Goal: Task Accomplishment & Management: Use online tool/utility

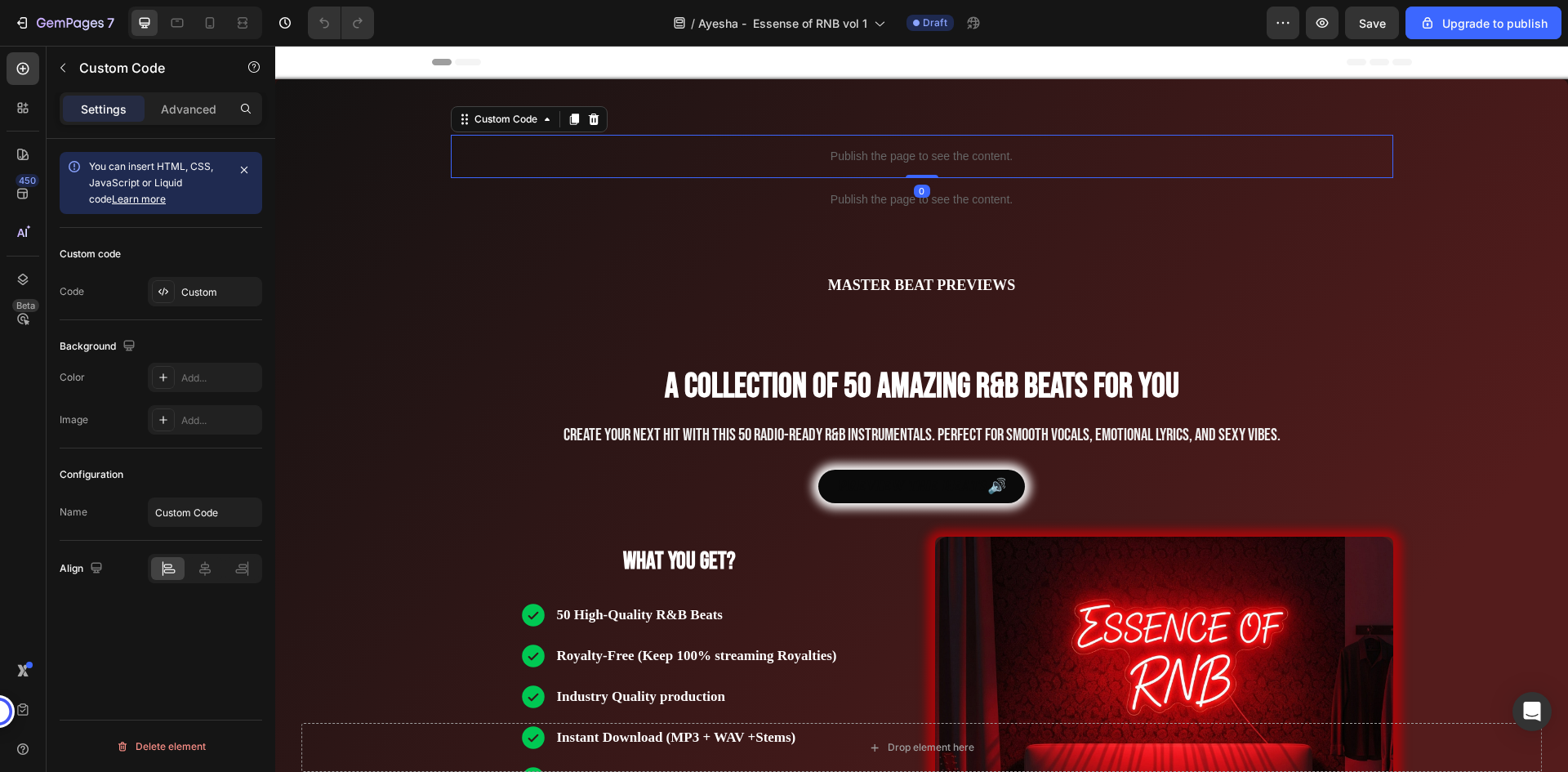
click at [768, 153] on p "Publish the page to see the content." at bounding box center [921, 156] width 942 height 18
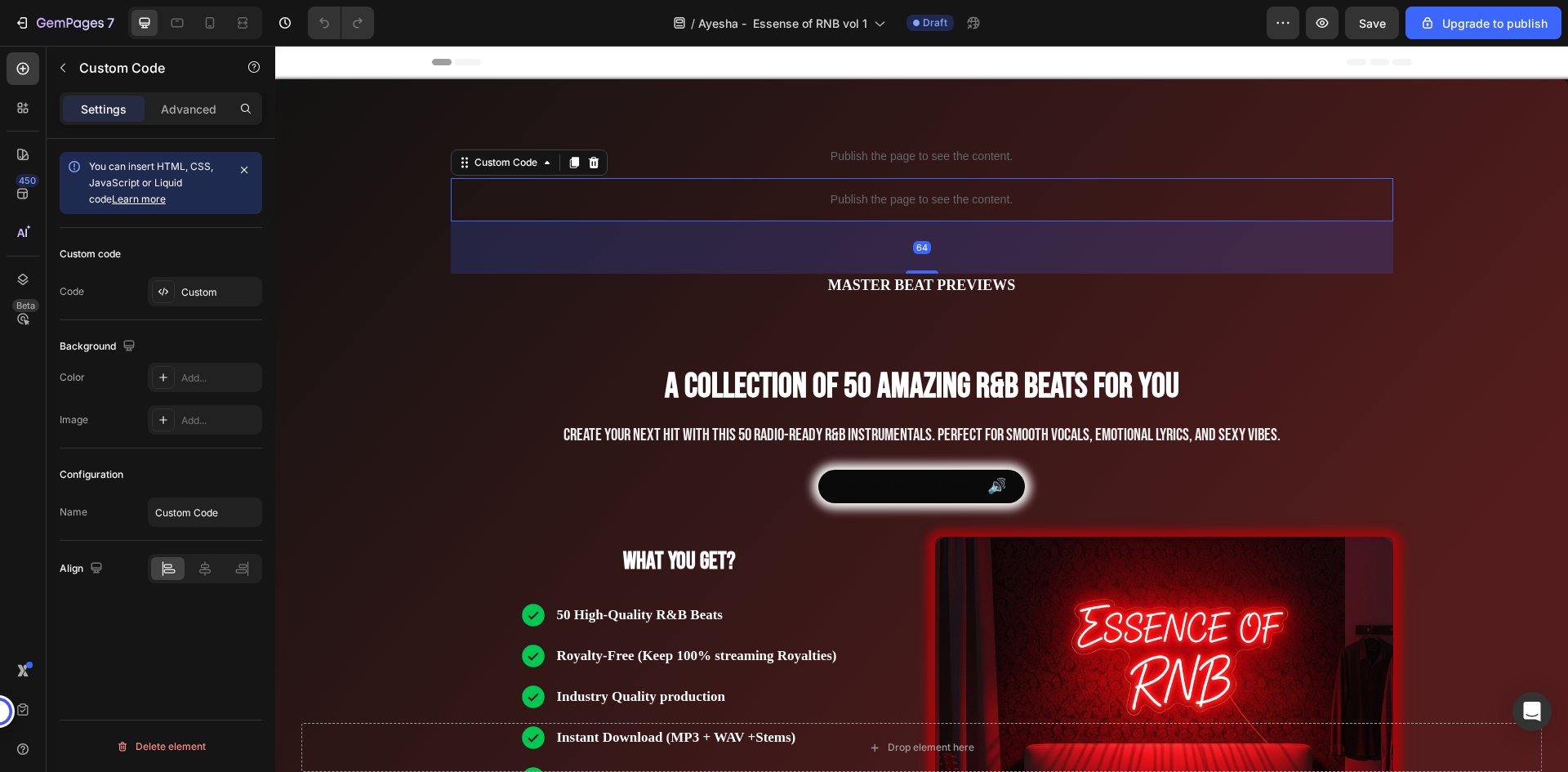
click at [745, 201] on p "Publish the page to see the content." at bounding box center [921, 199] width 942 height 18
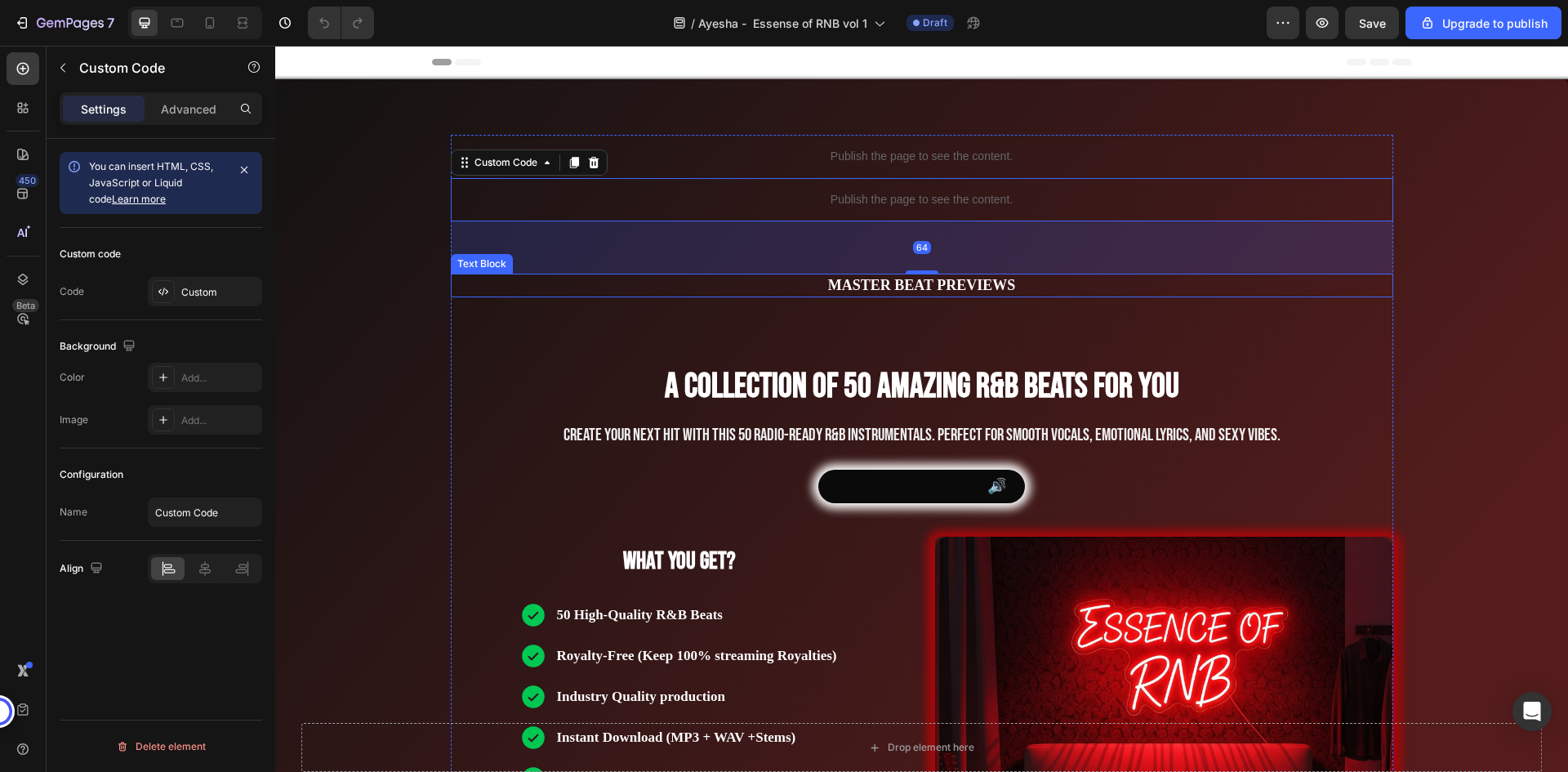
click at [741, 285] on p "MASTER BEAT PREVIEWS" at bounding box center [921, 286] width 939 height 20
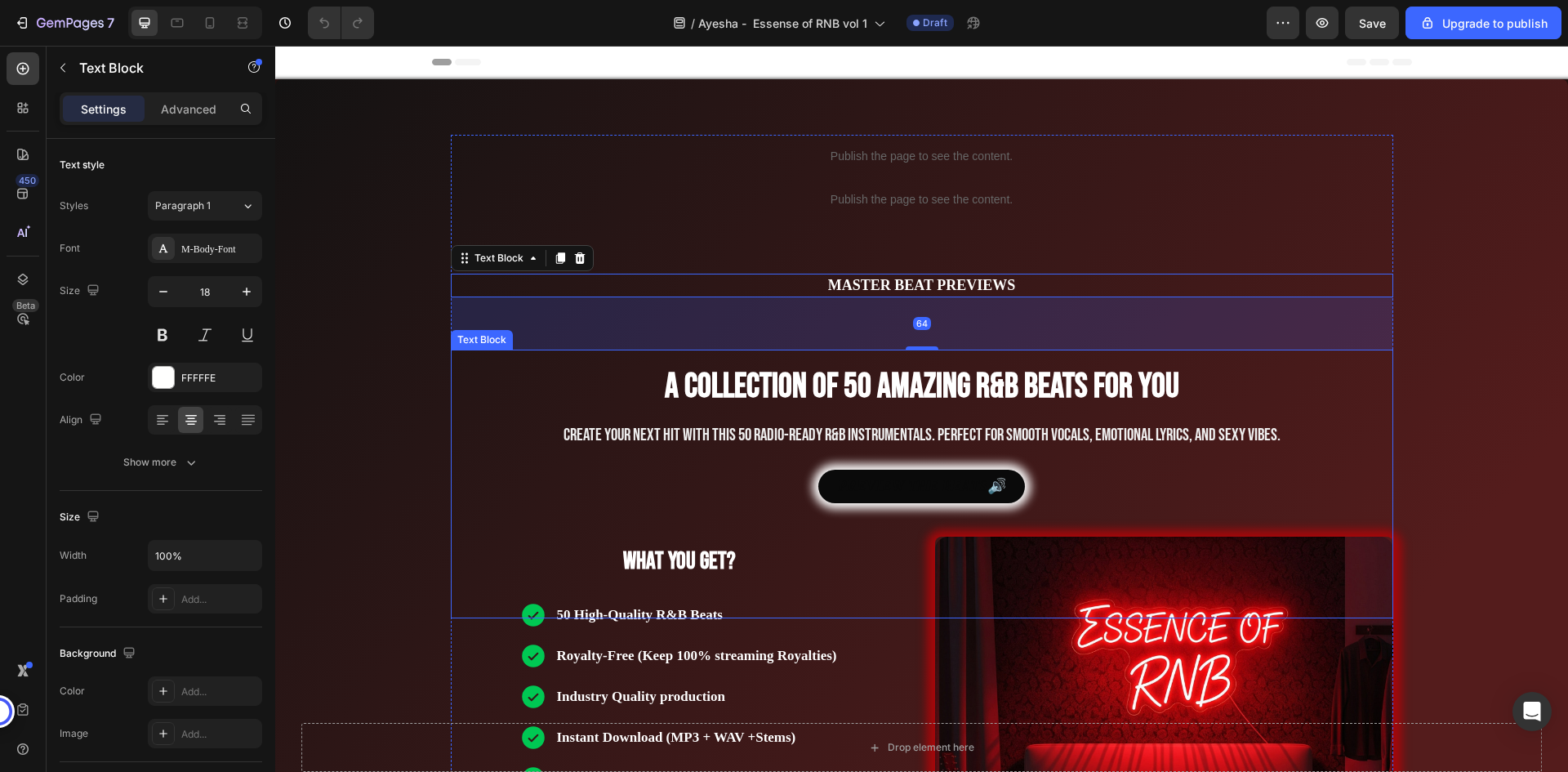
click at [708, 400] on strong "A collection of 50 amazing R&B Beats for you" at bounding box center [921, 386] width 514 height 41
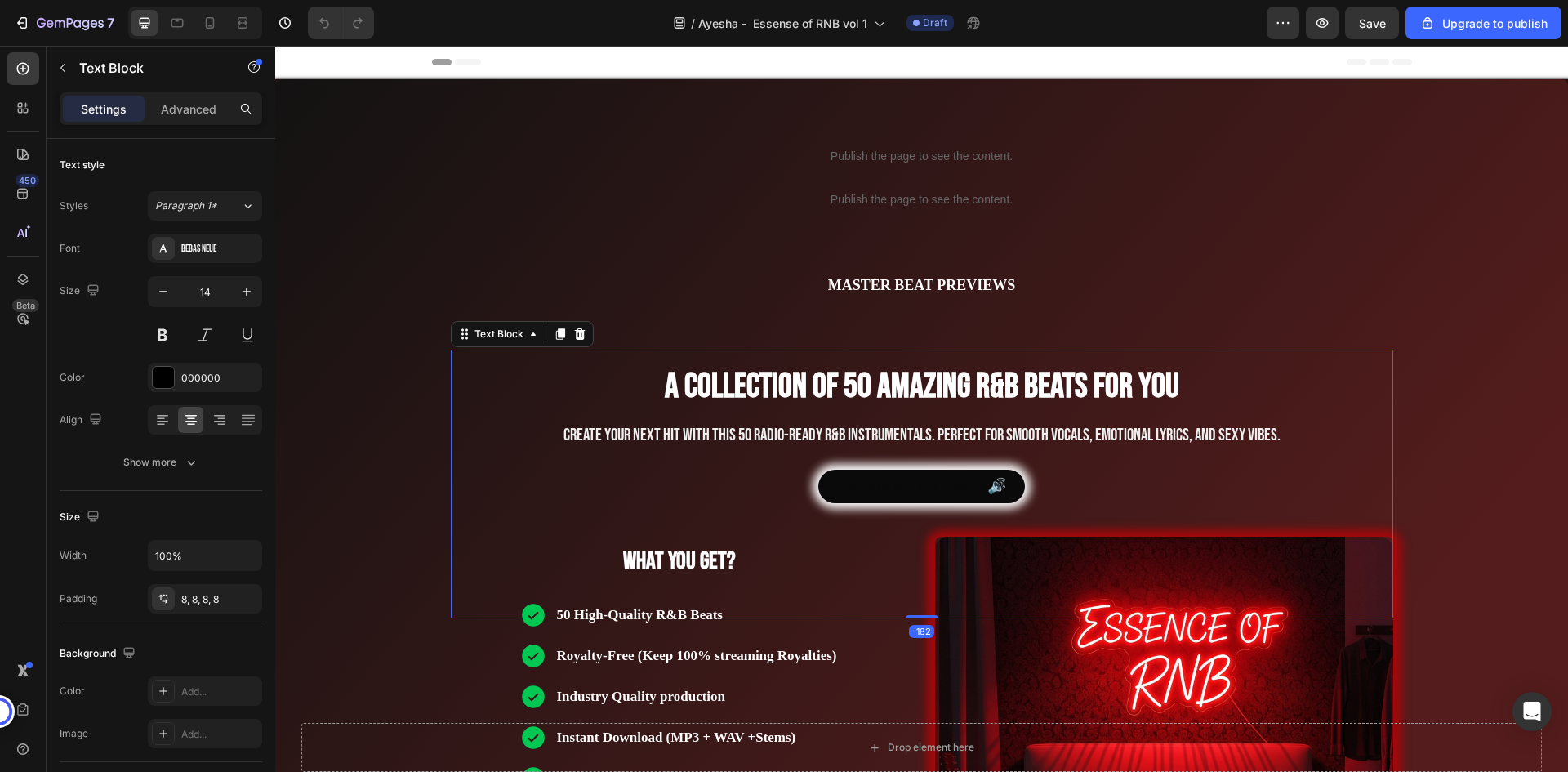
scroll to position [490, 0]
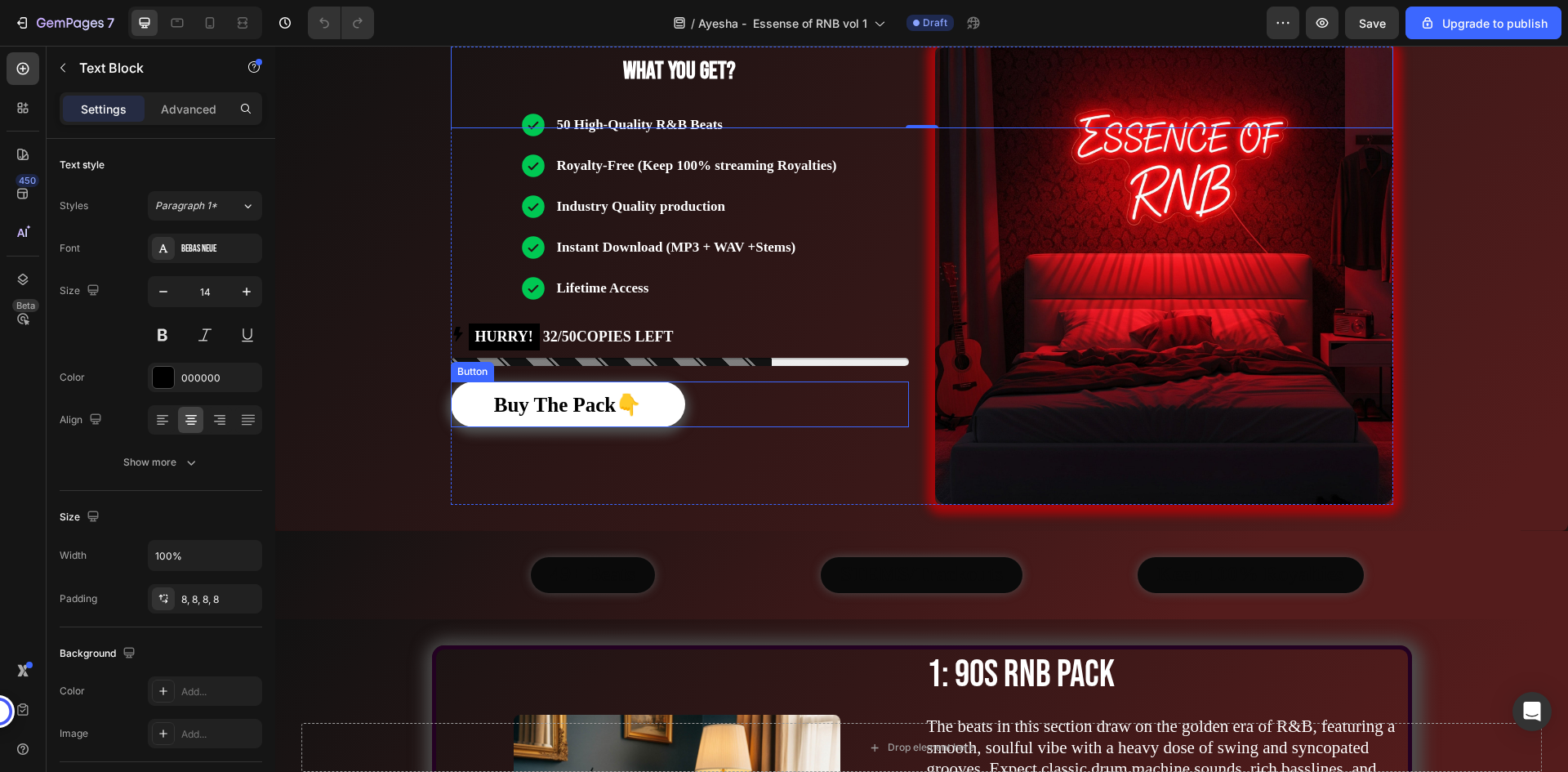
click at [718, 399] on div "Buy The Pack👇 Button" at bounding box center [679, 404] width 458 height 46
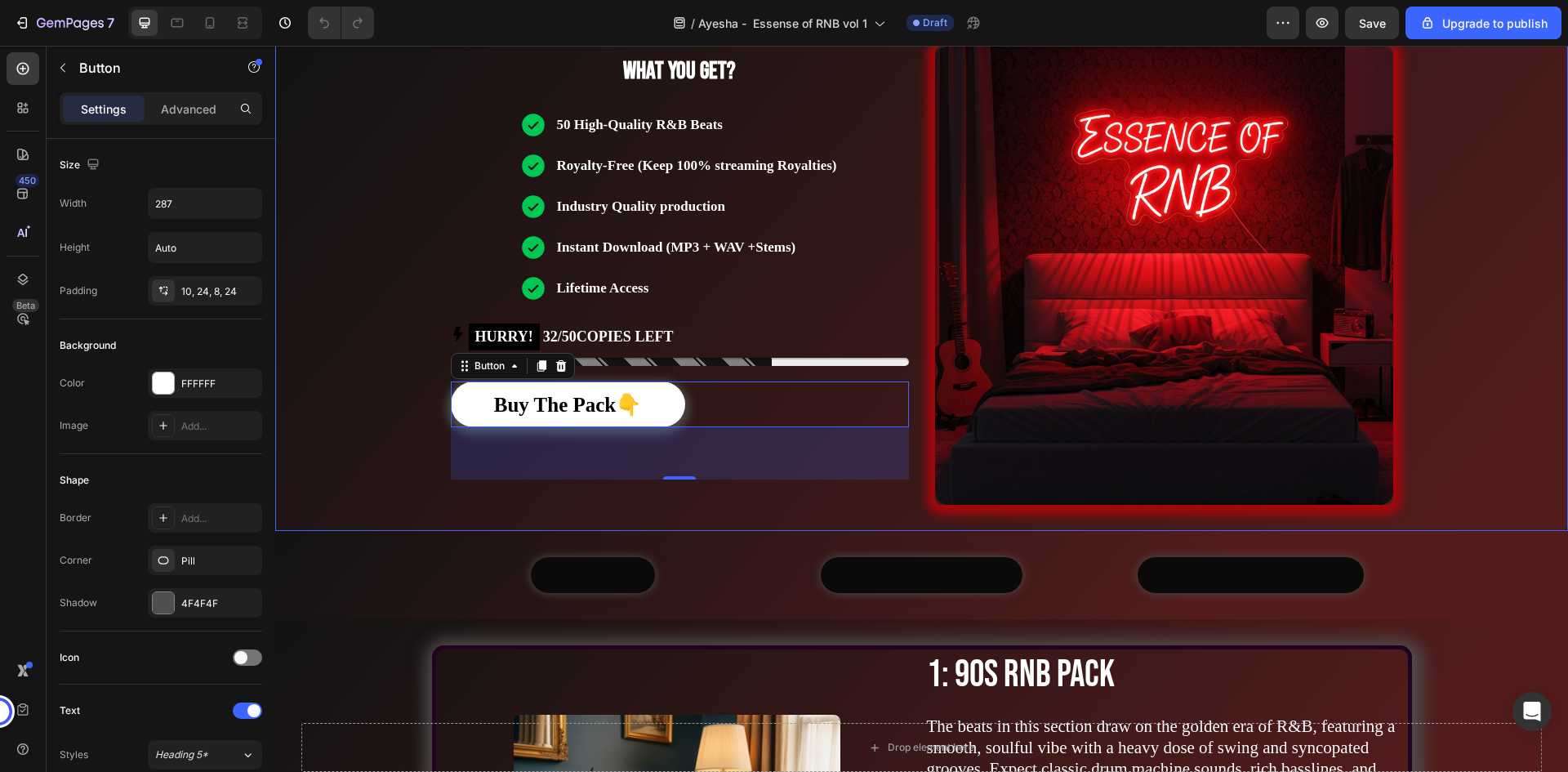
click at [769, 509] on div "Publish the page to see the content. Custom Code Publish the page to see the co…" at bounding box center [922, 60] width 980 height 942
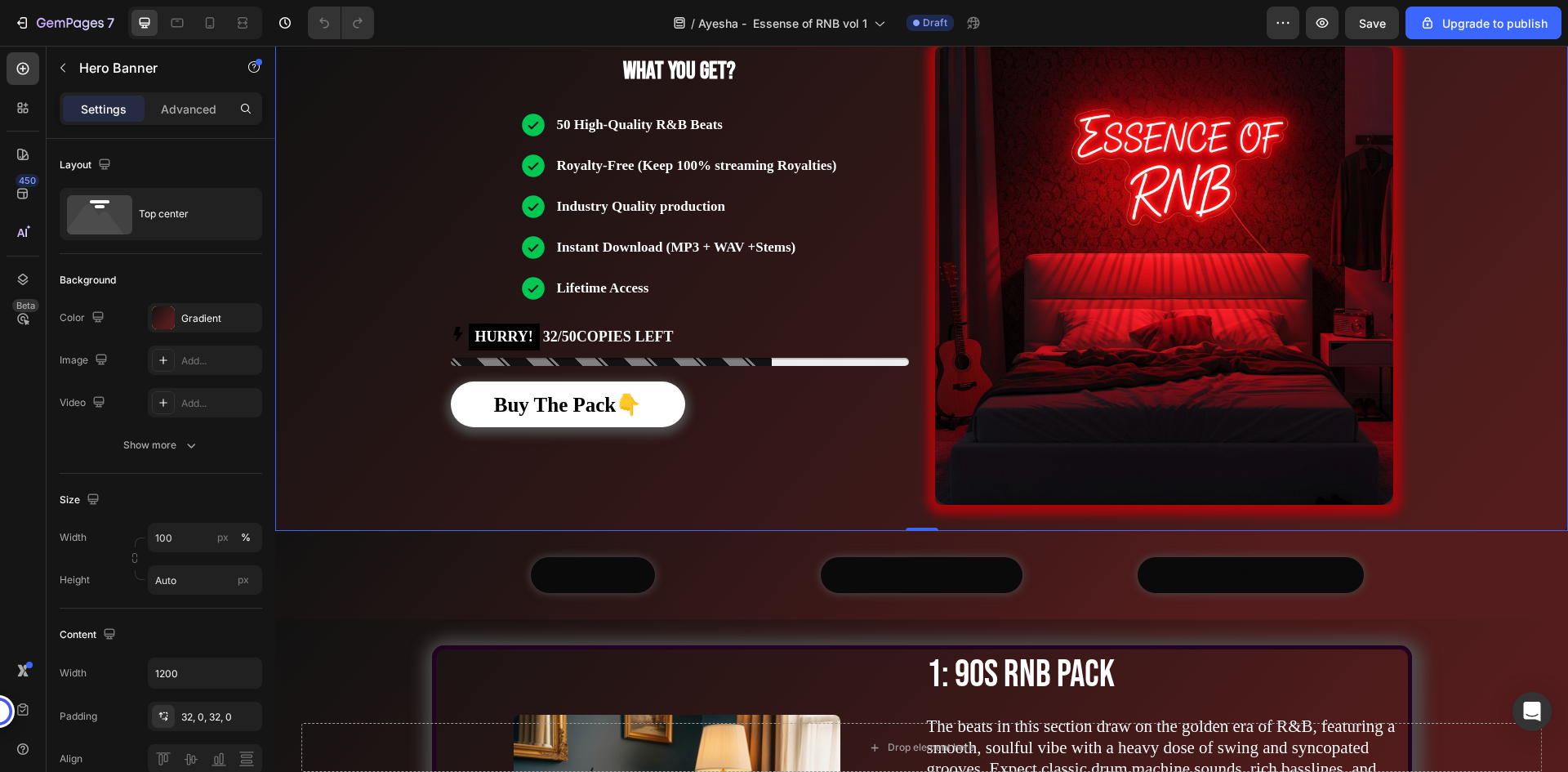
click at [518, 26] on div "/ Ayesha - Essense of RNB vol 1 Draft" at bounding box center [826, 22] width 880 height 32
click at [29, 26] on icon "button" at bounding box center [22, 23] width 17 height 17
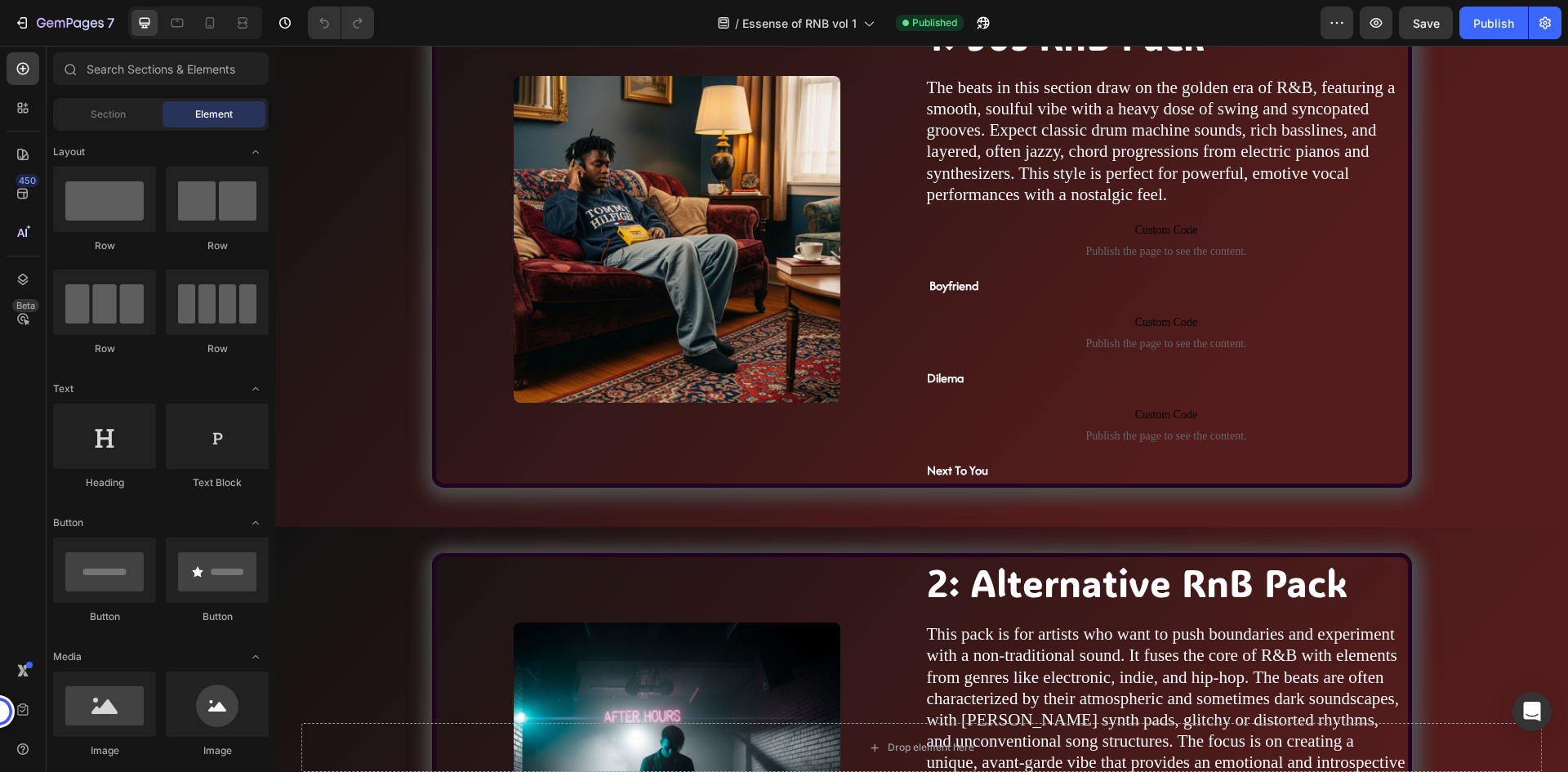
scroll to position [1143, 0]
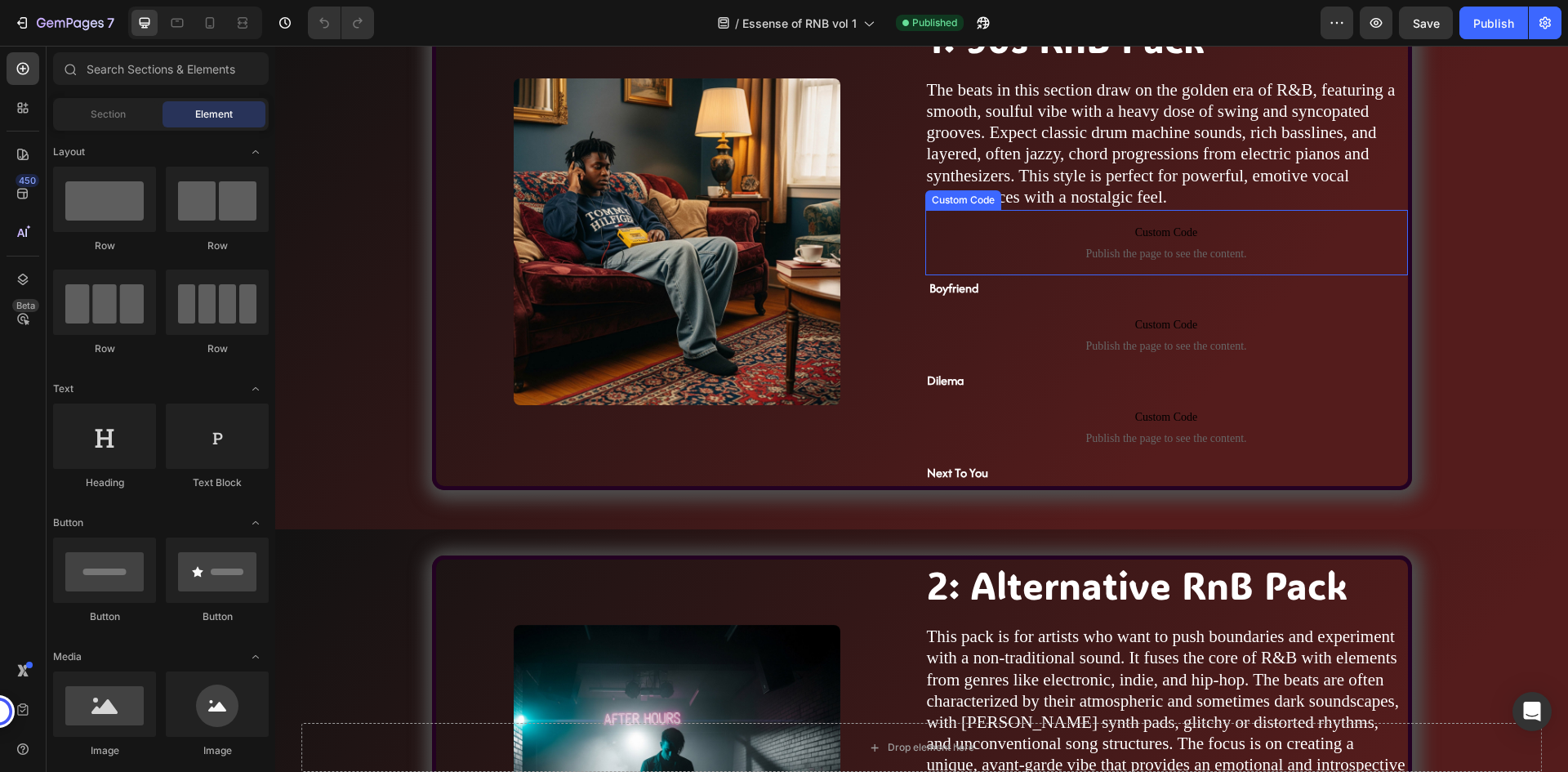
click at [1148, 251] on span "Publish the page to see the content." at bounding box center [1166, 254] width 483 height 17
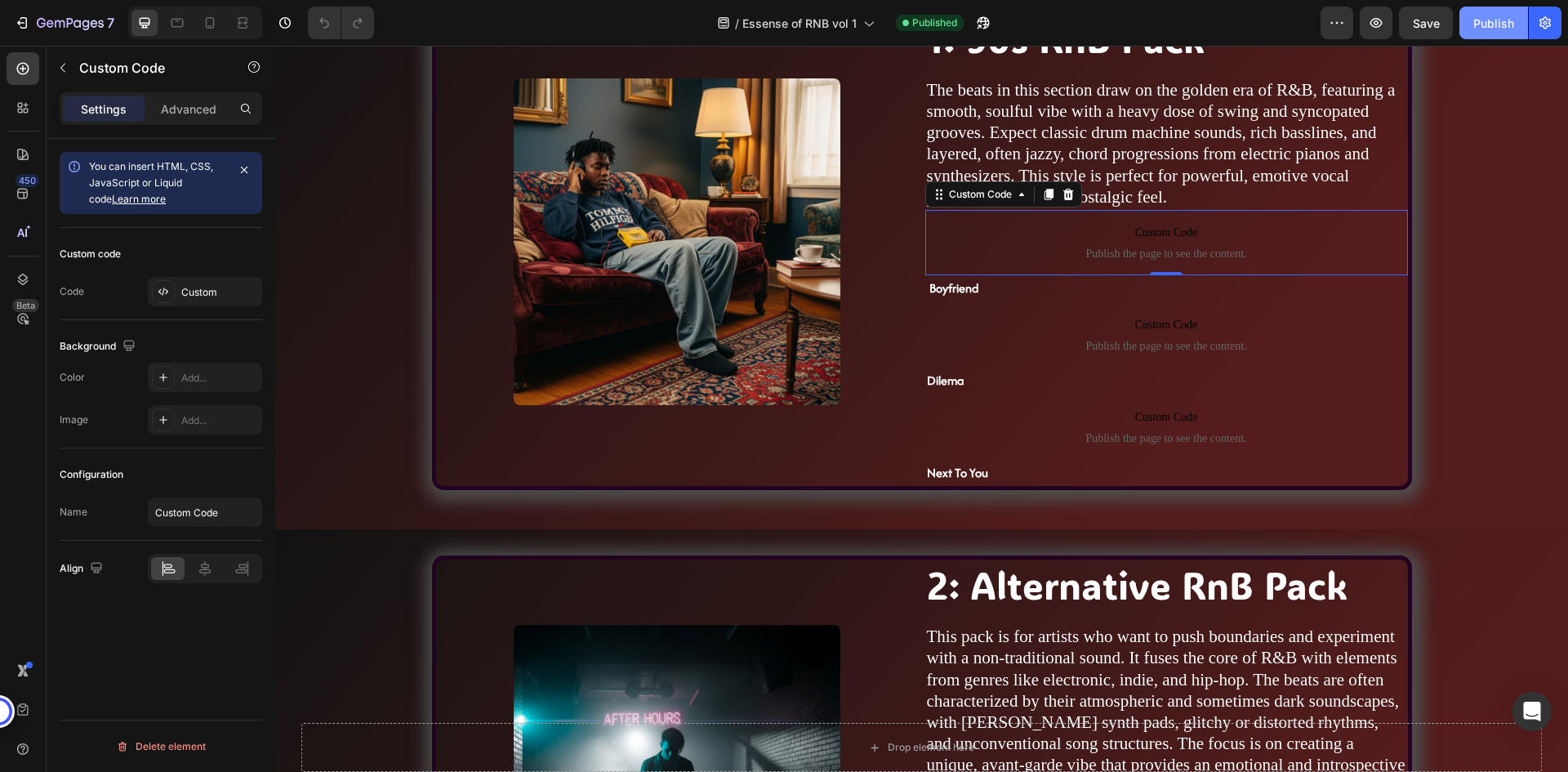
click at [1518, 17] on button "Publish" at bounding box center [1493, 22] width 68 height 32
click at [1226, 18] on div "/ Essense of RNB vol 1 Published" at bounding box center [853, 22] width 933 height 32
click at [621, 29] on div "/ Essense of RNB vol 1 Published" at bounding box center [853, 22] width 933 height 32
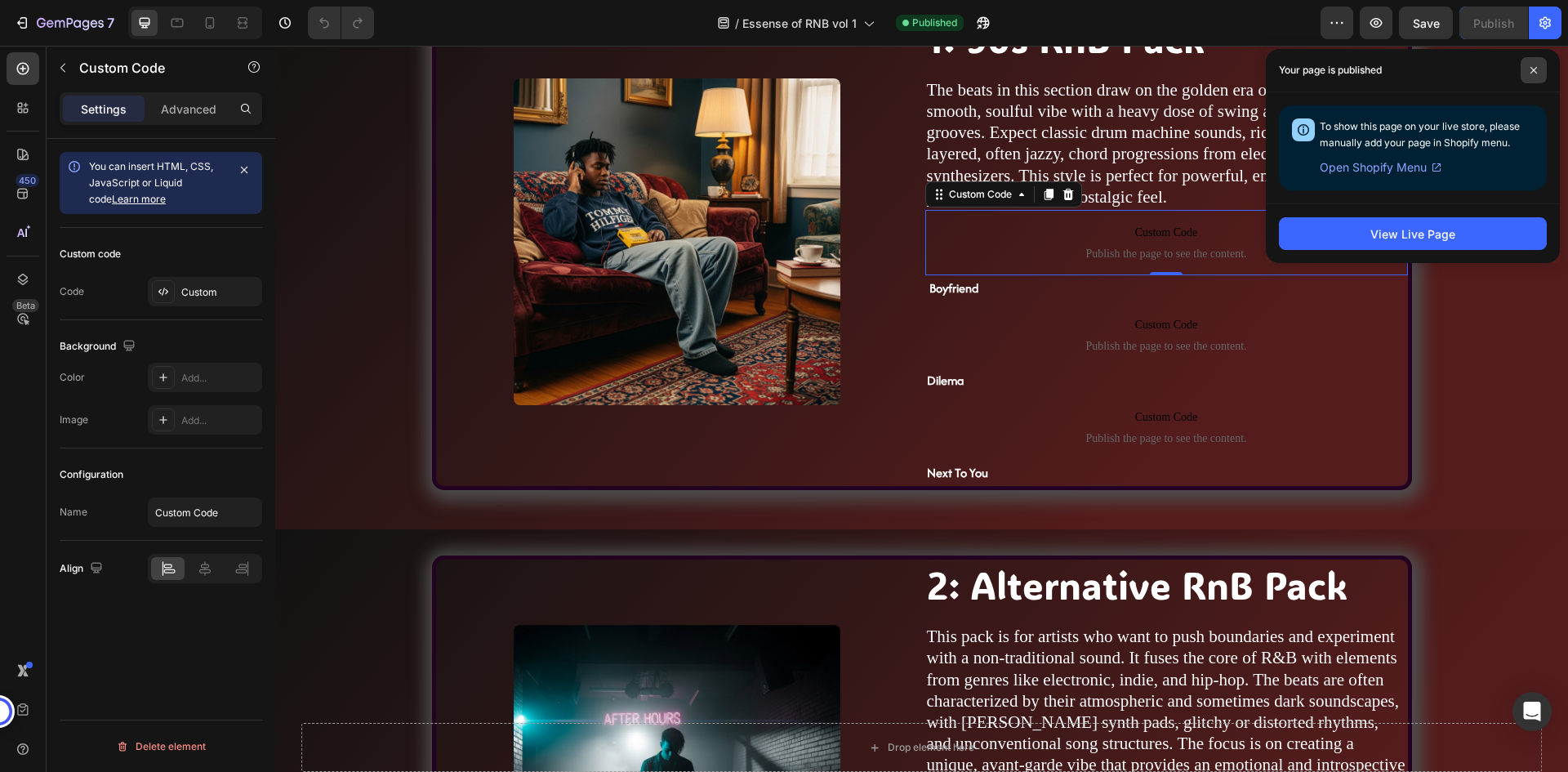
click at [1541, 68] on span at bounding box center [1533, 70] width 26 height 26
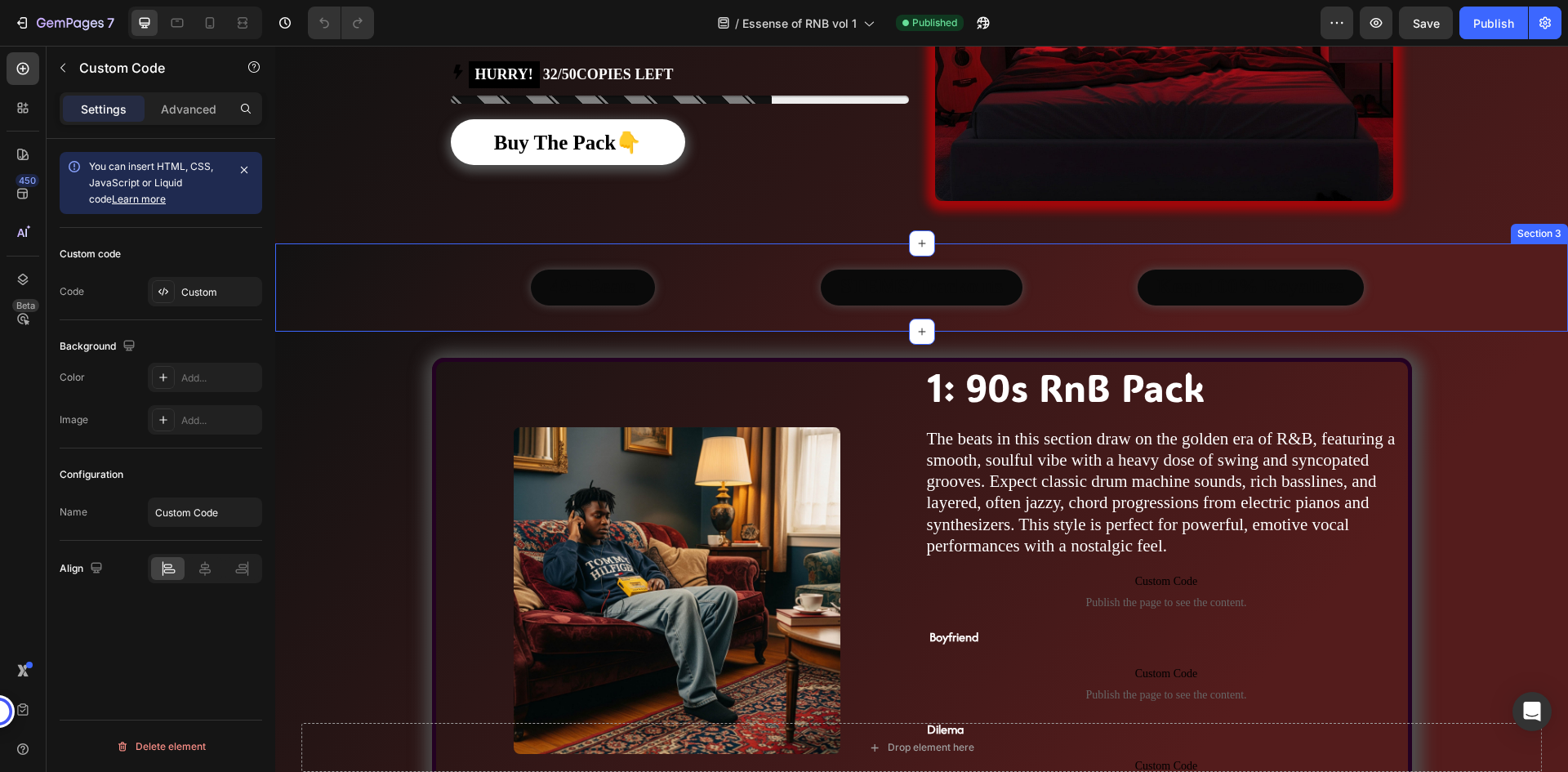
scroll to position [1061, 0]
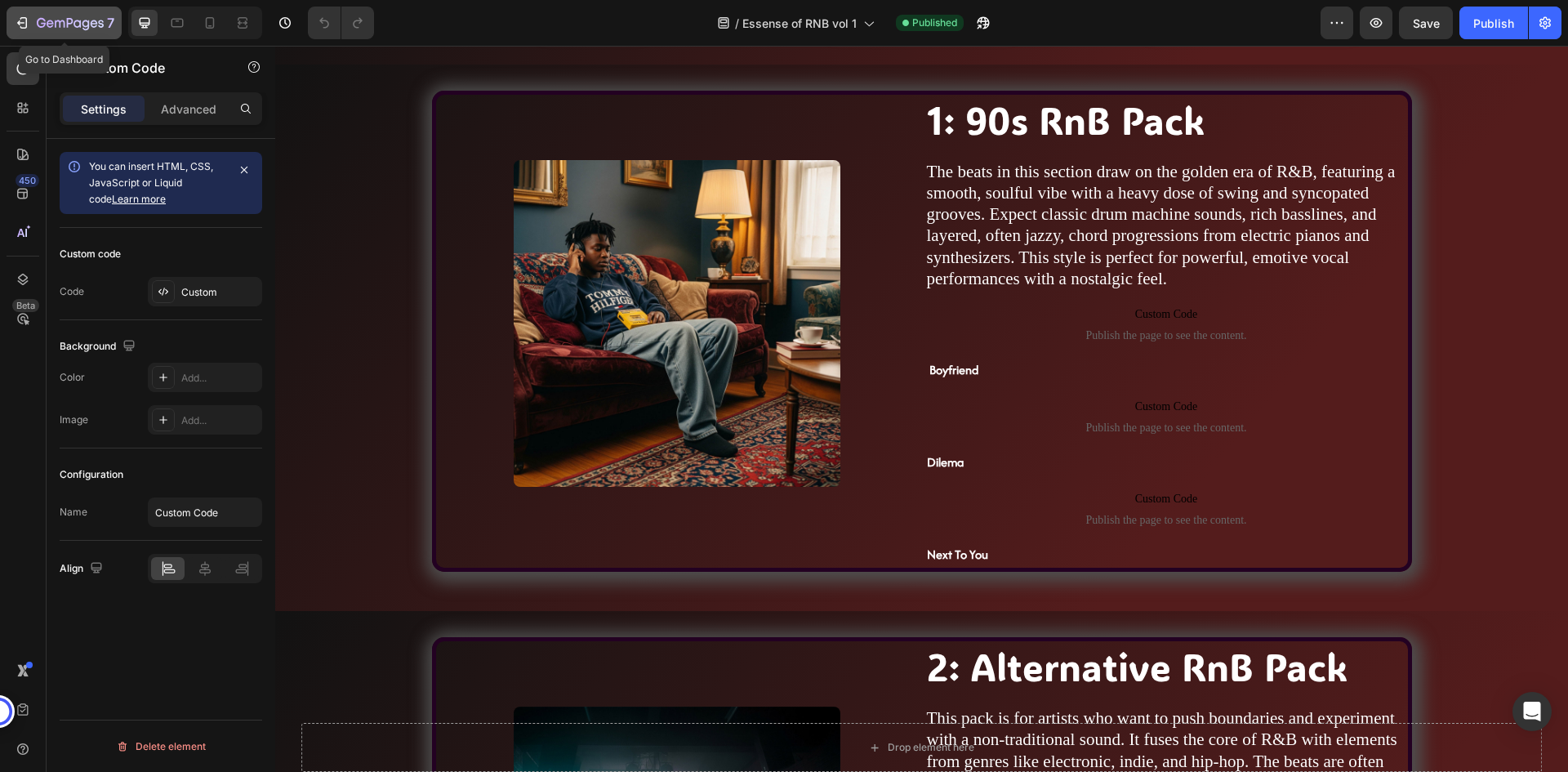
click at [22, 28] on icon "button" at bounding box center [24, 23] width 7 height 11
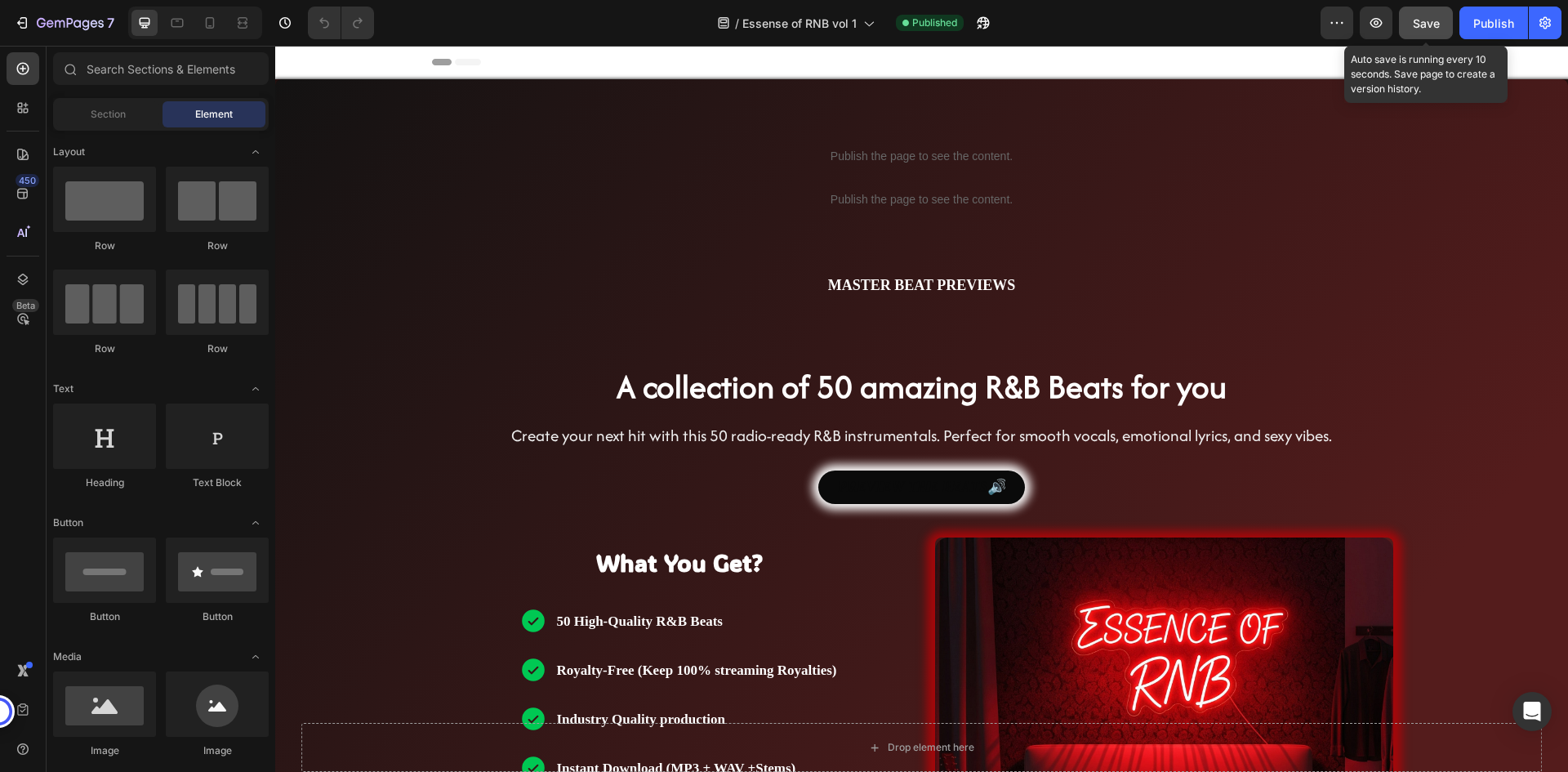
click at [1422, 18] on span "Save" at bounding box center [1425, 23] width 27 height 14
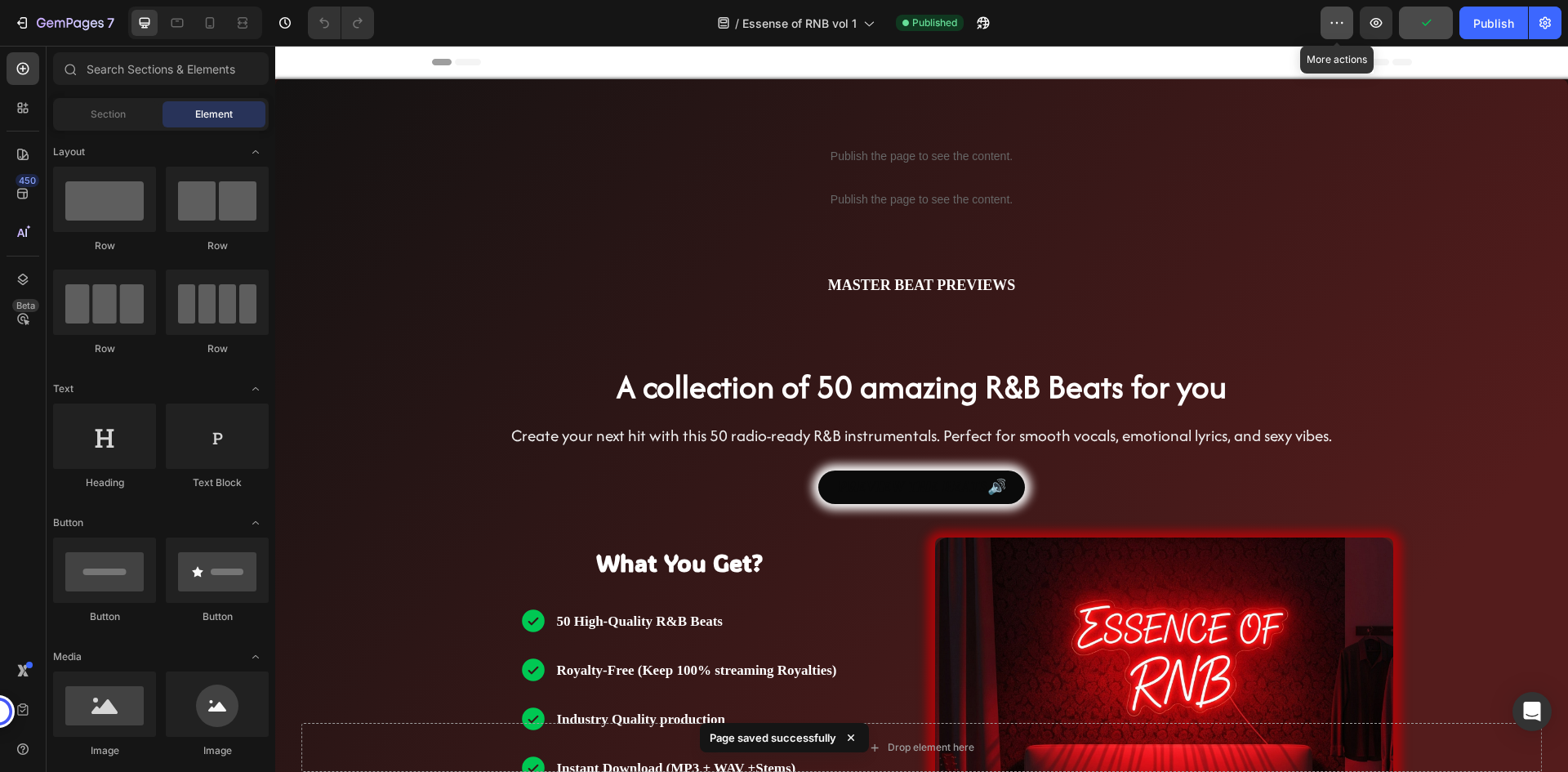
click at [1340, 27] on icon "button" at bounding box center [1337, 23] width 17 height 17
click at [1256, 26] on div "/ Essense of RNB vol 1 Published" at bounding box center [853, 22] width 933 height 32
click at [468, 16] on div "/ Essense of RNB vol 1 Published" at bounding box center [853, 22] width 933 height 32
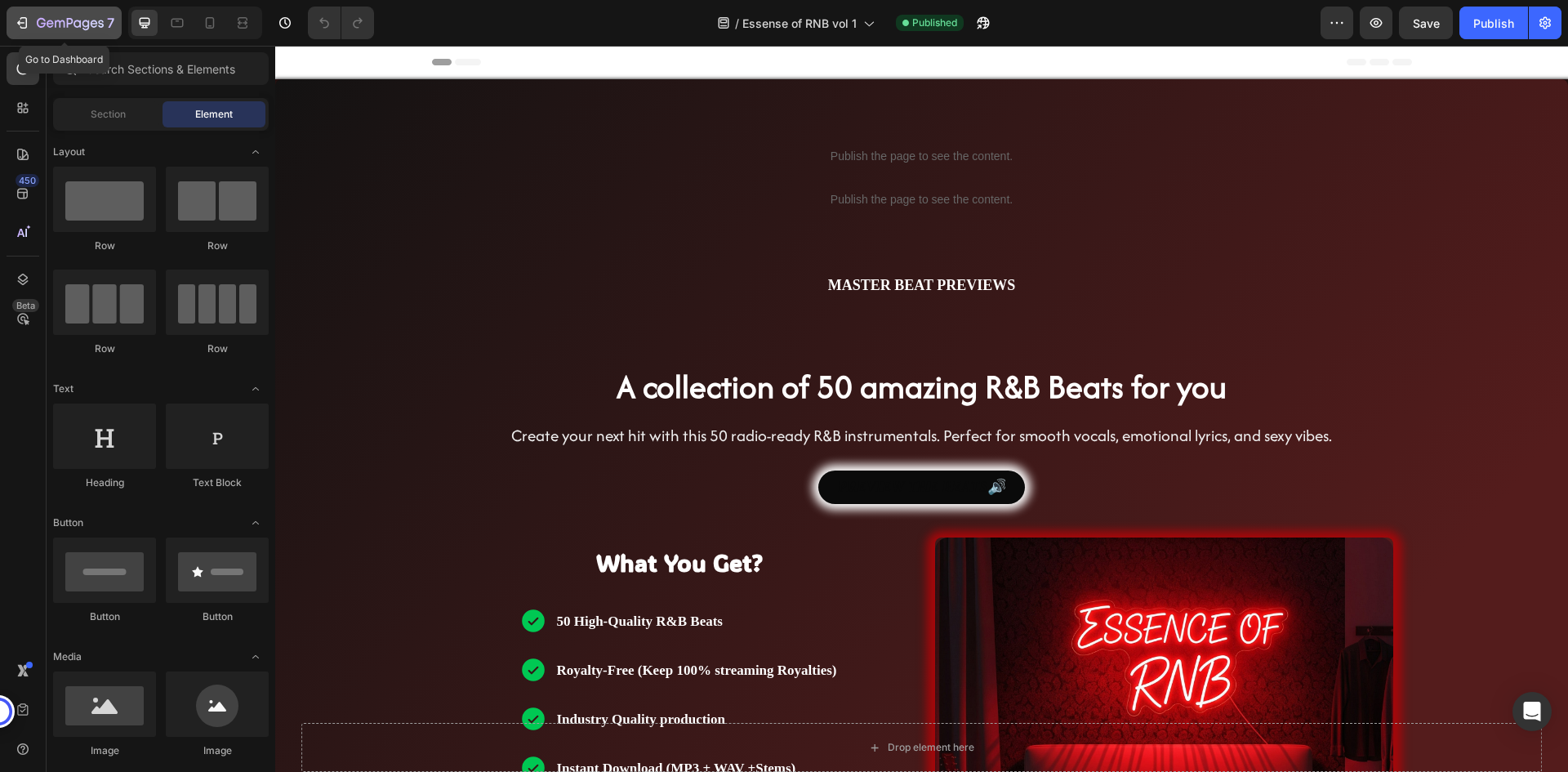
click at [14, 23] on icon "button" at bounding box center [22, 23] width 17 height 17
click at [312, 63] on span "Header" at bounding box center [323, 62] width 36 height 17
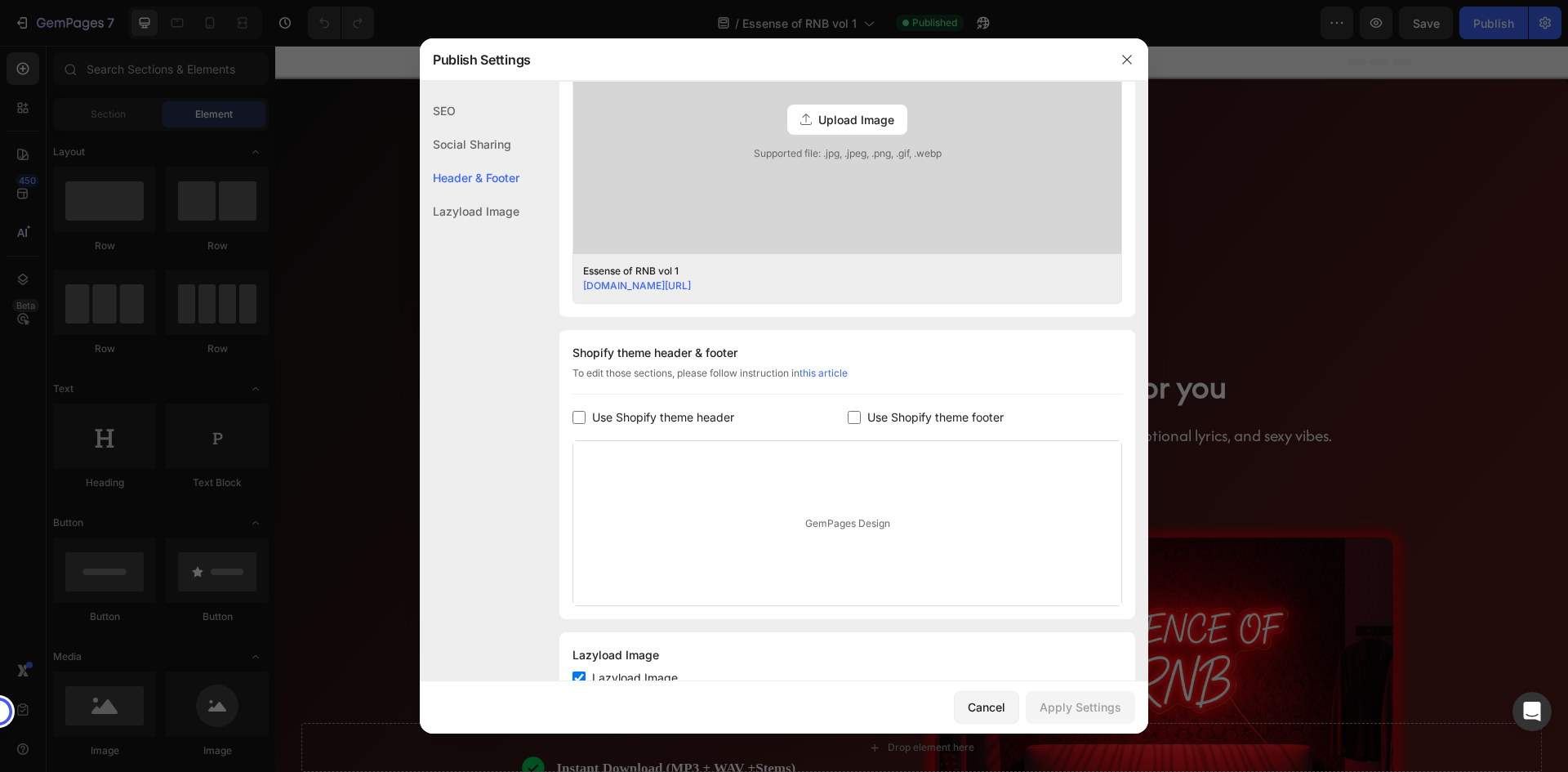
scroll to position [591, 0]
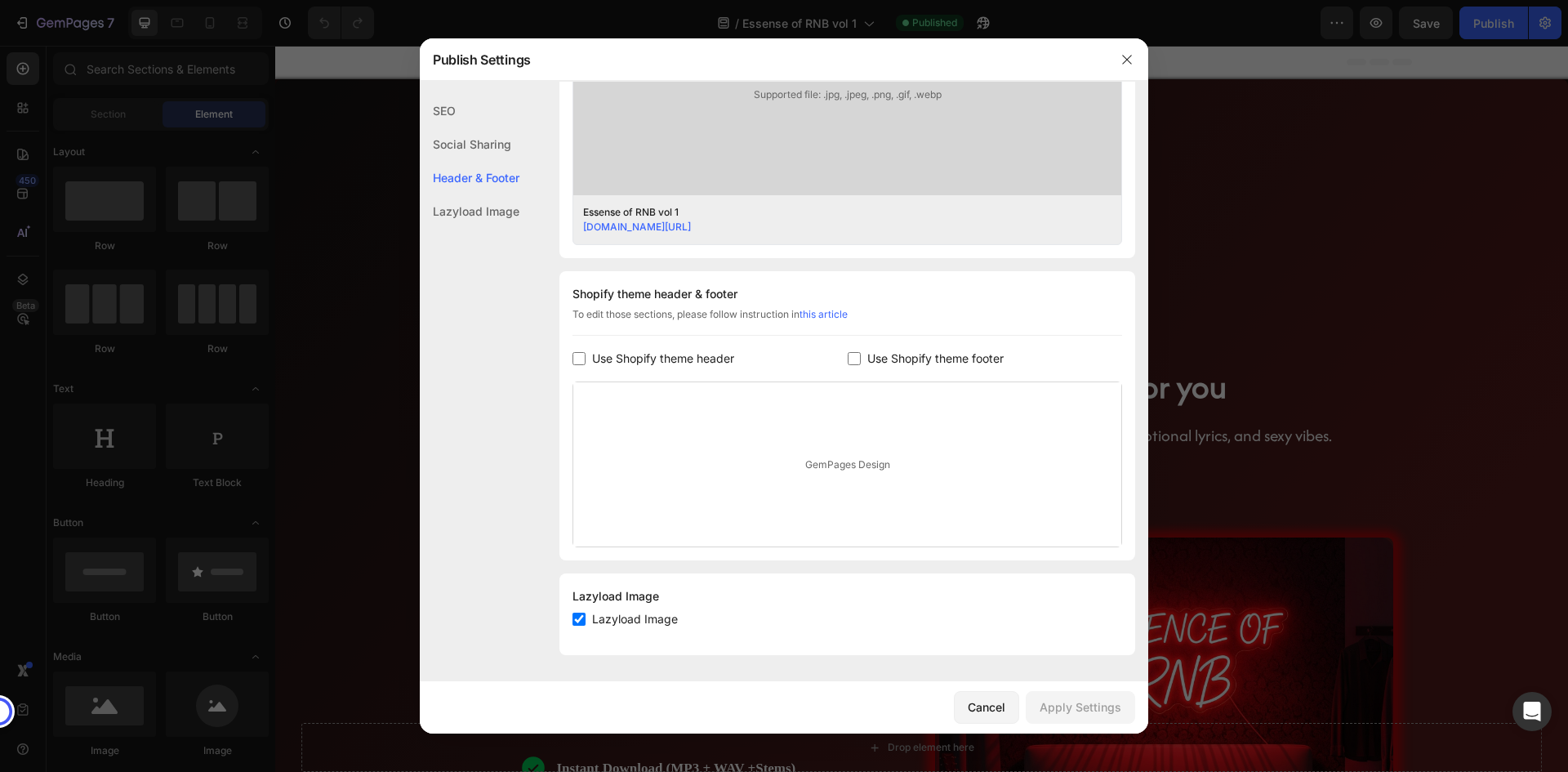
click at [580, 359] on input "checkbox" at bounding box center [579, 358] width 13 height 13
checkbox input "true"
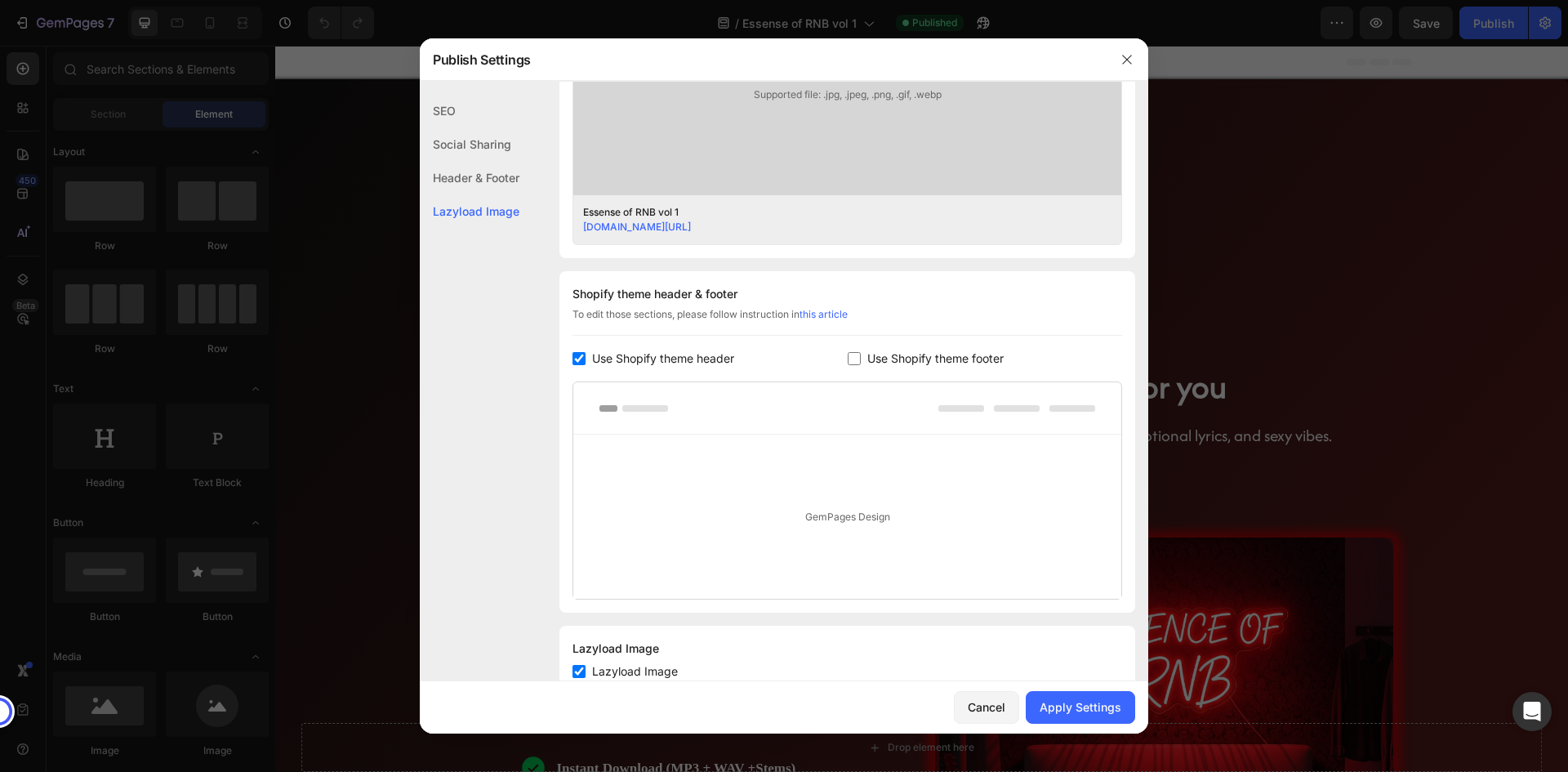
scroll to position [643, 0]
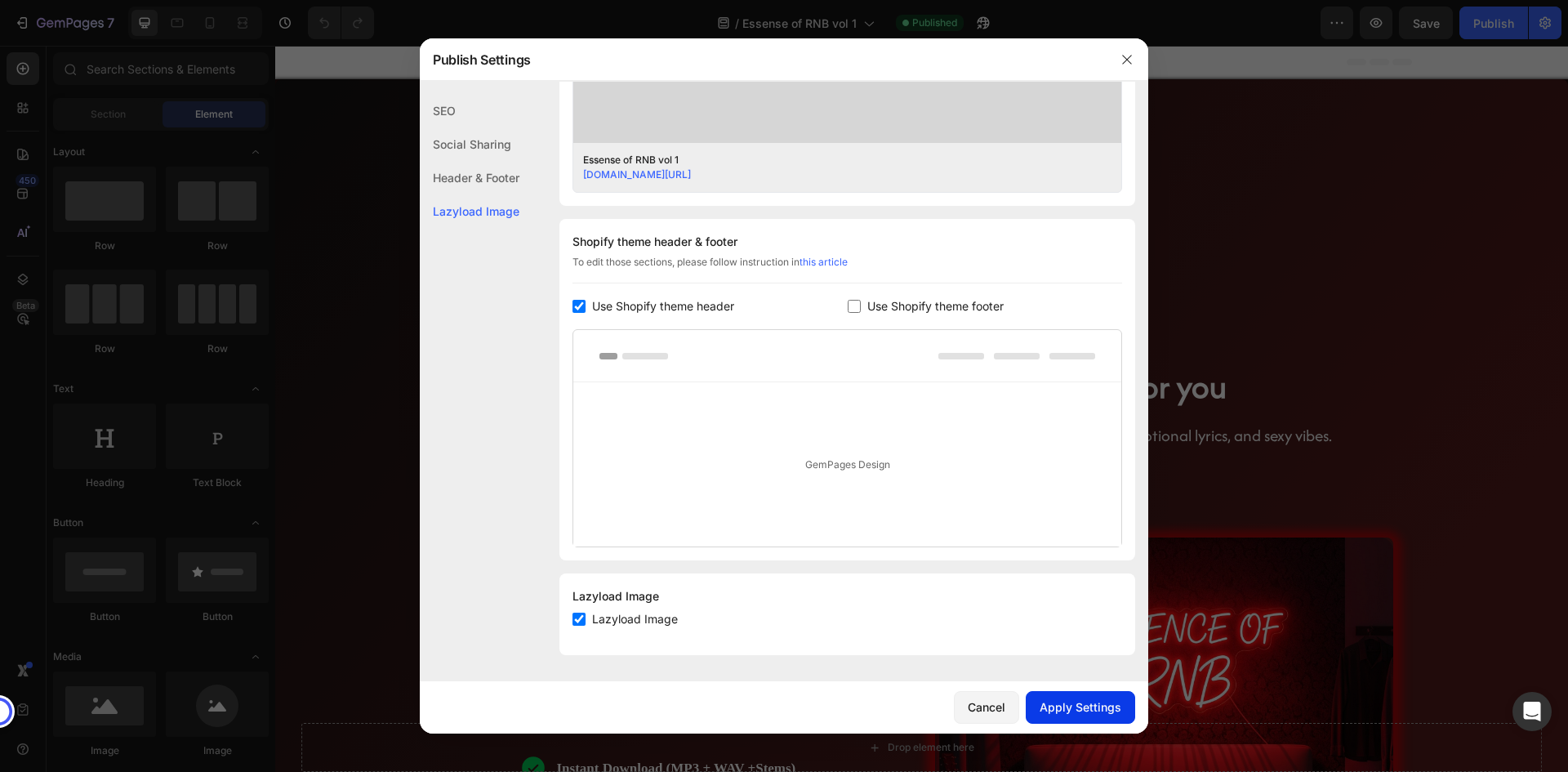
click at [1077, 709] on div "Apply Settings" at bounding box center [1080, 707] width 82 height 18
click at [691, 173] on link "gxe5ui-bd.myshopify.com/pages/essence_of_rnb_vol_1" at bounding box center [637, 174] width 108 height 12
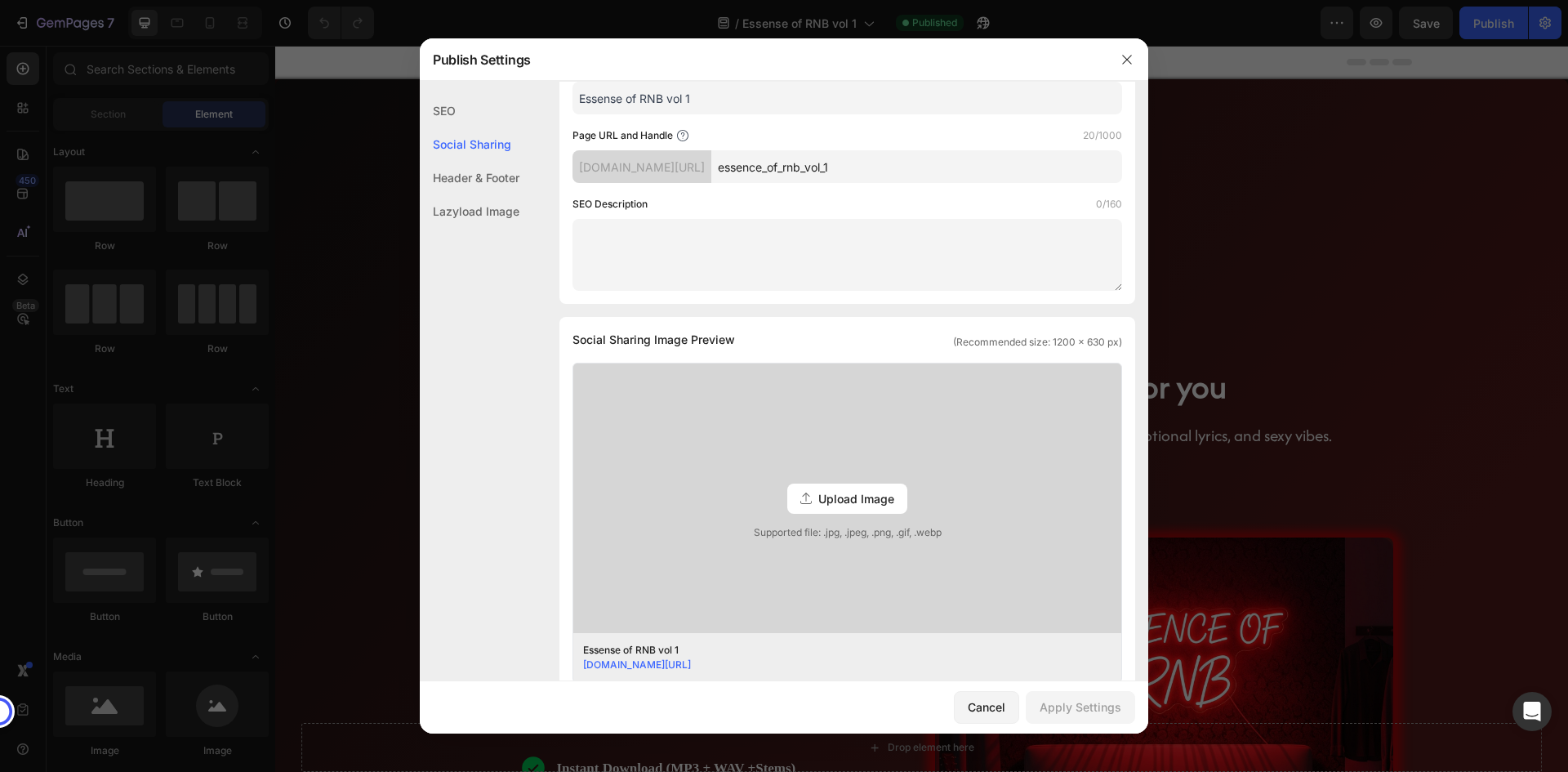
scroll to position [0, 0]
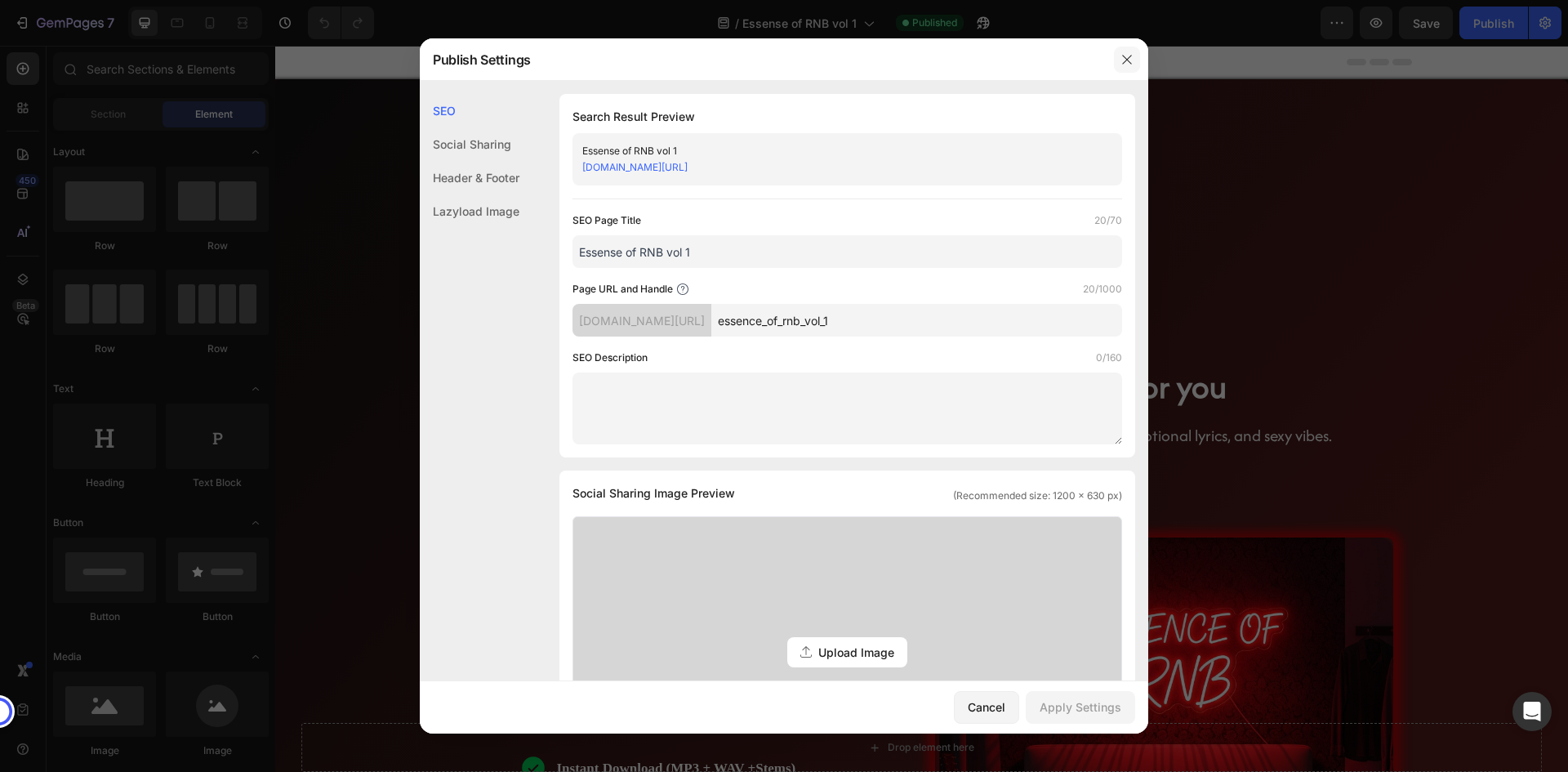
click at [1128, 57] on icon "button" at bounding box center [1127, 60] width 13 height 13
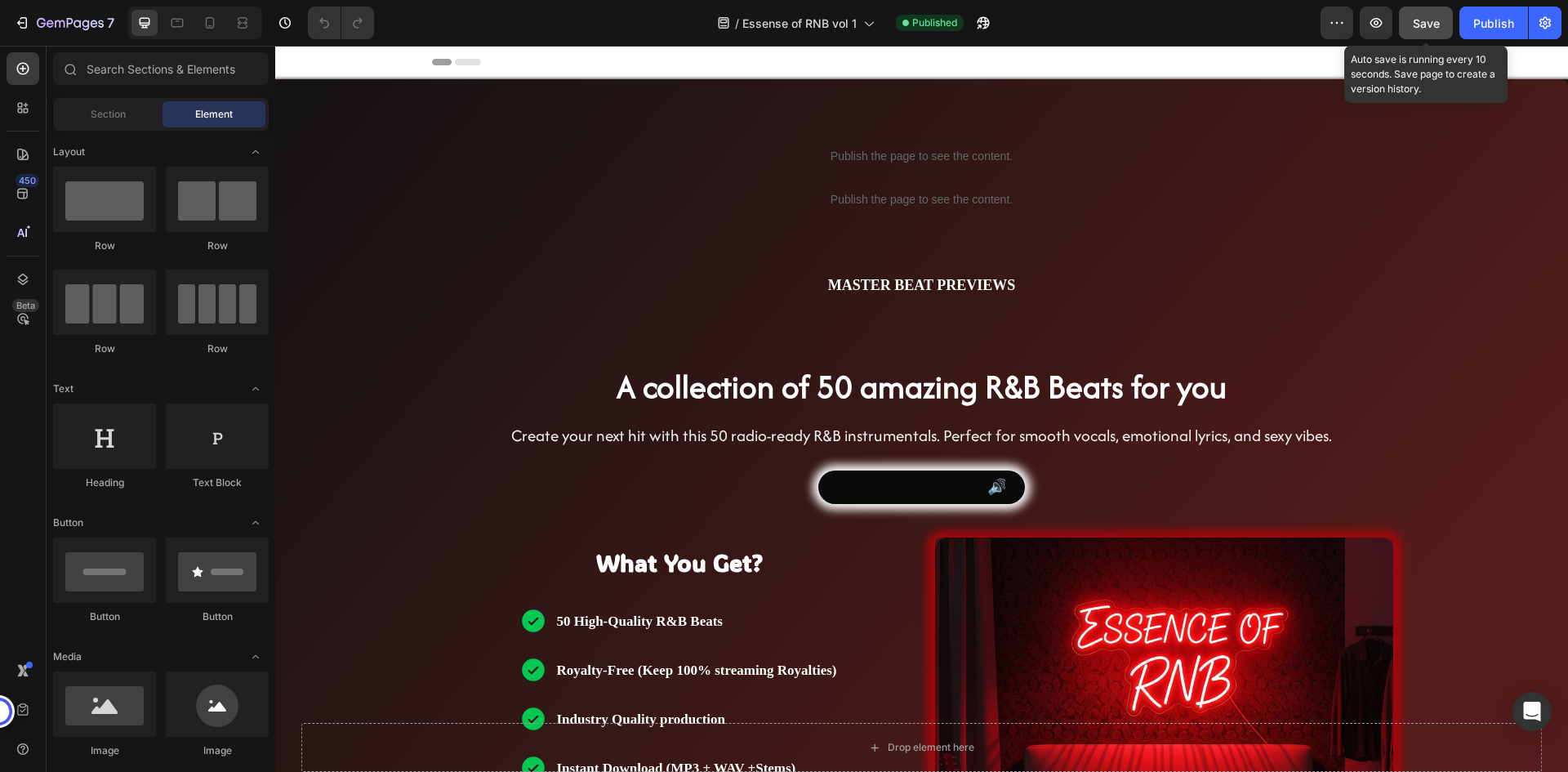
click at [1425, 25] on span "Save" at bounding box center [1425, 23] width 27 height 14
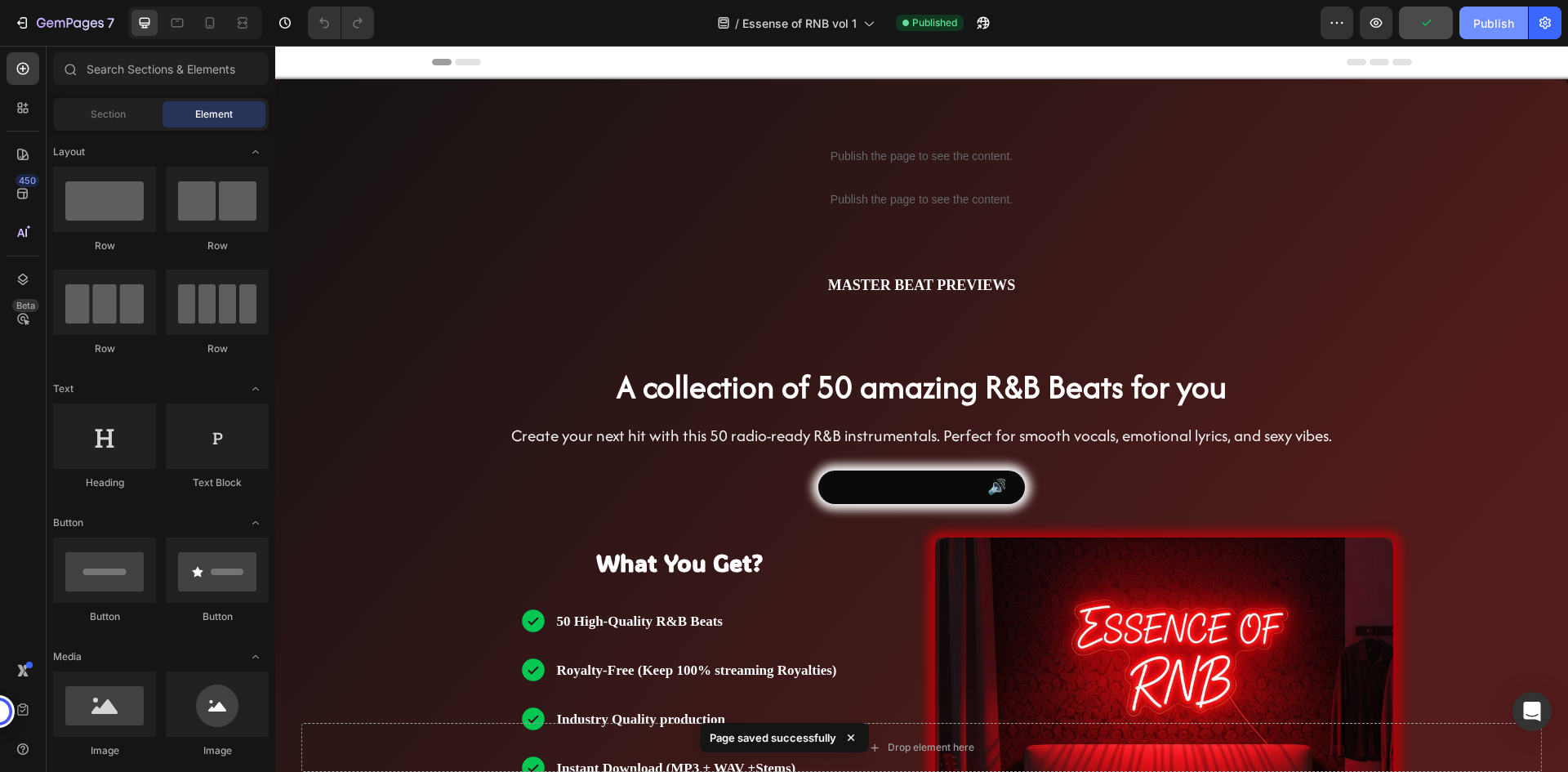
click at [1482, 28] on div "Publish" at bounding box center [1493, 23] width 41 height 18
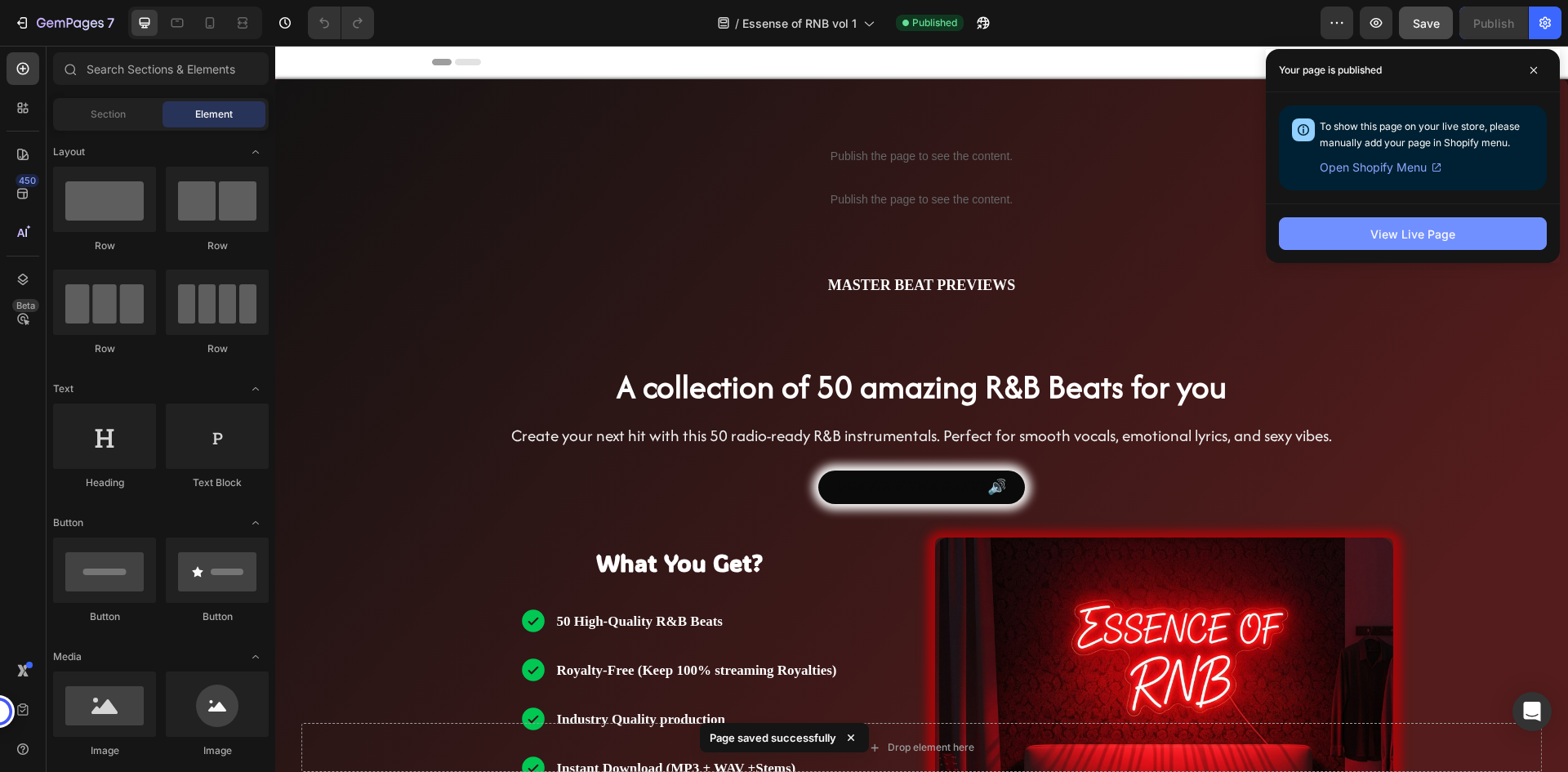
click at [1422, 243] on button "View Live Page" at bounding box center [1412, 233] width 268 height 32
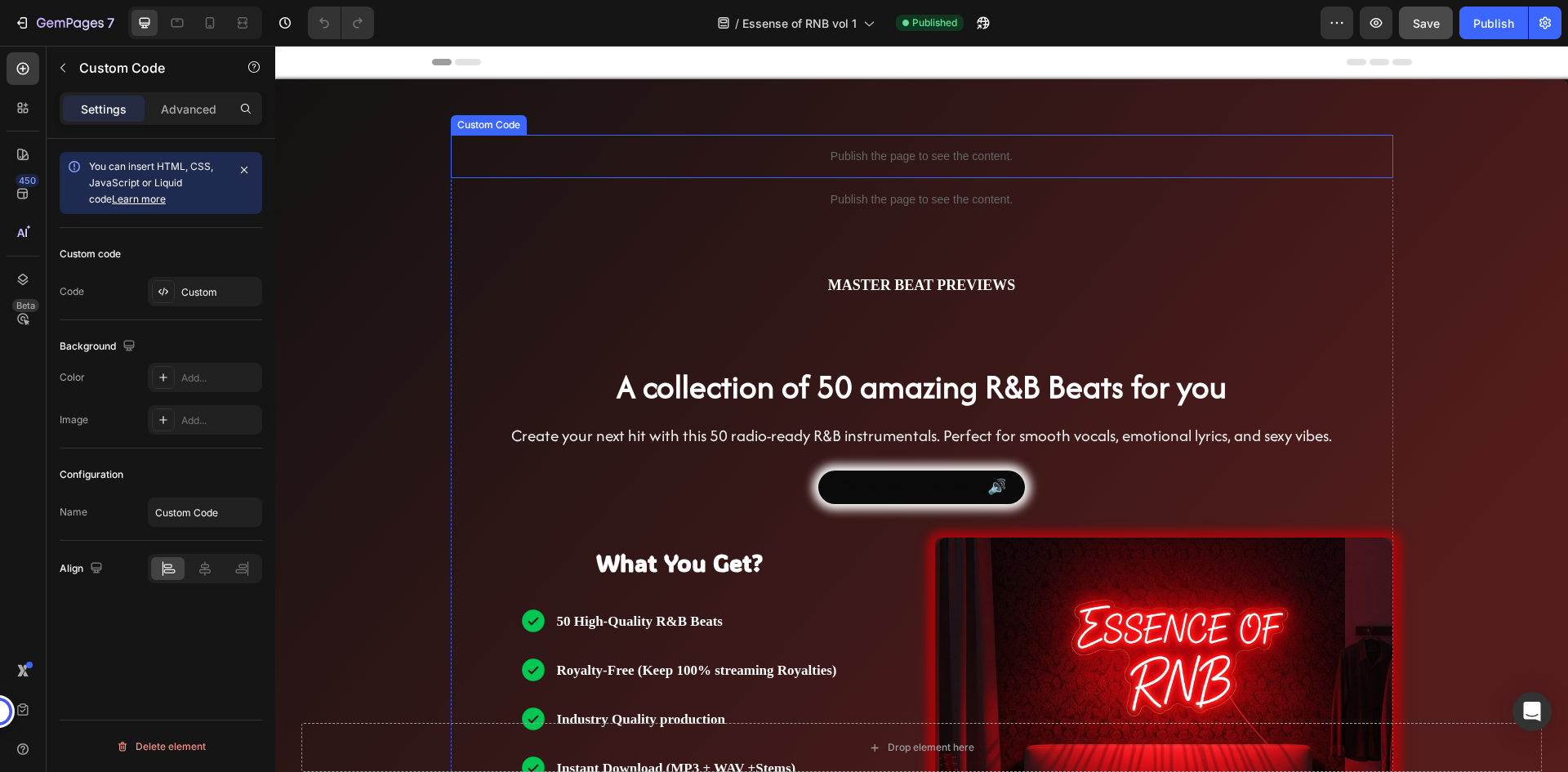
click at [840, 157] on p "Publish the page to see the content." at bounding box center [921, 156] width 942 height 18
click at [822, 63] on div "Header" at bounding box center [922, 62] width 980 height 32
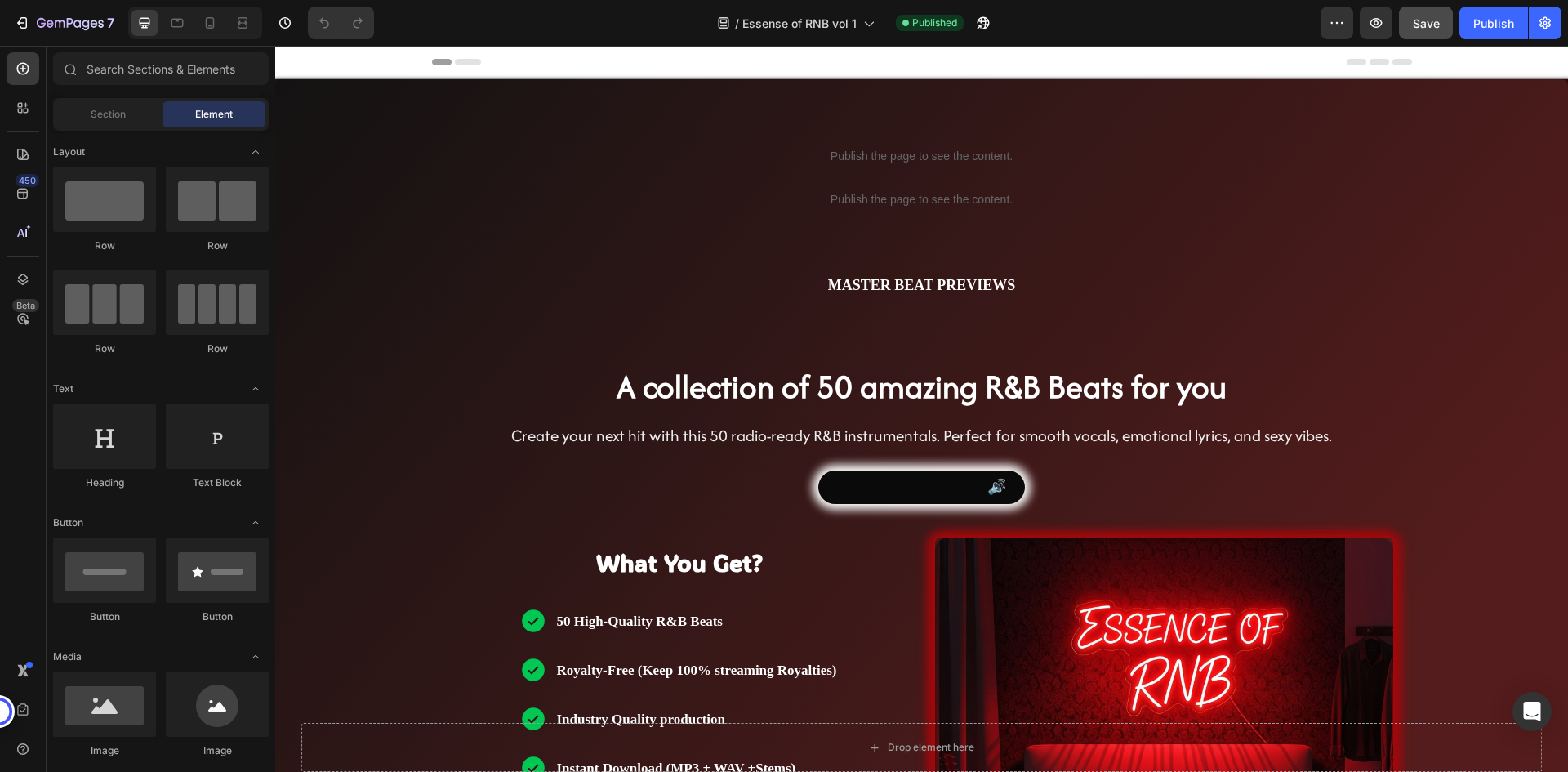
click at [822, 63] on div "Header" at bounding box center [922, 62] width 980 height 32
drag, startPoint x: 822, startPoint y: 63, endPoint x: 789, endPoint y: 64, distance: 33.0
click at [789, 64] on div "Header" at bounding box center [922, 62] width 980 height 32
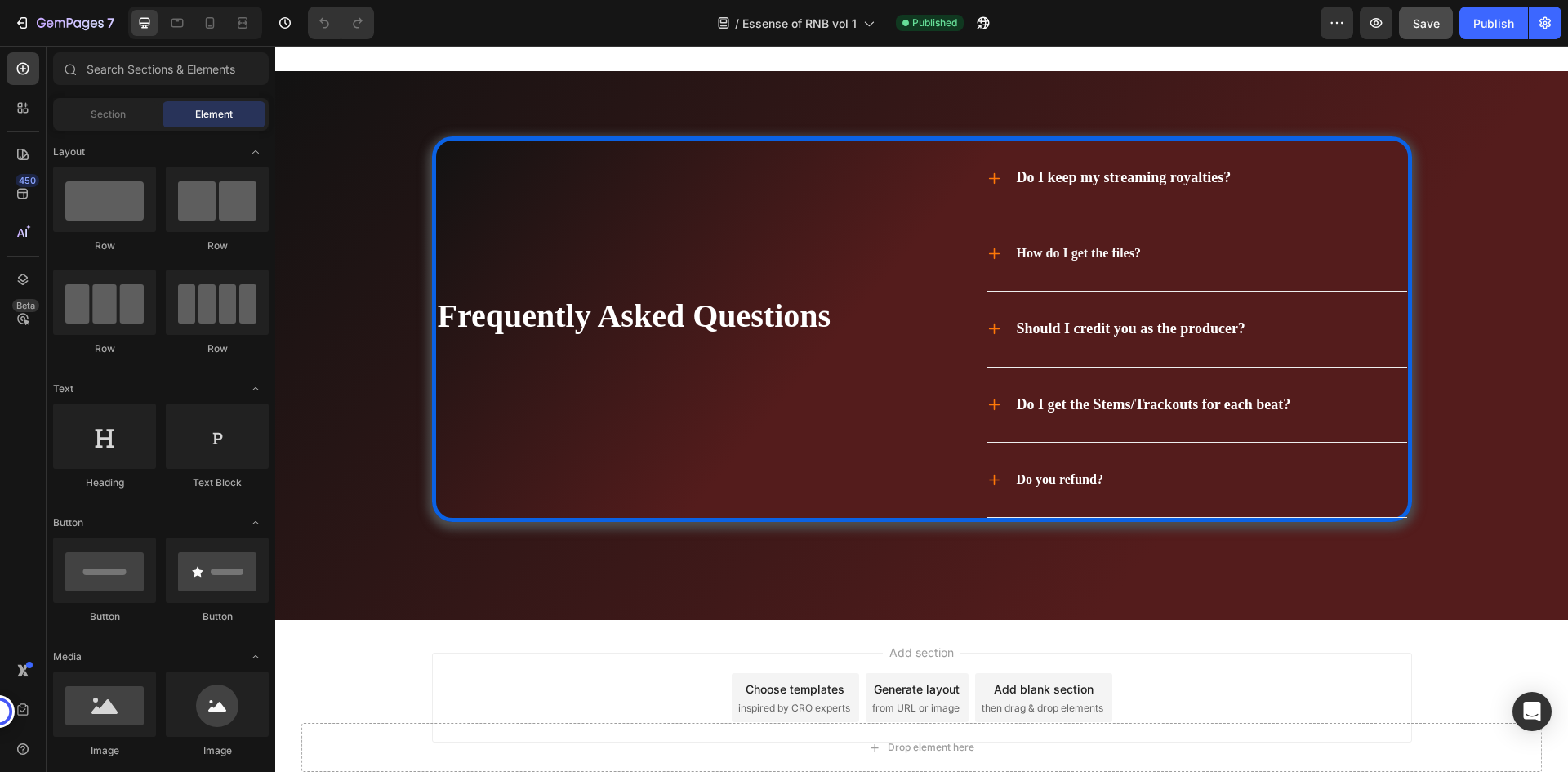
scroll to position [5439, 0]
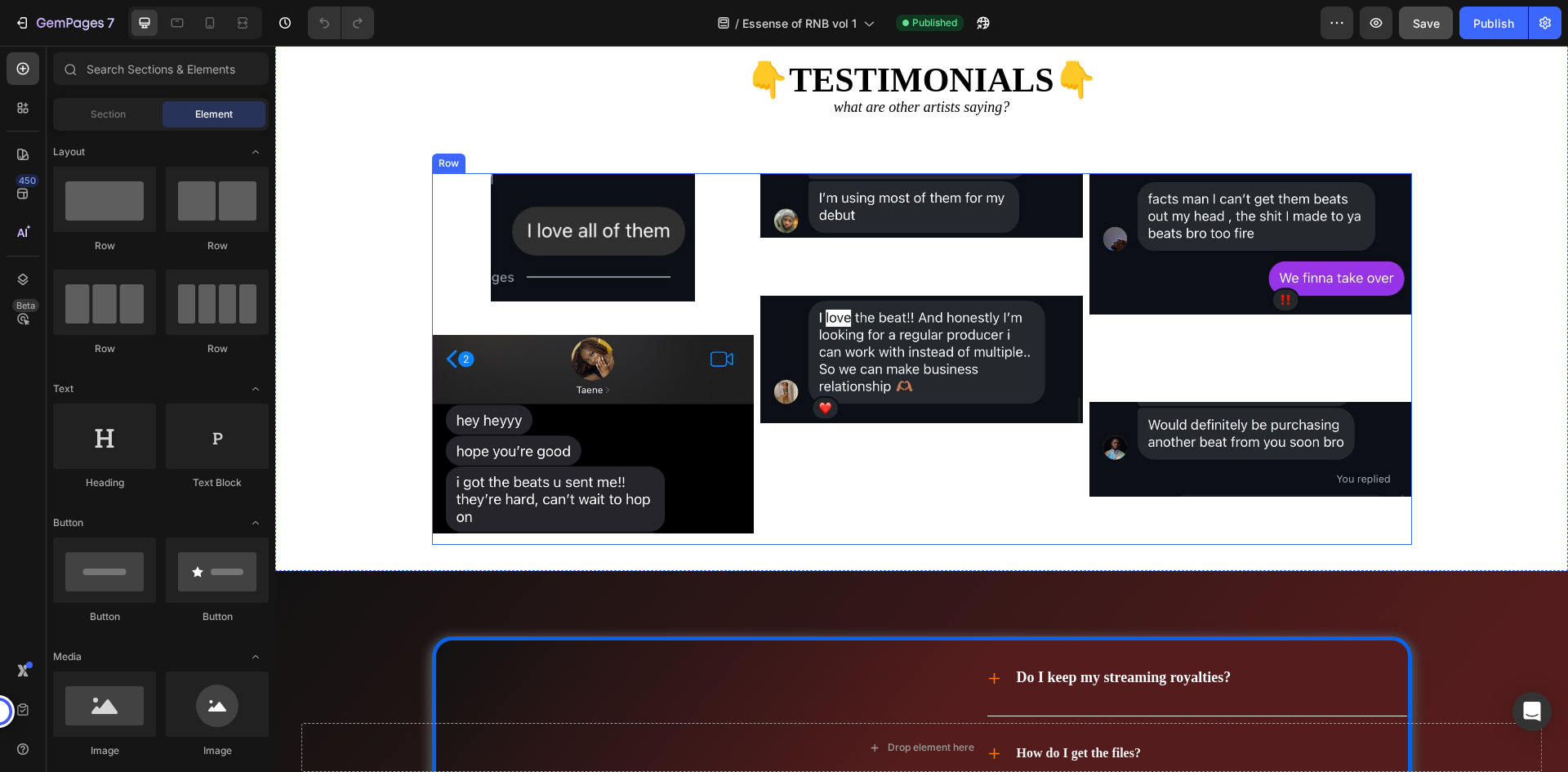
click at [1164, 388] on div "Image Image" at bounding box center [1250, 358] width 322 height 371
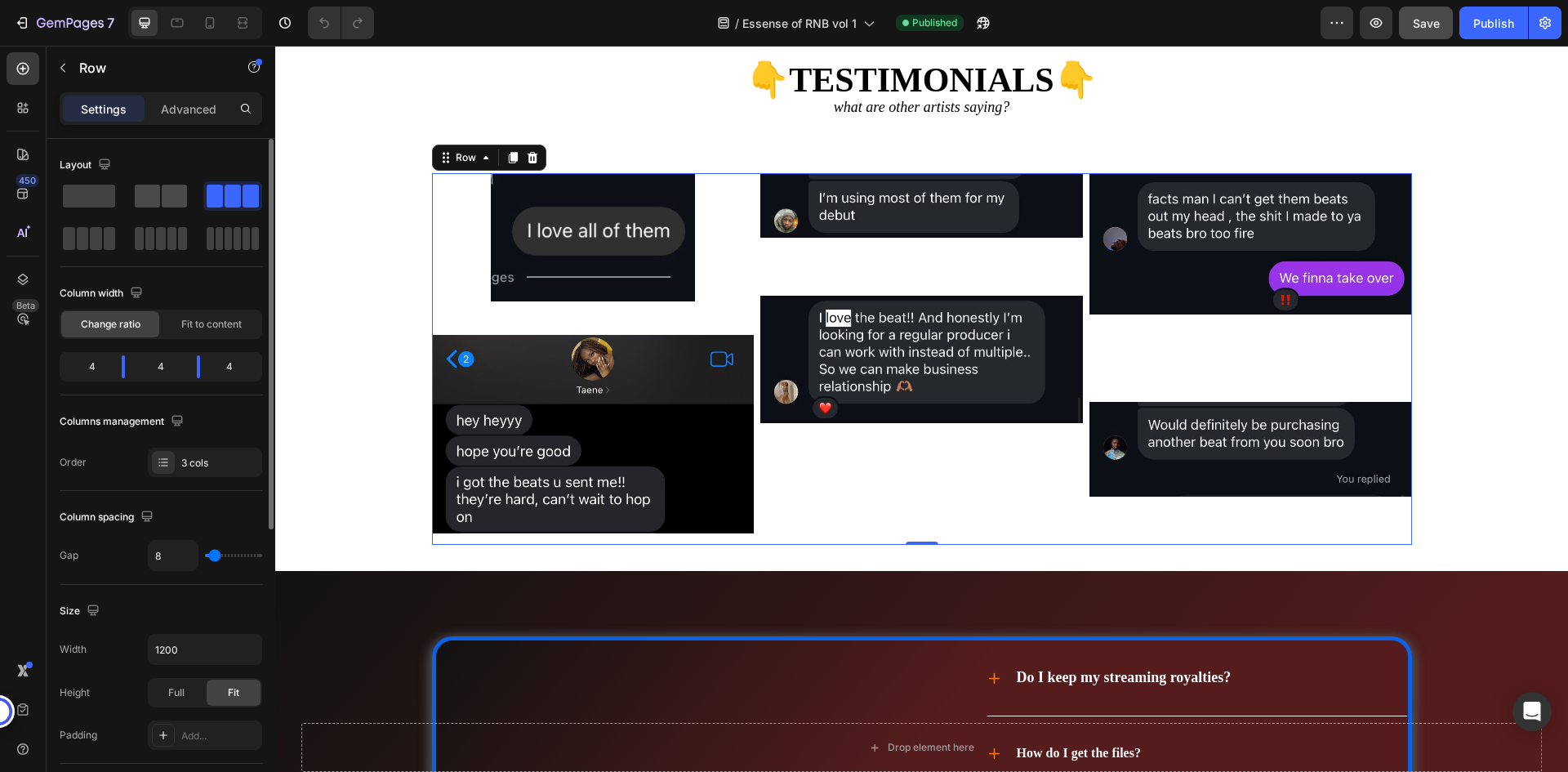
click at [154, 199] on span at bounding box center [146, 195] width 25 height 23
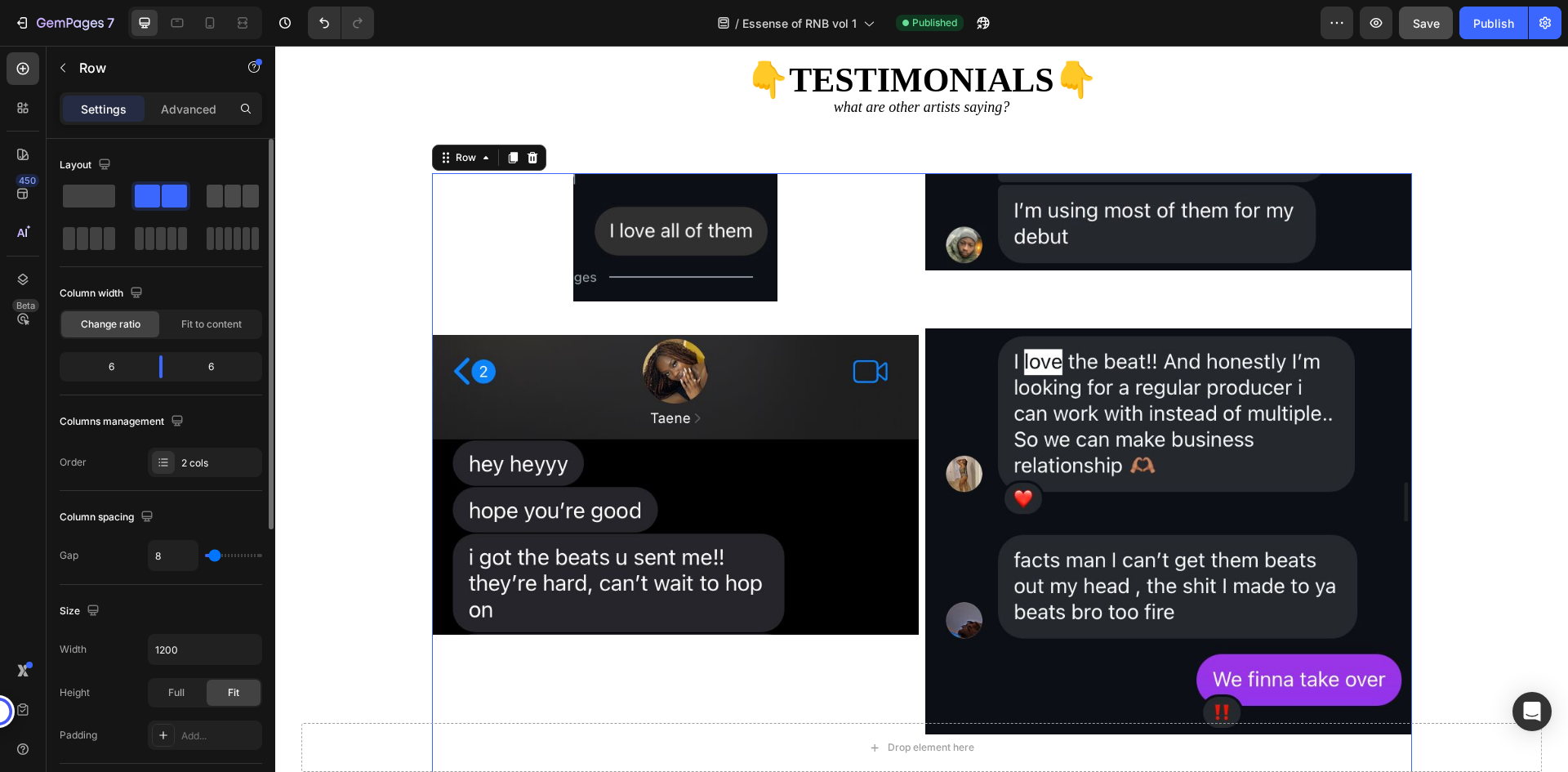
click at [237, 200] on span at bounding box center [233, 195] width 17 height 23
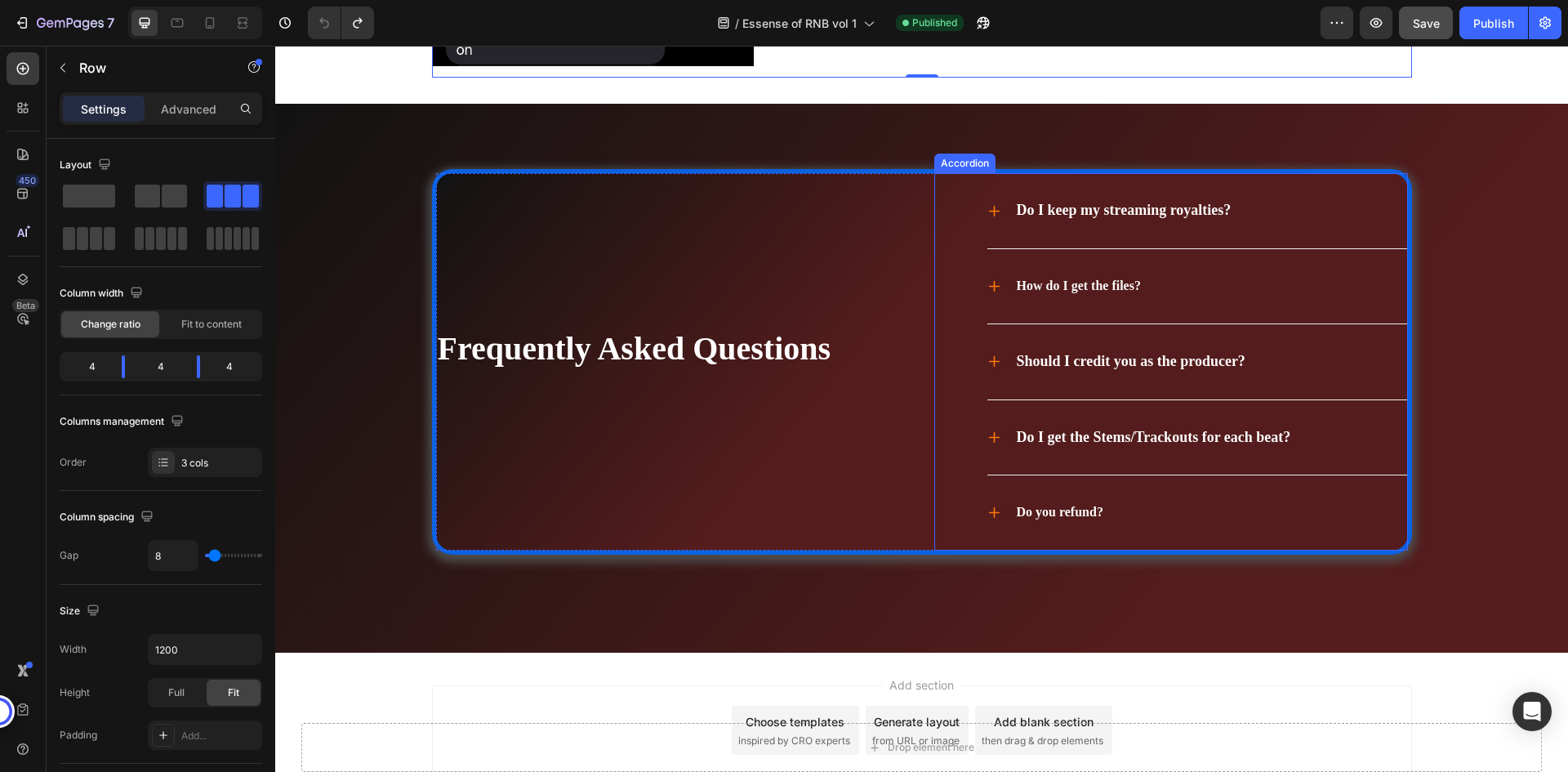
scroll to position [6011, 0]
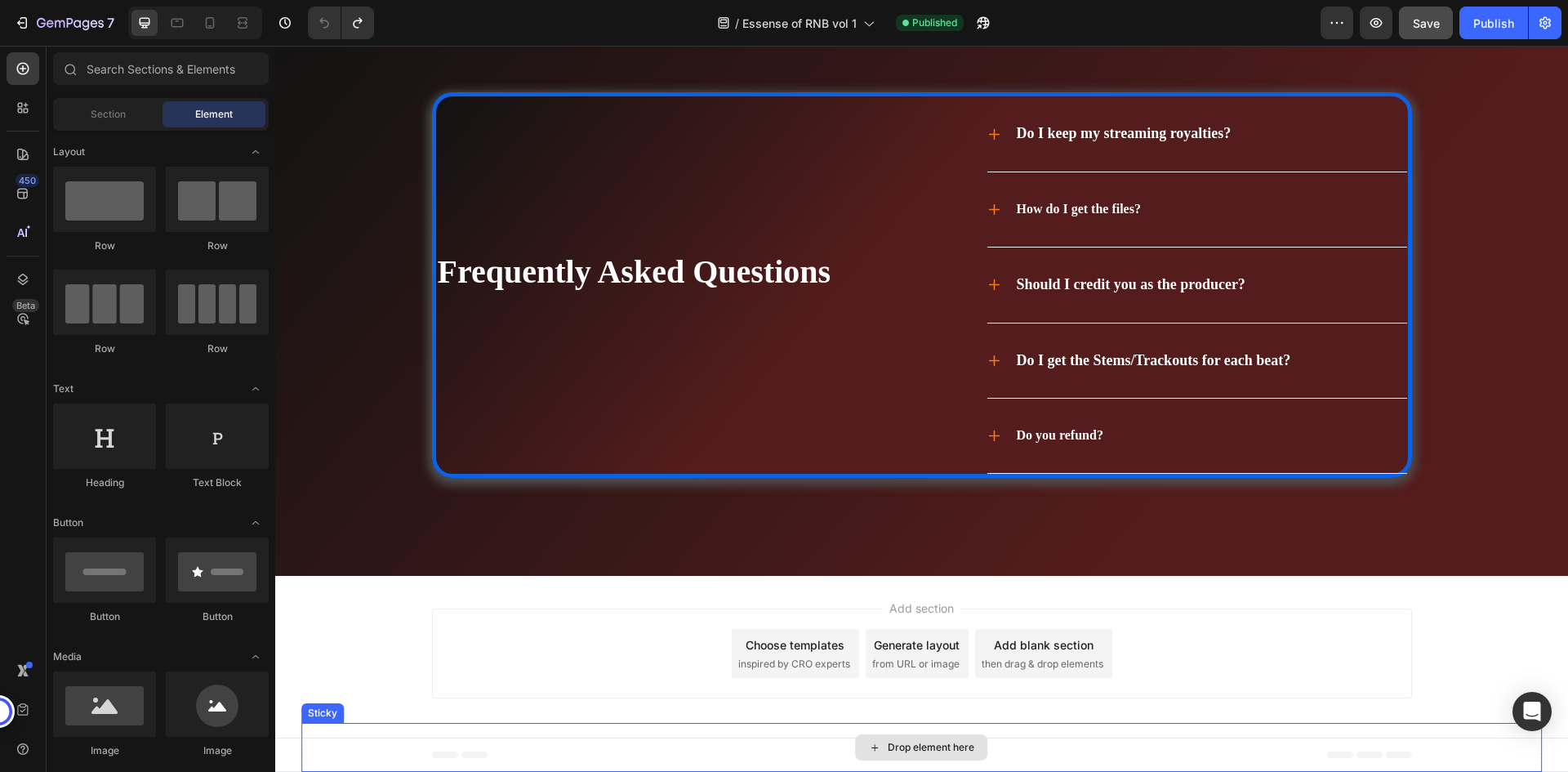
click at [939, 748] on div "Drop element here" at bounding box center [930, 747] width 87 height 13
click at [1026, 654] on div "Add blank section then drag & drop elements" at bounding box center [1043, 652] width 137 height 49
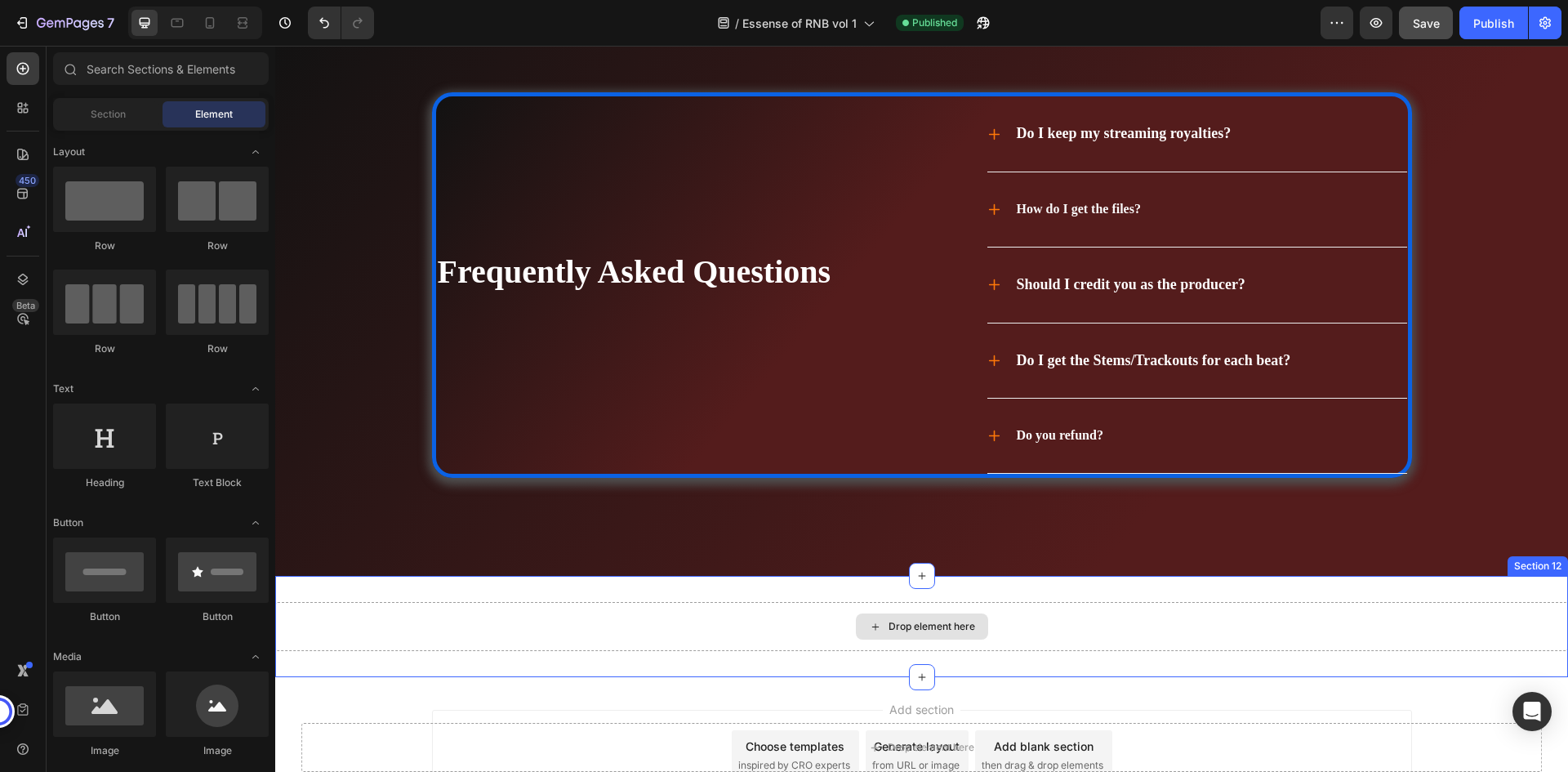
click at [983, 626] on div "Drop element here" at bounding box center [921, 626] width 1293 height 49
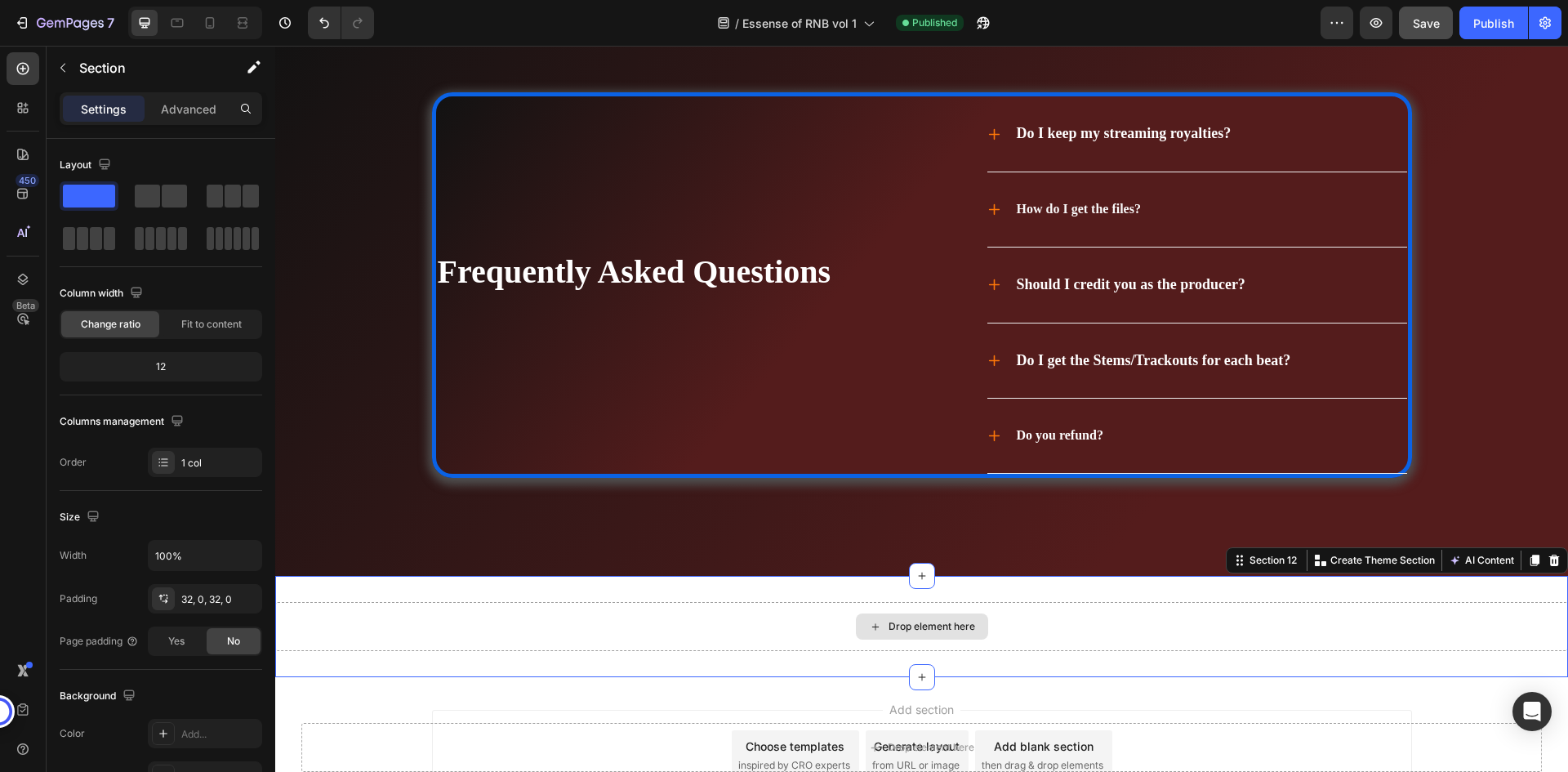
click at [952, 627] on div "Drop element here" at bounding box center [931, 626] width 87 height 13
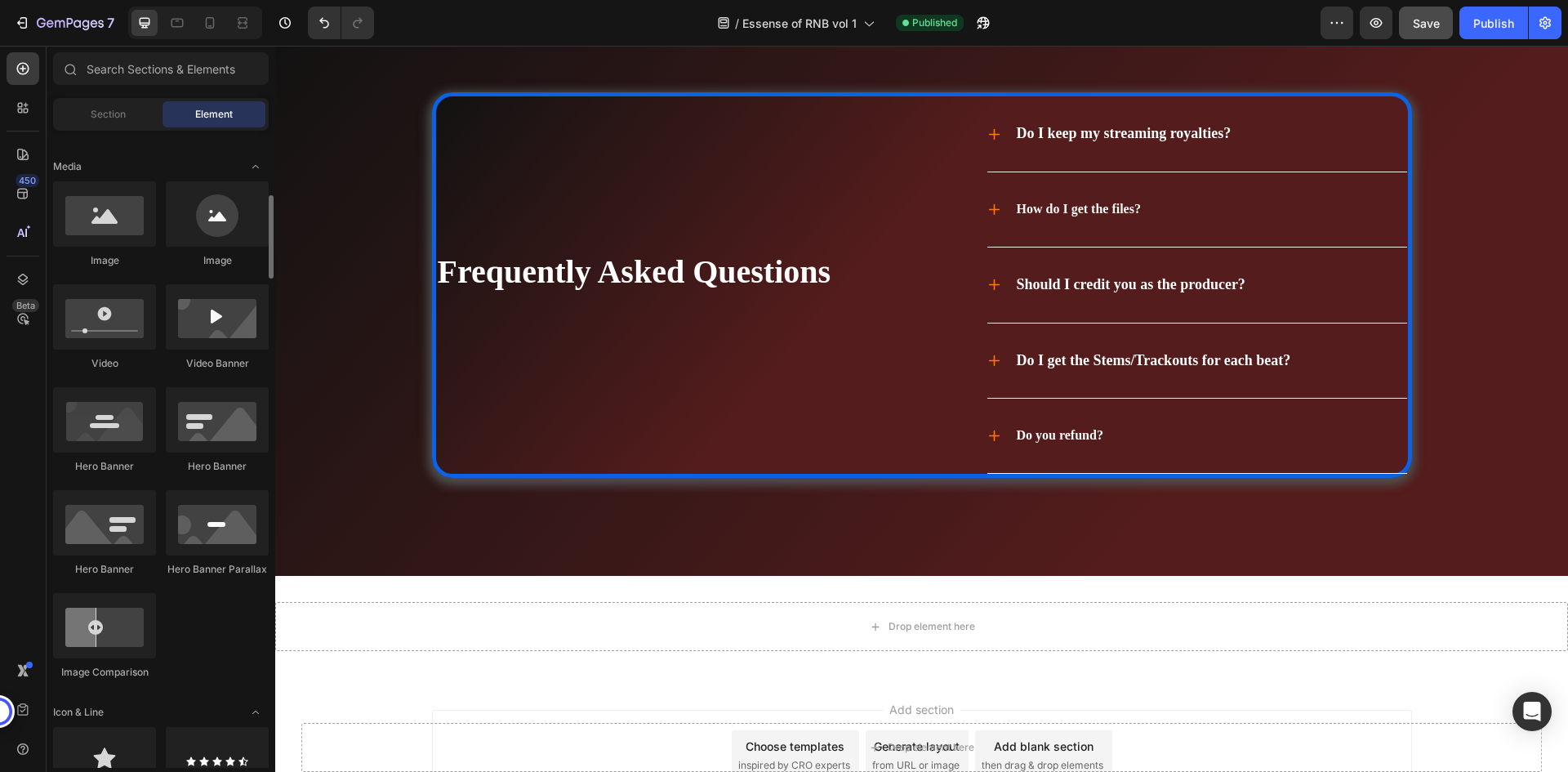
scroll to position [0, 0]
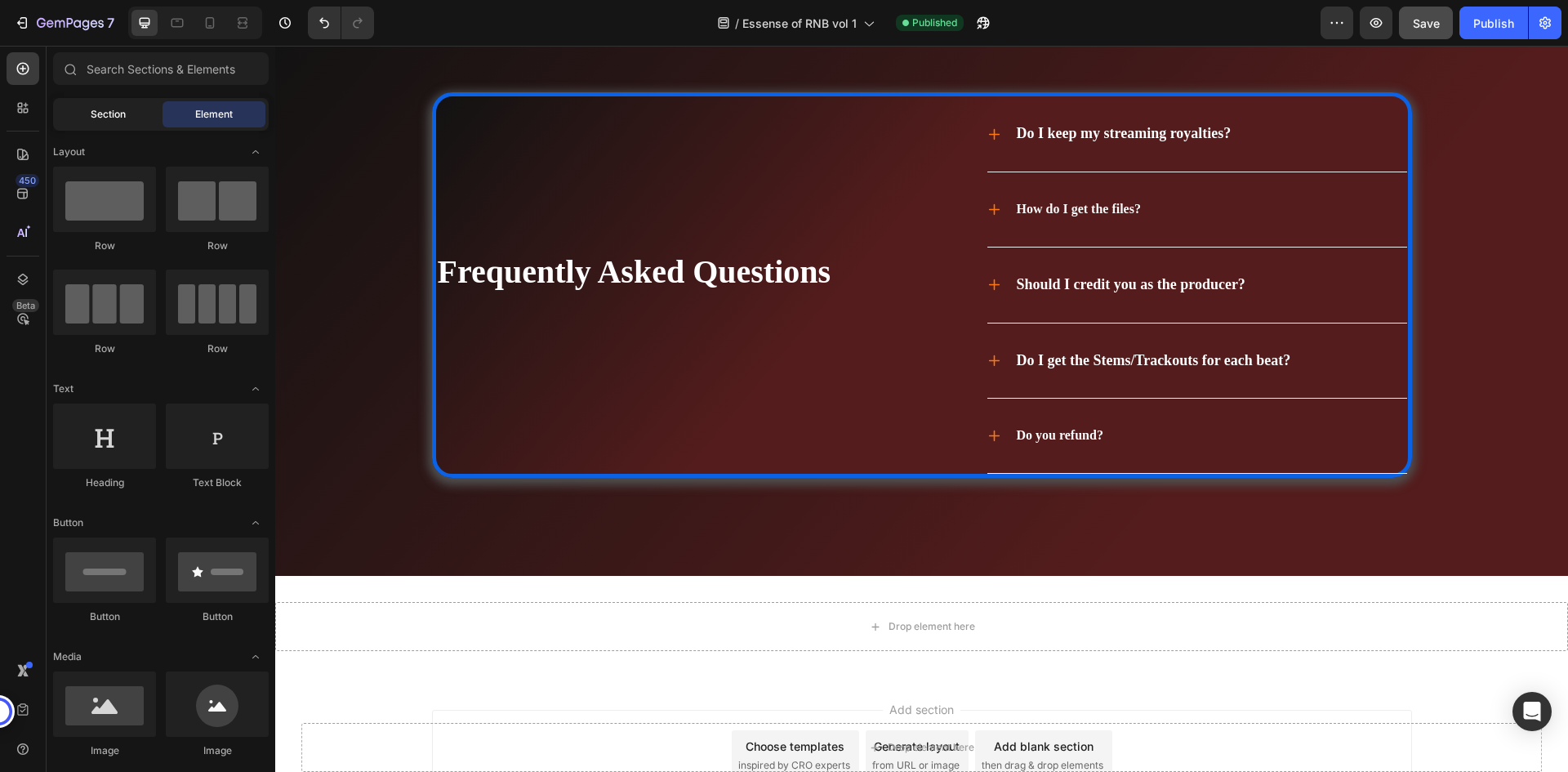
click at [139, 106] on div "Section" at bounding box center [108, 114] width 103 height 26
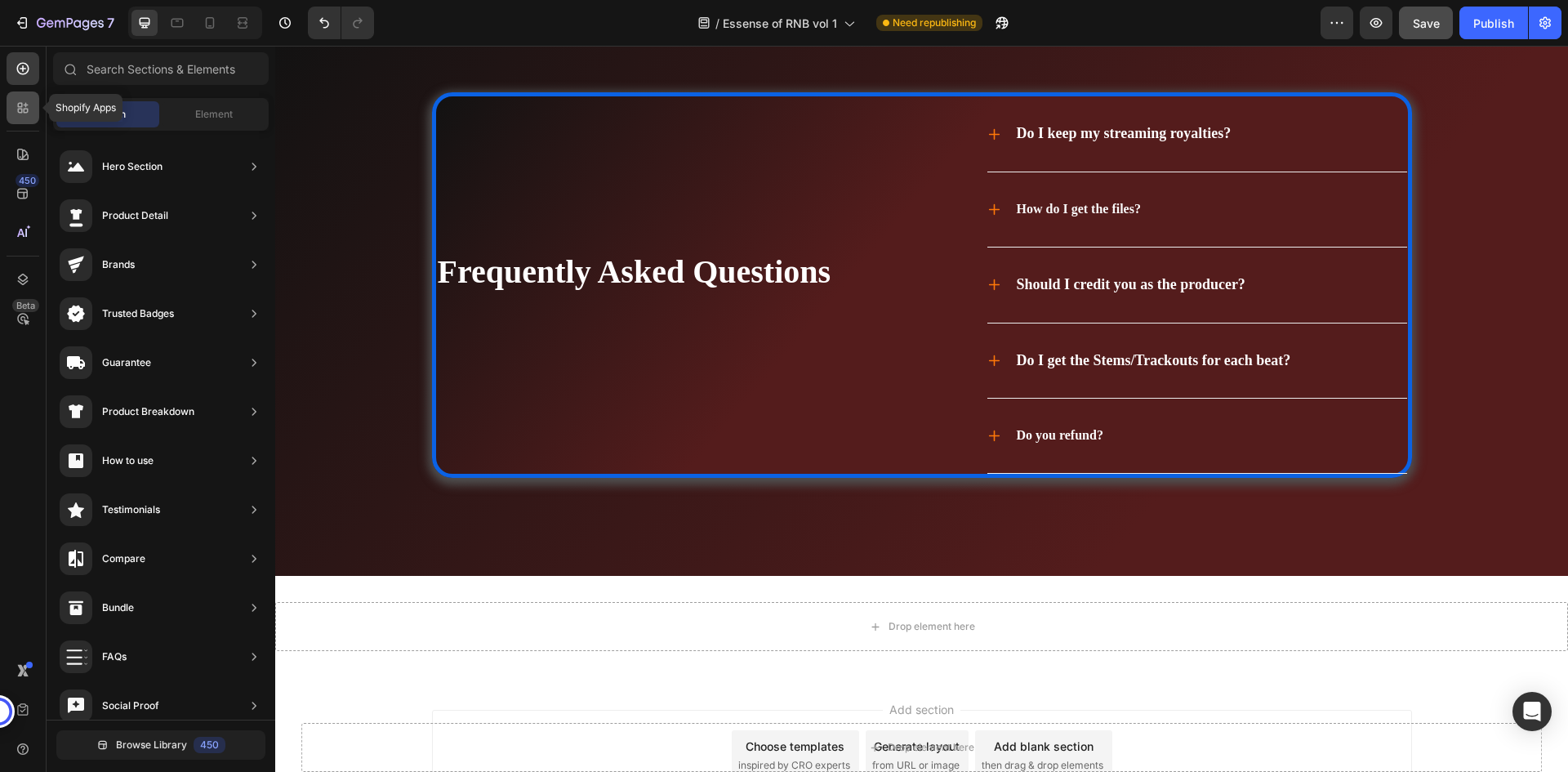
click at [26, 109] on icon at bounding box center [26, 111] width 5 height 5
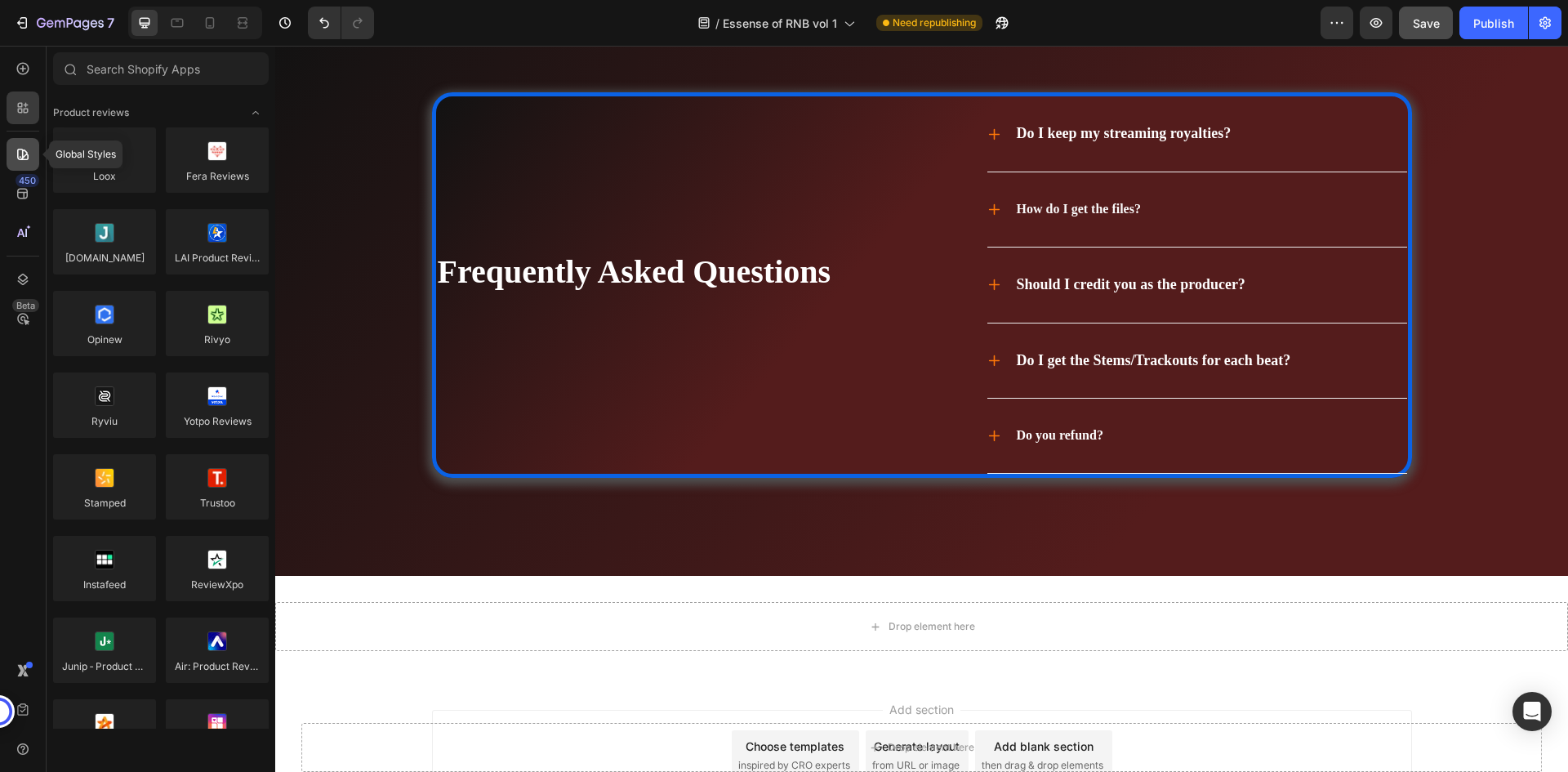
click at [29, 148] on icon at bounding box center [23, 155] width 17 height 17
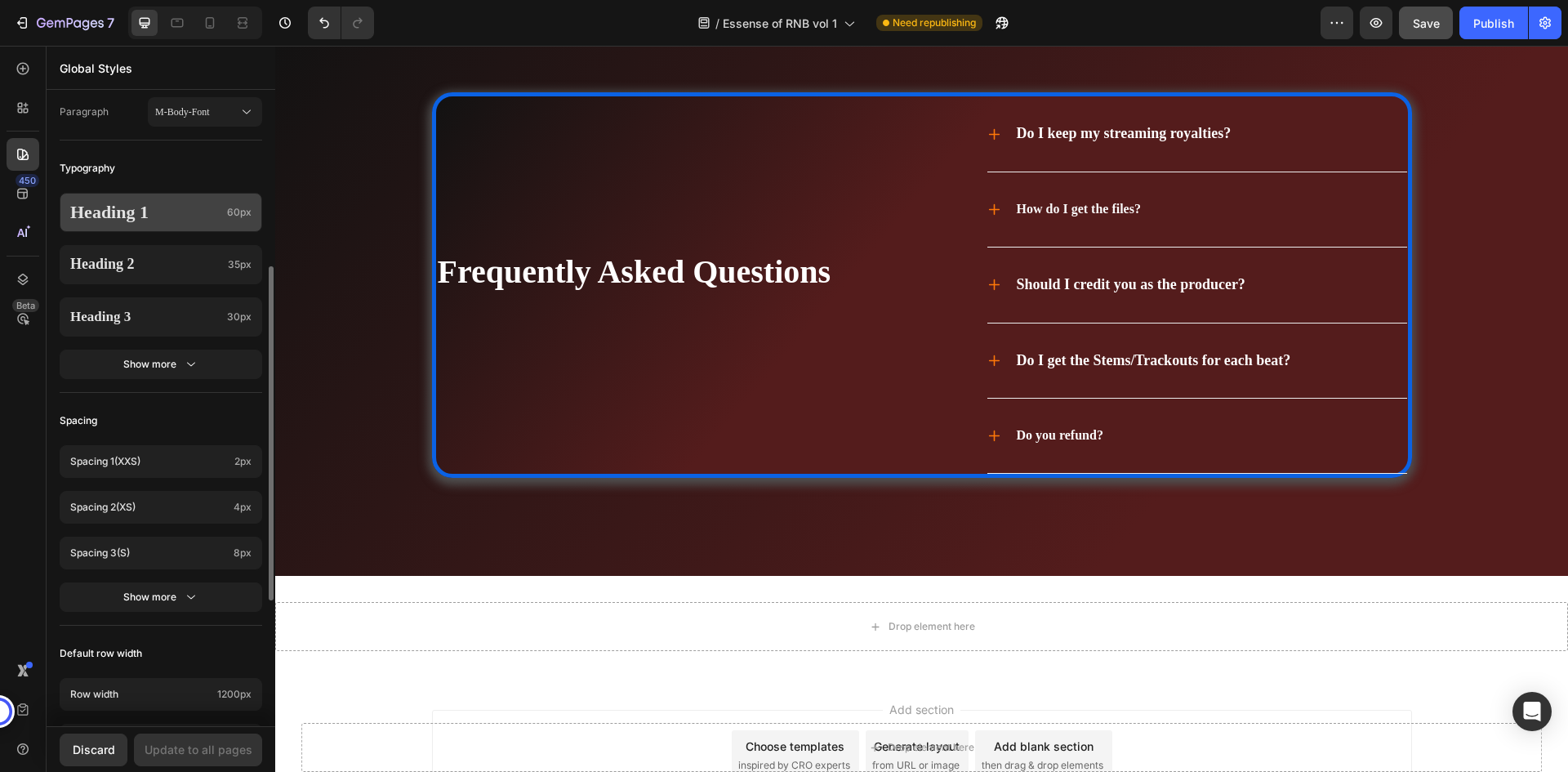
scroll to position [564, 0]
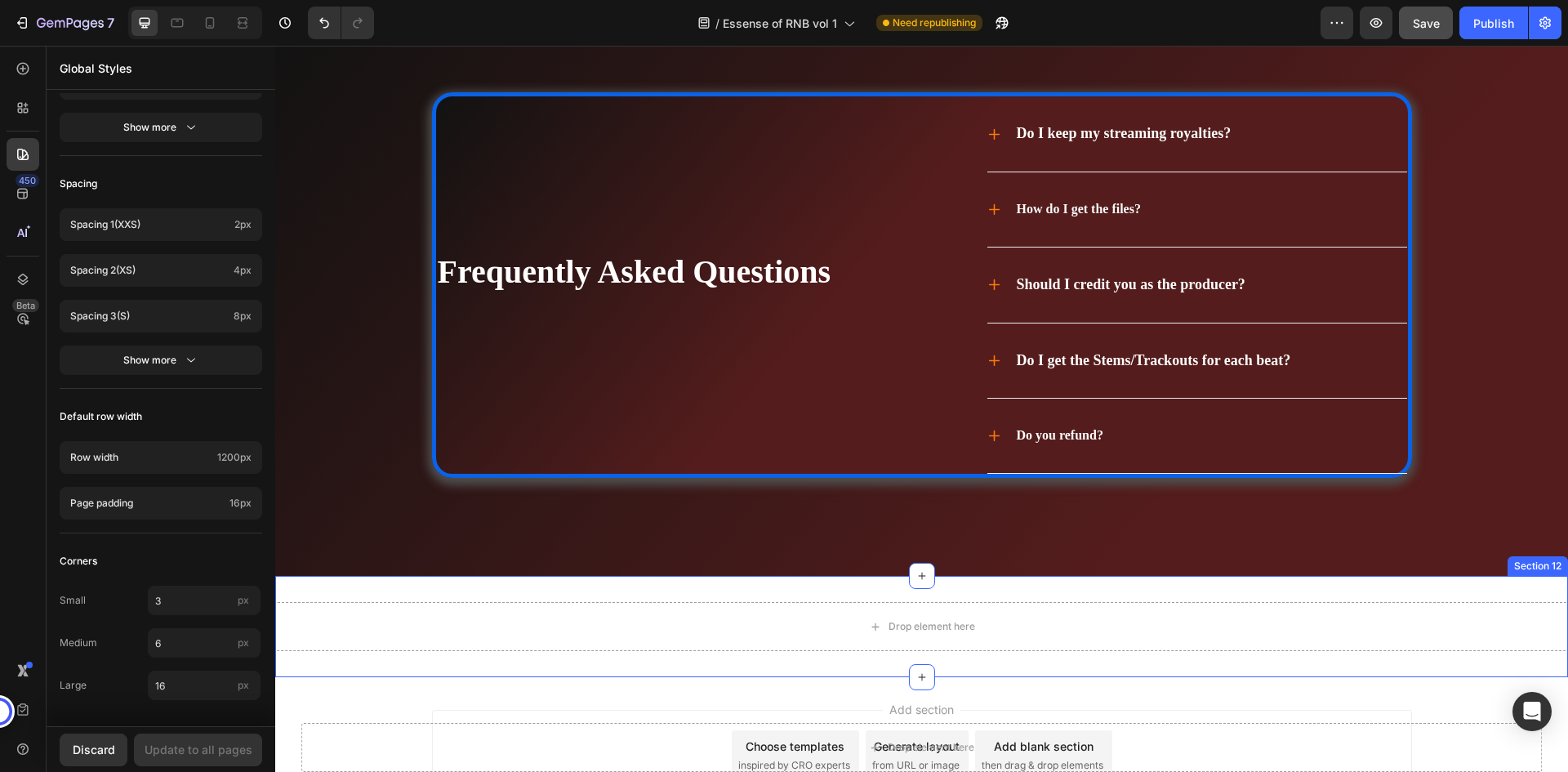
click at [830, 550] on div "Frequently Asked Questions Heading Do I keep my streaming royalties? How do I g…" at bounding box center [921, 327] width 1260 height 470
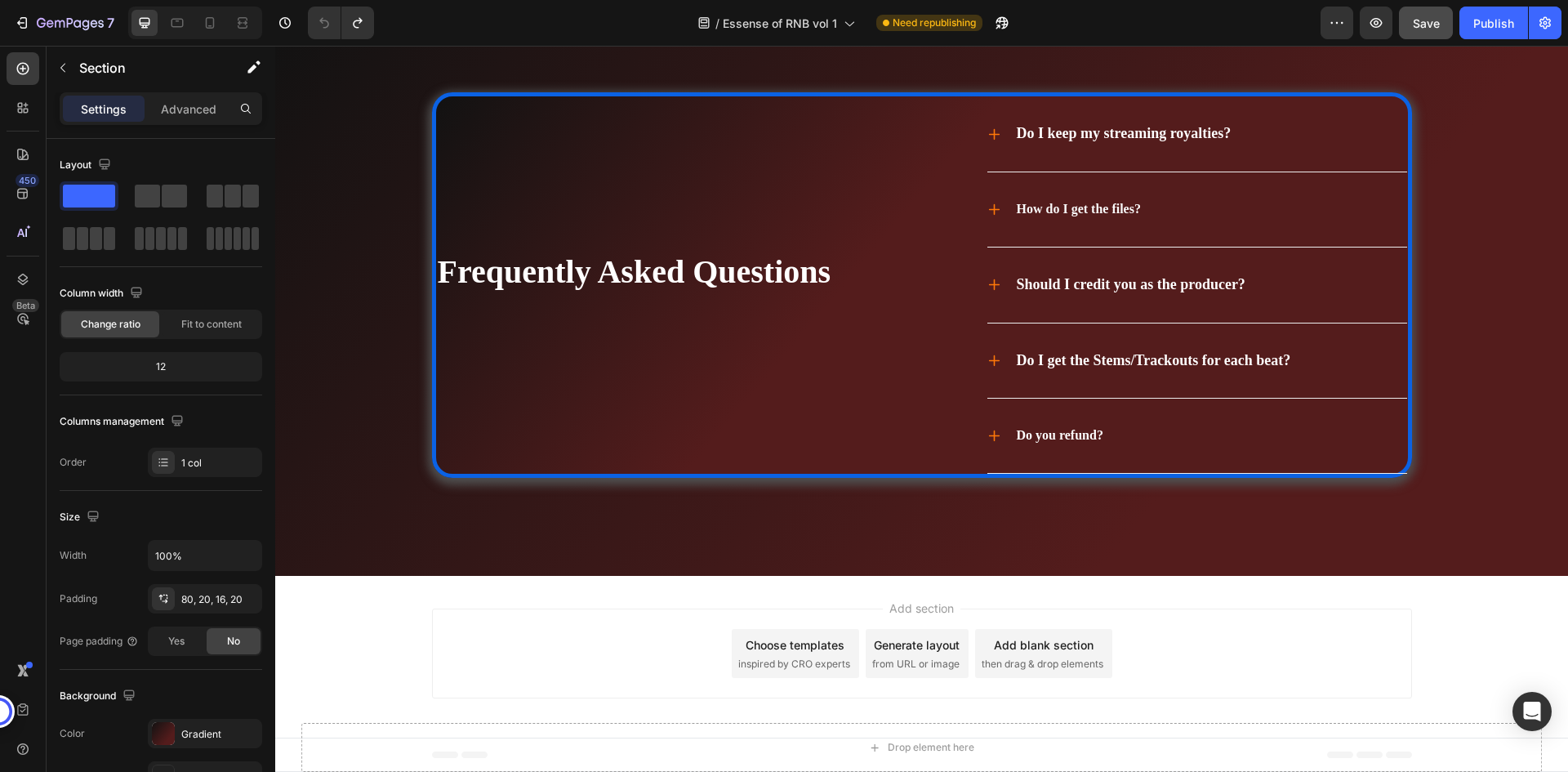
scroll to position [6011, 0]
click at [26, 18] on icon "button" at bounding box center [24, 23] width 7 height 11
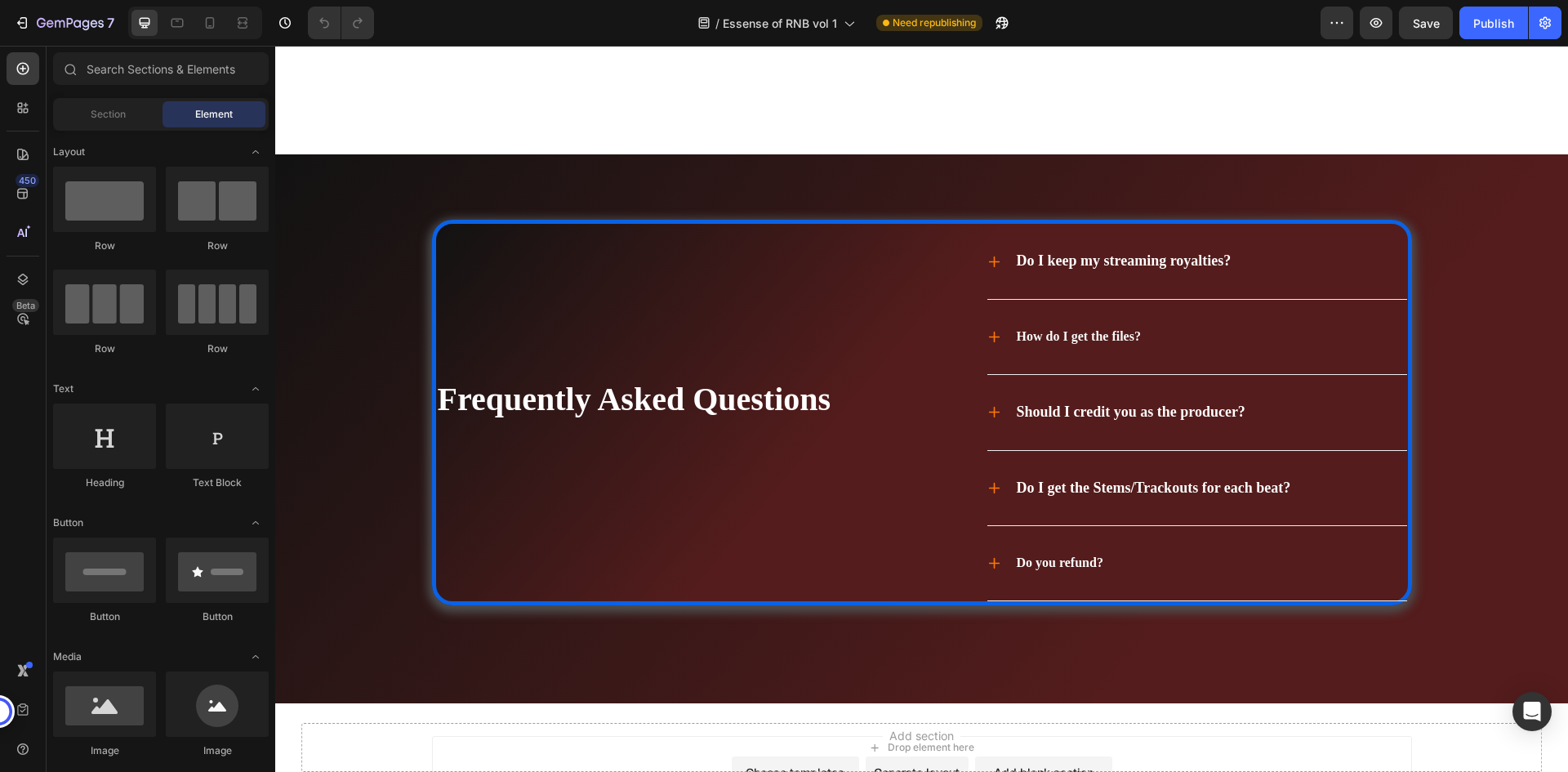
scroll to position [6011, 0]
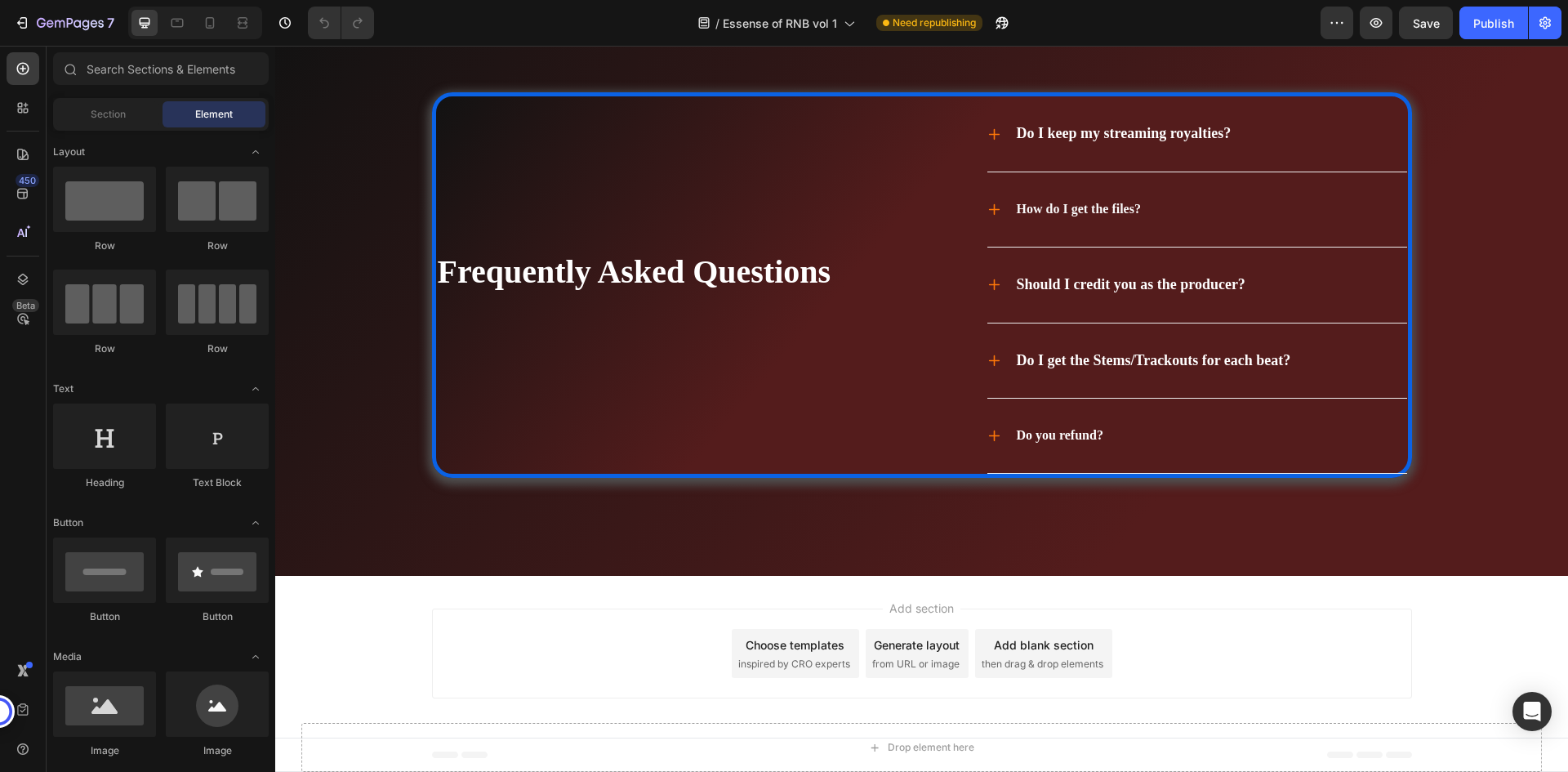
click at [623, 652] on div "Add section Choose templates inspired by CRO experts Generate layout from URL o…" at bounding box center [922, 652] width 980 height 89
click at [345, 657] on div "Add section Choose templates inspired by CRO experts Generate layout from URL o…" at bounding box center [921, 656] width 1293 height 161
click at [338, 522] on div "Frequently Asked Questions Heading Do I keep my streaming royalties? How do I g…" at bounding box center [921, 327] width 1260 height 470
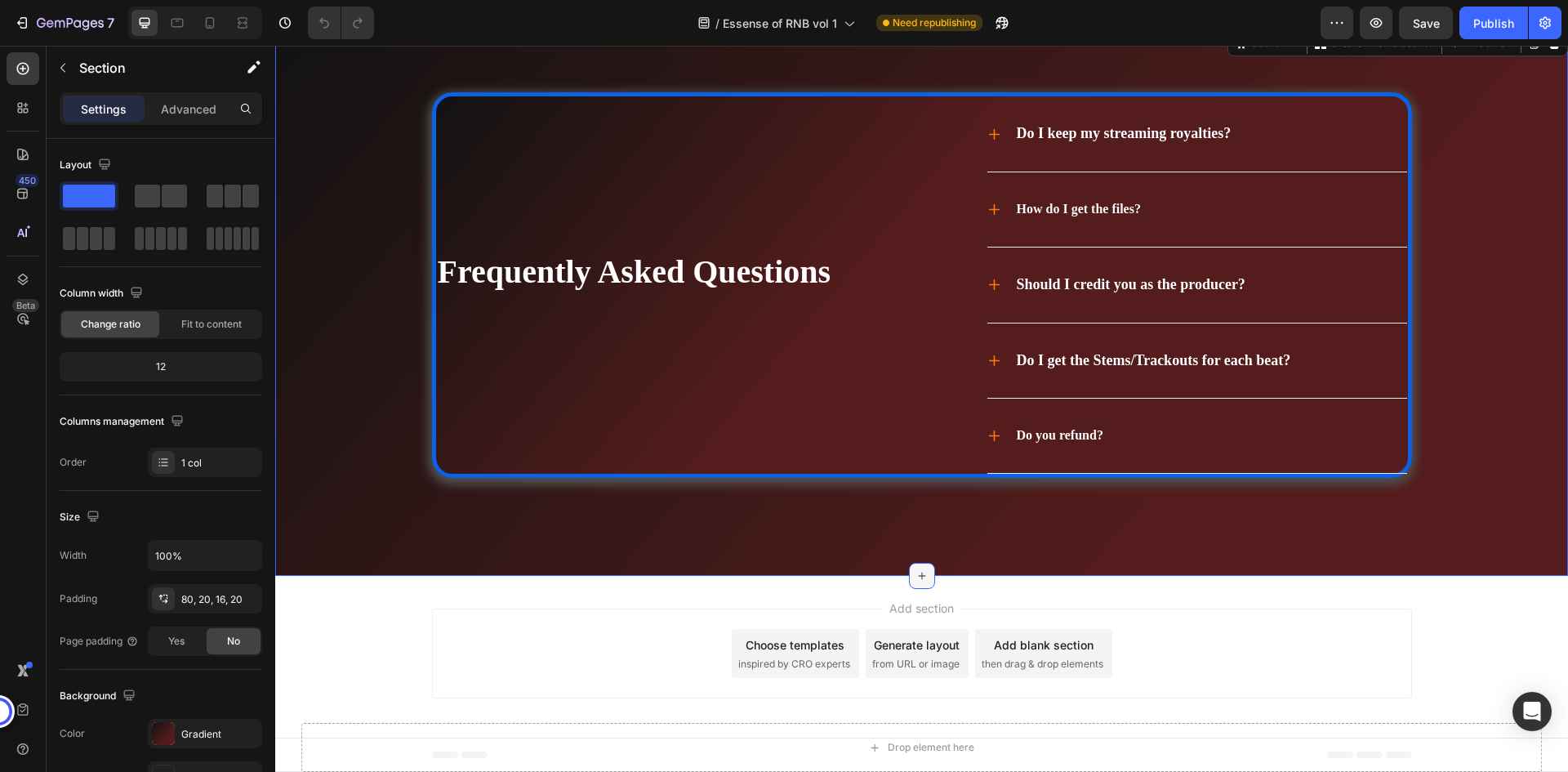
click at [922, 573] on div at bounding box center [921, 576] width 26 height 26
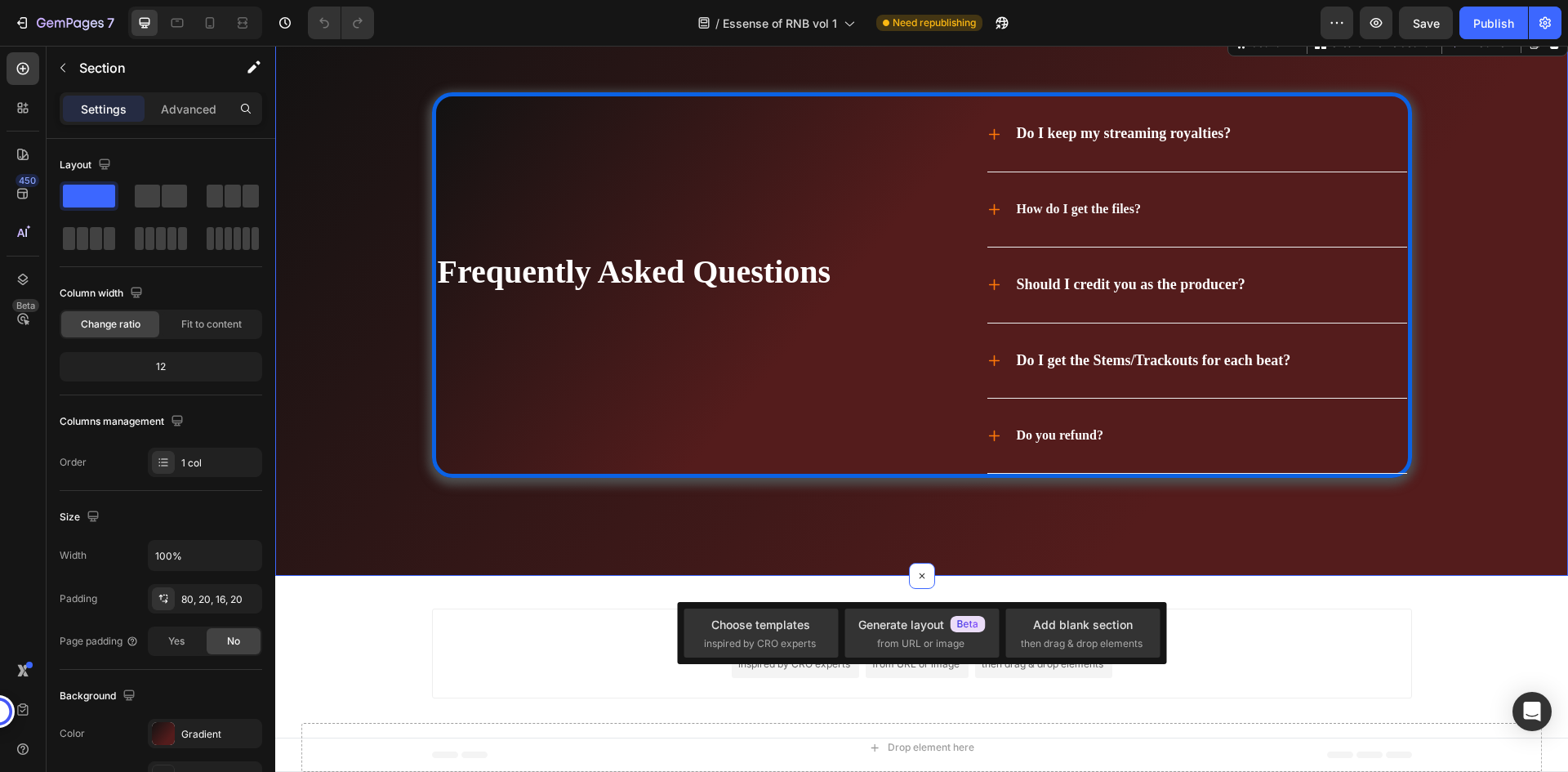
click at [1426, 557] on div "Frequently Asked Questions Heading Do I keep my streaming royalties? How do I g…" at bounding box center [921, 327] width 1260 height 470
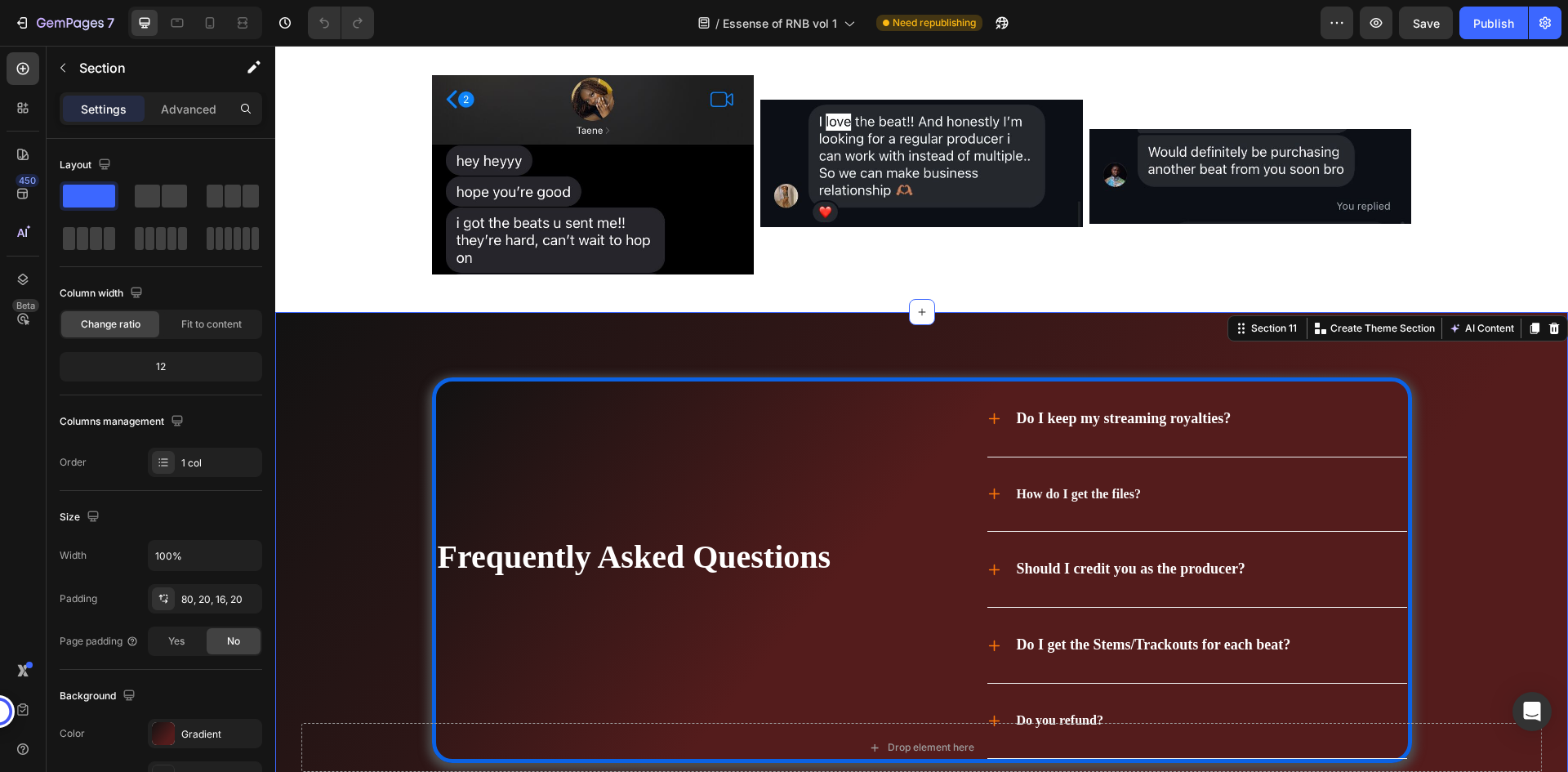
scroll to position [5557, 0]
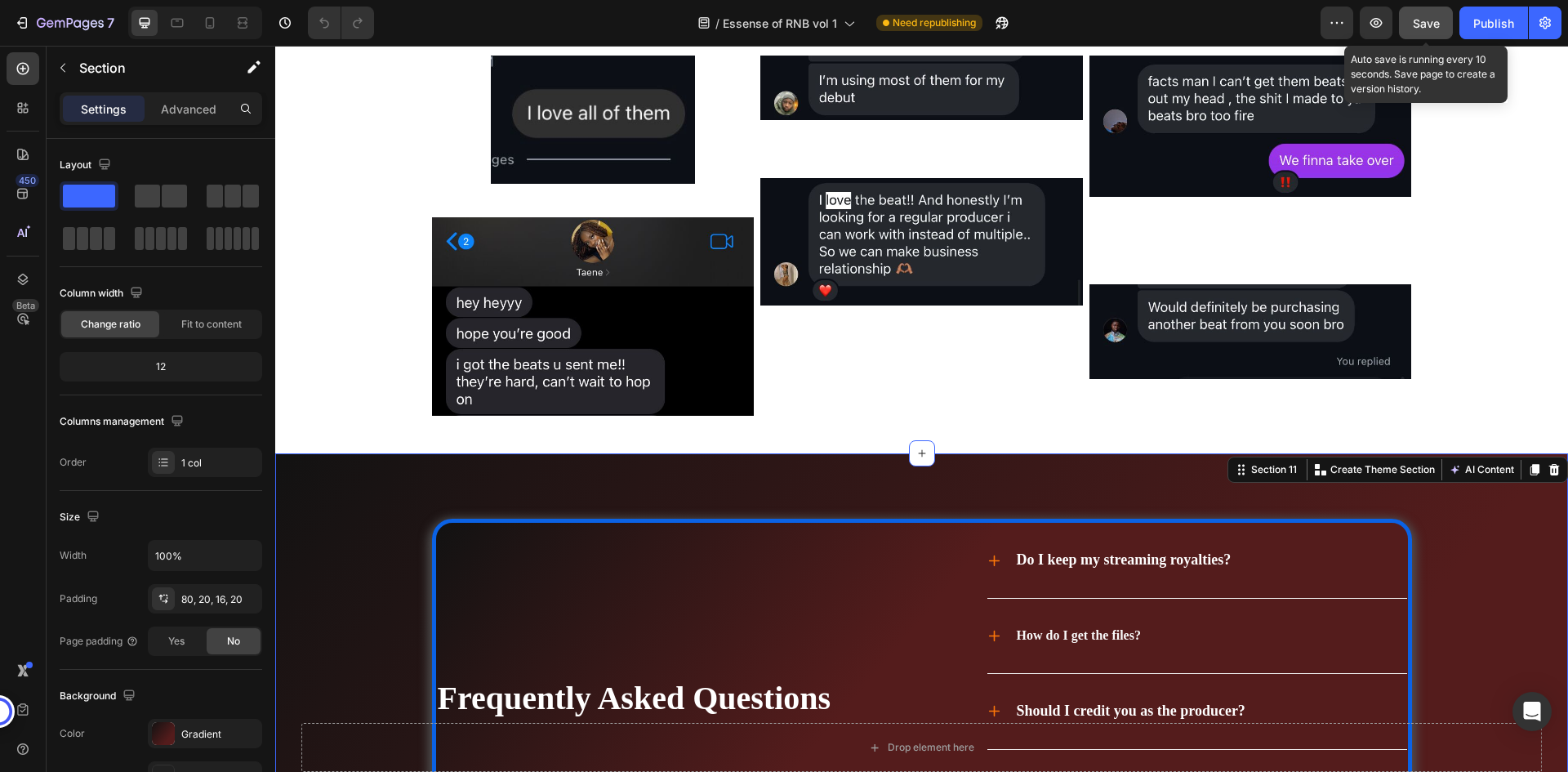
click at [1423, 20] on span "Save" at bounding box center [1425, 23] width 27 height 14
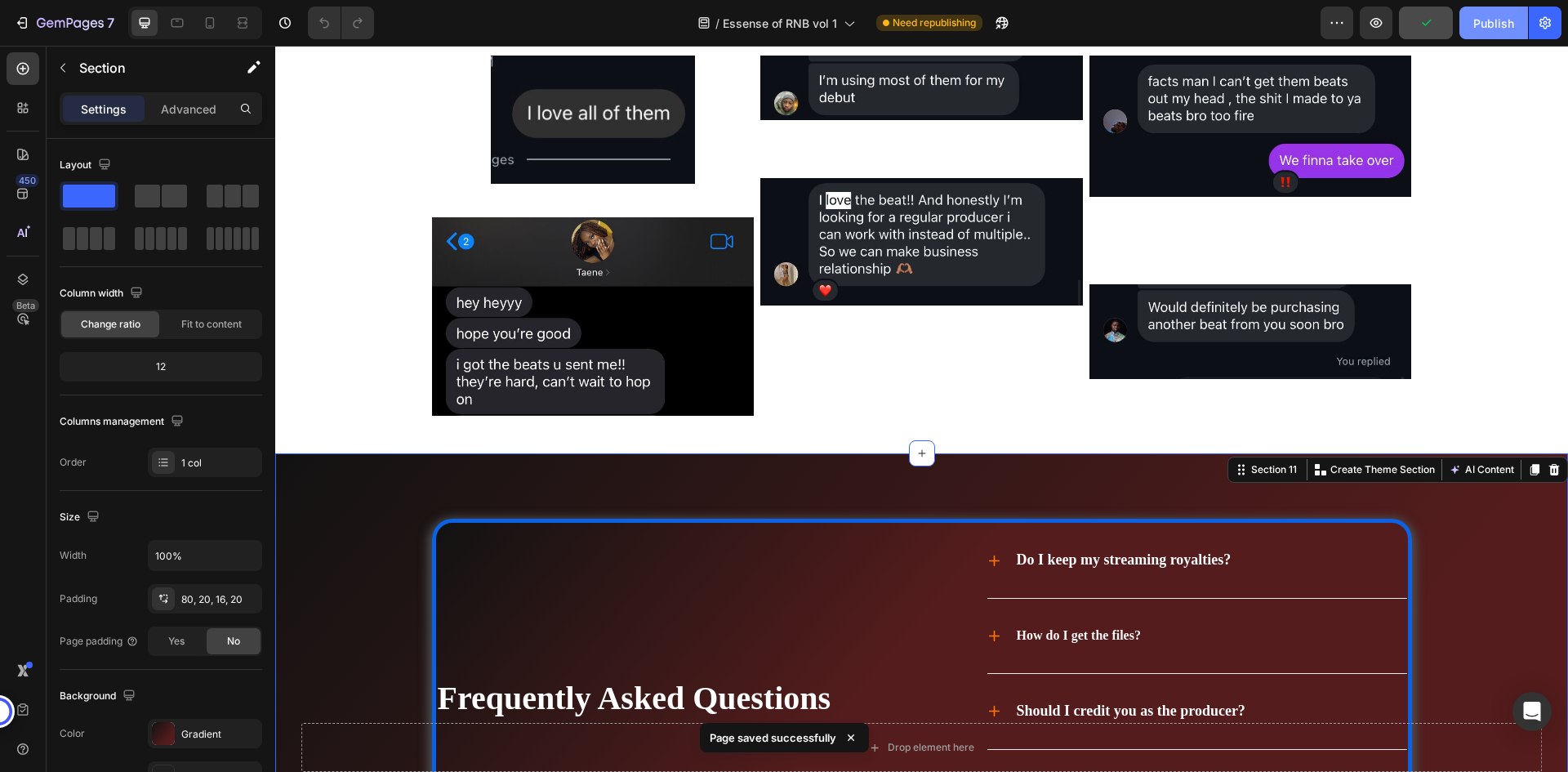
click at [1479, 24] on div "Publish" at bounding box center [1493, 23] width 41 height 18
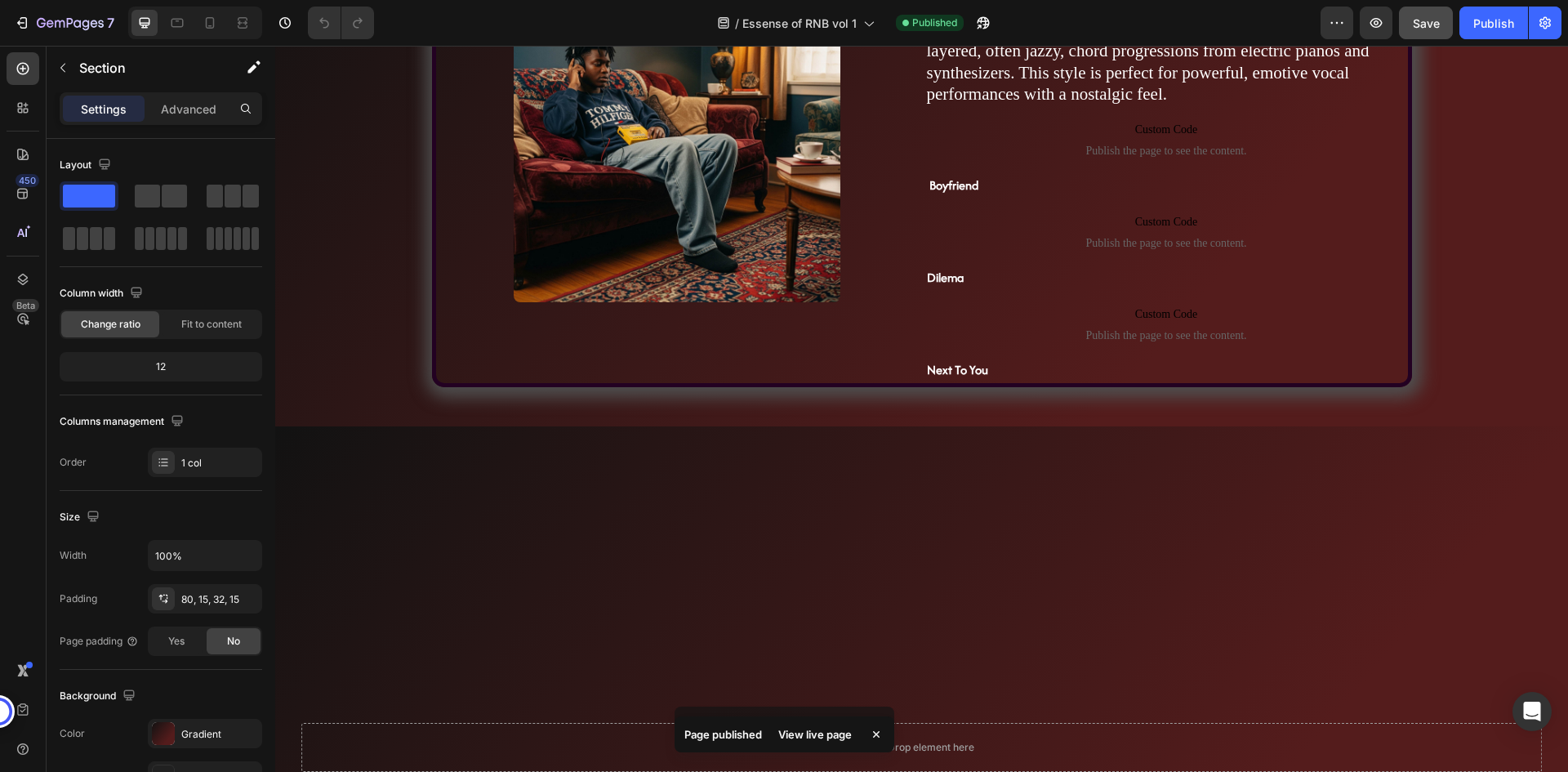
scroll to position [0, 0]
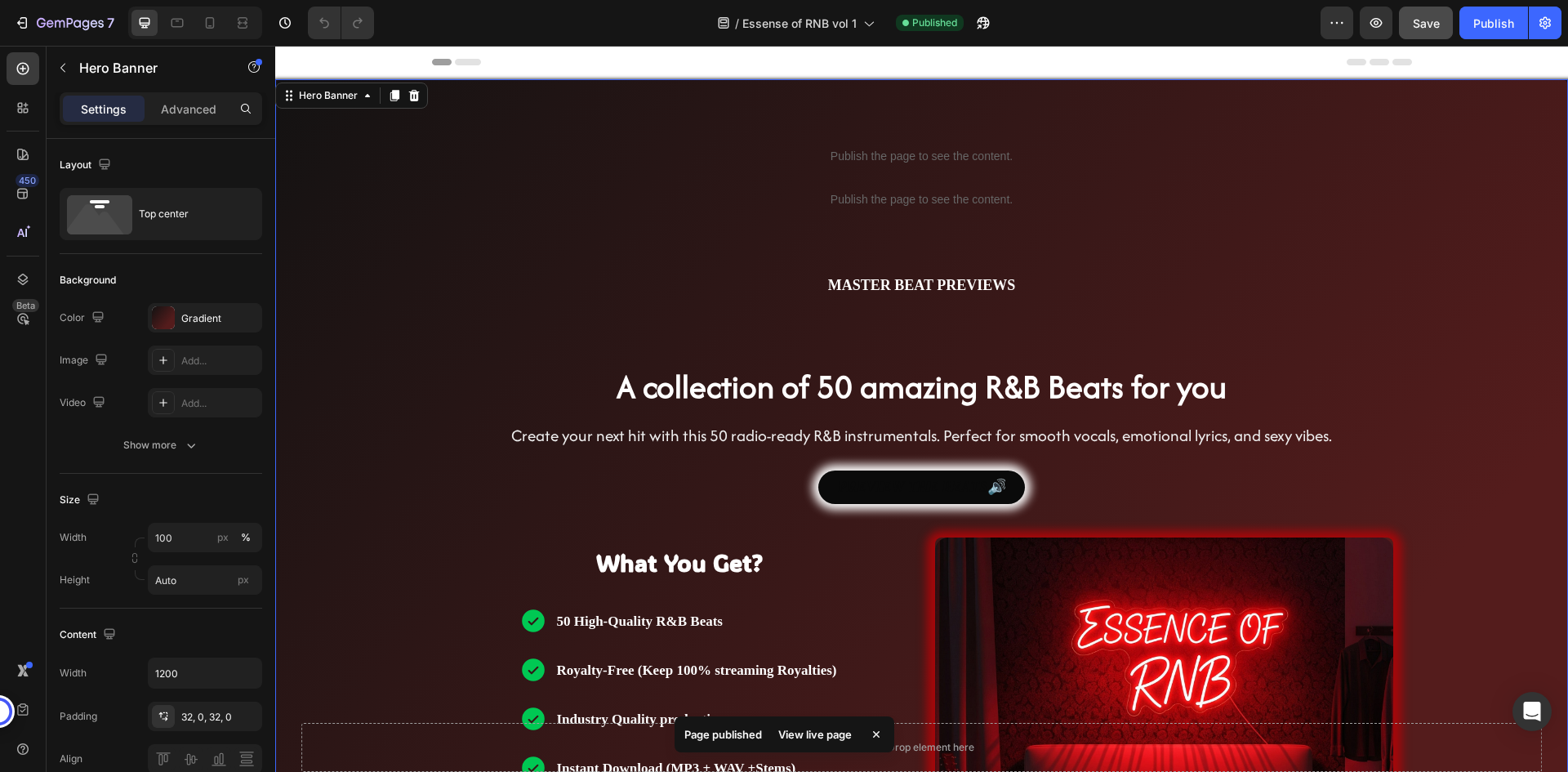
click at [319, 60] on span "Header" at bounding box center [323, 62] width 36 height 17
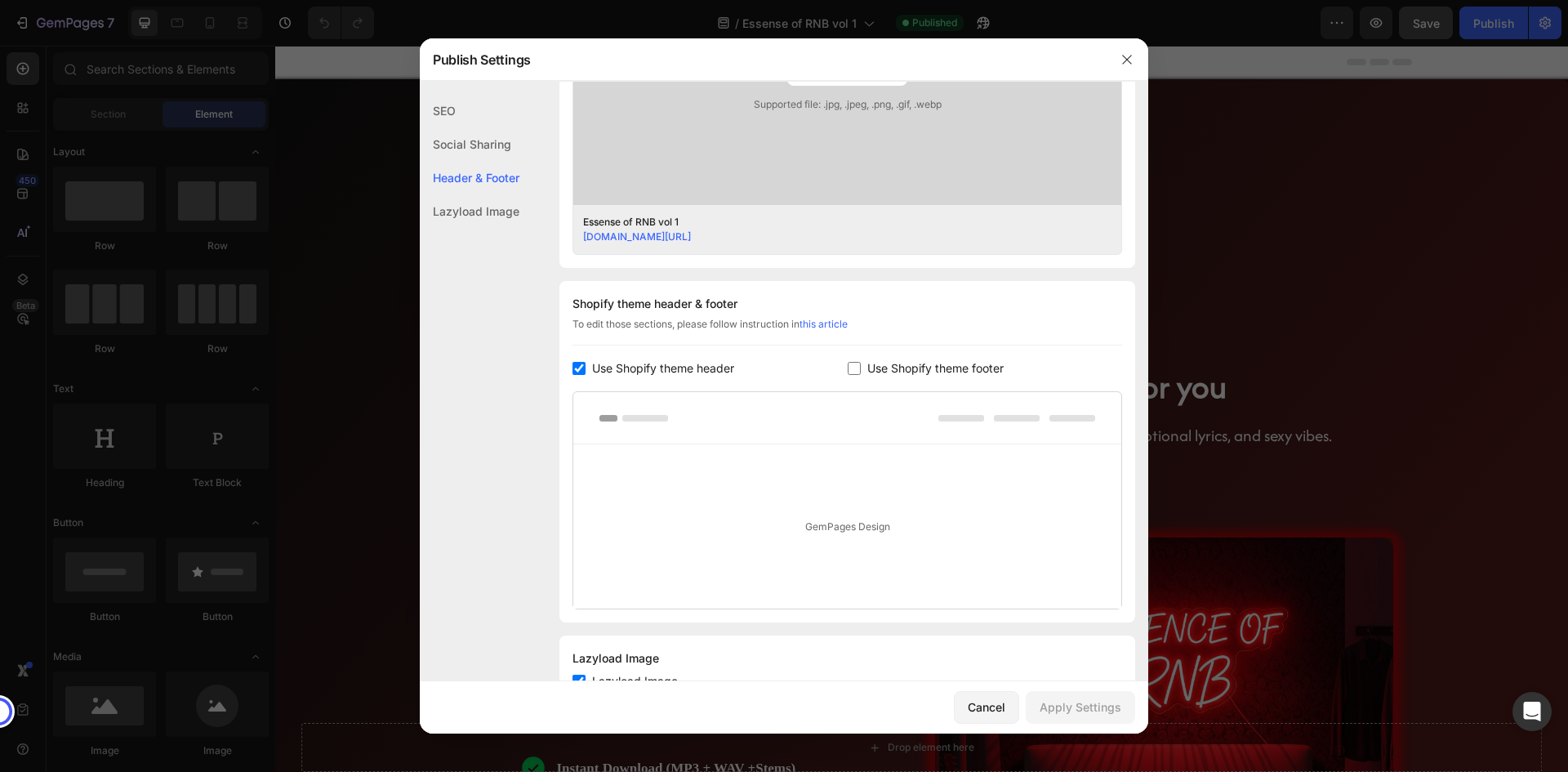
scroll to position [643, 0]
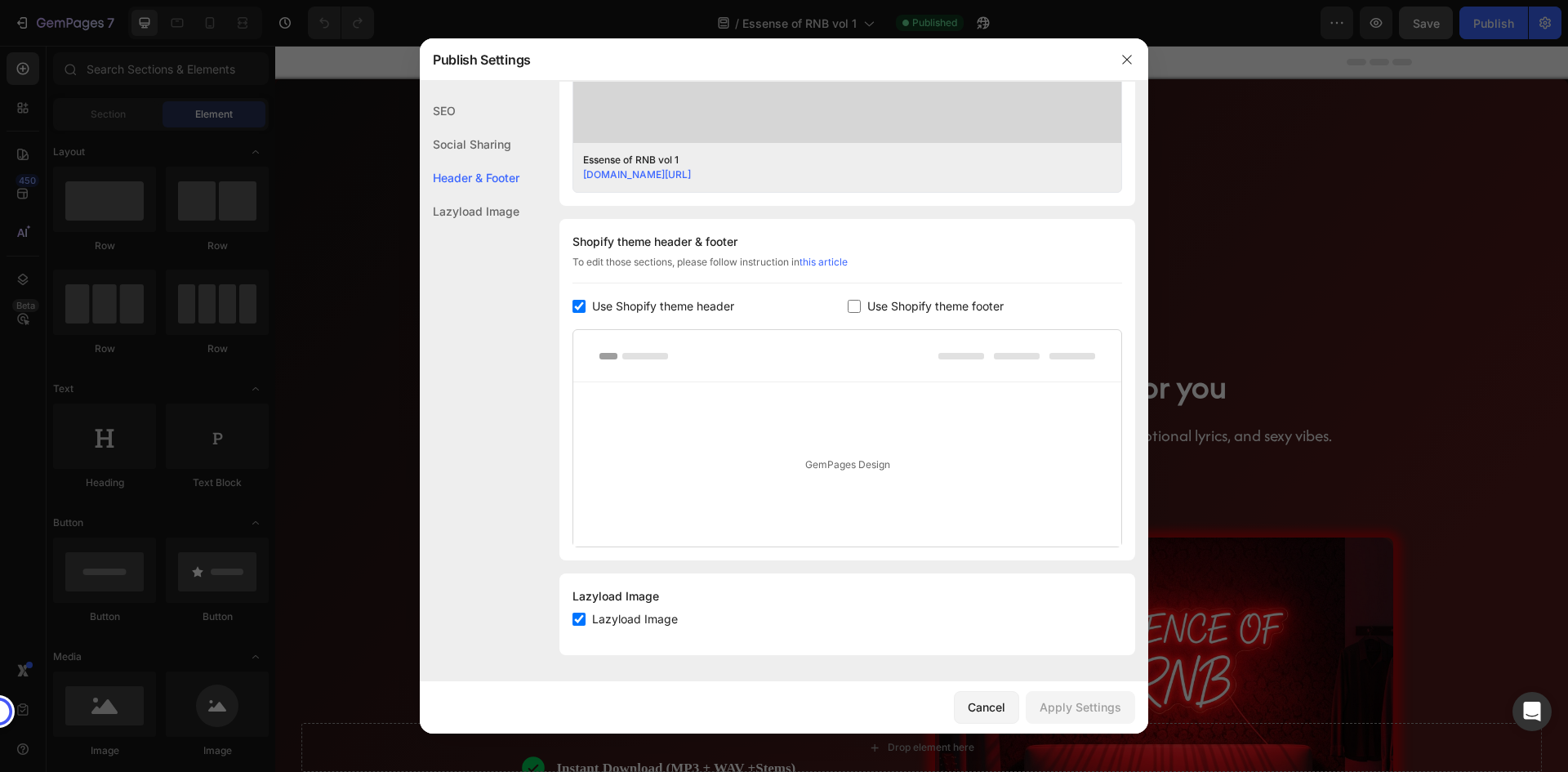
click at [848, 305] on input "checkbox" at bounding box center [854, 306] width 13 height 13
checkbox input "true"
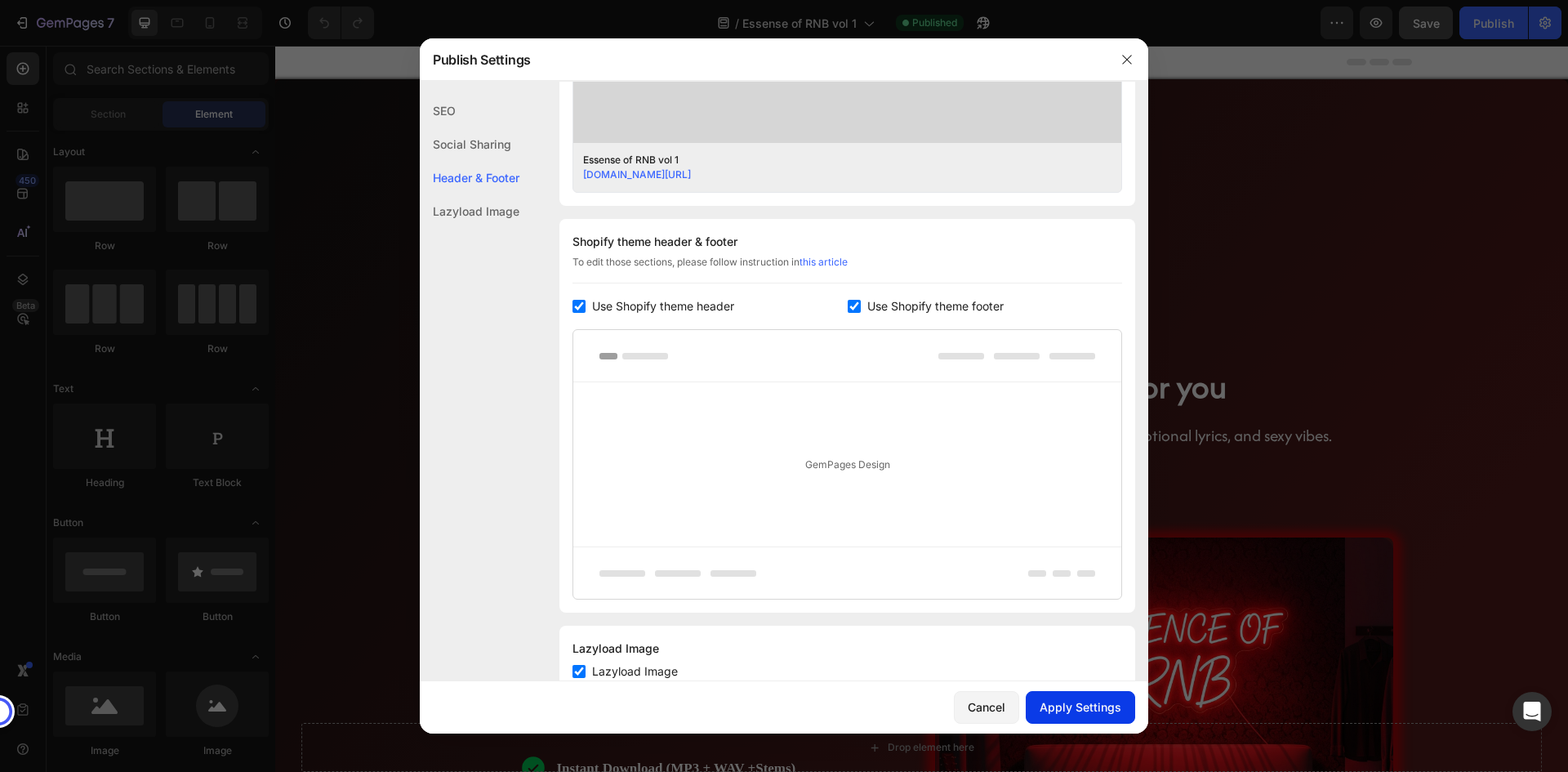
click at [1078, 706] on div "Apply Settings" at bounding box center [1080, 707] width 82 height 18
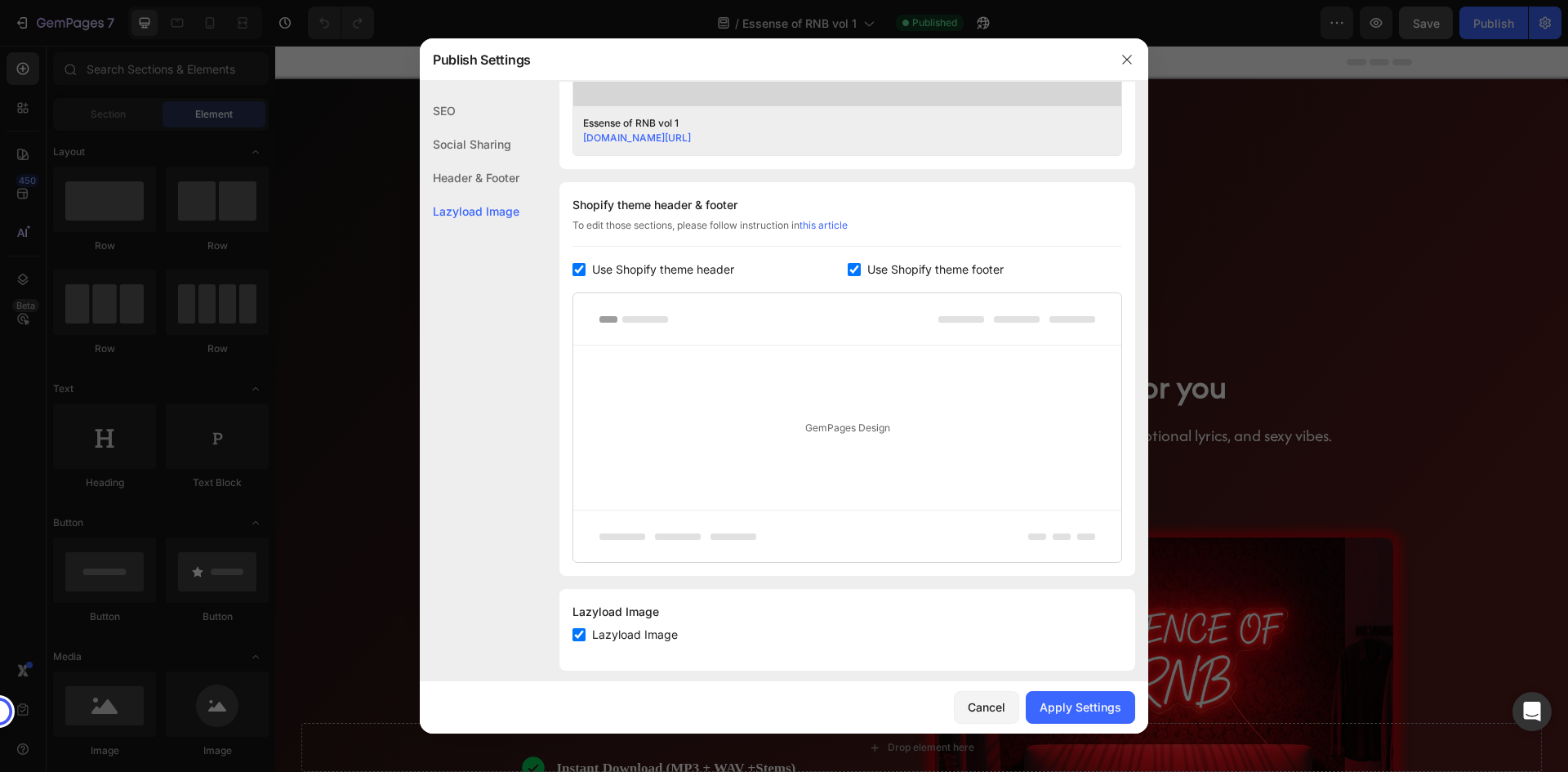
scroll to position [696, 0]
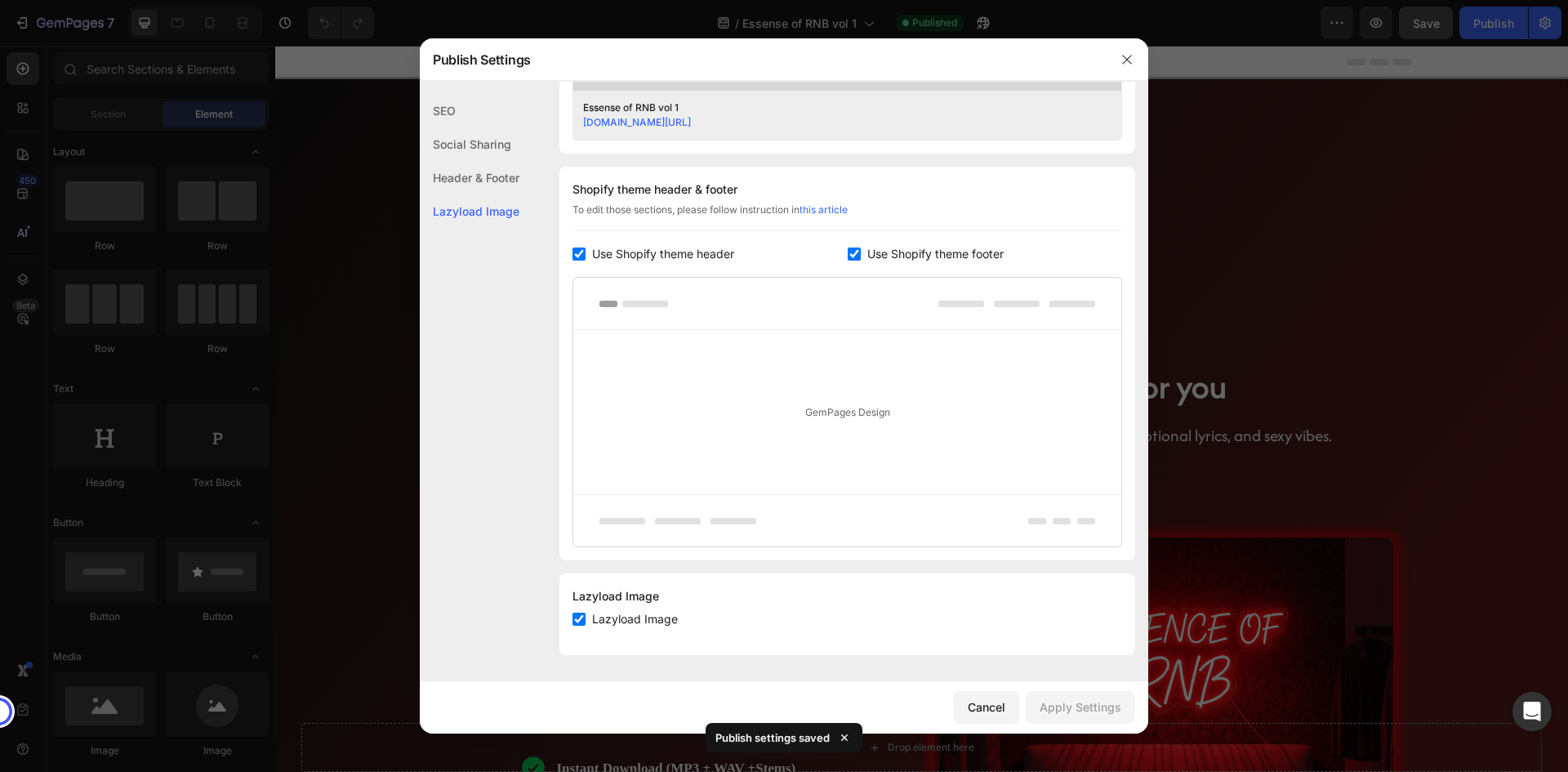
click at [1274, 224] on div at bounding box center [784, 386] width 1568 height 772
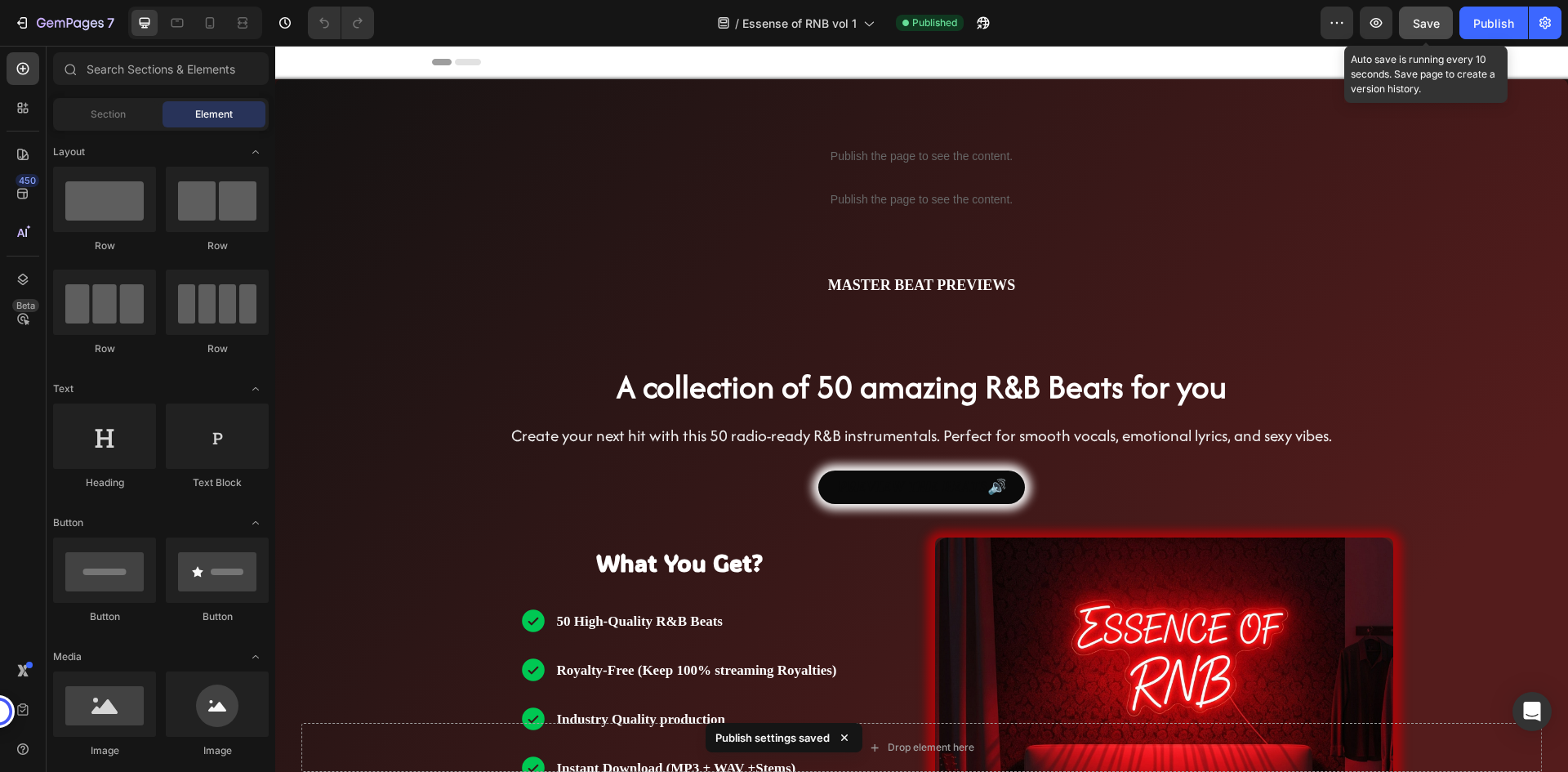
click at [1433, 18] on span "Save" at bounding box center [1425, 23] width 27 height 14
click at [1473, 22] on div "Publish" at bounding box center [1493, 23] width 41 height 18
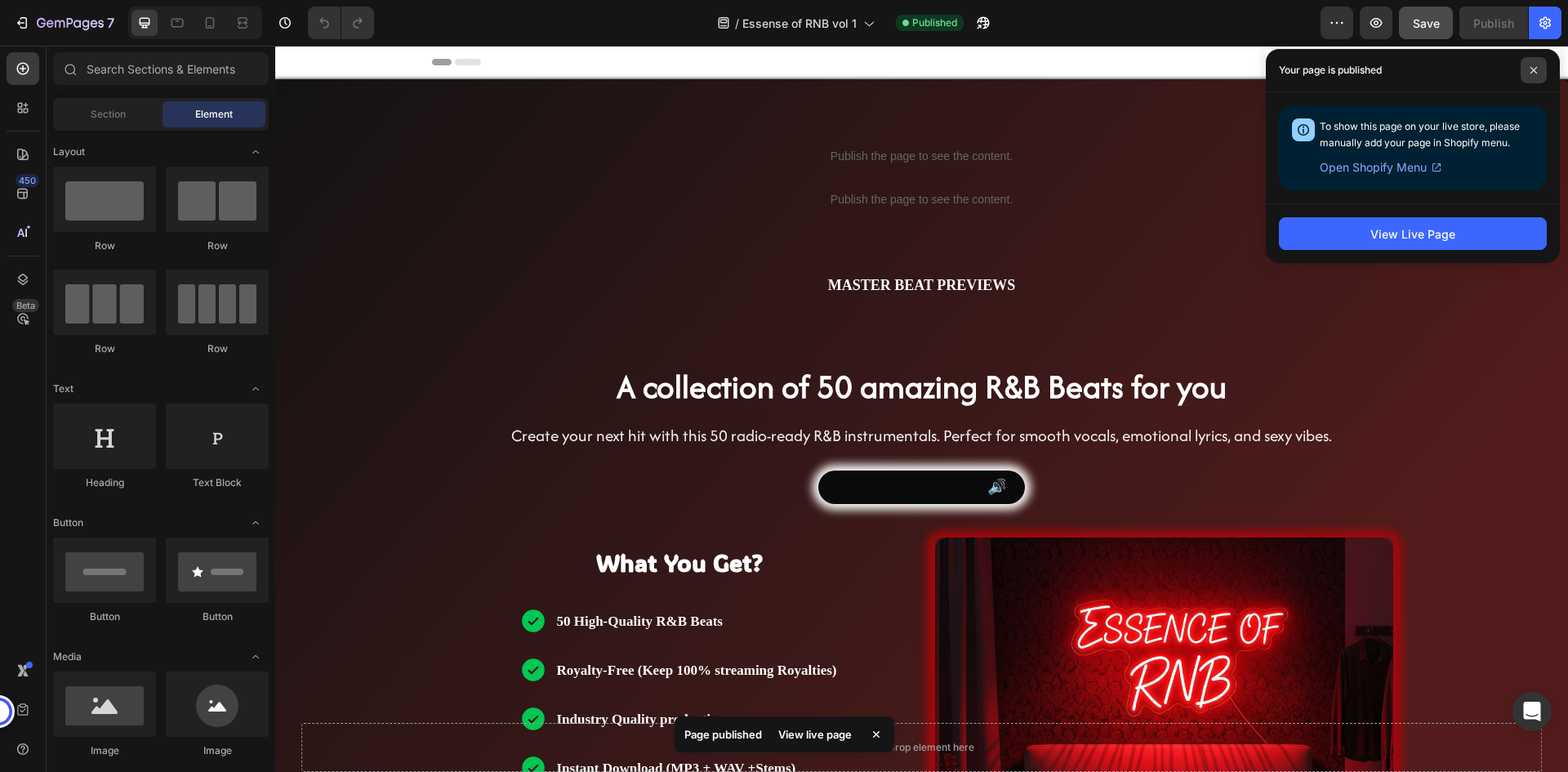
click at [1536, 73] on icon at bounding box center [1533, 70] width 6 height 6
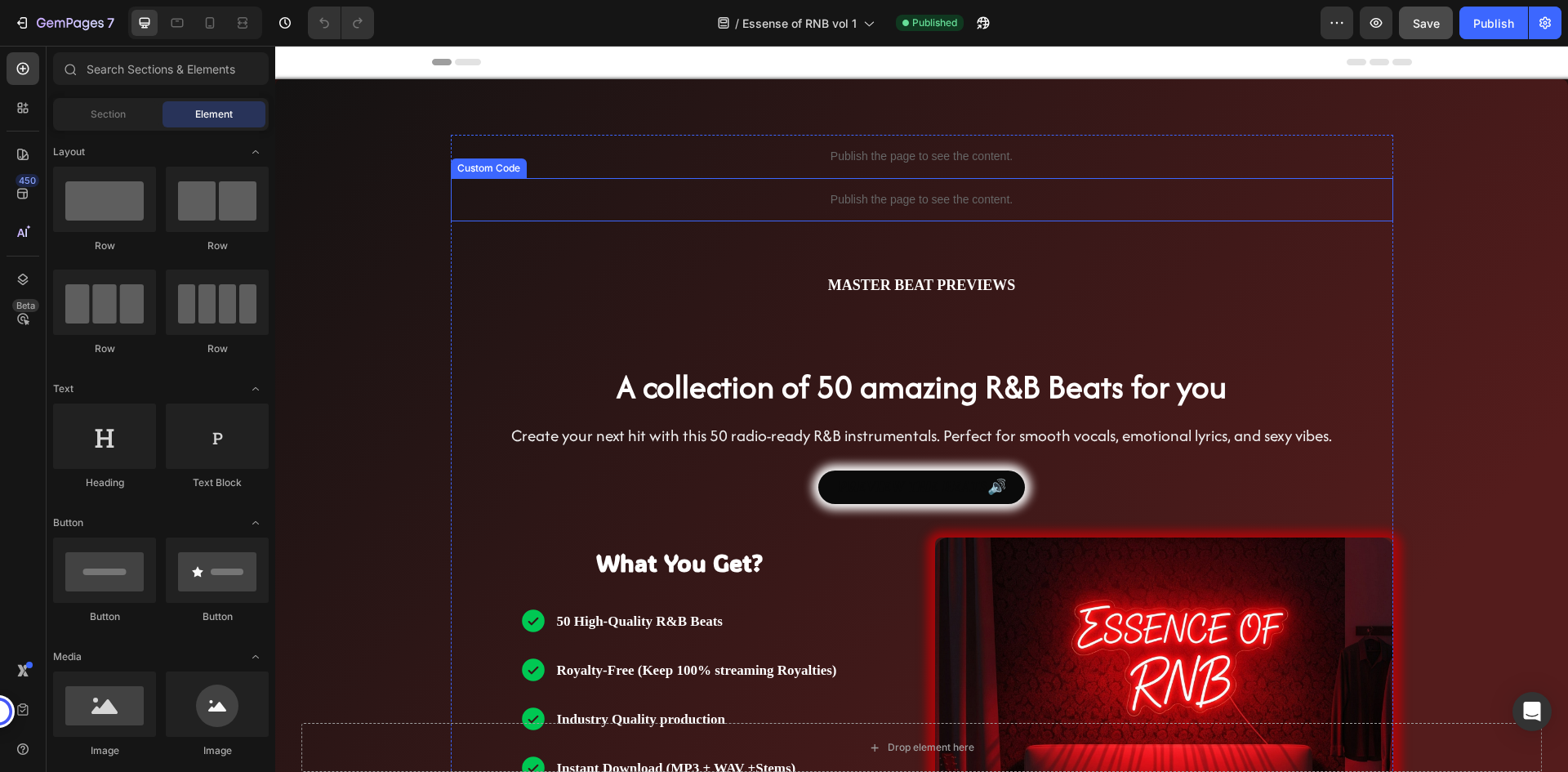
click at [936, 198] on p "Publish the page to see the content." at bounding box center [921, 199] width 942 height 18
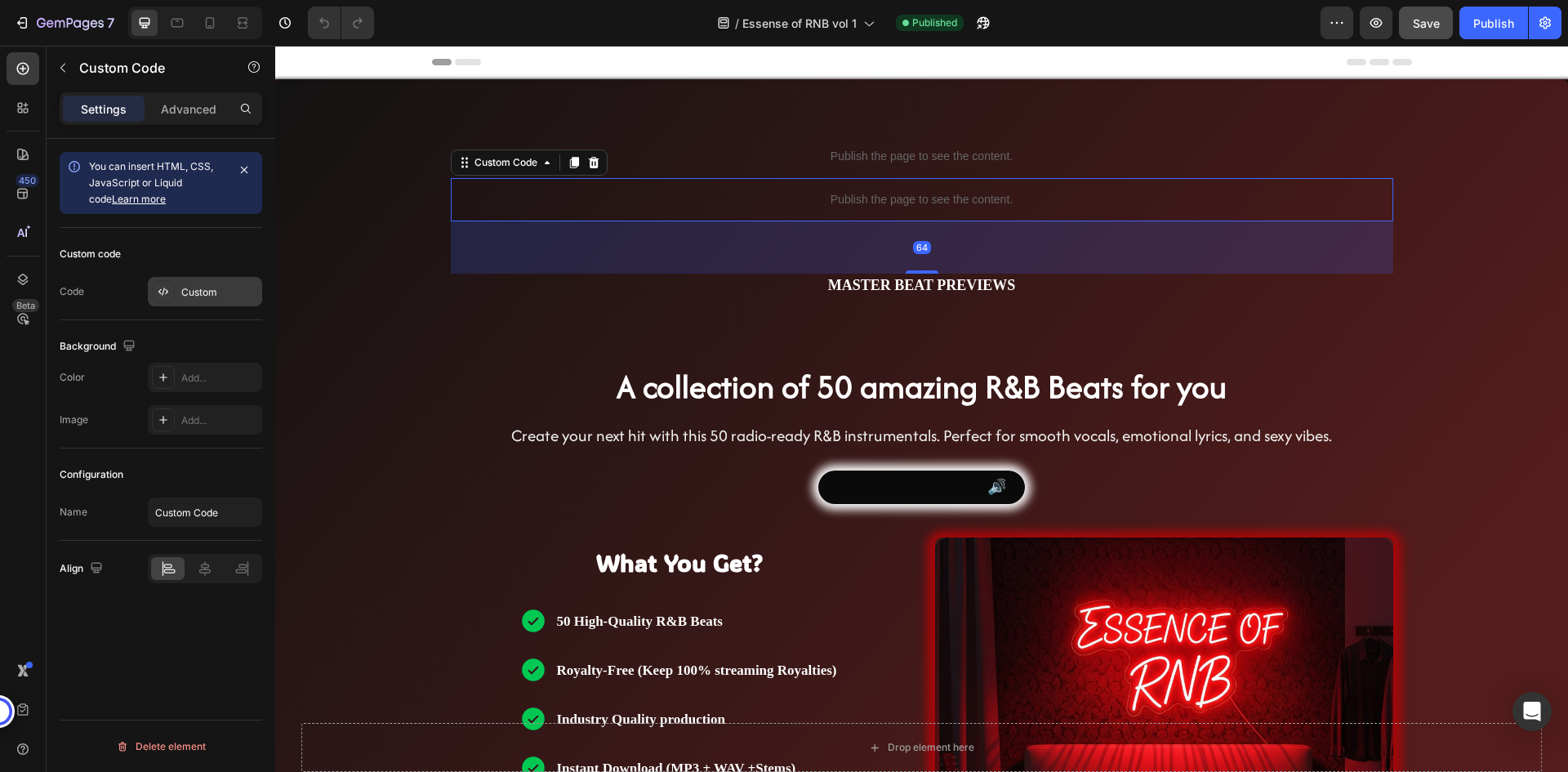
click at [161, 280] on div at bounding box center [163, 291] width 23 height 23
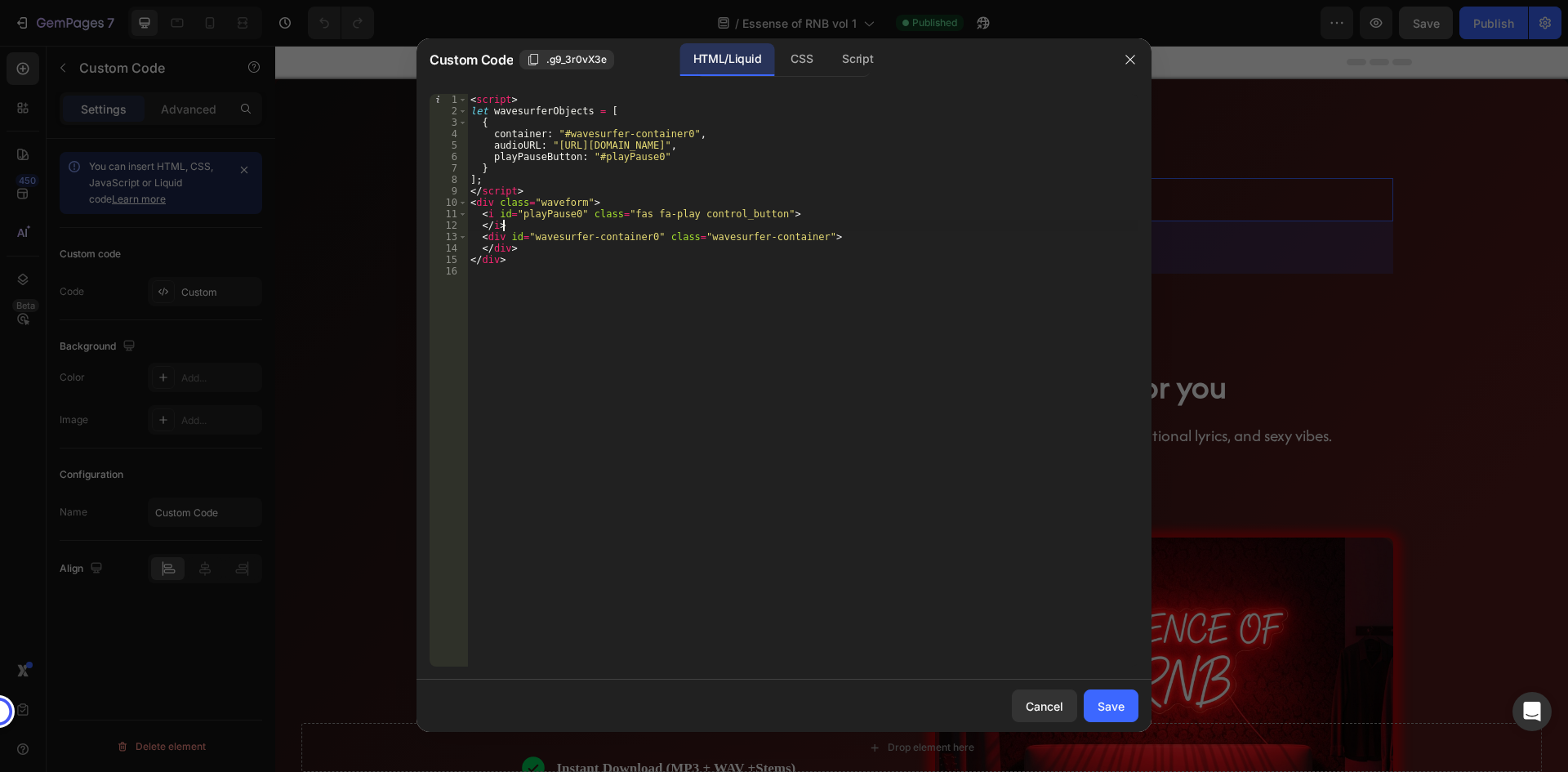
click at [654, 220] on div "< script > let wavesurferObjects = [ { container : "#wavesurfer-container0" , a…" at bounding box center [802, 392] width 672 height 595
click at [616, 147] on div "< script > let wavesurferObjects = [ { container : "#wavesurfer-container0" , a…" at bounding box center [802, 392] width 672 height 595
click at [558, 252] on div "< script > let wavesurferObjects = [ { container : "#wavesurfer-container0" , a…" at bounding box center [802, 392] width 672 height 595
click at [556, 111] on div "< script > let wavesurferObjects = [ { container : "#wavesurfer-container0" , a…" at bounding box center [802, 392] width 672 height 595
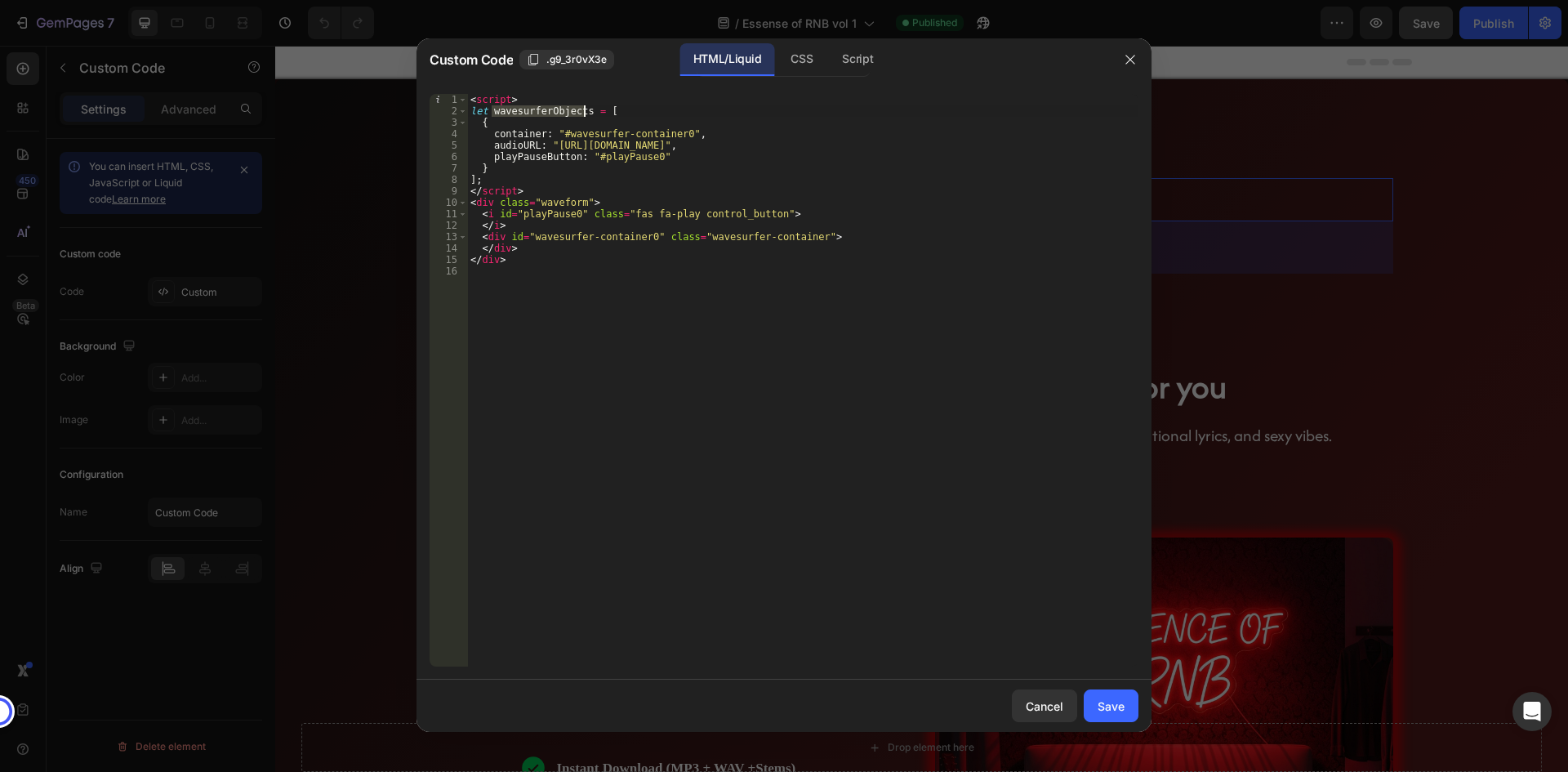
click at [577, 208] on div "< script > let wavesurferObjects = [ { container : "#wavesurfer-container0" , a…" at bounding box center [802, 392] width 672 height 595
click at [535, 227] on div "< script > let wavesurferObjects = [ { container : "#wavesurfer-container0" , a…" at bounding box center [802, 392] width 672 height 595
click at [527, 263] on div "< script > let wavesurferObjects = [ { container : "#wavesurfer-container0" , a…" at bounding box center [802, 392] width 672 height 595
click at [695, 143] on div "< script > let wavesurferObjects = [ { container : "#wavesurfer-container0" , a…" at bounding box center [802, 392] width 672 height 595
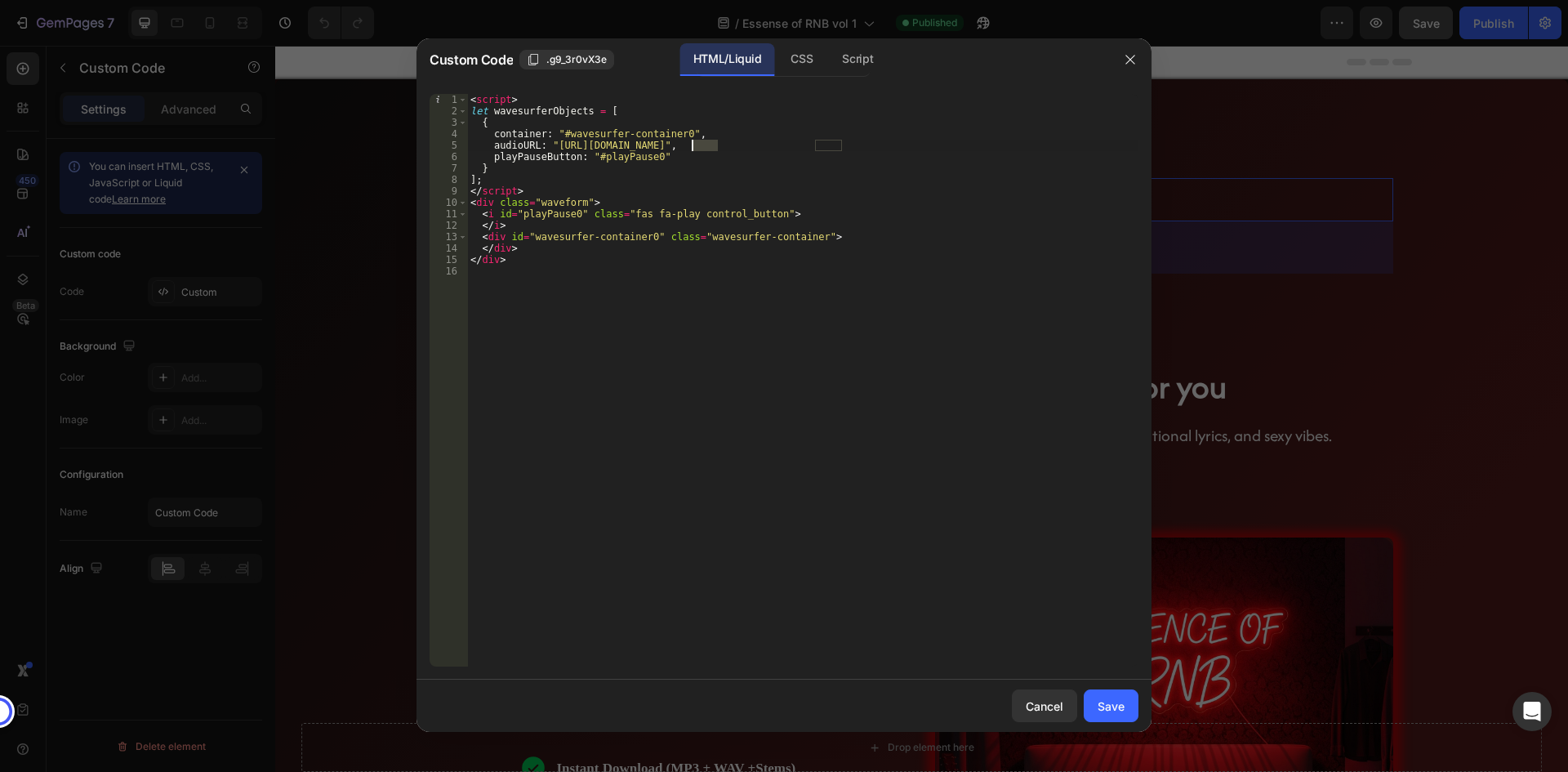
click at [641, 221] on div "< script > let wavesurferObjects = [ { container : "#wavesurfer-container0" , a…" at bounding box center [802, 392] width 672 height 595
click at [560, 211] on div "< script > let wavesurferObjects = [ { container : "#wavesurfer-container0" , a…" at bounding box center [802, 392] width 672 height 595
click at [821, 208] on div "< script > let wavesurferObjects = [ { container : "#wavesurfer-container0" , a…" at bounding box center [802, 392] width 672 height 595
click at [829, 53] on div "CSS" at bounding box center [858, 59] width 57 height 32
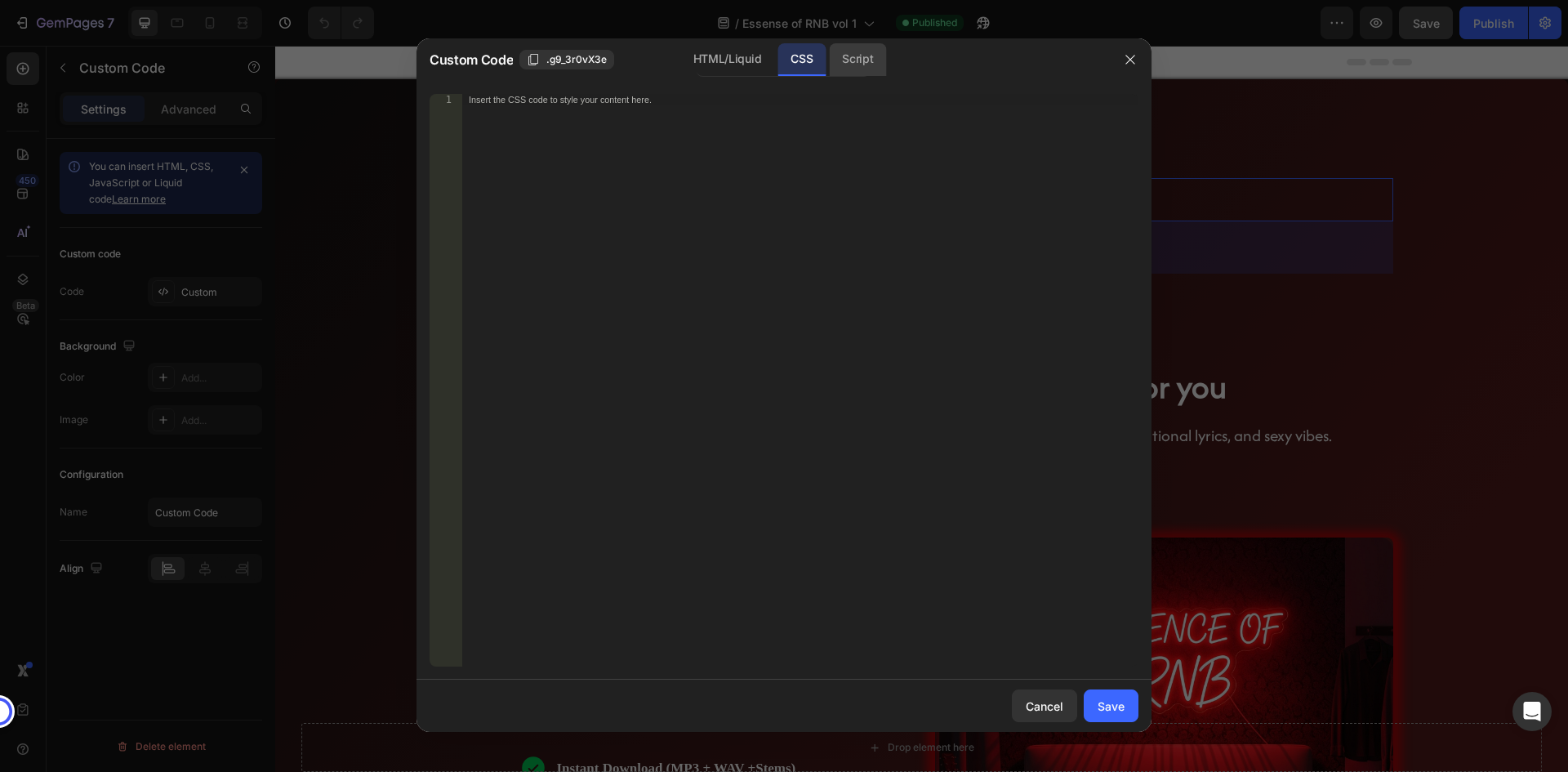
click at [846, 60] on div "Script" at bounding box center [858, 59] width 57 height 32
click at [805, 60] on div "CSS" at bounding box center [802, 59] width 48 height 32
click at [743, 60] on div "HTML/Liquid" at bounding box center [727, 59] width 94 height 32
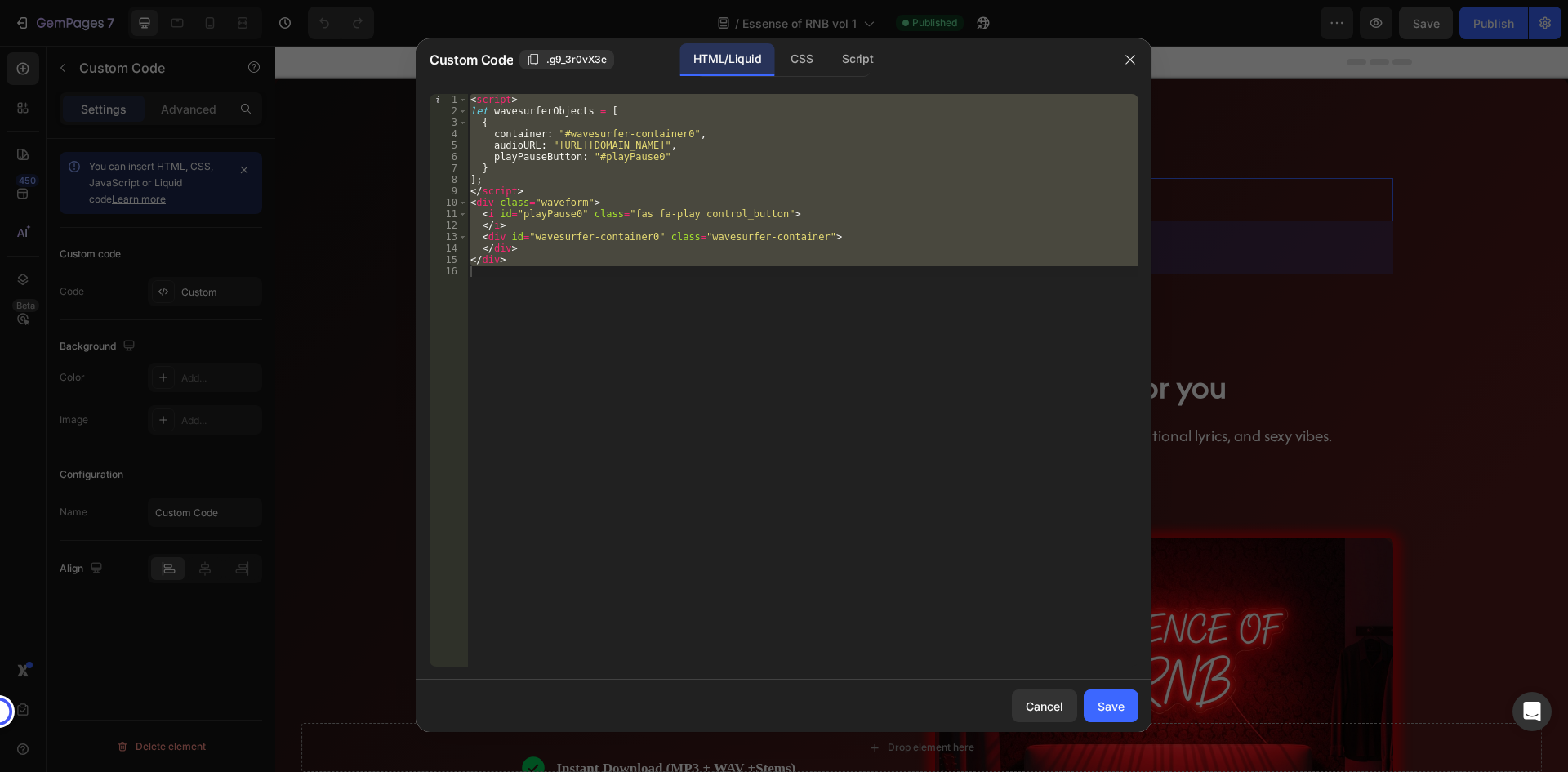
click at [554, 265] on div "< script > let wavesurferObjects = [ { container : "#wavesurfer-container0" , a…" at bounding box center [802, 380] width 672 height 572
click at [543, 255] on div "< script > let wavesurferObjects = [ { container : "#wavesurfer-container0" , a…" at bounding box center [802, 380] width 672 height 572
type textarea "</div>"
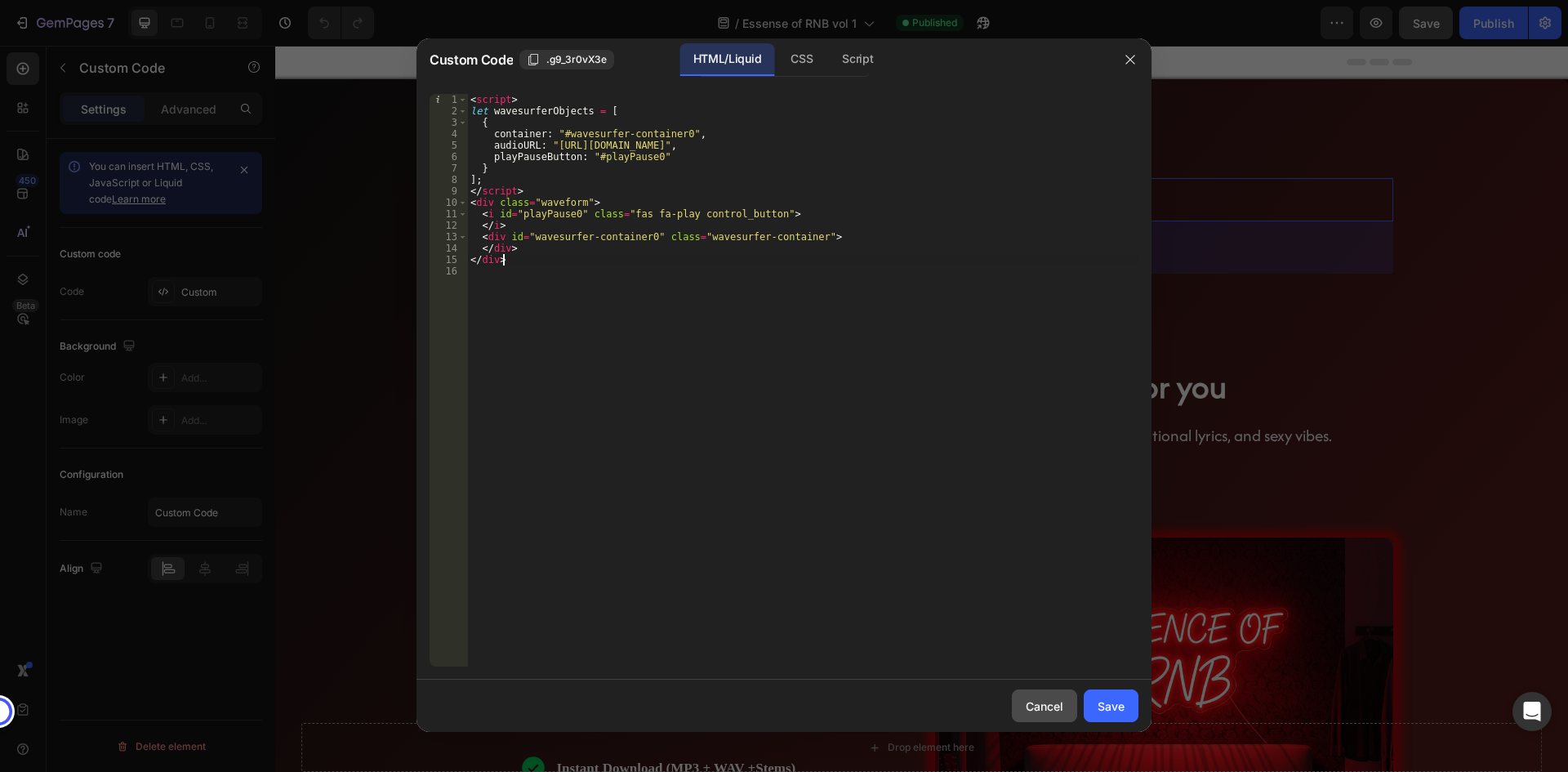
click at [1066, 709] on button "Cancel" at bounding box center [1044, 705] width 65 height 32
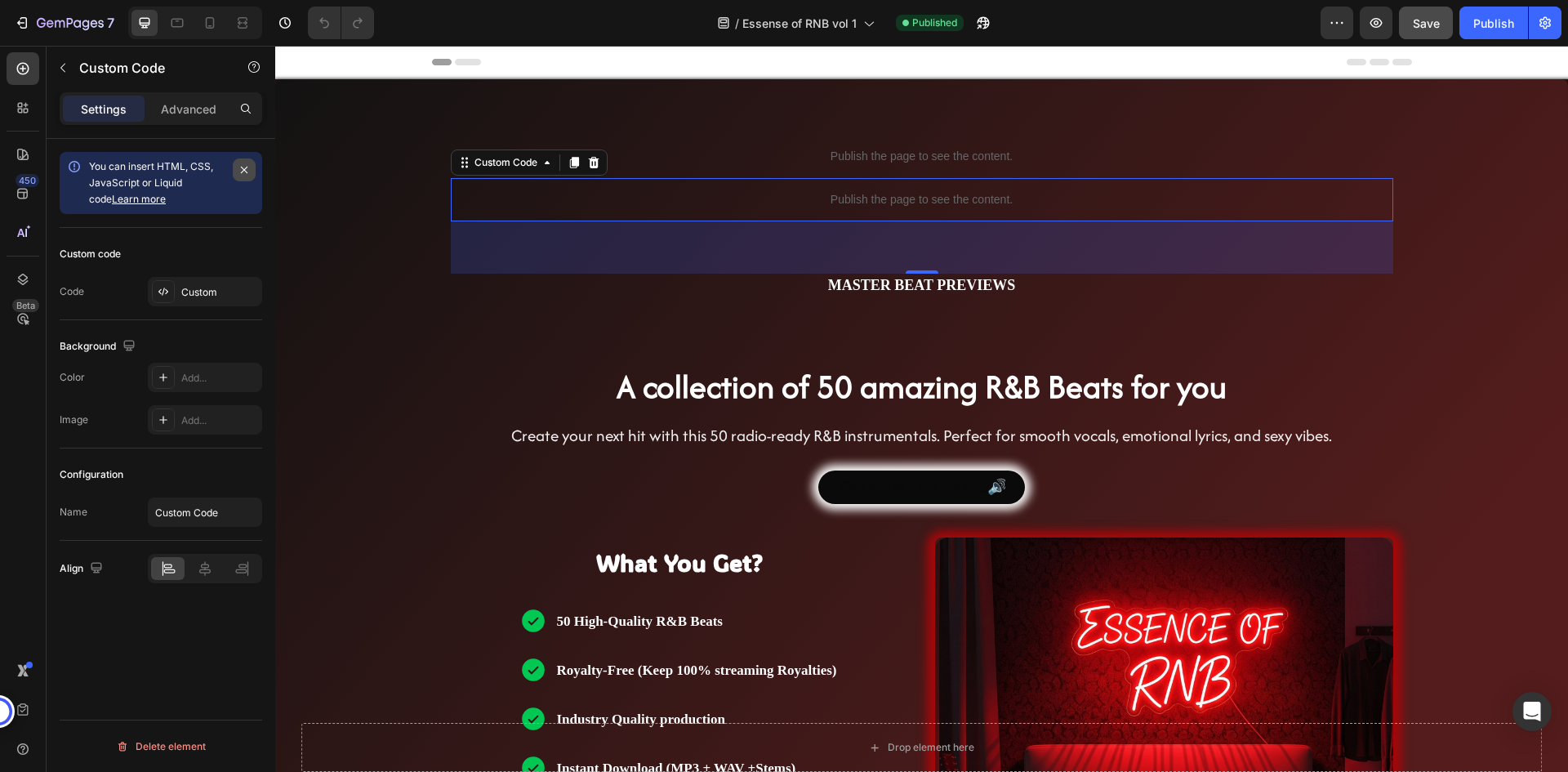
click at [237, 168] on button "button" at bounding box center [244, 170] width 23 height 23
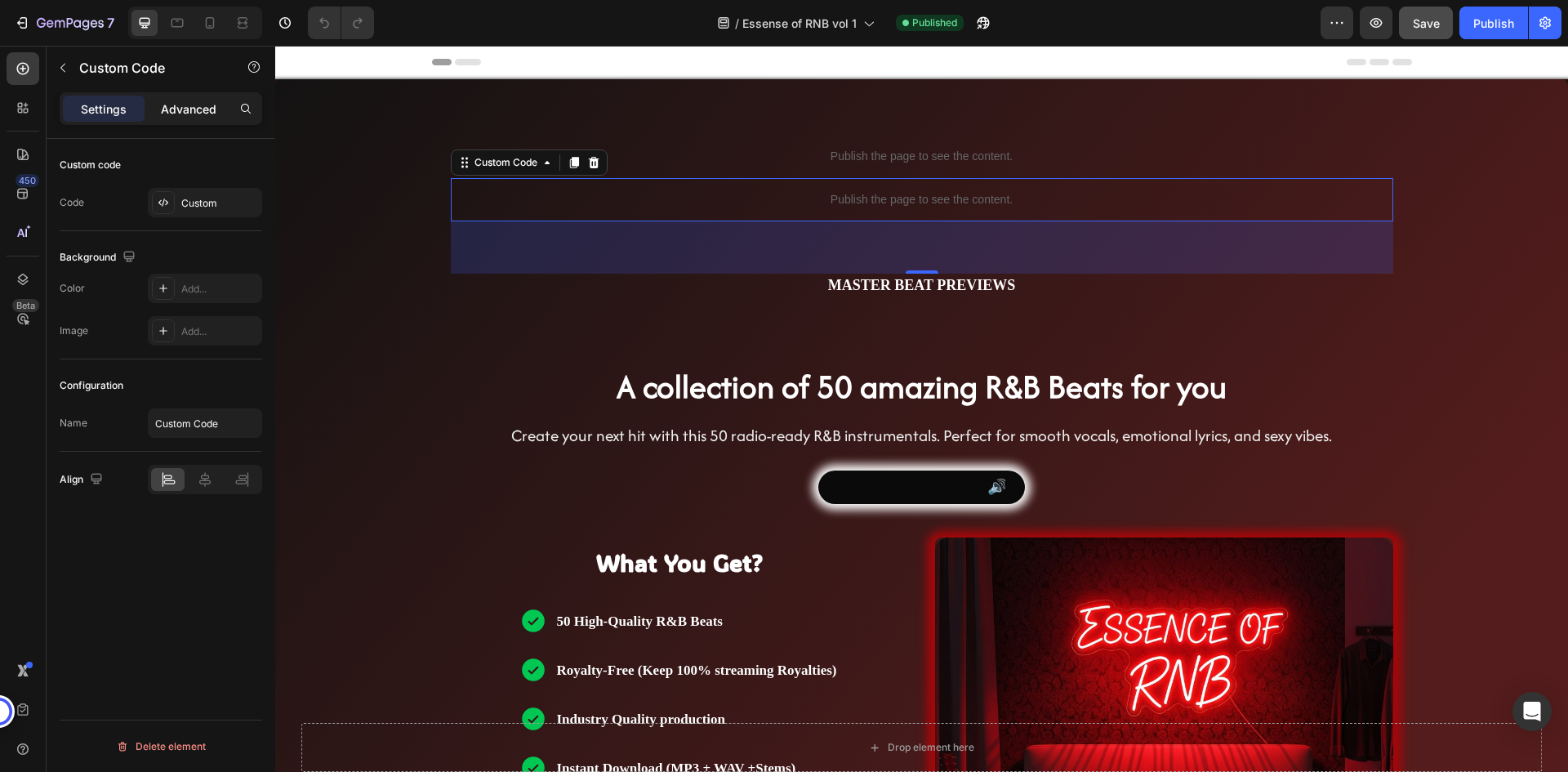
click at [205, 120] on div "Advanced" at bounding box center [188, 109] width 82 height 26
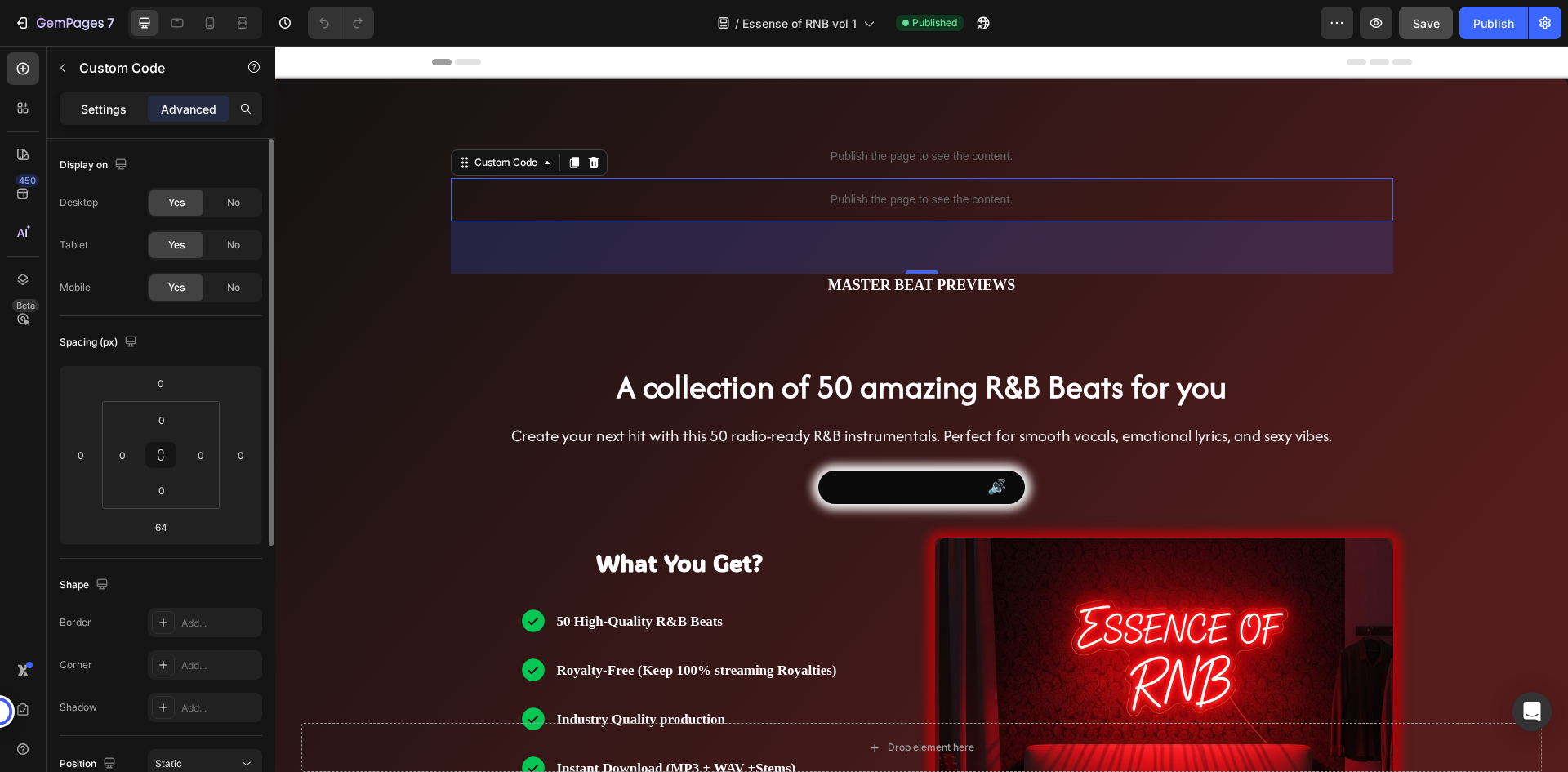
click at [120, 97] on div "Settings" at bounding box center [103, 109] width 82 height 26
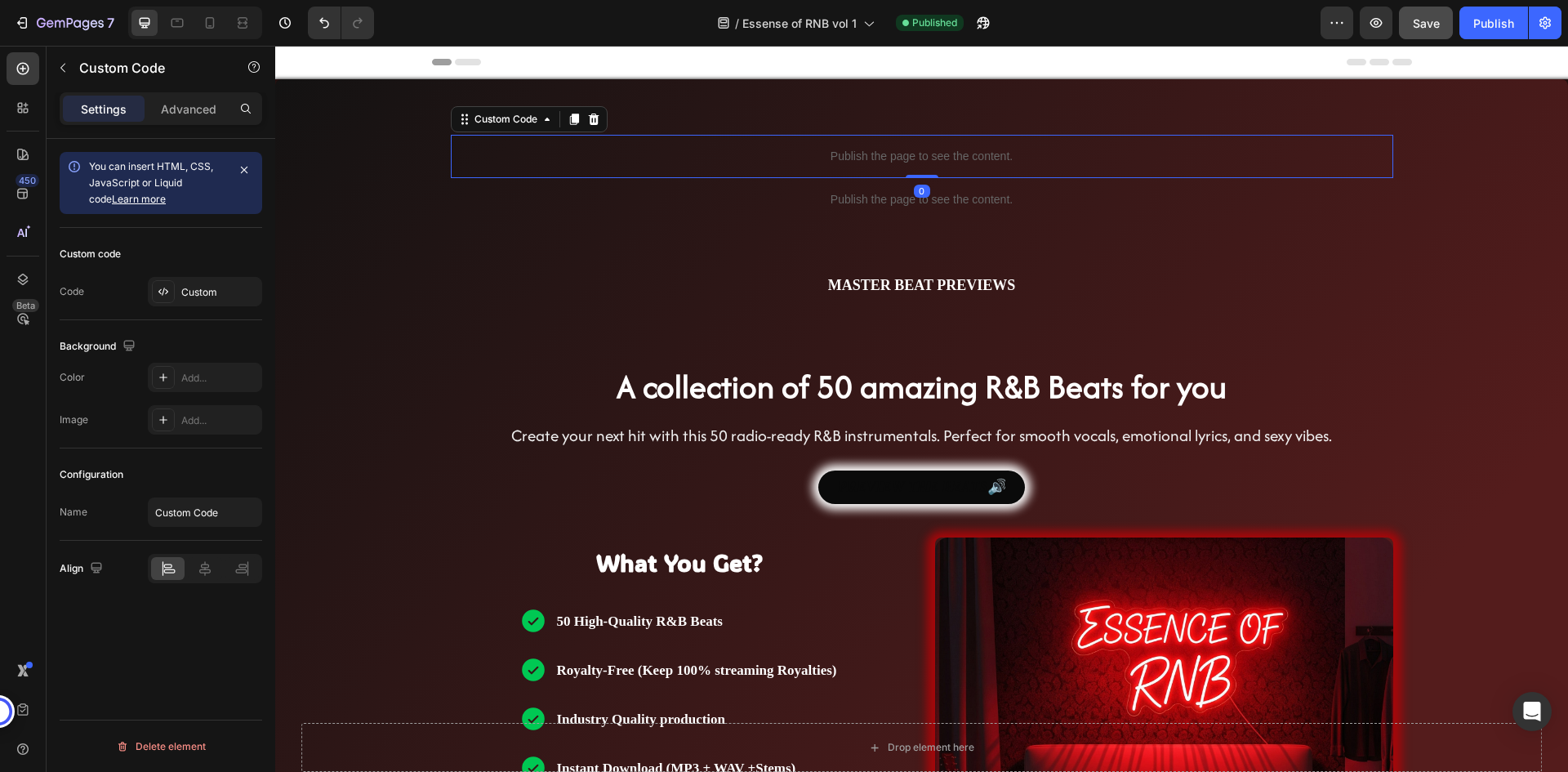
click at [923, 152] on p "Publish the page to see the content." at bounding box center [921, 156] width 942 height 18
click at [232, 291] on div "Custom" at bounding box center [219, 292] width 76 height 15
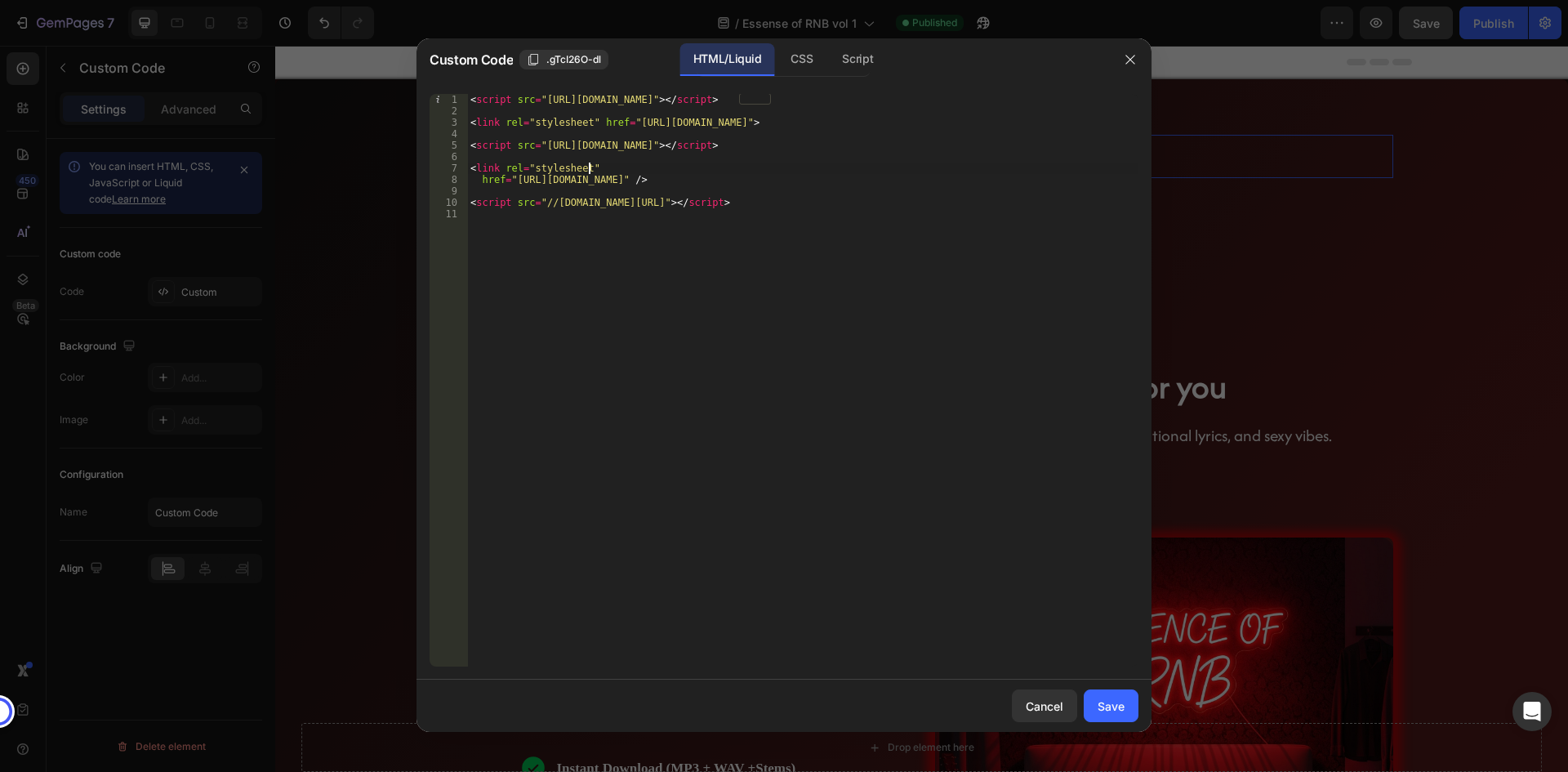
click at [703, 164] on div "< script src = "https://unpkg.com/wavesurfer.js@7" > </ script > < link rel = "…" at bounding box center [802, 392] width 672 height 595
click at [878, 197] on div "< script src = "https://unpkg.com/wavesurfer.js@7" > </ script > < link rel = "…" at bounding box center [802, 392] width 672 height 595
type textarea "<script src="//cymatics.fm/cdn/shop/t/9/assets/mediaelement.js"></script>"
click at [1047, 702] on div "Cancel" at bounding box center [1044, 706] width 38 height 18
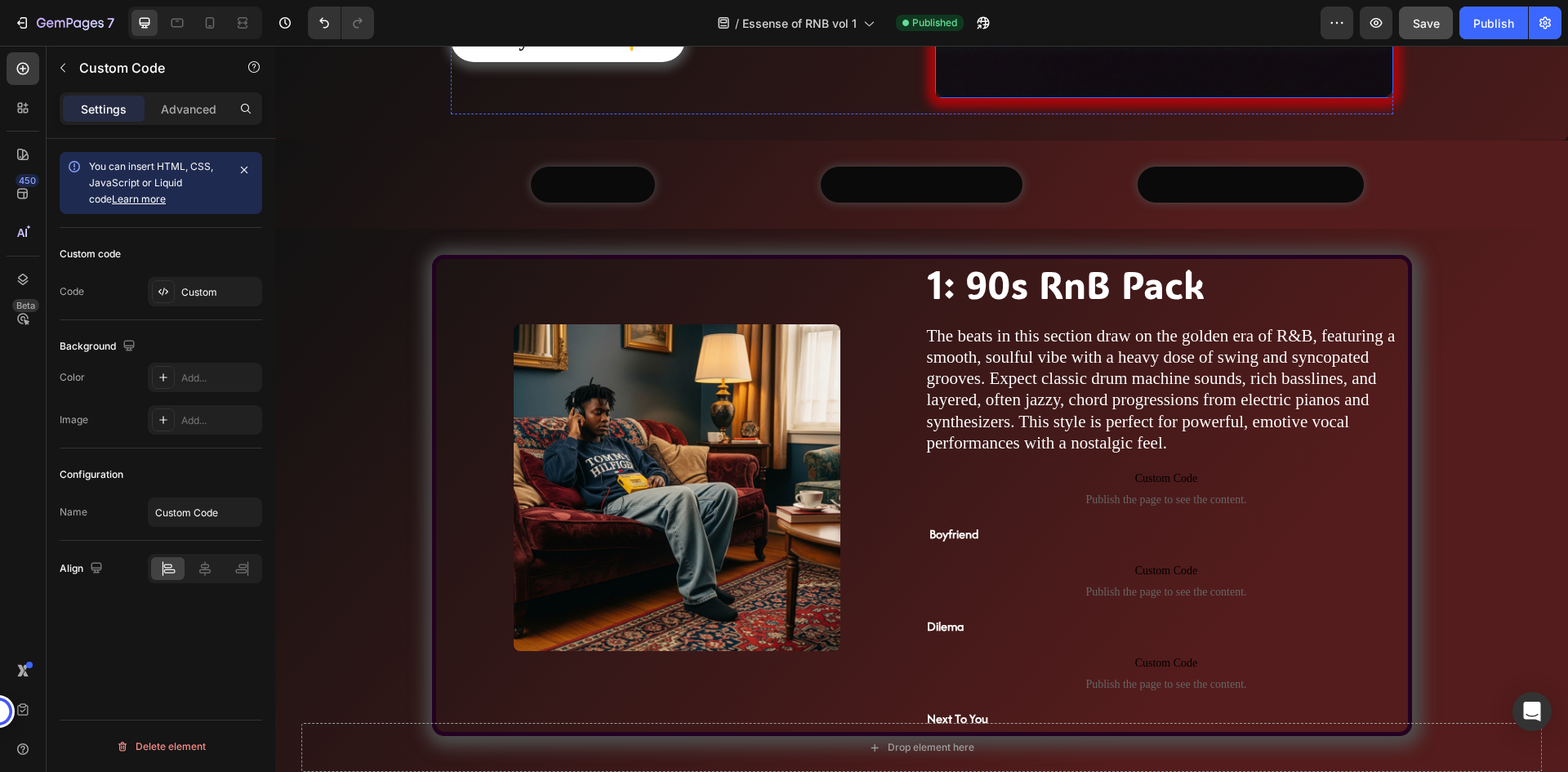
scroll to position [898, 0]
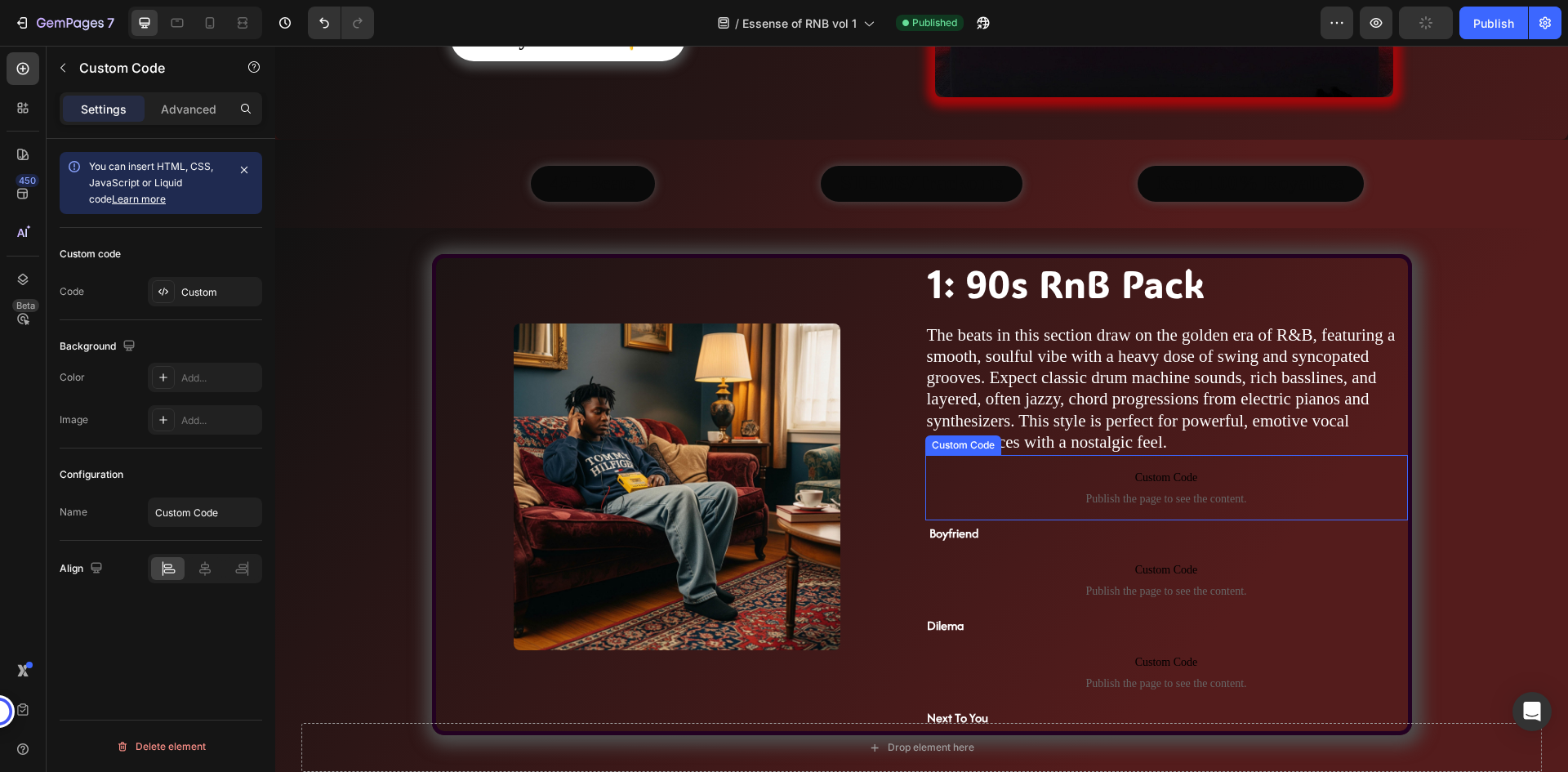
click at [1033, 470] on span "Custom Code" at bounding box center [1166, 477] width 483 height 19
click at [1009, 483] on span "Custom Code" at bounding box center [1166, 477] width 483 height 19
click at [1009, 481] on span "Custom Code" at bounding box center [1166, 477] width 483 height 19
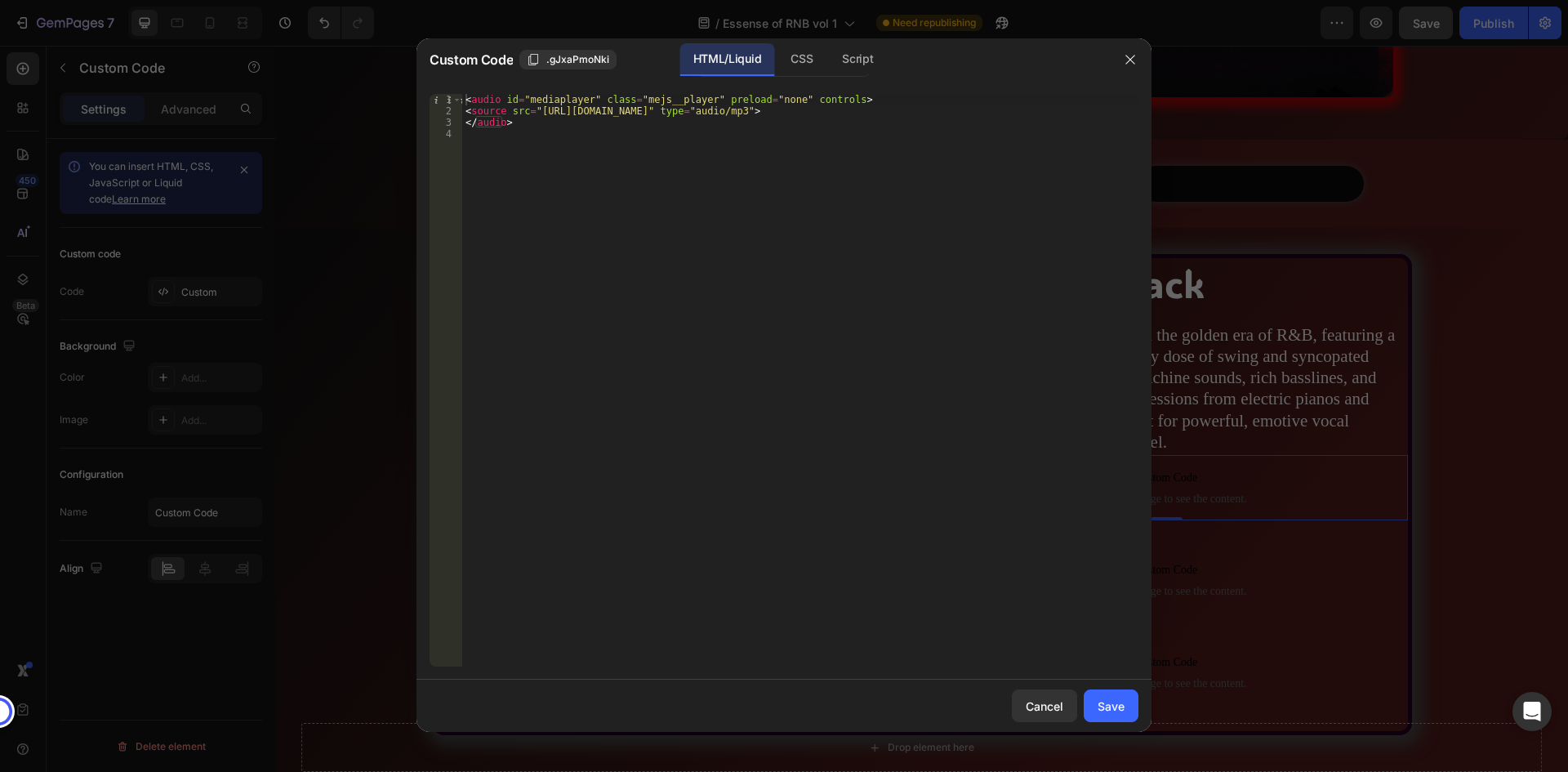
type textarea "<source src="https://cdn.shopify.com/s/files/1/0762/4055/2162/files/SC__Boyfrie…"
click at [726, 108] on div "< audio id = "mediaplayer" class = "mejs__player" preload = "none" controls > <…" at bounding box center [801, 392] width 676 height 595
click at [741, 140] on div "< audio id = "mediaplayer" class = "mejs__player" preload = "none" controls > <…" at bounding box center [801, 392] width 676 height 595
click at [1049, 712] on div "Cancel" at bounding box center [1044, 706] width 38 height 18
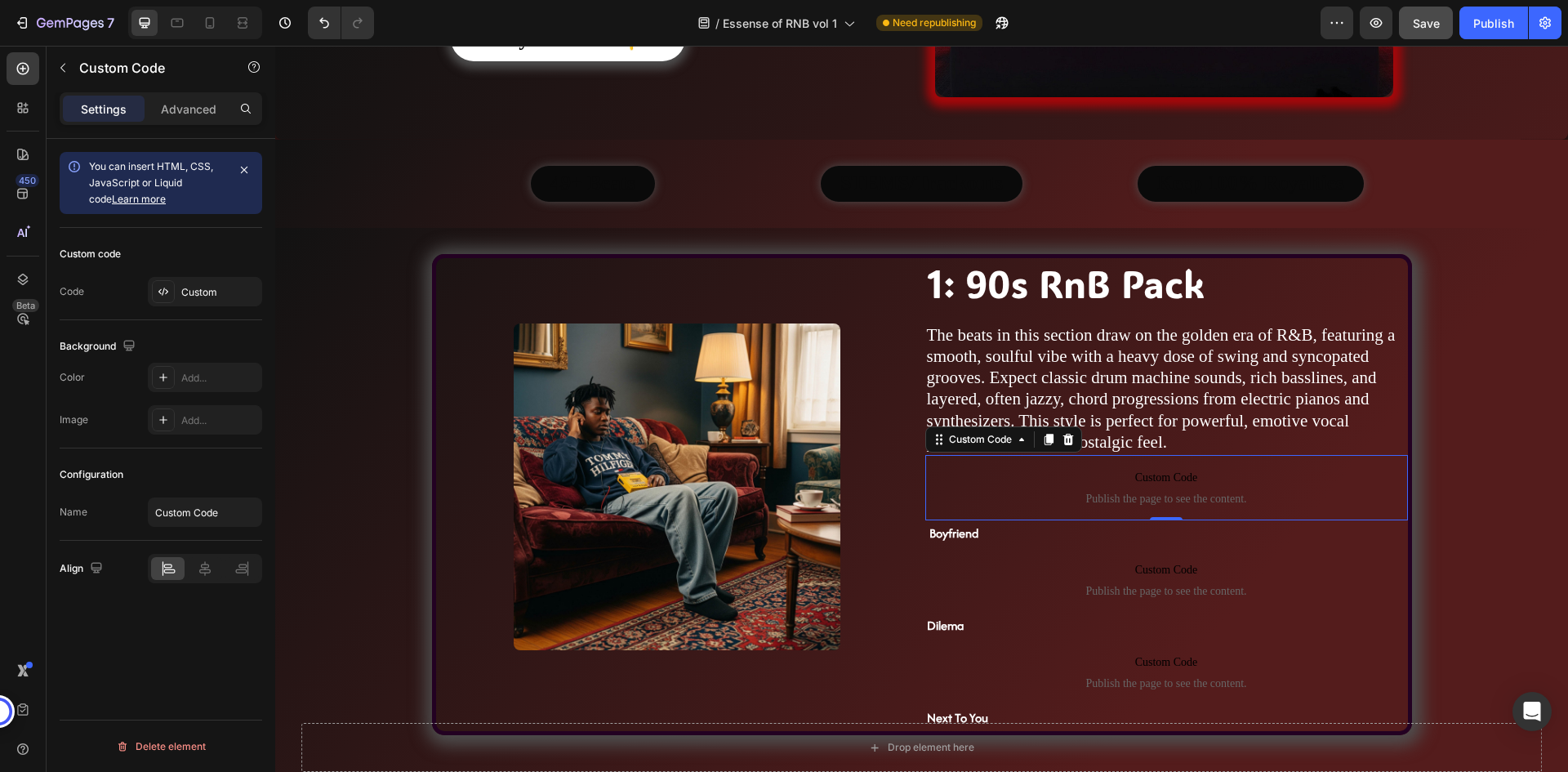
click at [1181, 463] on p "Custom Code Publish the page to see the content." at bounding box center [1166, 487] width 483 height 65
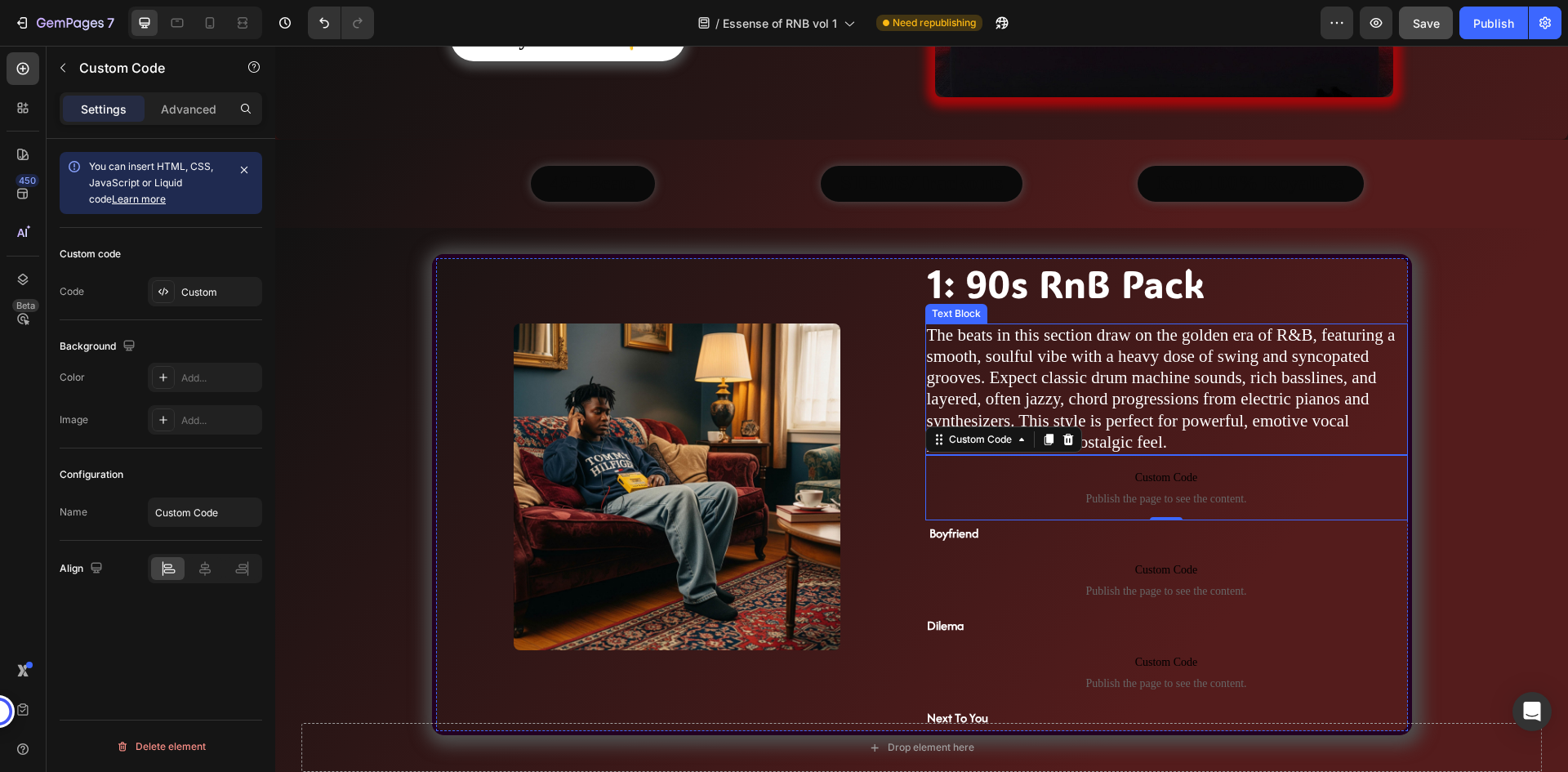
click at [1152, 450] on span "The beats in this section draw on the golden era of R&B, featuring a smooth, so…" at bounding box center [1161, 388] width 469 height 126
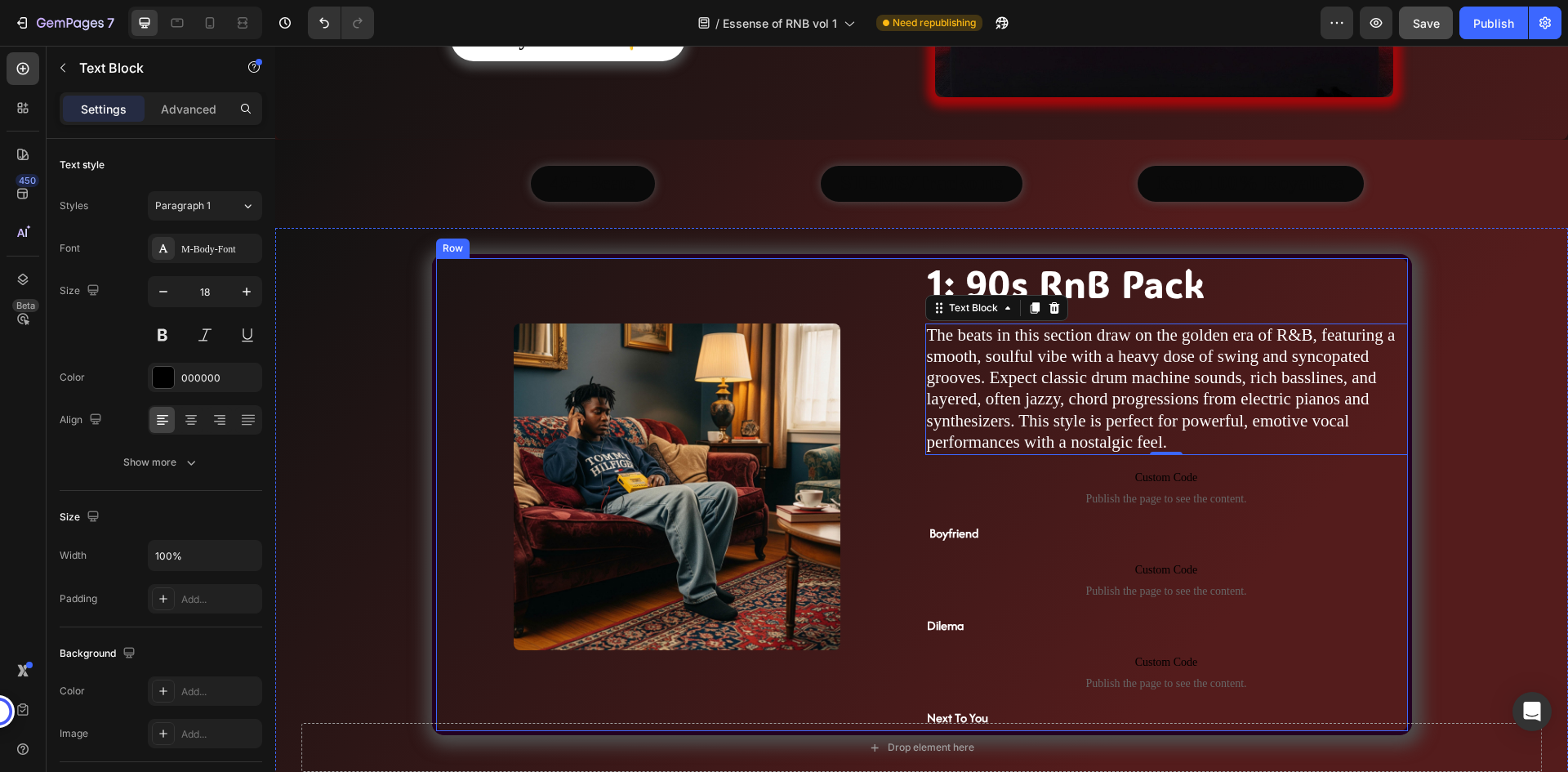
click at [872, 277] on div "Image" at bounding box center [677, 494] width 483 height 473
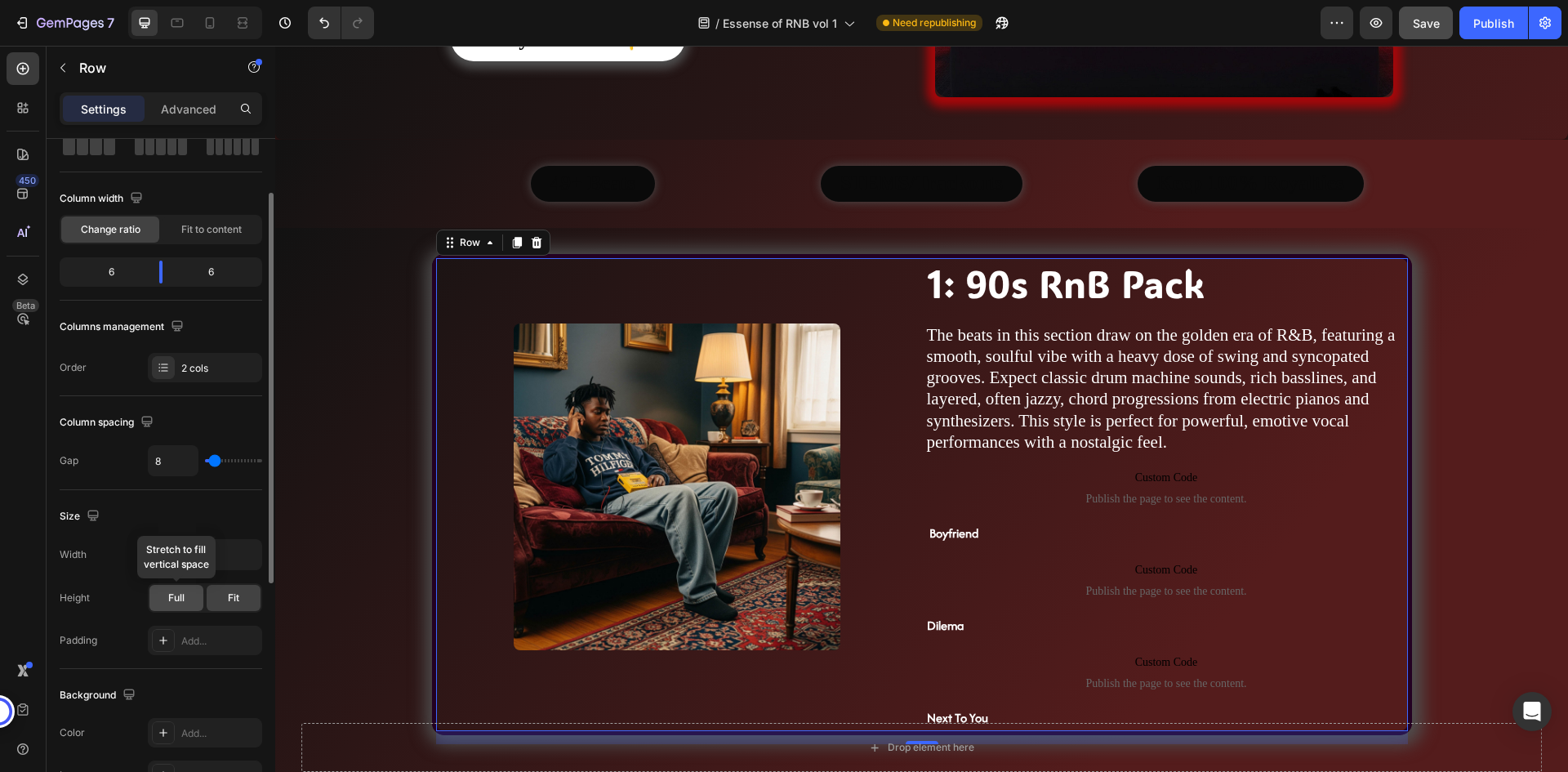
scroll to position [0, 0]
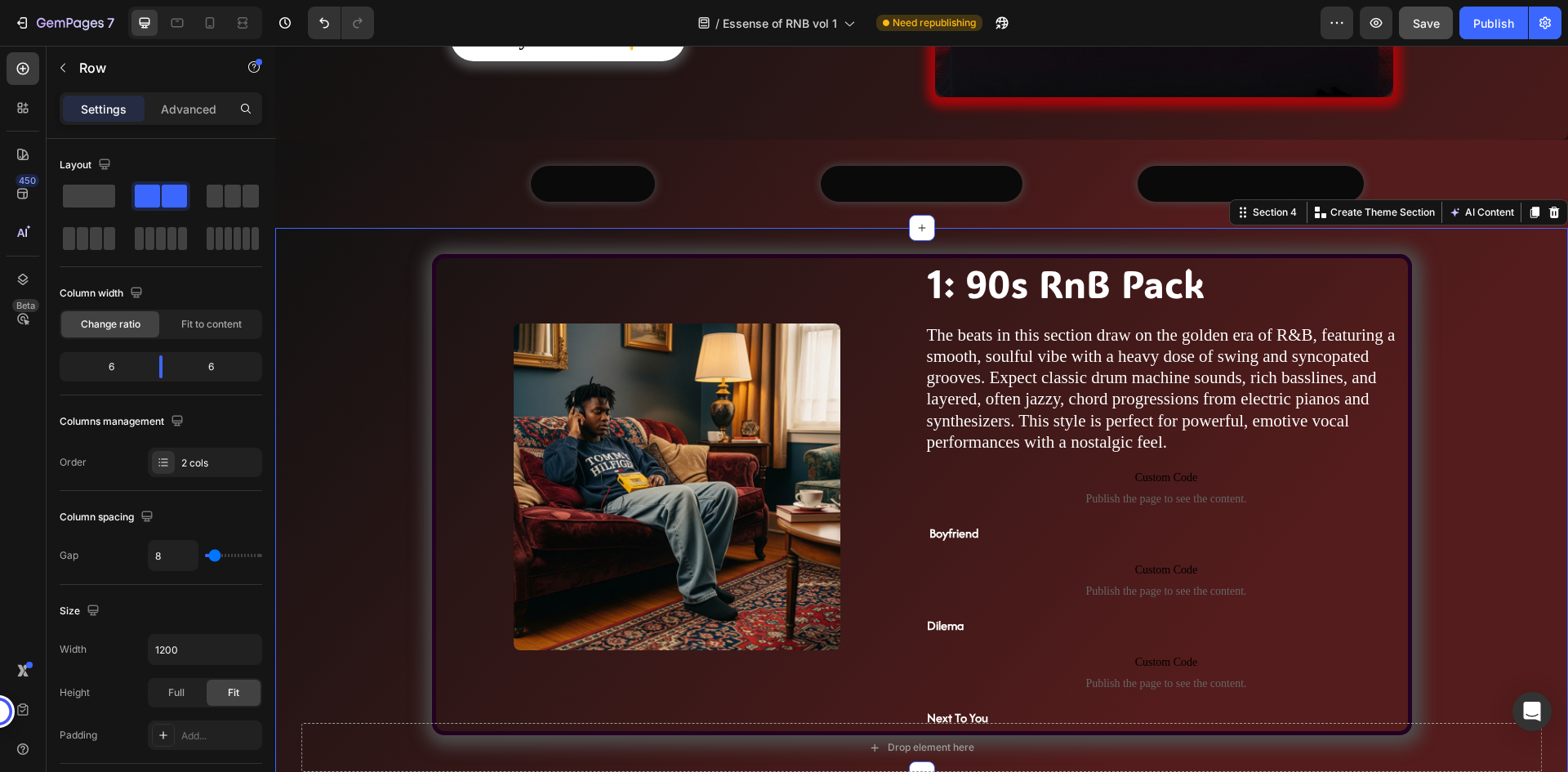
click at [384, 268] on div "Image 1: 90s RnB Pack Heading The beats in this section draw on the golden era …" at bounding box center [921, 501] width 1293 height 494
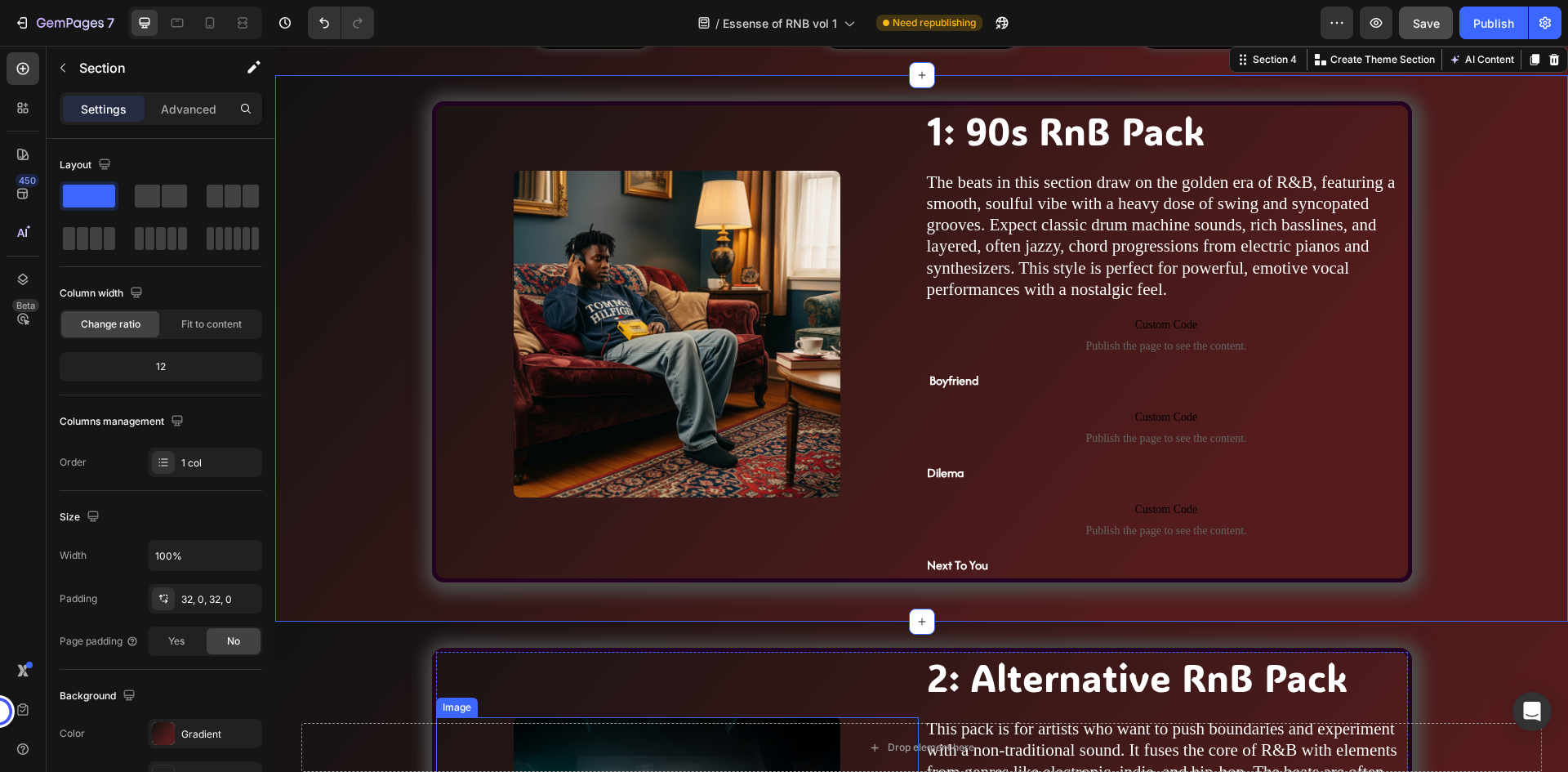
scroll to position [898, 0]
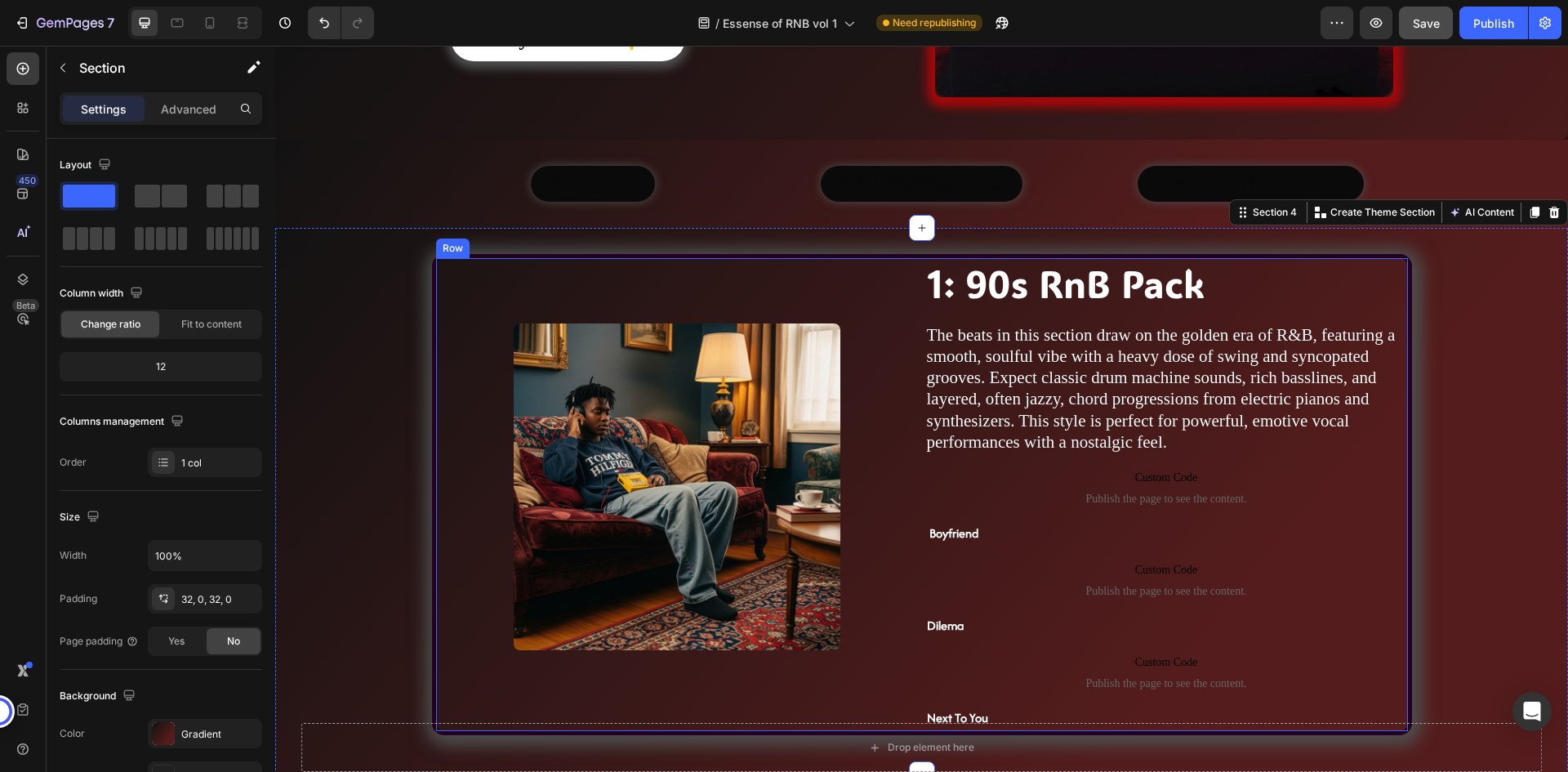
click at [894, 276] on div "Image" at bounding box center [677, 494] width 483 height 473
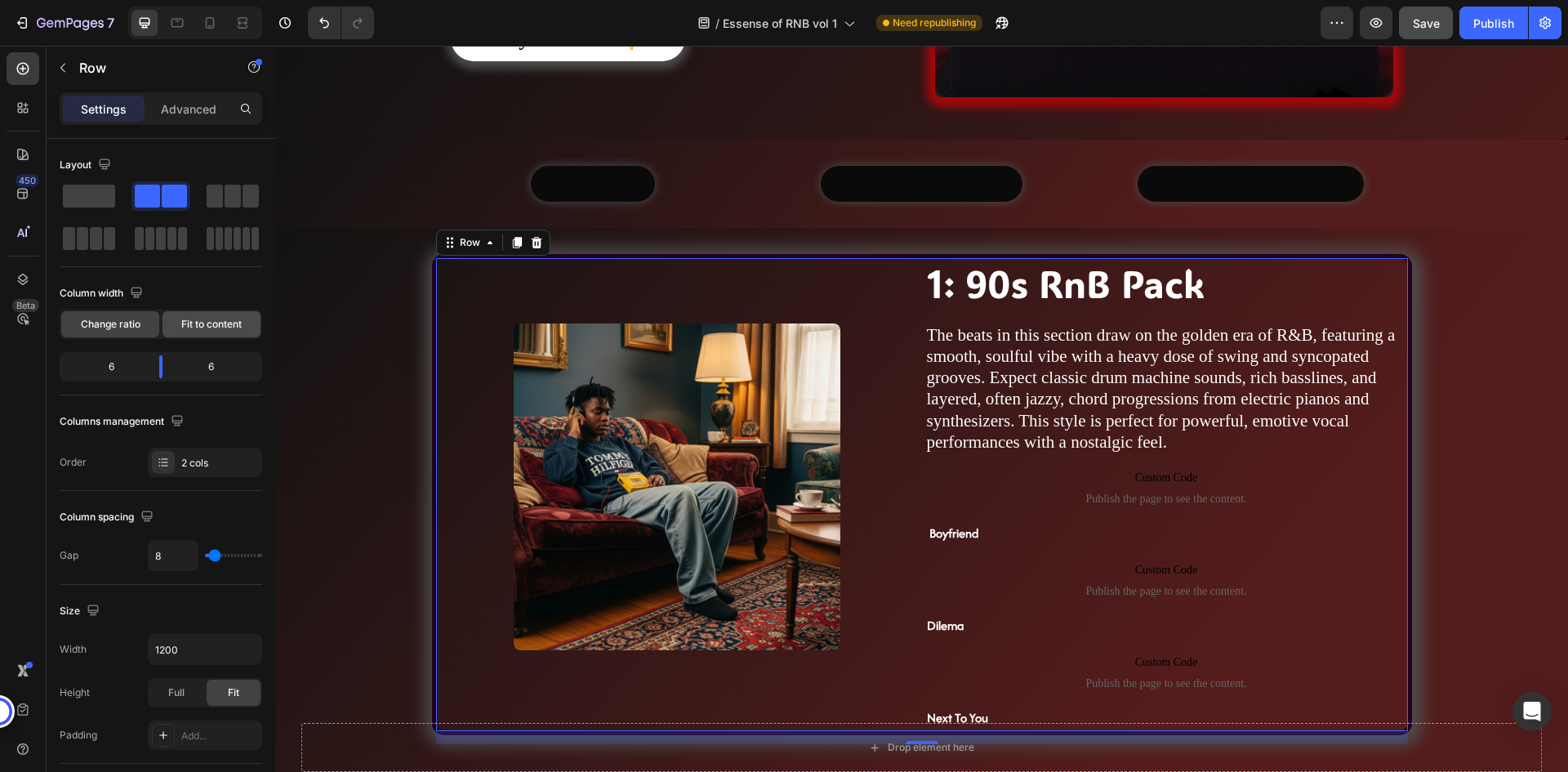
click at [194, 324] on span "Fit to content" at bounding box center [212, 324] width 61 height 15
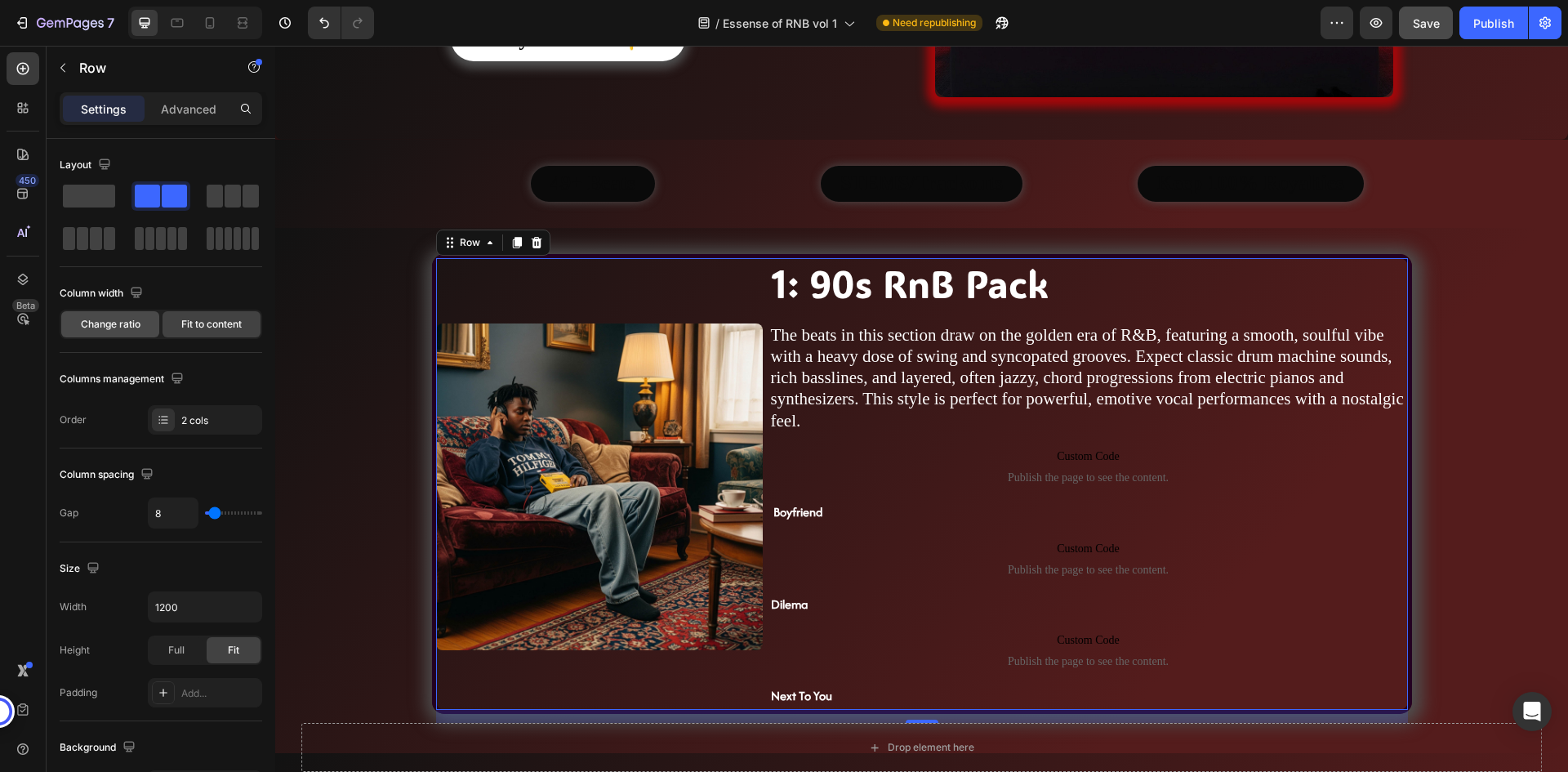
click at [135, 330] on span "Change ratio" at bounding box center [111, 324] width 60 height 15
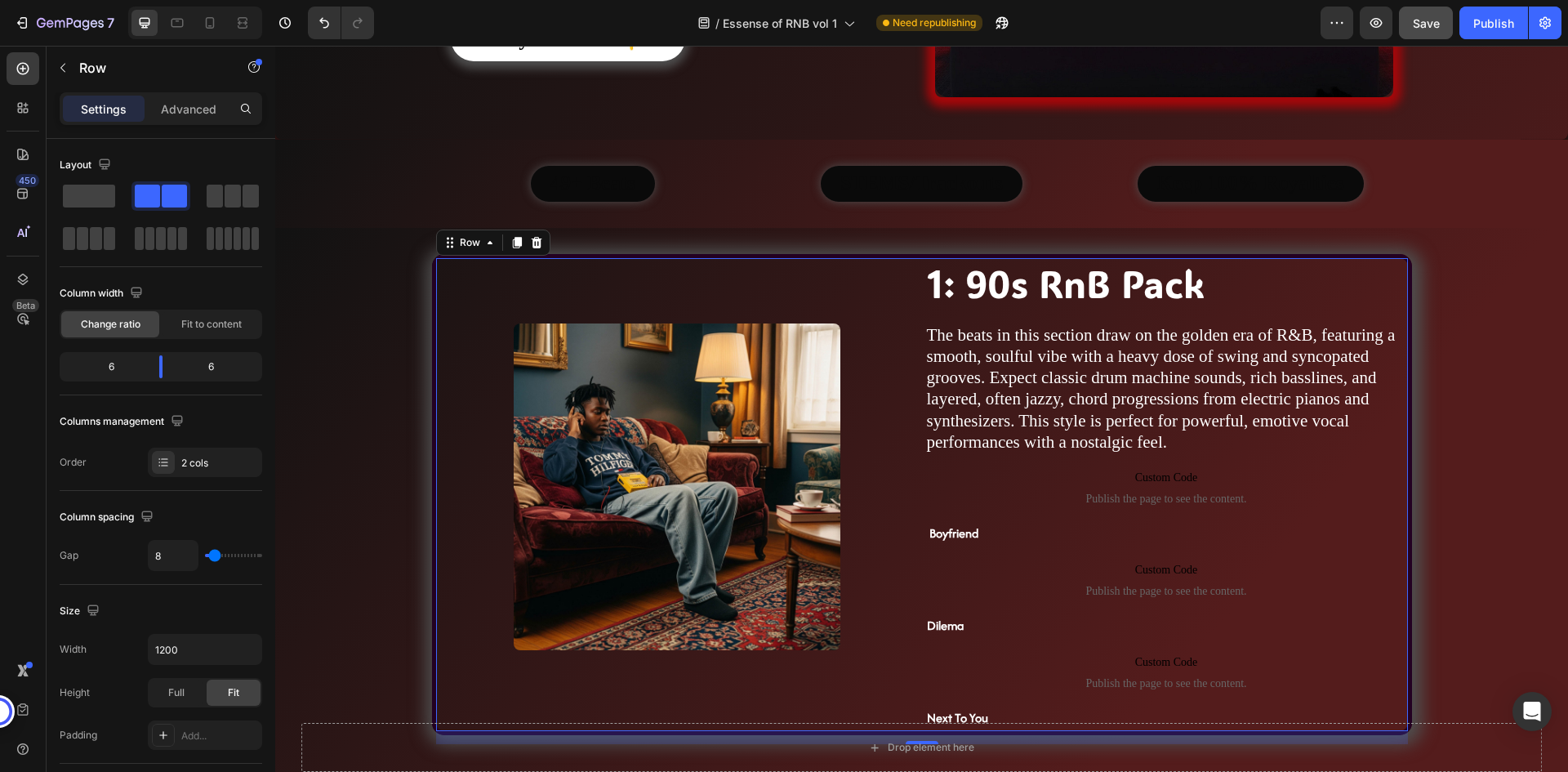
scroll to position [163, 0]
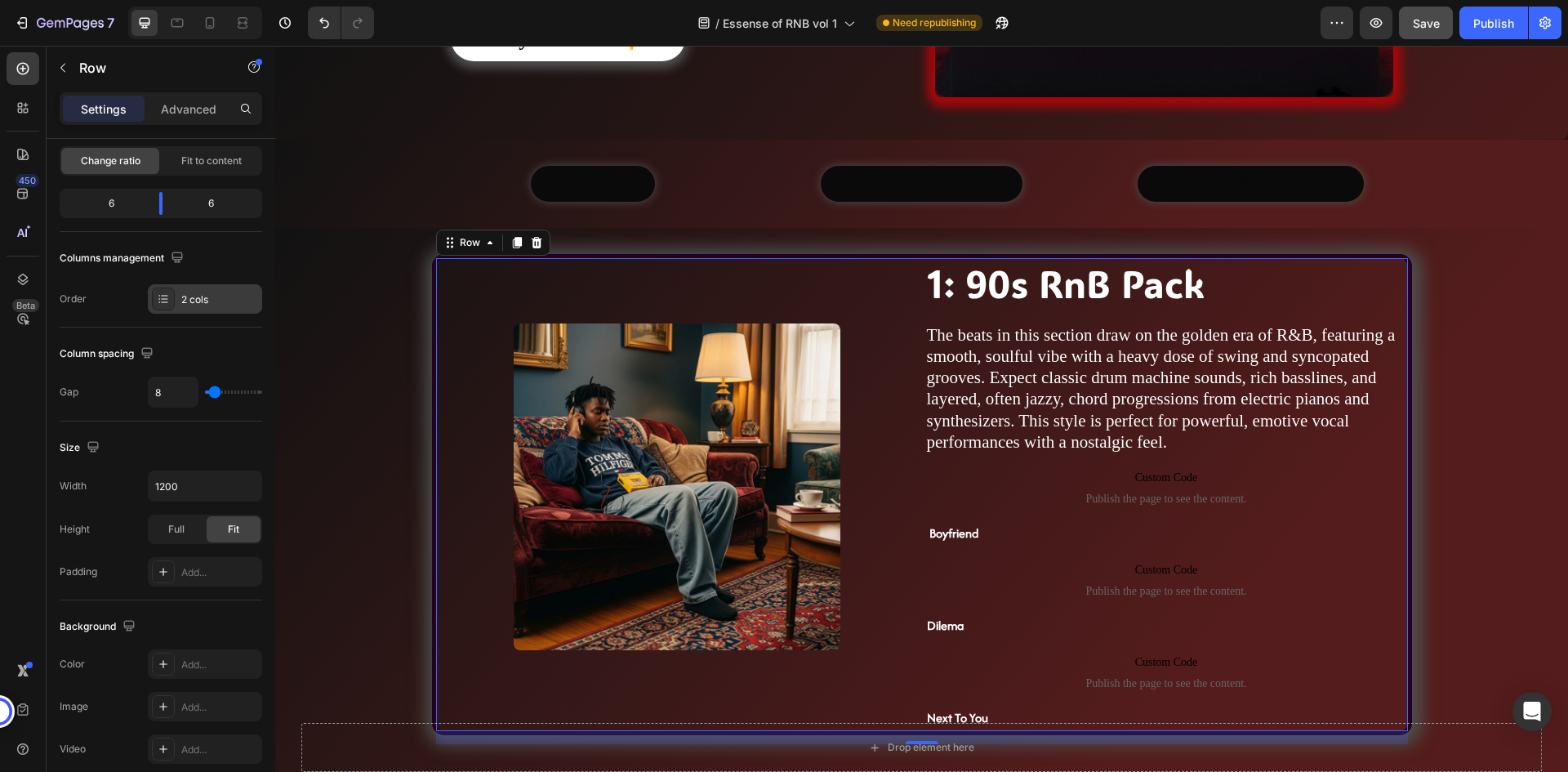
click at [191, 297] on div "2 cols" at bounding box center [219, 299] width 76 height 15
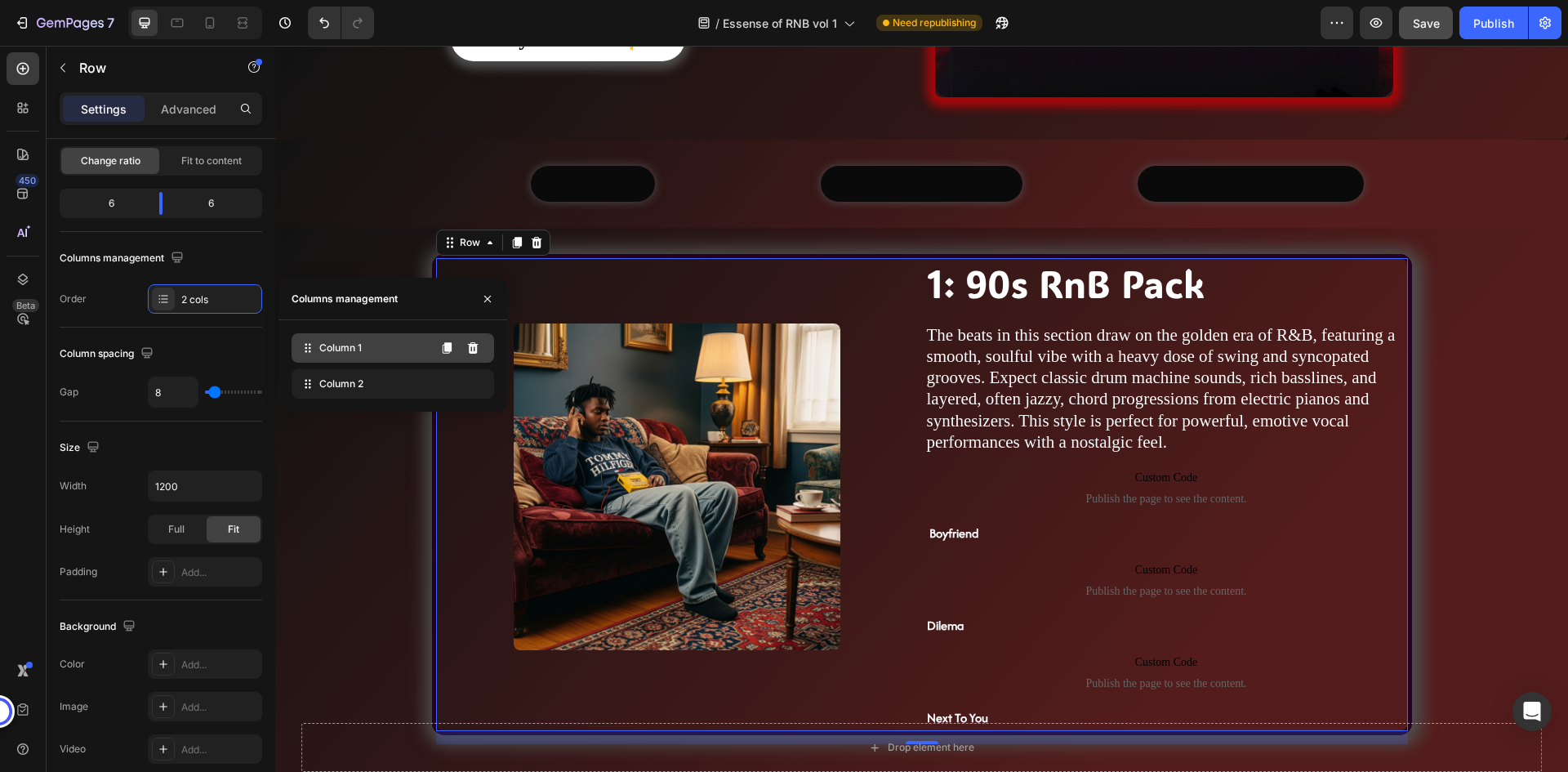
click at [348, 345] on span "Column 1" at bounding box center [341, 348] width 42 height 15
click at [346, 387] on span "Column 2" at bounding box center [342, 384] width 44 height 15
click at [216, 352] on div "Column spacing" at bounding box center [161, 354] width 203 height 26
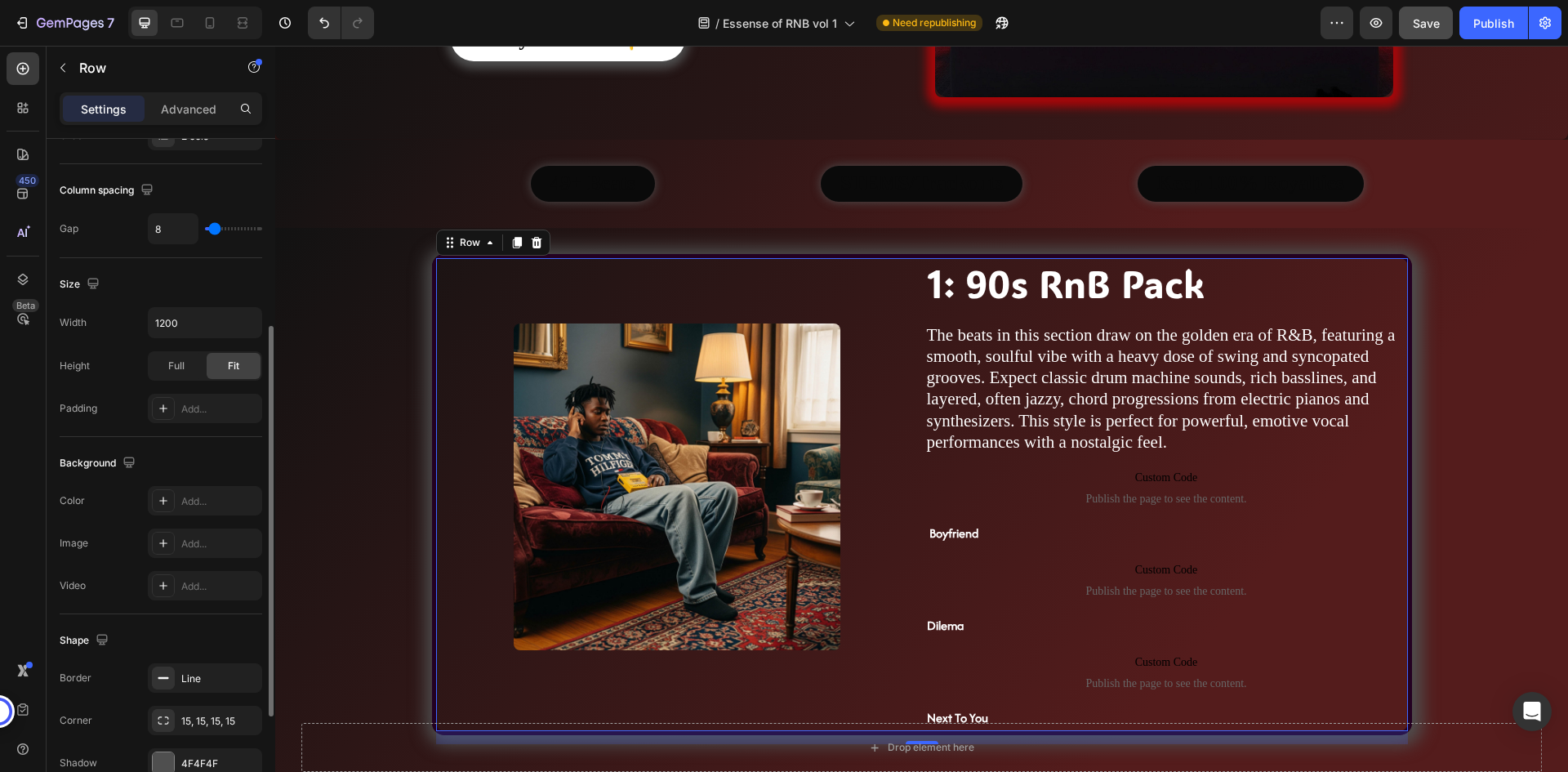
scroll to position [503, 0]
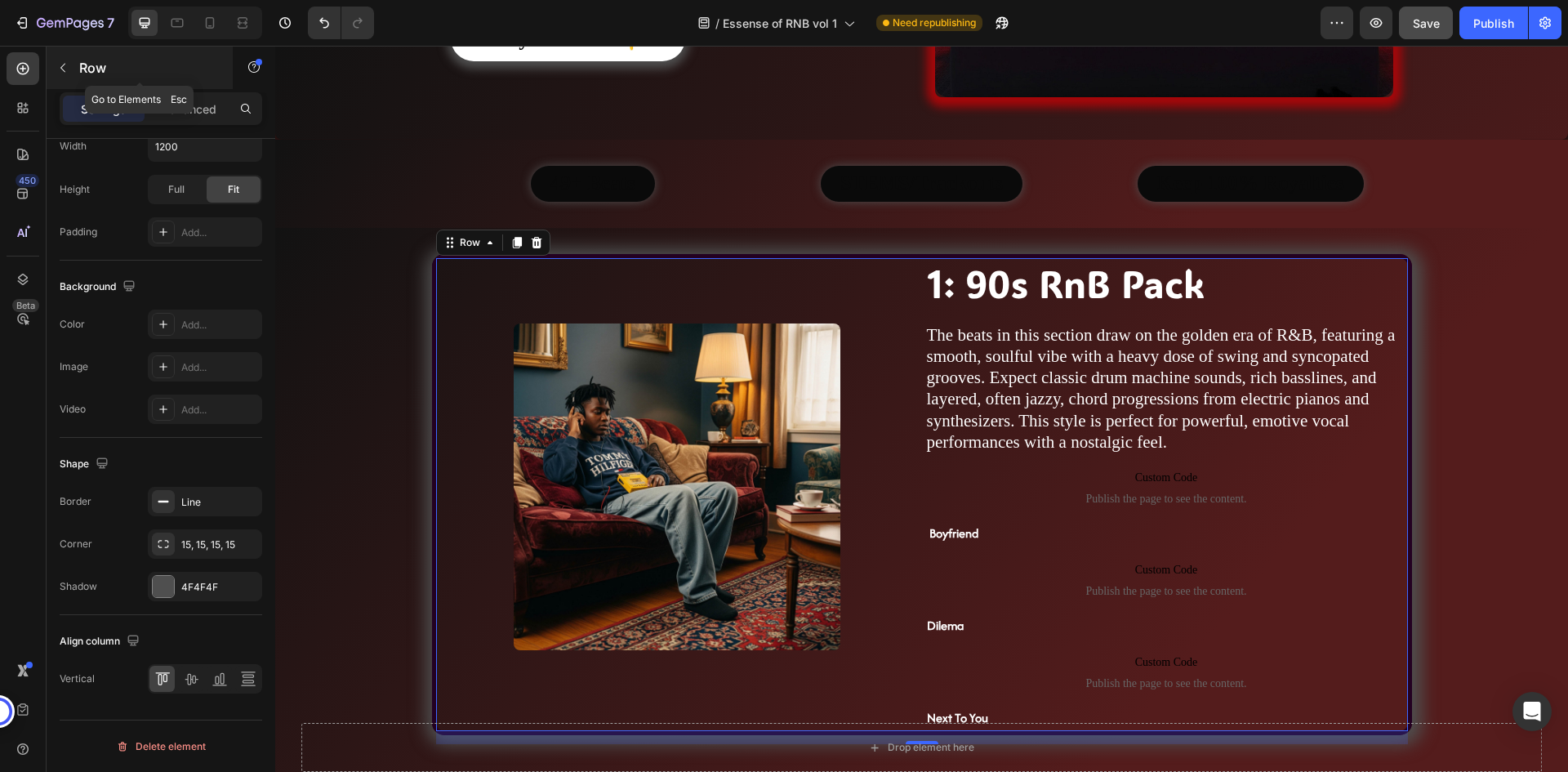
click at [60, 65] on icon "button" at bounding box center [63, 67] width 13 height 13
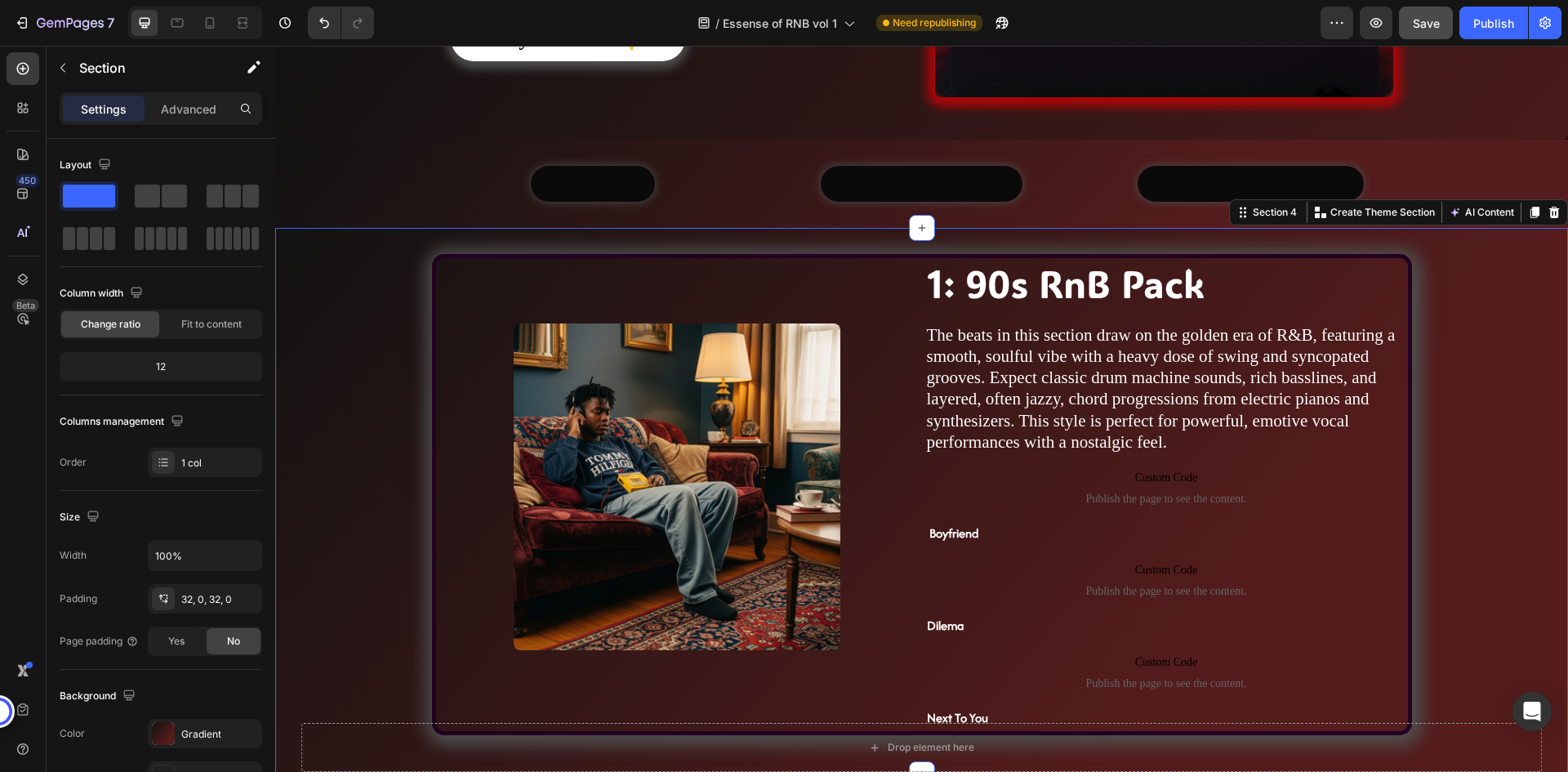
click at [891, 240] on div "Image 1: 90s RnB Pack Heading The beats in this section draw on the golden era …" at bounding box center [921, 500] width 1293 height 546
click at [174, 158] on div "Layout" at bounding box center [161, 165] width 203 height 26
click at [204, 183] on div at bounding box center [233, 196] width 59 height 29
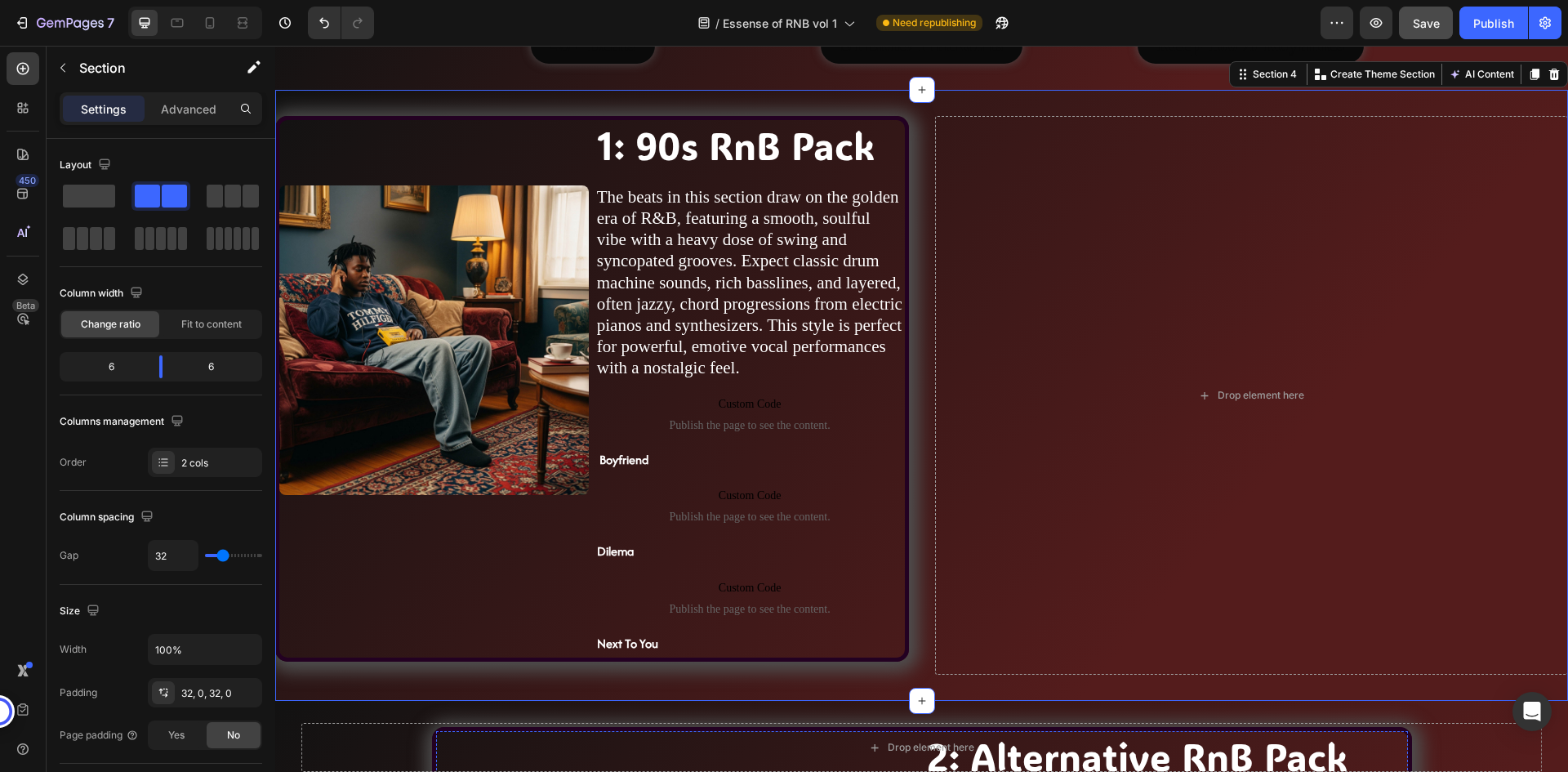
scroll to position [980, 0]
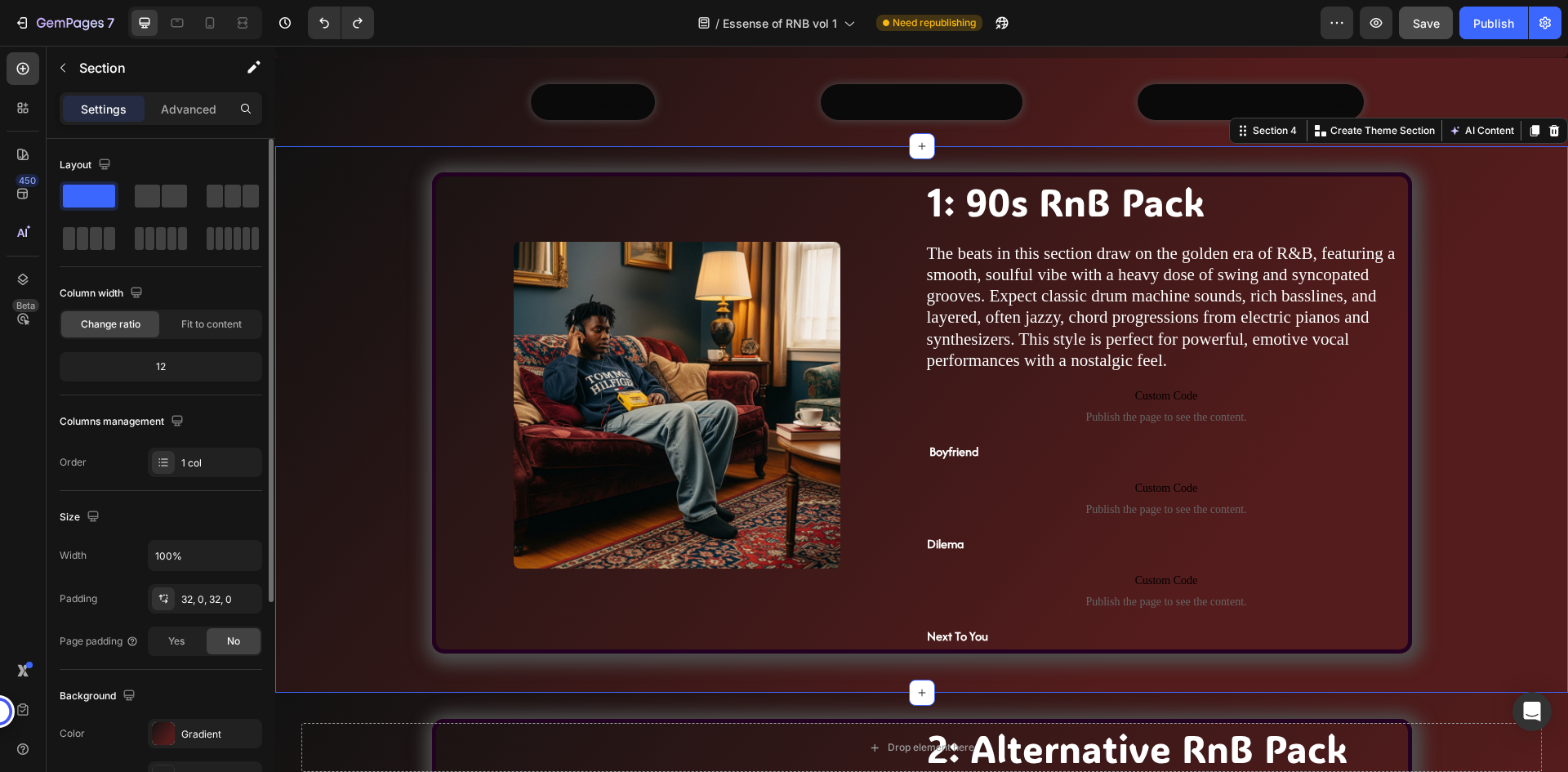
click at [99, 196] on span at bounding box center [88, 195] width 53 height 23
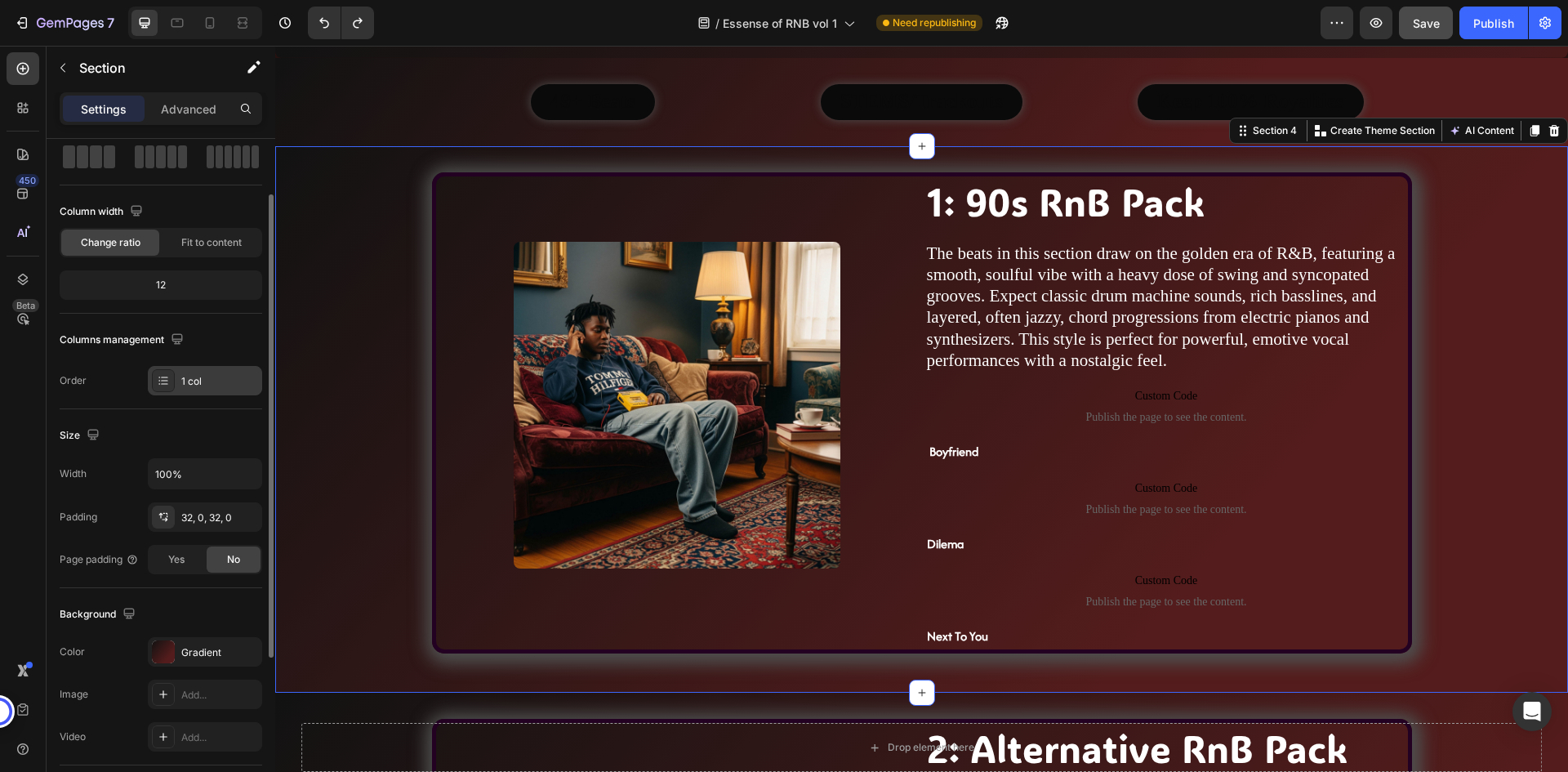
click at [193, 379] on div "1 col" at bounding box center [219, 381] width 76 height 15
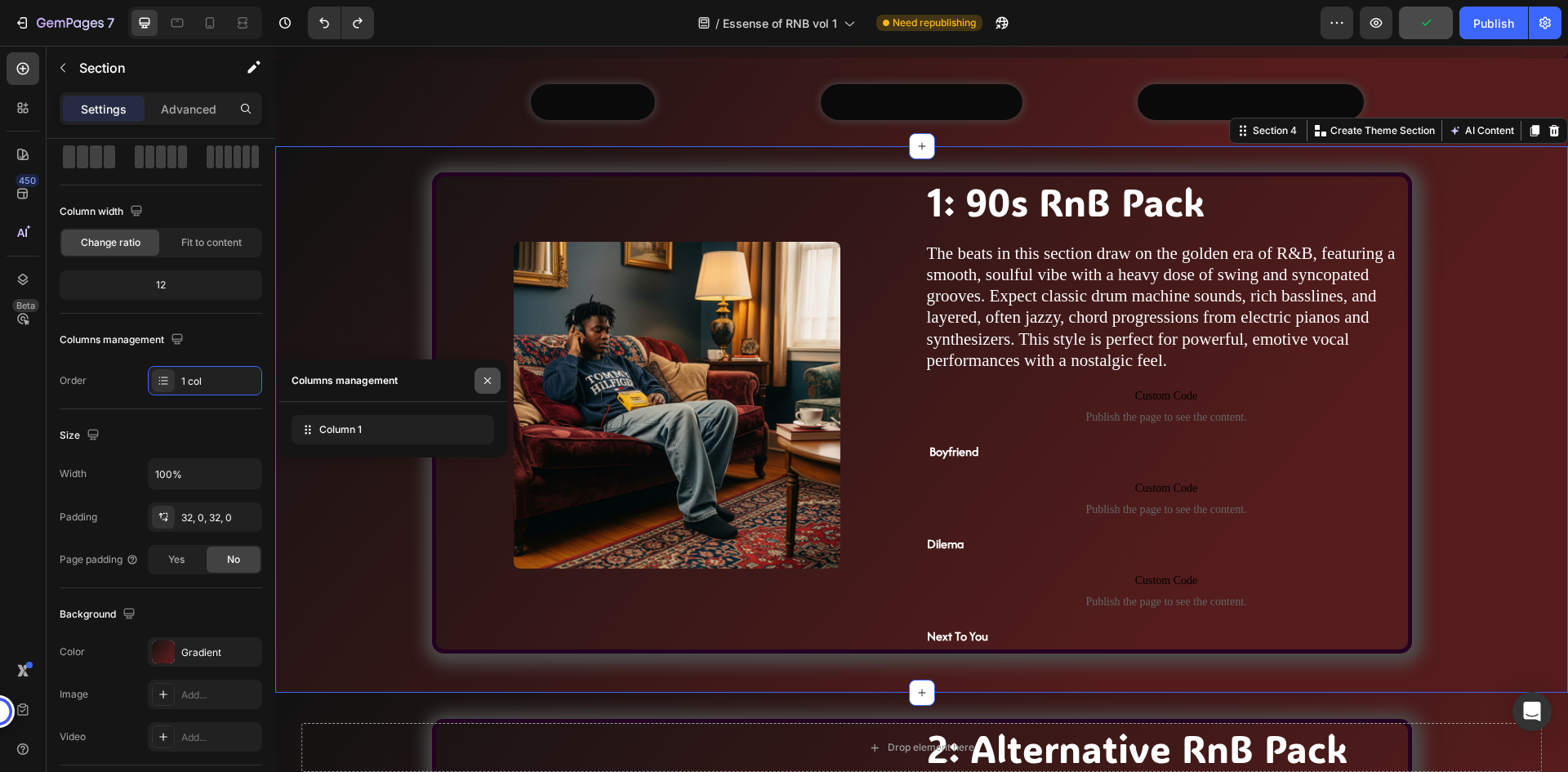
click at [485, 375] on icon "button" at bounding box center [487, 380] width 13 height 13
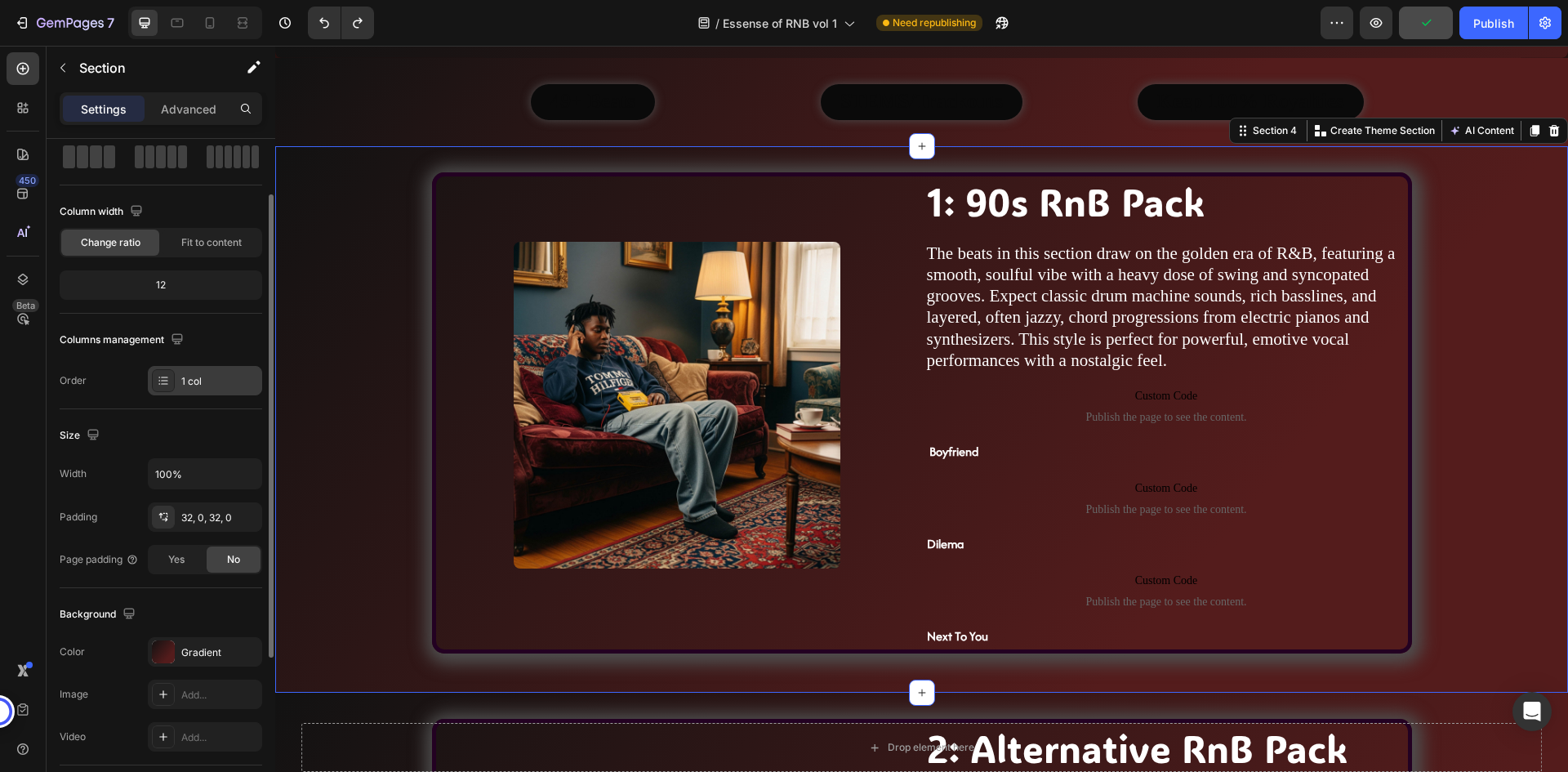
click at [190, 374] on div "1 col" at bounding box center [219, 381] width 76 height 15
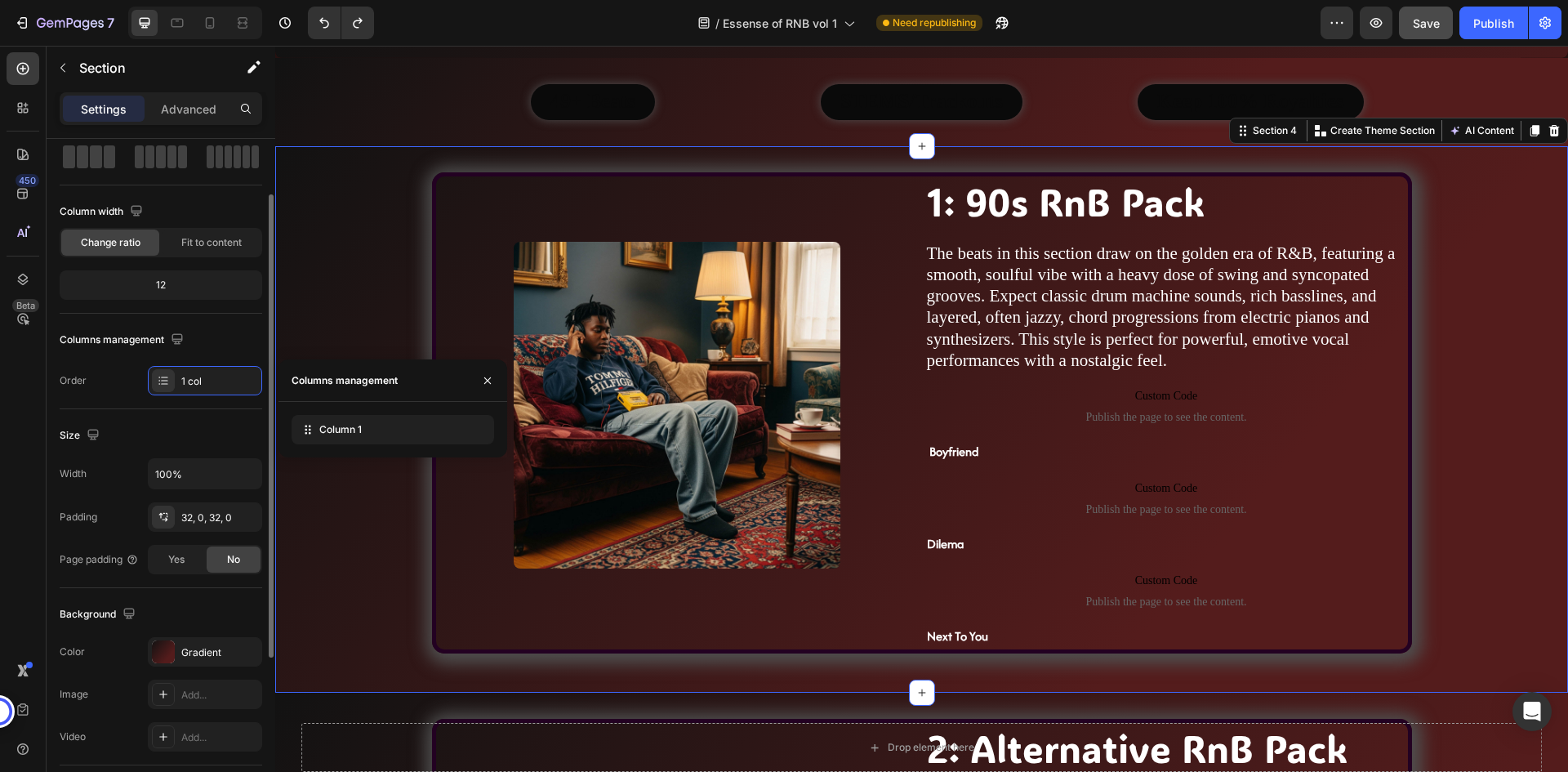
click at [110, 333] on div "Columns management" at bounding box center [123, 340] width 127 height 22
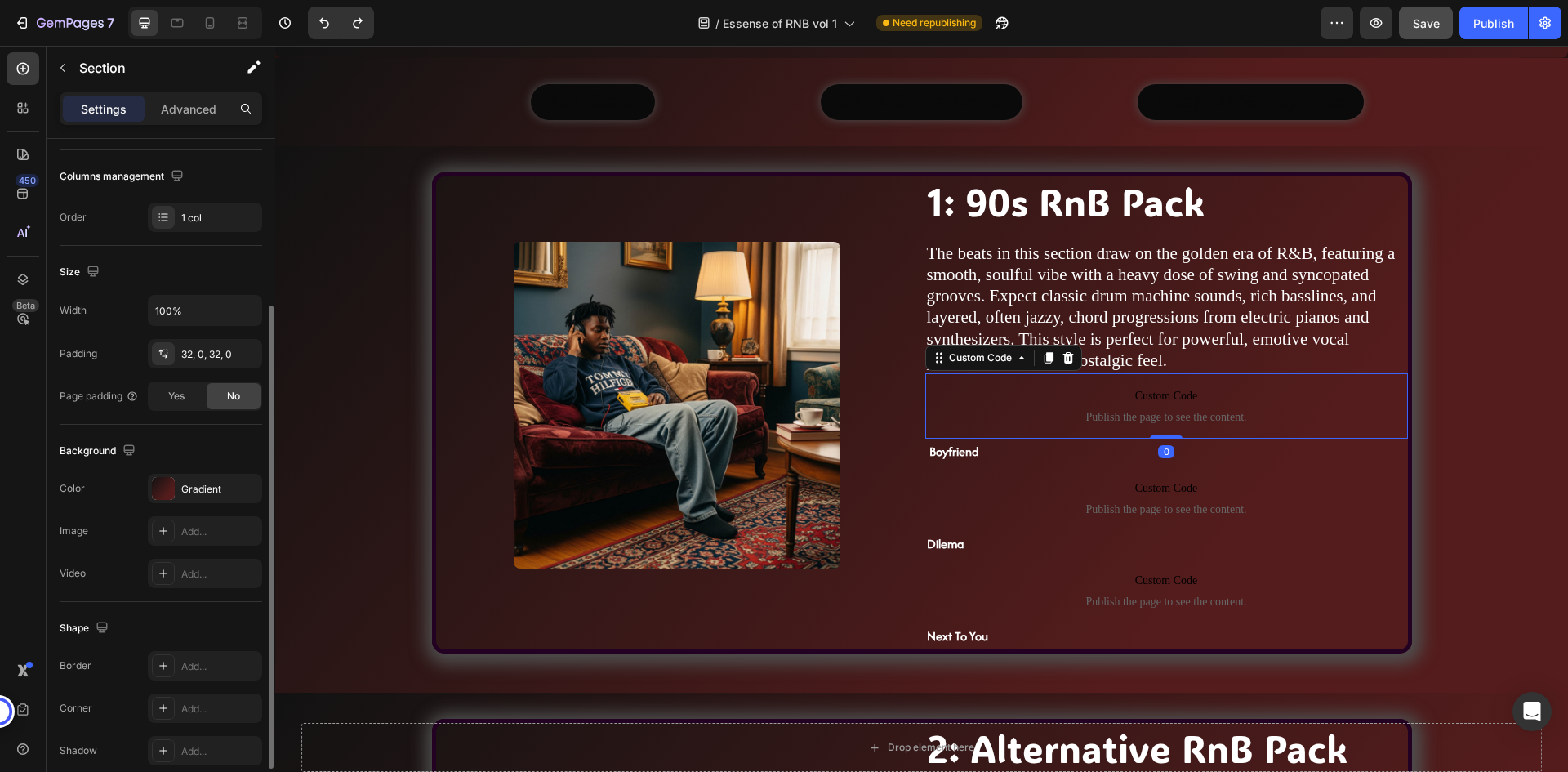
scroll to position [0, 0]
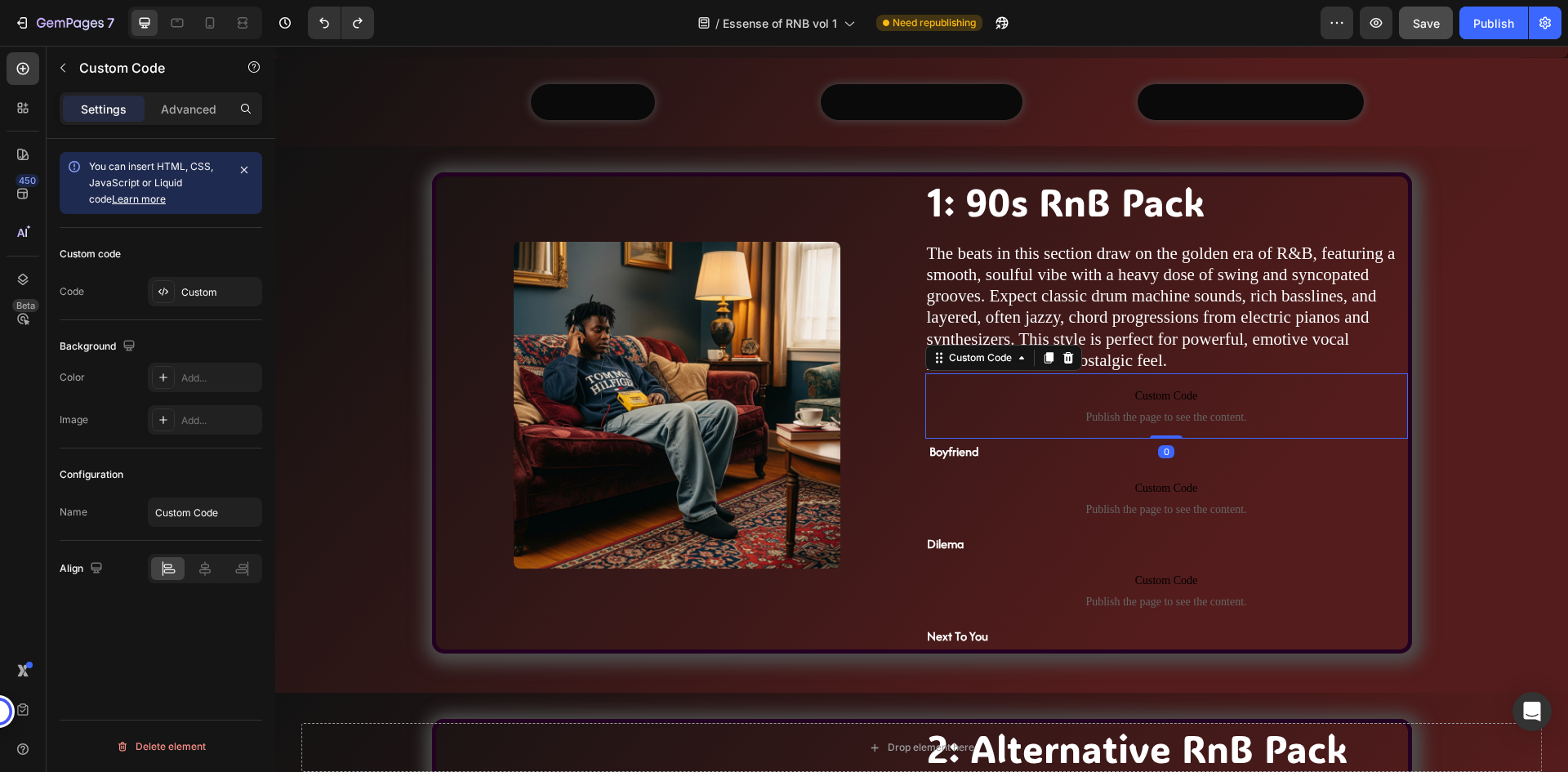
click at [1085, 420] on span "Publish the page to see the content." at bounding box center [1166, 417] width 483 height 17
click at [1044, 363] on icon at bounding box center [1048, 357] width 9 height 11
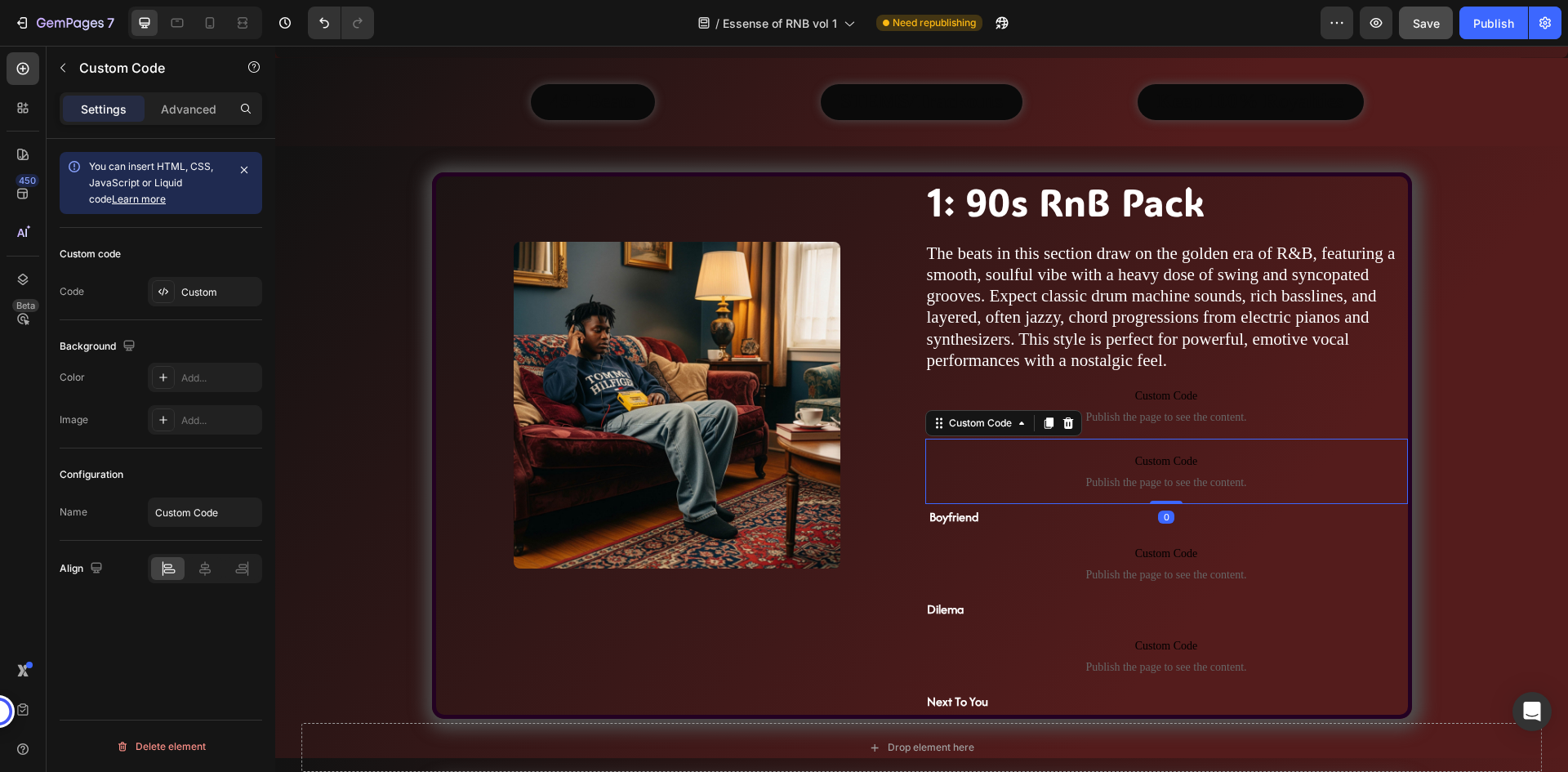
click at [1114, 451] on span "Custom Code" at bounding box center [1166, 461] width 483 height 19
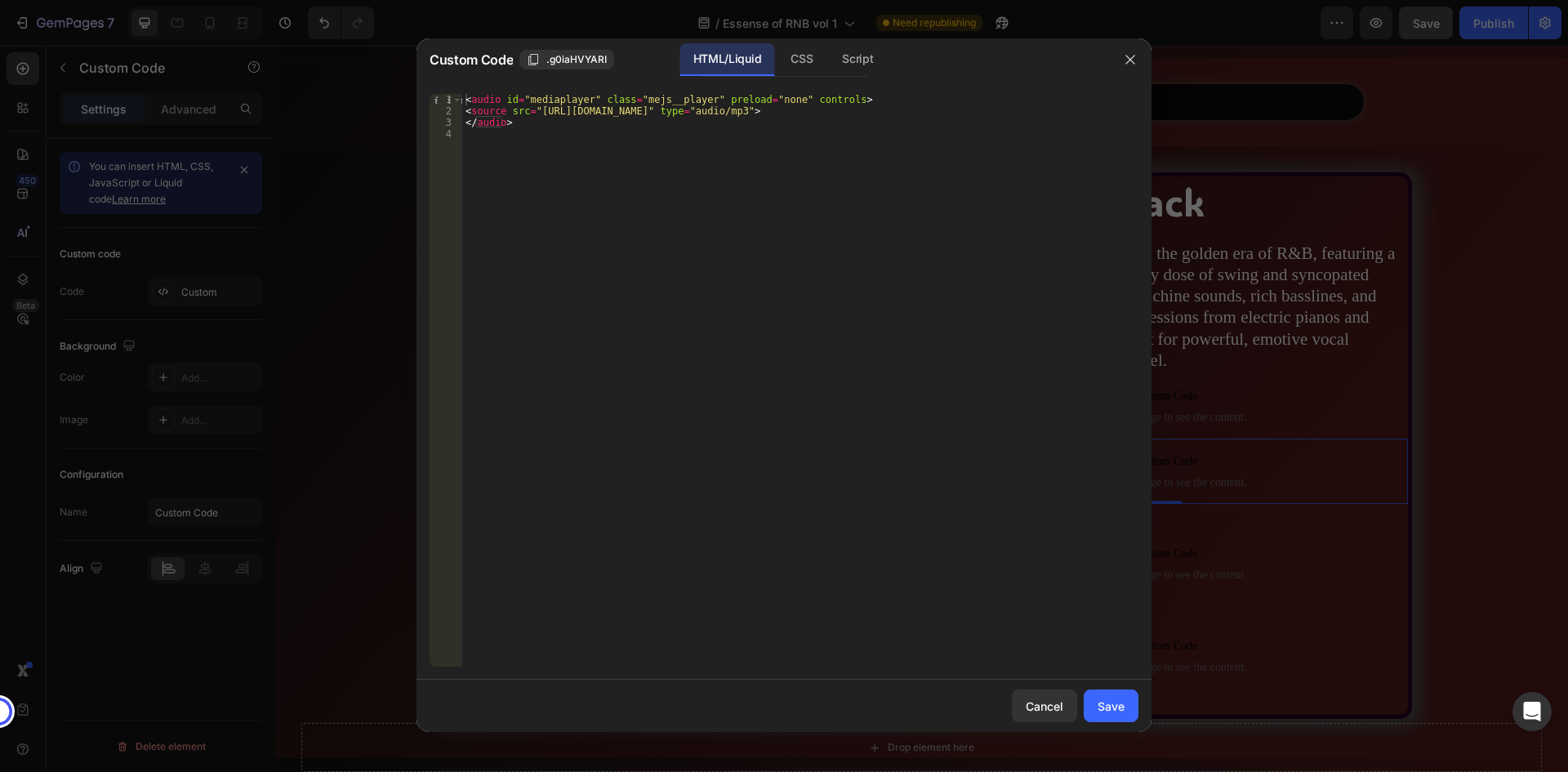
click at [831, 273] on div "< audio id = "mediaplayer" class = "mejs__player" preload = "none" controls > <…" at bounding box center [801, 392] width 676 height 595
type textarea "</audio>"
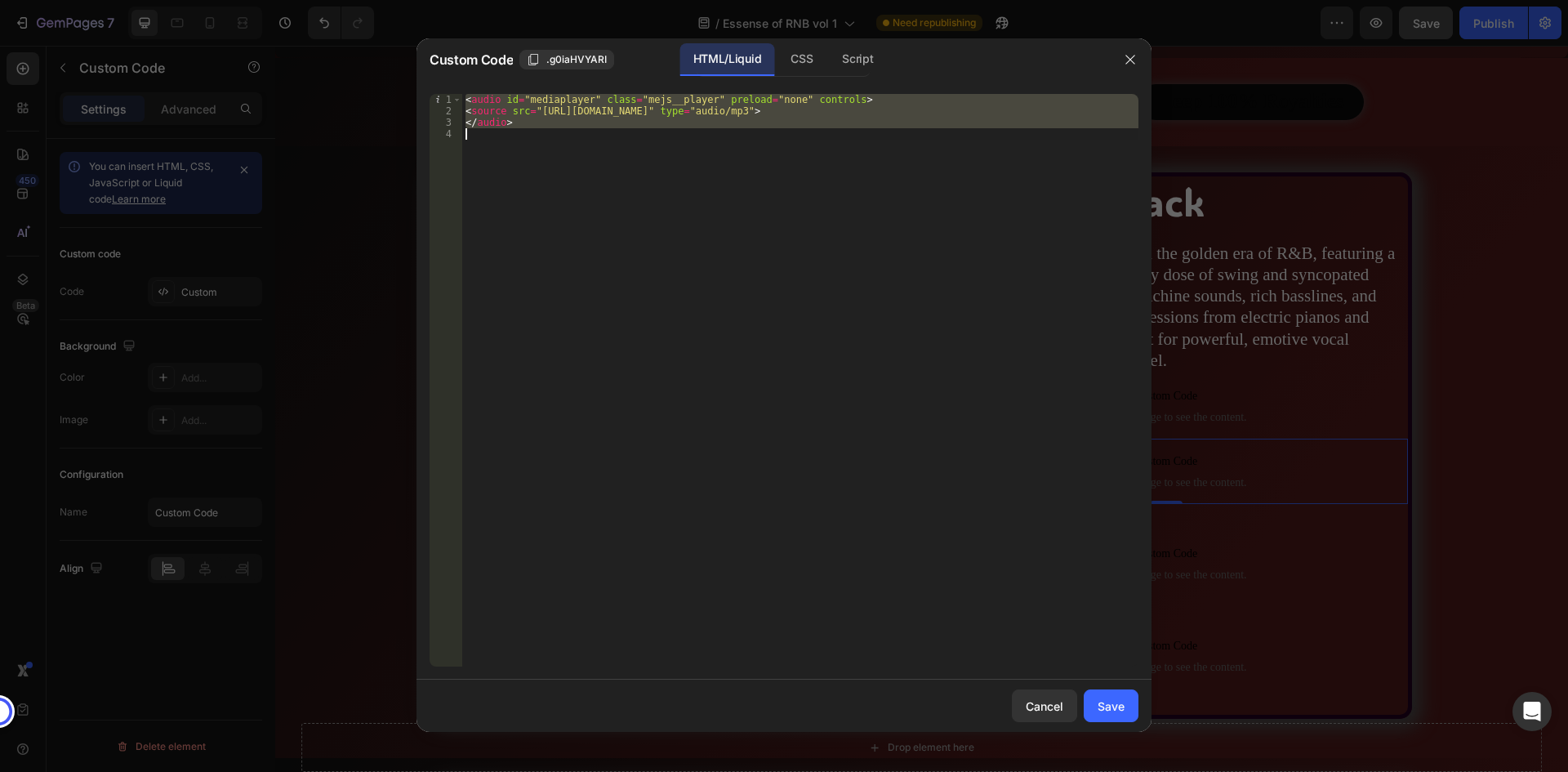
paste textarea
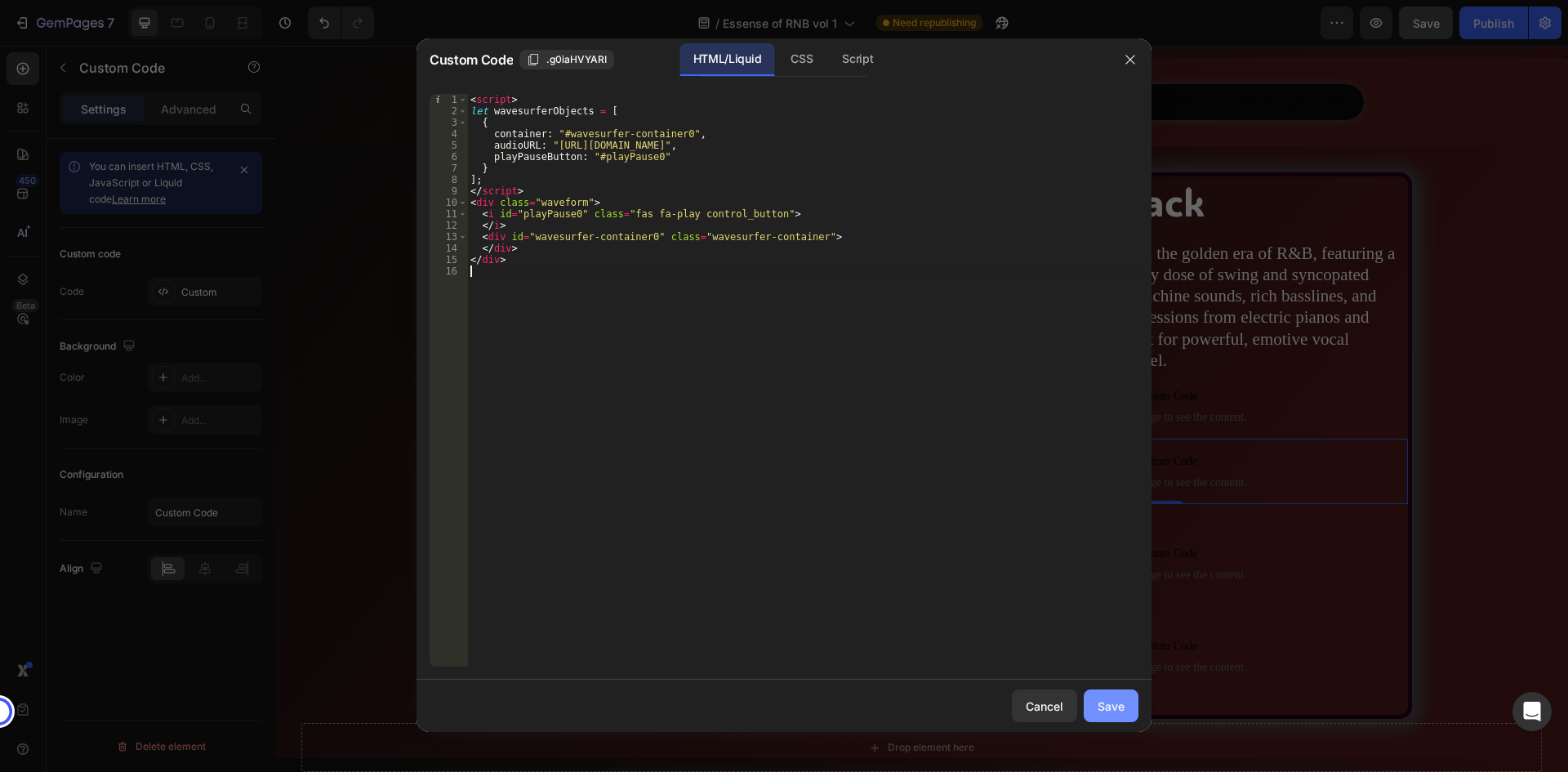
click at [1113, 712] on div "Save" at bounding box center [1110, 706] width 27 height 18
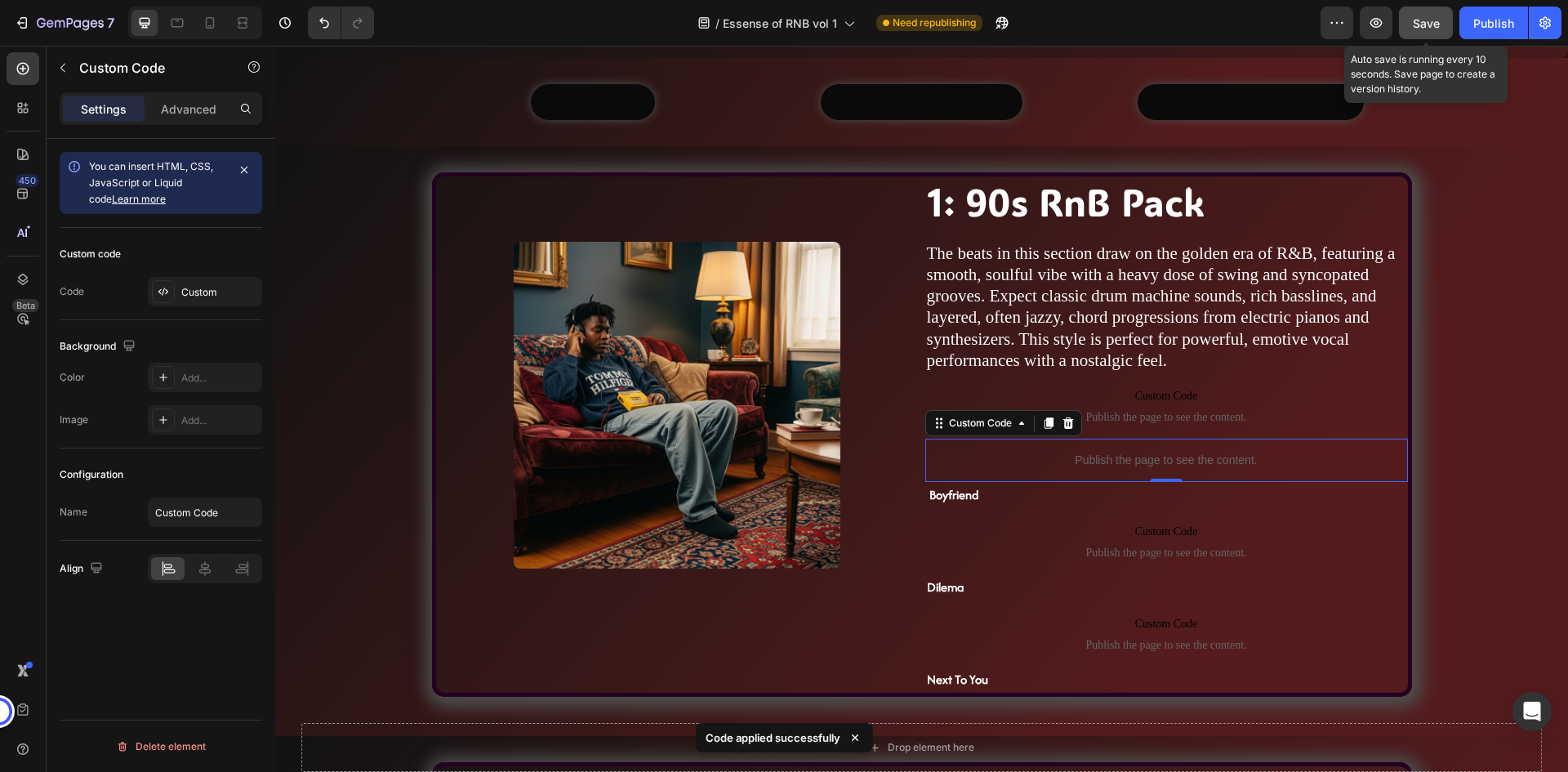
click at [1439, 18] on span "Save" at bounding box center [1425, 23] width 27 height 14
click at [1483, 25] on div "Publish" at bounding box center [1493, 23] width 41 height 18
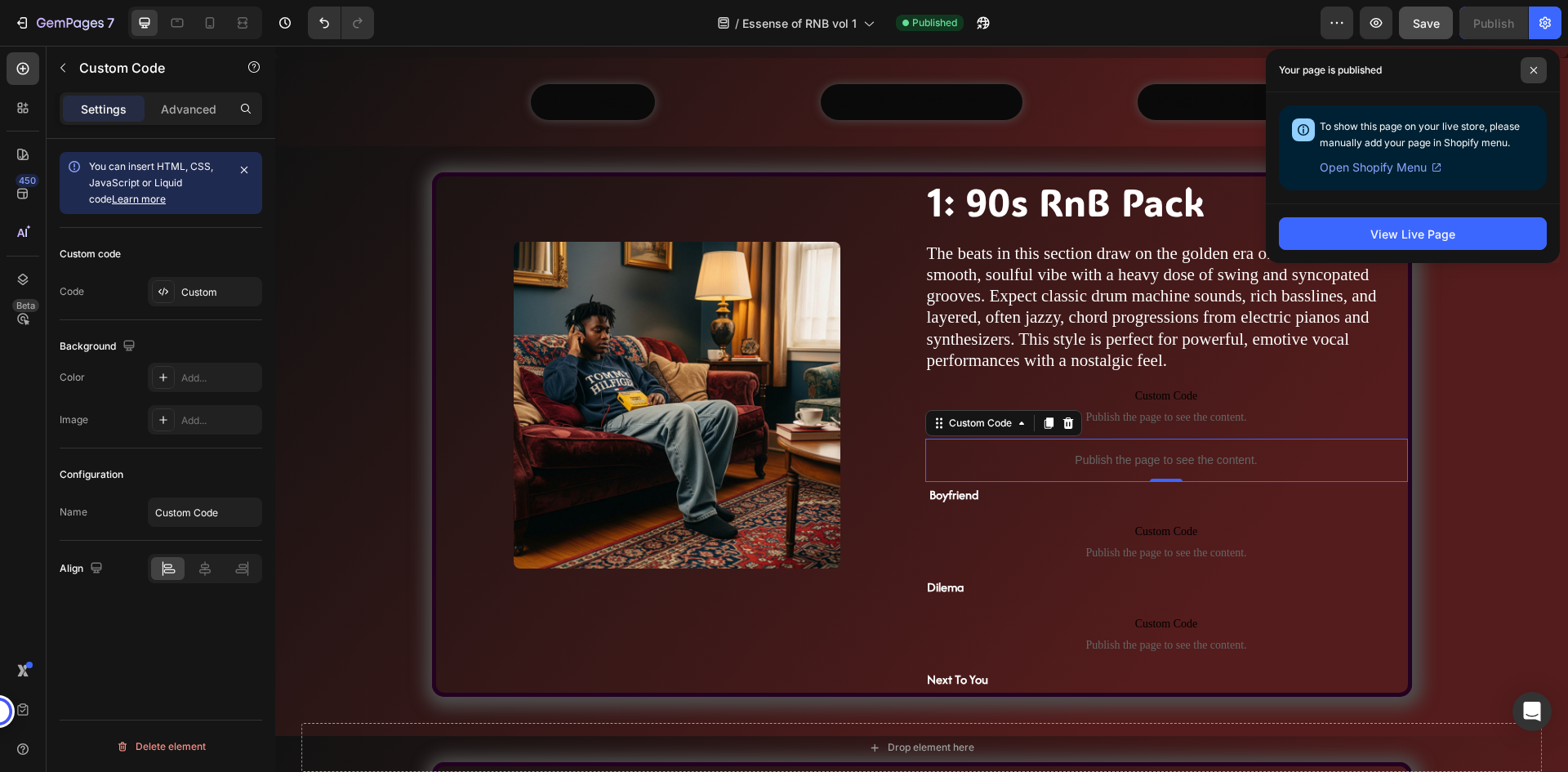
click at [1538, 65] on span at bounding box center [1533, 70] width 26 height 26
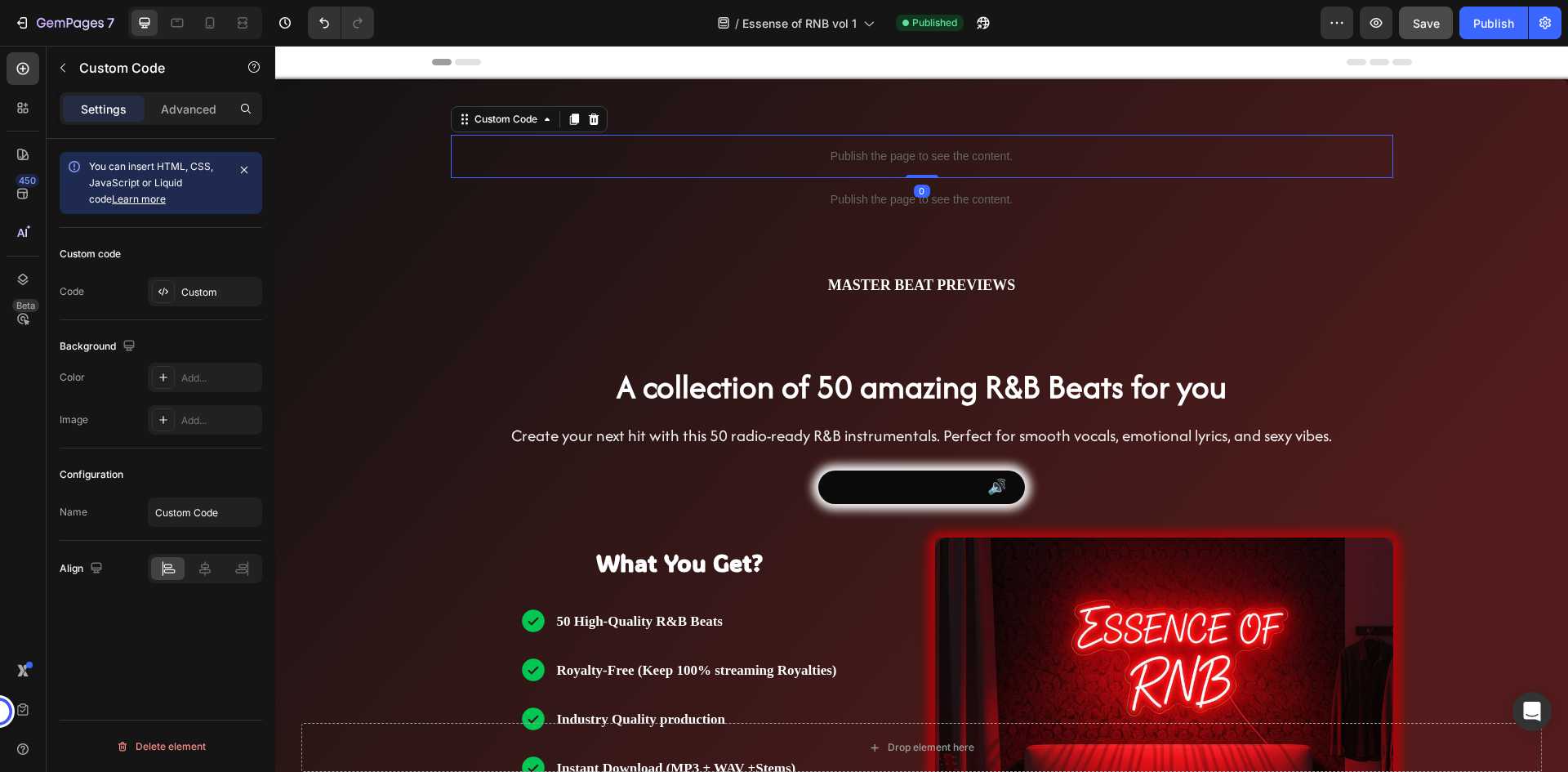
click at [892, 158] on p "Publish the page to see the content." at bounding box center [921, 156] width 942 height 18
click at [639, 156] on p "Publish the page to see the content." at bounding box center [921, 156] width 942 height 18
click at [208, 288] on div "Custom" at bounding box center [219, 292] width 76 height 15
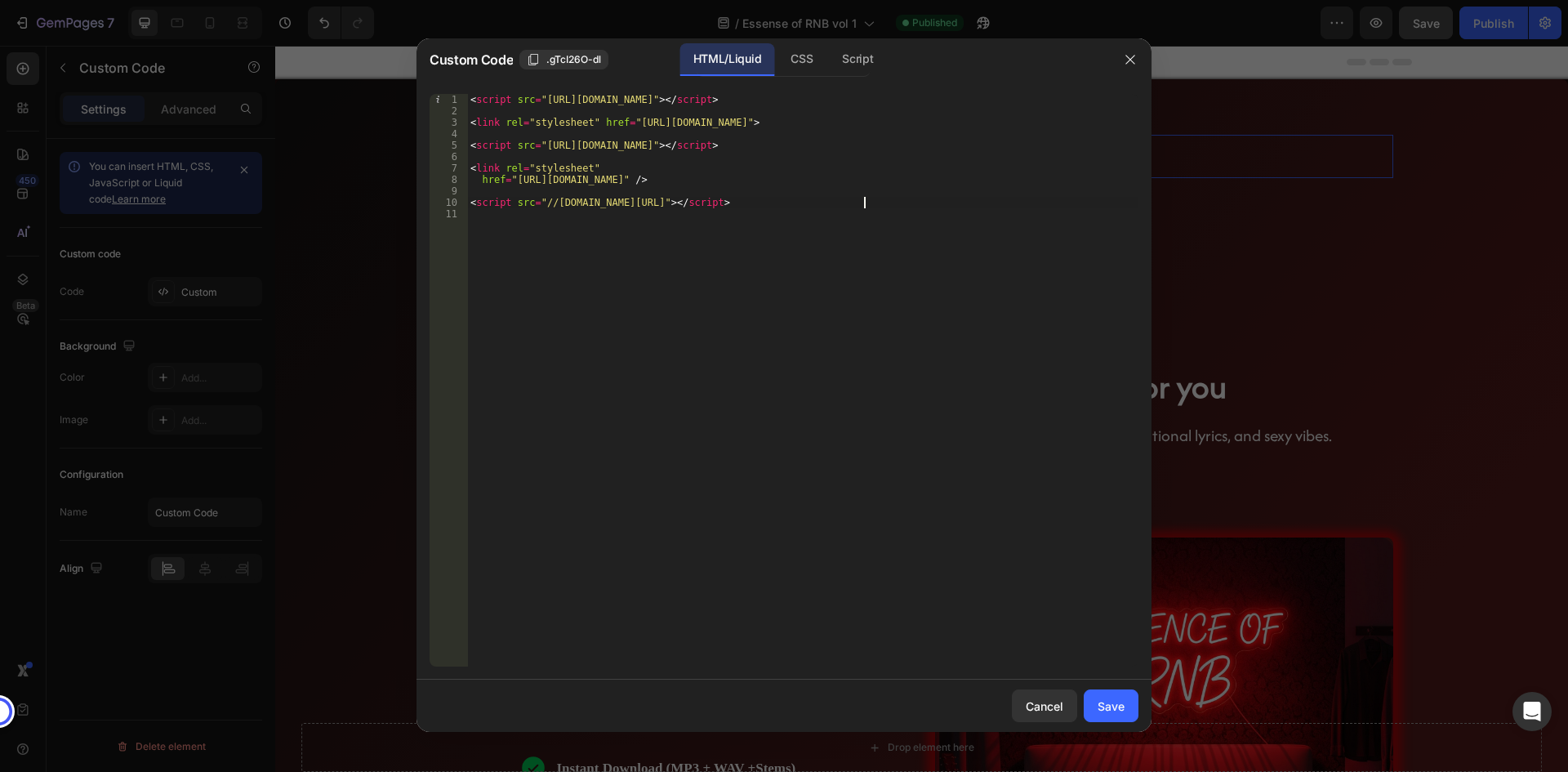
click at [868, 207] on div "< script src = "https://unpkg.com/wavesurfer.js@7" > </ script > < link rel = "…" at bounding box center [802, 392] width 672 height 595
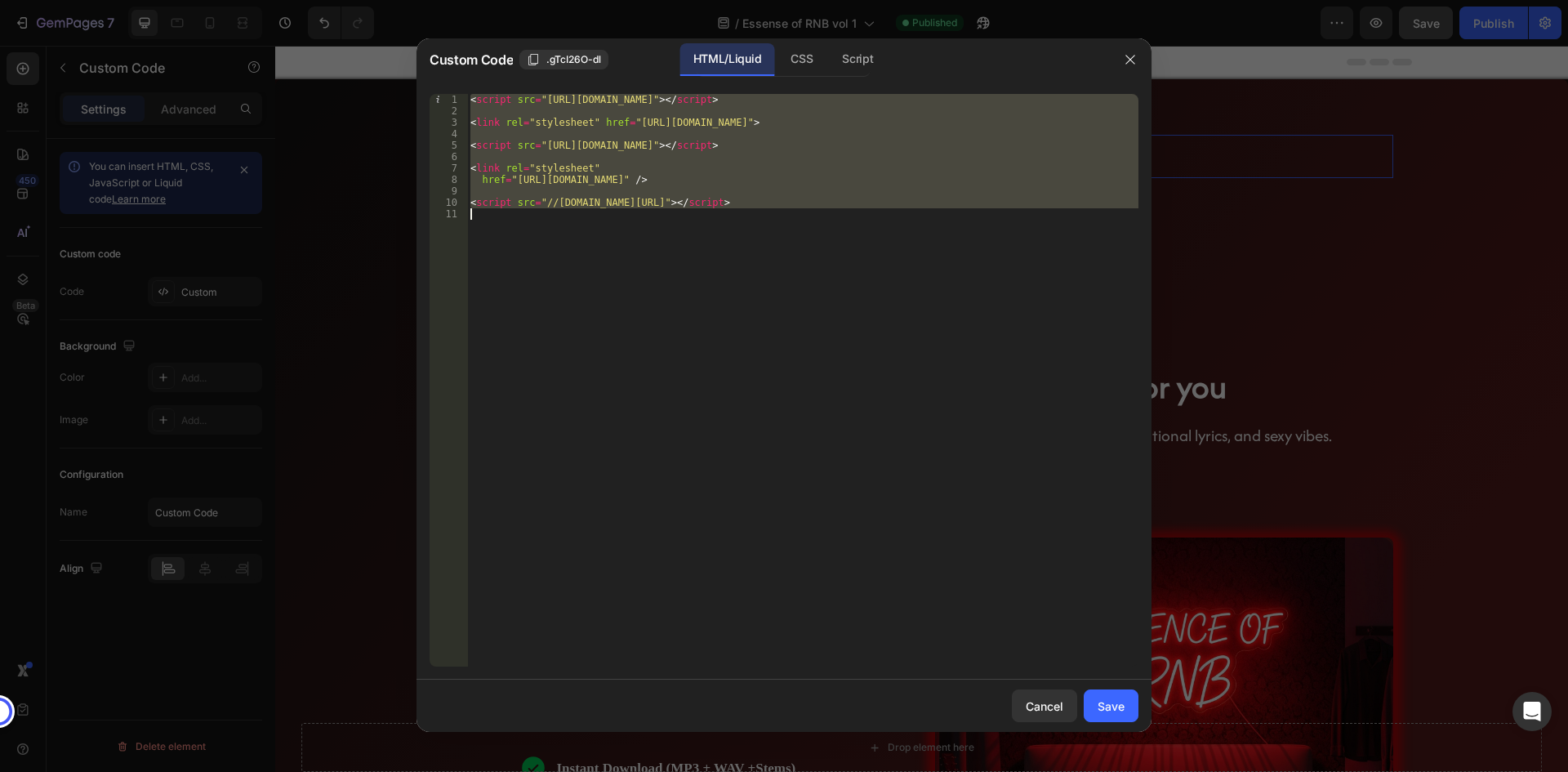
click at [911, 206] on div "< script src = "https://unpkg.com/wavesurfer.js@7" > </ script > < link rel = "…" at bounding box center [802, 380] width 672 height 572
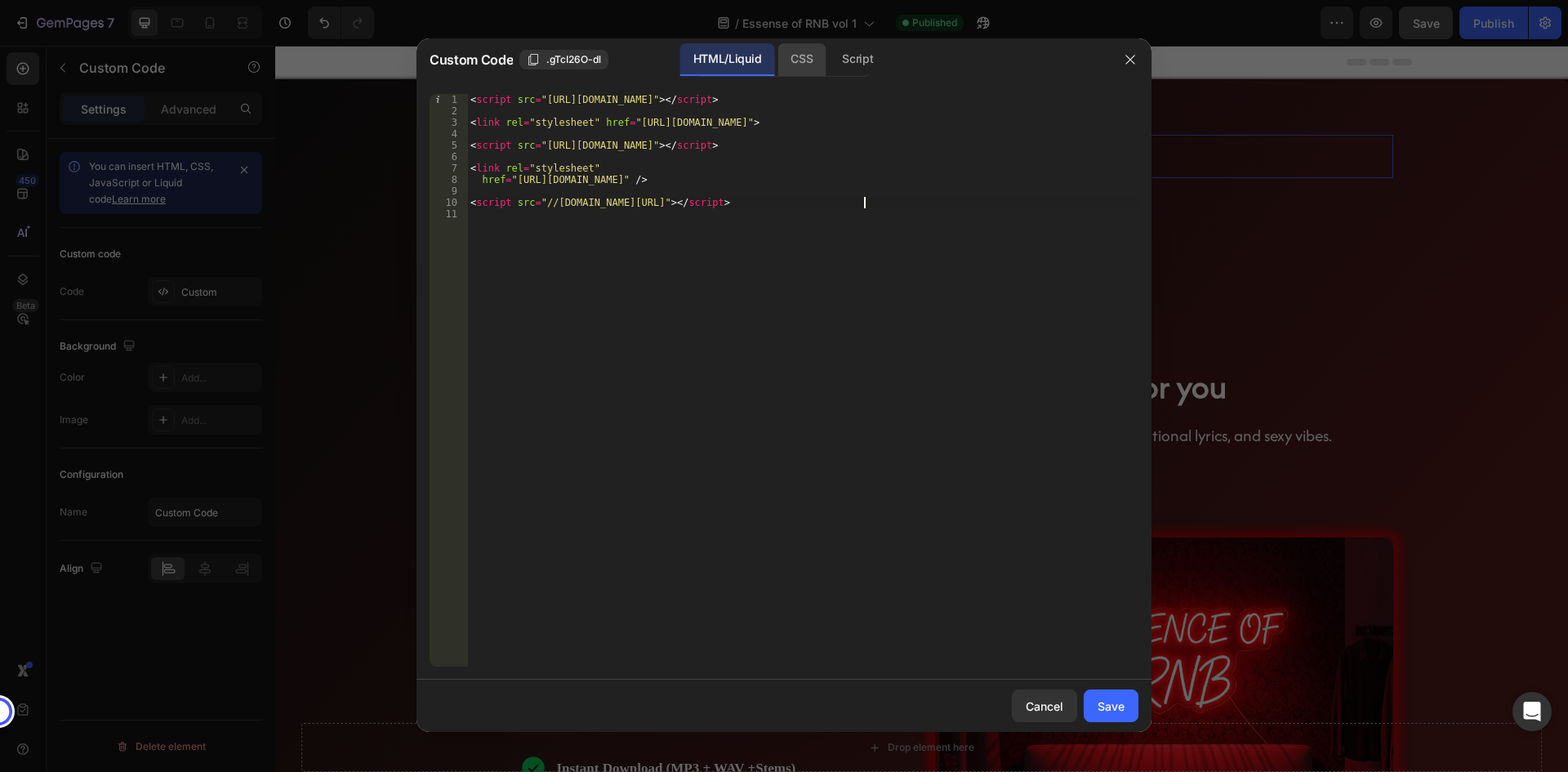
click at [829, 54] on div "CSS" at bounding box center [858, 59] width 57 height 32
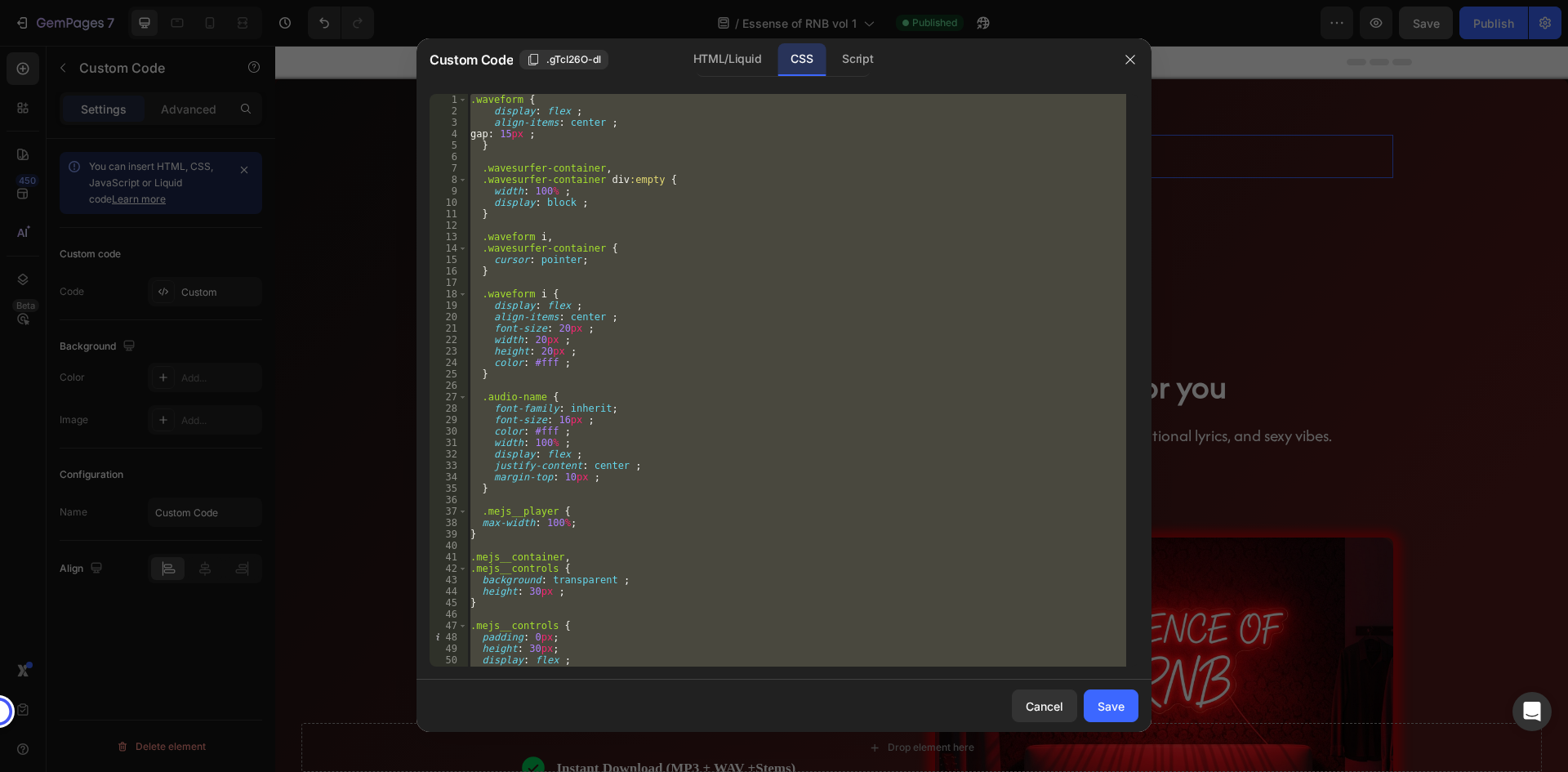
type textarea "}"
click at [718, 281] on div ".waveform { display : flex ; align-items : center ; gap : 15 px ; } .wavesurfer…" at bounding box center [796, 380] width 659 height 572
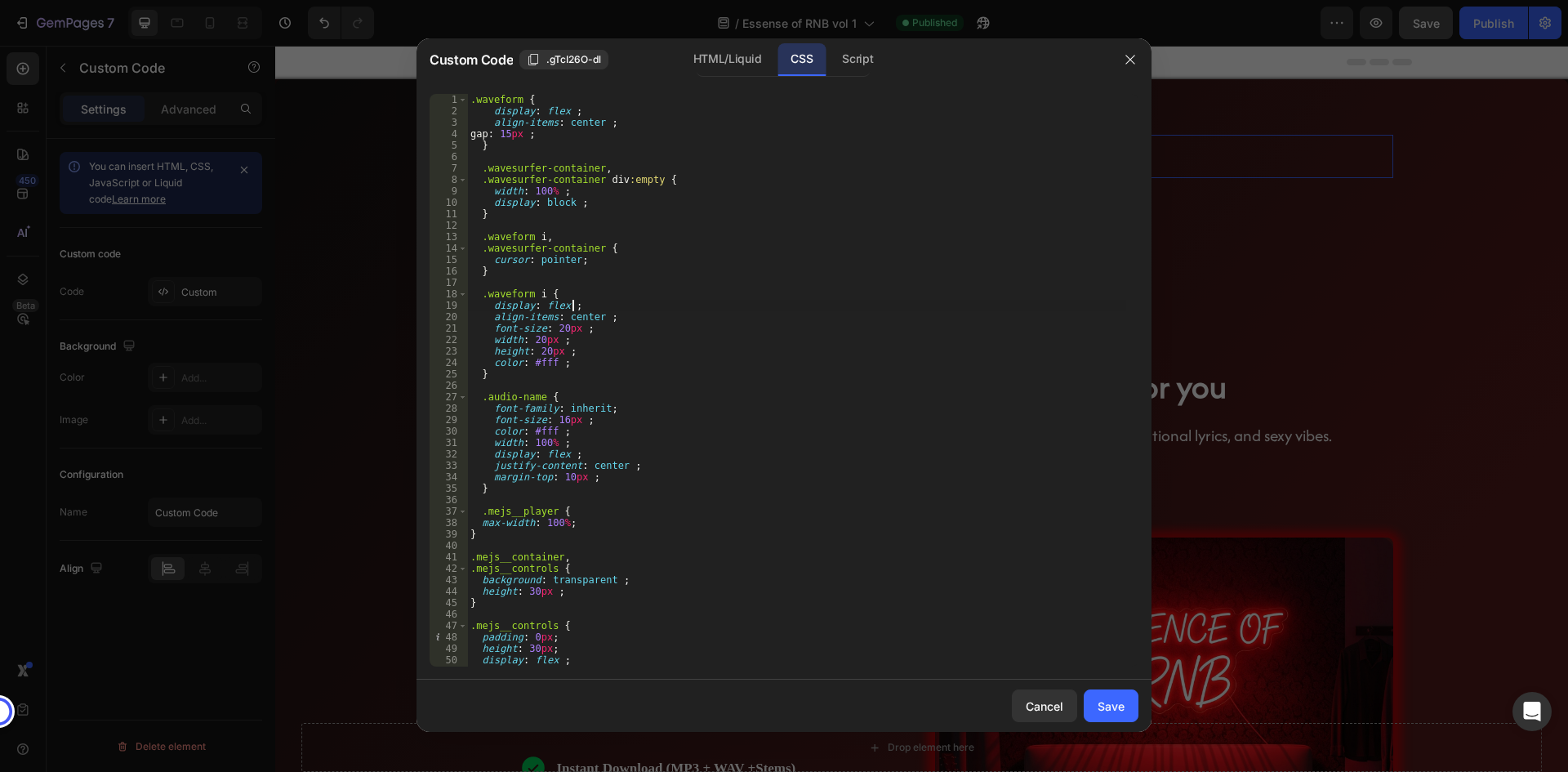
click at [729, 300] on div ".waveform { display : flex ; align-items : center ; gap : 15 px ; } .wavesurfer…" at bounding box center [796, 392] width 659 height 595
click at [852, 64] on div "Script" at bounding box center [858, 59] width 57 height 32
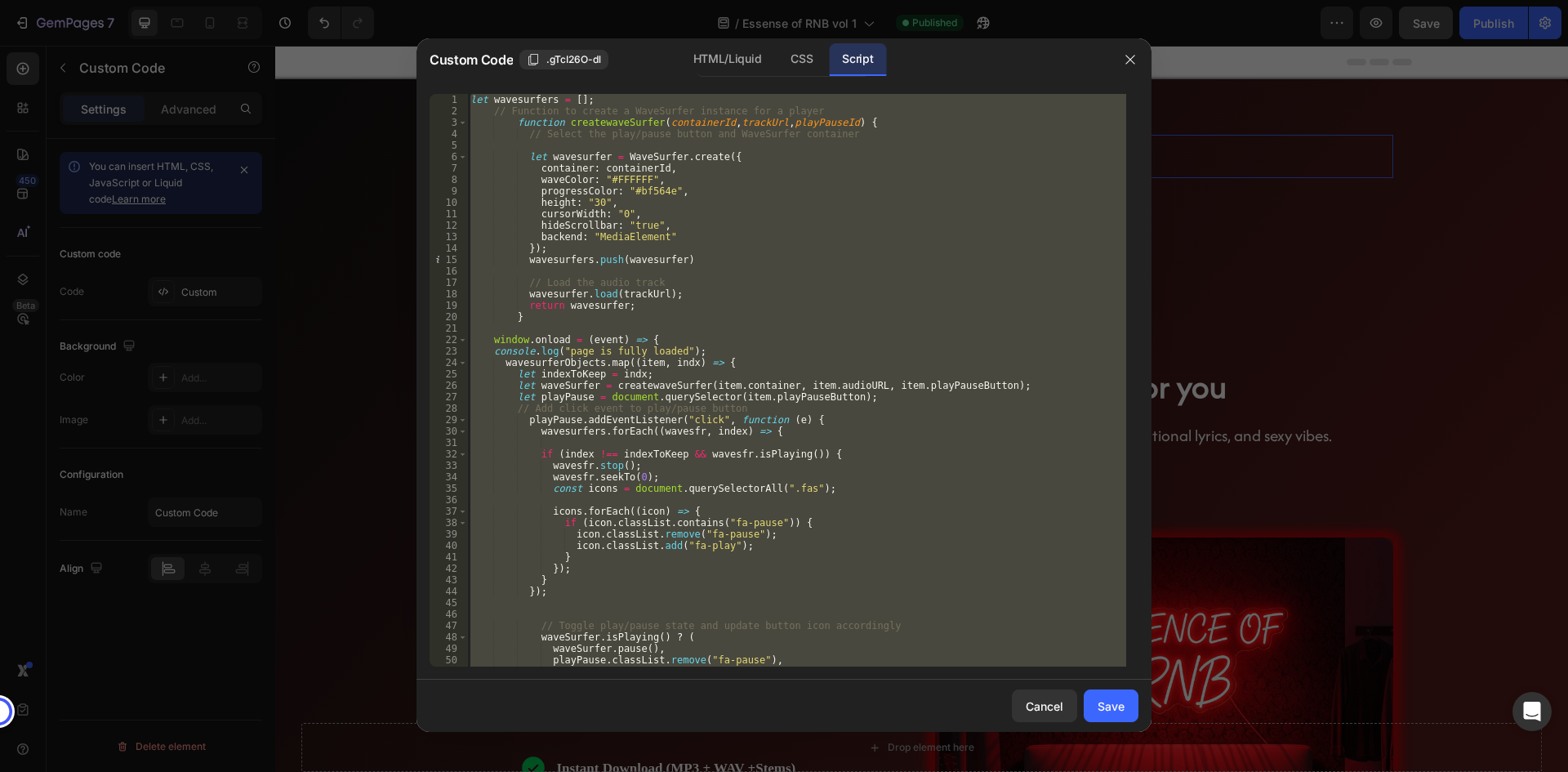
click at [739, 176] on div "let wavesurfers = [ ] ; // Function to create a WaveSurfer instance for a playe…" at bounding box center [796, 380] width 659 height 572
type textarea "waveColor: "#FFFFFF","
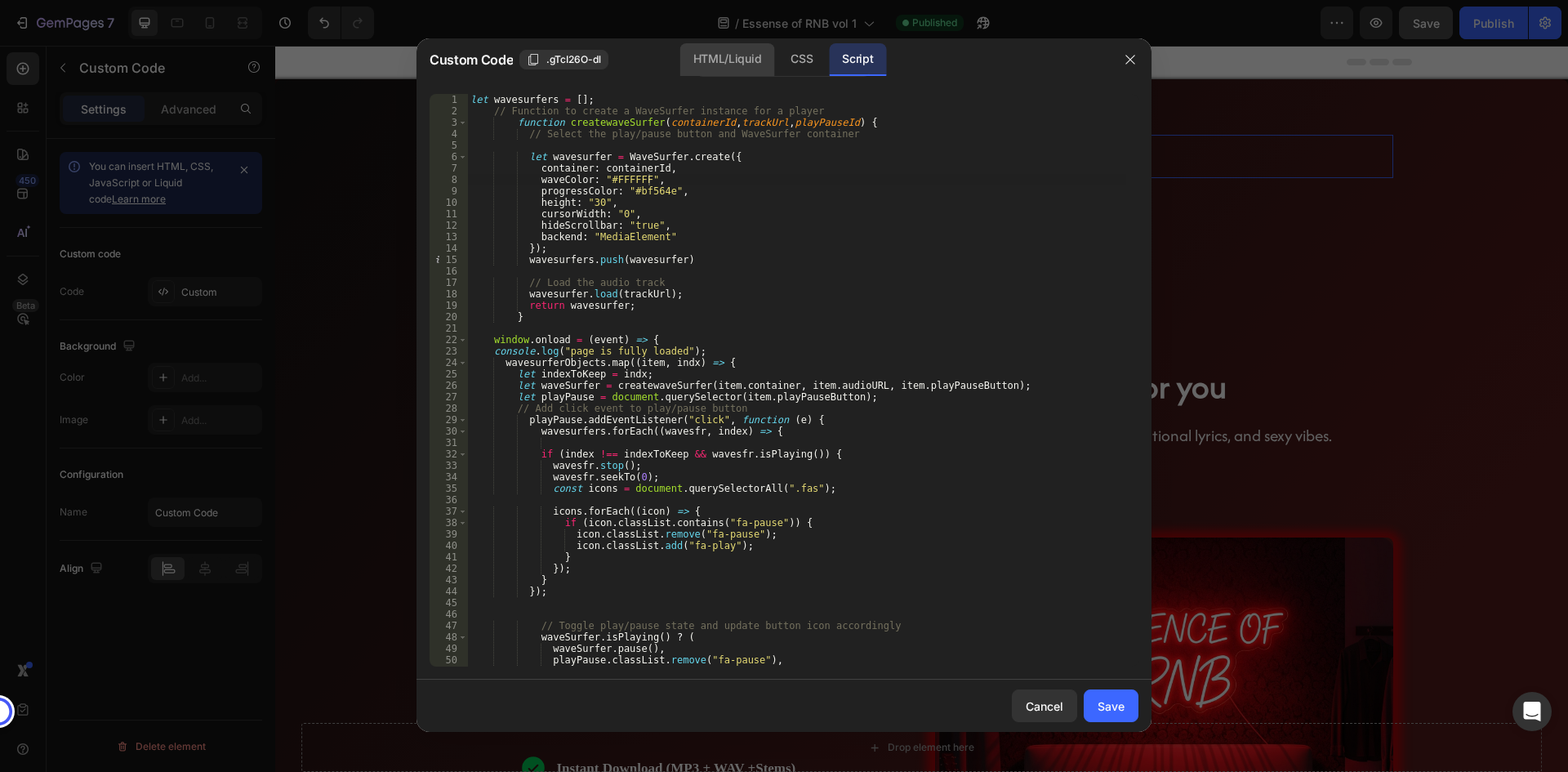
click at [778, 56] on div "HTML/Liquid" at bounding box center [802, 59] width 48 height 32
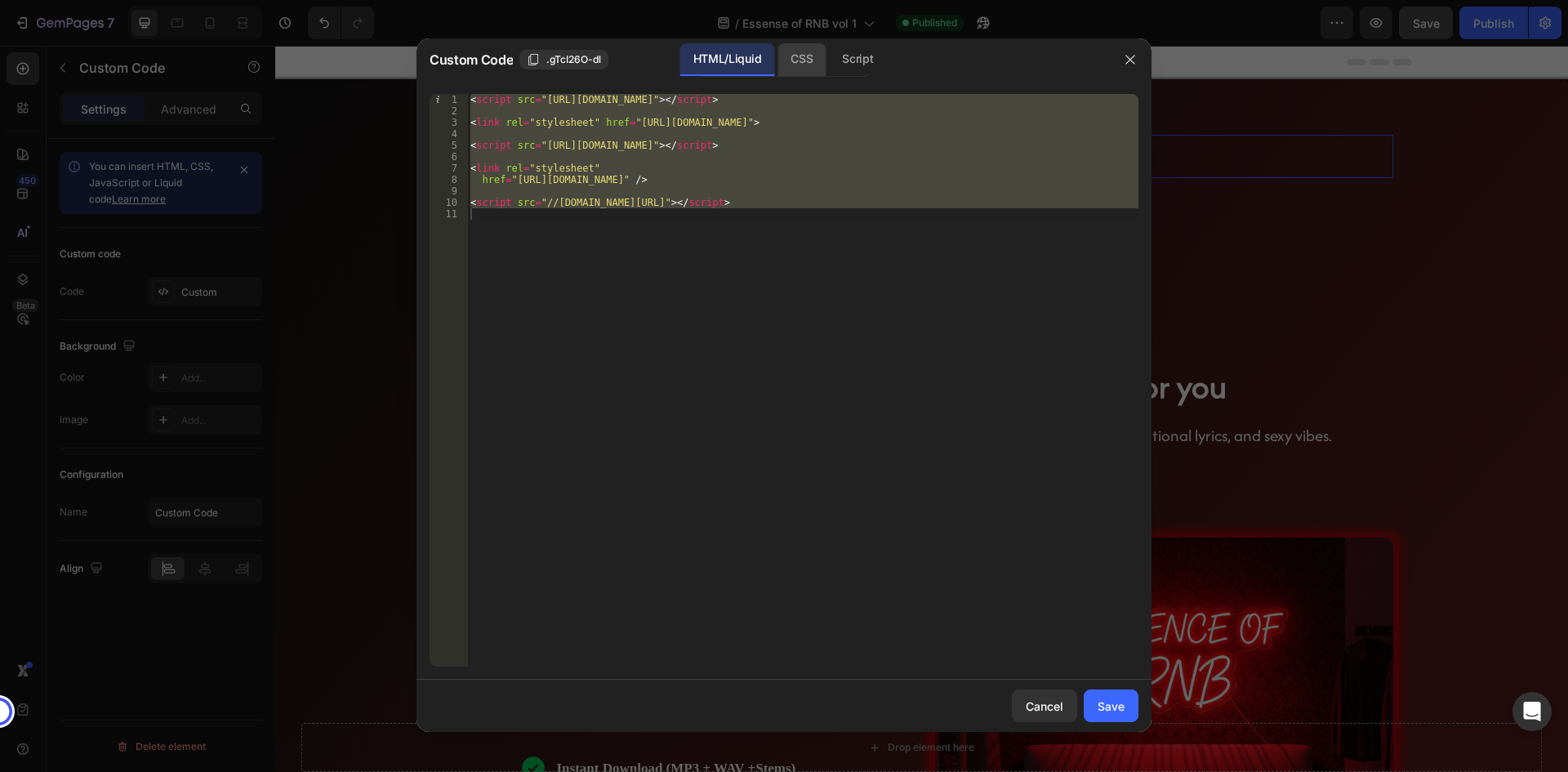
click at [829, 56] on div "CSS" at bounding box center [858, 59] width 57 height 32
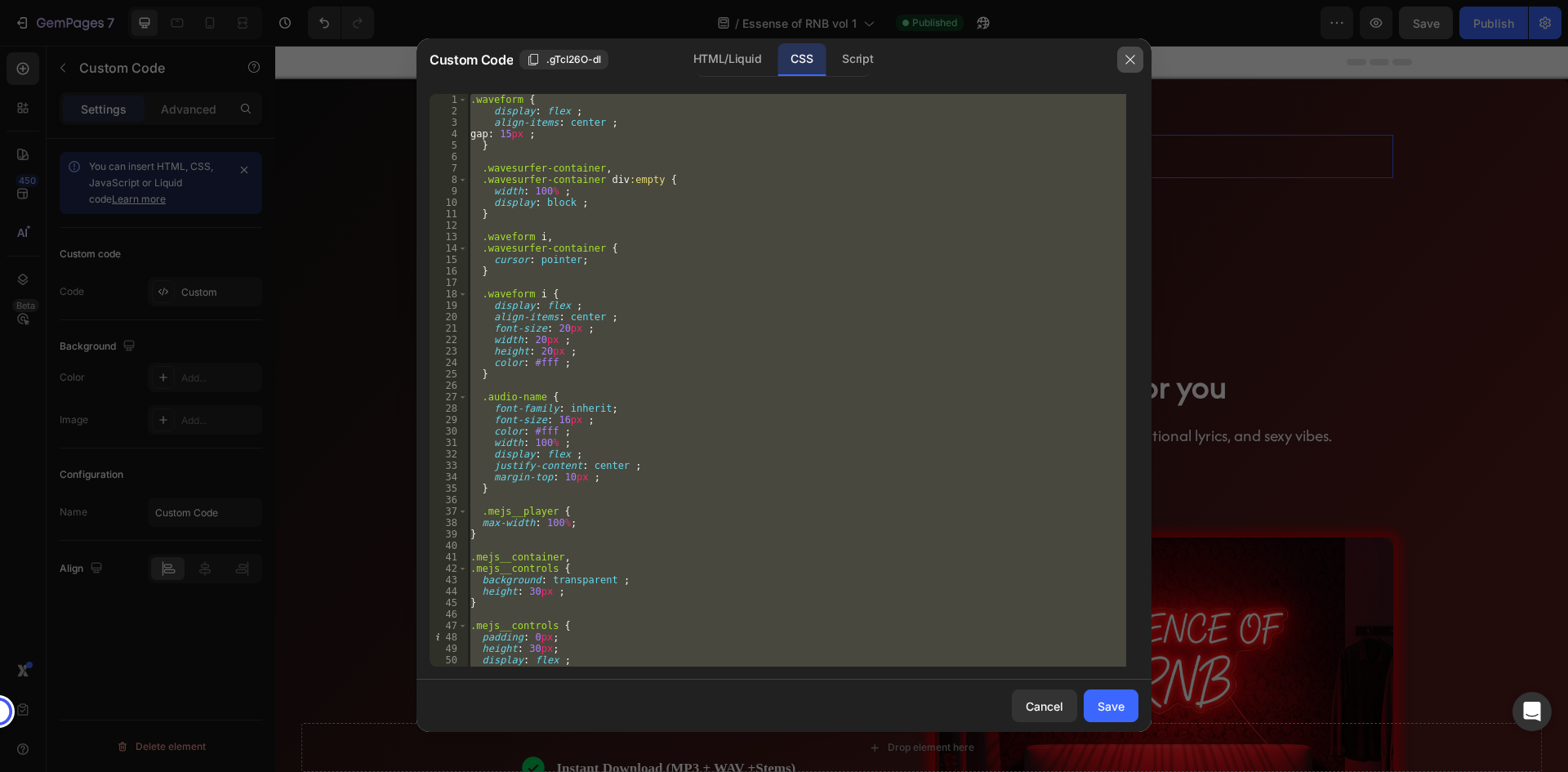
click at [1133, 52] on button "button" at bounding box center [1129, 60] width 26 height 26
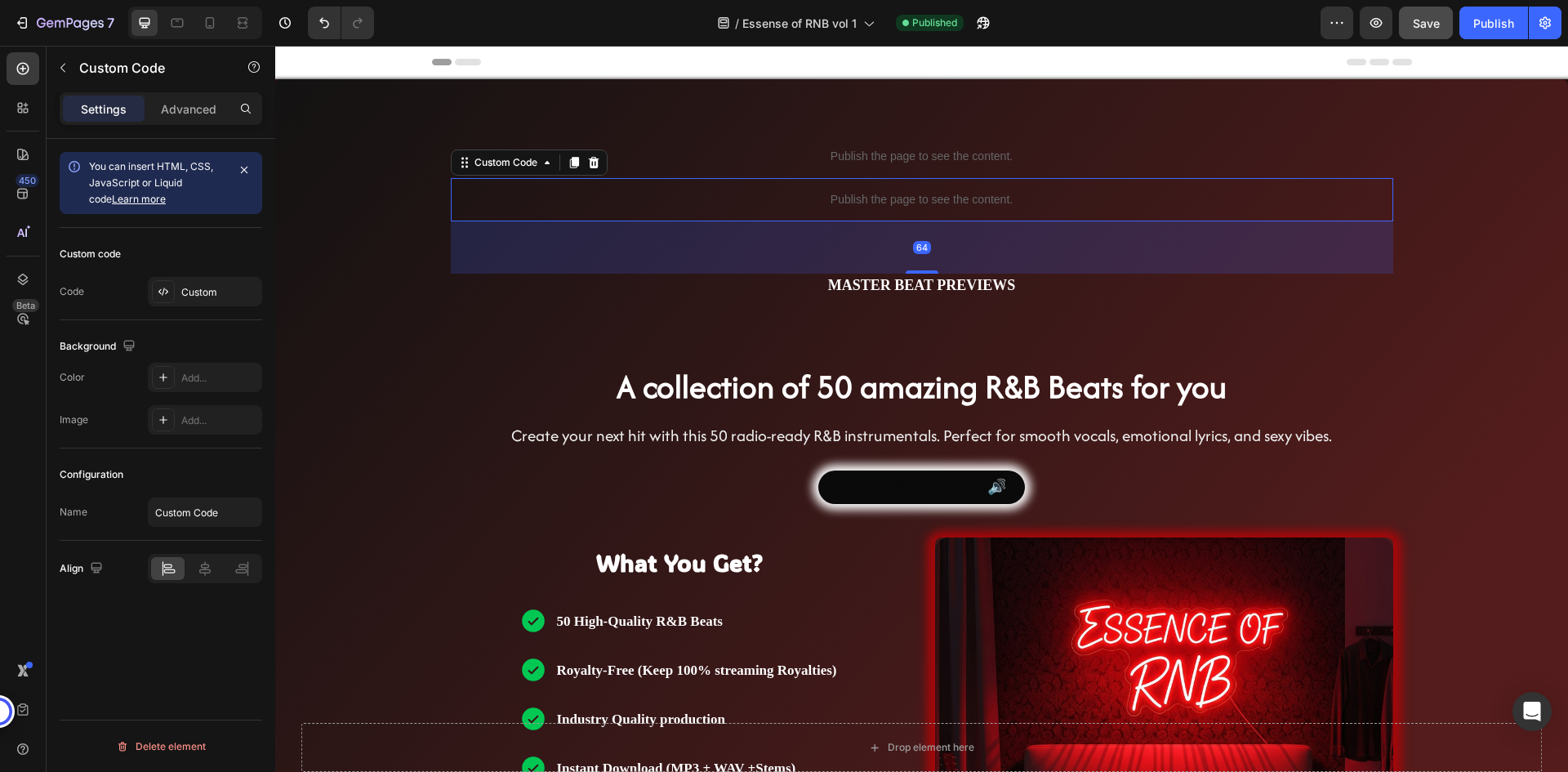
click at [946, 197] on p "Publish the page to see the content." at bounding box center [921, 199] width 942 height 18
click at [223, 289] on div "Custom" at bounding box center [219, 292] width 76 height 15
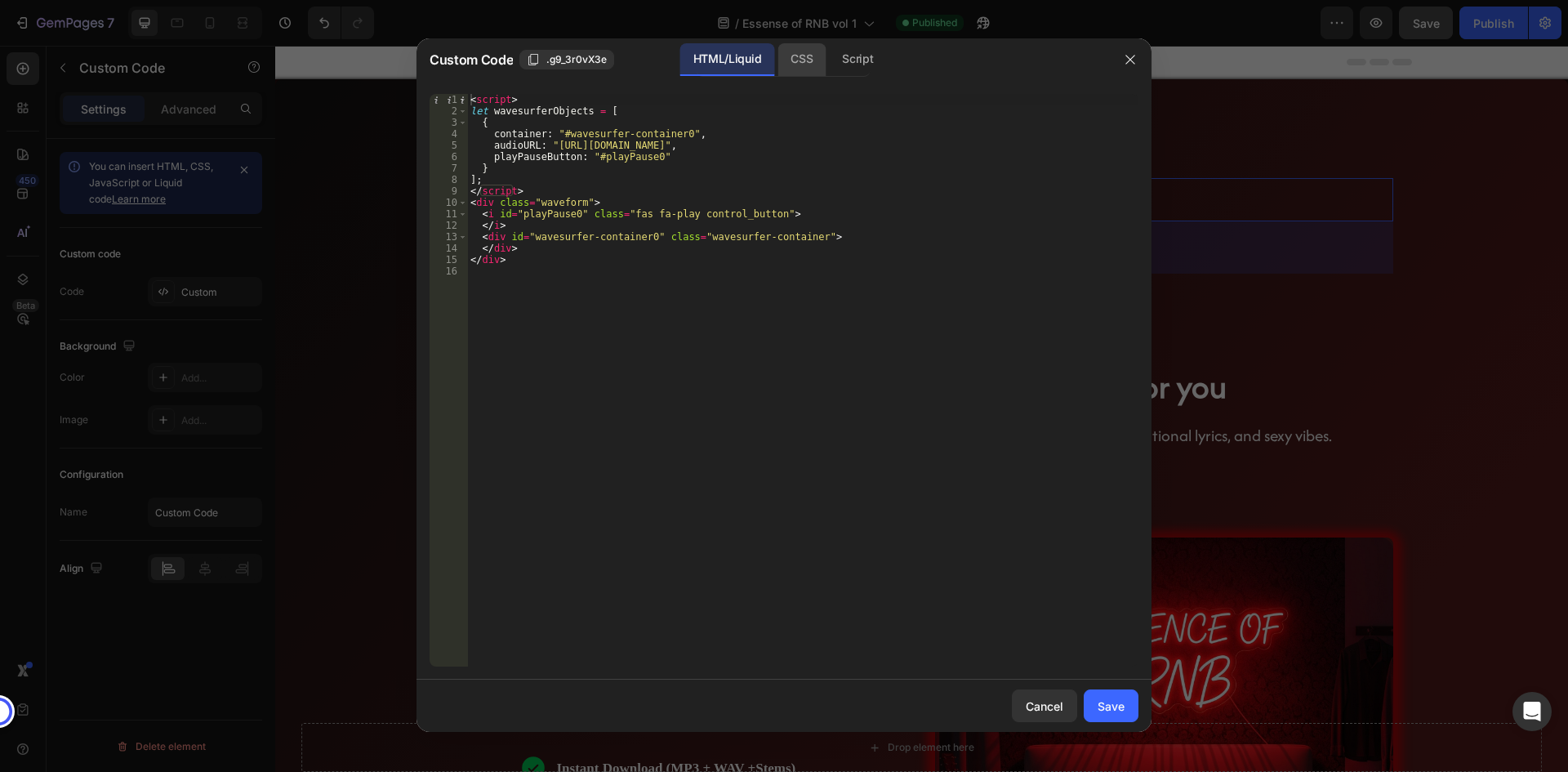
click at [829, 60] on div "CSS" at bounding box center [858, 59] width 57 height 32
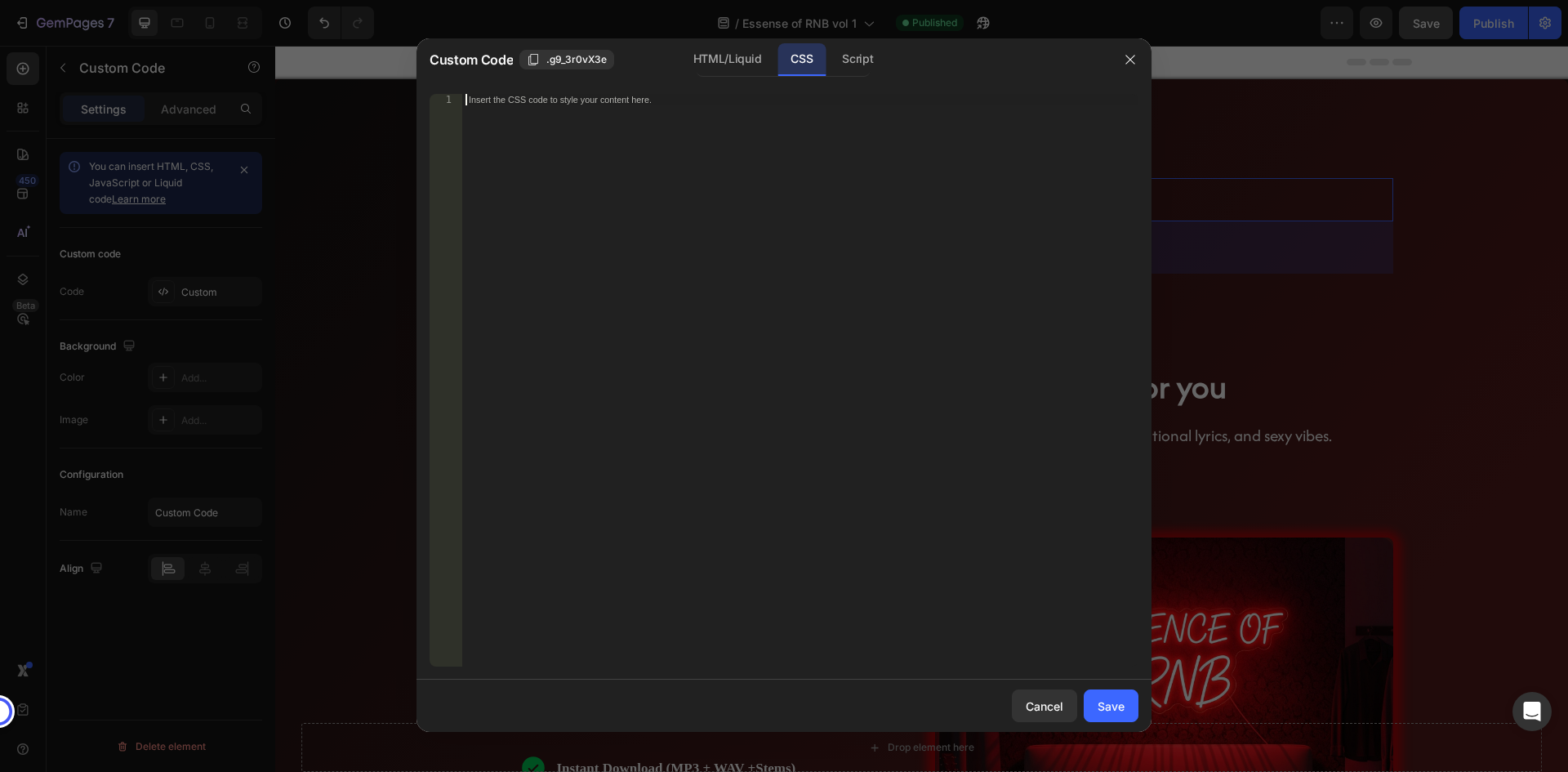
click at [755, 123] on div "Insert the CSS code to style your content here." at bounding box center [801, 392] width 676 height 595
click at [873, 60] on div "Script" at bounding box center [858, 59] width 57 height 32
click at [693, 121] on div "Insert the Javascript code to add interaction and animation to your content her…" at bounding box center [801, 392] width 676 height 595
click at [778, 69] on div "HTML/Liquid" at bounding box center [802, 59] width 48 height 32
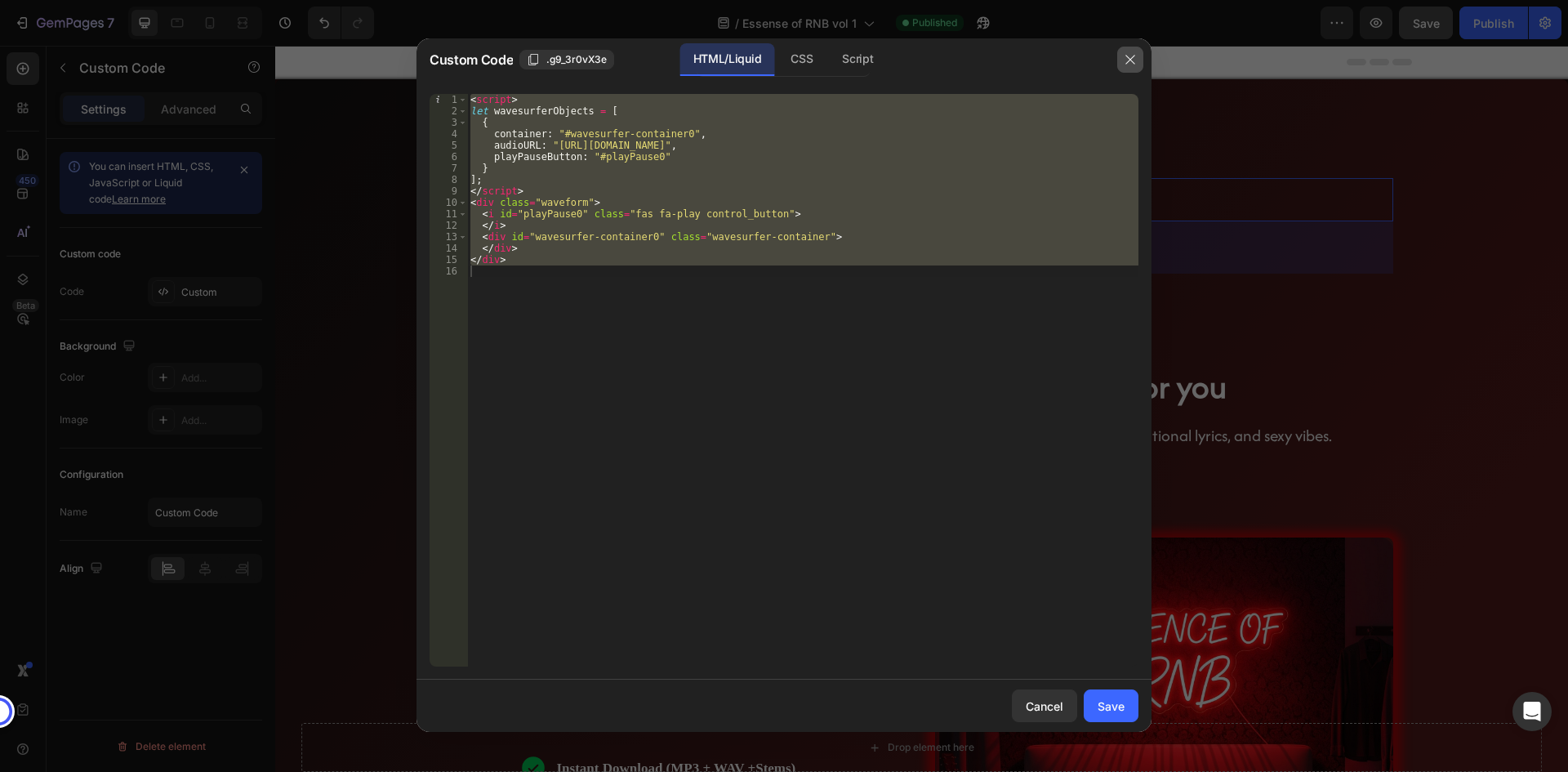
click at [1136, 57] on icon "button" at bounding box center [1130, 60] width 13 height 13
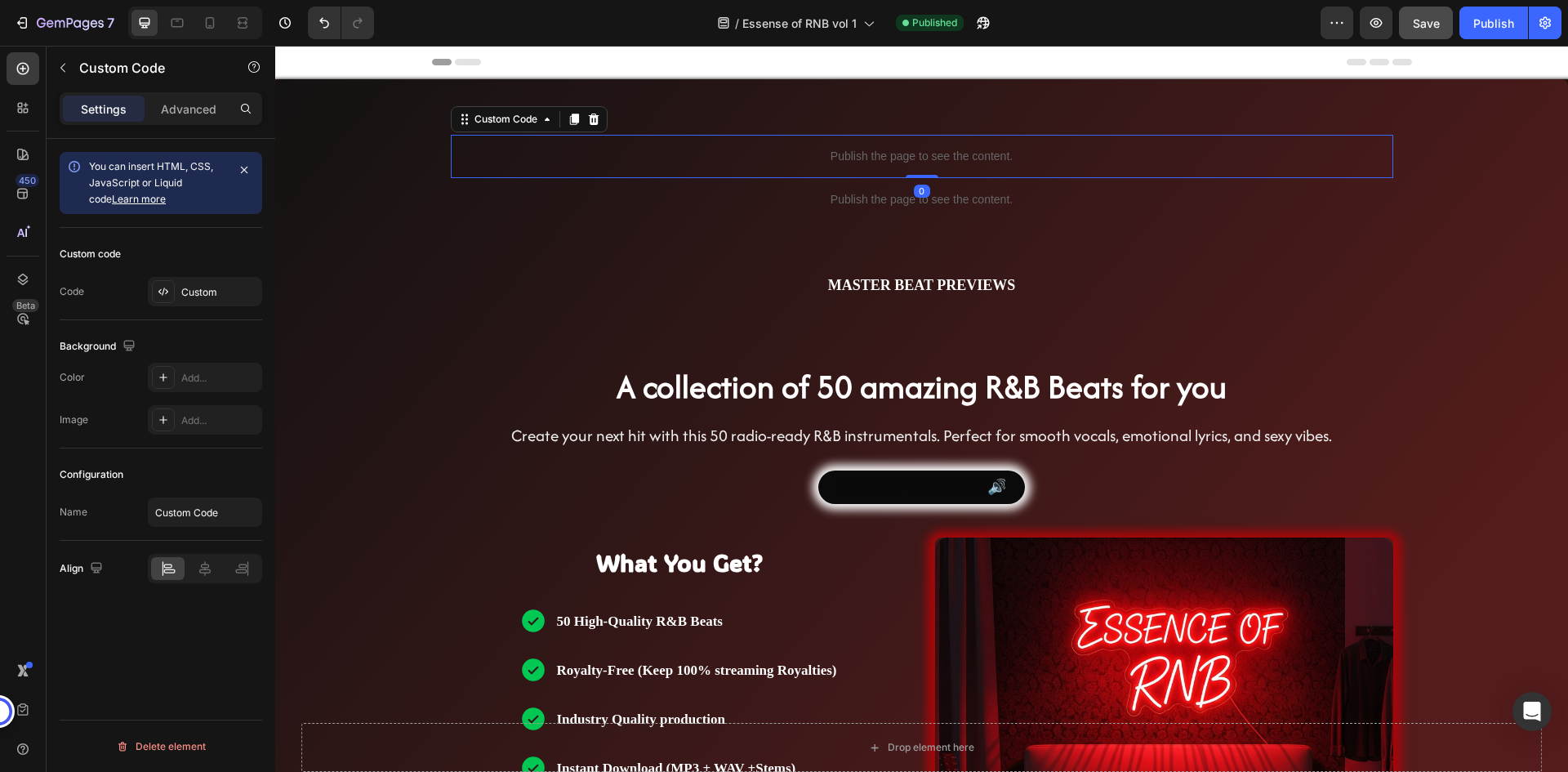
click at [1001, 160] on p "Publish the page to see the content." at bounding box center [921, 156] width 942 height 18
click at [852, 162] on p "Publish the page to see the content." at bounding box center [921, 156] width 942 height 18
click at [188, 285] on div "Custom" at bounding box center [219, 292] width 76 height 15
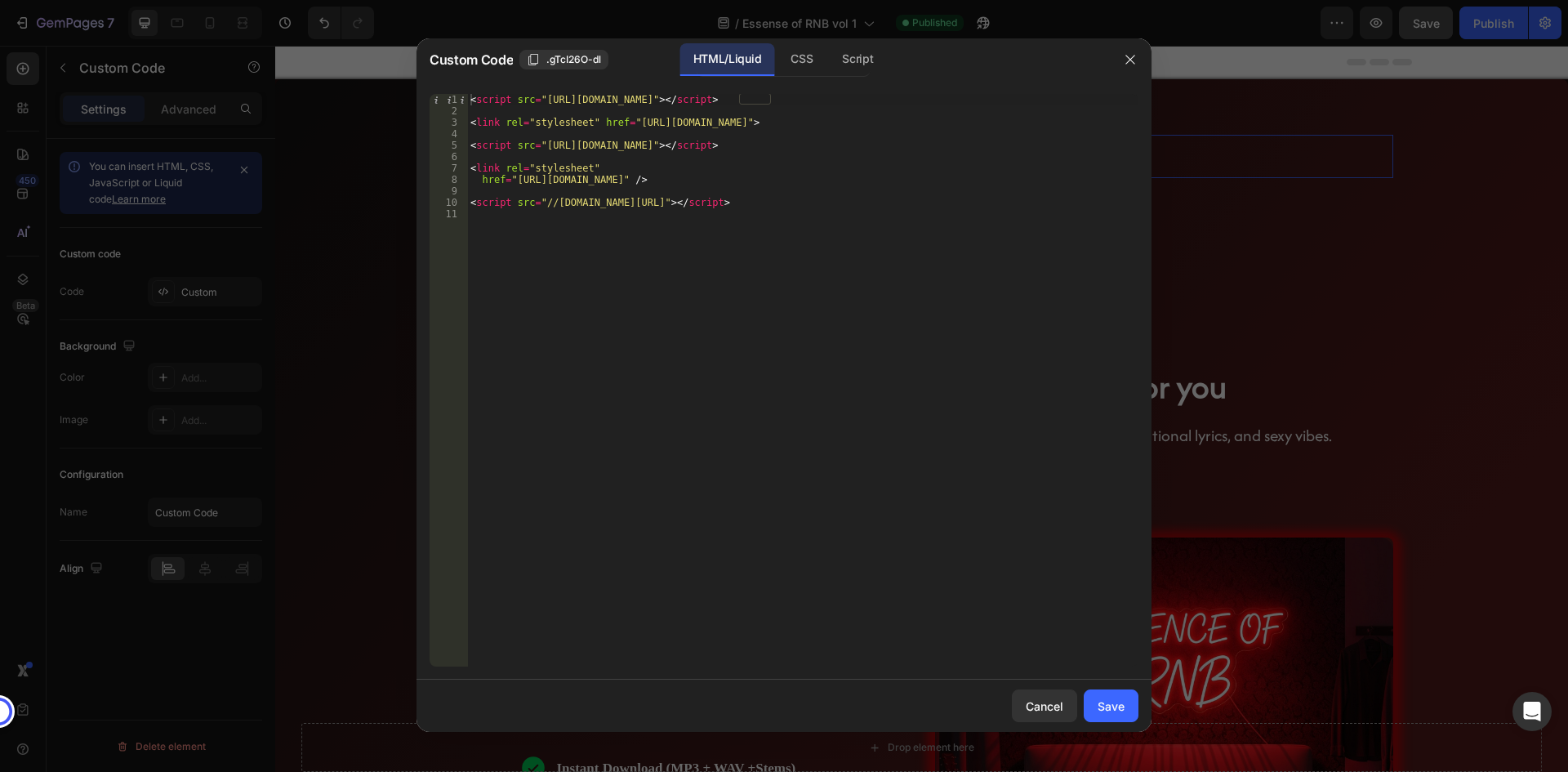
click at [959, 220] on div "< script src = "https://unpkg.com/wavesurfer.js@7" > </ script > < link rel = "…" at bounding box center [802, 392] width 672 height 595
click at [904, 210] on div "< script src = "https://unpkg.com/wavesurfer.js@7" > </ script > < link rel = "…" at bounding box center [802, 392] width 672 height 595
type textarea "<script src="//cymatics.fm/cdn/shop/t/9/assets/mediaelement.js"></script>"
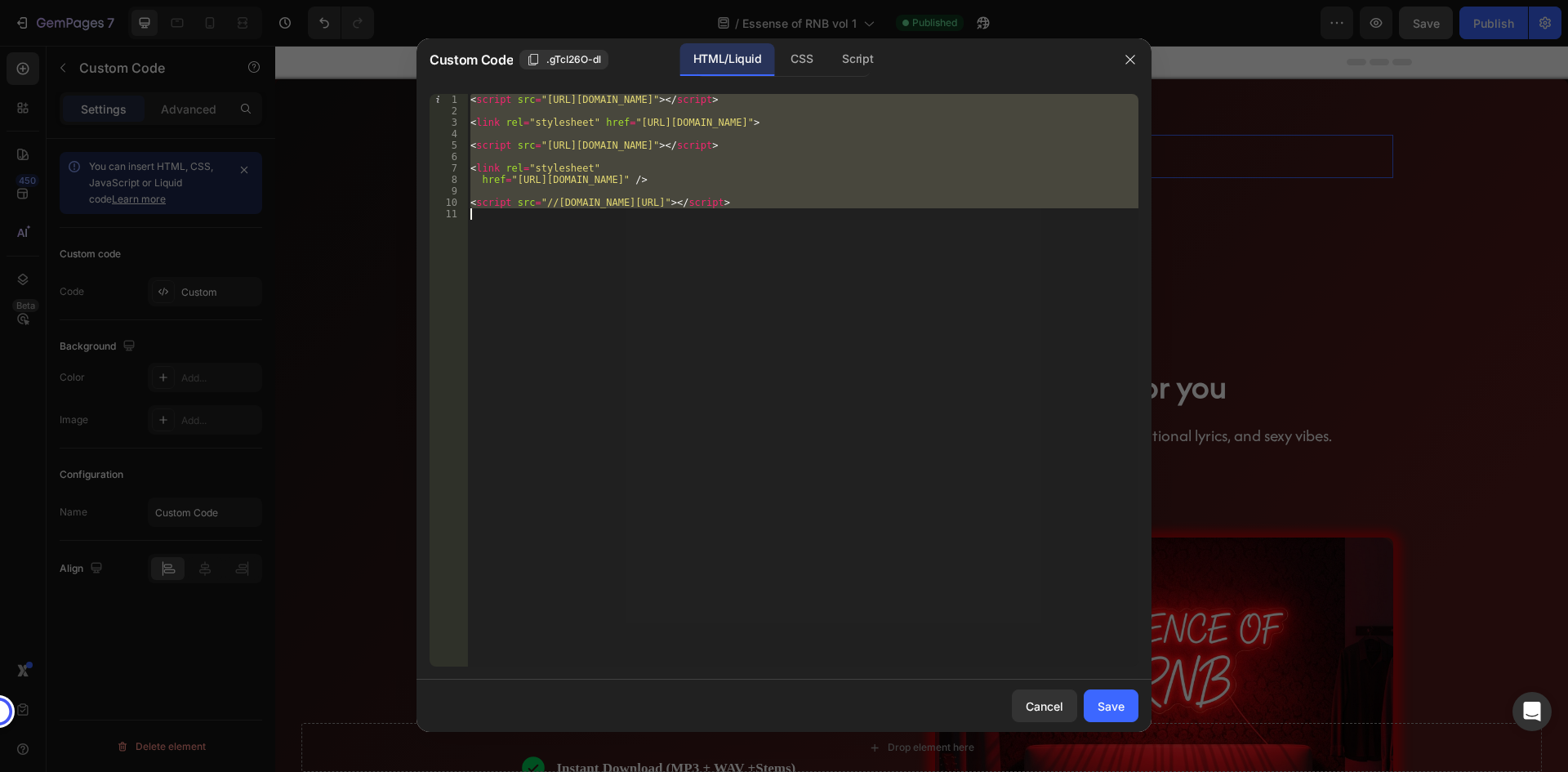
click at [905, 210] on div "< script src = "https://unpkg.com/wavesurfer.js@7" > </ script > < link rel = "…" at bounding box center [802, 380] width 672 height 572
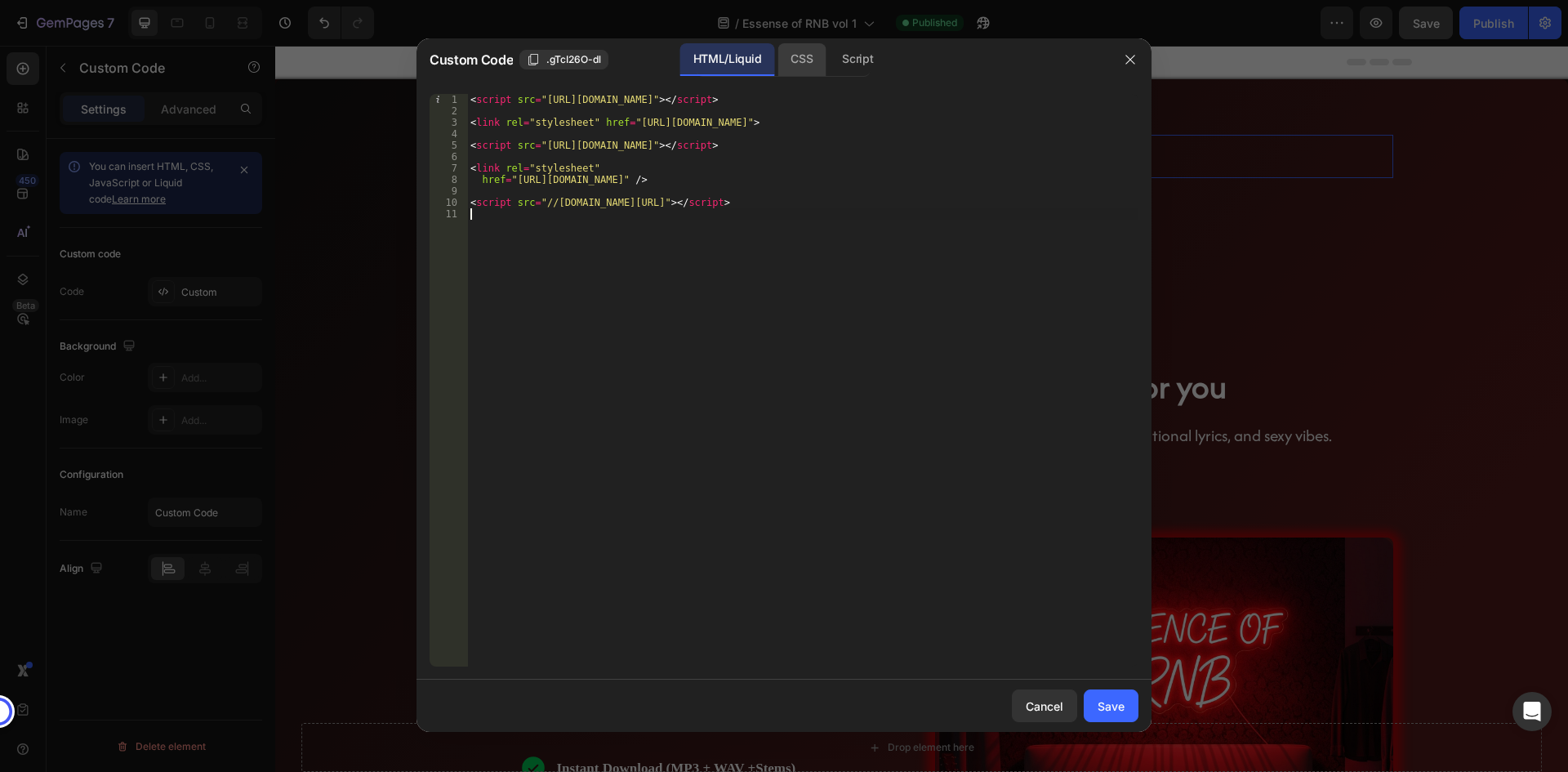
click at [829, 61] on div "CSS" at bounding box center [858, 59] width 57 height 32
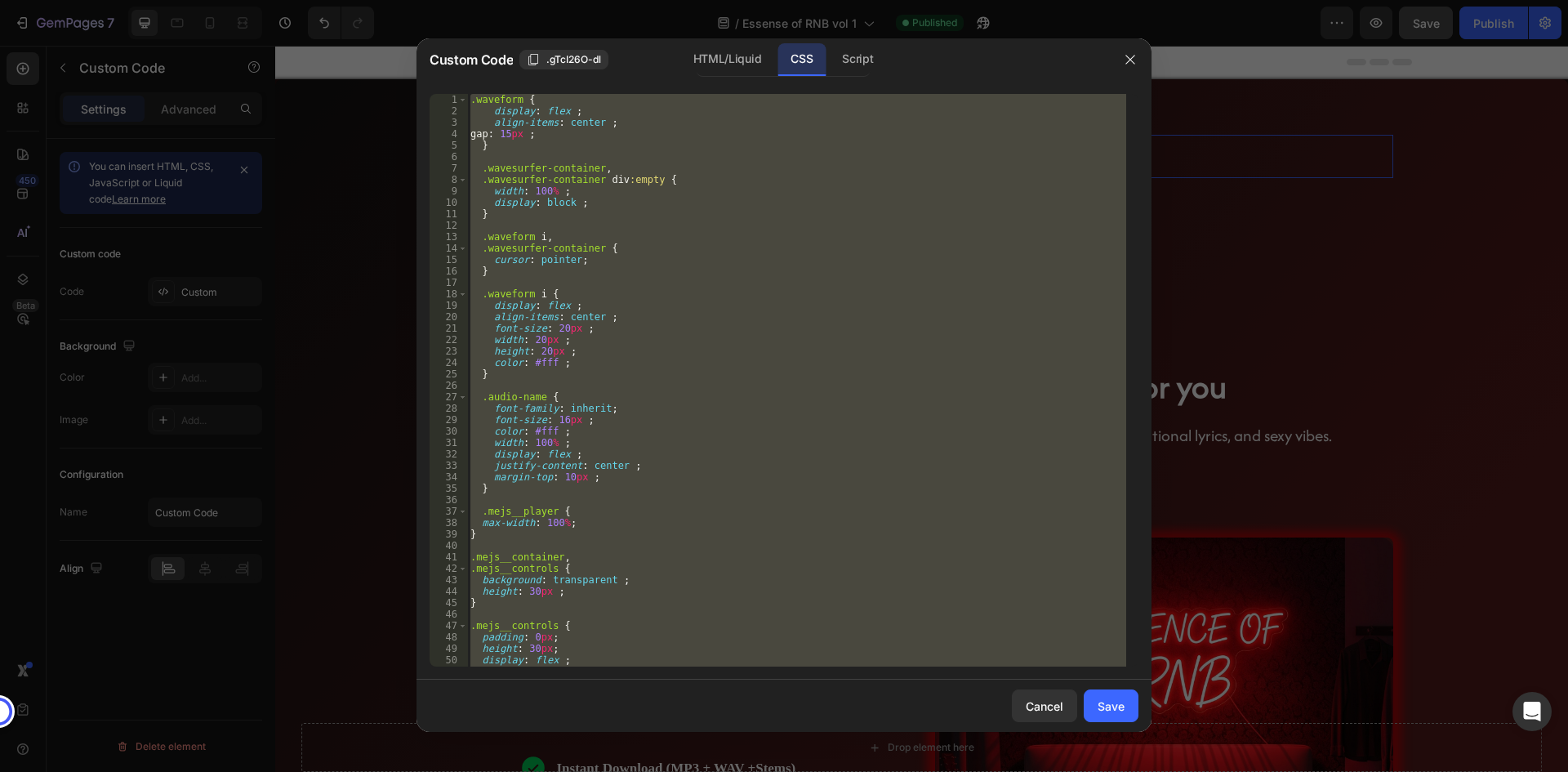
click at [895, 182] on div ".waveform { display : flex ; align-items : center ; gap : 15 px ; } .wavesurfer…" at bounding box center [796, 380] width 659 height 572
click at [898, 181] on div ".waveform { display : flex ; align-items : center ; gap : 15 px ; } .wavesurfer…" at bounding box center [796, 380] width 659 height 572
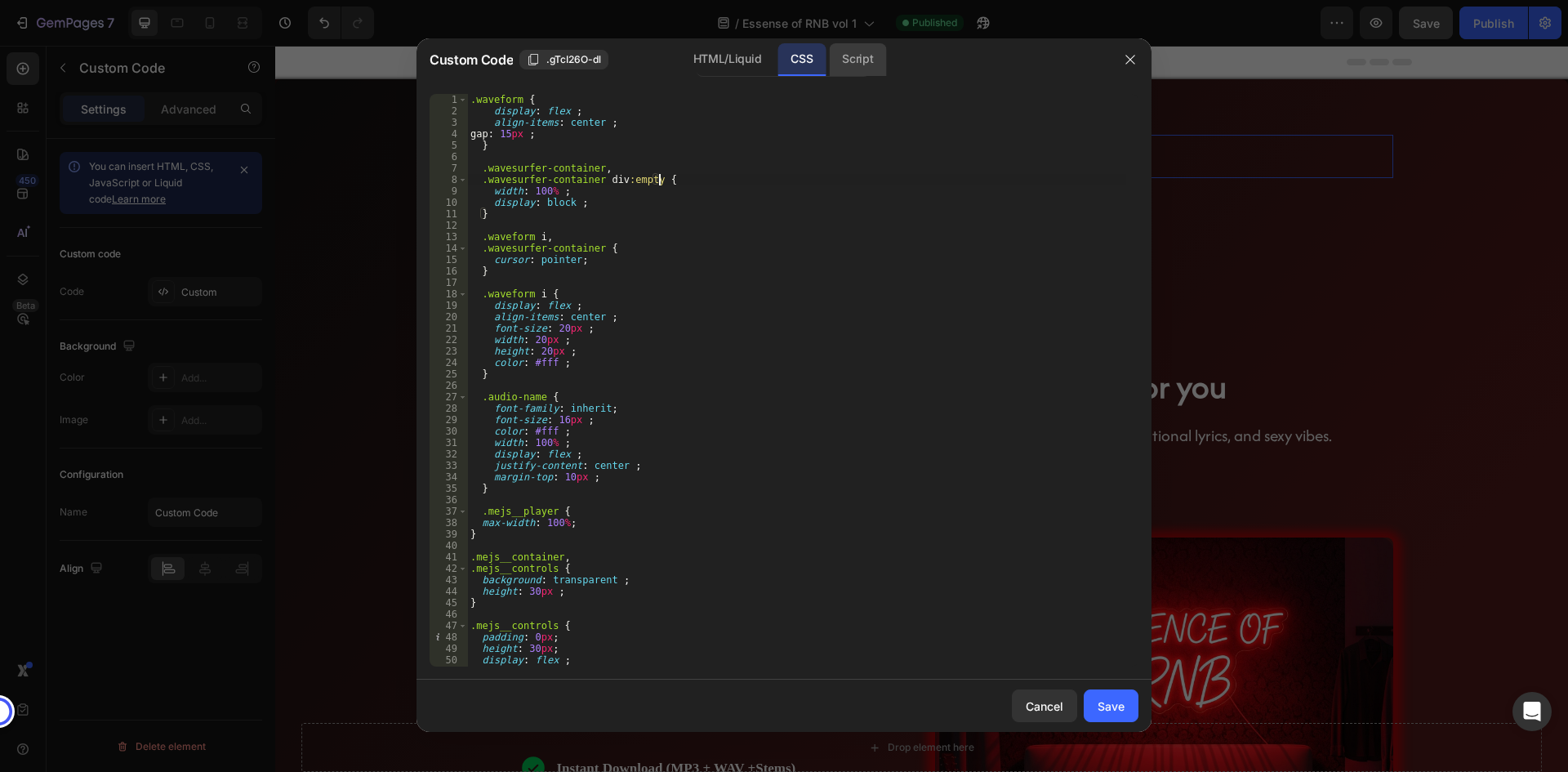
click at [866, 58] on div "Script" at bounding box center [858, 59] width 57 height 32
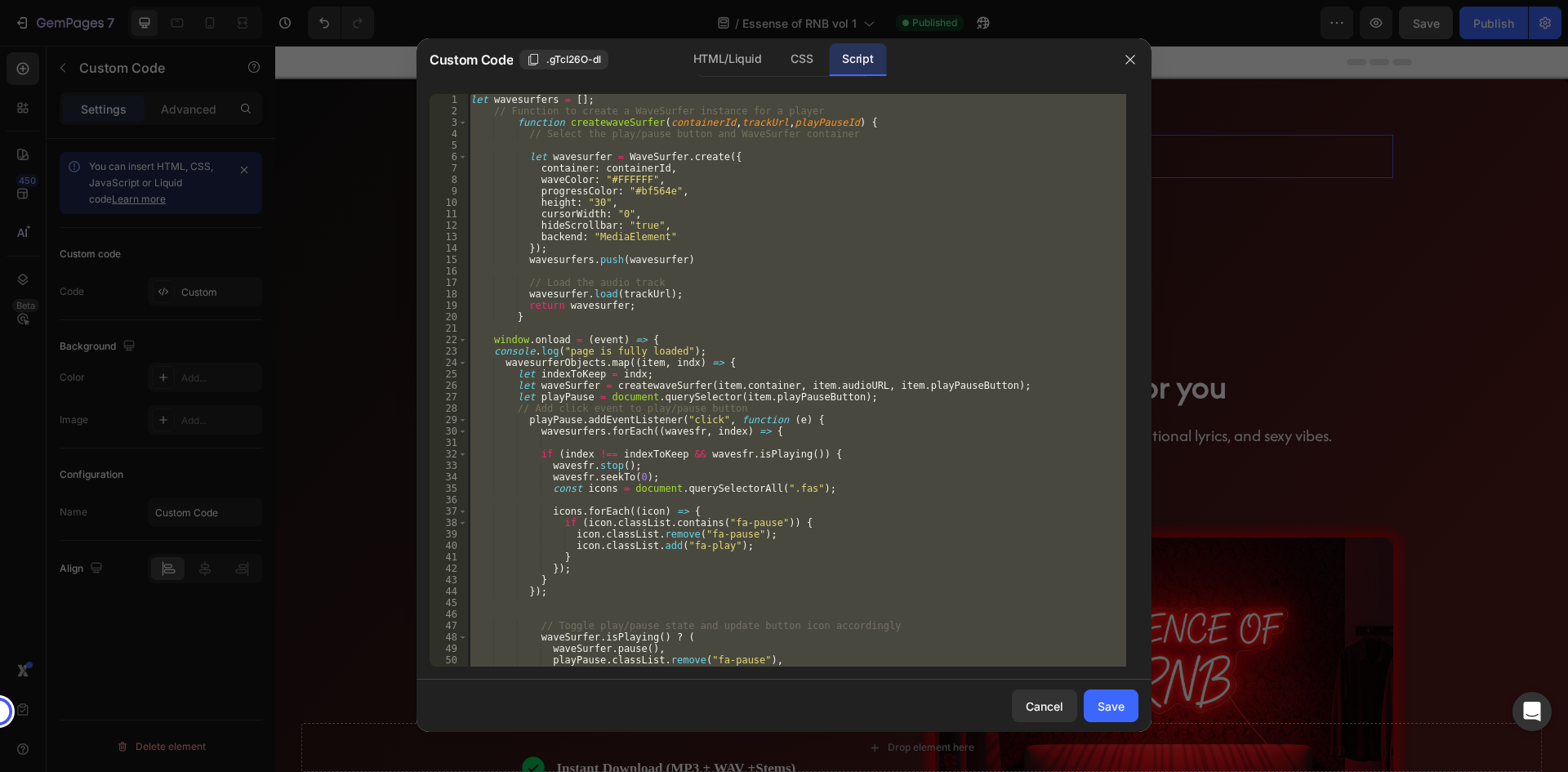
click at [873, 212] on div "let wavesurfers = [ ] ; // Function to create a WaveSurfer instance for a playe…" at bounding box center [796, 380] width 659 height 572
type textarea "cursorWidth: "0","
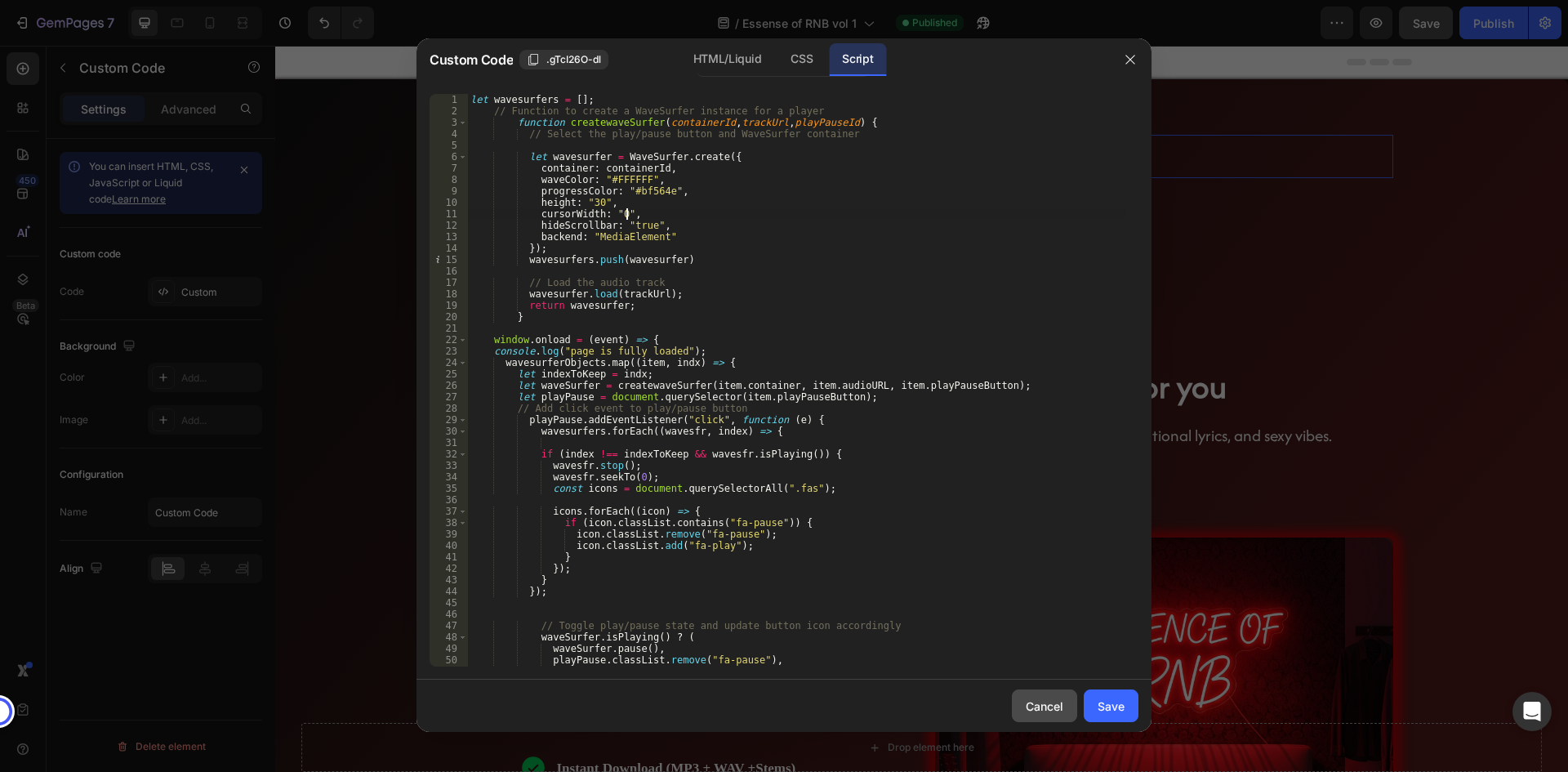
click at [1059, 696] on button "Cancel" at bounding box center [1044, 705] width 65 height 32
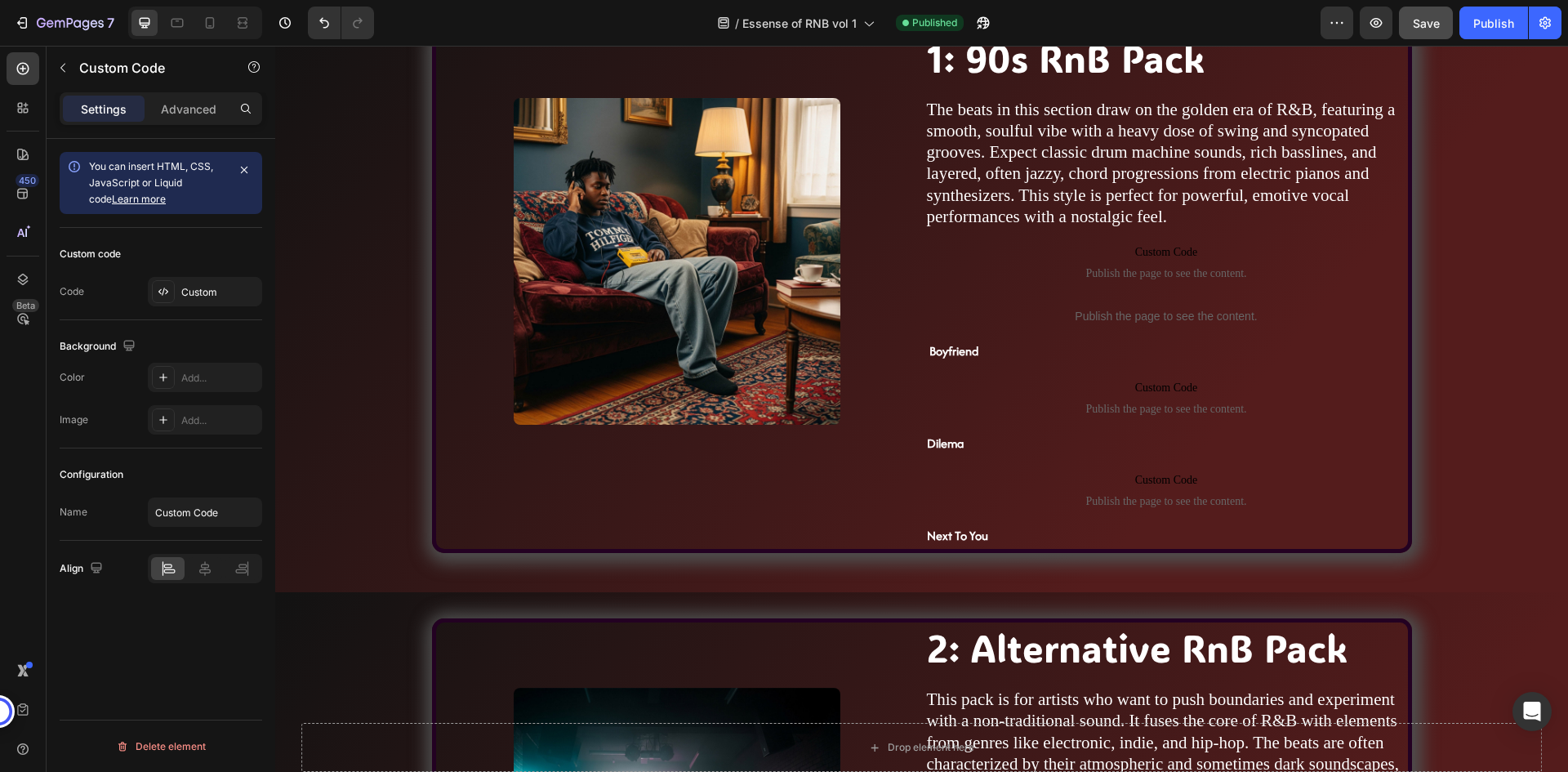
scroll to position [1224, 0]
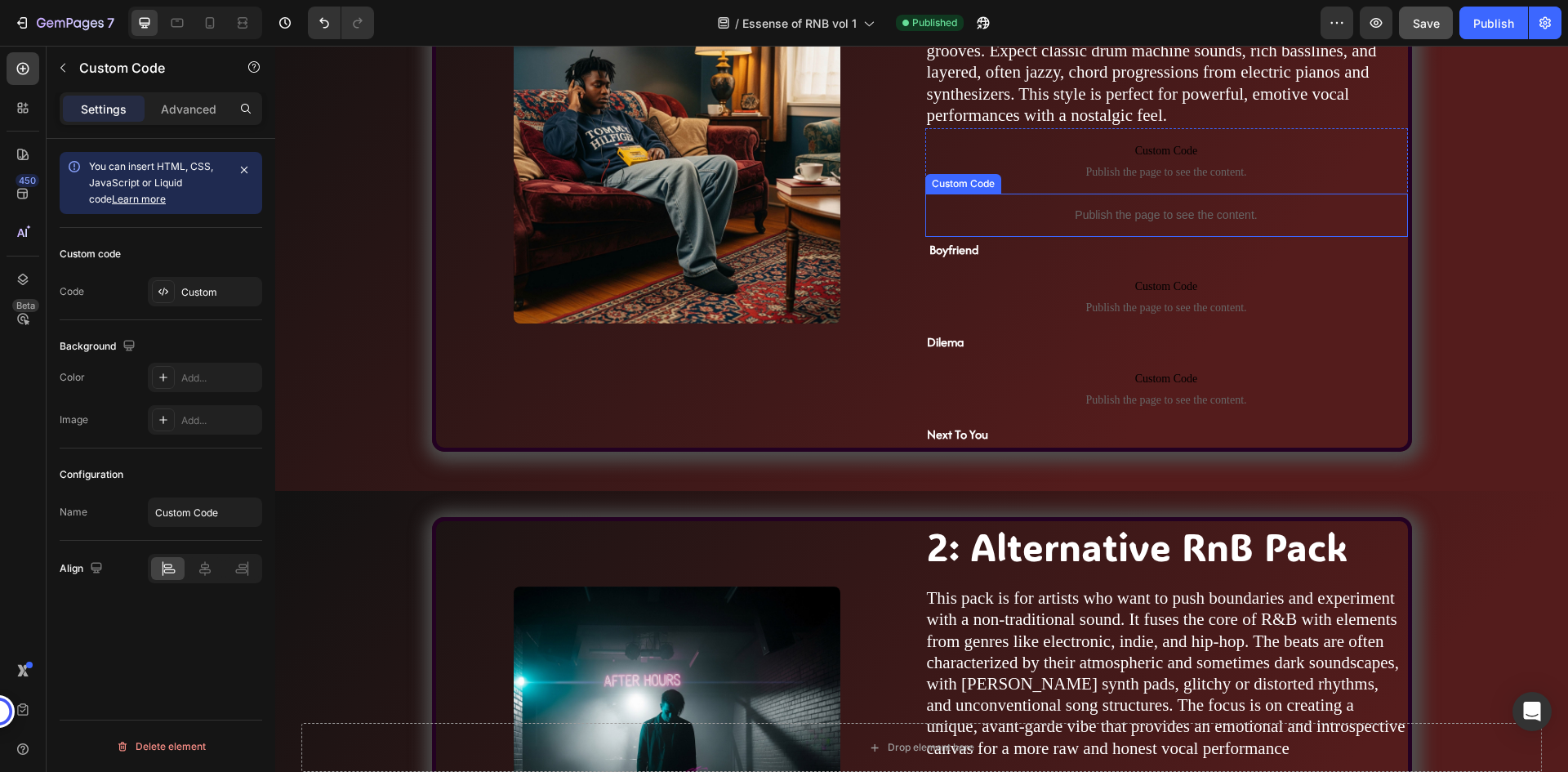
click at [1108, 222] on p "Publish the page to see the content." at bounding box center [1166, 215] width 483 height 18
click at [200, 361] on div "Background The changes might be hidden by the video. Color Add... Image Add..." at bounding box center [161, 384] width 203 height 101
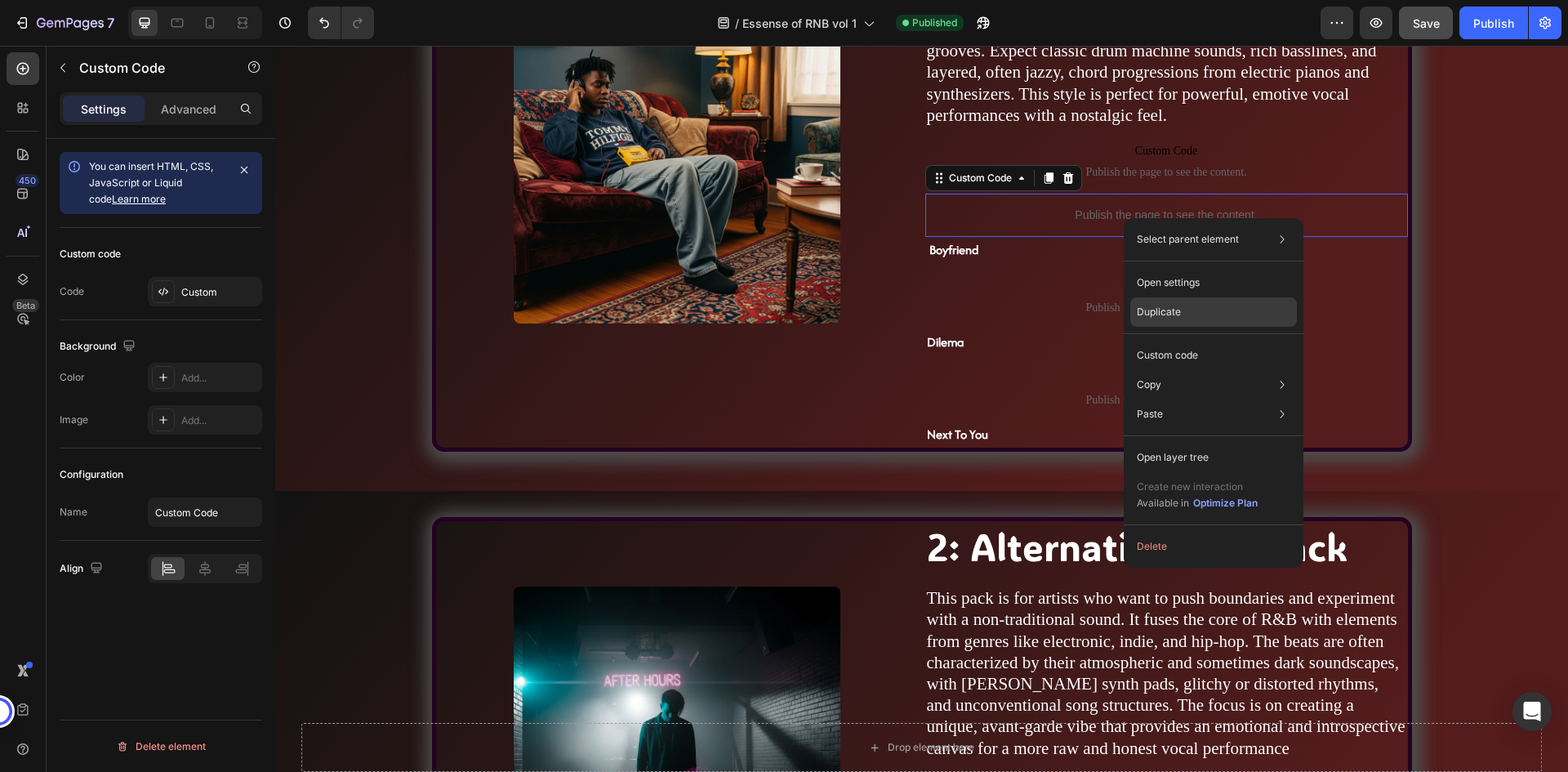
click at [1165, 315] on p "Duplicate" at bounding box center [1159, 312] width 44 height 15
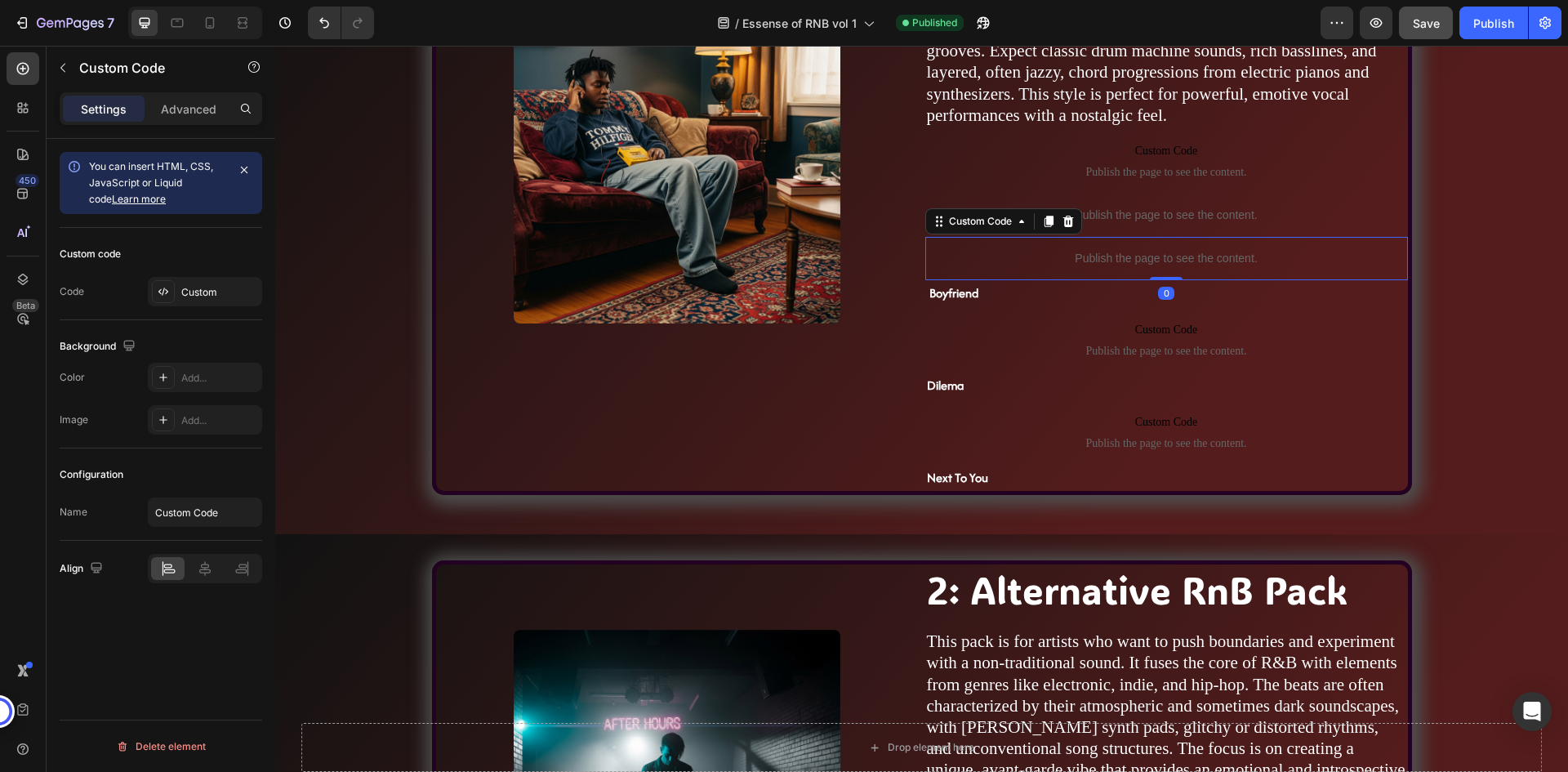
click at [1095, 255] on p "Publish the page to see the content." at bounding box center [1166, 258] width 483 height 18
click at [209, 301] on div "Custom" at bounding box center [205, 291] width 114 height 29
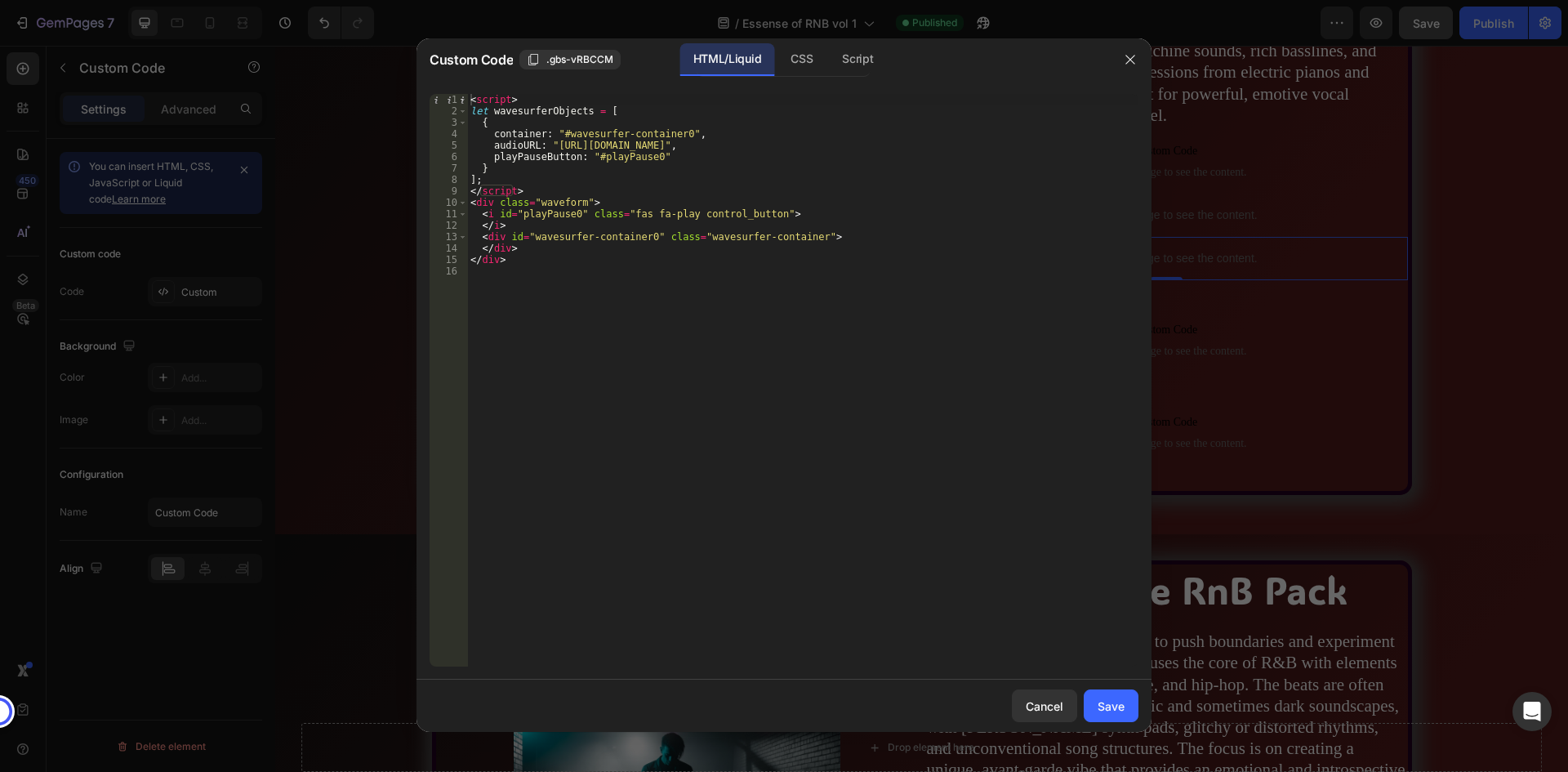
click at [776, 250] on div "< script > let wavesurferObjects = [ { container : "#wavesurfer-container0" , a…" at bounding box center [802, 392] width 672 height 595
type textarea "</div>"
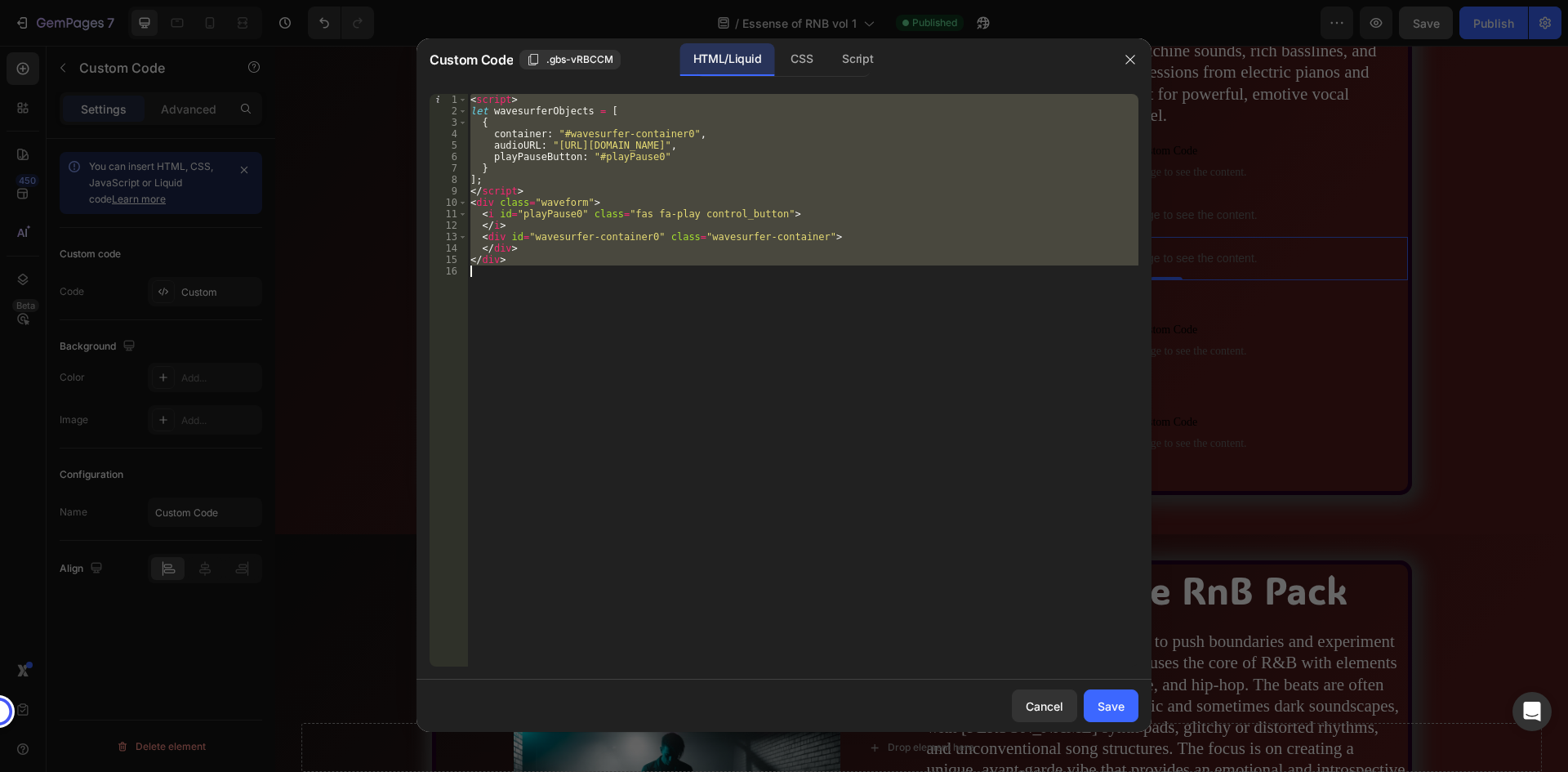
paste textarea
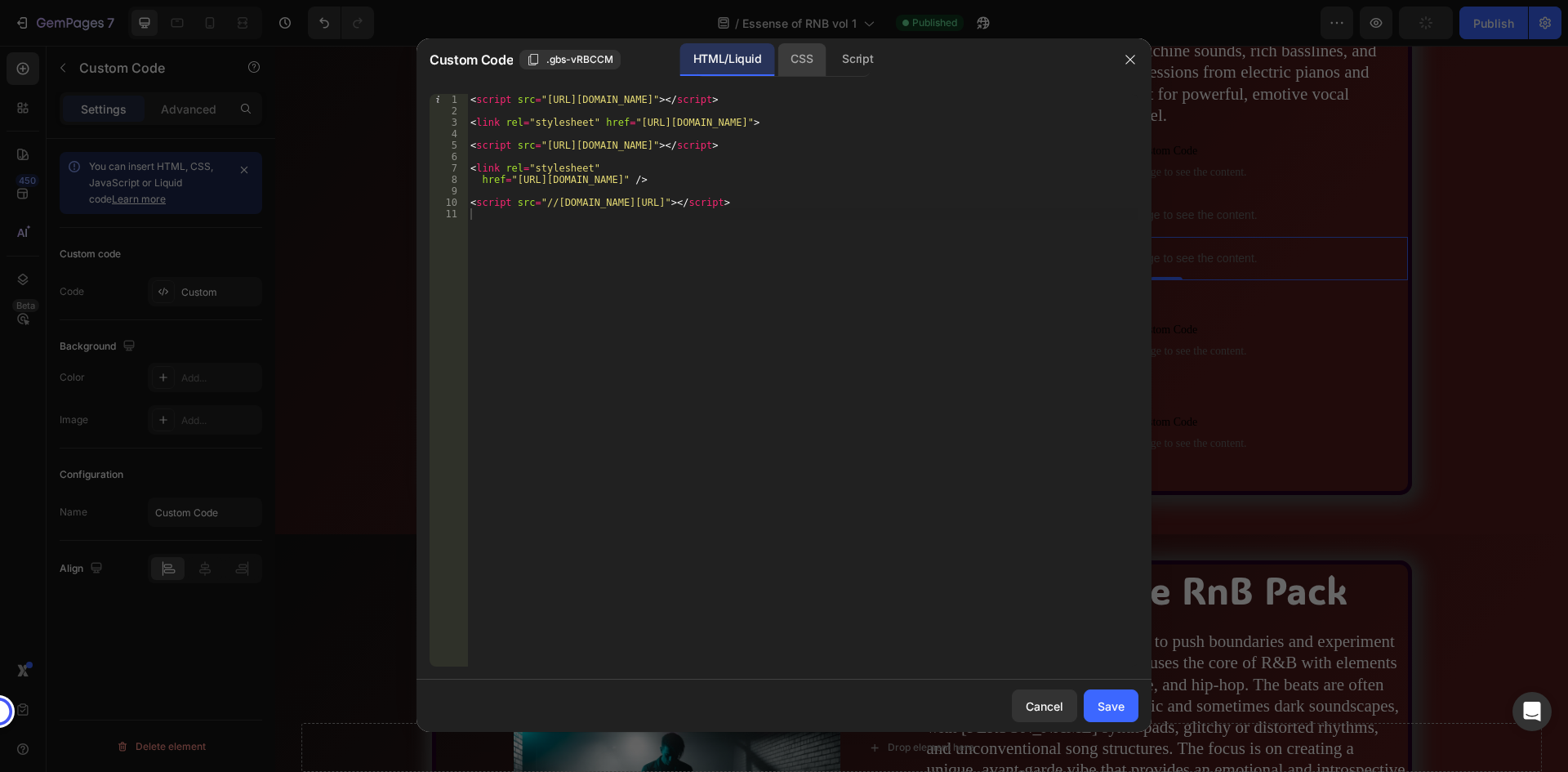
click at [829, 56] on div "CSS" at bounding box center [858, 59] width 57 height 32
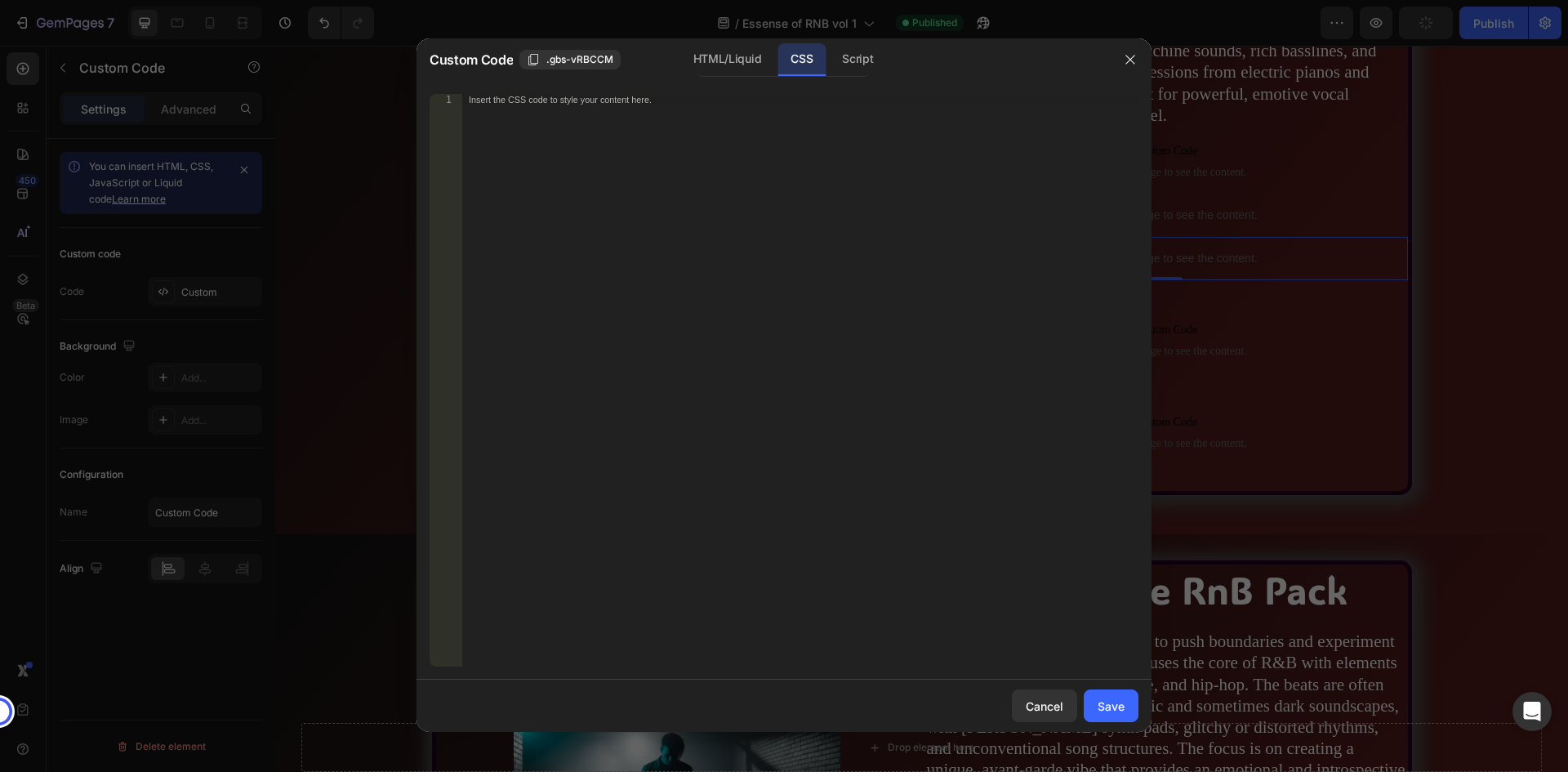
click at [665, 172] on div "Insert the CSS code to style your content here." at bounding box center [801, 392] width 676 height 595
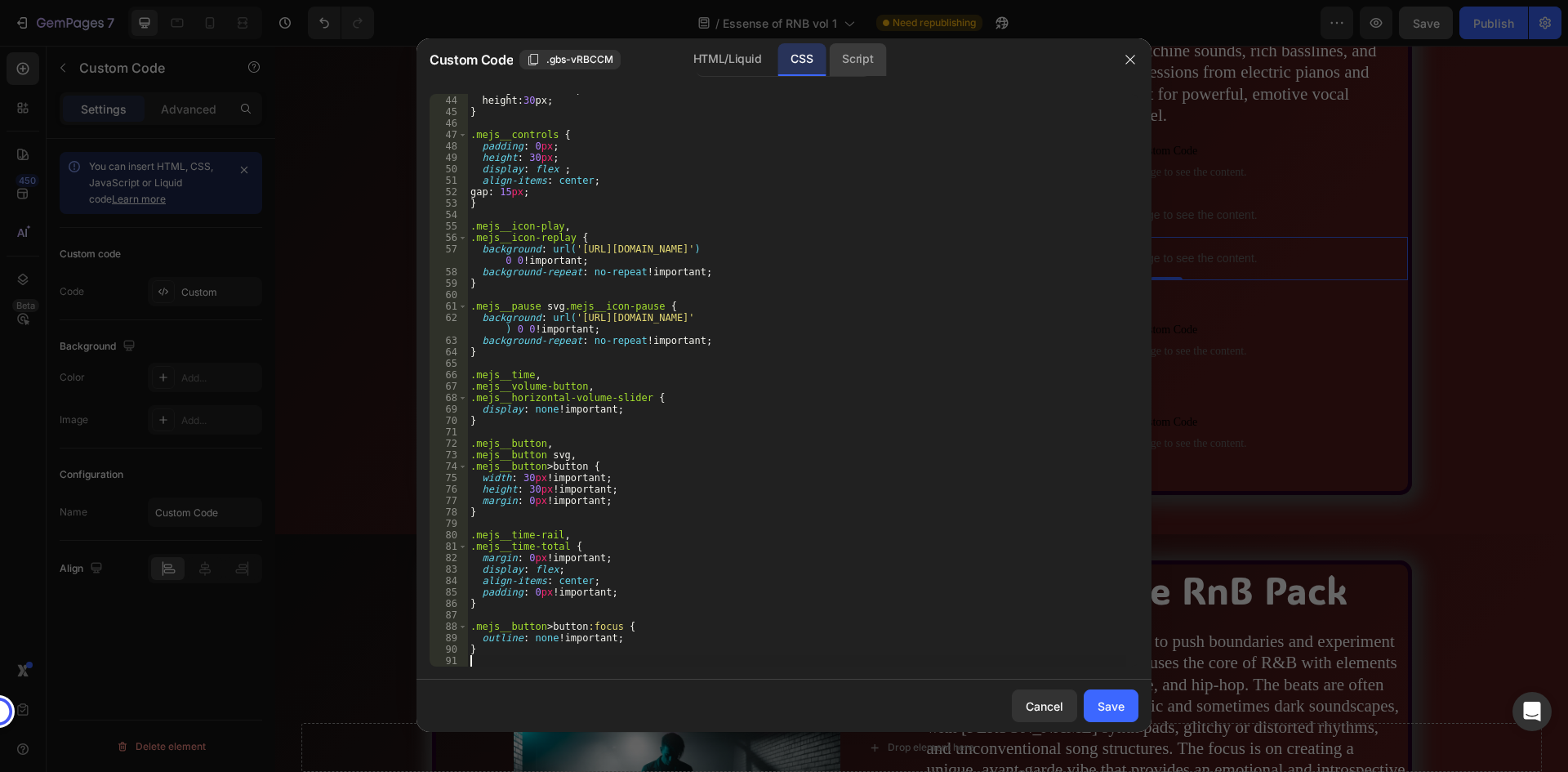
click at [872, 51] on div "Script" at bounding box center [858, 59] width 57 height 32
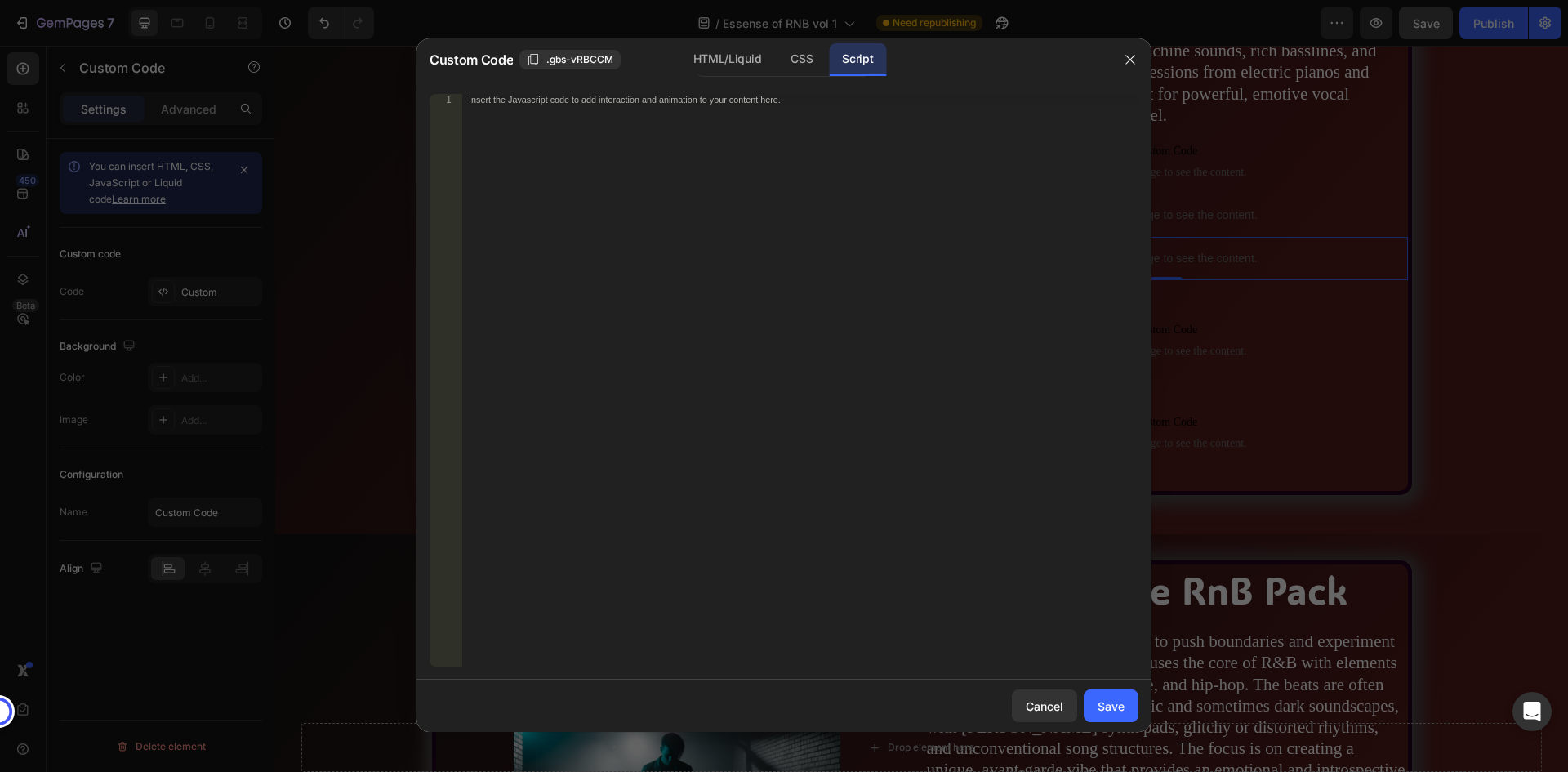
click at [766, 207] on div "Insert the Javascript code to add interaction and animation to your content her…" at bounding box center [801, 392] width 676 height 595
paste textarea "playPause.addEventListener("click", function (e) {"
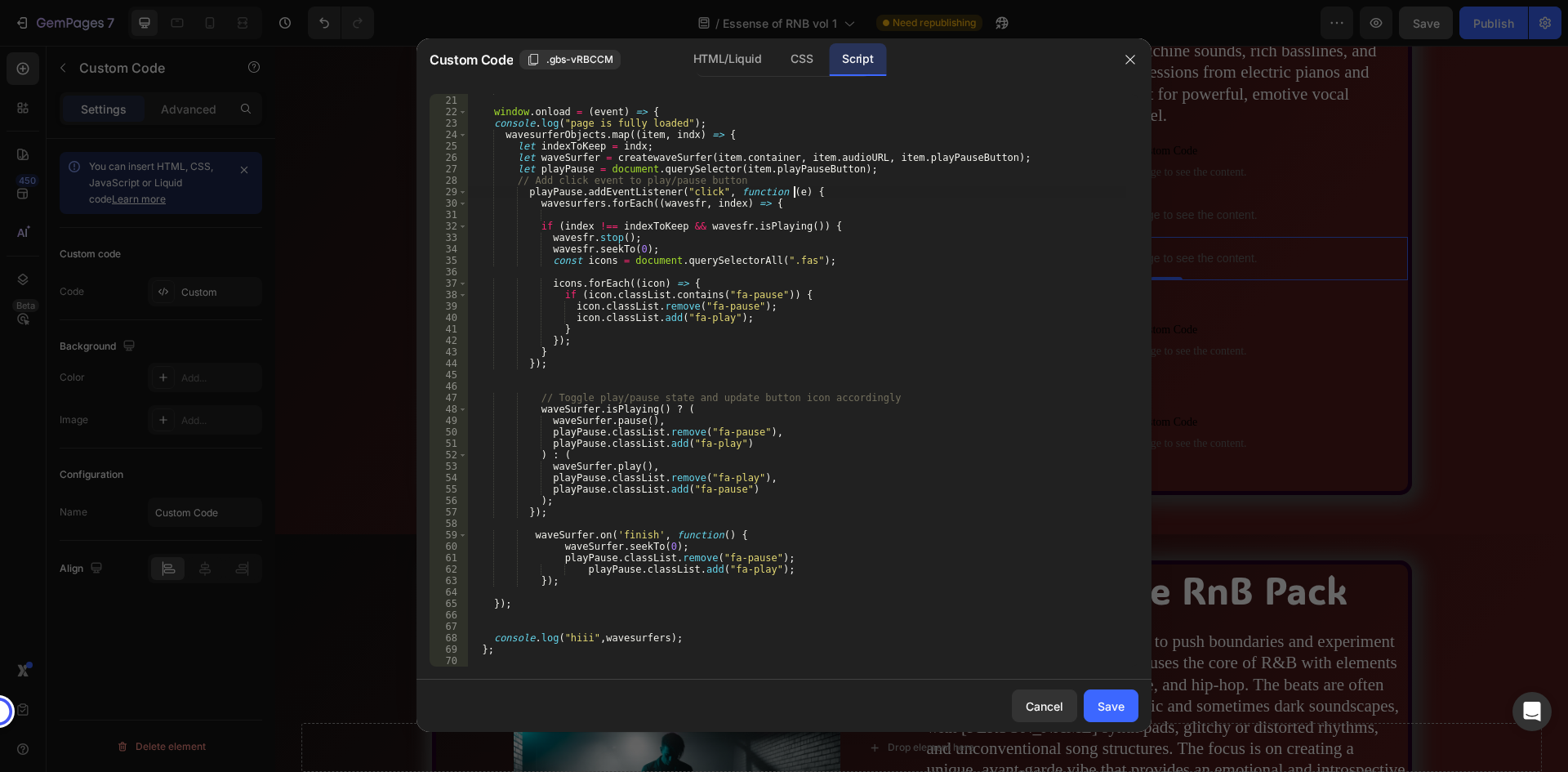
click at [844, 191] on div "} window . onload = ( event ) => { console . log ( "page is fully loaded" ) ; w…" at bounding box center [796, 380] width 659 height 595
type textarea "playPause.addEventListener("click", function (e) {"
click at [1114, 697] on div "Save" at bounding box center [1110, 706] width 27 height 18
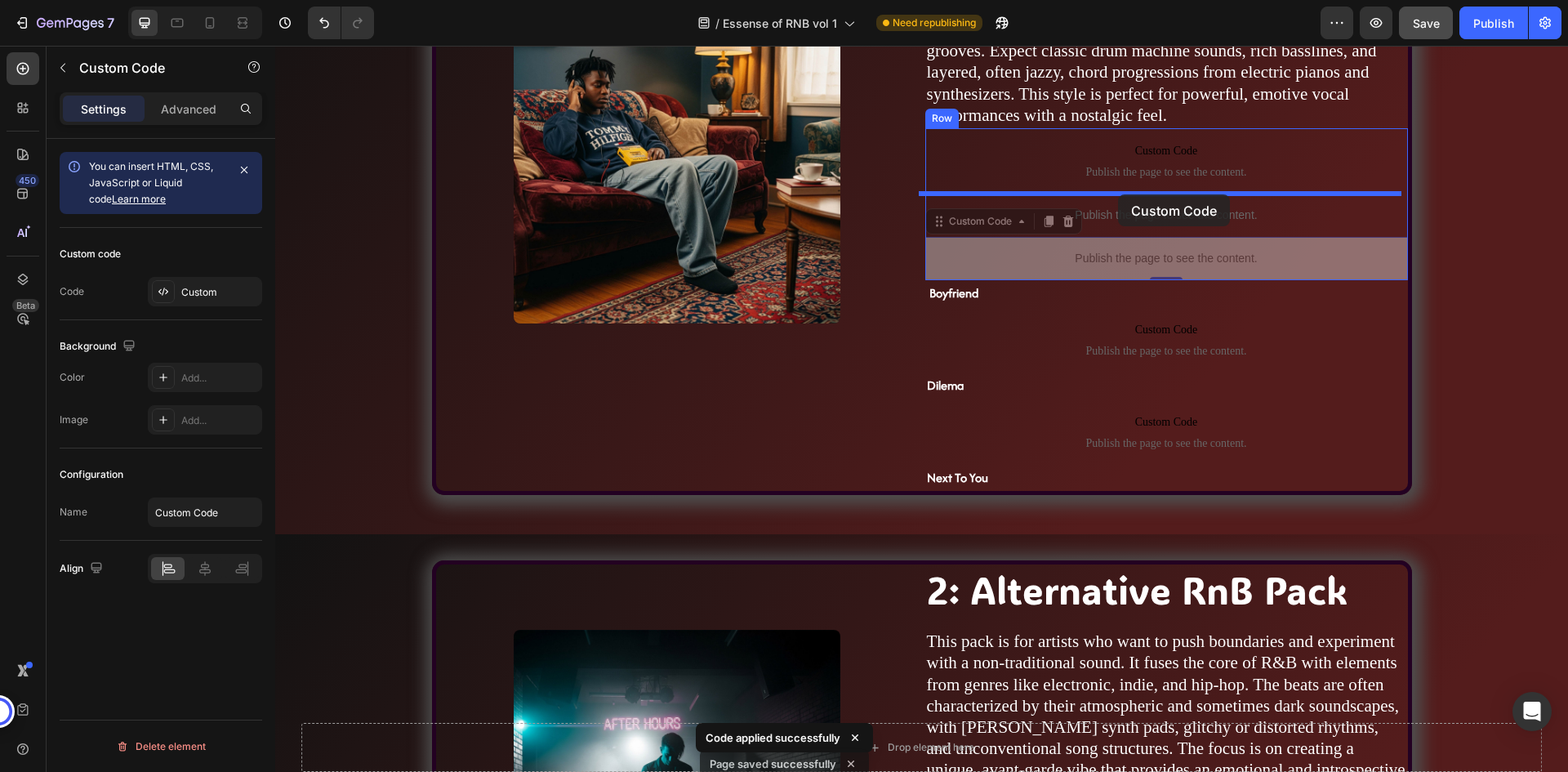
drag, startPoint x: 1117, startPoint y: 255, endPoint x: 1117, endPoint y: 194, distance: 61.0
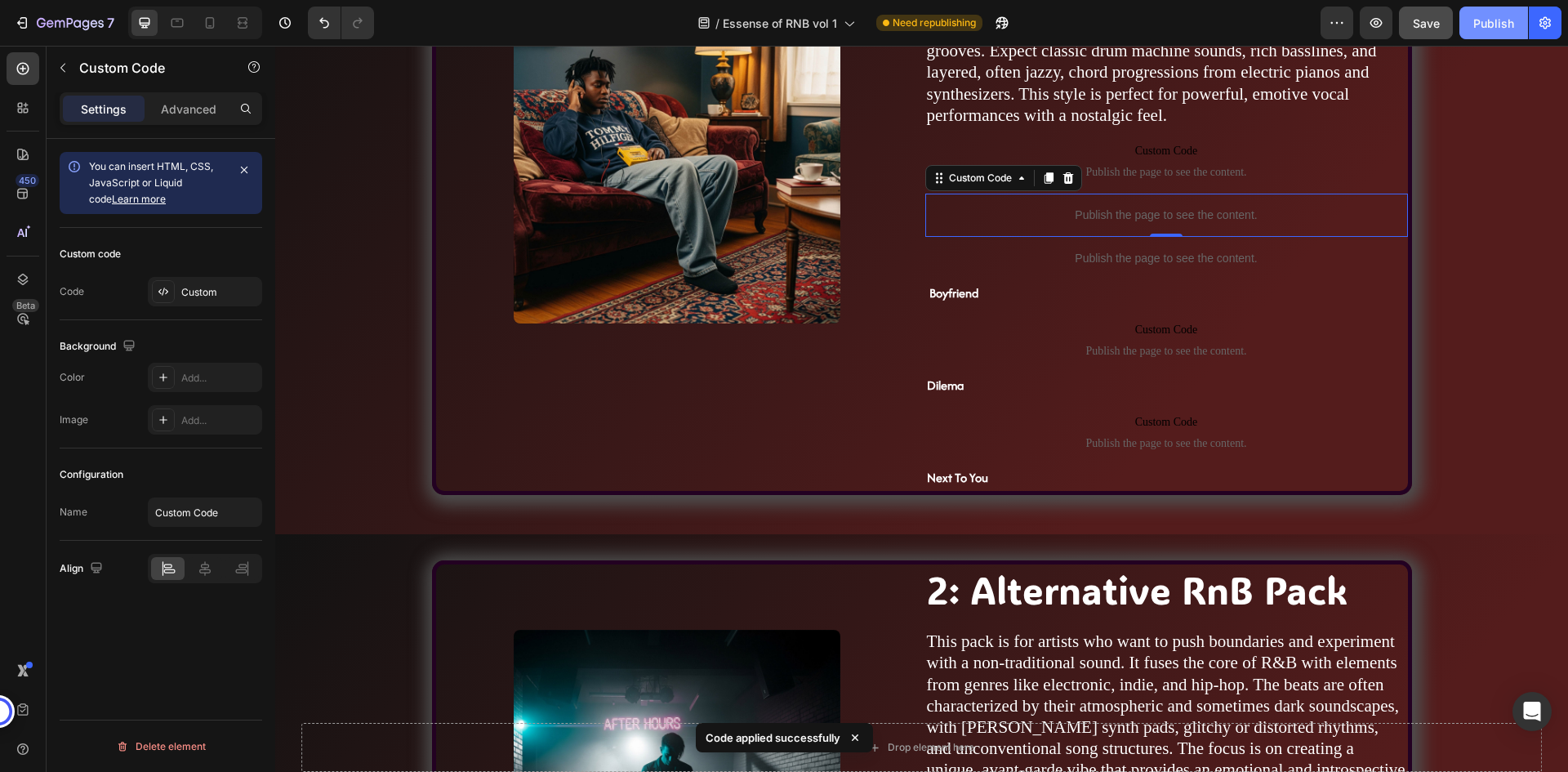
click at [1488, 24] on div "Publish" at bounding box center [1493, 23] width 41 height 18
click at [1054, 18] on div "/ Essense of RNB vol 1 Need republishing" at bounding box center [853, 22] width 933 height 32
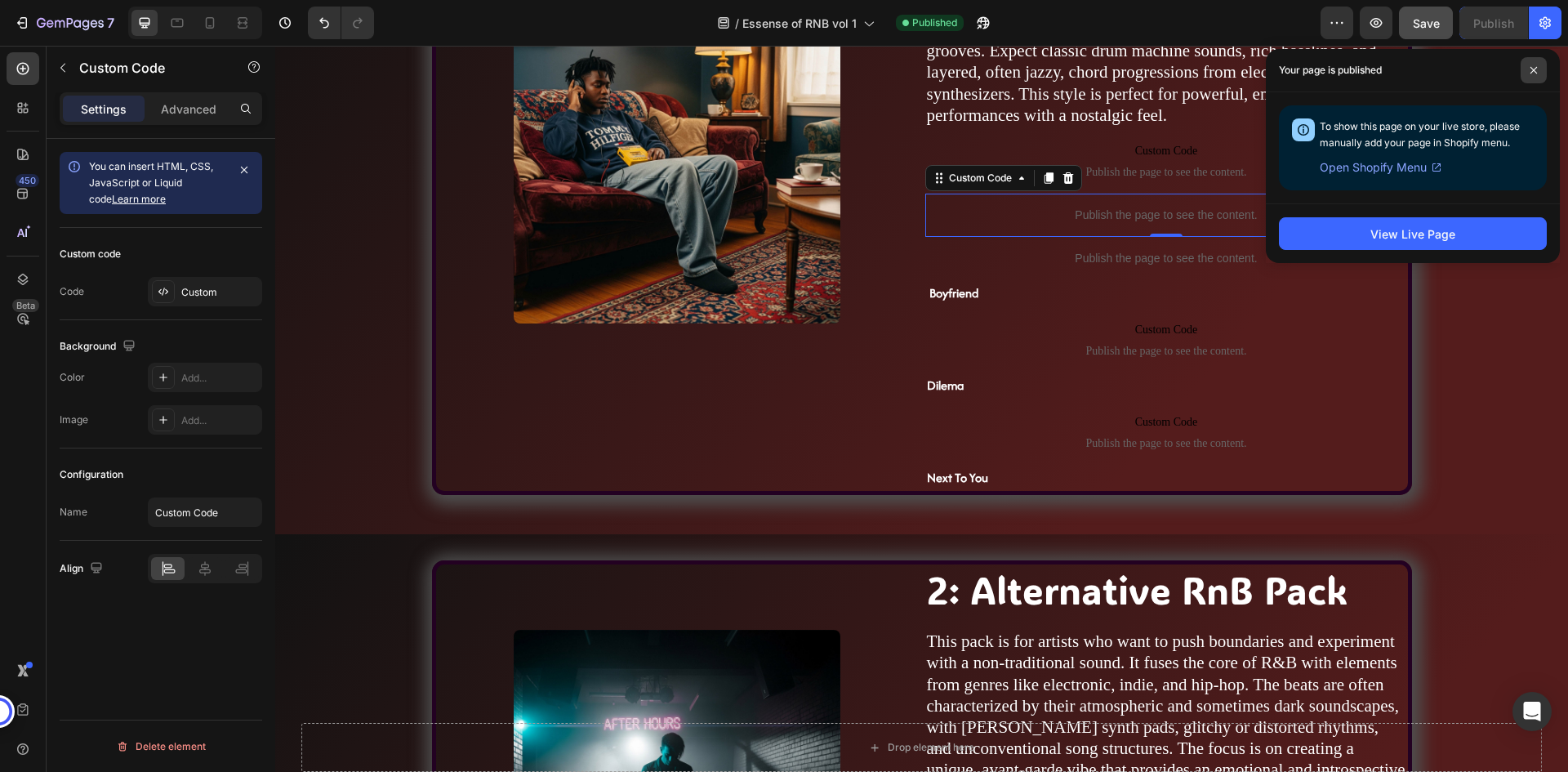
click at [1537, 68] on icon at bounding box center [1533, 70] width 8 height 8
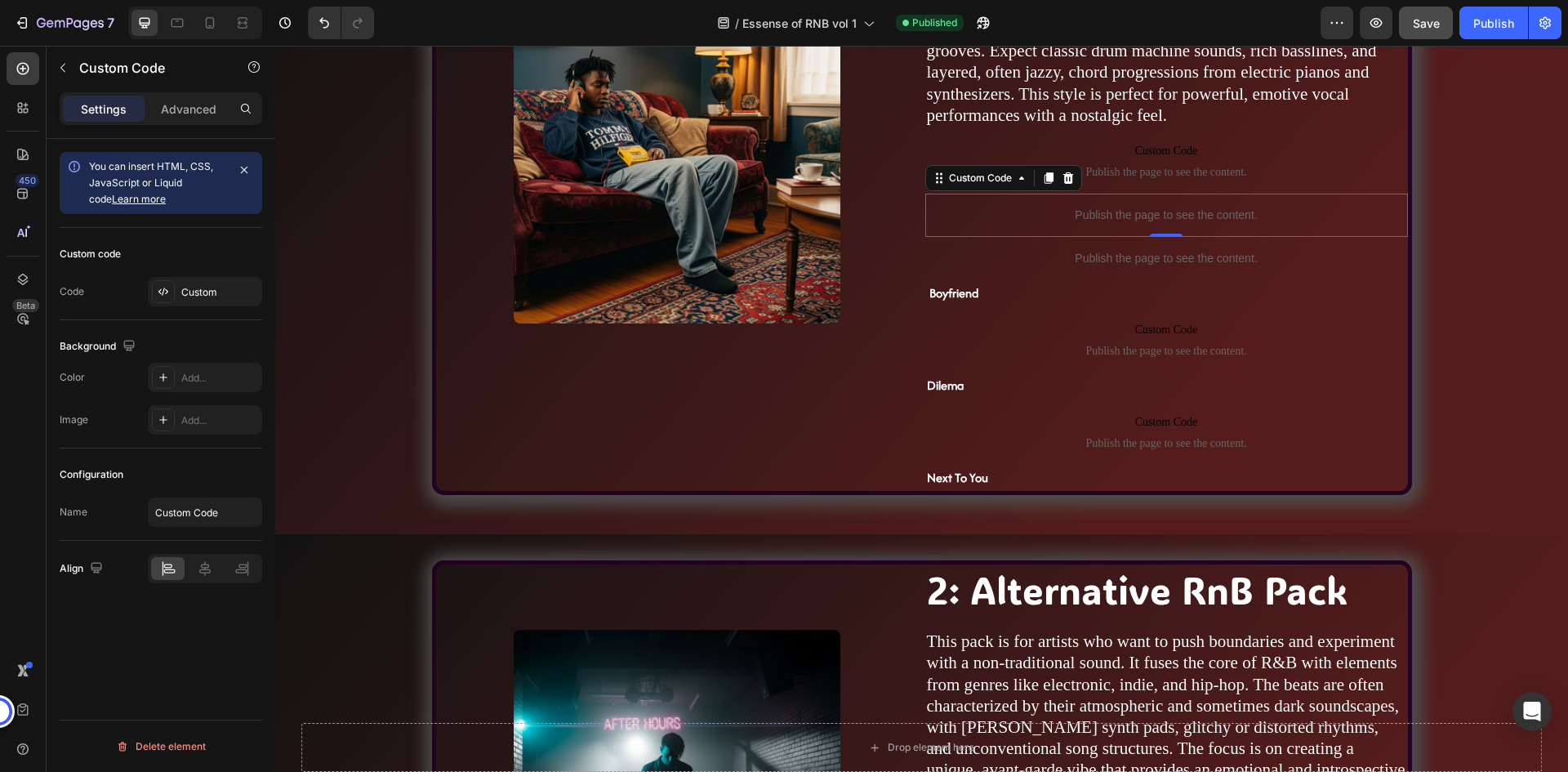
click at [1251, 211] on p "Publish the page to see the content." at bounding box center [1166, 215] width 483 height 18
click at [1068, 179] on icon at bounding box center [1068, 178] width 13 height 13
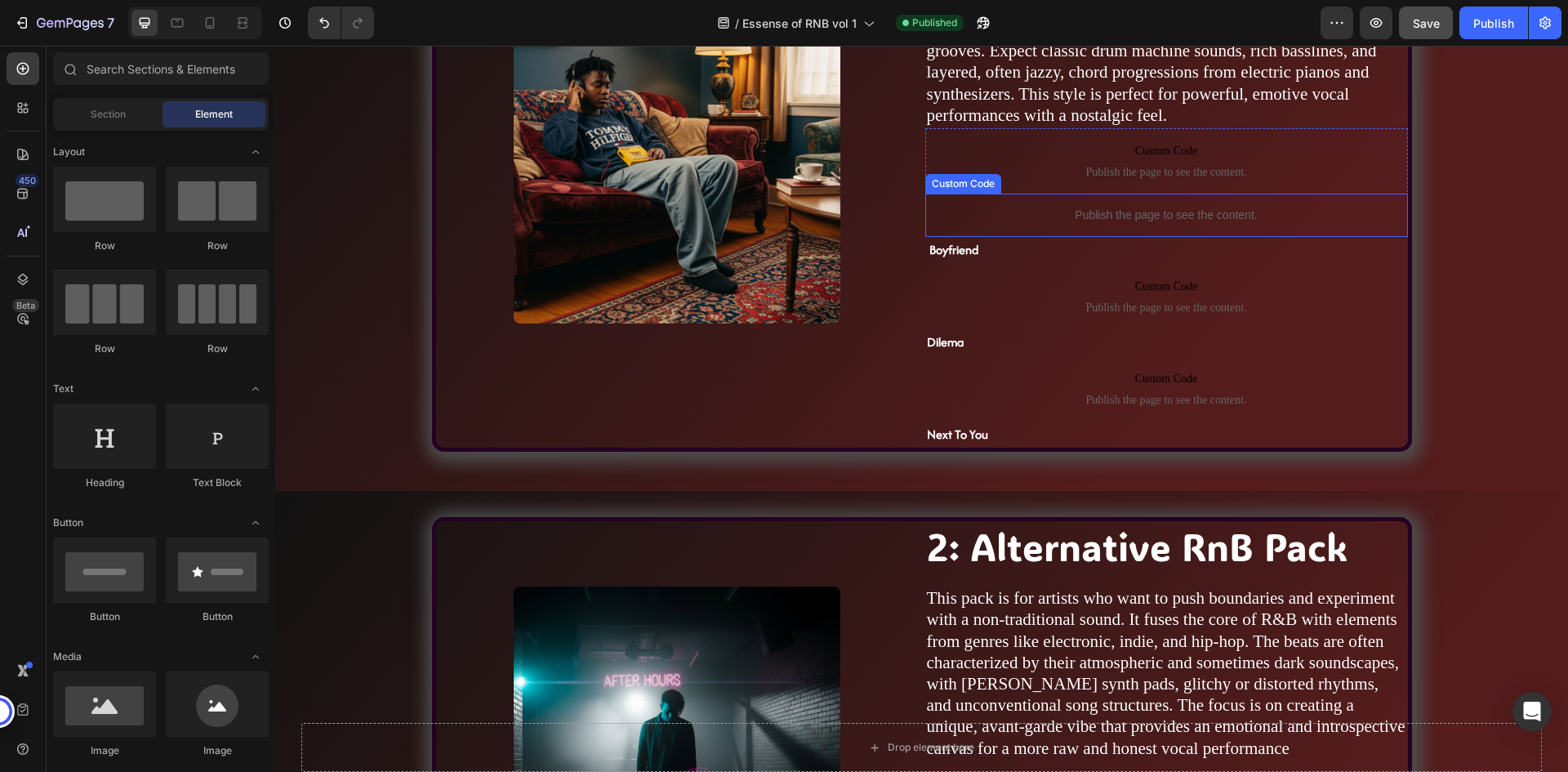
click at [1176, 210] on p "Publish the page to see the content." at bounding box center [1166, 215] width 483 height 18
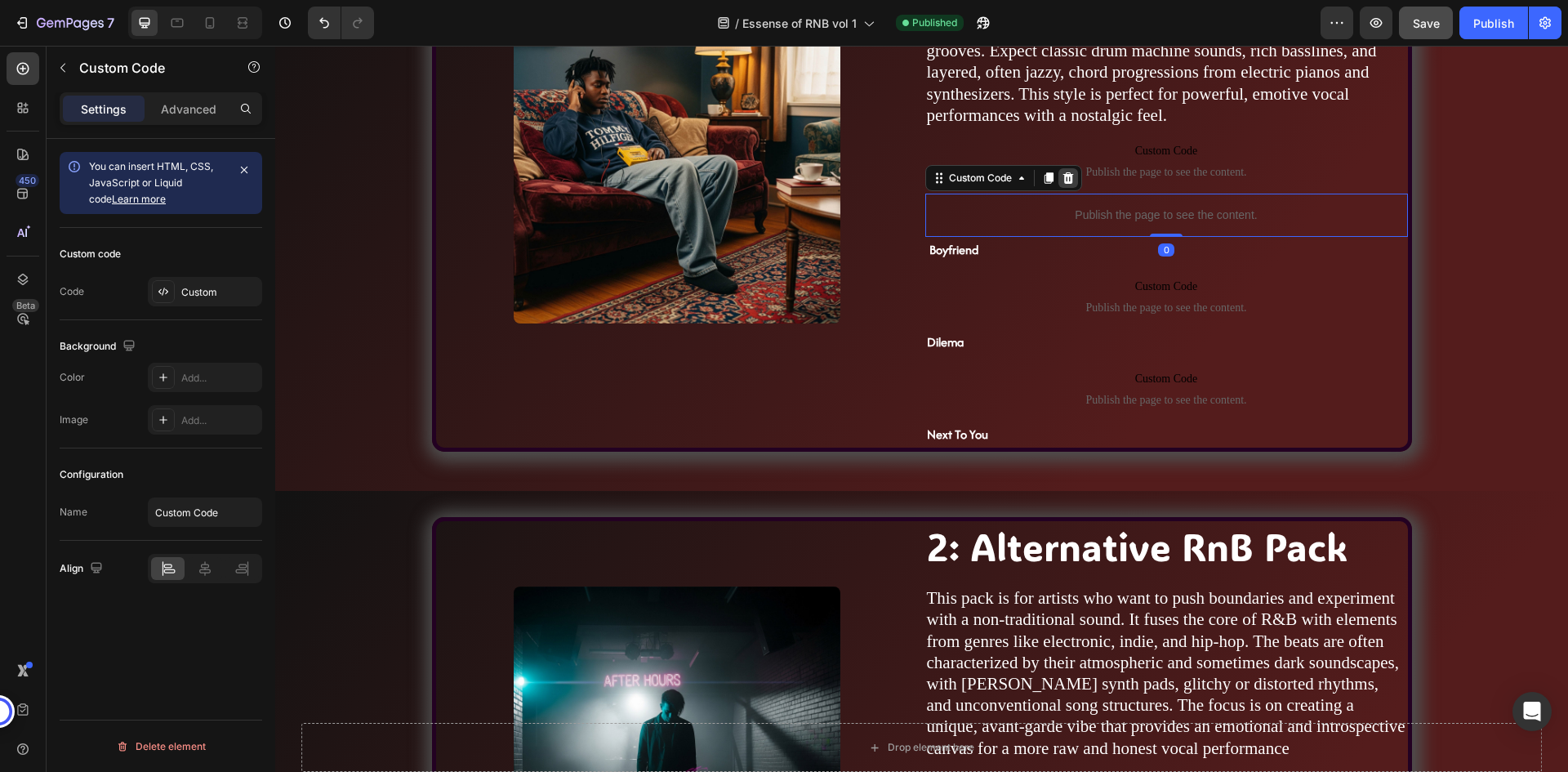
click at [1065, 180] on icon at bounding box center [1068, 178] width 11 height 11
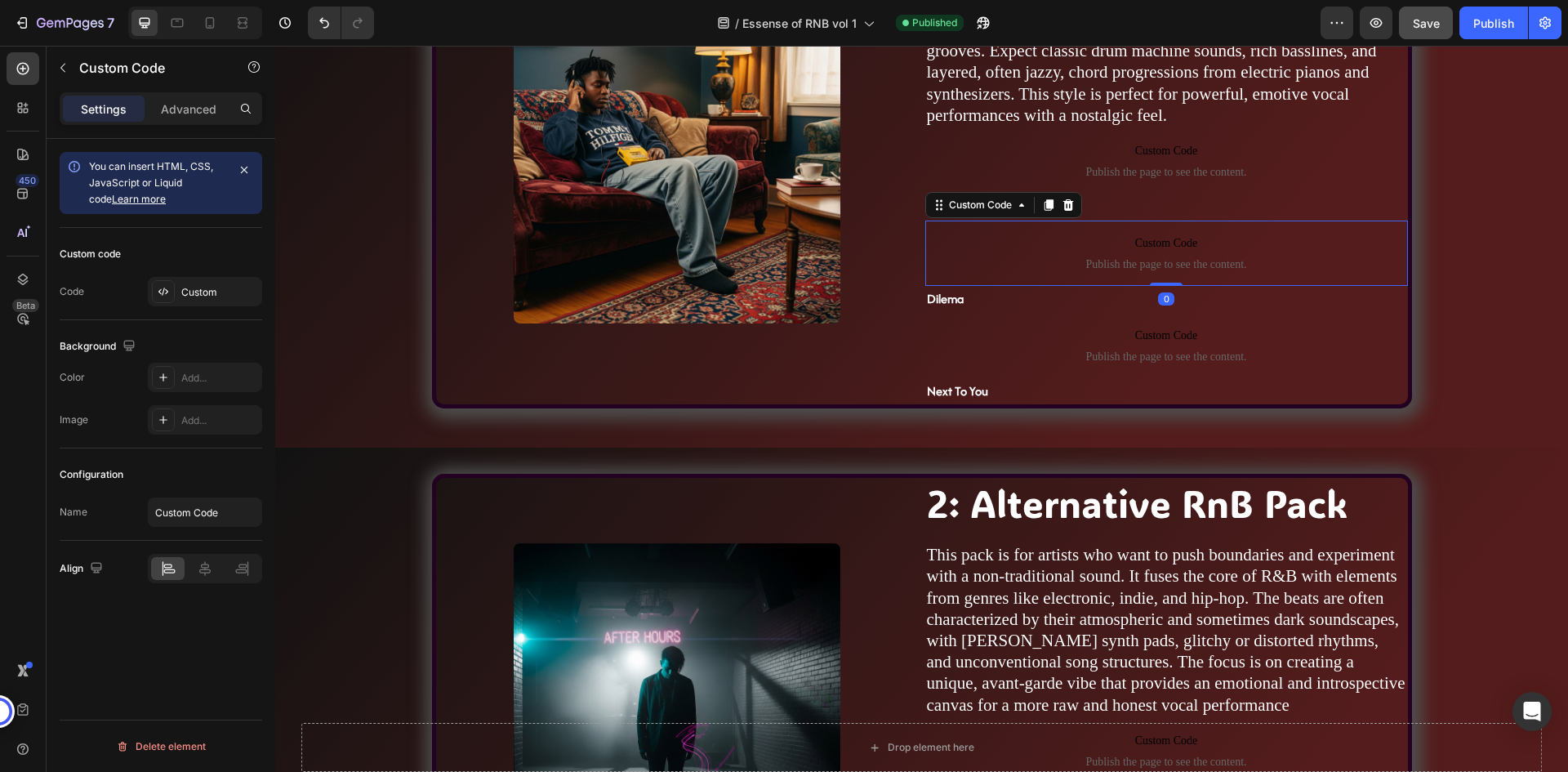
click at [1147, 241] on span "Custom Code" at bounding box center [1166, 242] width 483 height 19
click at [1145, 208] on p "Boyfriend" at bounding box center [1166, 207] width 479 height 24
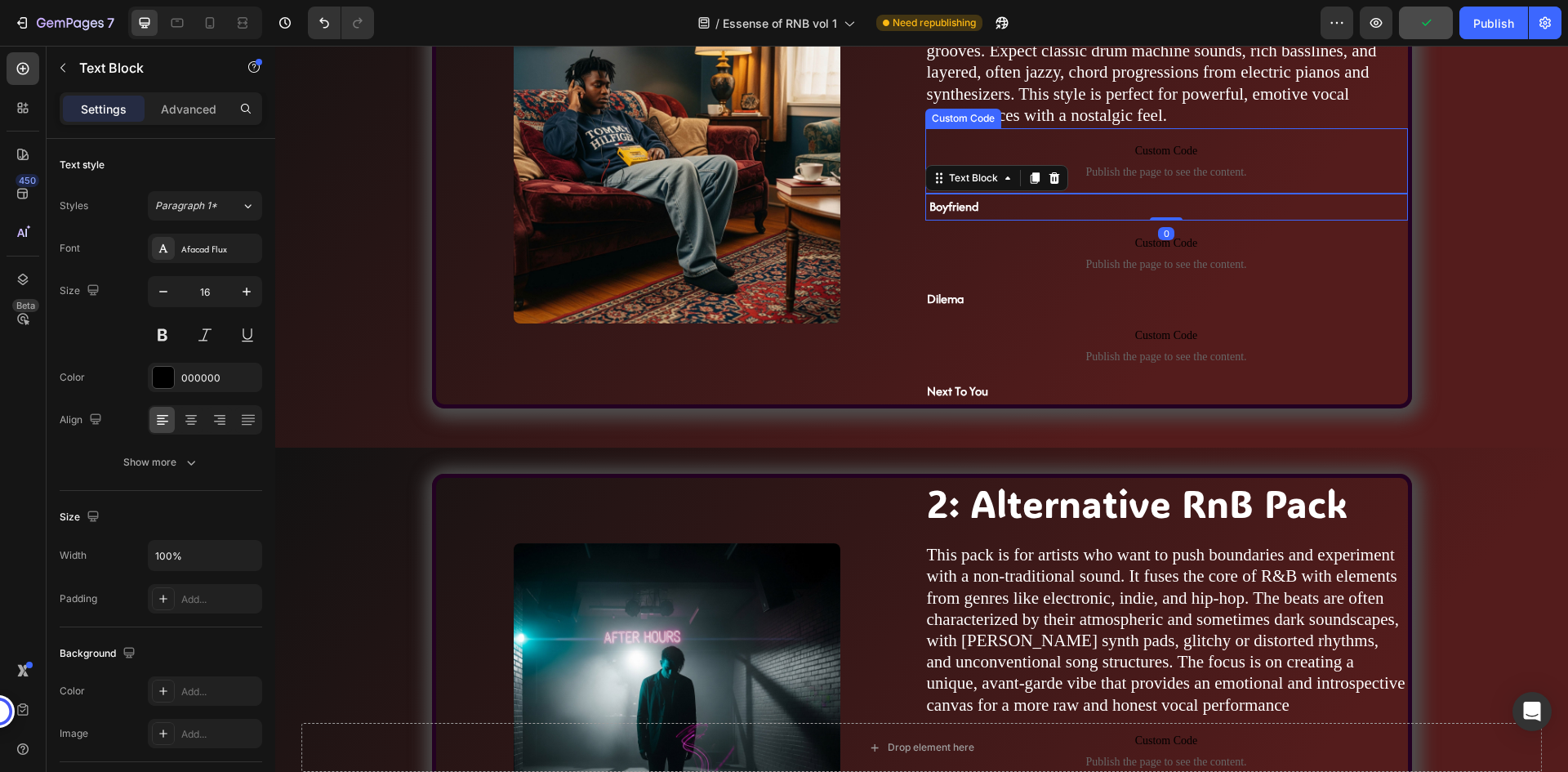
click at [1154, 170] on span "Publish the page to see the content." at bounding box center [1166, 172] width 483 height 17
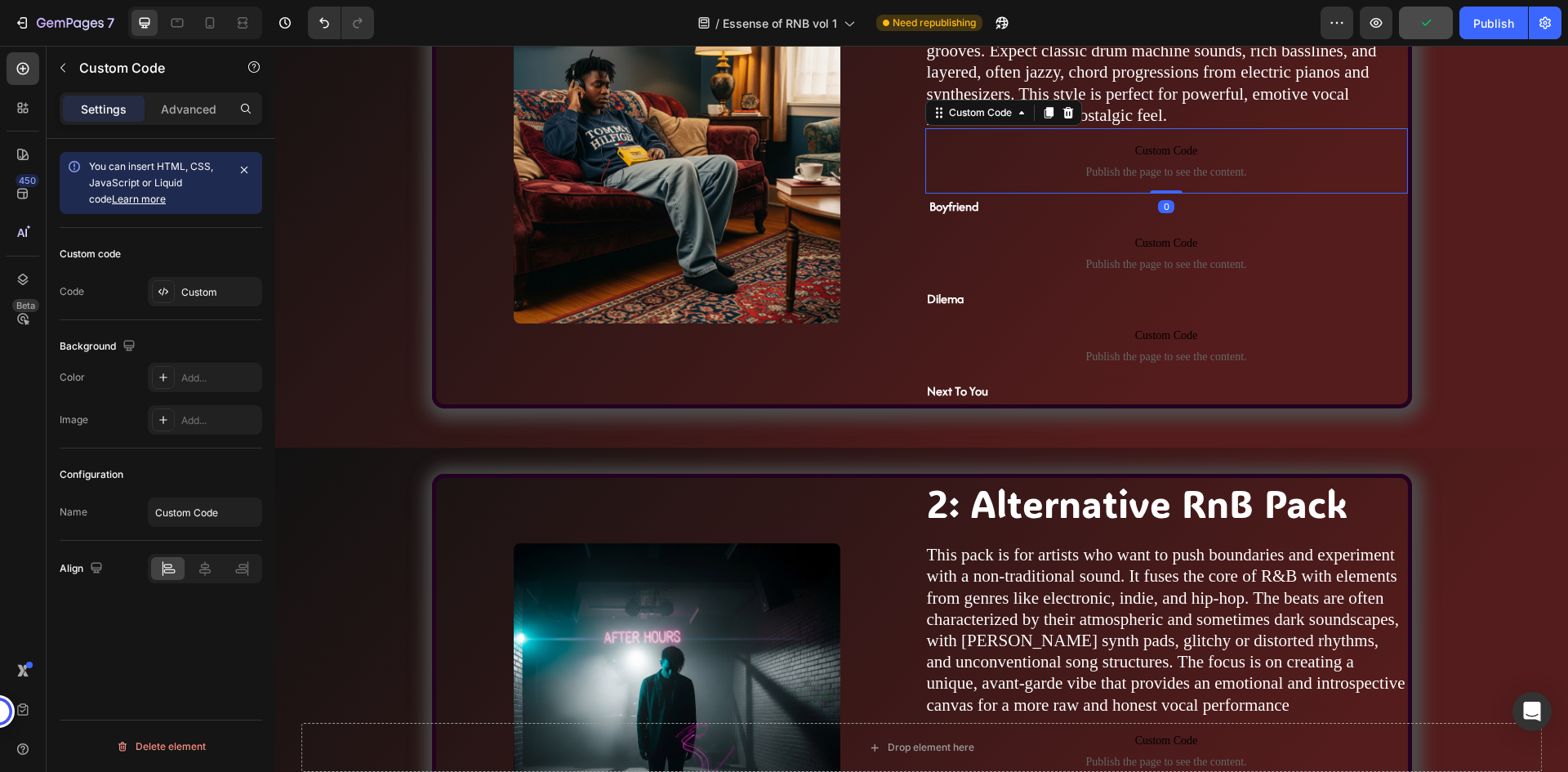
click at [1165, 147] on span "Custom Code" at bounding box center [1166, 150] width 483 height 19
click at [1176, 233] on span "Custom Code" at bounding box center [1166, 242] width 483 height 19
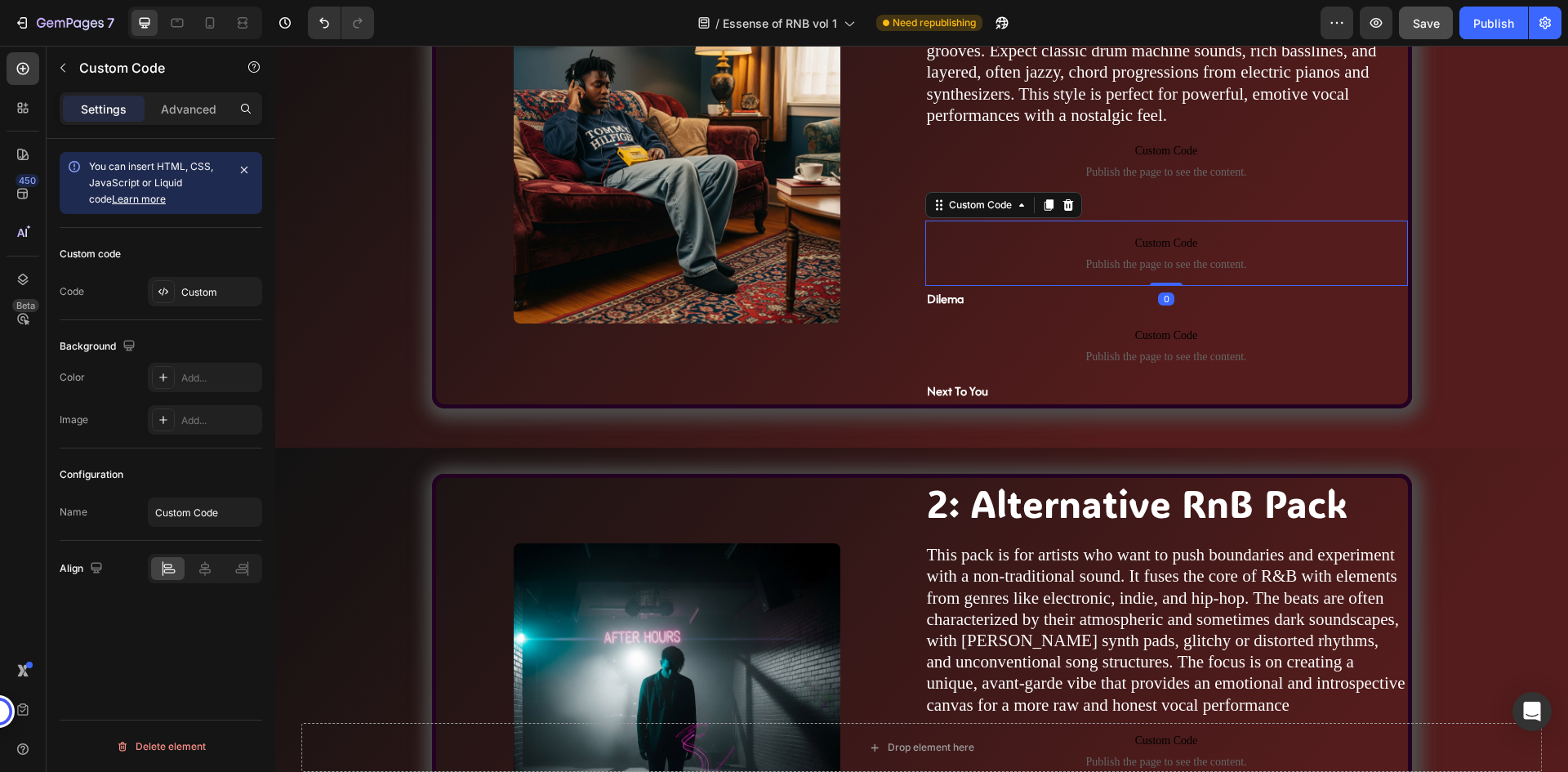
click at [1174, 262] on span "Publish the page to see the content." at bounding box center [1166, 264] width 483 height 17
click at [183, 116] on p "Advanced" at bounding box center [189, 109] width 55 height 18
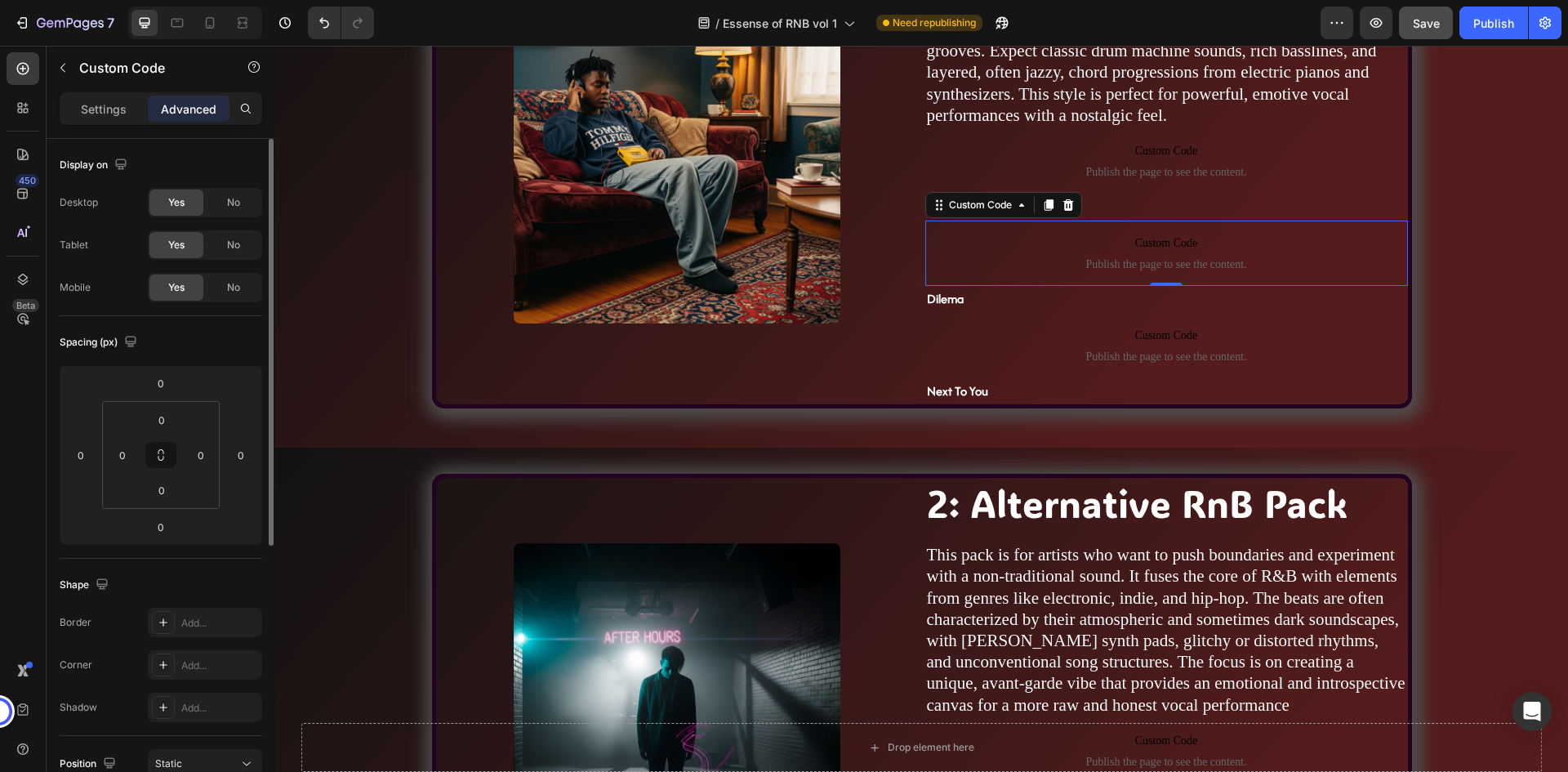
scroll to position [408, 0]
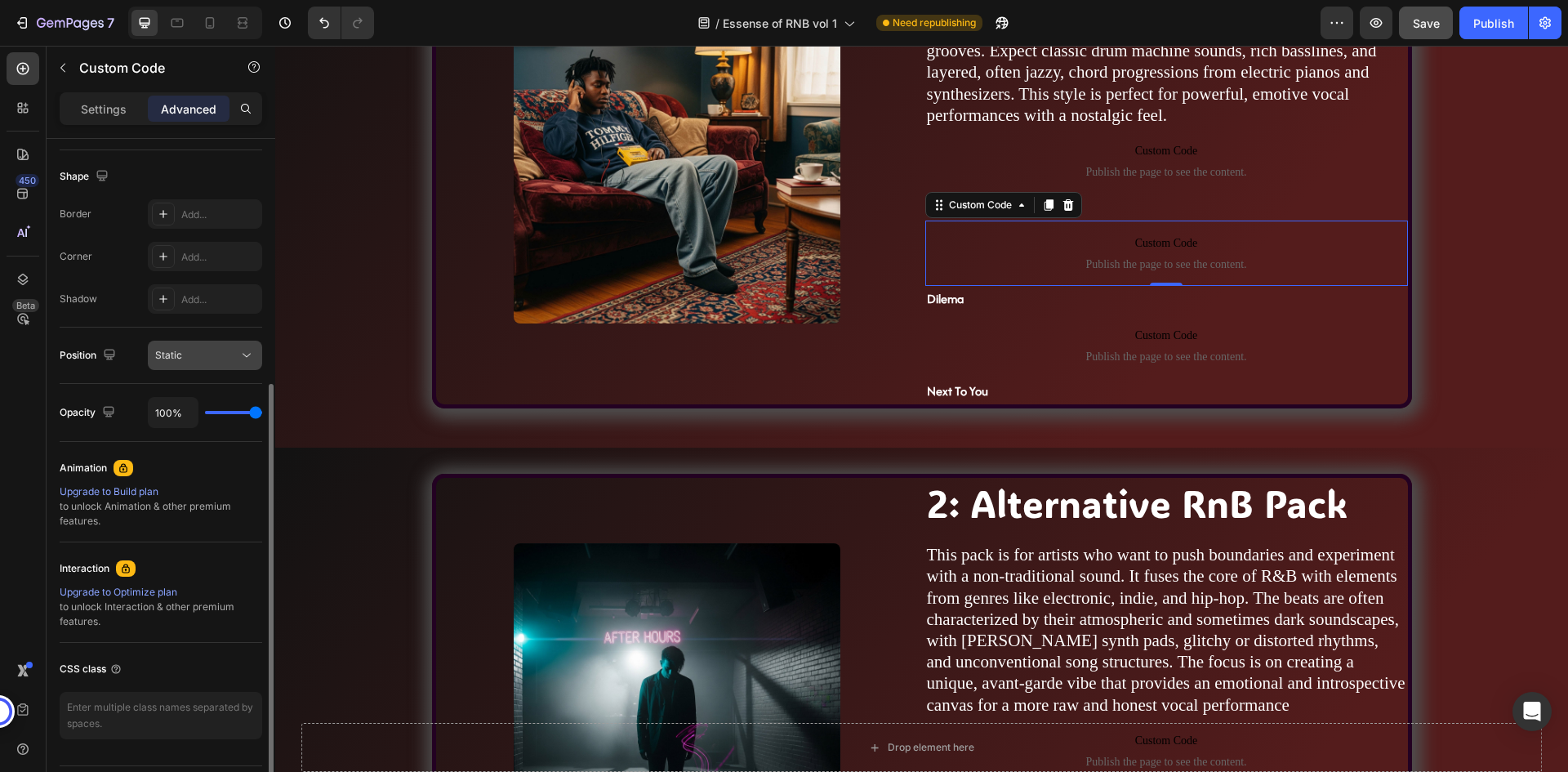
click at [176, 350] on span "Static" at bounding box center [168, 354] width 27 height 12
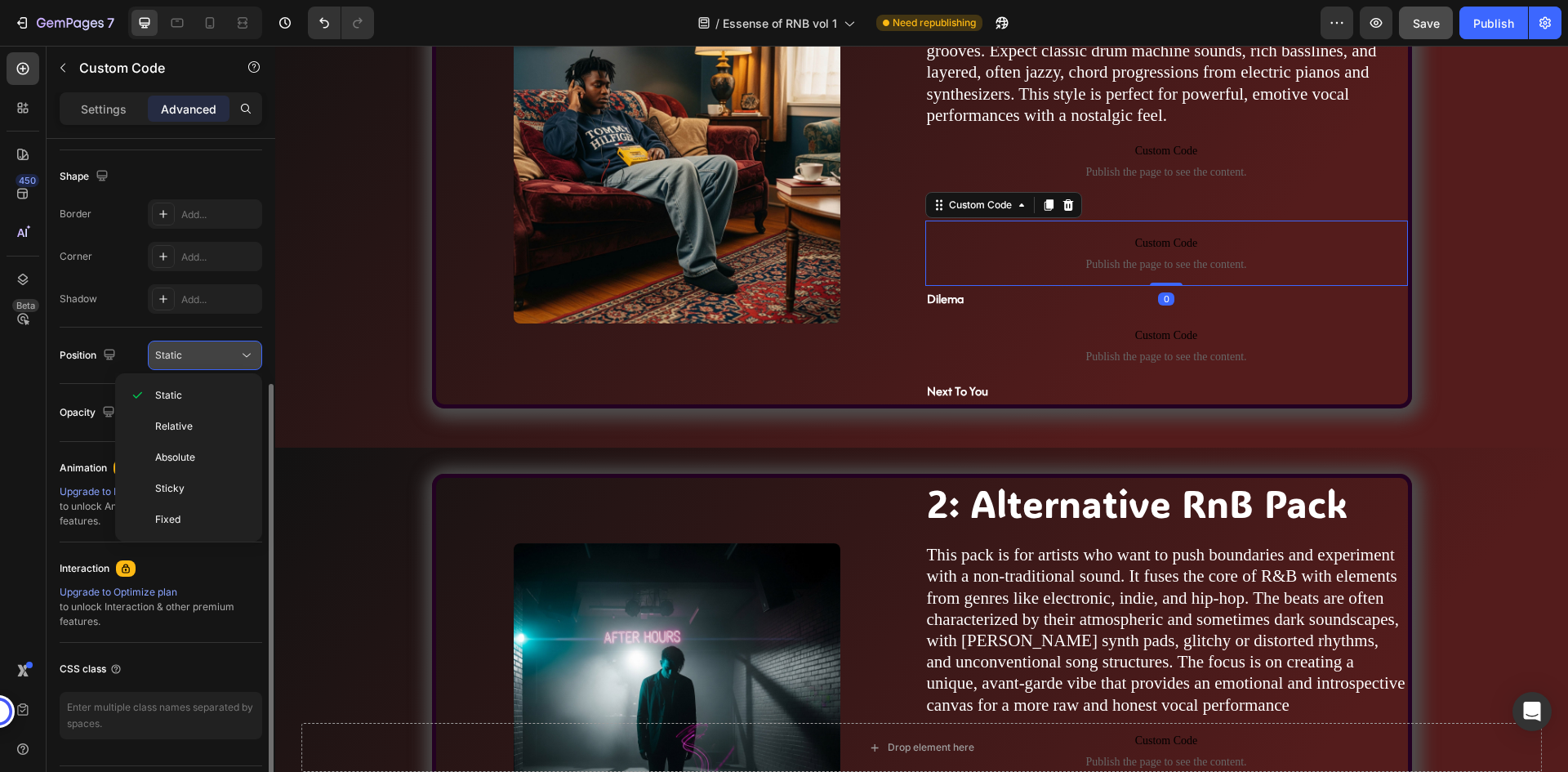
click at [176, 350] on span "Static" at bounding box center [168, 354] width 27 height 12
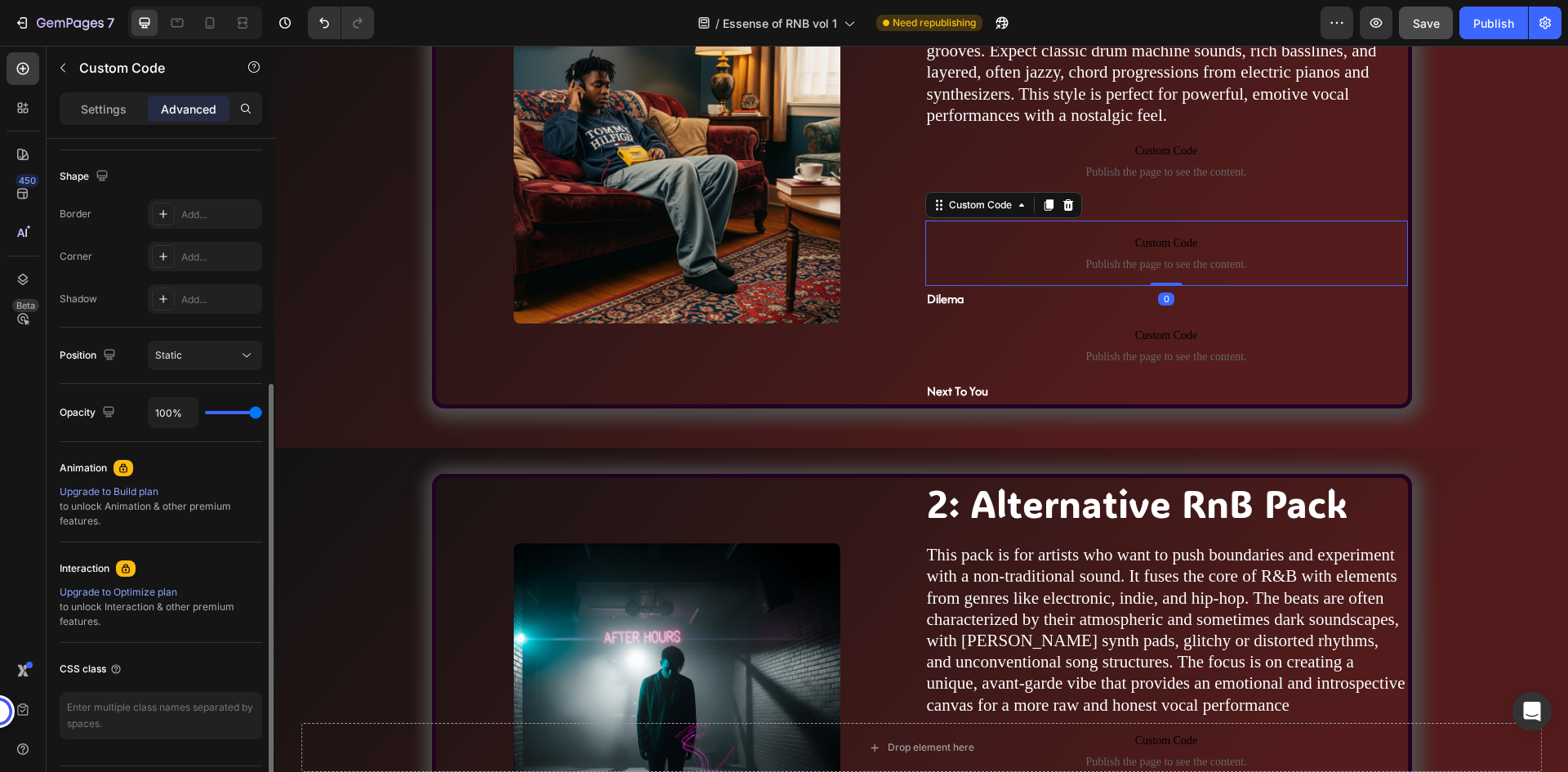
click at [214, 455] on div "Animation" at bounding box center [161, 468] width 203 height 26
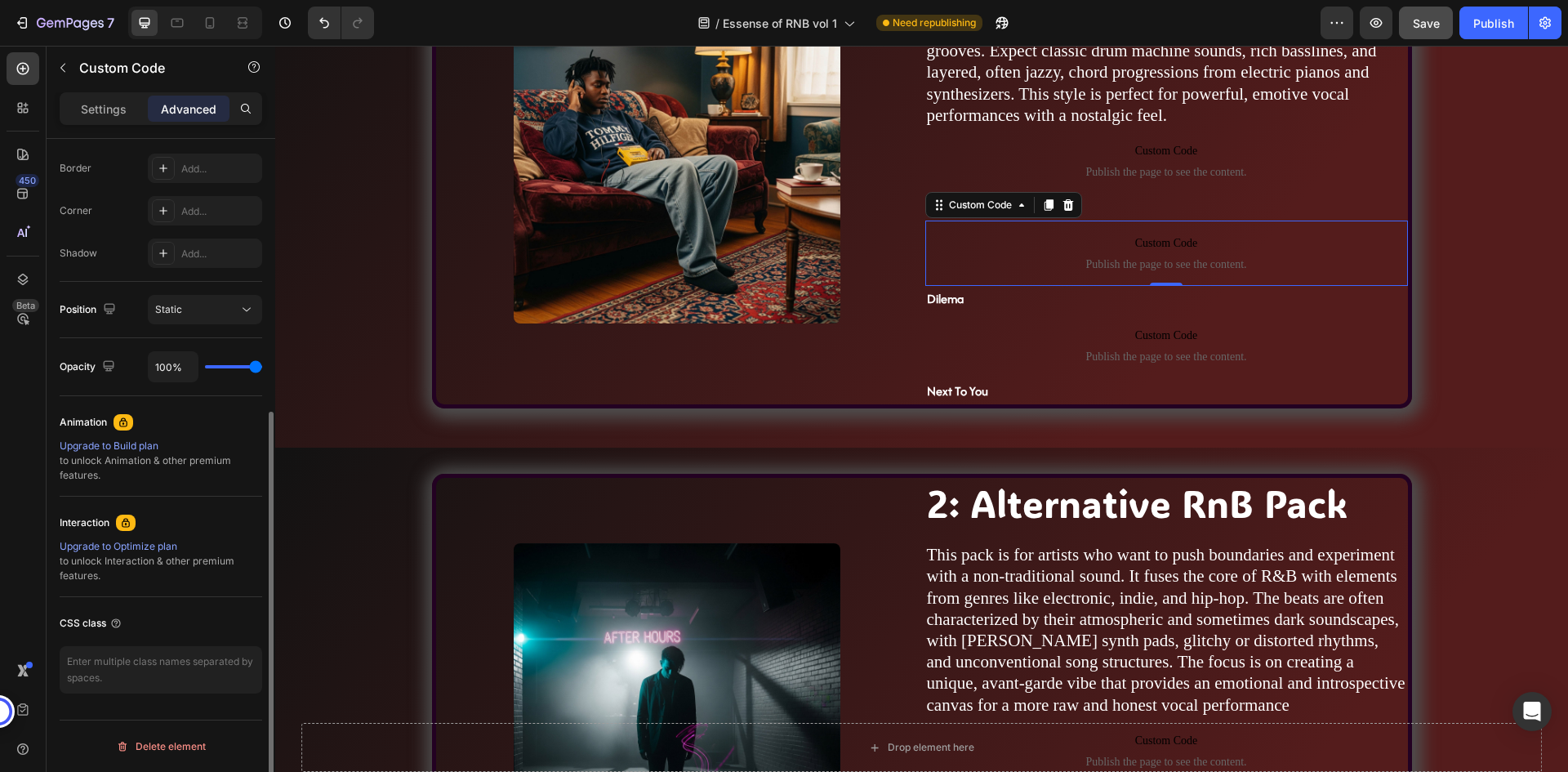
scroll to position [0, 0]
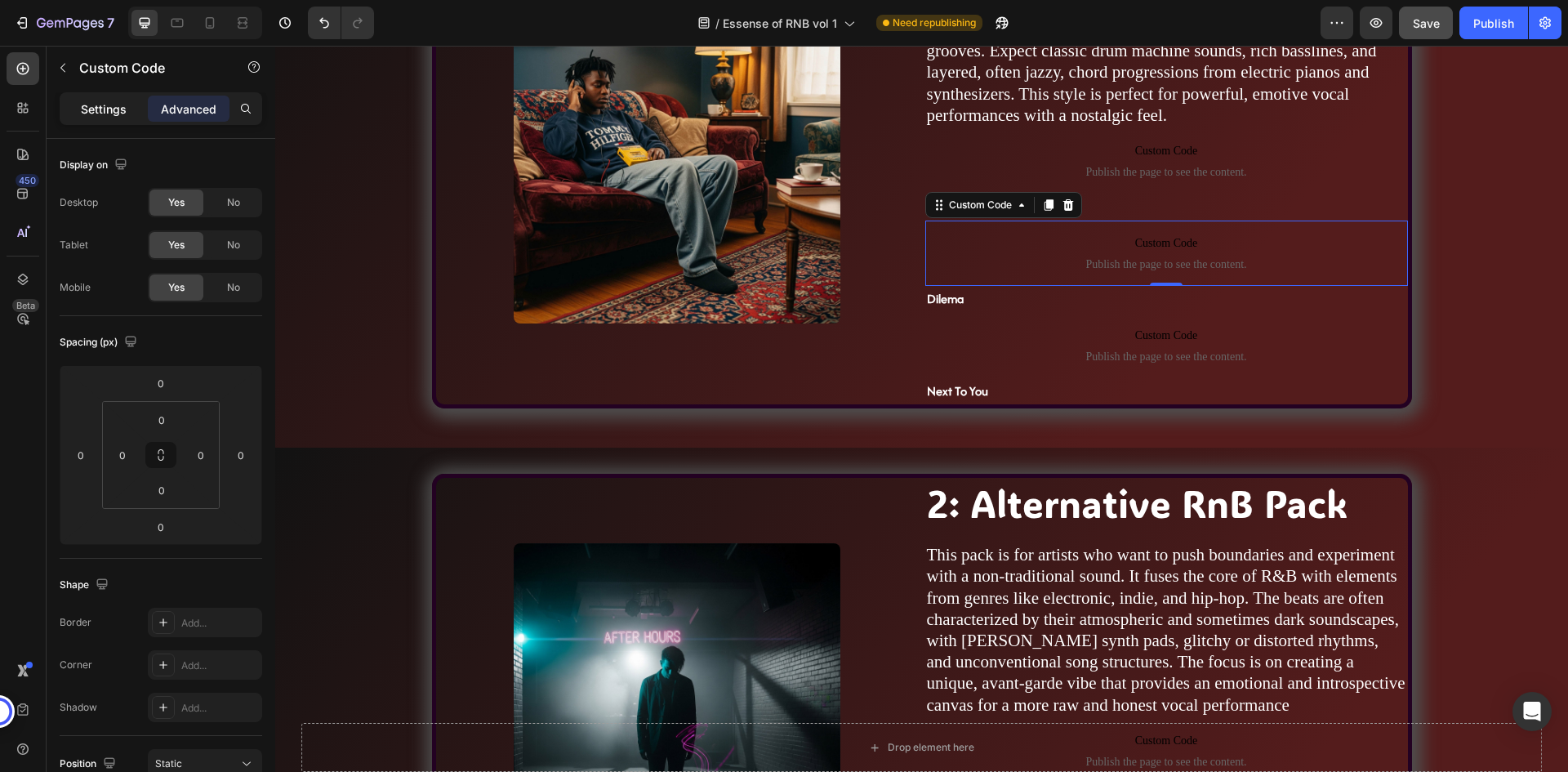
click at [115, 104] on p "Settings" at bounding box center [104, 109] width 46 height 18
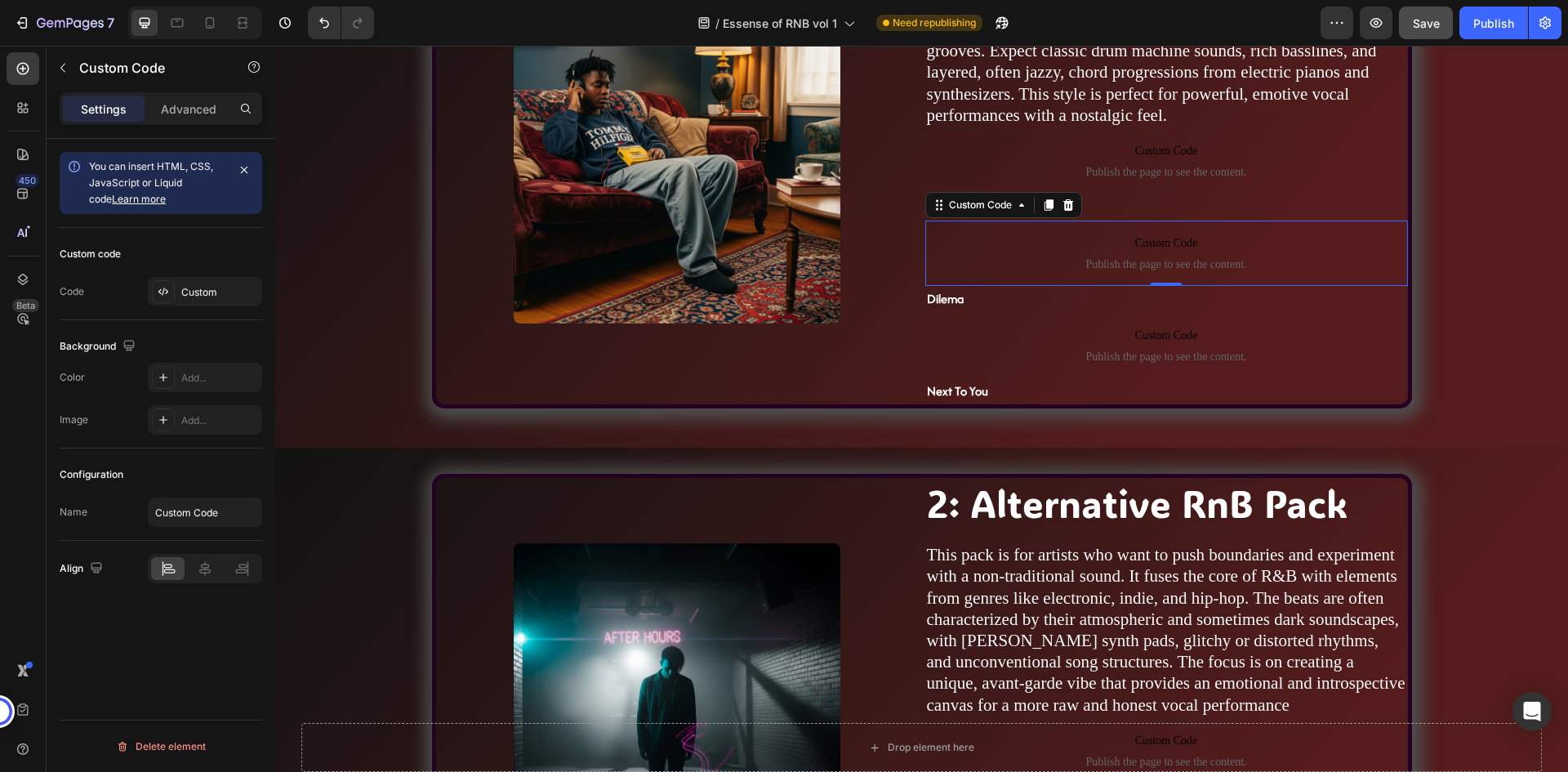
click at [194, 274] on div "Custom code Code Custom" at bounding box center [161, 274] width 203 height 92
click at [197, 287] on div "Custom" at bounding box center [219, 292] width 76 height 15
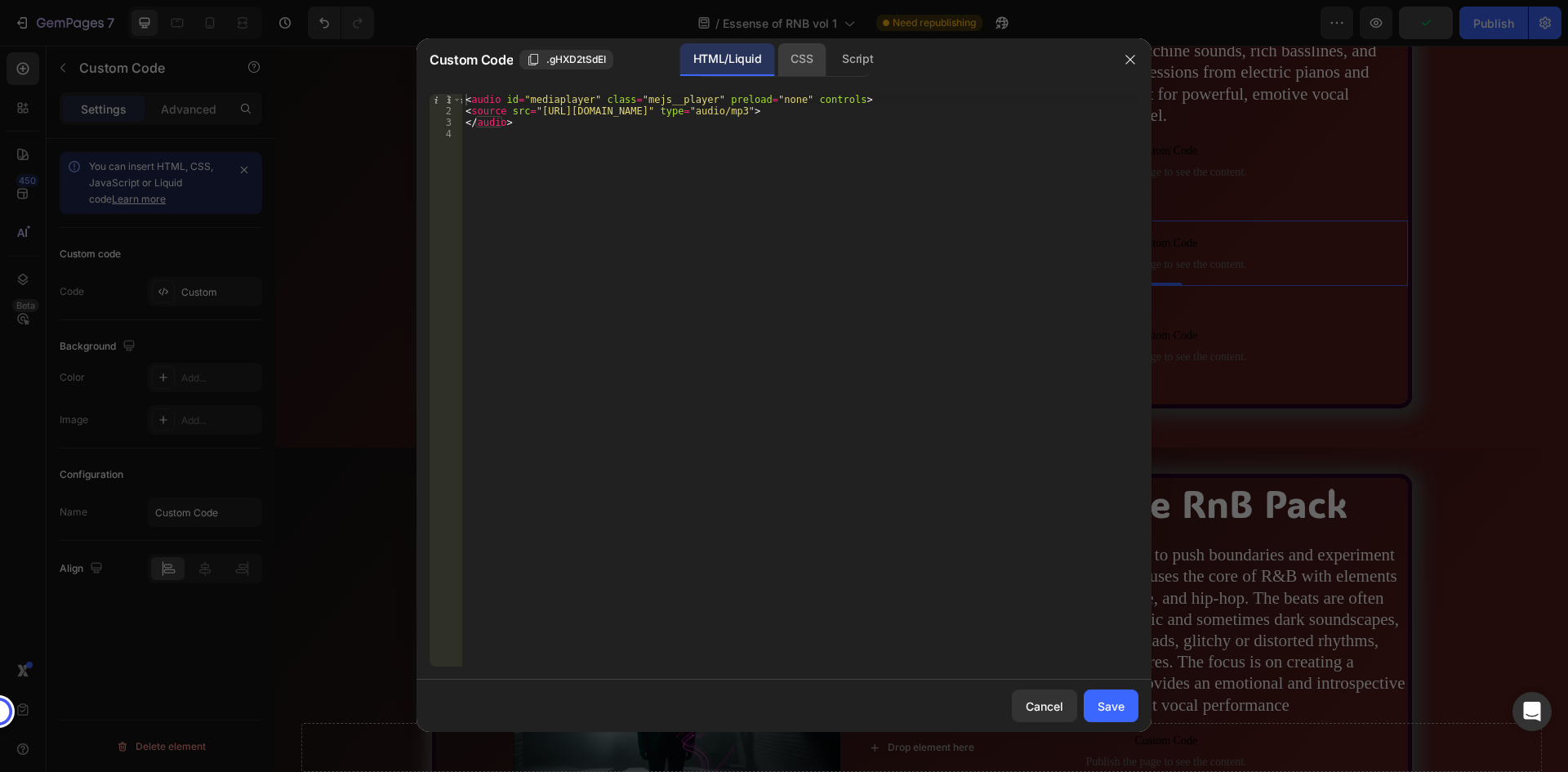
click at [829, 52] on div "CSS" at bounding box center [858, 59] width 57 height 32
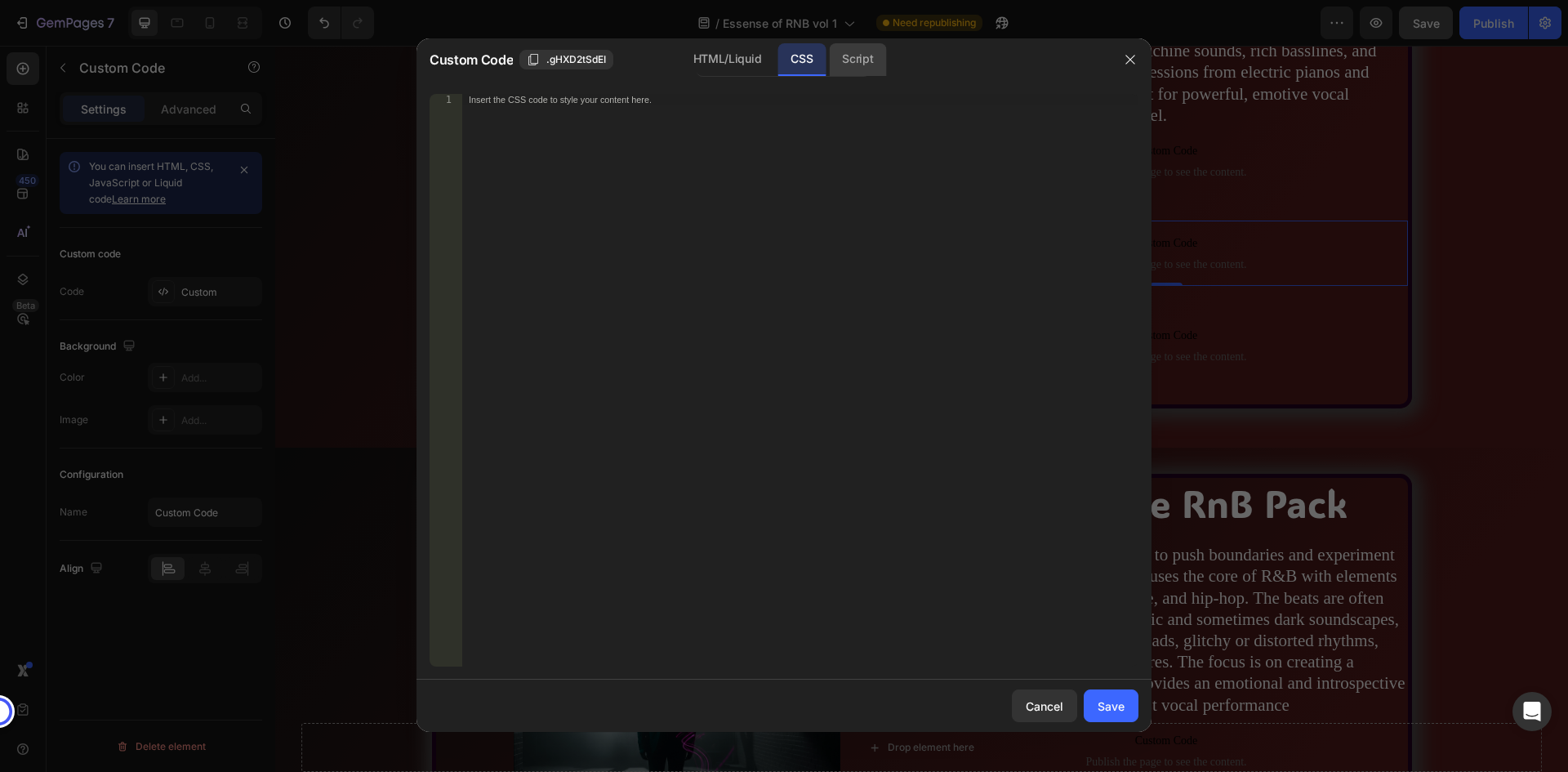
click at [857, 56] on div "Script" at bounding box center [858, 59] width 57 height 32
click at [778, 59] on div "HTML/Liquid" at bounding box center [802, 59] width 48 height 32
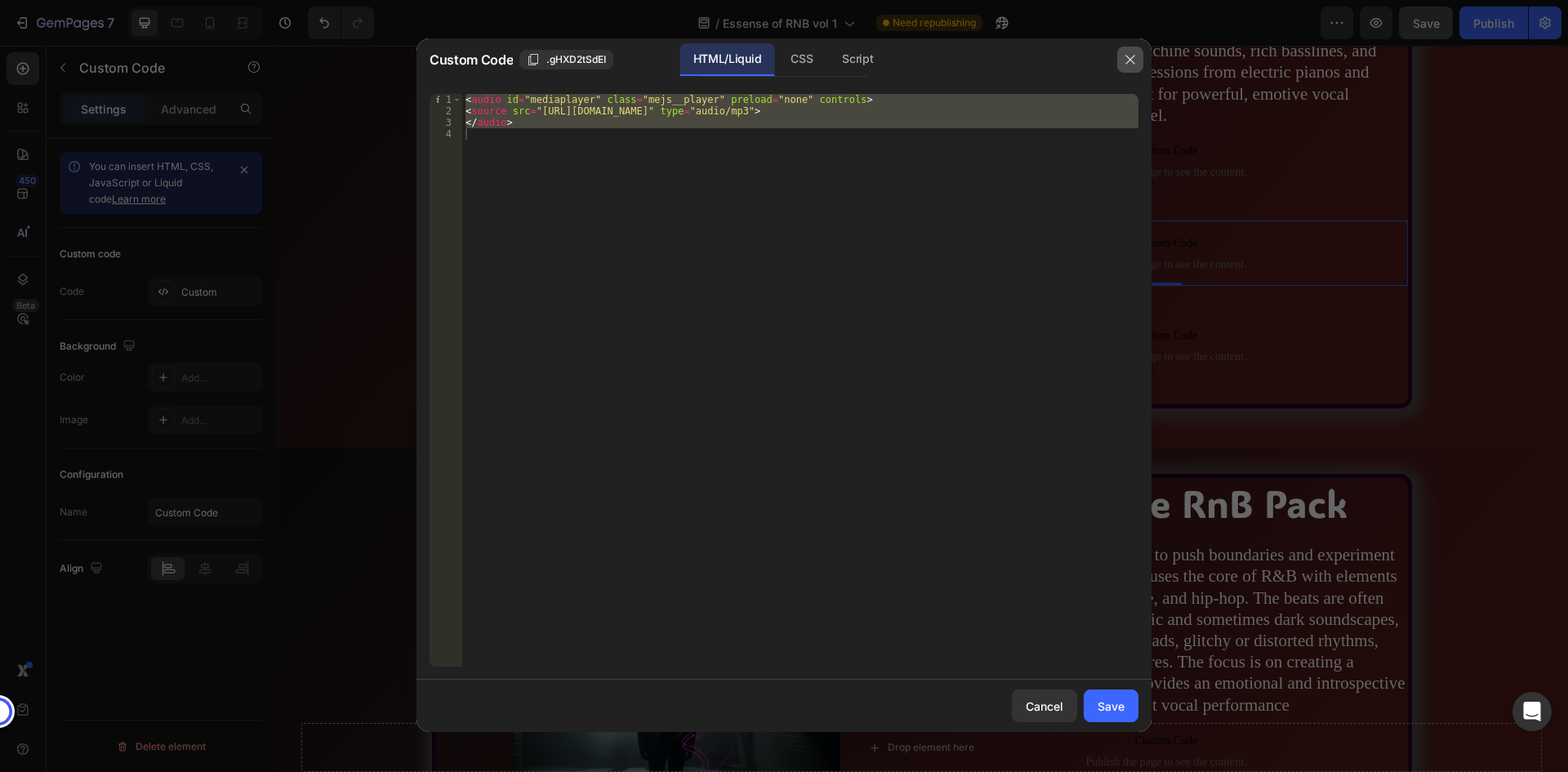
click at [1127, 58] on icon "button" at bounding box center [1130, 60] width 13 height 13
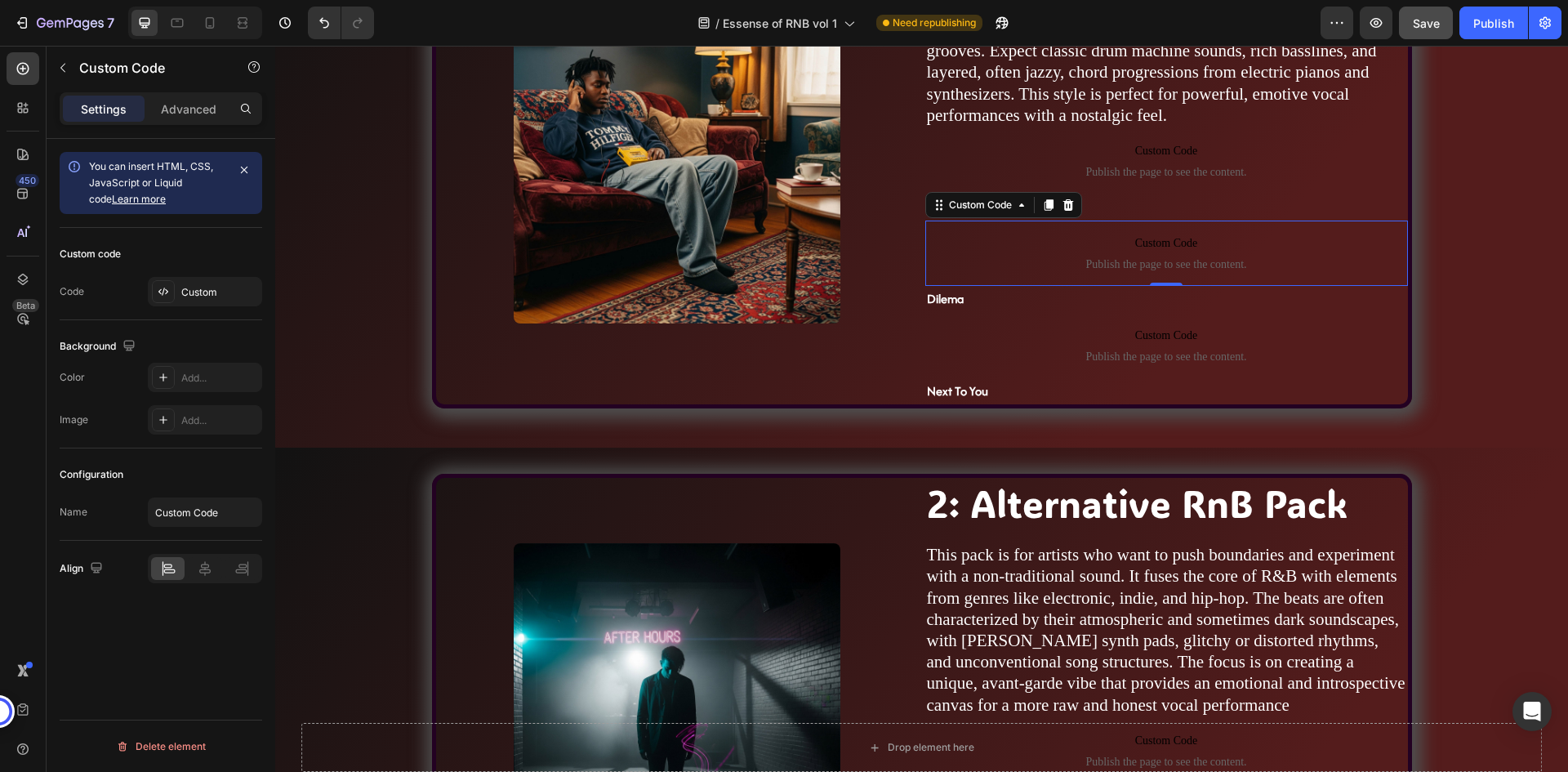
click at [176, 245] on div "Custom code" at bounding box center [161, 253] width 203 height 26
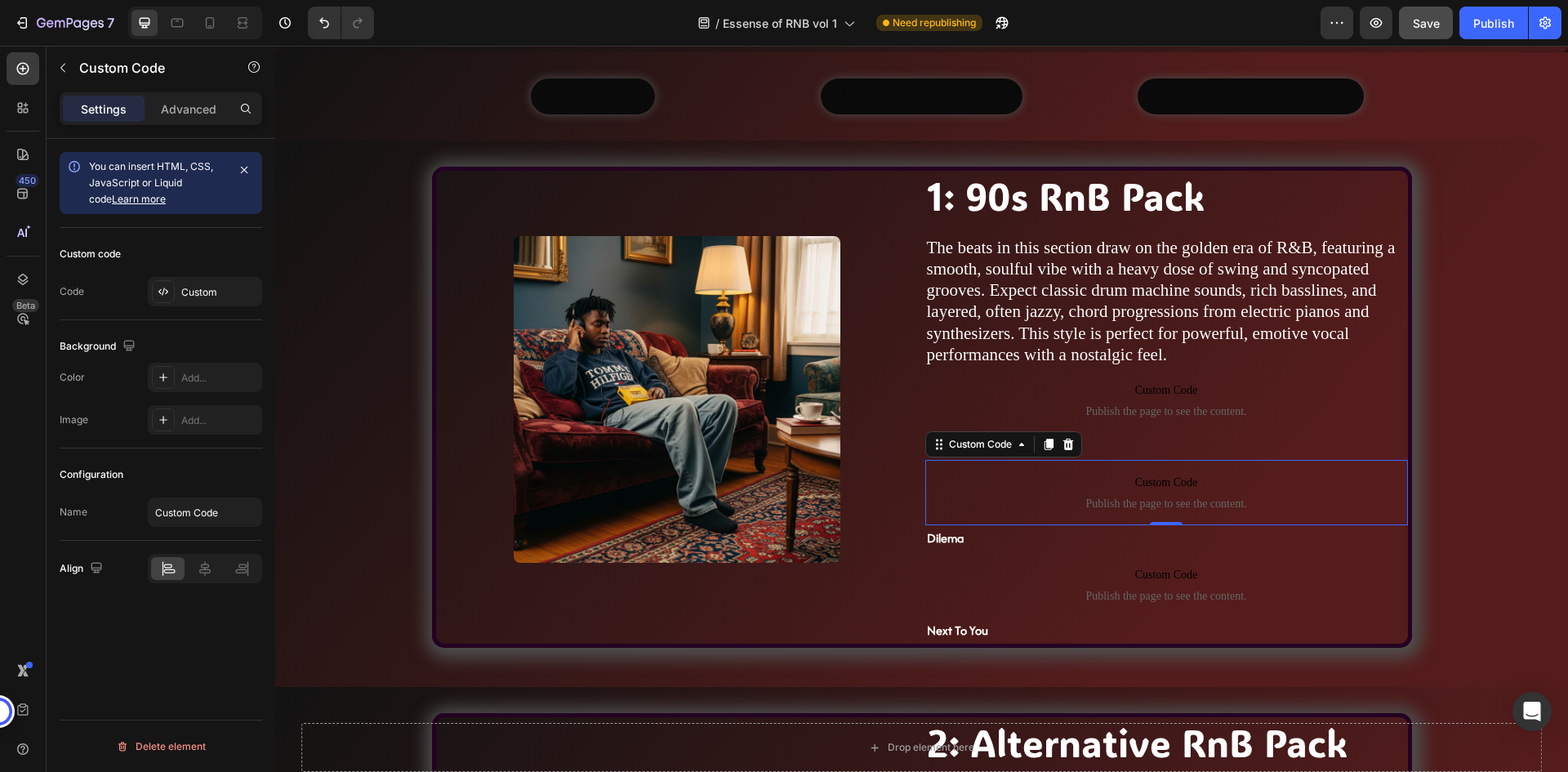
scroll to position [980, 0]
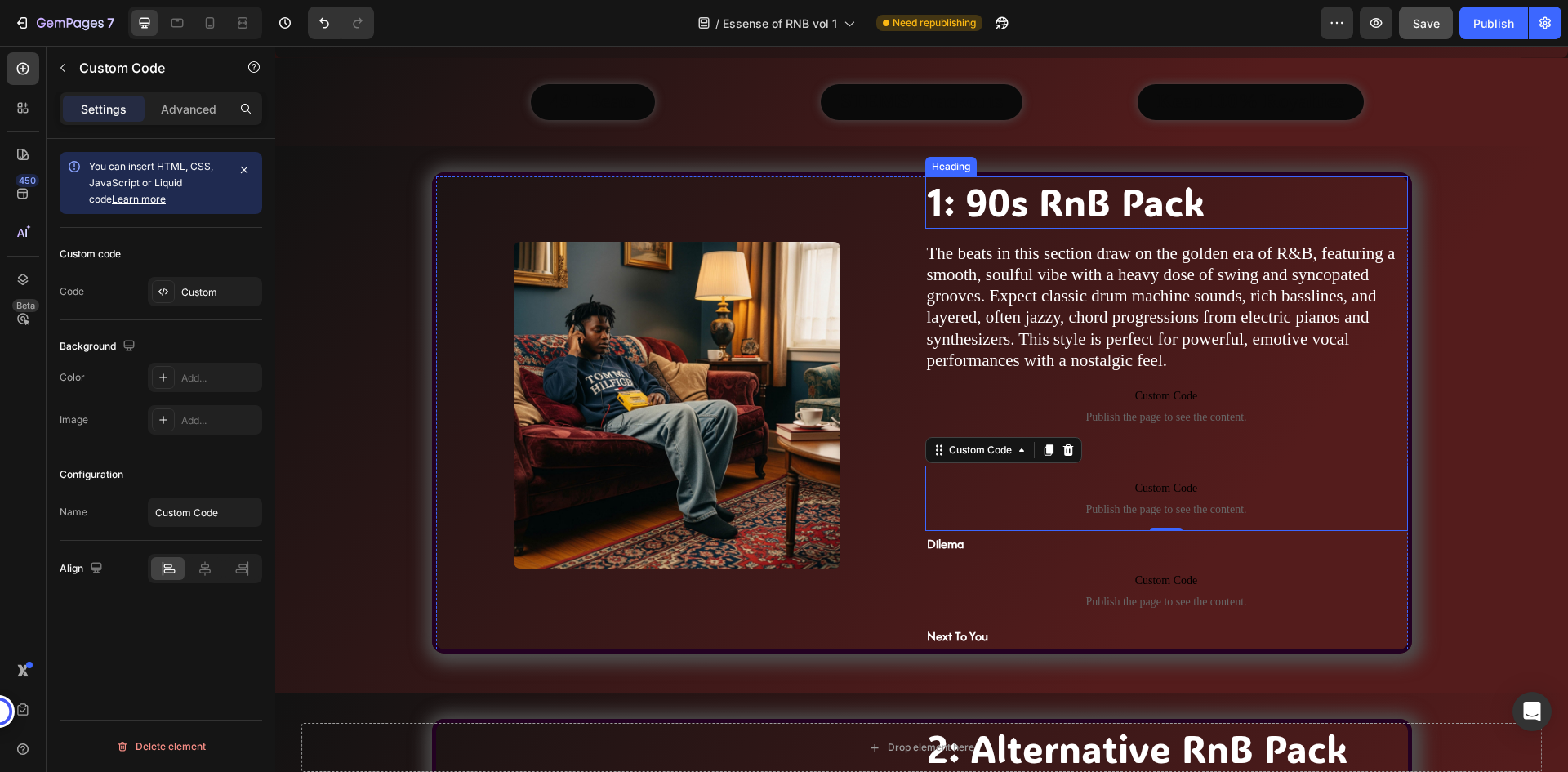
click at [1240, 198] on h2 "1: 90s RnB Pack" at bounding box center [1166, 202] width 483 height 53
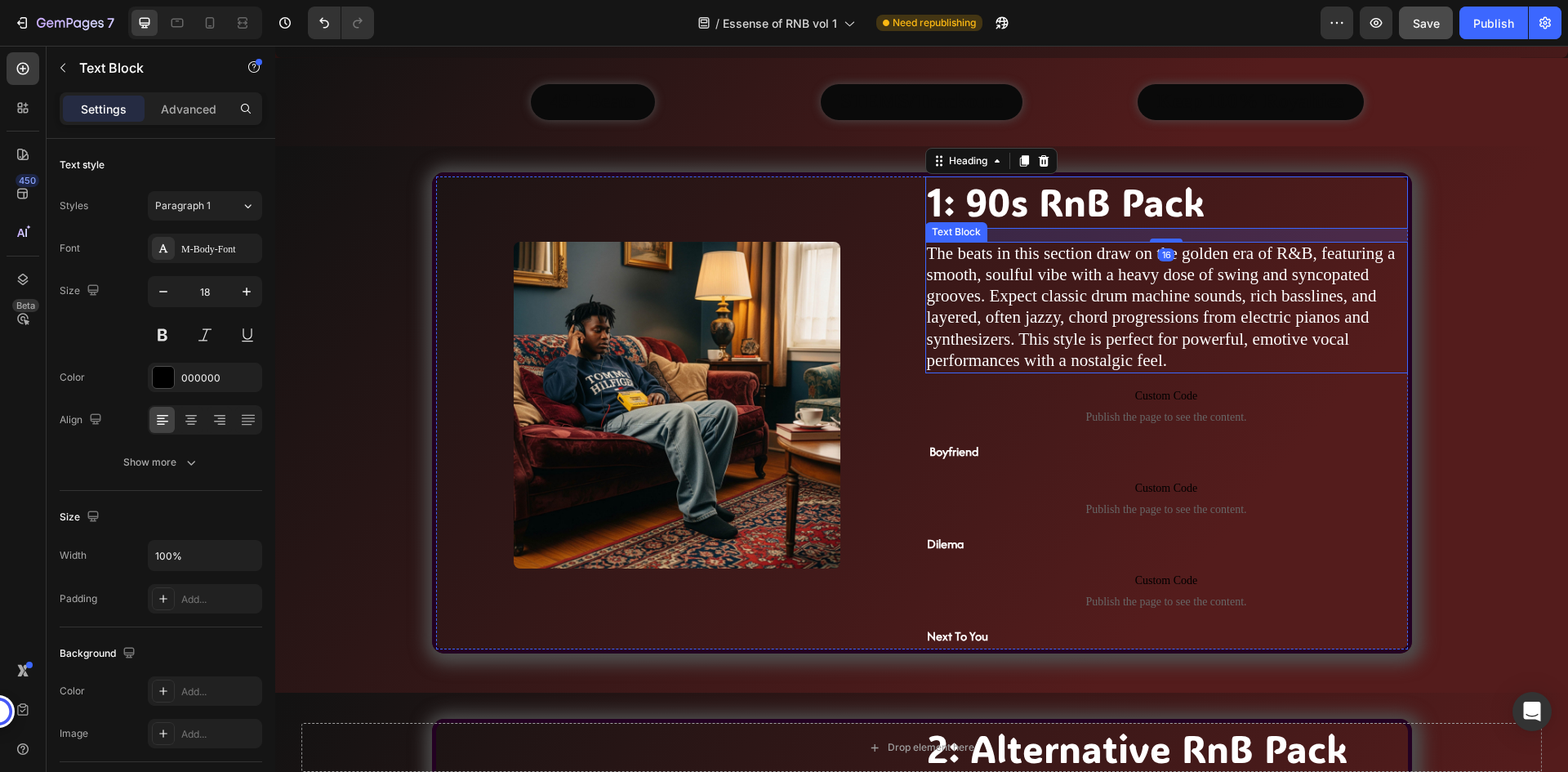
click at [1238, 274] on span "The beats in this section draw on the golden era of R&B, featuring a smooth, so…" at bounding box center [1161, 306] width 469 height 126
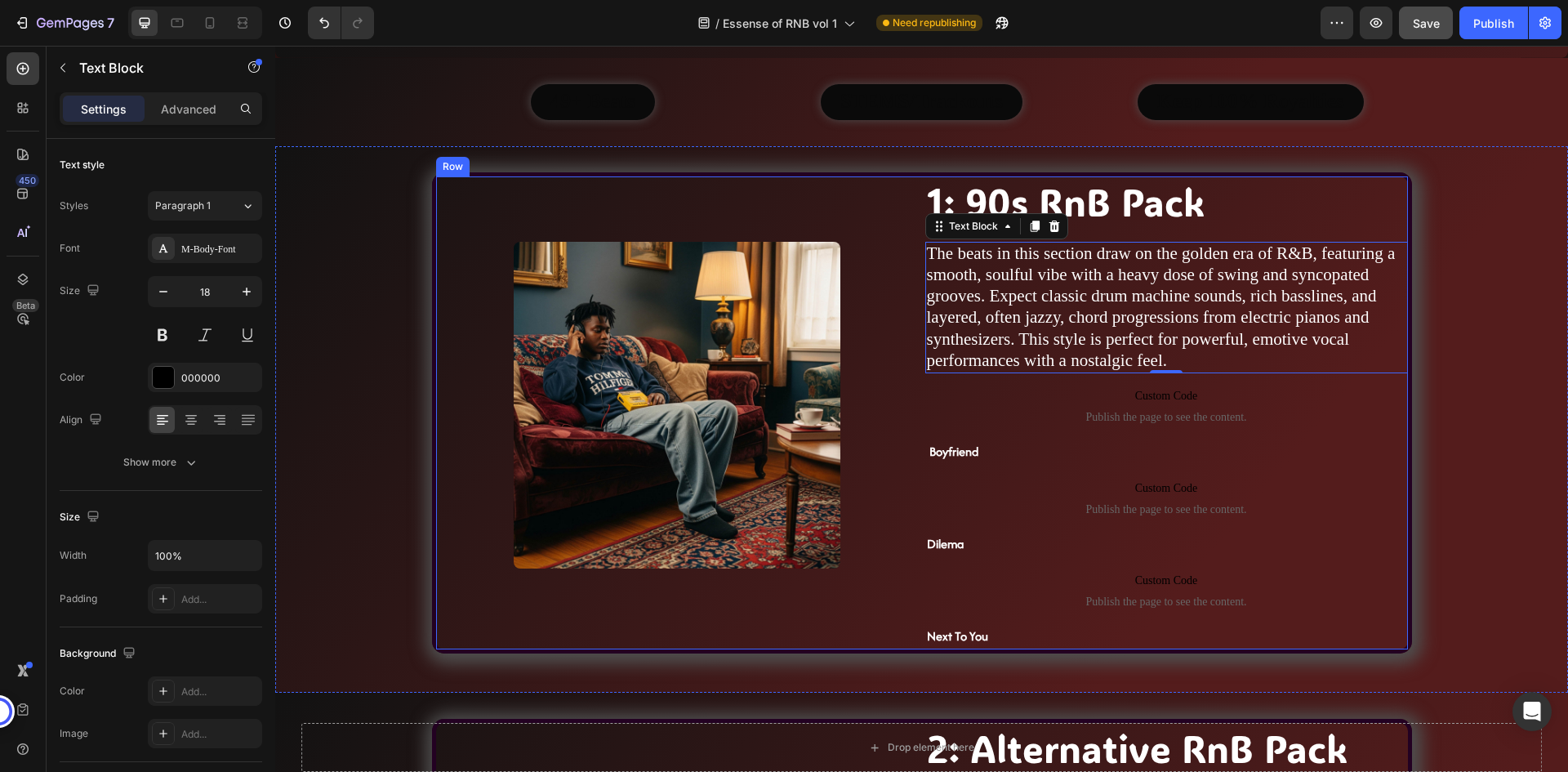
click at [856, 199] on div "Image" at bounding box center [677, 412] width 483 height 473
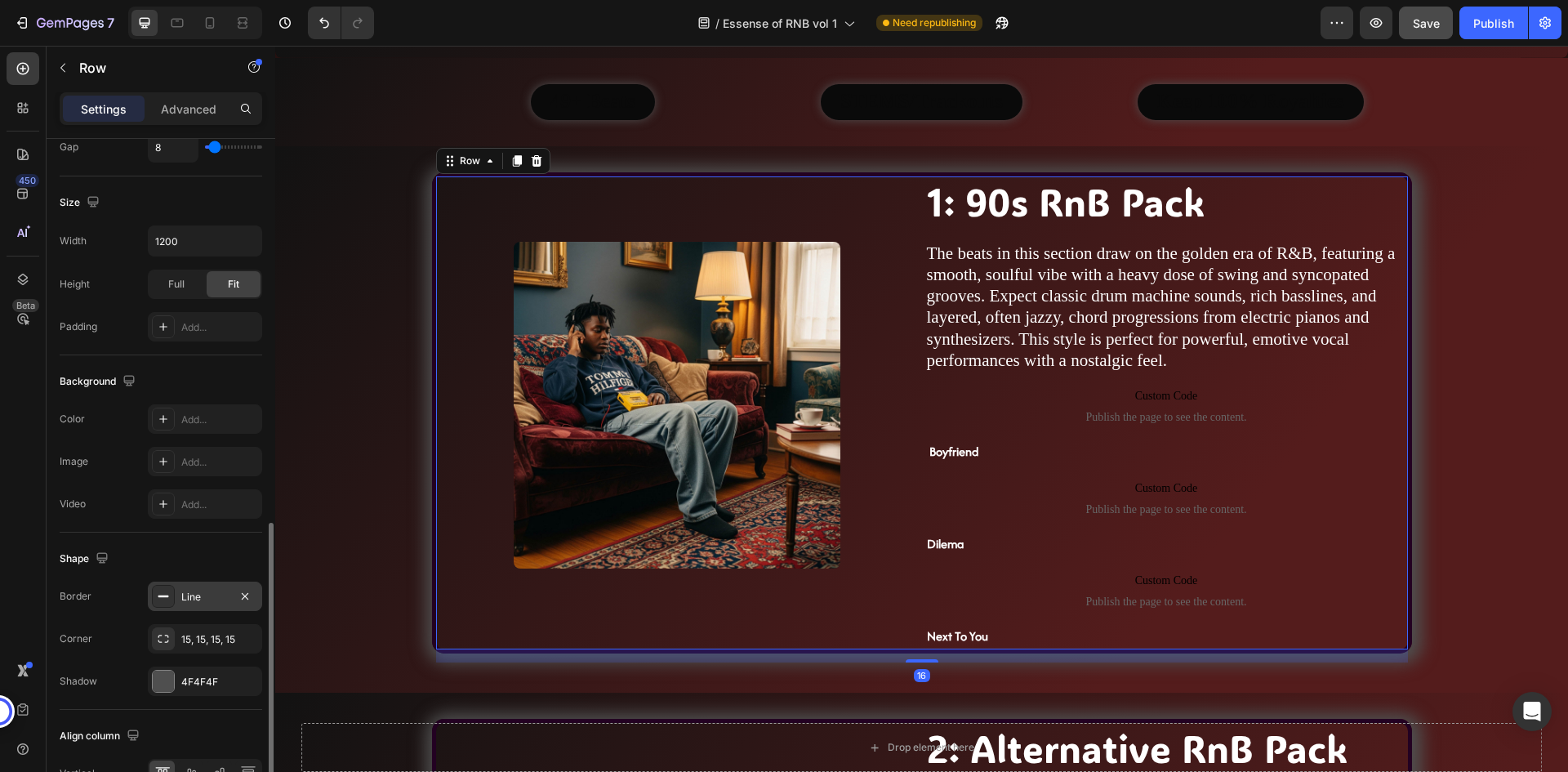
scroll to position [503, 0]
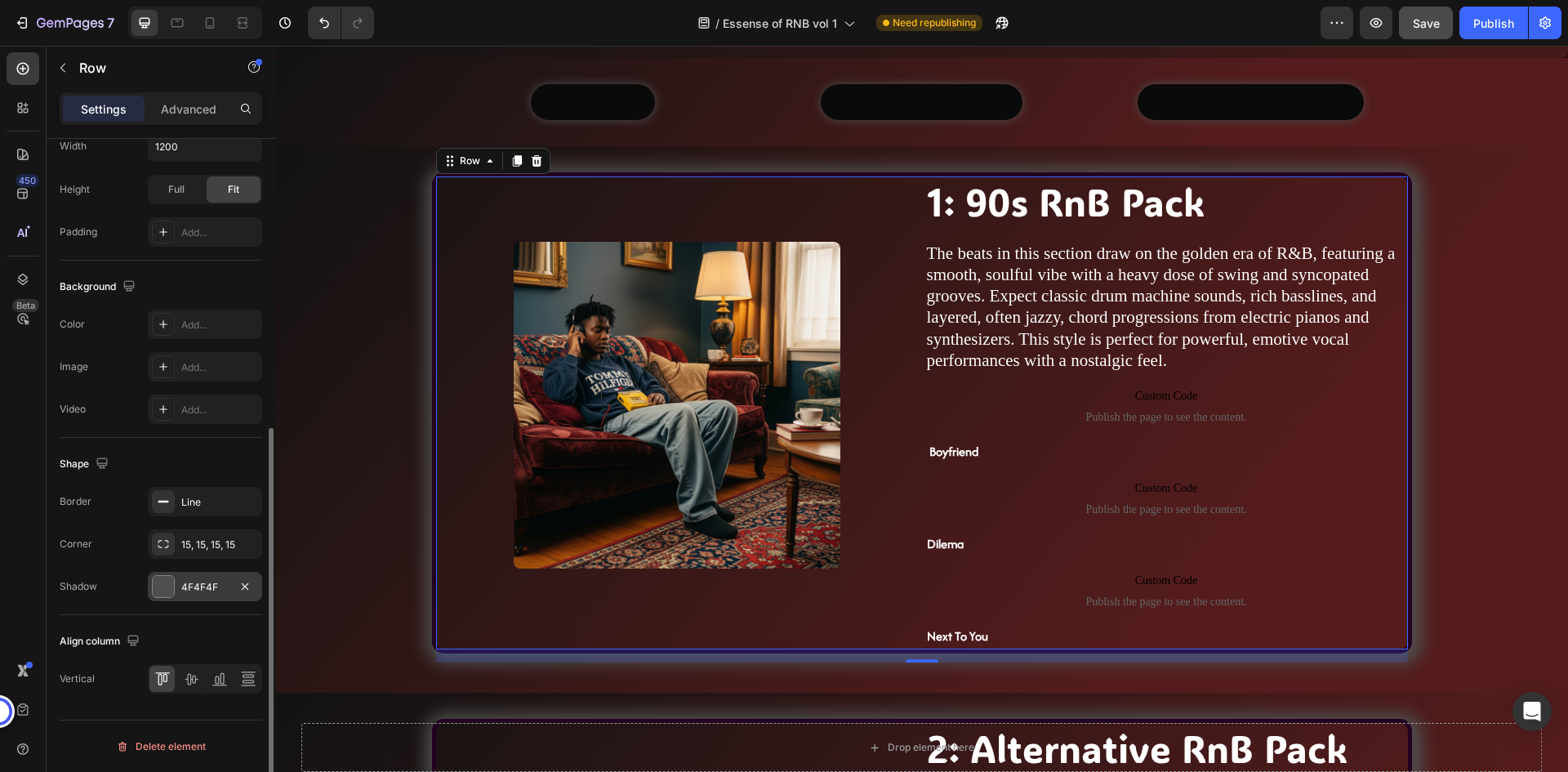
click at [191, 588] on div "4F4F4F" at bounding box center [205, 587] width 47 height 15
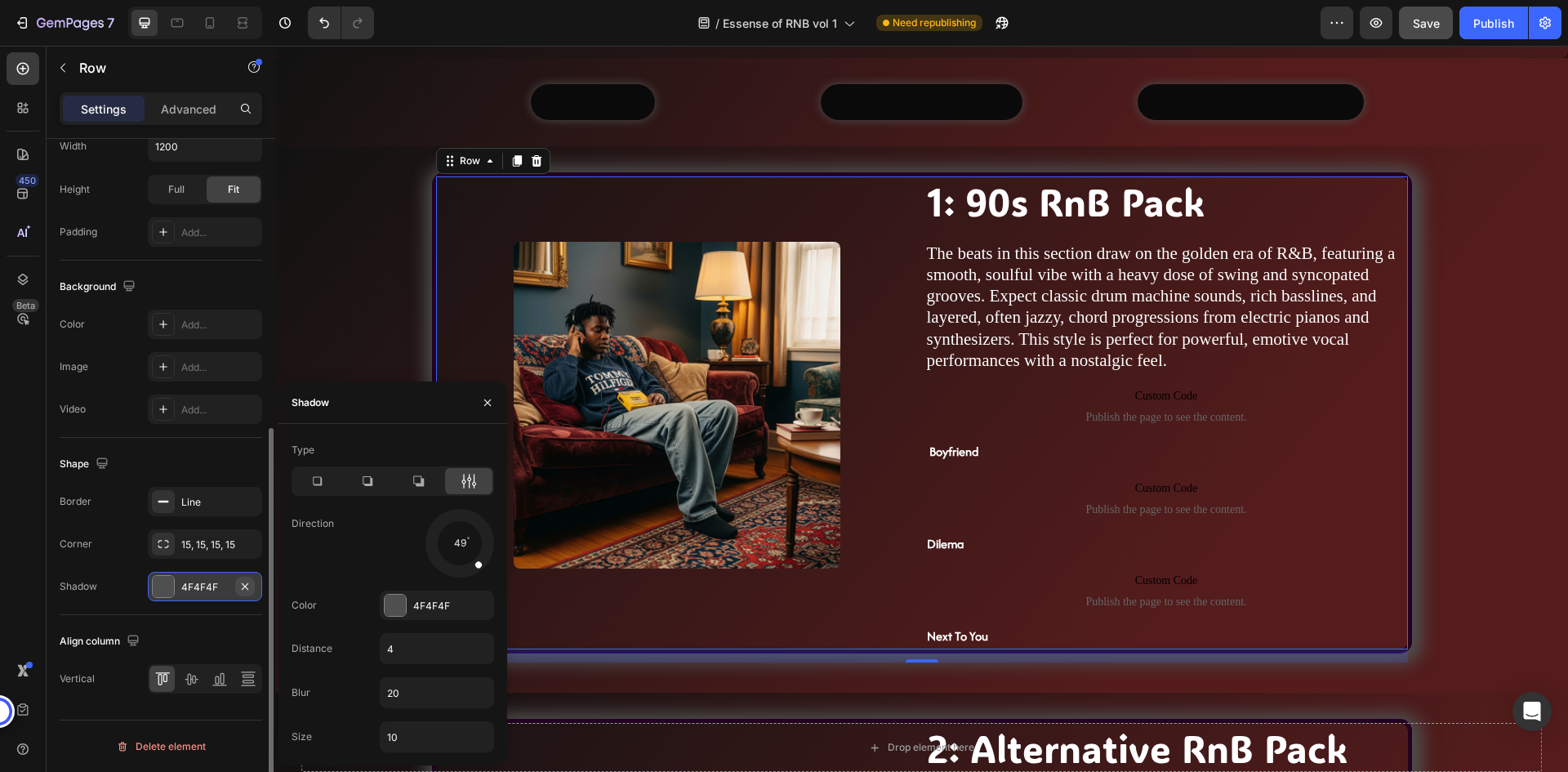
click at [247, 589] on icon "button" at bounding box center [245, 586] width 13 height 13
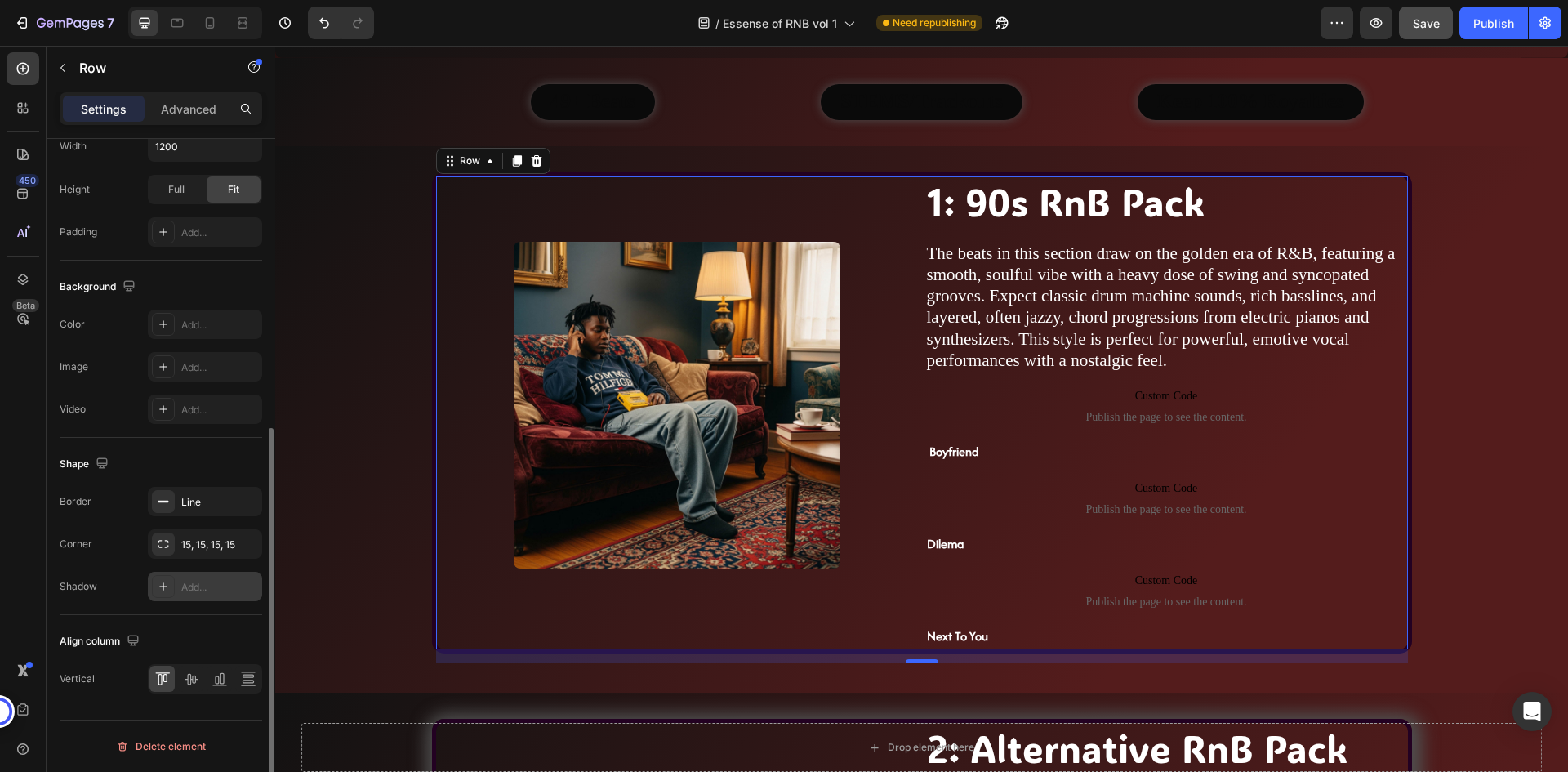
click at [222, 624] on div "Align column Vertical" at bounding box center [161, 660] width 203 height 91
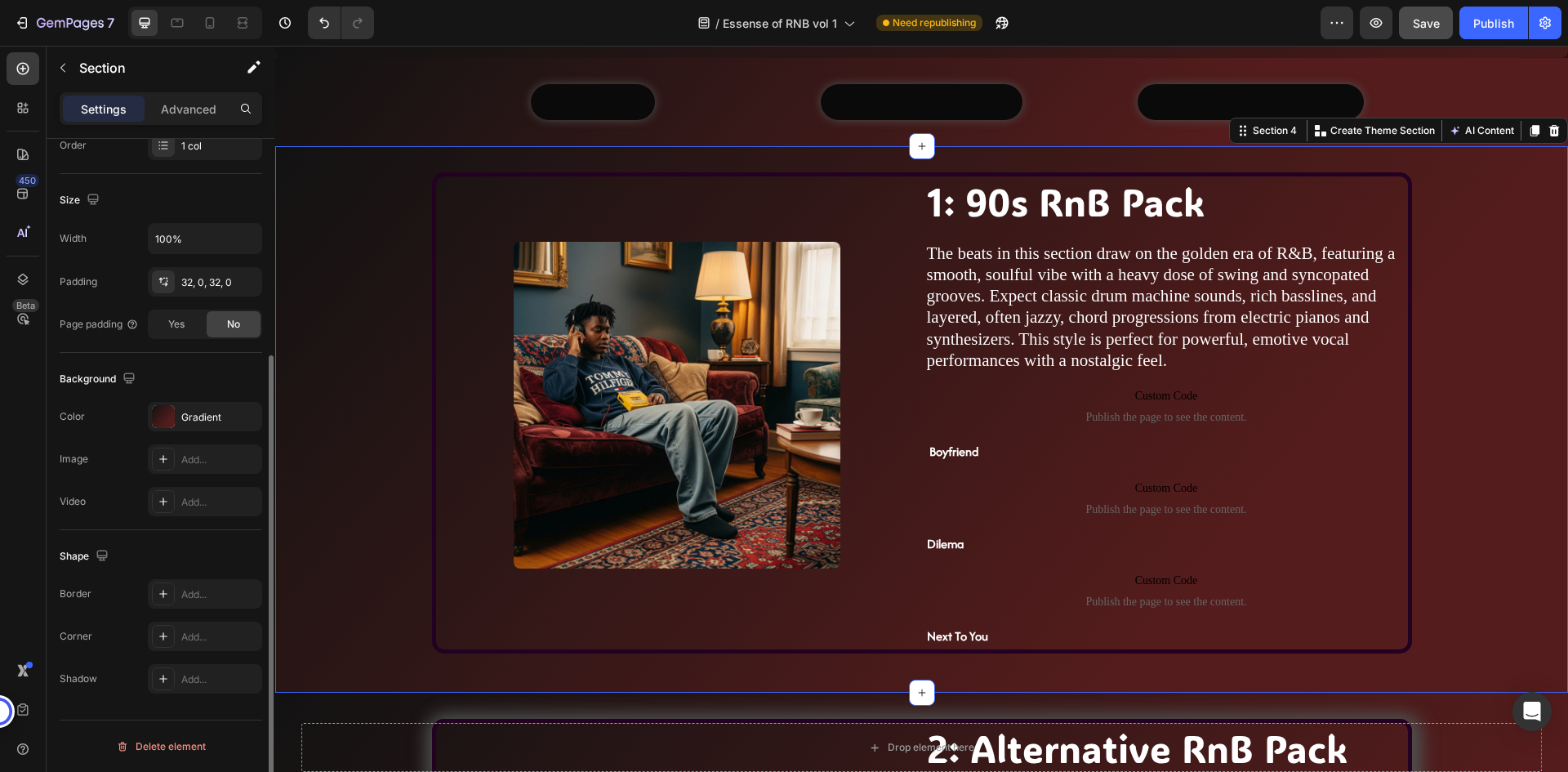
click at [341, 601] on div "Image 1: 90s RnB Pack Heading The beats in this section draw on the golden era …" at bounding box center [921, 419] width 1293 height 494
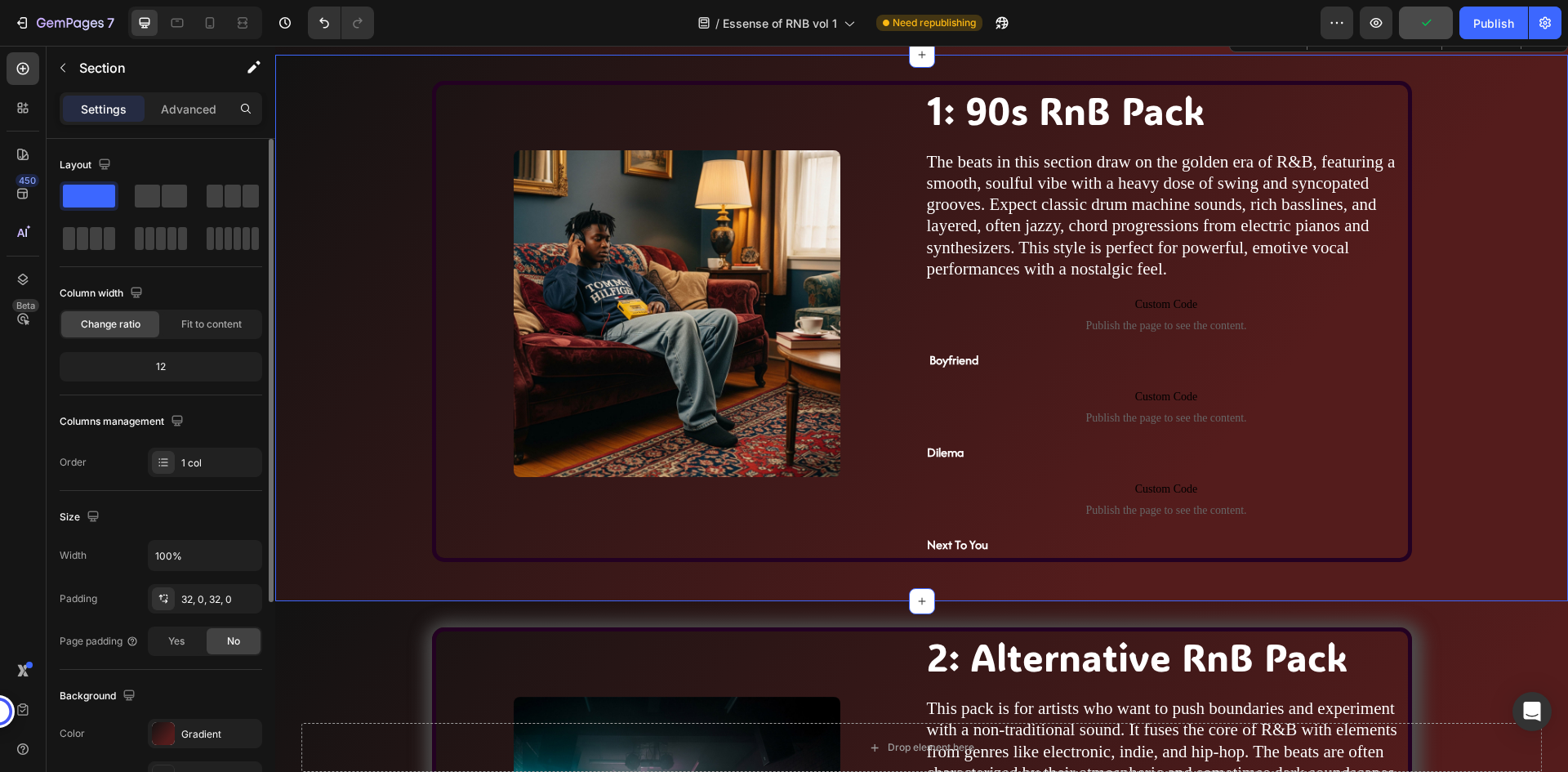
scroll to position [1143, 0]
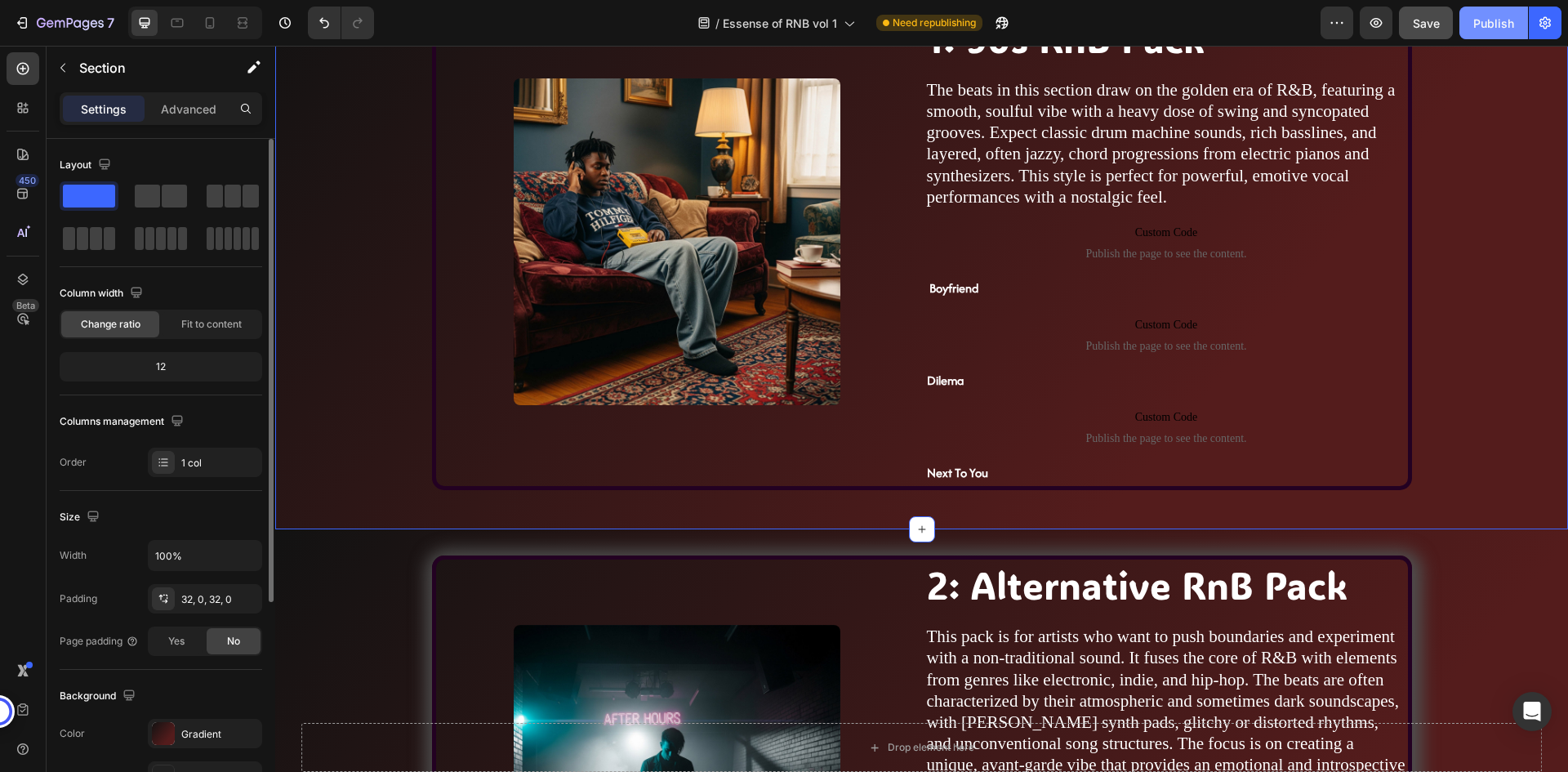
click at [1510, 29] on div "Publish" at bounding box center [1493, 23] width 41 height 18
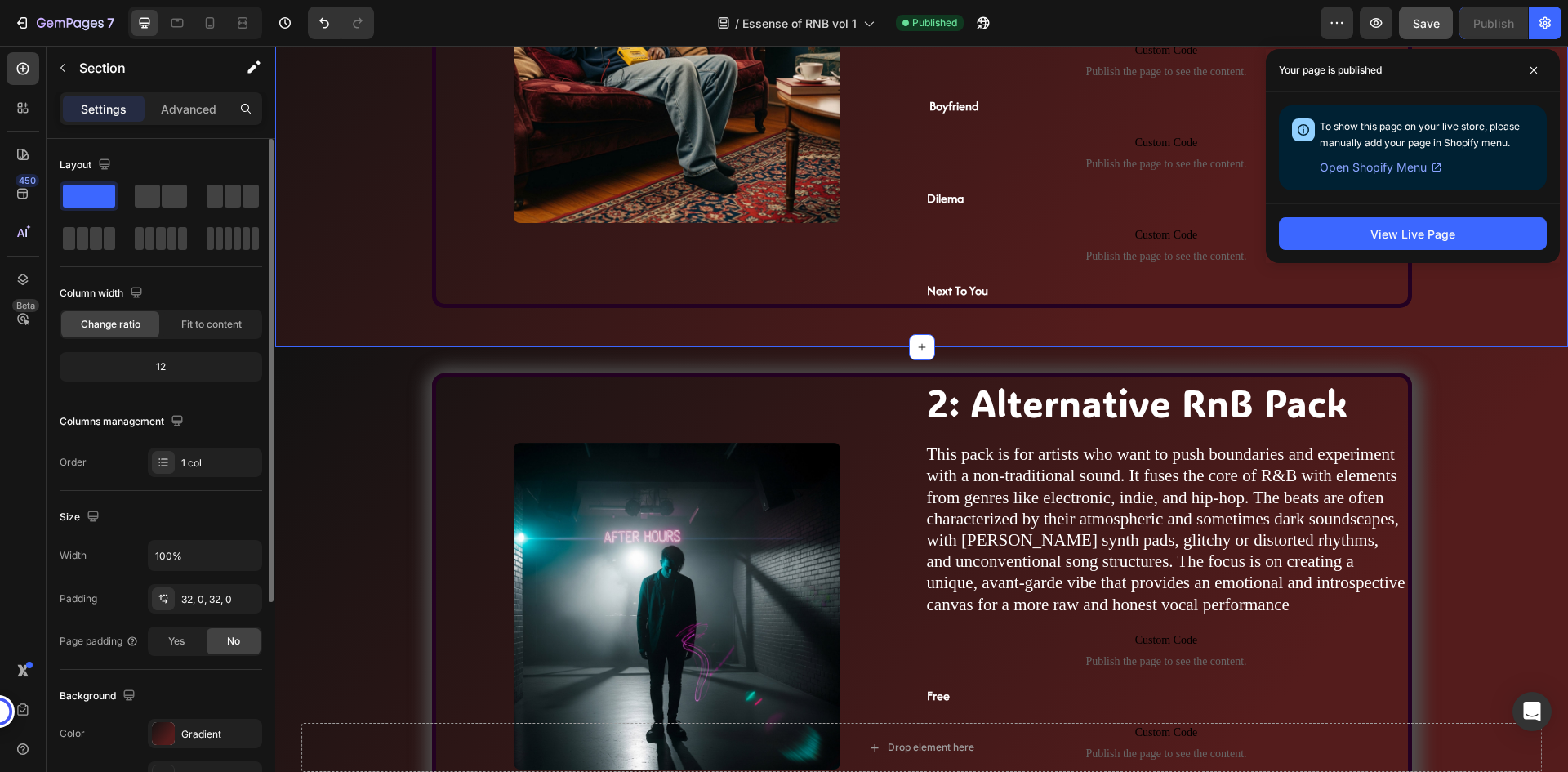
scroll to position [1388, 0]
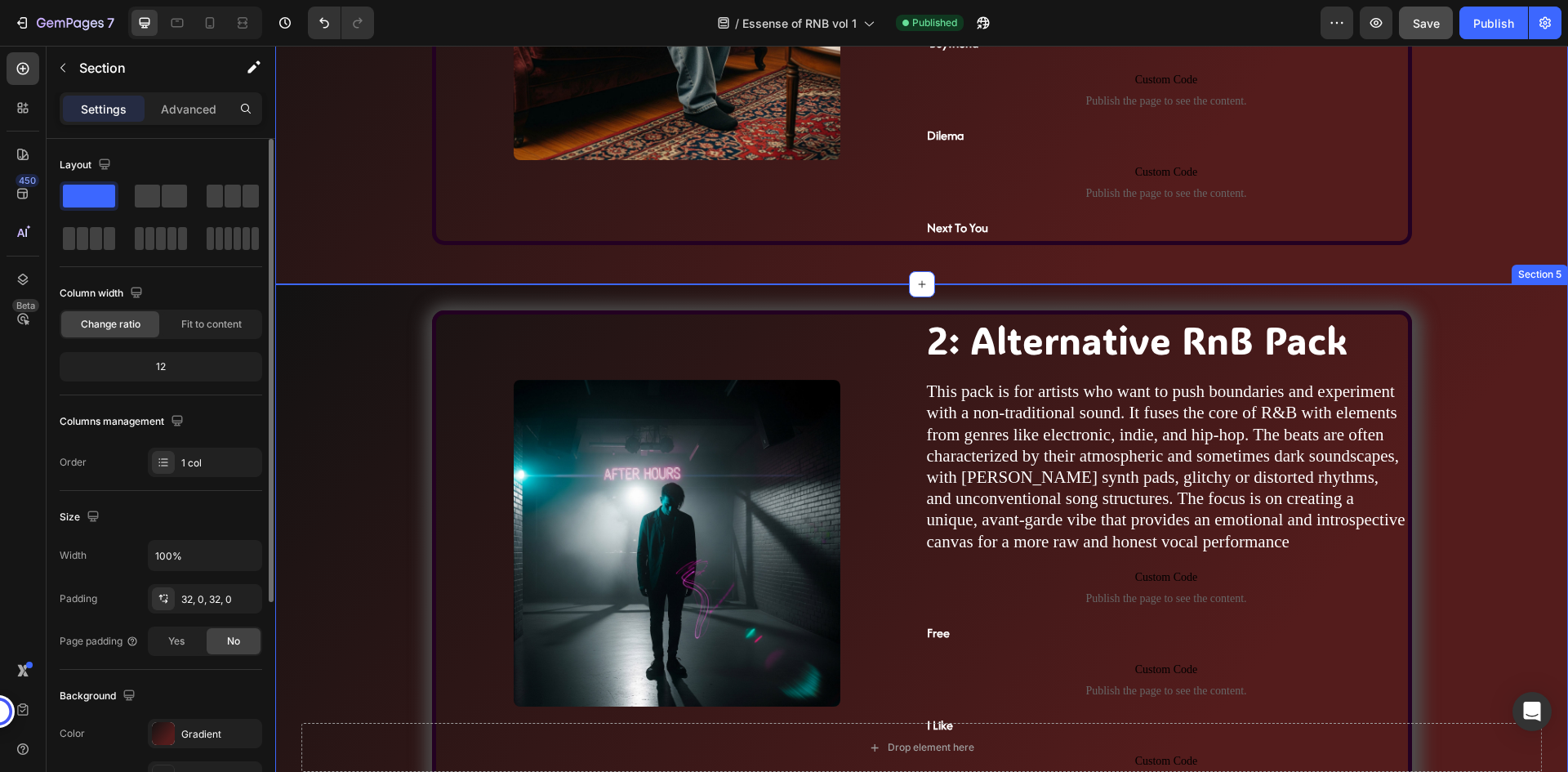
click at [1030, 300] on div "Image 2: Alternative RnB Pack Heading This pack is for artists who want to push…" at bounding box center [921, 579] width 1293 height 590
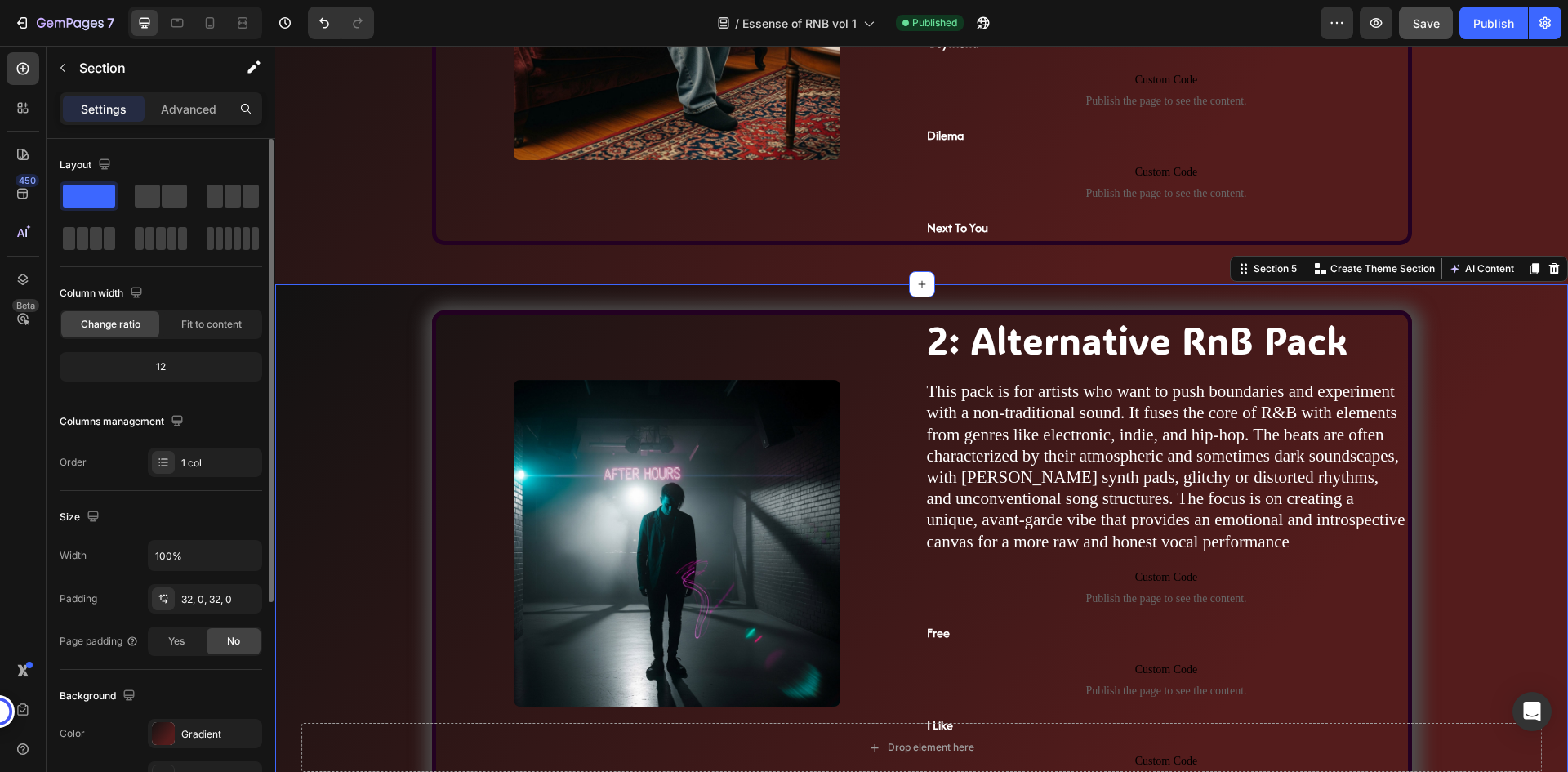
click at [1030, 300] on div "Image 2: Alternative RnB Pack Heading This pack is for artists who want to push…" at bounding box center [921, 579] width 1293 height 590
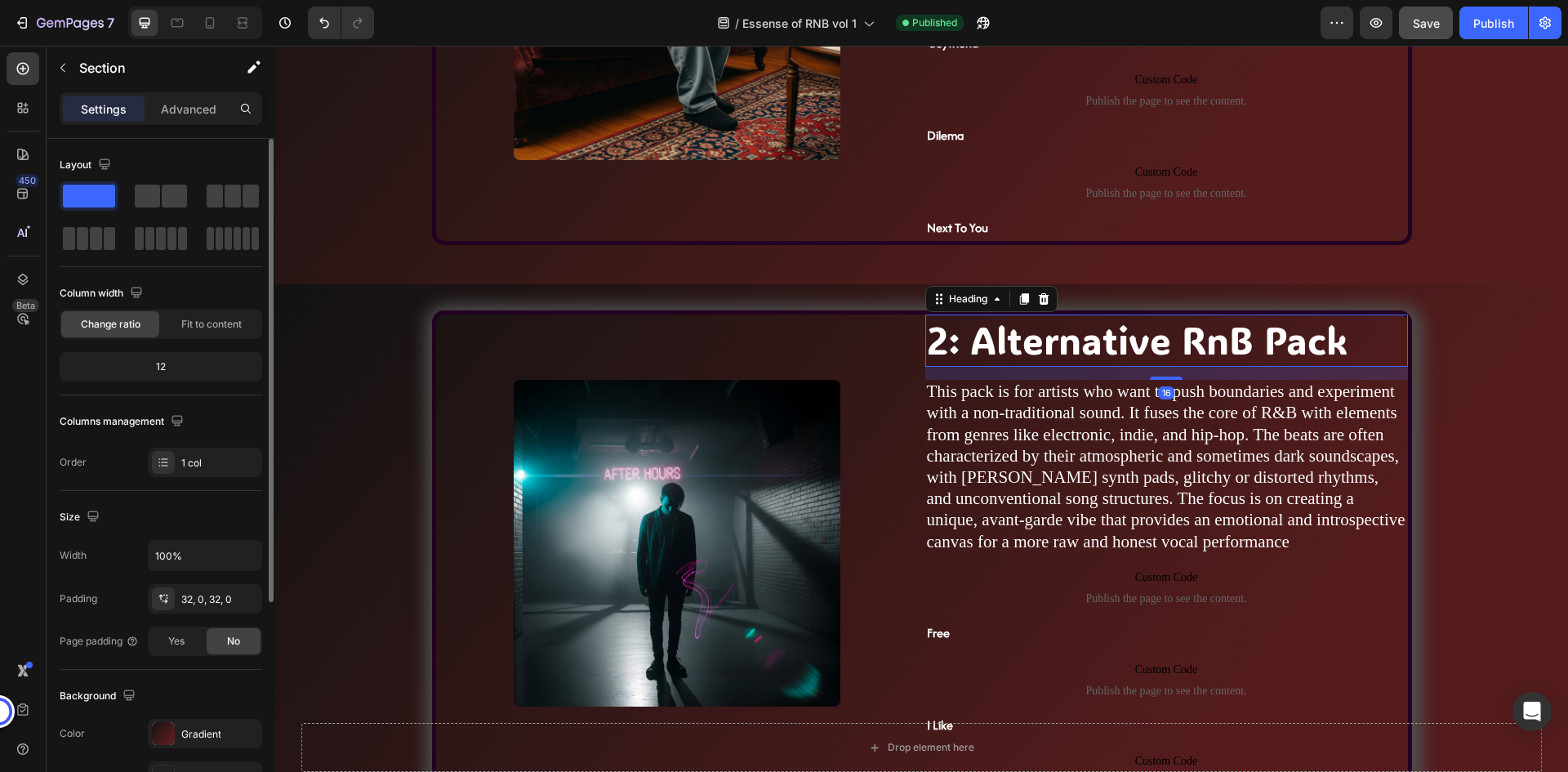
click at [927, 341] on span "2: Alternative RnB Pack" at bounding box center [1137, 339] width 420 height 49
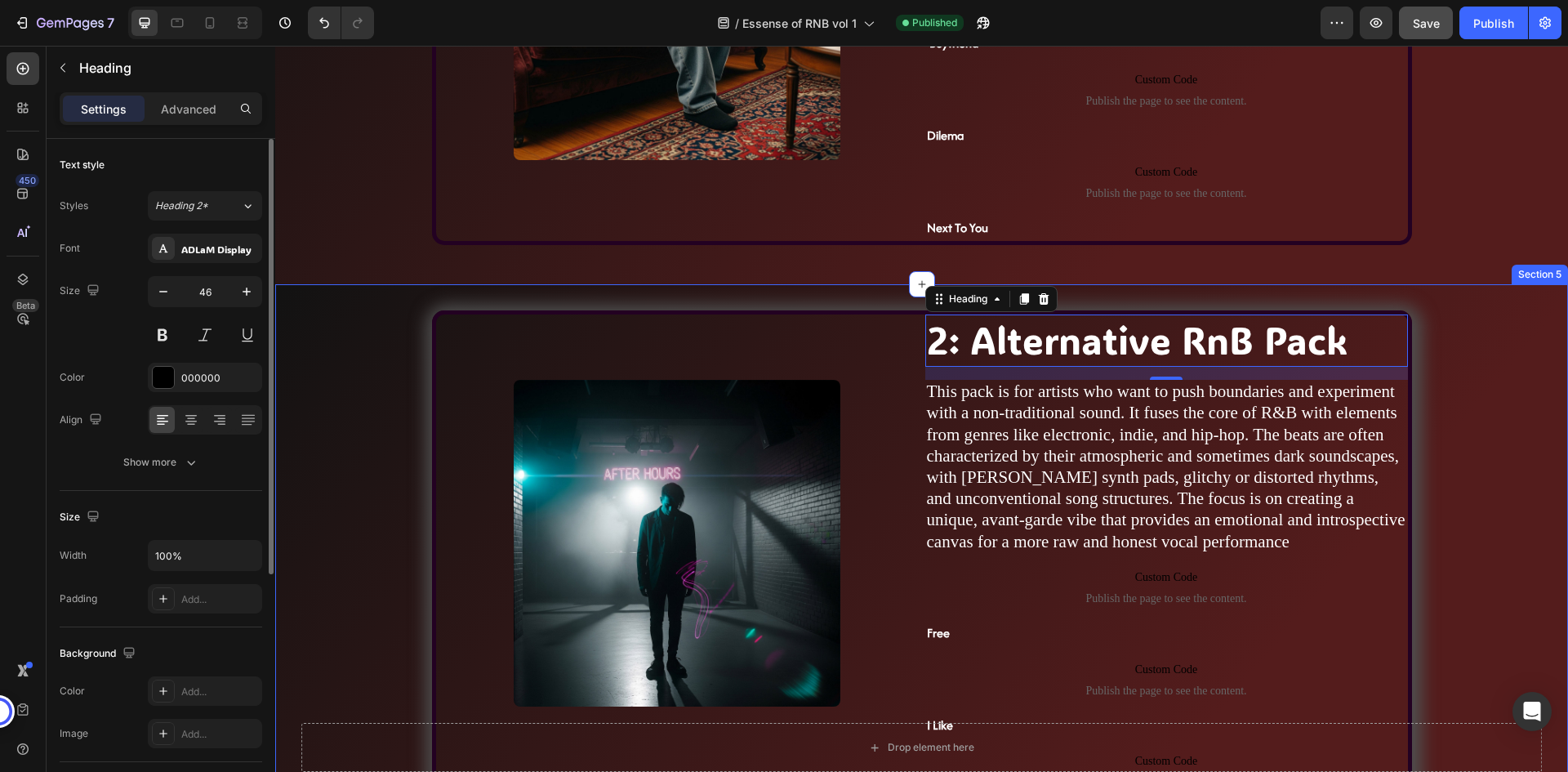
click at [890, 298] on div "Image 2: Alternative RnB Pack Heading 16 This pack is for artists who want to p…" at bounding box center [921, 579] width 1293 height 590
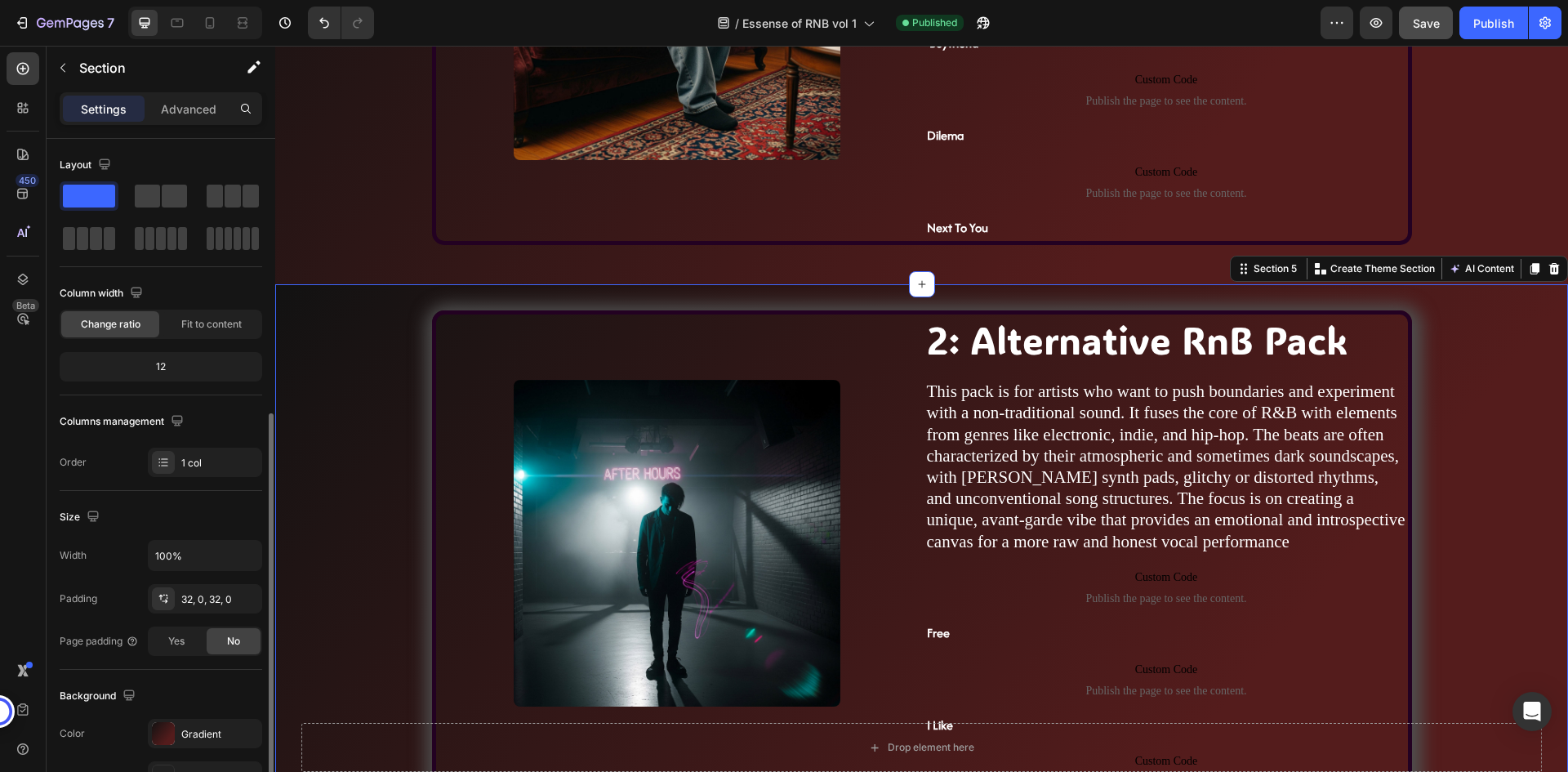
scroll to position [317, 0]
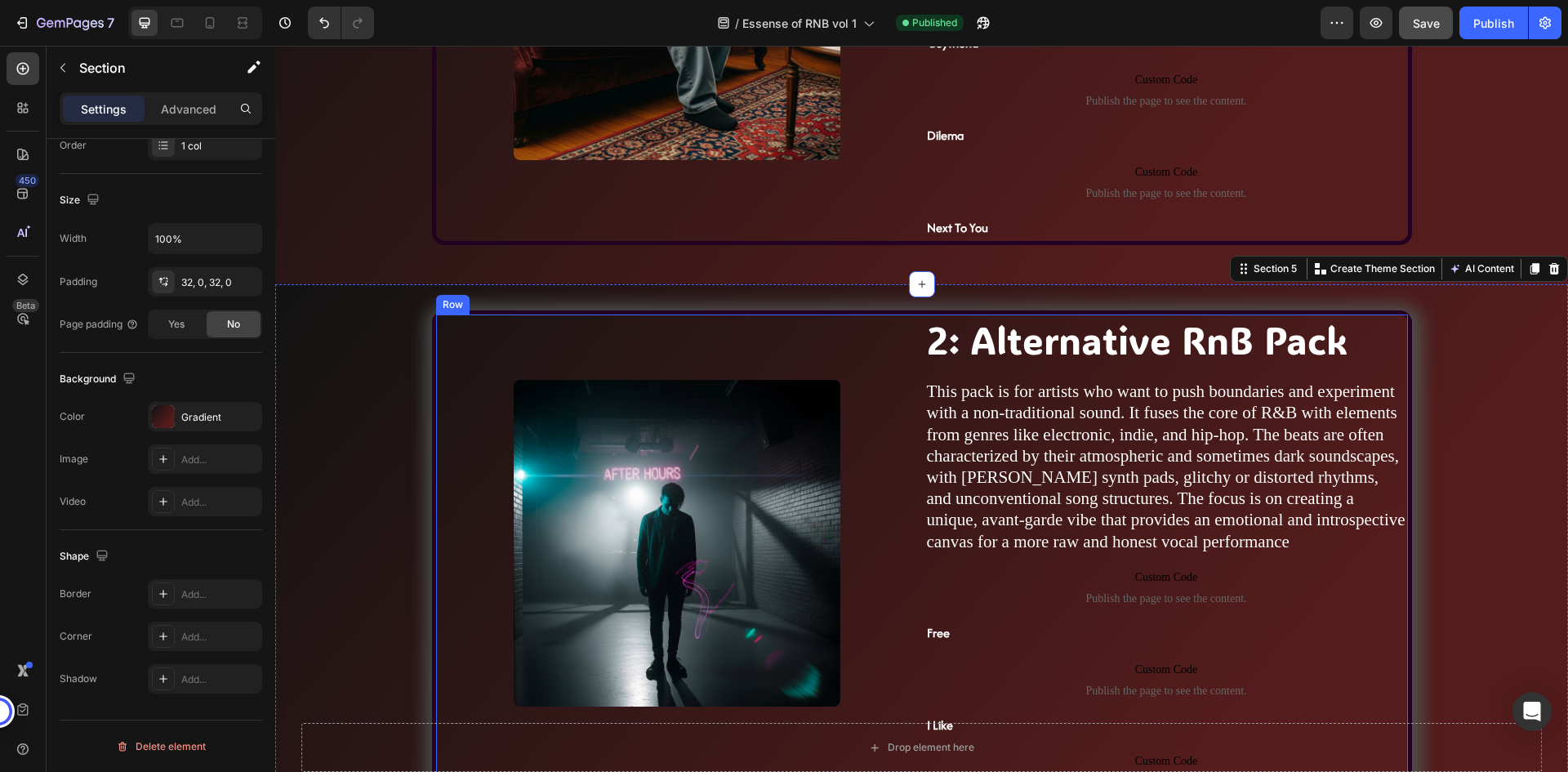
click at [469, 333] on div "Image" at bounding box center [677, 572] width 483 height 516
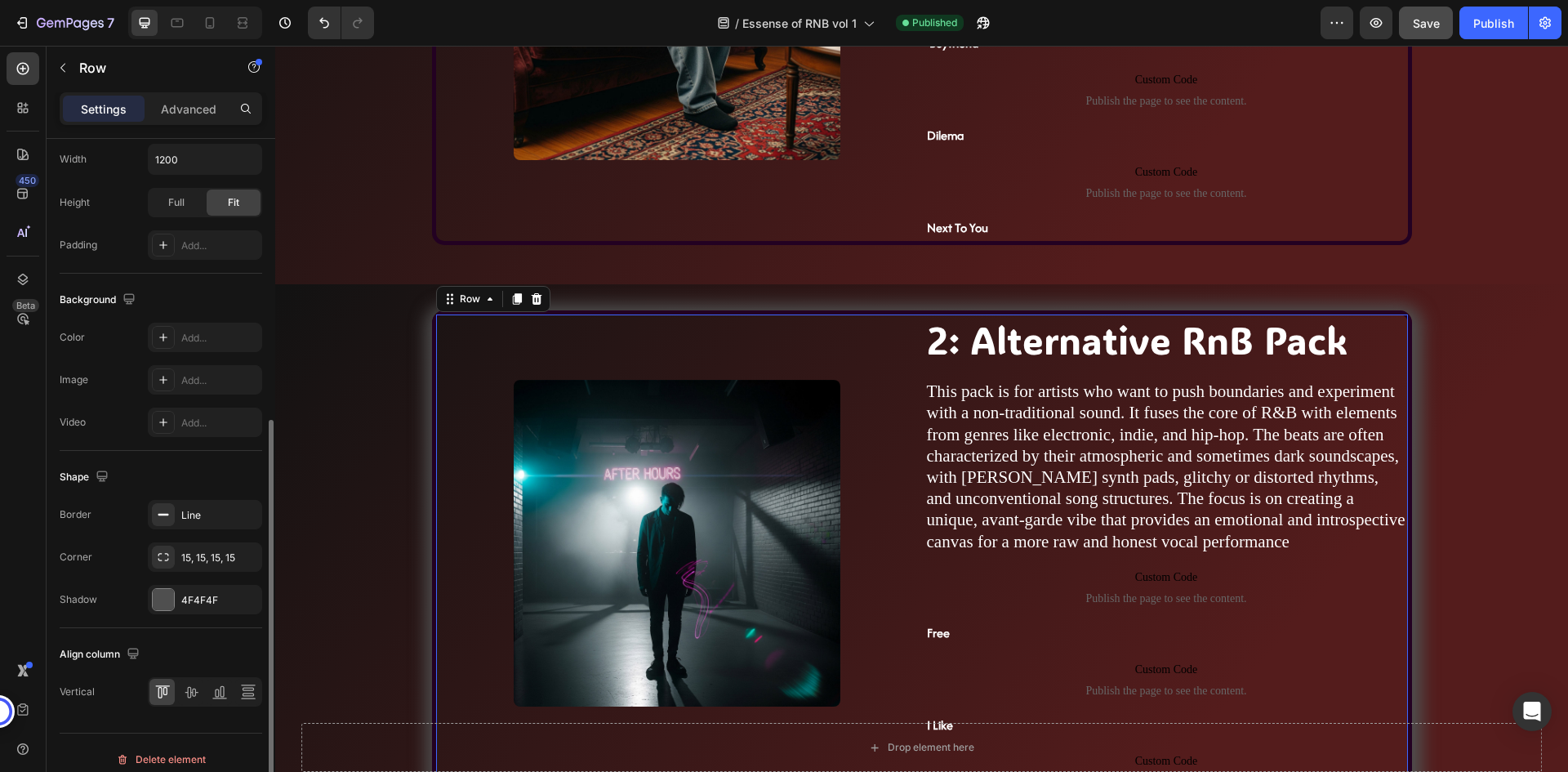
scroll to position [503, 0]
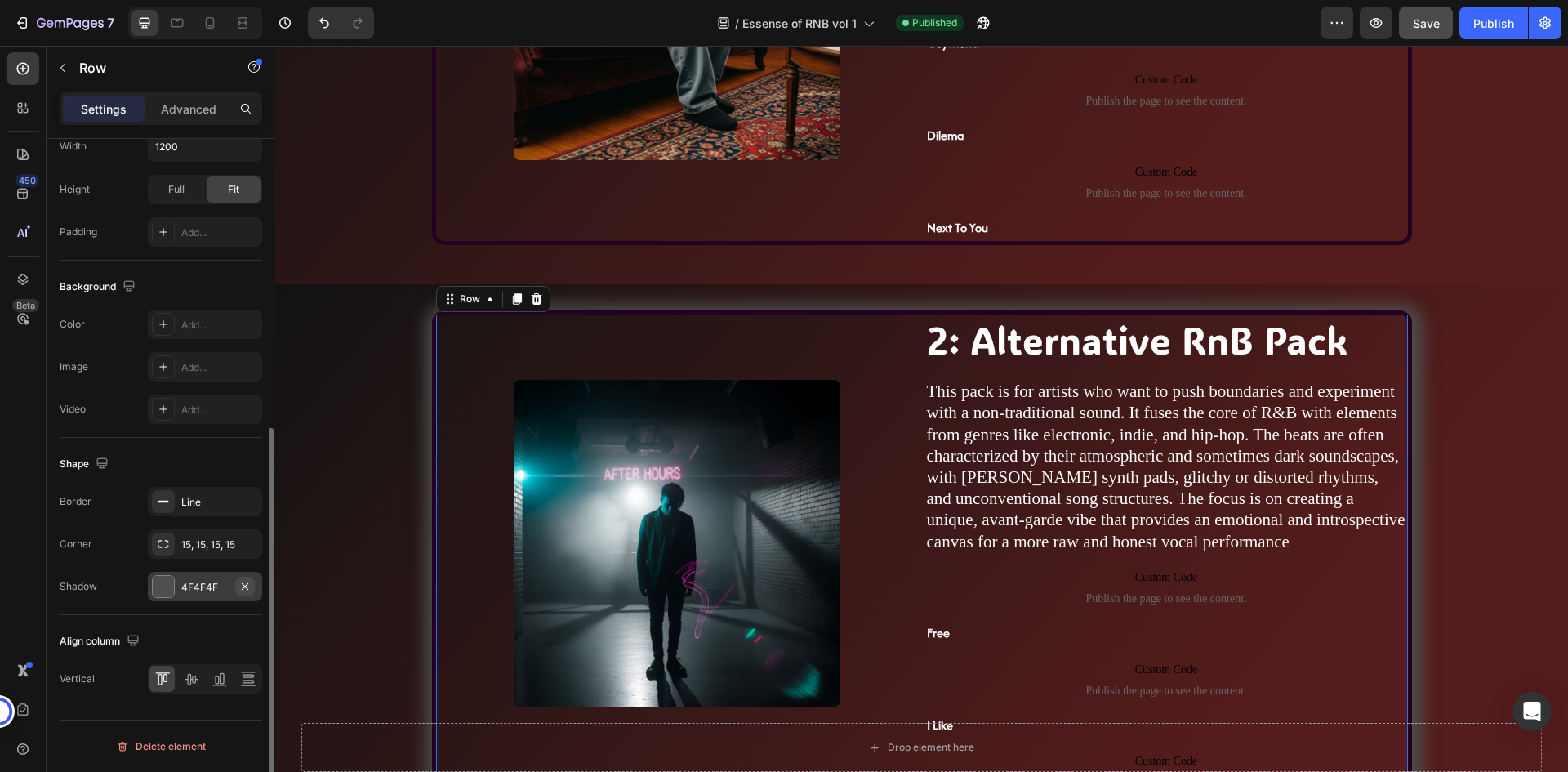
click at [241, 587] on icon "button" at bounding box center [245, 586] width 13 height 13
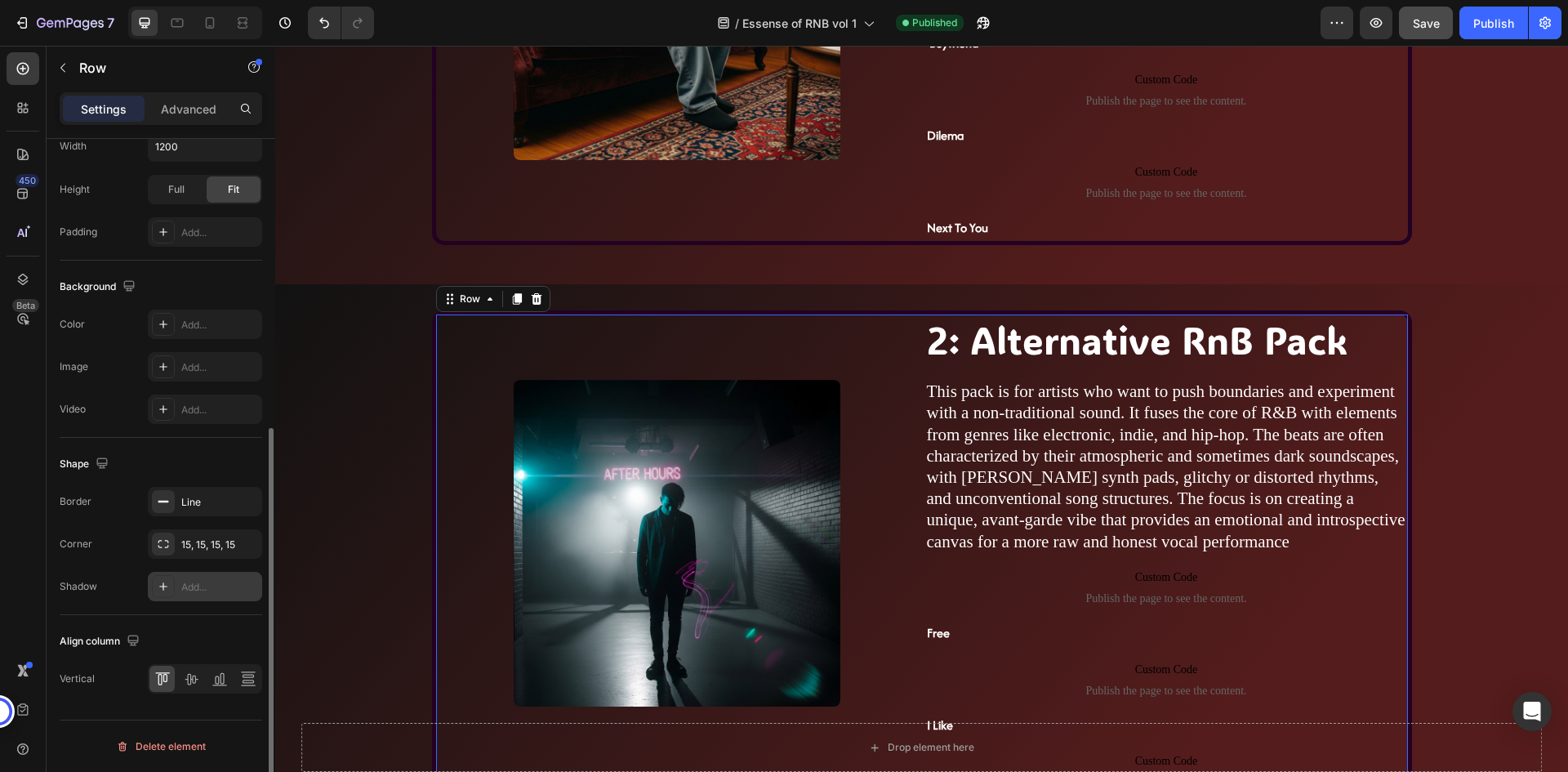
click at [234, 607] on div "Shape Border Line Corner 15, 15, 15, 15 Shadow Add..." at bounding box center [161, 526] width 203 height 177
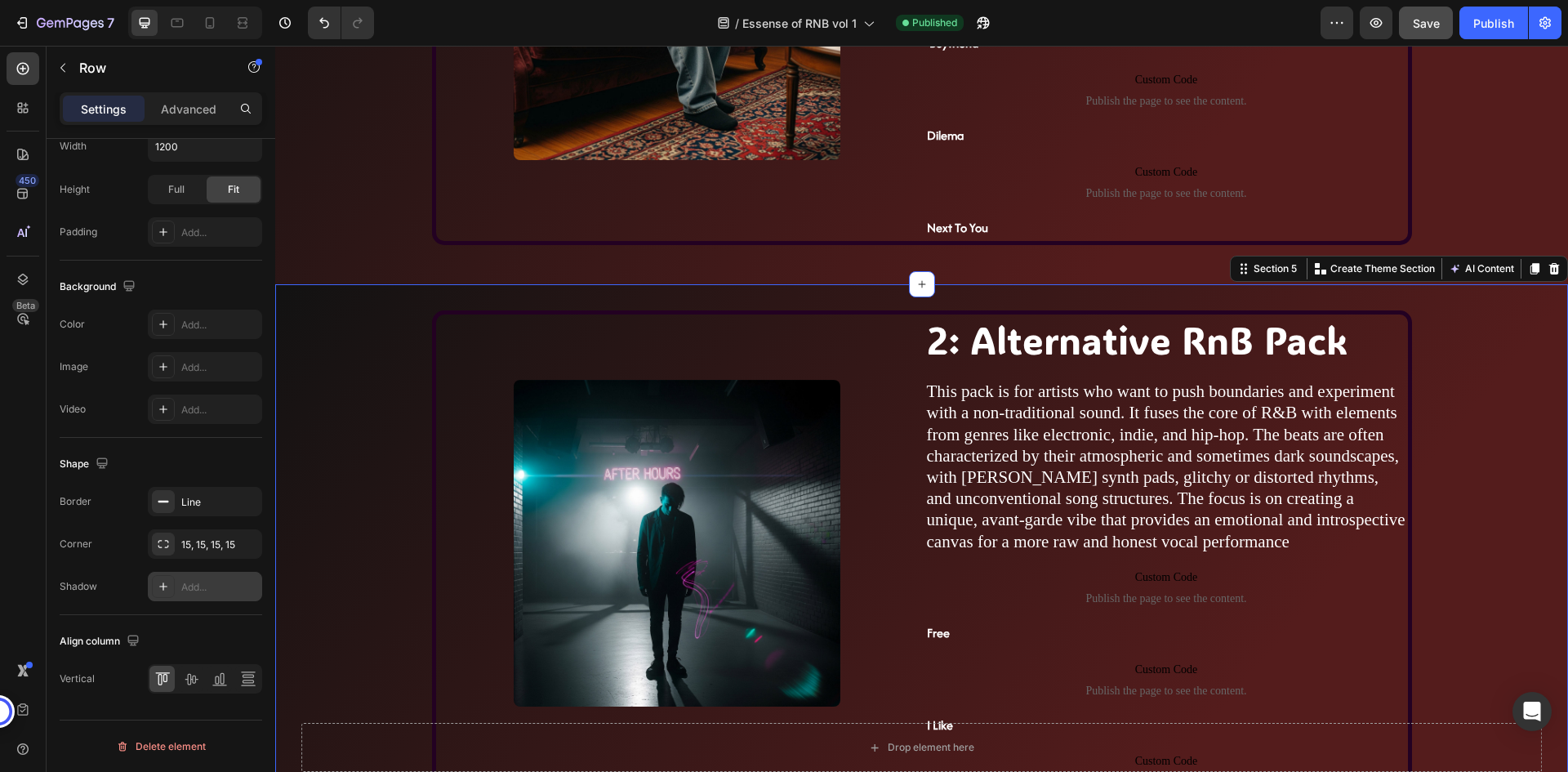
scroll to position [317, 0]
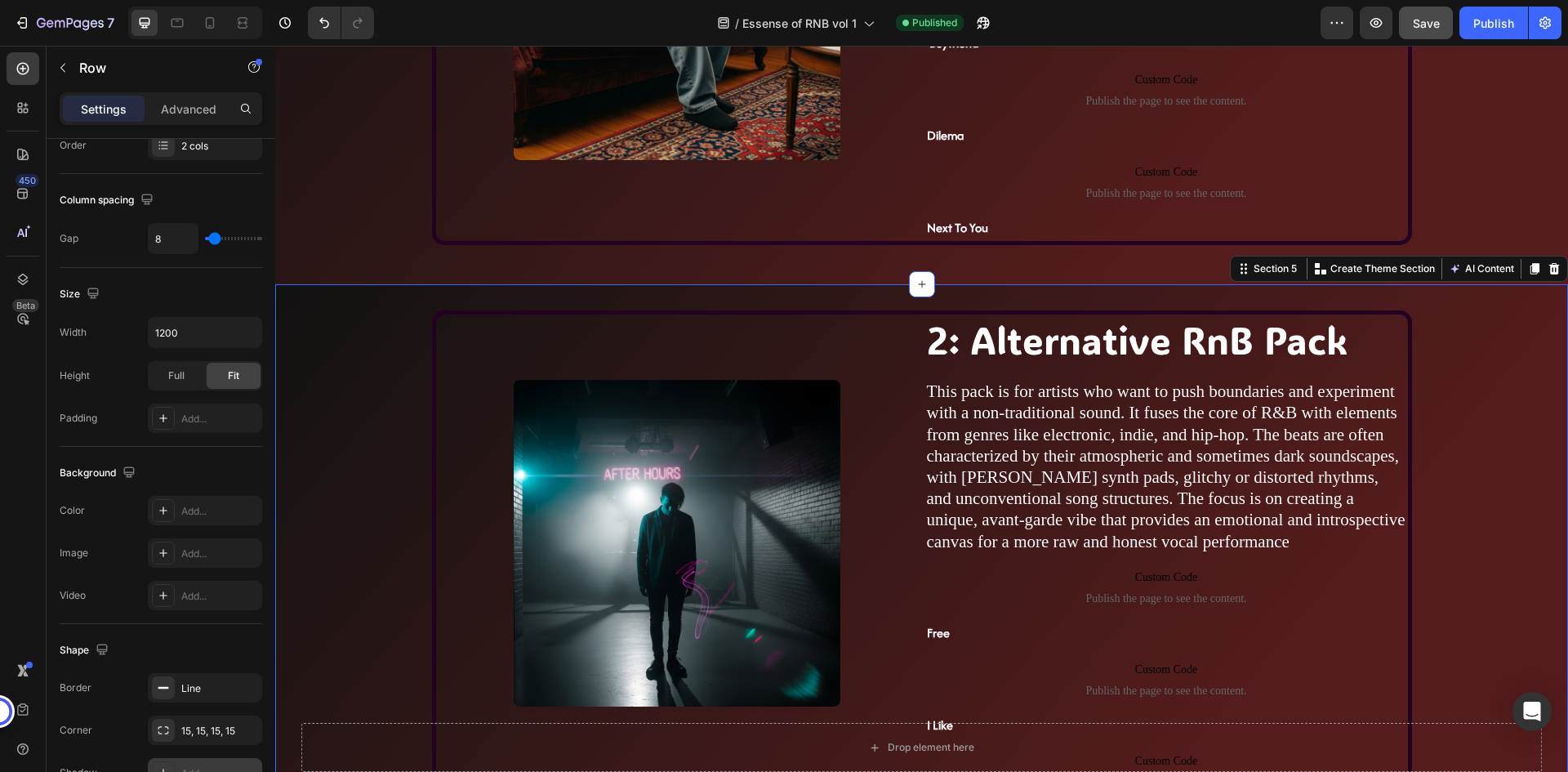
click at [1437, 309] on div "Image 2: Alternative RnB Pack Heading This pack is for artists who want to push…" at bounding box center [921, 579] width 1293 height 590
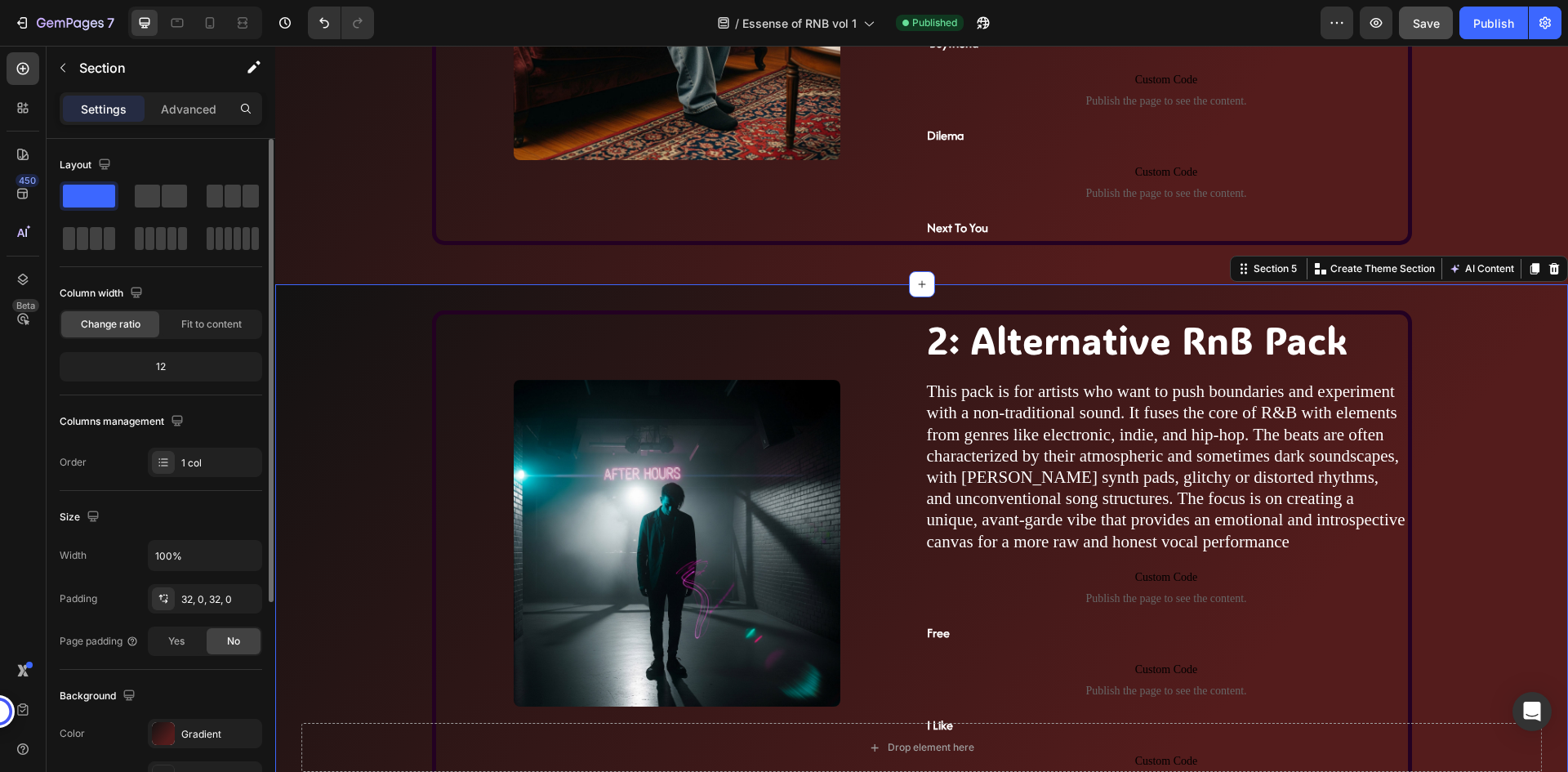
scroll to position [245, 0]
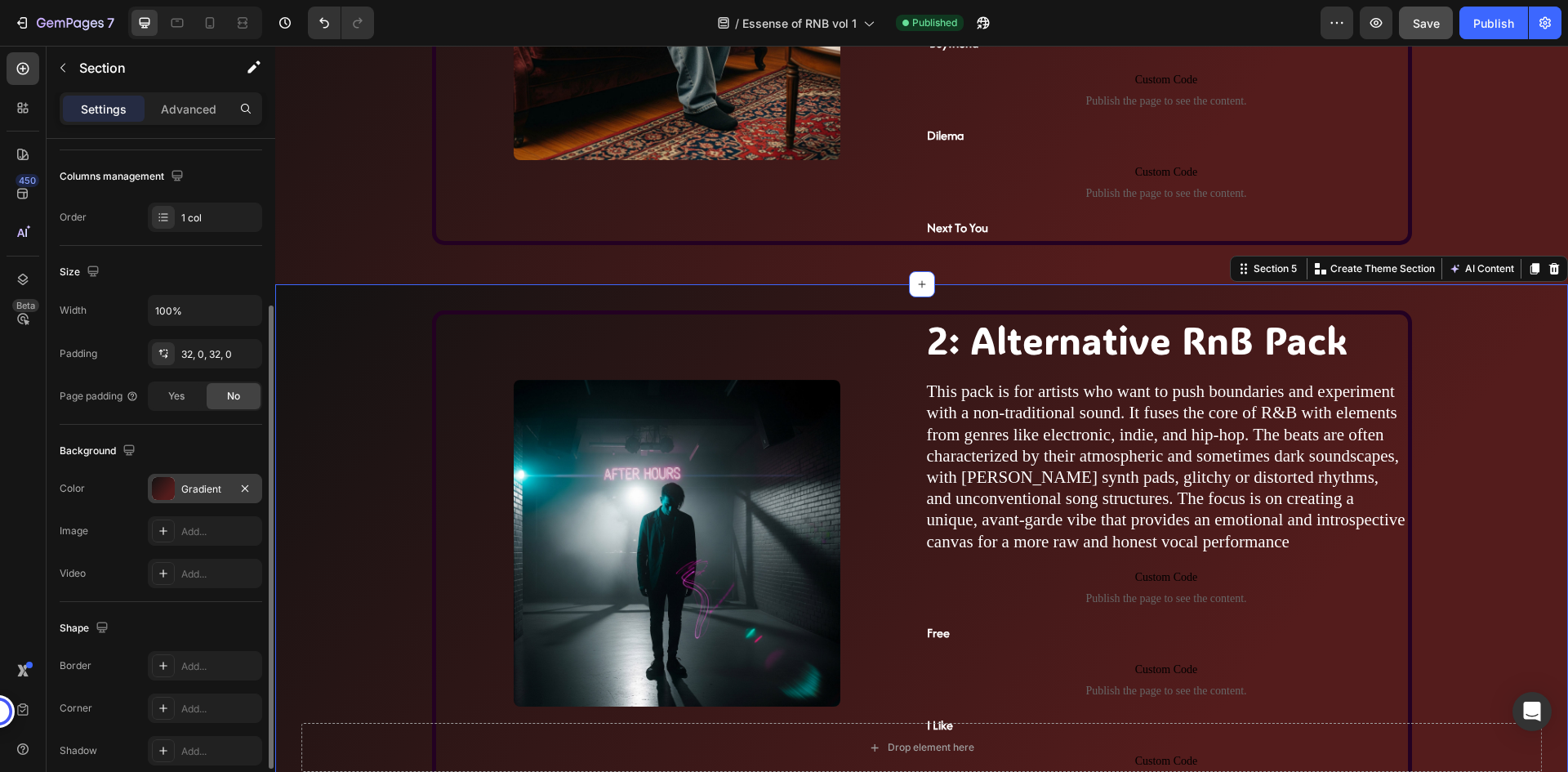
click at [221, 479] on div "Gradient" at bounding box center [205, 488] width 114 height 29
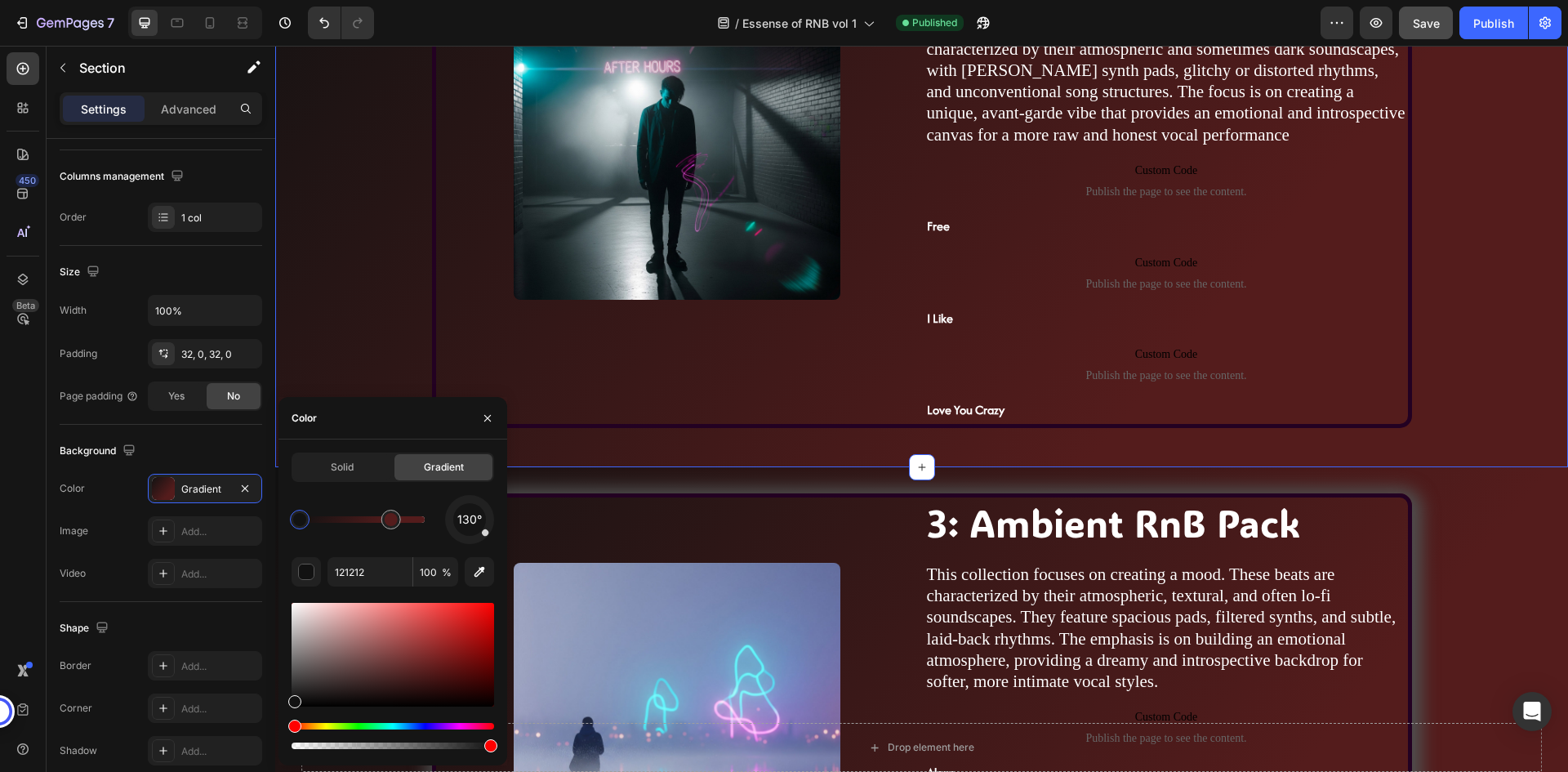
scroll to position [1796, 0]
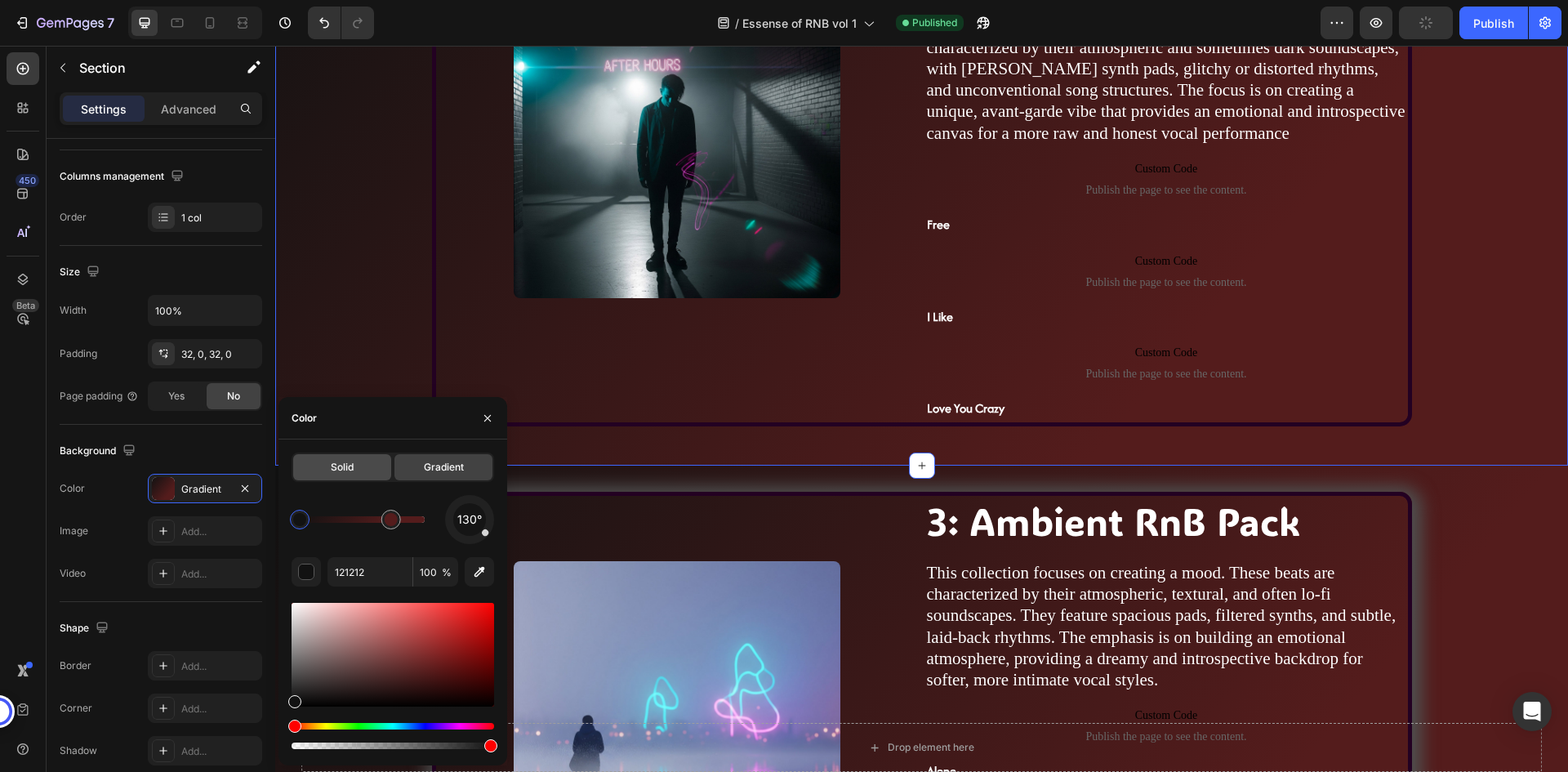
click at [359, 466] on div "Solid" at bounding box center [342, 467] width 98 height 26
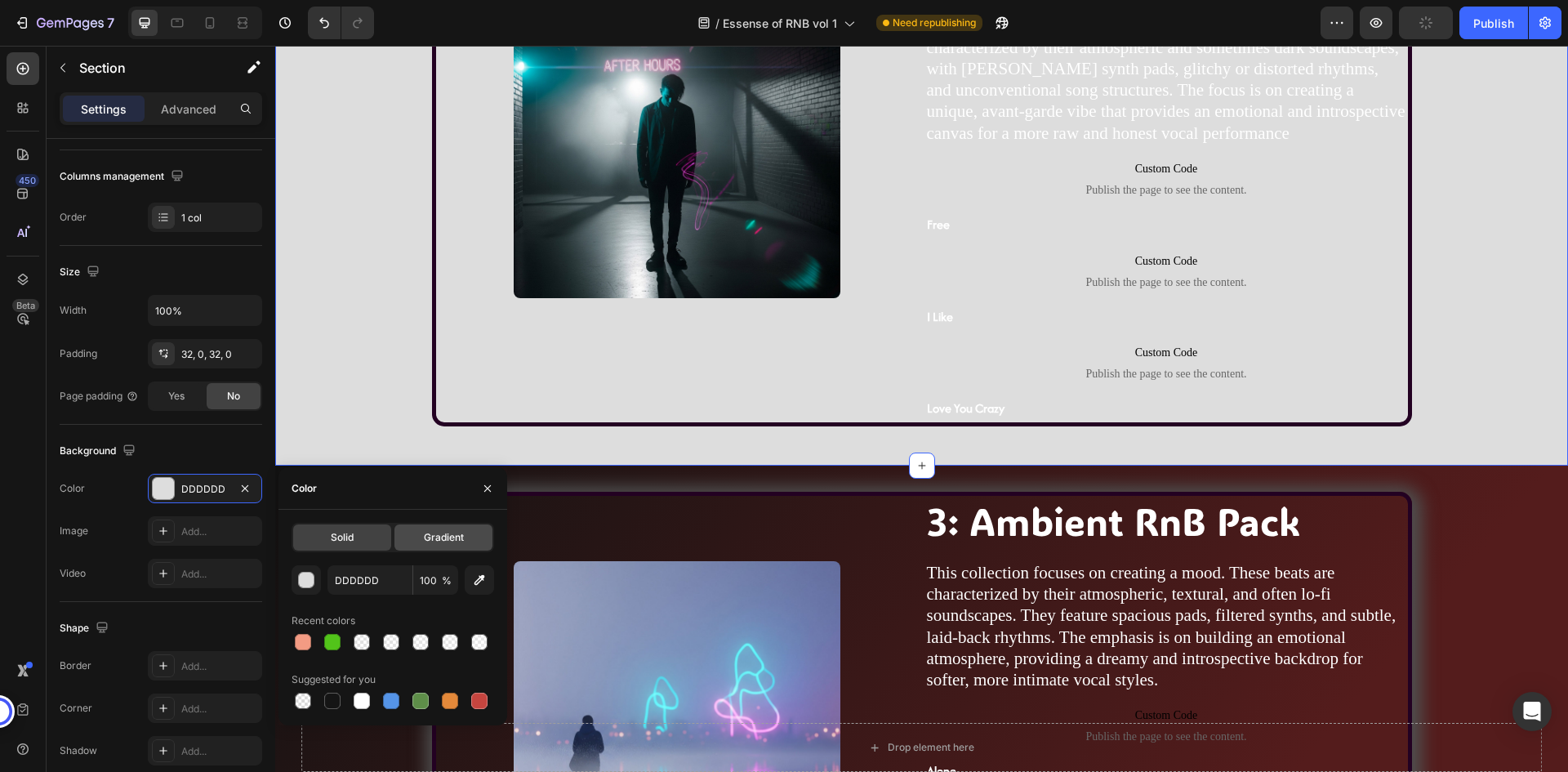
click at [440, 539] on span "Gradient" at bounding box center [443, 537] width 40 height 15
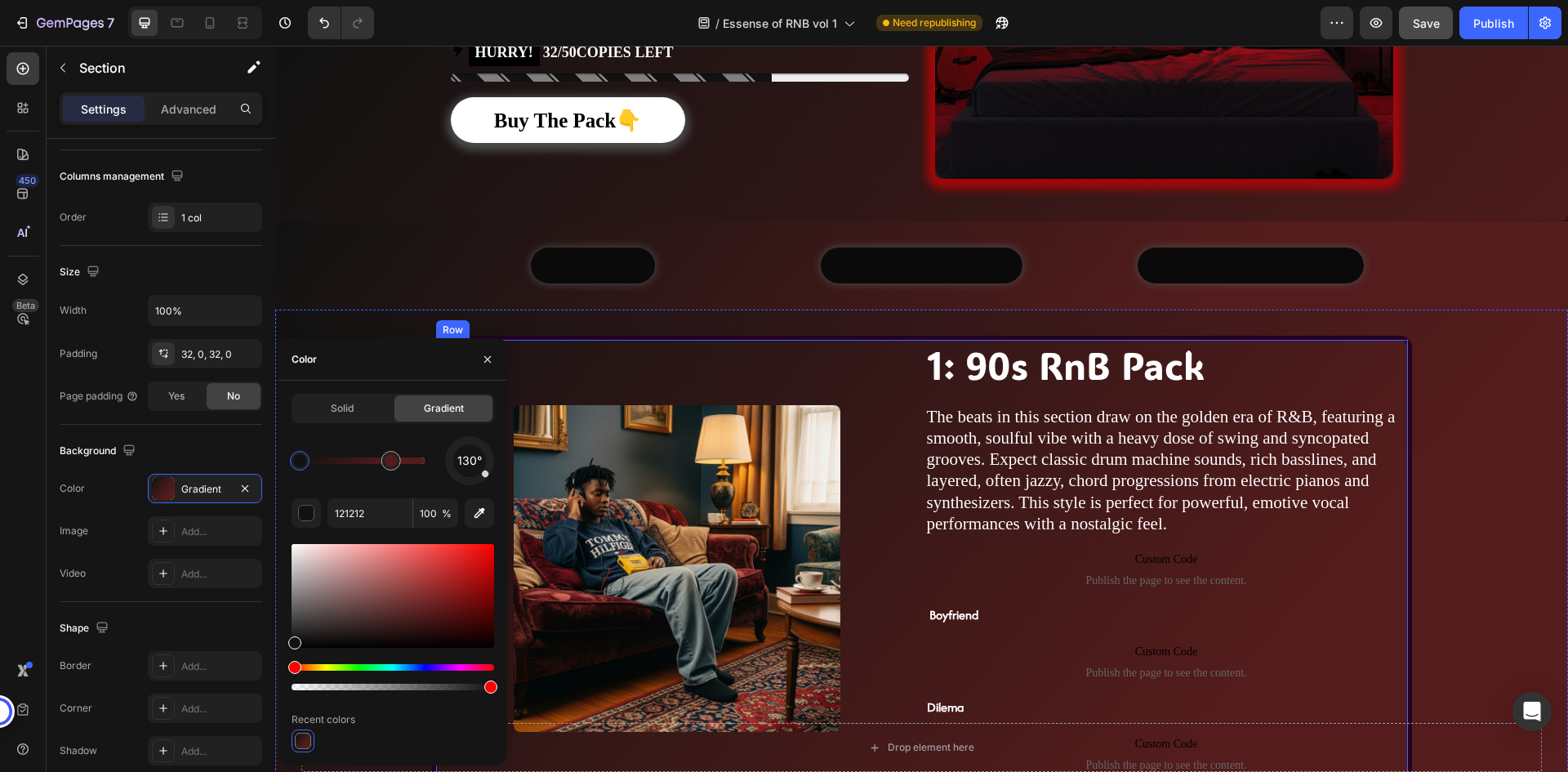
scroll to position [898, 0]
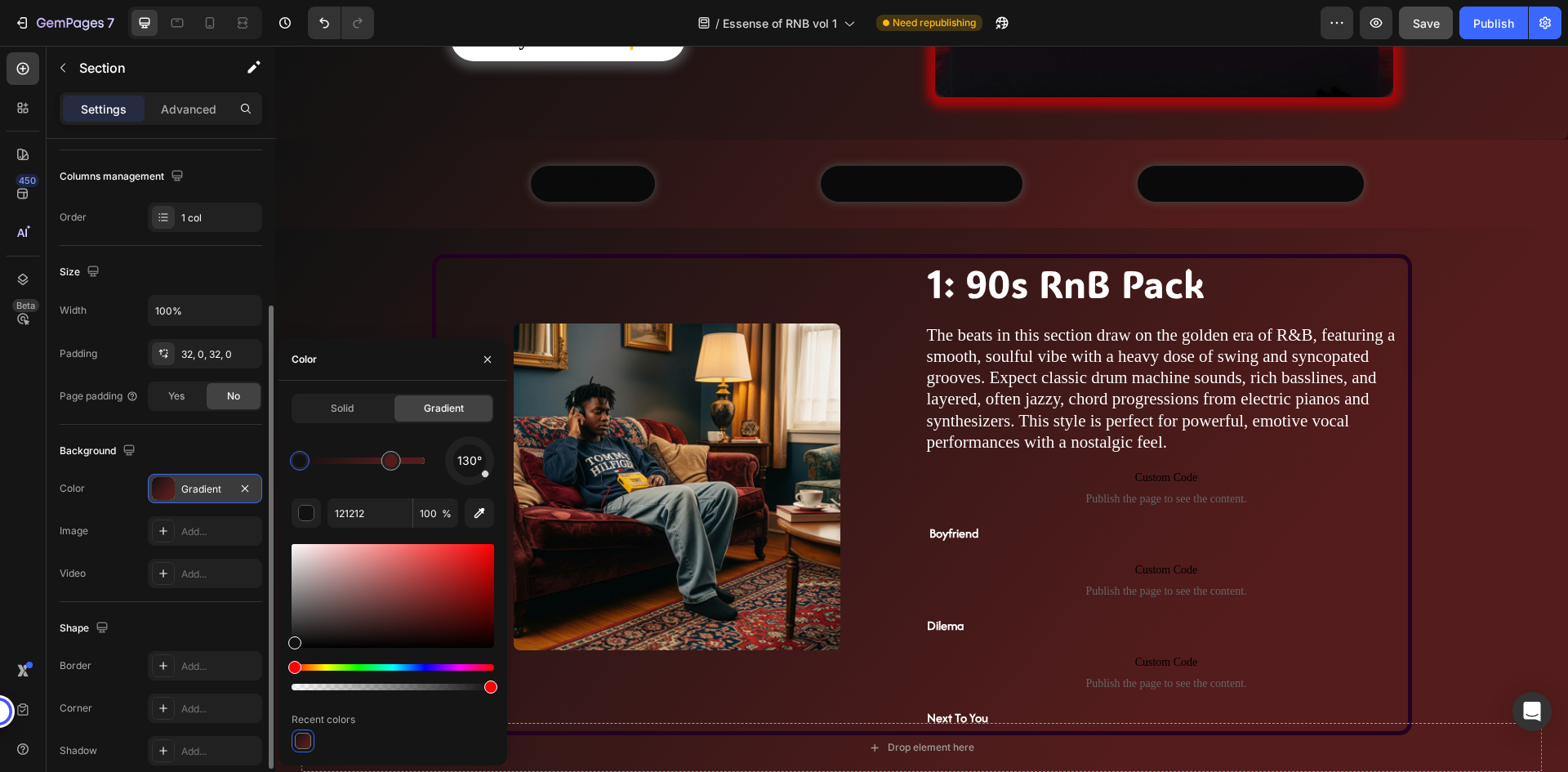
click at [204, 482] on div "Gradient" at bounding box center [205, 489] width 47 height 15
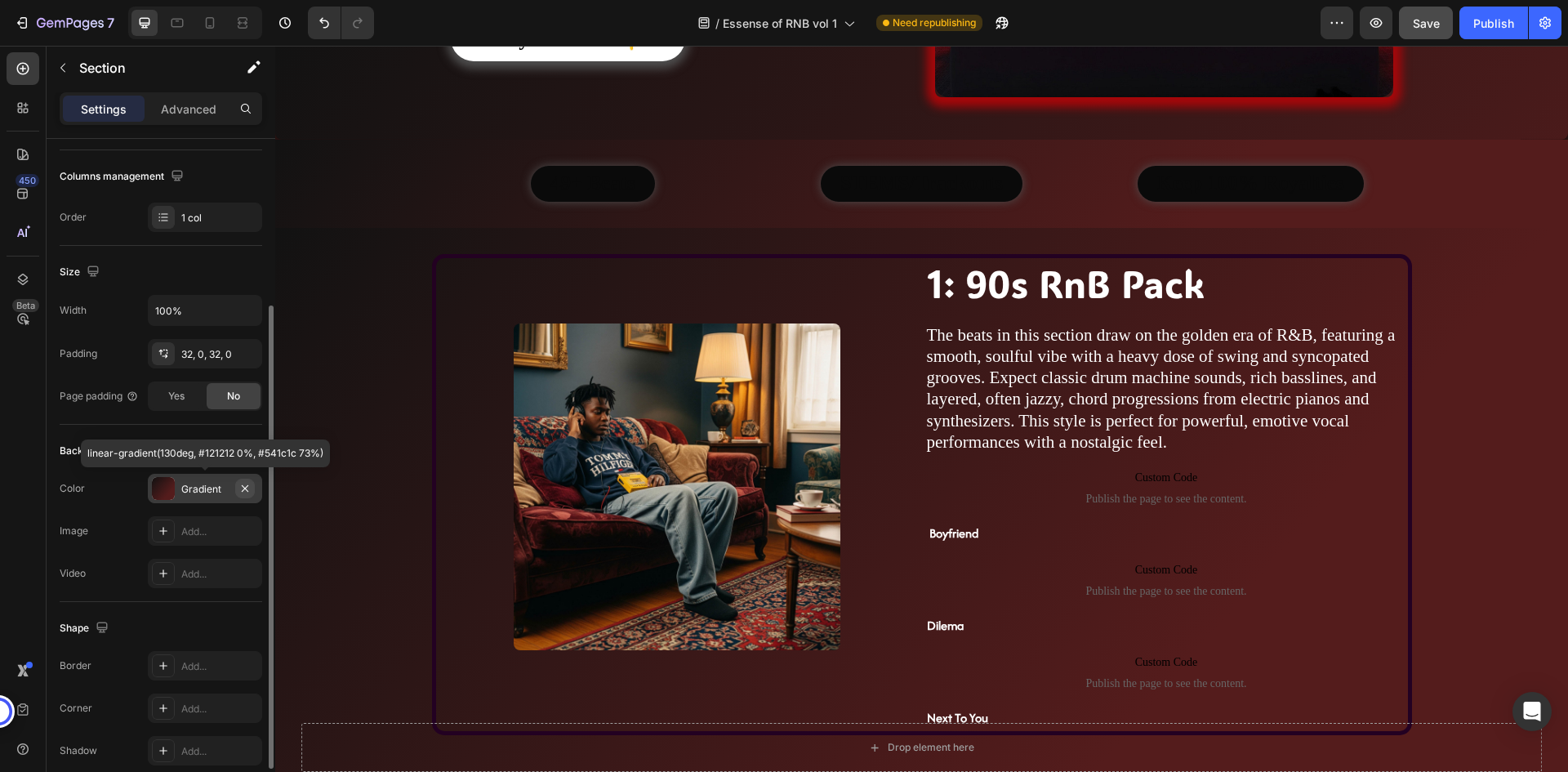
click at [240, 483] on icon "button" at bounding box center [245, 488] width 13 height 13
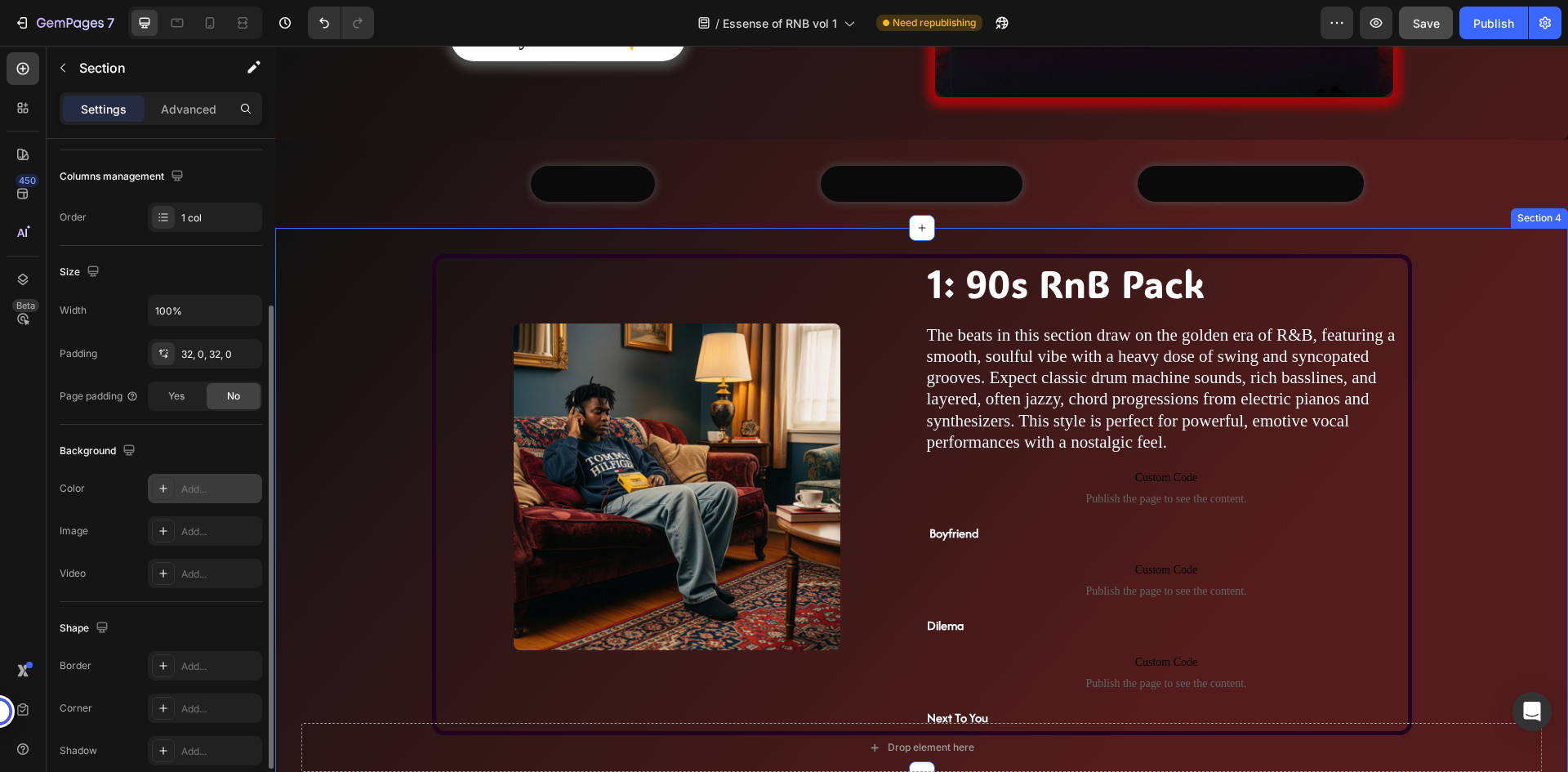
click at [365, 273] on div "Image 1: 90s RnB Pack Heading The beats in this section draw on the golden era …" at bounding box center [921, 501] width 1293 height 494
click at [223, 493] on div "Gradient" at bounding box center [205, 489] width 47 height 15
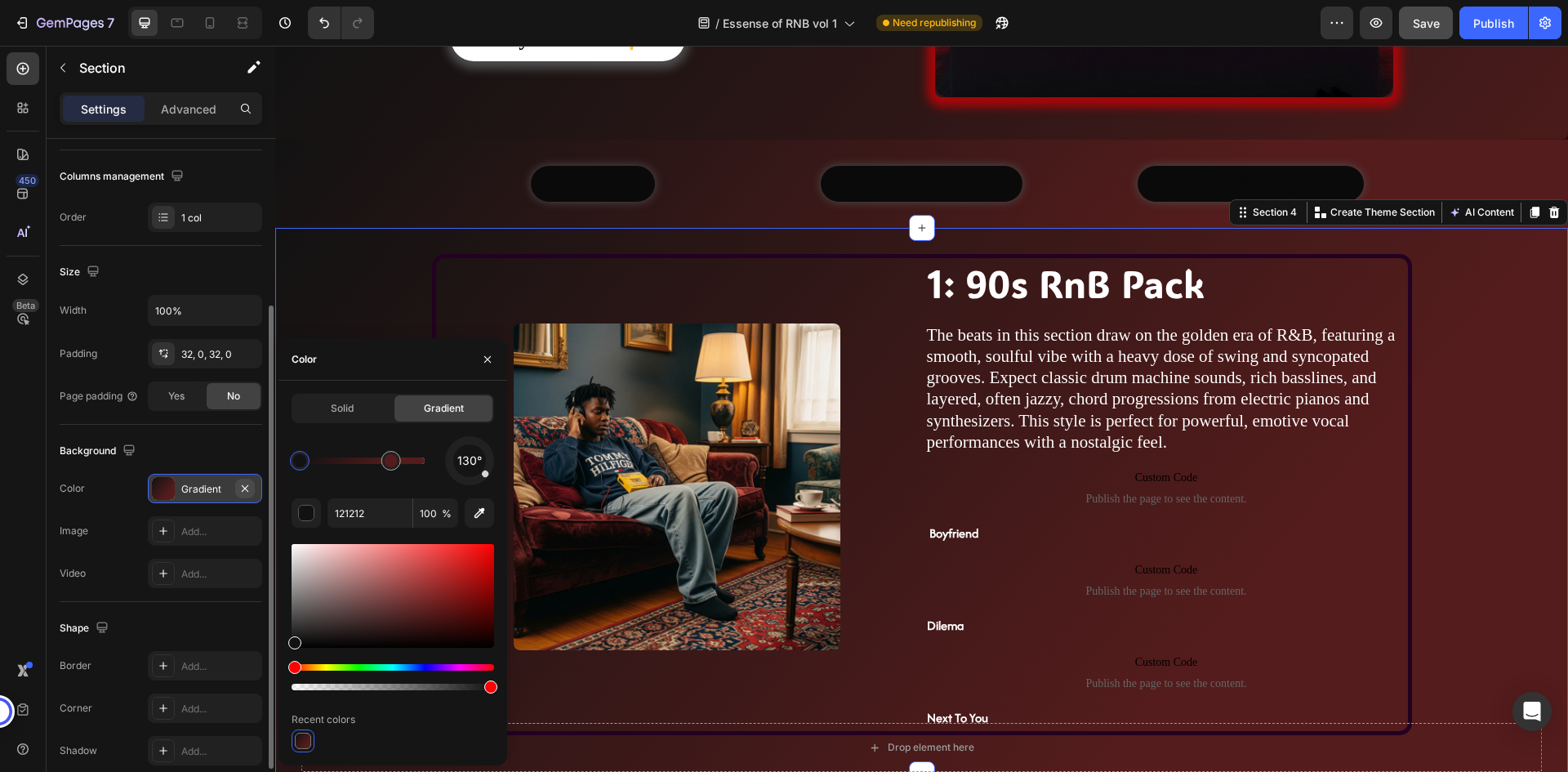
click at [248, 486] on icon "button" at bounding box center [245, 488] width 13 height 13
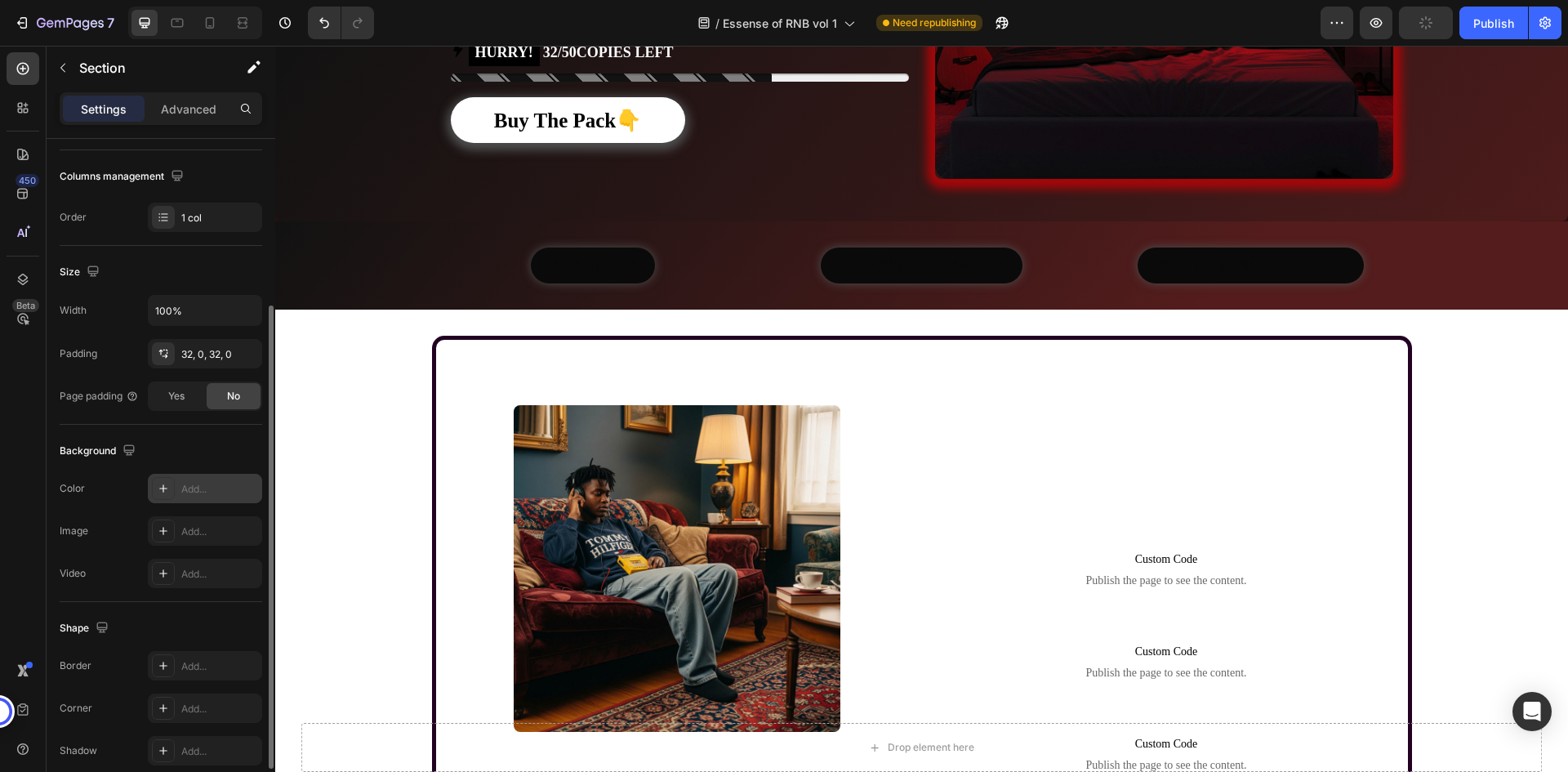
scroll to position [735, 0]
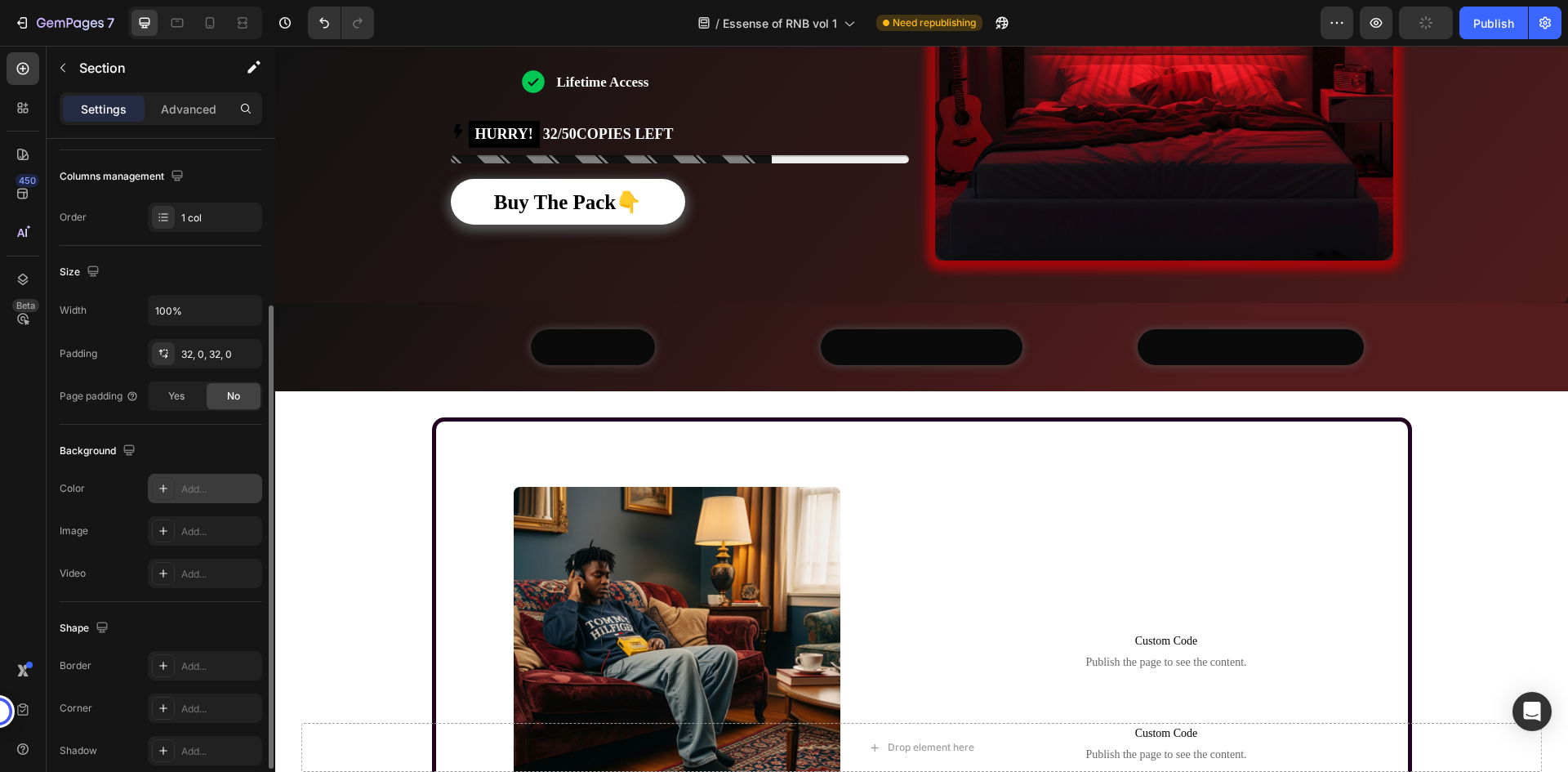
click at [227, 450] on div "Background" at bounding box center [161, 450] width 203 height 26
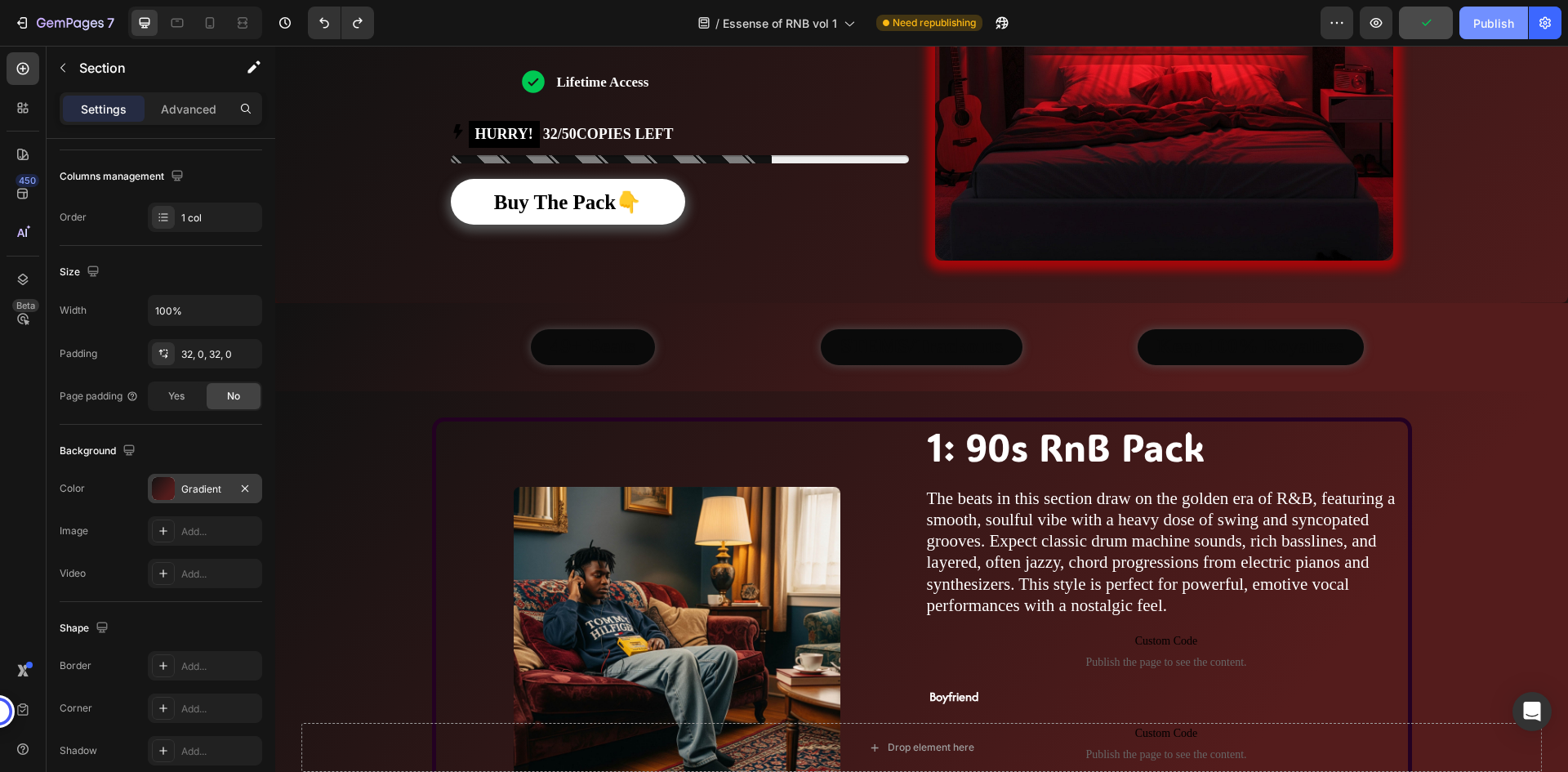
click at [1499, 26] on div "Publish" at bounding box center [1493, 23] width 41 height 18
click at [574, 21] on div "/ Essense of RNB vol 1 Need republishing" at bounding box center [853, 22] width 933 height 32
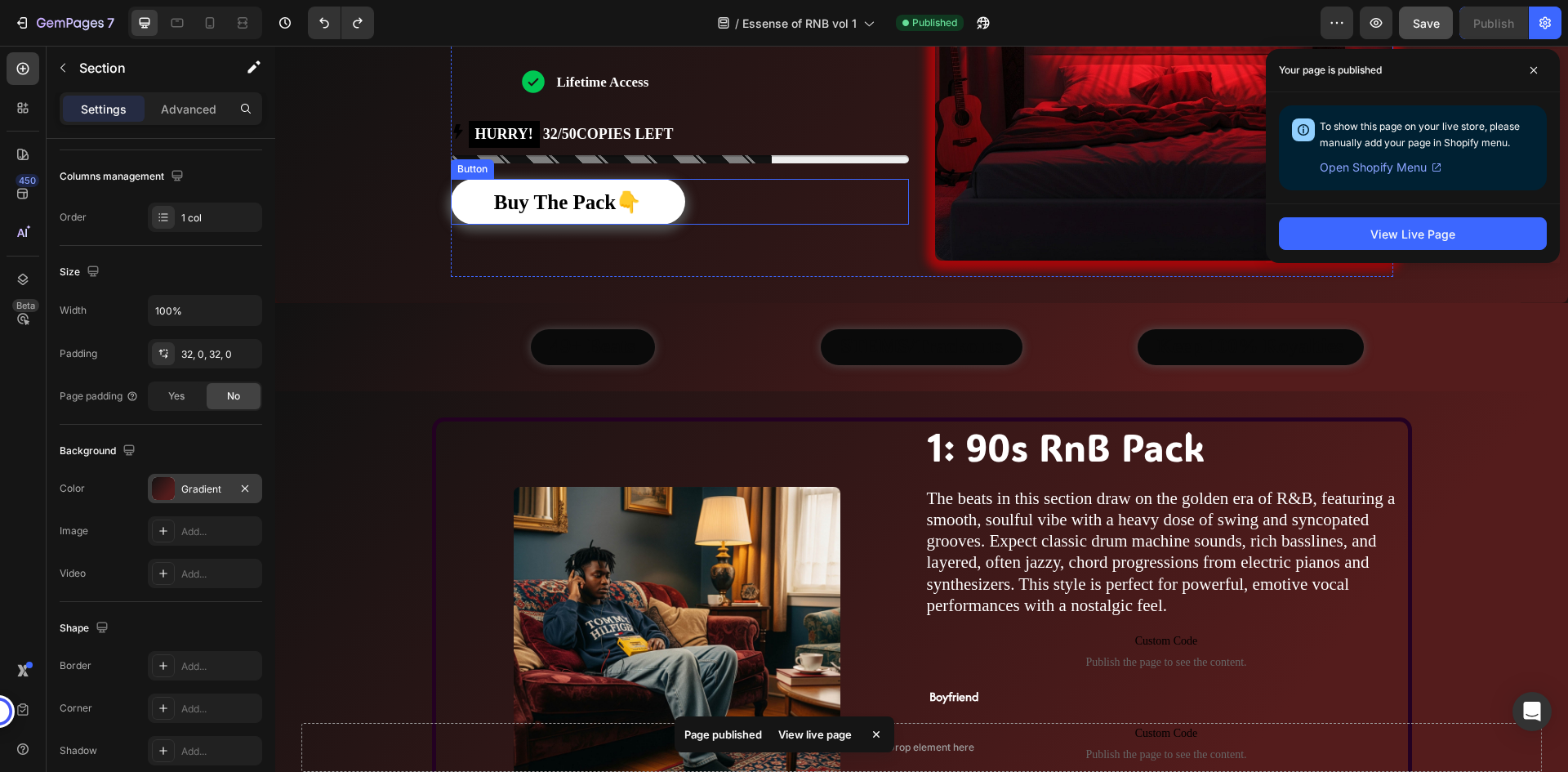
click at [796, 197] on div "Buy The Pack👇 Button" at bounding box center [679, 202] width 458 height 46
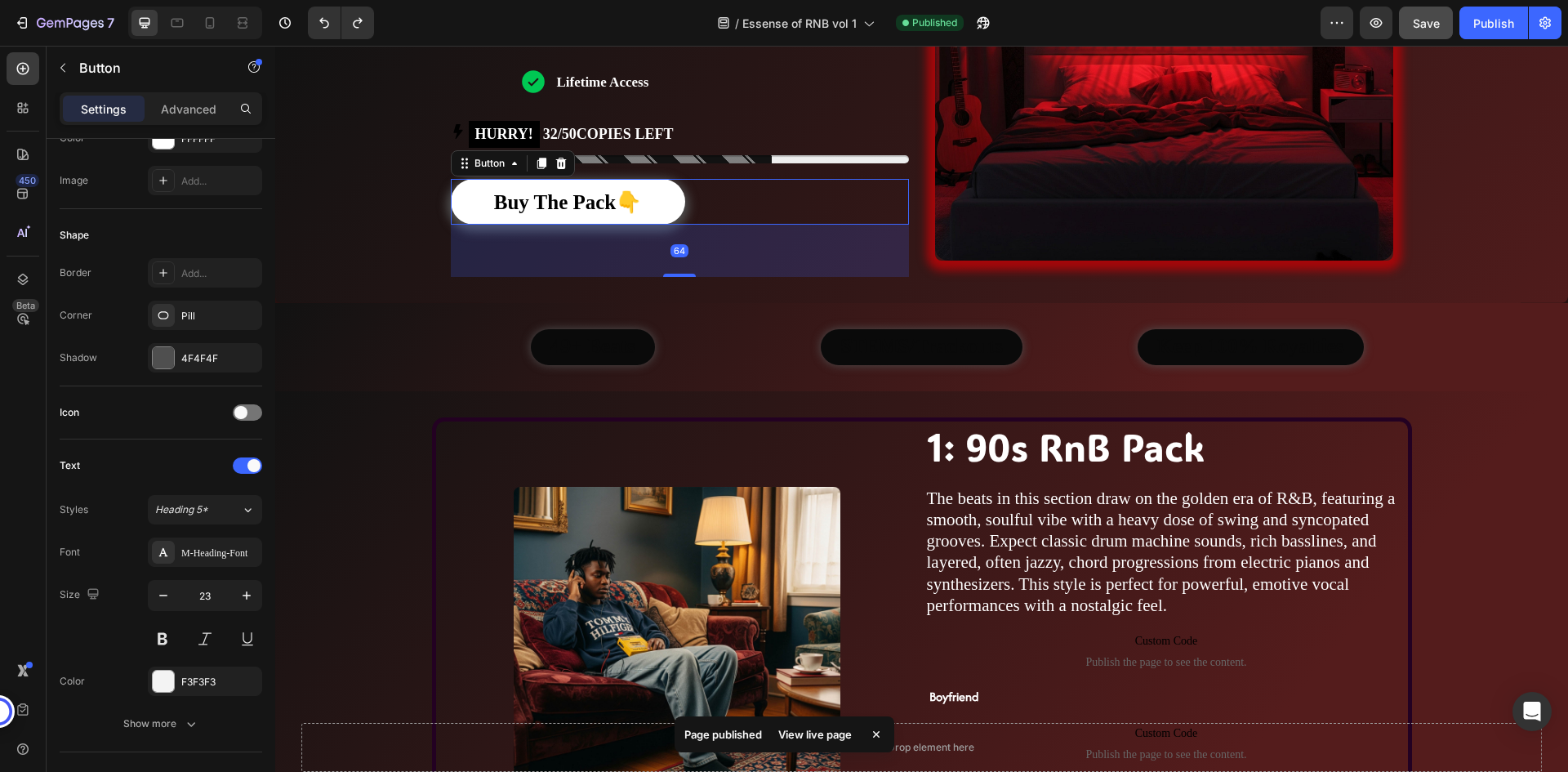
scroll to position [0, 0]
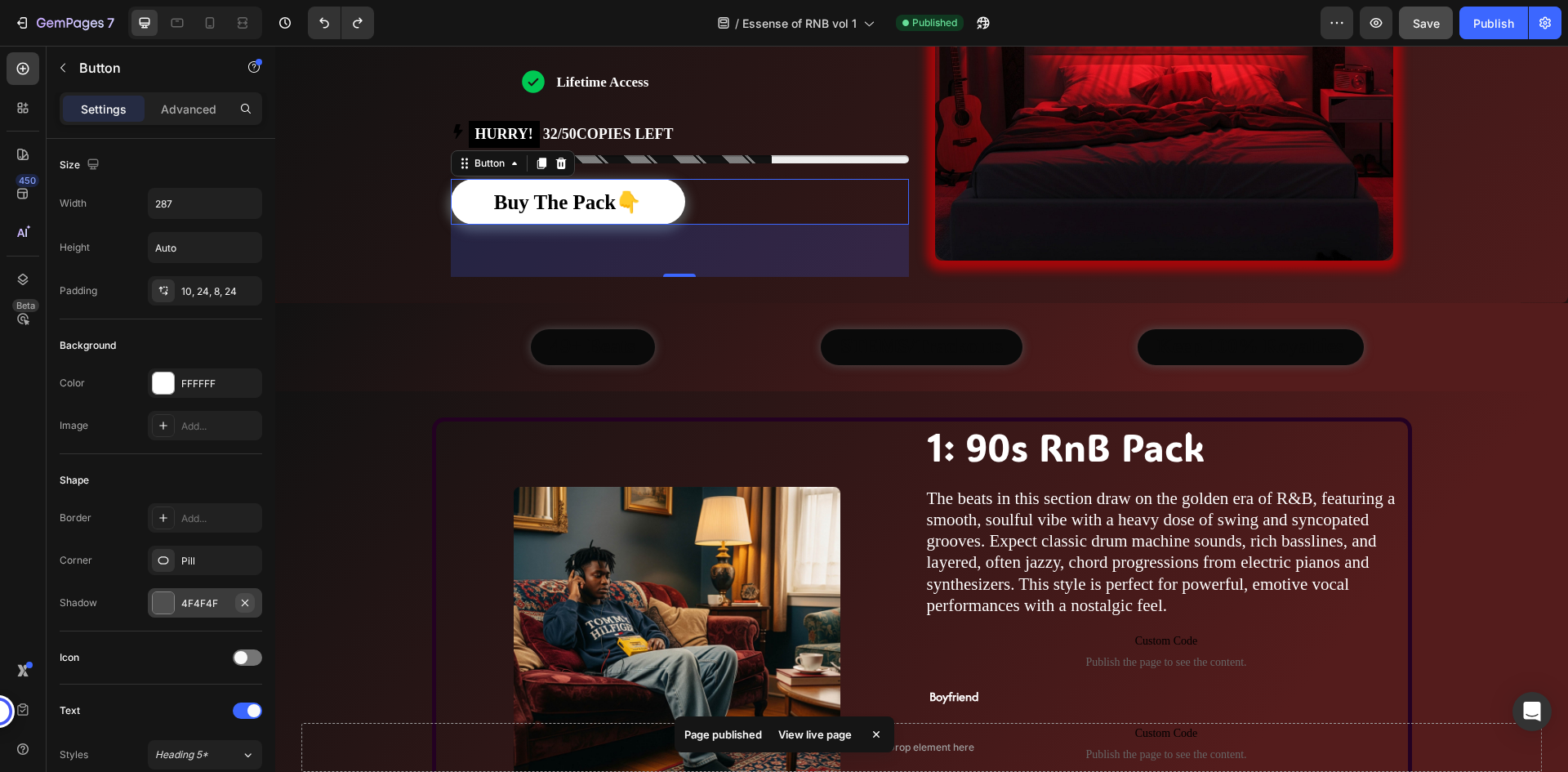
click at [242, 604] on icon "button" at bounding box center [244, 602] width 6 height 6
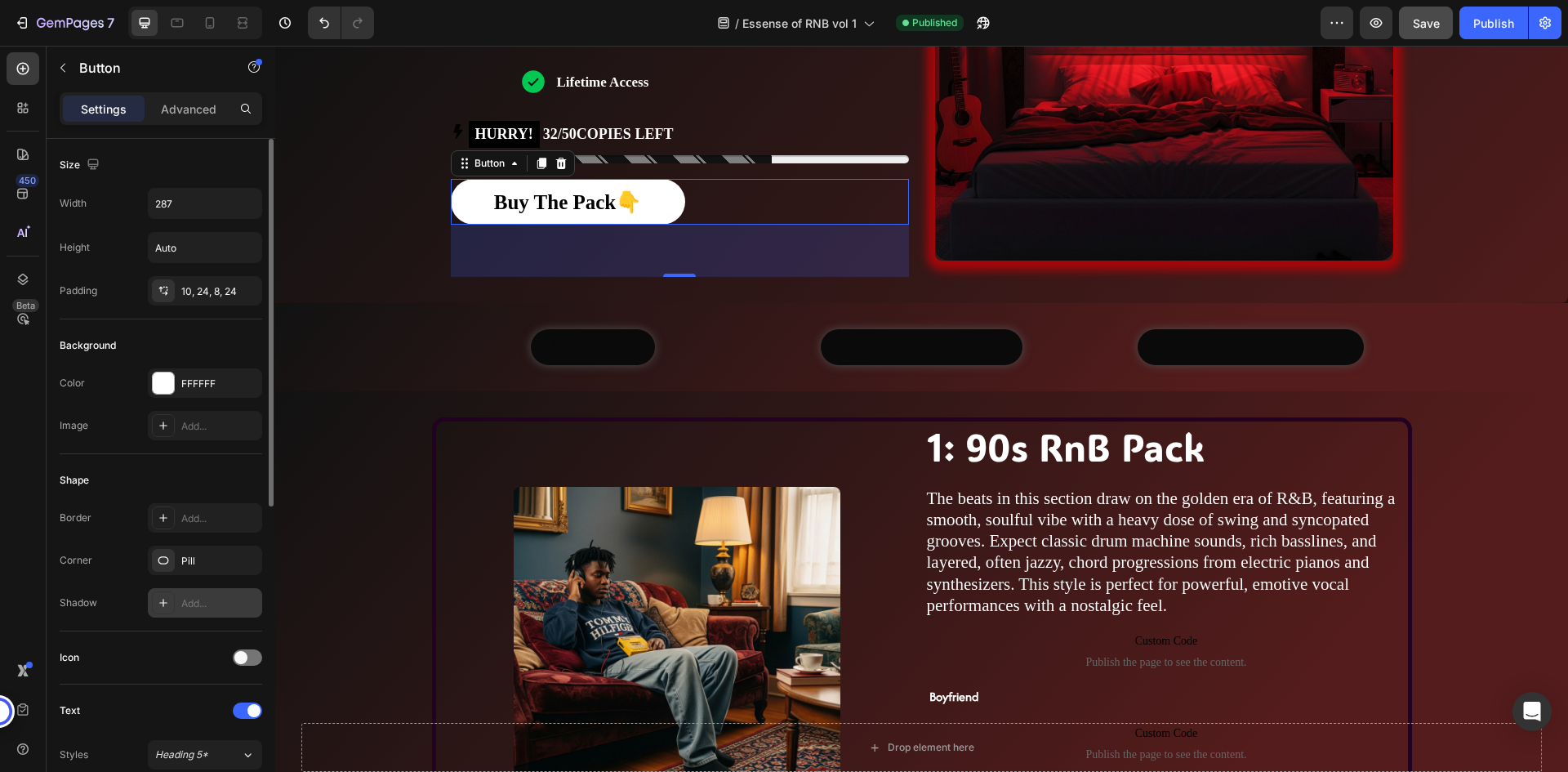
click at [228, 470] on div "Shape" at bounding box center [161, 480] width 203 height 26
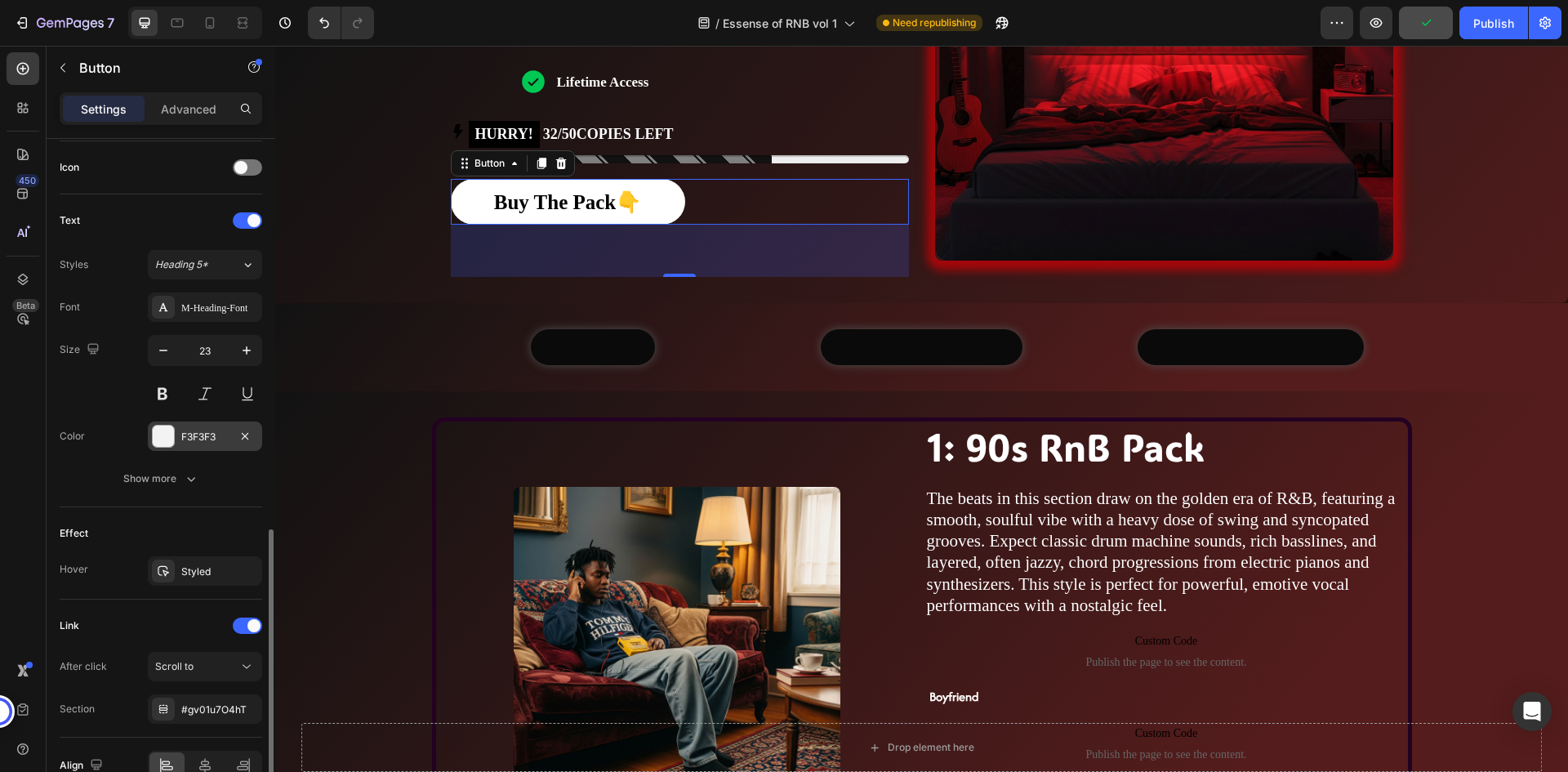
scroll to position [577, 0]
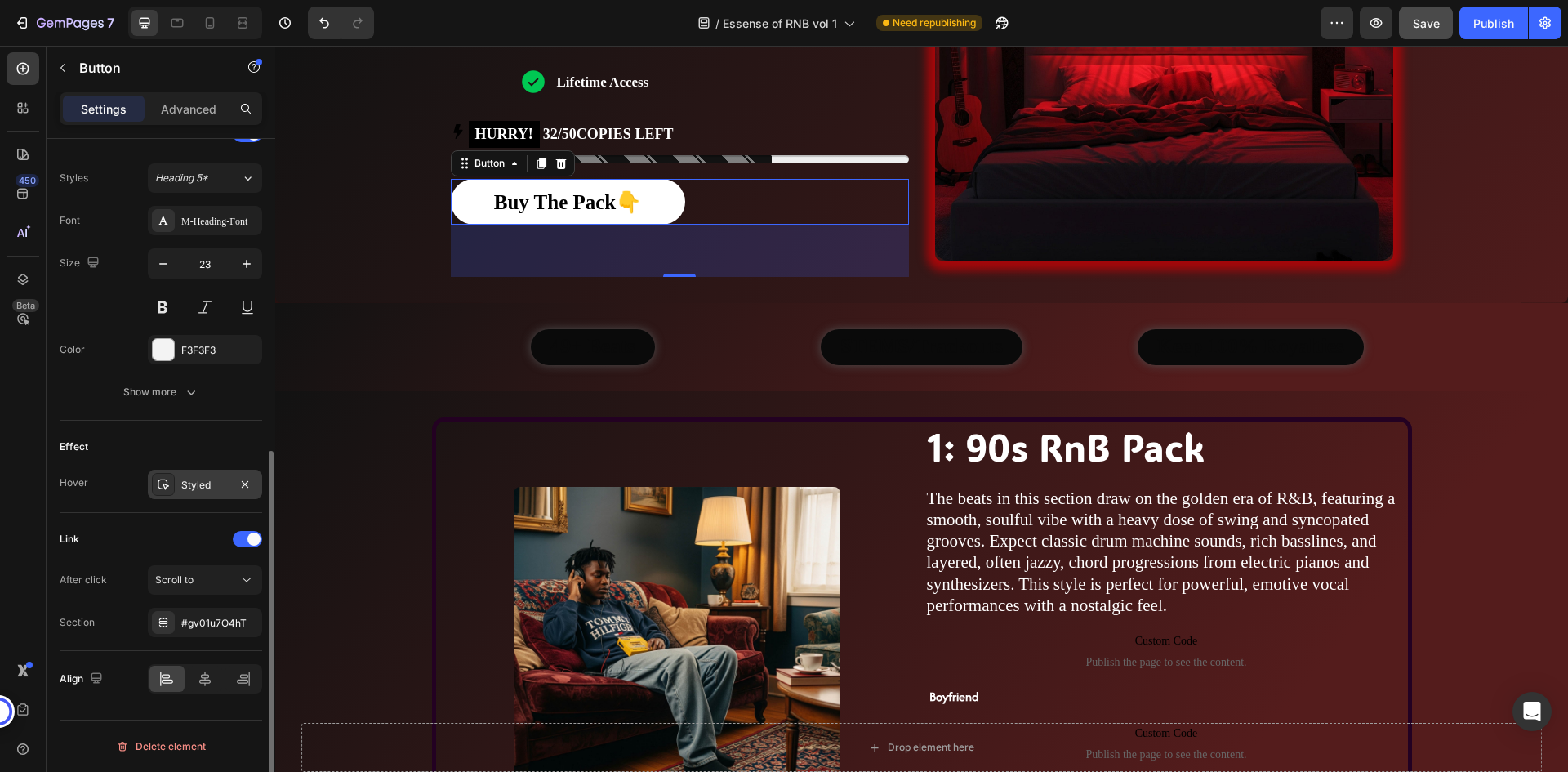
click at [217, 482] on div "Styled" at bounding box center [205, 485] width 47 height 15
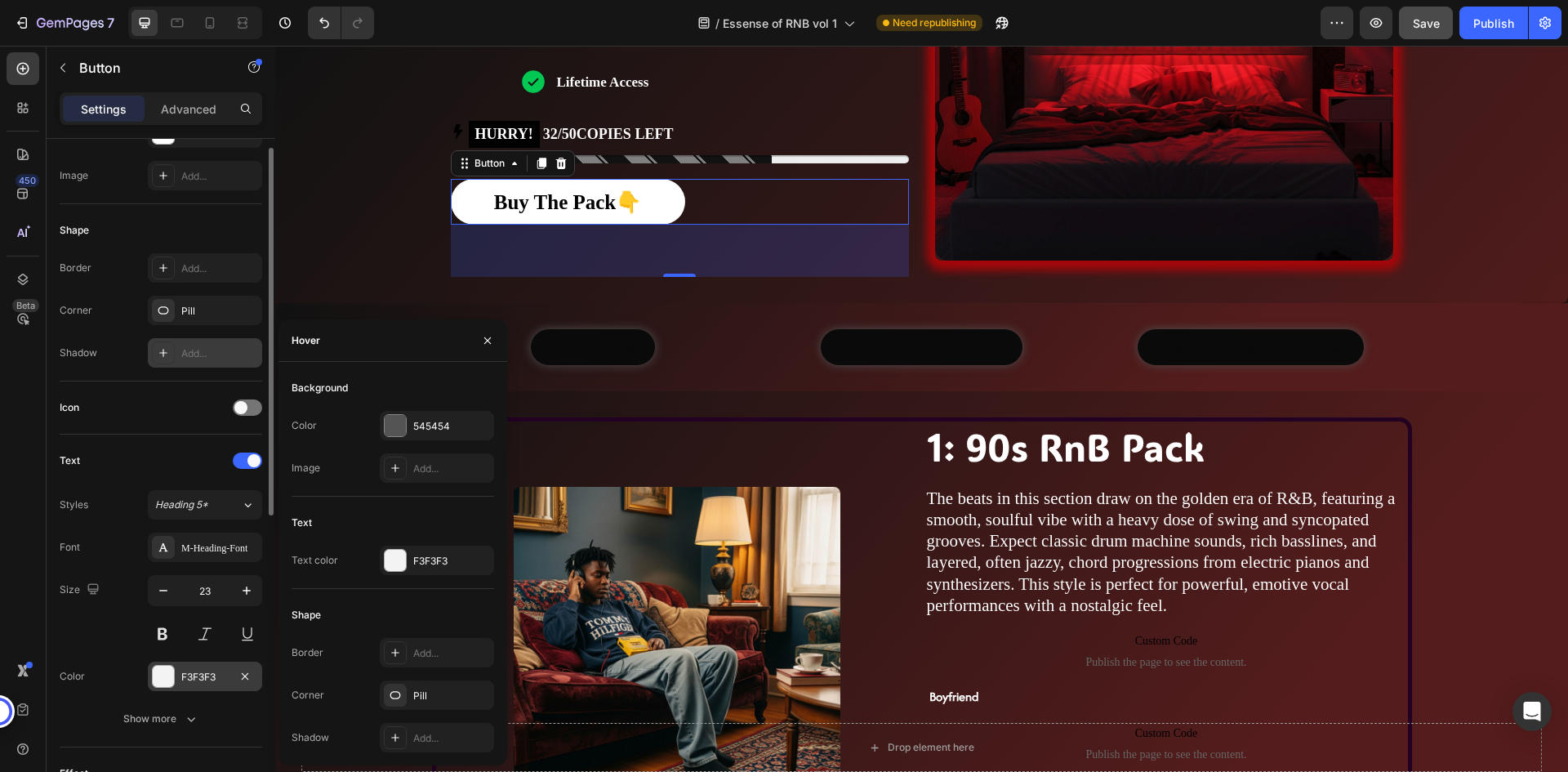
scroll to position [169, 0]
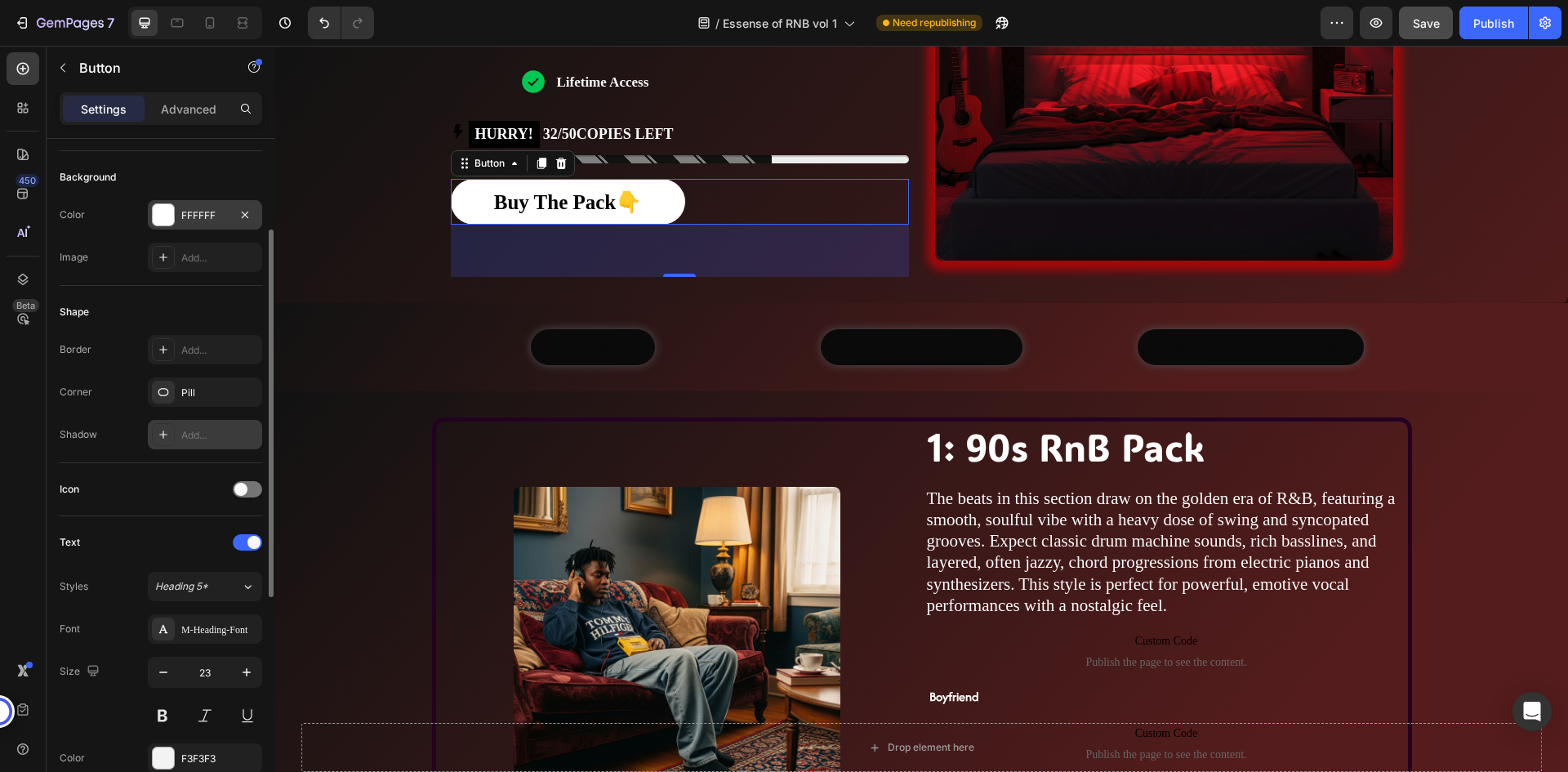
click at [188, 221] on div "FFFFFF" at bounding box center [205, 216] width 47 height 15
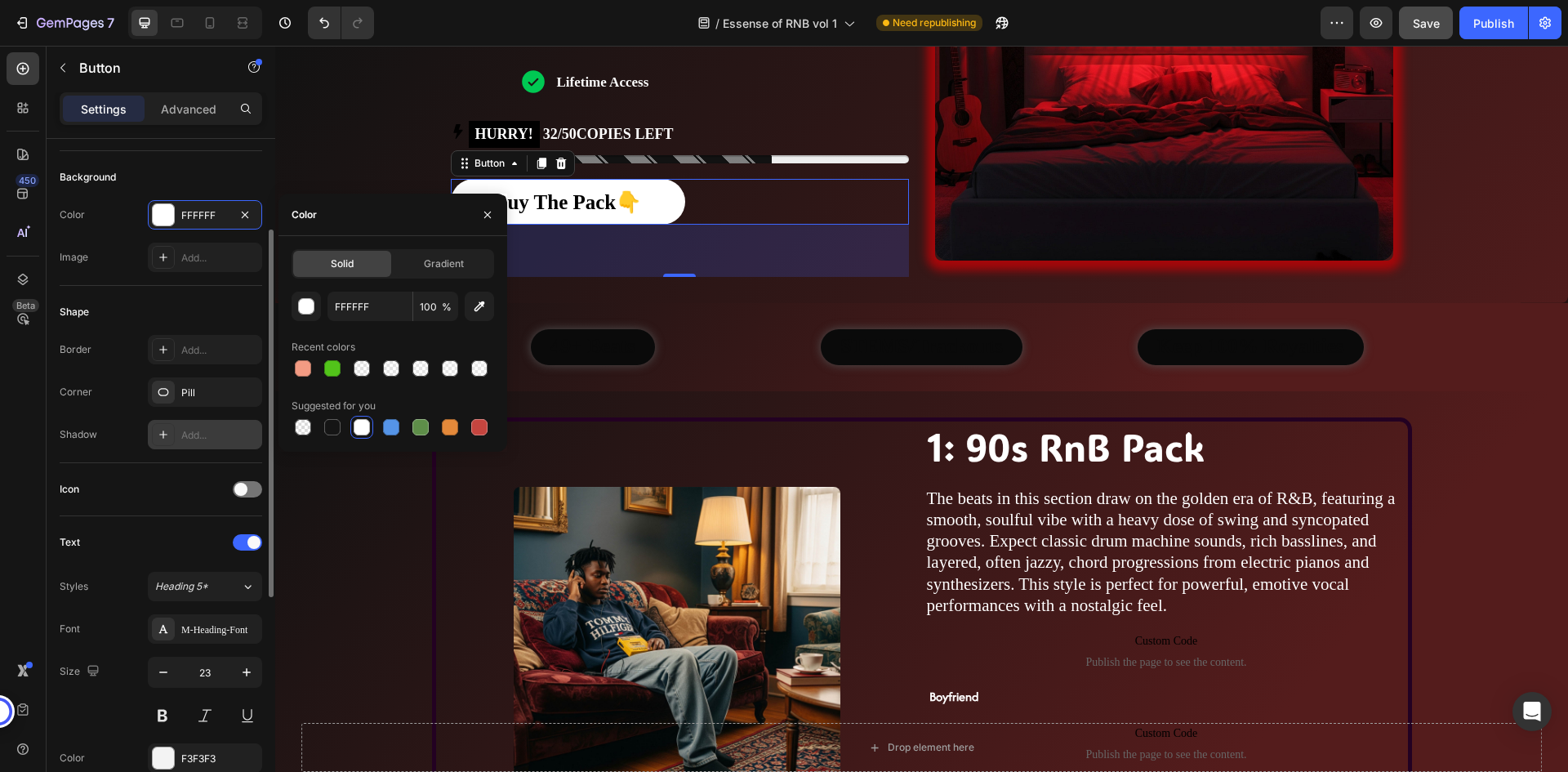
scroll to position [5, 0]
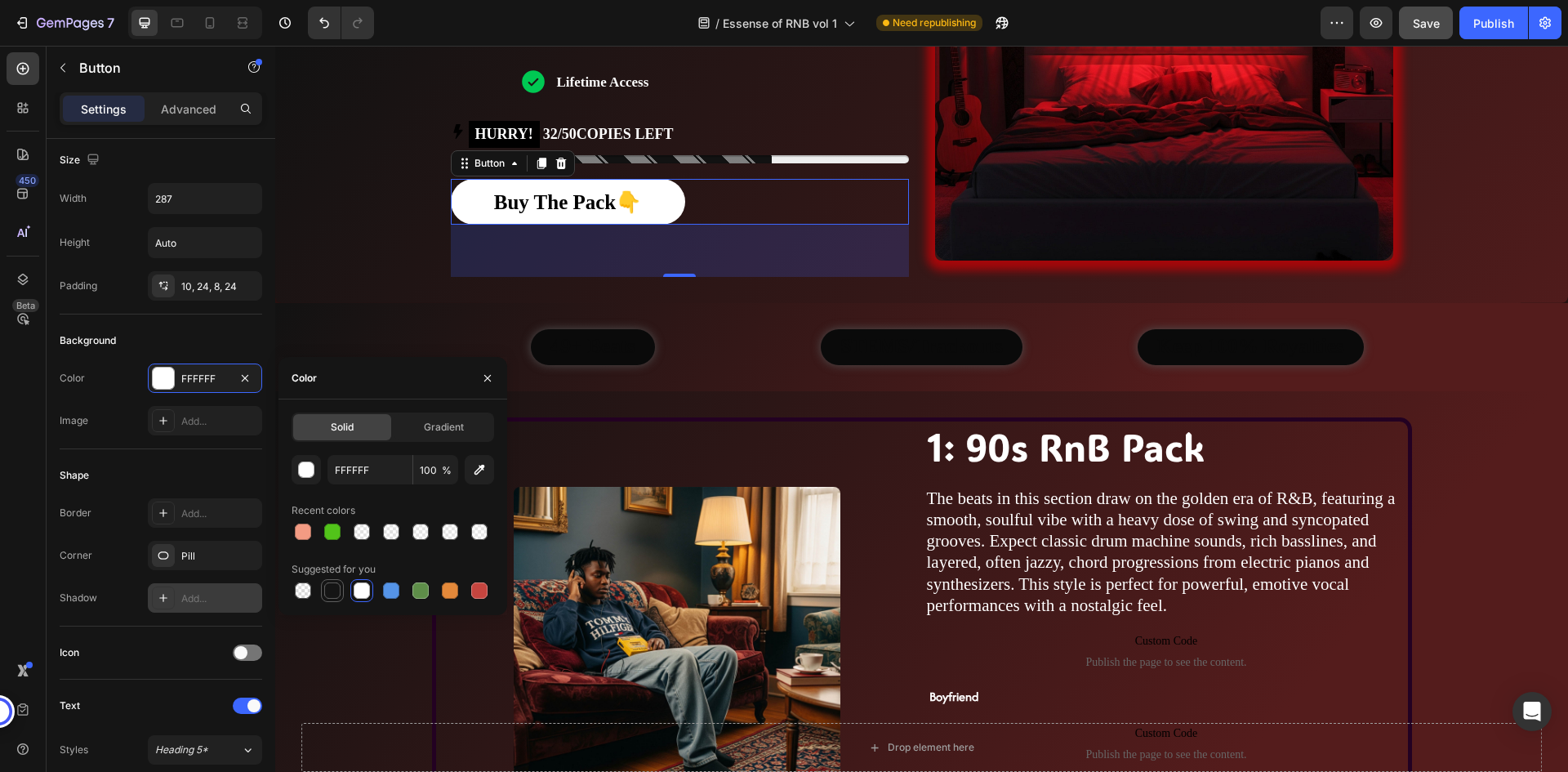
click at [337, 587] on div at bounding box center [333, 591] width 17 height 17
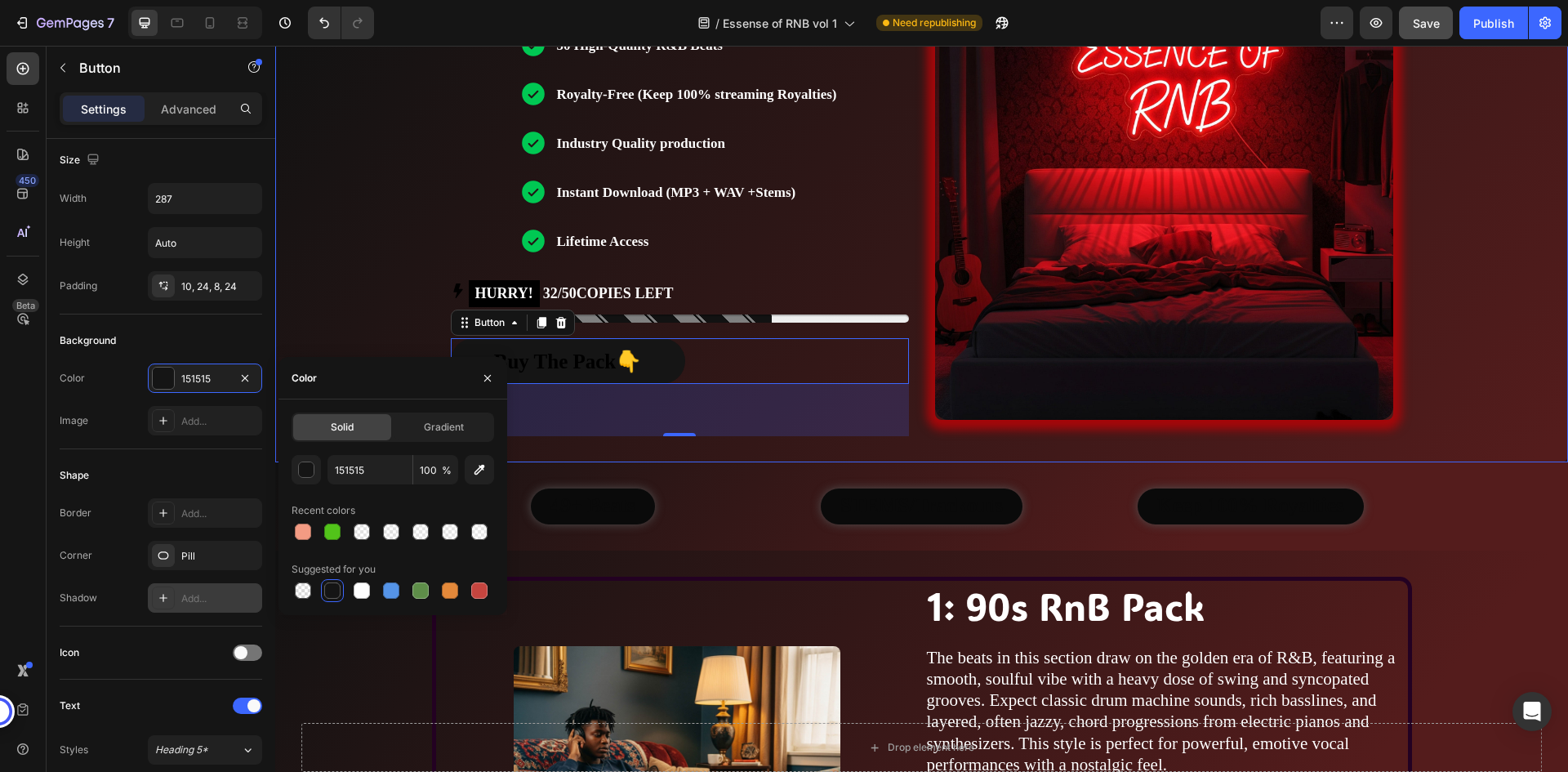
scroll to position [571, 0]
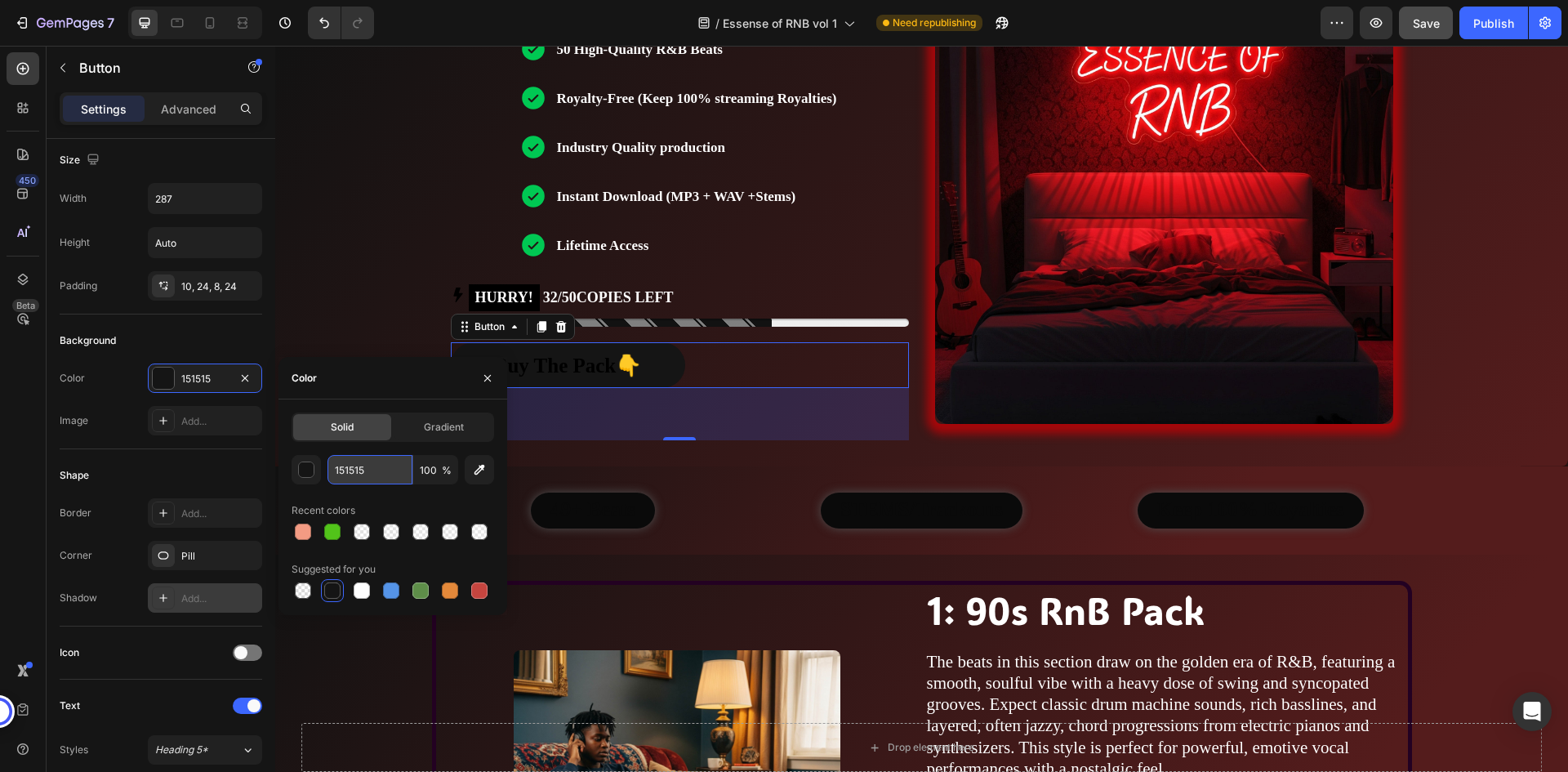
click at [365, 474] on input "151515" at bounding box center [369, 470] width 85 height 29
type input "000000"
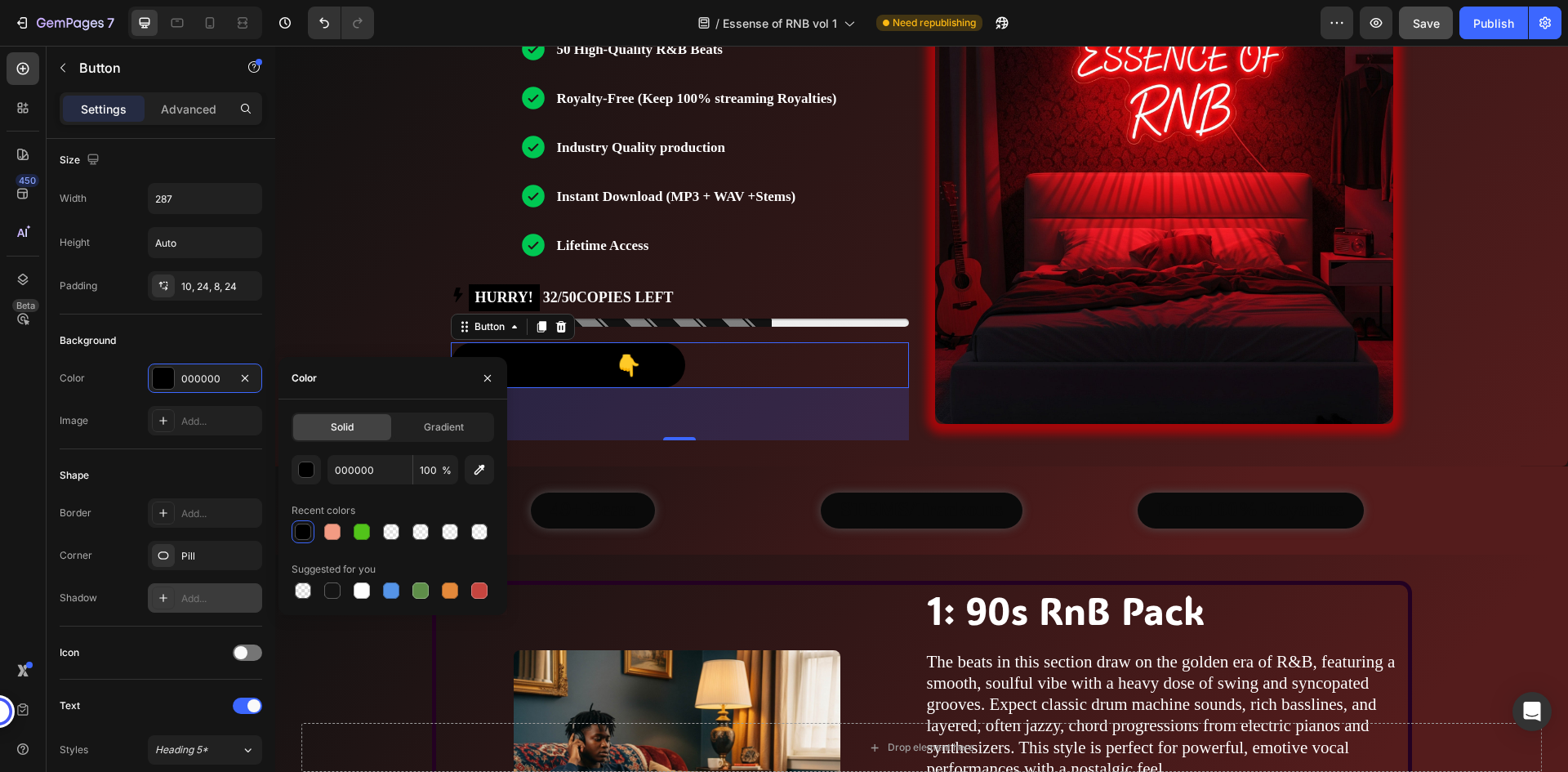
click at [399, 494] on div "000000 100 % Recent colors Suggested for you" at bounding box center [392, 529] width 203 height 147
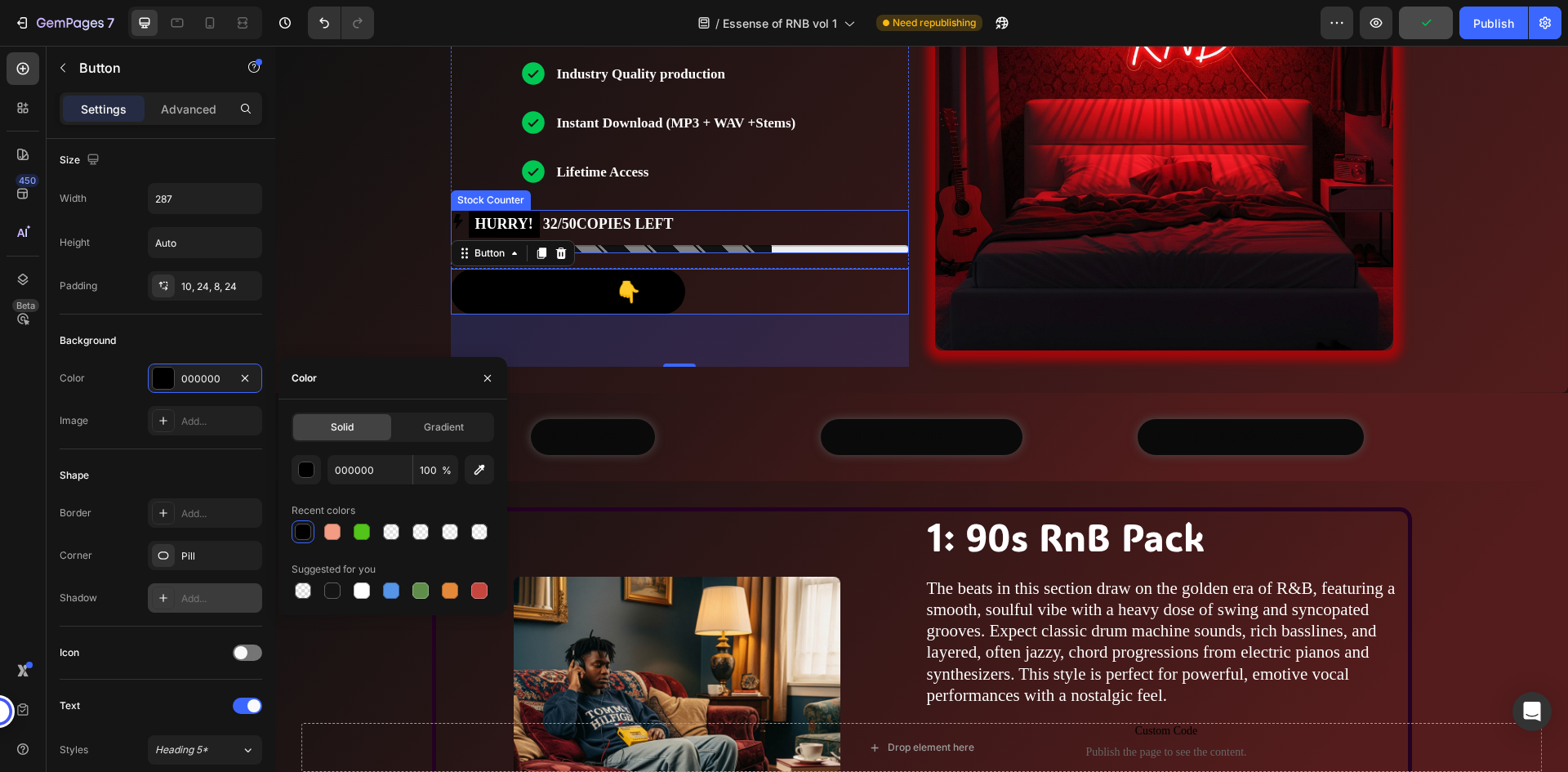
scroll to position [735, 0]
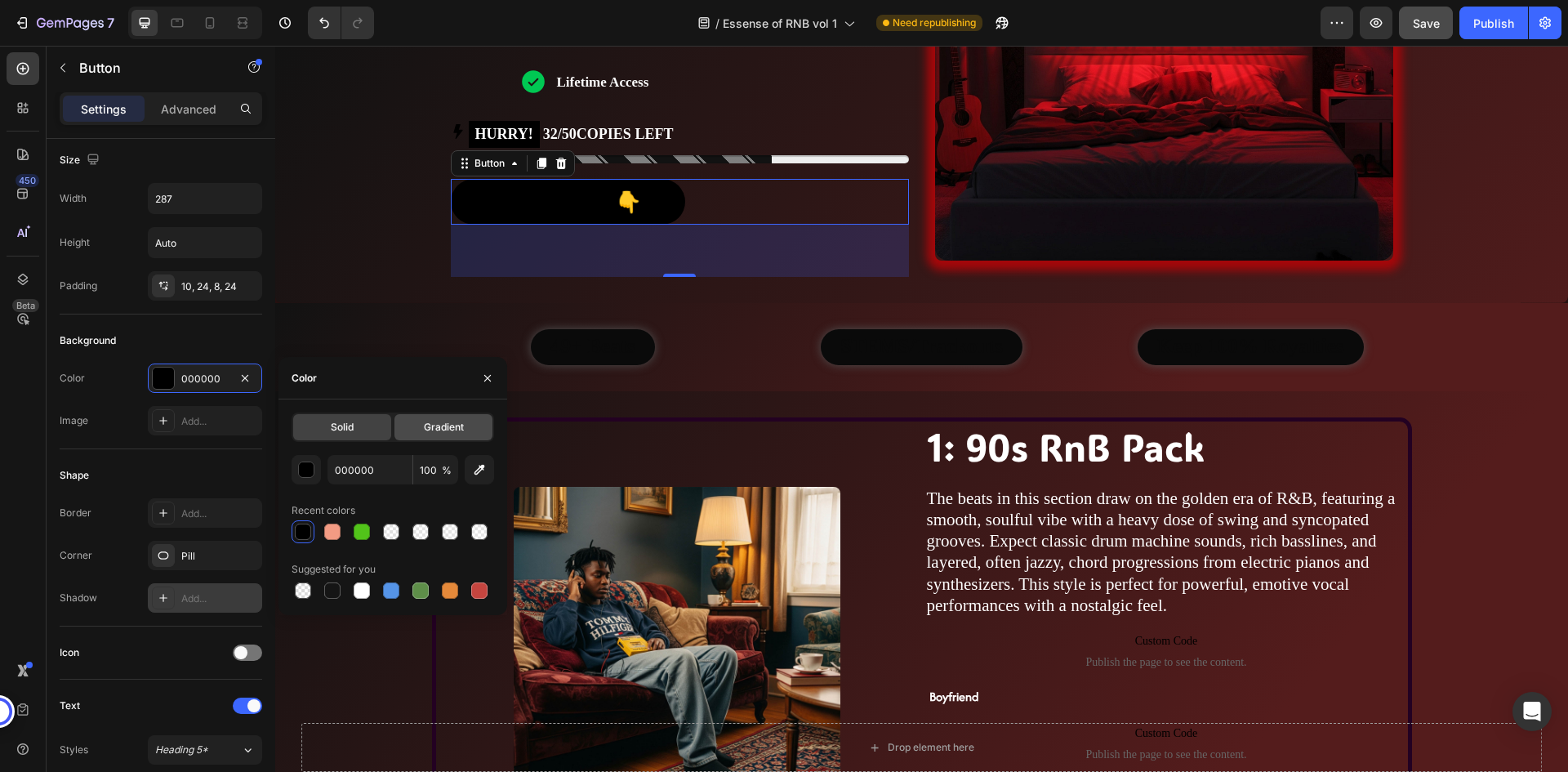
click at [459, 421] on span "Gradient" at bounding box center [443, 427] width 40 height 15
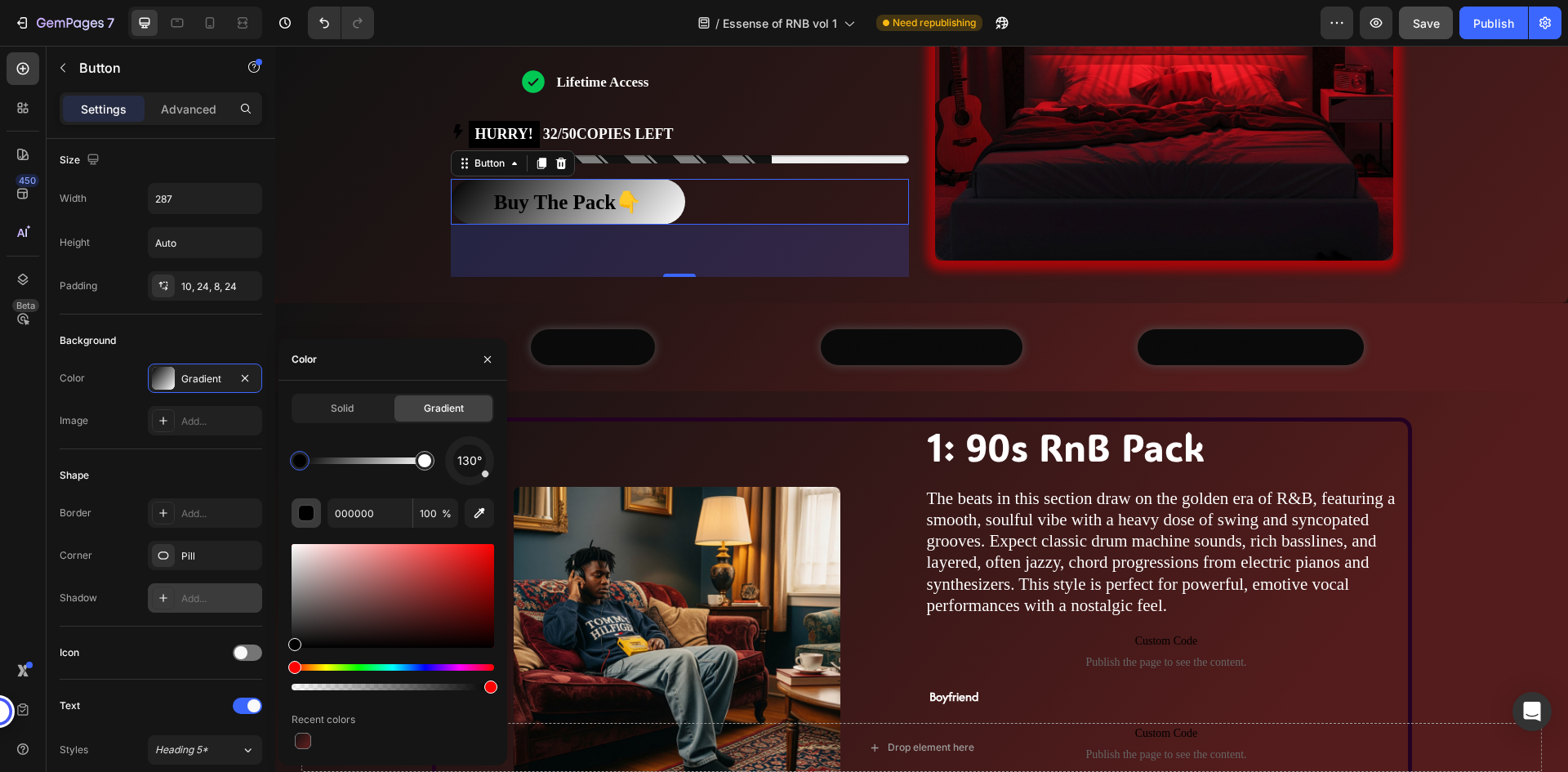
click at [313, 511] on div "button" at bounding box center [307, 514] width 17 height 17
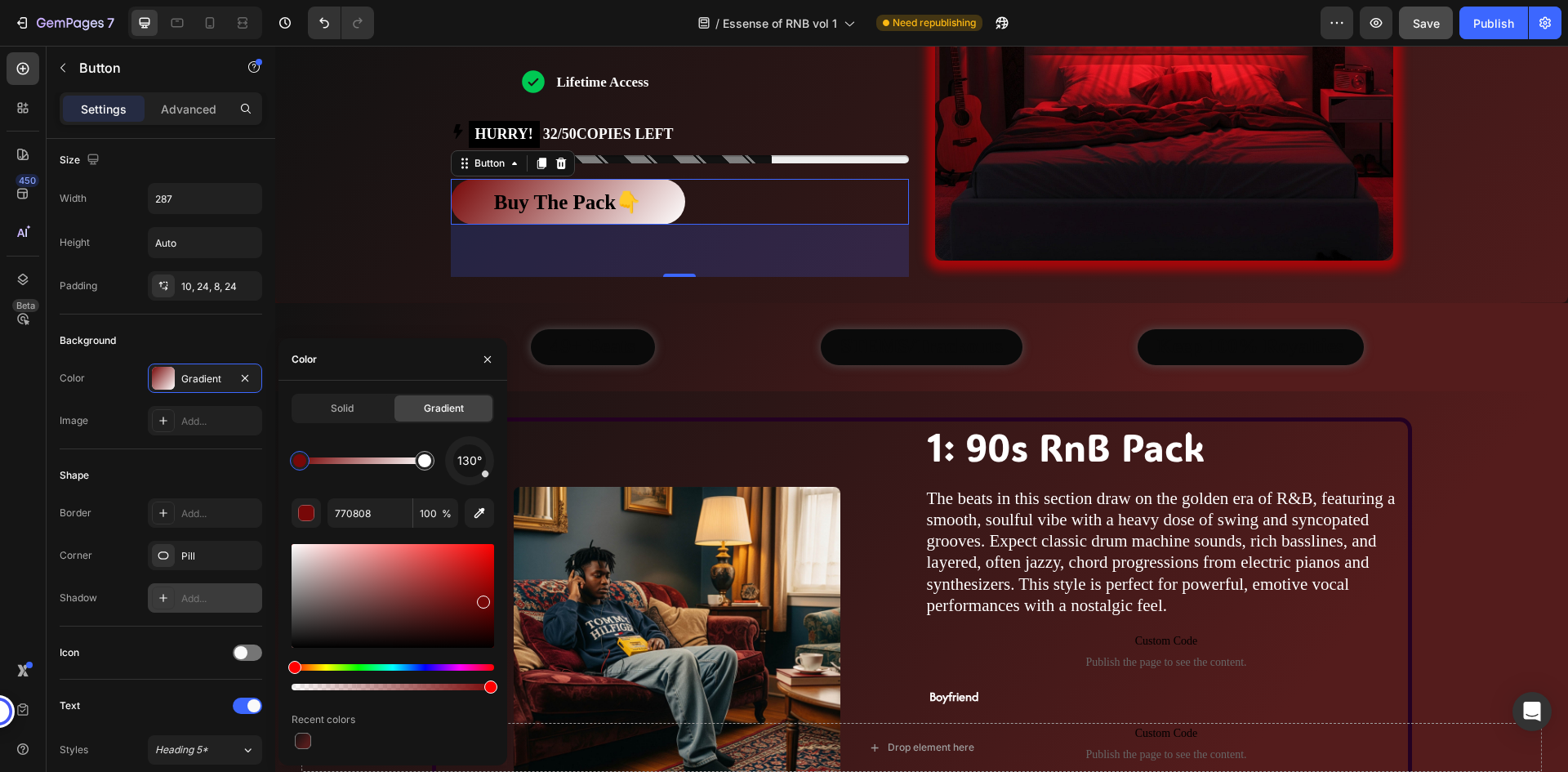
drag, startPoint x: 349, startPoint y: 587, endPoint x: 482, endPoint y: 599, distance: 133.5
click at [425, 462] on div at bounding box center [425, 461] width 13 height 13
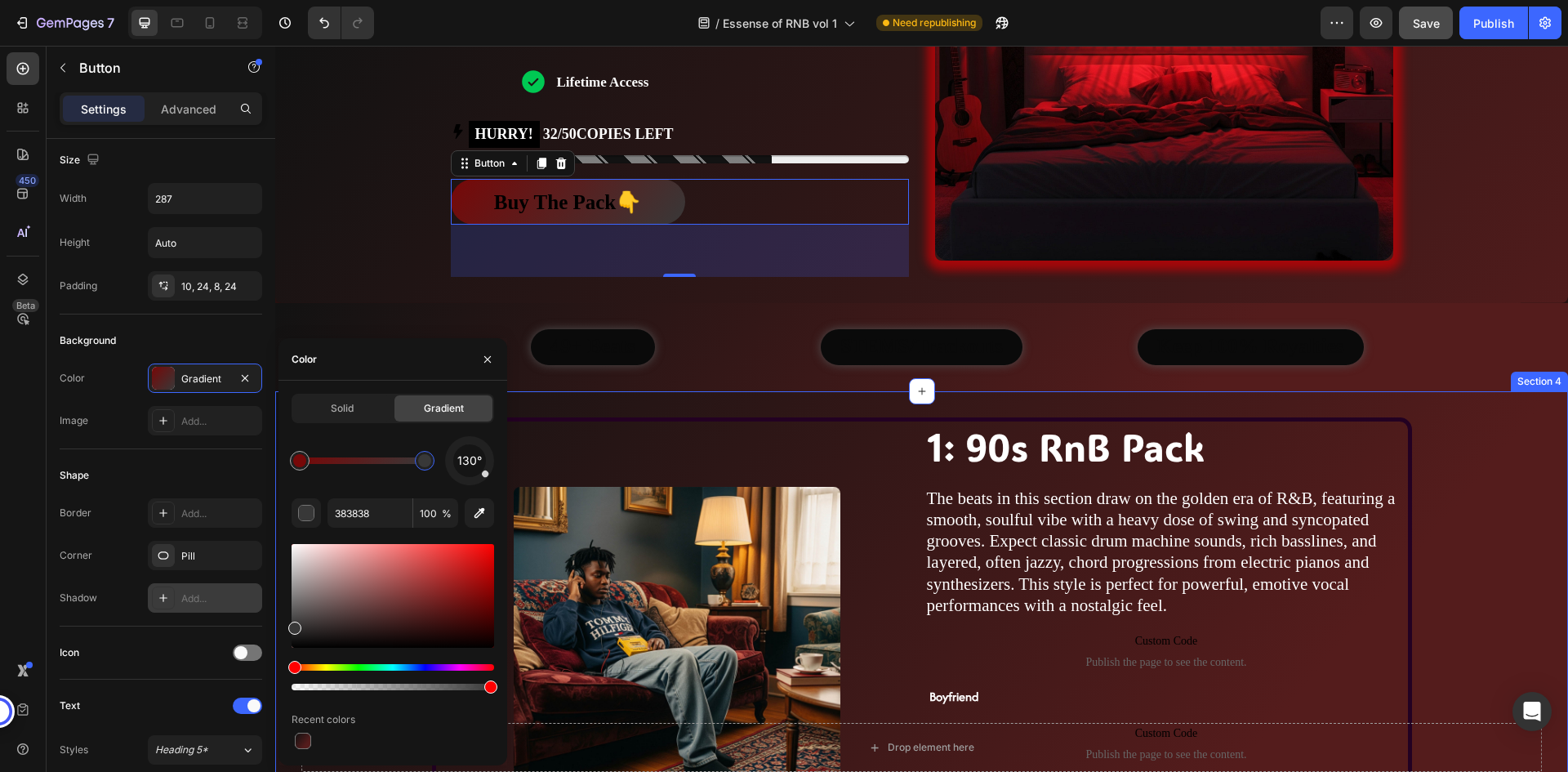
drag, startPoint x: 604, startPoint y: 622, endPoint x: 276, endPoint y: 636, distance: 328.3
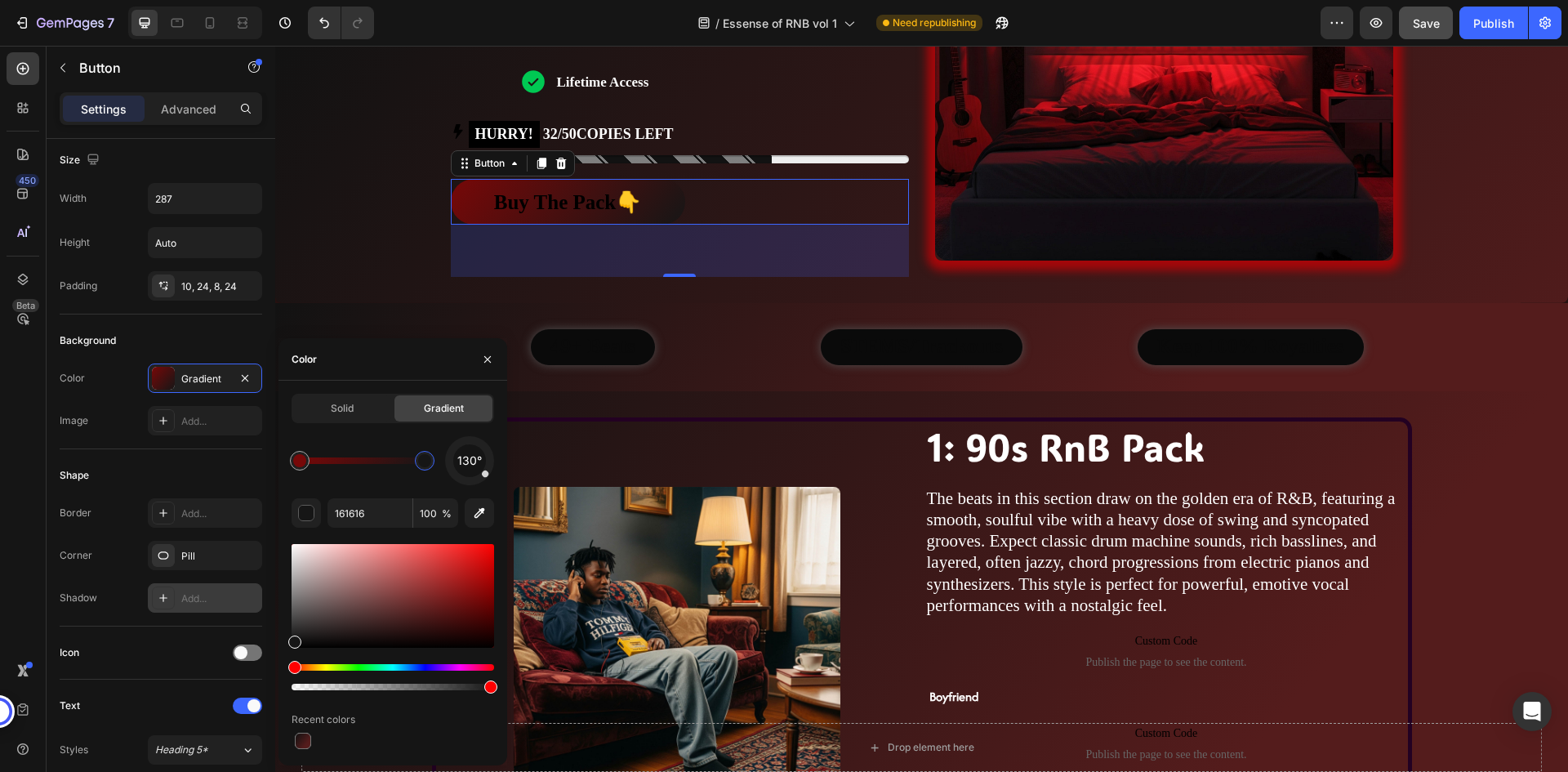
drag, startPoint x: 298, startPoint y: 628, endPoint x: 289, endPoint y: 637, distance: 12.7
drag, startPoint x: 303, startPoint y: 457, endPoint x: 379, endPoint y: 455, distance: 76.0
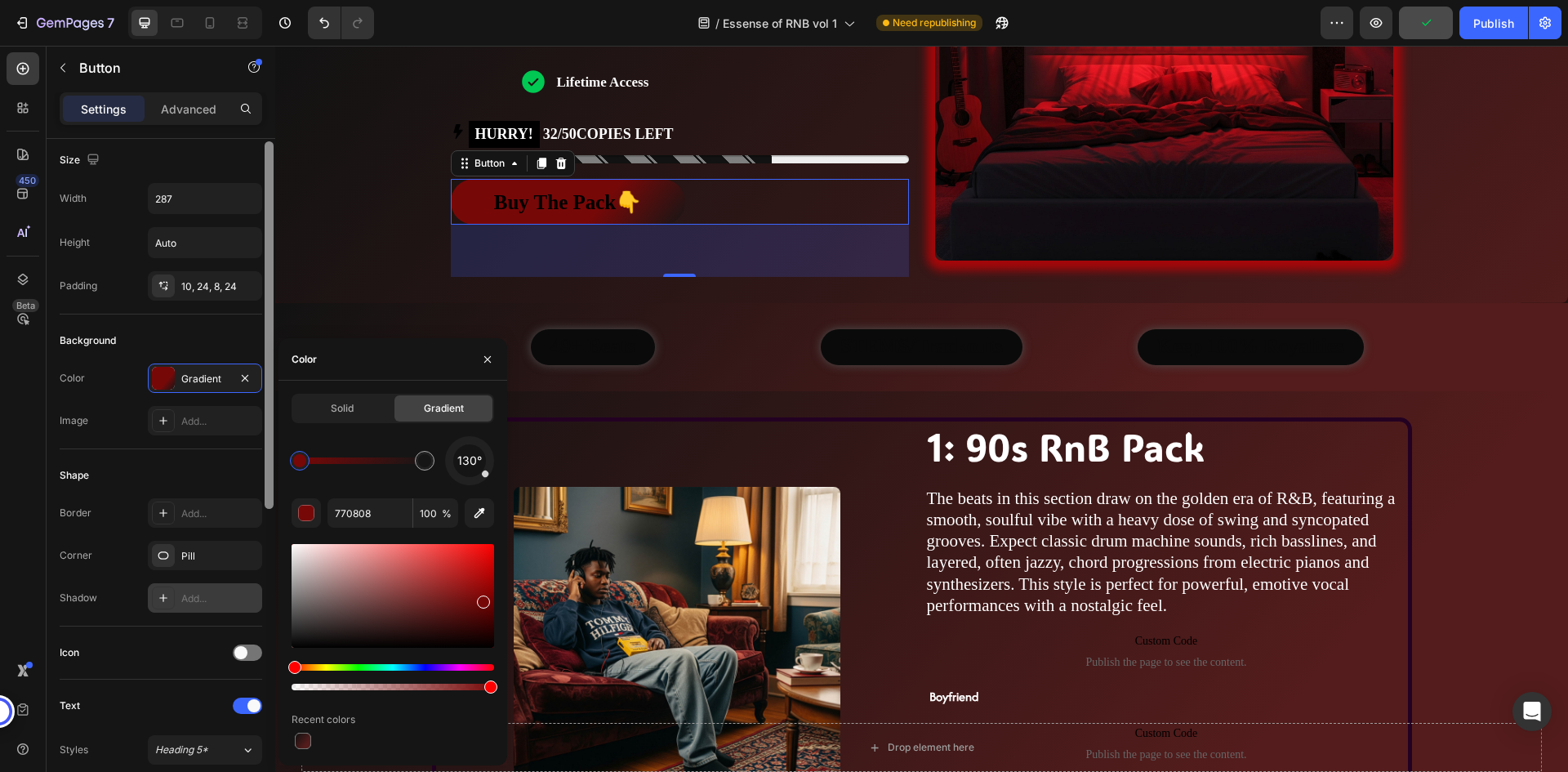
drag, startPoint x: 380, startPoint y: 459, endPoint x: 265, endPoint y: 460, distance: 115.0
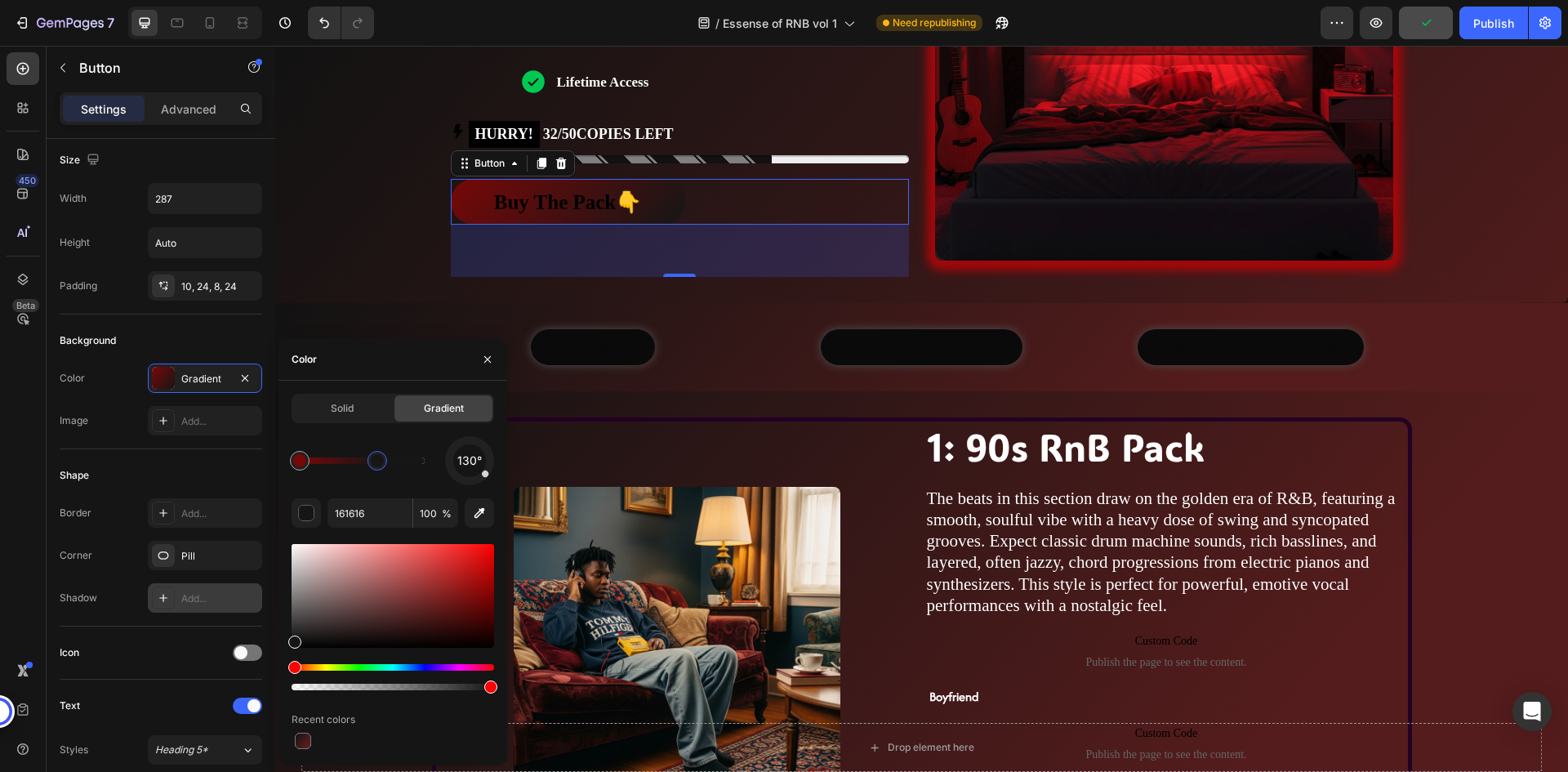
drag, startPoint x: 423, startPoint y: 462, endPoint x: 378, endPoint y: 461, distance: 45.0
click at [378, 461] on div at bounding box center [377, 461] width 13 height 13
drag, startPoint x: 378, startPoint y: 461, endPoint x: 394, endPoint y: 457, distance: 16.5
drag, startPoint x: 394, startPoint y: 459, endPoint x: 416, endPoint y: 460, distance: 22.0
drag, startPoint x: 405, startPoint y: 463, endPoint x: 420, endPoint y: 463, distance: 15.0
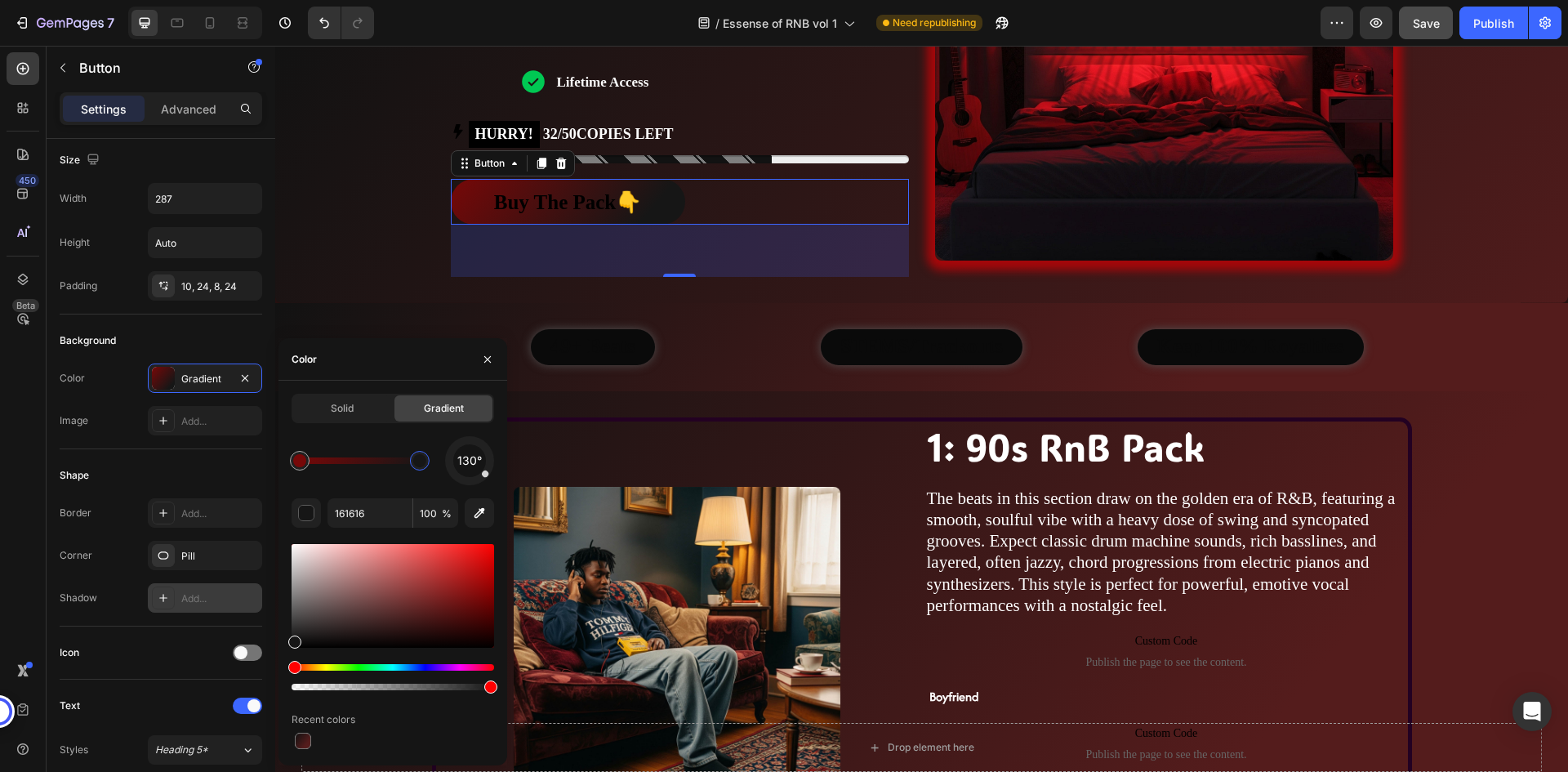
click at [420, 463] on div at bounding box center [419, 461] width 13 height 13
click at [449, 463] on div "130°" at bounding box center [392, 460] width 203 height 49
click at [299, 463] on div at bounding box center [299, 461] width 13 height 13
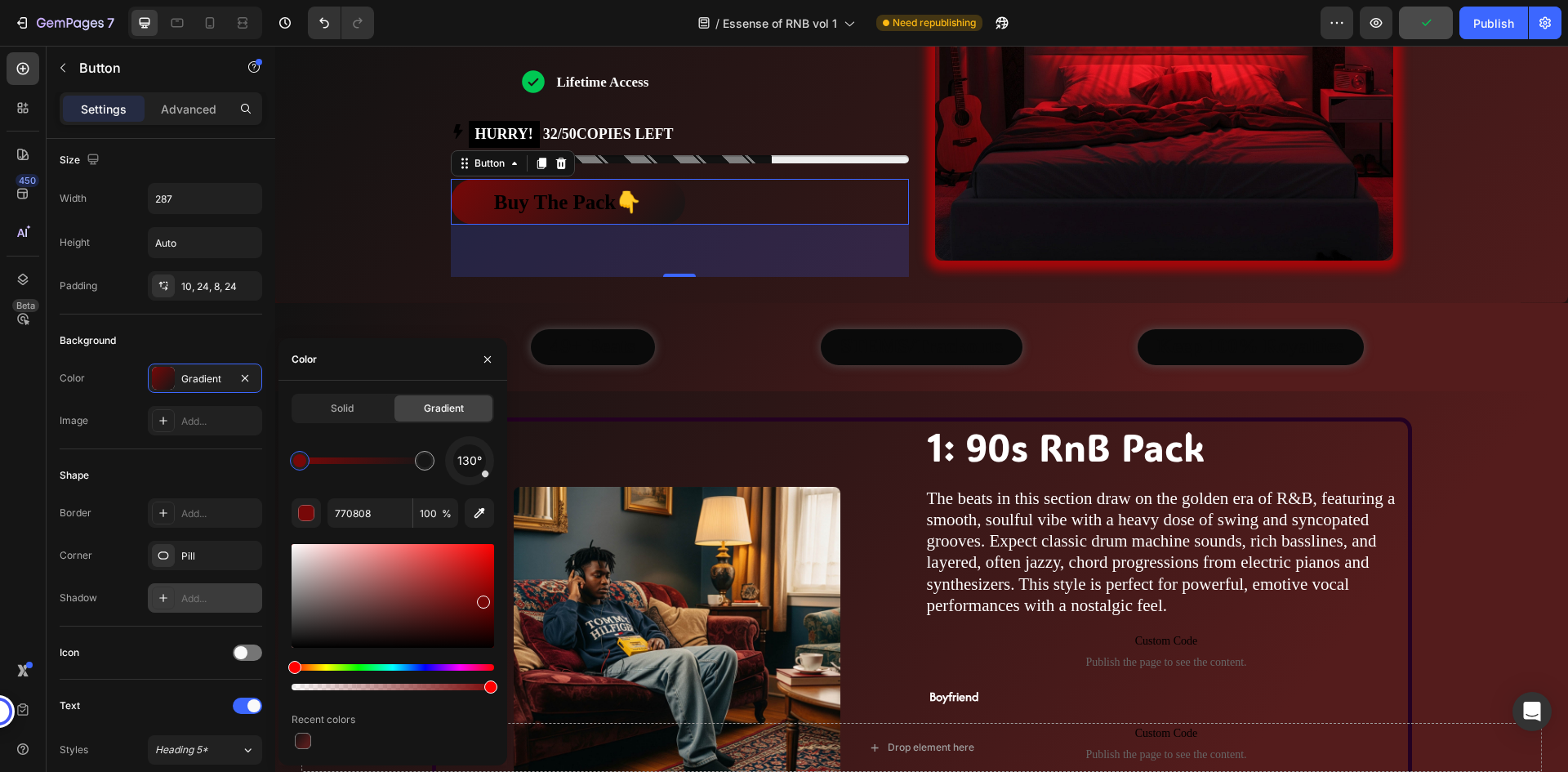
click at [299, 463] on div at bounding box center [299, 461] width 13 height 13
click at [427, 464] on div at bounding box center [425, 461] width 13 height 13
click at [299, 457] on div at bounding box center [299, 461] width 13 height 13
drag, startPoint x: 484, startPoint y: 601, endPoint x: 492, endPoint y: 608, distance: 10.6
drag, startPoint x: 483, startPoint y: 604, endPoint x: 496, endPoint y: 601, distance: 13.3
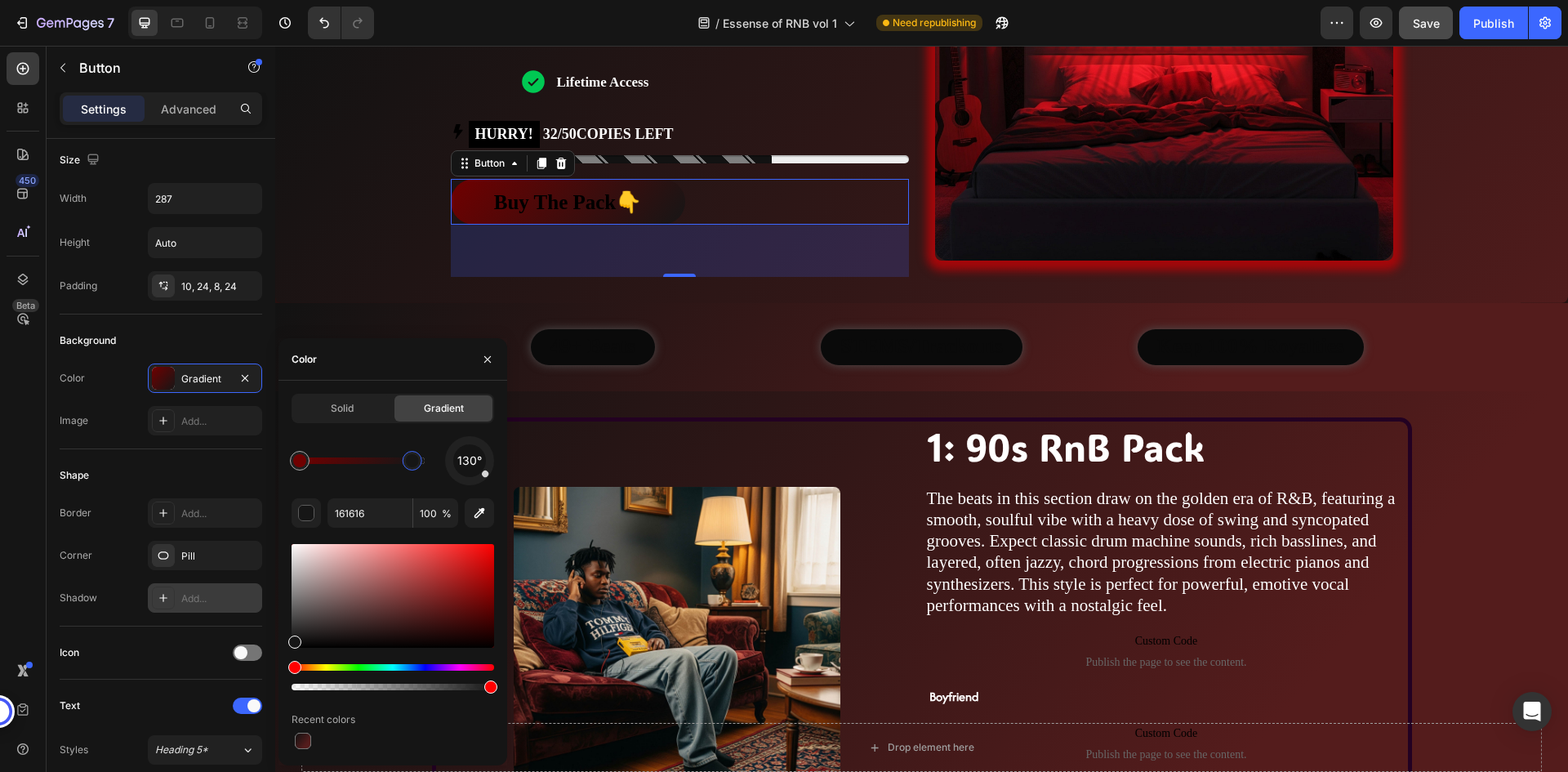
drag, startPoint x: 427, startPoint y: 462, endPoint x: 413, endPoint y: 459, distance: 14.3
click at [413, 459] on div at bounding box center [412, 461] width 13 height 13
drag, startPoint x: 413, startPoint y: 459, endPoint x: 404, endPoint y: 459, distance: 9.0
click at [404, 459] on div at bounding box center [404, 461] width 13 height 13
type input "161616"
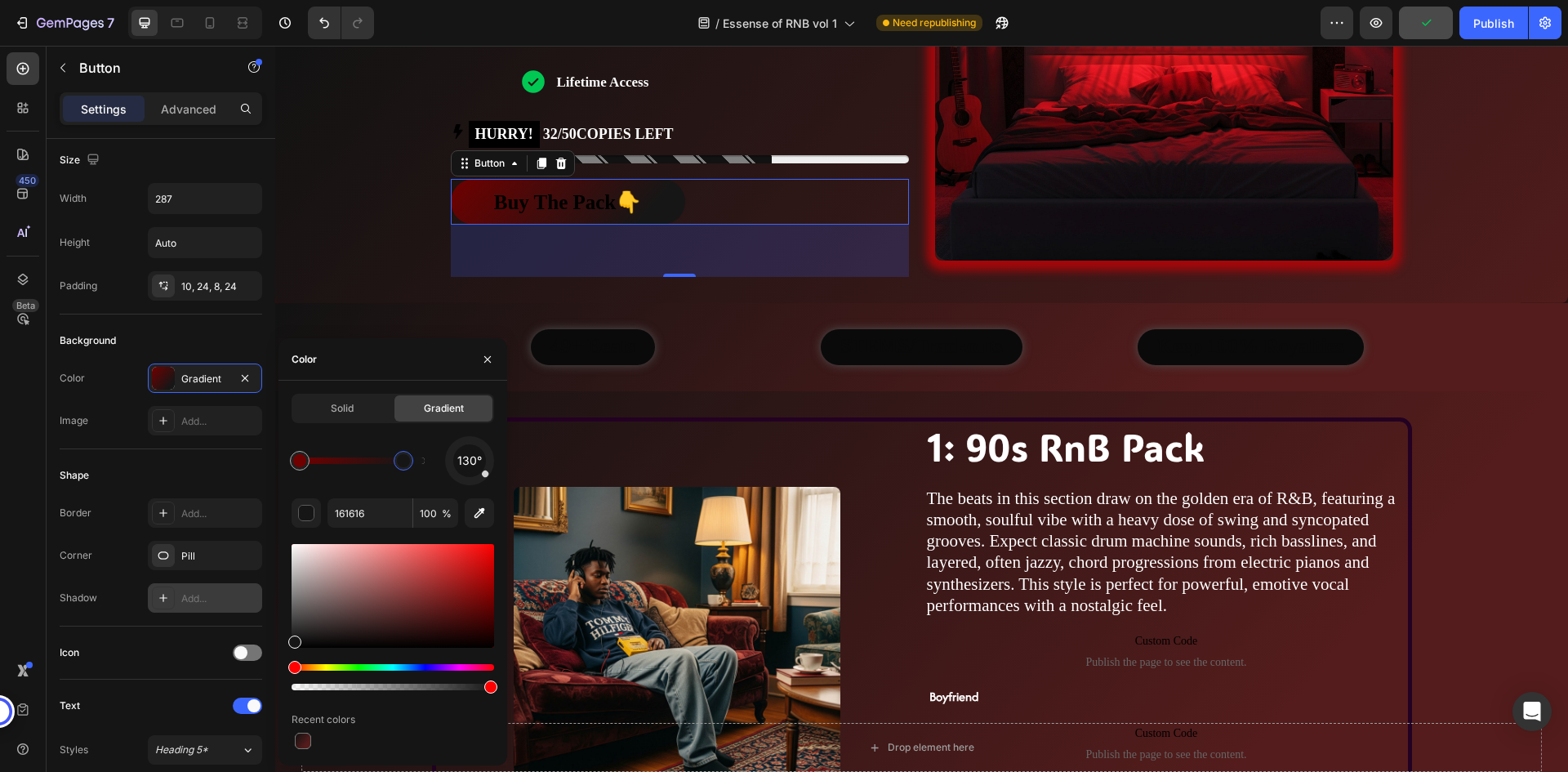
click at [404, 460] on div at bounding box center [404, 461] width 13 height 13
drag, startPoint x: 487, startPoint y: 474, endPoint x: 473, endPoint y: 482, distance: 16.1
click at [473, 482] on div at bounding box center [473, 481] width 7 height 7
click at [483, 478] on div at bounding box center [469, 461] width 68 height 68
click at [474, 446] on div "144°" at bounding box center [469, 460] width 32 height 32
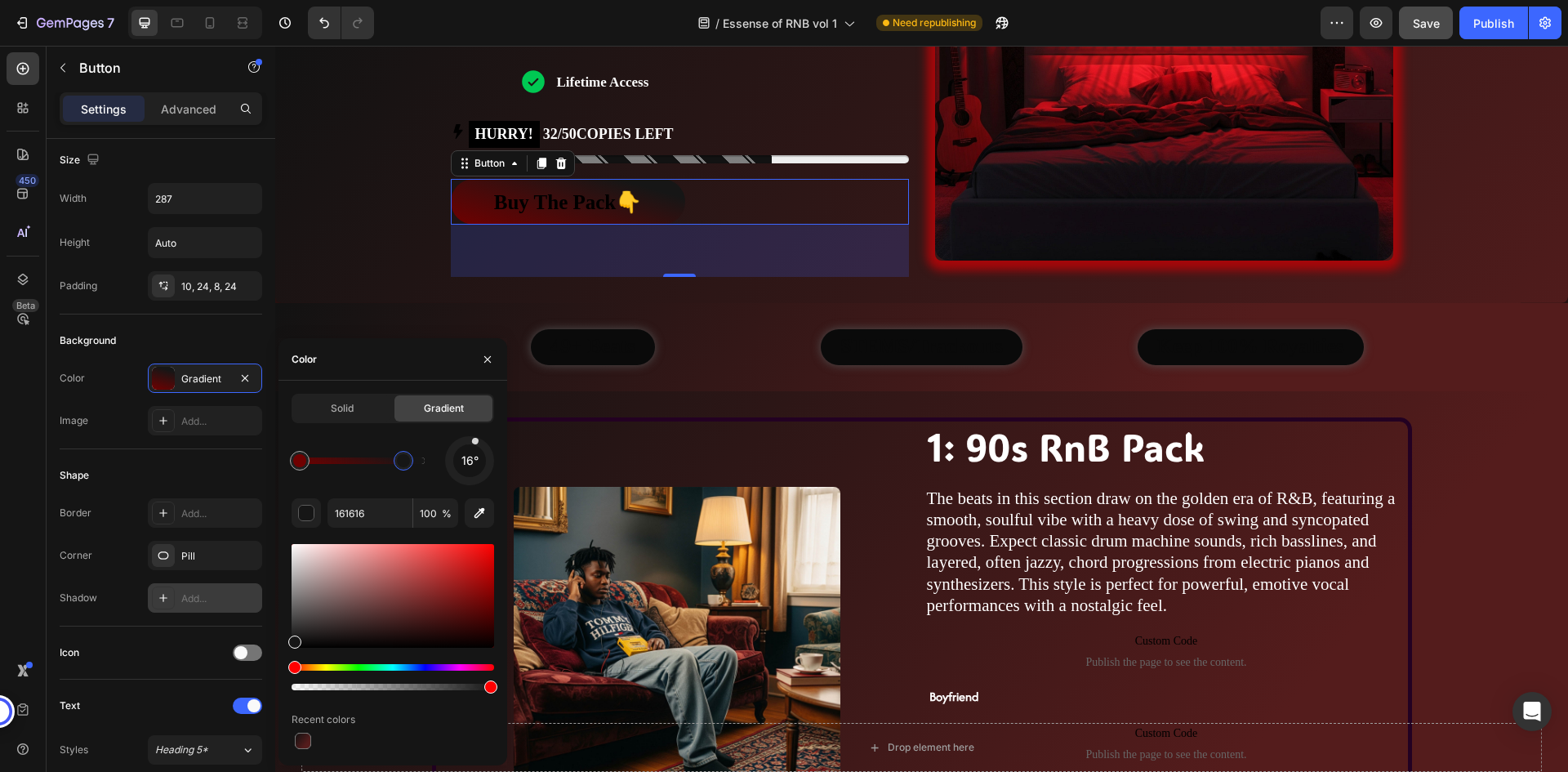
click at [463, 445] on div "16°" at bounding box center [469, 460] width 32 height 32
click at [454, 474] on div at bounding box center [470, 461] width 63 height 63
click at [465, 480] on div at bounding box center [469, 461] width 69 height 69
drag, startPoint x: 465, startPoint y: 479, endPoint x: 456, endPoint y: 458, distance: 22.8
click at [456, 458] on div "281°" at bounding box center [469, 460] width 49 height 49
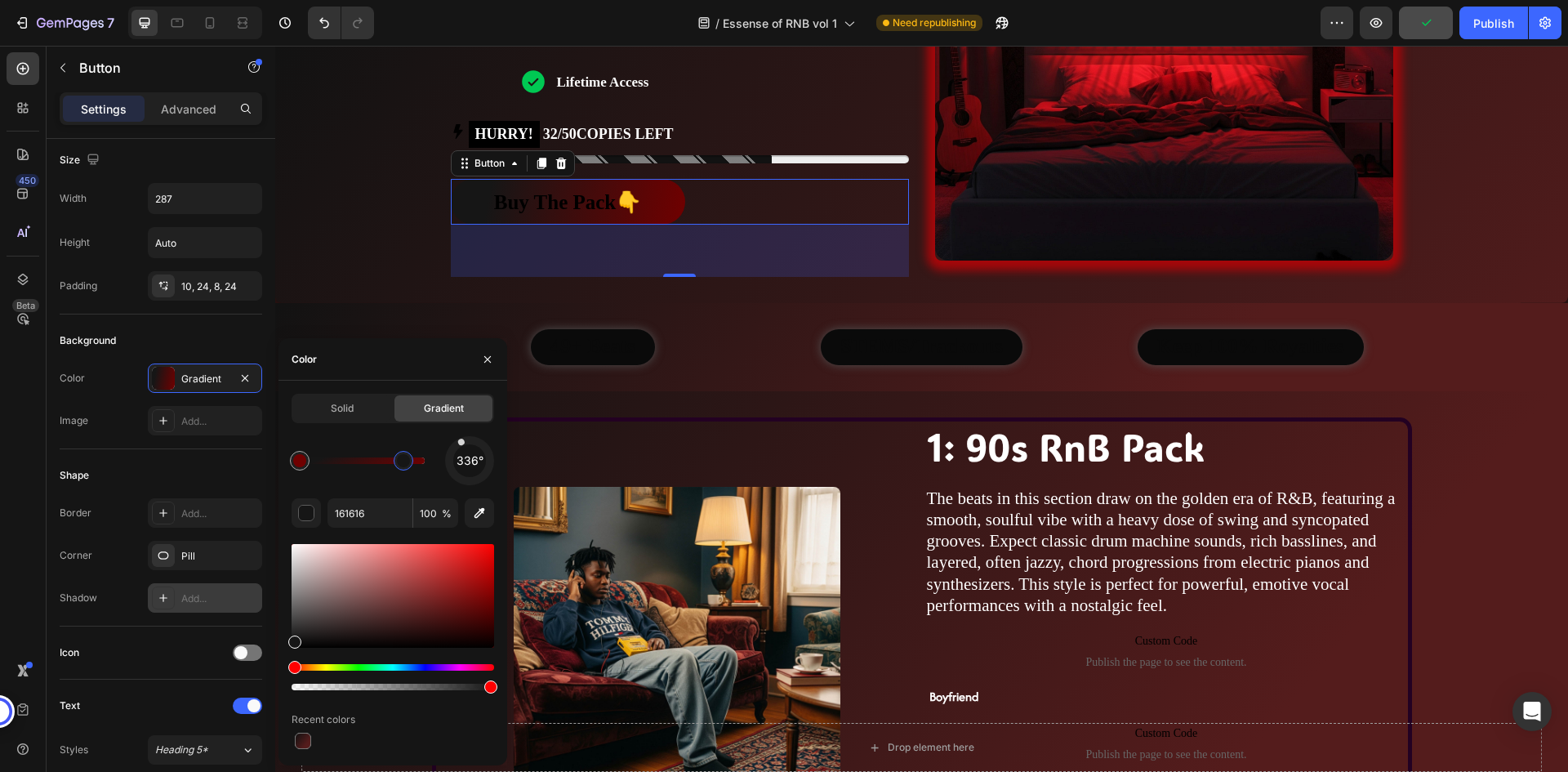
click at [463, 446] on div "336°" at bounding box center [469, 460] width 32 height 32
click at [472, 441] on div at bounding box center [469, 461] width 54 height 54
click at [457, 447] on div at bounding box center [469, 461] width 69 height 69
click at [454, 459] on div "276°" at bounding box center [469, 460] width 32 height 32
click at [452, 472] on div at bounding box center [469, 461] width 68 height 68
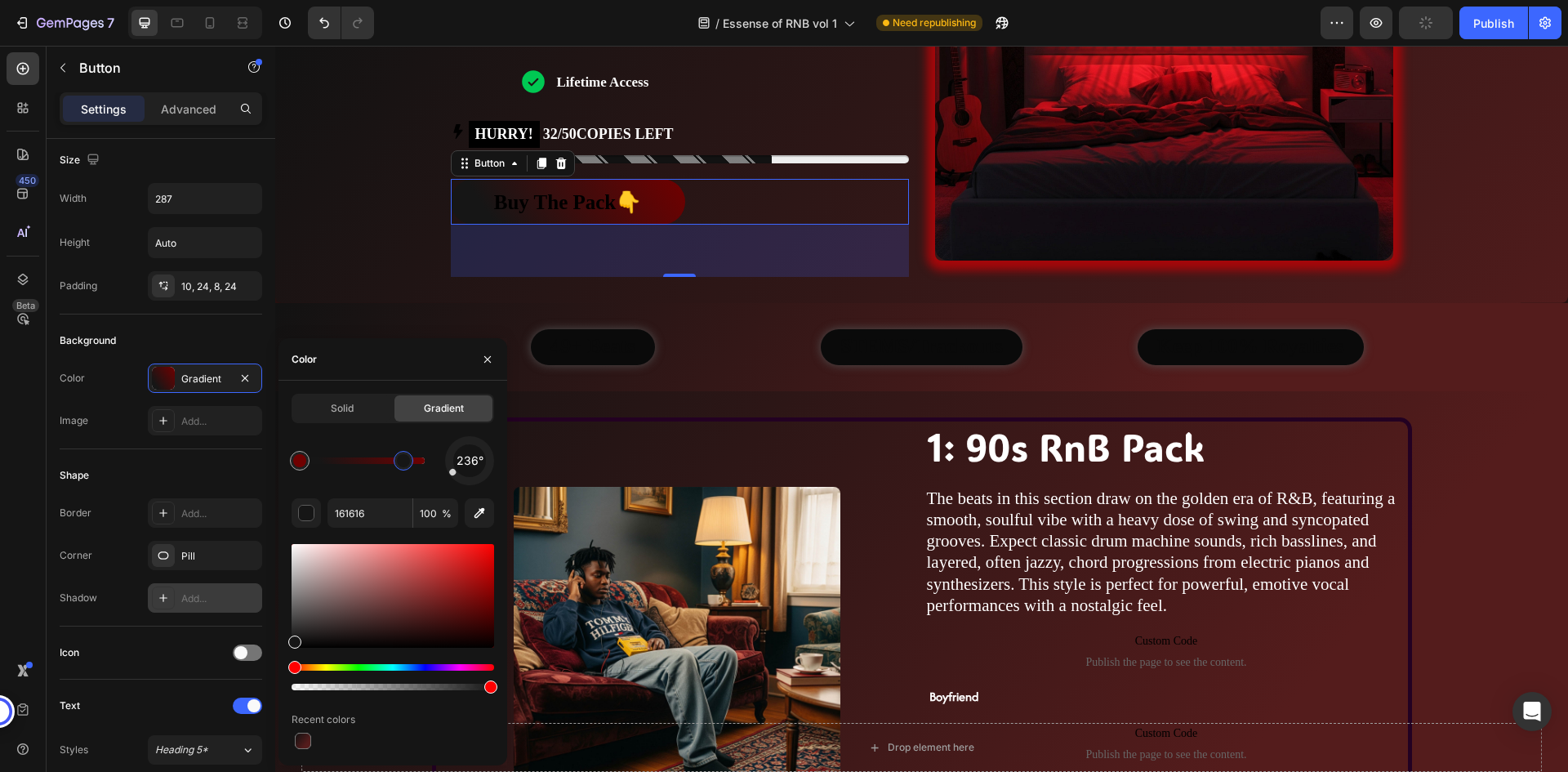
click at [470, 481] on div at bounding box center [469, 461] width 68 height 68
click at [480, 481] on div at bounding box center [469, 460] width 51 height 51
click at [487, 471] on div at bounding box center [470, 461] width 66 height 66
click at [490, 461] on div at bounding box center [469, 461] width 67 height 67
click at [482, 477] on div at bounding box center [469, 460] width 49 height 49
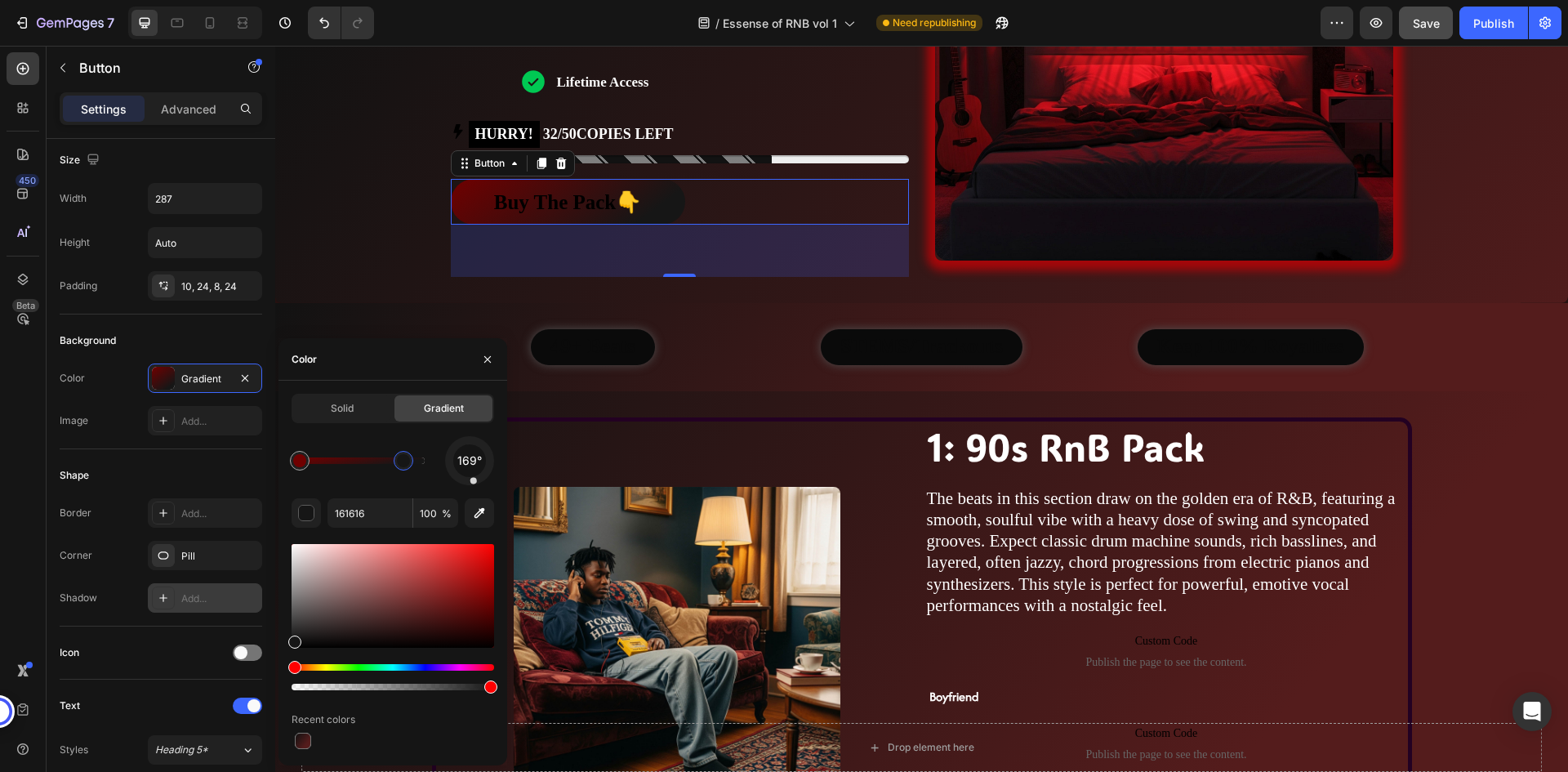
click at [474, 481] on div at bounding box center [470, 461] width 57 height 57
click at [486, 475] on div at bounding box center [469, 461] width 69 height 69
click at [128, 390] on div "Color Gradient" at bounding box center [161, 378] width 203 height 29
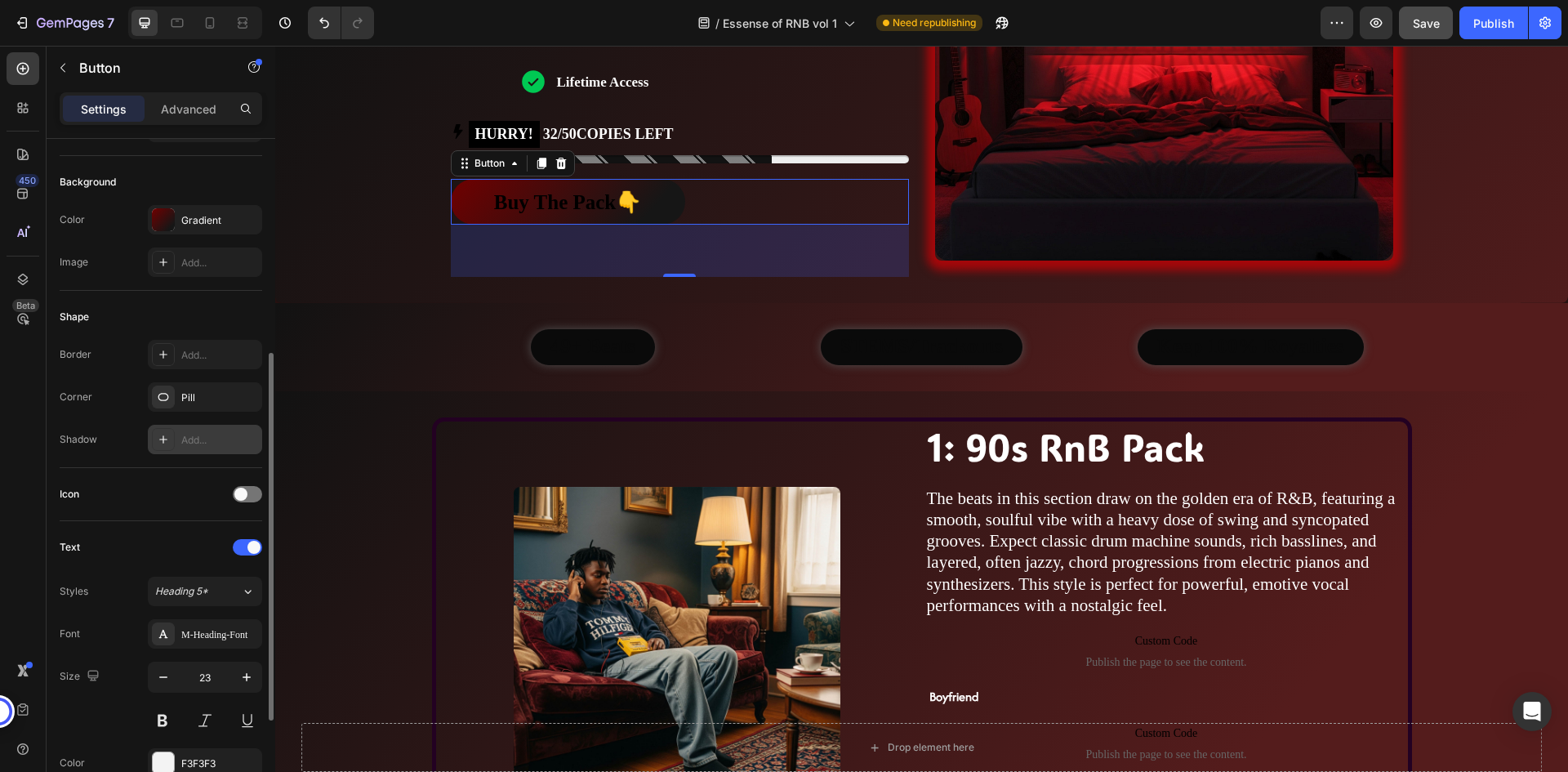
scroll to position [245, 0]
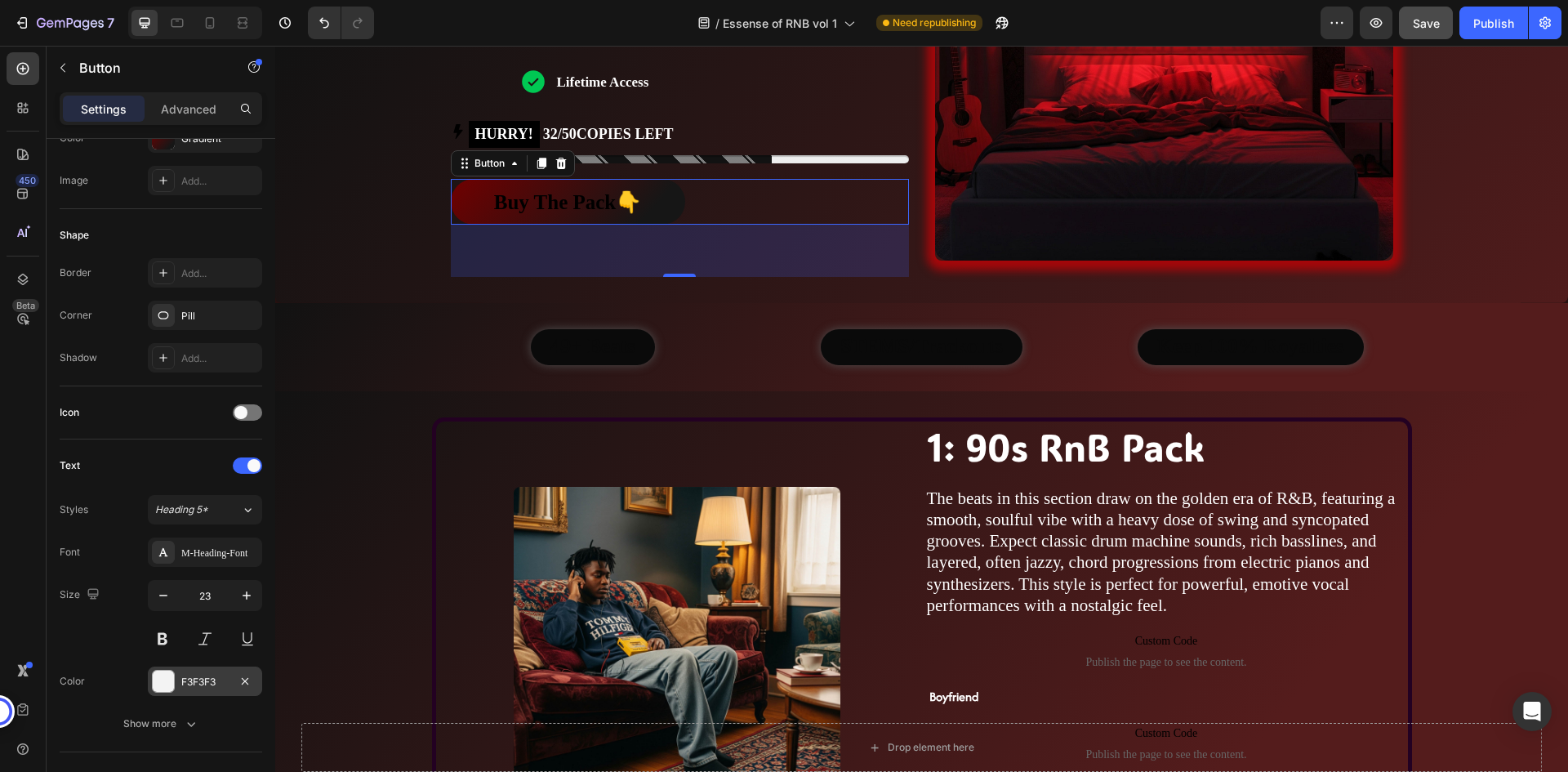
click at [205, 684] on div "F3F3F3" at bounding box center [205, 682] width 47 height 15
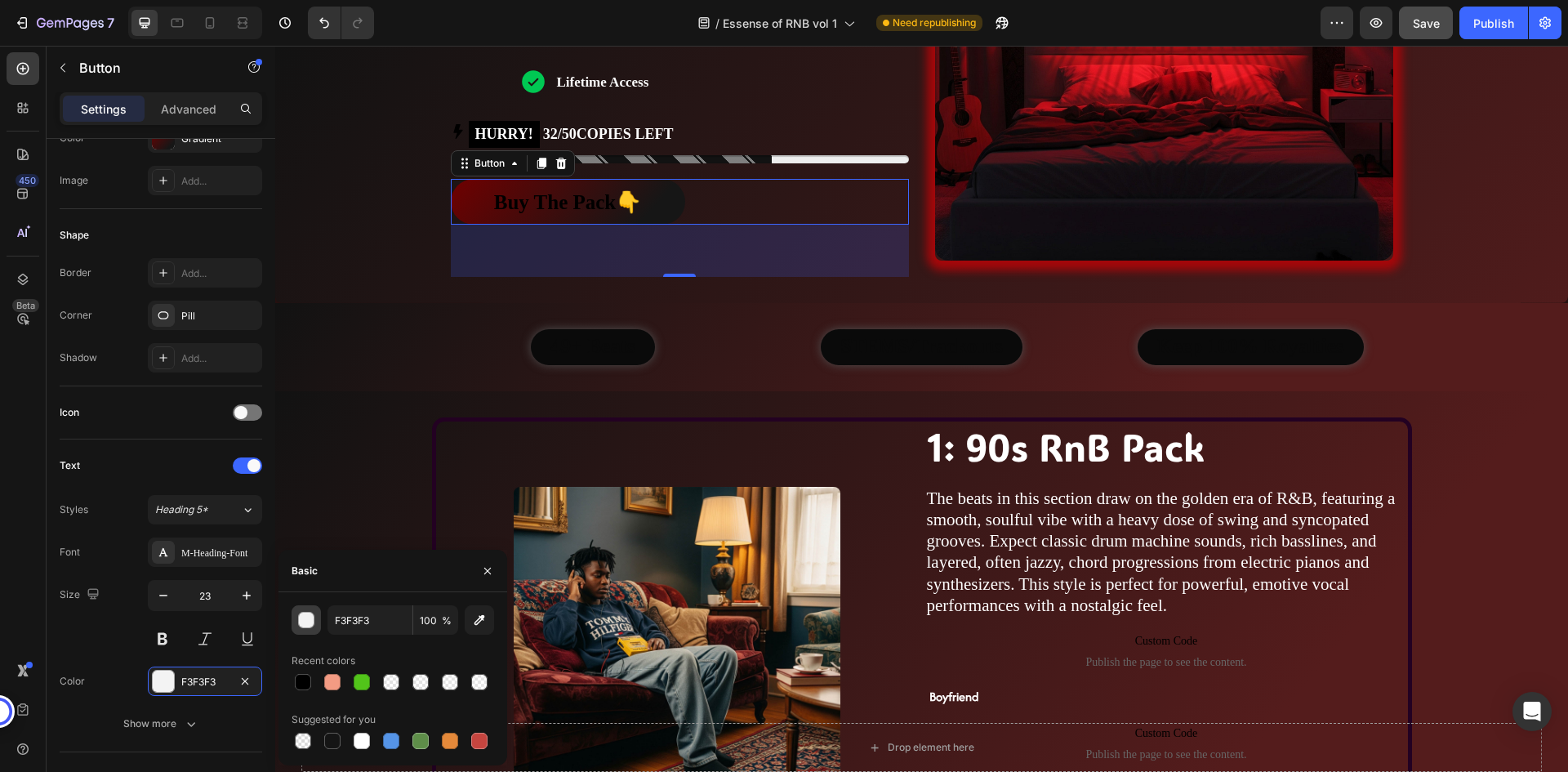
click at [308, 621] on div "button" at bounding box center [307, 621] width 17 height 17
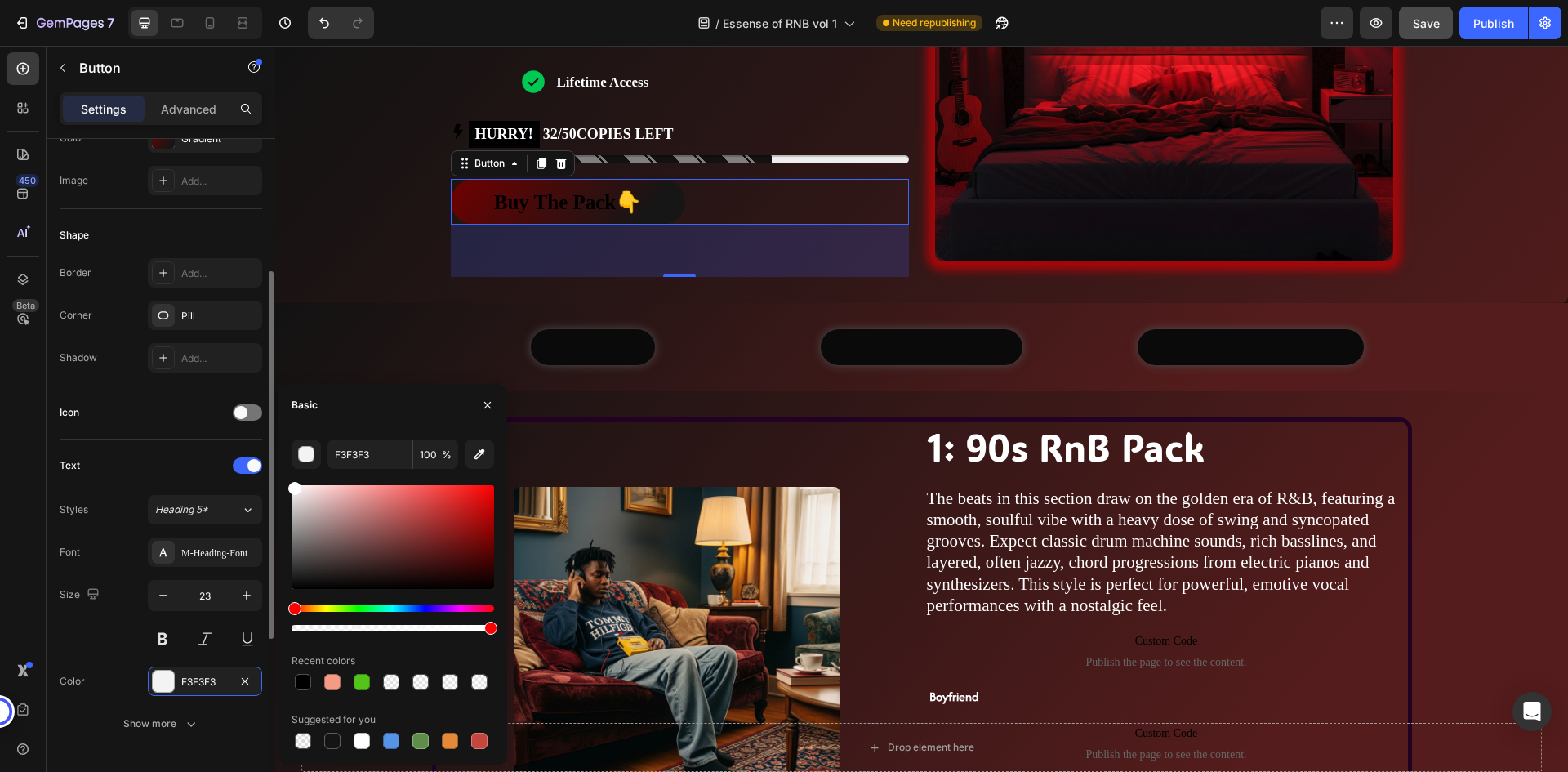
drag, startPoint x: 342, startPoint y: 501, endPoint x: 262, endPoint y: 440, distance: 100.6
click at [262, 440] on div "450 Beta Sections(18) Elements(83) Section Element Hero Section Product Detail …" at bounding box center [137, 409] width 275 height 726
type input "FFFFFF"
click at [169, 454] on div "Text" at bounding box center [161, 465] width 203 height 26
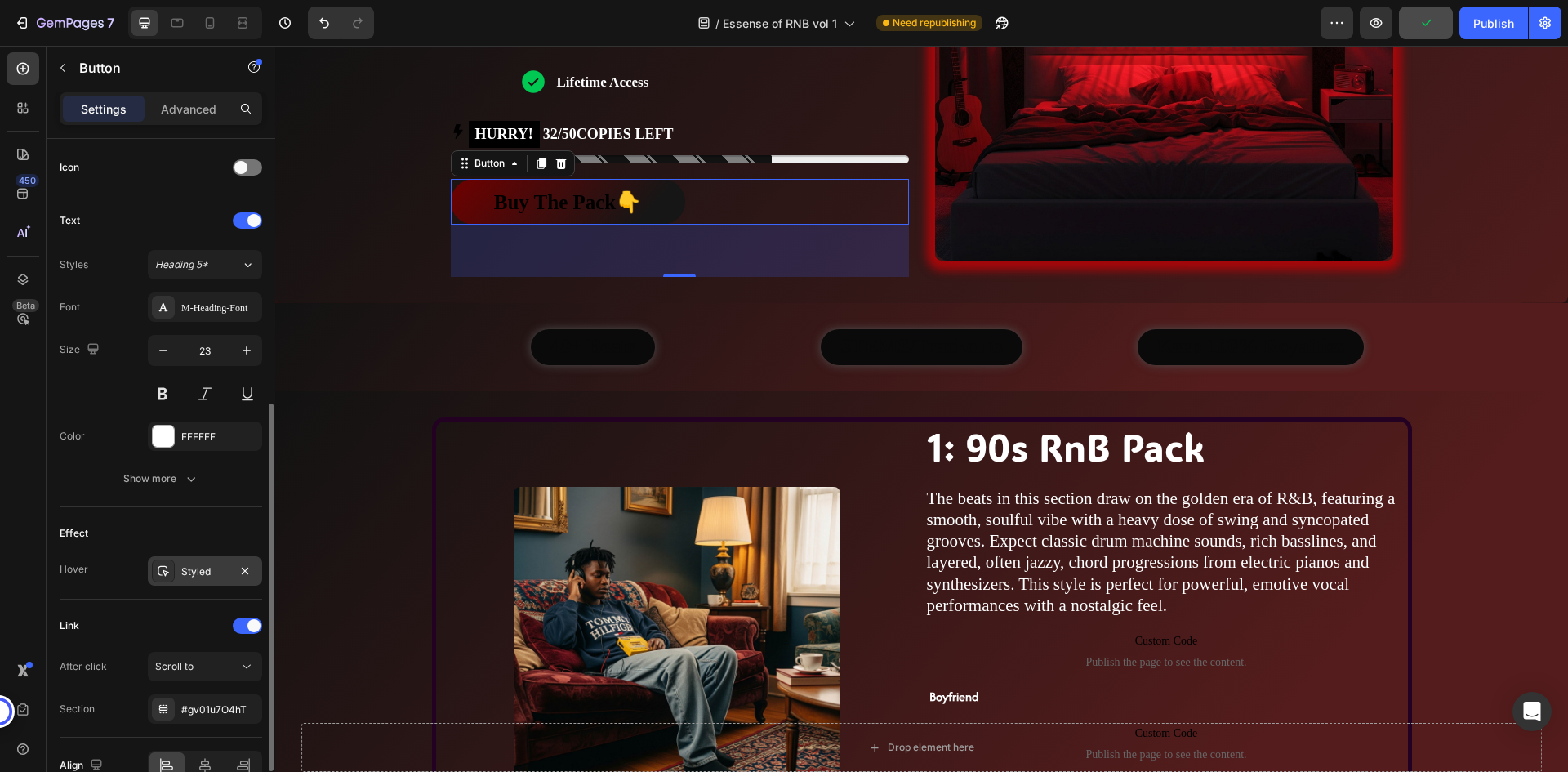
scroll to position [577, 0]
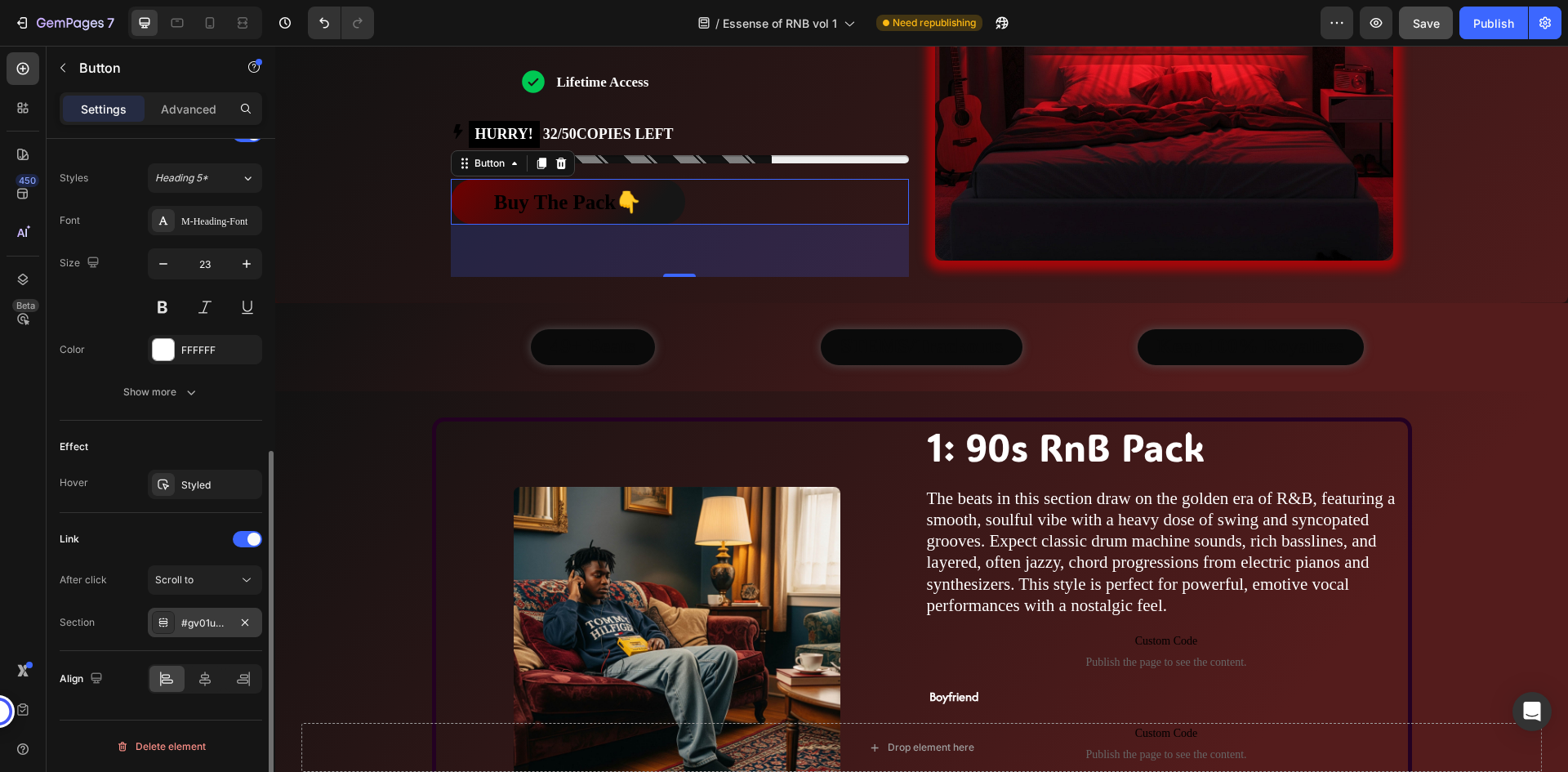
click at [212, 627] on div "#gv01u7O4hT" at bounding box center [205, 623] width 47 height 15
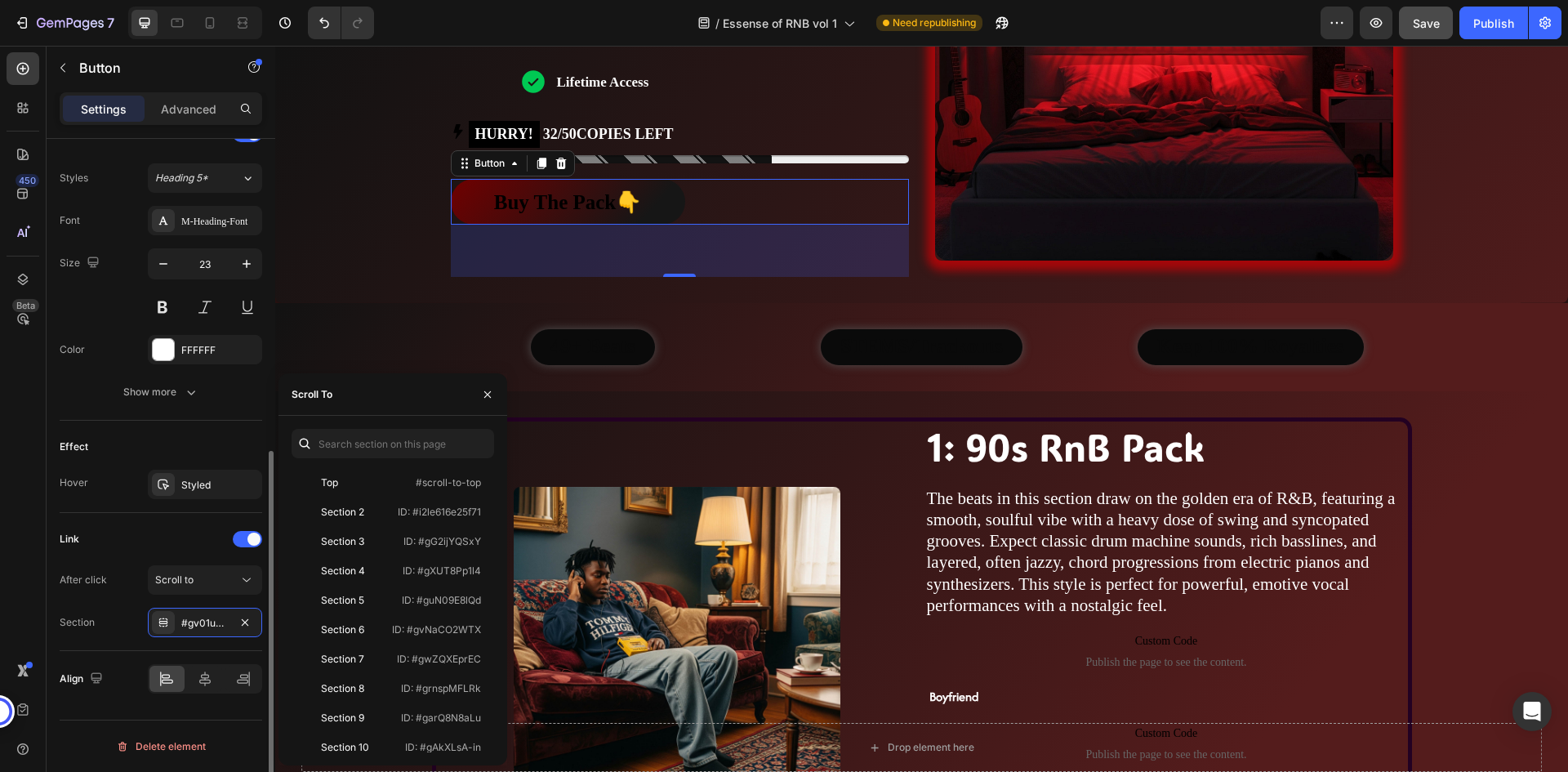
click at [188, 524] on div "Link After click Scroll to Section #gv01u7O4hT" at bounding box center [161, 582] width 203 height 138
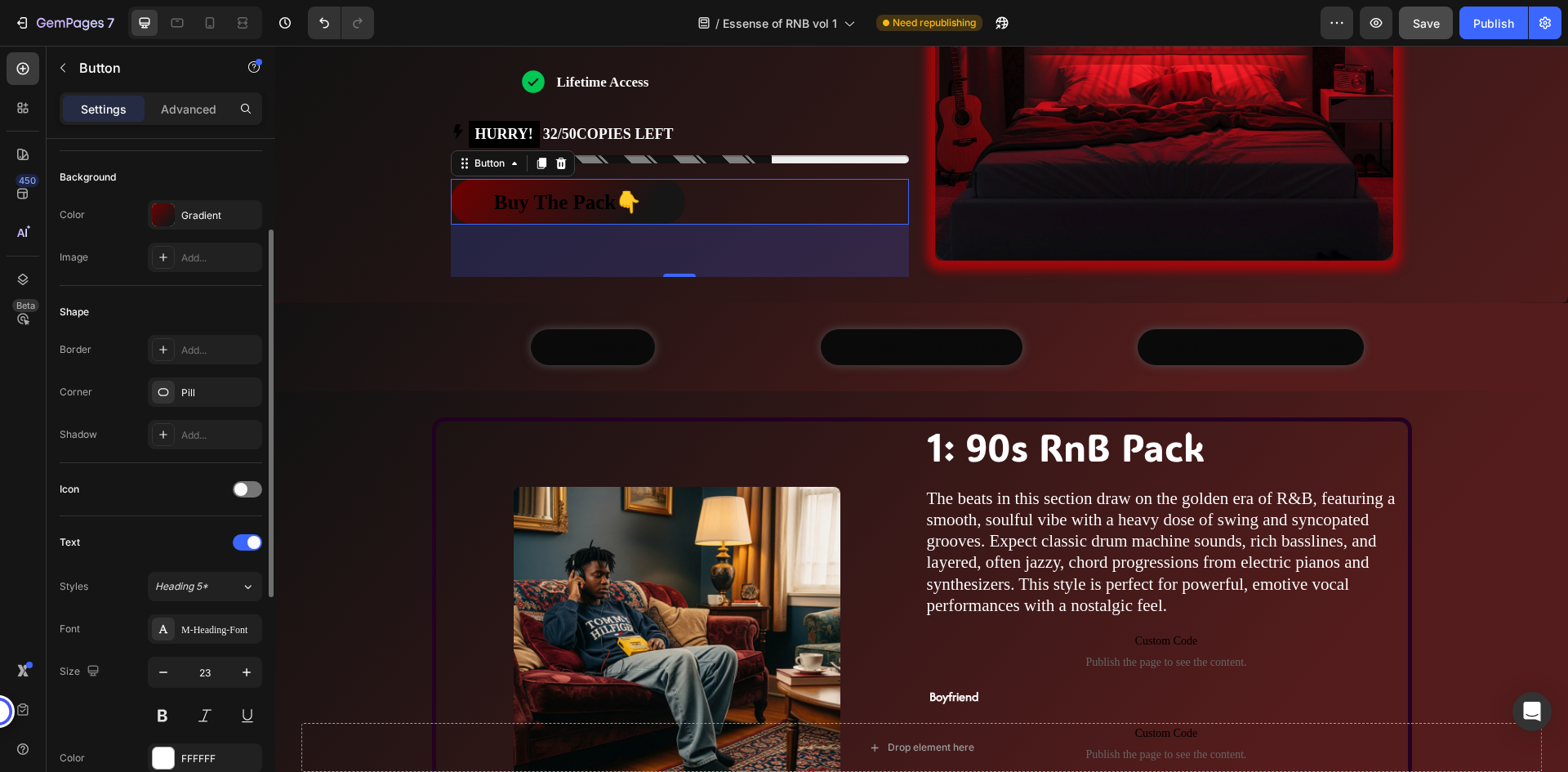
scroll to position [0, 0]
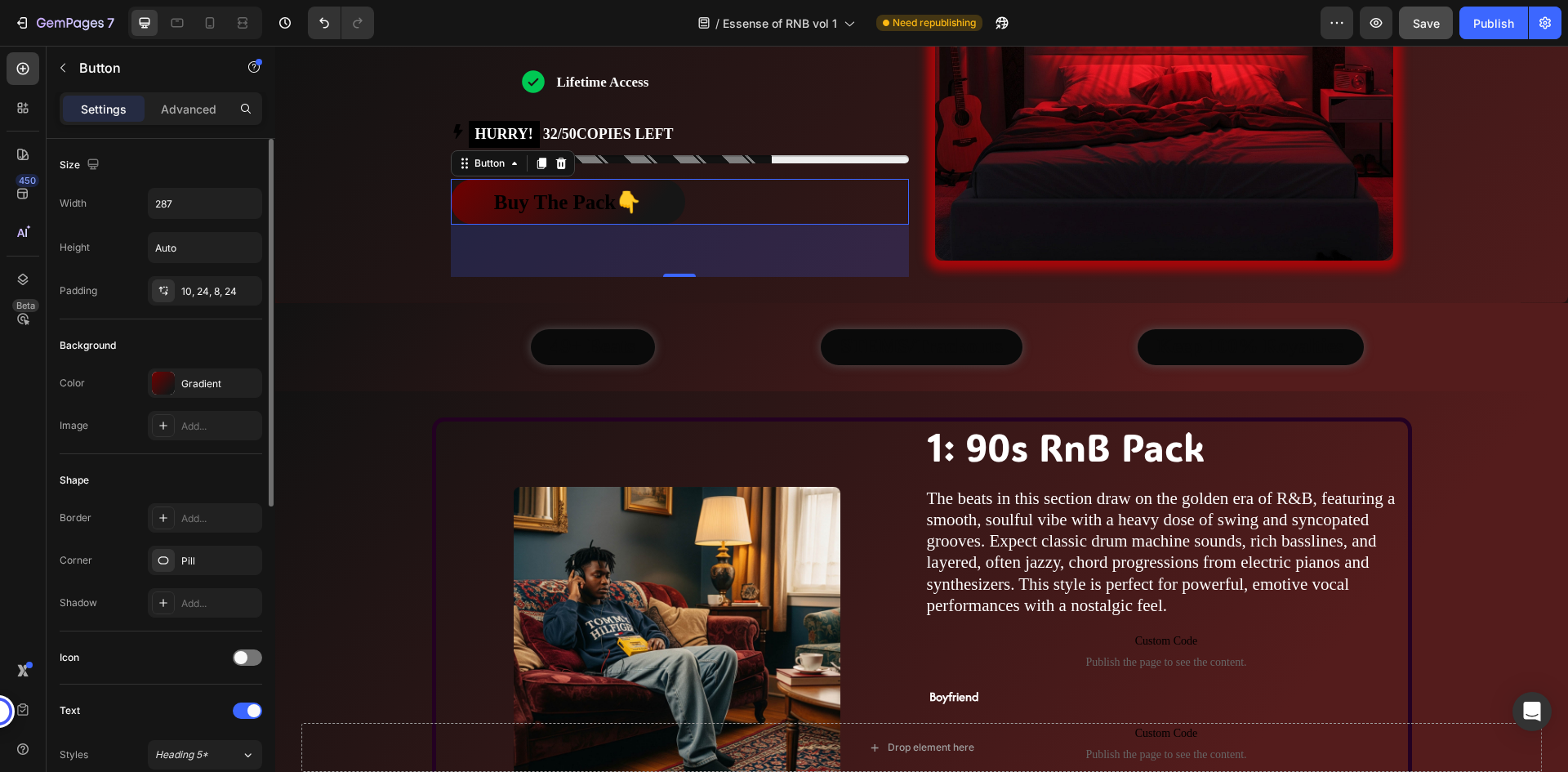
click at [147, 650] on div "Icon" at bounding box center [161, 657] width 203 height 26
click at [173, 551] on div at bounding box center [163, 560] width 23 height 23
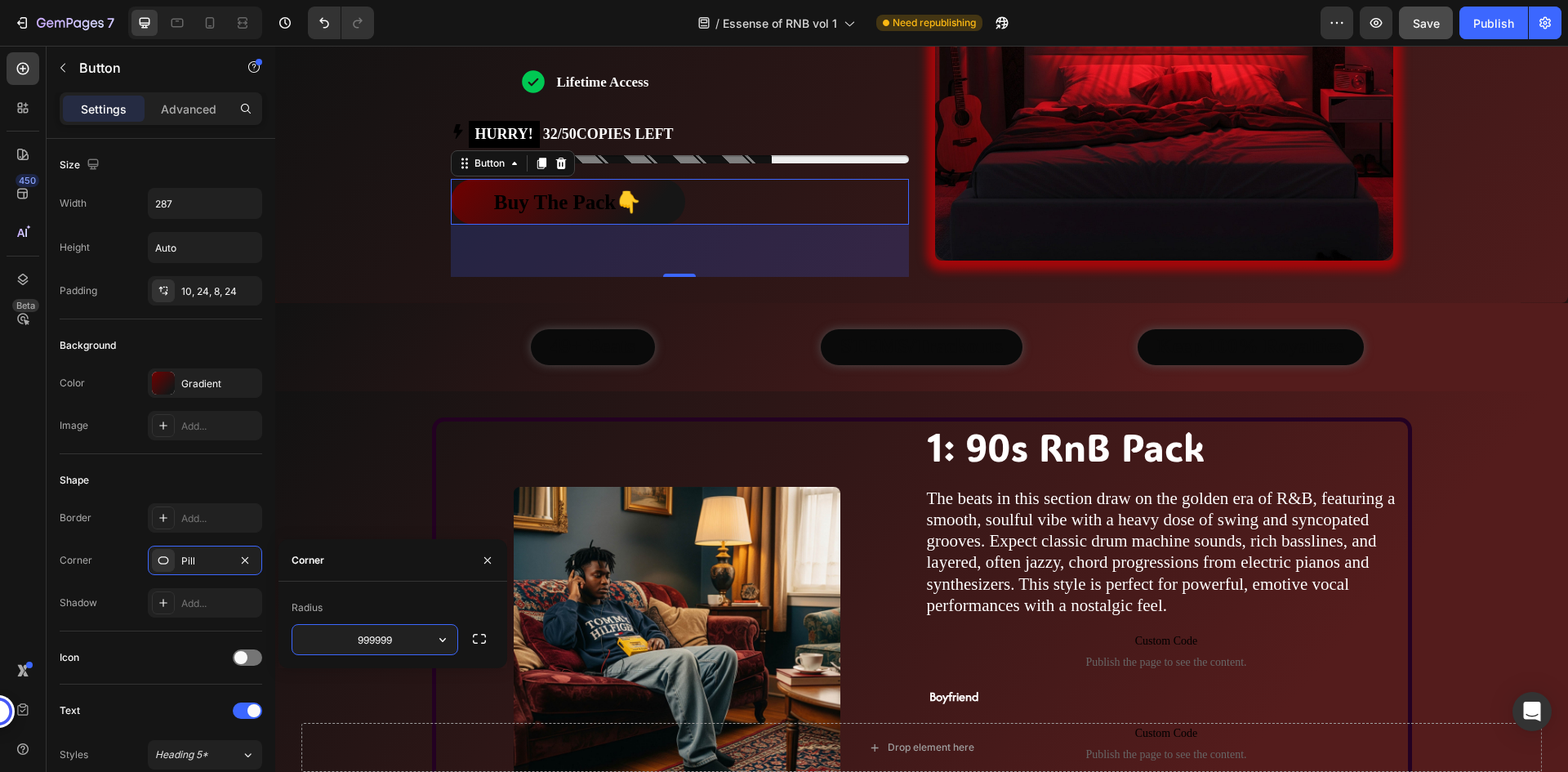
click at [380, 638] on input "999999" at bounding box center [374, 639] width 165 height 29
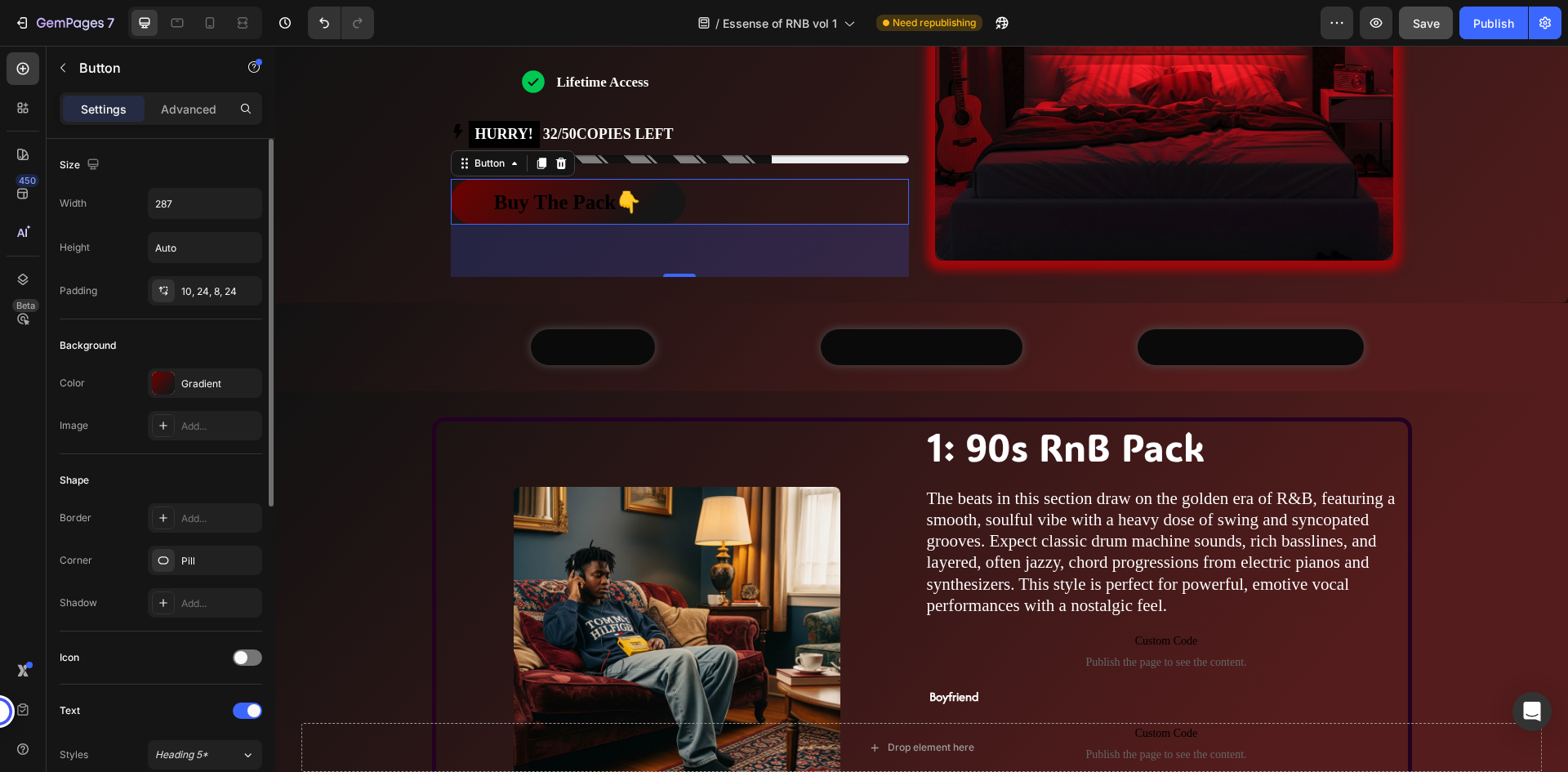
click at [175, 650] on div "Icon" at bounding box center [161, 657] width 203 height 26
click at [201, 387] on div "Gradient" at bounding box center [205, 384] width 47 height 15
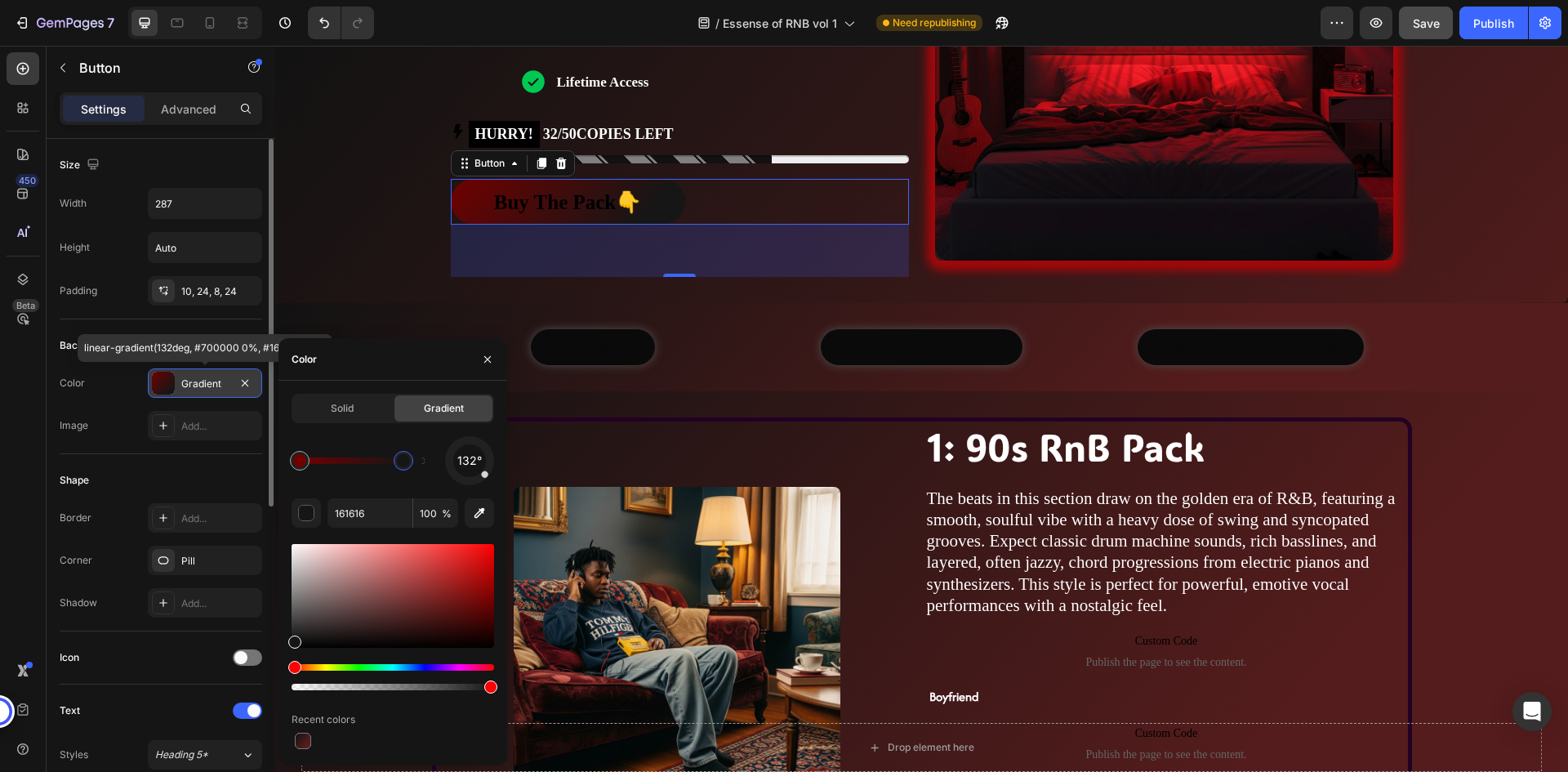
click at [201, 387] on div "Gradient" at bounding box center [205, 384] width 47 height 15
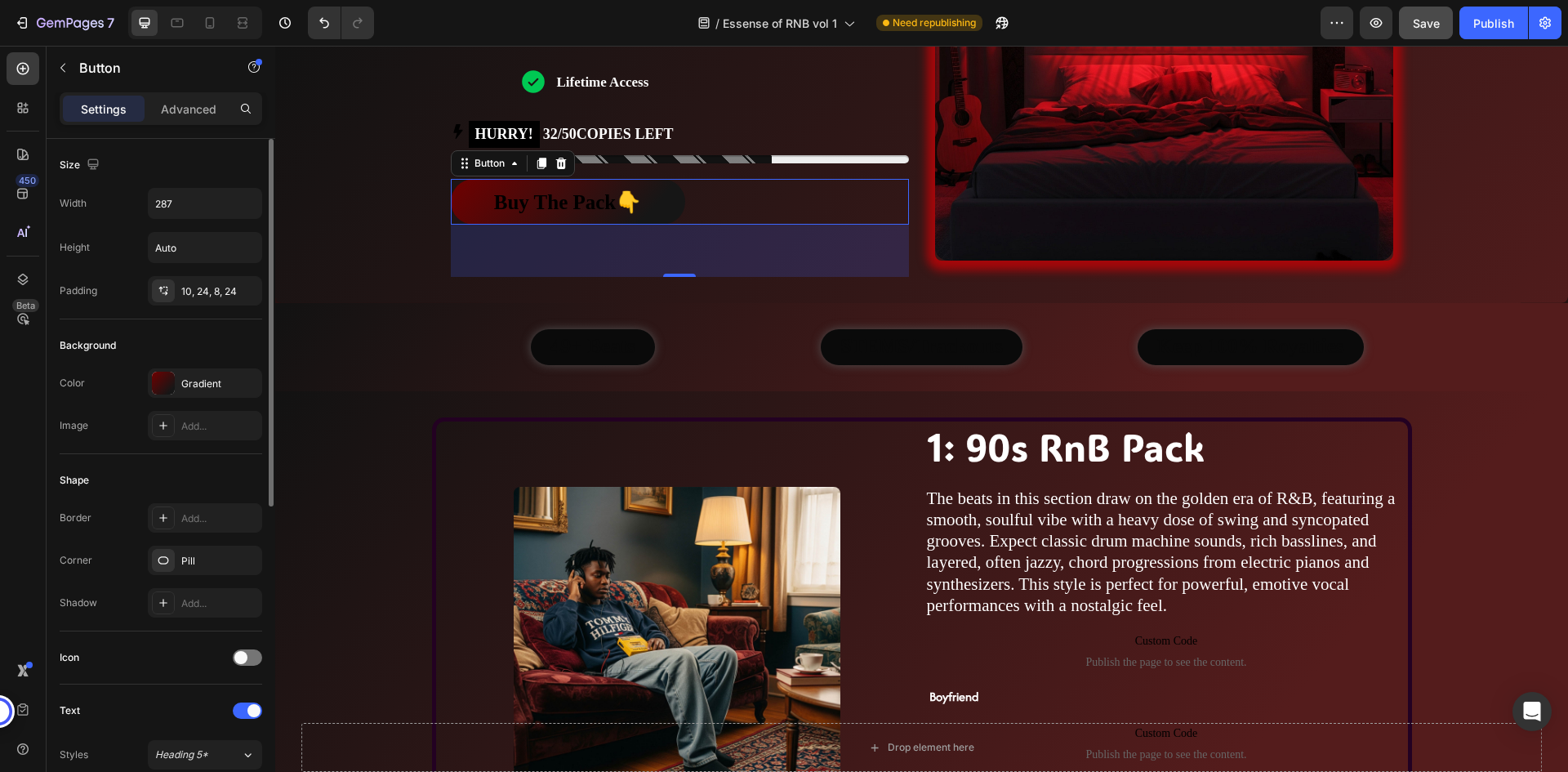
click at [733, 191] on div "Buy The Pack👇 Button 64" at bounding box center [679, 202] width 458 height 46
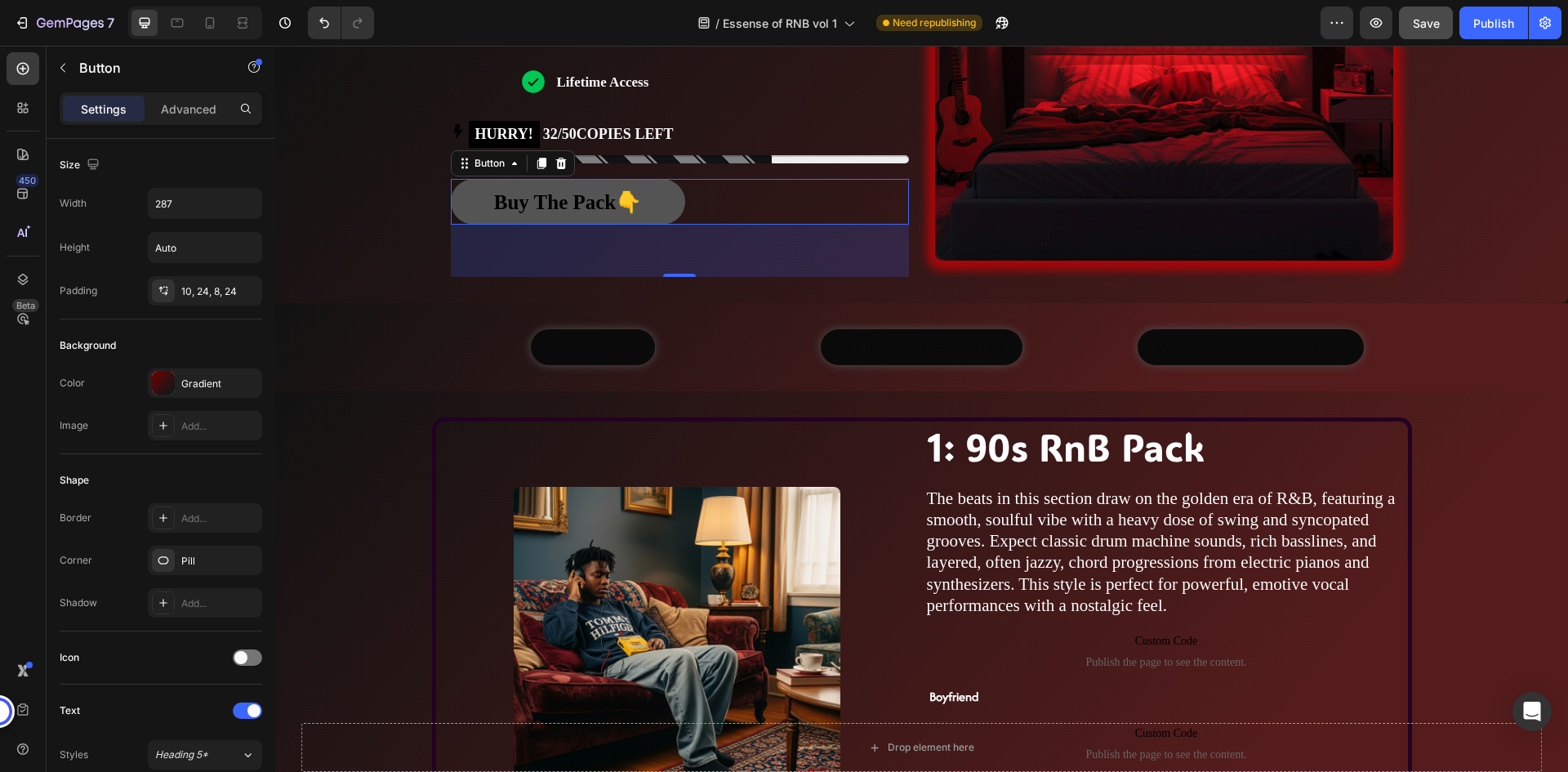
click at [671, 197] on link "Buy The Pack👇" at bounding box center [568, 202] width 234 height 46
click at [661, 197] on link "Buy The Pack👇" at bounding box center [568, 202] width 234 height 46
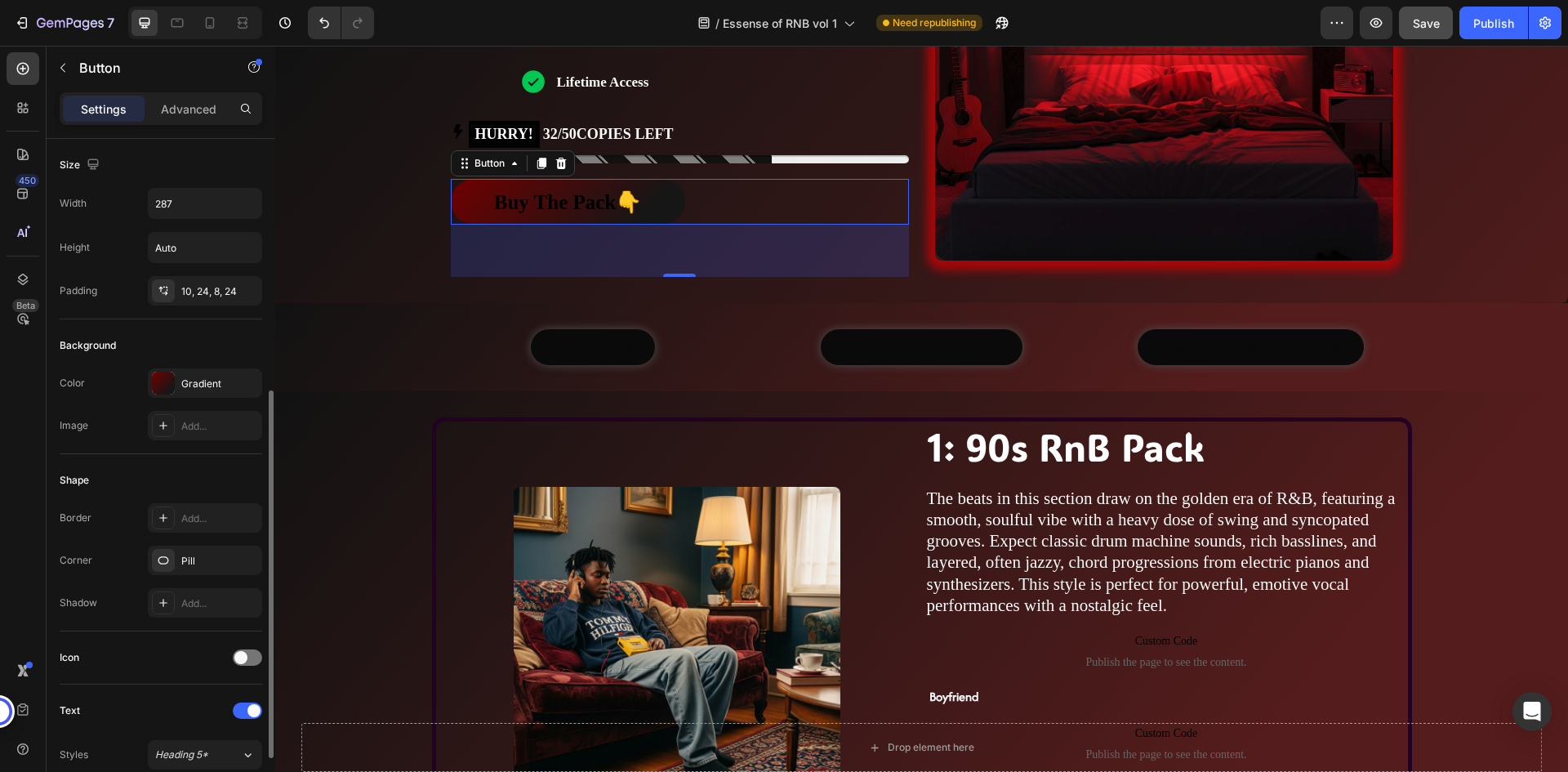
scroll to position [245, 0]
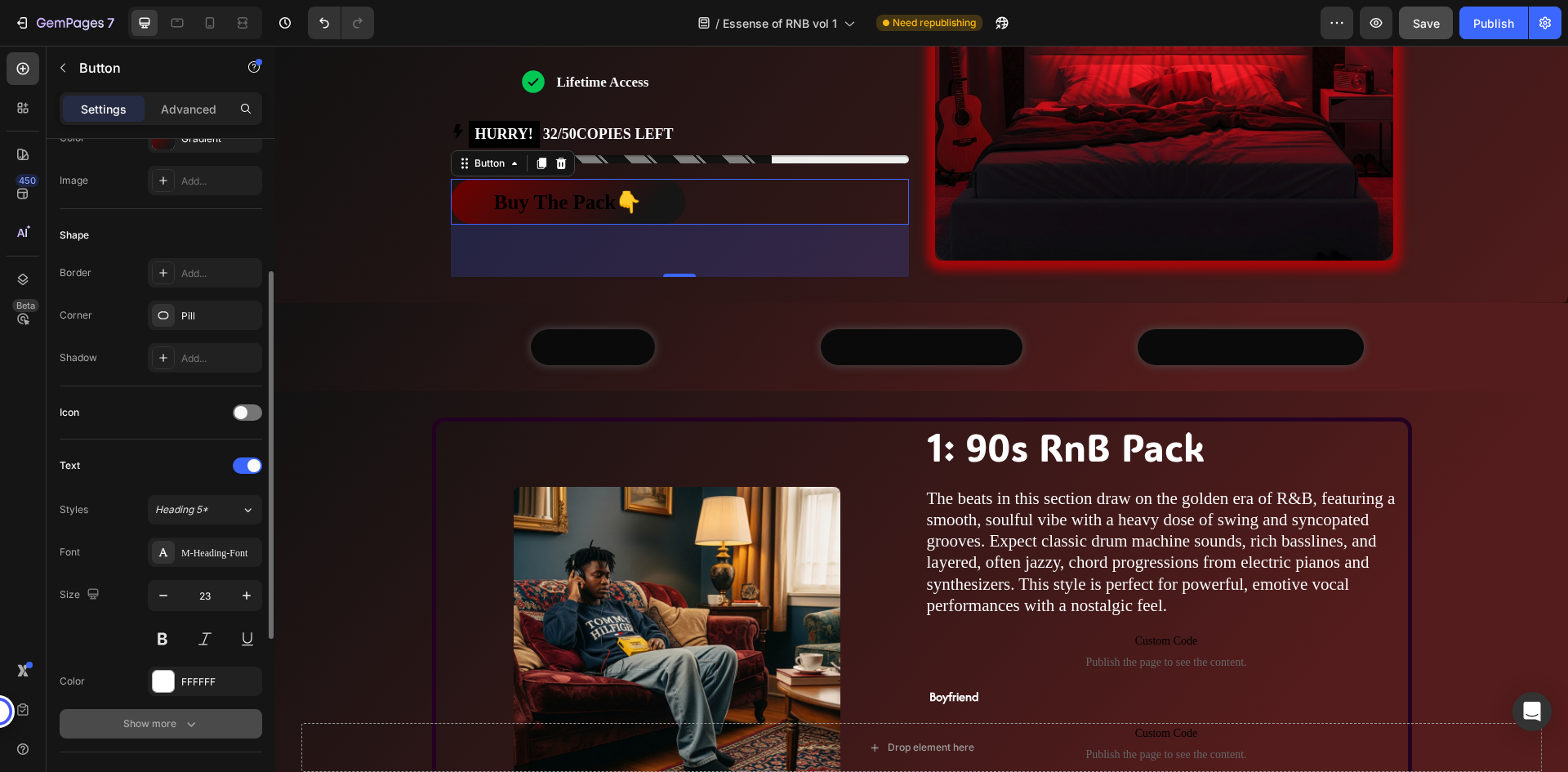
click at [173, 729] on div "Show more" at bounding box center [161, 723] width 76 height 17
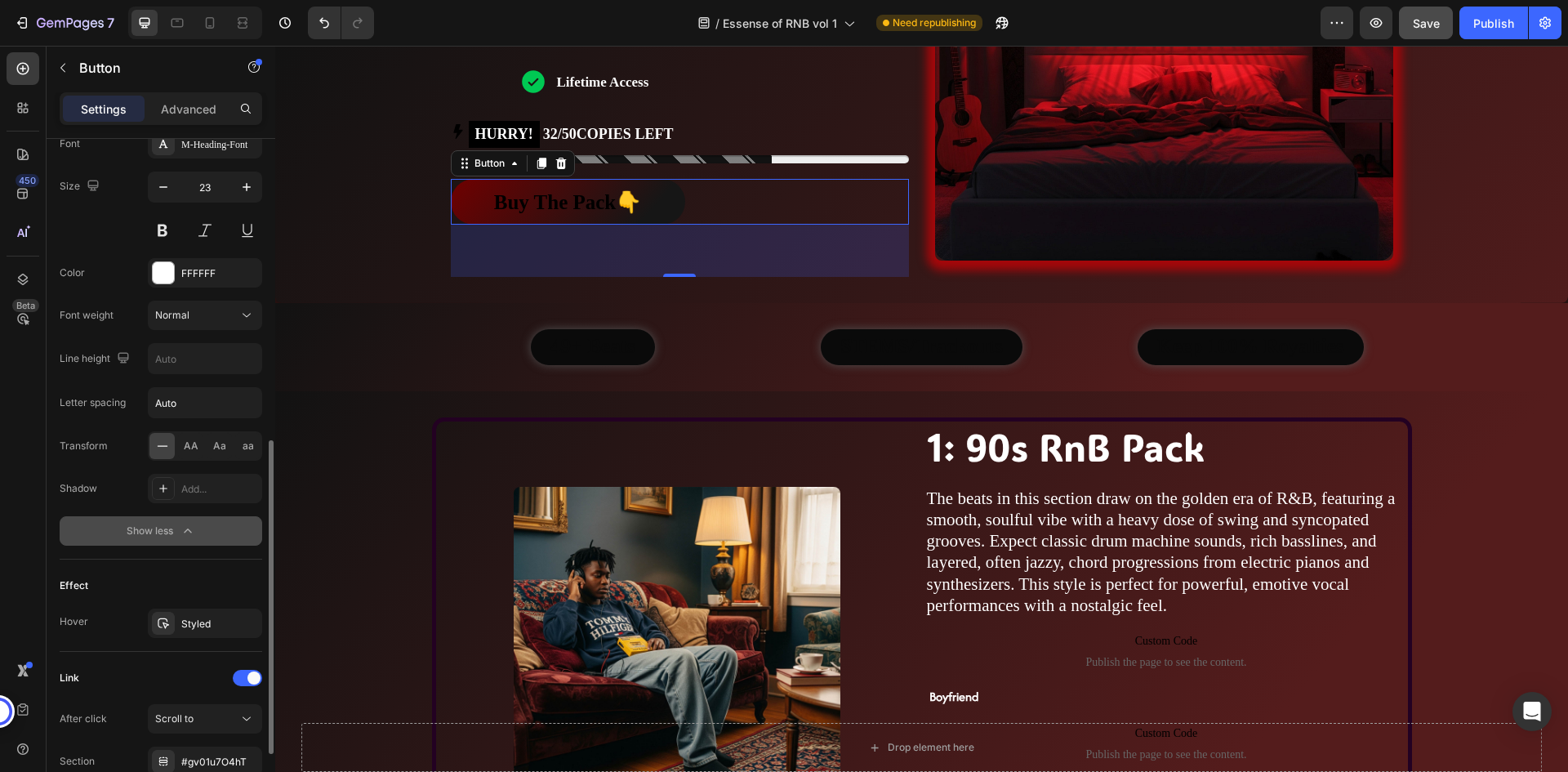
scroll to position [735, 0]
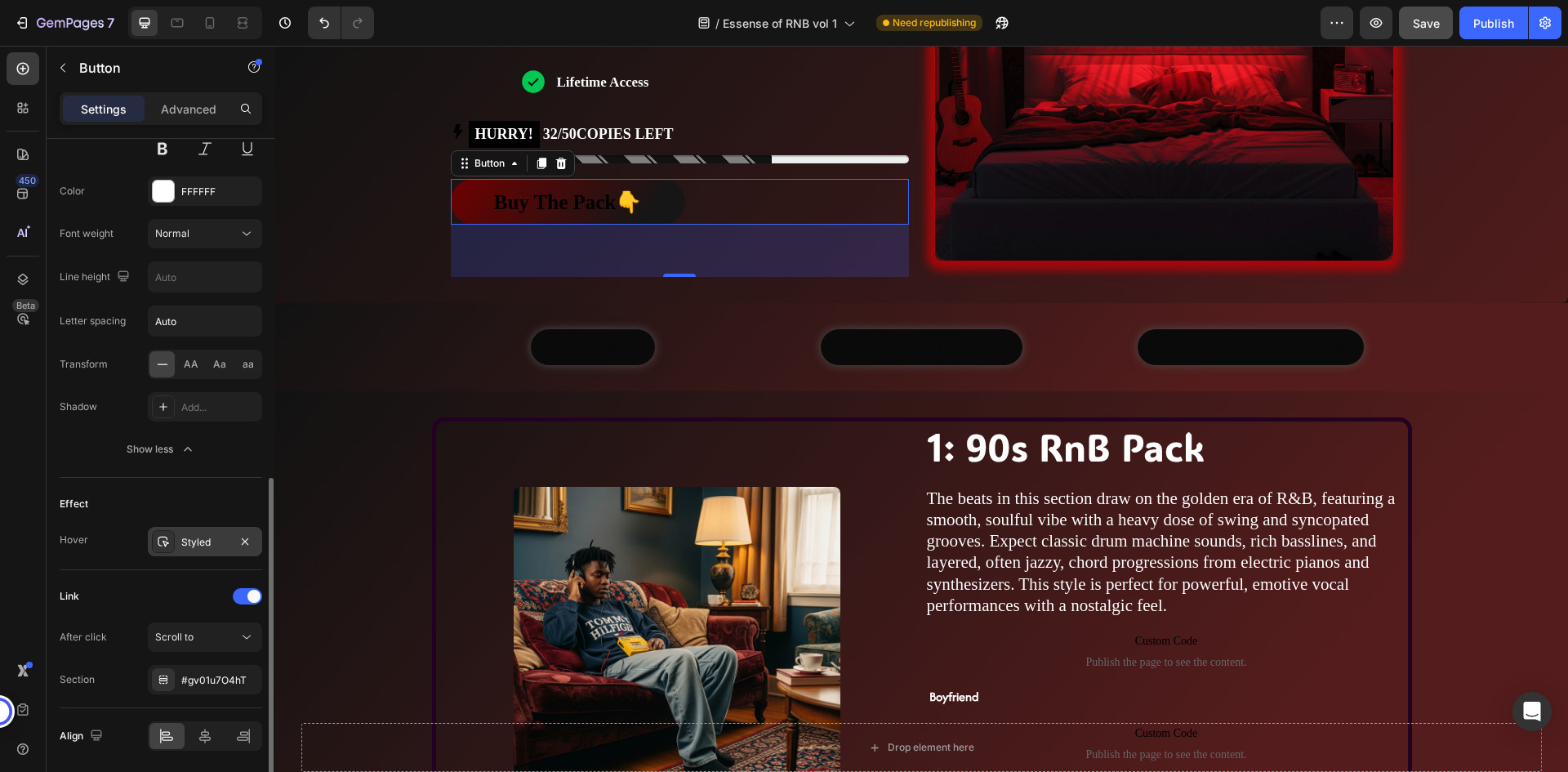
click at [204, 543] on div "Styled" at bounding box center [205, 543] width 47 height 15
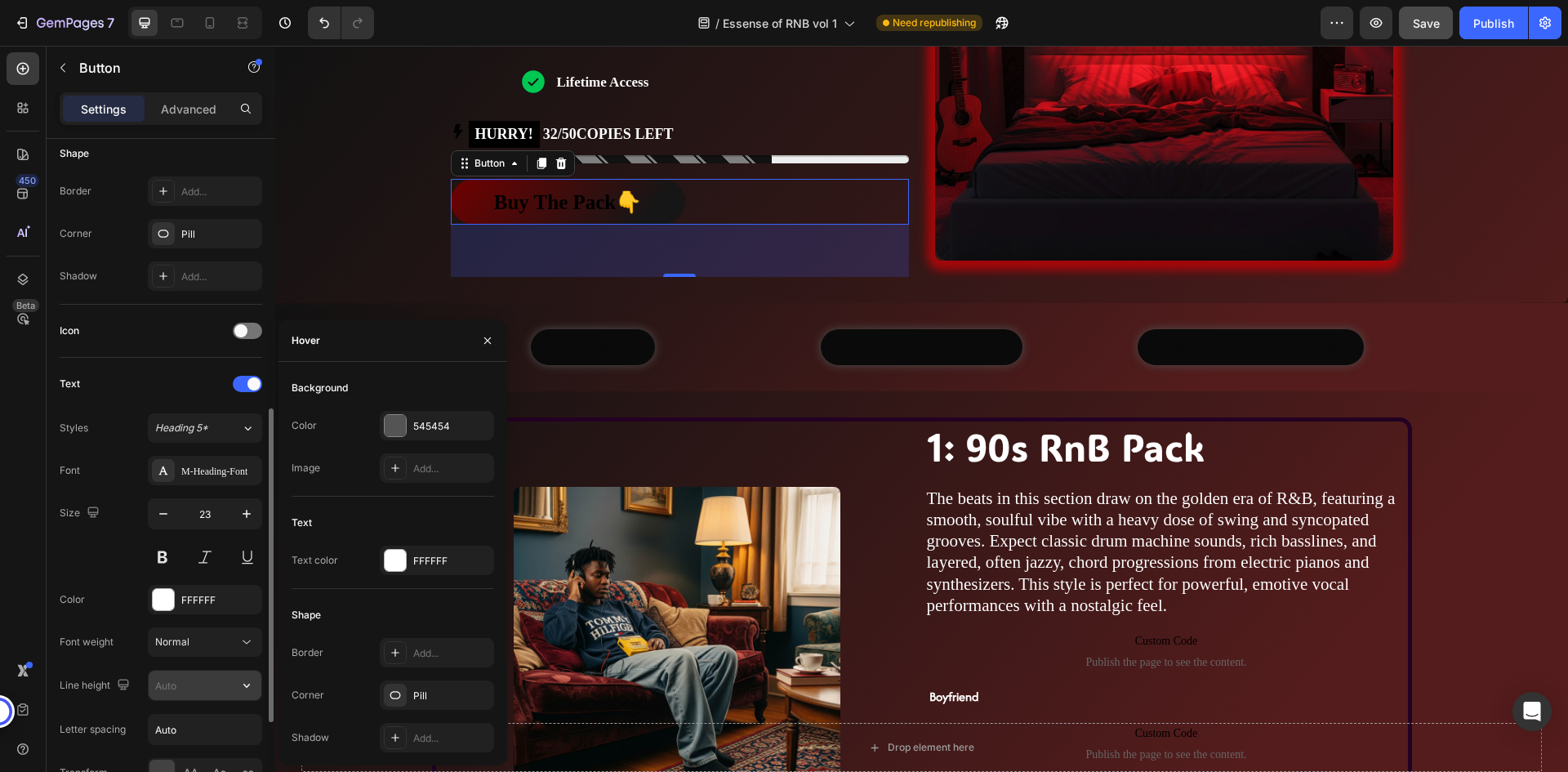
scroll to position [408, 0]
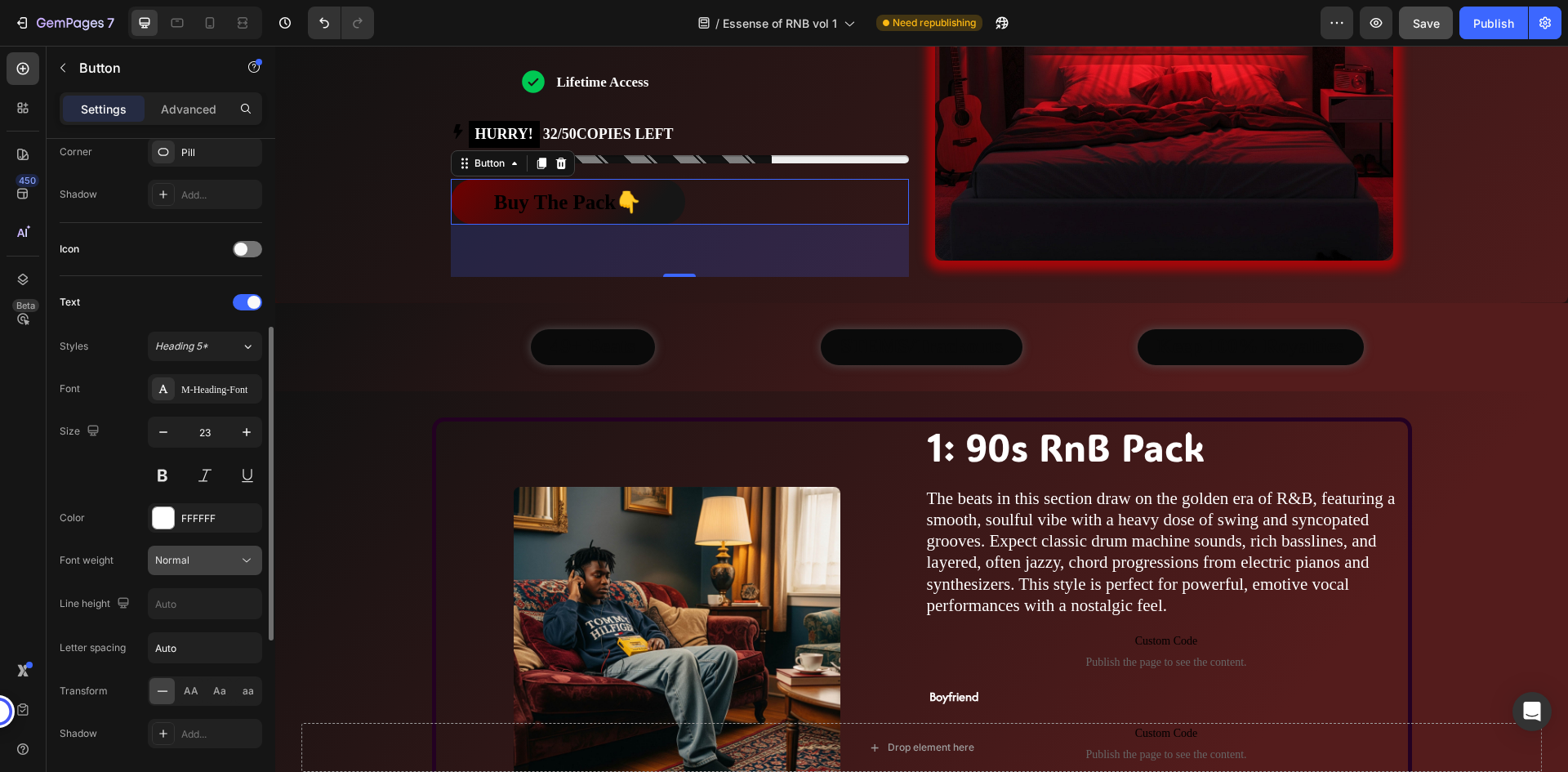
click at [203, 558] on div "Normal" at bounding box center [196, 560] width 83 height 15
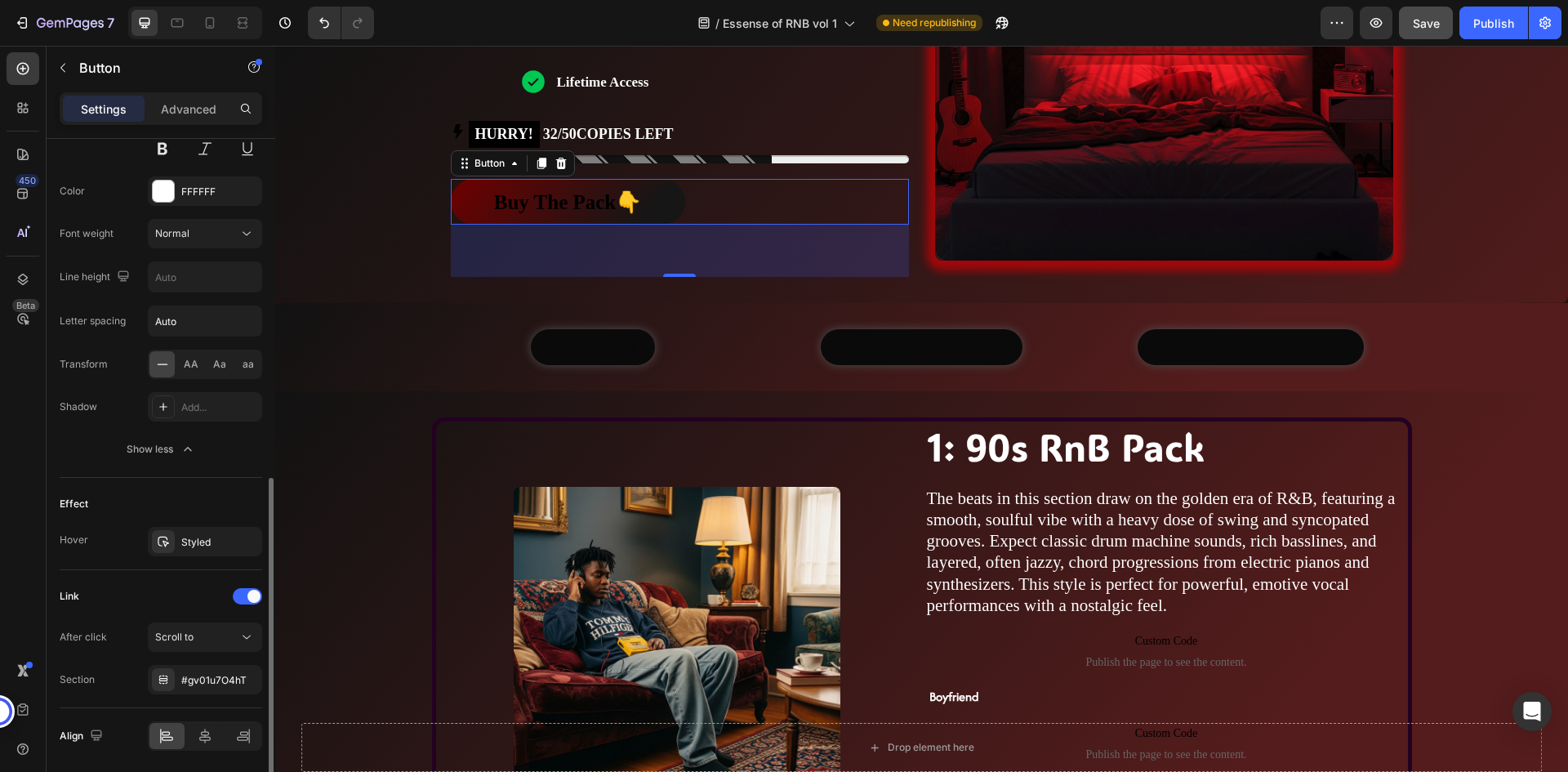
scroll to position [792, 0]
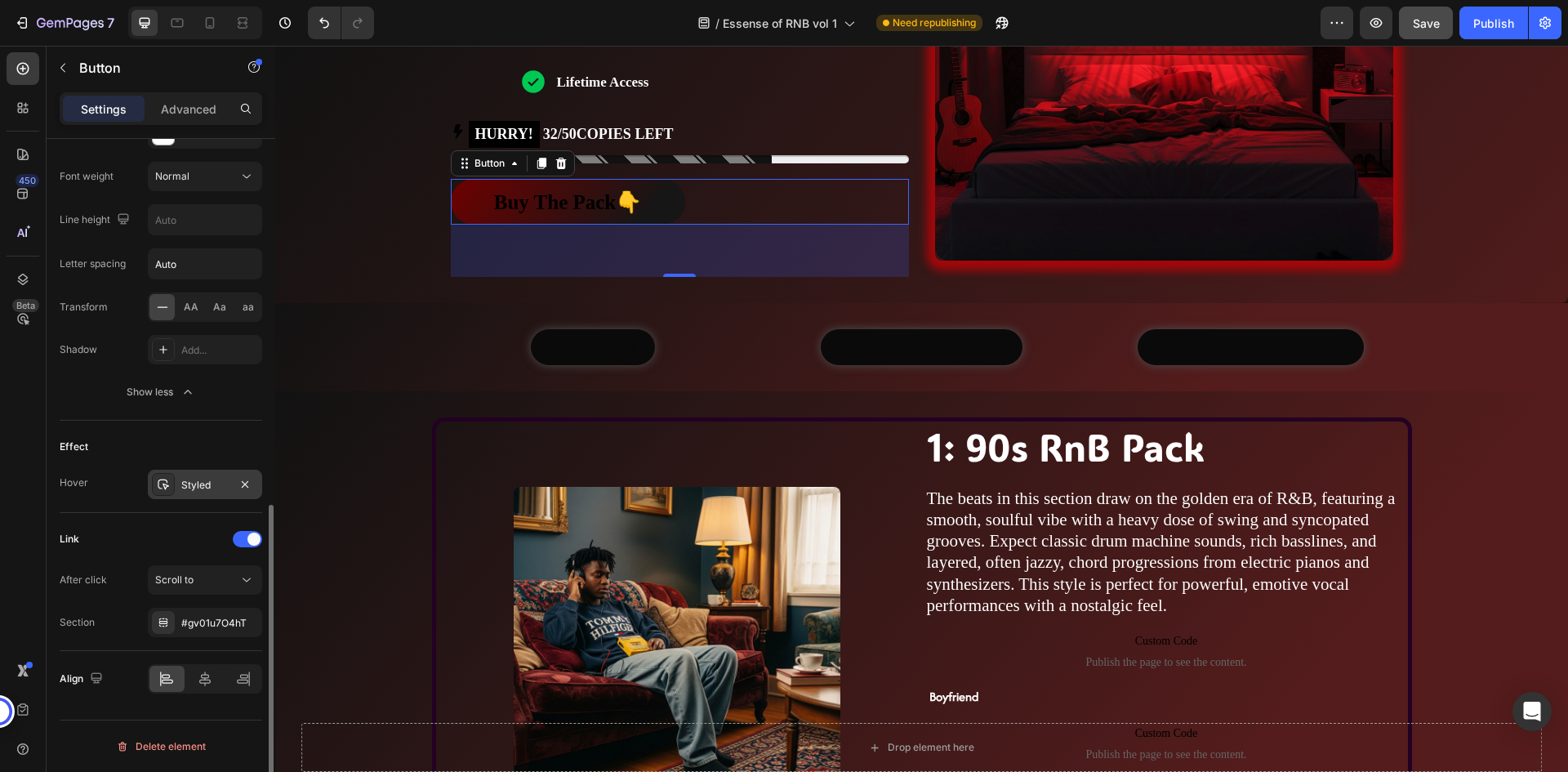
click at [190, 487] on div "Styled" at bounding box center [205, 485] width 47 height 15
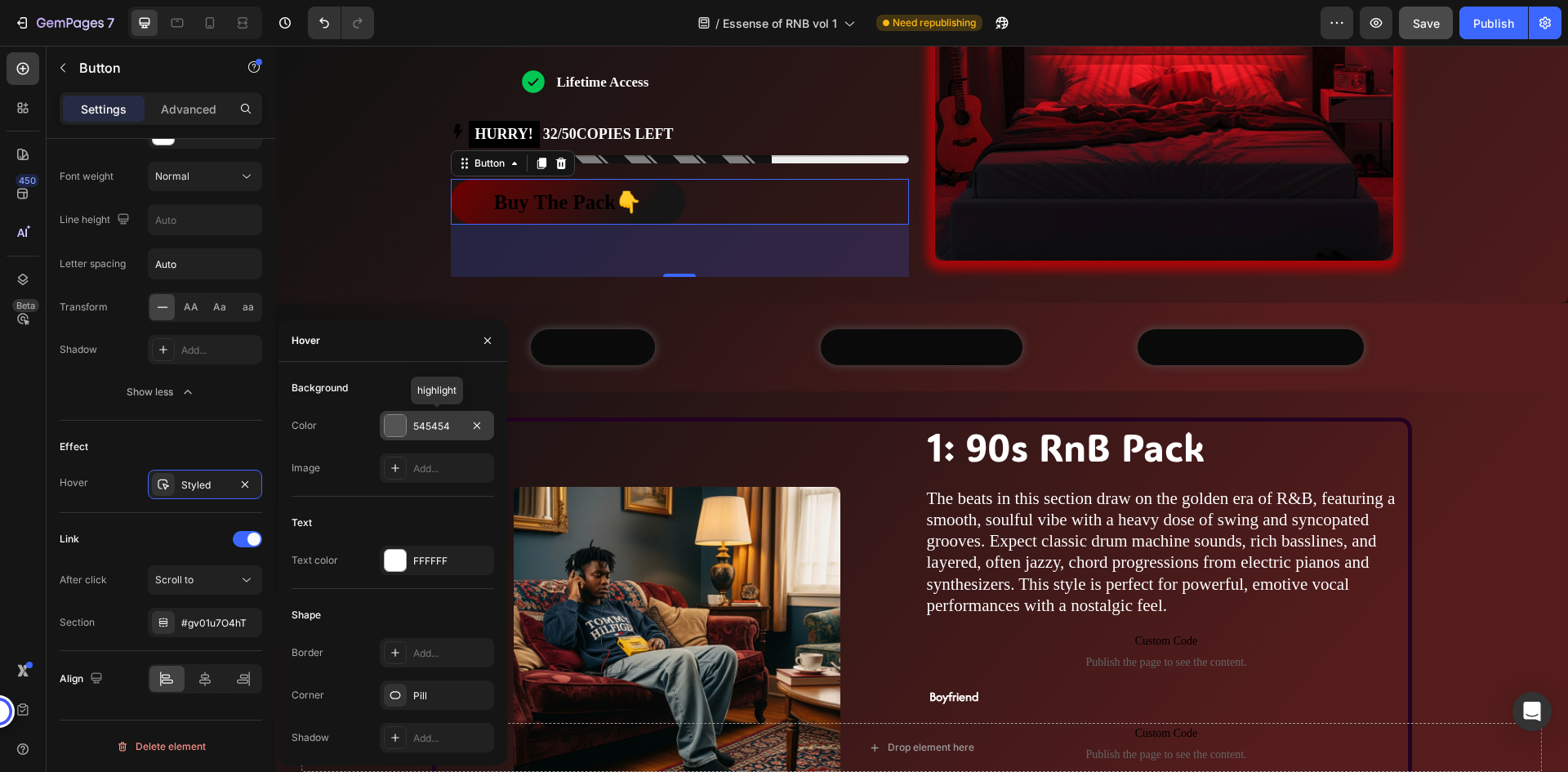
click at [440, 426] on div "545454" at bounding box center [436, 427] width 47 height 15
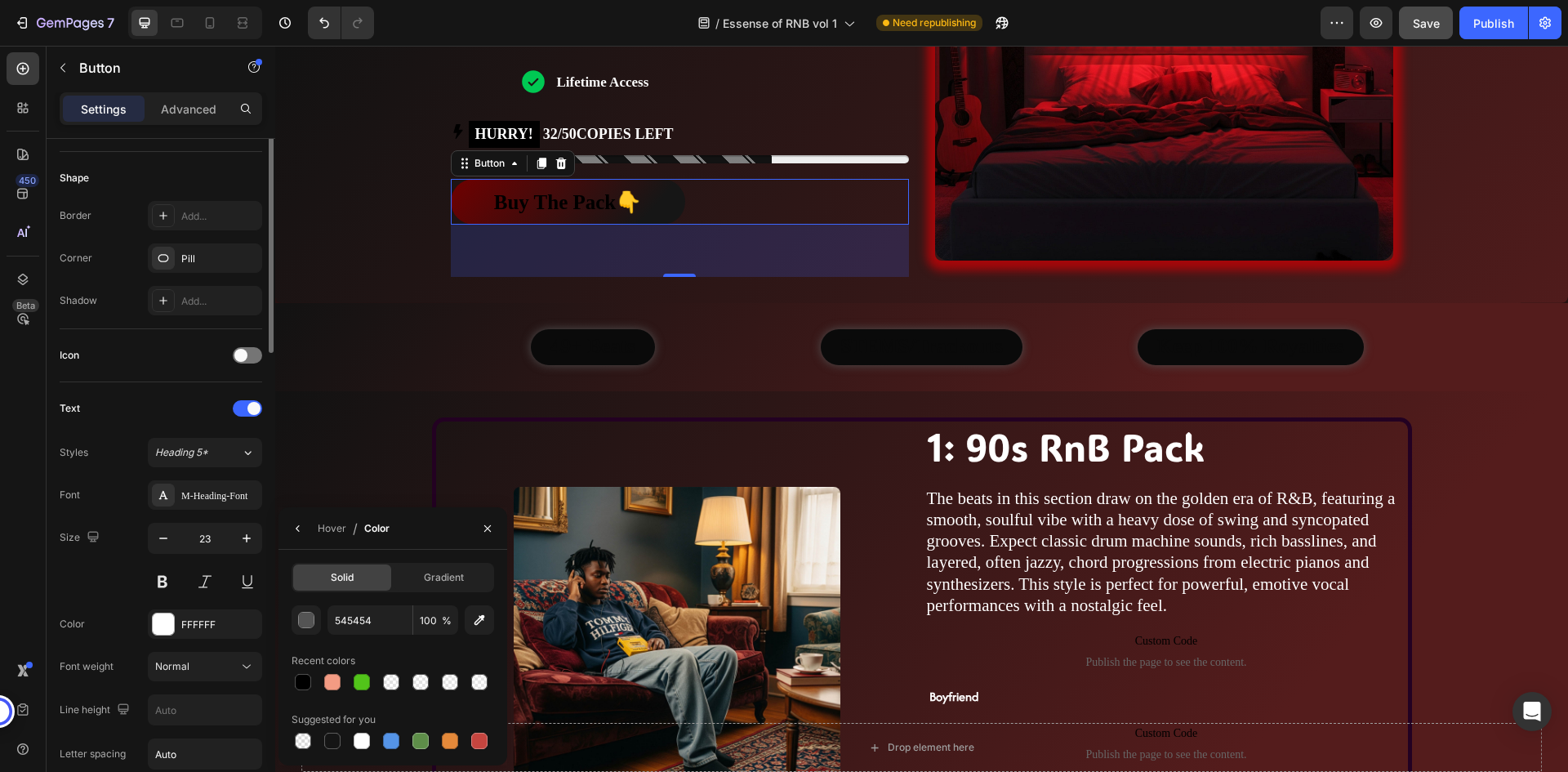
scroll to position [57, 0]
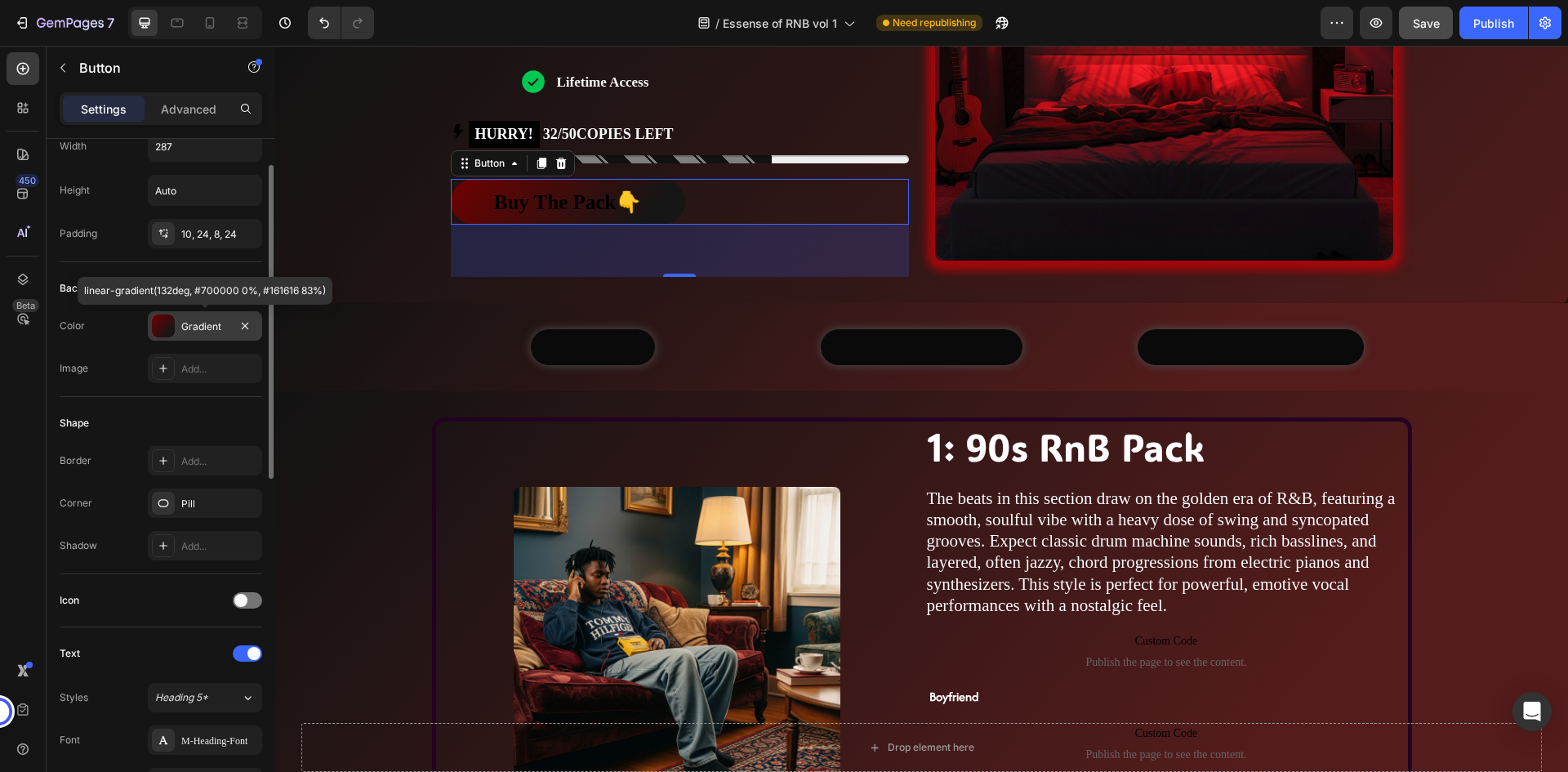
click at [198, 325] on div "Gradient" at bounding box center [205, 327] width 47 height 15
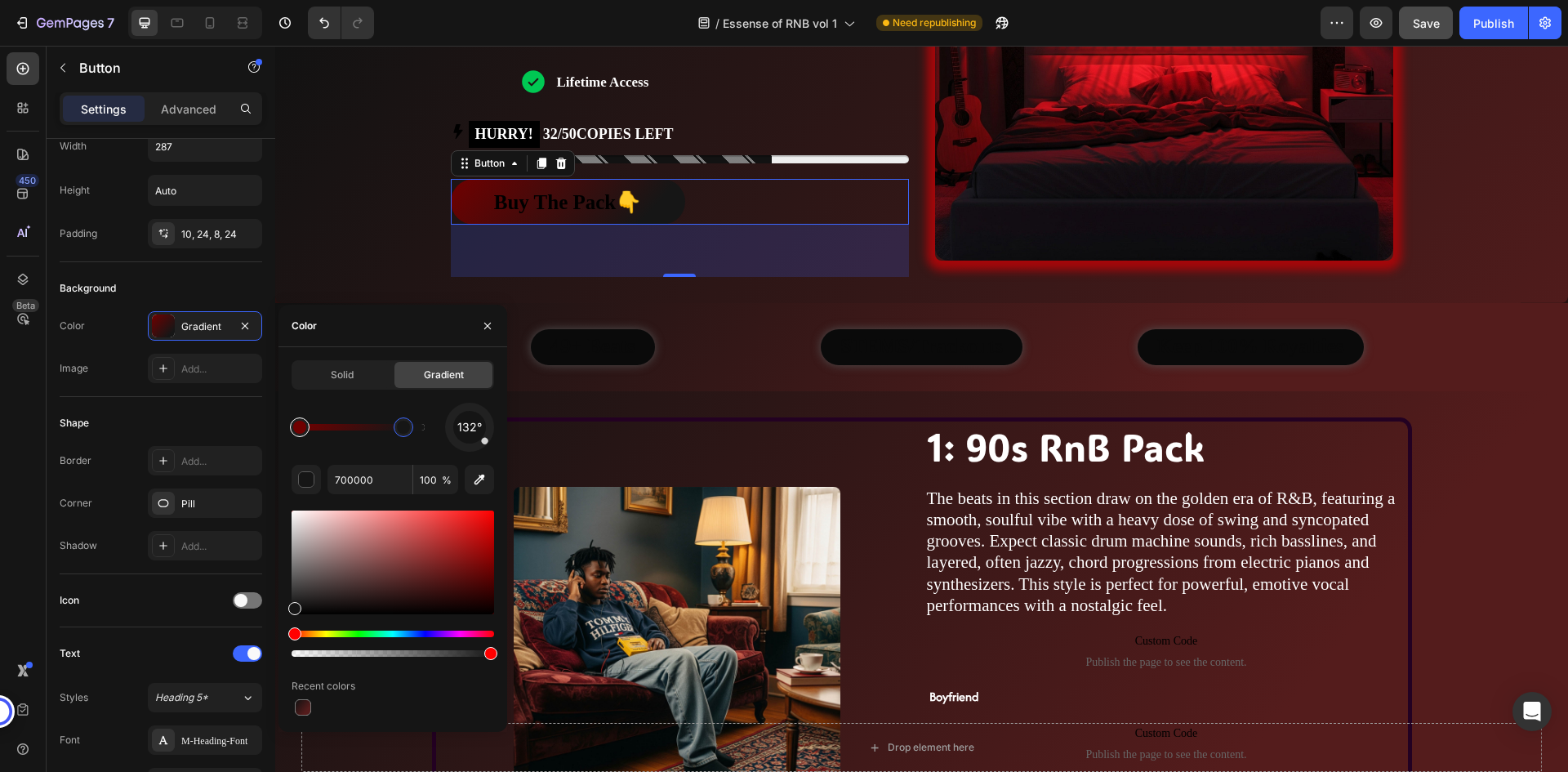
click at [306, 425] on div at bounding box center [299, 427] width 19 height 19
click at [354, 480] on input "700000" at bounding box center [369, 479] width 85 height 29
click at [399, 432] on div at bounding box center [404, 427] width 13 height 13
click at [352, 475] on input "161616" at bounding box center [369, 479] width 85 height 29
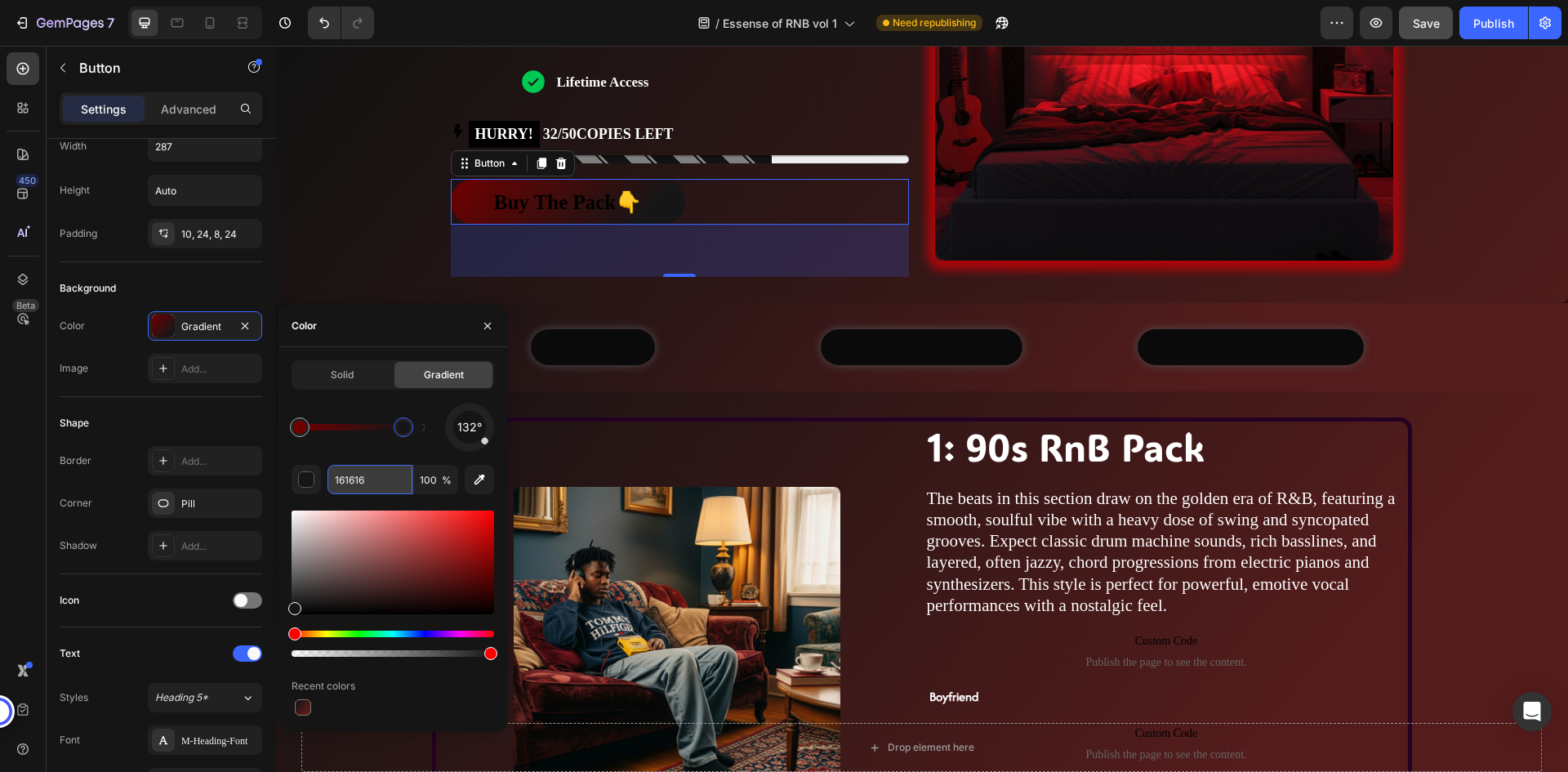
click at [352, 475] on input "161616" at bounding box center [369, 479] width 85 height 29
click at [403, 449] on div "132°" at bounding box center [392, 427] width 203 height 49
click at [395, 433] on div at bounding box center [399, 427] width 19 height 19
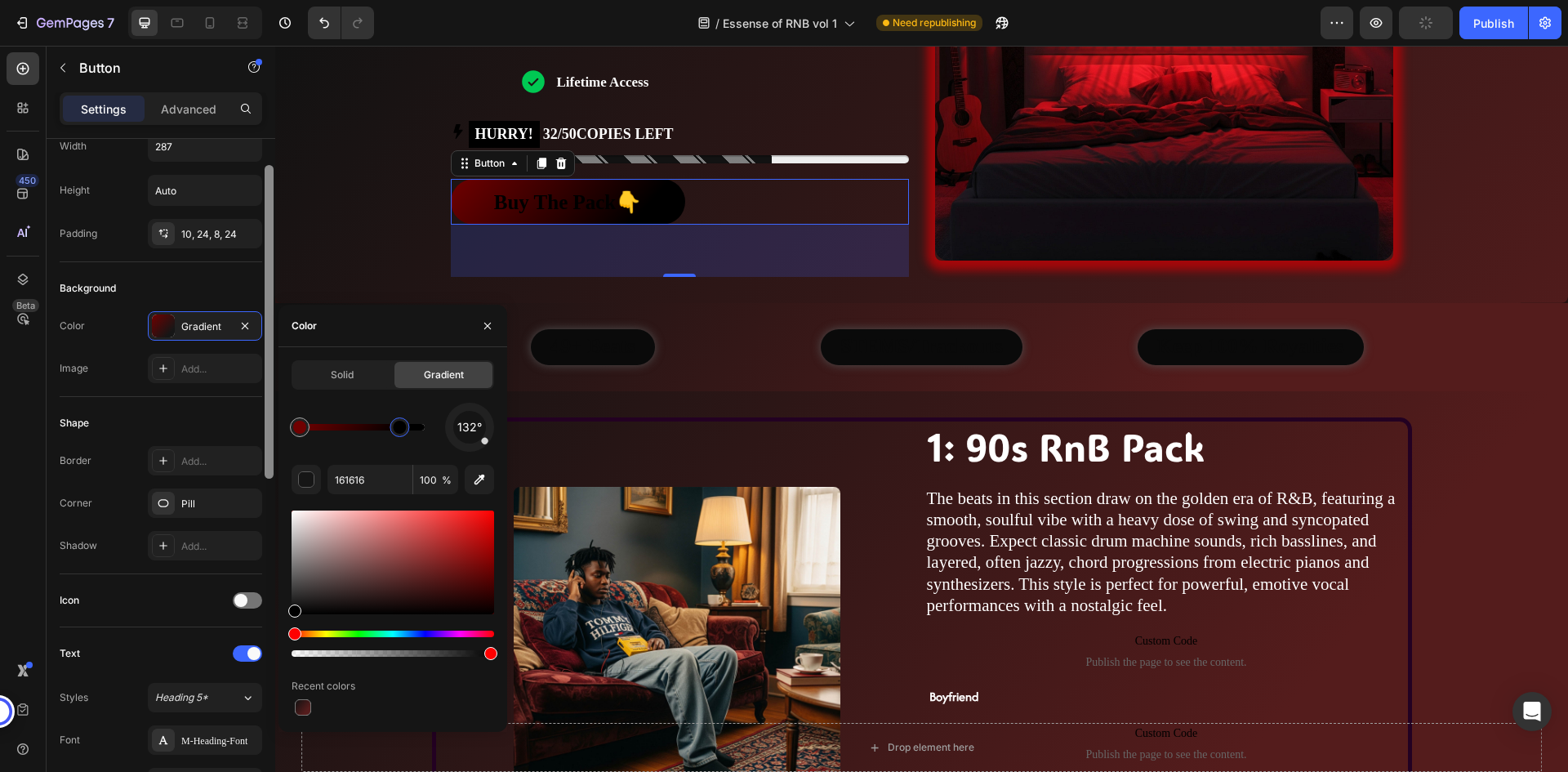
drag, startPoint x: 298, startPoint y: 607, endPoint x: 275, endPoint y: 627, distance: 30.5
click at [275, 627] on div "450 Beta Sections(18) Elements(83) Section Element Hero Section Product Detail …" at bounding box center [137, 409] width 275 height 726
click at [406, 432] on div at bounding box center [399, 427] width 19 height 19
click at [405, 429] on div at bounding box center [399, 427] width 13 height 13
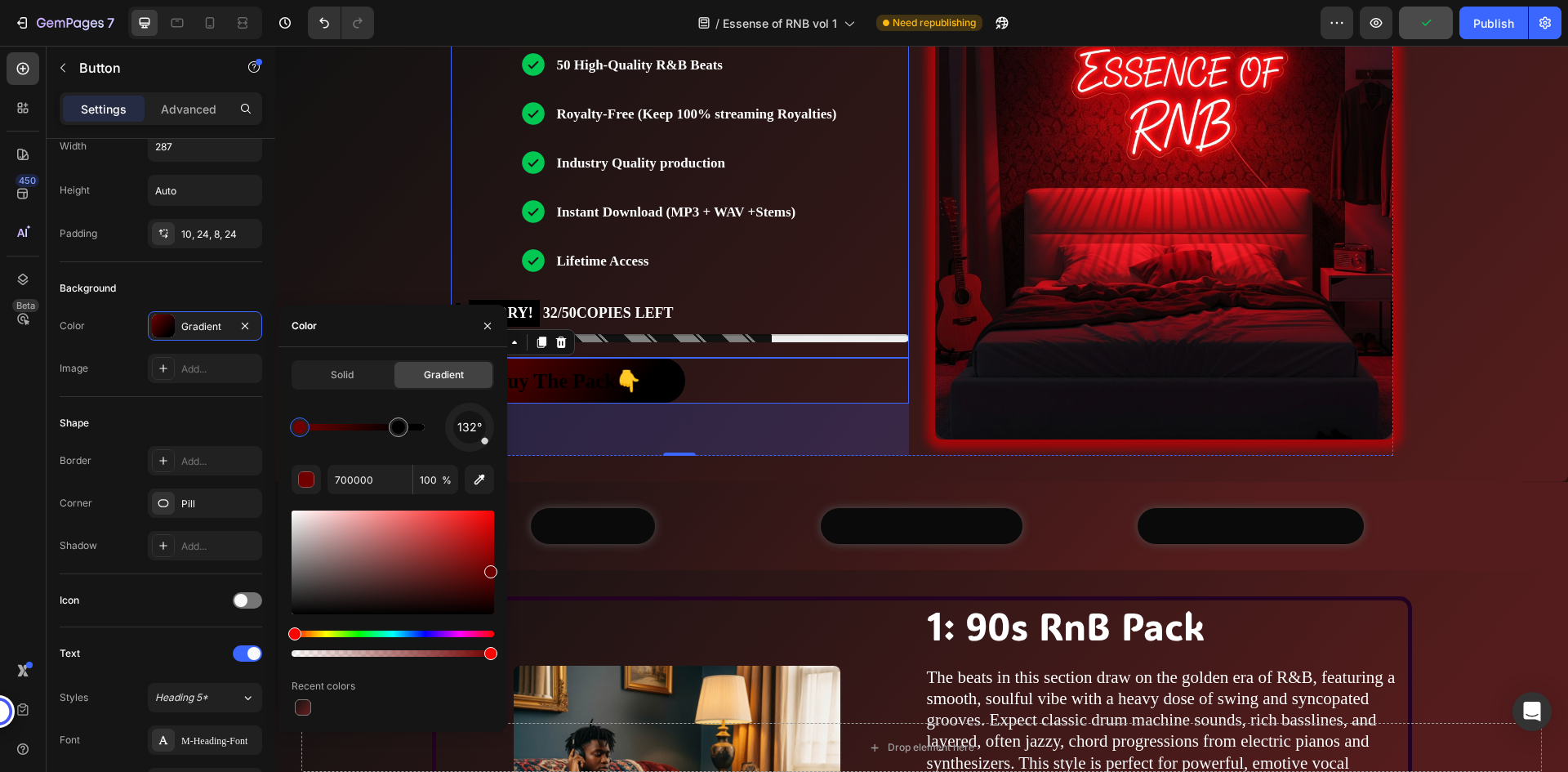
scroll to position [408, 0]
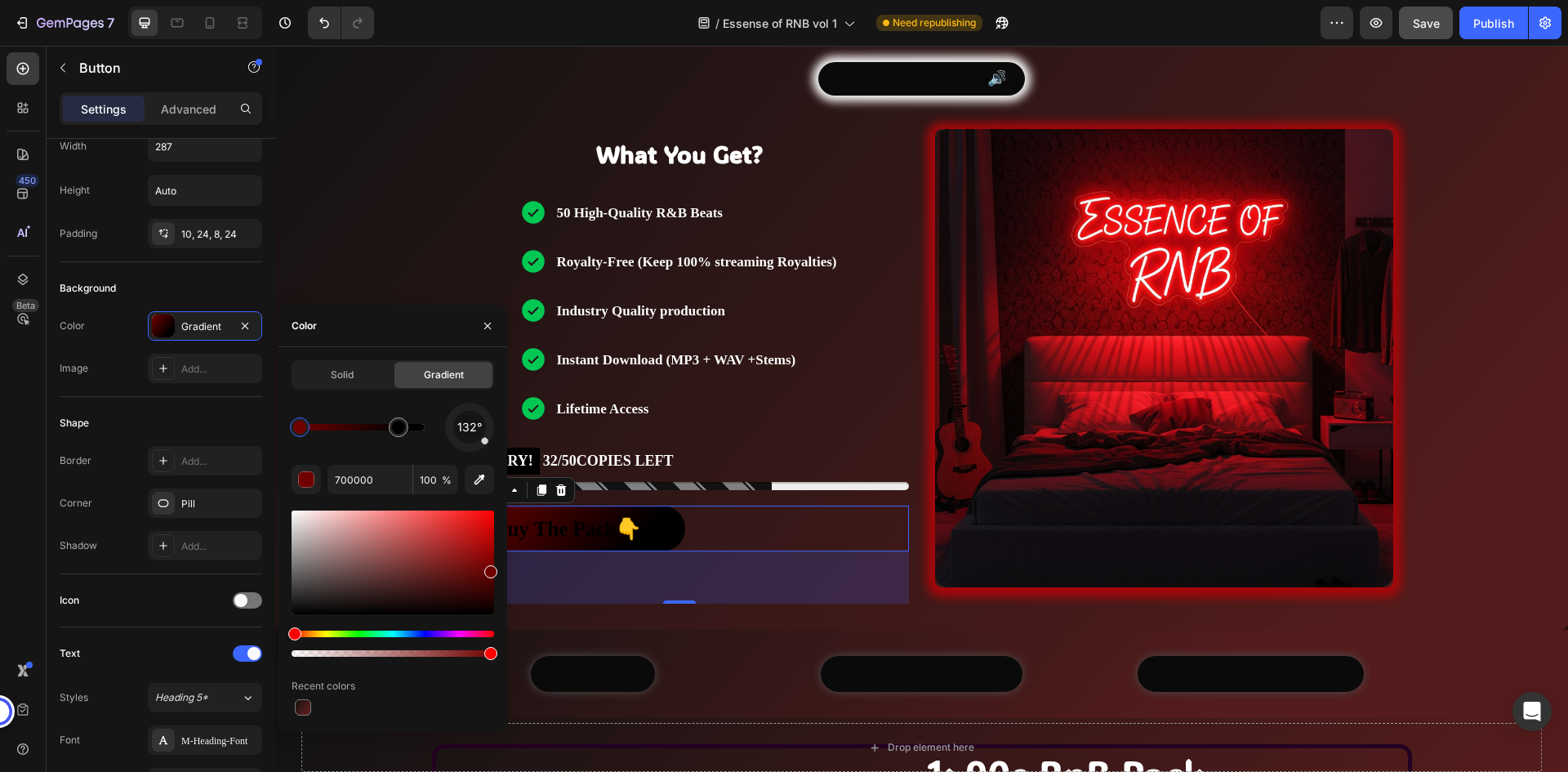
click at [425, 401] on div "Solid Gradient 132° 700000 100 % Recent colors" at bounding box center [392, 539] width 203 height 358
click at [305, 424] on div at bounding box center [299, 427] width 13 height 13
click at [377, 449] on div "132°" at bounding box center [392, 427] width 203 height 49
click at [297, 426] on div at bounding box center [299, 427] width 13 height 13
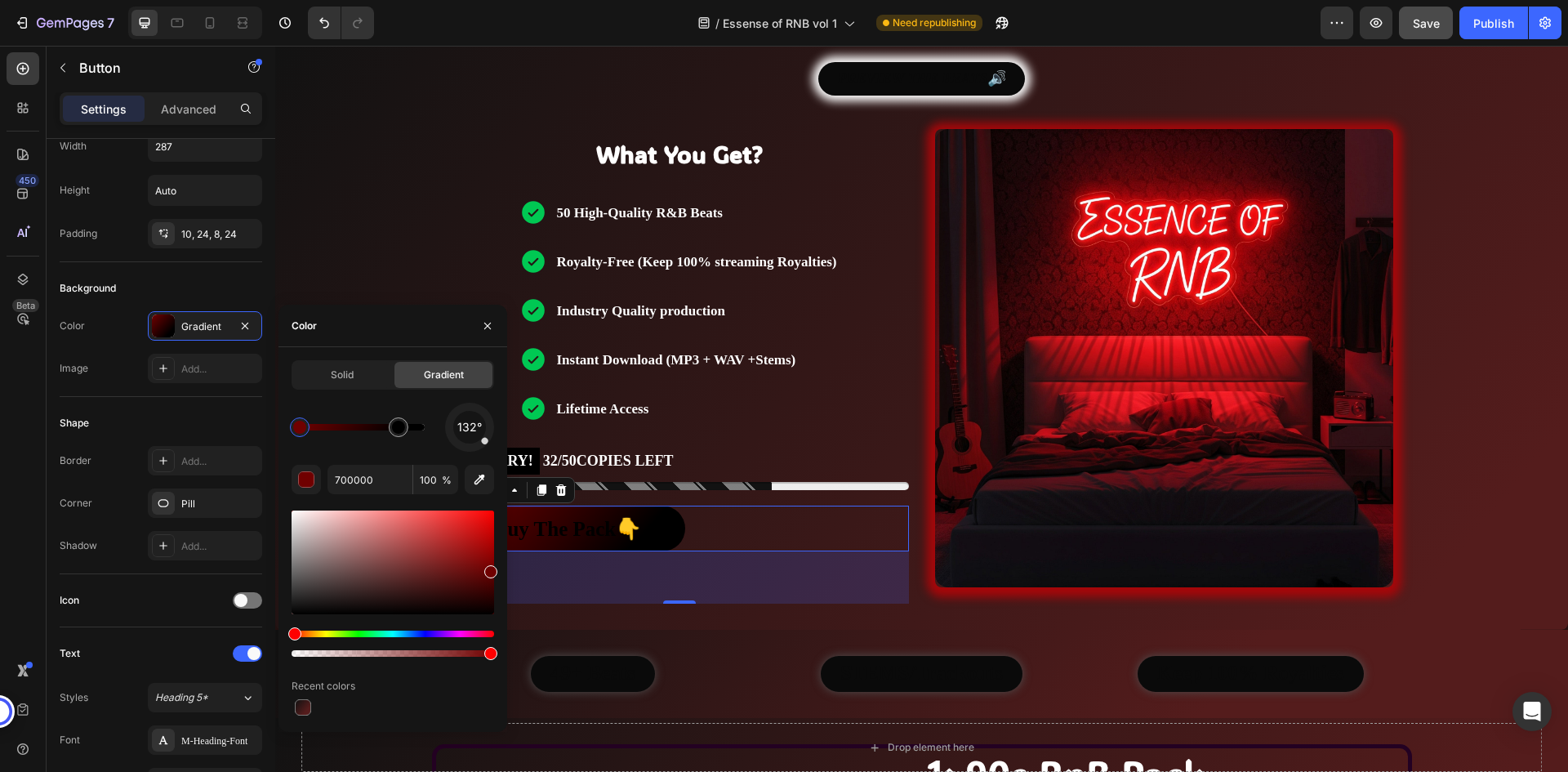
click at [297, 426] on div at bounding box center [299, 427] width 13 height 13
click at [366, 482] on input "700000" at bounding box center [369, 479] width 85 height 29
click at [362, 451] on div "132° 700000 100 % Recent colors" at bounding box center [392, 560] width 203 height 316
click at [397, 427] on div at bounding box center [398, 427] width 13 height 13
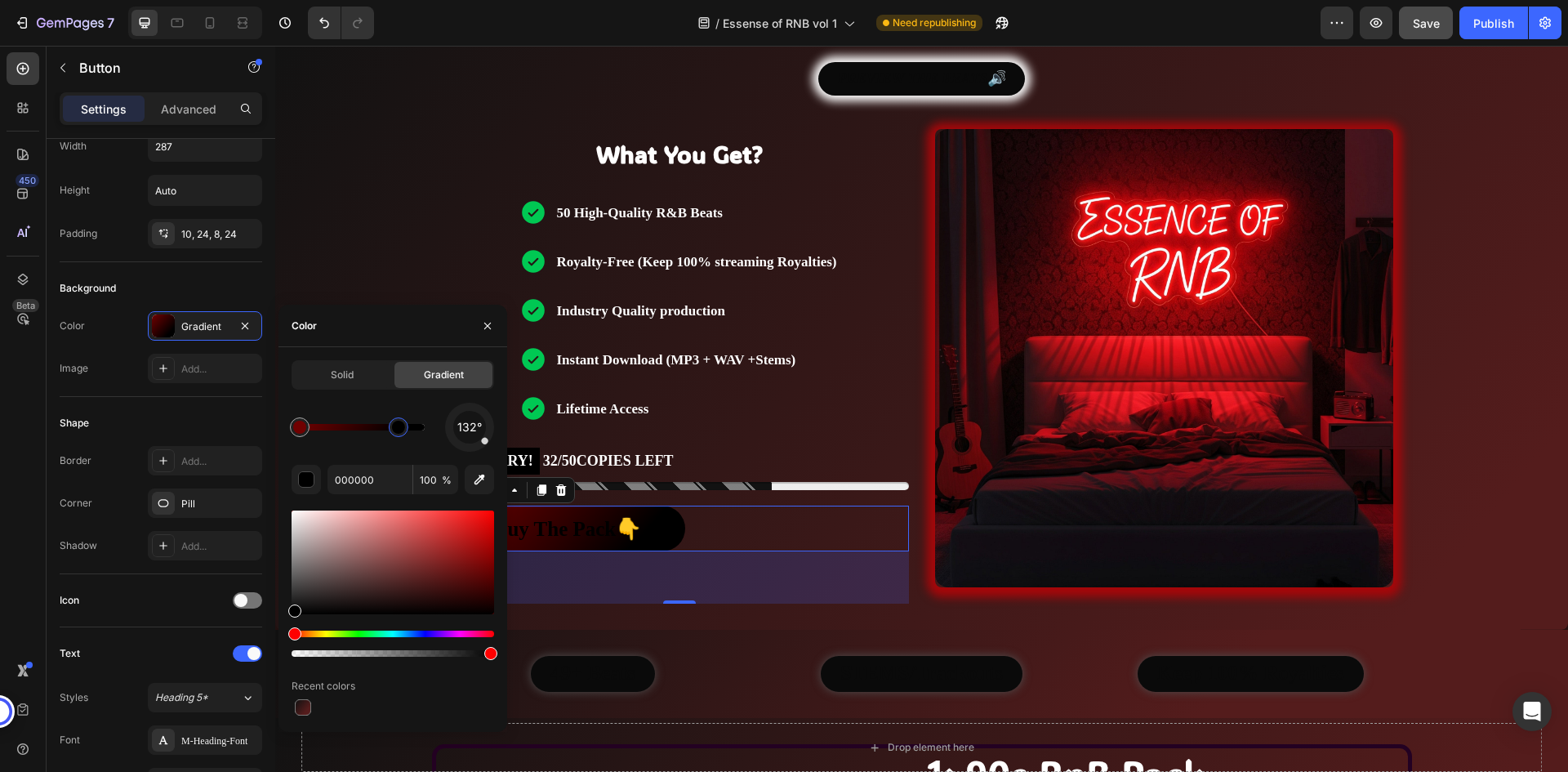
click at [397, 427] on div at bounding box center [398, 427] width 13 height 13
click at [369, 482] on input "000000" at bounding box center [369, 479] width 85 height 29
click at [406, 446] on div "132°" at bounding box center [392, 427] width 203 height 49
click at [422, 439] on div "132°" at bounding box center [392, 427] width 203 height 49
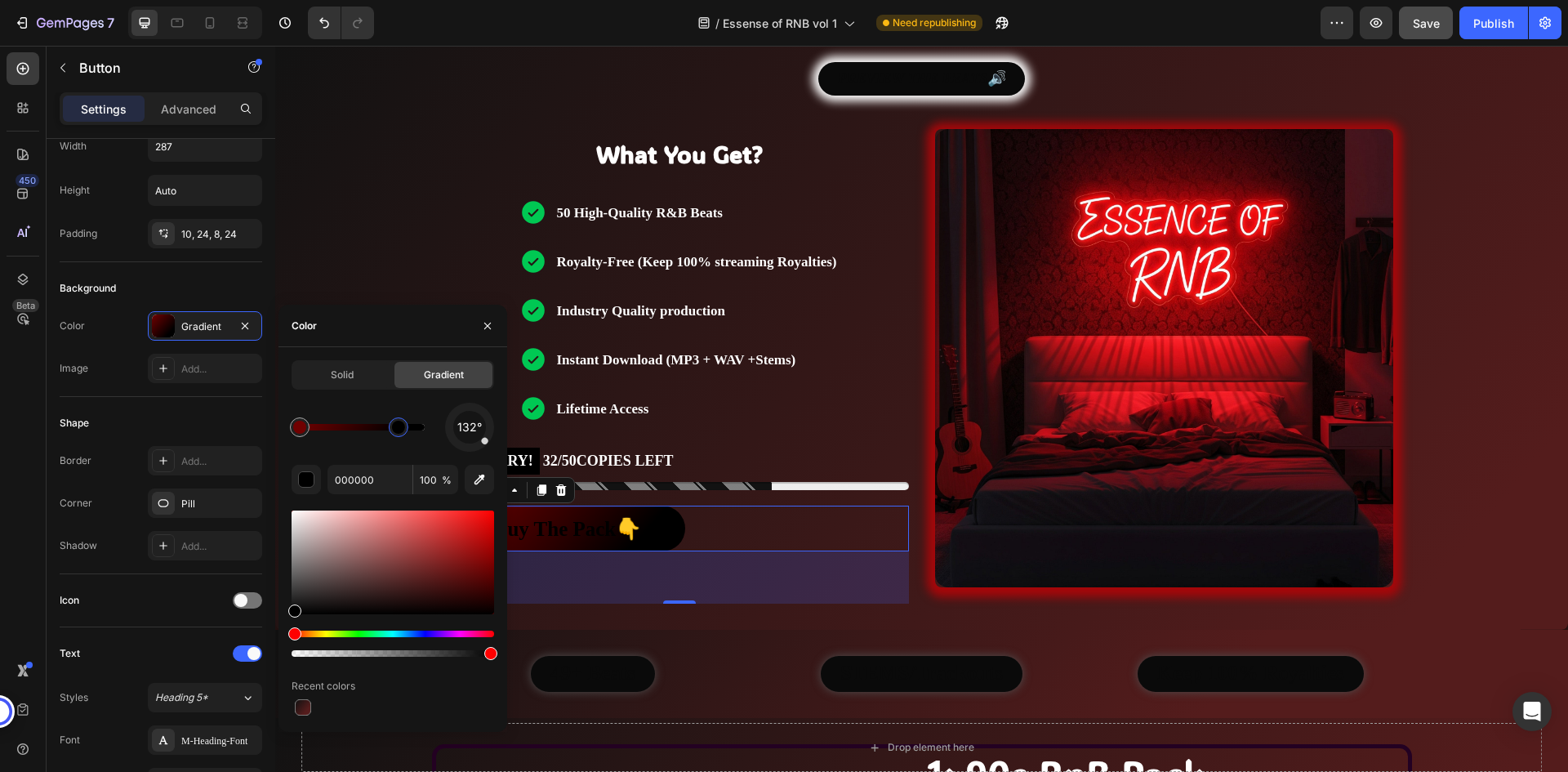
click at [399, 427] on div at bounding box center [398, 427] width 13 height 13
type input "700000"
click at [303, 424] on div at bounding box center [299, 427] width 13 height 13
click at [367, 447] on div "132°" at bounding box center [392, 427] width 203 height 49
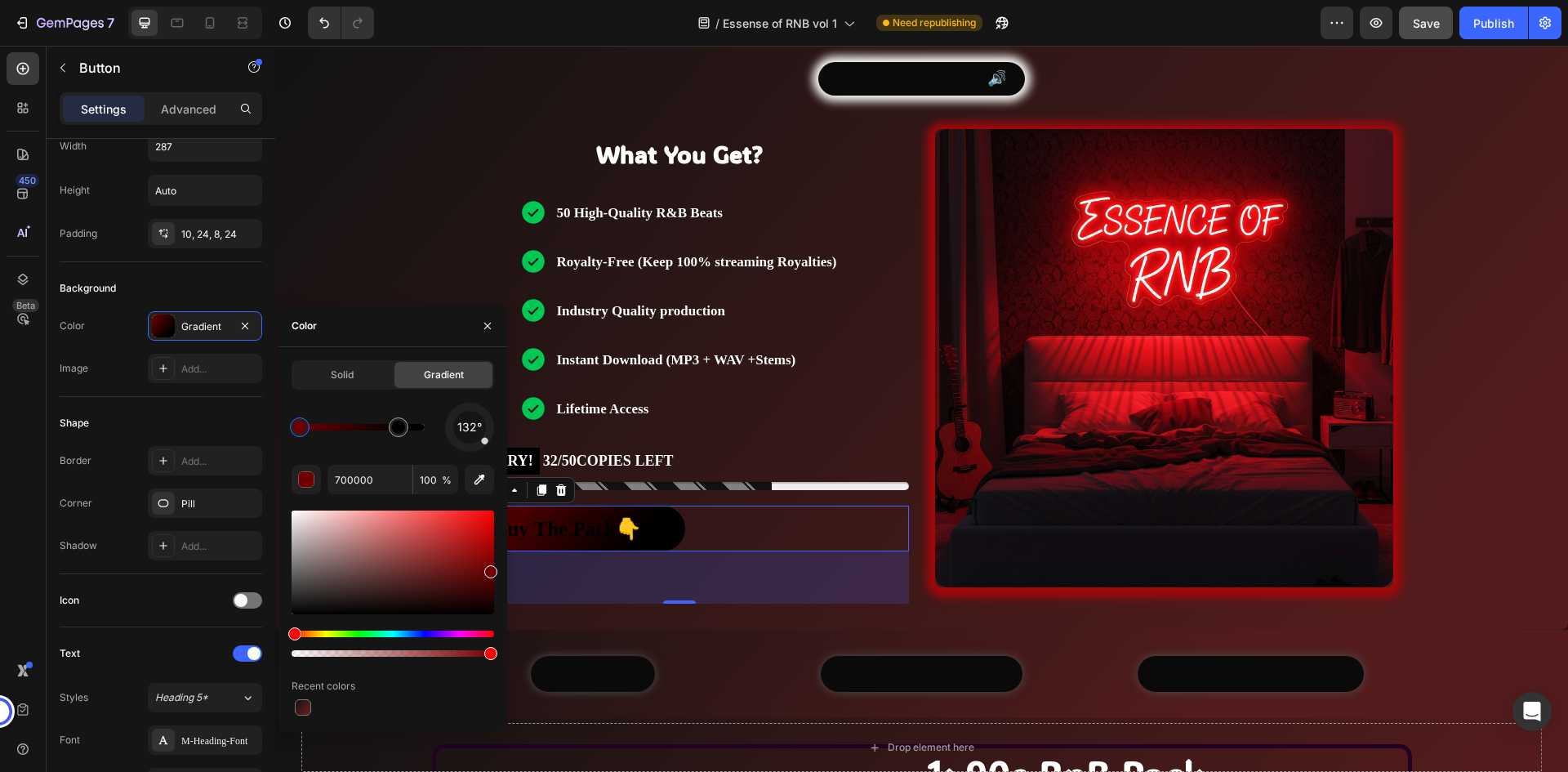
click at [384, 446] on div "132°" at bounding box center [392, 427] width 203 height 49
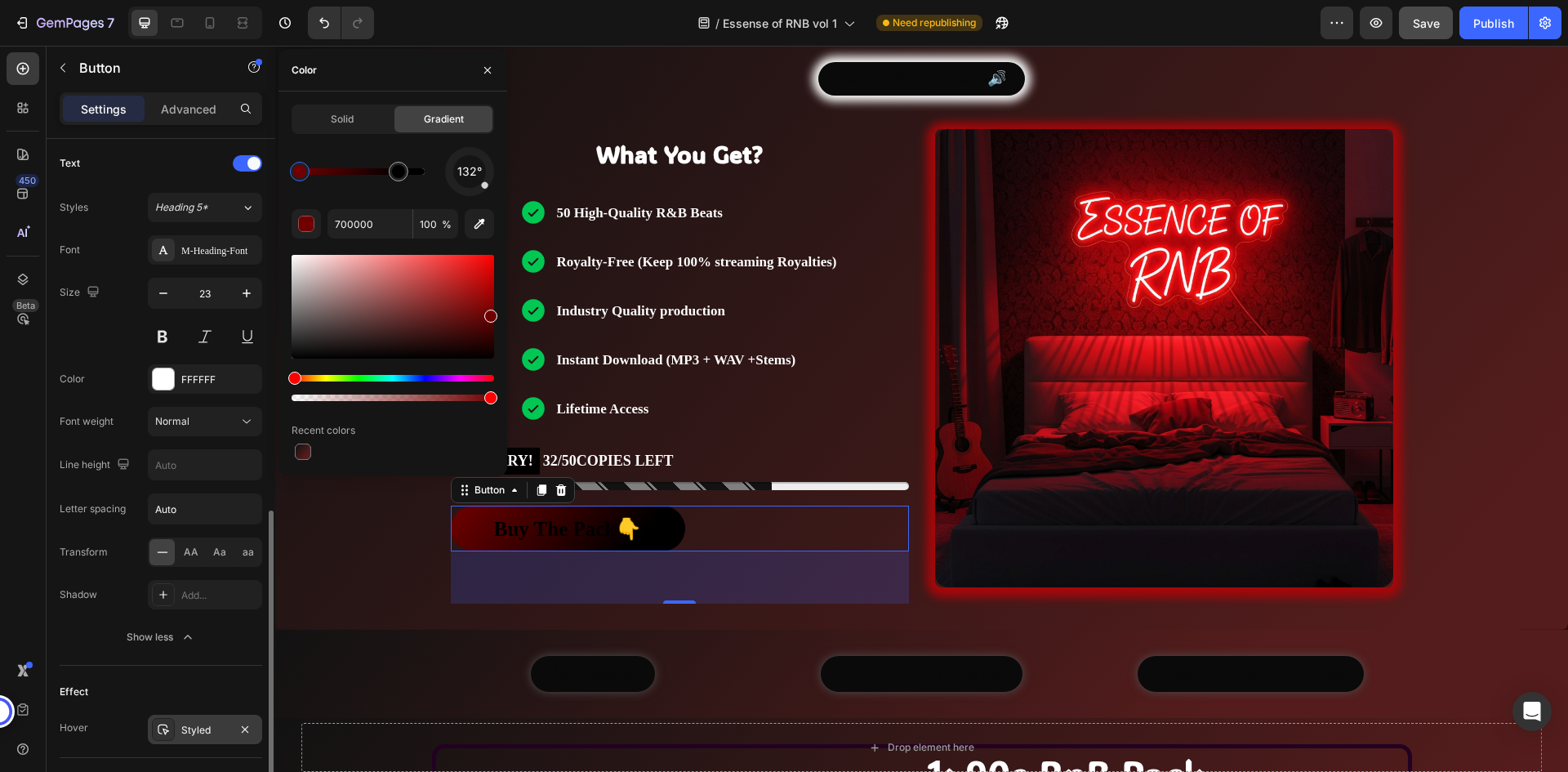
scroll to position [628, 0]
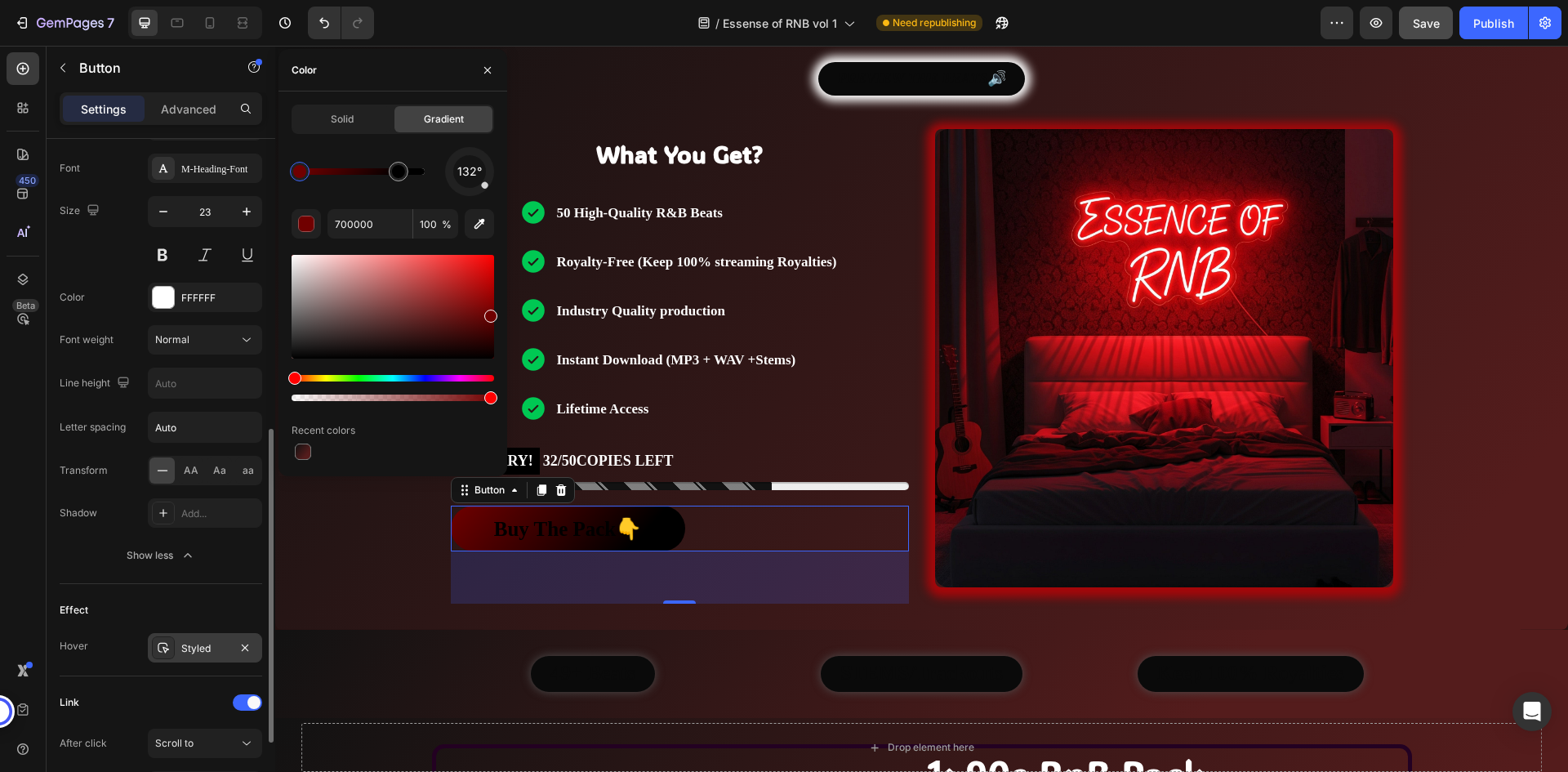
click at [193, 644] on div "Styled" at bounding box center [205, 649] width 47 height 15
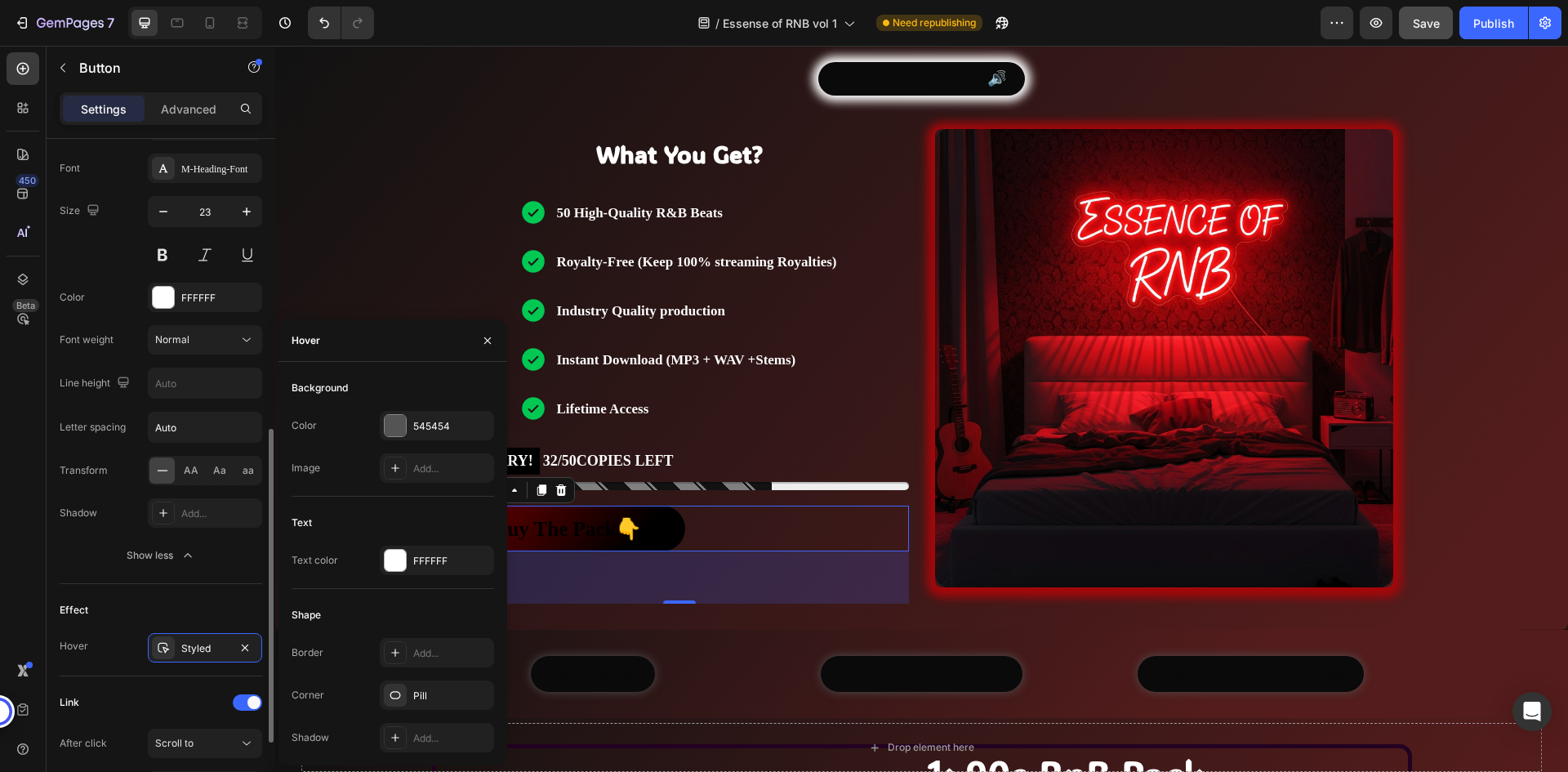
scroll to position [710, 0]
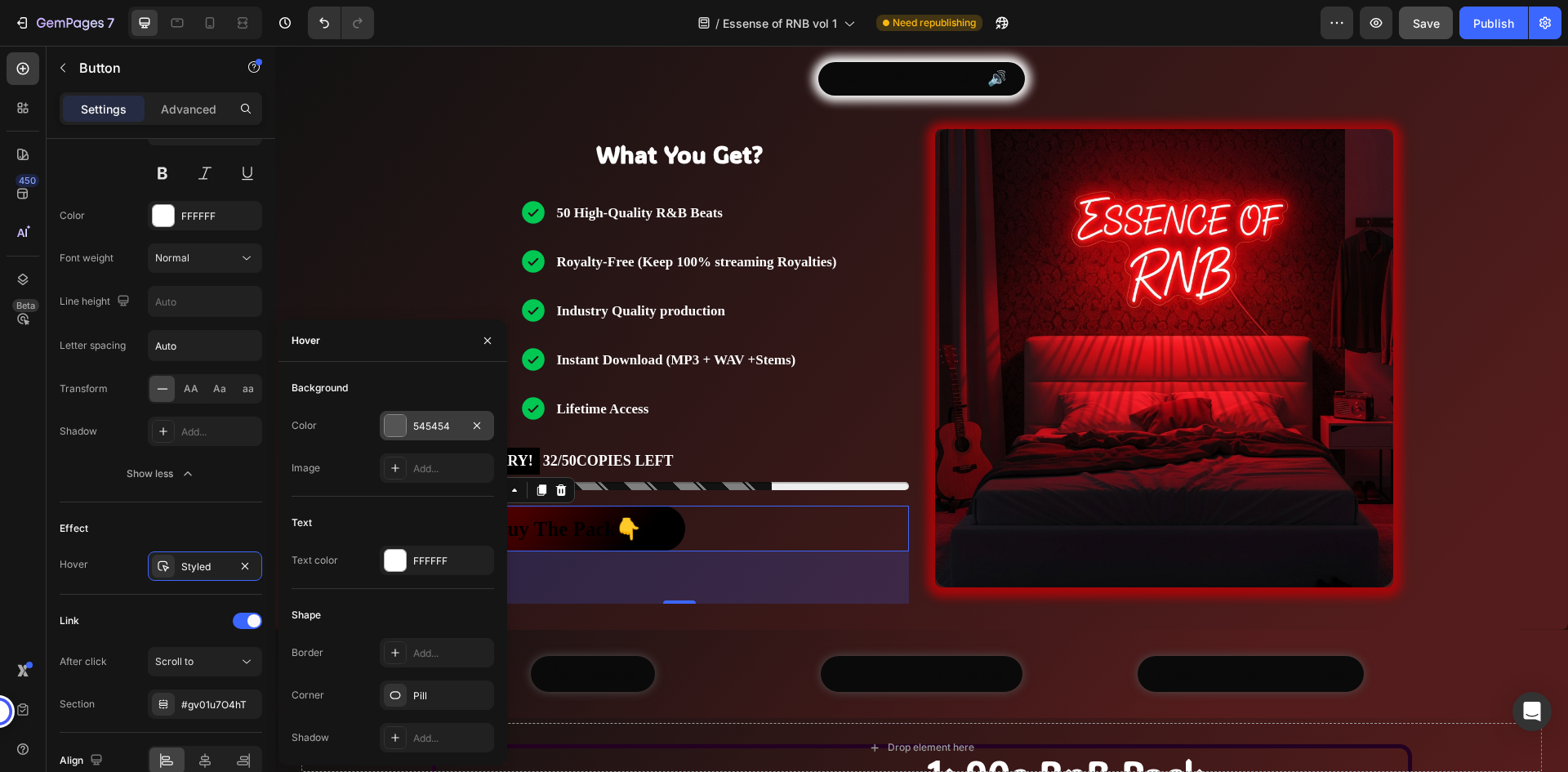
click at [436, 427] on div "545454" at bounding box center [436, 427] width 47 height 15
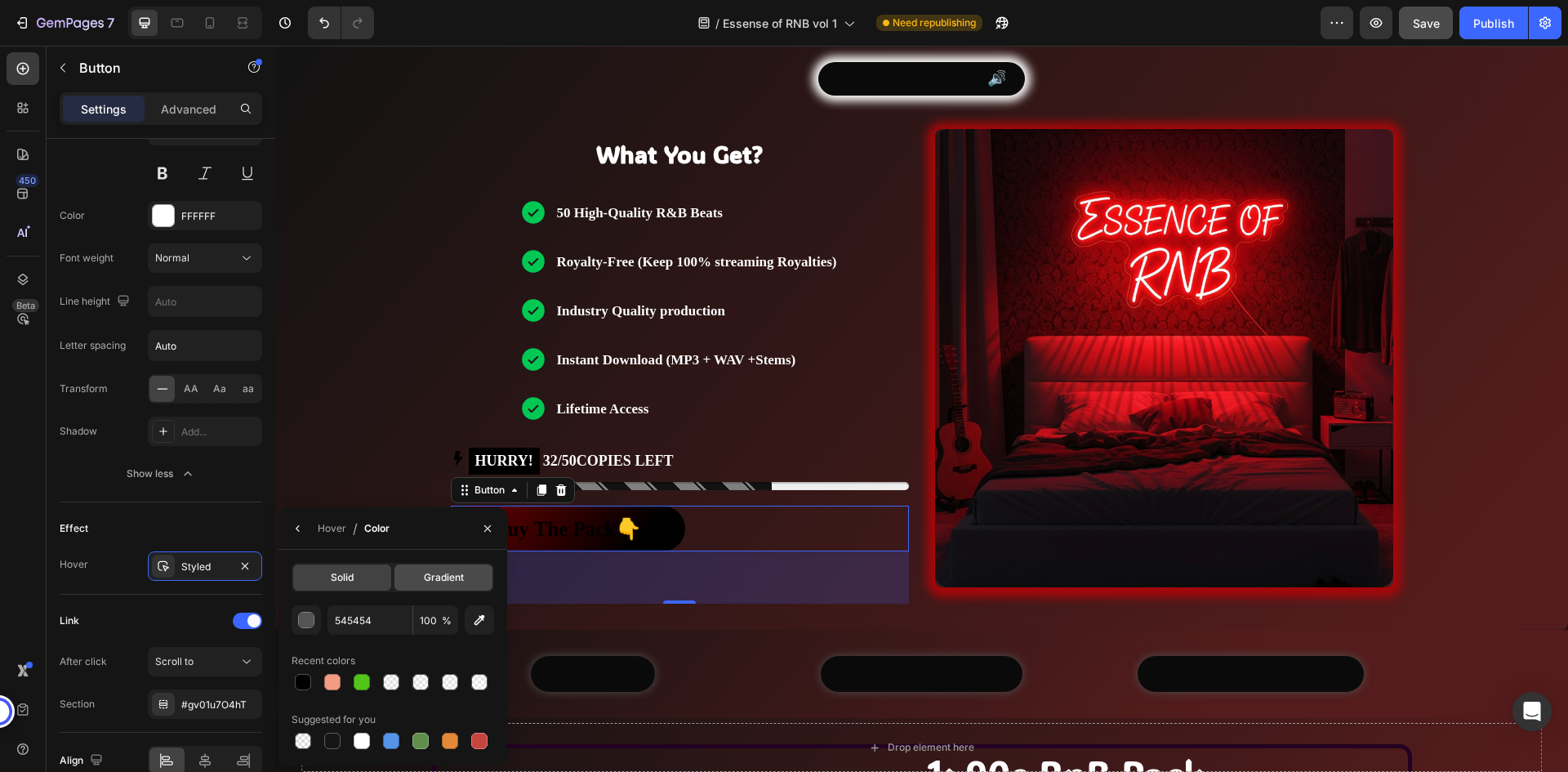
click at [427, 581] on span "Gradient" at bounding box center [443, 578] width 40 height 15
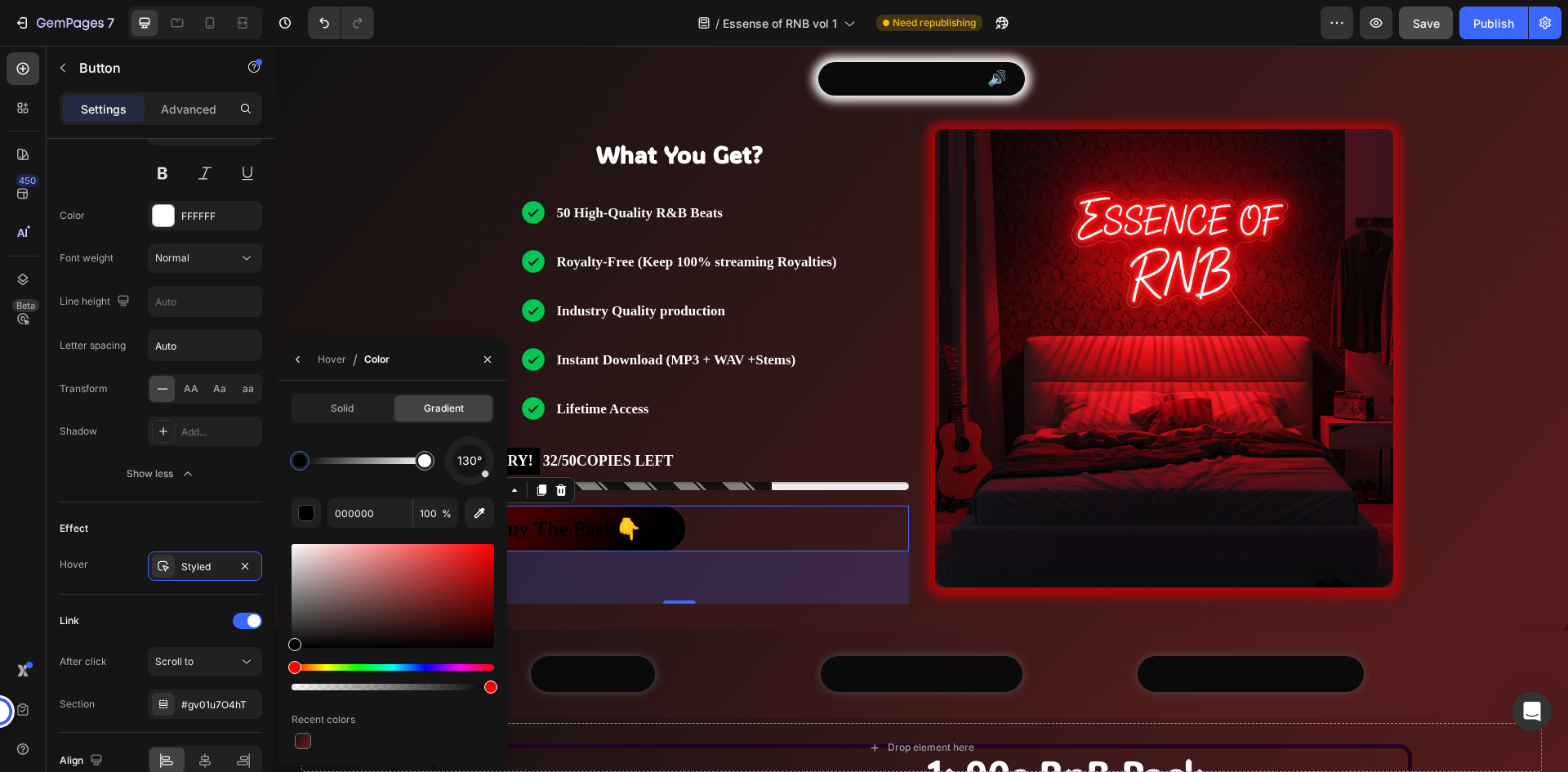
click at [300, 465] on div at bounding box center [299, 461] width 13 height 13
click at [0, 0] on input "000000" at bounding box center [0, 0] width 0 height 0
paste input "7"
click at [361, 482] on div "130°" at bounding box center [392, 460] width 203 height 49
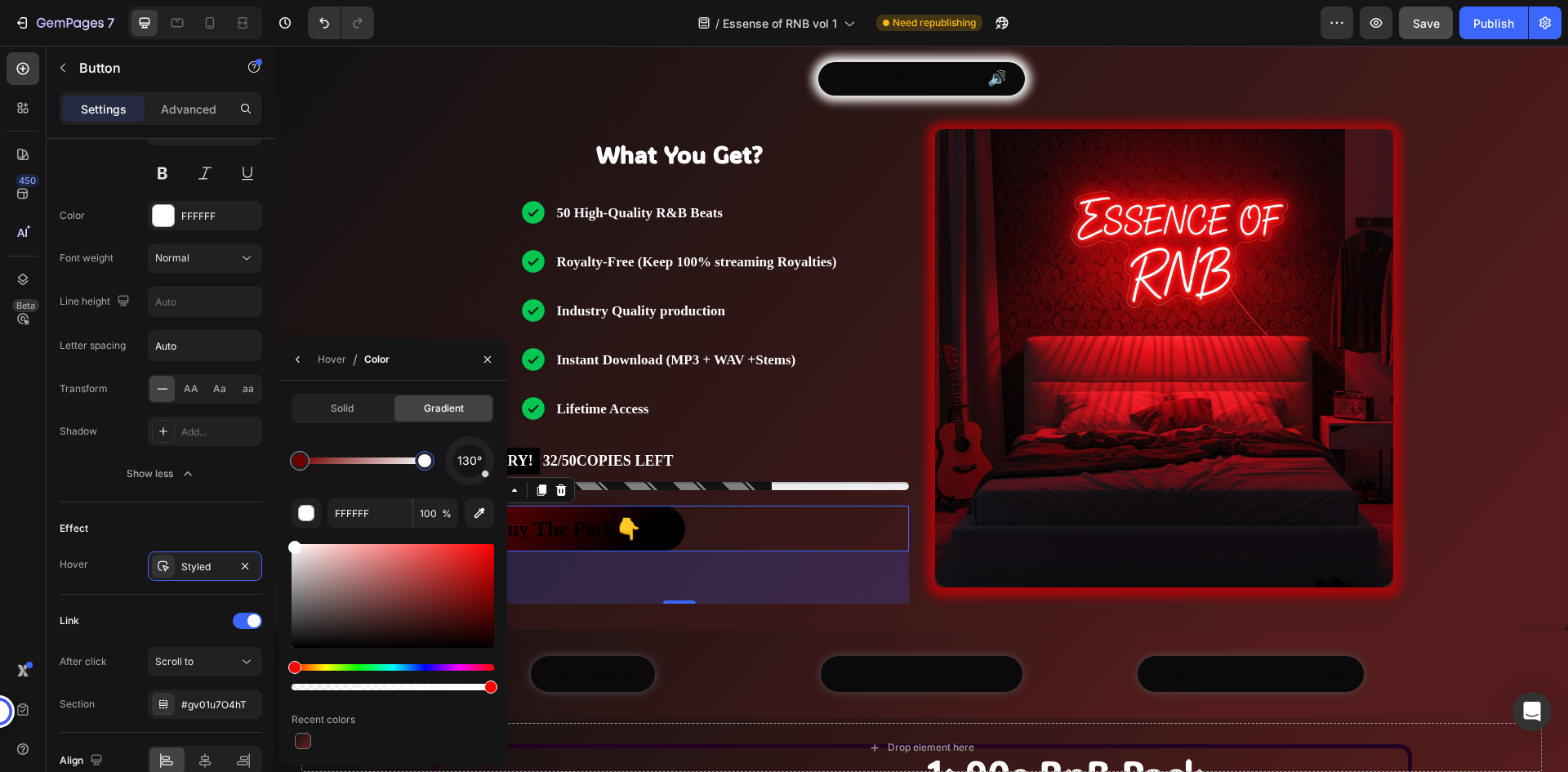
click at [426, 466] on div at bounding box center [425, 461] width 13 height 13
click at [0, 0] on input "FFFFFF" at bounding box center [0, 0] width 0 height 0
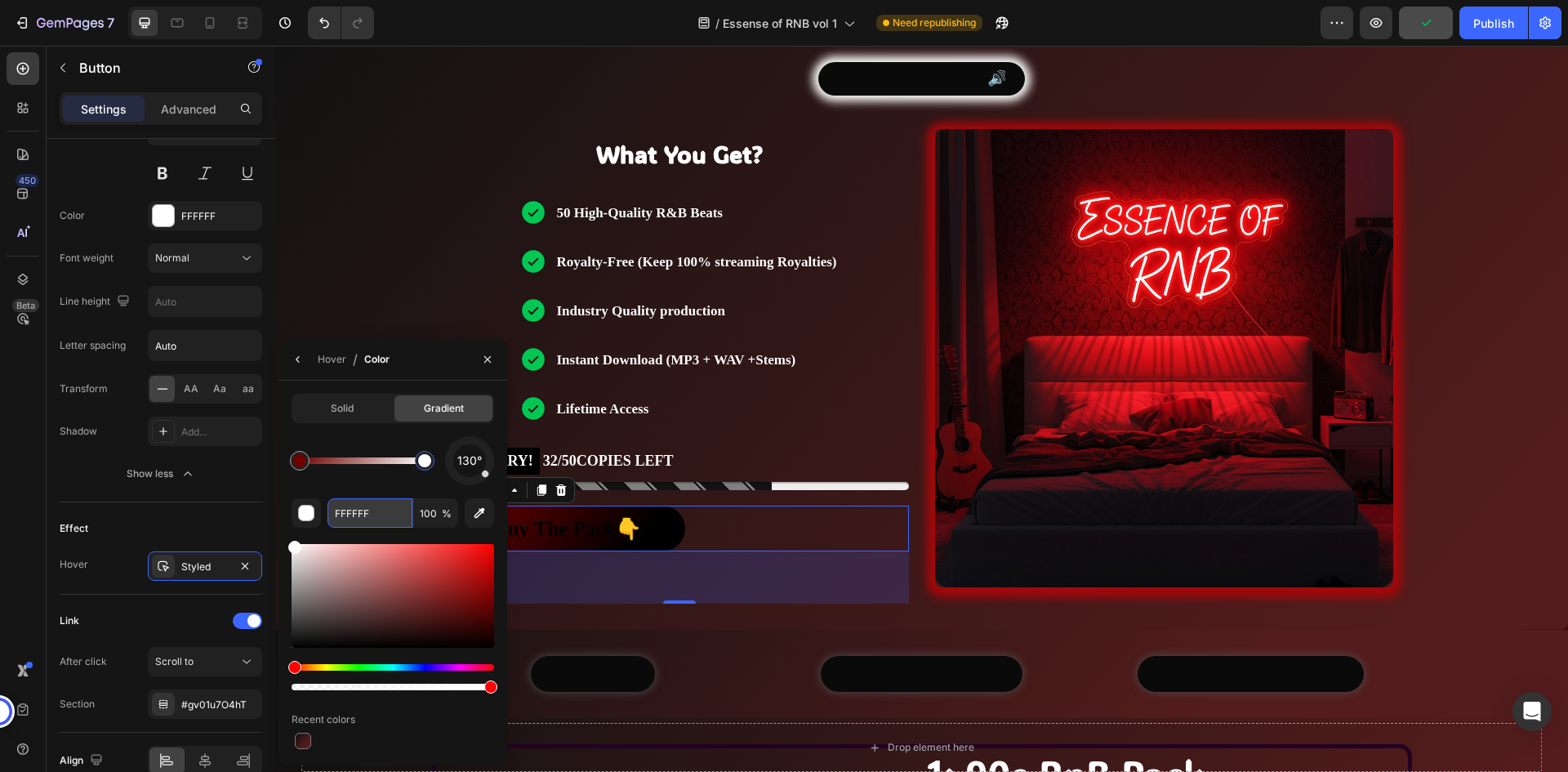
paste input "000000"
click at [386, 475] on div "130°" at bounding box center [392, 460] width 203 height 49
drag, startPoint x: 486, startPoint y: 476, endPoint x: 450, endPoint y: 435, distance: 54.6
click at [450, 435] on div "Solid Gradient 322° 000000 100 % Recent colors" at bounding box center [392, 572] width 203 height 358
click at [401, 435] on div "Solid Gradient 322° 000000 100 % Recent colors" at bounding box center [392, 572] width 203 height 358
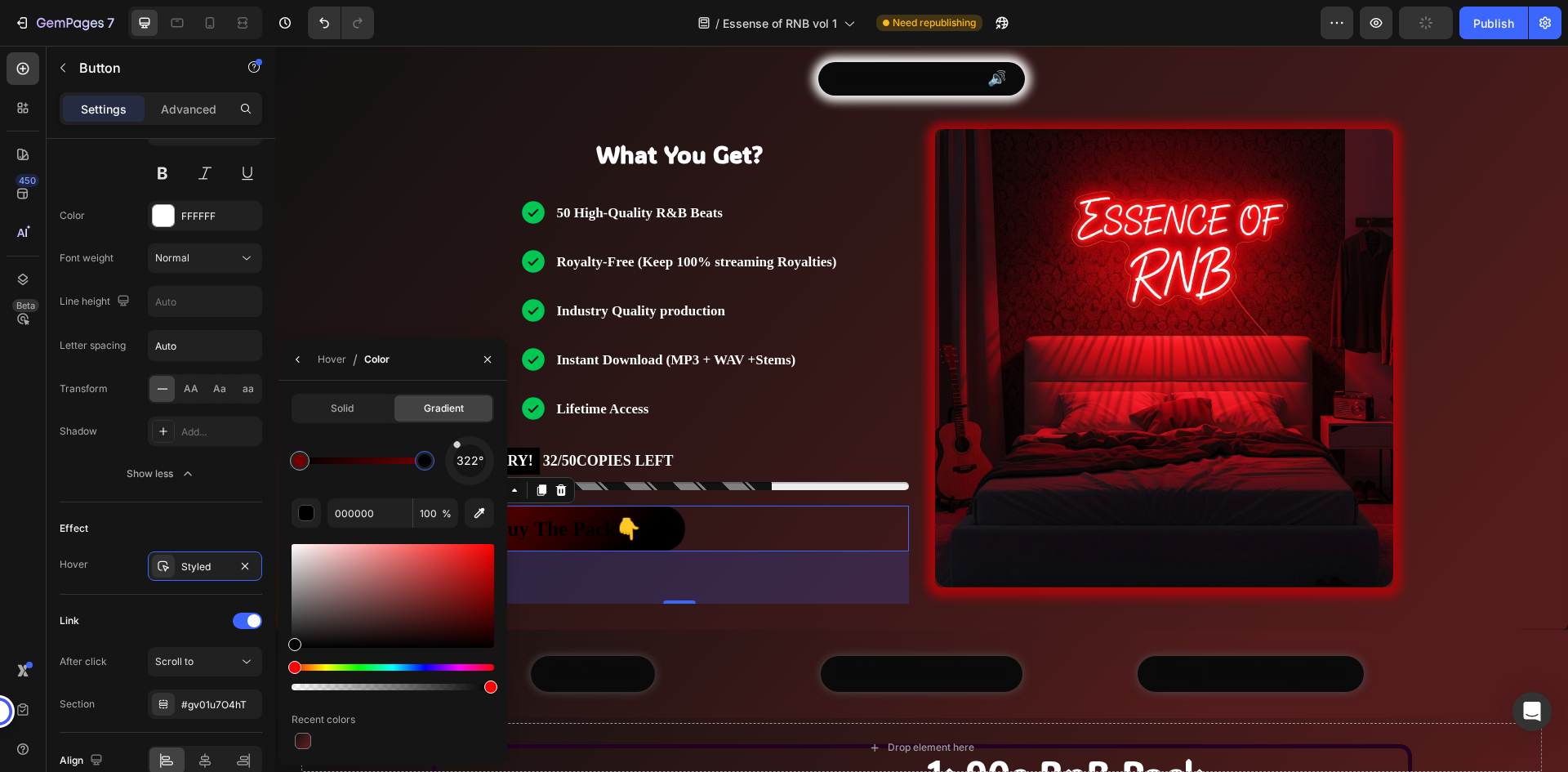
click at [332, 483] on div "322°" at bounding box center [392, 460] width 203 height 49
click at [298, 456] on div at bounding box center [299, 461] width 13 height 13
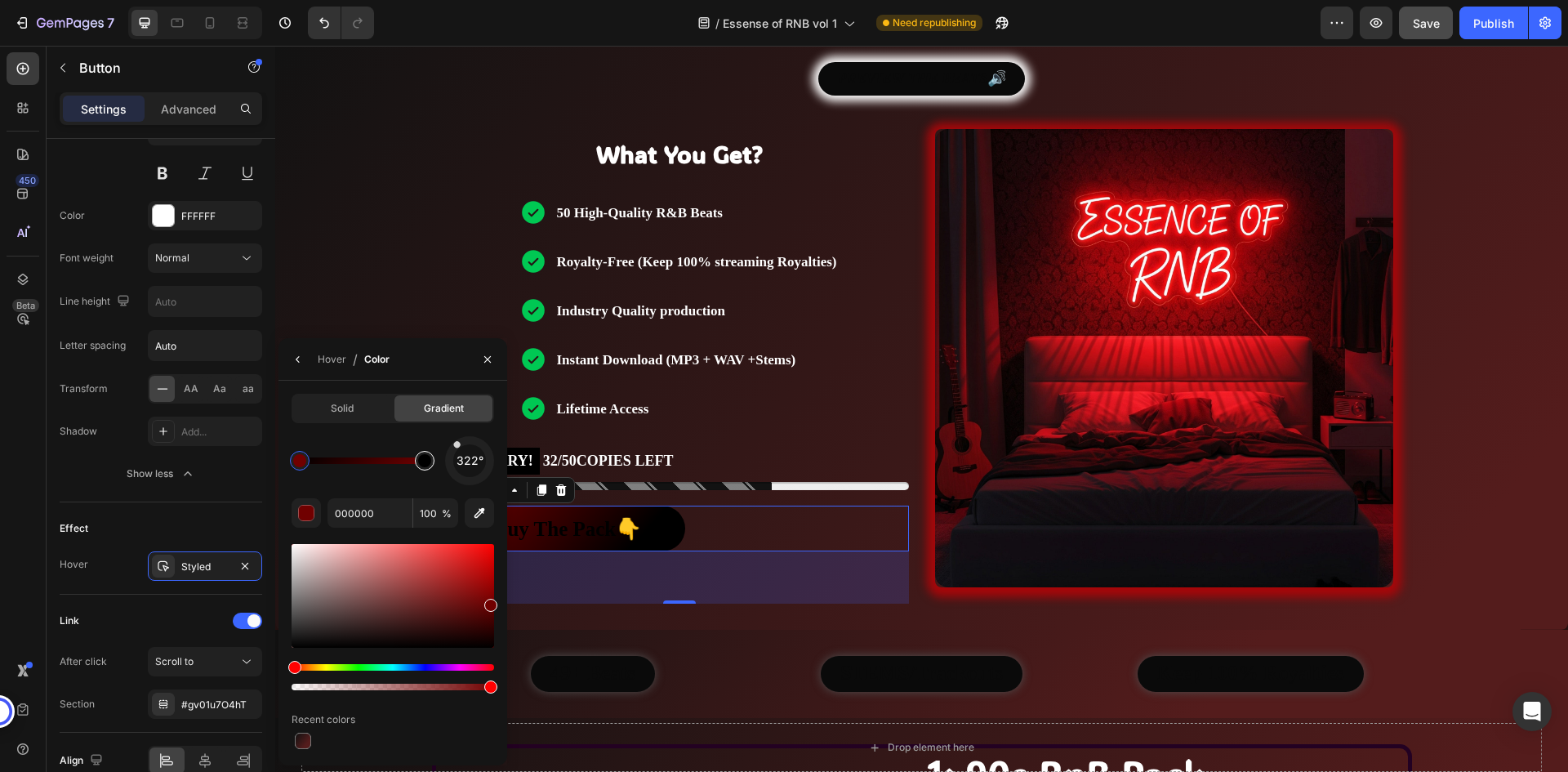
click at [420, 462] on div at bounding box center [425, 461] width 13 height 13
click at [420, 462] on div at bounding box center [419, 461] width 13 height 13
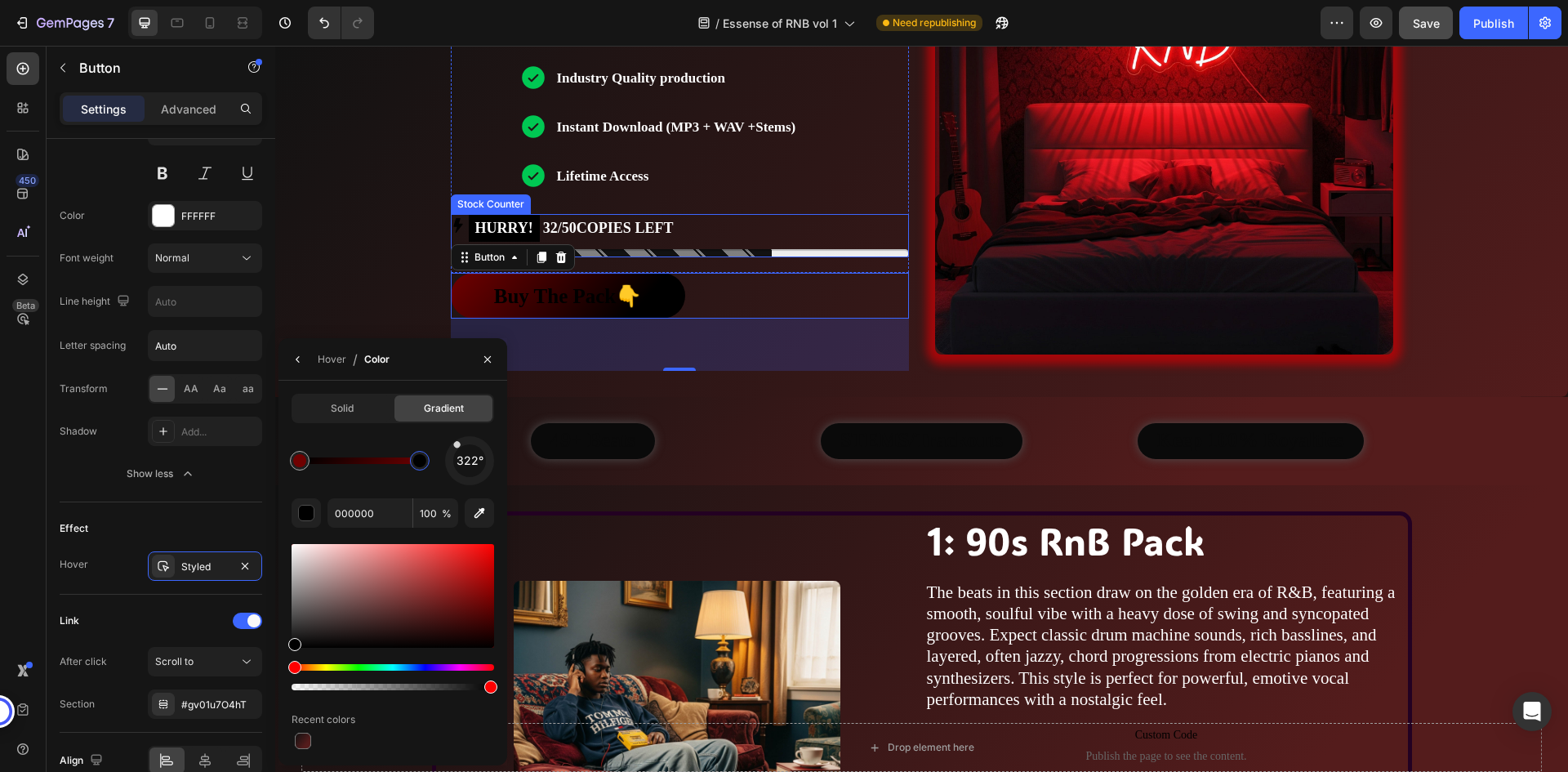
scroll to position [653, 0]
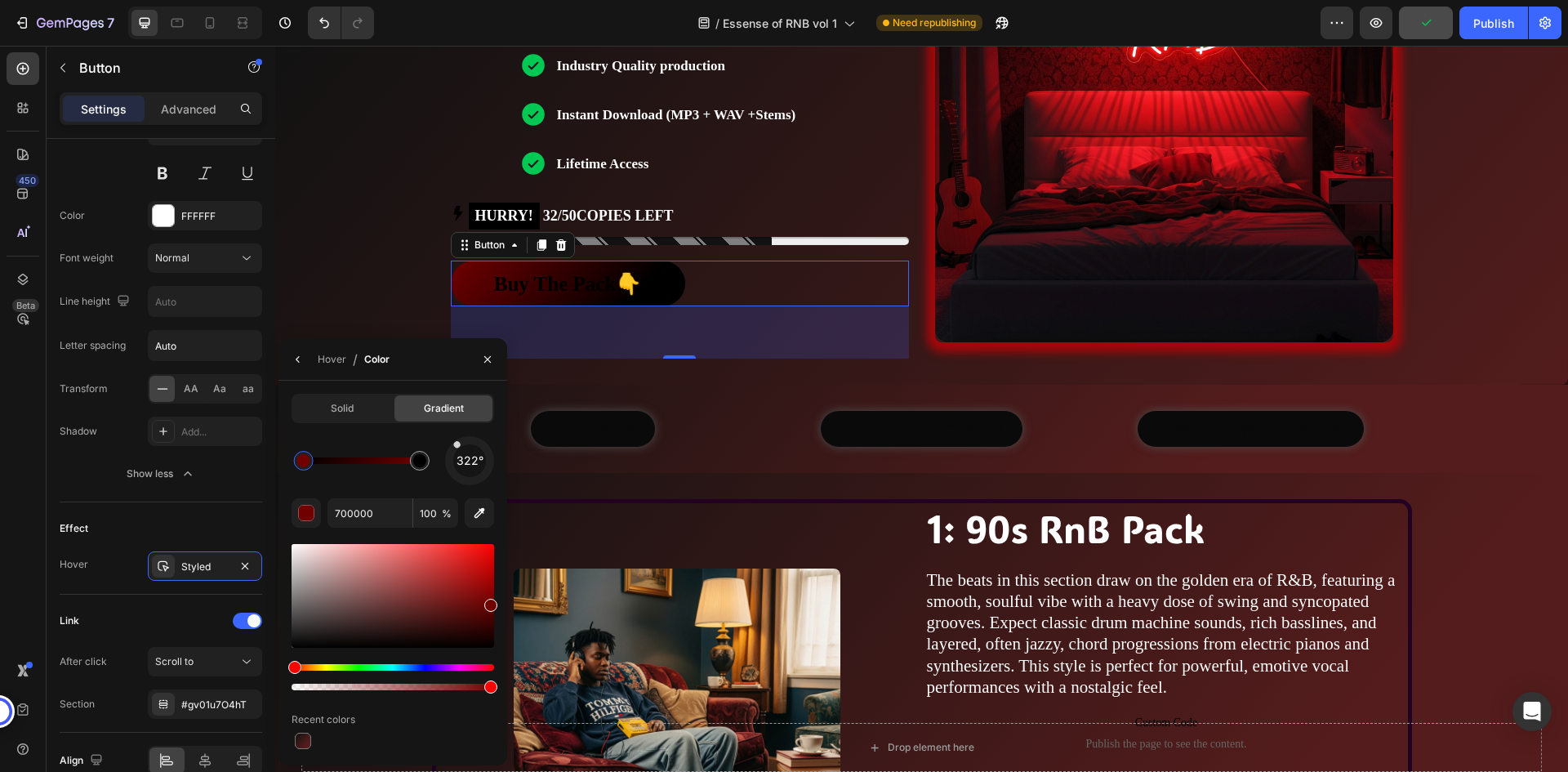
drag, startPoint x: 305, startPoint y: 458, endPoint x: 336, endPoint y: 459, distance: 31.0
drag, startPoint x: 303, startPoint y: 464, endPoint x: 332, endPoint y: 465, distance: 29.0
drag, startPoint x: 331, startPoint y: 457, endPoint x: 289, endPoint y: 461, distance: 42.2
click at [293, 461] on div at bounding box center [299, 461] width 13 height 13
type input "700000"
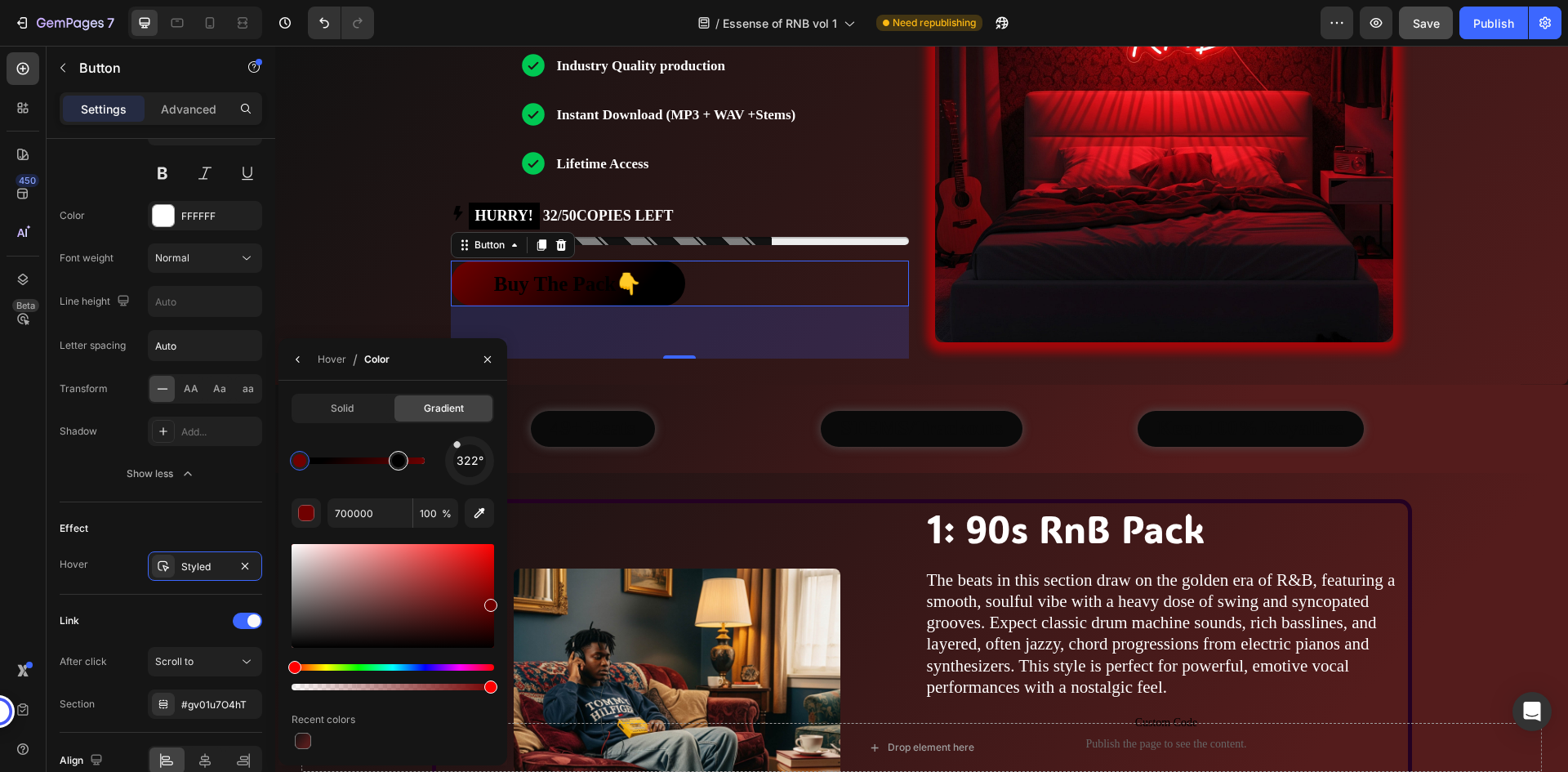
drag, startPoint x: 418, startPoint y: 461, endPoint x: 403, endPoint y: 465, distance: 15.5
click at [433, 444] on div "322°" at bounding box center [392, 460] width 203 height 49
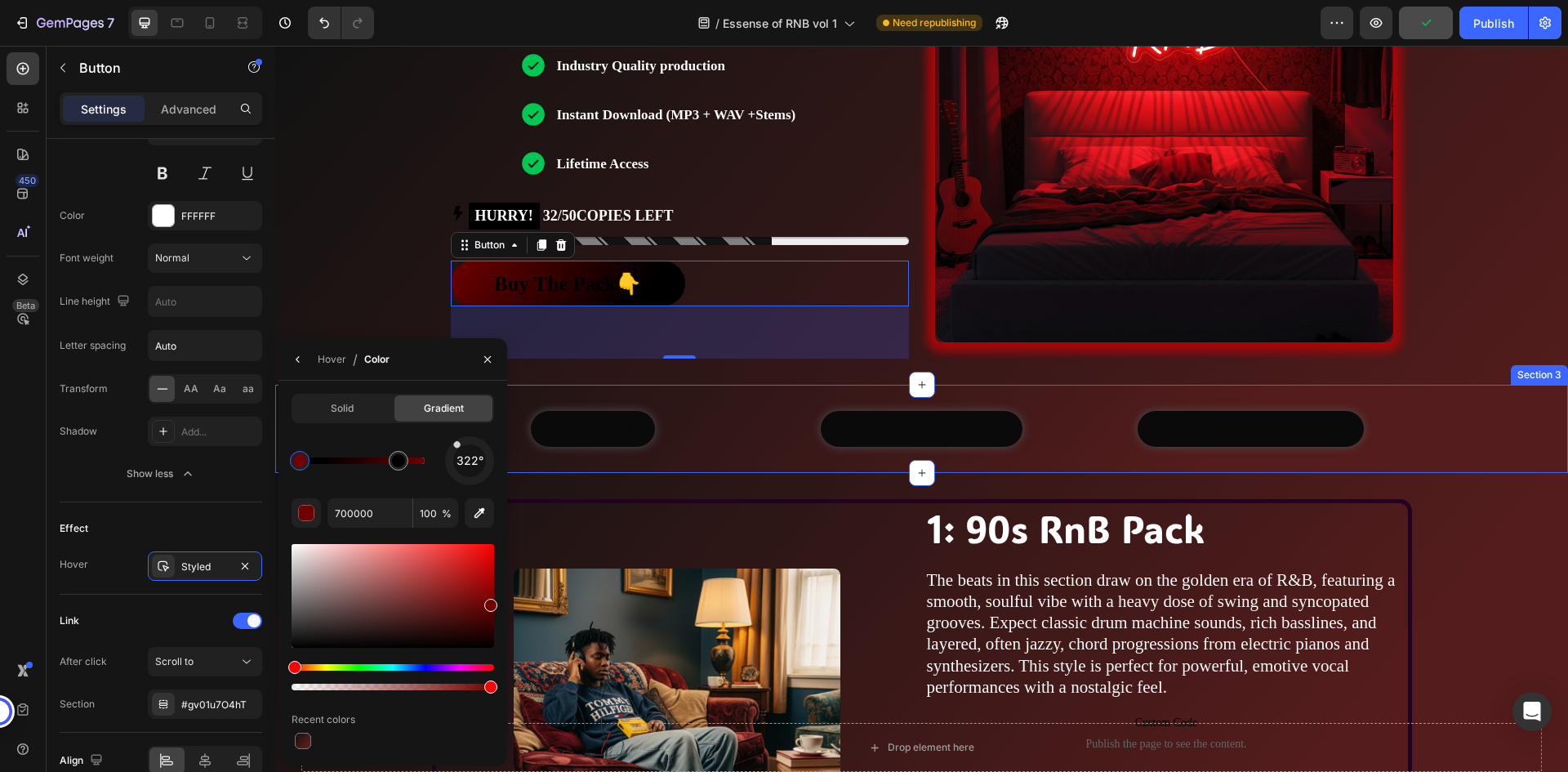
scroll to position [735, 0]
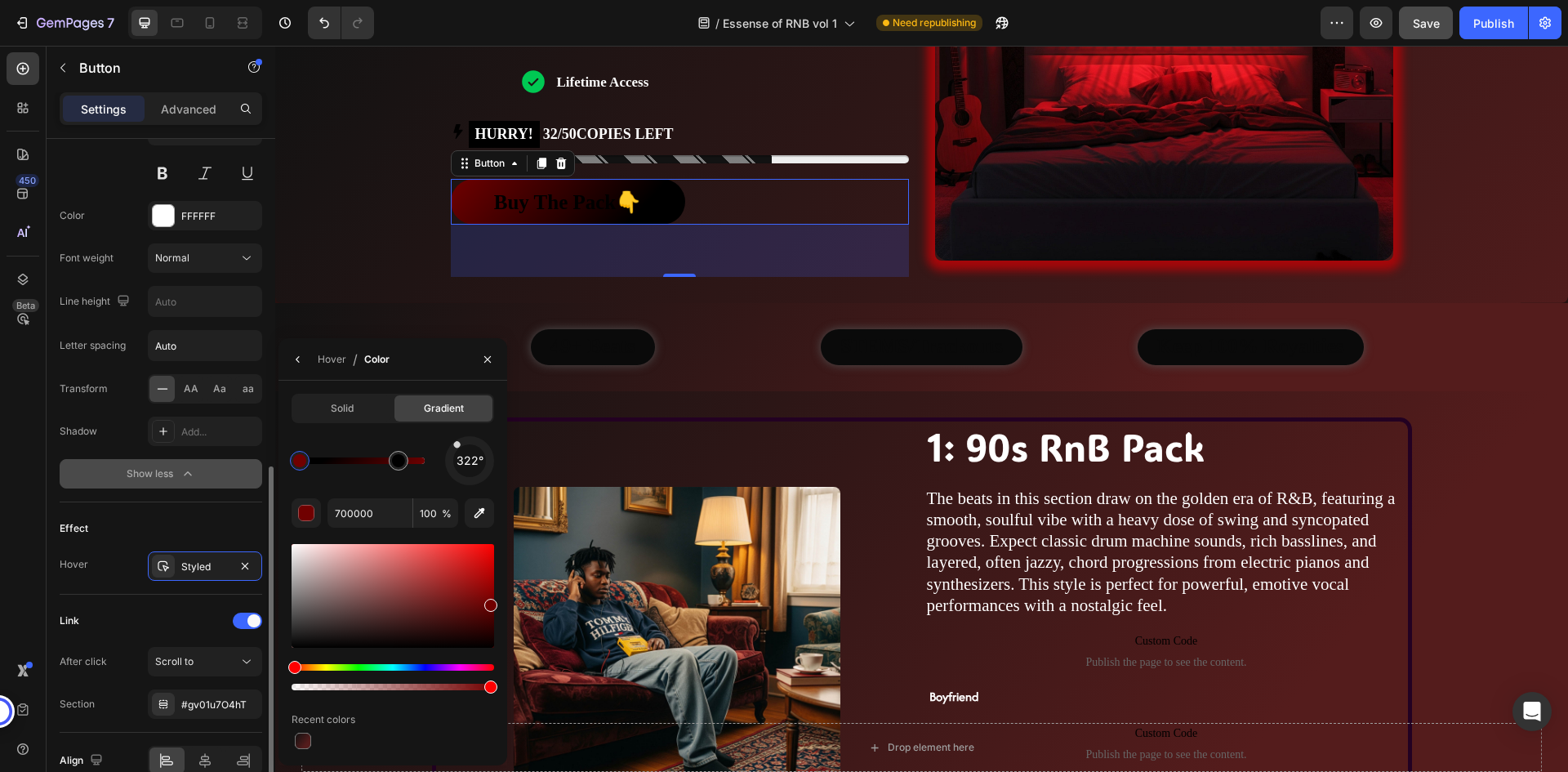
click at [249, 485] on button "Show less" at bounding box center [161, 474] width 203 height 29
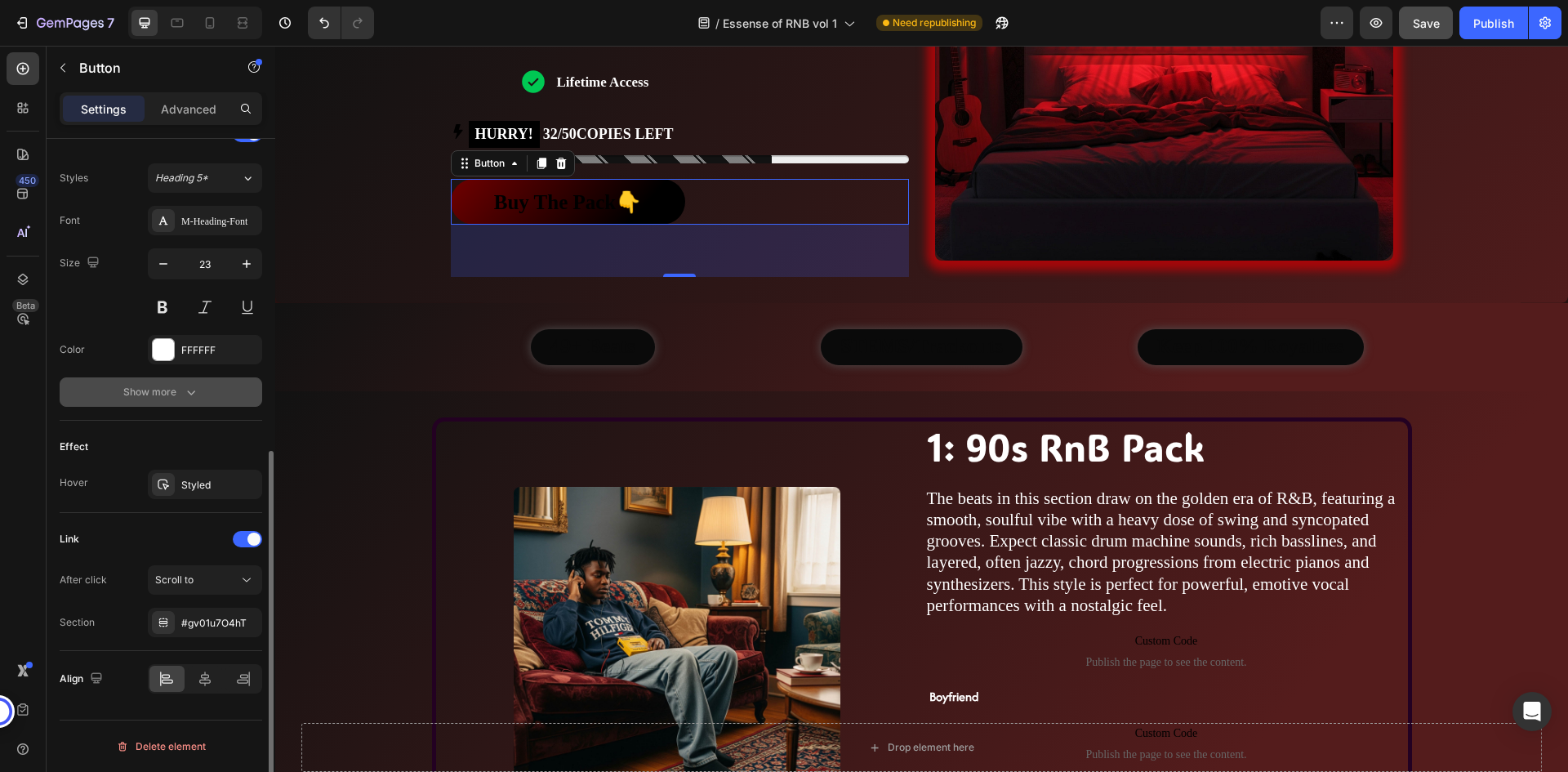
scroll to position [577, 0]
click at [192, 473] on div "Styled" at bounding box center [205, 485] width 114 height 29
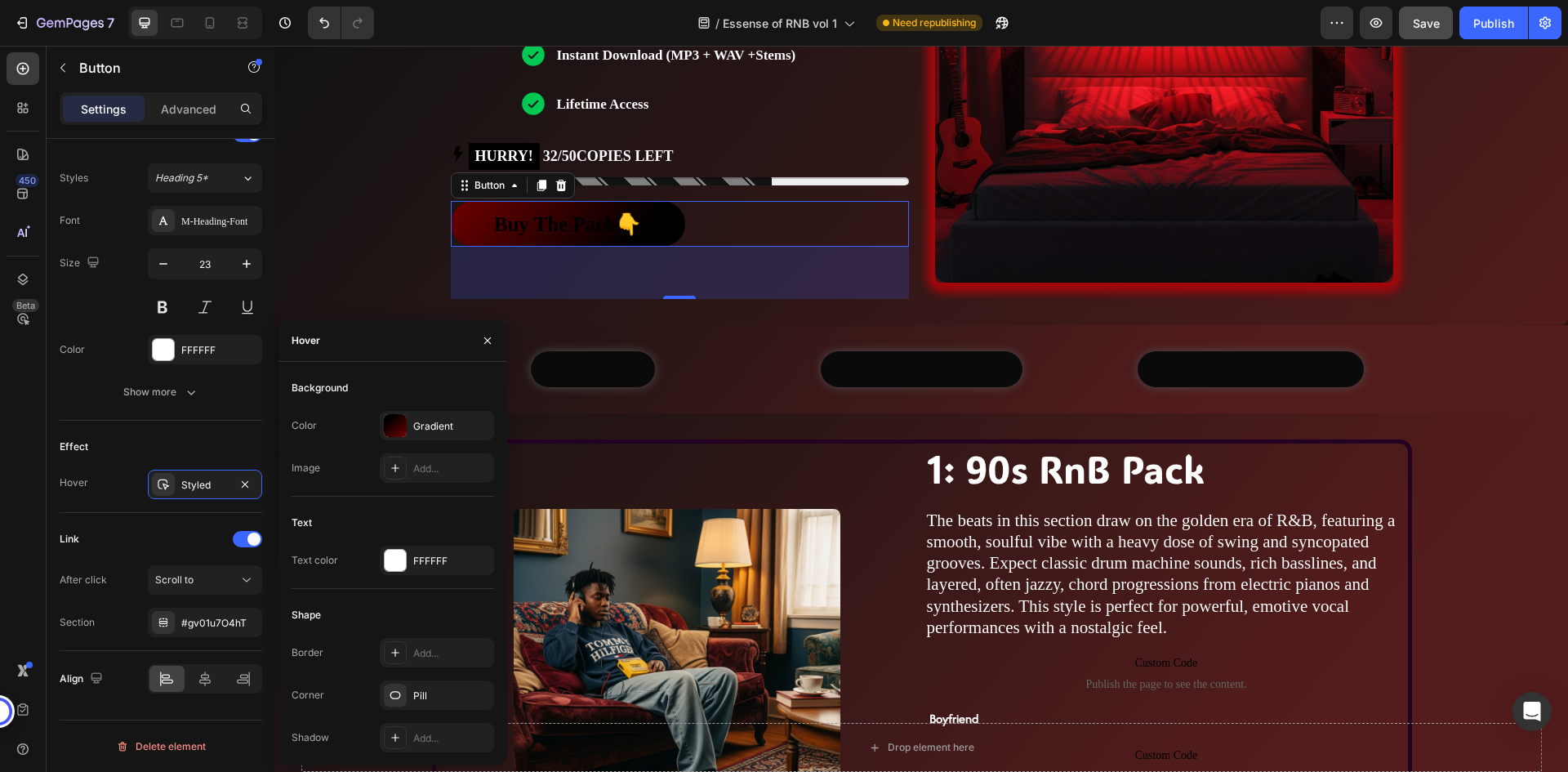
scroll to position [735, 0]
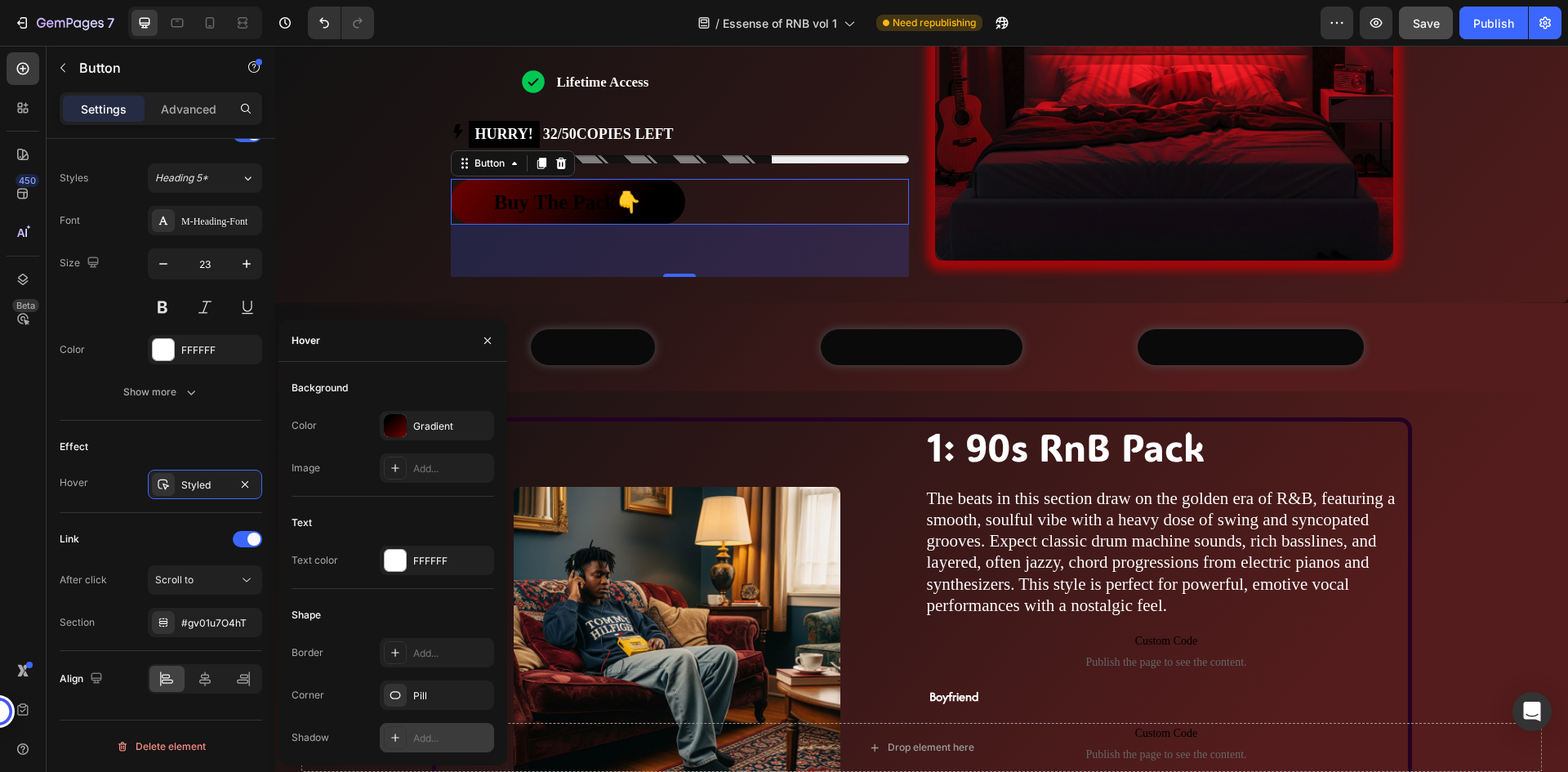
drag, startPoint x: 424, startPoint y: 722, endPoint x: 148, endPoint y: 665, distance: 281.8
click at [424, 722] on div "Add..." at bounding box center [437, 737] width 114 height 29
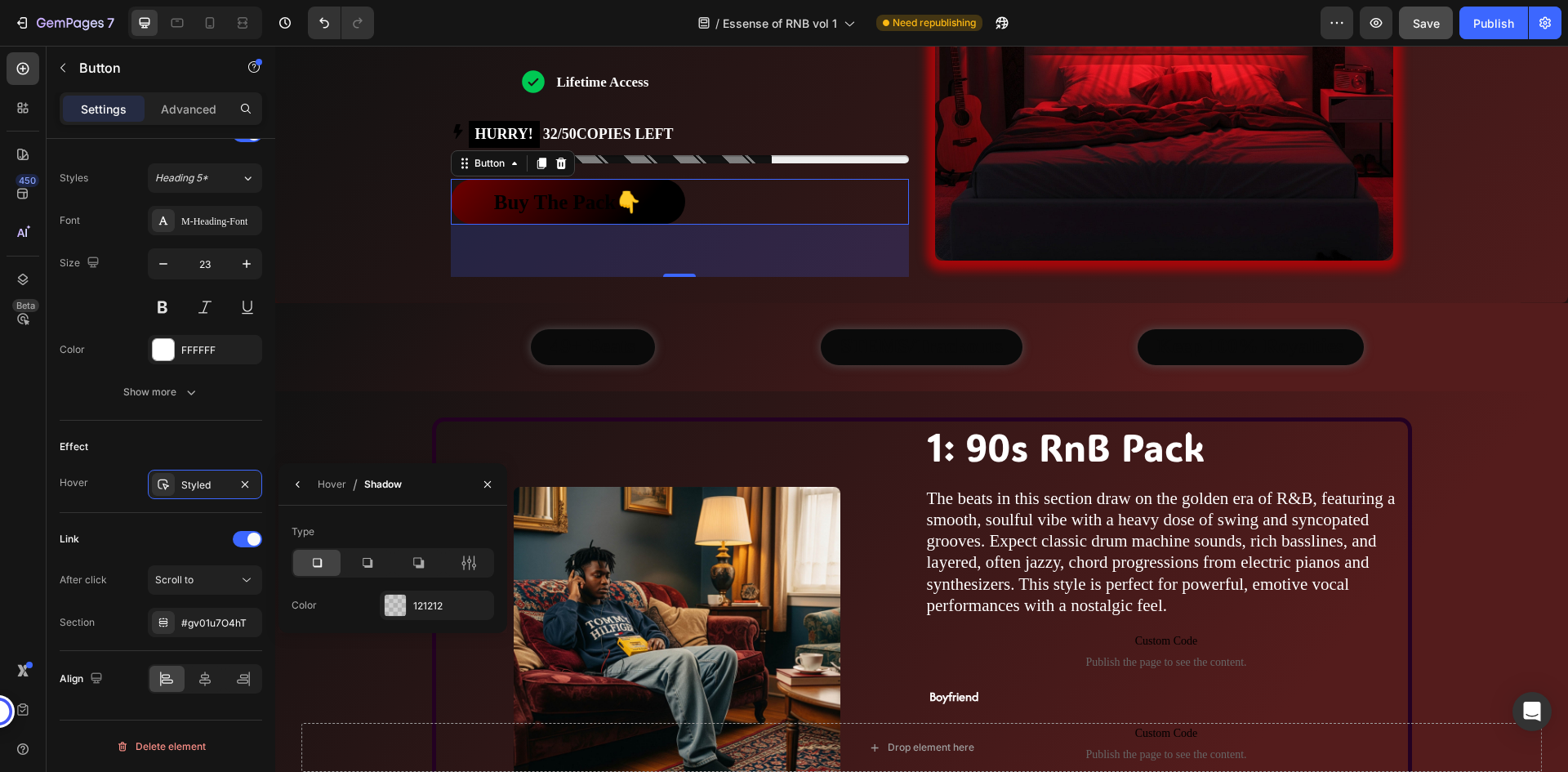
click at [411, 512] on div "Type Color 121212" at bounding box center [392, 569] width 228 height 127
click at [397, 600] on div at bounding box center [394, 604] width 21 height 21
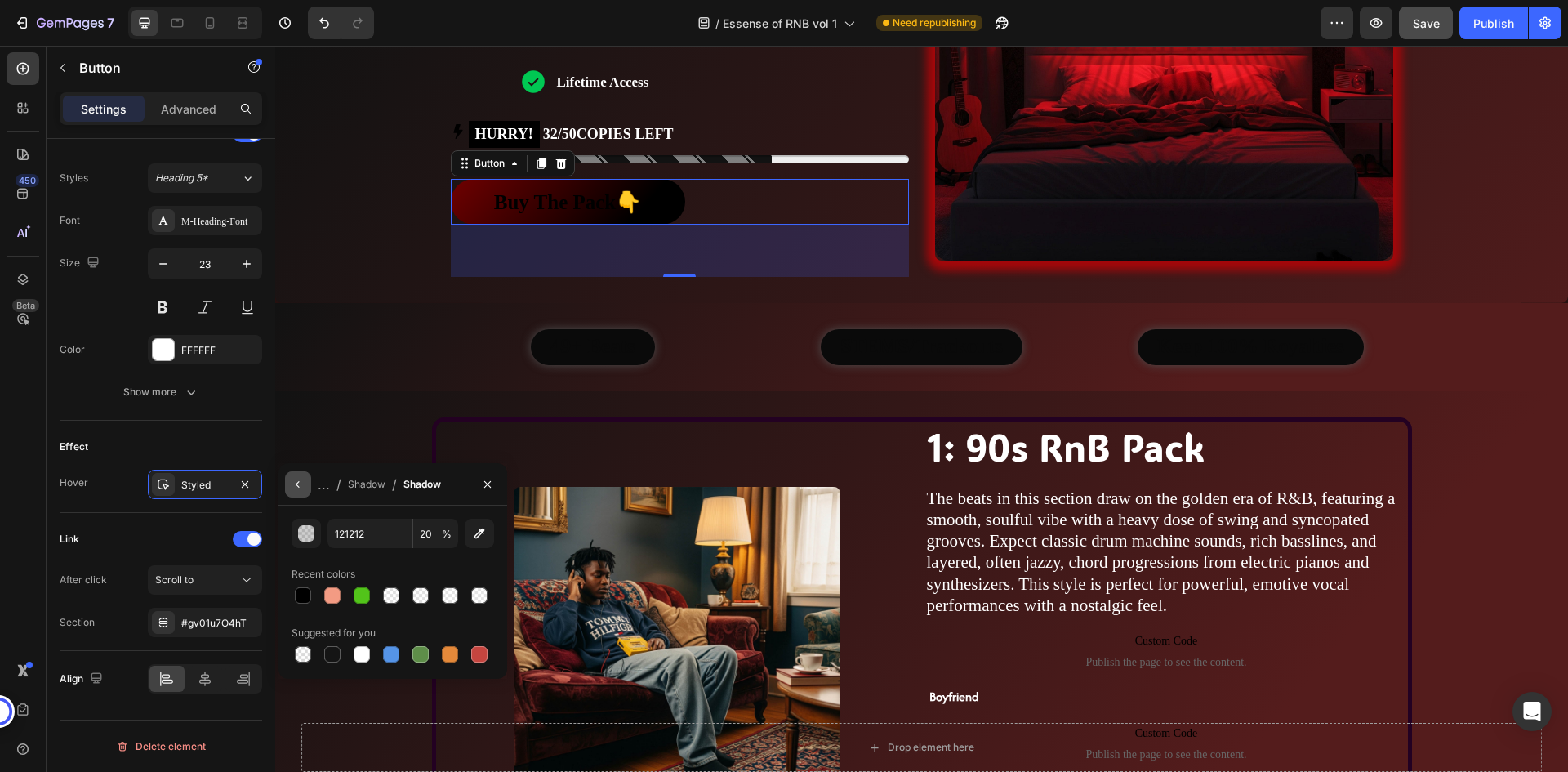
click at [298, 486] on icon "button" at bounding box center [298, 484] width 13 height 13
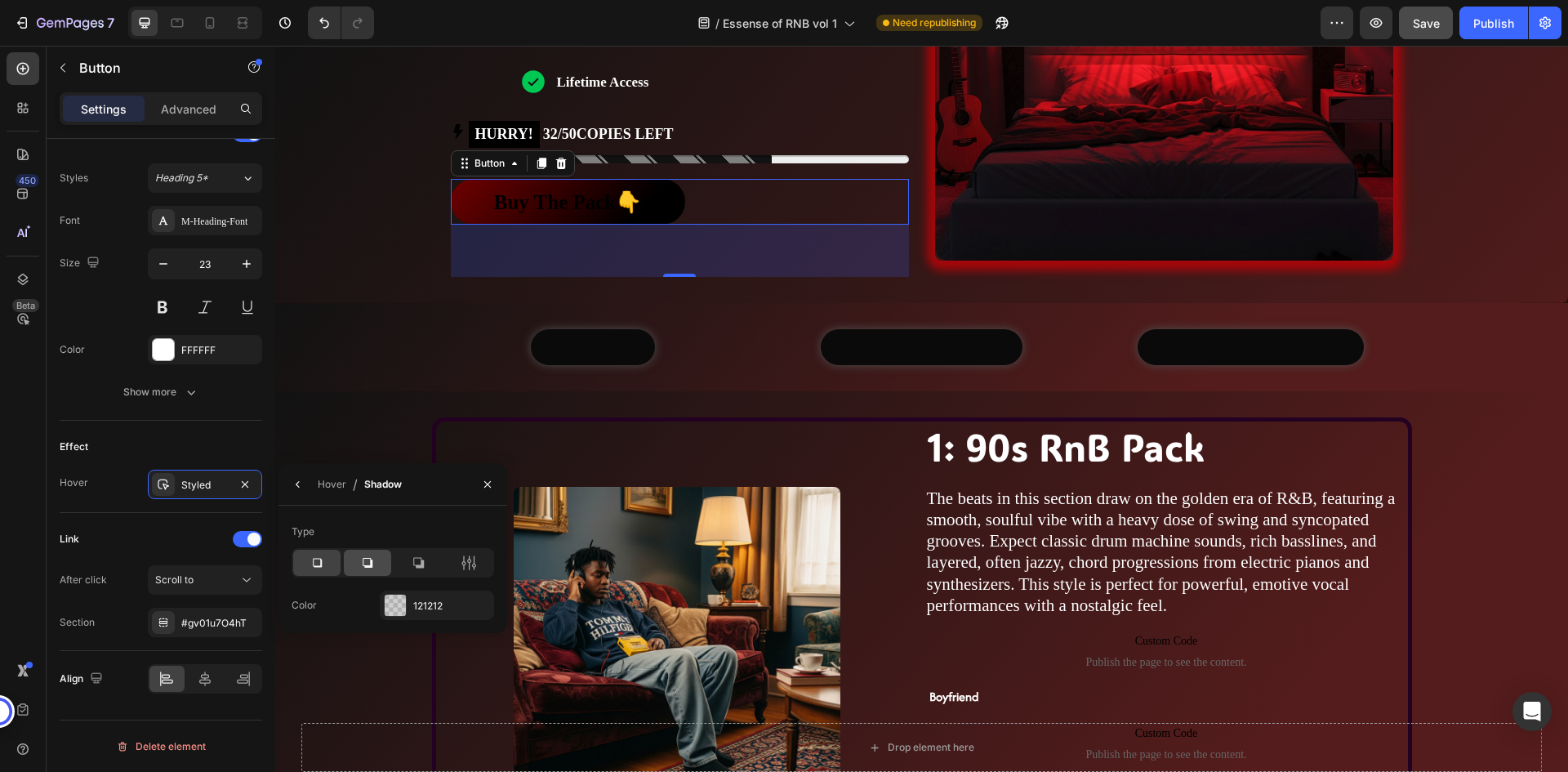
click at [366, 554] on div at bounding box center [367, 562] width 47 height 26
click at [415, 565] on icon at bounding box center [418, 563] width 11 height 11
click at [321, 566] on icon at bounding box center [317, 563] width 9 height 9
click at [427, 602] on div "121212" at bounding box center [436, 606] width 47 height 15
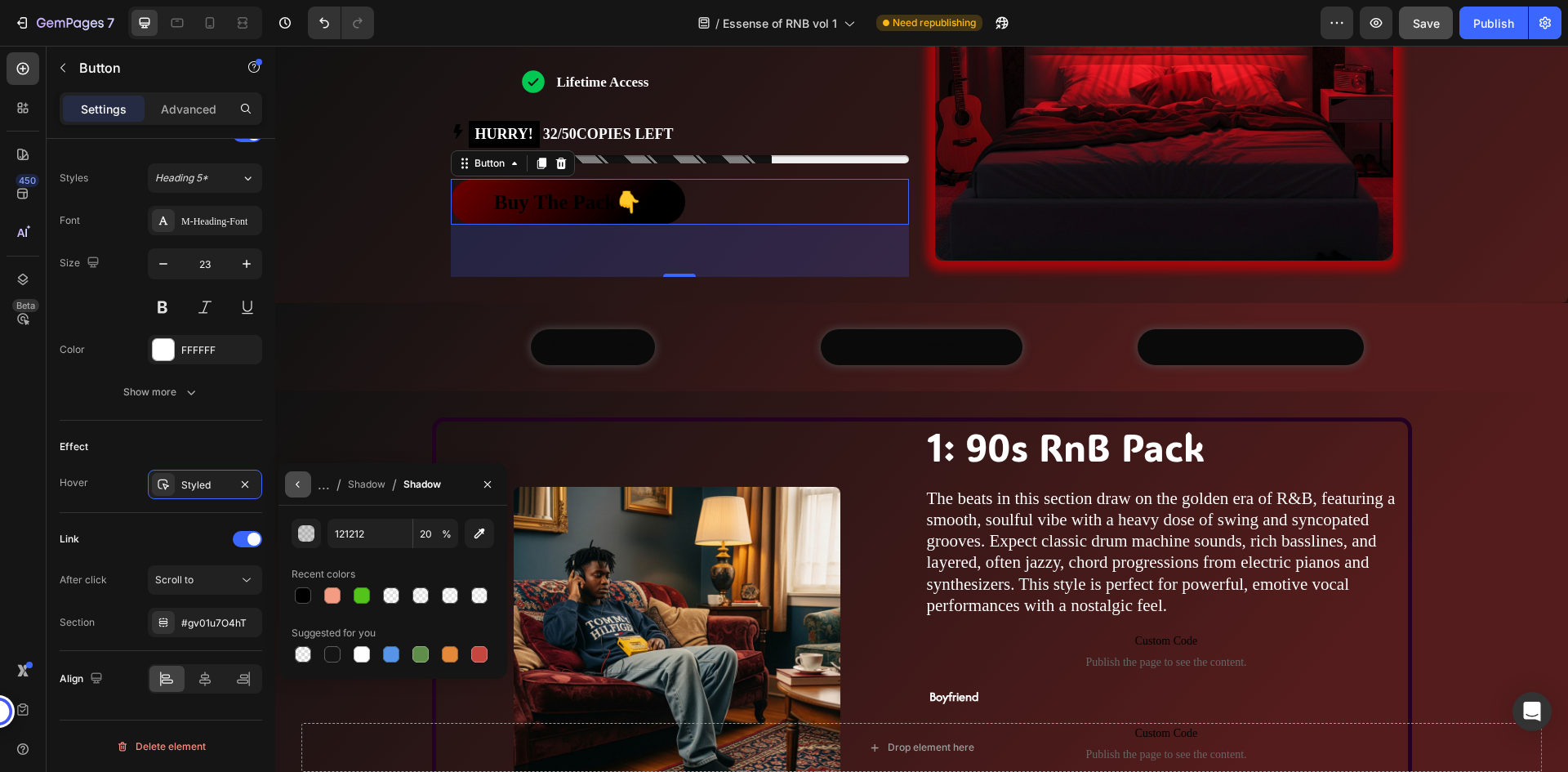
click at [297, 486] on icon "button" at bounding box center [298, 484] width 13 height 13
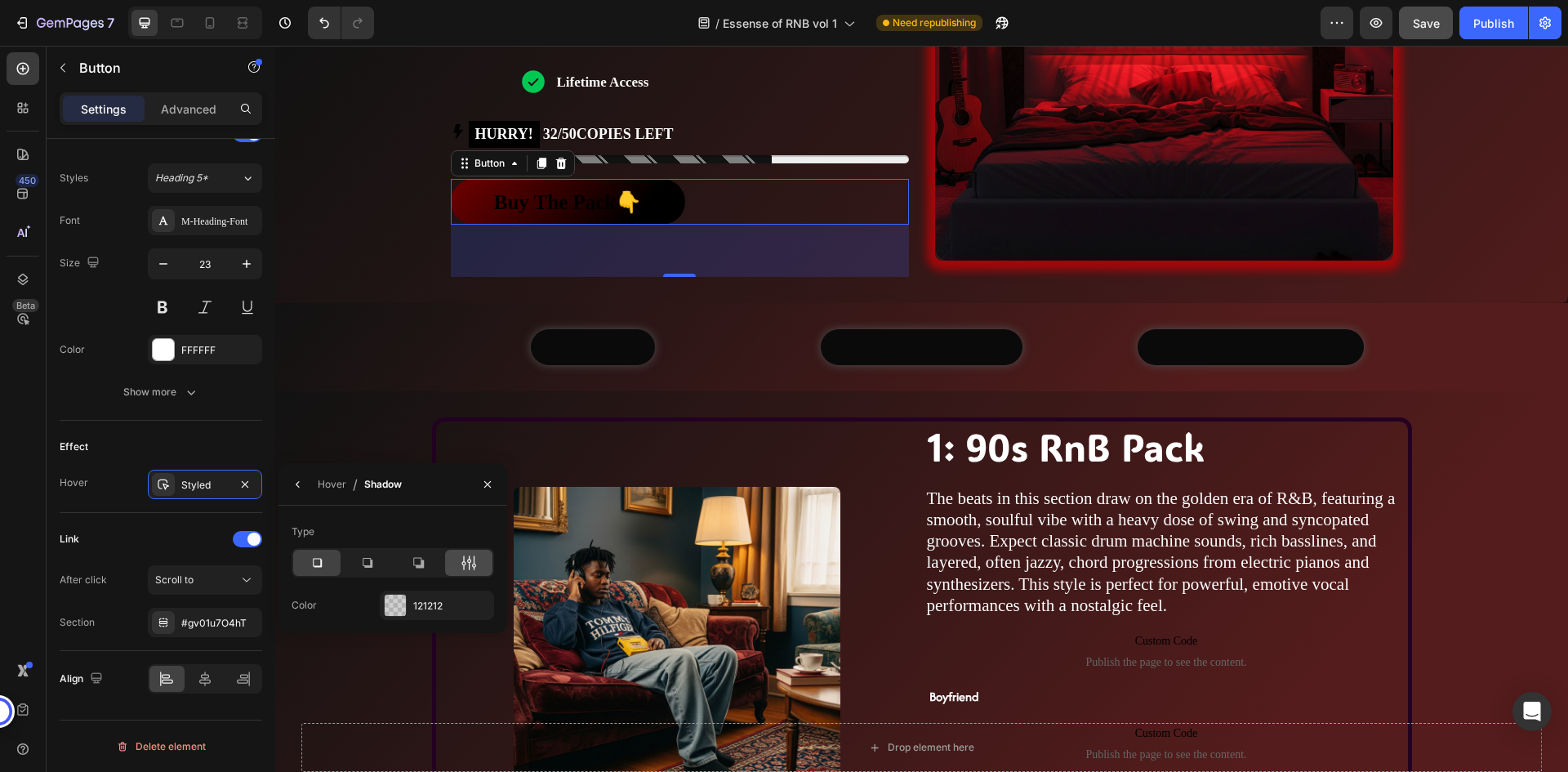
click at [460, 556] on div at bounding box center [468, 562] width 47 height 26
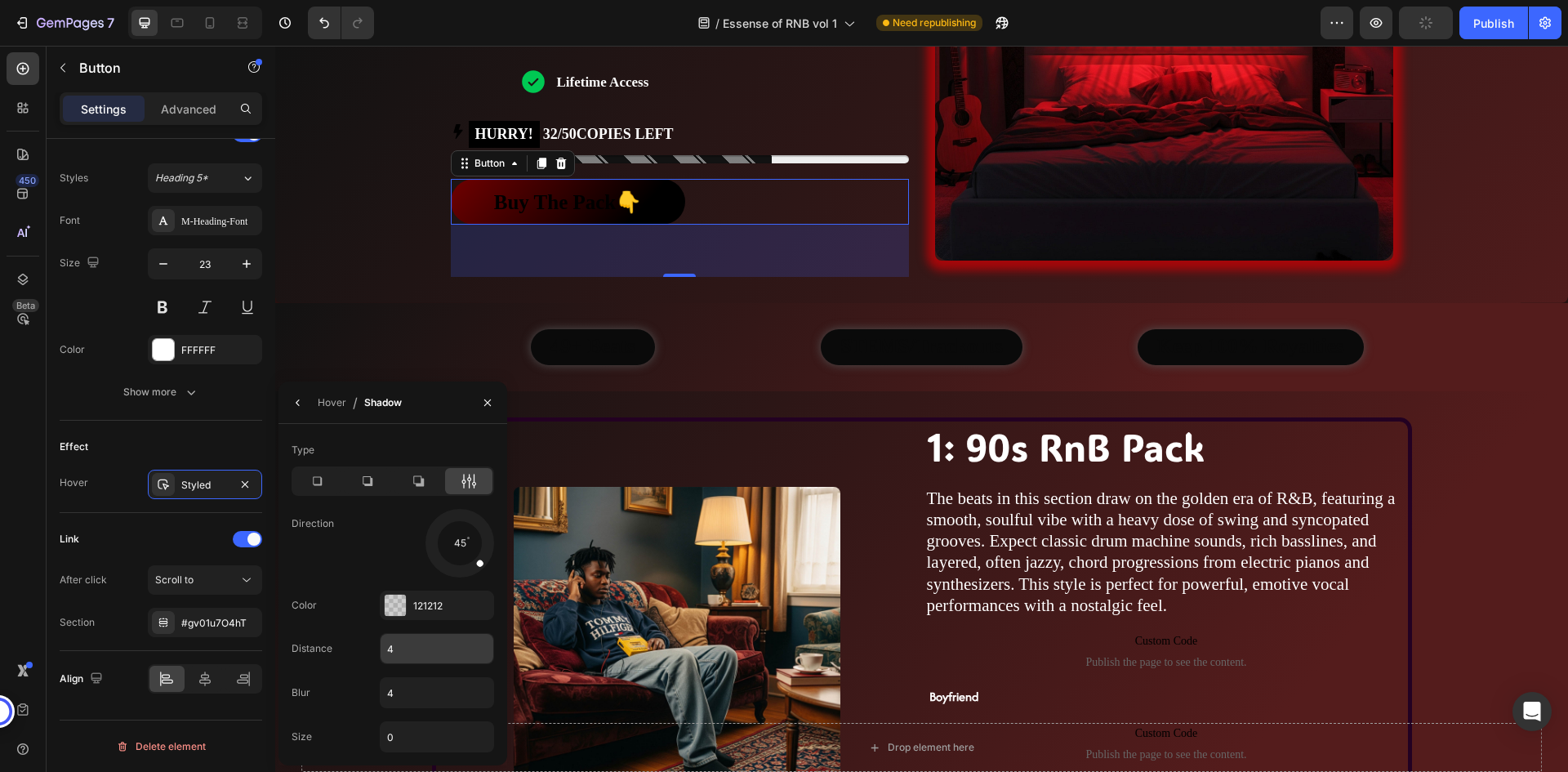
click at [398, 642] on input "4" at bounding box center [437, 649] width 112 height 29
type input "0"
type input "10"
click at [405, 558] on div "45" at bounding box center [437, 543] width 114 height 68
click at [438, 601] on div "121212" at bounding box center [436, 606] width 47 height 15
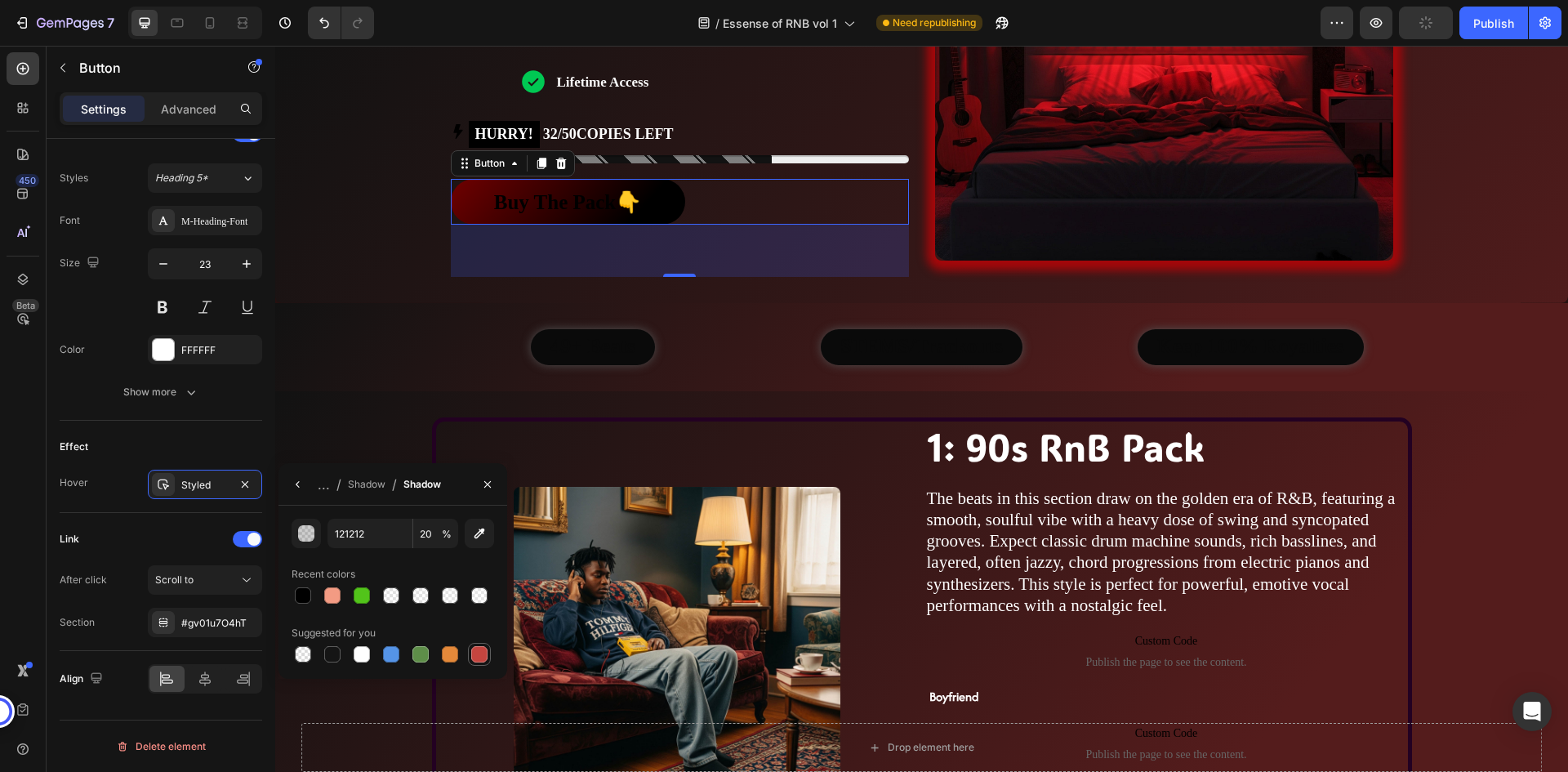
click at [482, 655] on div at bounding box center [479, 654] width 17 height 17
type input "C5453F"
type input "100"
click at [304, 595] on div at bounding box center [303, 595] width 17 height 17
click at [365, 655] on div at bounding box center [362, 654] width 17 height 17
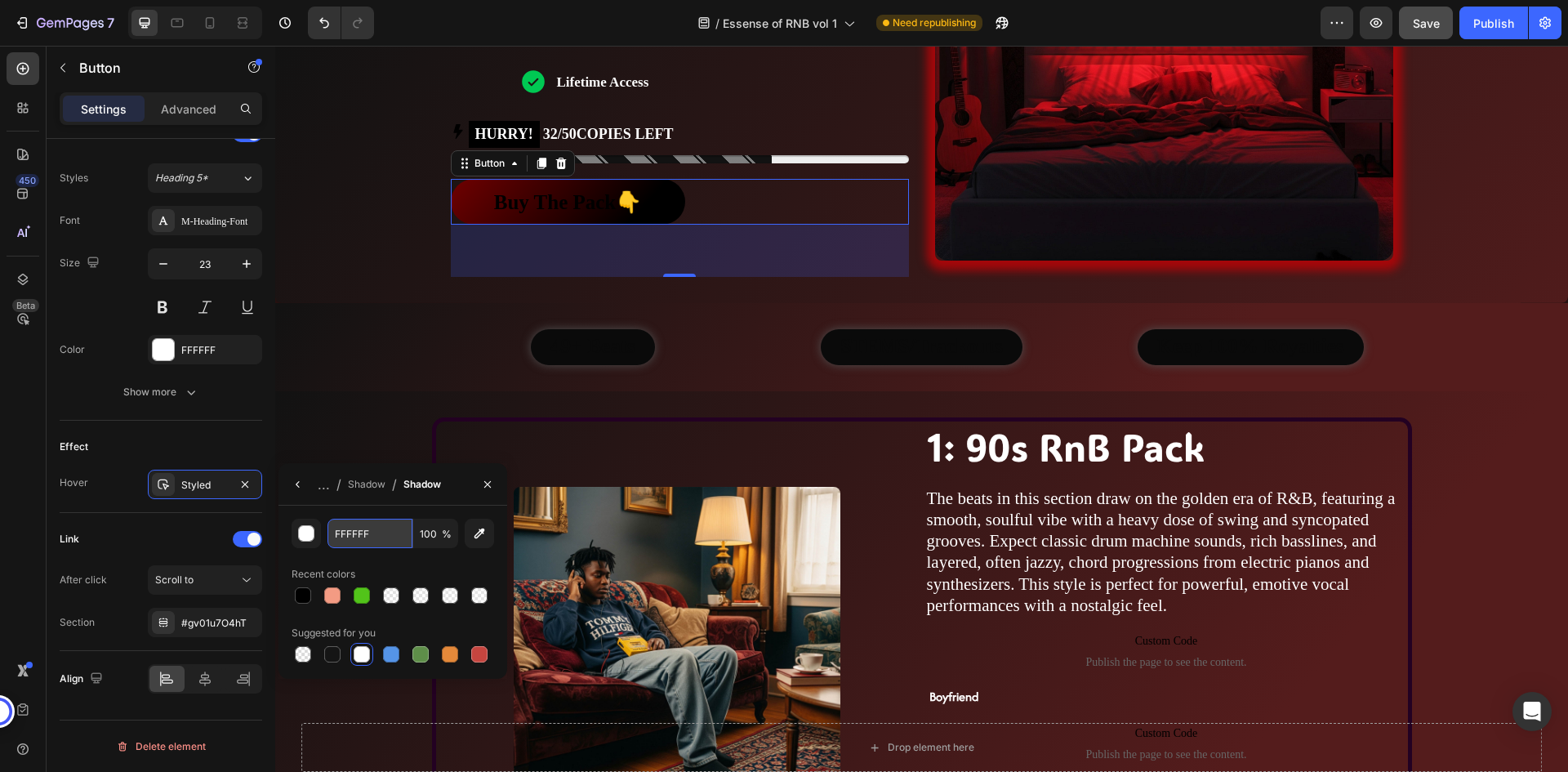
click at [0, 0] on input "FFFFFF" at bounding box center [0, 0] width 0 height 0
paste input "700000"
click at [381, 570] on div "Recent colors" at bounding box center [392, 574] width 203 height 26
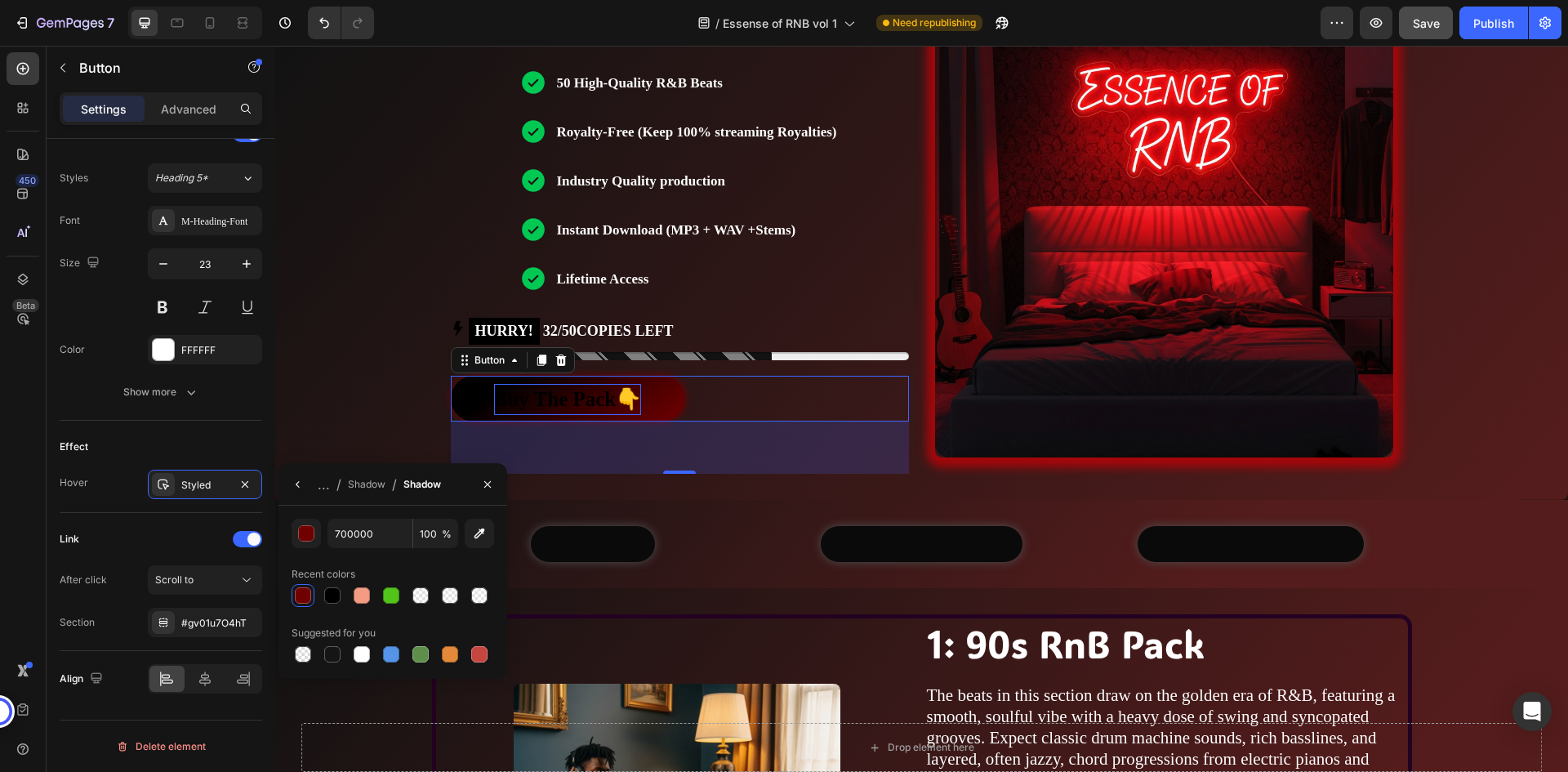
scroll to position [490, 0]
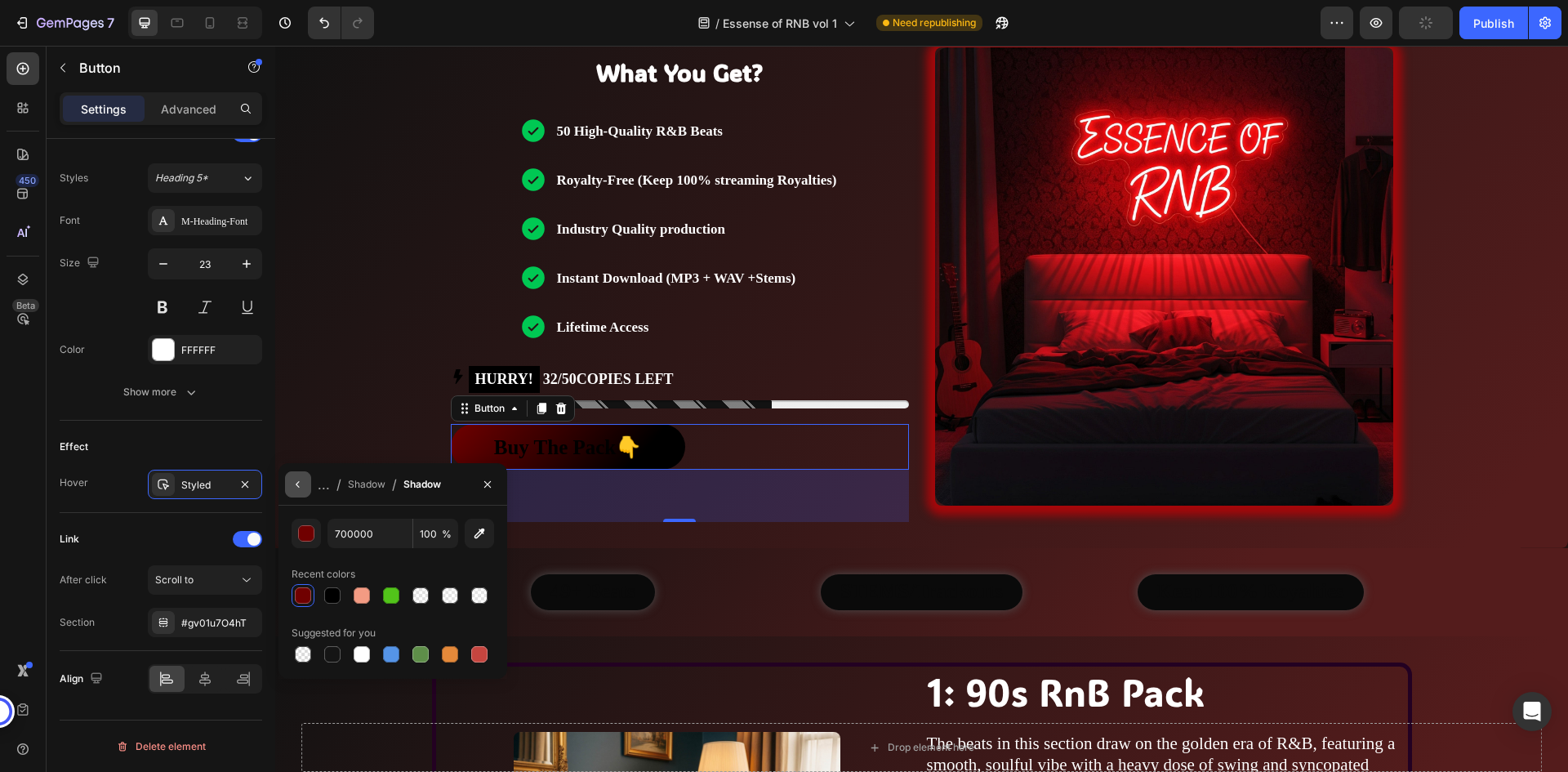
click at [304, 489] on icon "button" at bounding box center [298, 484] width 13 height 13
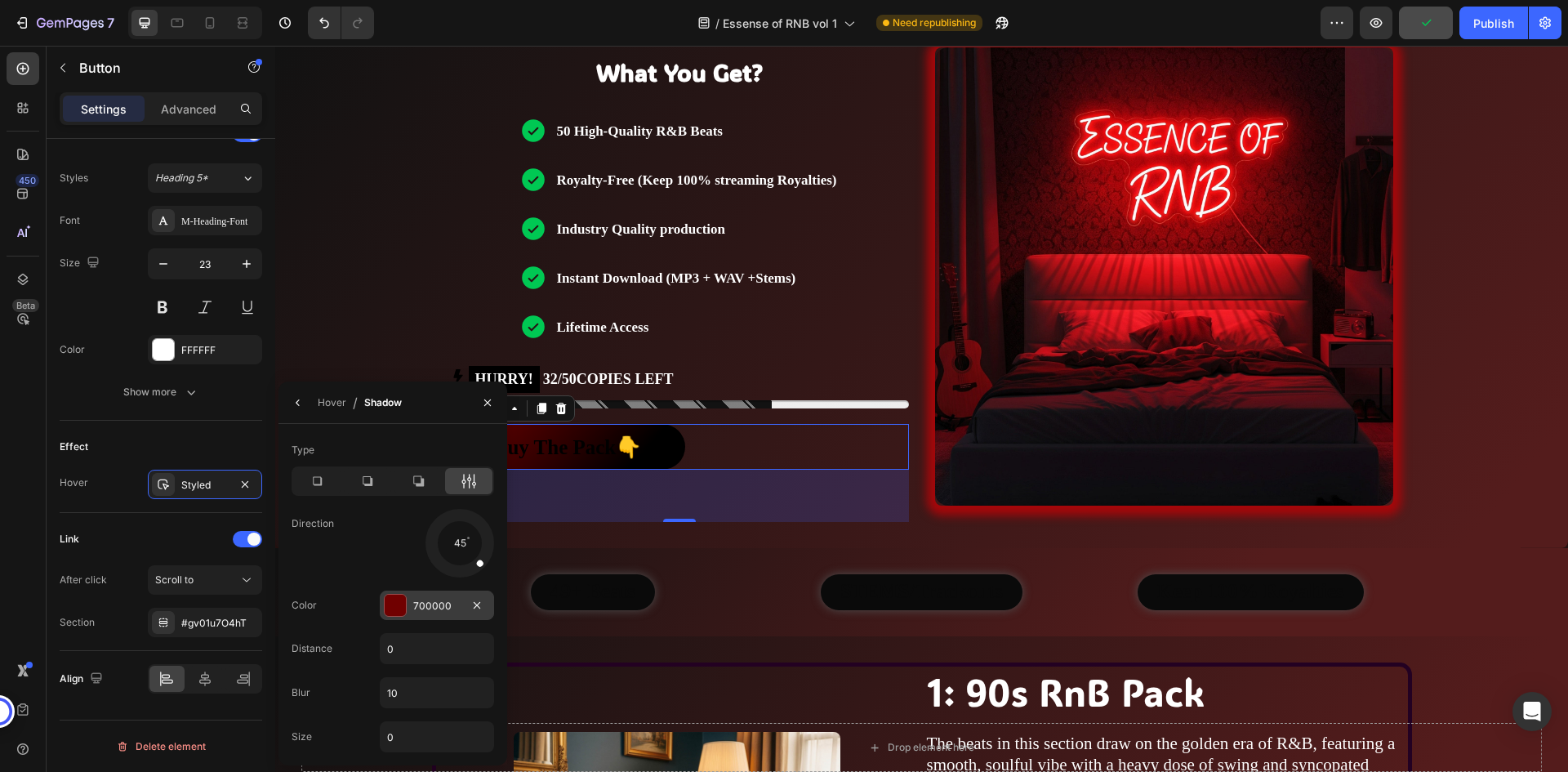
click at [424, 605] on div "700000" at bounding box center [436, 606] width 47 height 15
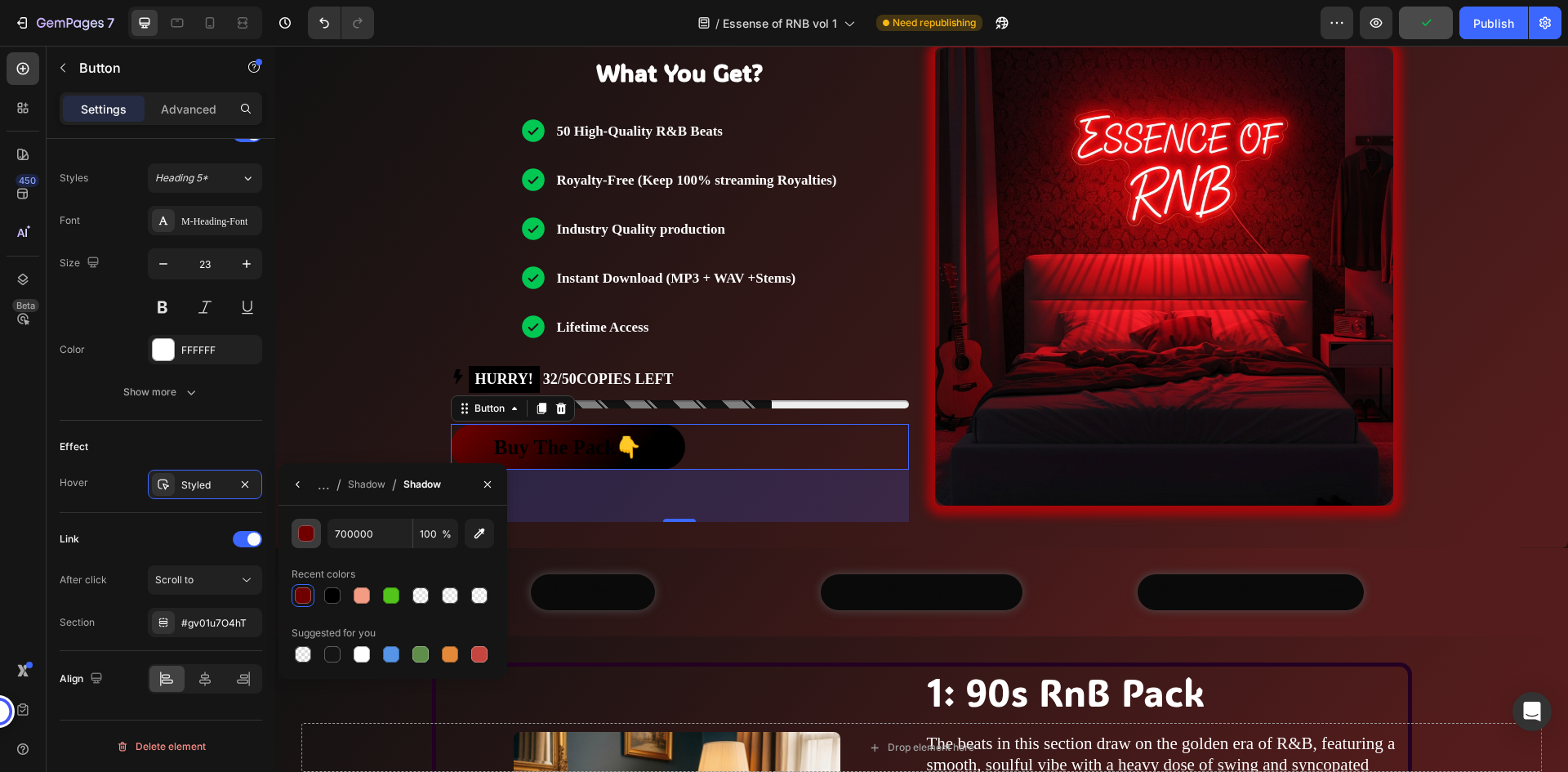
click at [310, 532] on div "button" at bounding box center [307, 534] width 17 height 17
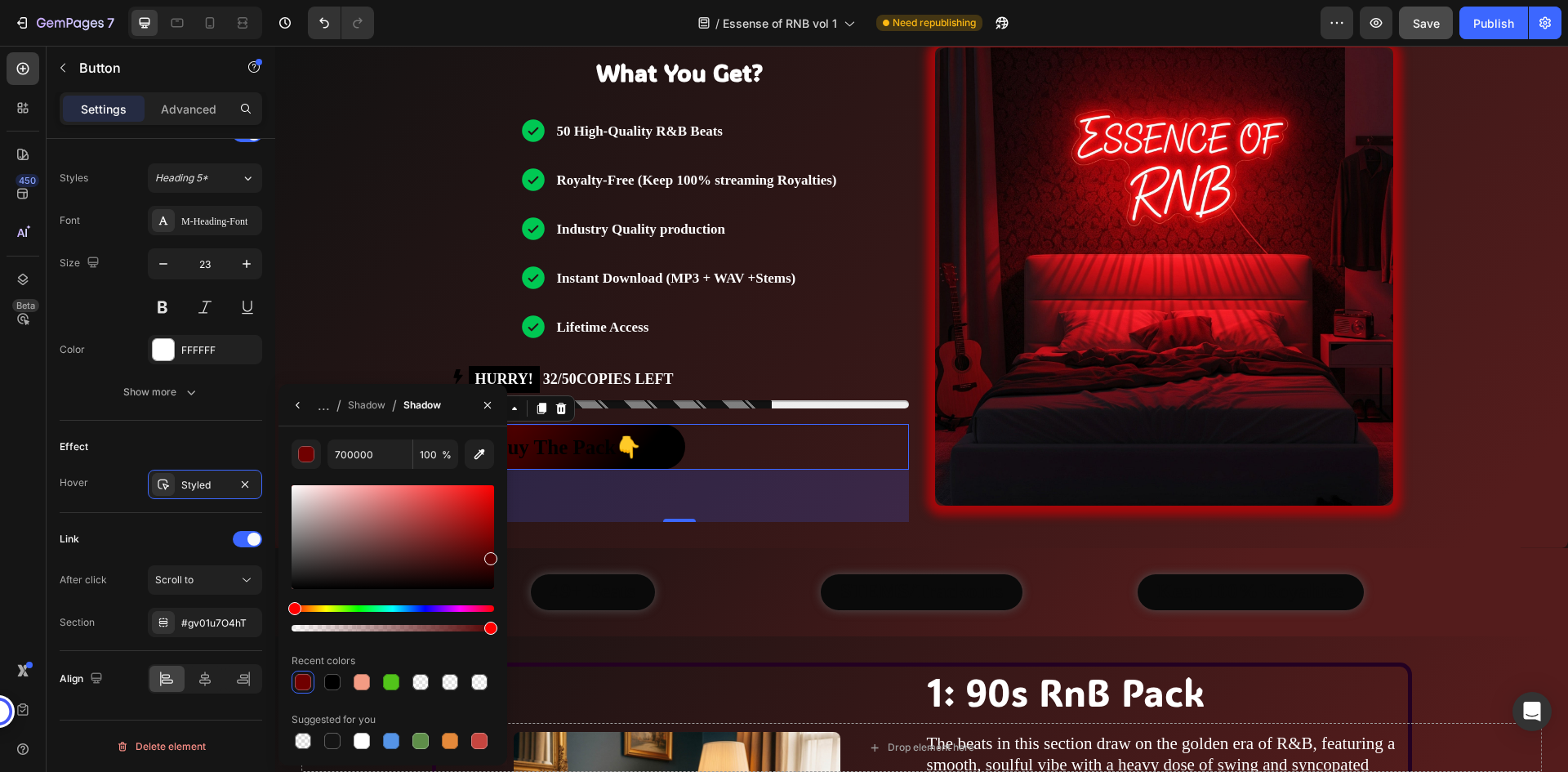
drag, startPoint x: 491, startPoint y: 543, endPoint x: 491, endPoint y: 556, distance: 13.0
click at [491, 556] on div at bounding box center [491, 558] width 13 height 13
click at [298, 410] on icon "button" at bounding box center [298, 405] width 13 height 13
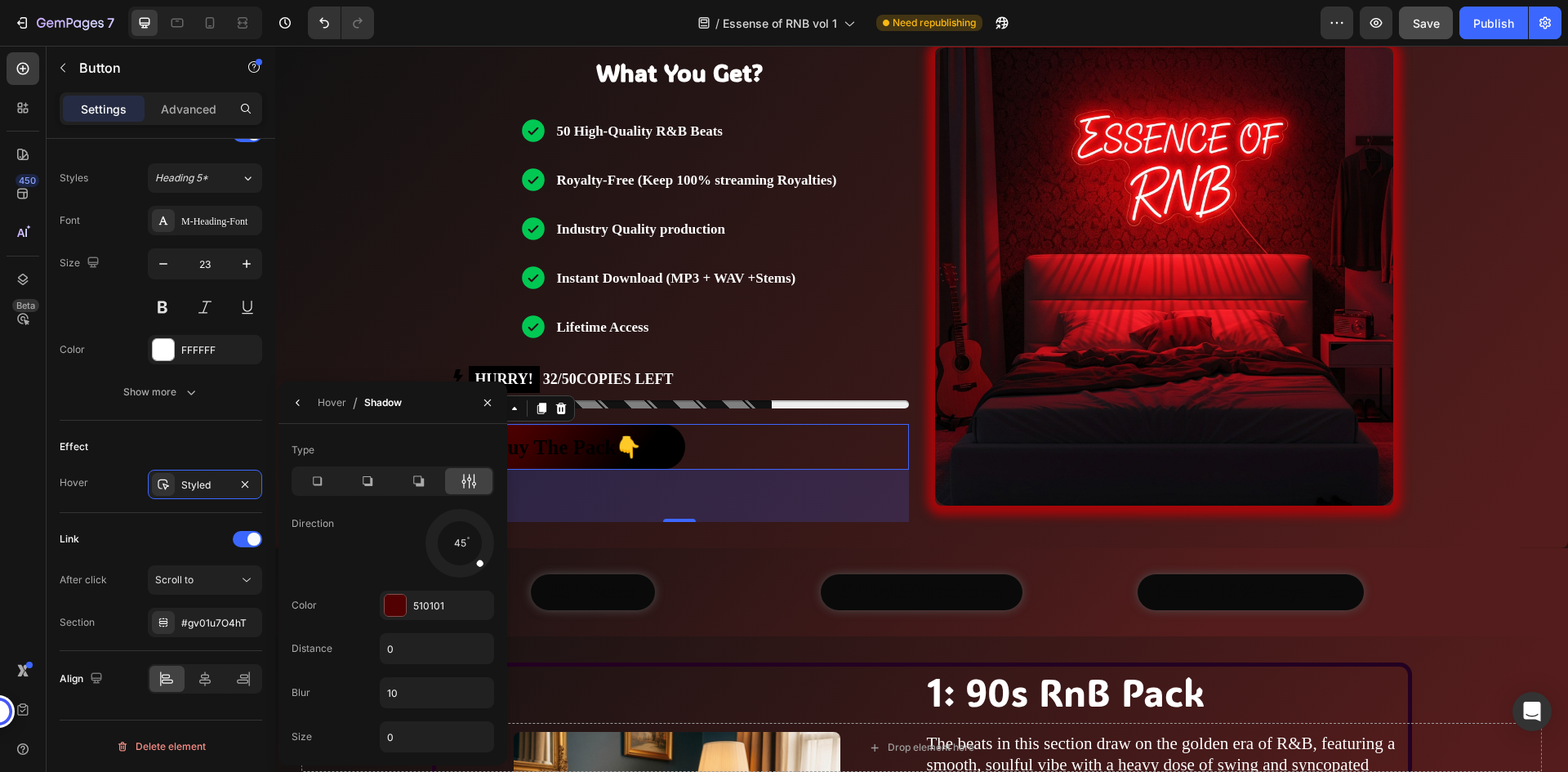
click at [369, 561] on div "Direction 45" at bounding box center [392, 543] width 203 height 68
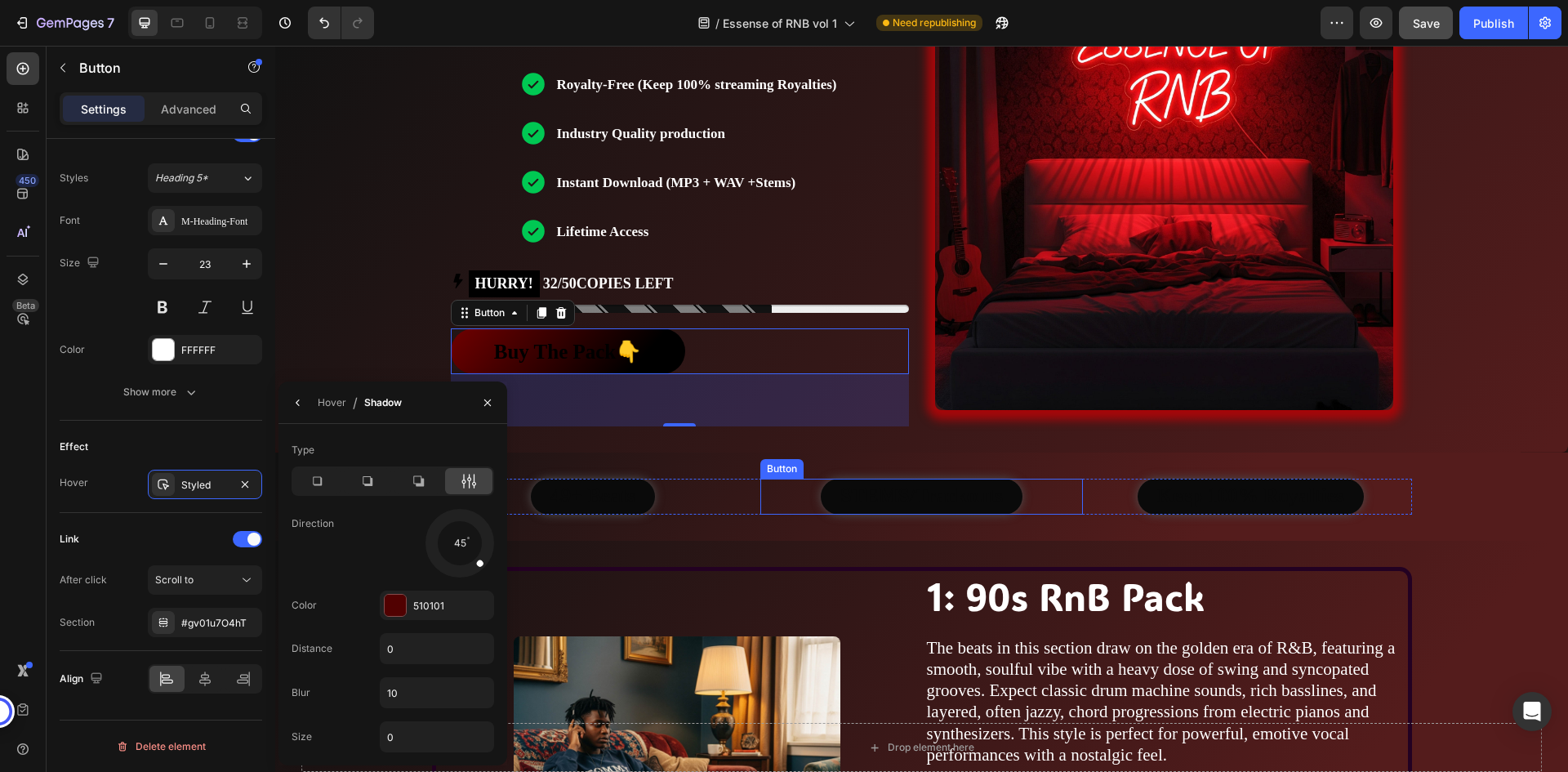
scroll to position [653, 0]
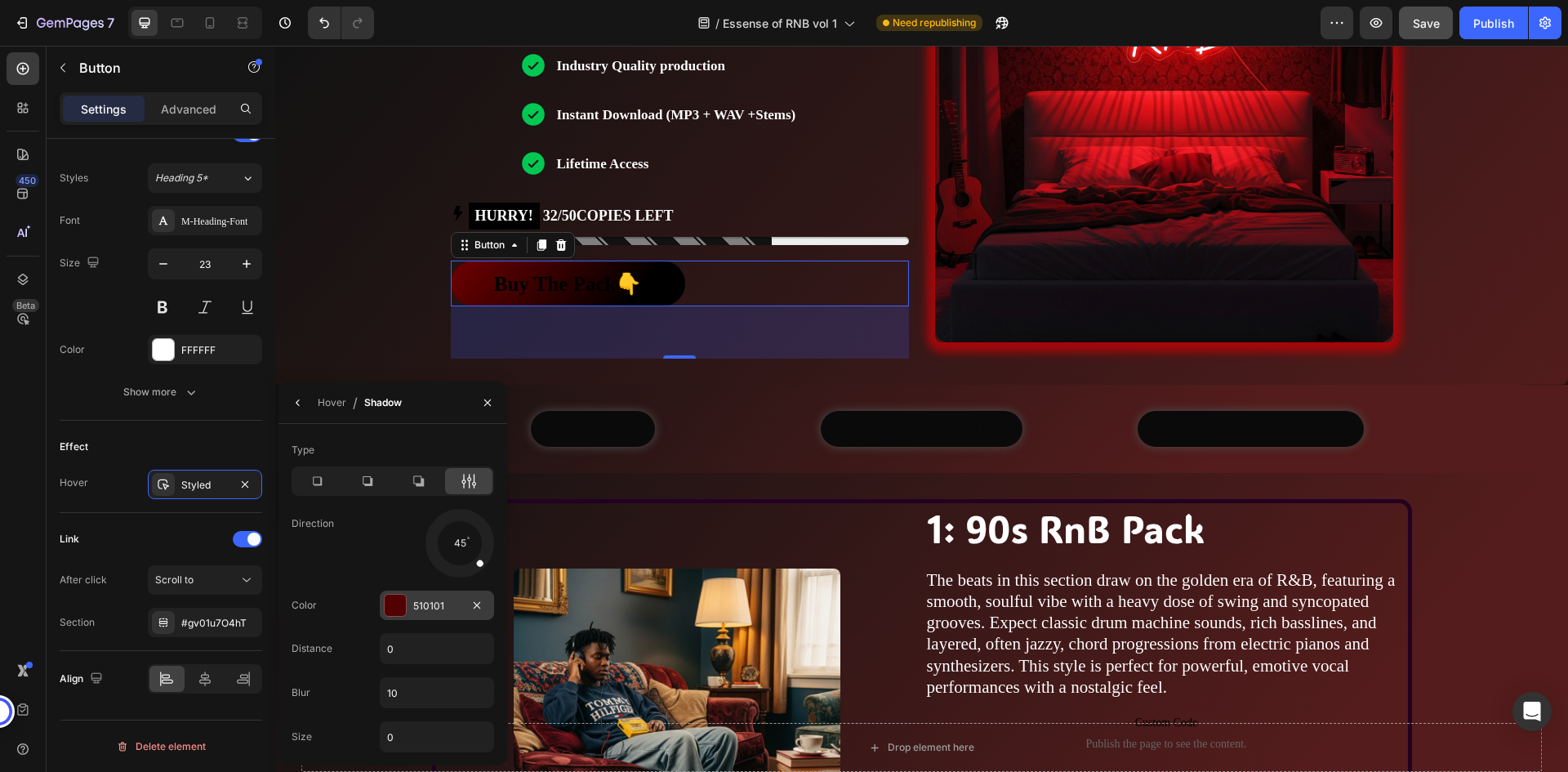
click at [438, 603] on div "510101" at bounding box center [436, 606] width 47 height 15
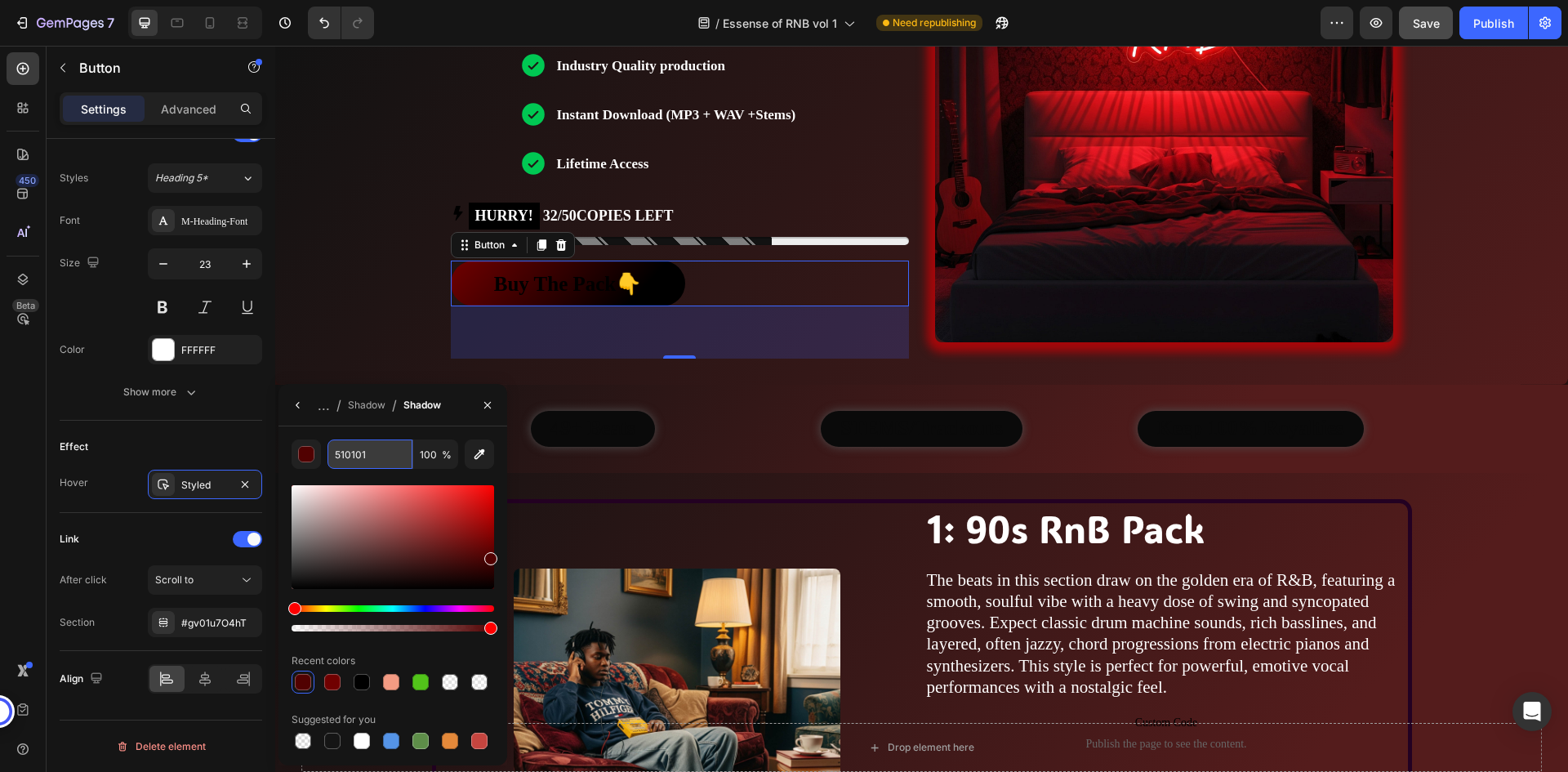
click at [0, 0] on input "510101" at bounding box center [0, 0] width 0 height 0
paste input "700000"
type input "700000"
click at [308, 430] on div "700000 100 % Recent colors Suggested for you" at bounding box center [392, 596] width 228 height 339
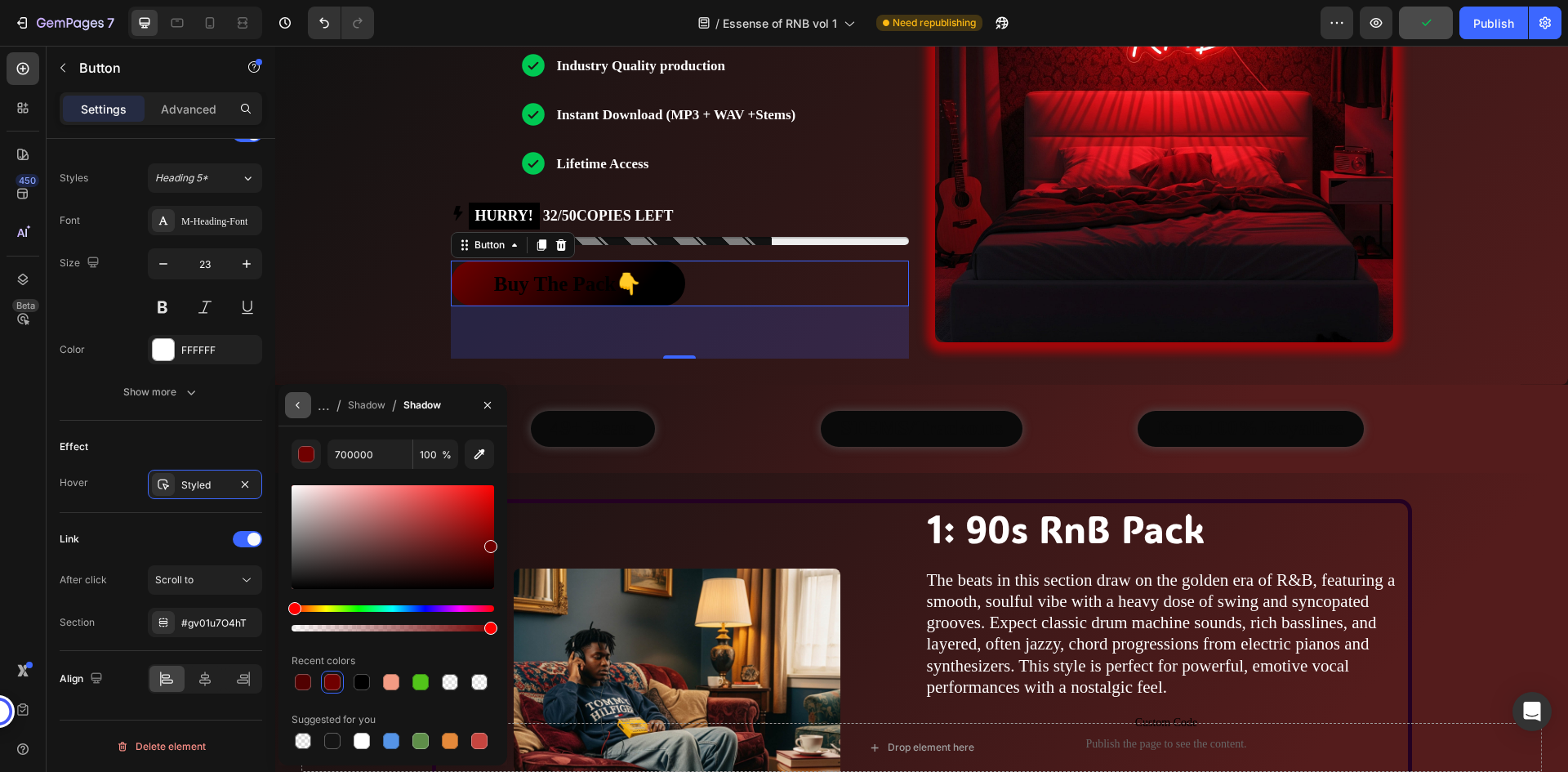
click at [300, 415] on button "button" at bounding box center [298, 404] width 26 height 26
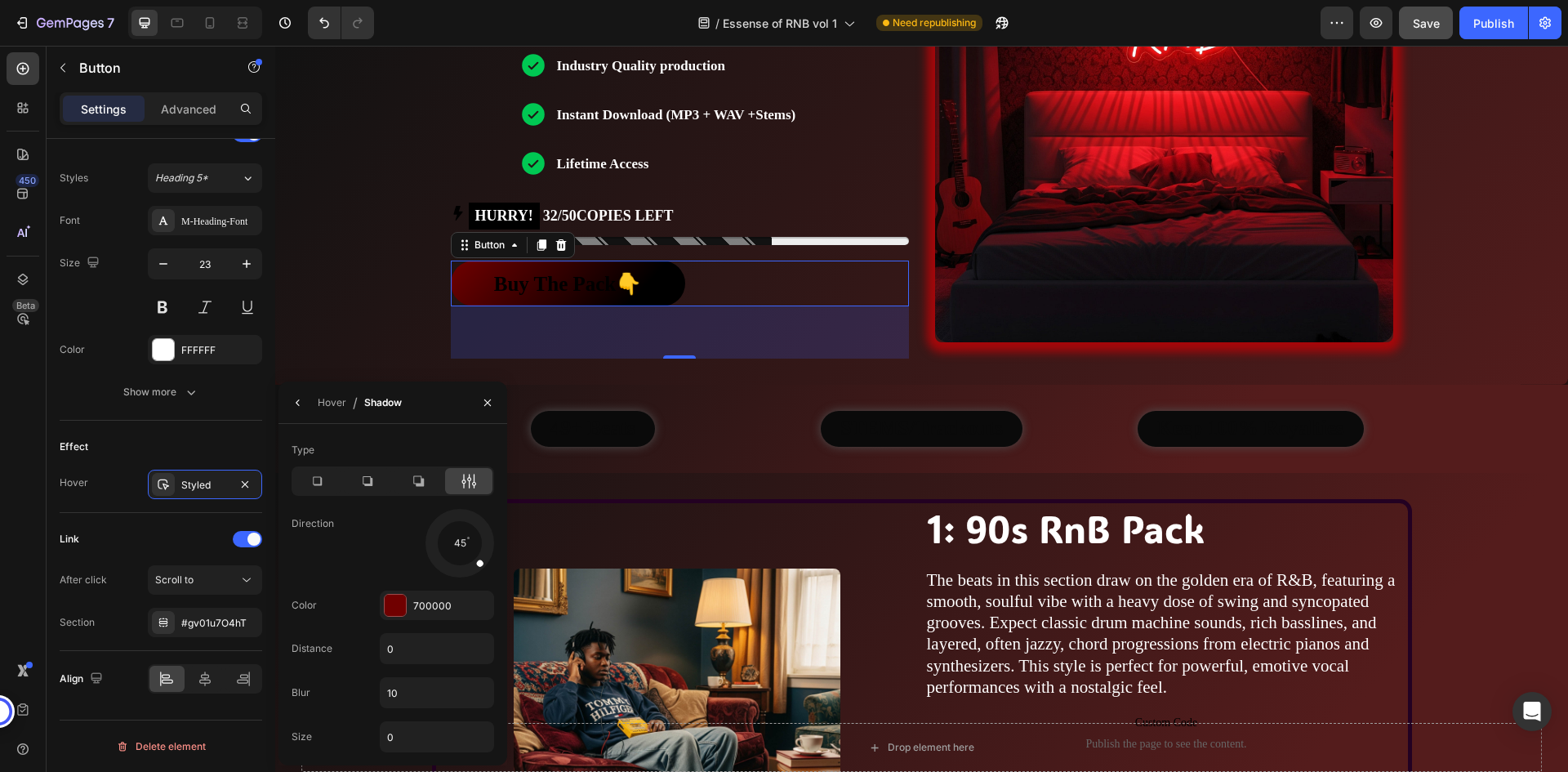
click at [374, 559] on div "Direction 45" at bounding box center [392, 543] width 203 height 68
click at [404, 705] on input "10" at bounding box center [437, 693] width 112 height 29
type input "25"
click at [404, 441] on div "Type" at bounding box center [392, 450] width 203 height 26
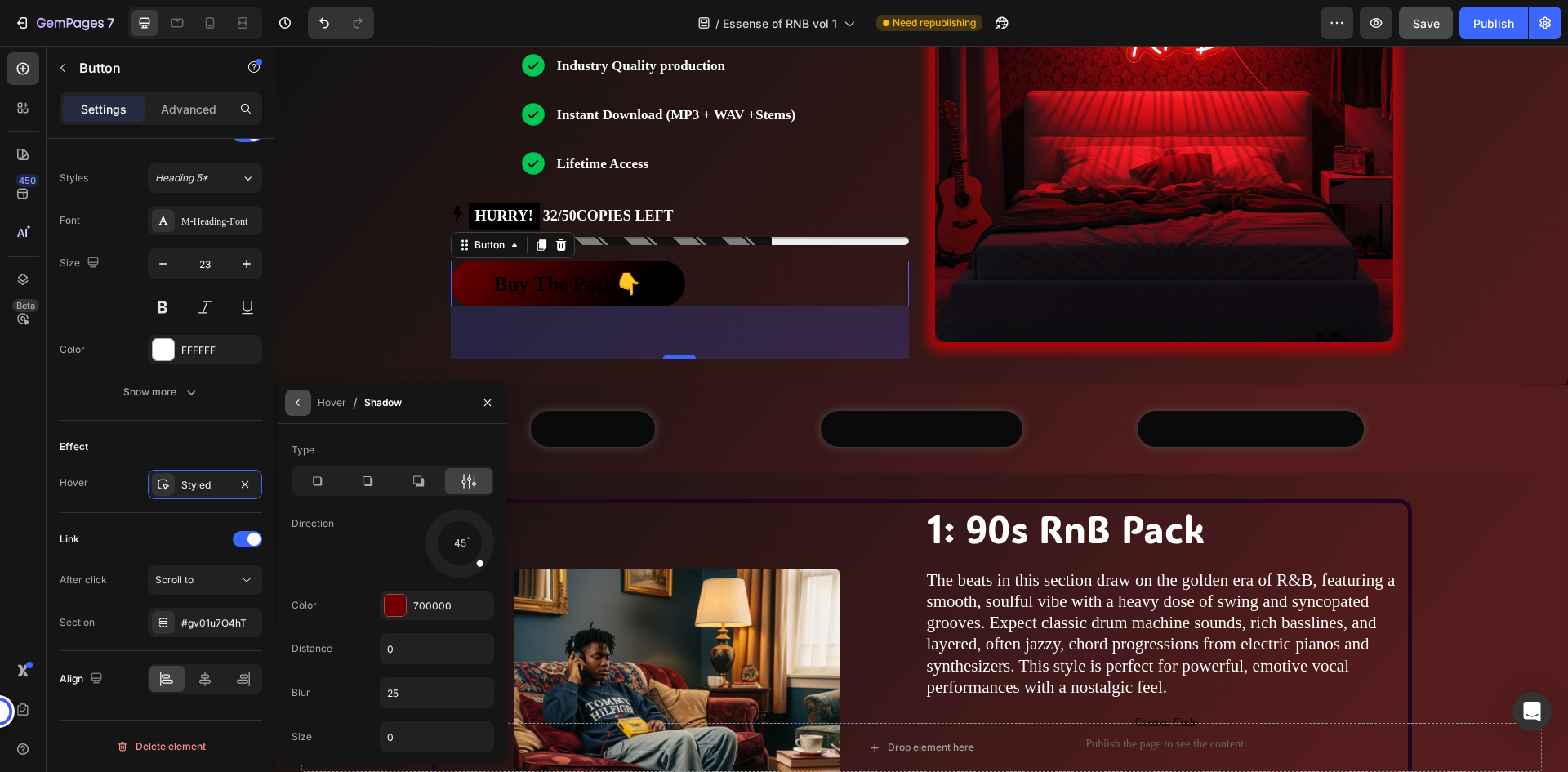
click at [298, 401] on icon "button" at bounding box center [298, 402] width 4 height 6
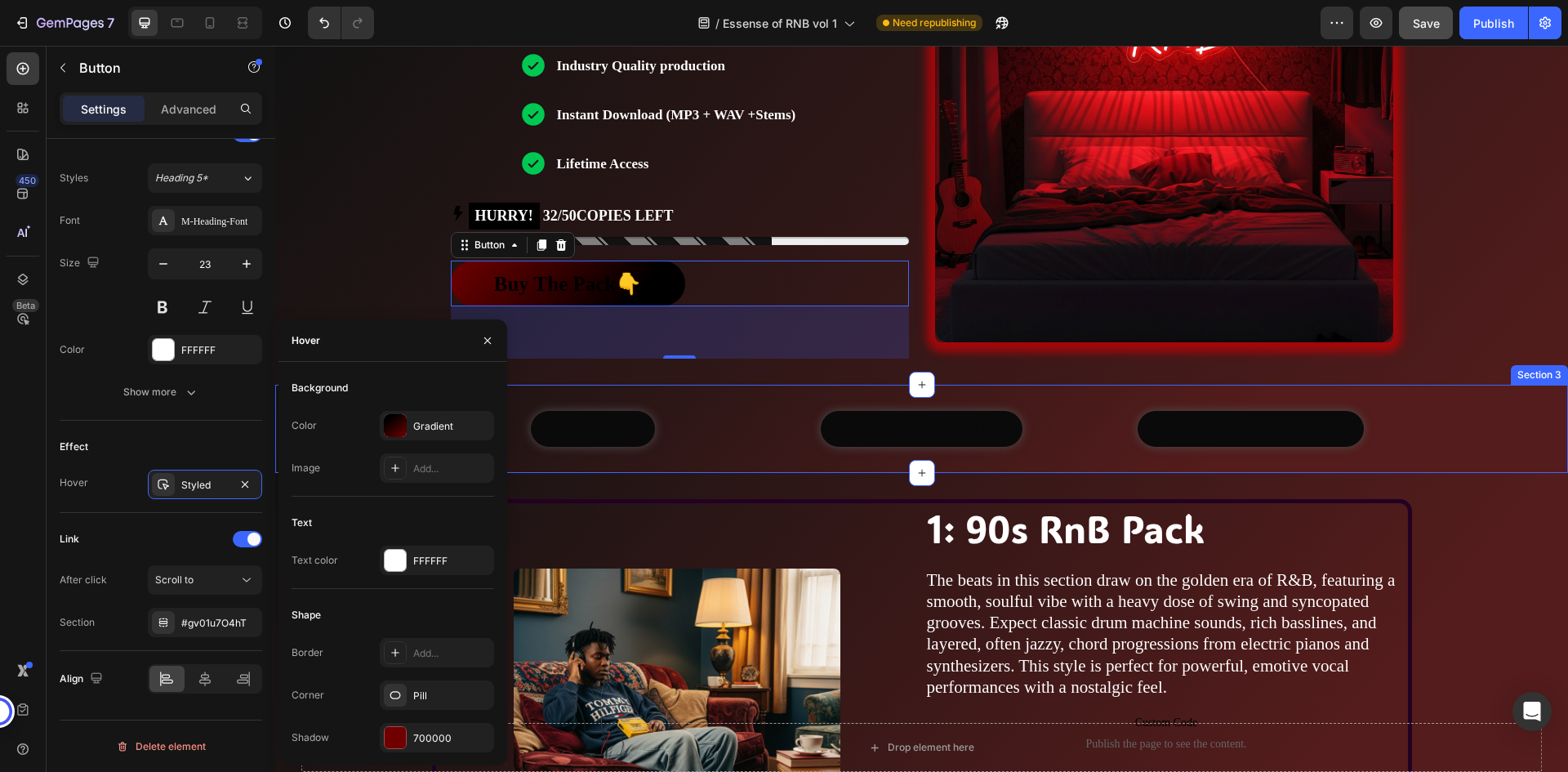
scroll to position [735, 0]
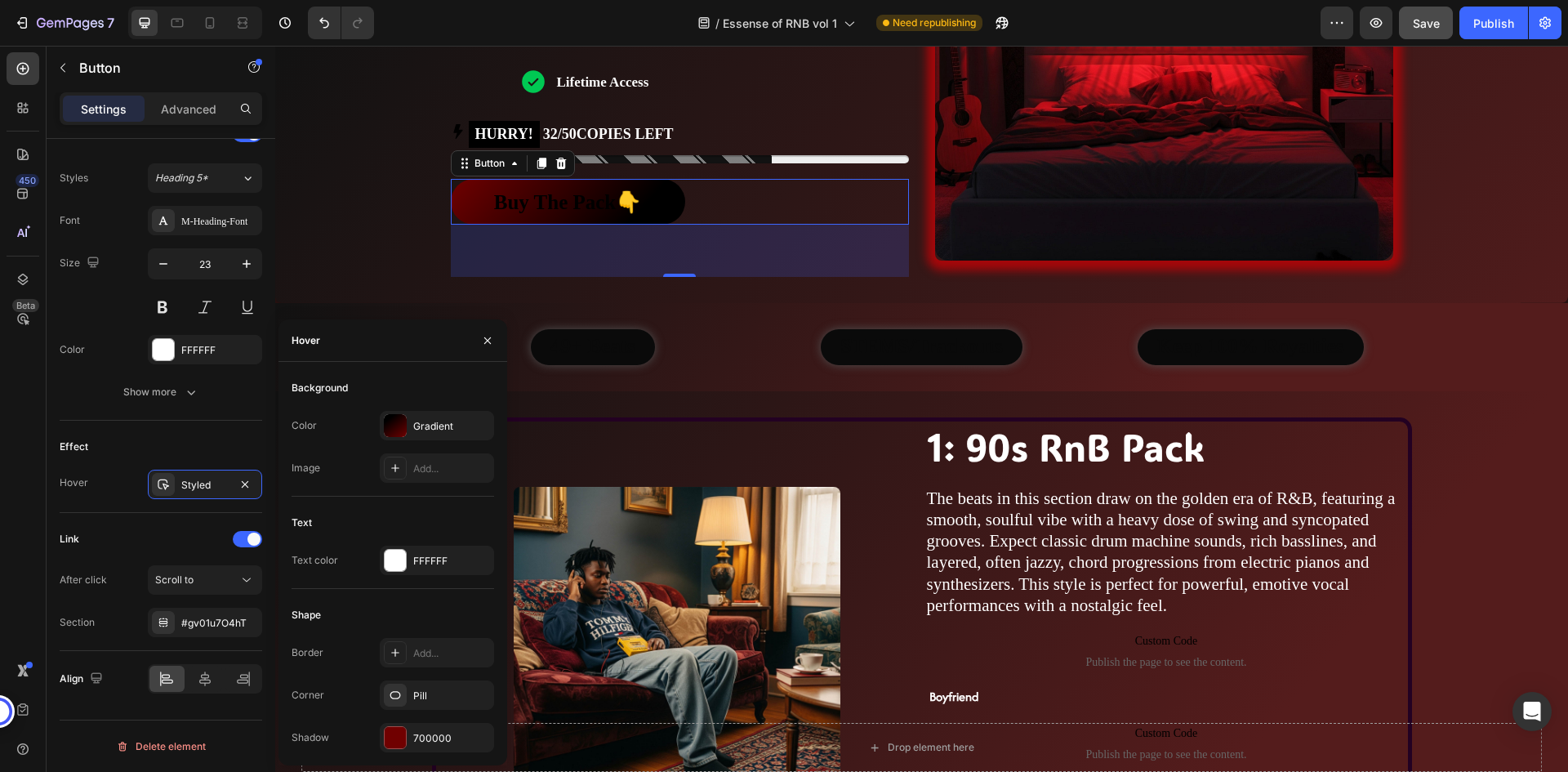
click at [355, 517] on div "Text" at bounding box center [392, 522] width 203 height 26
click at [408, 561] on div "FFFFFF" at bounding box center [437, 560] width 114 height 29
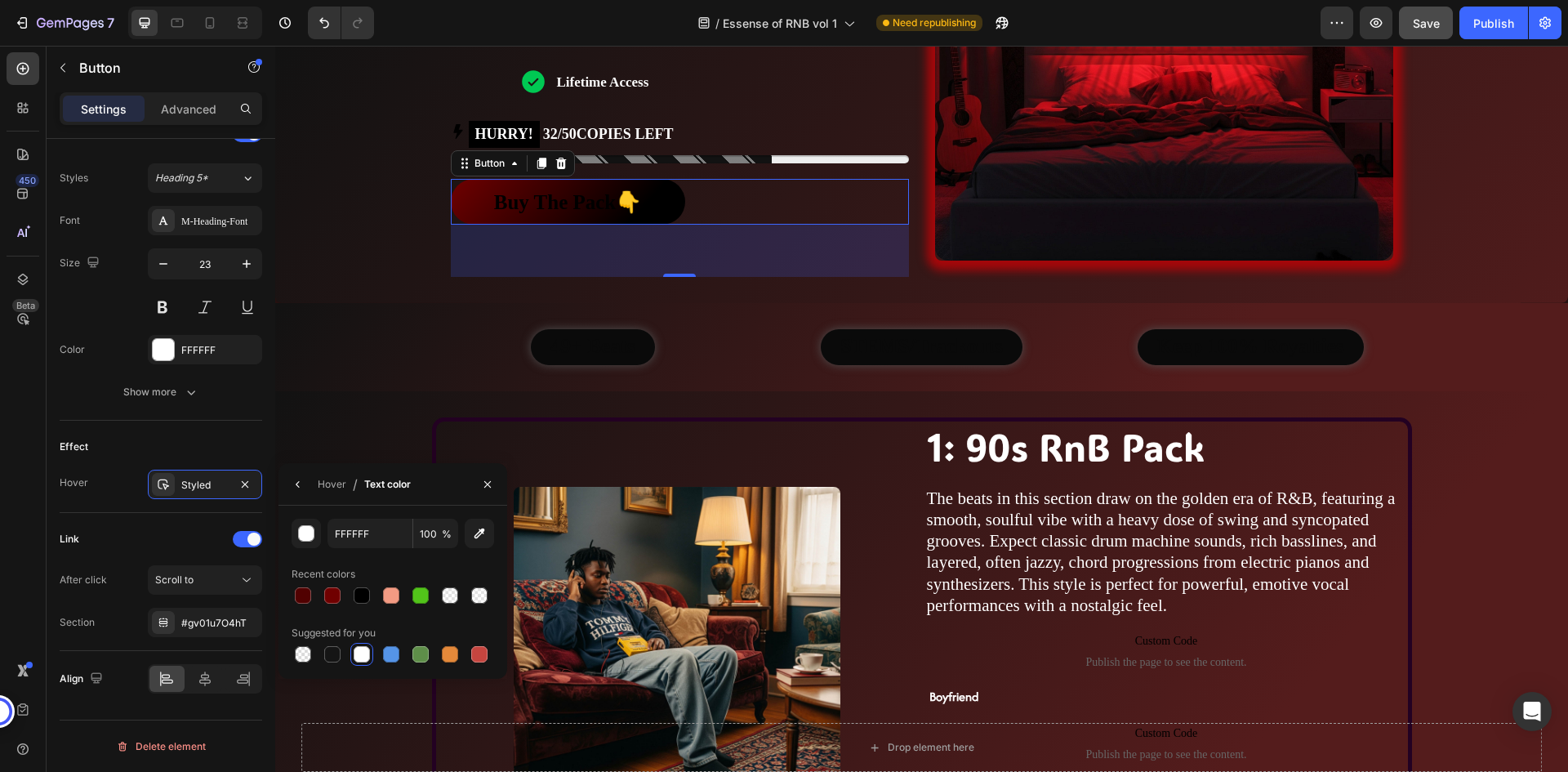
click at [364, 649] on div at bounding box center [362, 654] width 17 height 17
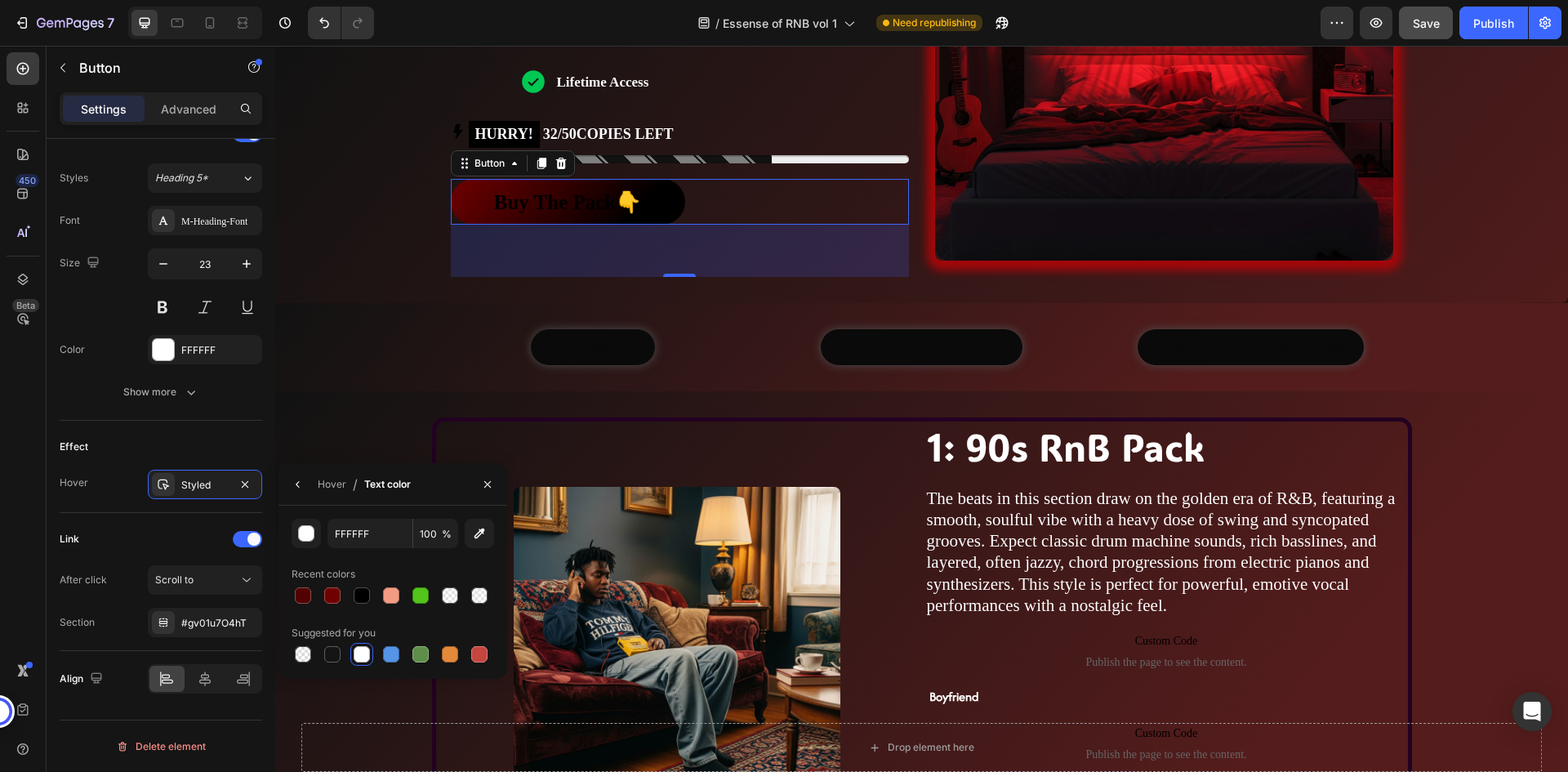
click at [364, 649] on div at bounding box center [362, 654] width 17 height 17
click at [402, 463] on div "Hover / Text color" at bounding box center [347, 484] width 139 height 41
click at [212, 384] on button "Show more" at bounding box center [161, 392] width 203 height 29
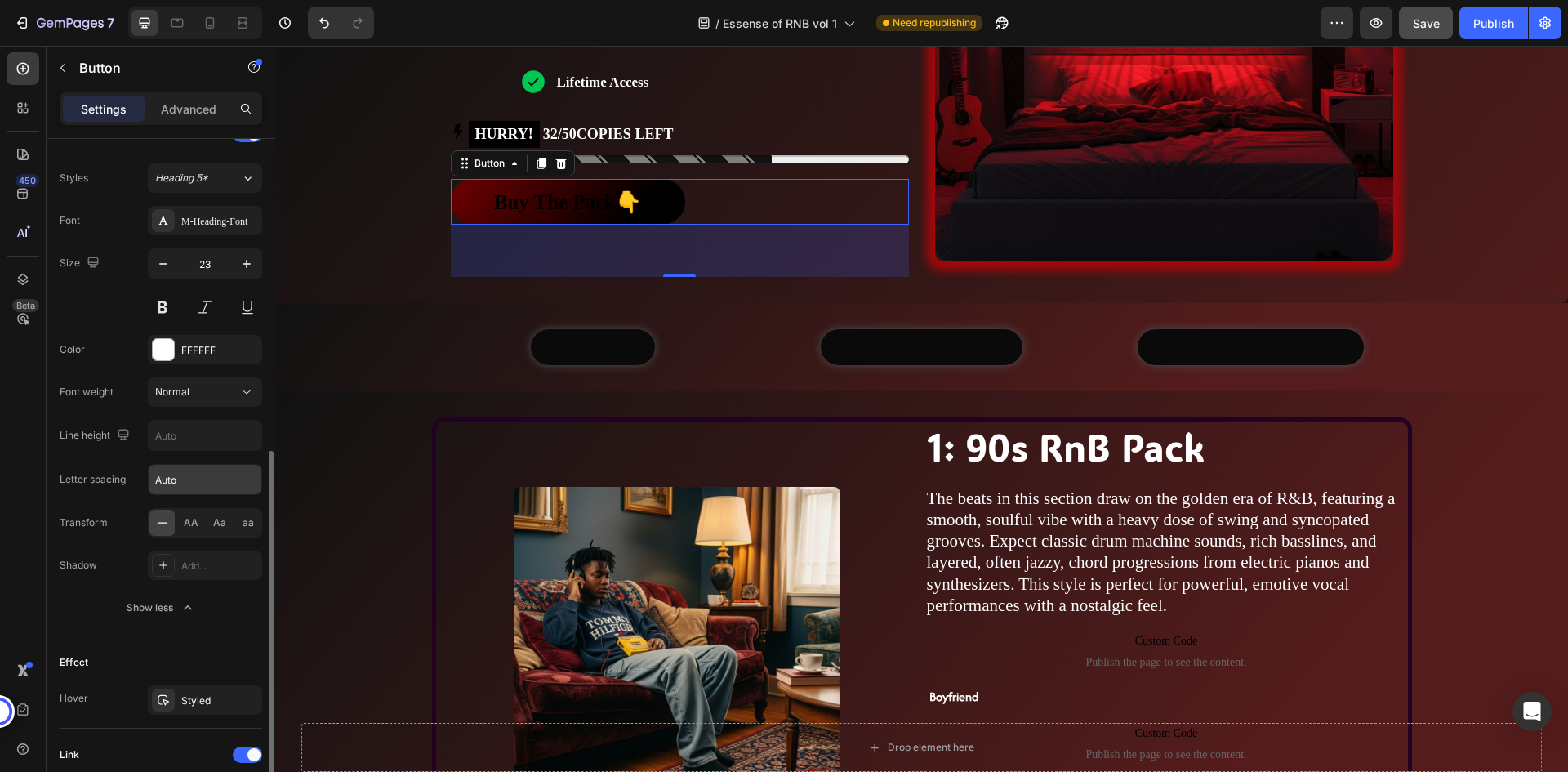
scroll to position [413, 0]
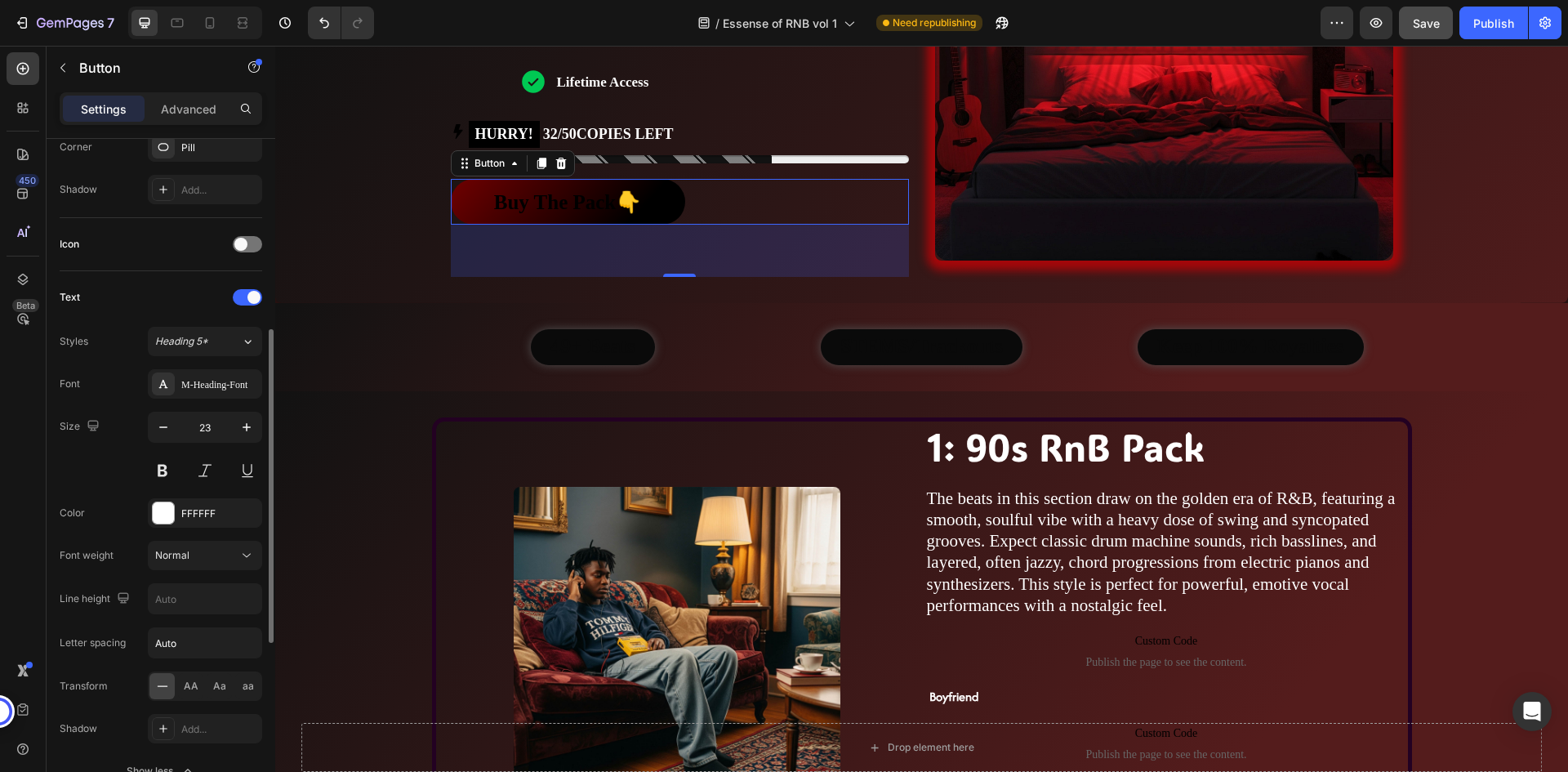
click at [179, 265] on div "Icon" at bounding box center [161, 245] width 203 height 53
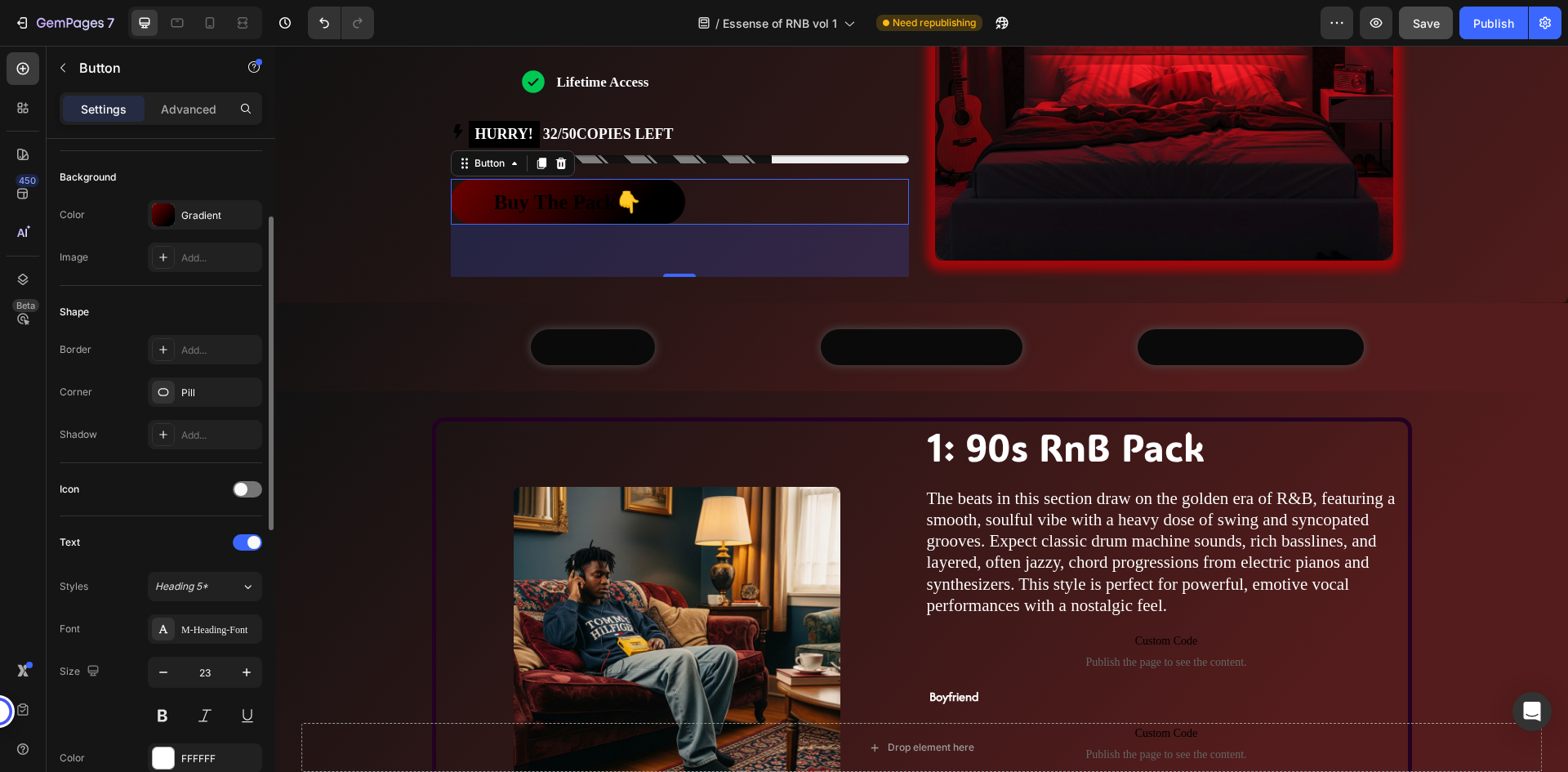
click at [193, 309] on div "Shape" at bounding box center [161, 311] width 203 height 26
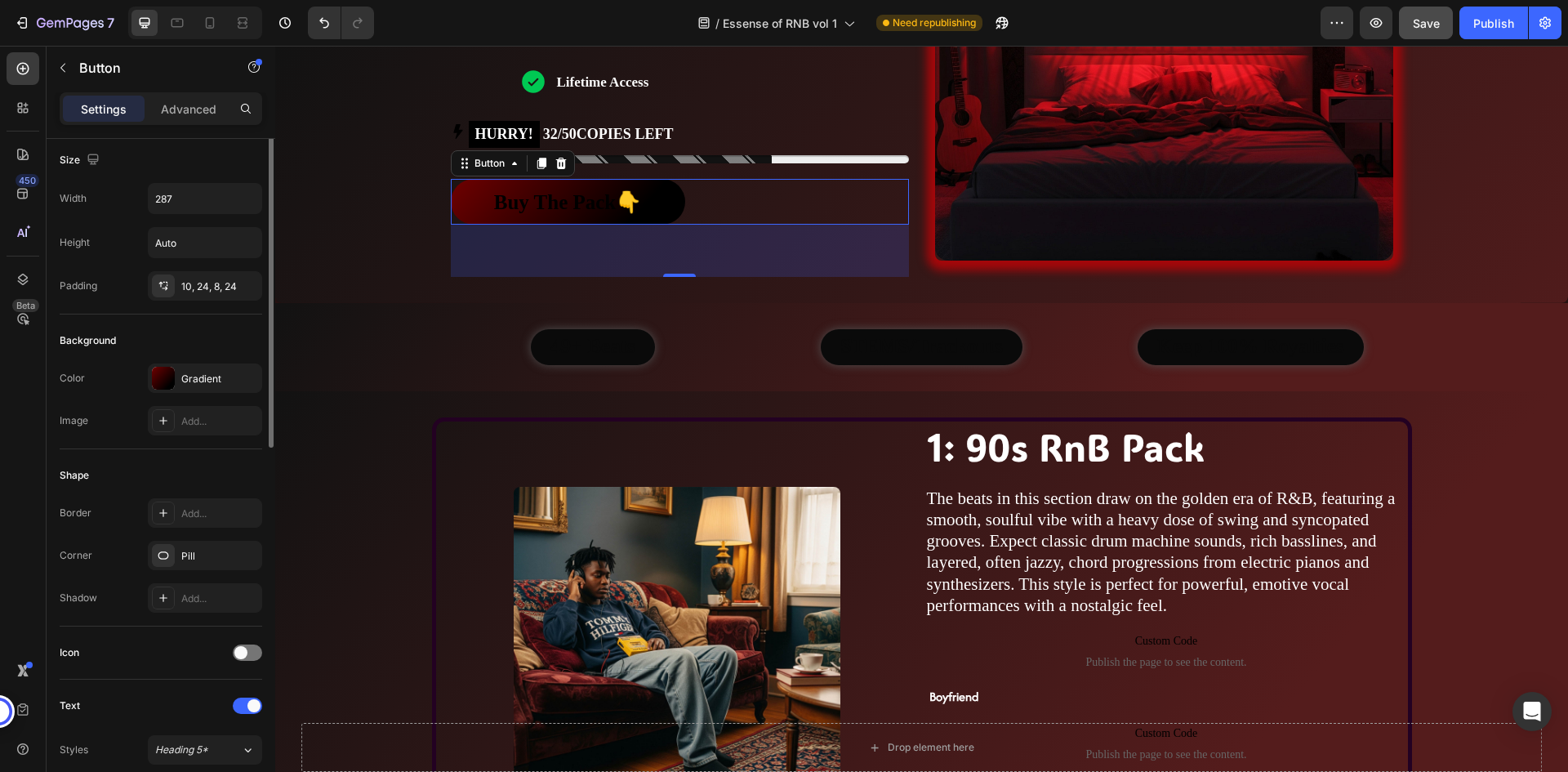
scroll to position [0, 0]
drag, startPoint x: 215, startPoint y: 151, endPoint x: 40, endPoint y: 104, distance: 181.2
click at [215, 454] on div "Size Width 287 Height Auto Padding 10, 24, 8, 24" at bounding box center [161, 543] width 203 height 177
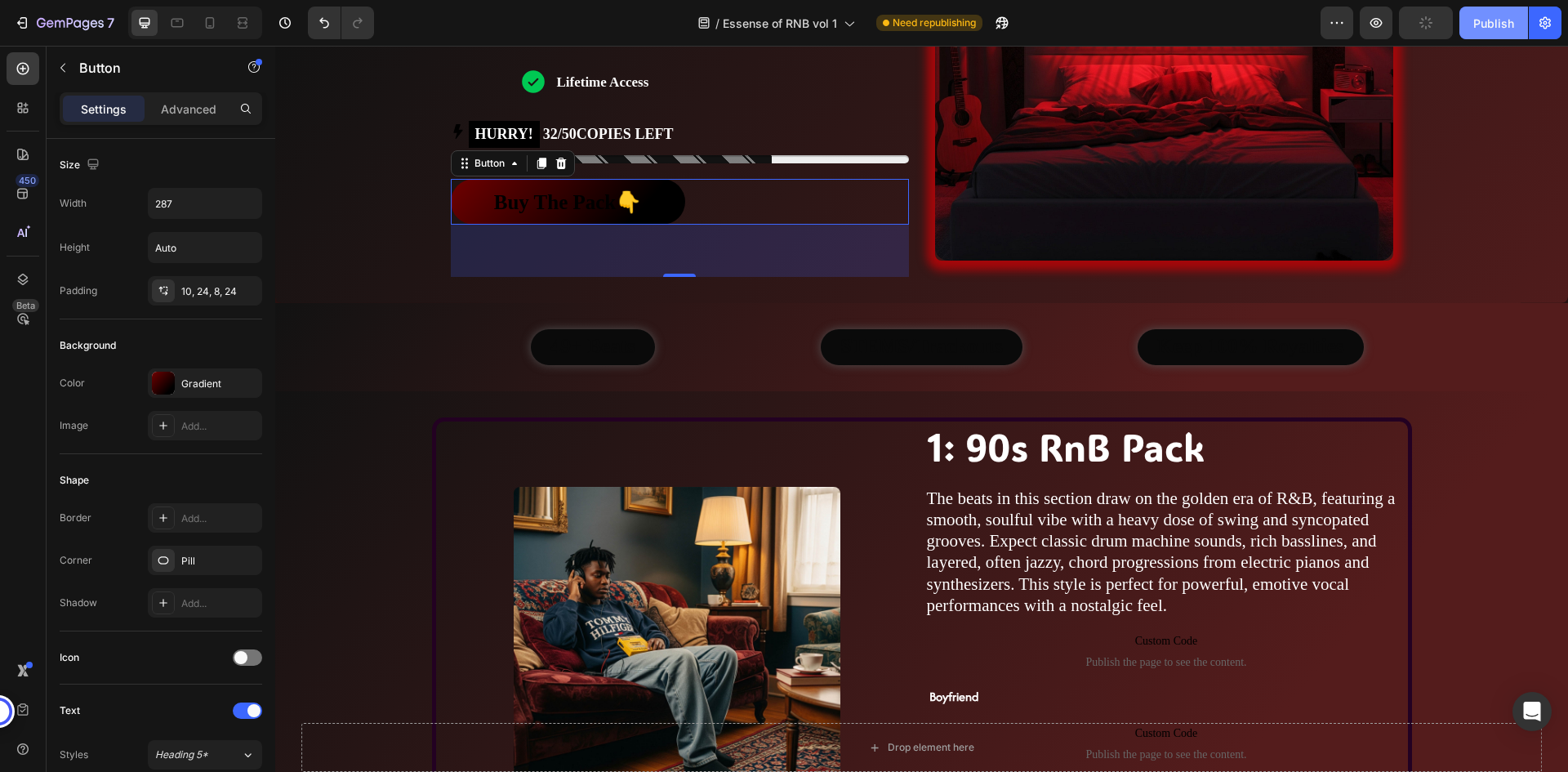
click at [1499, 21] on div "Publish" at bounding box center [1493, 23] width 41 height 18
click at [708, 205] on div "Buy The Pack👇 Button 64" at bounding box center [679, 202] width 458 height 46
click at [730, 192] on div "Buy The Pack👇 Button 64" at bounding box center [679, 202] width 458 height 46
click at [791, 206] on div "Buy The Pack👇 Button 64" at bounding box center [679, 202] width 458 height 46
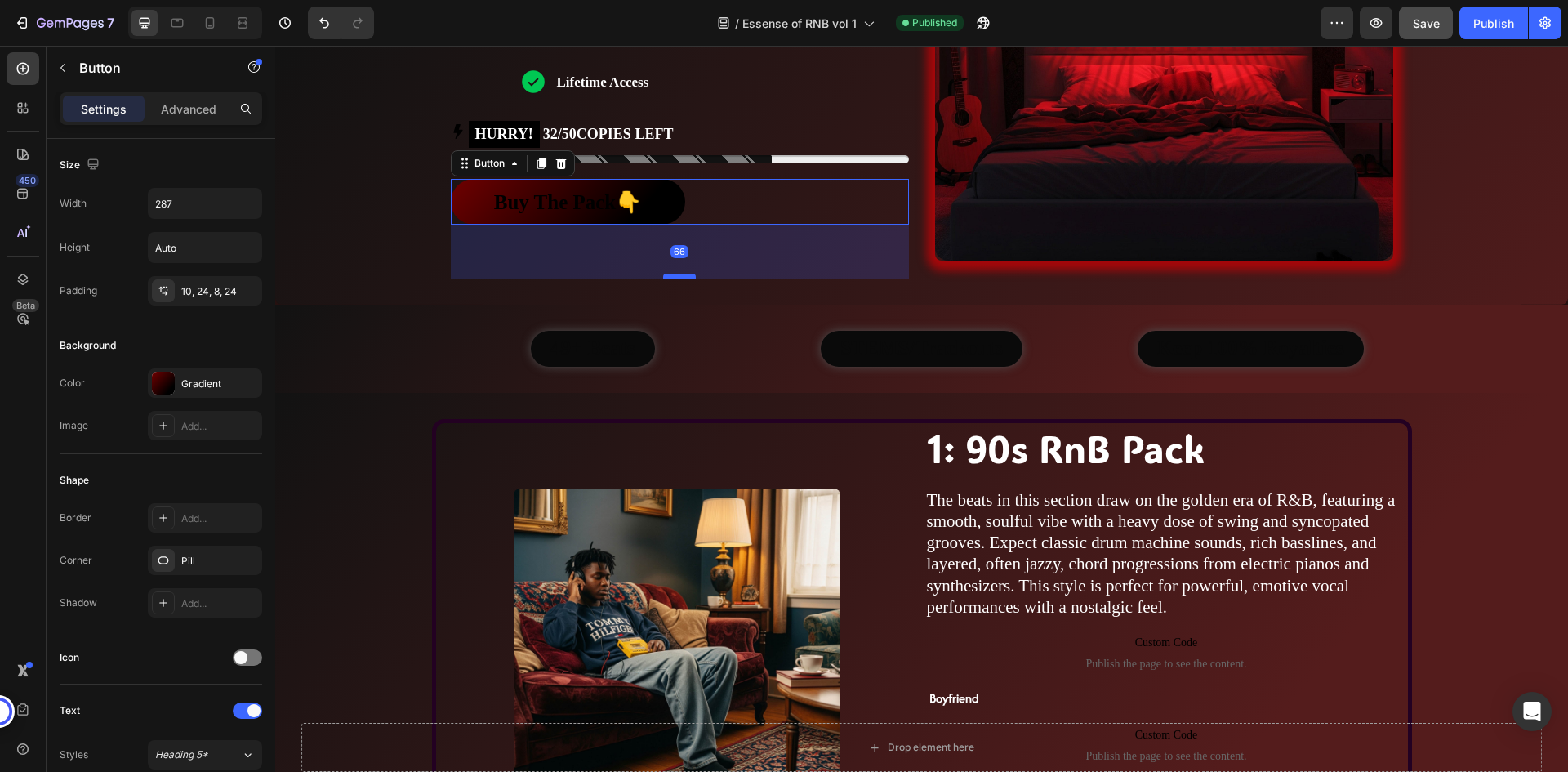
click at [673, 276] on div at bounding box center [679, 275] width 32 height 5
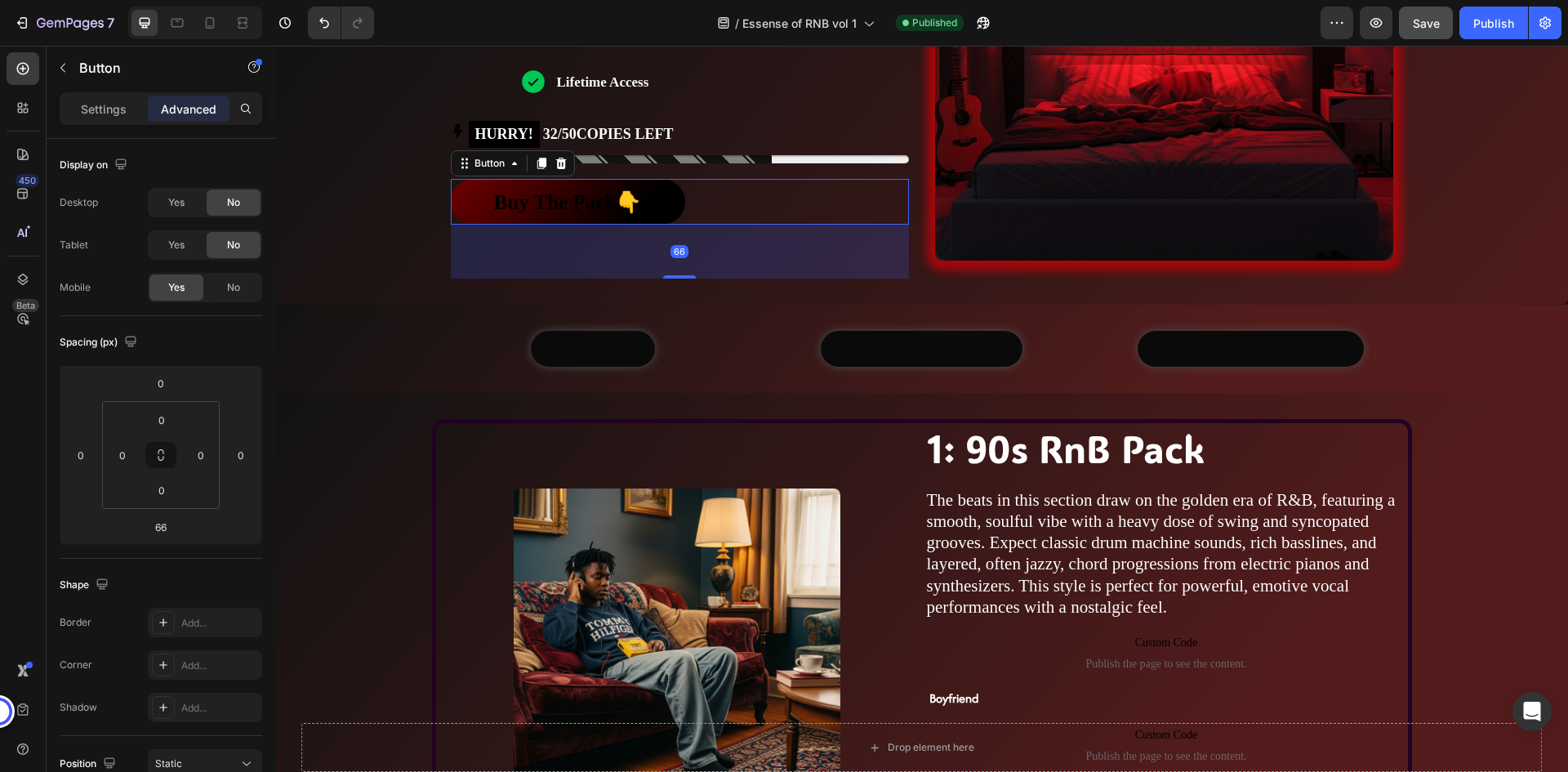
click at [729, 206] on div "Buy The Pack👇 Button 66" at bounding box center [679, 202] width 458 height 46
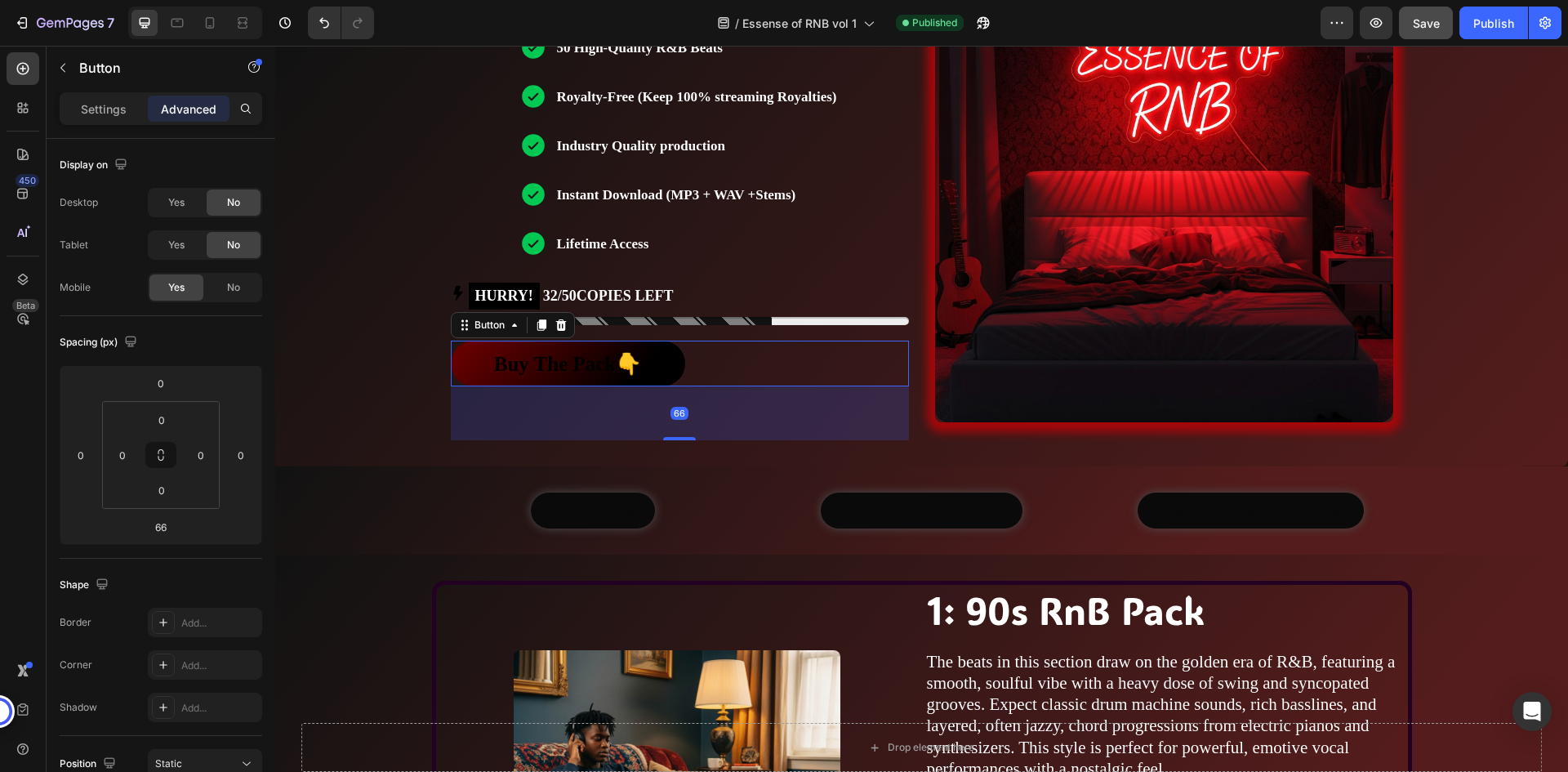
scroll to position [571, 0]
click at [768, 369] on div "Buy The Pack👇 Button 66" at bounding box center [679, 365] width 458 height 46
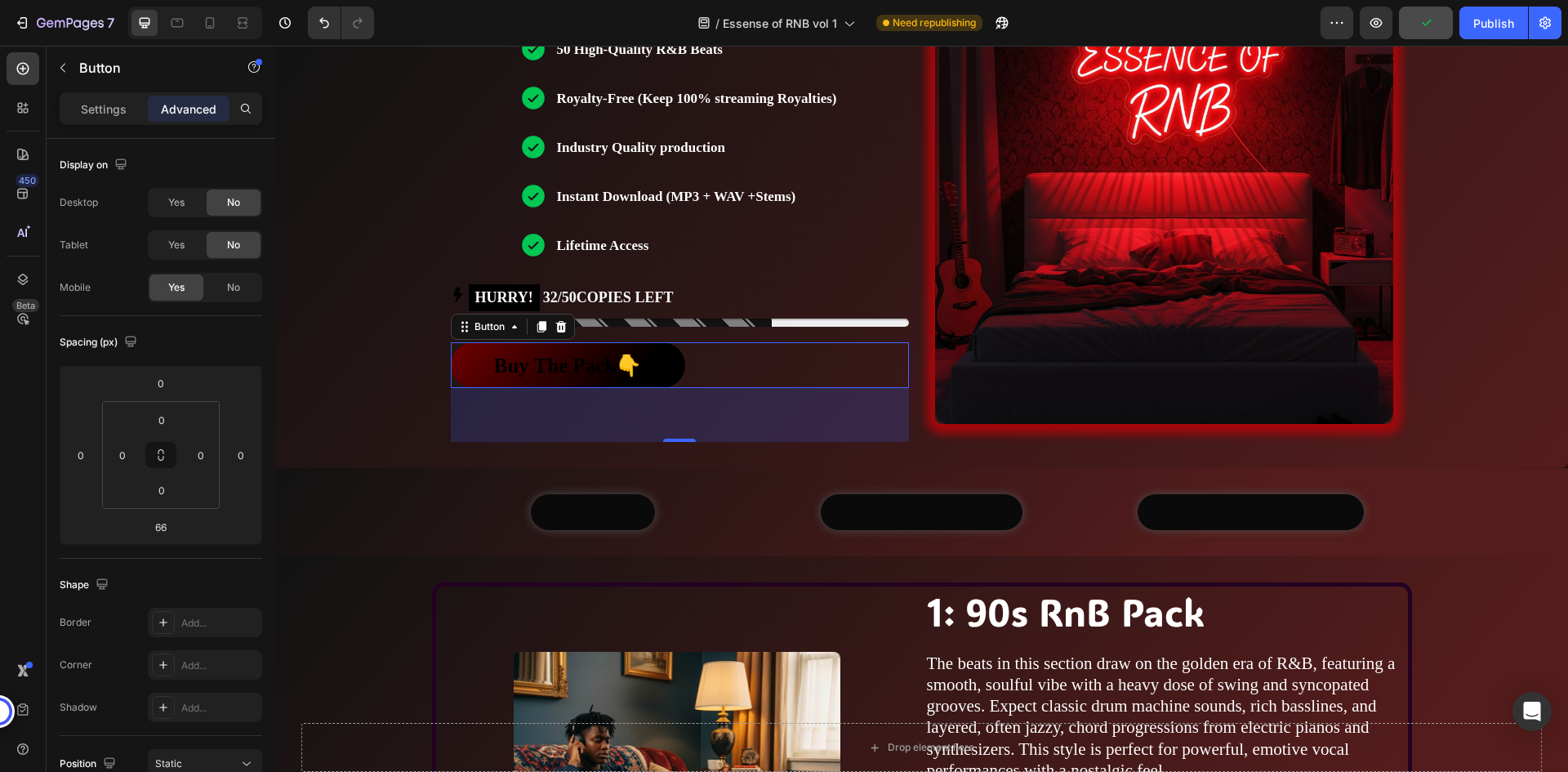
click at [495, 412] on div "66" at bounding box center [679, 415] width 458 height 53
click at [82, 100] on p "Settings" at bounding box center [104, 109] width 46 height 18
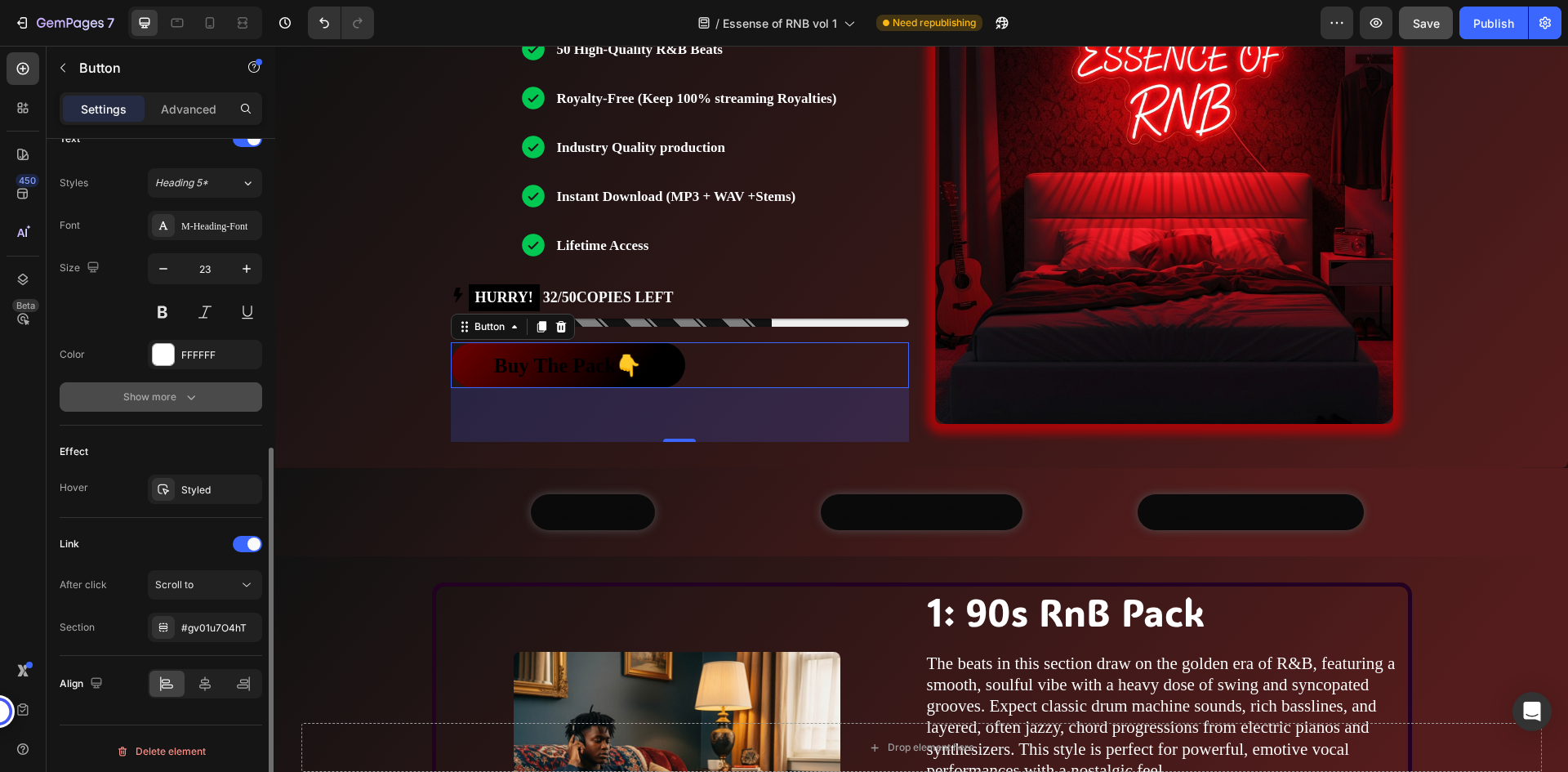
click at [185, 391] on icon "button" at bounding box center [192, 397] width 17 height 17
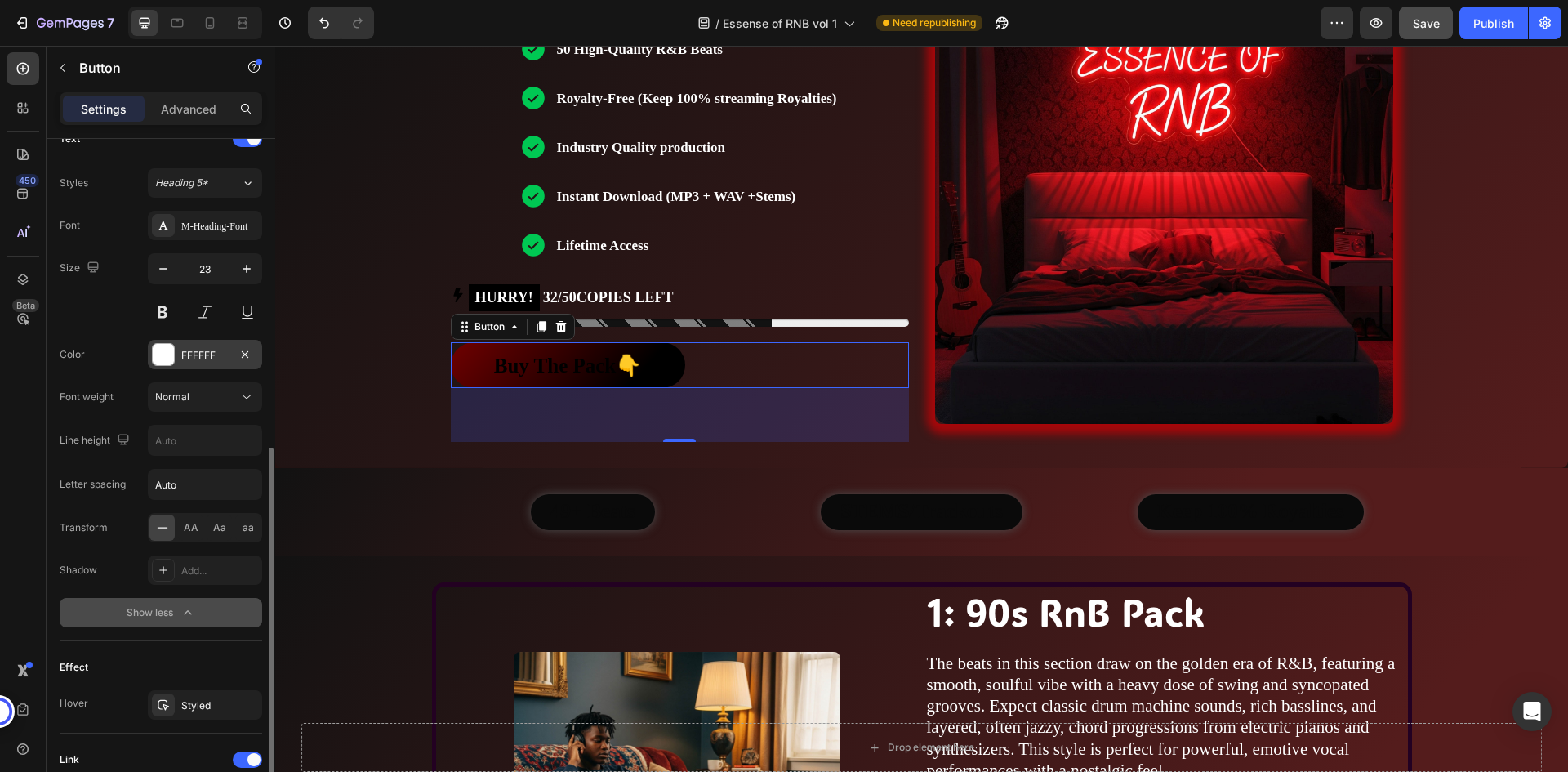
click at [181, 342] on div "FFFFFF" at bounding box center [205, 355] width 114 height 29
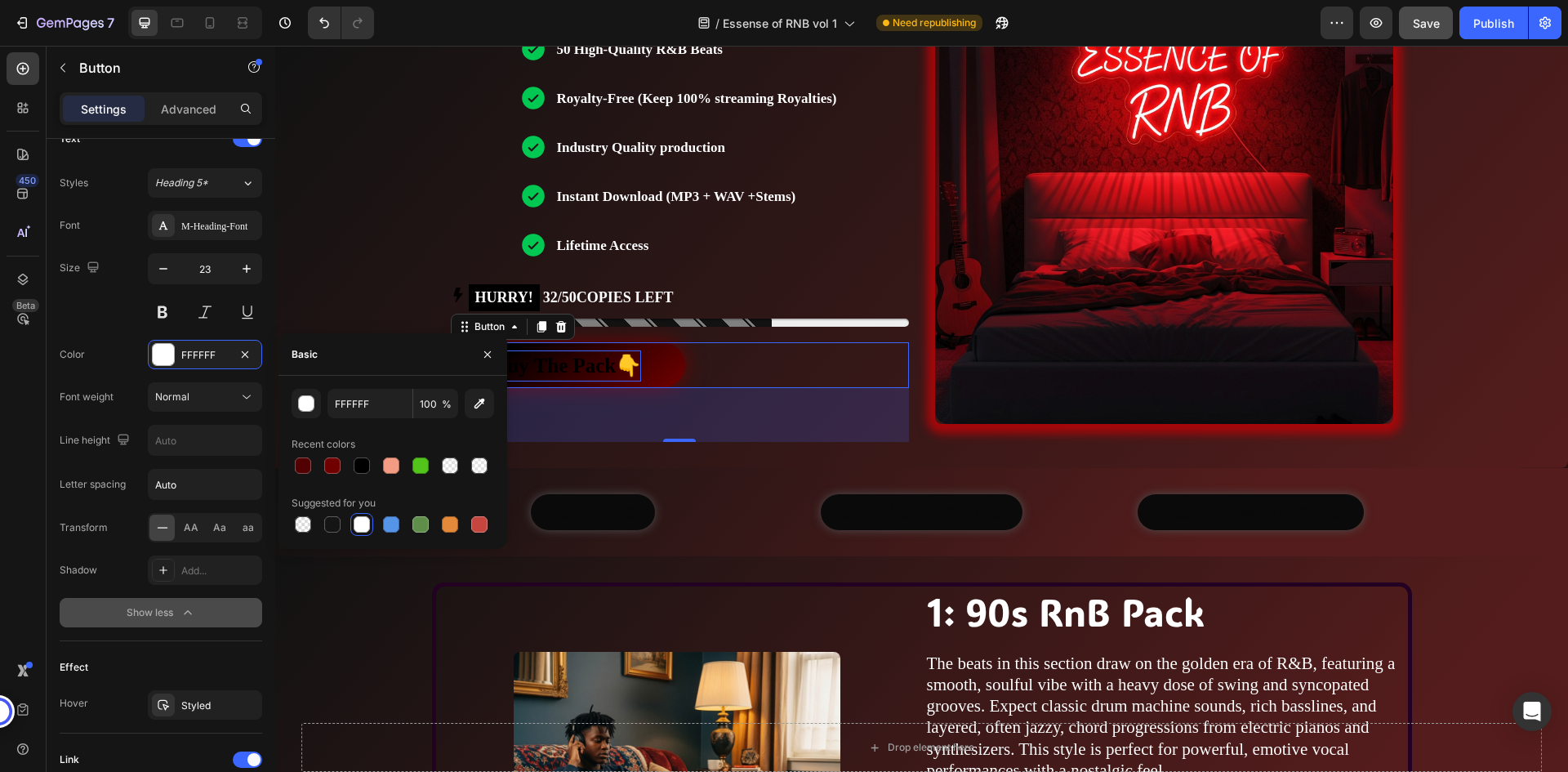
click at [569, 367] on strong "Buy The Pack👇" at bounding box center [568, 366] width 147 height 22
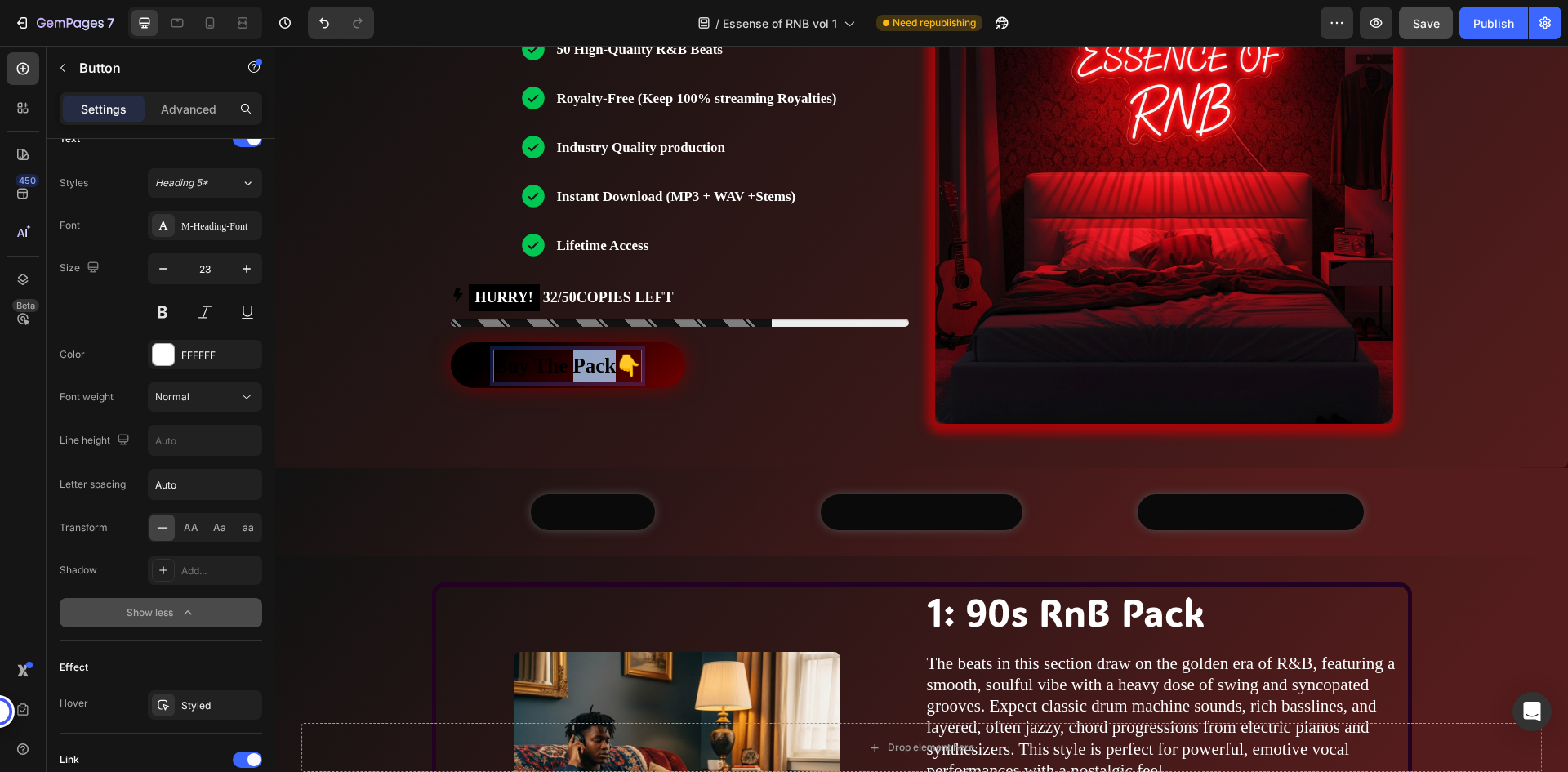
click at [569, 367] on strong "Buy The Pack👇" at bounding box center [568, 366] width 147 height 22
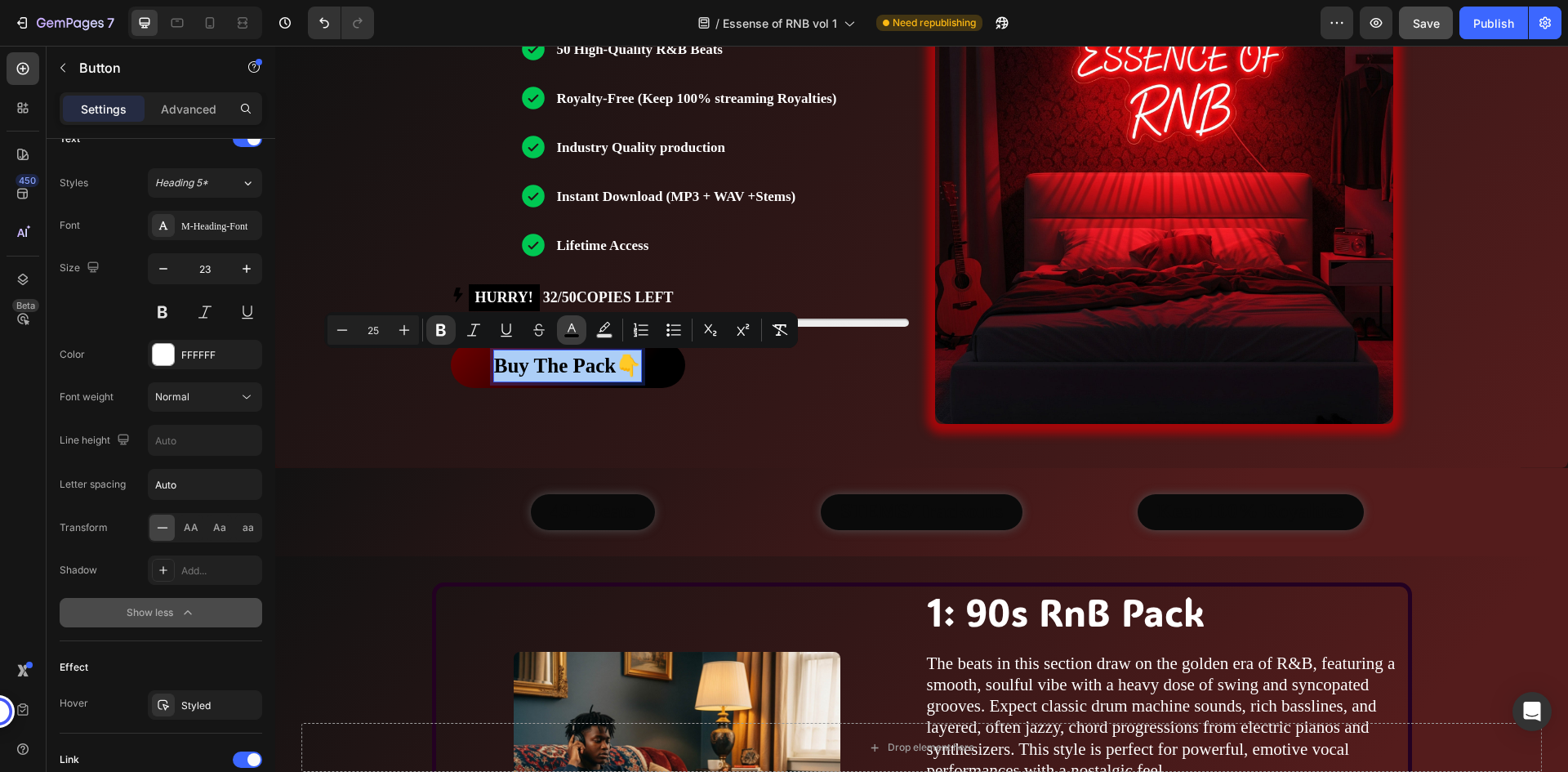
click at [568, 328] on icon "Editor contextual toolbar" at bounding box center [572, 330] width 17 height 17
type input "000000"
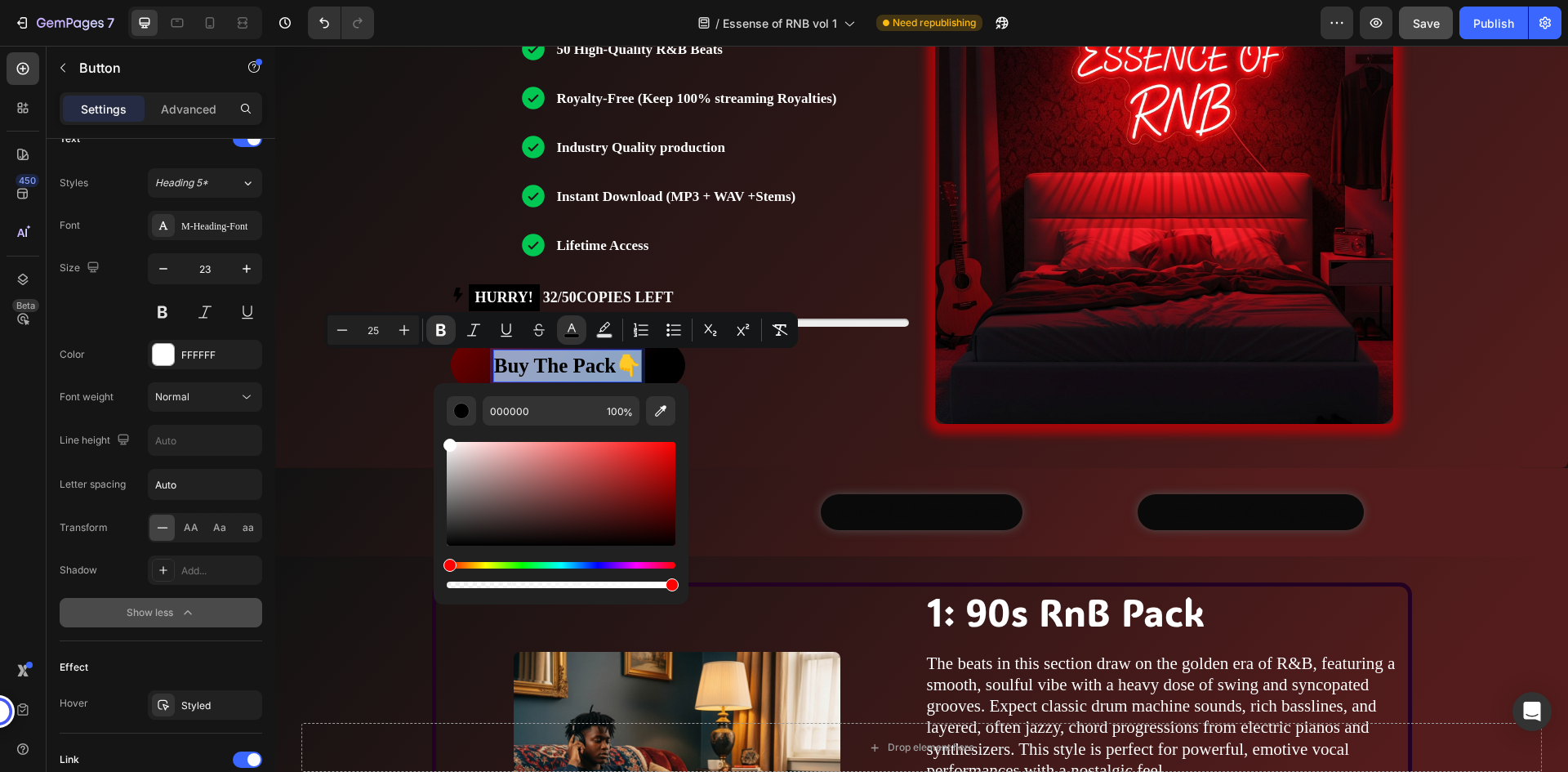
type input "FFFFFF"
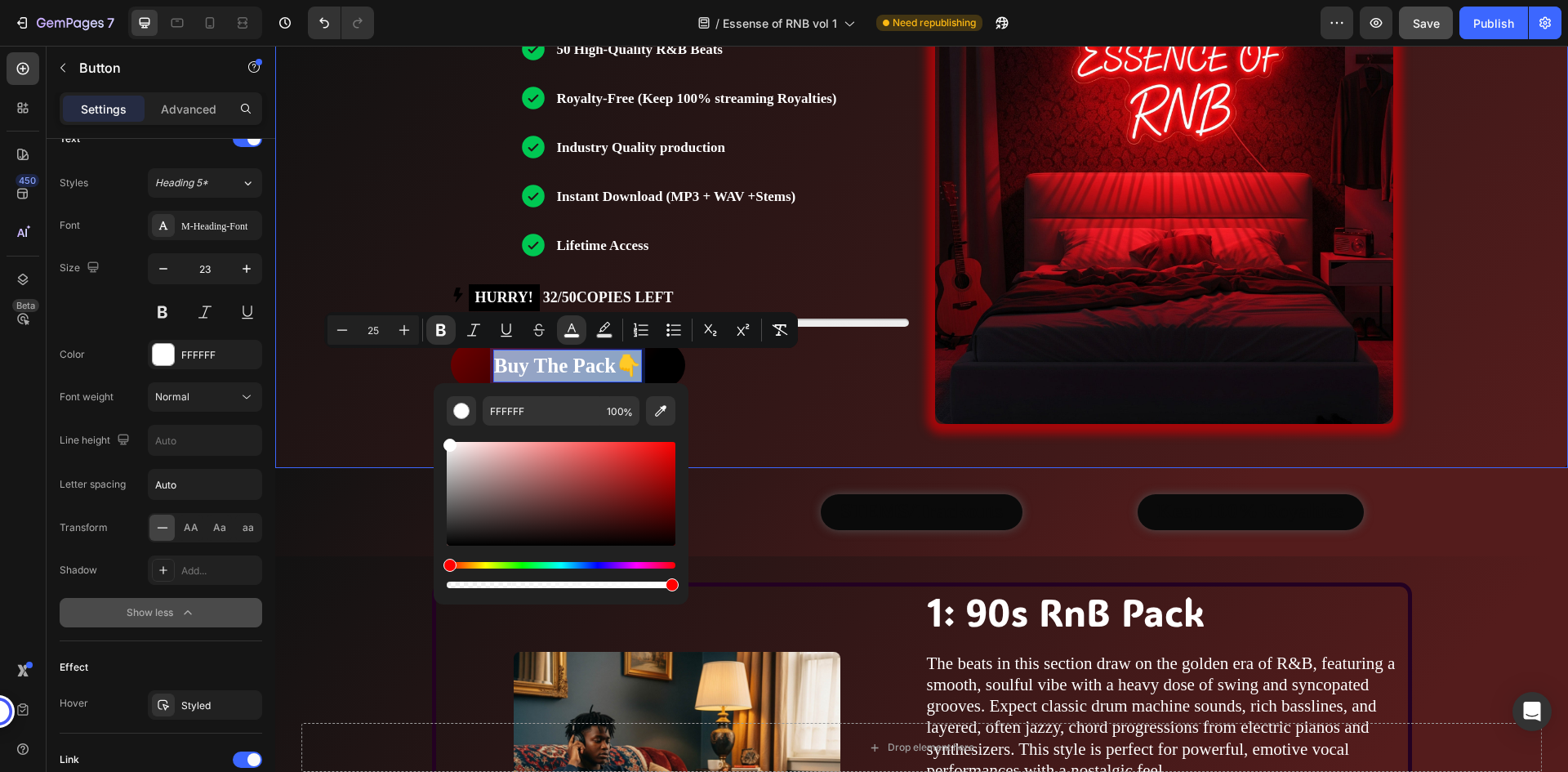
drag, startPoint x: 772, startPoint y: 517, endPoint x: 424, endPoint y: 427, distance: 359.4
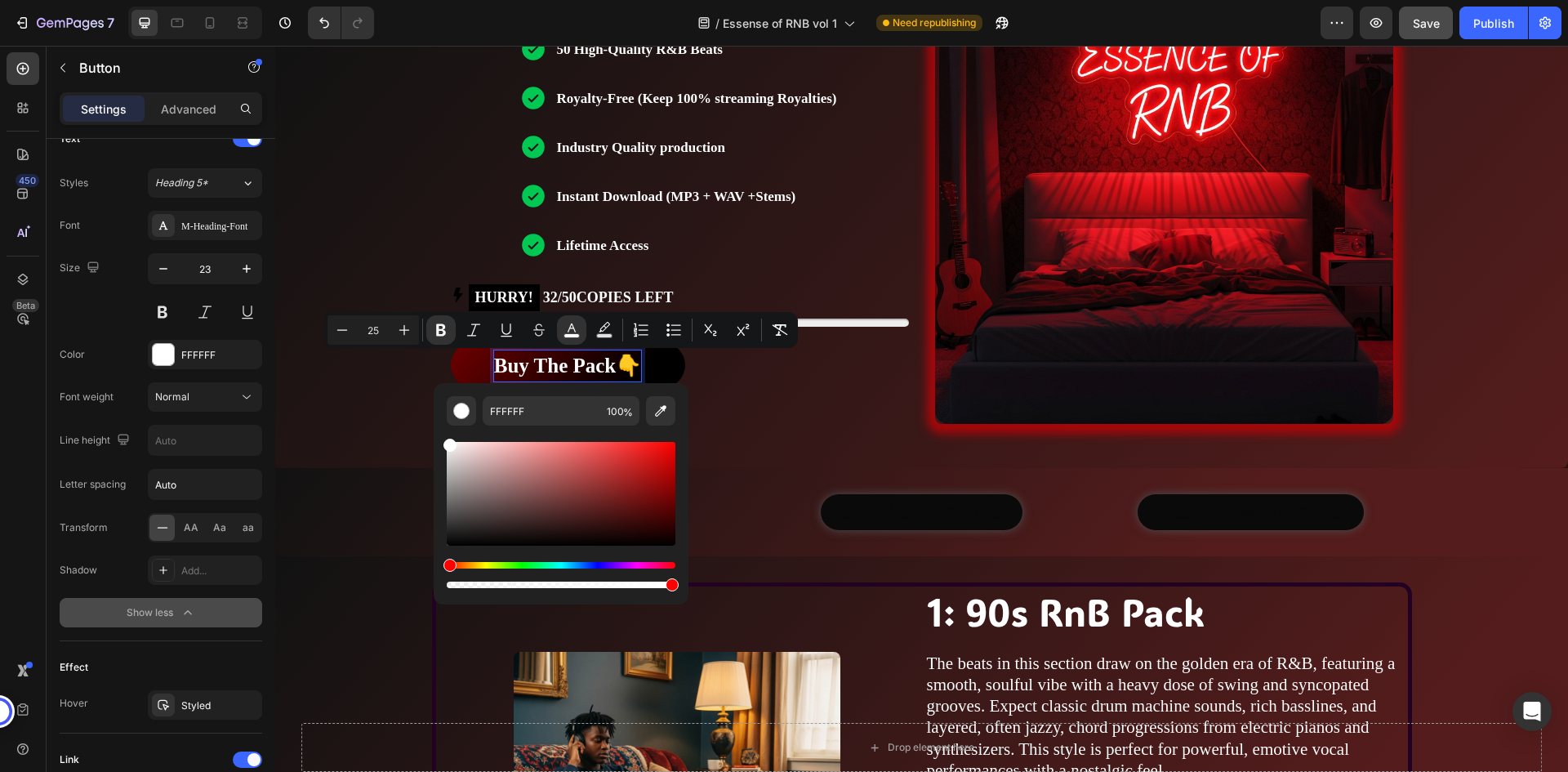
click at [734, 368] on div "Buy The Pack👇 Button 66" at bounding box center [679, 365] width 458 height 46
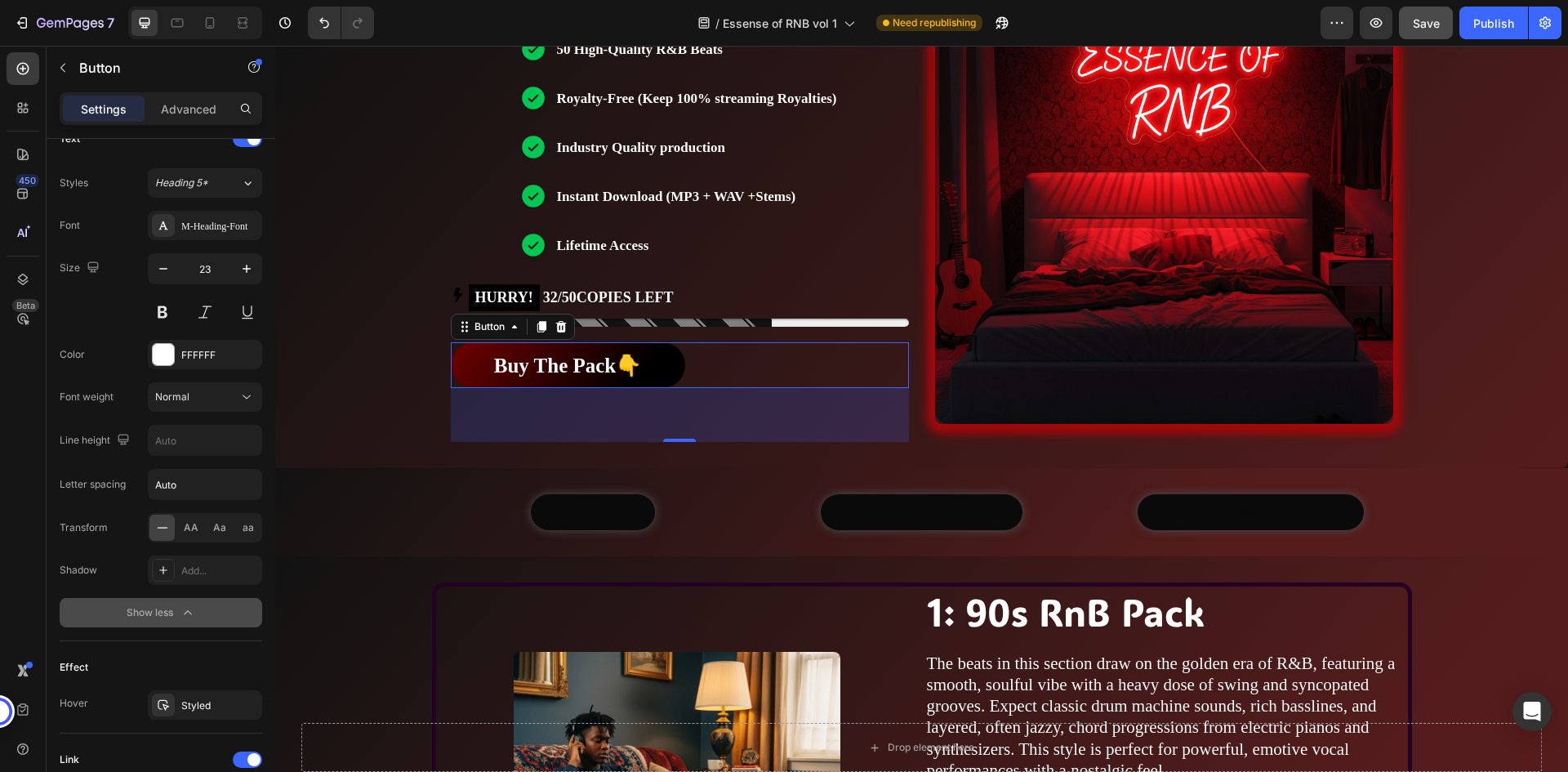
click at [734, 368] on div "Buy The Pack👇 Button 66" at bounding box center [679, 365] width 458 height 46
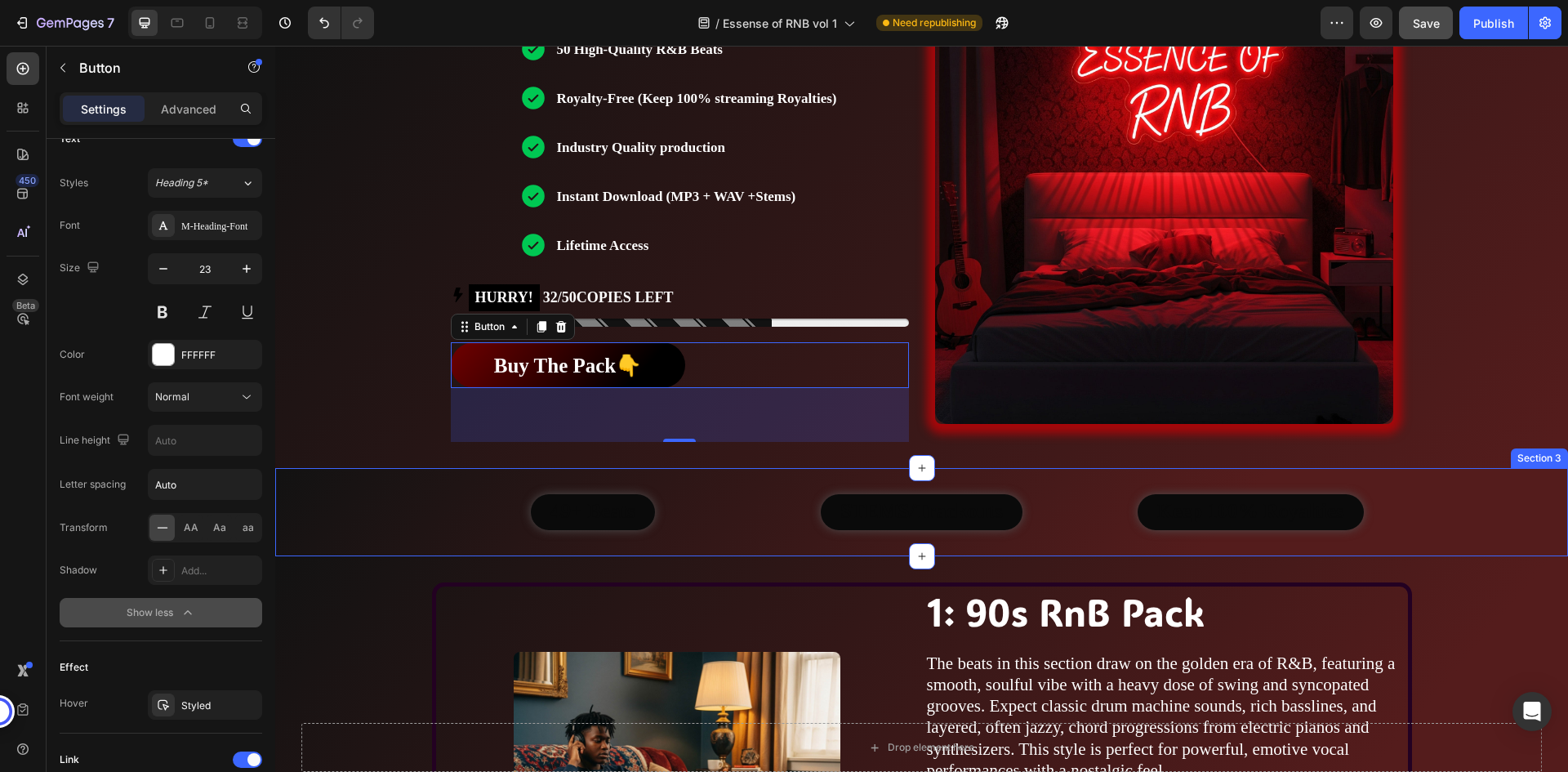
click at [767, 489] on div "49+ Beats Button STEMS/Trackouts Button Keep 100% Royalties Button Row Section 3" at bounding box center [921, 512] width 1293 height 88
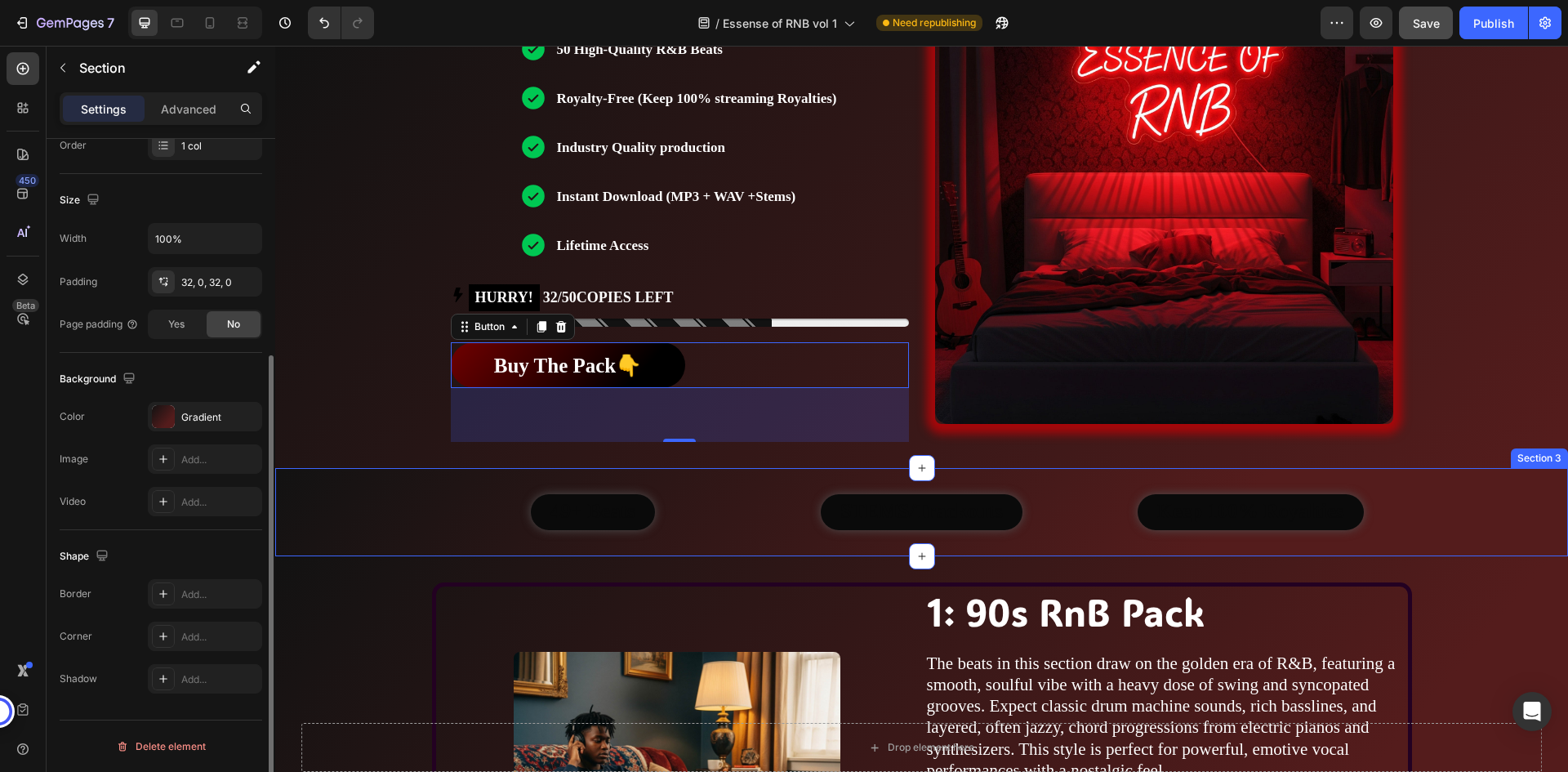
scroll to position [0, 0]
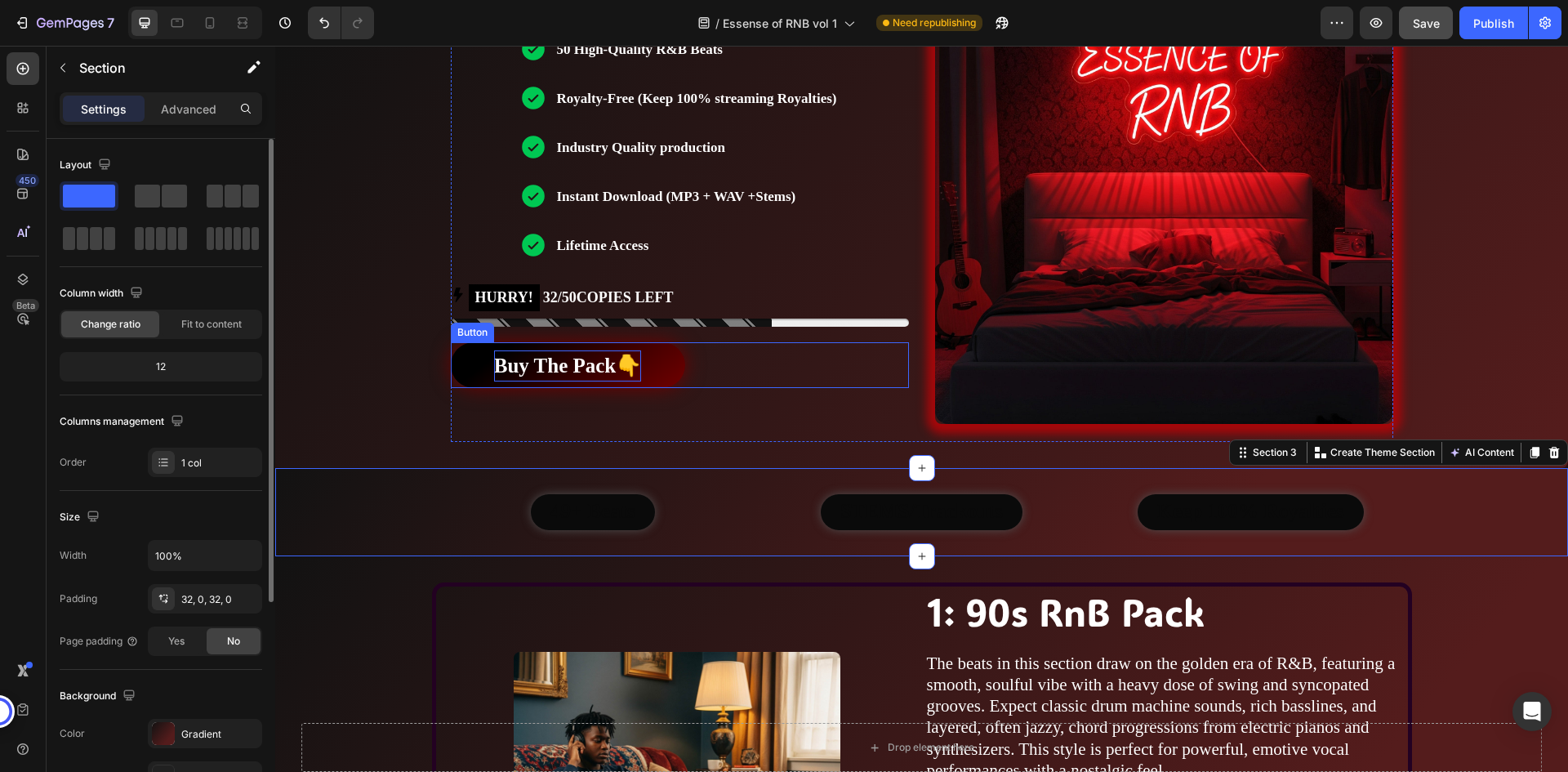
click at [590, 360] on strong "Buy The Pack👇" at bounding box center [568, 366] width 147 height 22
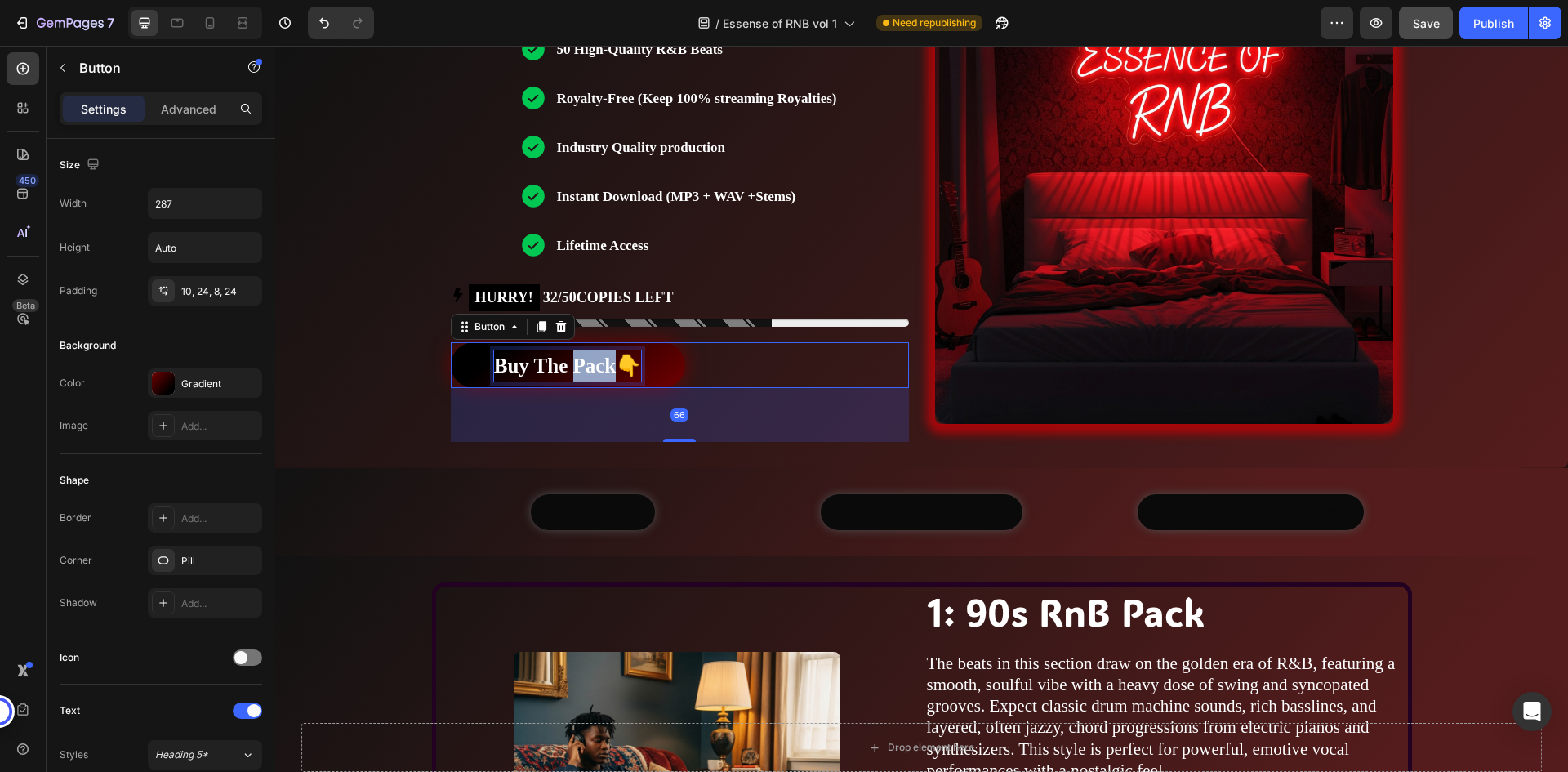
click at [587, 363] on strong "Buy The Pack👇" at bounding box center [568, 366] width 147 height 22
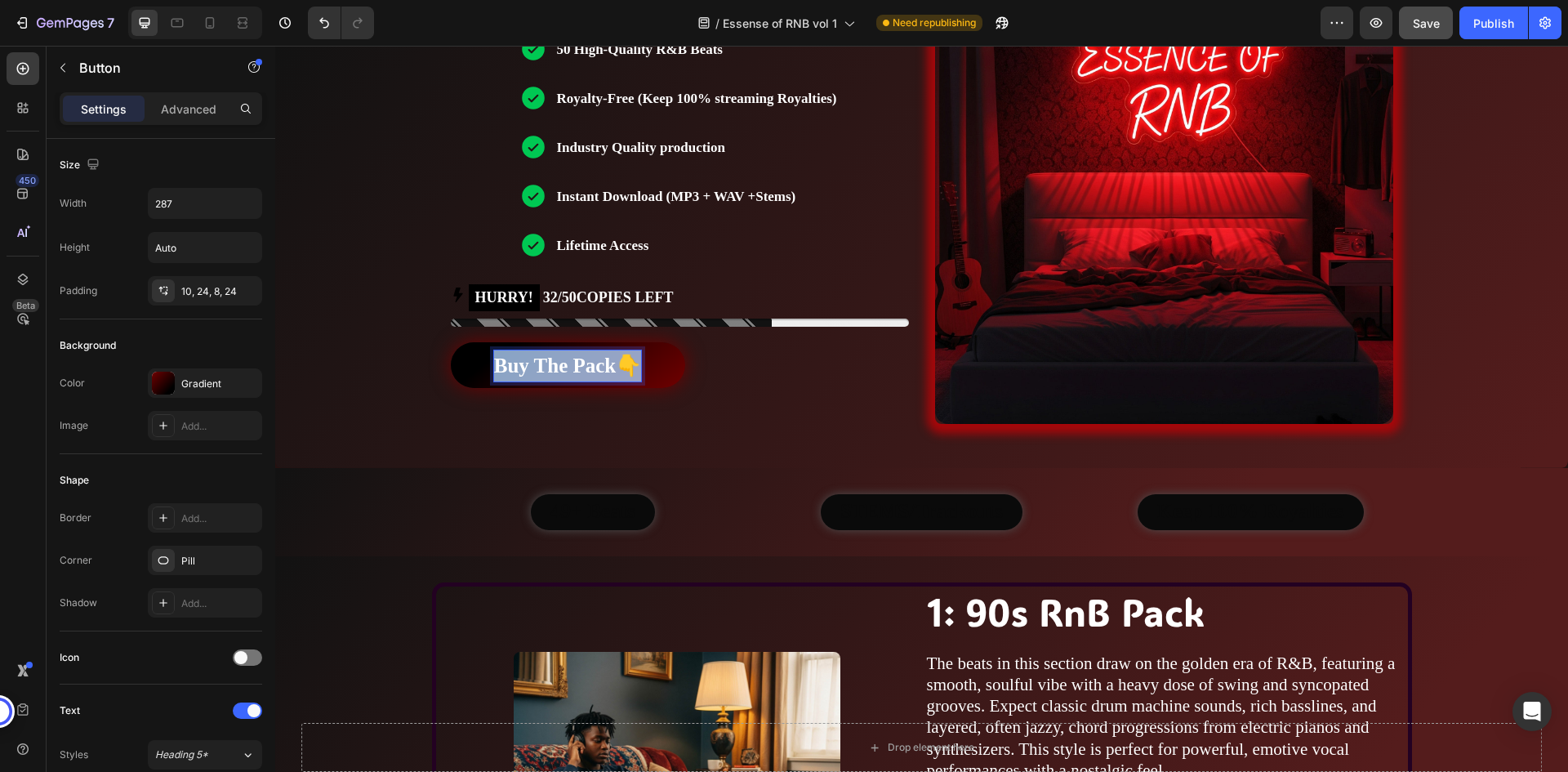
click at [587, 363] on strong "Buy The Pack👇" at bounding box center [568, 366] width 147 height 22
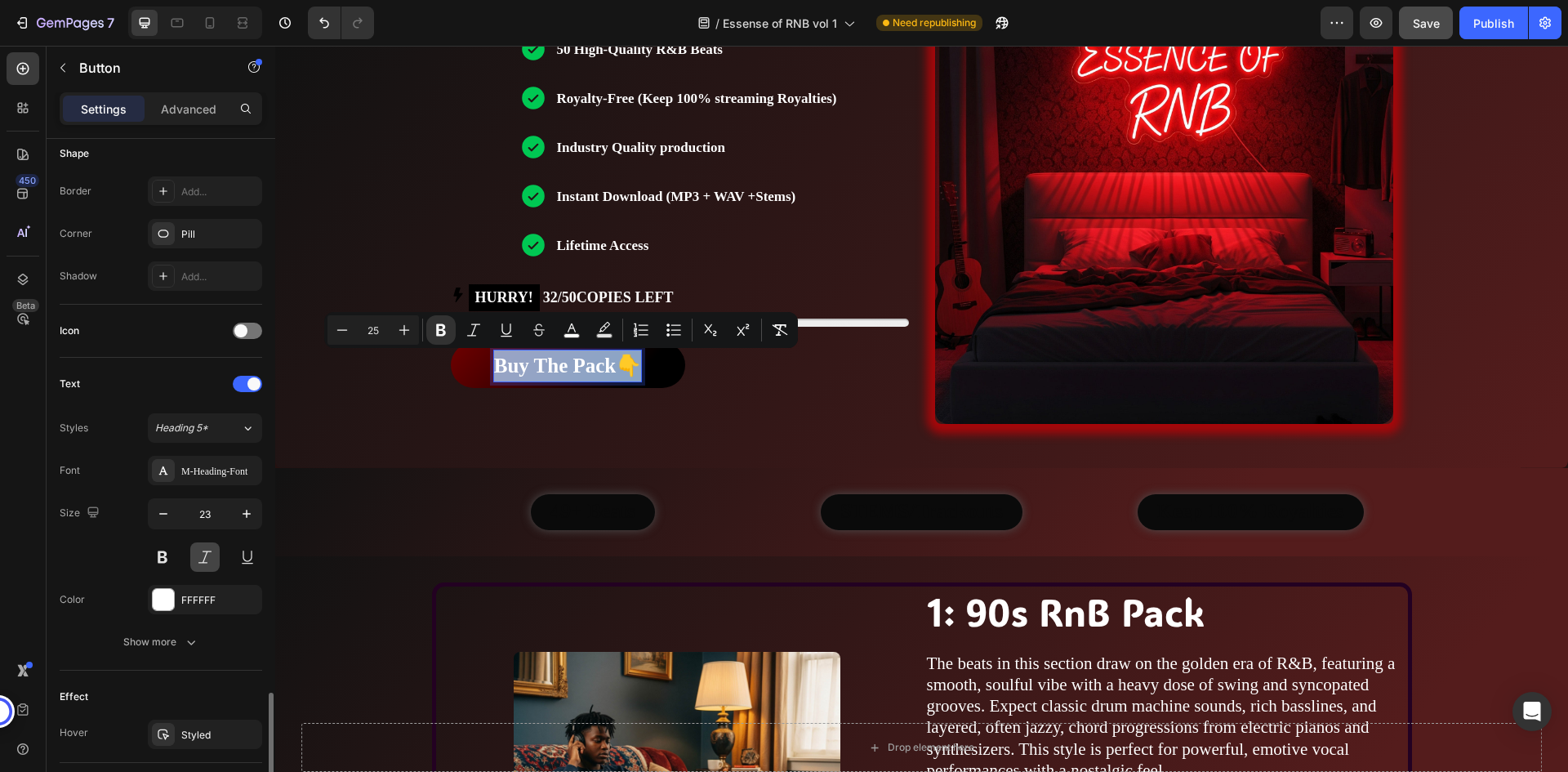
scroll to position [571, 0]
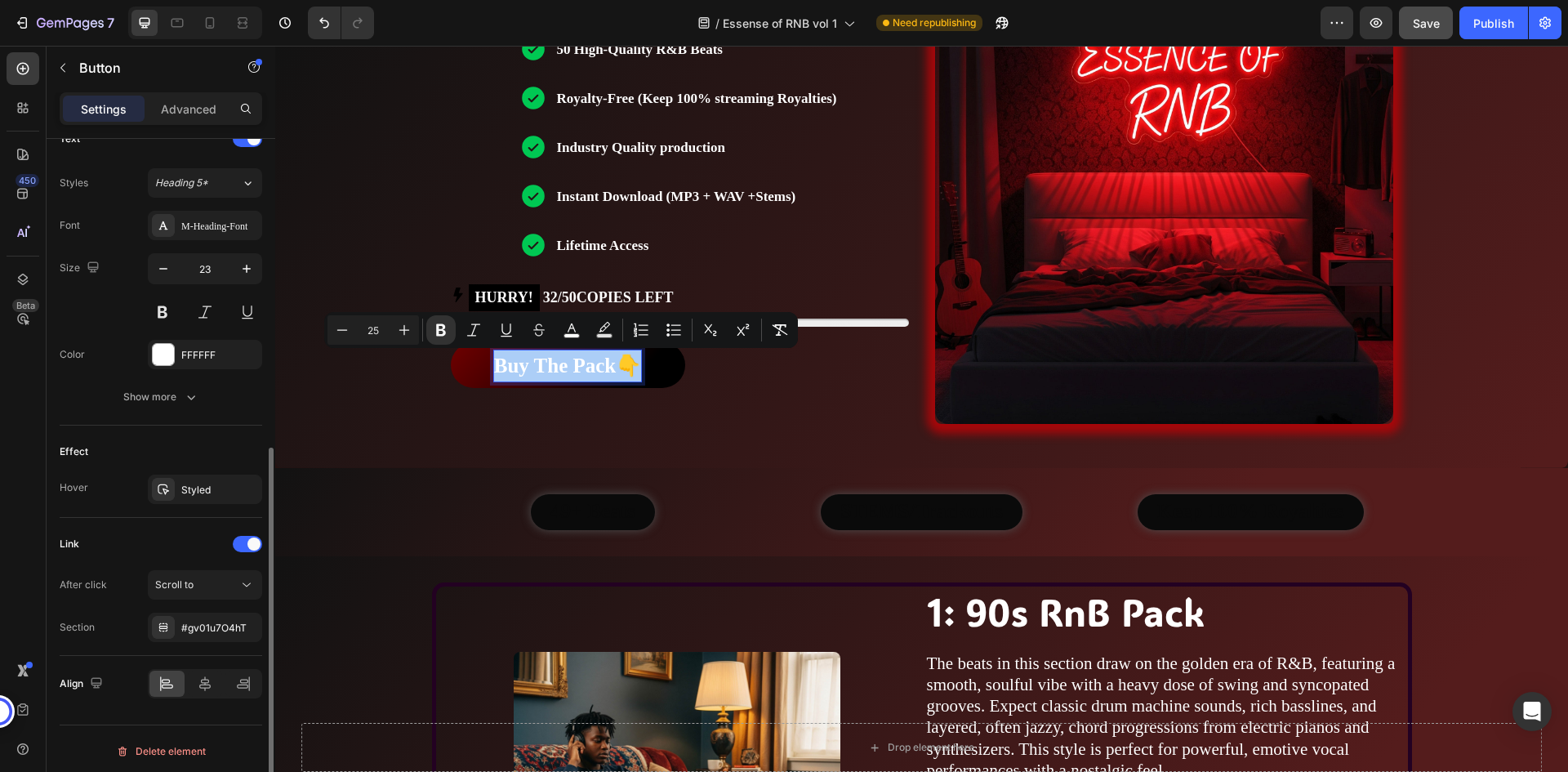
click at [205, 441] on div "Effect" at bounding box center [161, 451] width 203 height 26
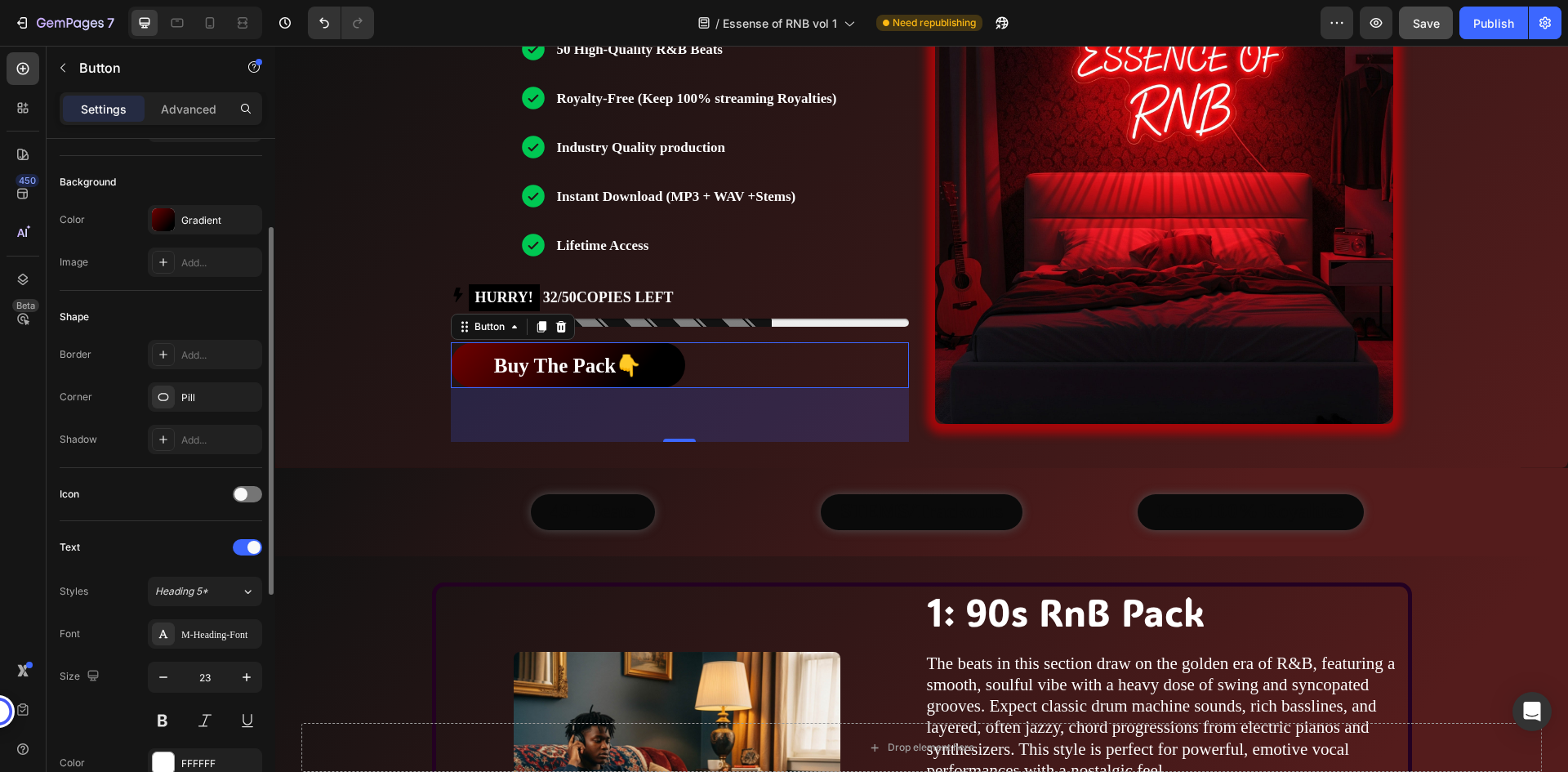
scroll to position [82, 0]
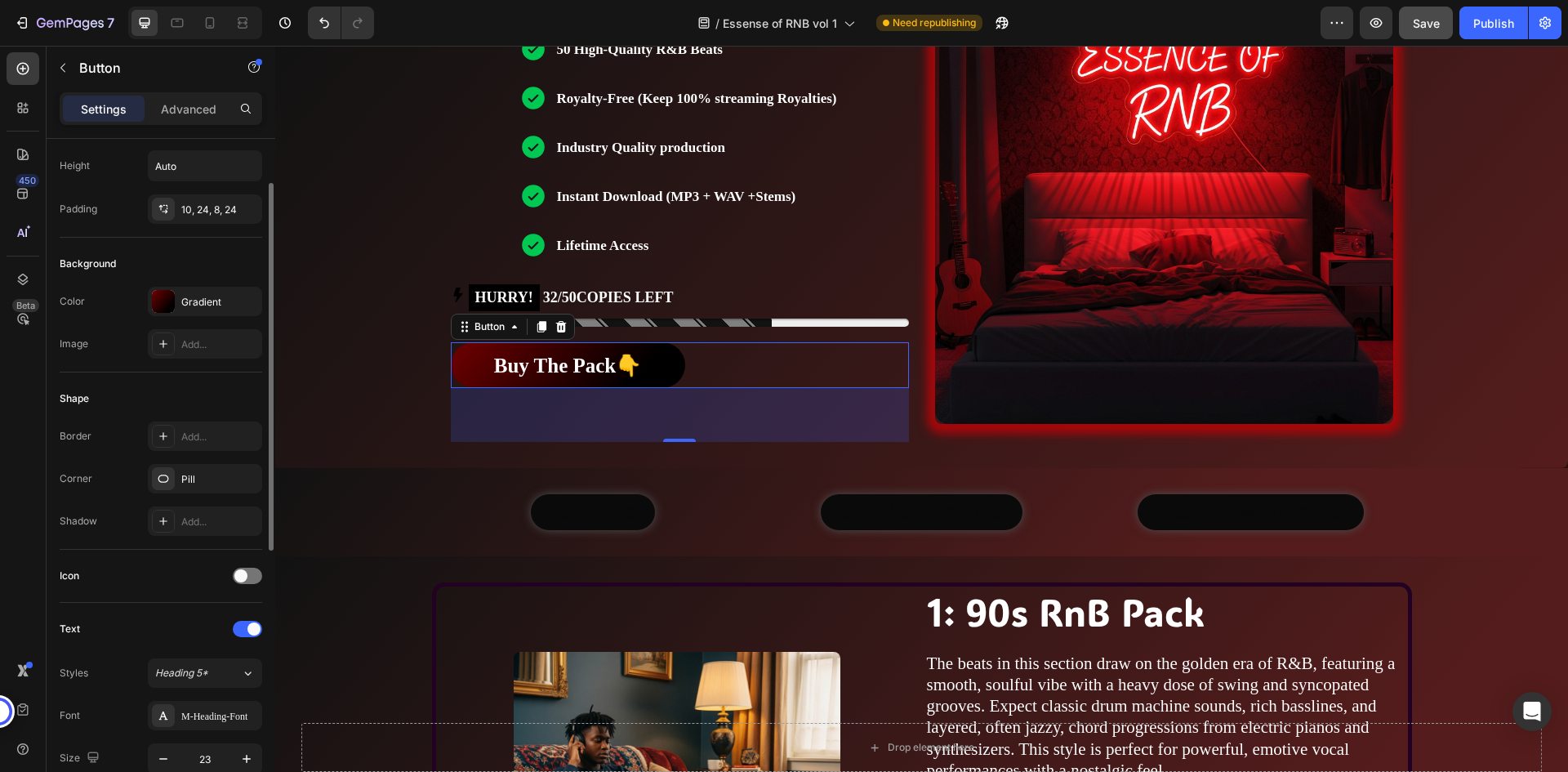
click at [212, 392] on div "Shape" at bounding box center [161, 398] width 203 height 26
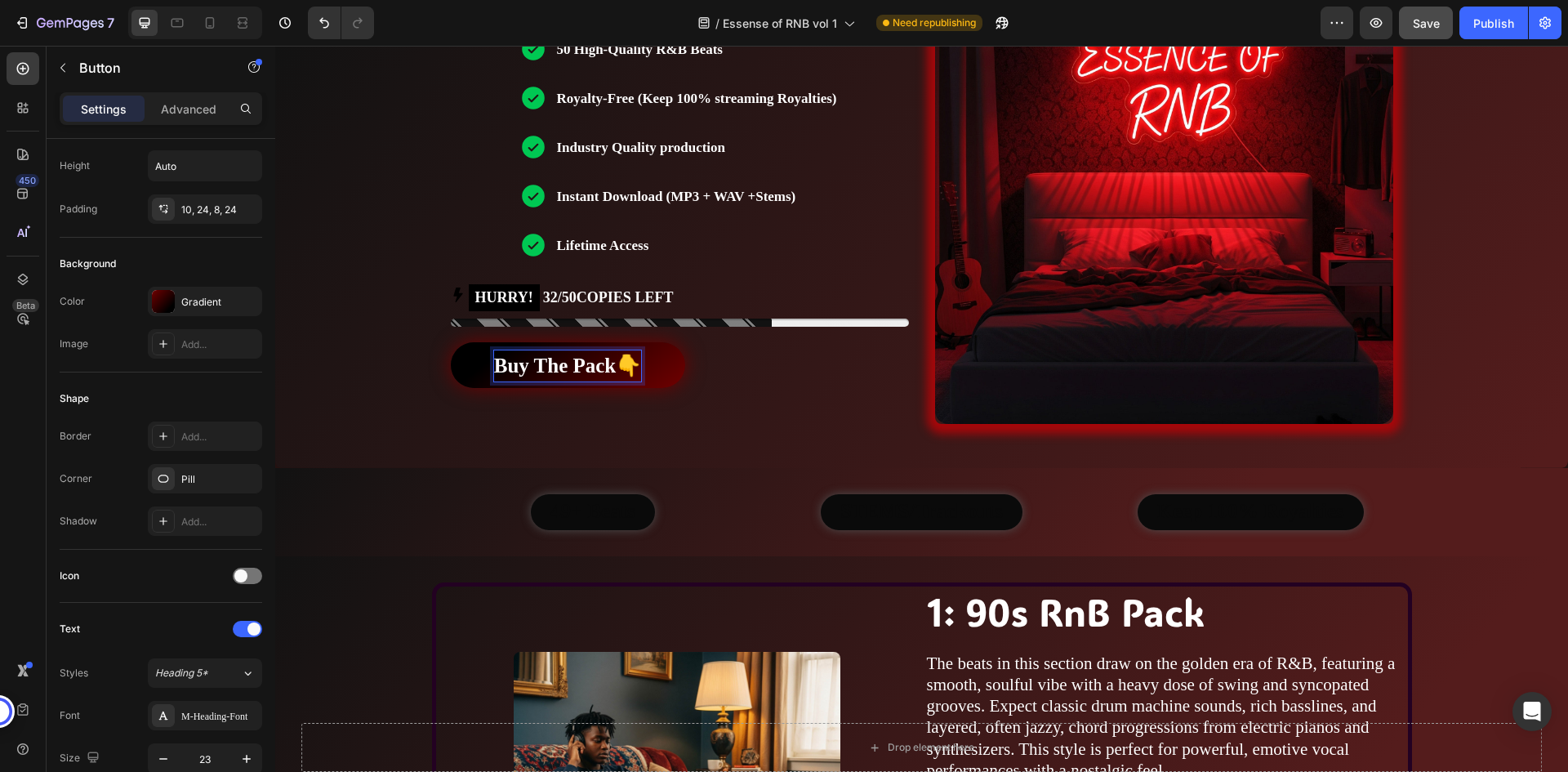
click at [564, 366] on strong "Buy The Pack👇" at bounding box center [568, 366] width 147 height 22
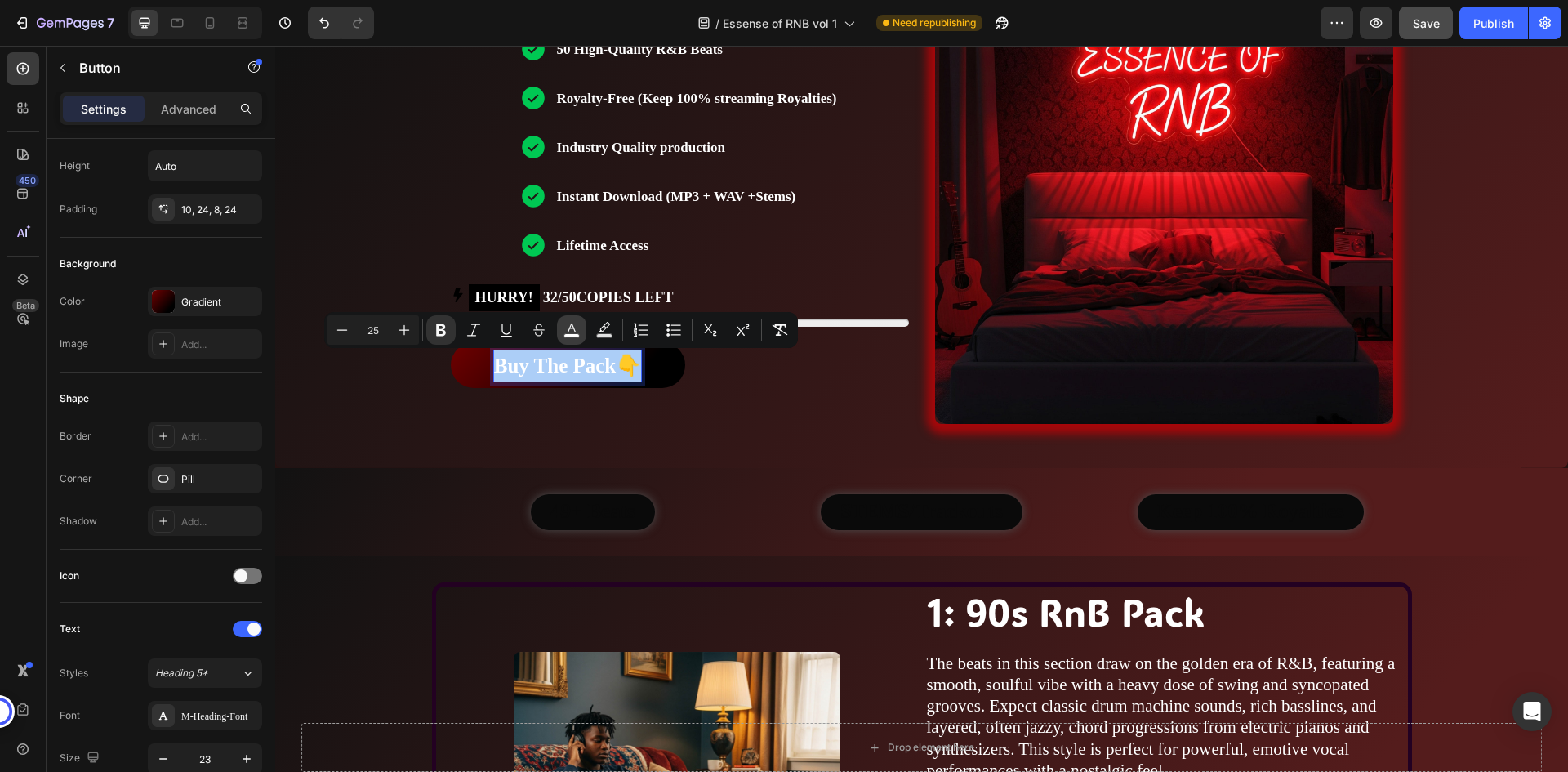
click at [585, 329] on button "color" at bounding box center [571, 330] width 29 height 29
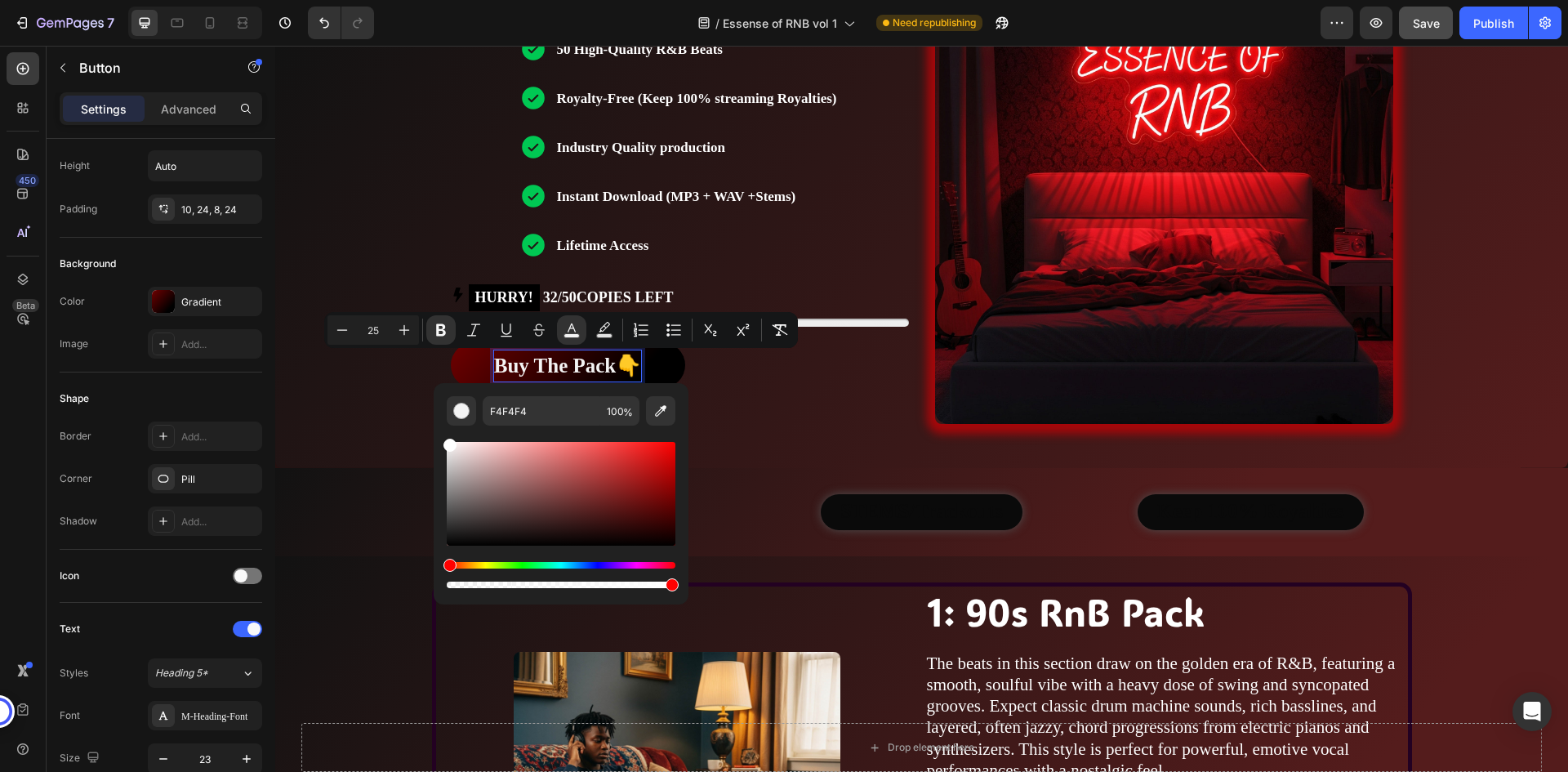
type input "FFFFFF"
drag, startPoint x: 451, startPoint y: 449, endPoint x: 436, endPoint y: 427, distance: 26.6
click at [436, 427] on div "FFFFFF 100 %" at bounding box center [561, 487] width 255 height 208
click at [820, 421] on div "Buy The Pack👇 Button 66" at bounding box center [679, 392] width 458 height 99
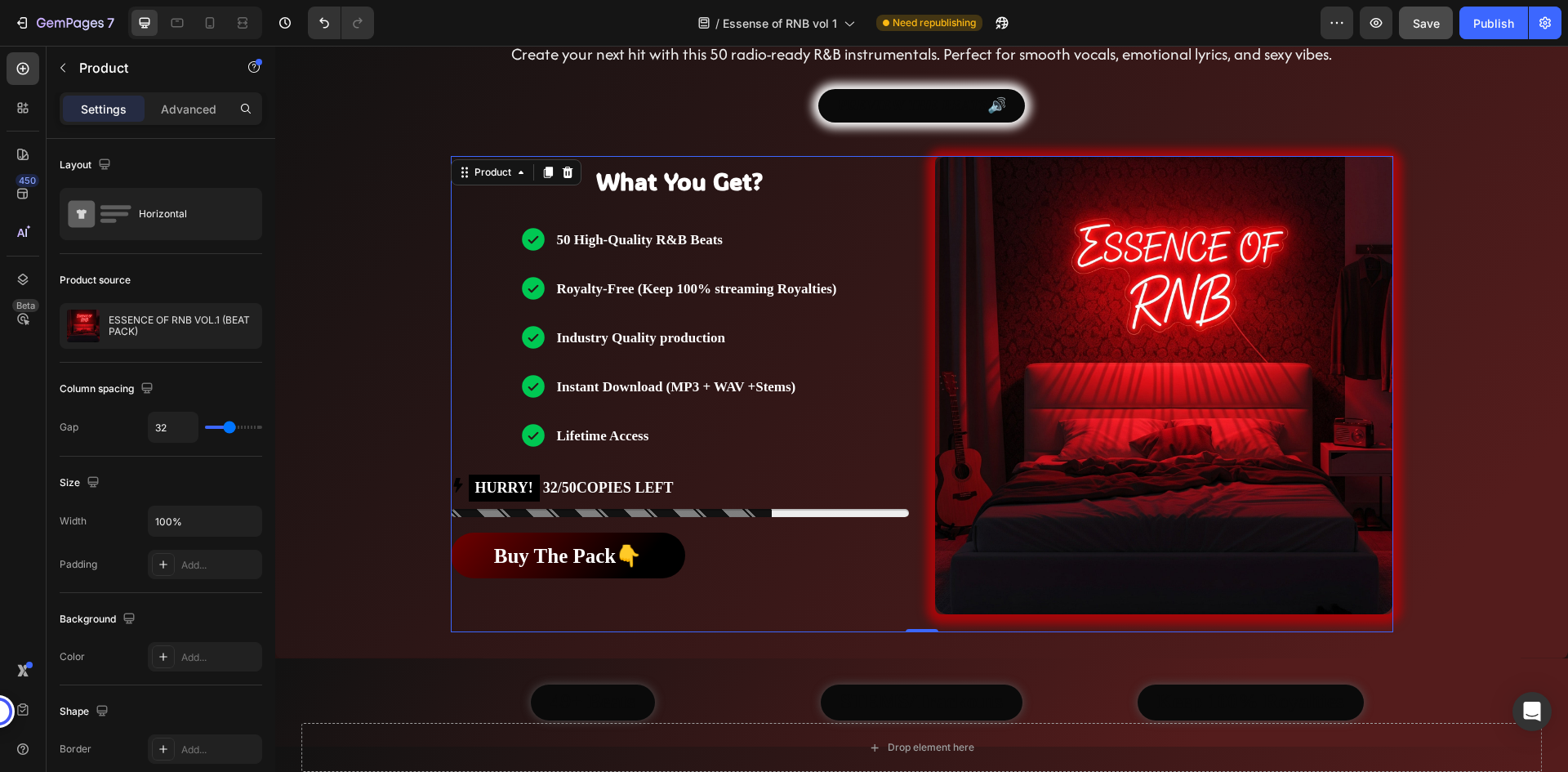
scroll to position [327, 0]
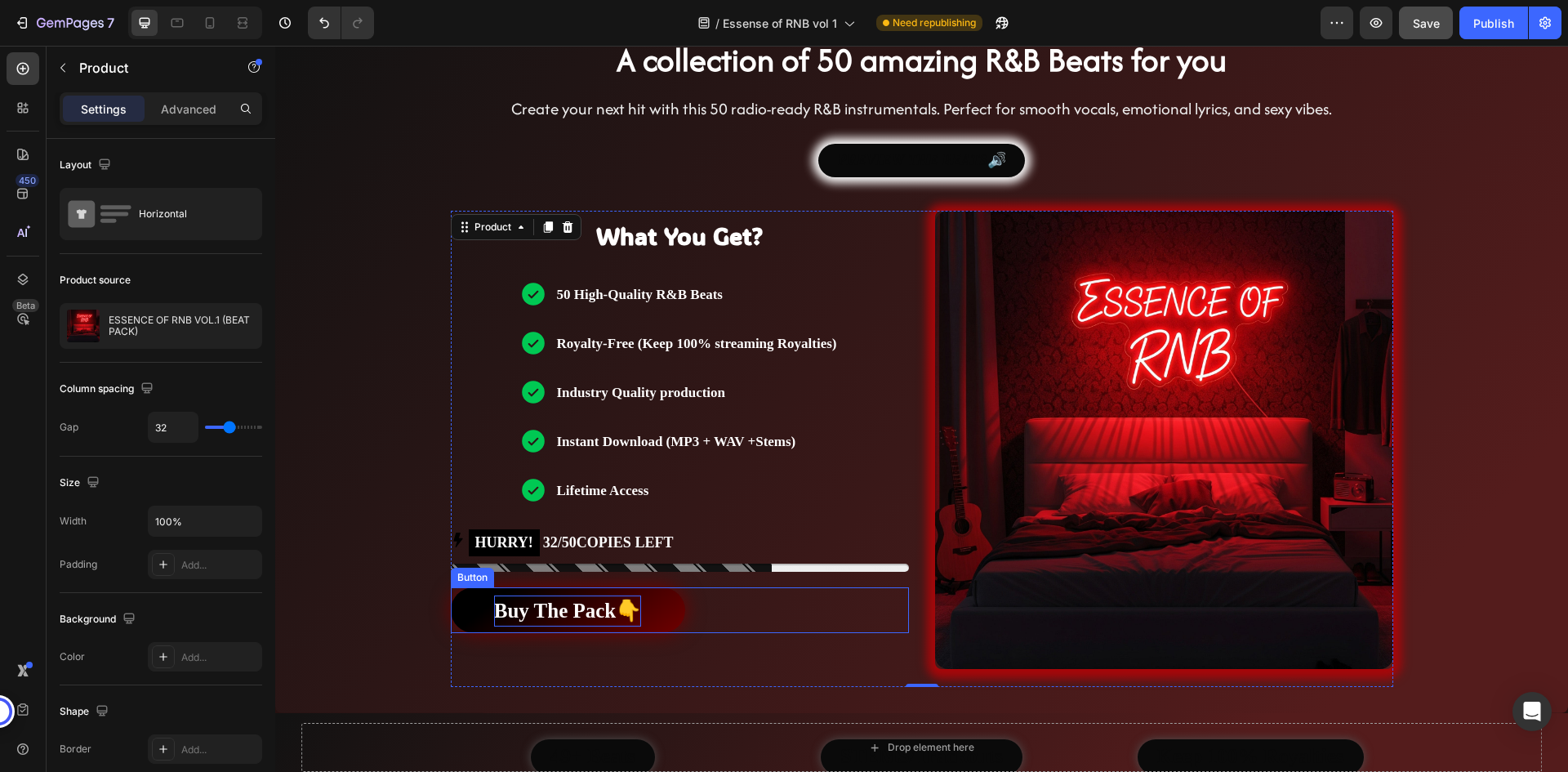
click at [588, 612] on strong "Buy The Pack👇" at bounding box center [568, 611] width 147 height 22
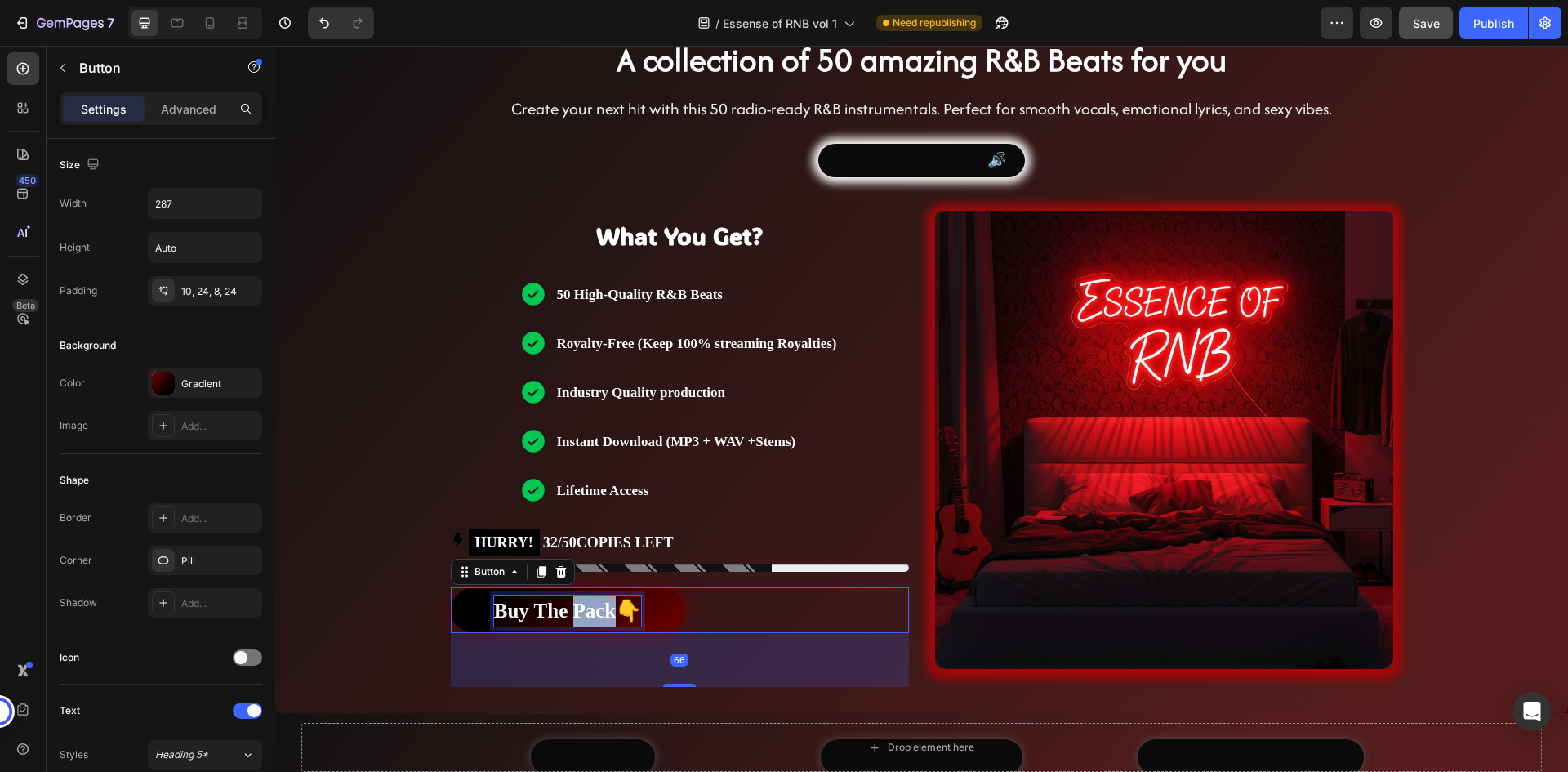
click at [576, 607] on strong "Buy The Pack👇" at bounding box center [568, 611] width 147 height 22
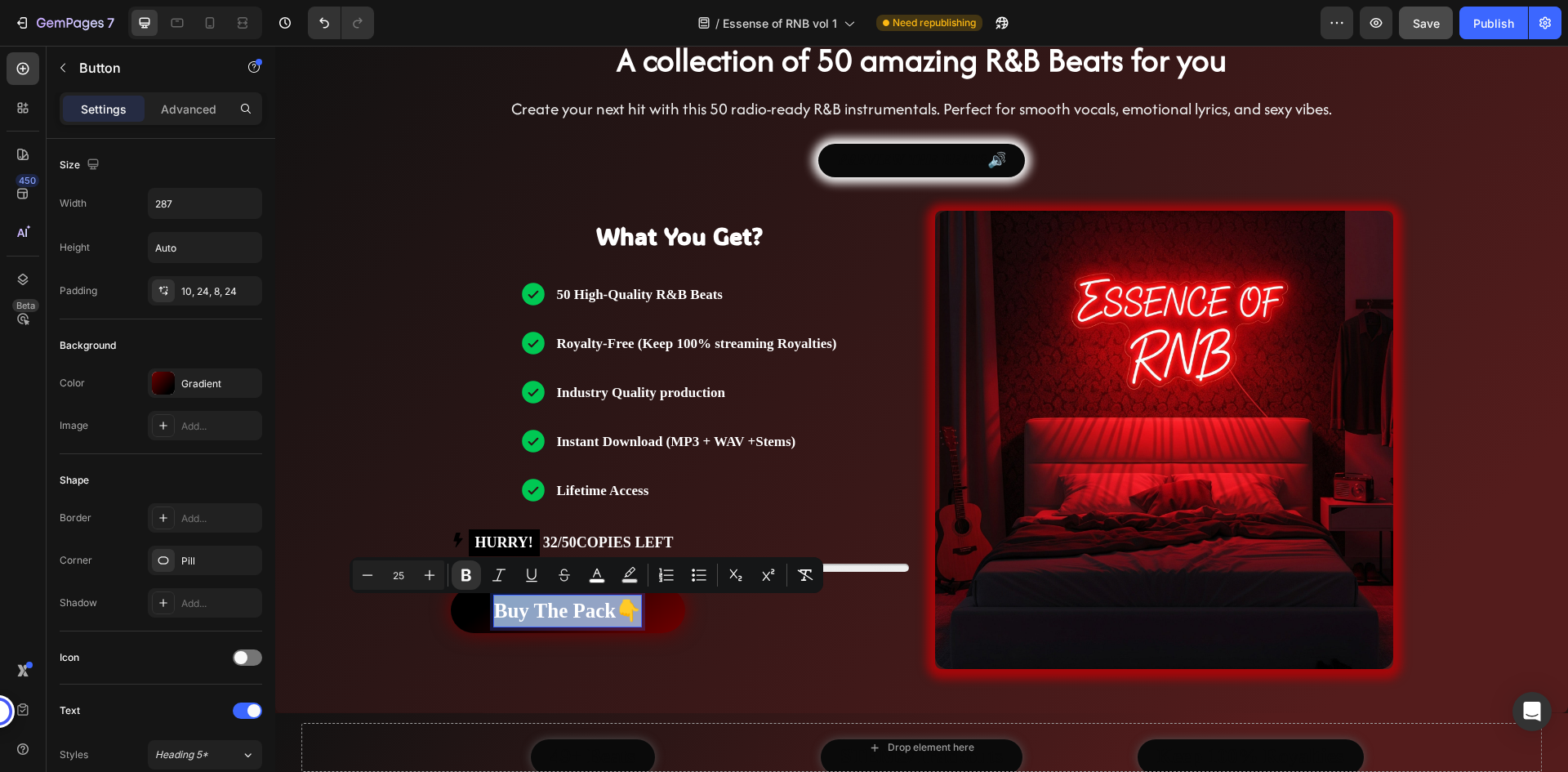
click at [576, 607] on strong "Buy The Pack👇" at bounding box center [568, 611] width 147 height 22
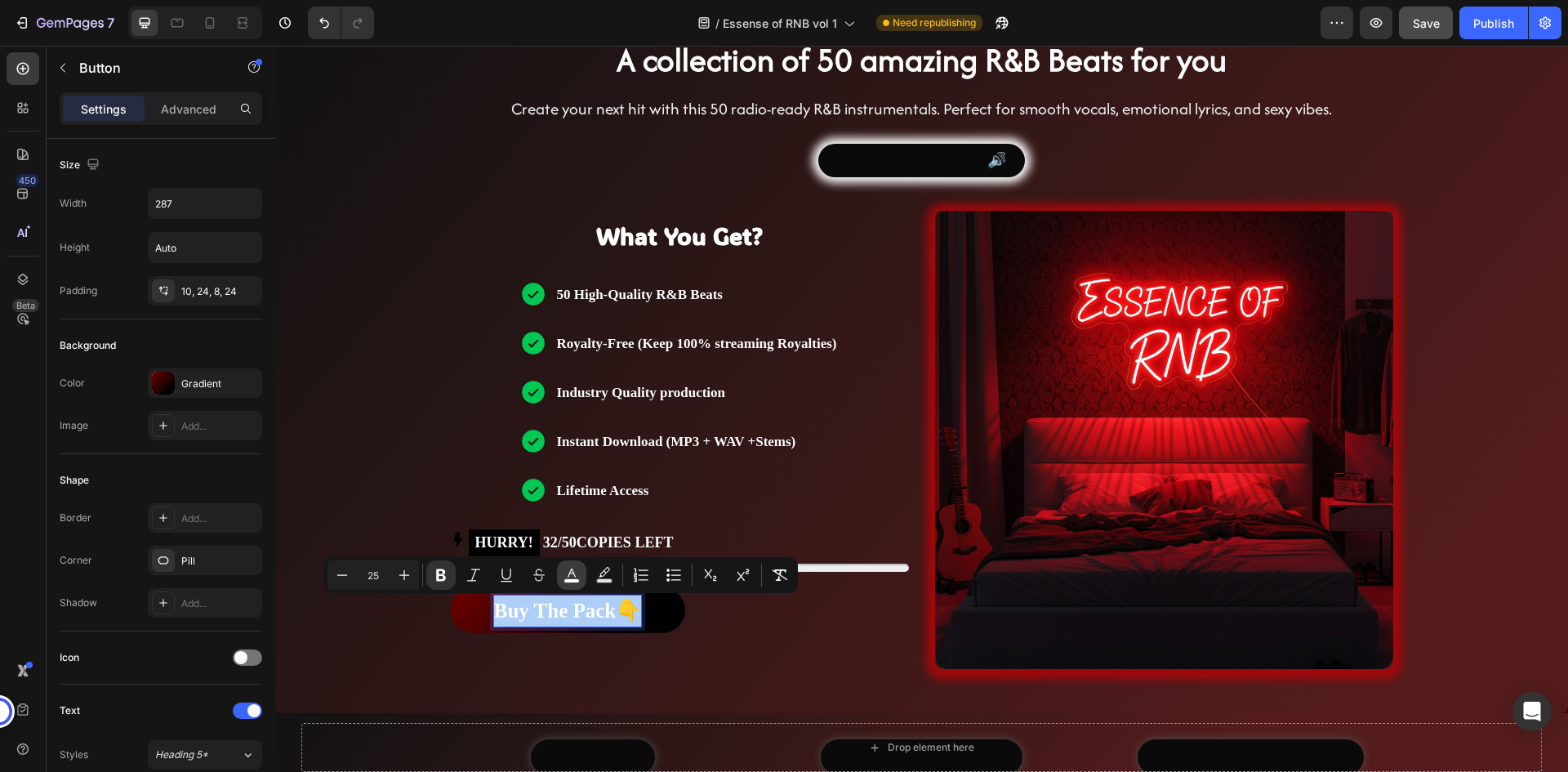
click at [567, 580] on rect "Editor contextual toolbar" at bounding box center [571, 580] width 16 height 4
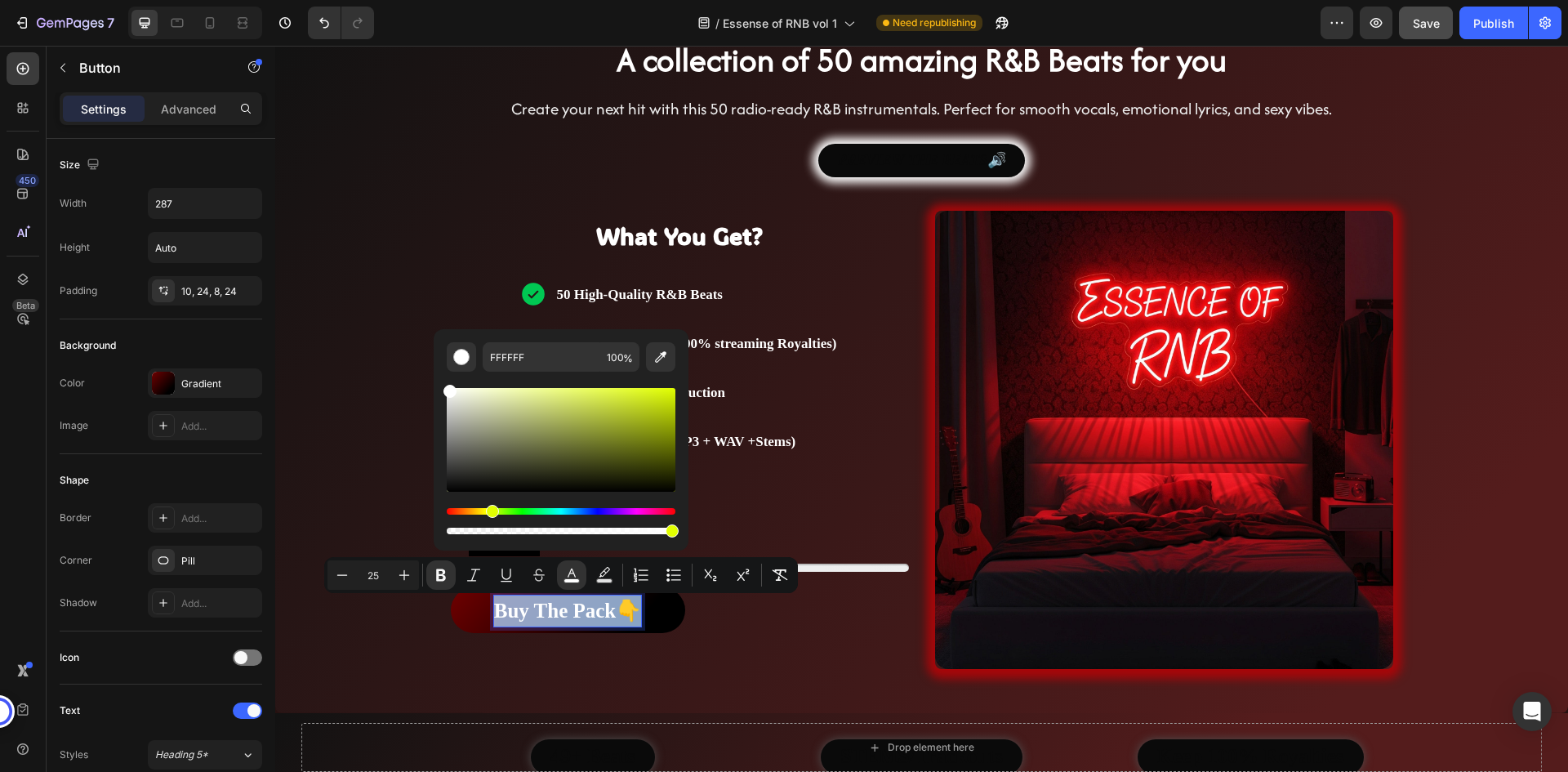
drag, startPoint x: 473, startPoint y: 509, endPoint x: 490, endPoint y: 511, distance: 17.1
click at [490, 511] on div "Hue" at bounding box center [561, 510] width 228 height 6
click at [657, 360] on icon "Editor contextual toolbar" at bounding box center [661, 357] width 17 height 17
type input "FFC649"
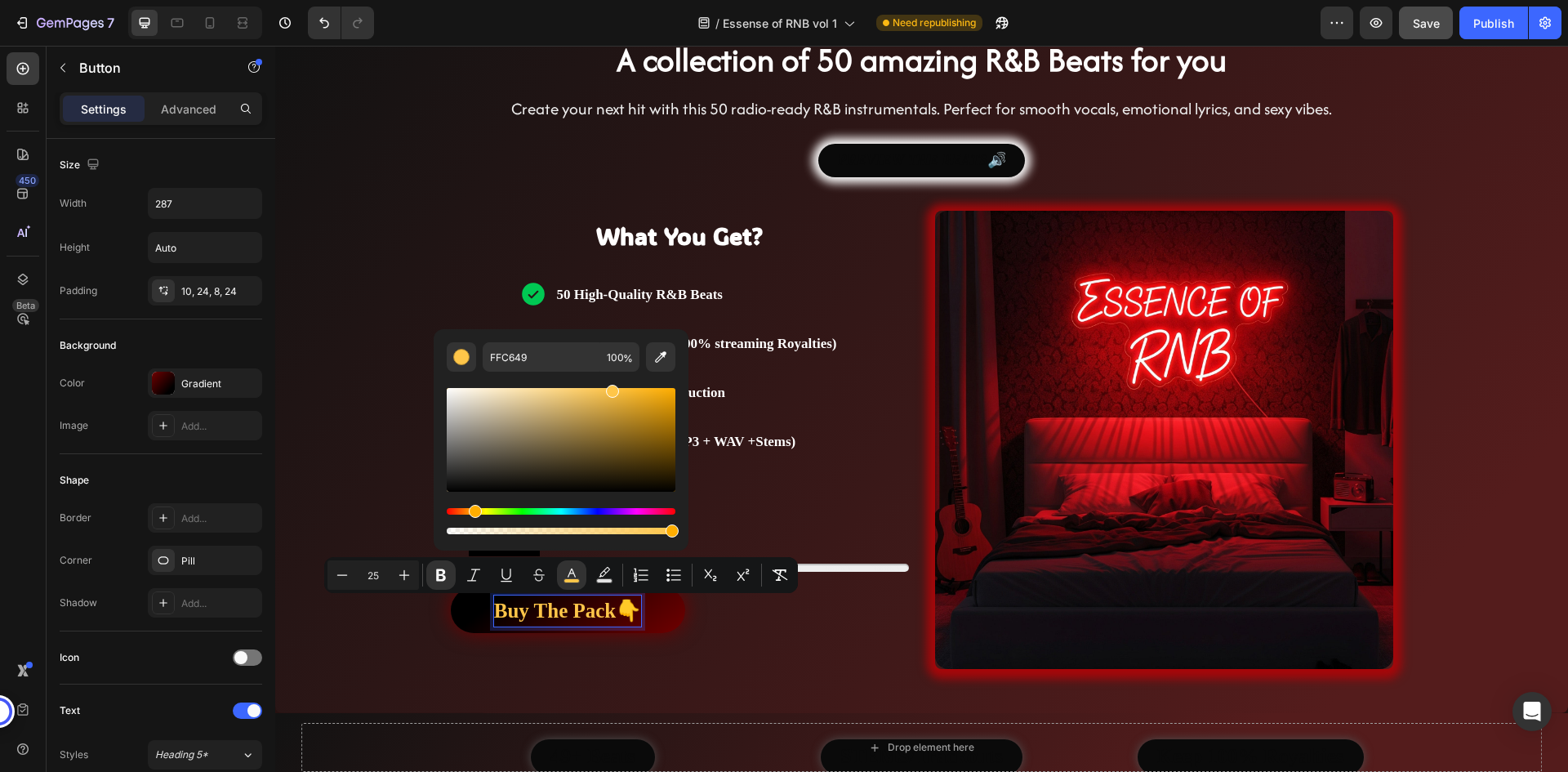
click at [751, 608] on div "Buy The Pack👇 Button 66" at bounding box center [679, 610] width 458 height 46
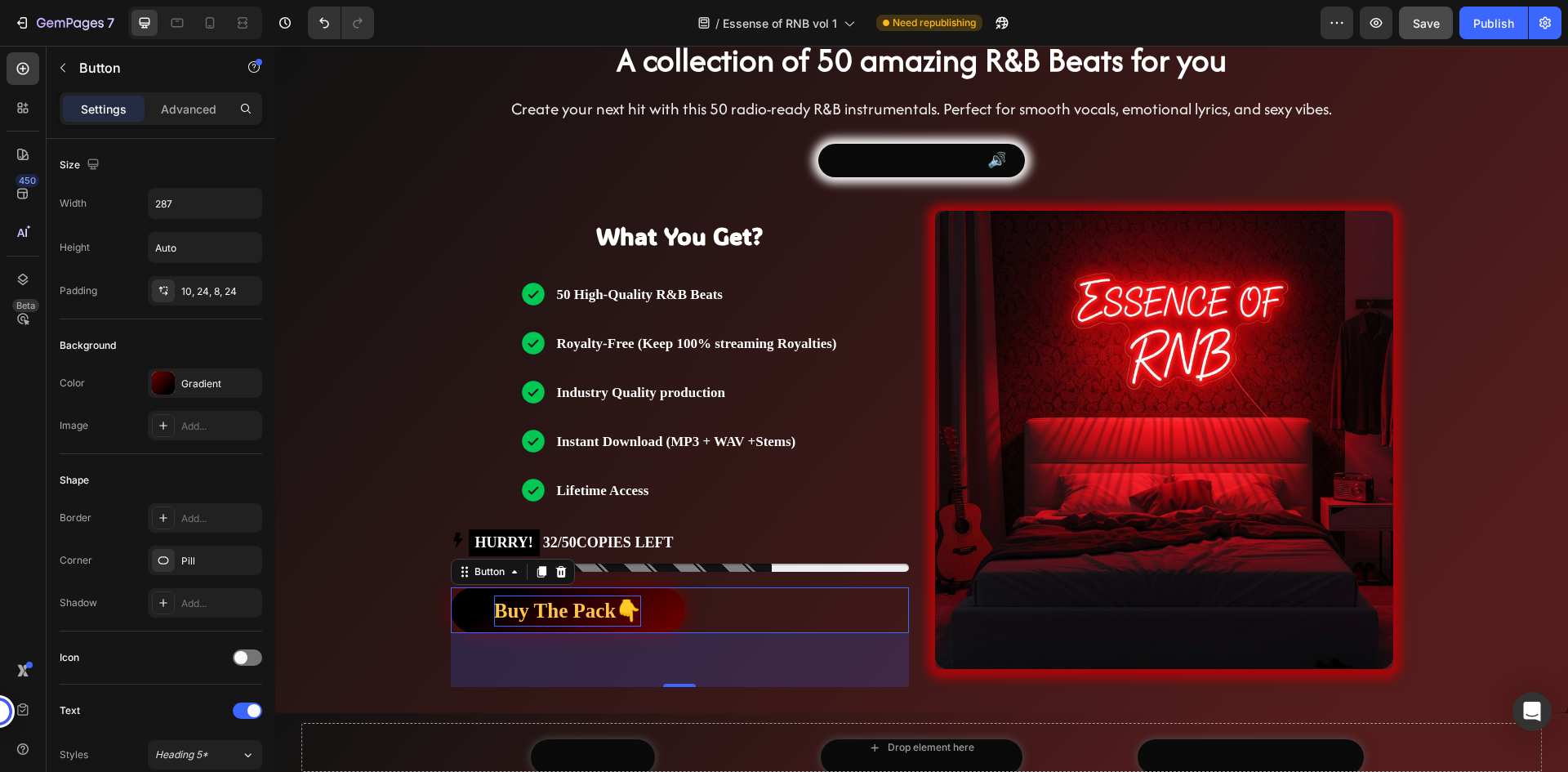
click at [751, 608] on div "Buy The Pack👇 Button 66" at bounding box center [679, 610] width 458 height 46
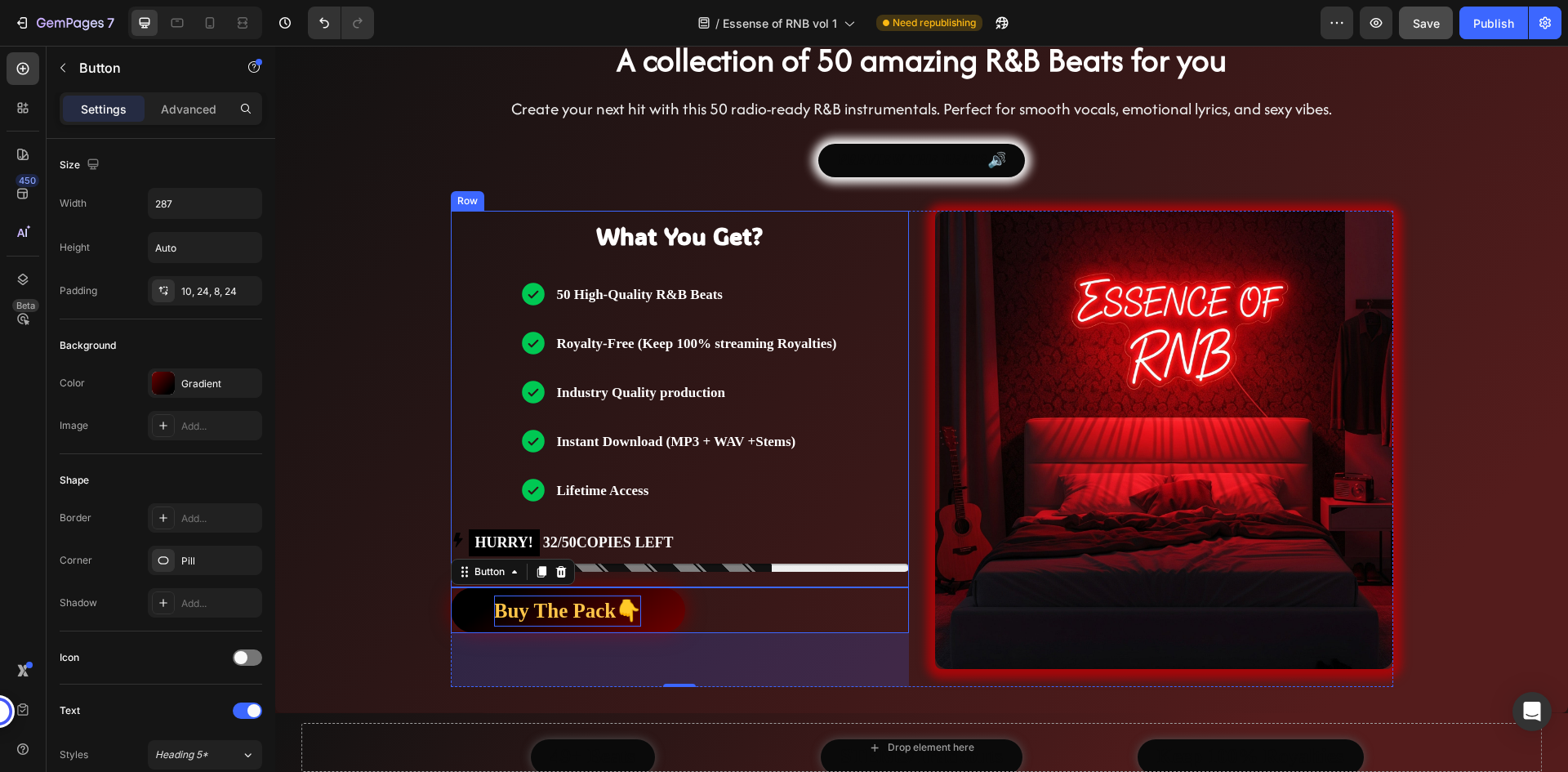
click at [778, 523] on div "What You Get? Heading Text Block 50 High-Quality R&B Beats Royalty-Free (Keep 1…" at bounding box center [679, 399] width 458 height 377
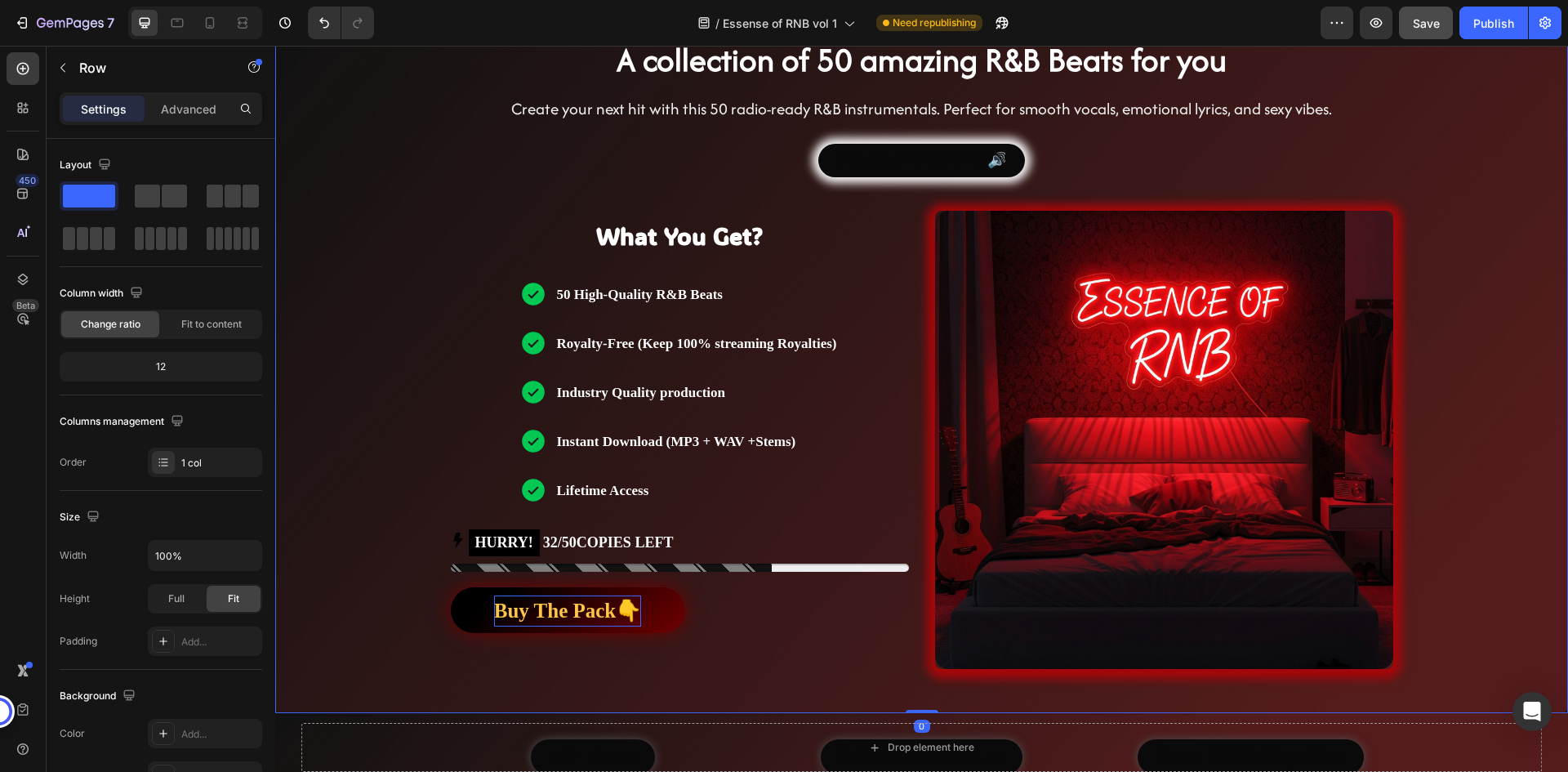
click at [425, 172] on div "Background Image" at bounding box center [921, 591] width 1293 height 1089
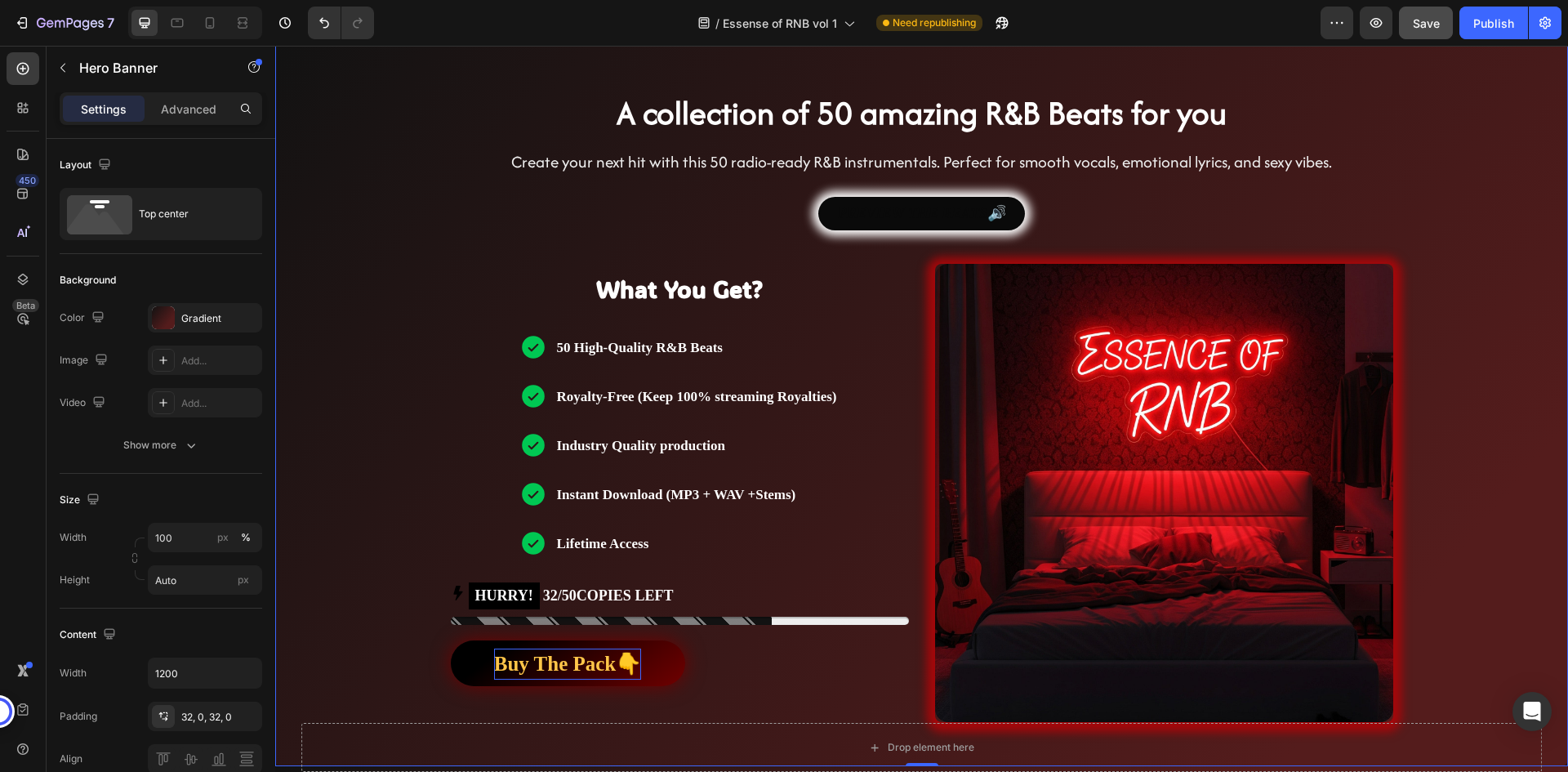
scroll to position [245, 0]
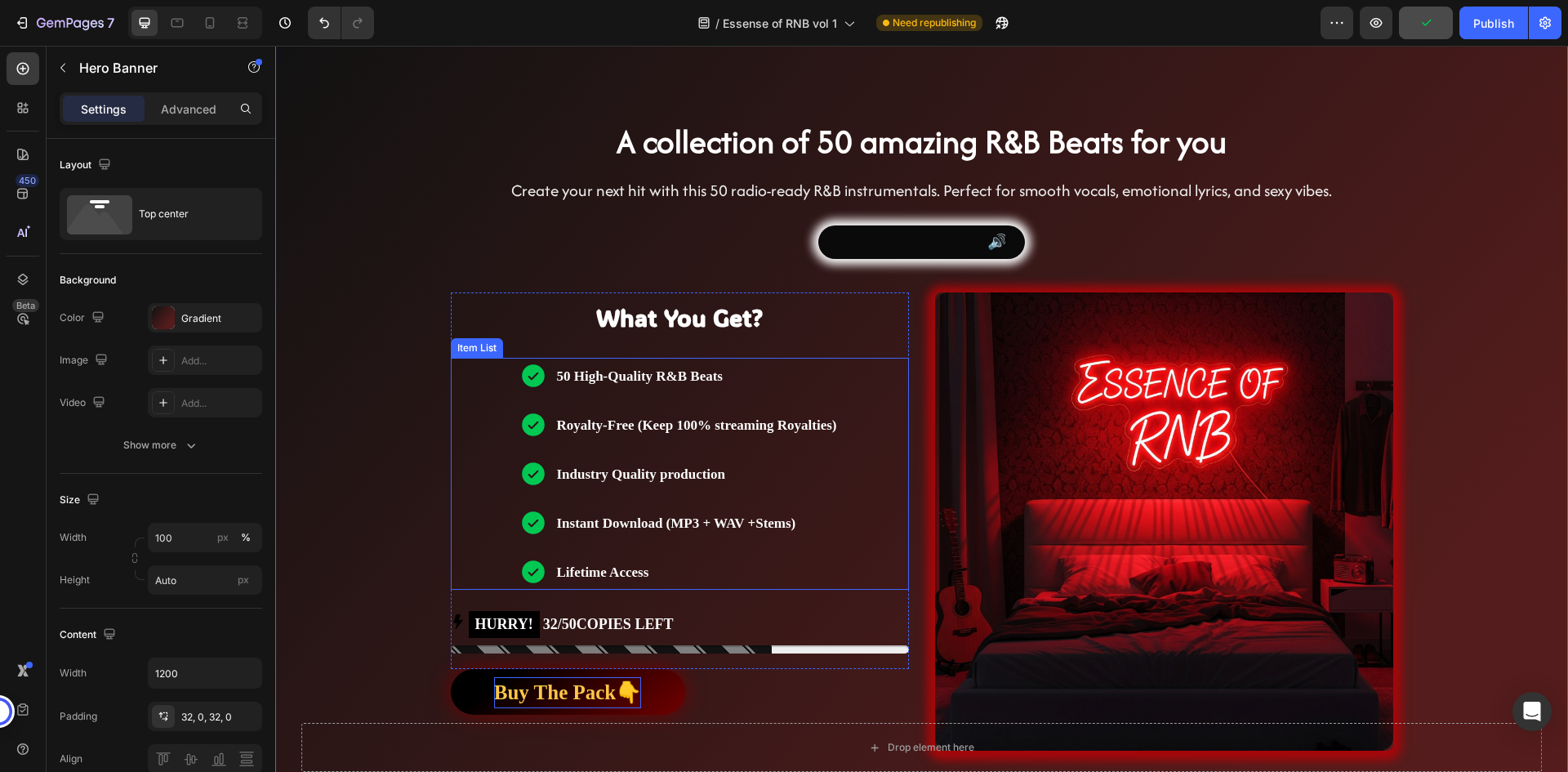
click at [534, 371] on icon at bounding box center [533, 375] width 23 height 23
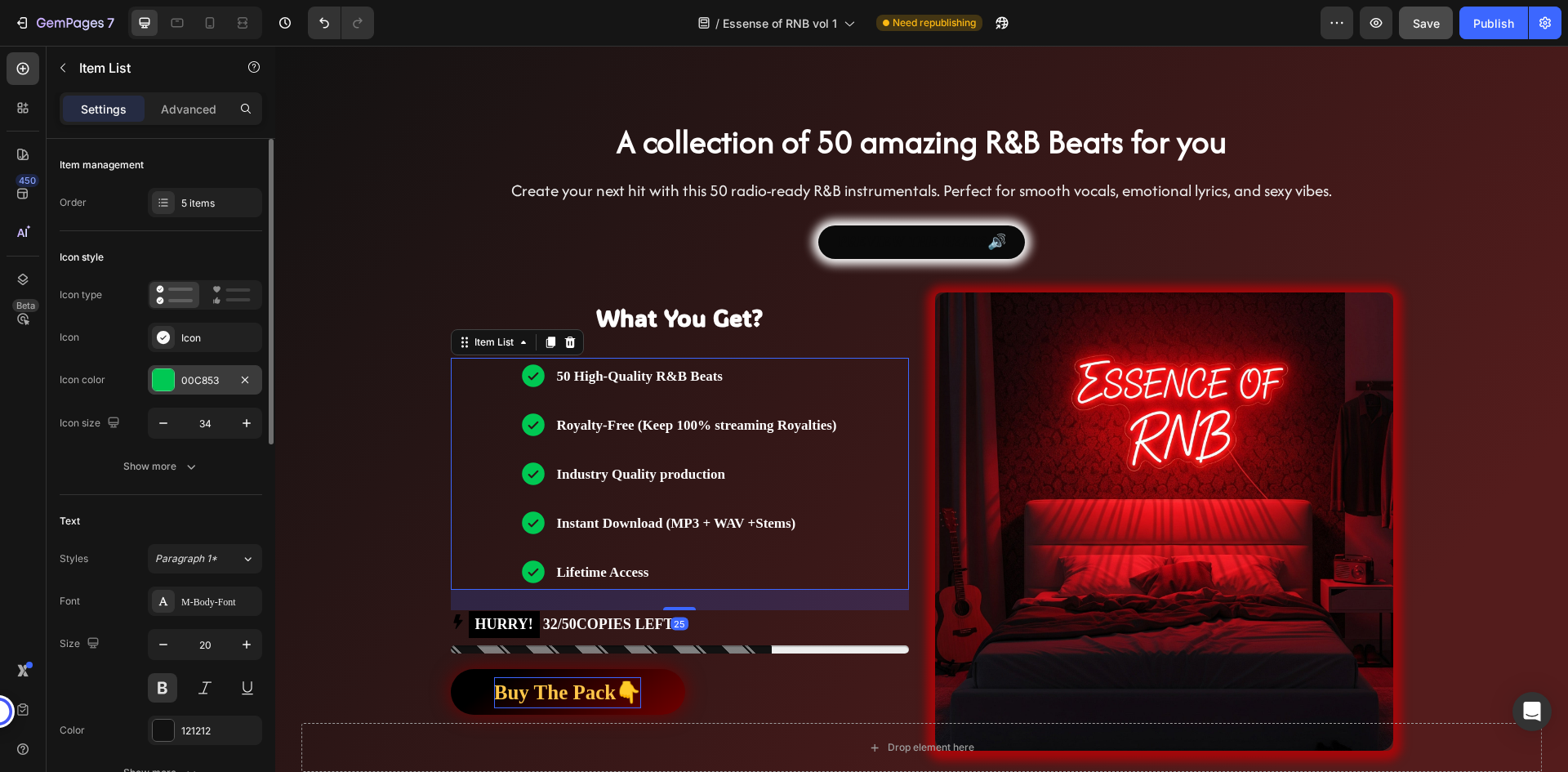
click at [214, 375] on div "00C853" at bounding box center [205, 380] width 47 height 15
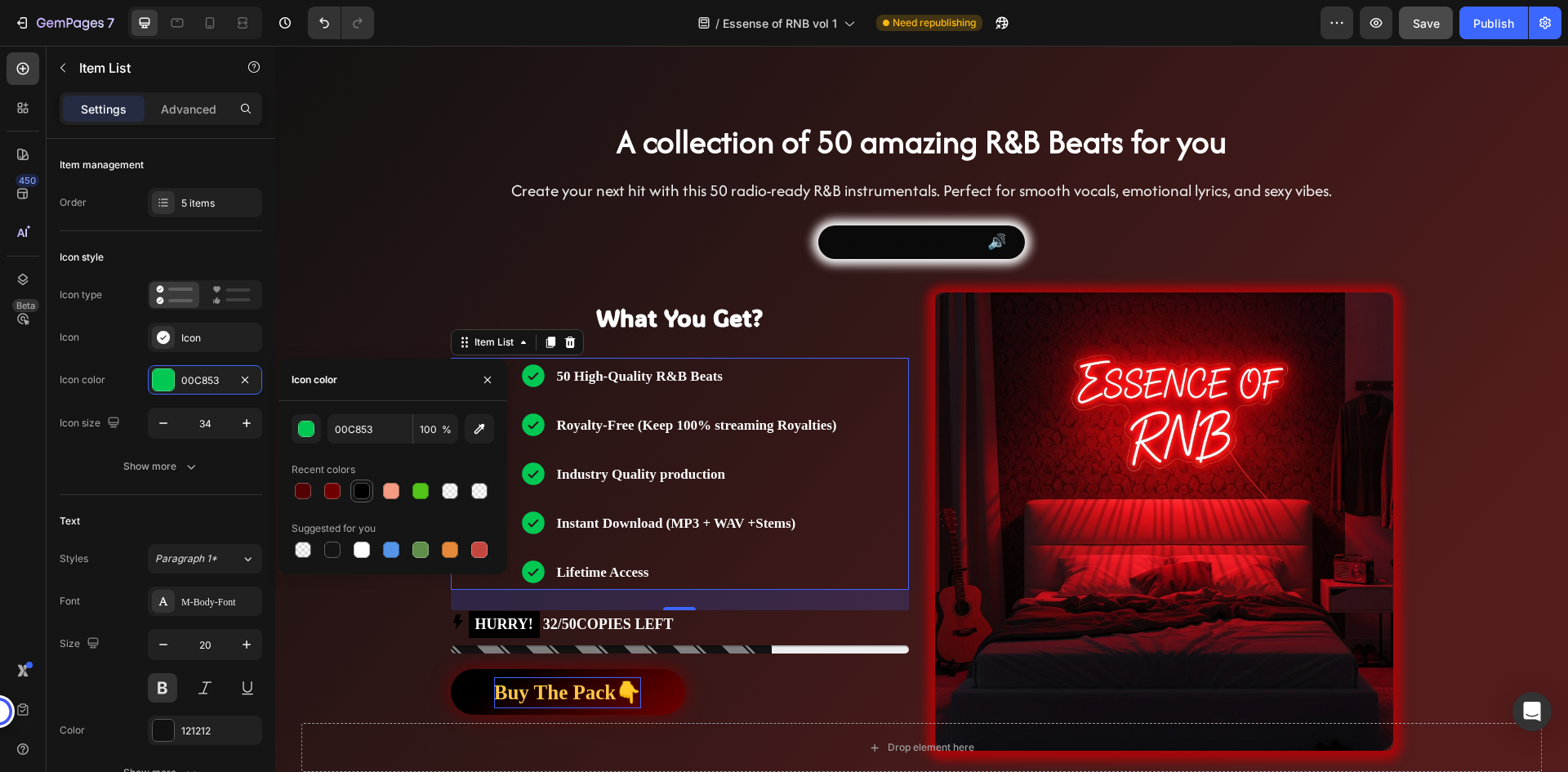
click at [364, 490] on div at bounding box center [362, 491] width 17 height 17
click at [331, 488] on div at bounding box center [333, 491] width 17 height 17
click at [307, 488] on div at bounding box center [303, 491] width 17 height 17
click at [325, 485] on div at bounding box center [333, 491] width 17 height 17
click at [302, 492] on div at bounding box center [303, 491] width 17 height 17
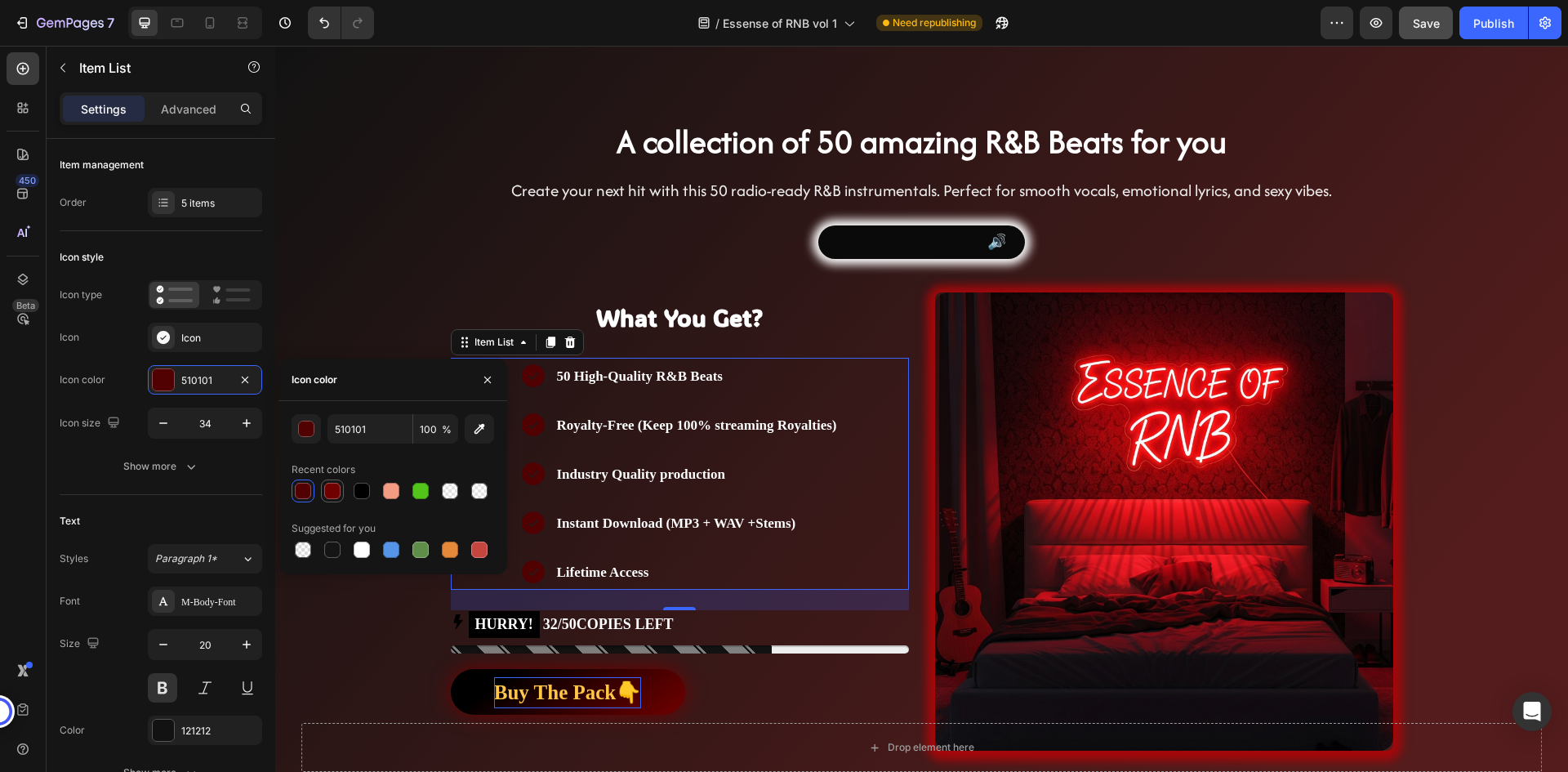
click at [322, 489] on div at bounding box center [332, 490] width 23 height 23
click at [477, 424] on icon "button" at bounding box center [479, 428] width 17 height 17
type input "560000"
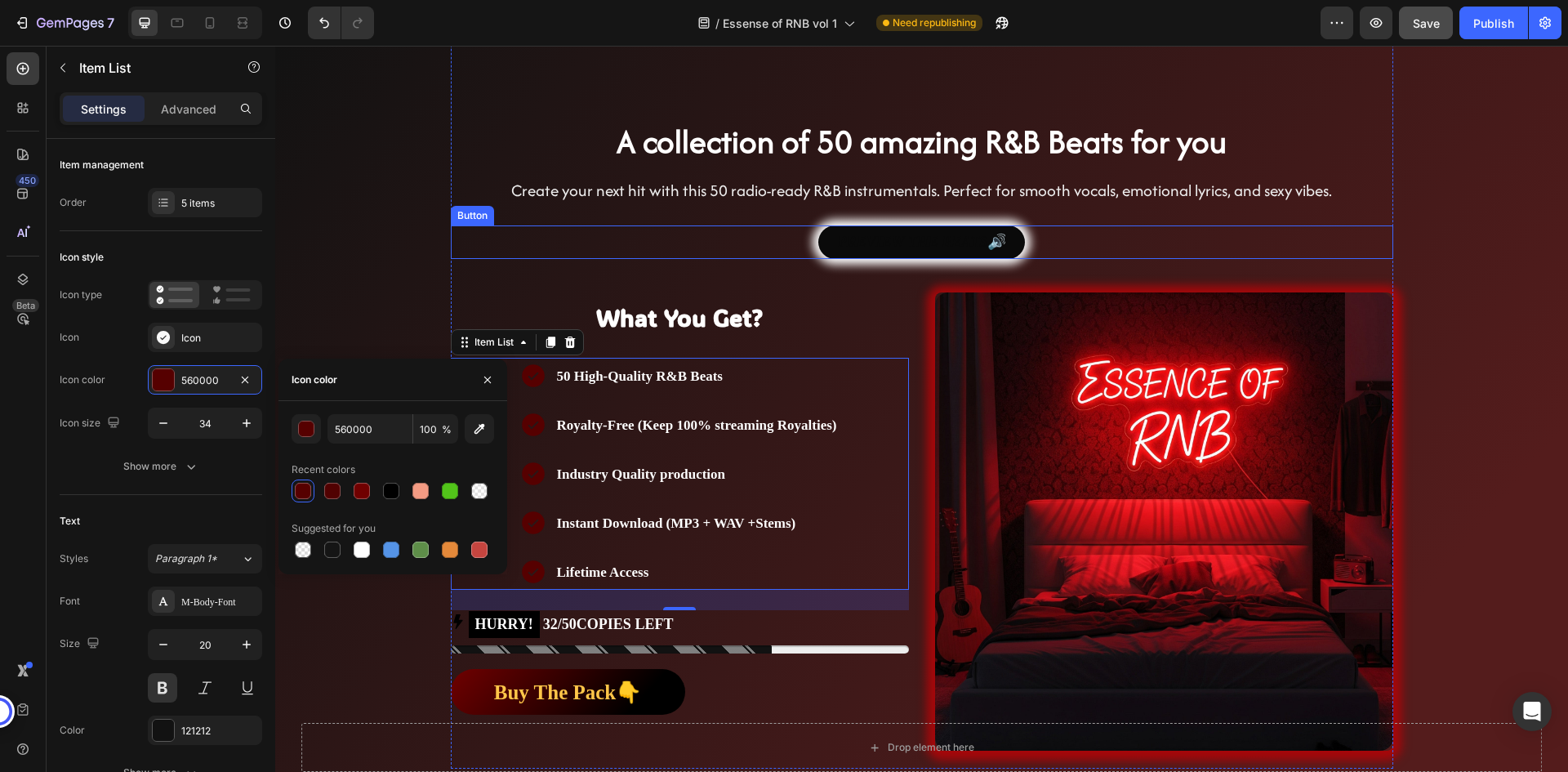
click at [1045, 243] on div "PREVIEW THE BEATS🔊 Button" at bounding box center [921, 242] width 942 height 33
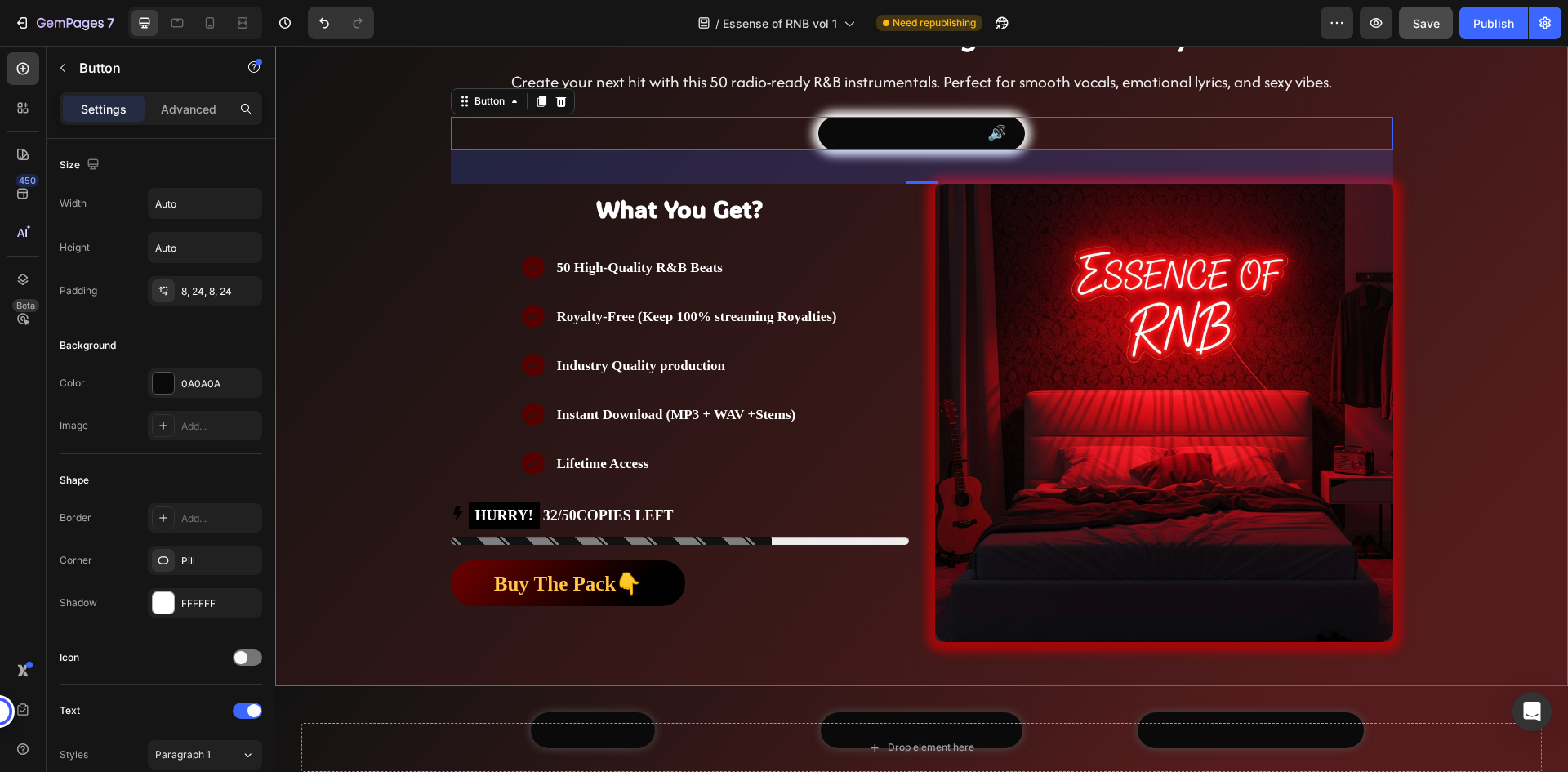
scroll to position [327, 0]
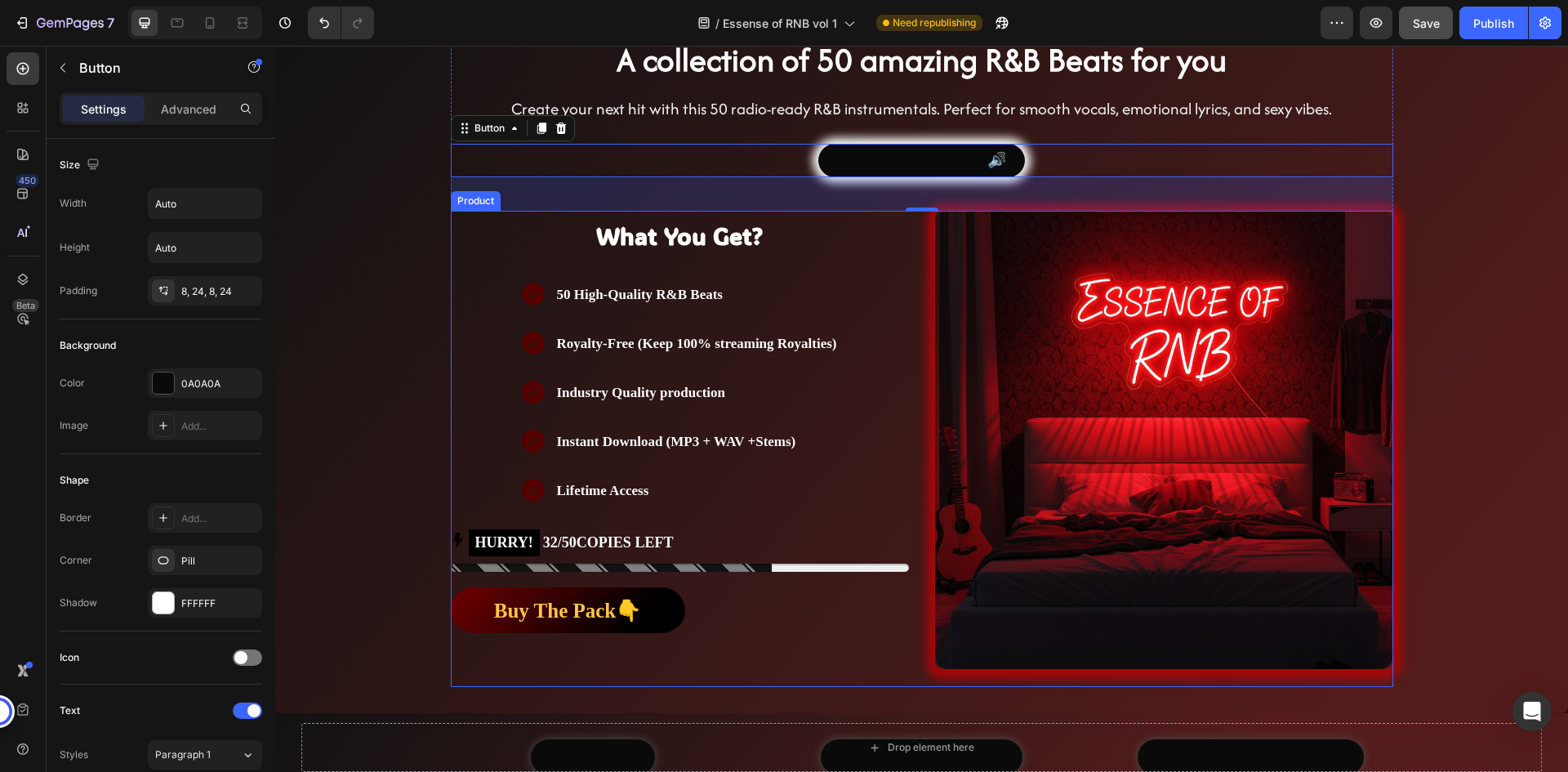
click at [921, 405] on div "What You Get? Heading Text Block 50 High-Quality R&B Beats Royalty-Free (Keep 1…" at bounding box center [921, 449] width 942 height 476
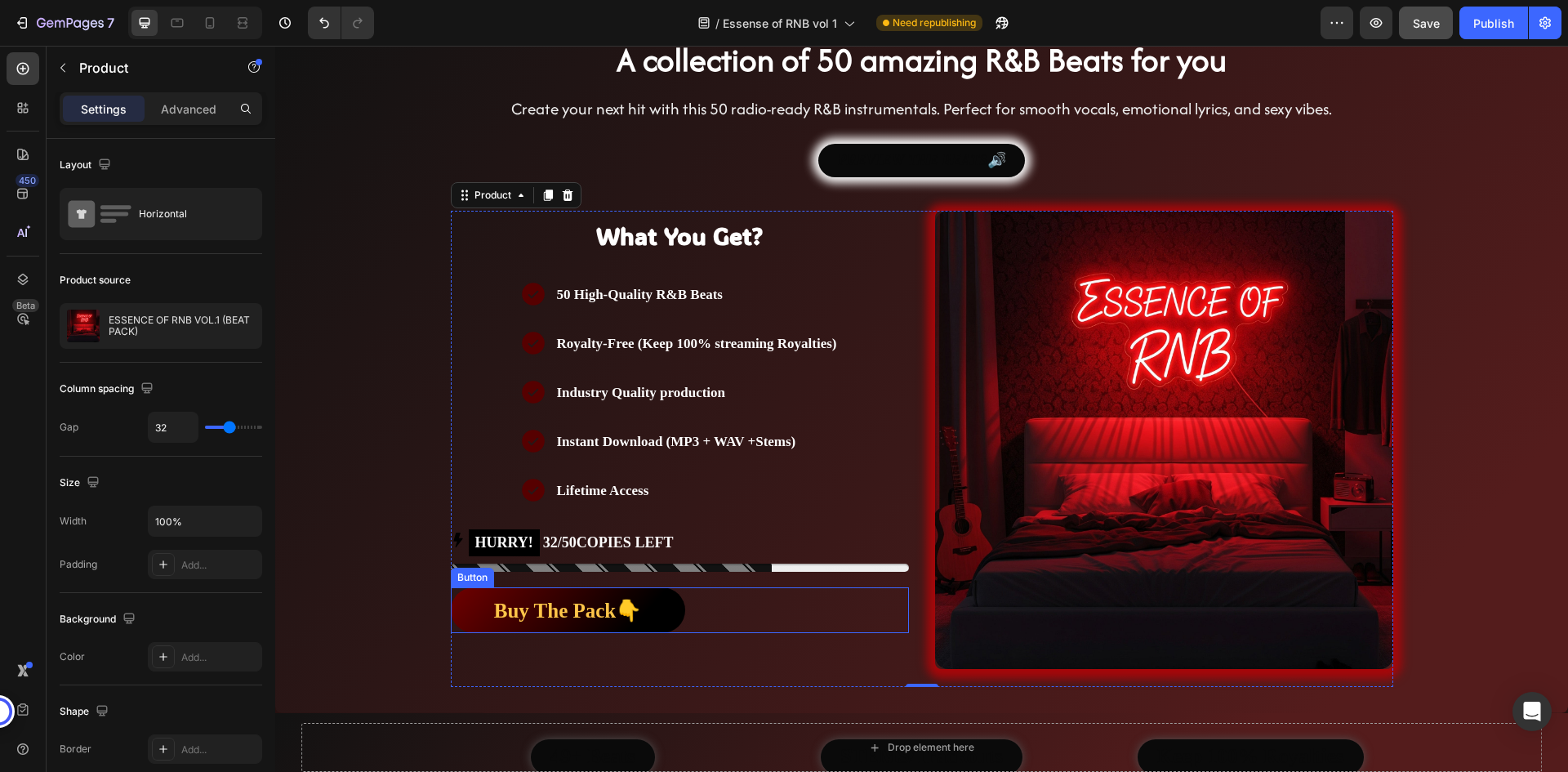
click at [721, 600] on div "Buy The Pack👇 Button" at bounding box center [679, 610] width 458 height 46
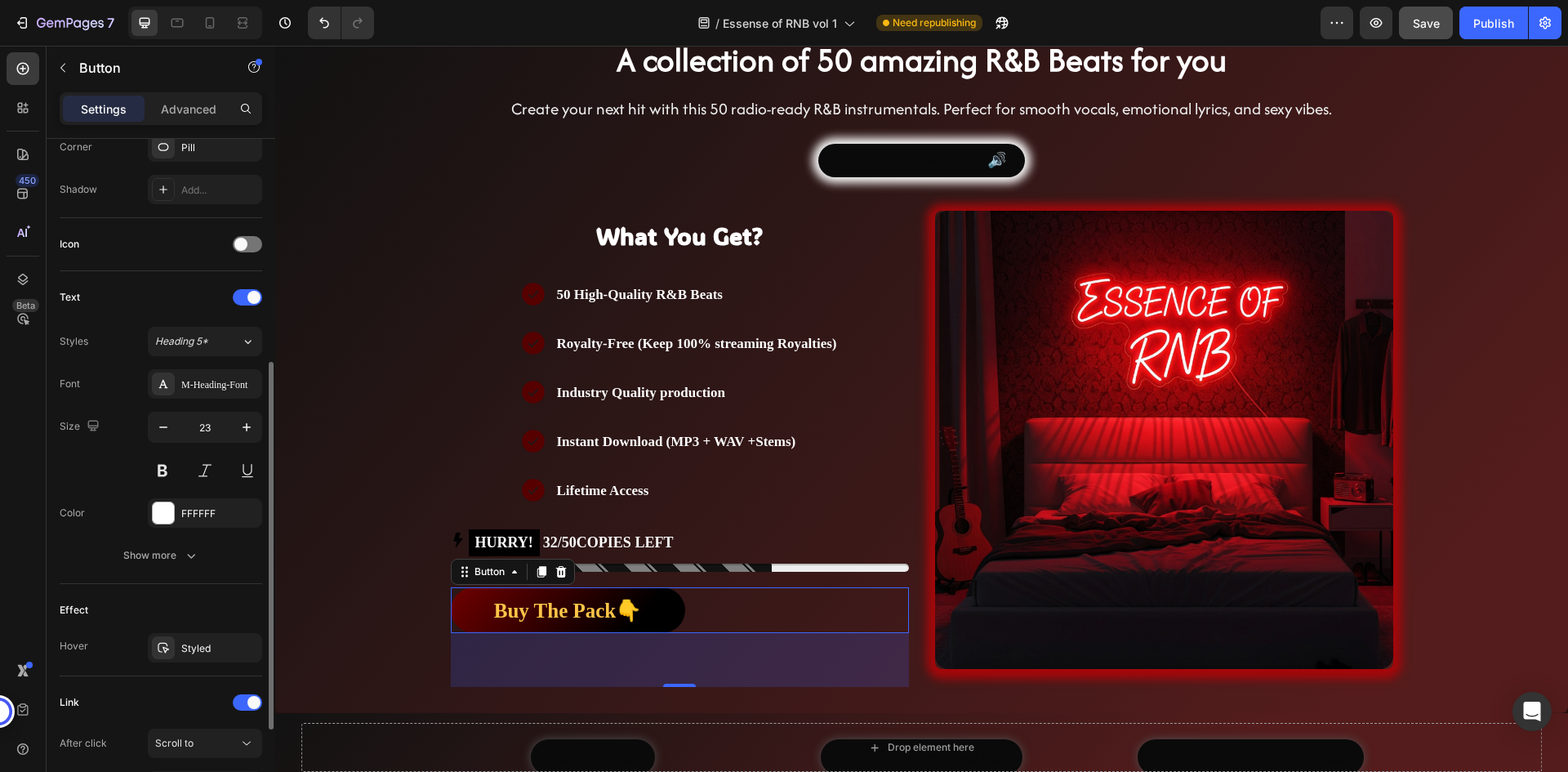
scroll to position [332, 0]
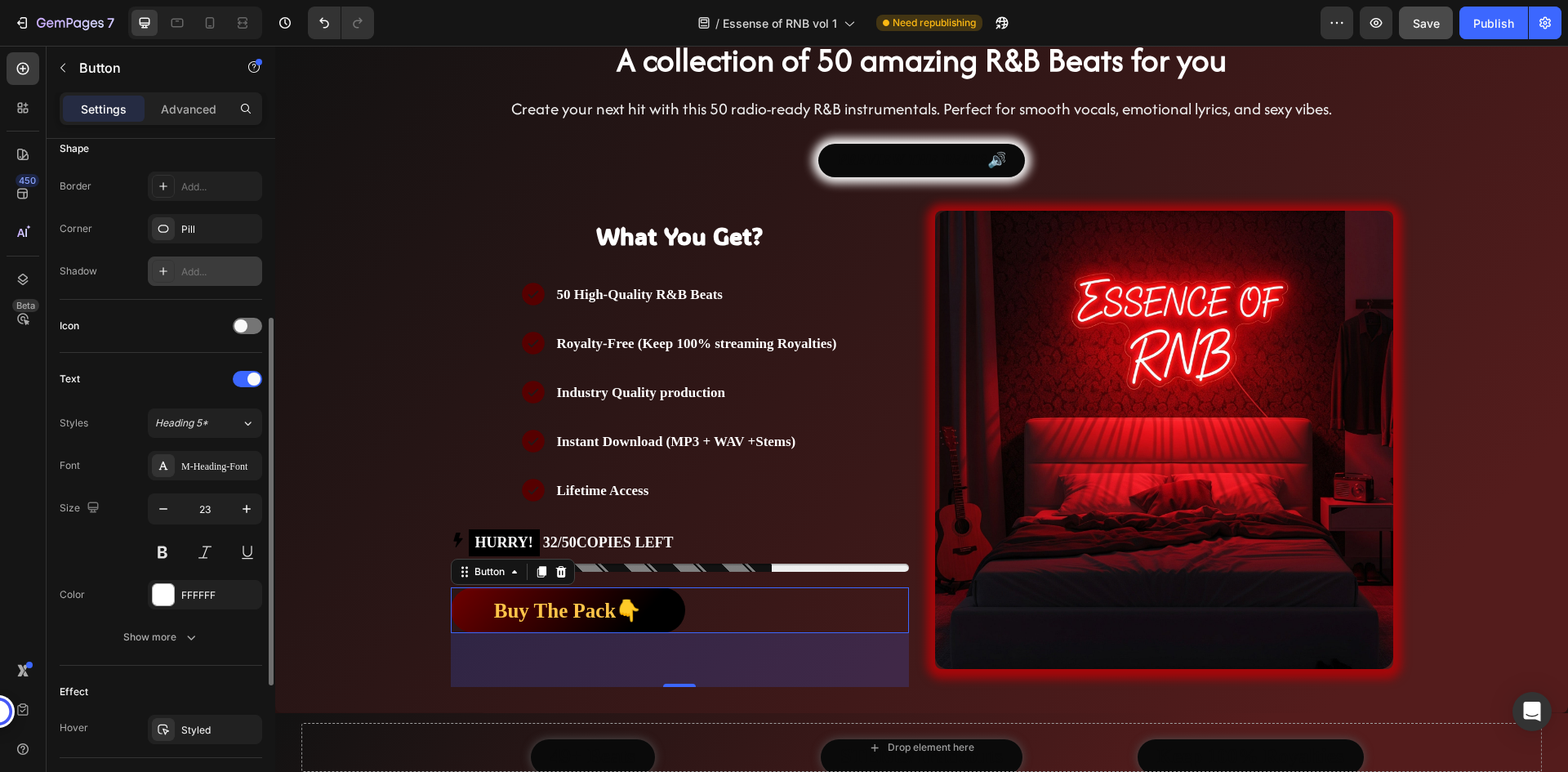
click at [199, 284] on div "Add..." at bounding box center [205, 271] width 114 height 29
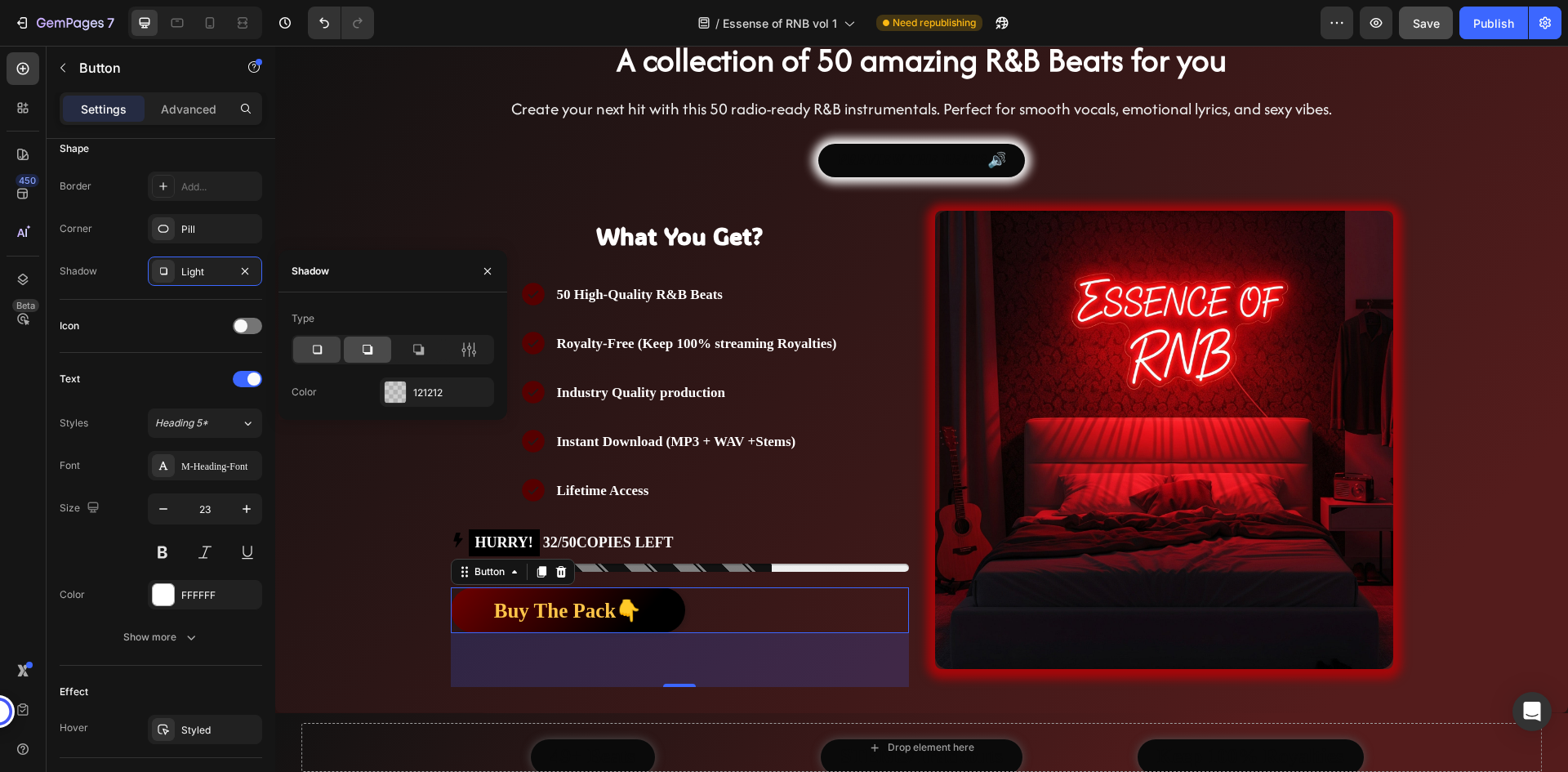
click at [364, 342] on icon at bounding box center [368, 349] width 17 height 17
click at [330, 351] on div at bounding box center [316, 349] width 47 height 26
click at [429, 392] on div "121212" at bounding box center [436, 392] width 47 height 15
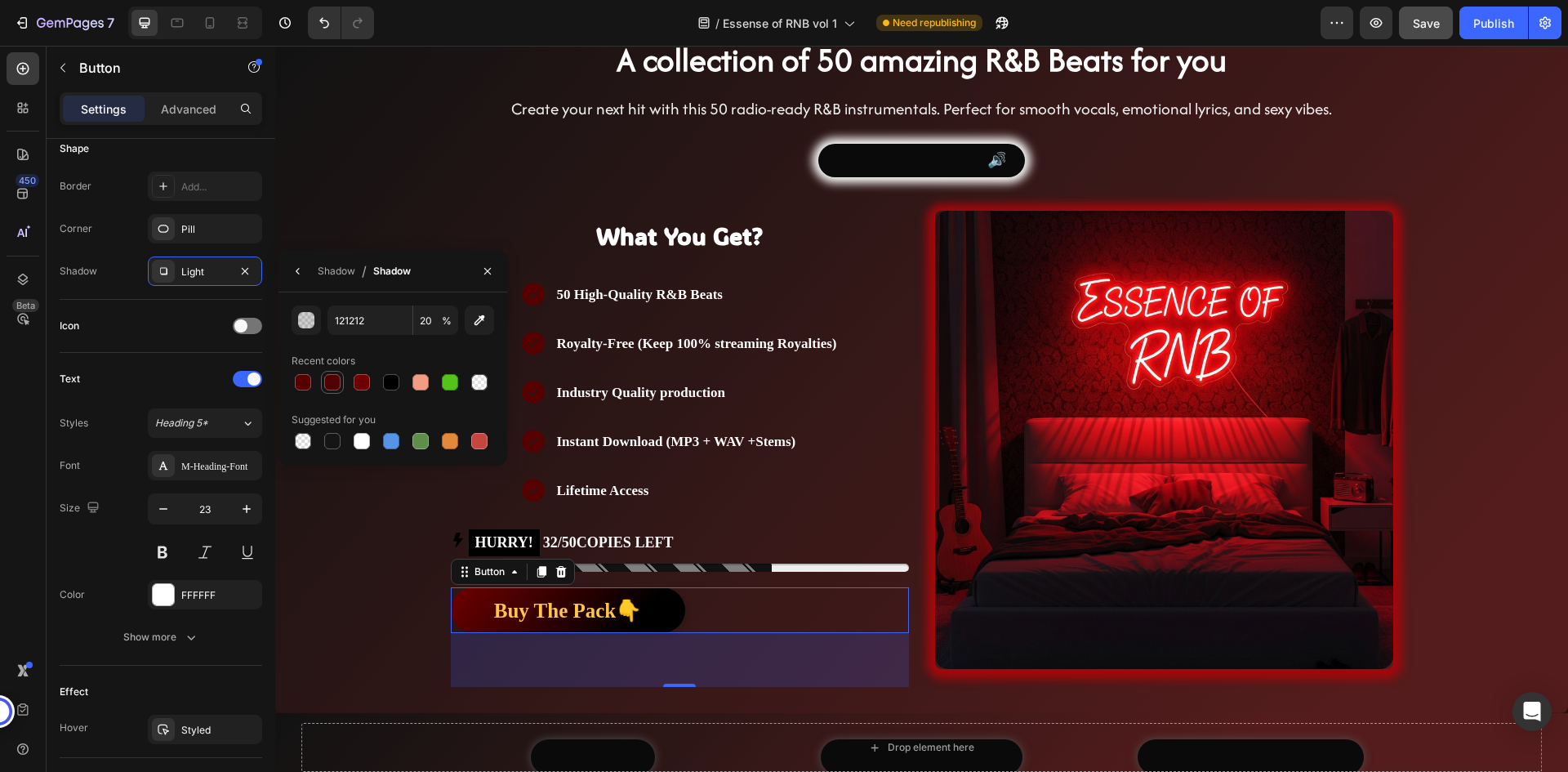
click at [329, 383] on div at bounding box center [333, 382] width 17 height 17
type input "510101"
type input "100"
click at [313, 380] on div at bounding box center [302, 381] width 23 height 23
click at [341, 382] on div at bounding box center [332, 381] width 19 height 19
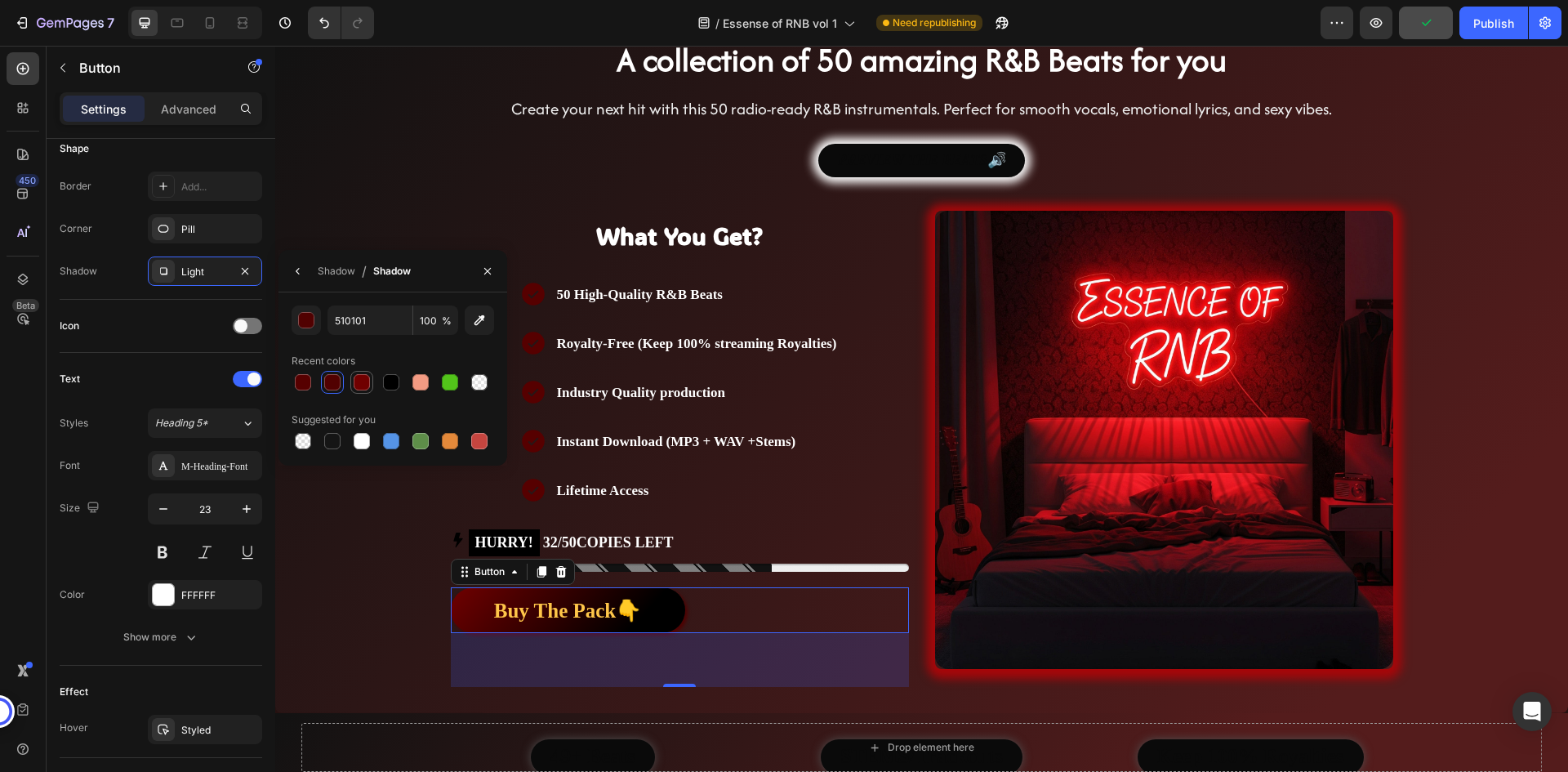
click at [361, 382] on div at bounding box center [362, 382] width 17 height 17
click at [334, 380] on div at bounding box center [333, 382] width 17 height 17
click at [310, 438] on div at bounding box center [303, 441] width 17 height 17
type input "000000"
type input "0"
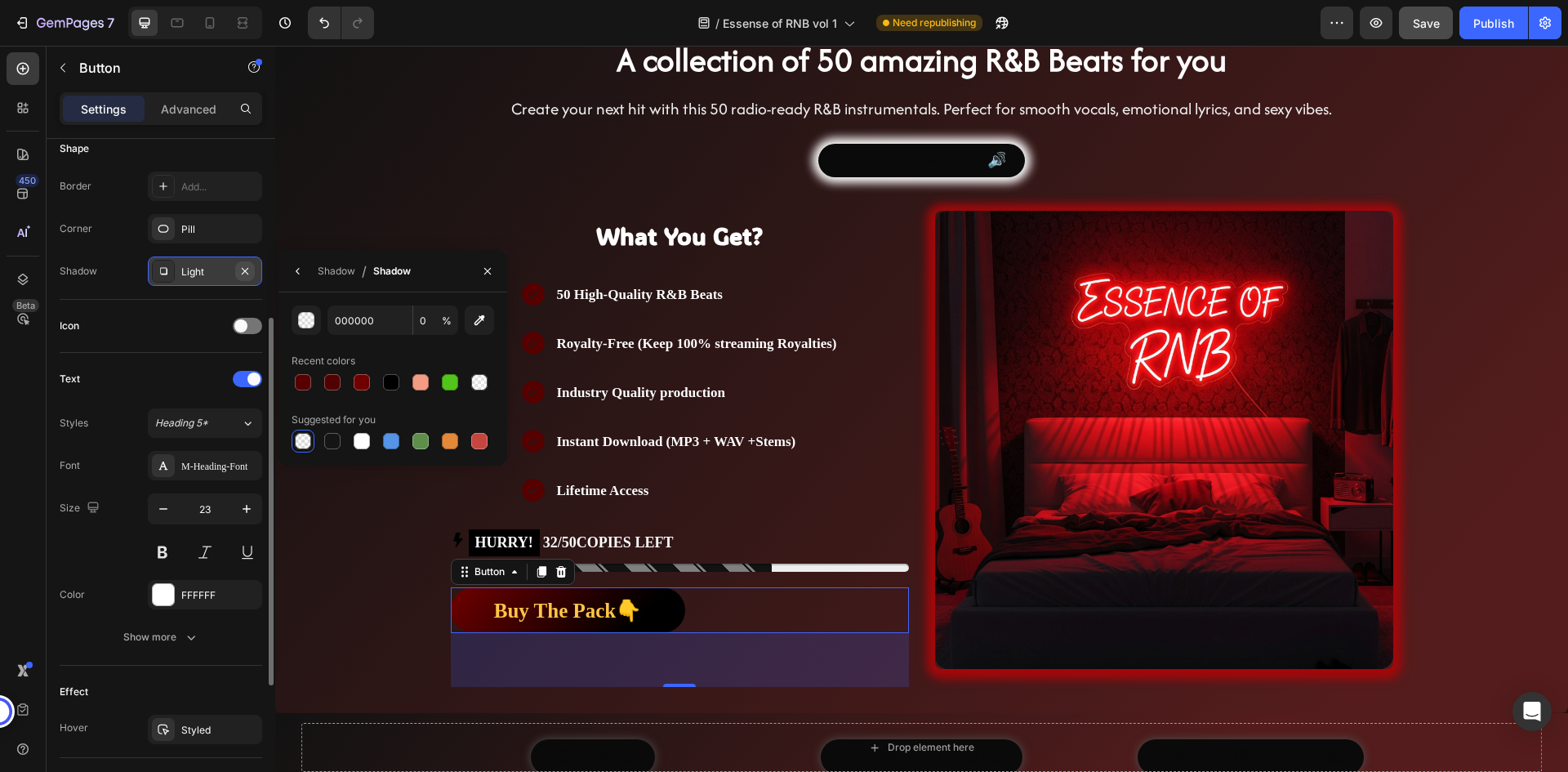
click at [242, 269] on icon "button" at bounding box center [244, 270] width 6 height 6
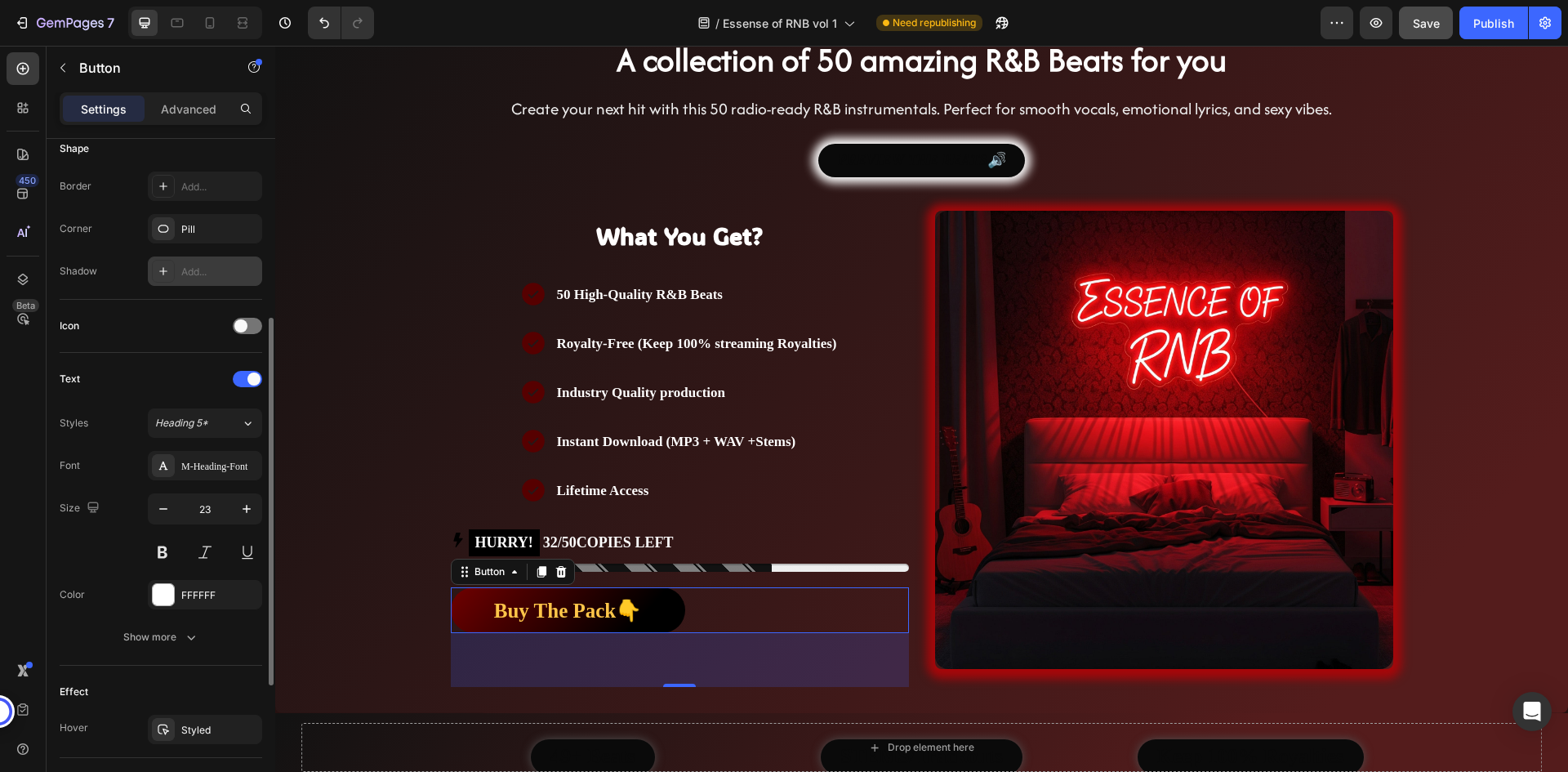
click at [215, 275] on div "Add..." at bounding box center [219, 272] width 76 height 15
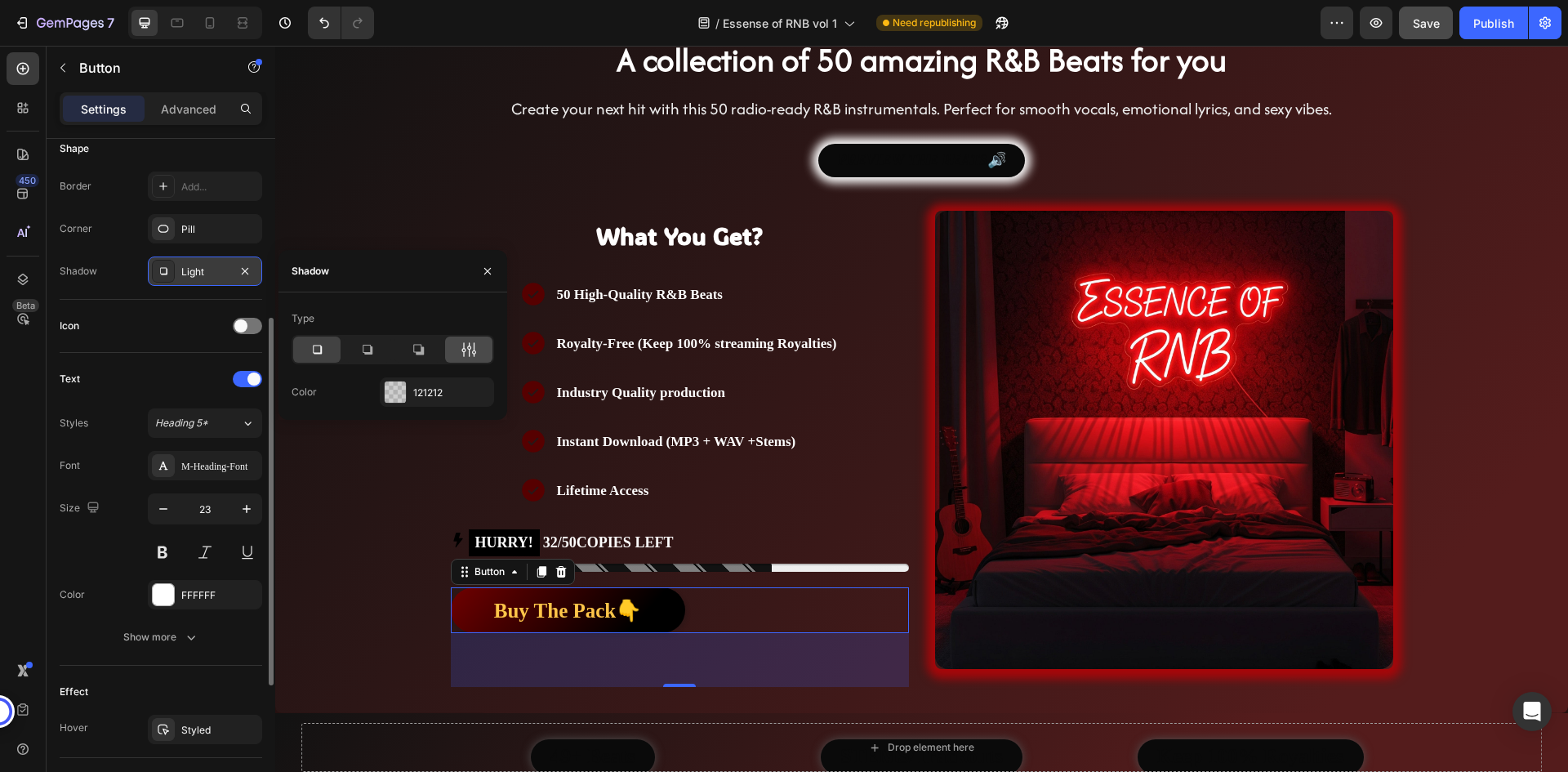
click at [466, 345] on icon at bounding box center [469, 349] width 17 height 17
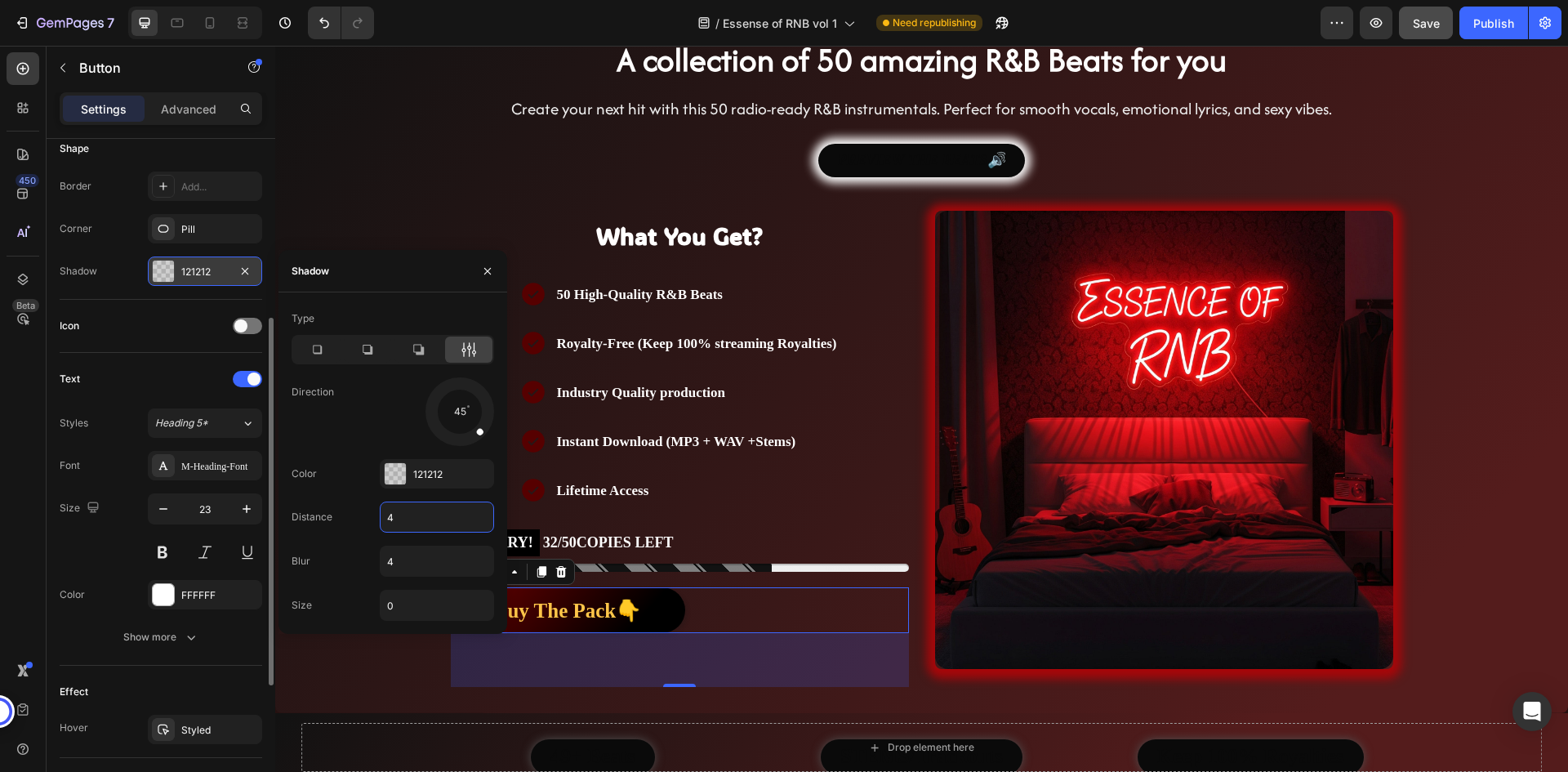
click at [444, 521] on input "4" at bounding box center [437, 517] width 112 height 29
type input "0"
type input "25"
click at [449, 488] on div "Type Direction 45 Color 121212 Distance 0 Blur 25 Size 0" at bounding box center [392, 462] width 228 height 315
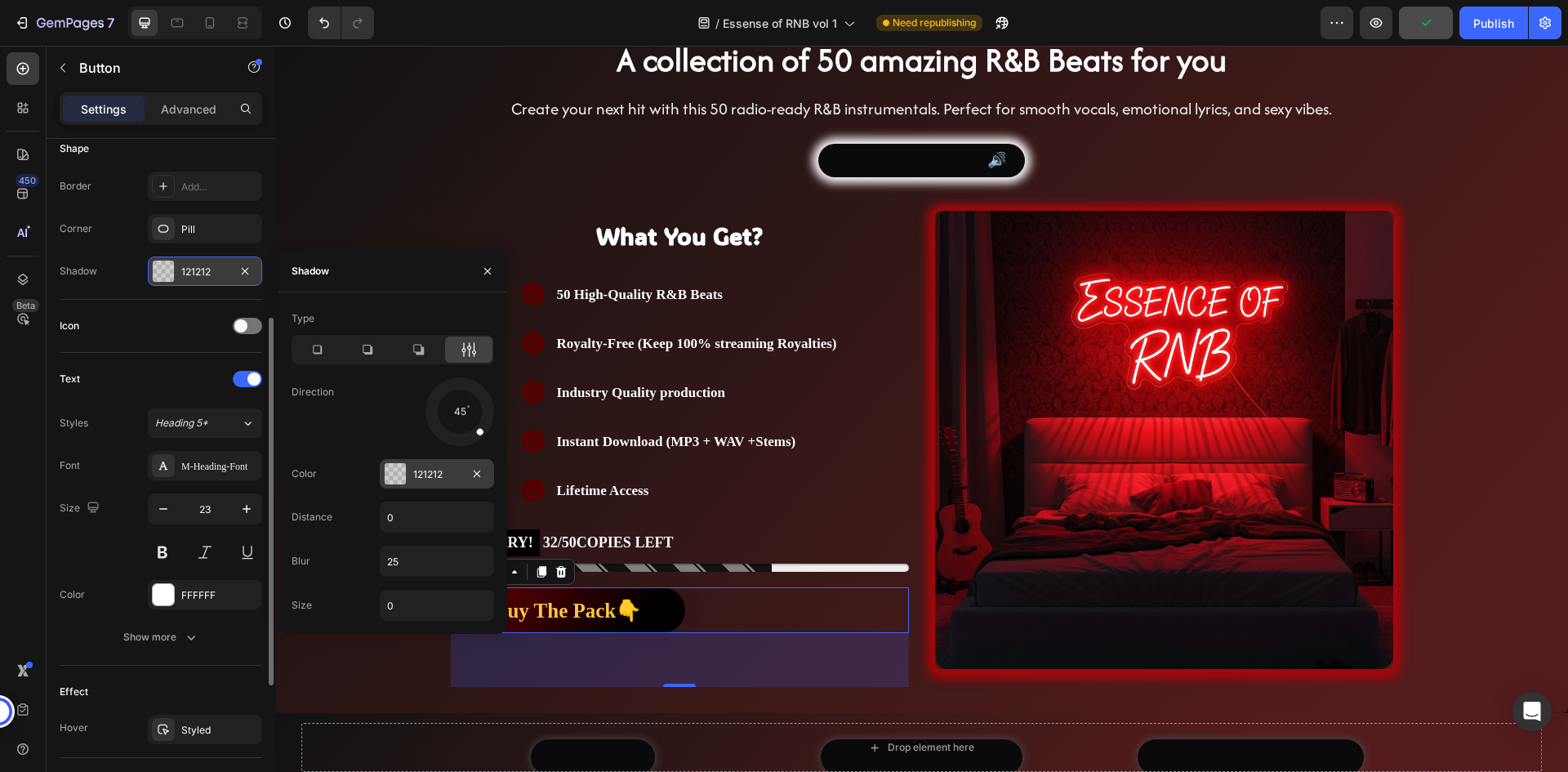
click at [449, 484] on div "121212" at bounding box center [437, 474] width 114 height 29
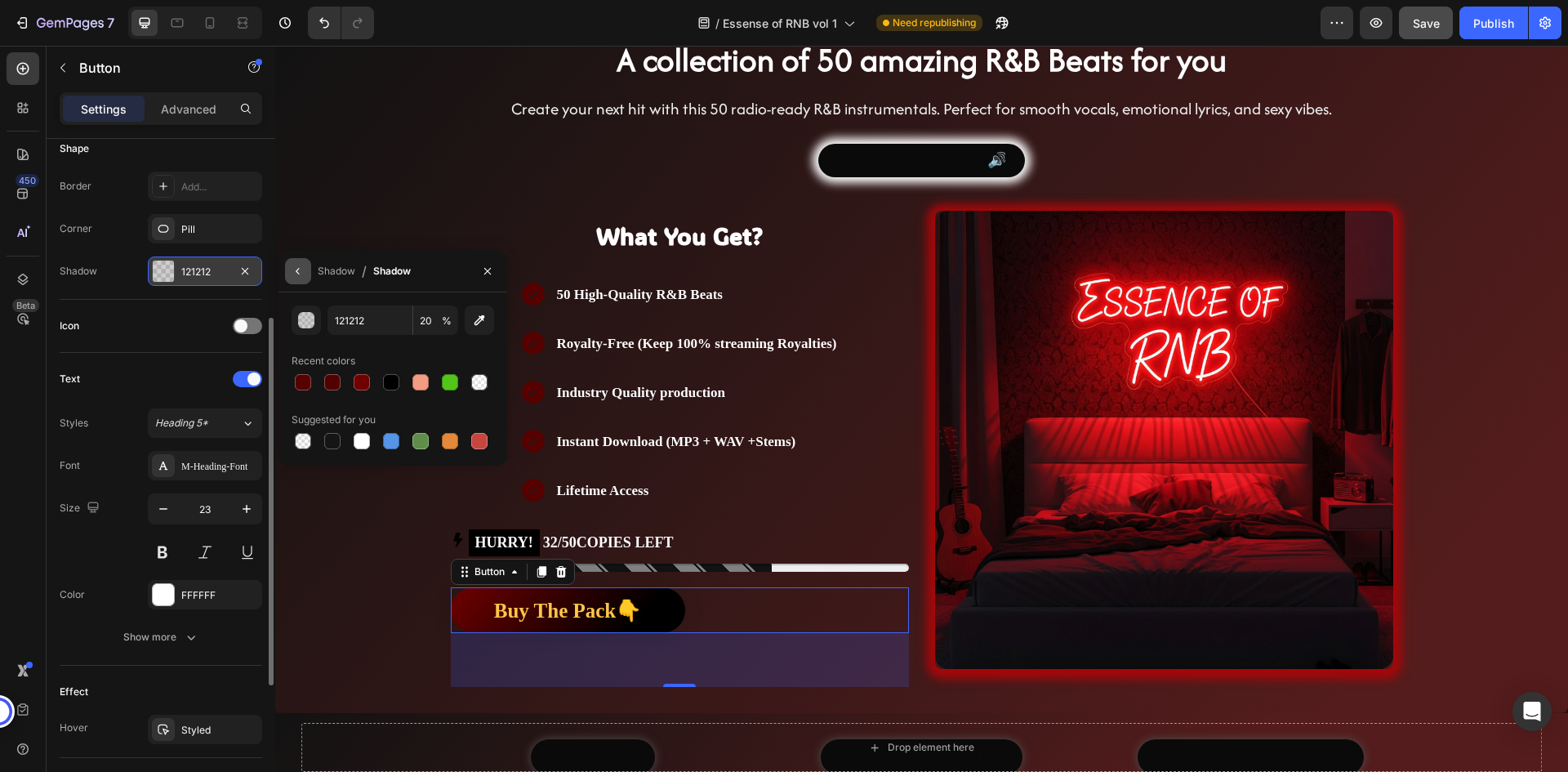
click at [300, 276] on icon "button" at bounding box center [298, 271] width 13 height 13
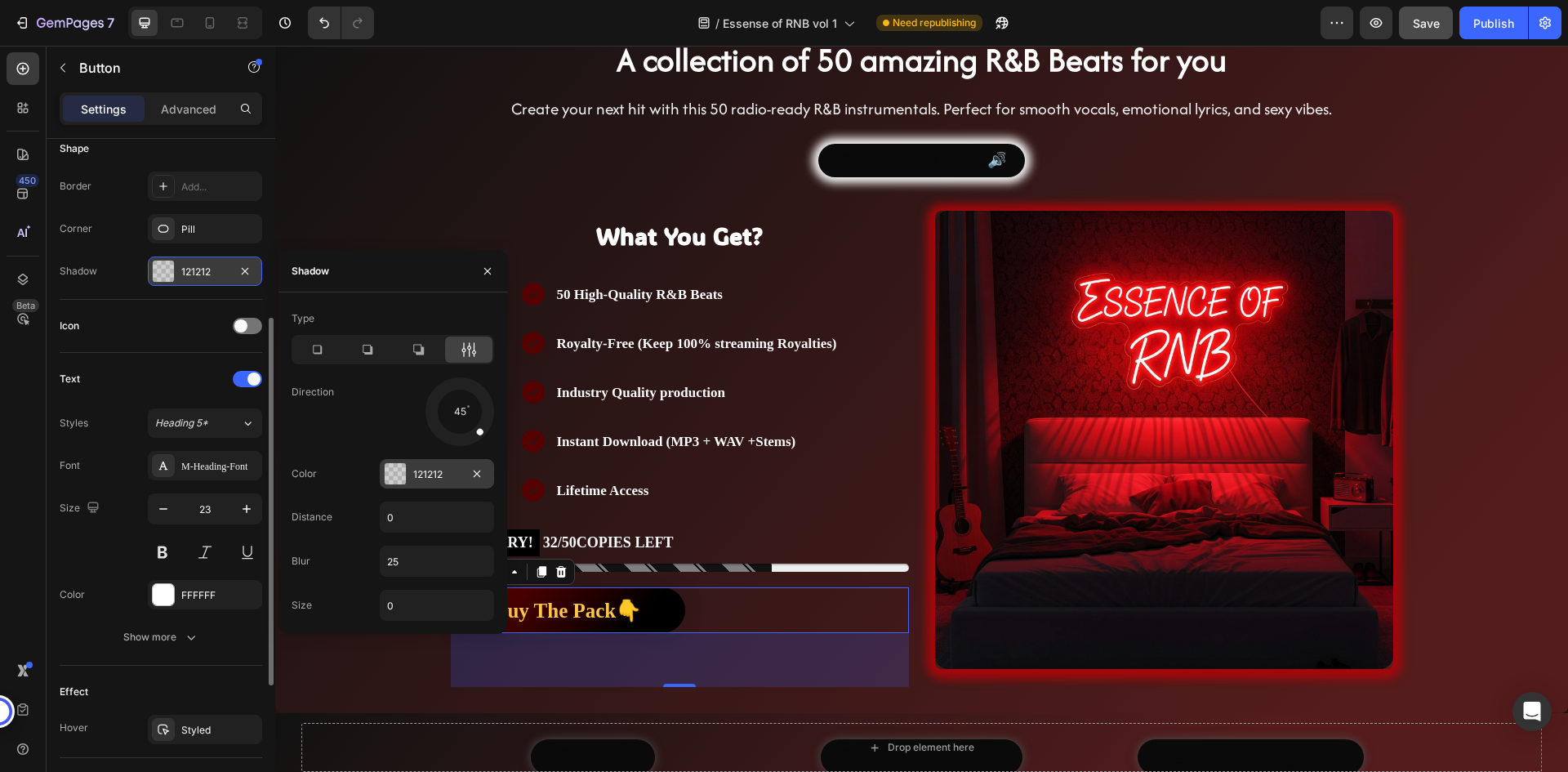
click at [433, 462] on div "121212" at bounding box center [437, 474] width 114 height 29
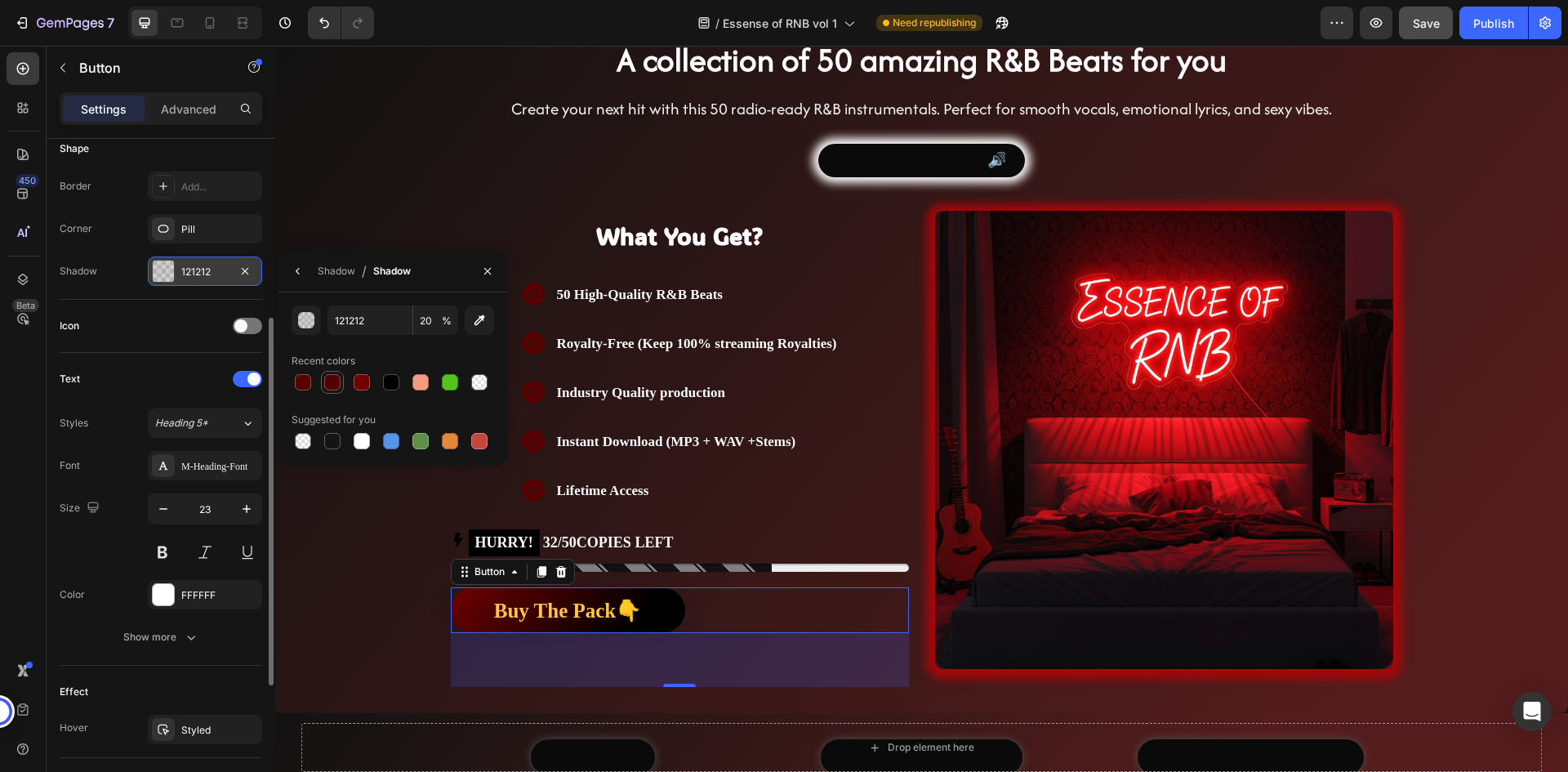
click at [326, 377] on div at bounding box center [333, 382] width 17 height 17
type input "510101"
type input "100"
click at [410, 399] on div "510101 100 % Recent colors Suggested for you" at bounding box center [392, 379] width 203 height 147
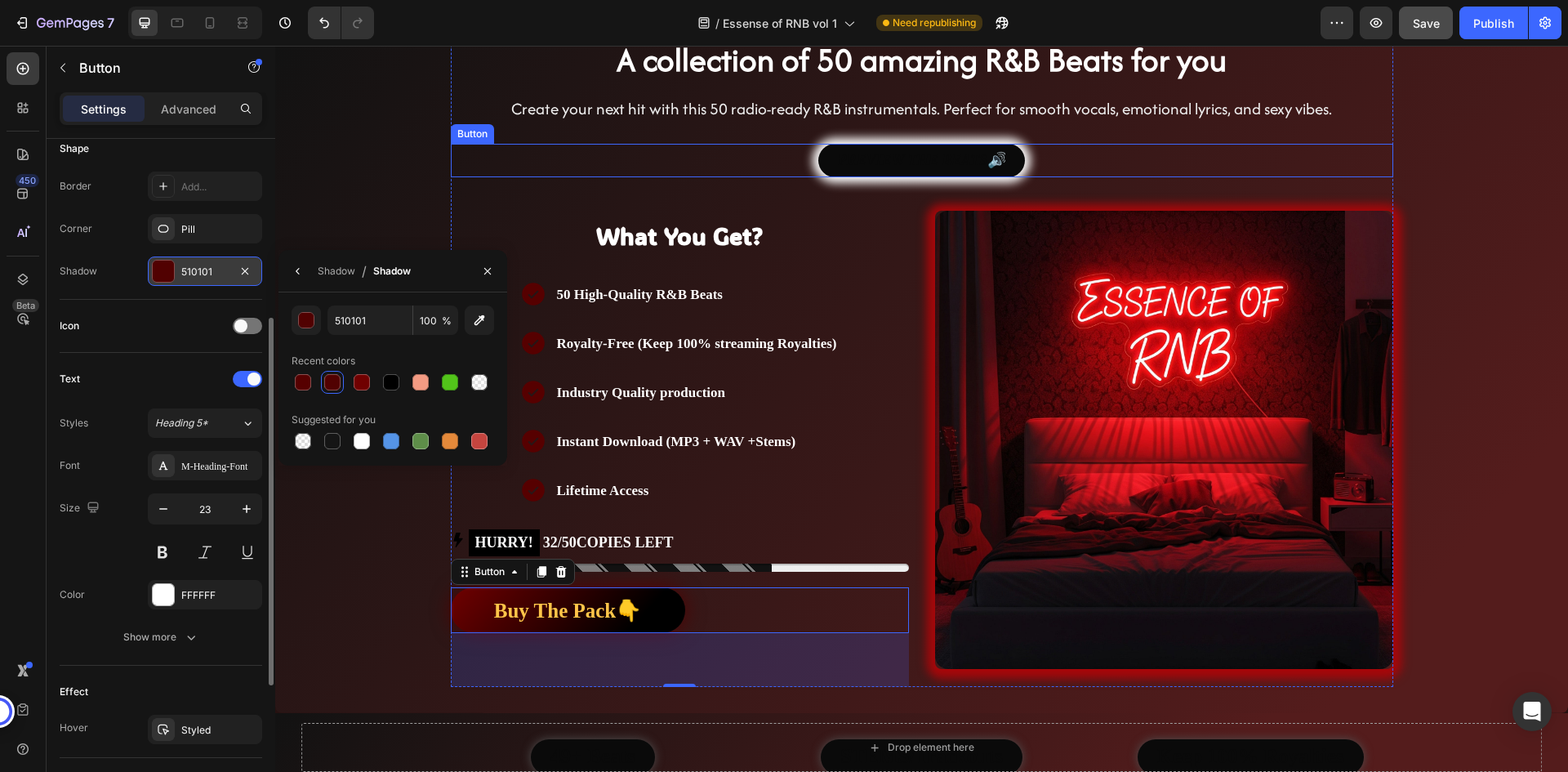
click at [1166, 171] on div "PREVIEW THE BEATS🔊 Button" at bounding box center [921, 160] width 942 height 33
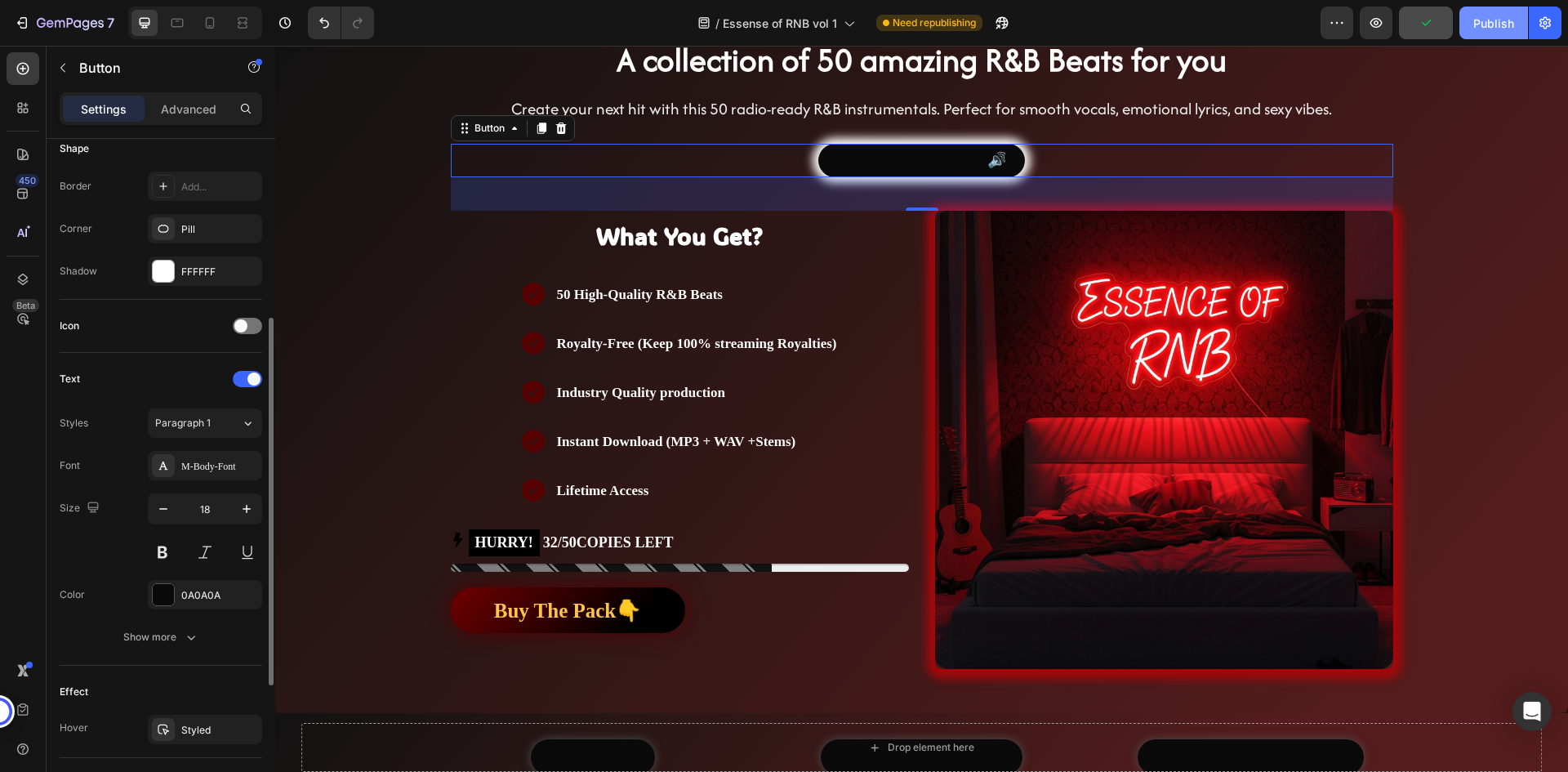
click at [1484, 24] on div "Publish" at bounding box center [1493, 23] width 41 height 18
click at [1214, 29] on div "/ Essense of RNB vol 1 Need republishing" at bounding box center [853, 22] width 933 height 32
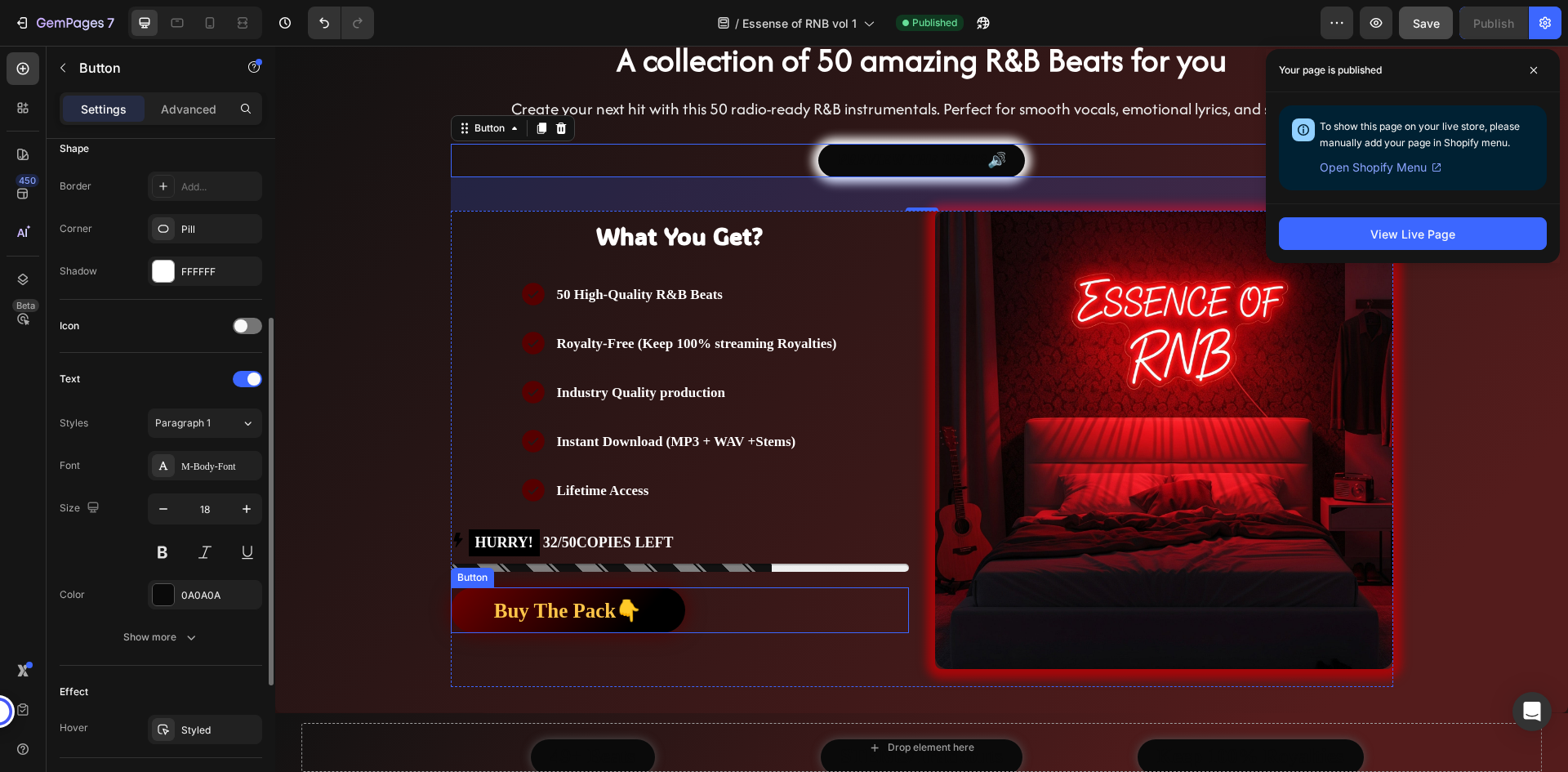
click at [720, 602] on div "Buy The Pack👇 Button" at bounding box center [679, 610] width 458 height 46
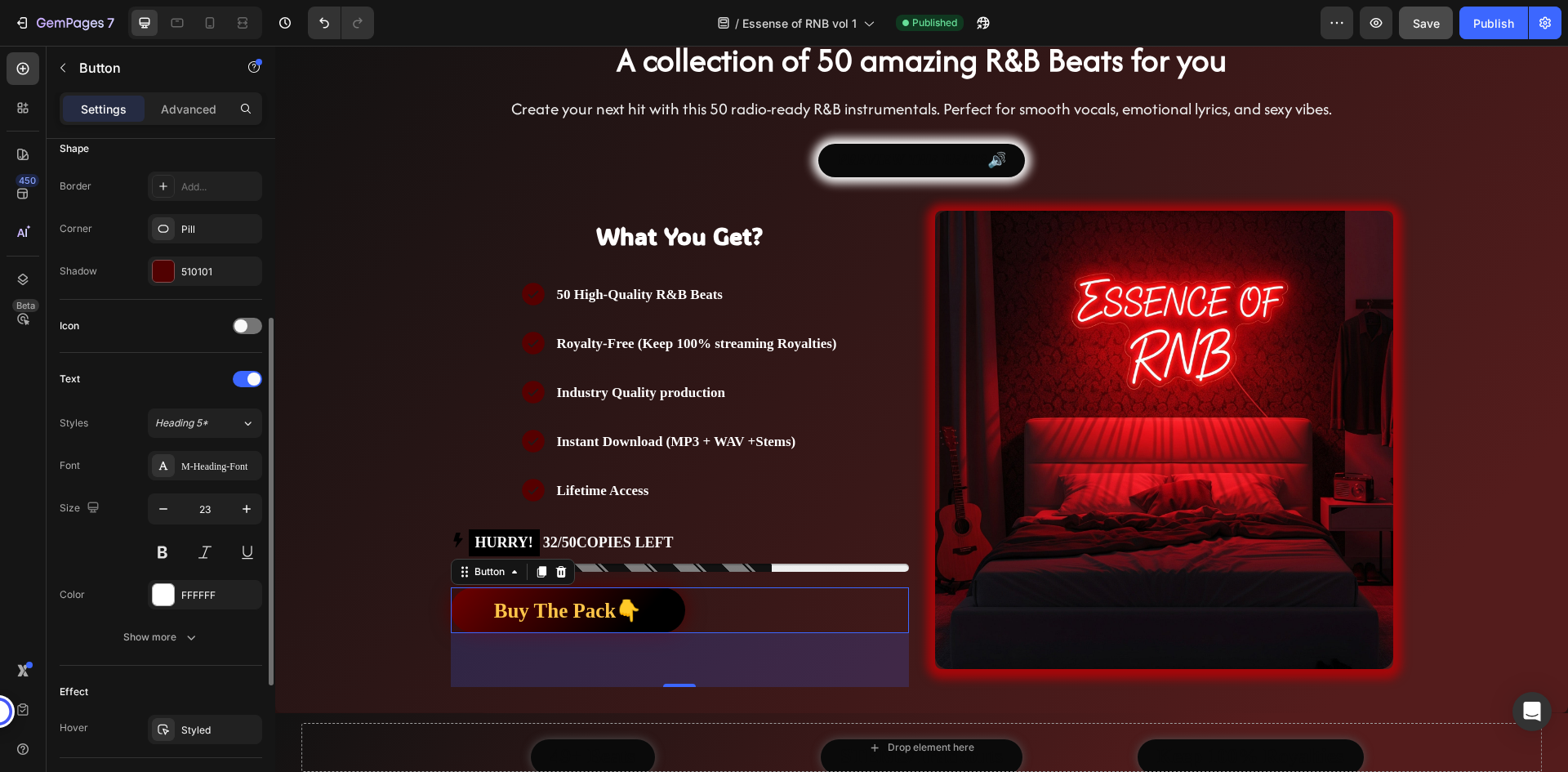
click at [679, 587] on div "Buy The Pack👇 Button 66" at bounding box center [679, 610] width 458 height 46
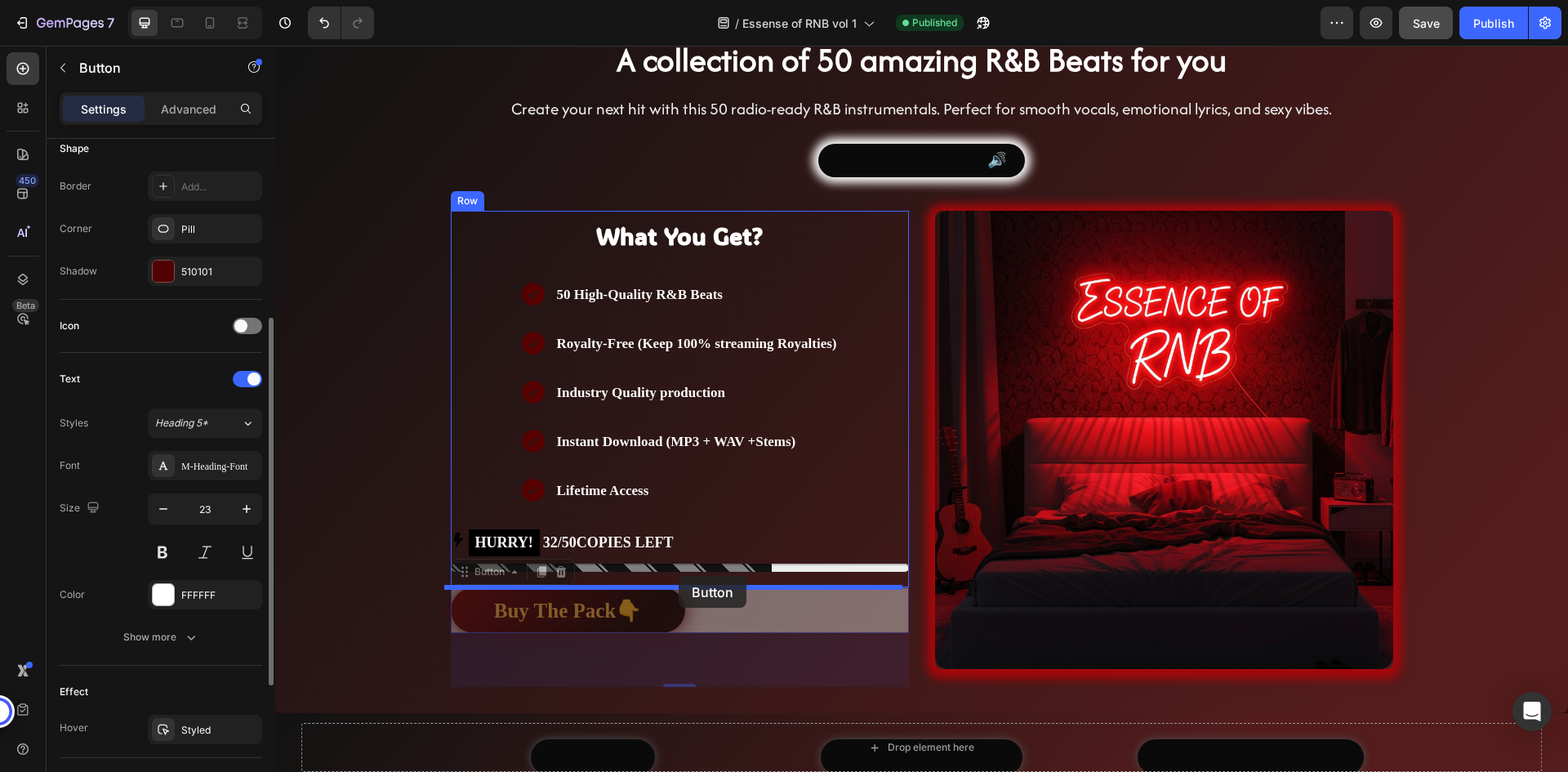
drag, startPoint x: 677, startPoint y: 587, endPoint x: 678, endPoint y: 576, distance: 11.0
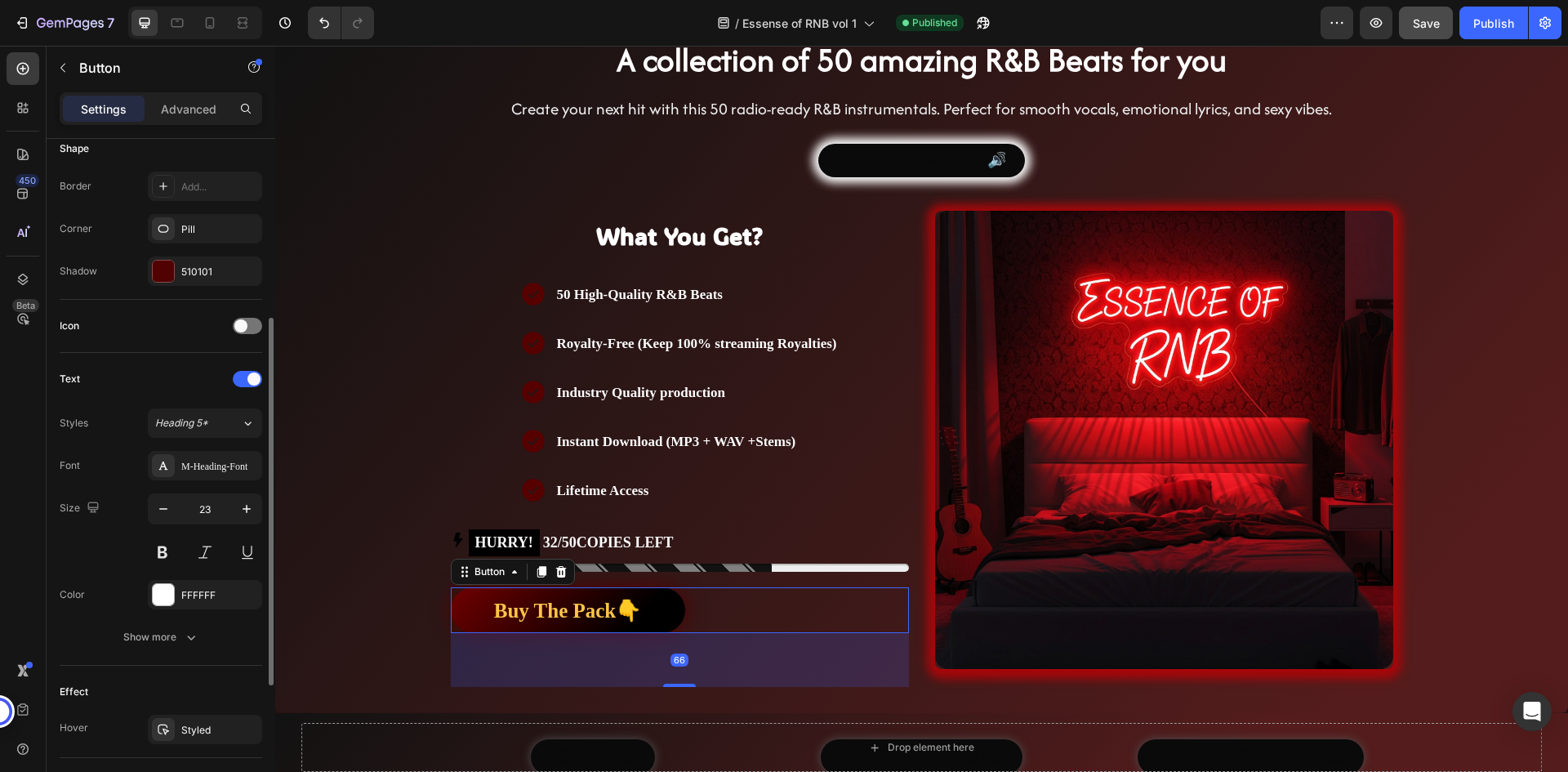
click at [691, 594] on div "Buy The Pack👇 Button 66" at bounding box center [679, 610] width 458 height 46
click at [705, 599] on div "Buy The Pack👇 Button 66" at bounding box center [679, 610] width 458 height 46
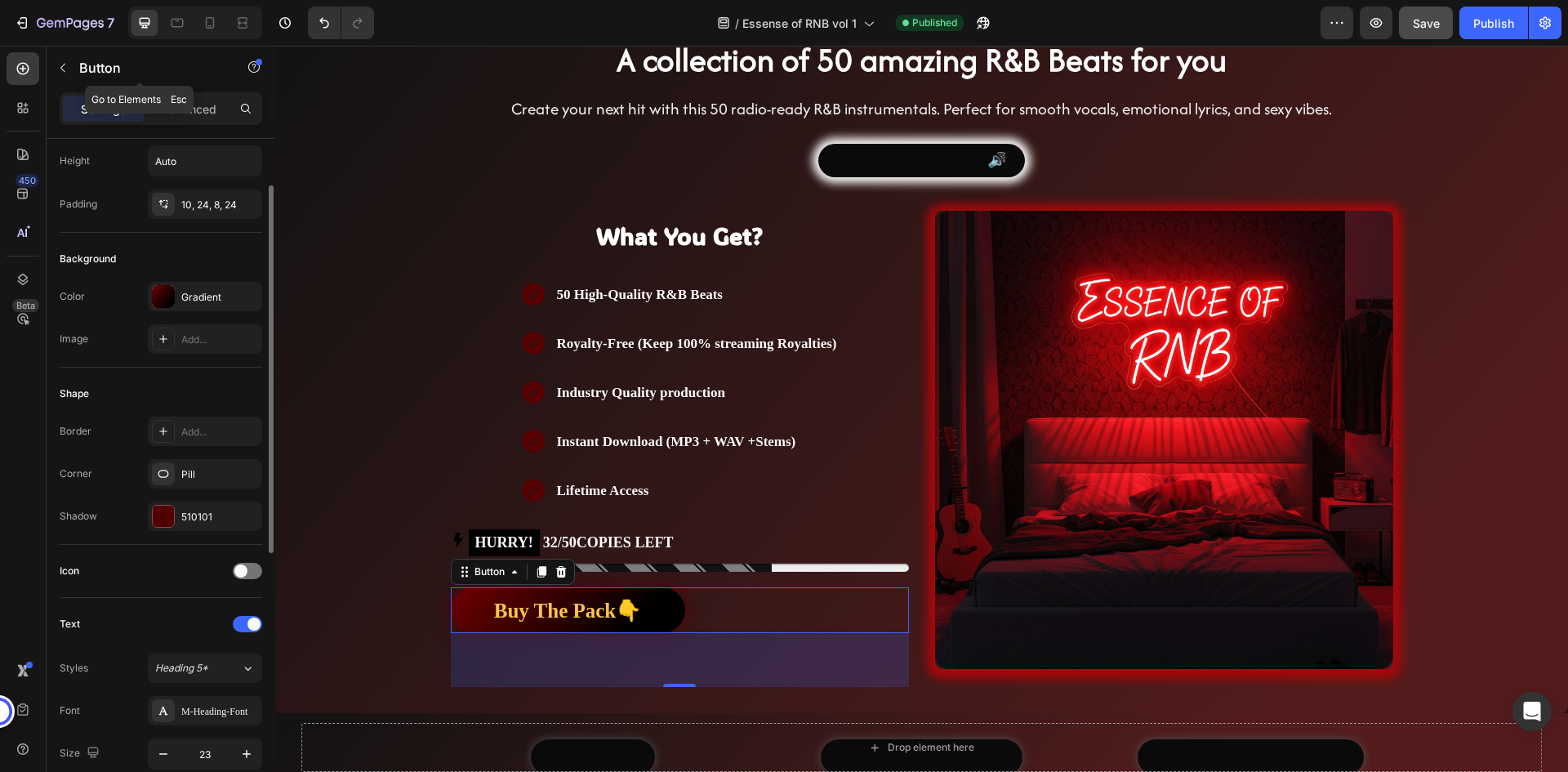
click at [186, 89] on div "Button" at bounding box center [140, 69] width 186 height 47
click at [189, 104] on p "Advanced" at bounding box center [189, 109] width 55 height 18
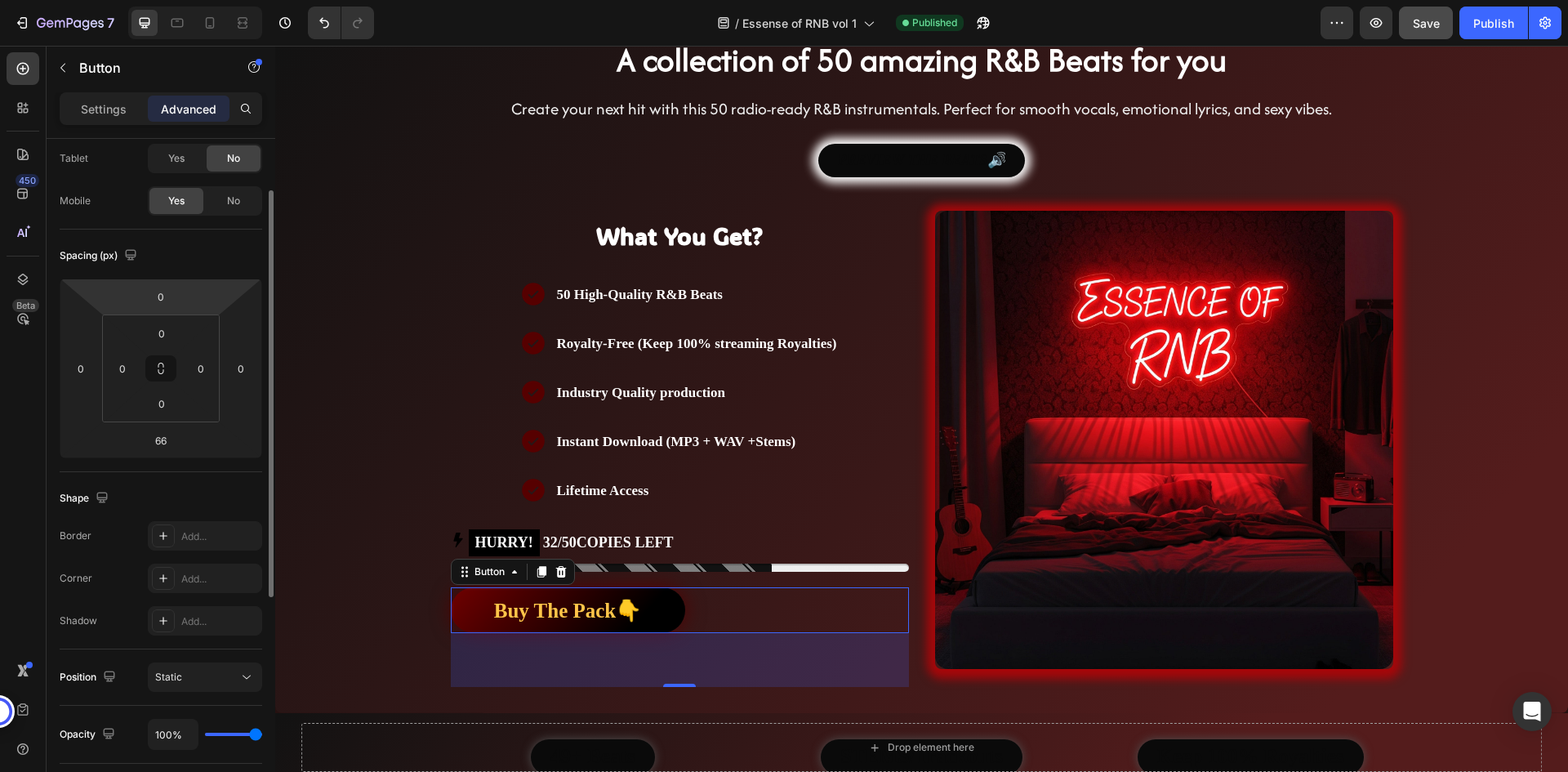
click at [202, 0] on html "7 / Essense of RNB vol 1 Published Preview Save Publish 450 Beta Sections(18) E…" at bounding box center [784, 0] width 1568 height 0
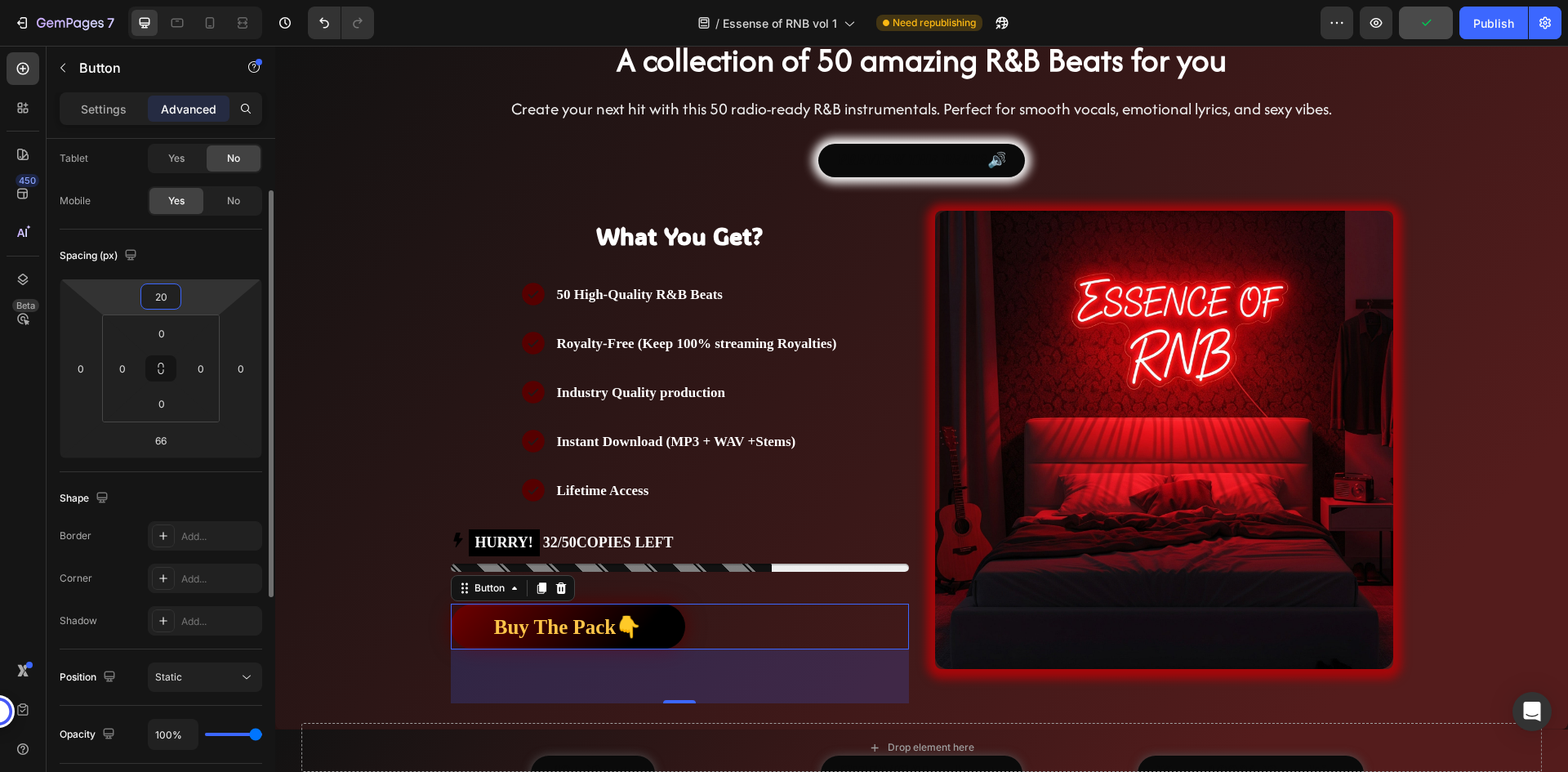
type input "20"
click at [182, 260] on div "Spacing (px)" at bounding box center [161, 255] width 203 height 26
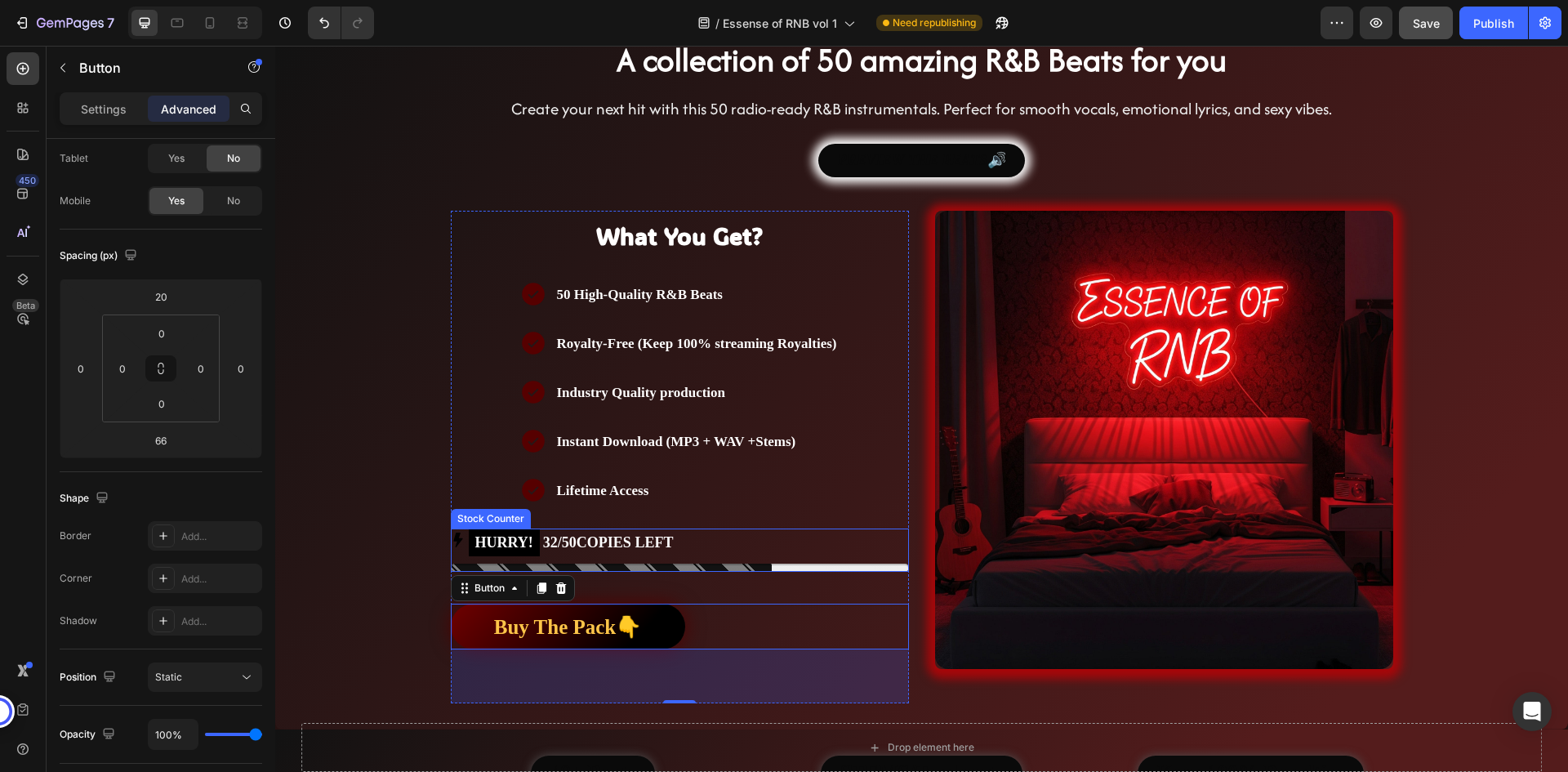
click at [700, 532] on div "HURRY! 32/50COPIES LEFT" at bounding box center [679, 542] width 458 height 29
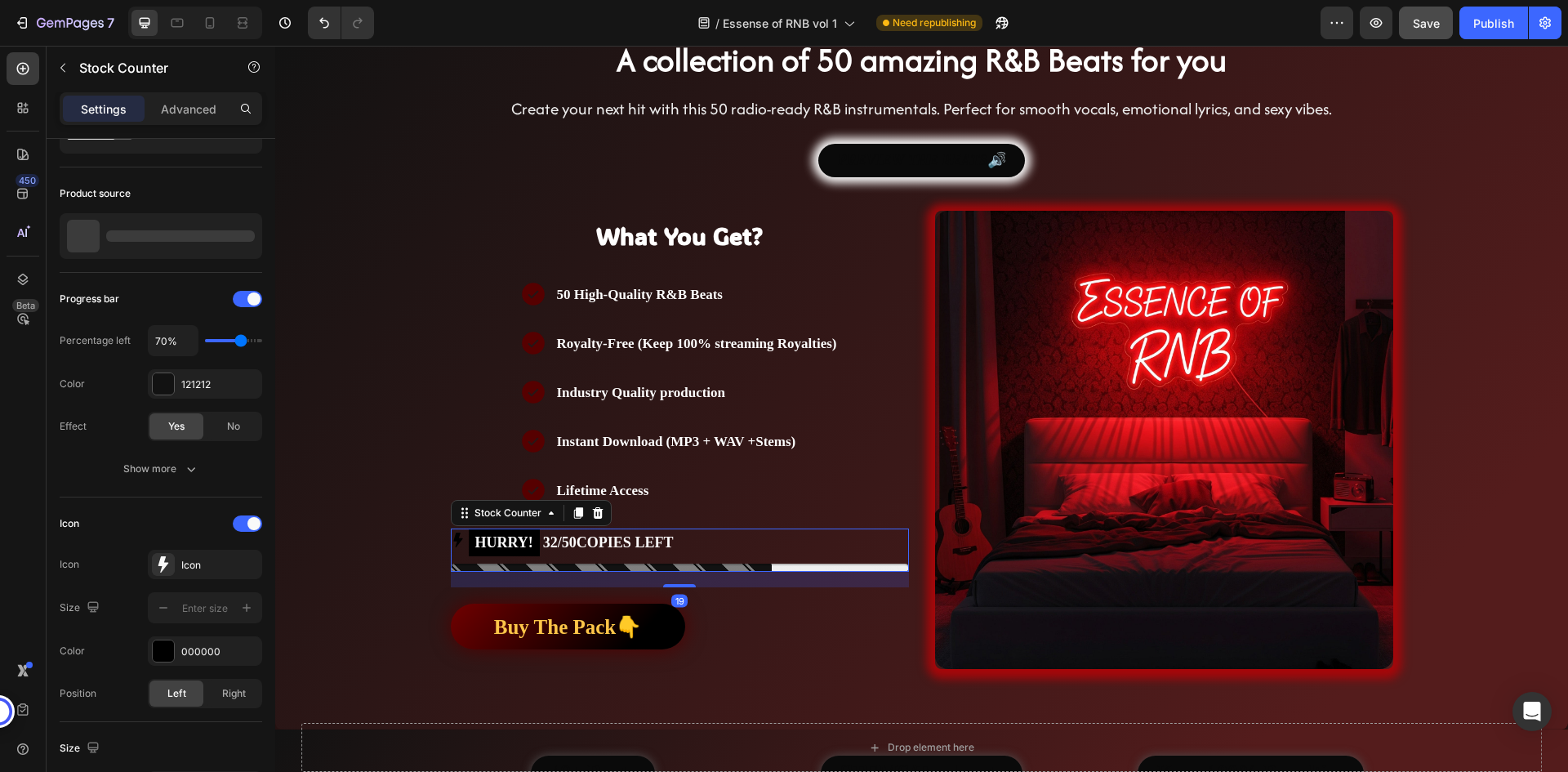
scroll to position [0, 0]
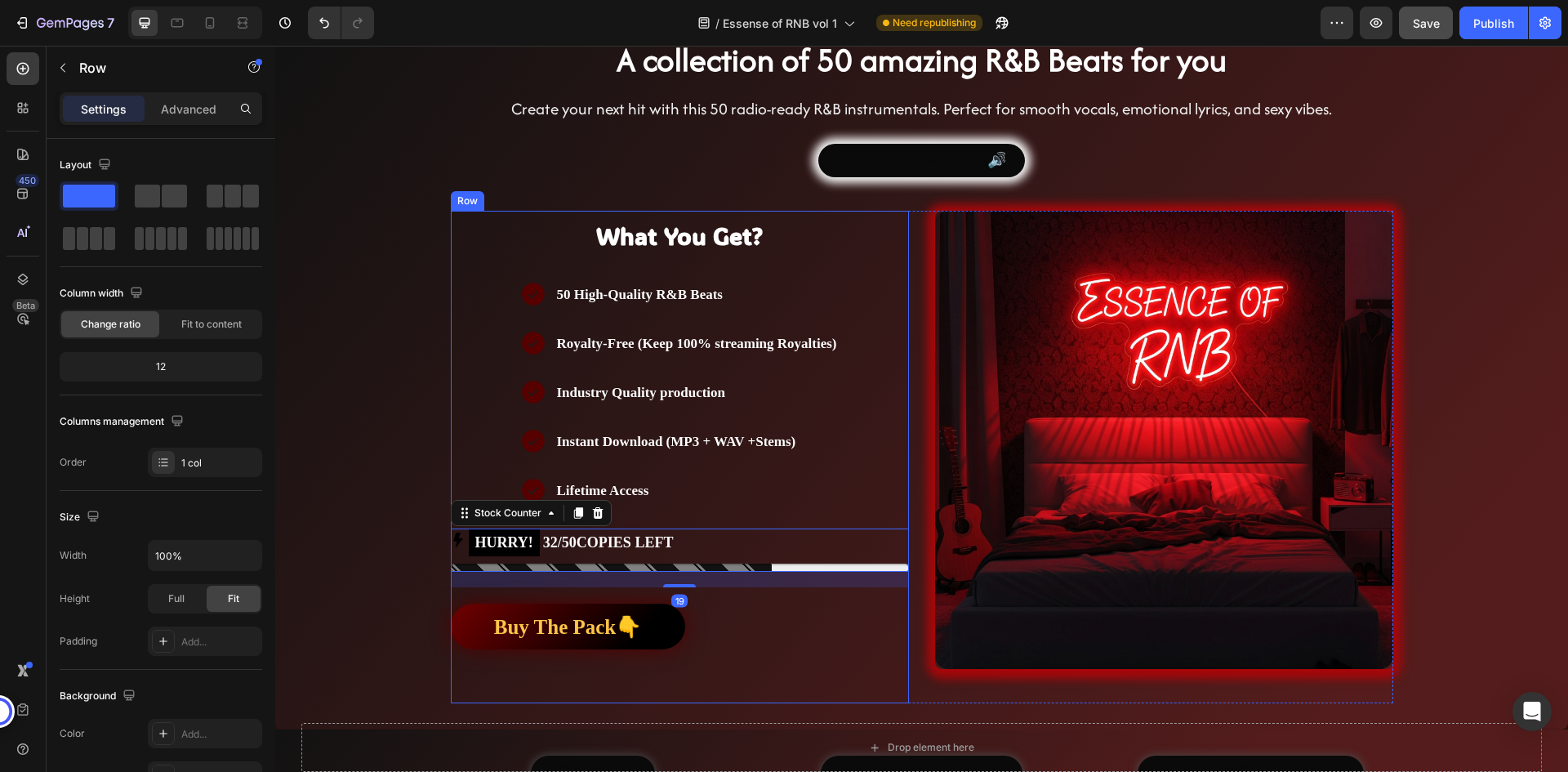
click at [708, 512] on div "What You Get? Heading Text Block 50 High-Quality R&B Beats Royalty-Free (Keep 1…" at bounding box center [679, 457] width 458 height 492
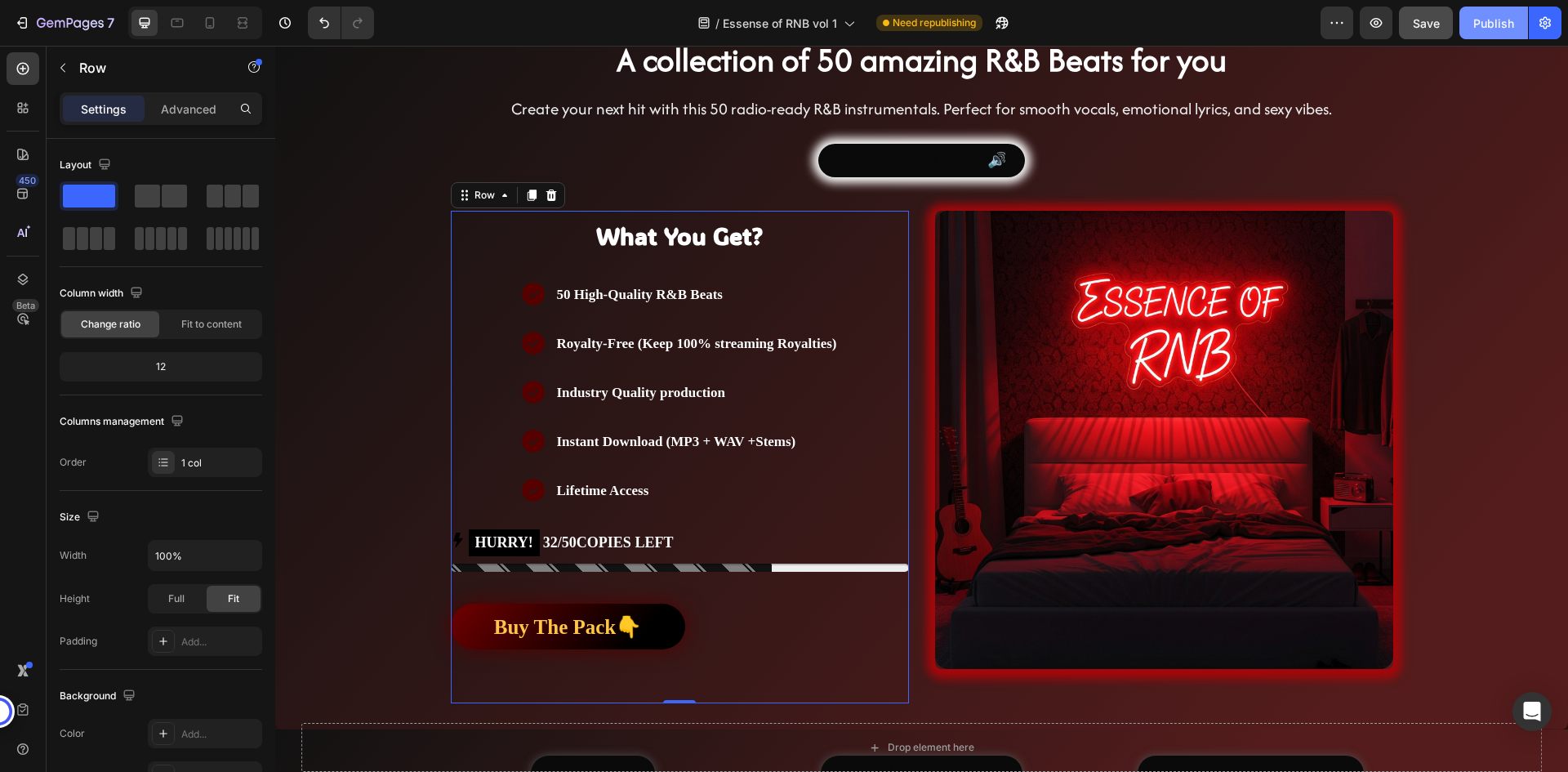
click at [1508, 19] on div "Publish" at bounding box center [1493, 23] width 41 height 18
click at [187, 164] on div "Layout" at bounding box center [161, 165] width 203 height 26
click at [646, 590] on div "Buy The Pack👇 Button" at bounding box center [679, 645] width 458 height 116
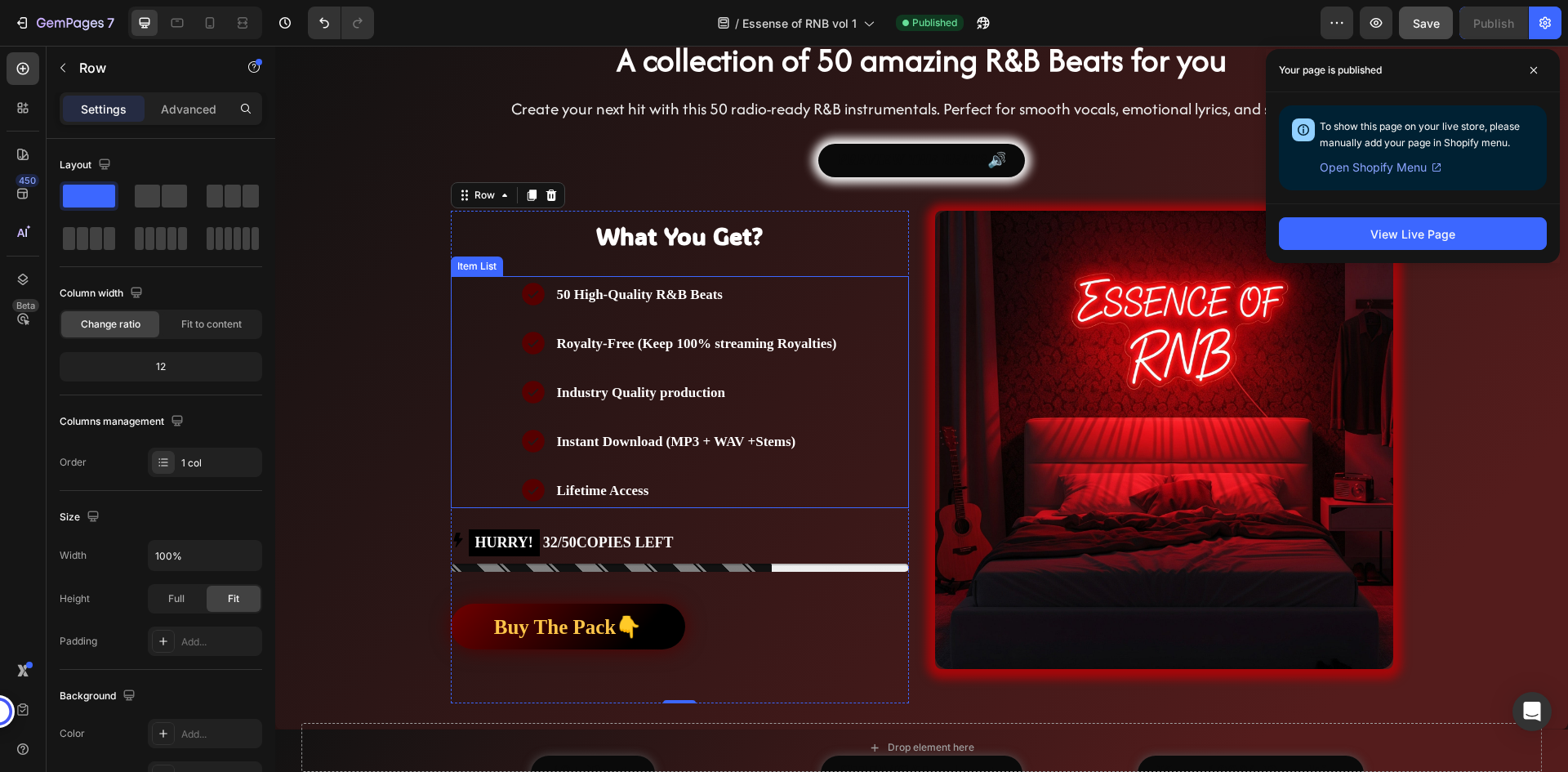
click at [490, 296] on div "50 High-Quality R&B Beats Royalty-Free (Keep 100% streaming Royalties) Industry…" at bounding box center [679, 392] width 458 height 232
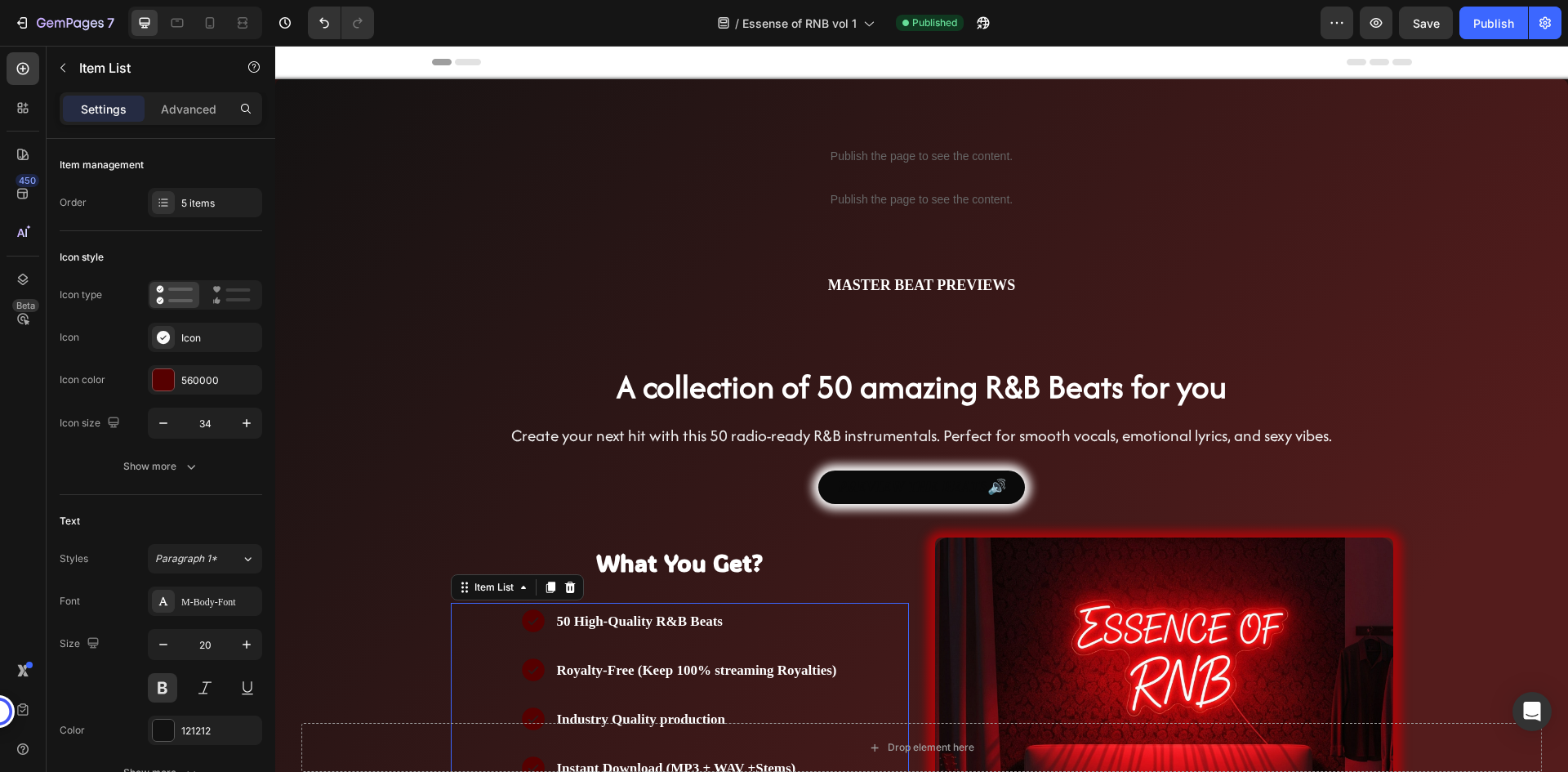
scroll to position [327, 0]
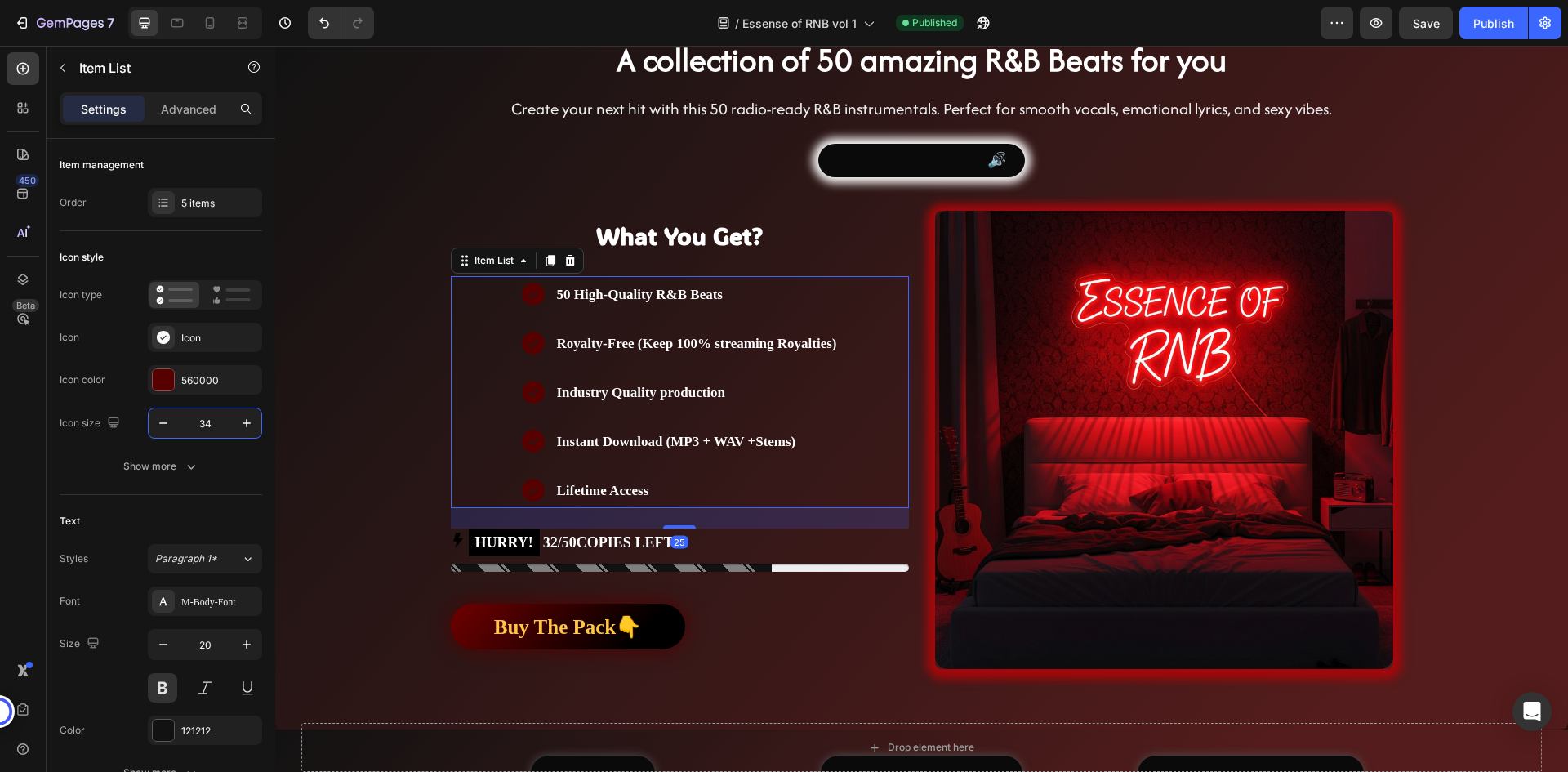
click at [209, 423] on input "34" at bounding box center [205, 423] width 53 height 29
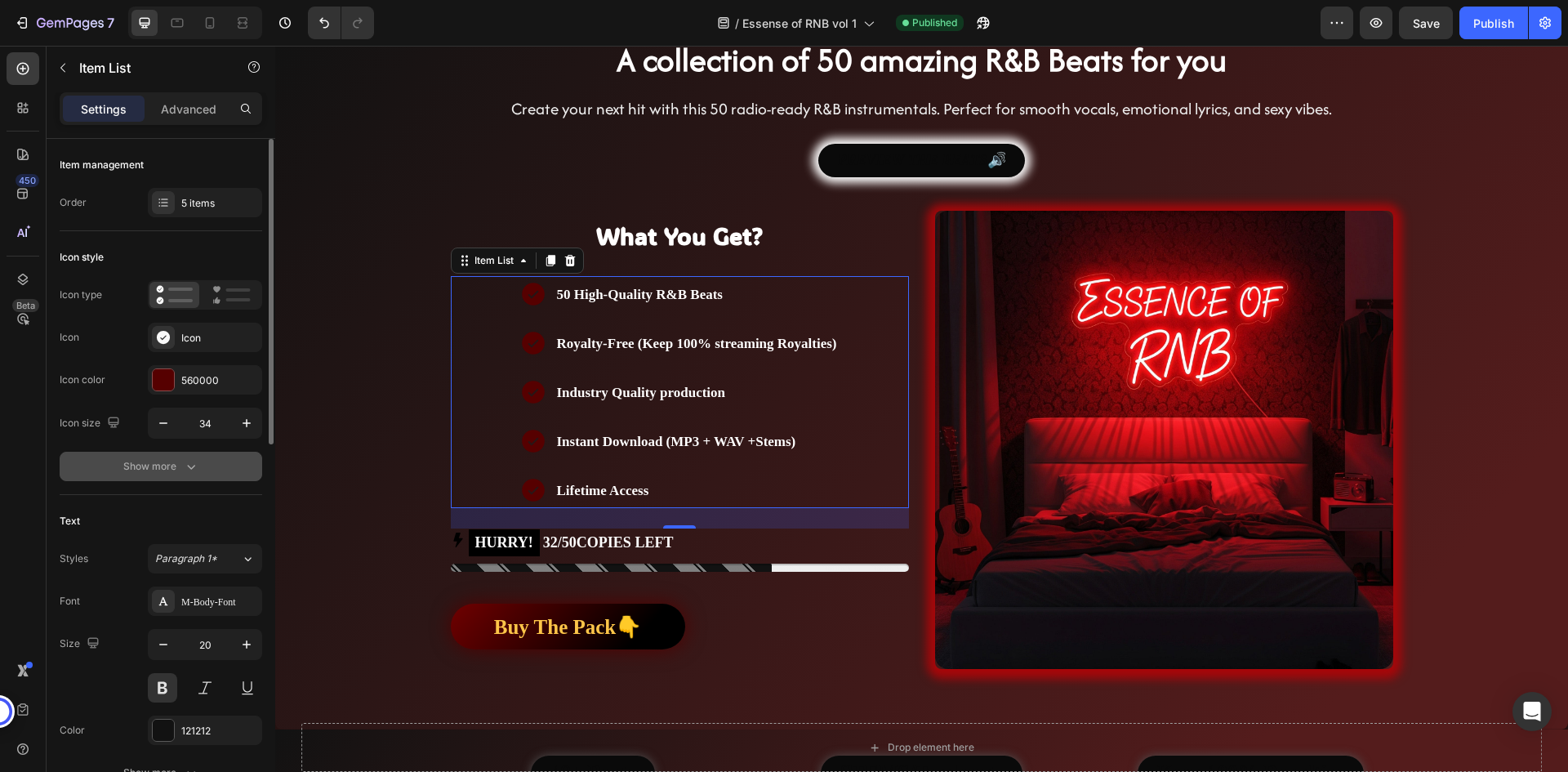
click at [215, 455] on button "Show more" at bounding box center [161, 466] width 203 height 29
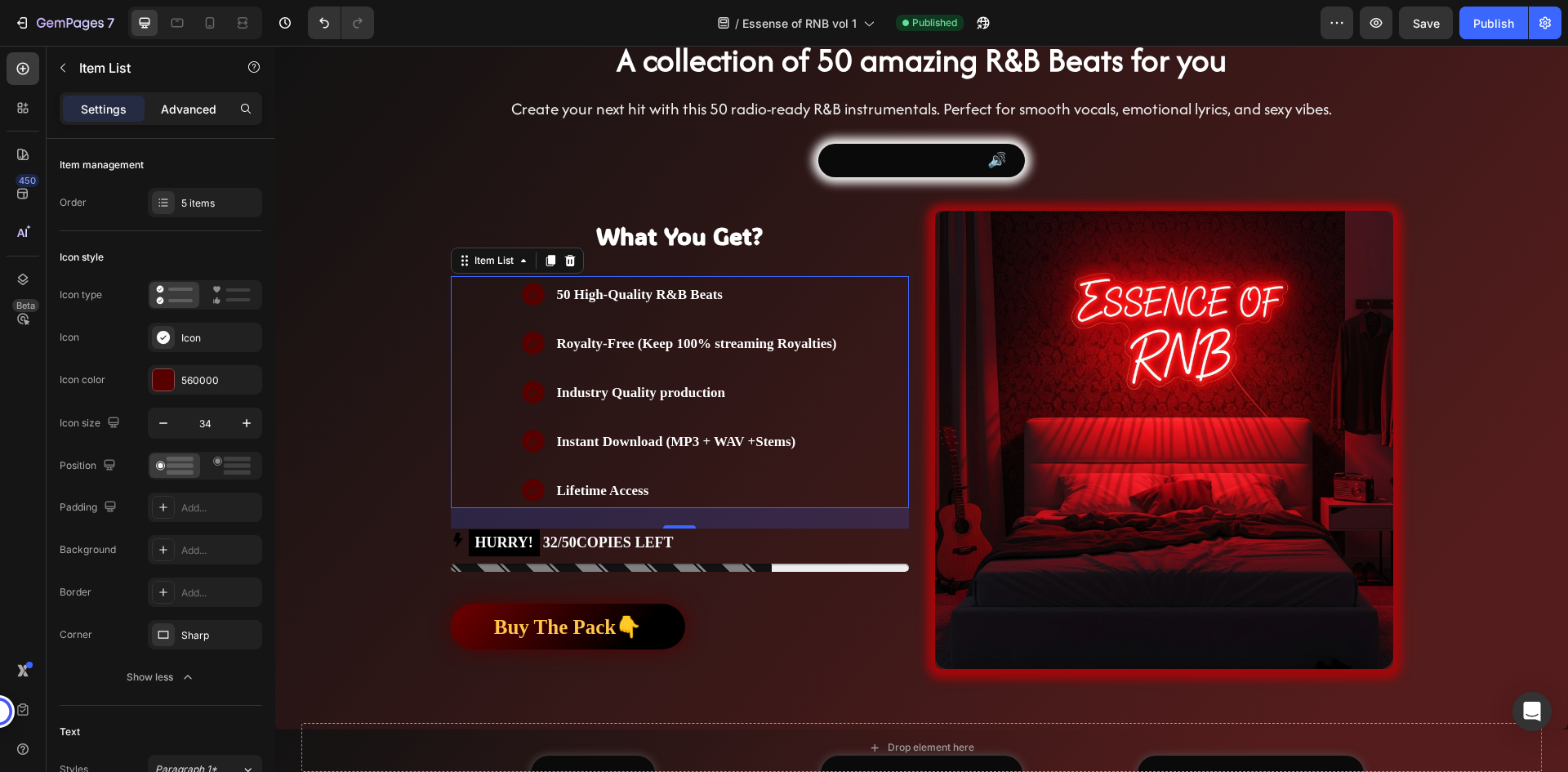
click at [203, 107] on p "Advanced" at bounding box center [189, 109] width 55 height 18
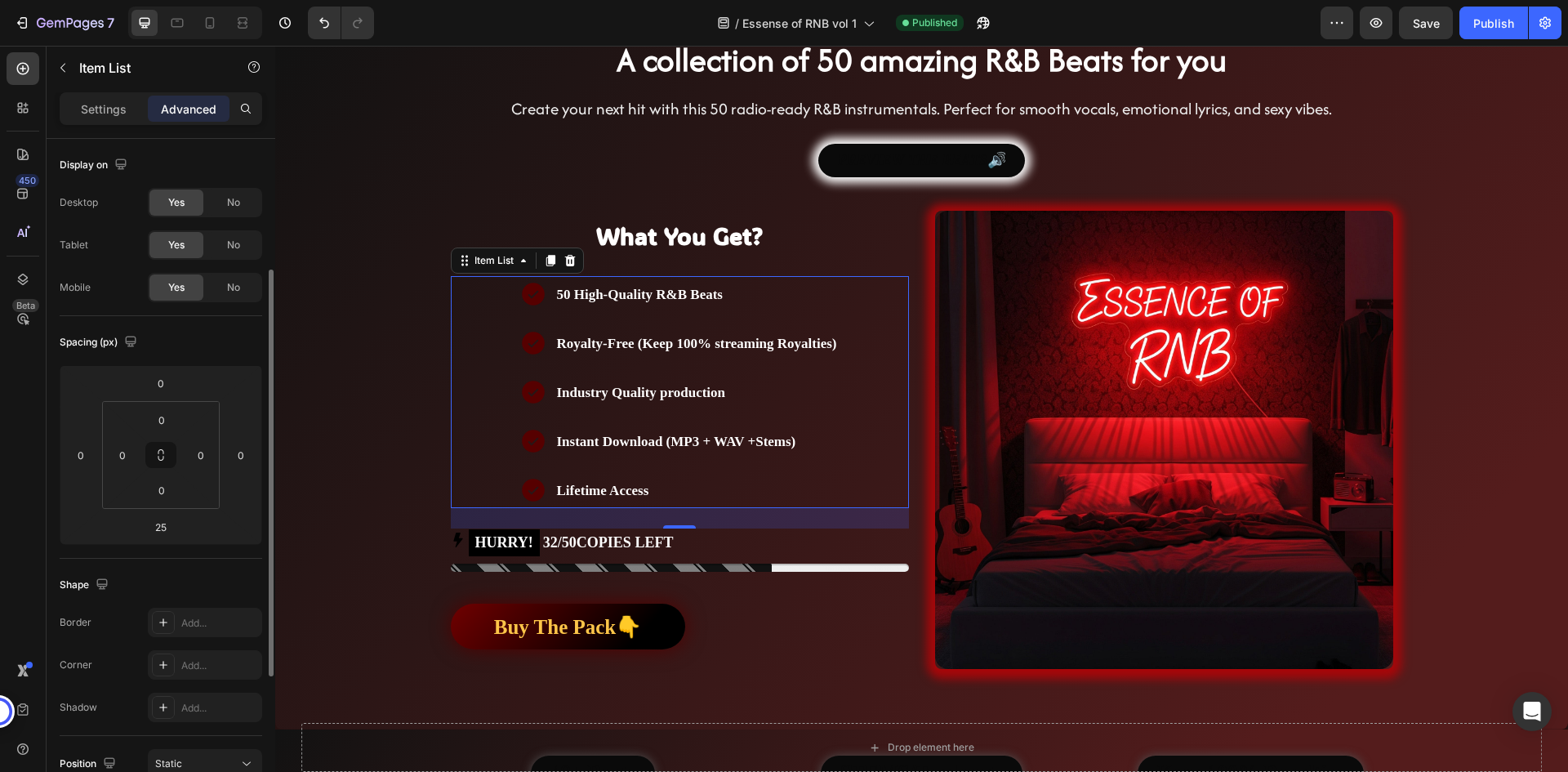
scroll to position [163, 0]
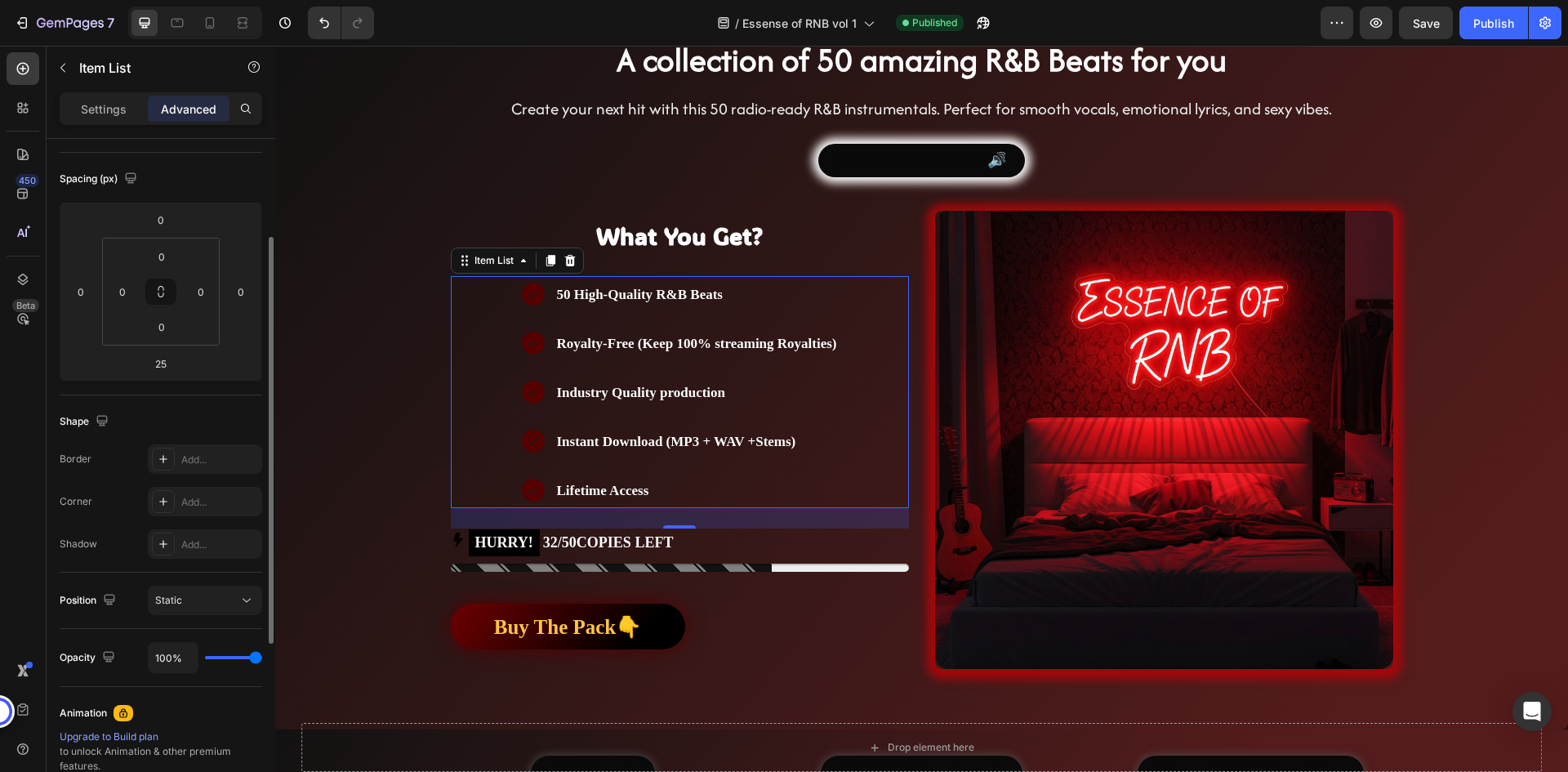
click at [489, 388] on div "50 High-Quality R&B Beats Royalty-Free (Keep 100% streaming Royalties) Industry…" at bounding box center [679, 392] width 458 height 232
click at [117, 100] on p "Settings" at bounding box center [104, 109] width 46 height 18
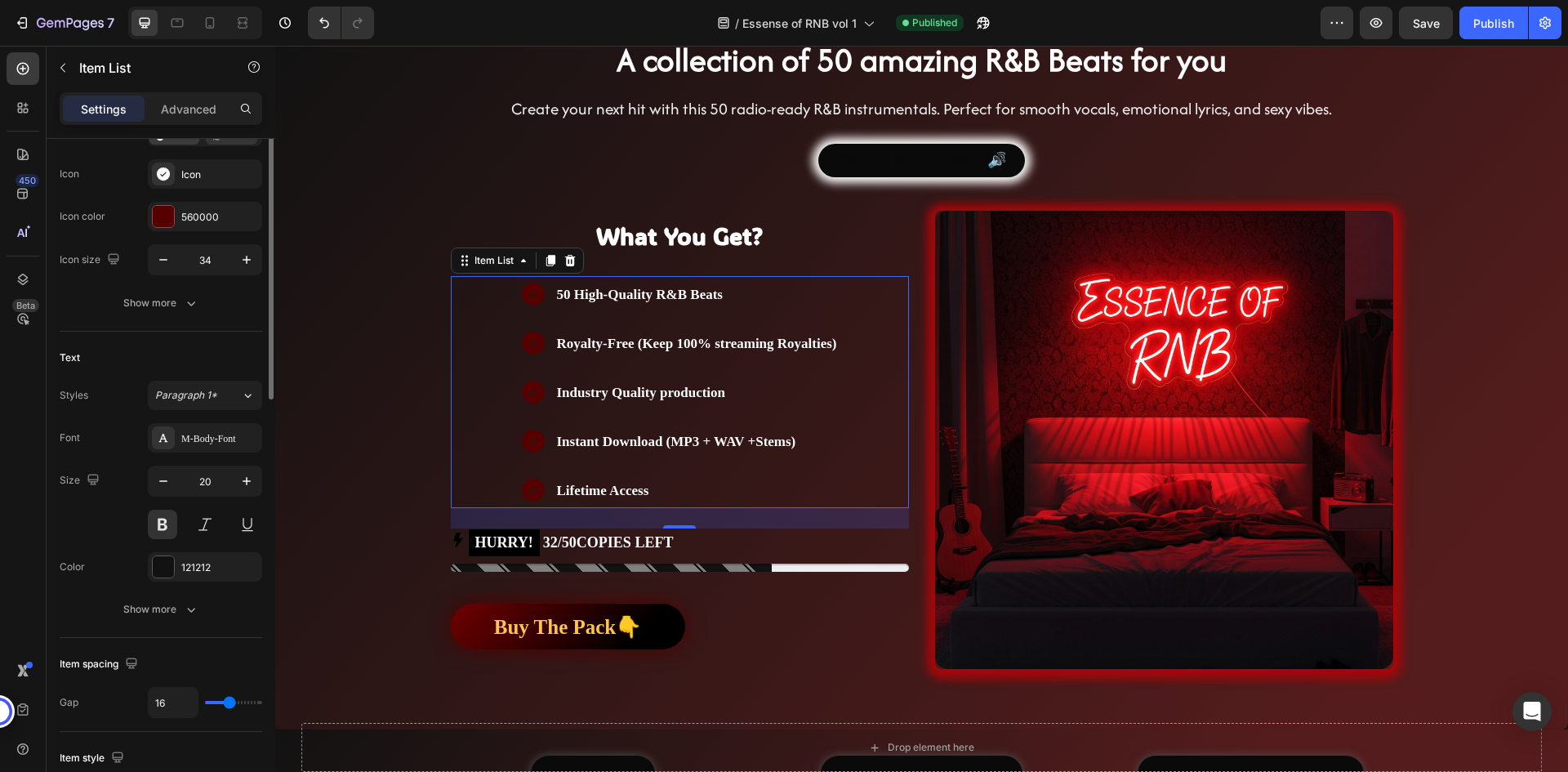
scroll to position [0, 0]
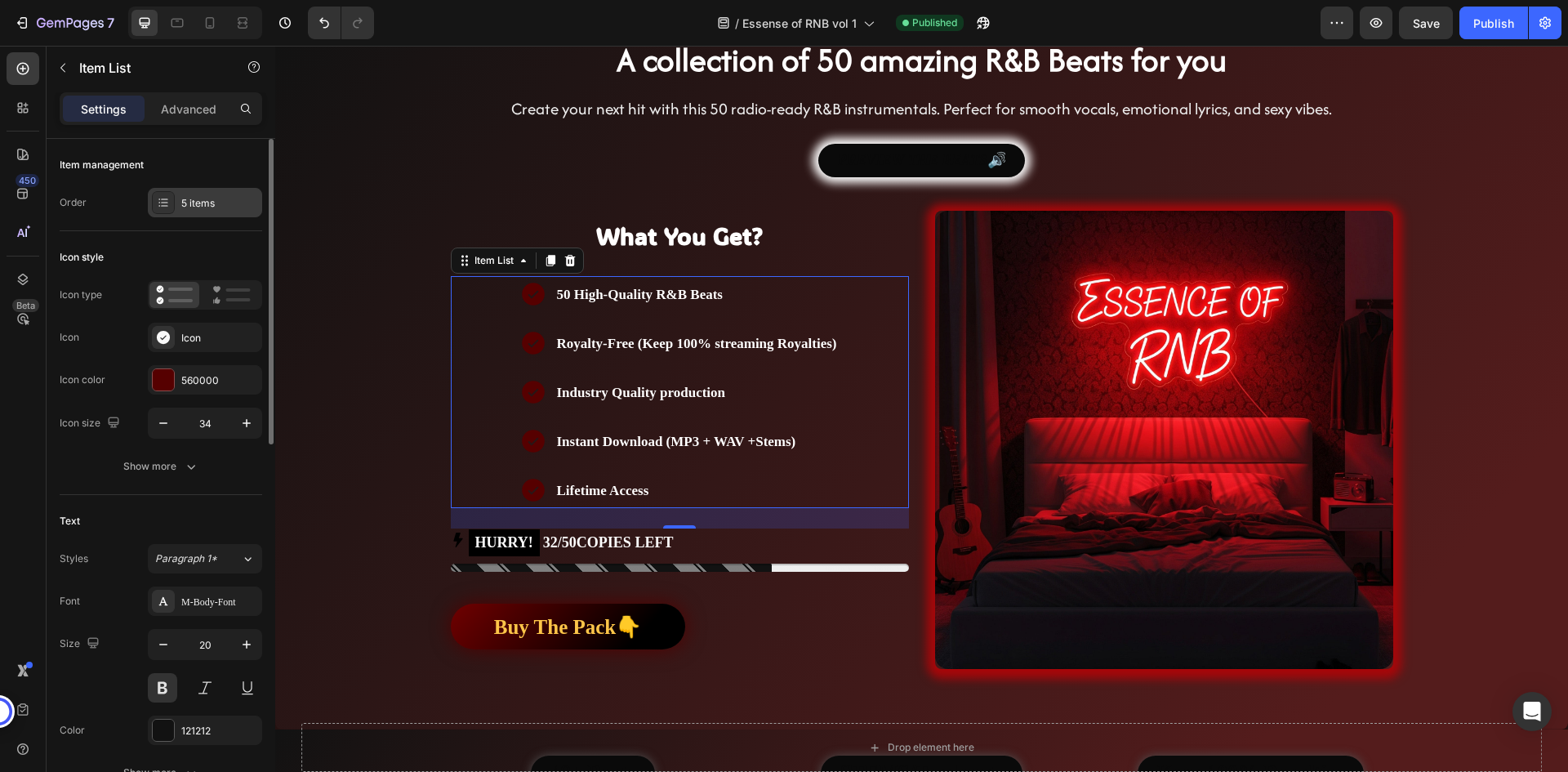
click at [205, 198] on div "5 items" at bounding box center [219, 204] width 76 height 15
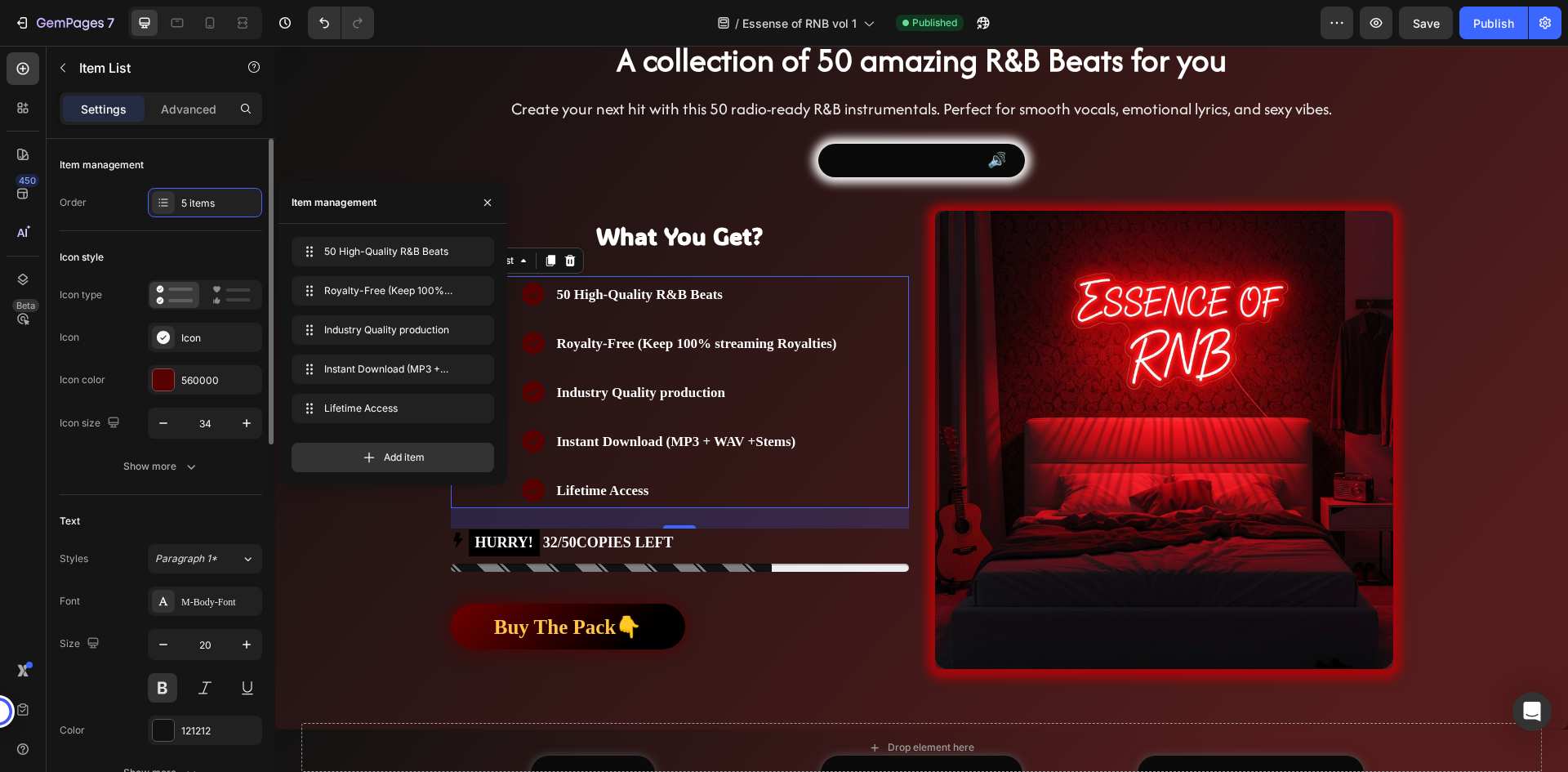
click at [158, 495] on div "Item management Order 5 items" at bounding box center [161, 648] width 203 height 306
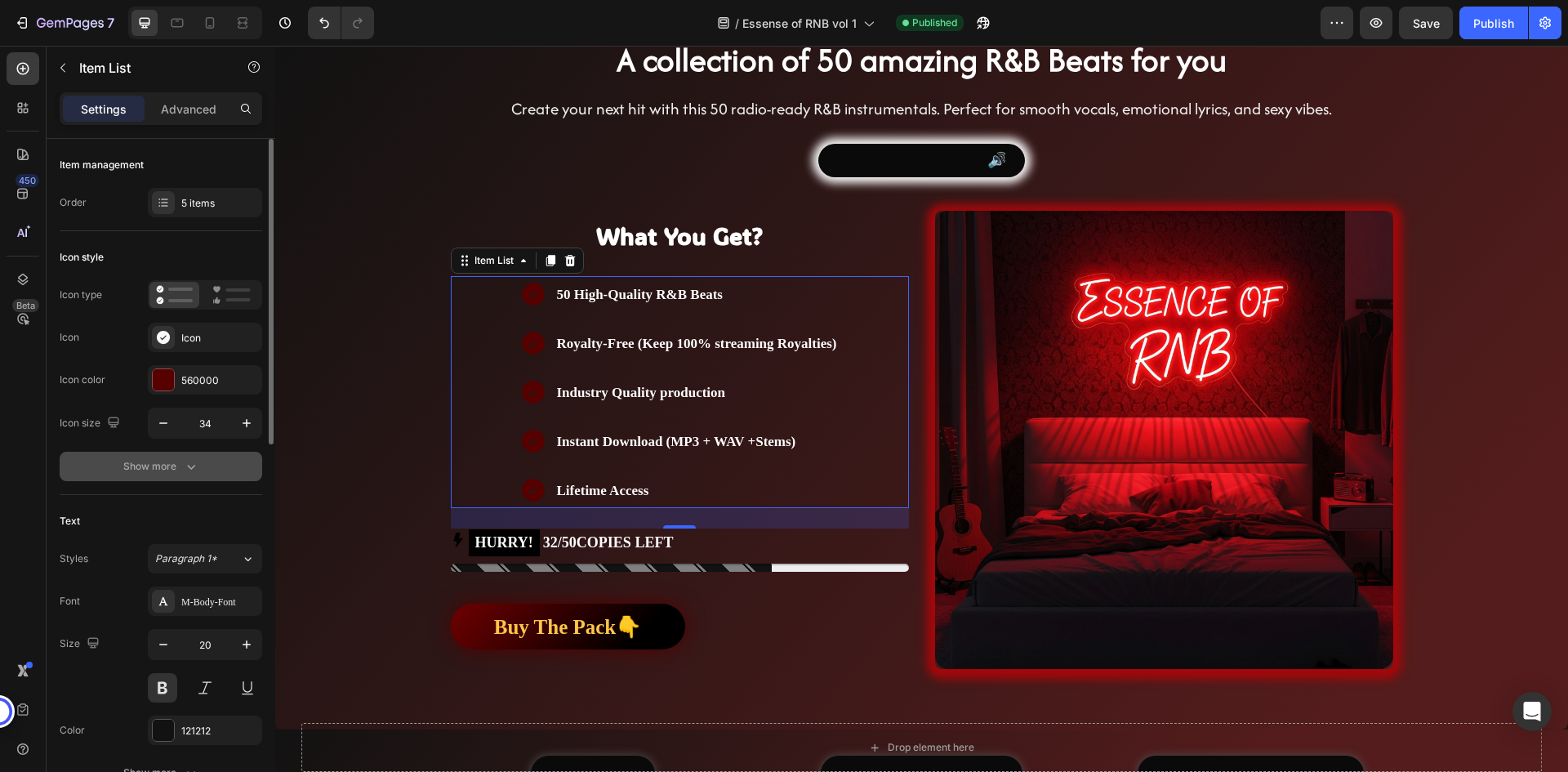
click at [193, 468] on icon "button" at bounding box center [192, 466] width 17 height 17
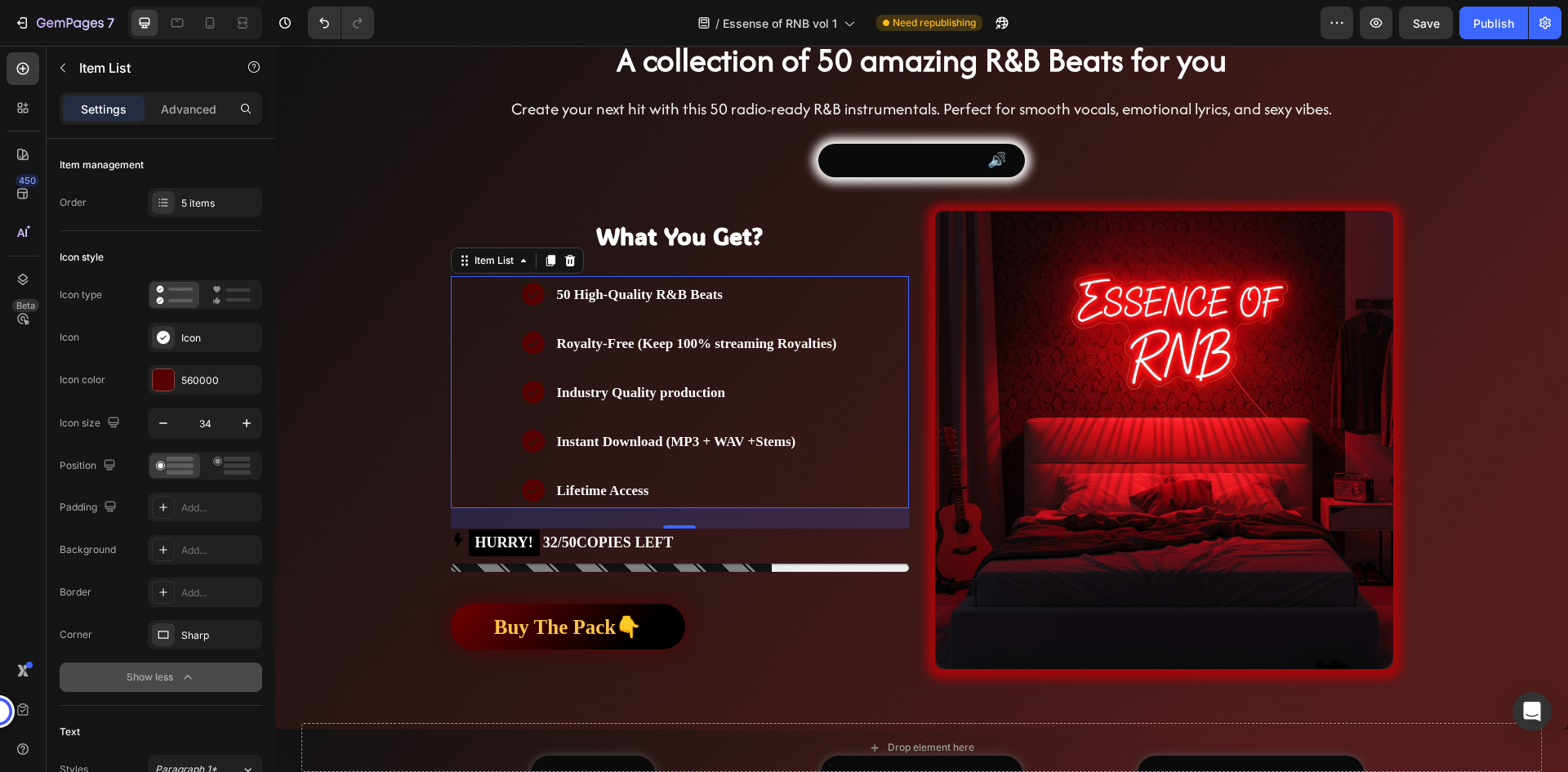
click at [178, 262] on div "Icon style" at bounding box center [161, 257] width 203 height 26
click at [176, 110] on p "Advanced" at bounding box center [189, 109] width 55 height 18
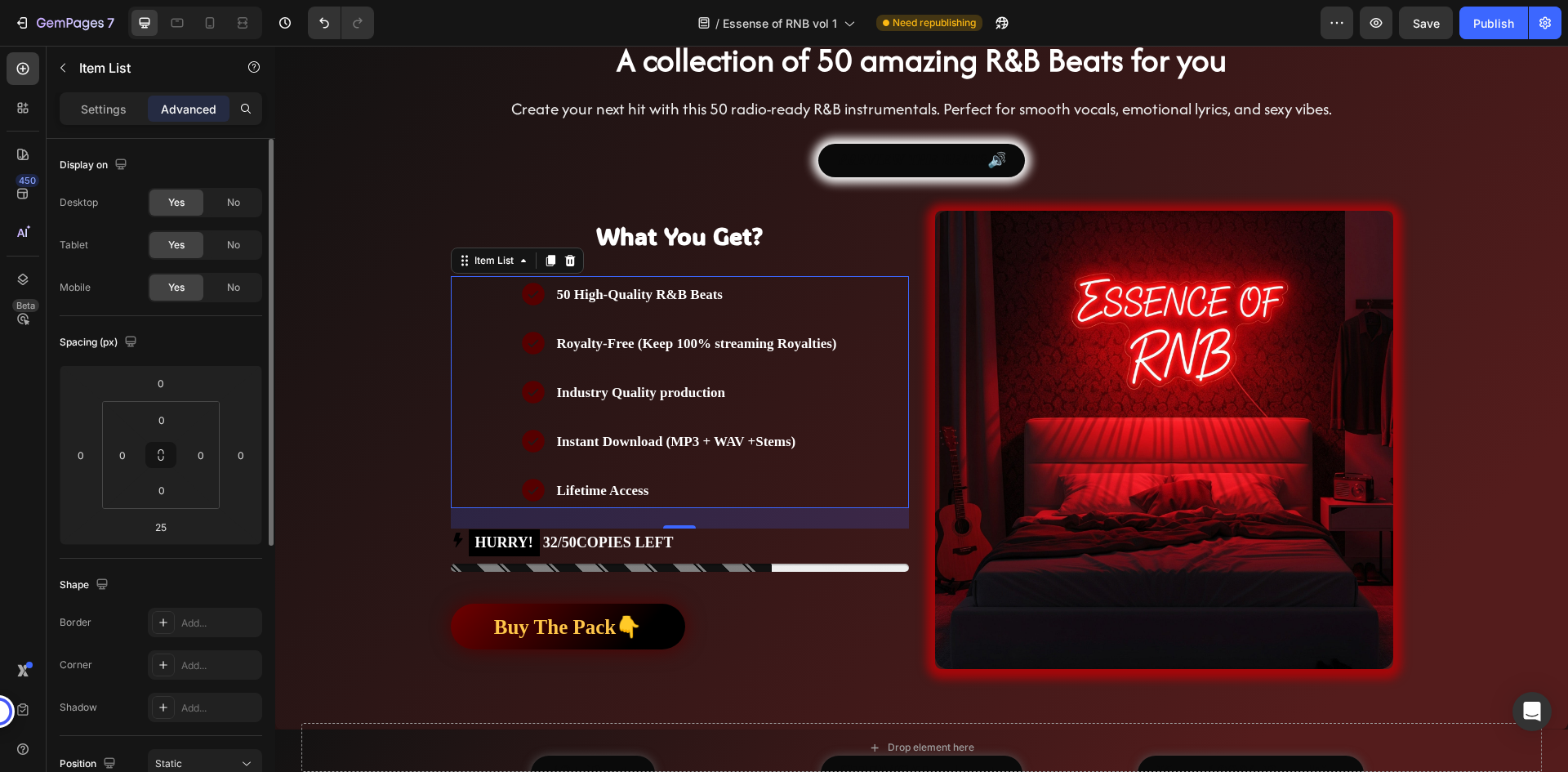
click at [159, 170] on div "Display on" at bounding box center [161, 165] width 203 height 26
click at [104, 97] on div "Settings" at bounding box center [103, 109] width 82 height 26
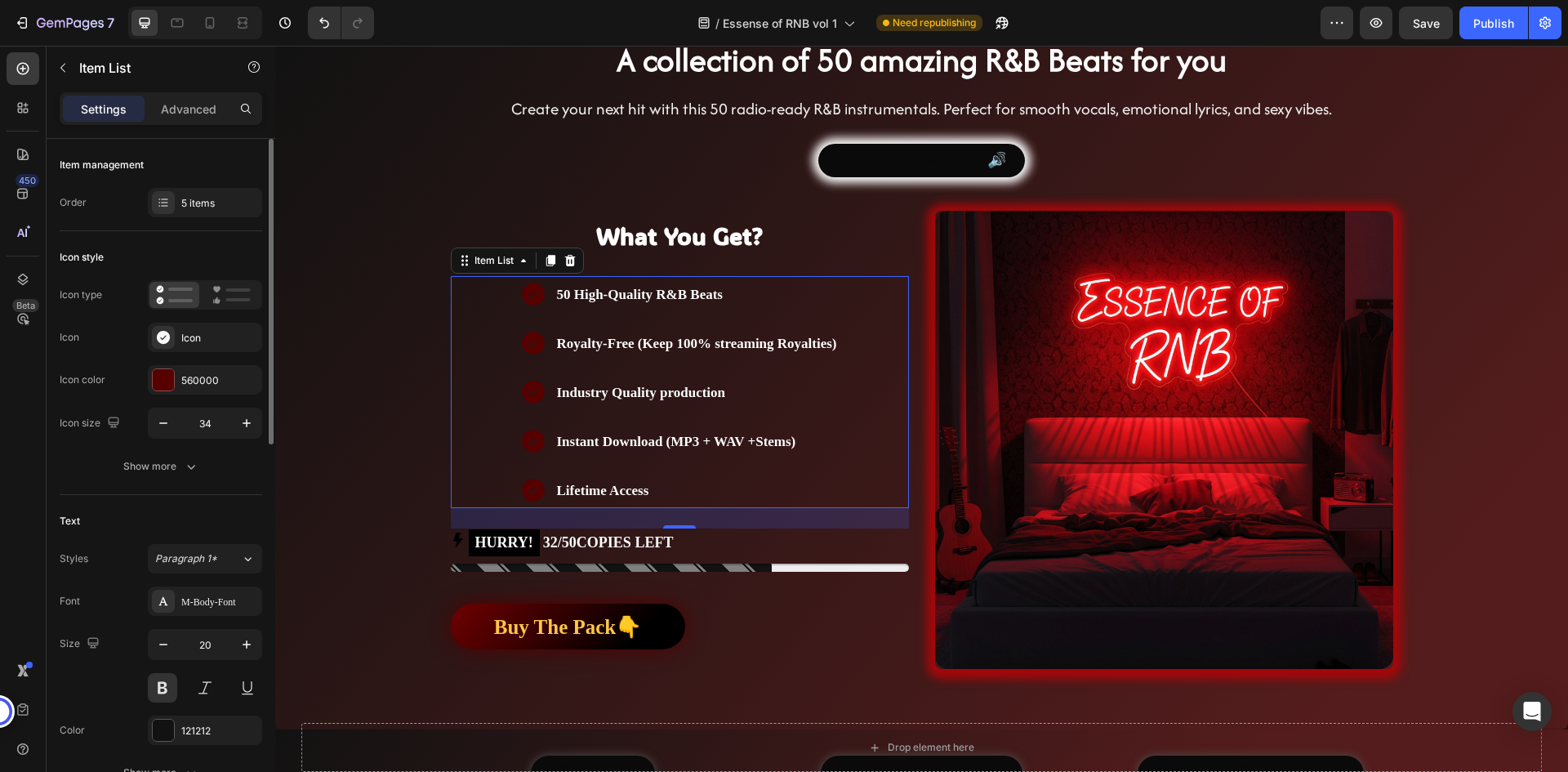
click at [143, 495] on div "Item management Order 5 items" at bounding box center [161, 648] width 203 height 306
click at [481, 326] on div "50 High-Quality R&B Beats Royalty-Free (Keep 100% streaming Royalties) Industry…" at bounding box center [679, 392] width 458 height 232
click at [179, 454] on button "Show more" at bounding box center [161, 466] width 203 height 29
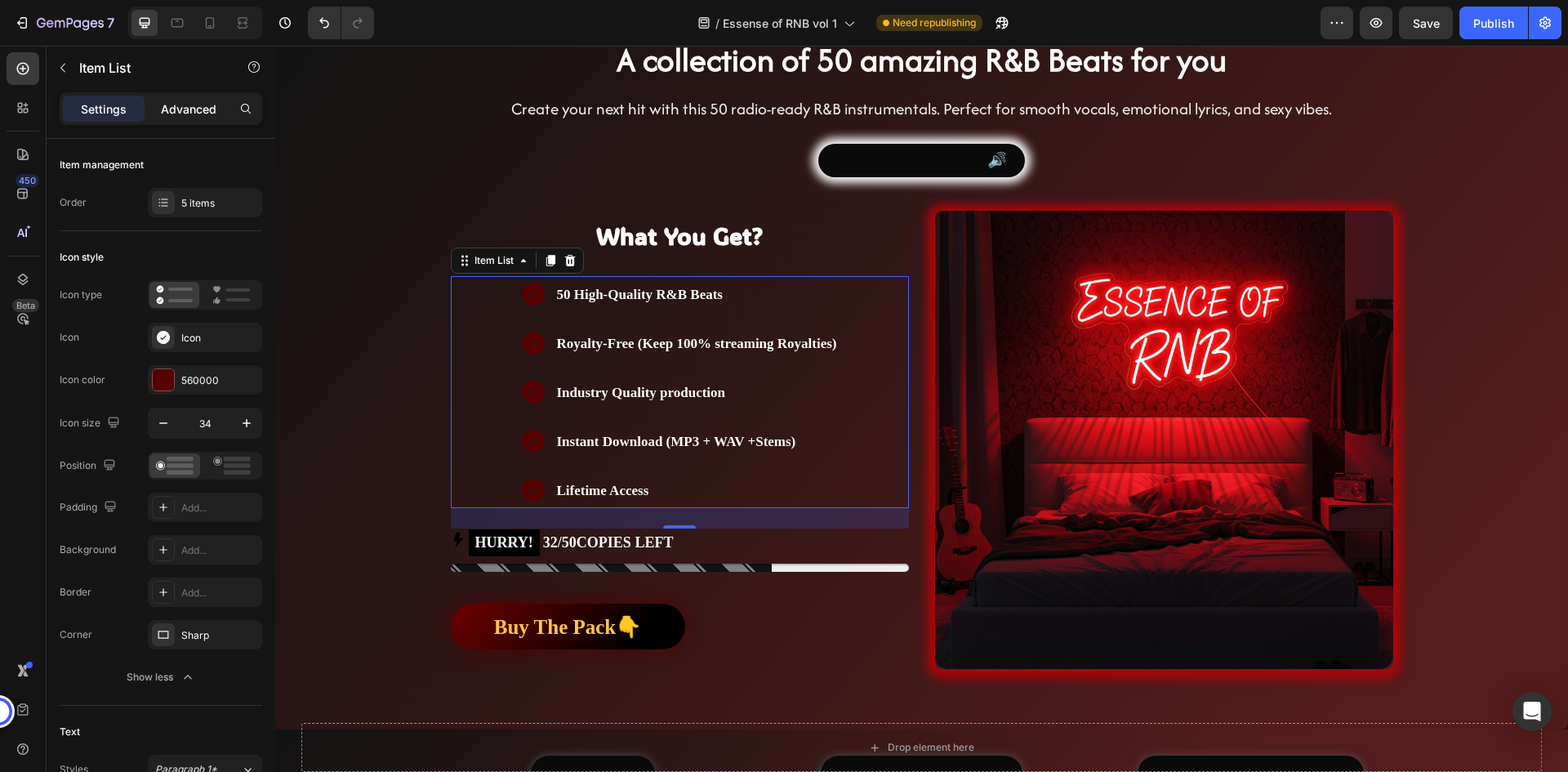
click at [202, 105] on p "Advanced" at bounding box center [189, 109] width 55 height 18
type input "100%"
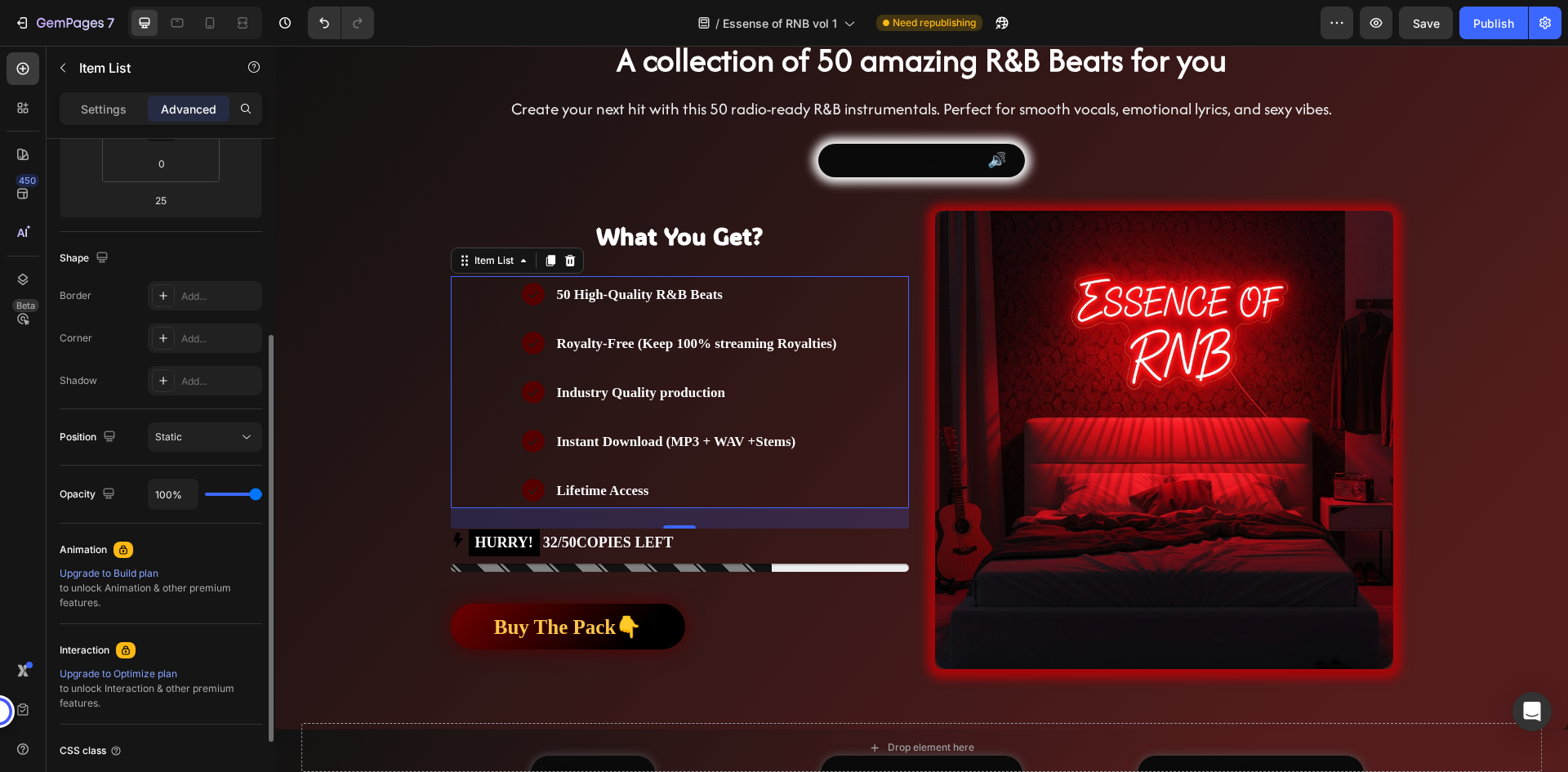
scroll to position [454, 0]
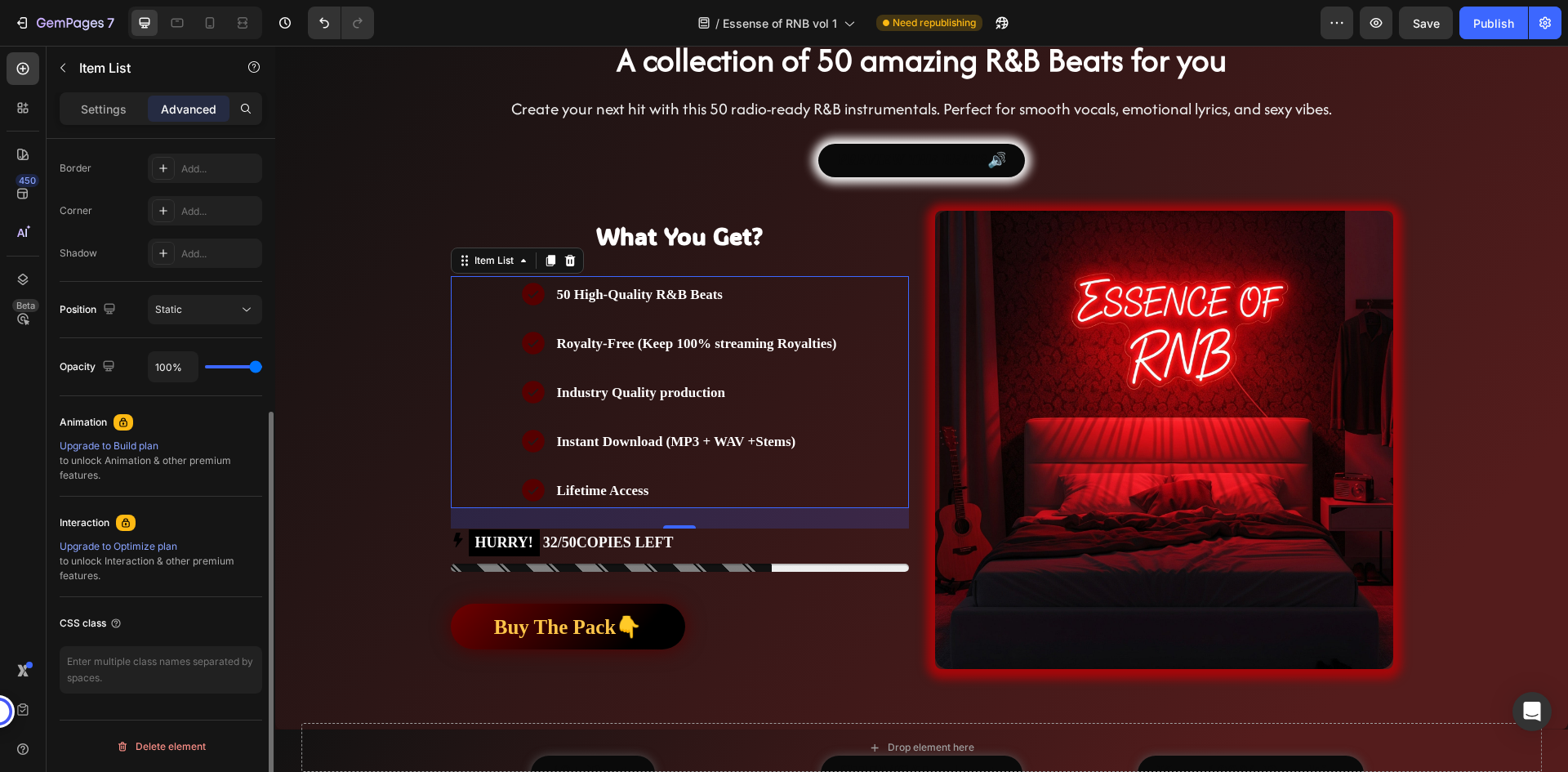
click at [77, 621] on div "CSS class" at bounding box center [91, 623] width 63 height 15
click at [115, 682] on textarea at bounding box center [161, 669] width 203 height 47
type textarea "p"
click at [197, 612] on div "CSS class" at bounding box center [161, 623] width 203 height 26
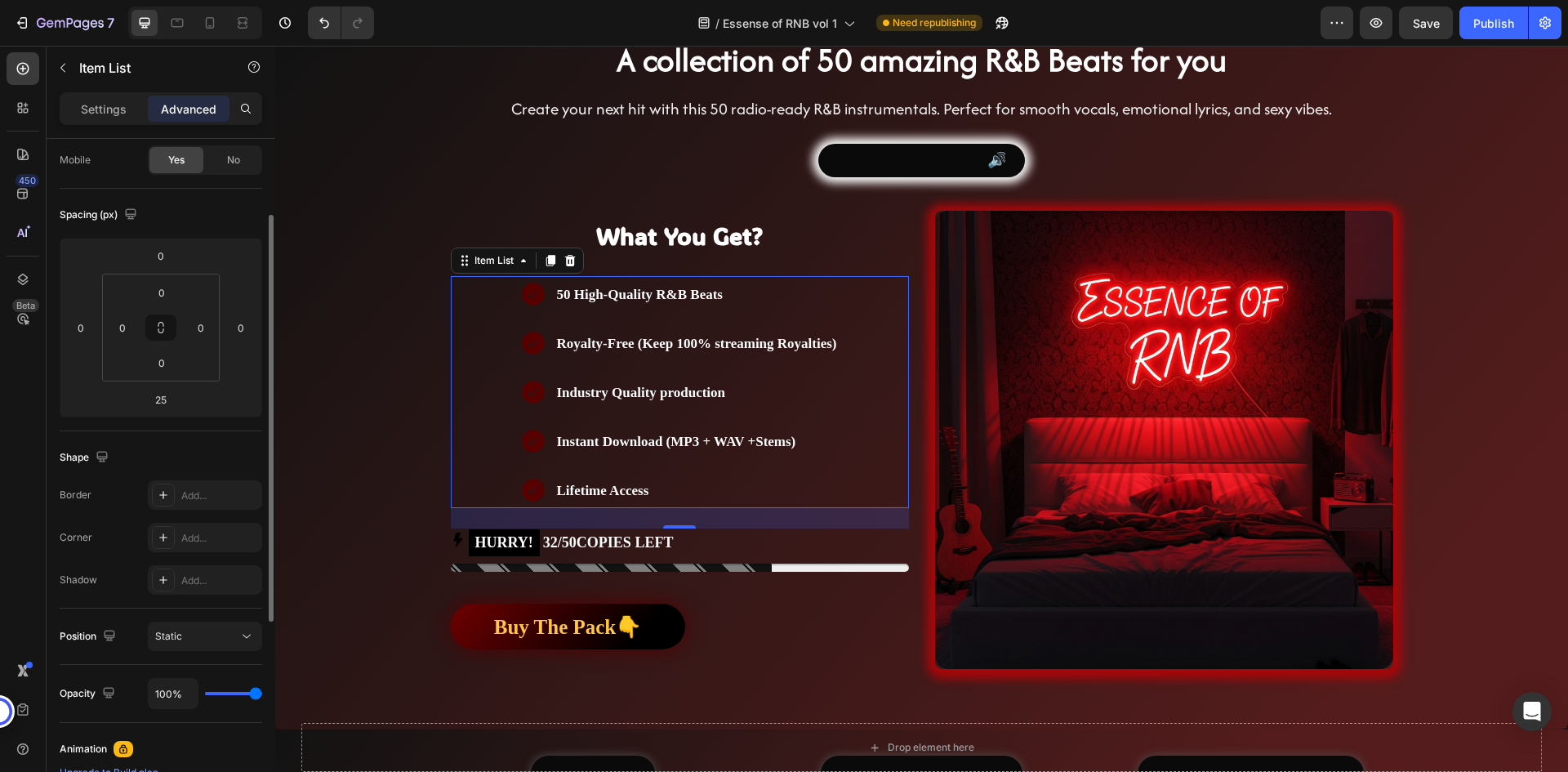
scroll to position [0, 0]
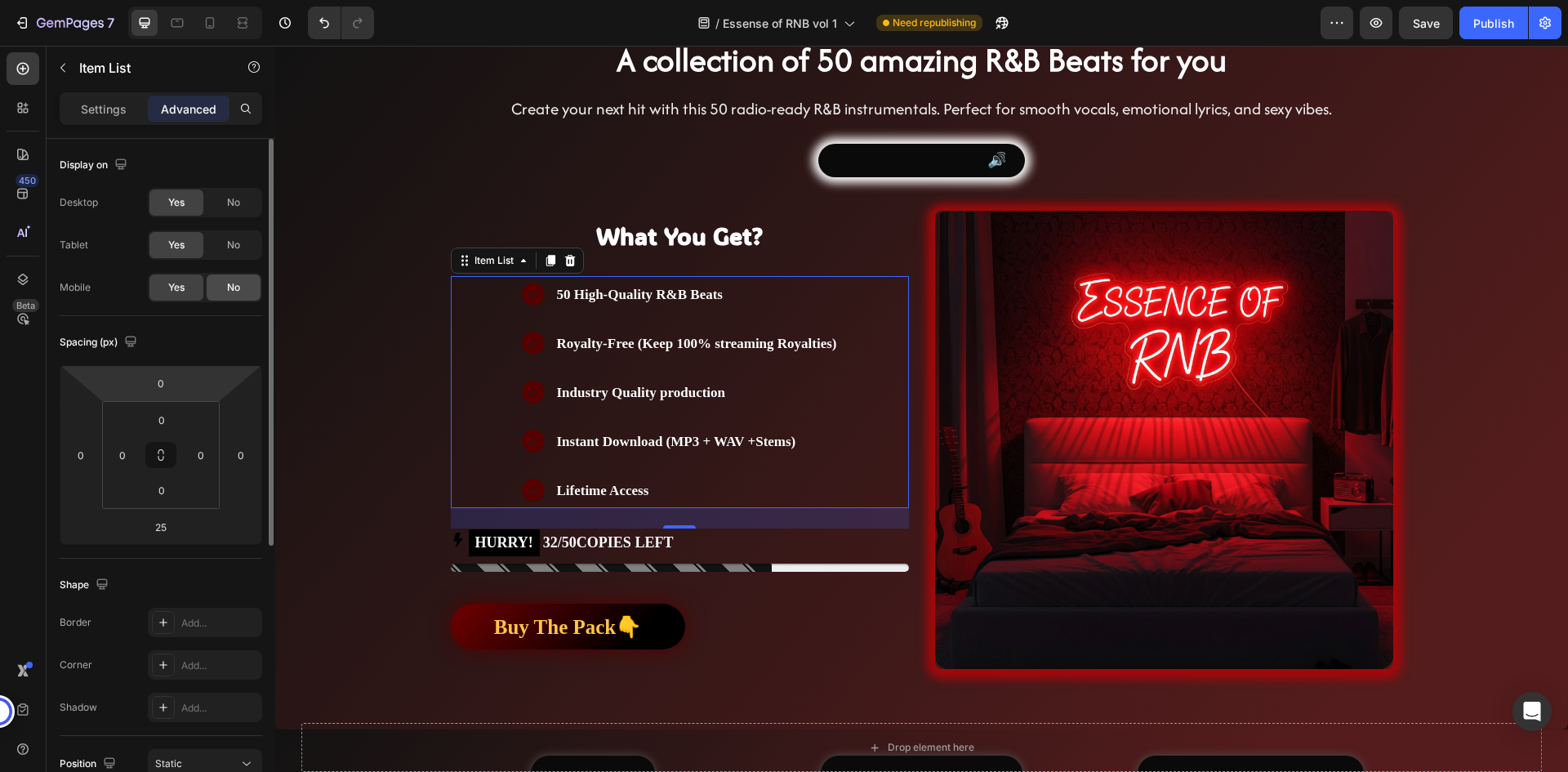
click at [225, 281] on div "No" at bounding box center [233, 287] width 53 height 26
click at [192, 286] on div "Yes" at bounding box center [176, 287] width 53 height 26
click at [237, 199] on span "No" at bounding box center [233, 203] width 13 height 15
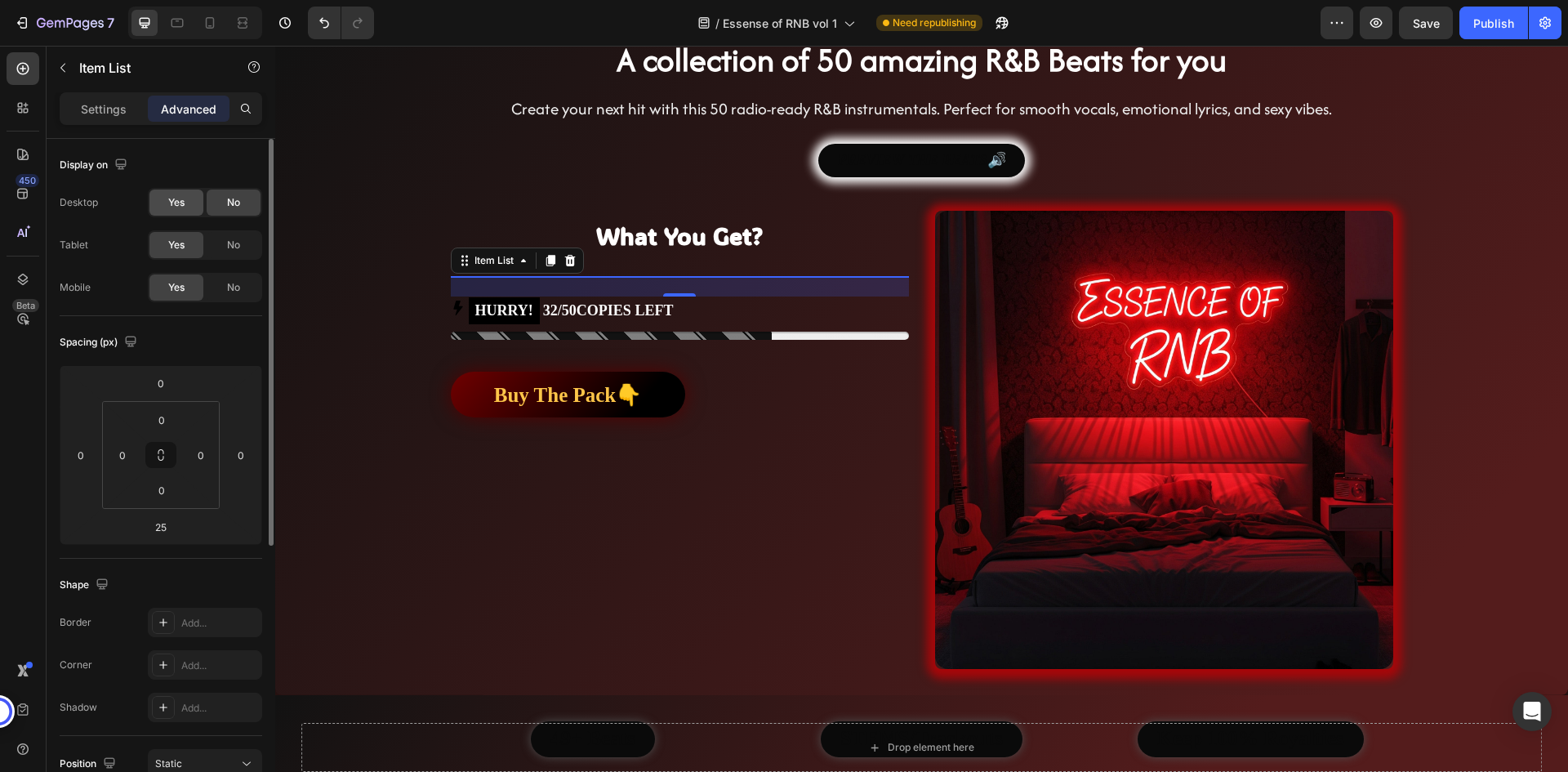
click at [189, 205] on div "Yes" at bounding box center [176, 203] width 53 height 26
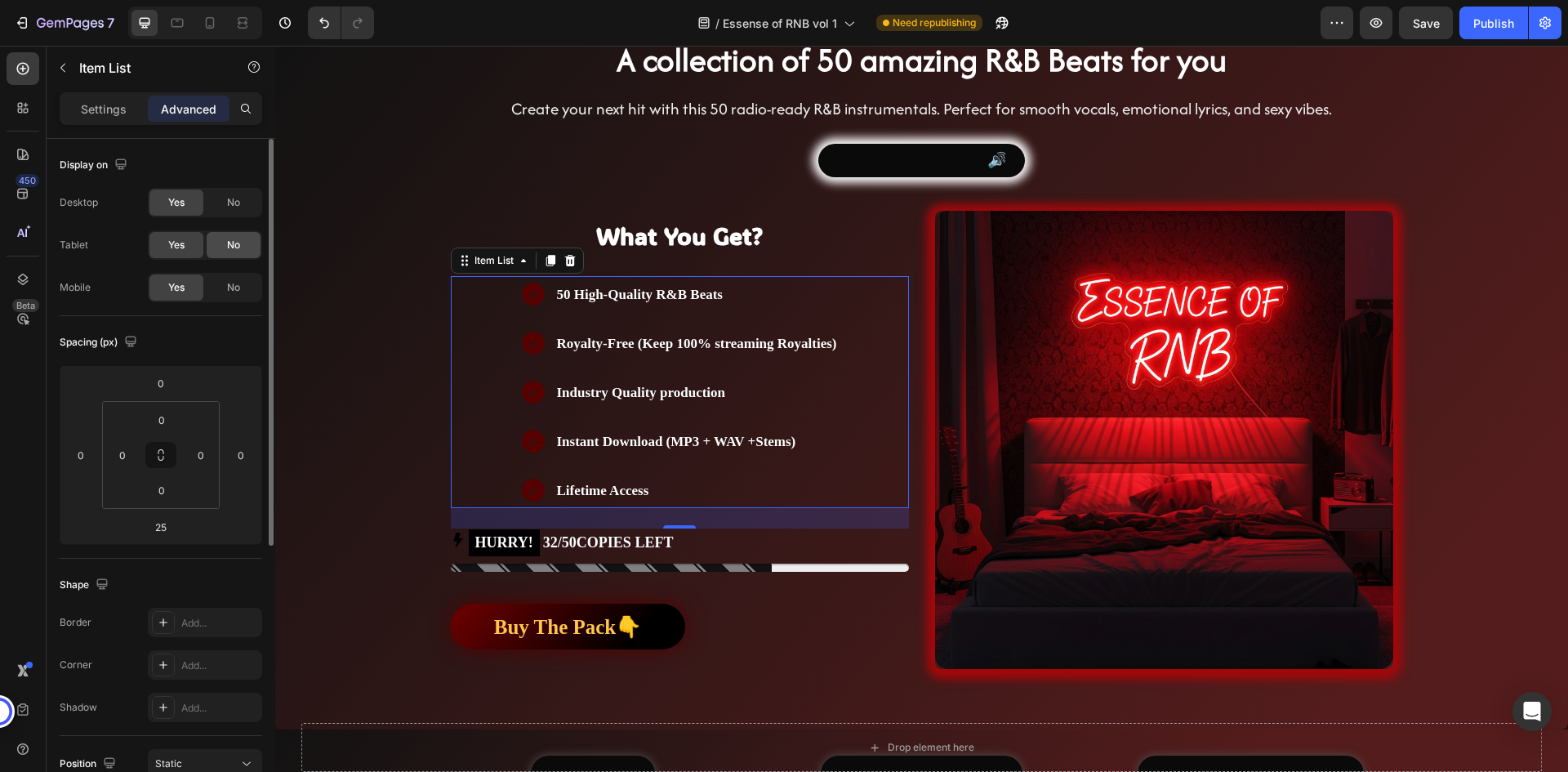
click at [253, 247] on div "No" at bounding box center [233, 245] width 53 height 26
click at [185, 240] on div "Yes" at bounding box center [176, 245] width 53 height 26
click at [217, 281] on div "No" at bounding box center [233, 287] width 53 height 26
click at [169, 286] on span "Yes" at bounding box center [177, 287] width 17 height 15
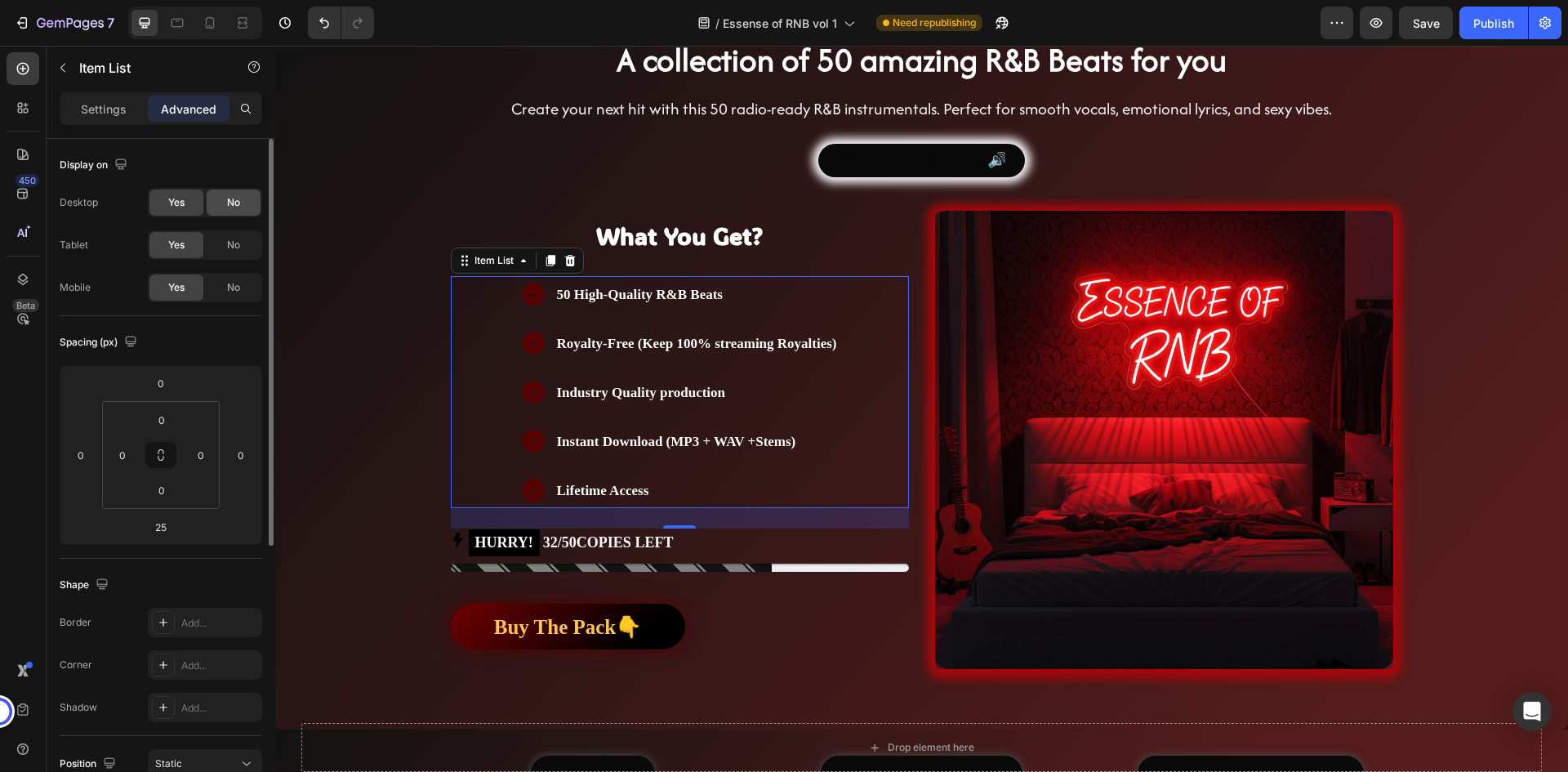
click at [218, 198] on div "No" at bounding box center [233, 203] width 53 height 26
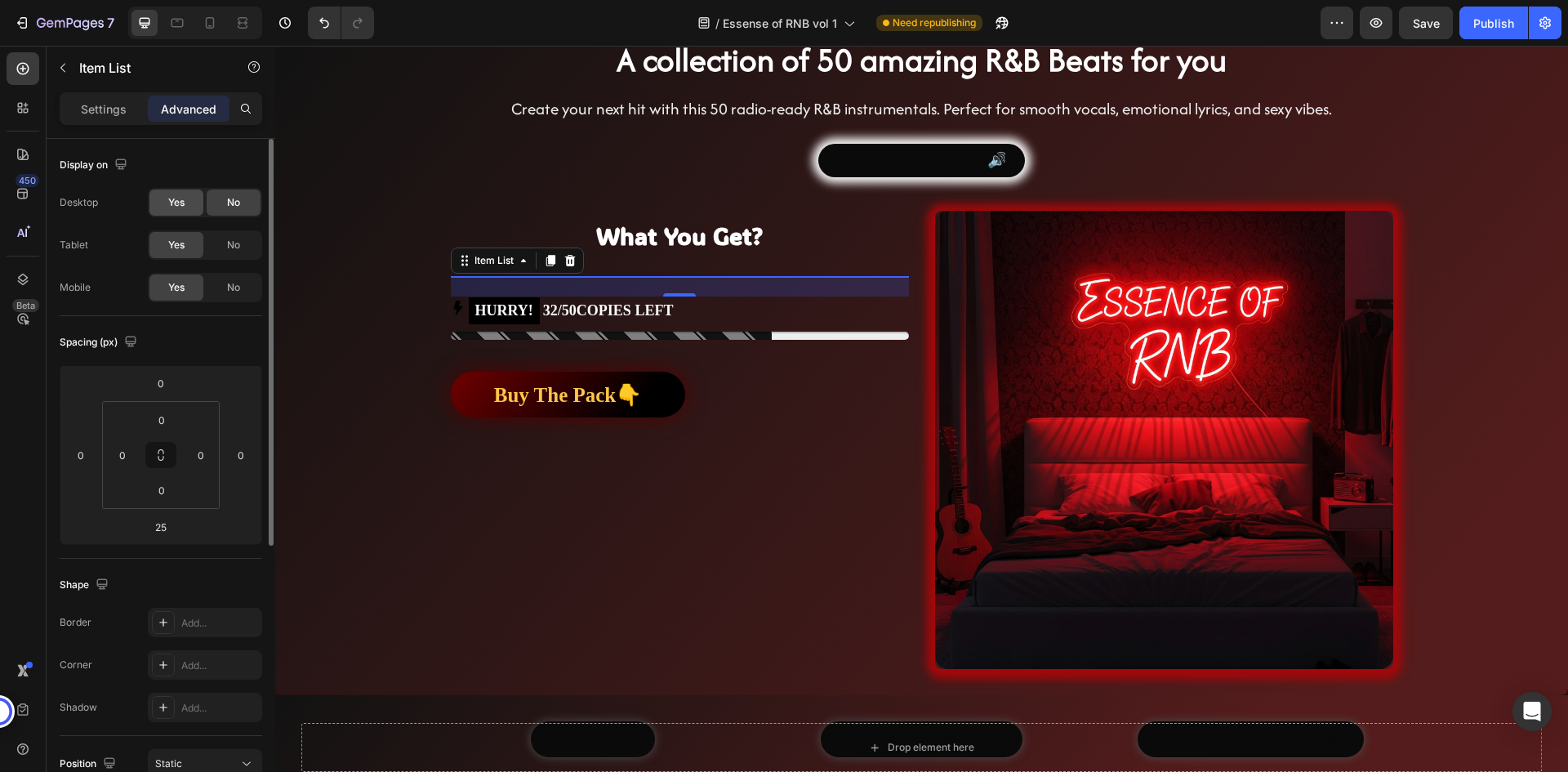
click at [181, 212] on div "Yes" at bounding box center [176, 203] width 53 height 26
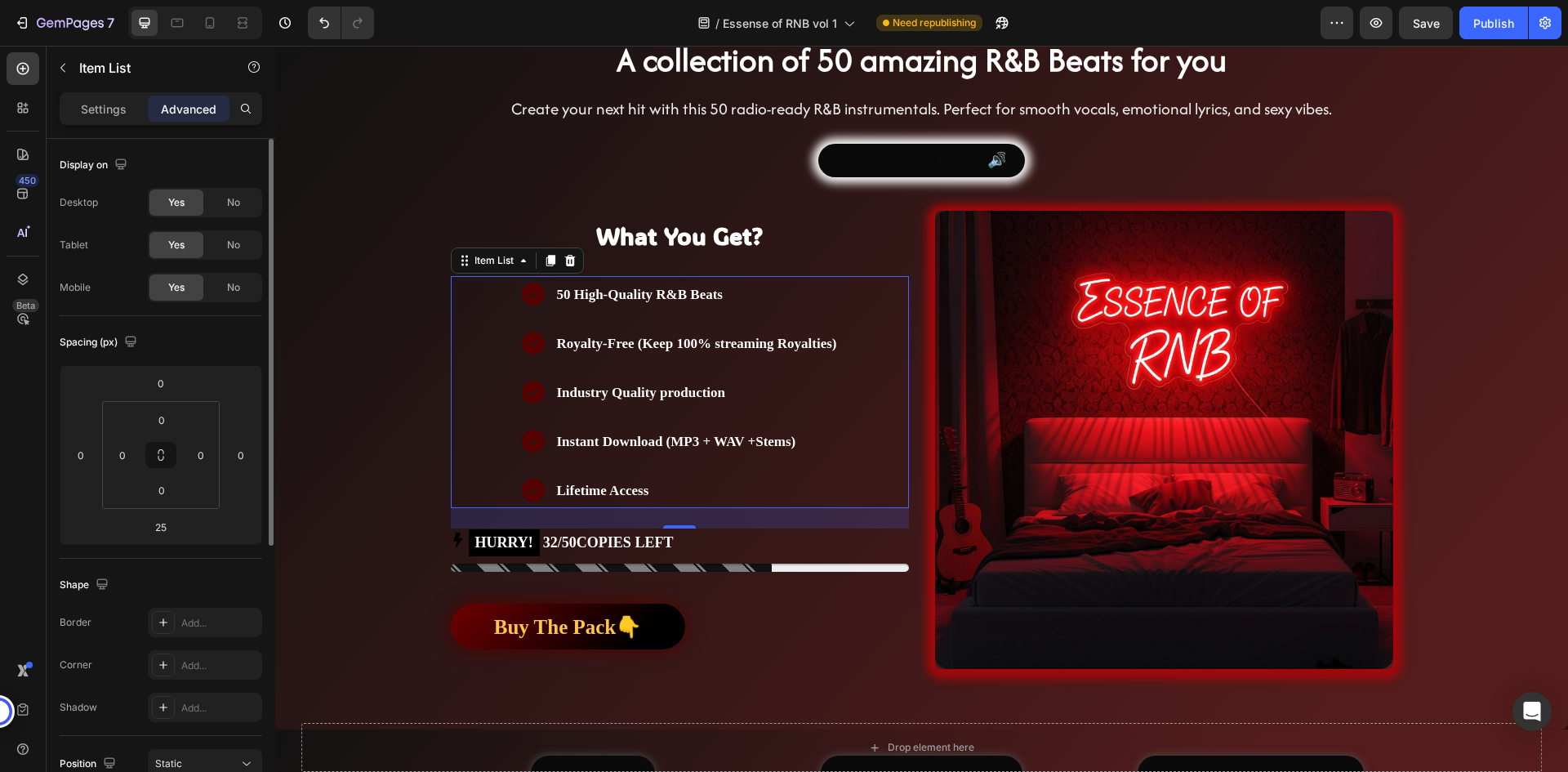
click at [207, 558] on div "Display on Desktop Yes No Tablet Yes No Mobile Yes No" at bounding box center [161, 647] width 203 height 177
click at [101, 102] on p "Settings" at bounding box center [104, 109] width 46 height 18
type input "8"
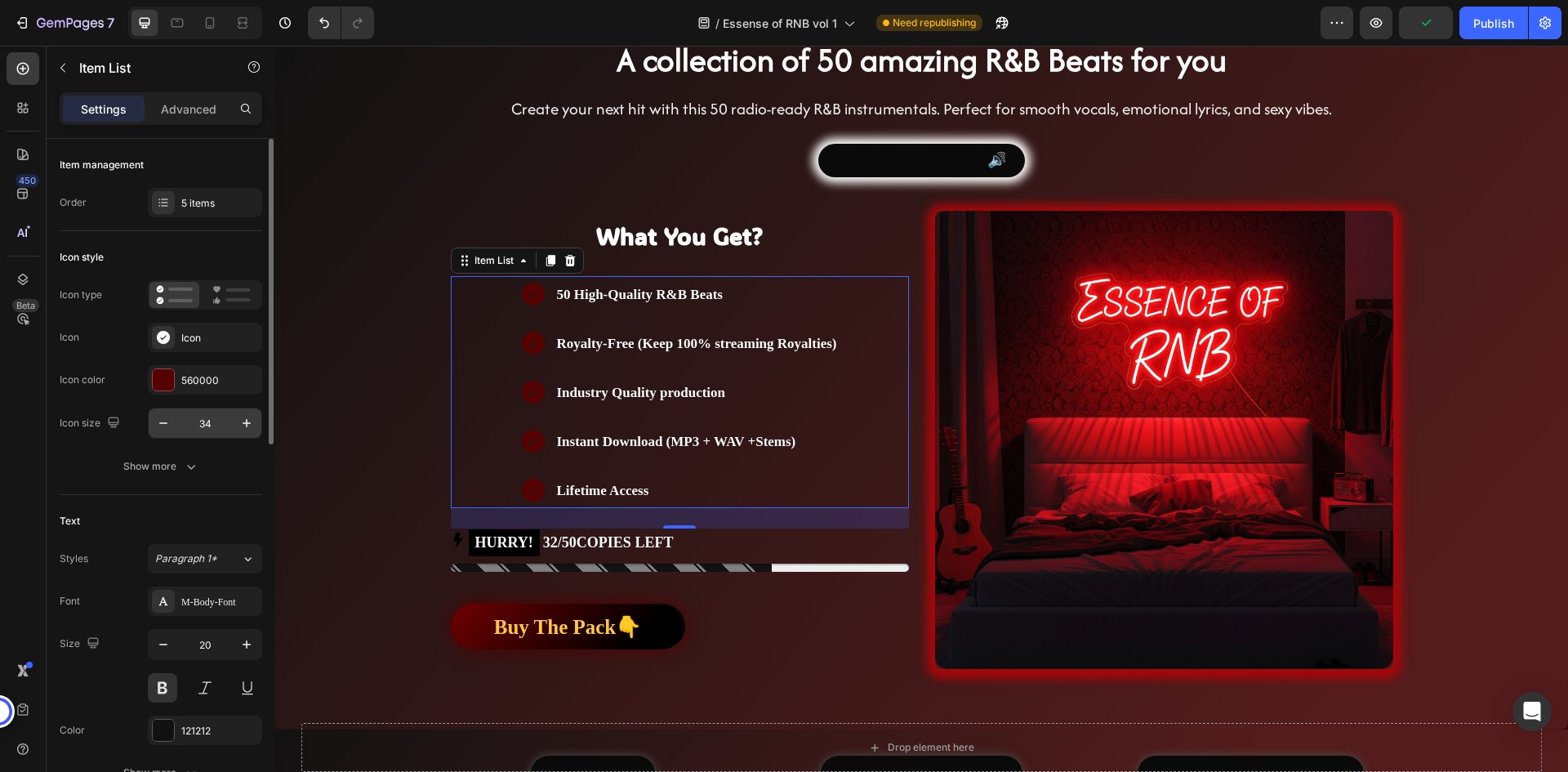
click at [198, 420] on input "34" at bounding box center [205, 423] width 53 height 29
click at [216, 447] on div "Icon type Icon Icon Icon color 560000 Icon size 34 Show more" at bounding box center [161, 380] width 203 height 201
click at [166, 458] on div "Show more" at bounding box center [161, 466] width 76 height 17
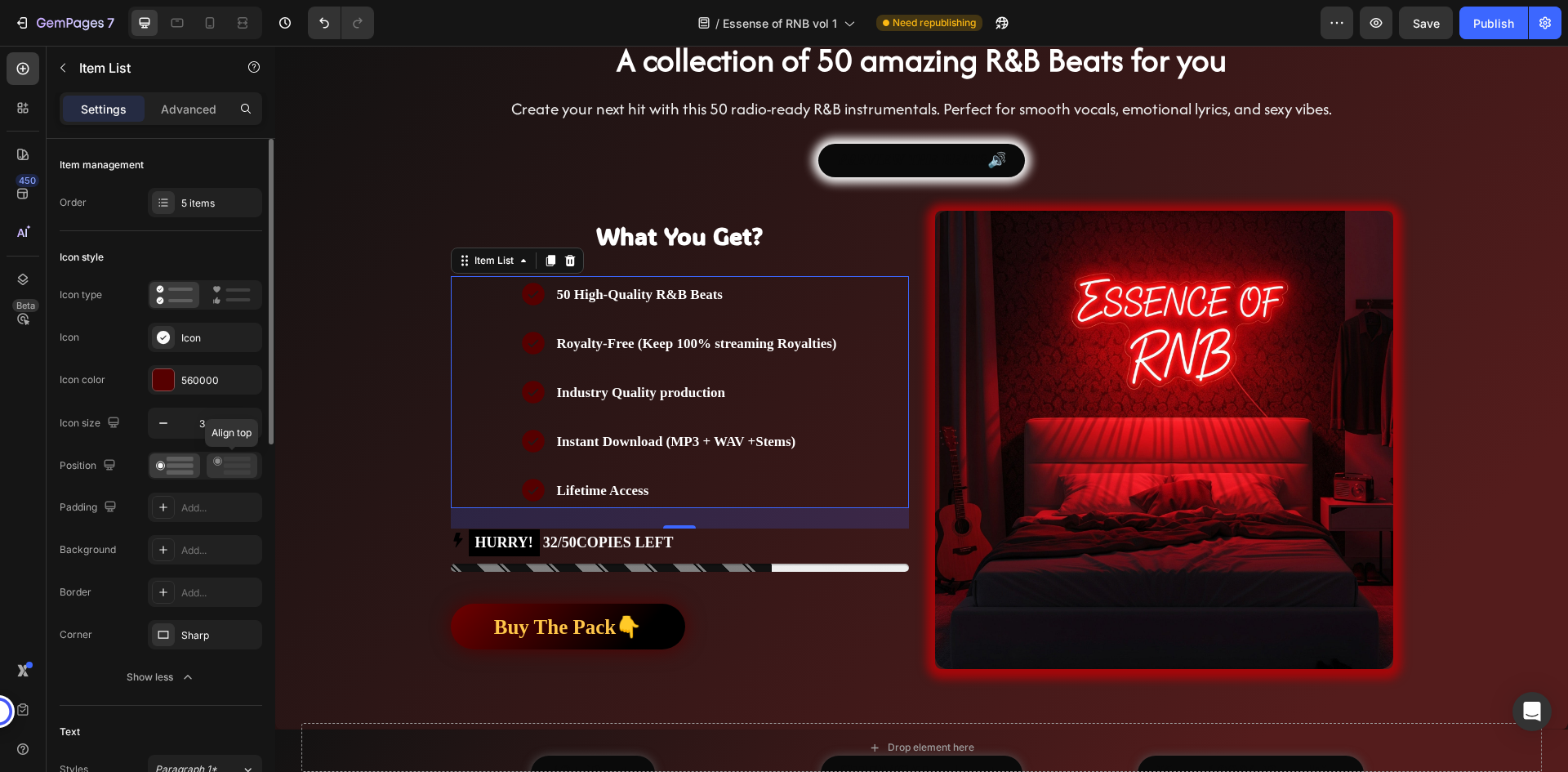
click at [224, 465] on rect at bounding box center [237, 465] width 27 height 5
click at [181, 464] on rect at bounding box center [180, 465] width 27 height 5
click at [203, 500] on div "Add..." at bounding box center [219, 508] width 76 height 15
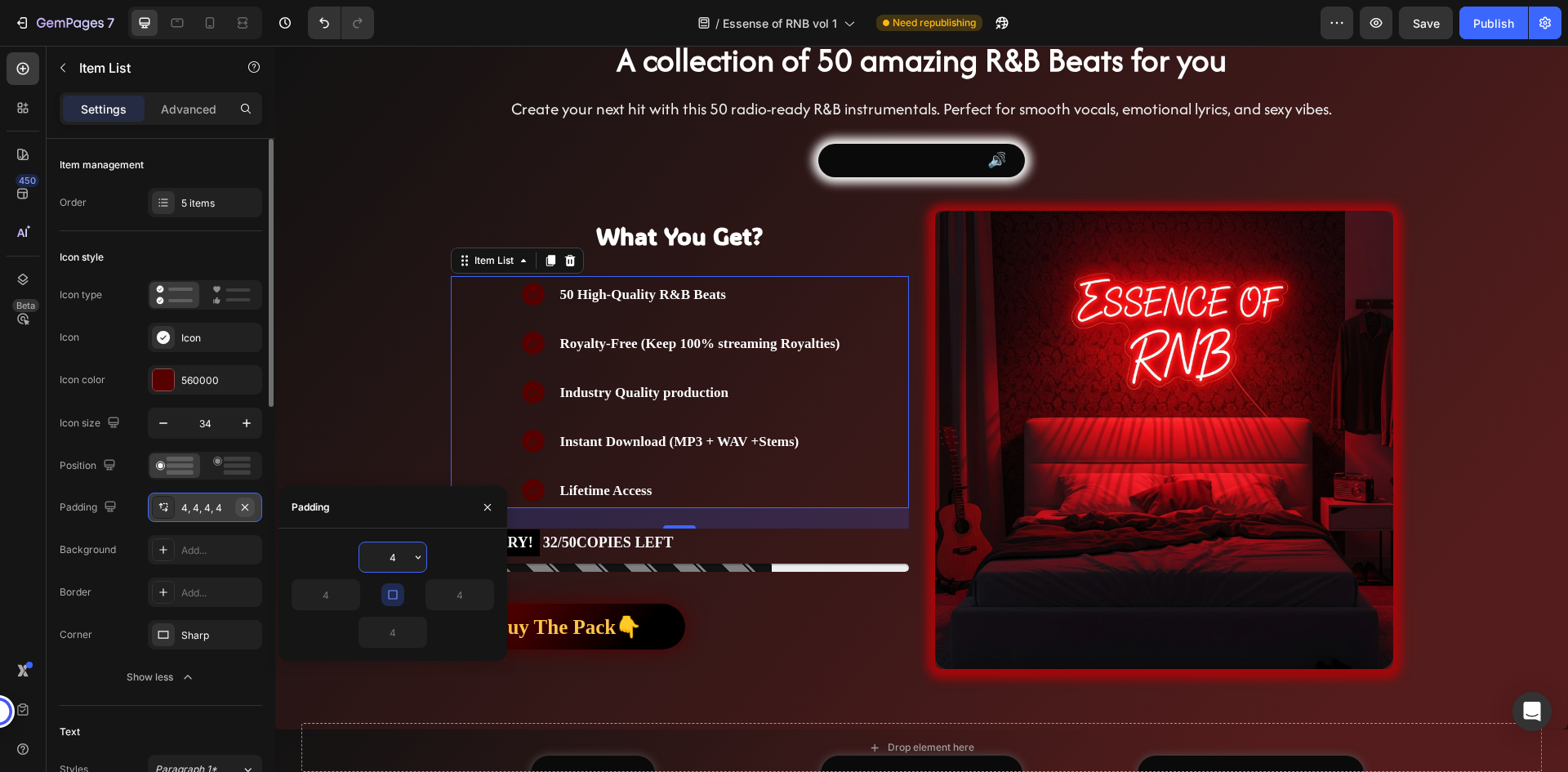
click at [242, 505] on icon "button" at bounding box center [244, 506] width 6 height 6
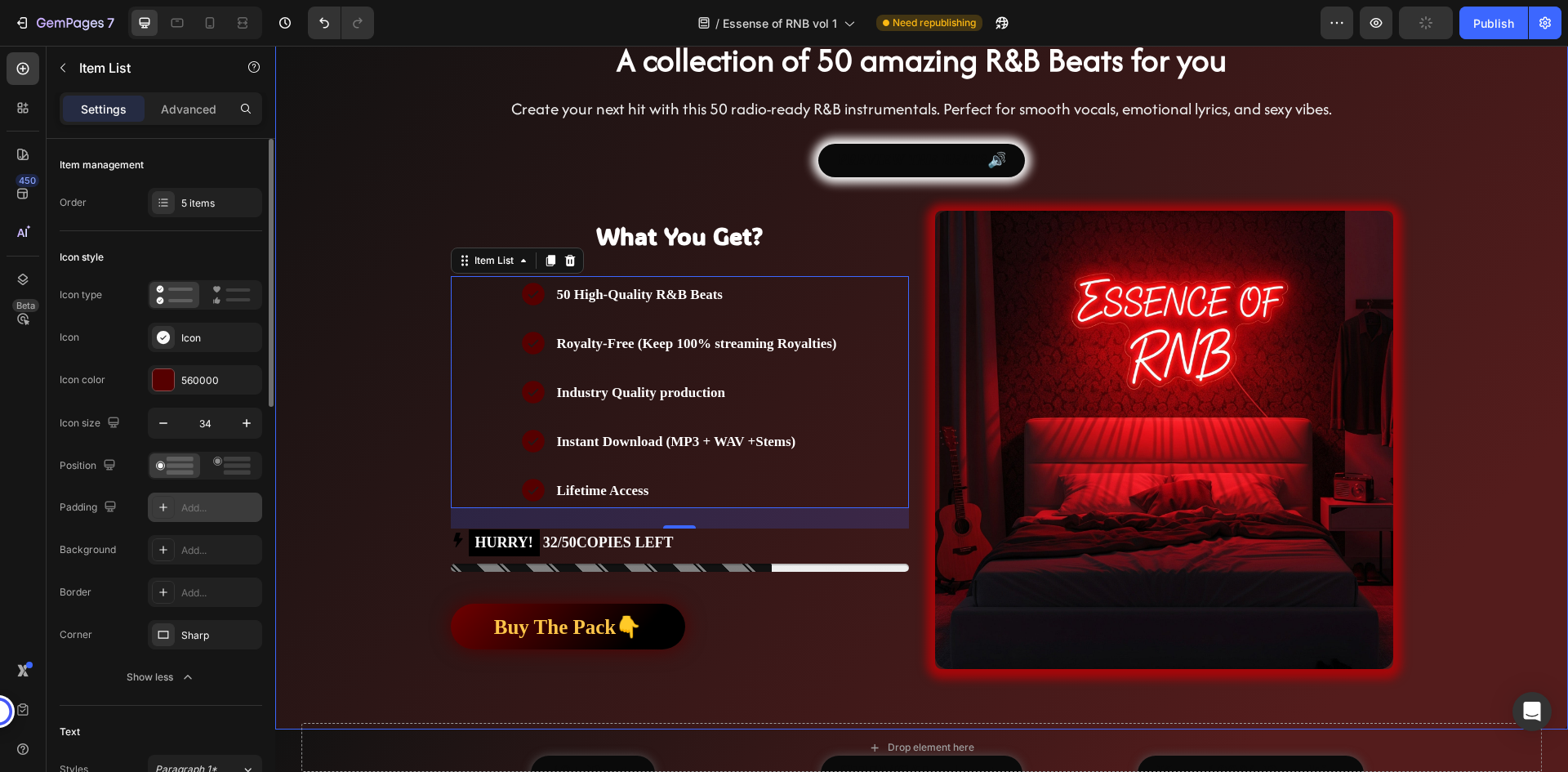
click at [420, 316] on div "Background Image" at bounding box center [921, 591] width 1293 height 1089
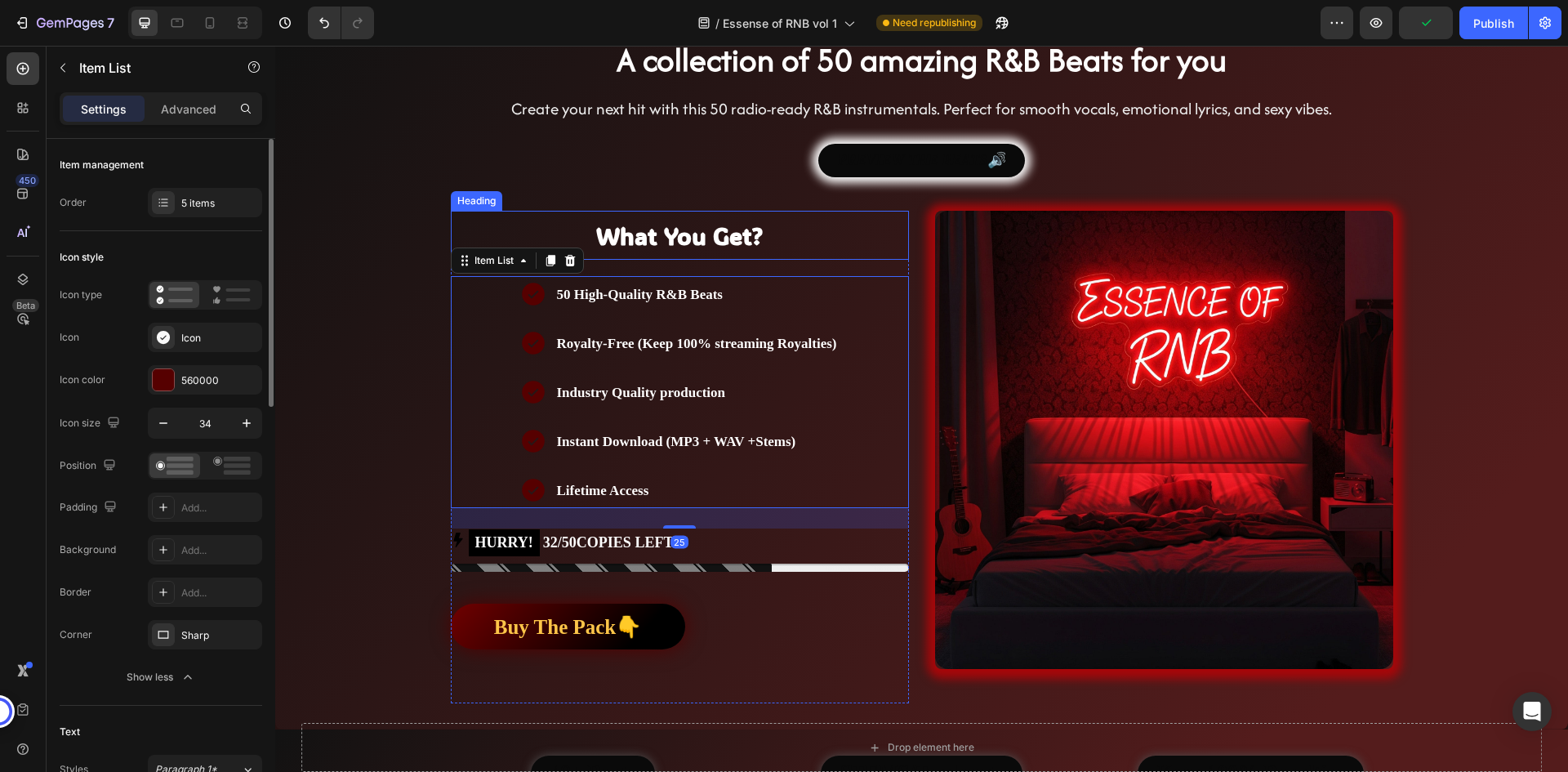
click at [672, 259] on h2 "What You Get?" at bounding box center [679, 235] width 458 height 49
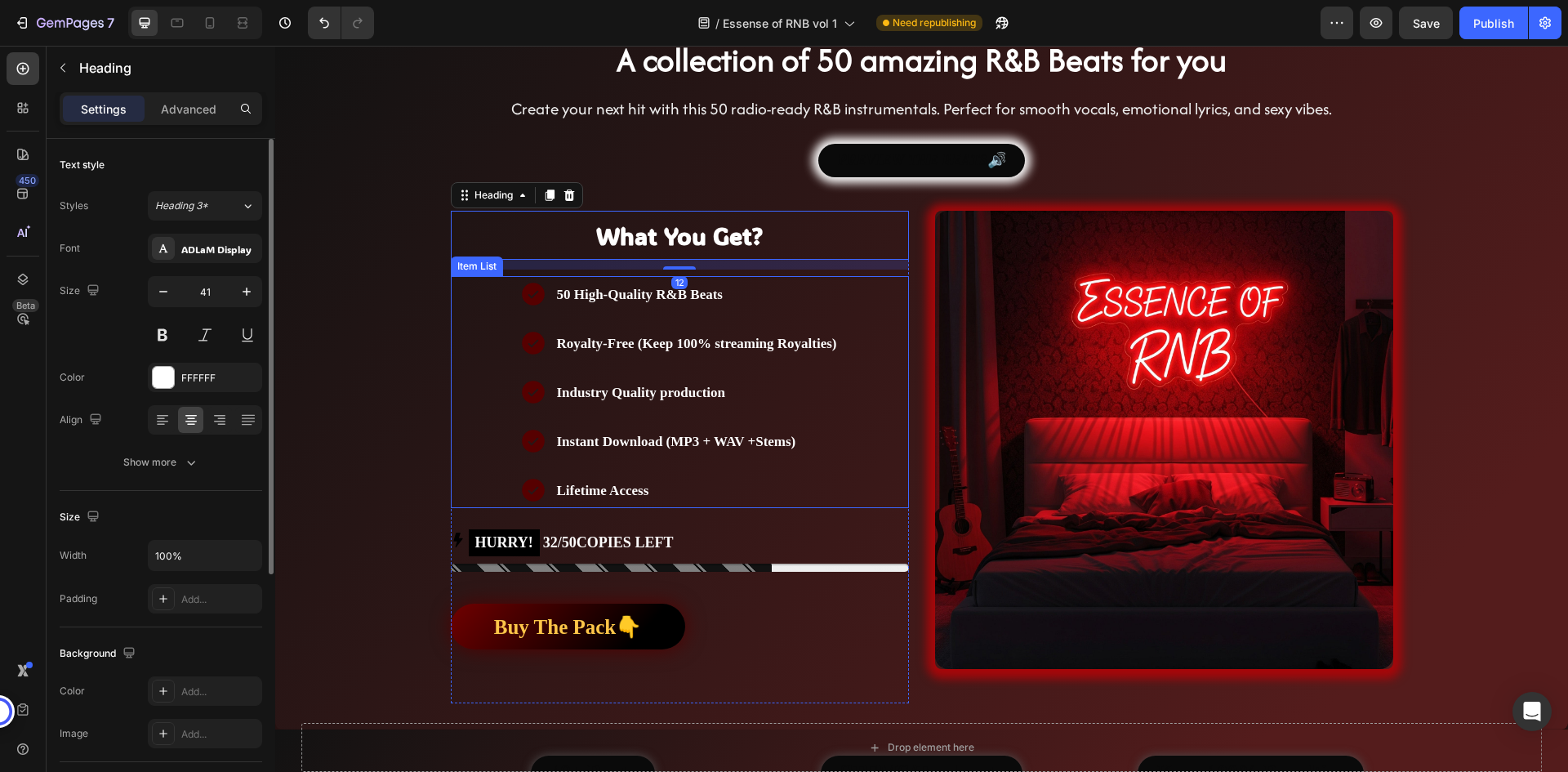
click at [496, 289] on div "50 High-Quality R&B Beats Royalty-Free (Keep 100% streaming Royalties) Industry…" at bounding box center [679, 392] width 458 height 232
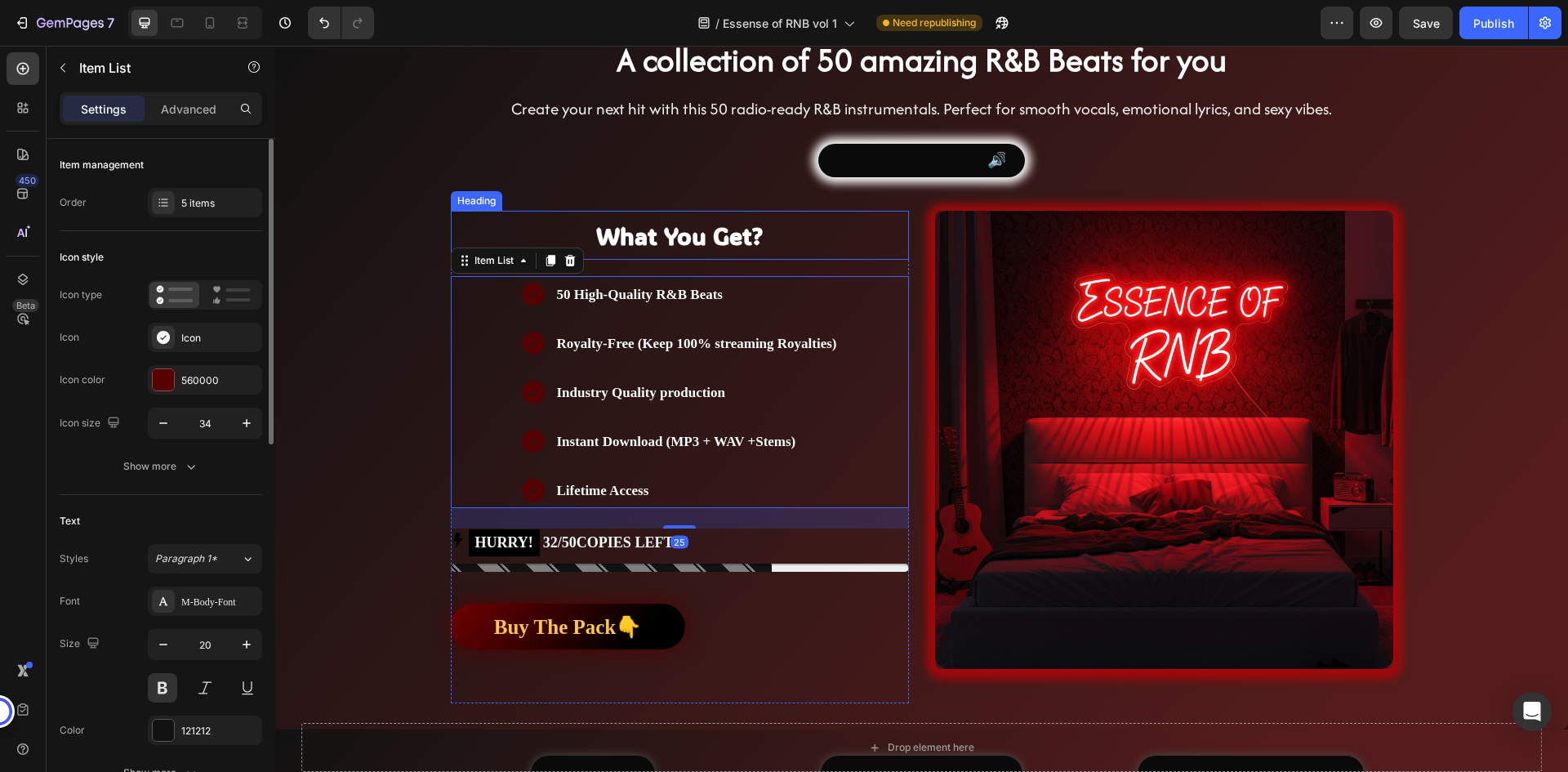
click at [486, 226] on h2 "What You Get?" at bounding box center [679, 235] width 458 height 49
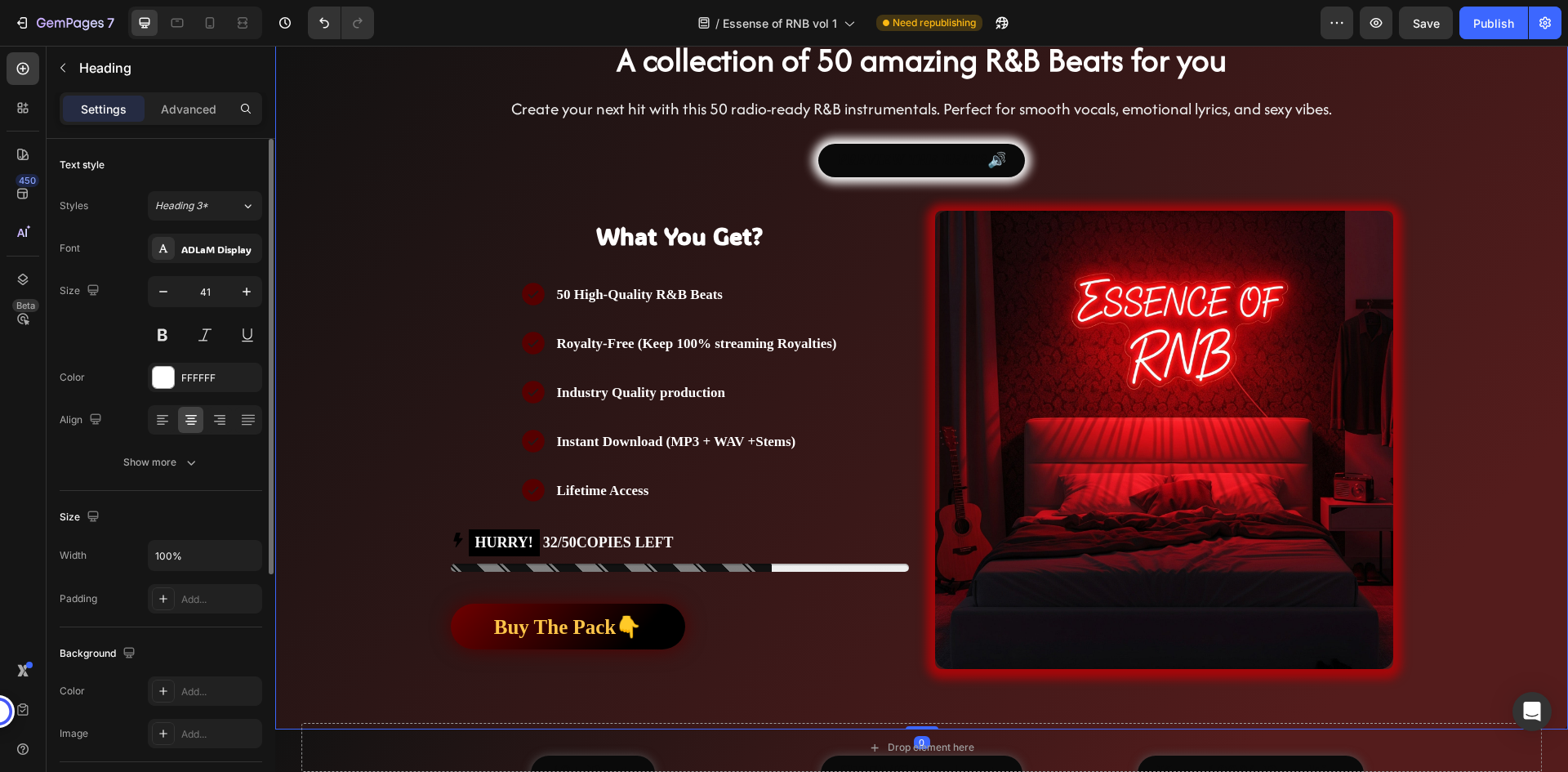
click at [432, 220] on div "Publish the page to see the content. Custom Code Publish the page to see the co…" at bounding box center [922, 240] width 980 height 924
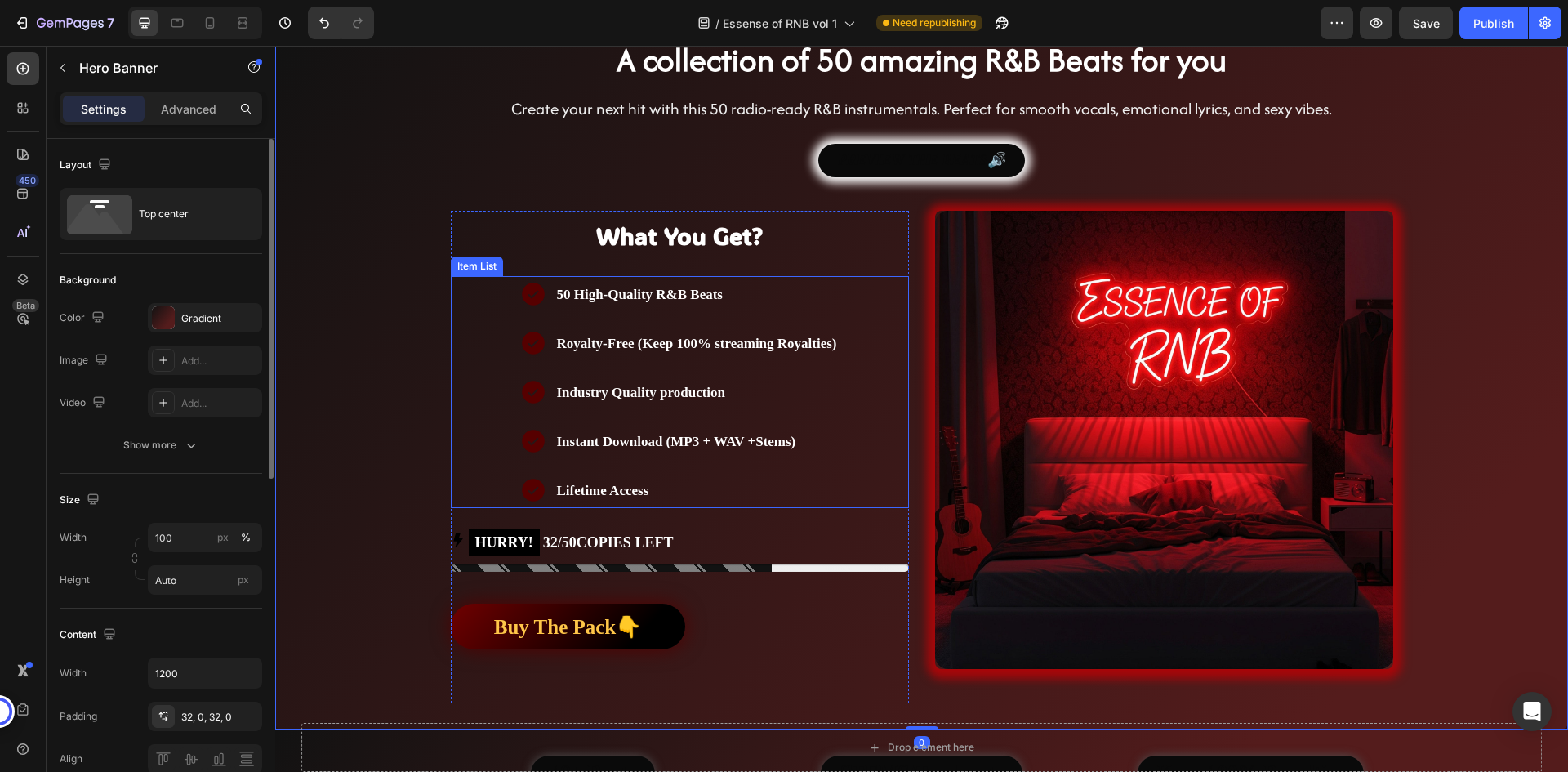
click at [477, 267] on div "Item List" at bounding box center [477, 266] width 46 height 15
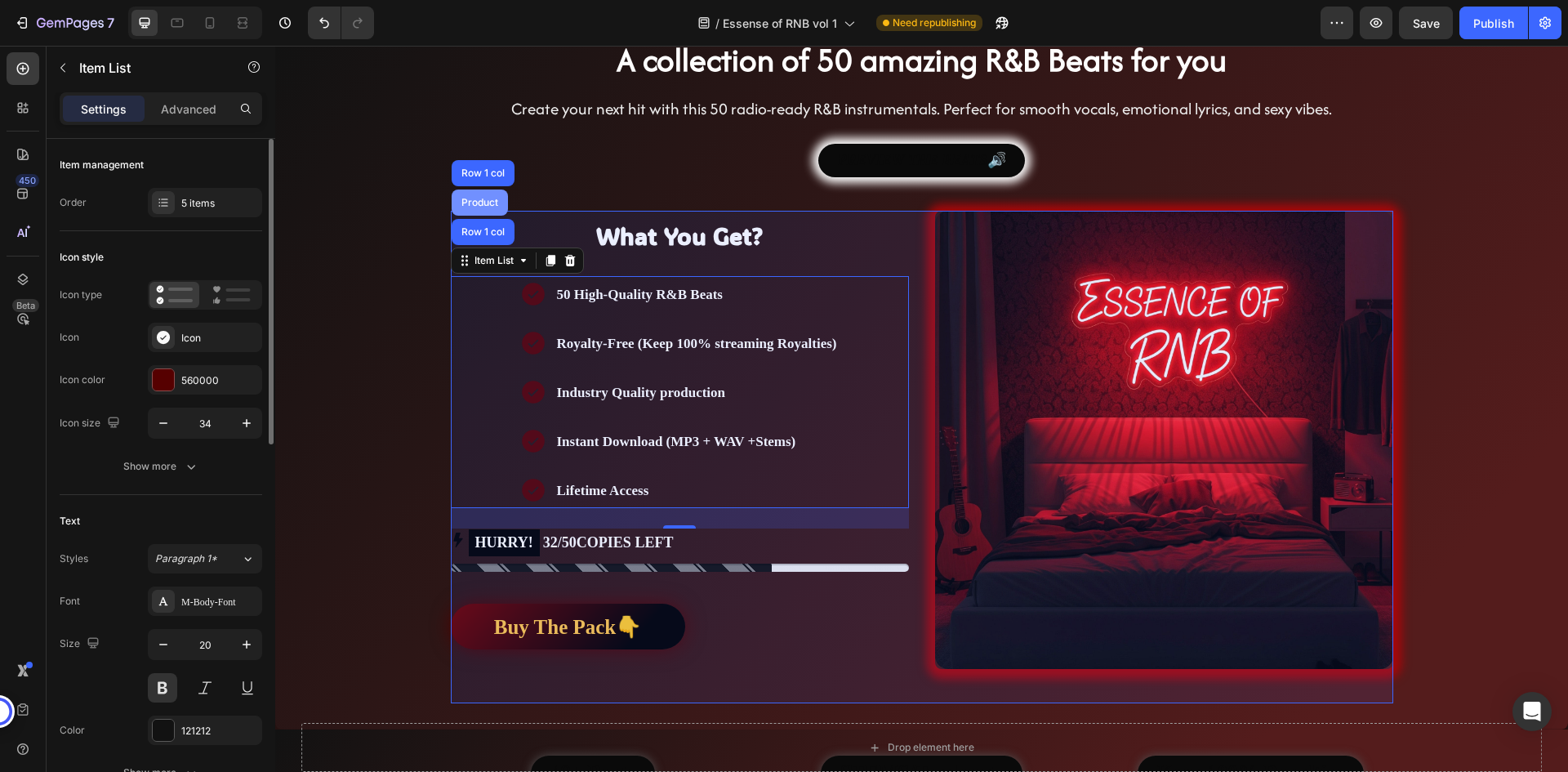
click at [487, 194] on div "Product" at bounding box center [479, 203] width 56 height 26
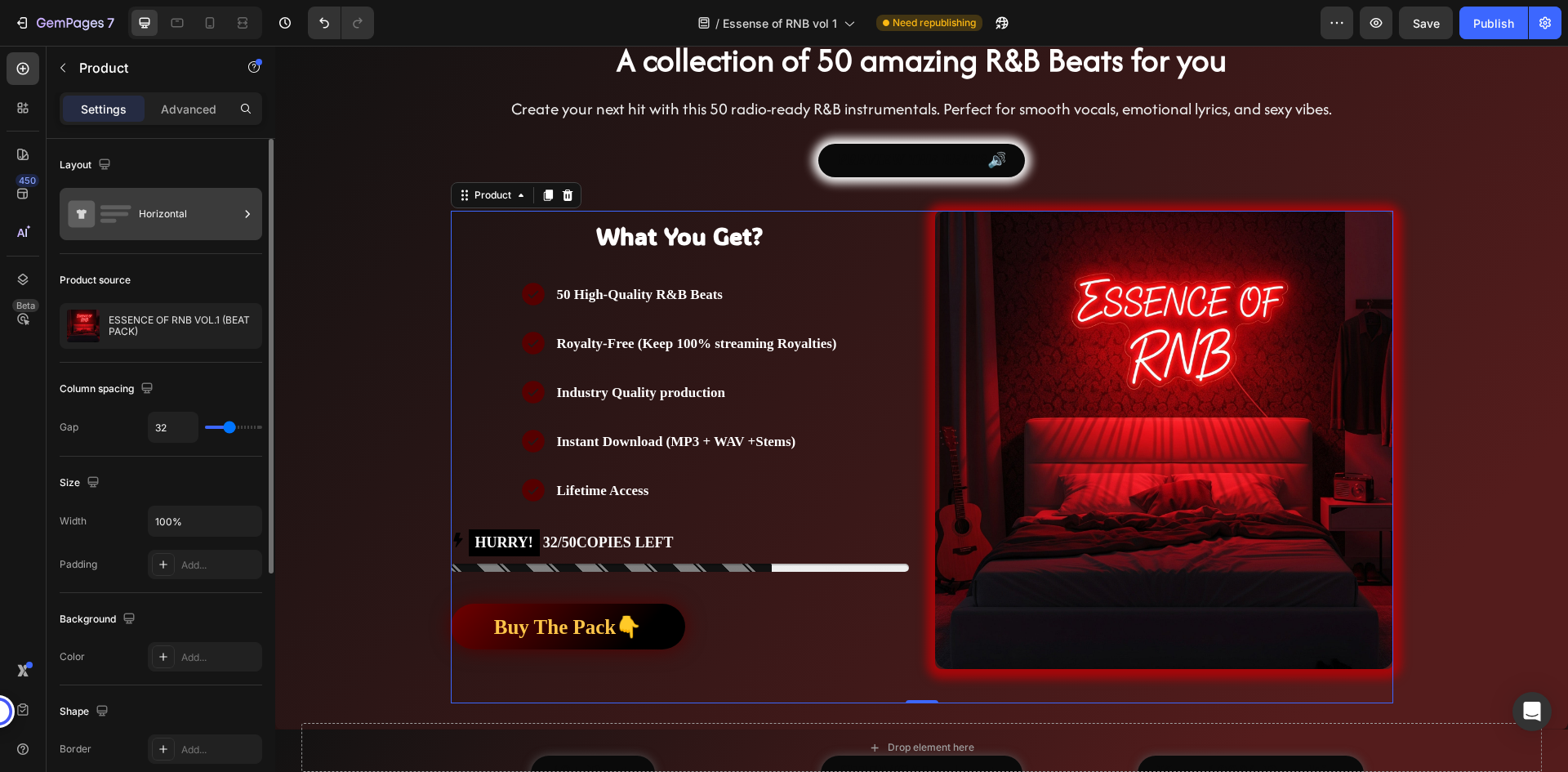
click at [193, 208] on div "Horizontal" at bounding box center [189, 214] width 99 height 38
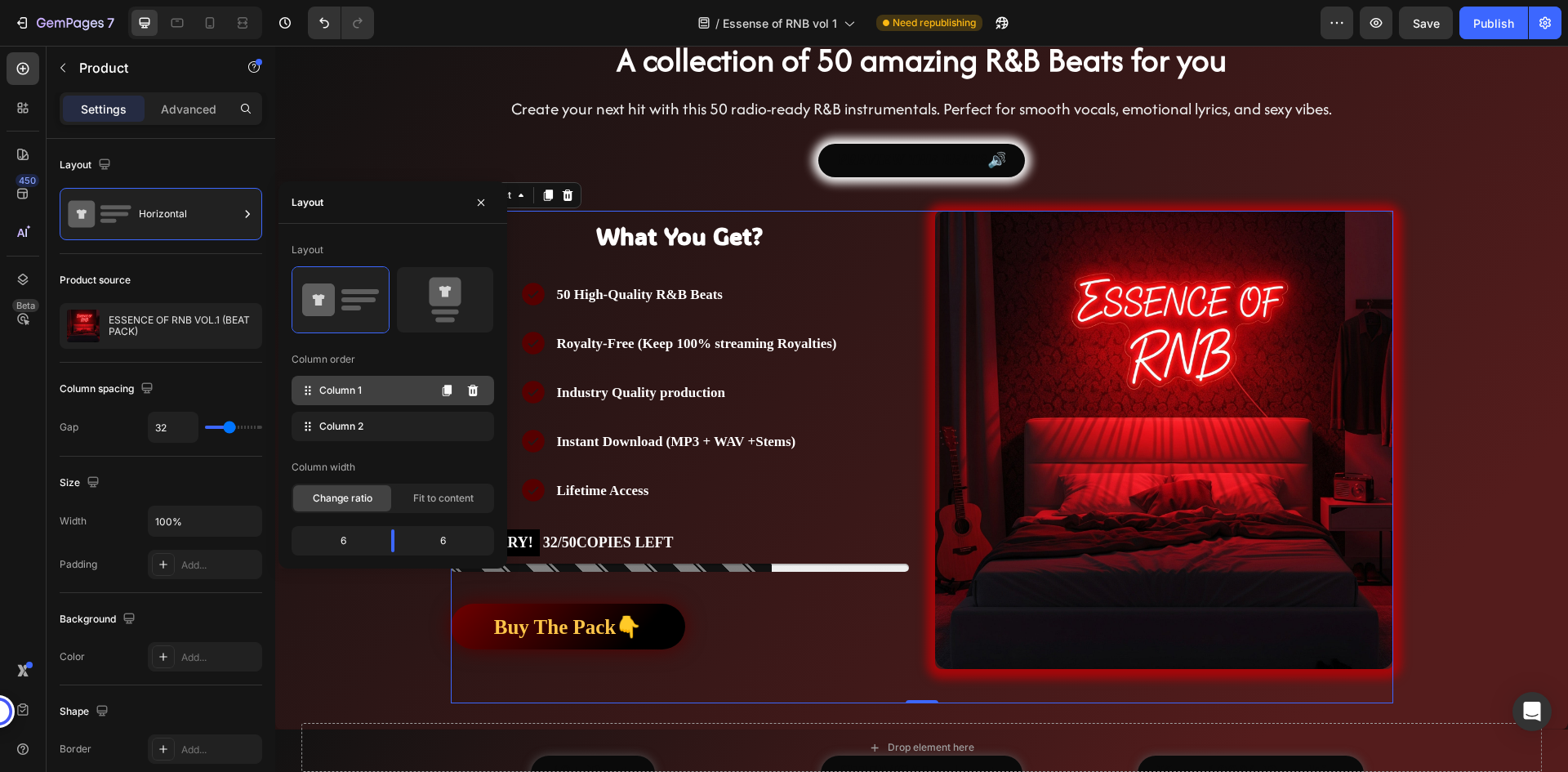
click at [395, 384] on div "Column 1" at bounding box center [392, 391] width 203 height 29
click at [394, 432] on div "Column 2" at bounding box center [392, 427] width 203 height 29
click at [398, 395] on div "Column 1" at bounding box center [392, 391] width 203 height 29
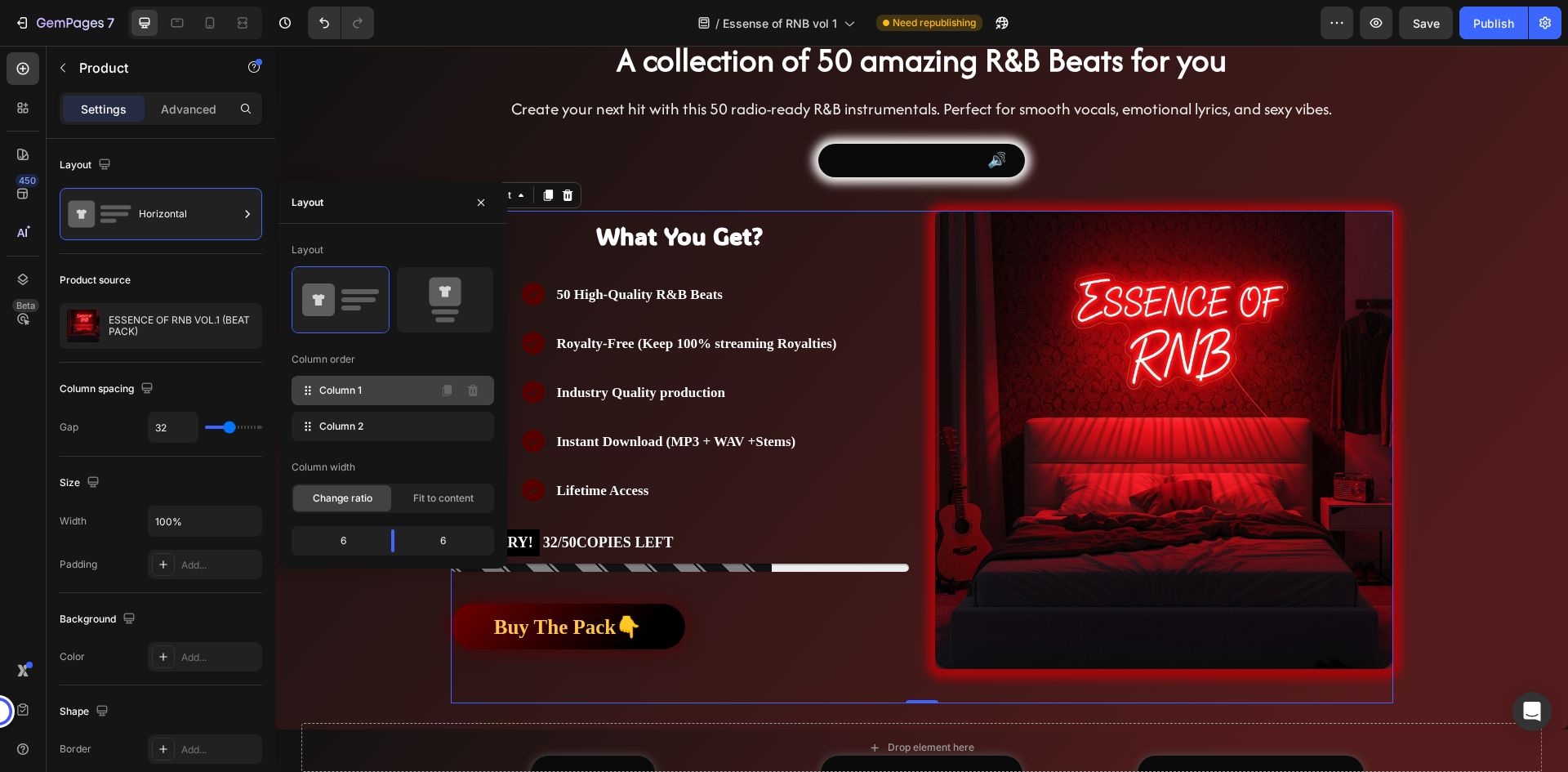
drag, startPoint x: 398, startPoint y: 394, endPoint x: 379, endPoint y: 379, distance: 24.2
click at [379, 379] on div "Column 1" at bounding box center [392, 391] width 203 height 29
click at [451, 386] on icon at bounding box center [447, 390] width 9 height 11
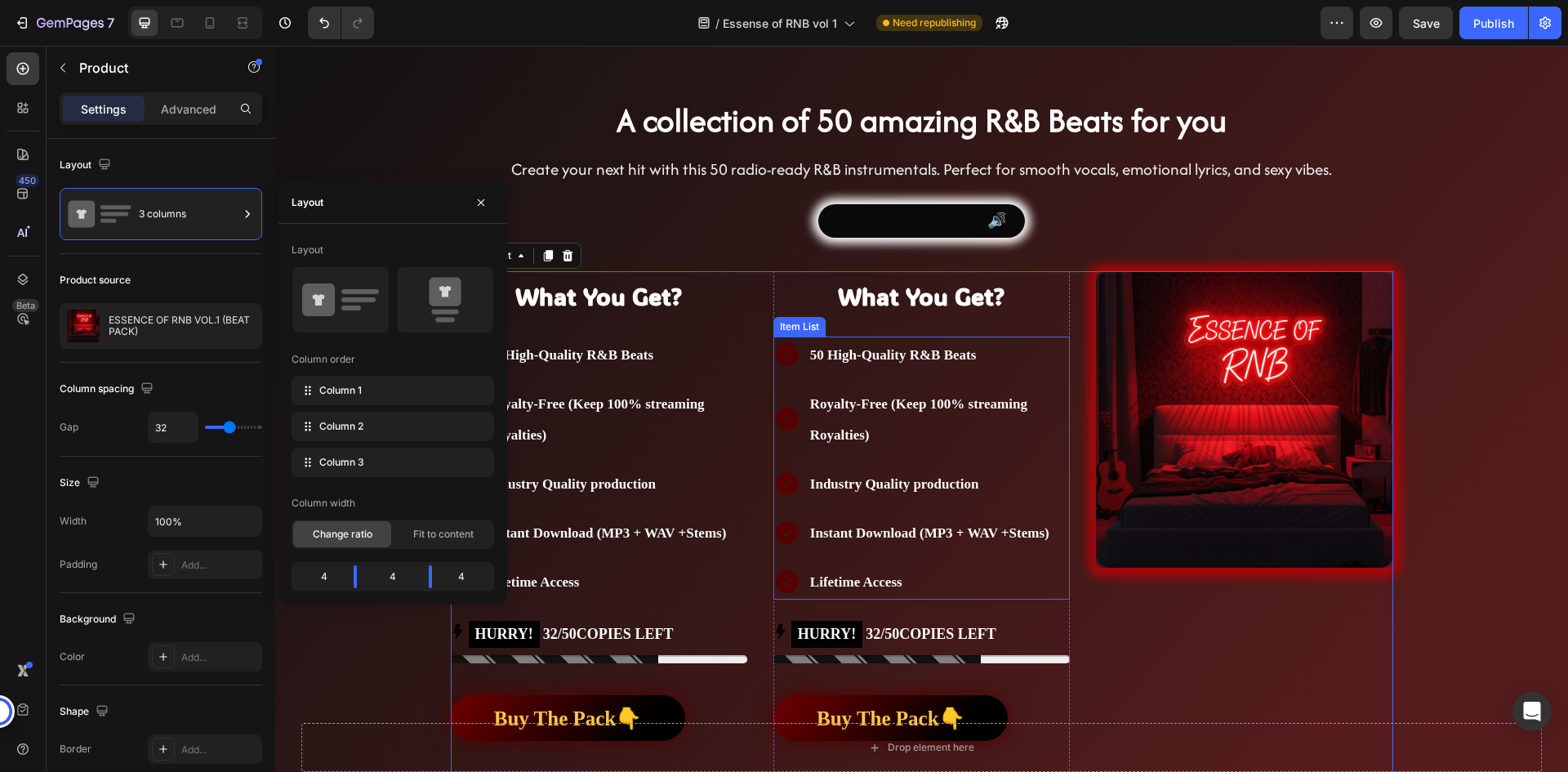
scroll to position [327, 0]
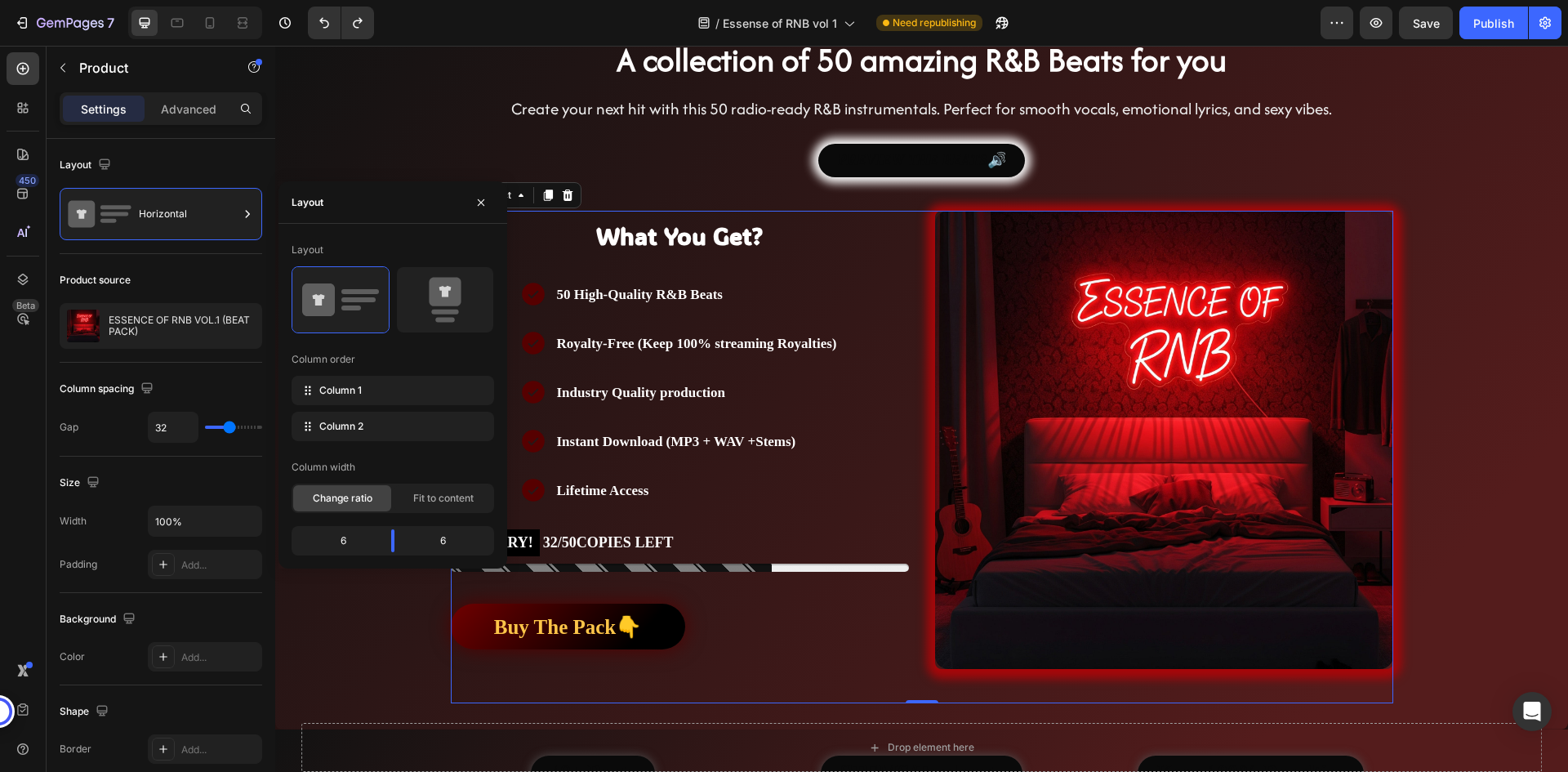
click at [363, 345] on div "Layout Column order Column 1 Column 2 Column width Change ratio Fit to content …" at bounding box center [392, 396] width 203 height 319
click at [377, 380] on div "Column 1" at bounding box center [392, 391] width 203 height 29
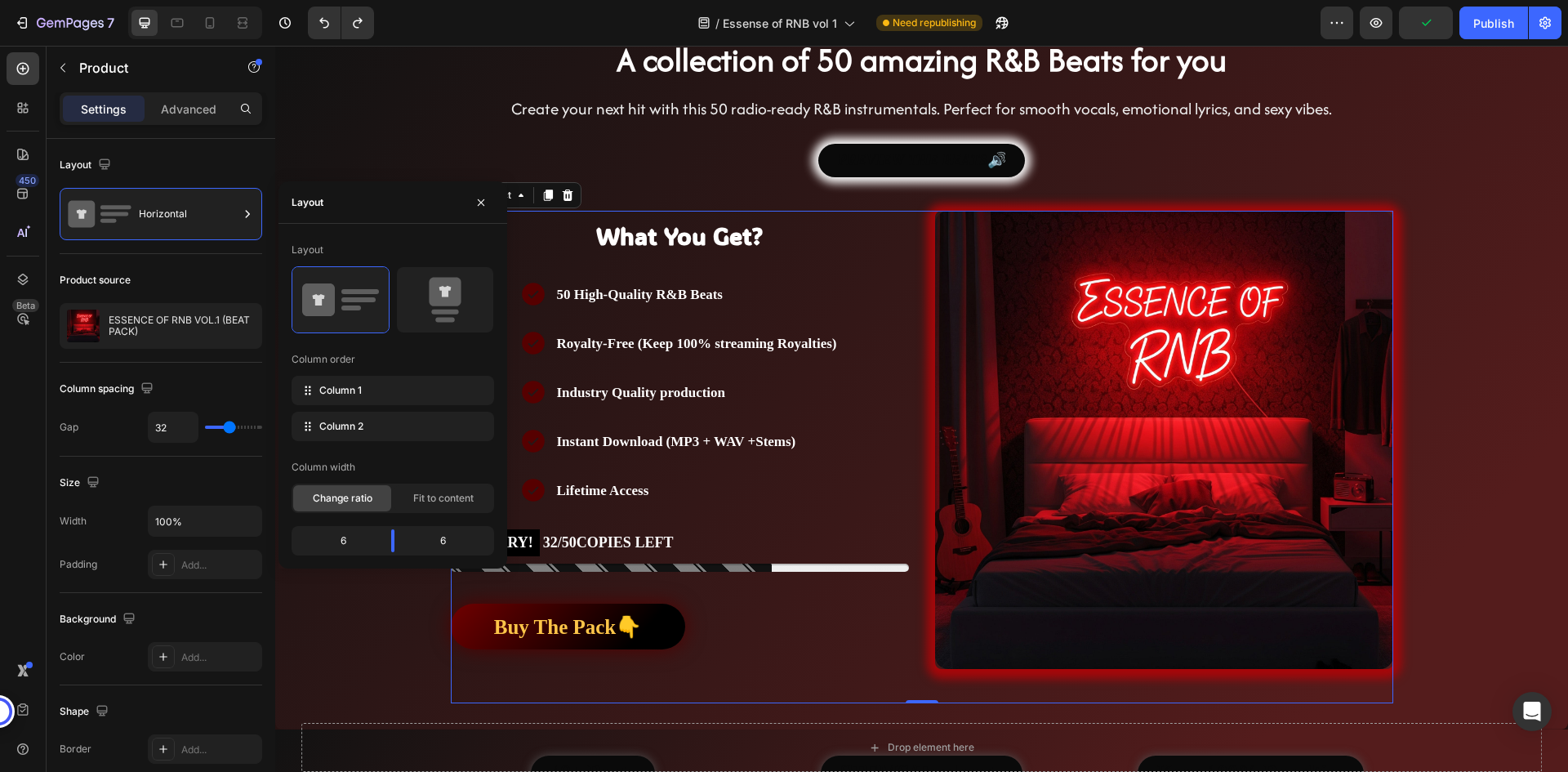
click at [412, 485] on div "Change ratio Fit to content" at bounding box center [392, 498] width 203 height 29
click at [415, 492] on span "Fit to content" at bounding box center [443, 498] width 61 height 15
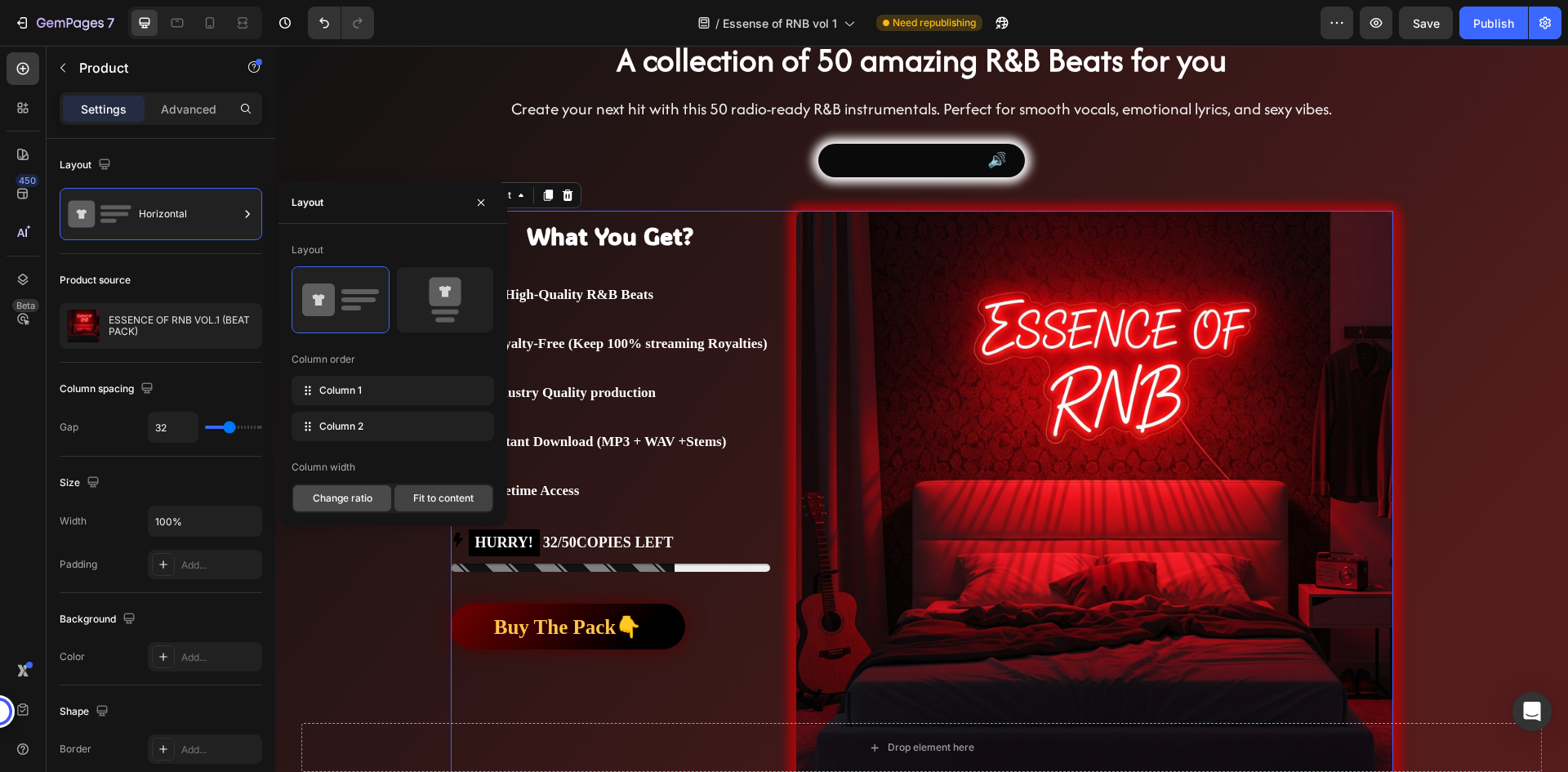
click at [350, 492] on span "Change ratio" at bounding box center [342, 498] width 60 height 15
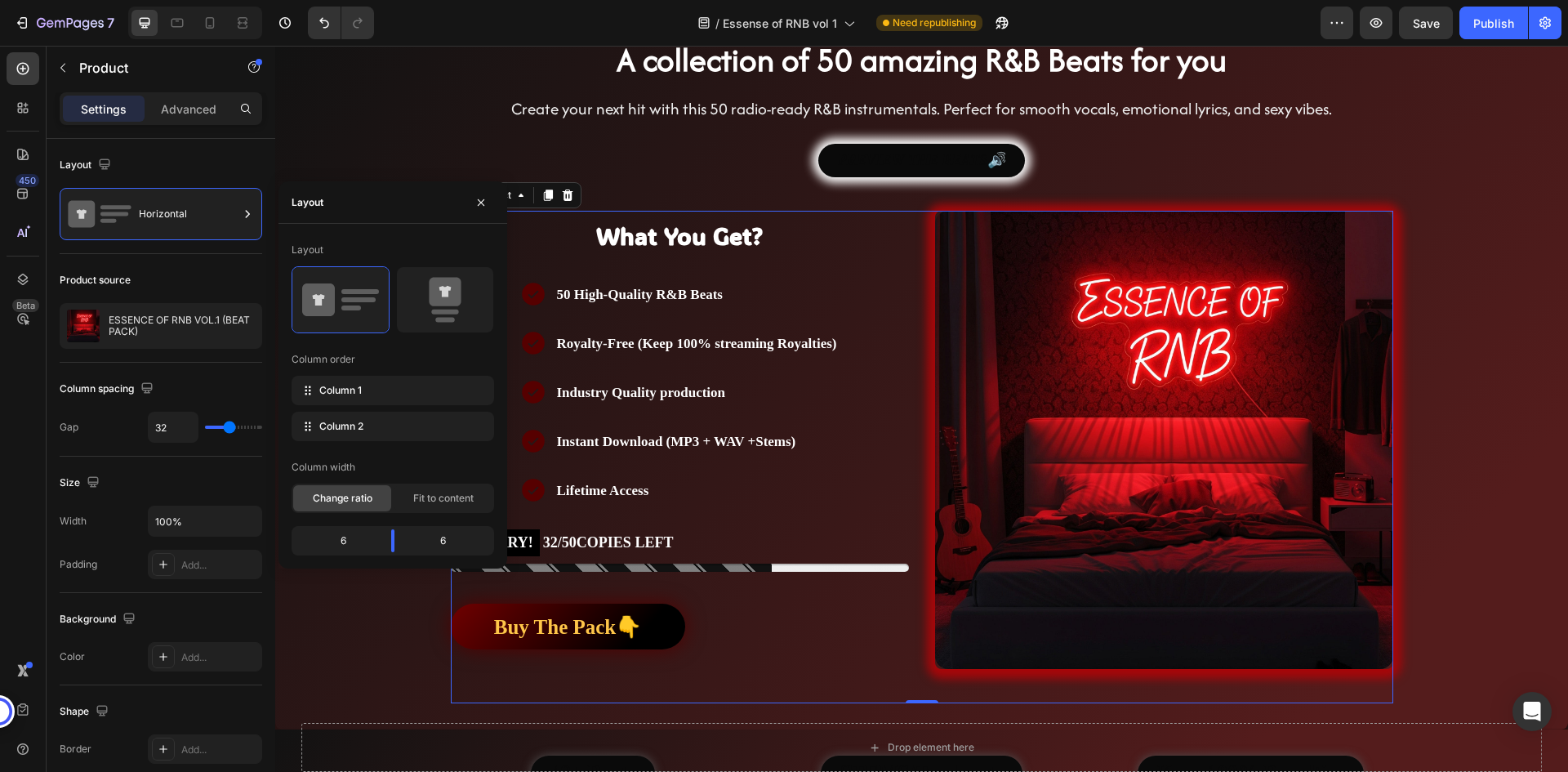
click at [371, 528] on div "6 6" at bounding box center [392, 541] width 203 height 29
click at [369, 531] on div "6" at bounding box center [336, 540] width 83 height 23
click at [348, 539] on div "6" at bounding box center [336, 540] width 83 height 23
click at [426, 449] on div "Layout Column order Column 1 Column 2 Column width Change ratio Fit to content …" at bounding box center [392, 396] width 203 height 319
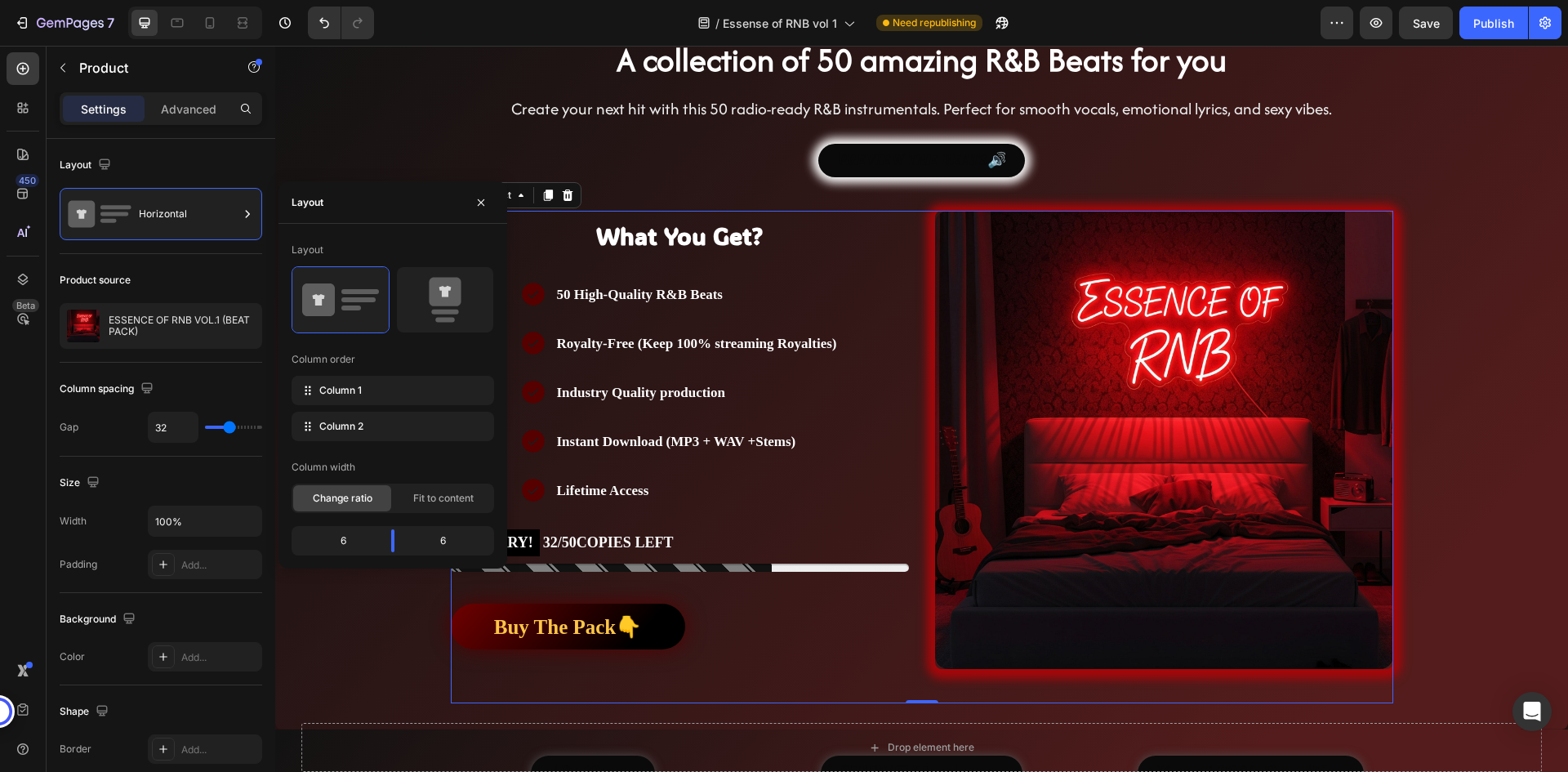
click at [353, 499] on span "Change ratio" at bounding box center [342, 498] width 60 height 15
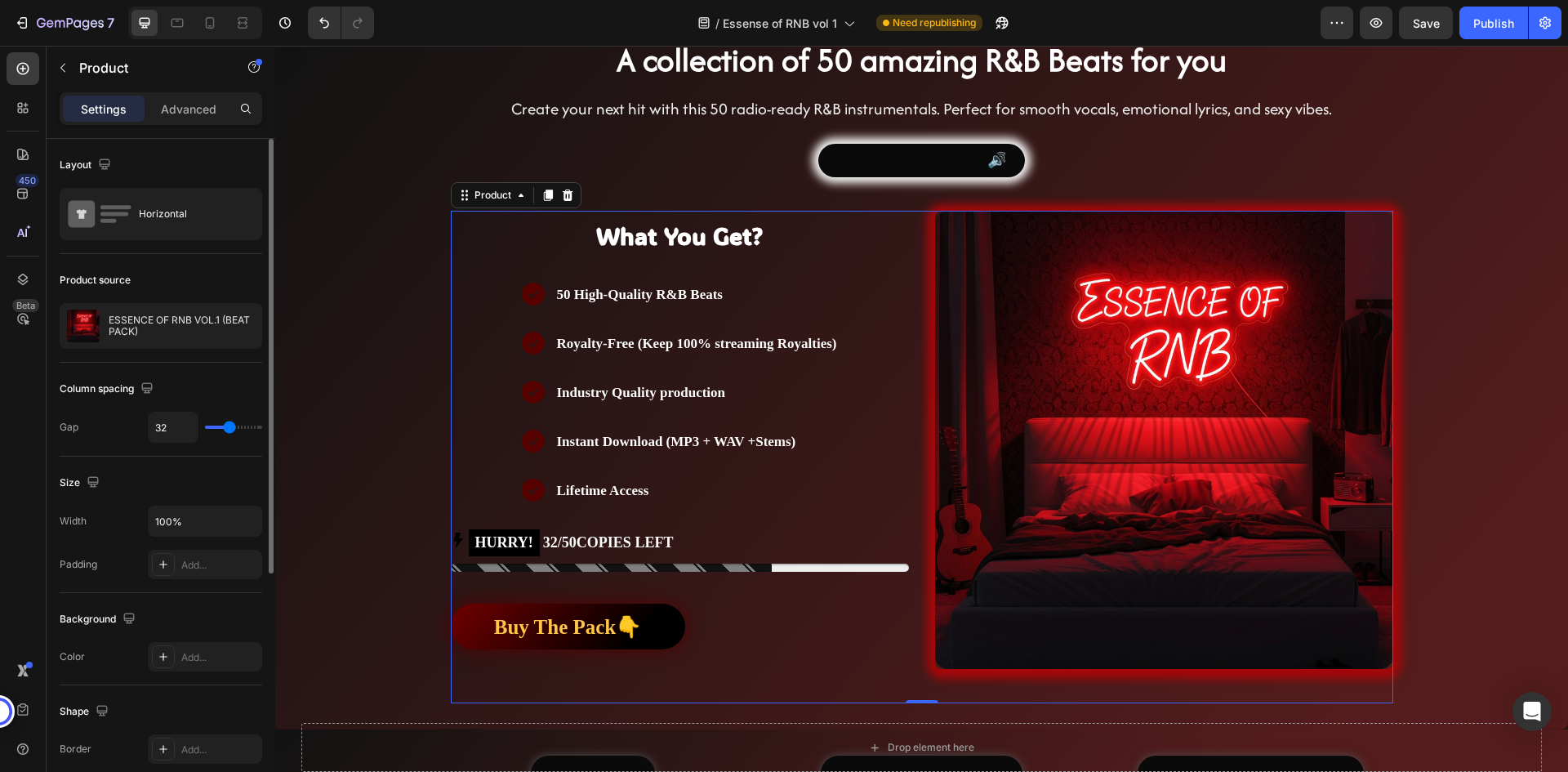
click at [201, 398] on div "Column spacing" at bounding box center [161, 389] width 203 height 26
click at [176, 685] on div "Product source ESSENCE OF RNB VOL.1 (BEAT PACK)" at bounding box center [161, 774] width 203 height 177
click at [192, 116] on p "Advanced" at bounding box center [189, 109] width 55 height 18
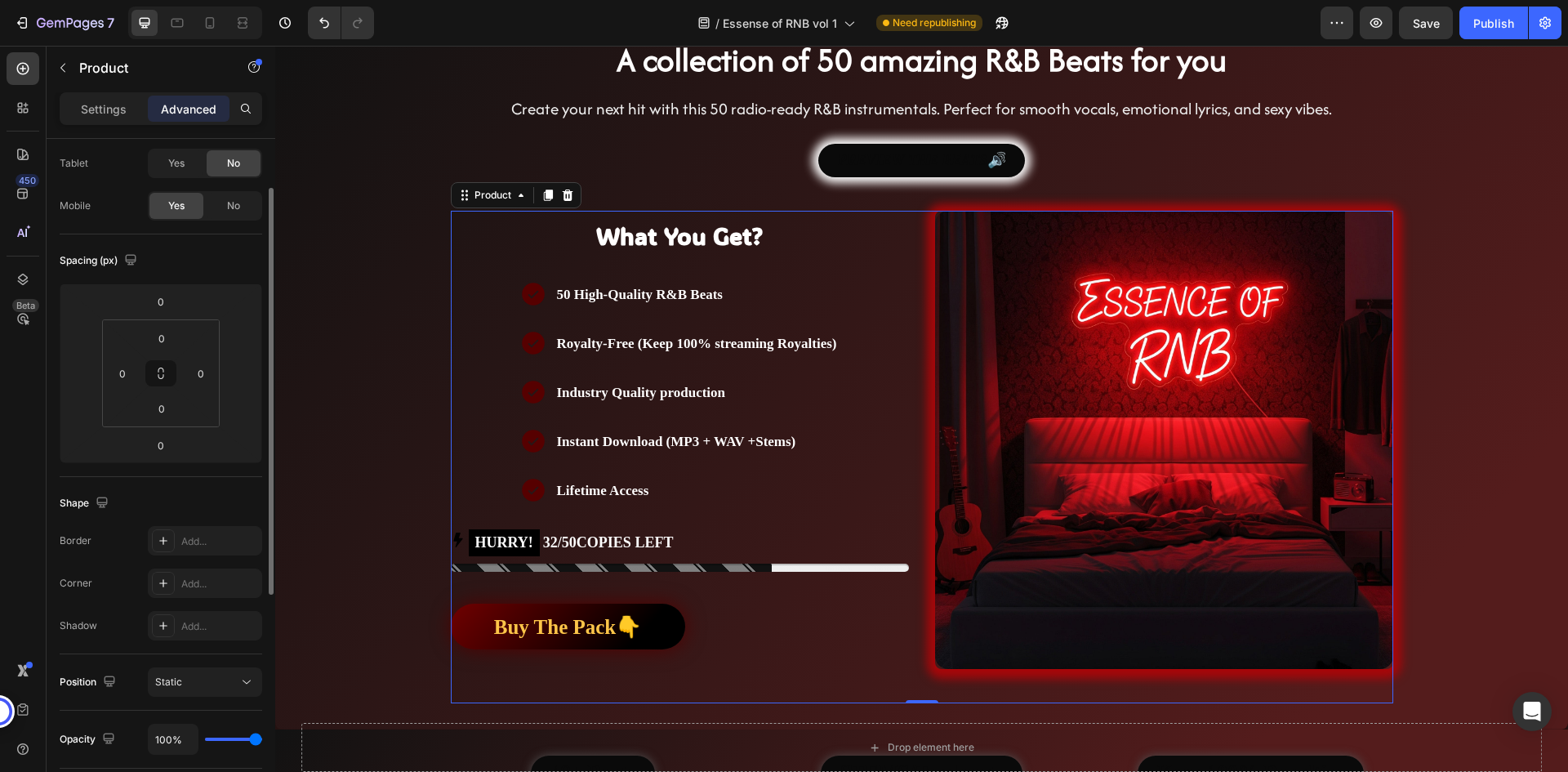
scroll to position [0, 0]
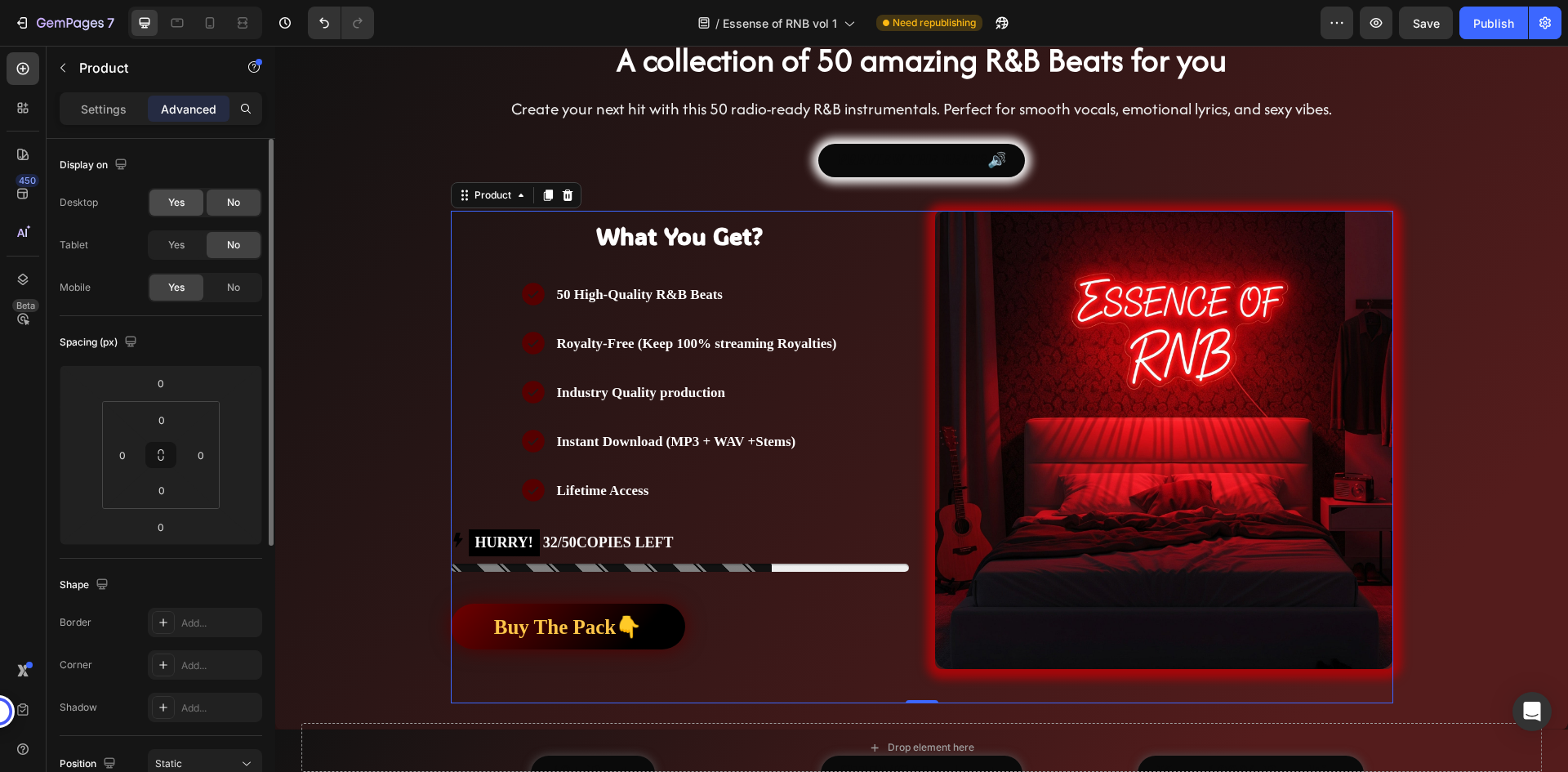
click at [176, 207] on span "Yes" at bounding box center [177, 203] width 17 height 15
click at [176, 239] on span "Yes" at bounding box center [177, 245] width 17 height 15
click at [210, 210] on div "No" at bounding box center [233, 203] width 53 height 26
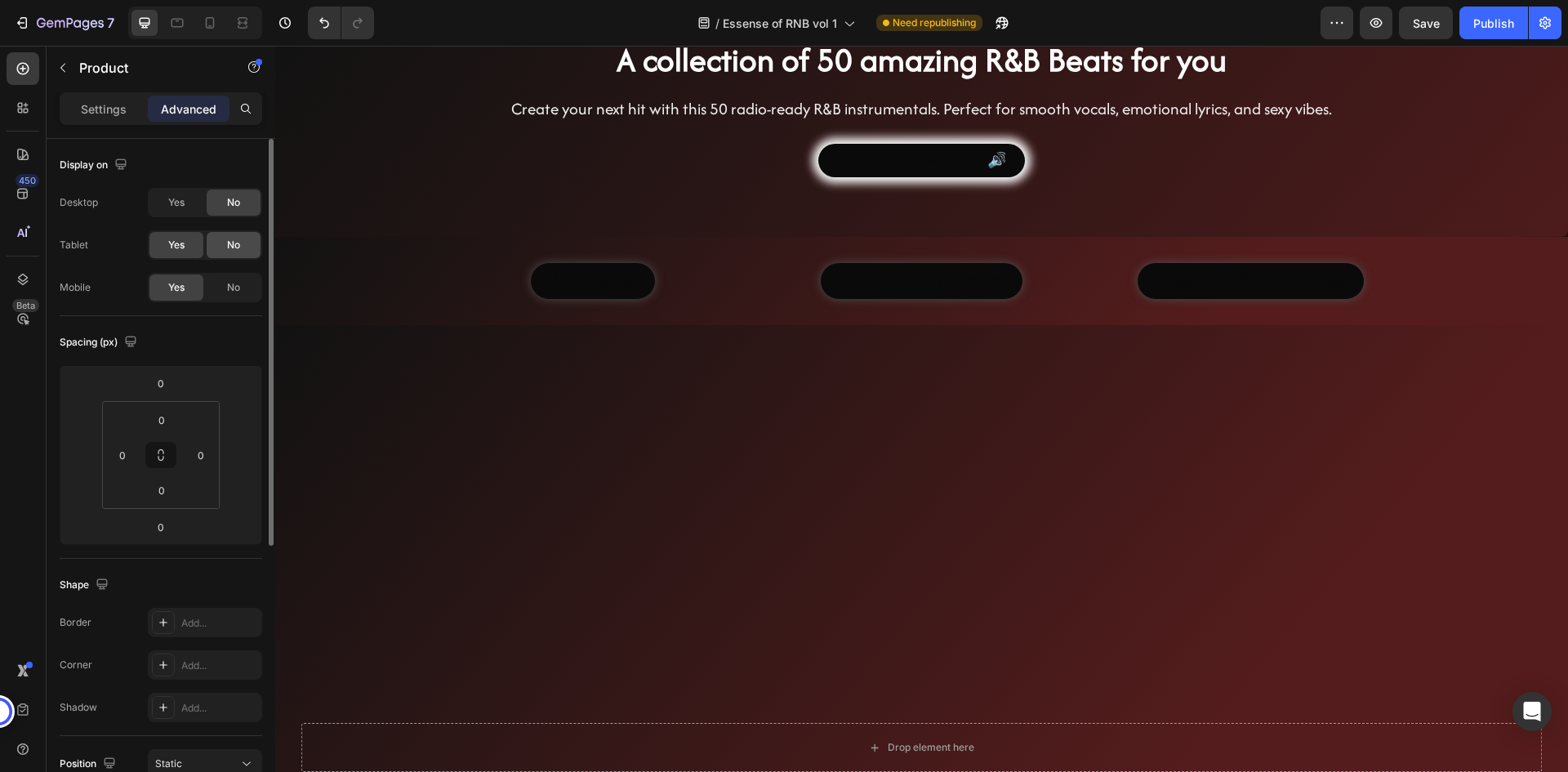
click at [216, 240] on div "No" at bounding box center [233, 245] width 53 height 26
click at [192, 241] on div "Yes" at bounding box center [176, 245] width 53 height 26
click at [189, 205] on div "Yes" at bounding box center [176, 203] width 53 height 26
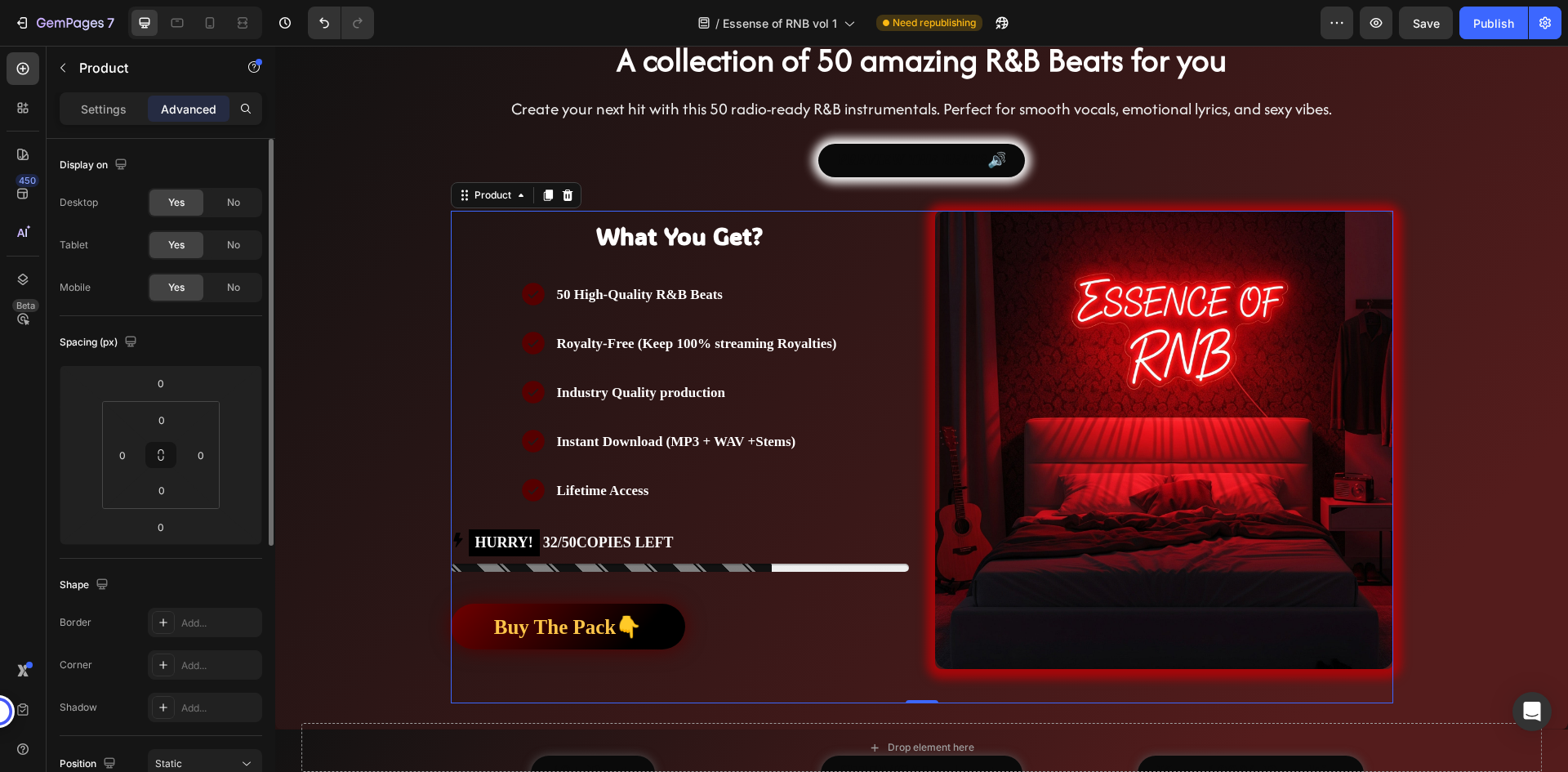
click at [189, 169] on div "Display on" at bounding box center [161, 165] width 203 height 26
click at [223, 558] on div "Display on Desktop Yes No Tablet Yes No Mobile Yes No" at bounding box center [161, 647] width 203 height 177
click at [63, 65] on icon "button" at bounding box center [63, 68] width 5 height 9
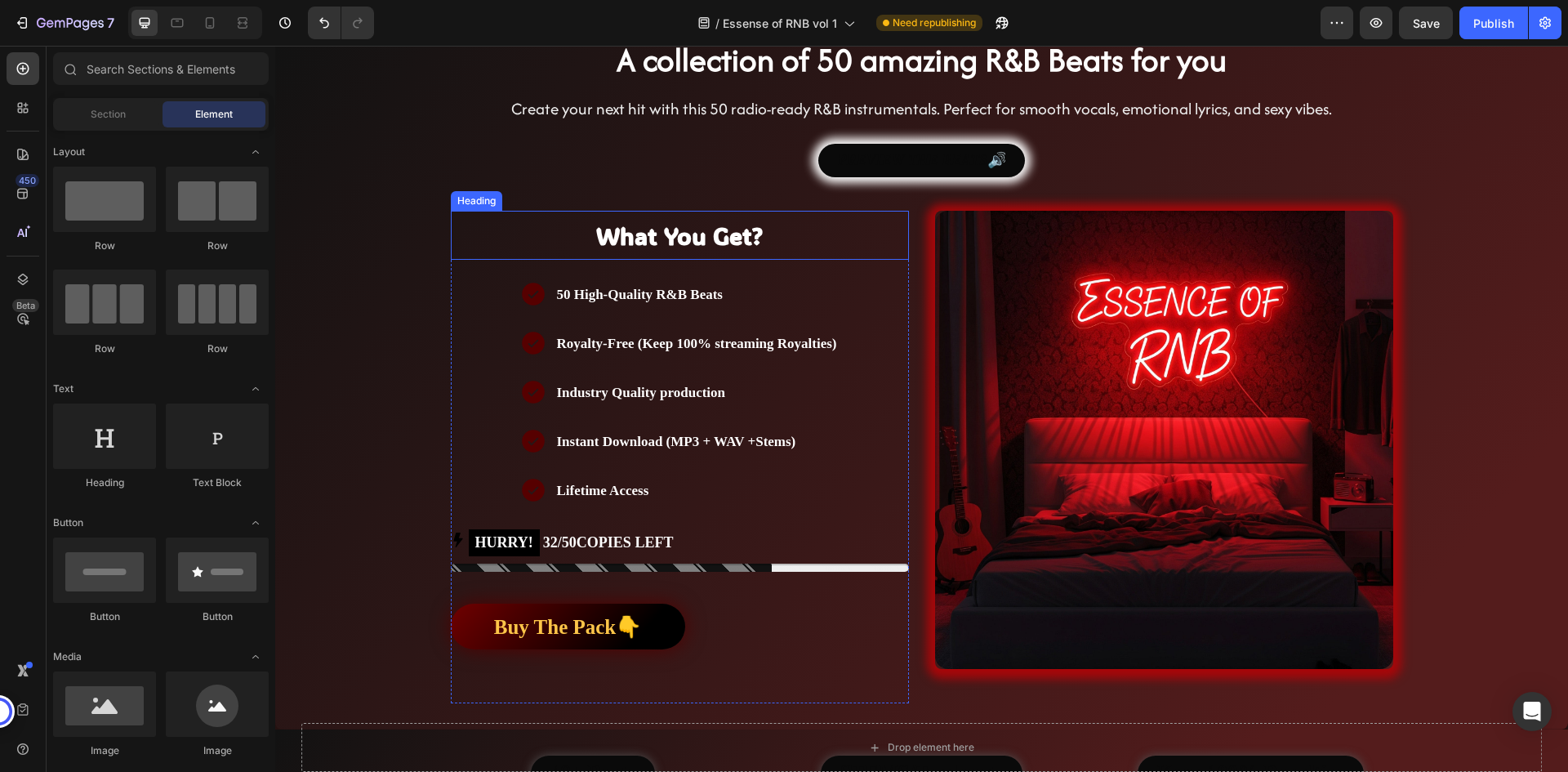
click at [490, 239] on h2 "What You Get?" at bounding box center [679, 235] width 458 height 49
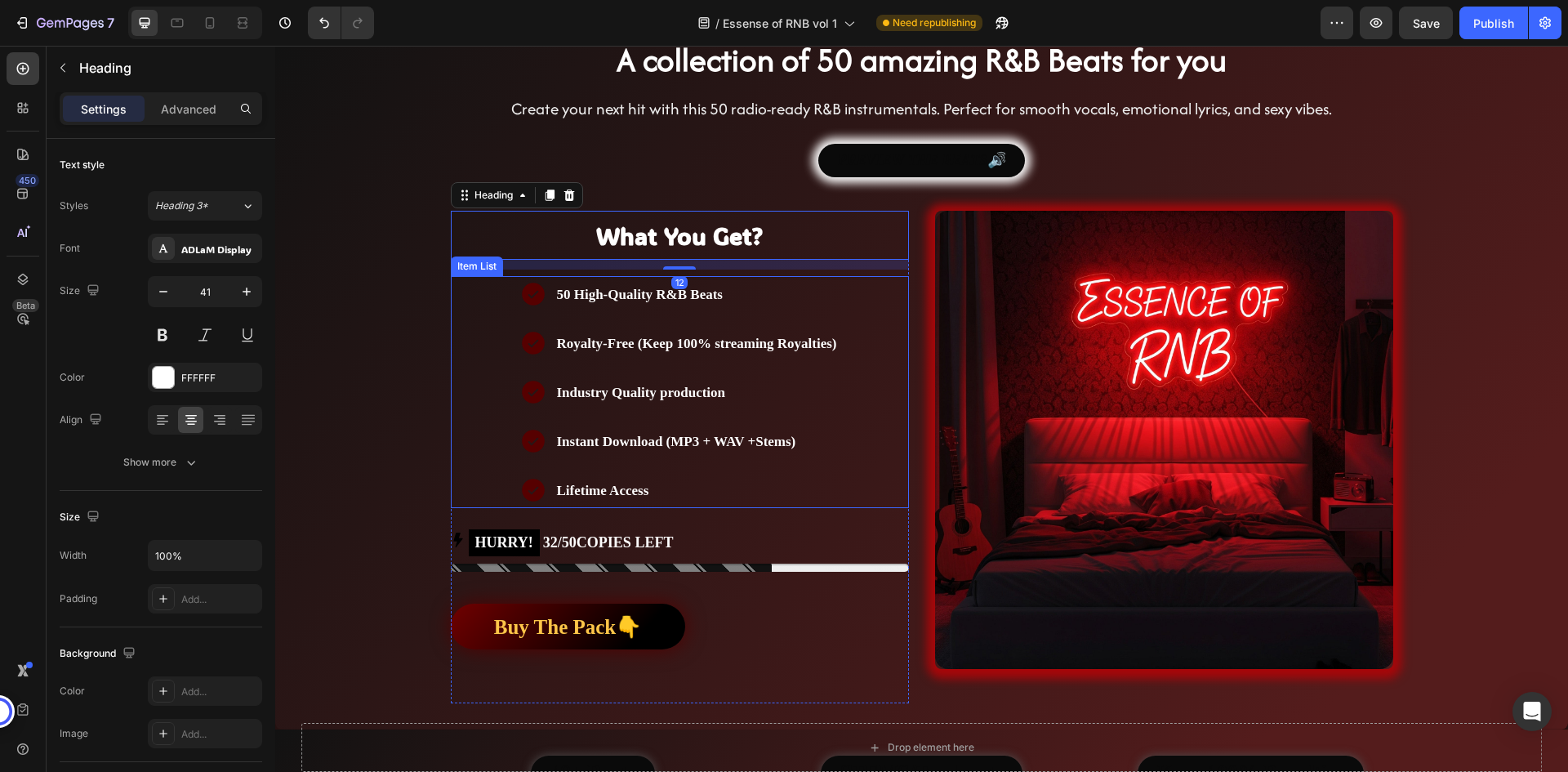
click at [490, 288] on div "50 High-Quality R&B Beats Royalty-Free (Keep 100% streaming Royalties) Industry…" at bounding box center [679, 392] width 458 height 232
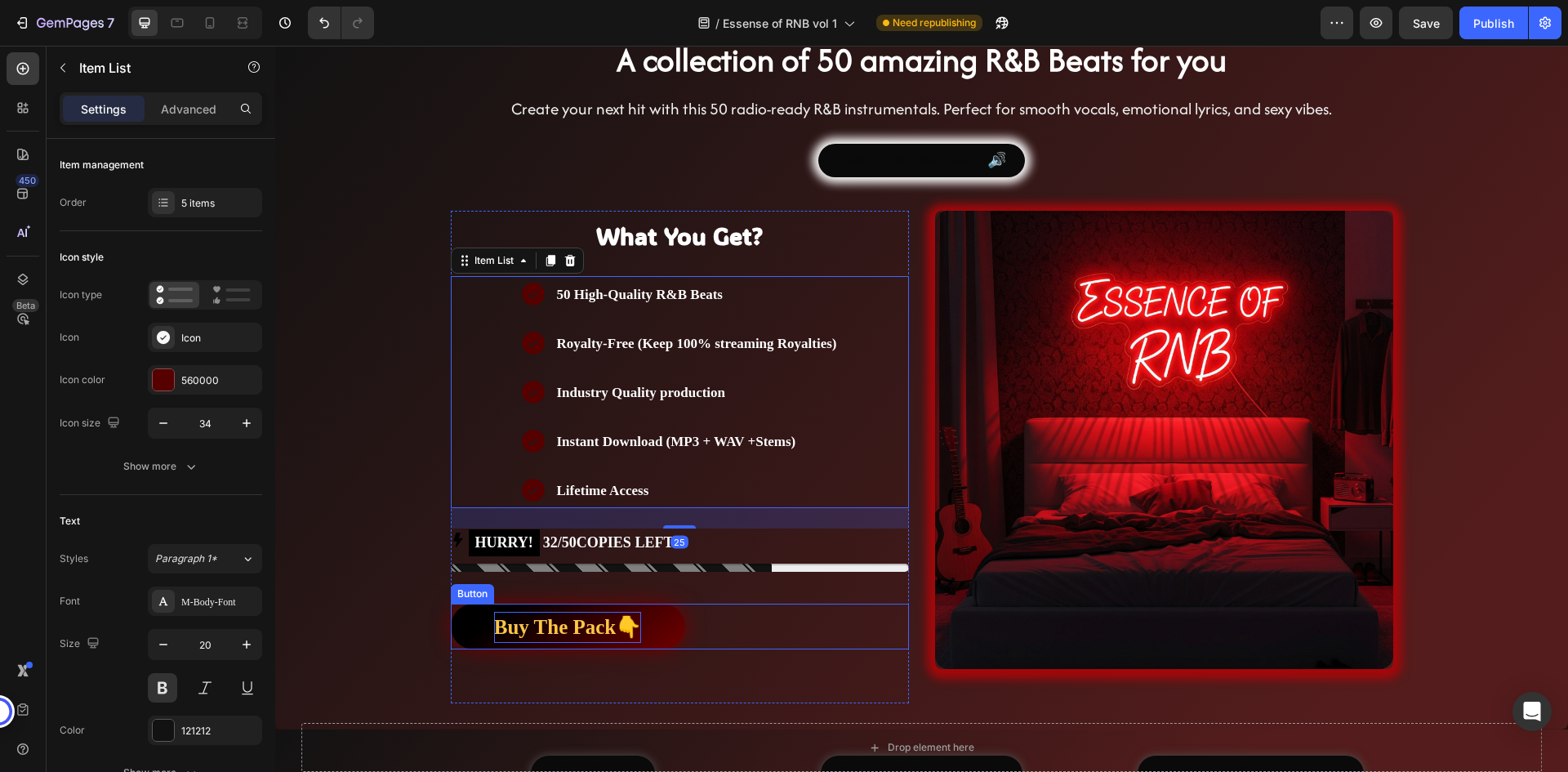
click at [595, 626] on strong "Buy The Pack👇" at bounding box center [568, 626] width 147 height 22
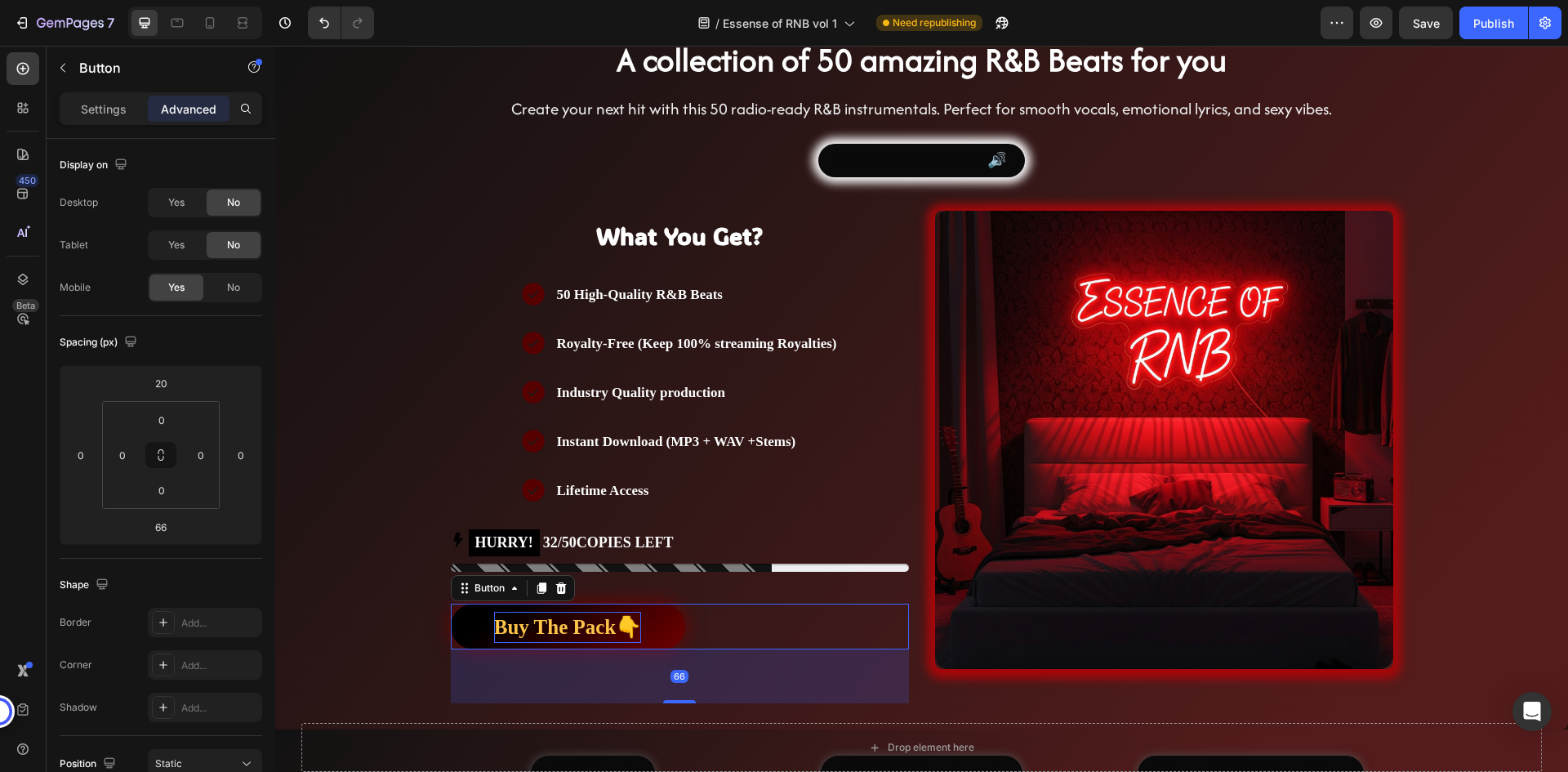
click at [595, 626] on strong "Buy The Pack👇" at bounding box center [568, 626] width 147 height 22
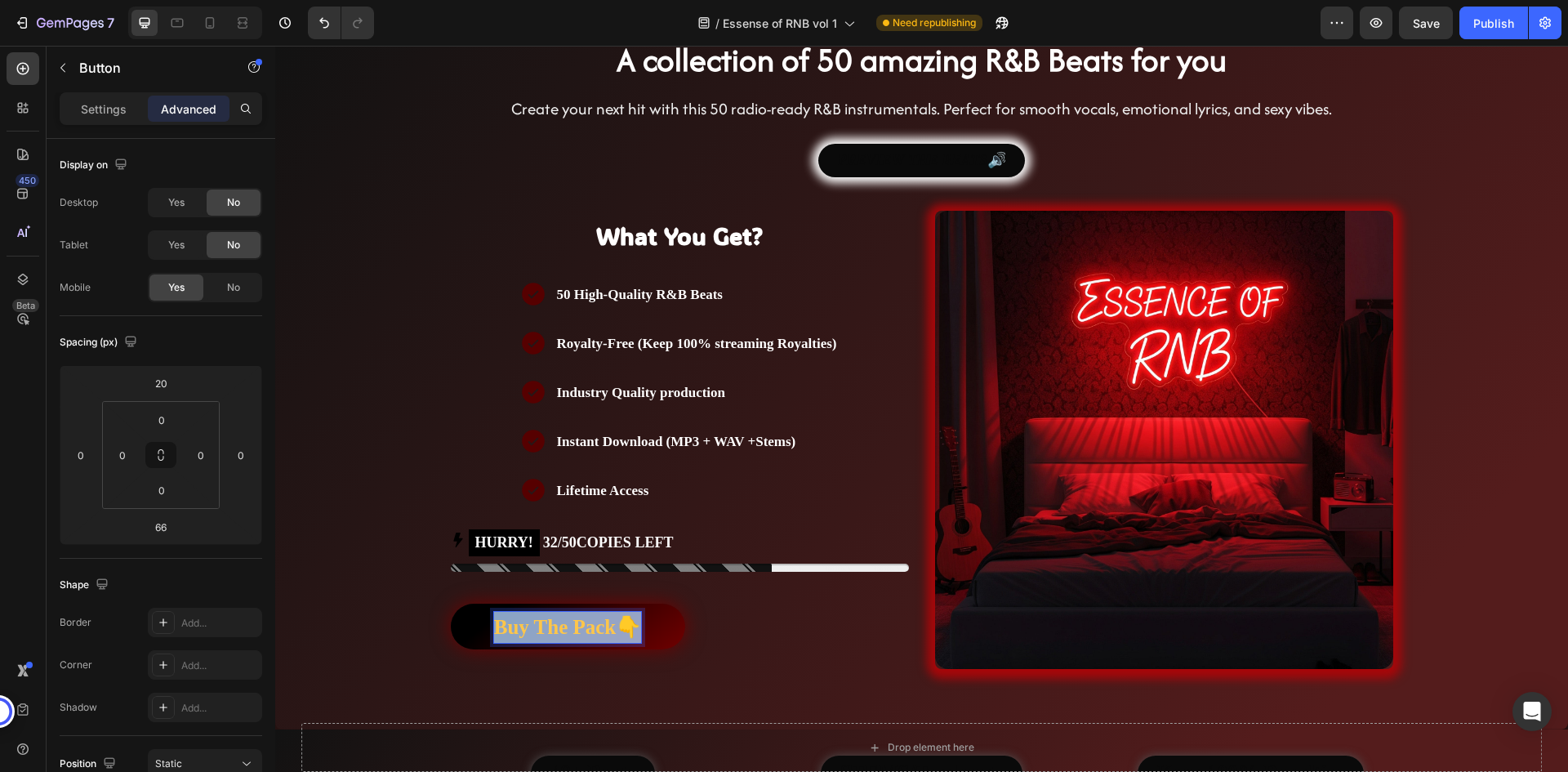
click at [595, 626] on strong "Buy The Pack👇" at bounding box center [568, 626] width 147 height 22
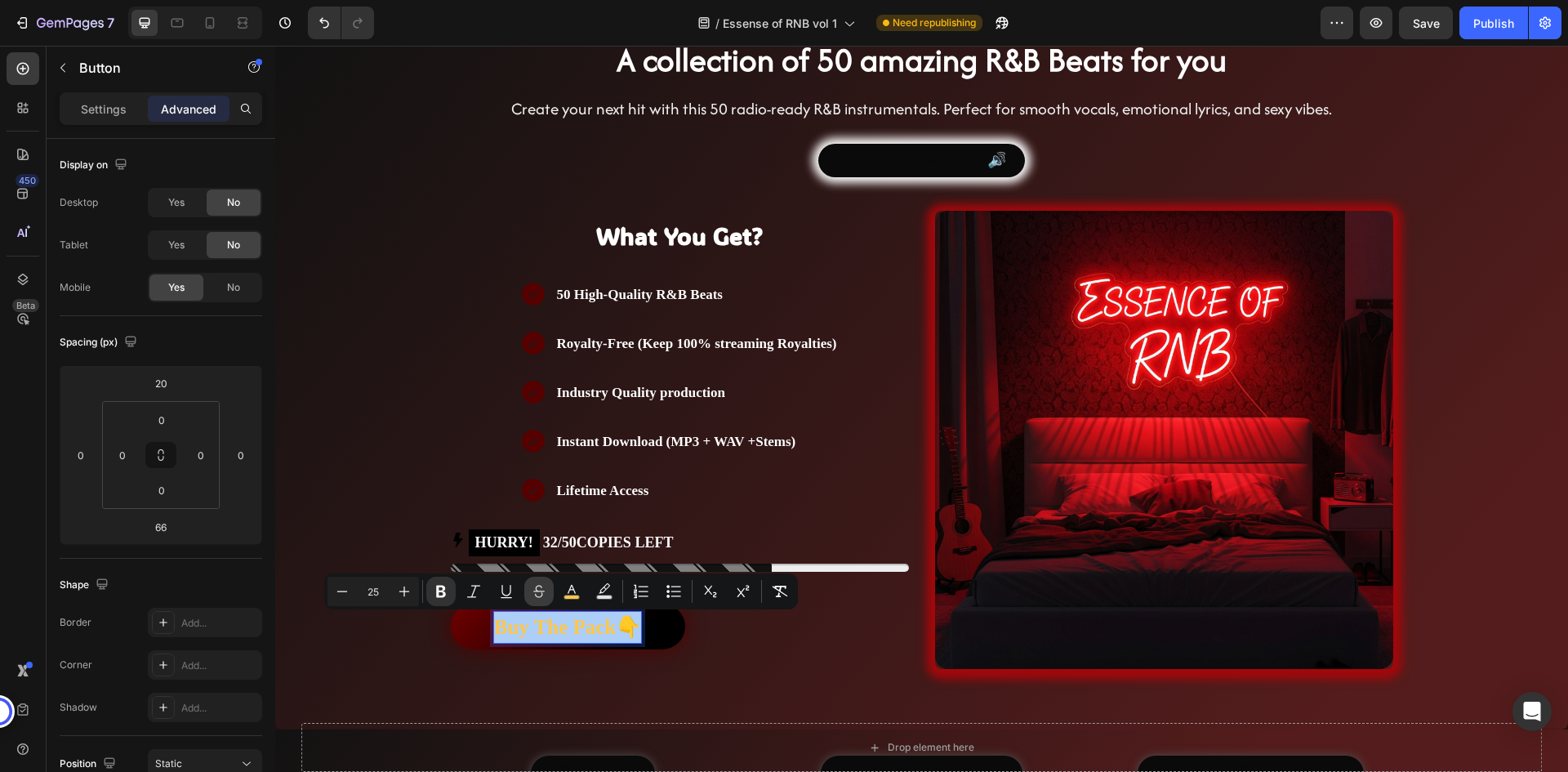
click at [542, 591] on icon "Editor contextual toolbar" at bounding box center [539, 591] width 17 height 17
click at [539, 591] on icon "Editor contextual toolbar" at bounding box center [539, 588] width 11 height 6
click at [733, 628] on div "Buy The Pack👇 Button 66" at bounding box center [679, 626] width 458 height 46
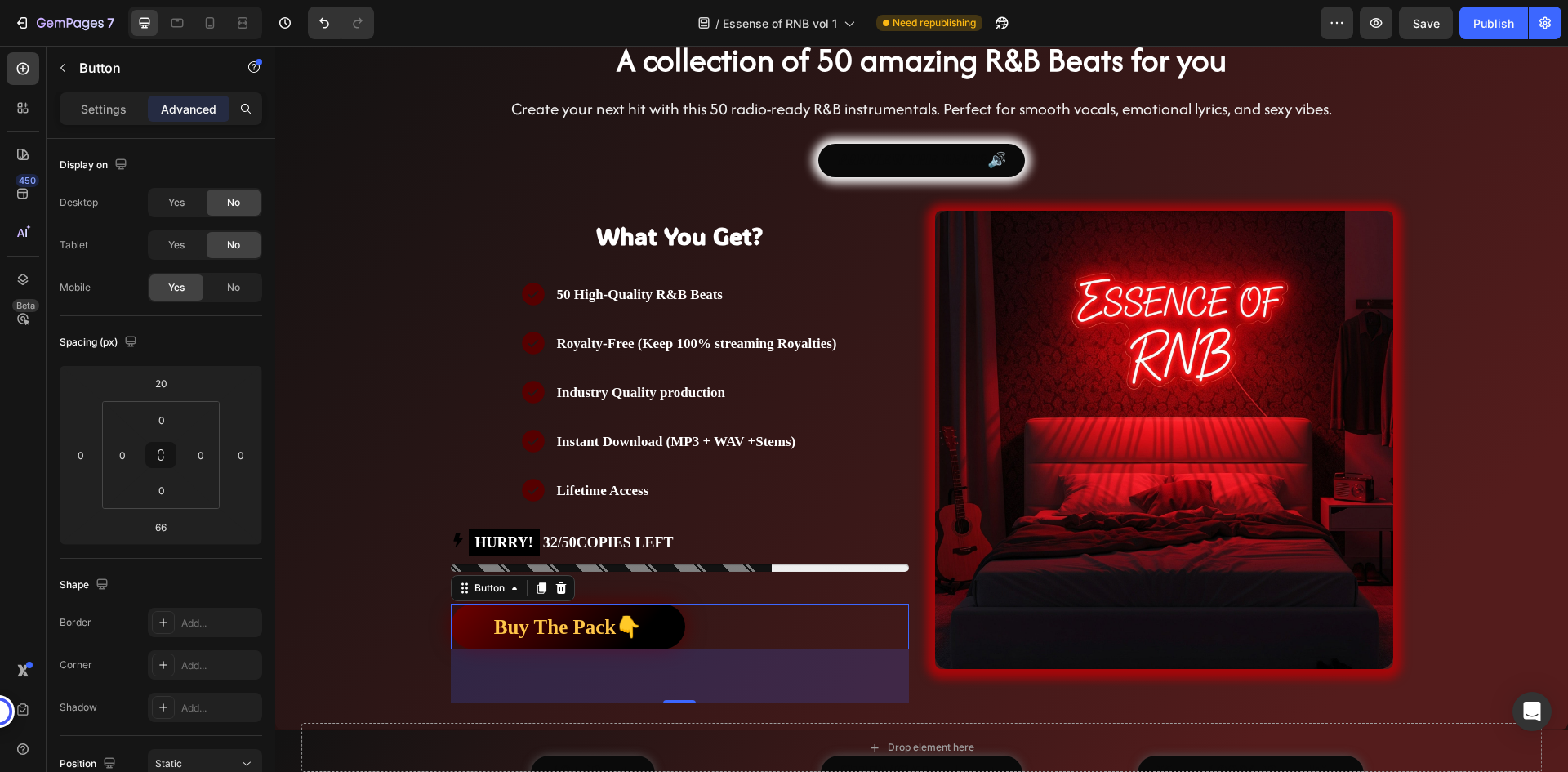
click at [733, 628] on div "Buy The Pack👇 Button 66" at bounding box center [679, 626] width 458 height 46
drag, startPoint x: 708, startPoint y: 626, endPoint x: 655, endPoint y: 626, distance: 53.0
click at [697, 626] on div "Buy The Pack👇 Button 66" at bounding box center [679, 626] width 458 height 46
click at [597, 626] on strong "Buy The Pack👇" at bounding box center [568, 626] width 147 height 22
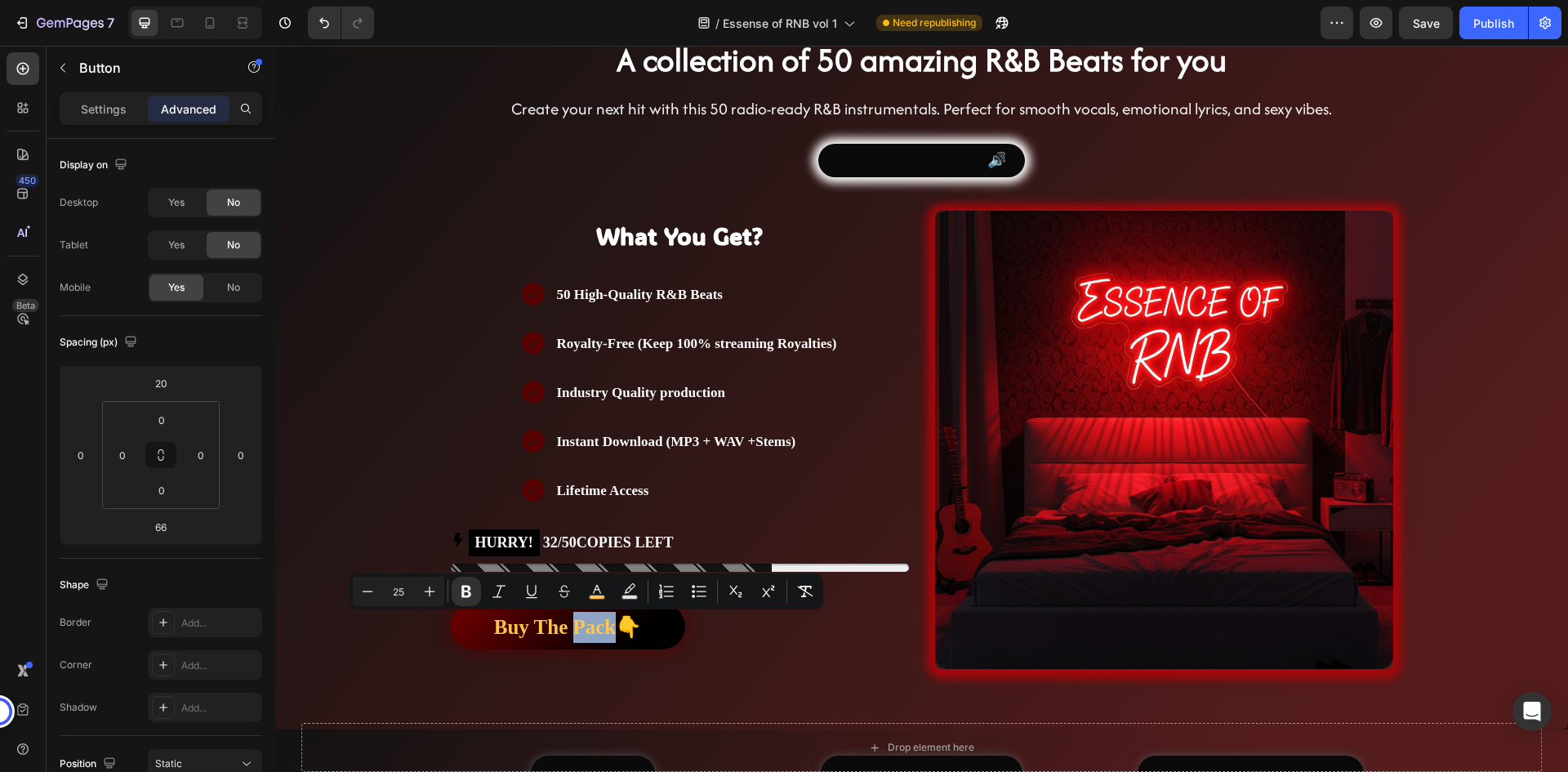
click at [745, 625] on div "Buy The Pack👇 Button 66" at bounding box center [679, 626] width 458 height 46
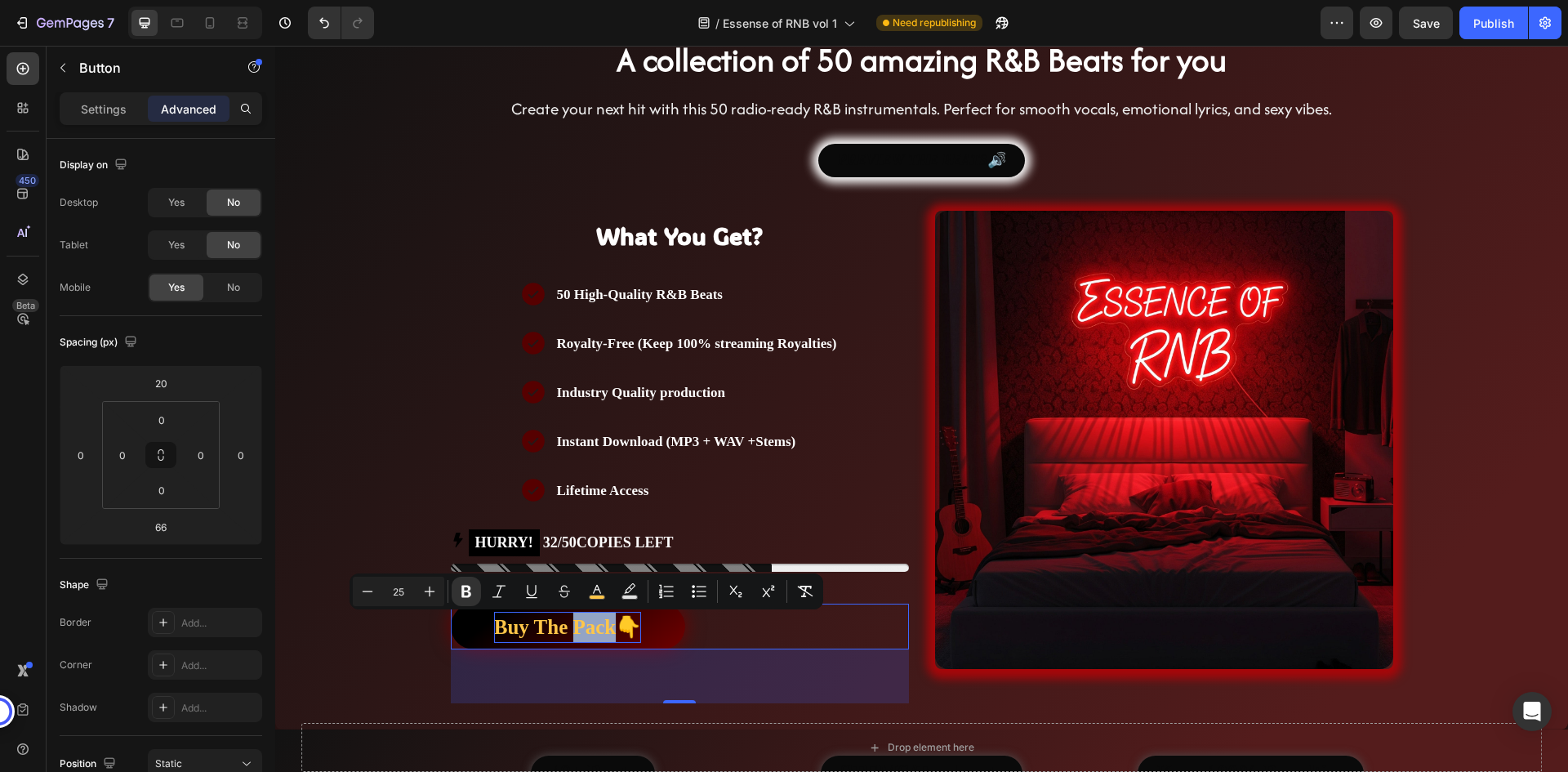
click at [586, 628] on strong "Buy The Pack👇" at bounding box center [568, 626] width 147 height 22
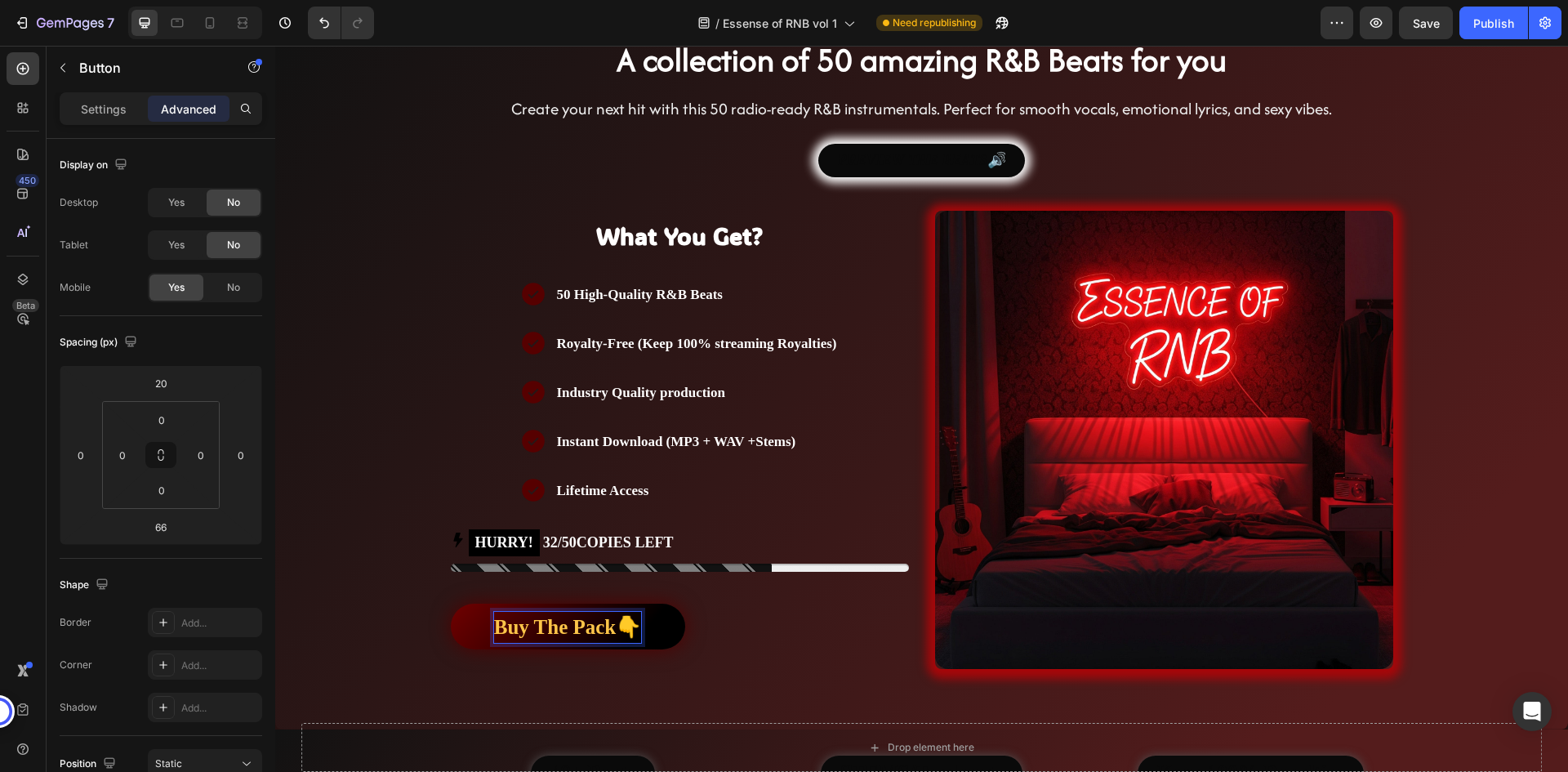
click at [708, 627] on div "Buy The Pack👇 Button 66" at bounding box center [679, 626] width 458 height 46
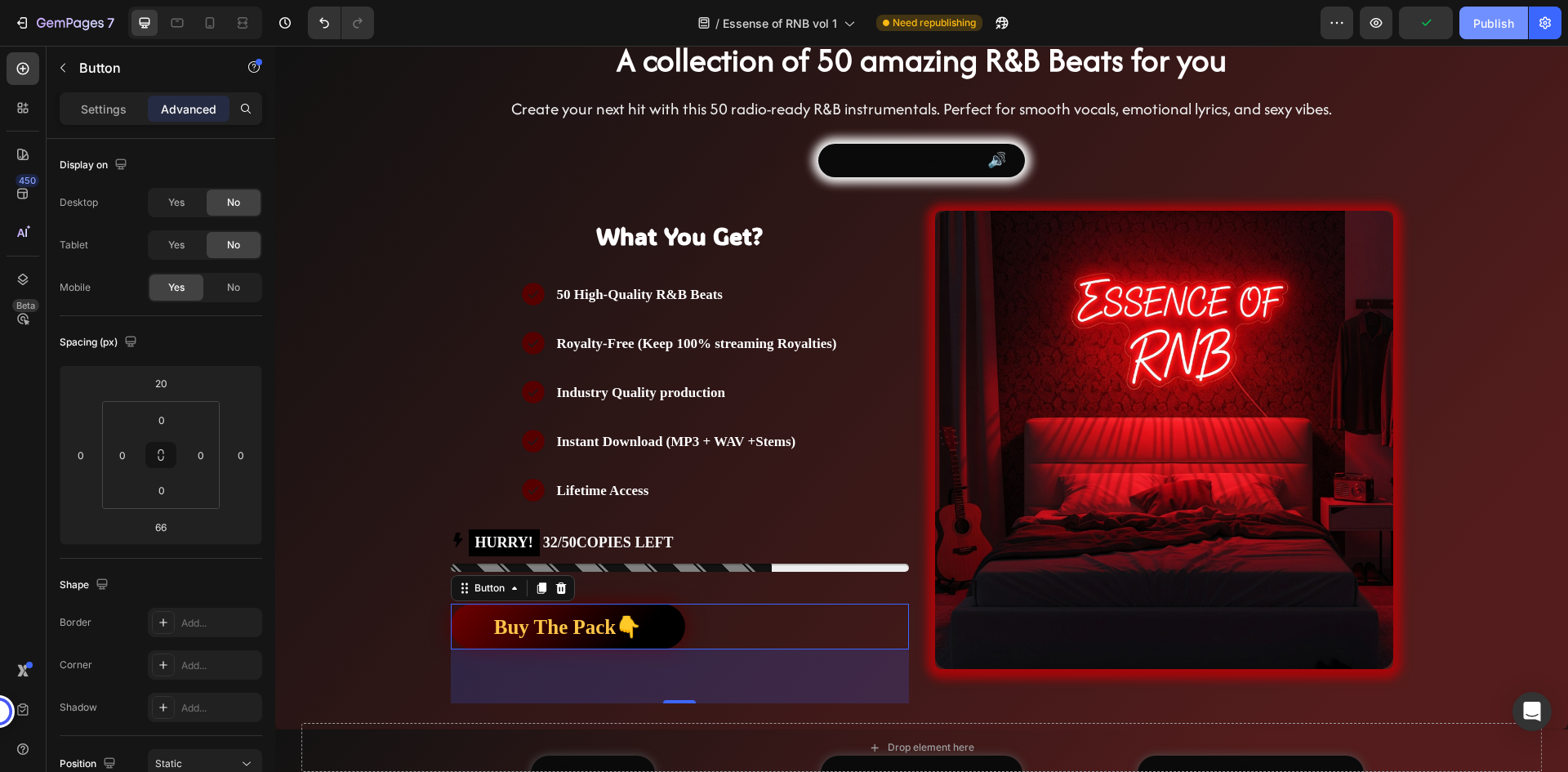
click at [1482, 25] on div "Publish" at bounding box center [1493, 23] width 41 height 18
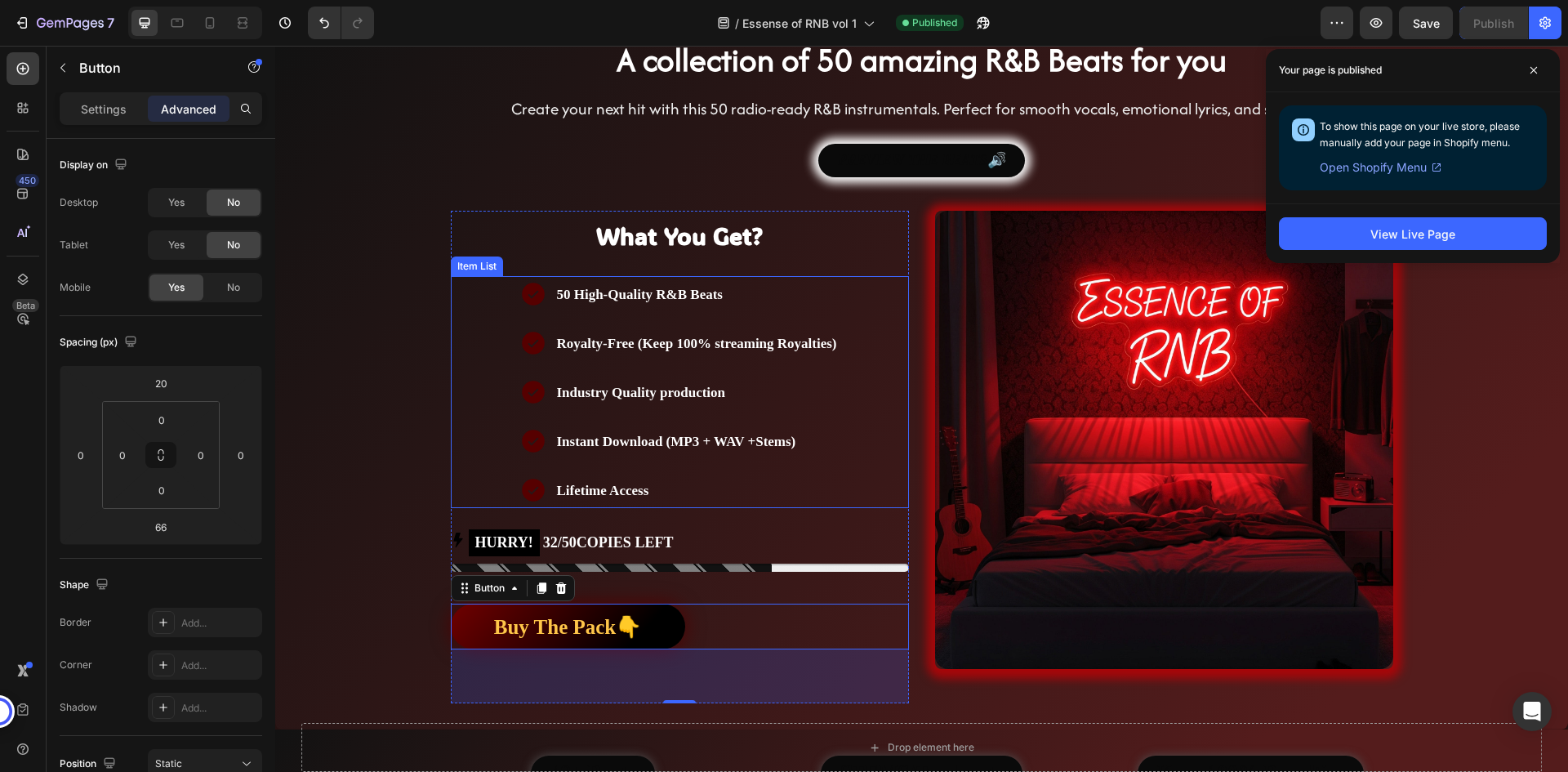
click at [495, 301] on div "50 High-Quality R&B Beats Royalty-Free (Keep 100% streaming Royalties) Industry…" at bounding box center [679, 392] width 458 height 232
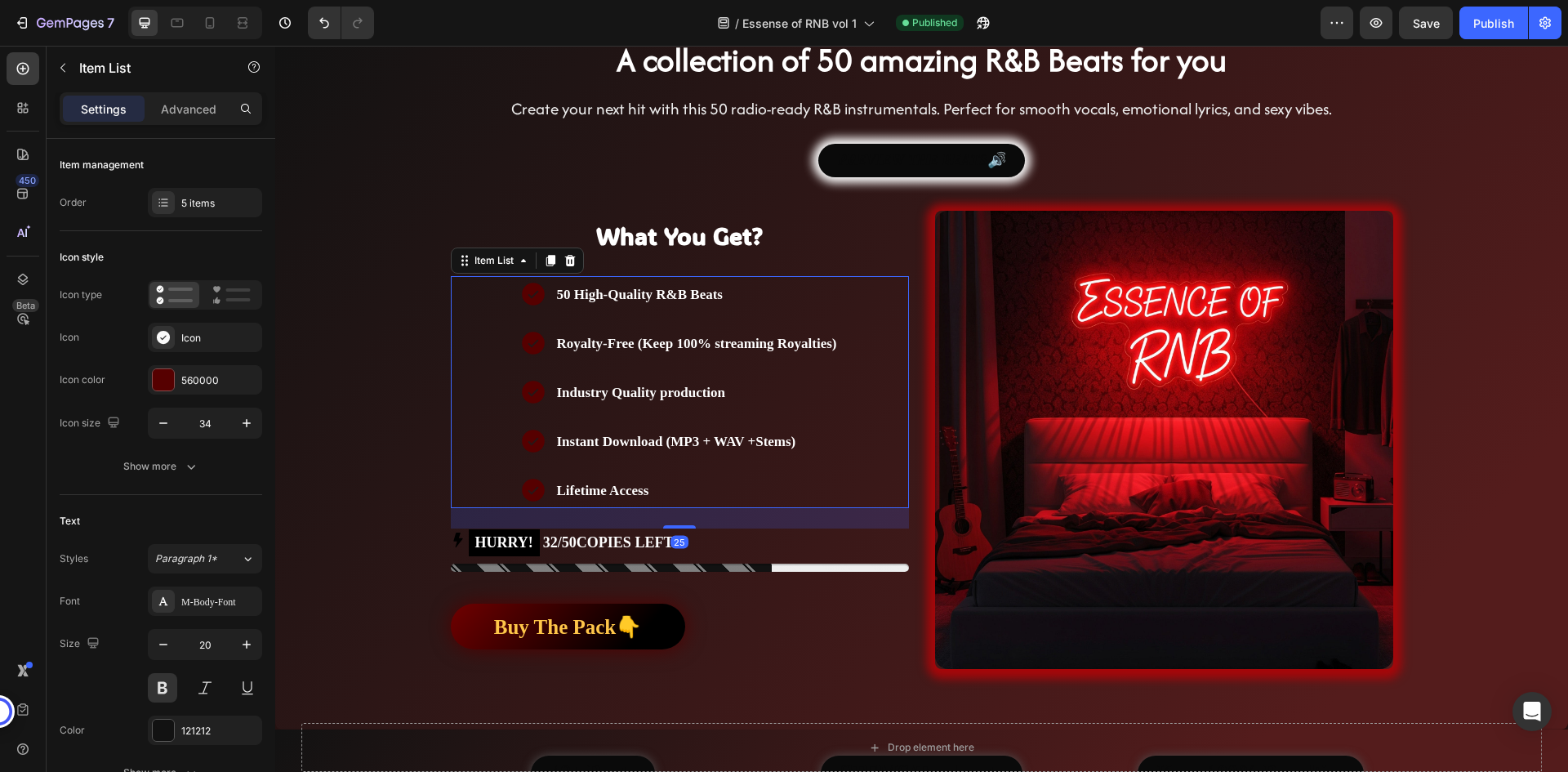
click at [495, 301] on div "50 High-Quality R&B Beats Royalty-Free (Keep 100% streaming Royalties) Industry…" at bounding box center [679, 392] width 458 height 232
click at [517, 263] on icon at bounding box center [523, 261] width 13 height 13
click at [461, 266] on icon at bounding box center [464, 261] width 13 height 13
click at [462, 266] on icon at bounding box center [464, 261] width 13 height 13
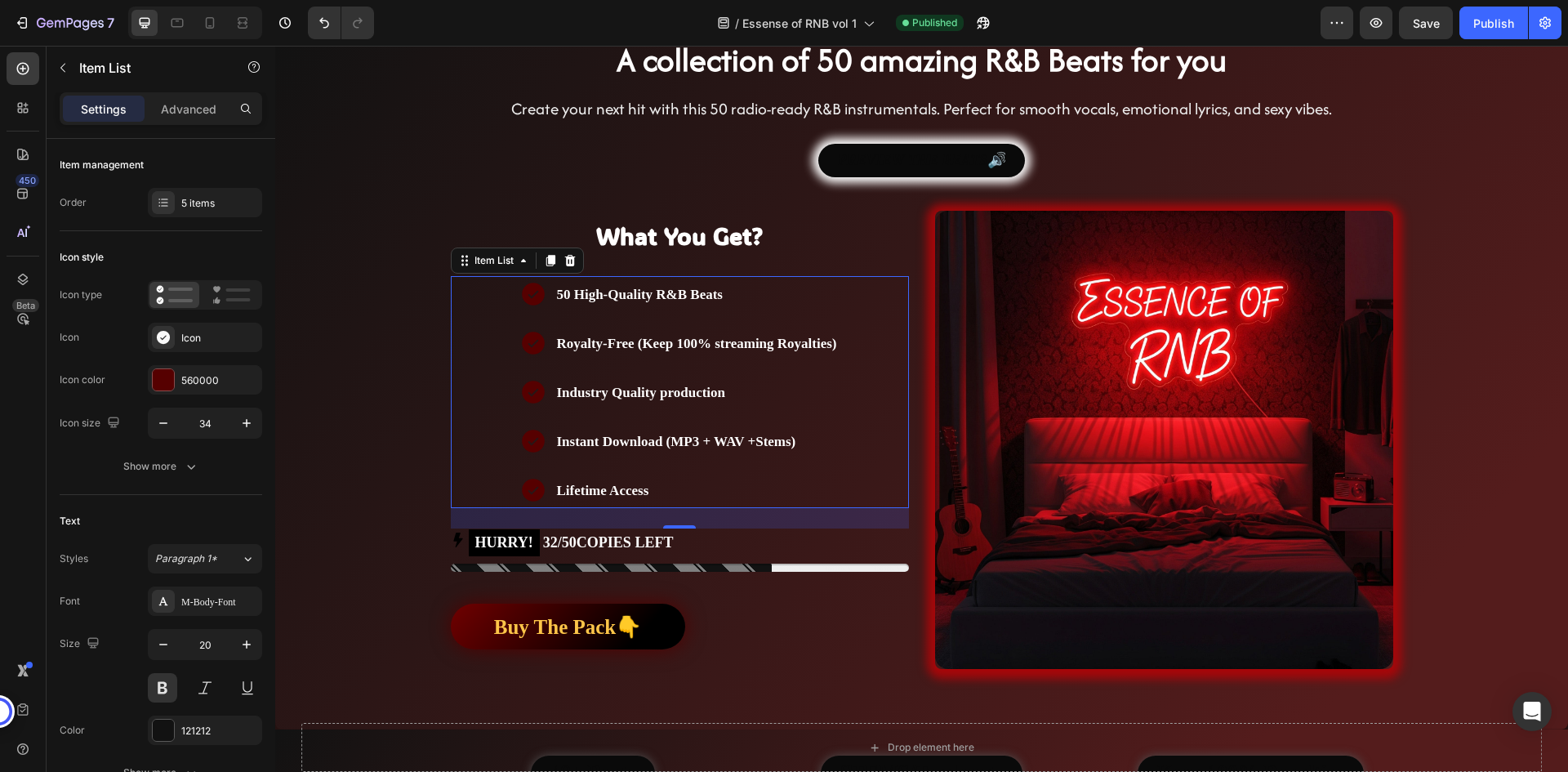
click at [872, 386] on div "50 High-Quality R&B Beats Royalty-Free (Keep 100% streaming Royalties) Industry…" at bounding box center [679, 392] width 458 height 232
click at [648, 298] on span "50 High-Quality R&B Beats" at bounding box center [639, 294] width 167 height 16
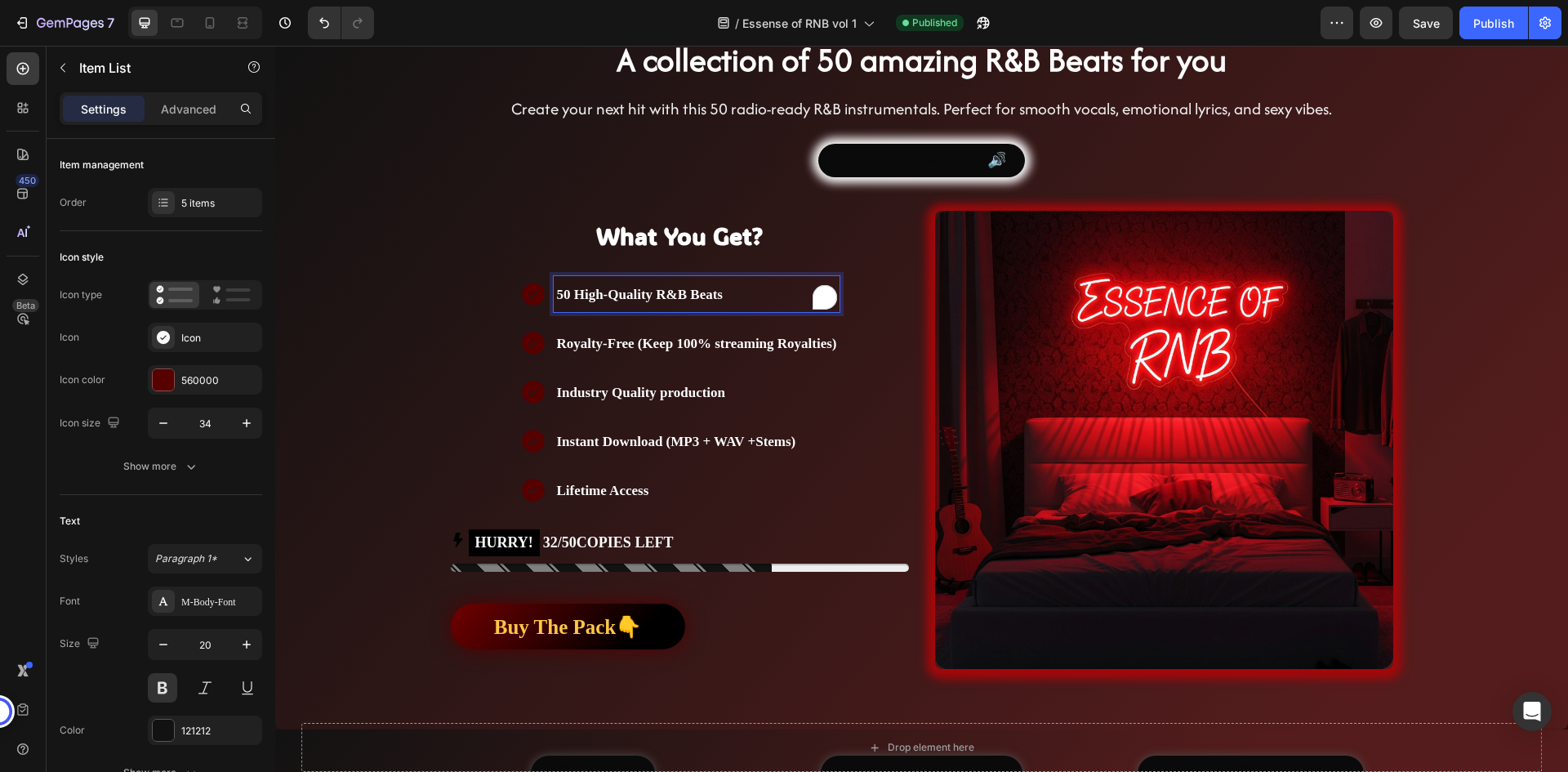
click at [530, 297] on icon at bounding box center [533, 294] width 23 height 23
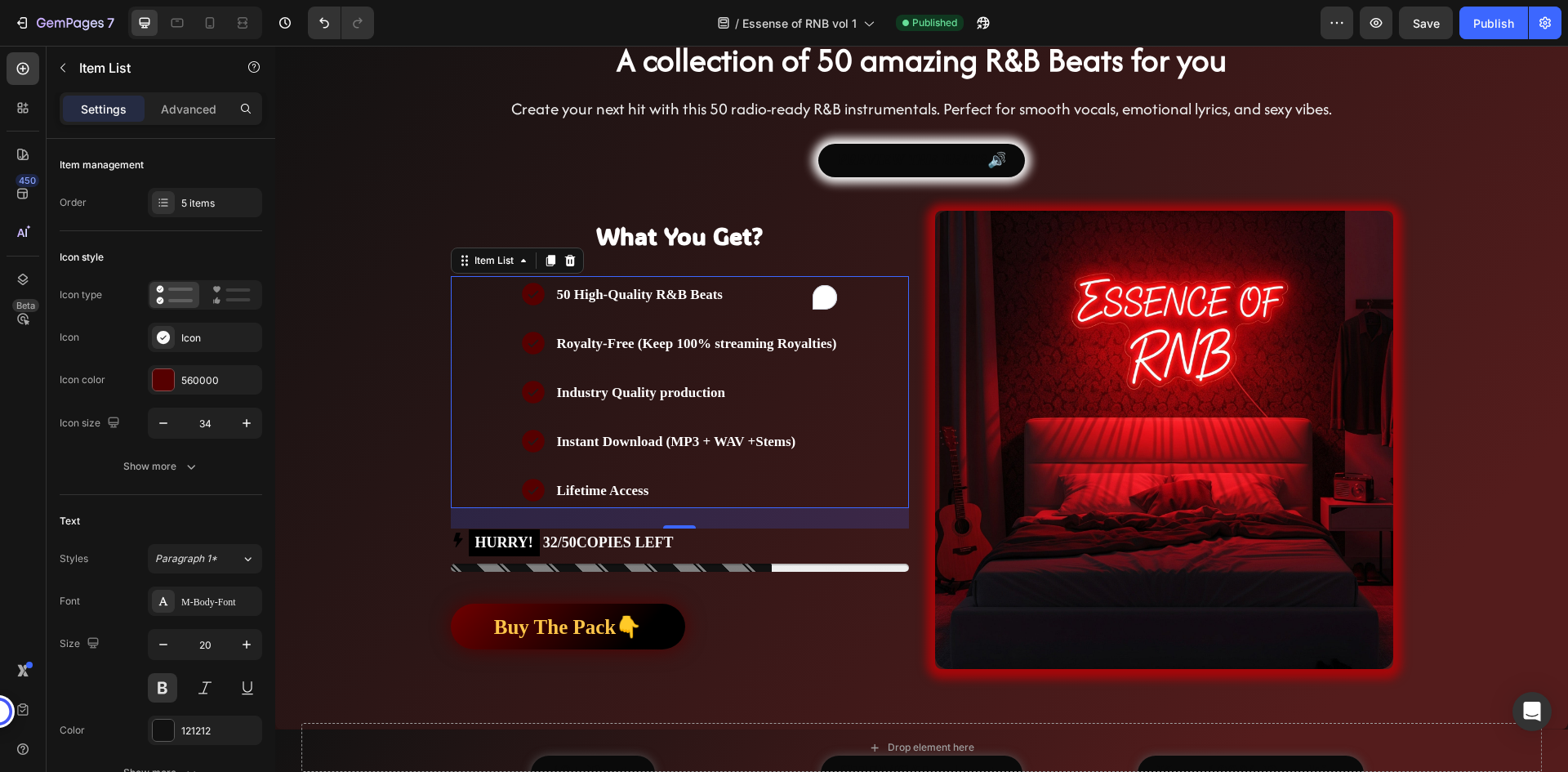
click at [530, 297] on icon at bounding box center [533, 294] width 23 height 23
click at [556, 294] on span "50 High-Quality R&B Beats" at bounding box center [639, 294] width 167 height 16
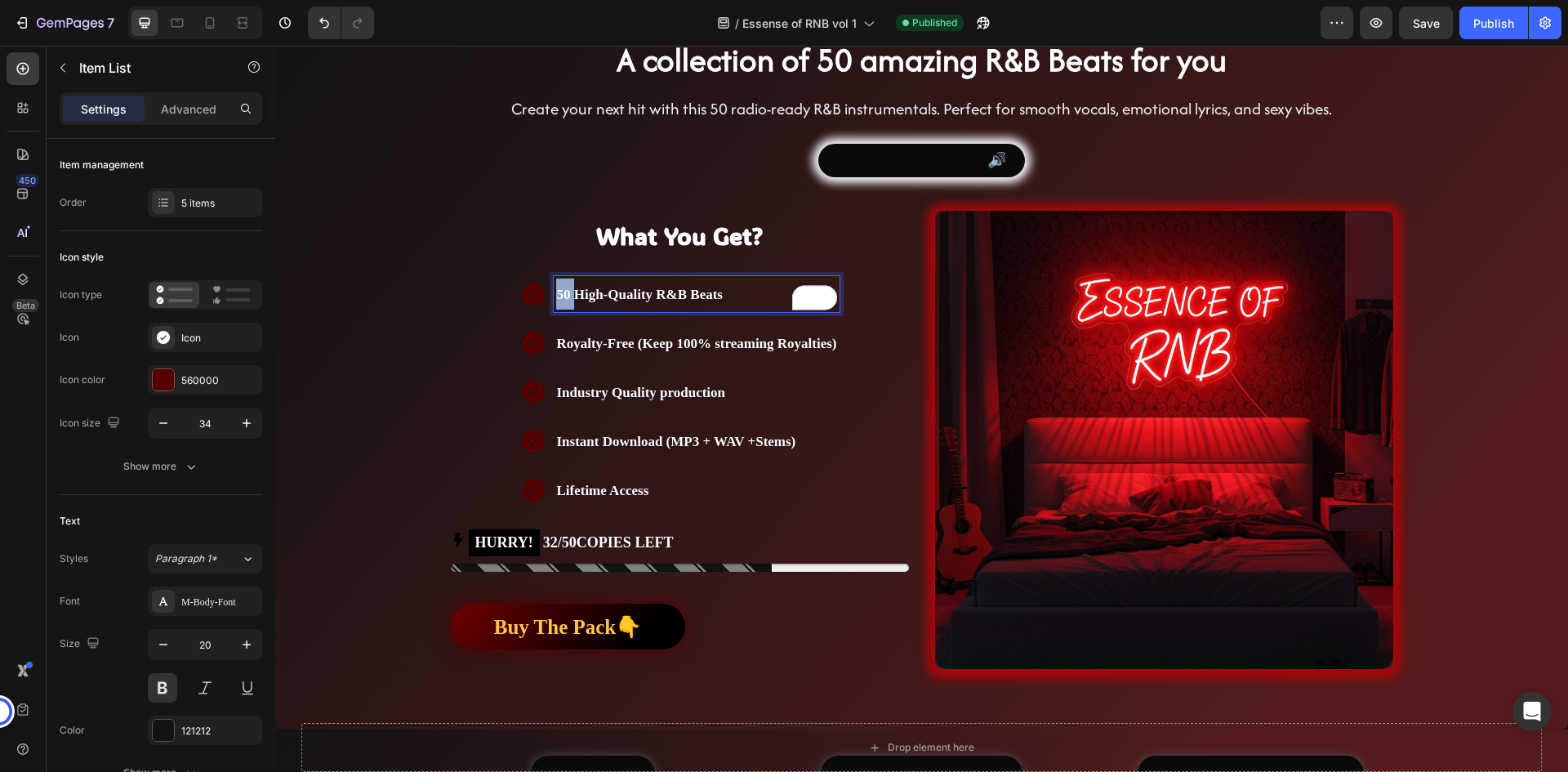
click at [556, 294] on span "50 High-Quality R&B Beats" at bounding box center [639, 294] width 167 height 16
click at [486, 305] on div "50 High-Quality R&B Beats Royalty-Free (Keep 100% streaming Royalties) Industry…" at bounding box center [679, 392] width 458 height 232
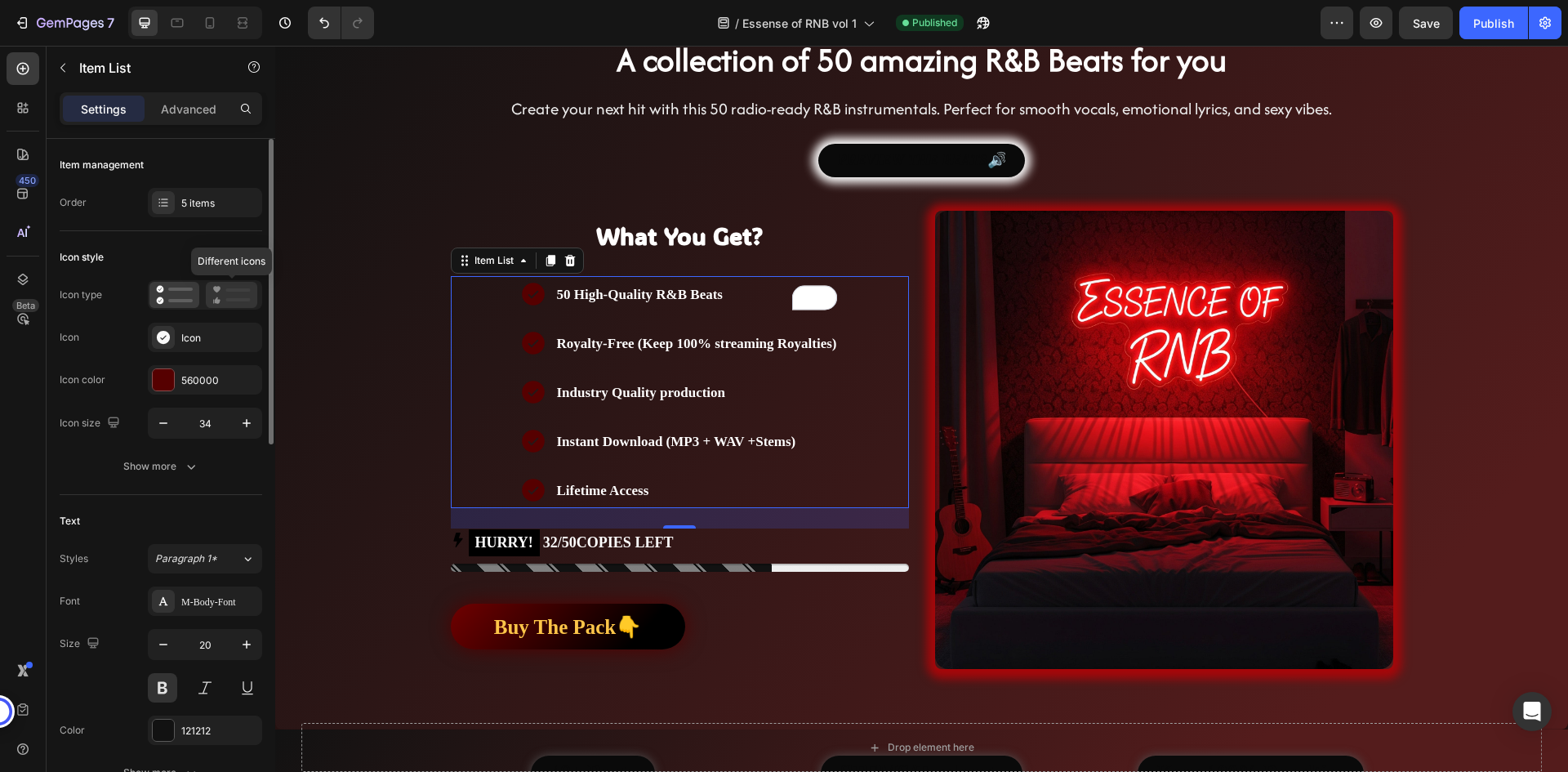
click at [240, 283] on div at bounding box center [231, 295] width 52 height 26
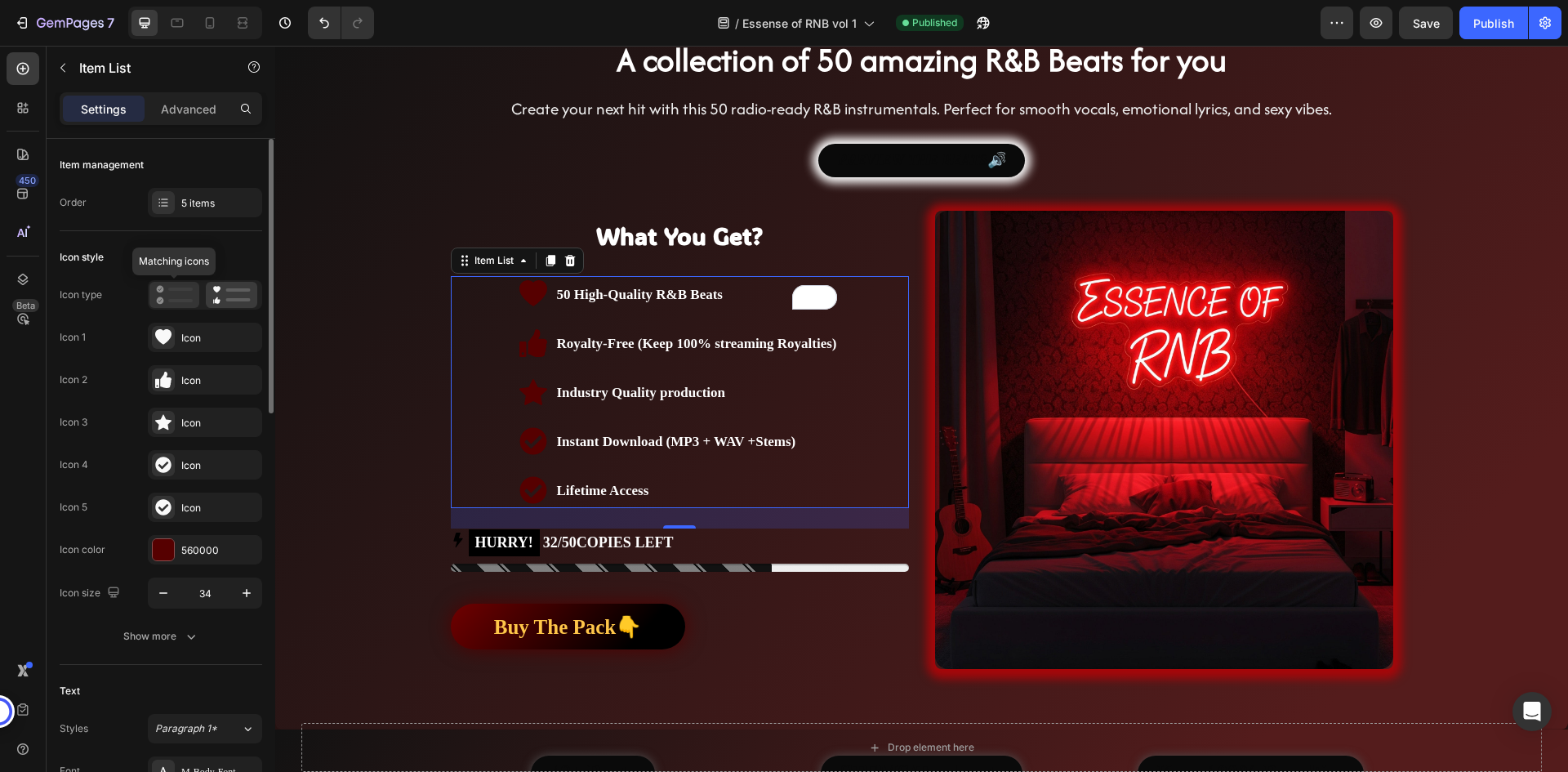
click at [177, 292] on icon at bounding box center [174, 294] width 37 height 19
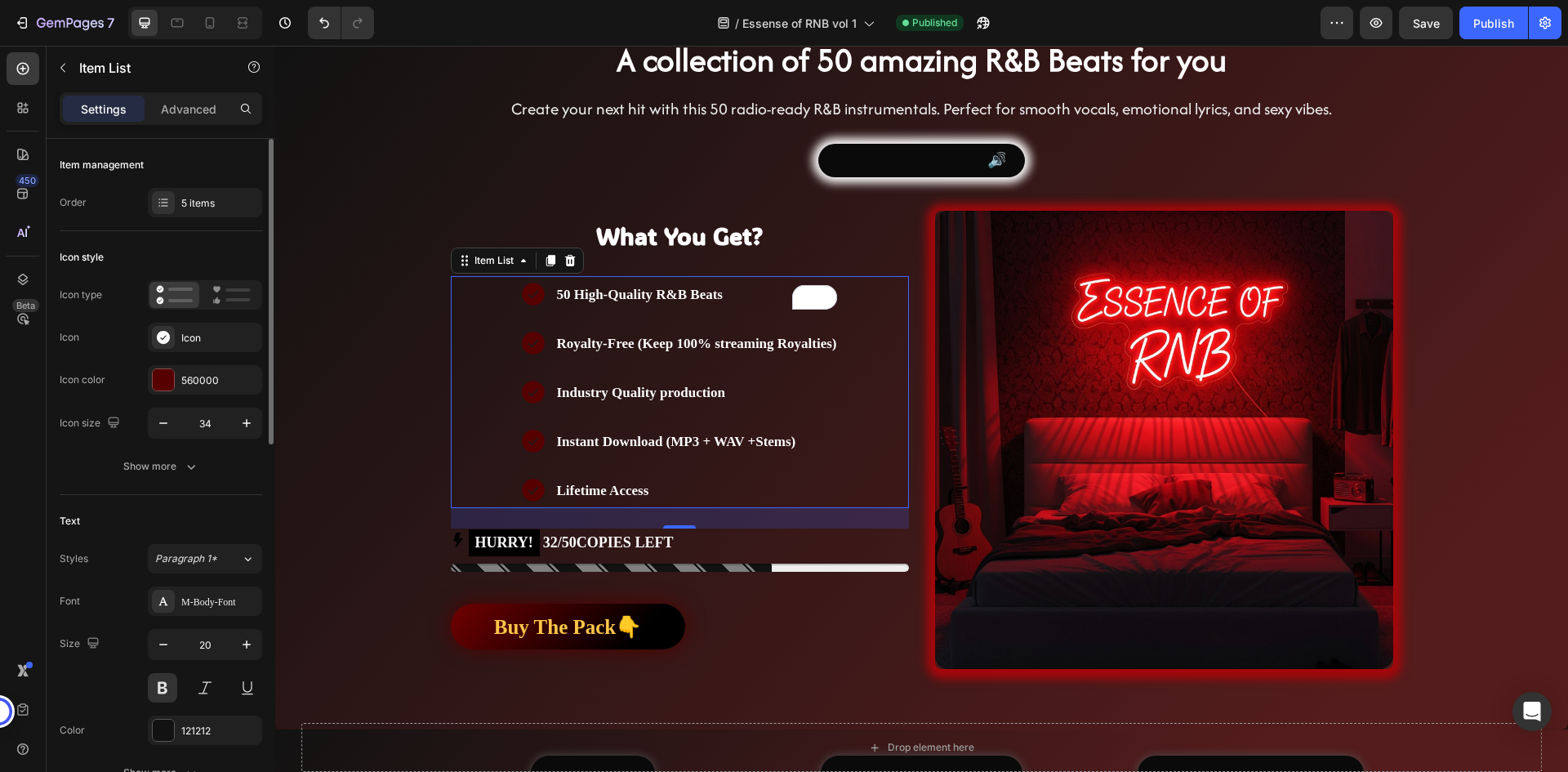
click at [178, 495] on div "Item management Order 5 items" at bounding box center [161, 648] width 203 height 306
click at [198, 428] on input "34" at bounding box center [205, 423] width 53 height 29
click at [183, 457] on button "Show more" at bounding box center [161, 466] width 203 height 29
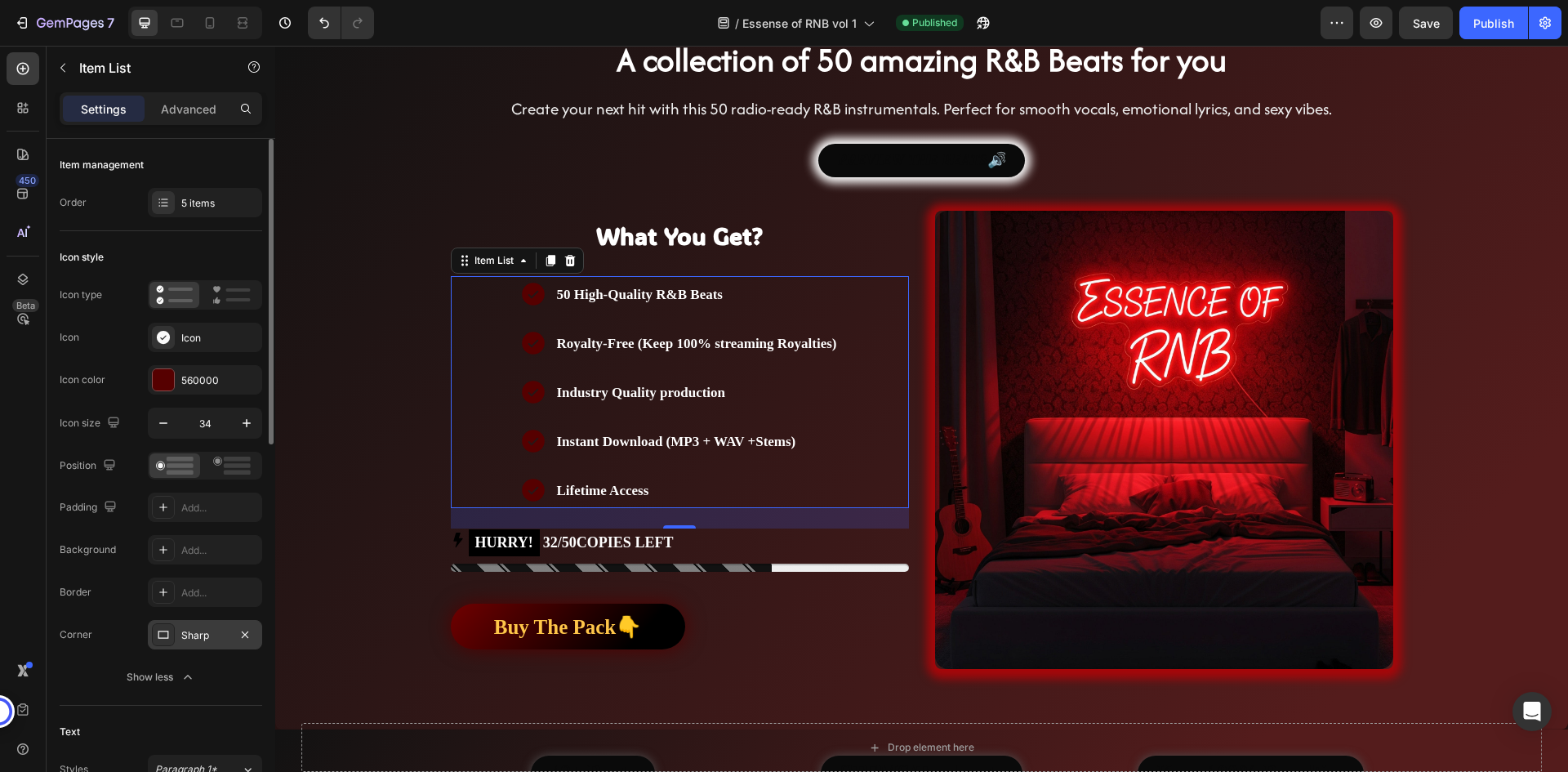
click at [205, 626] on div "Sharp" at bounding box center [205, 635] width 114 height 29
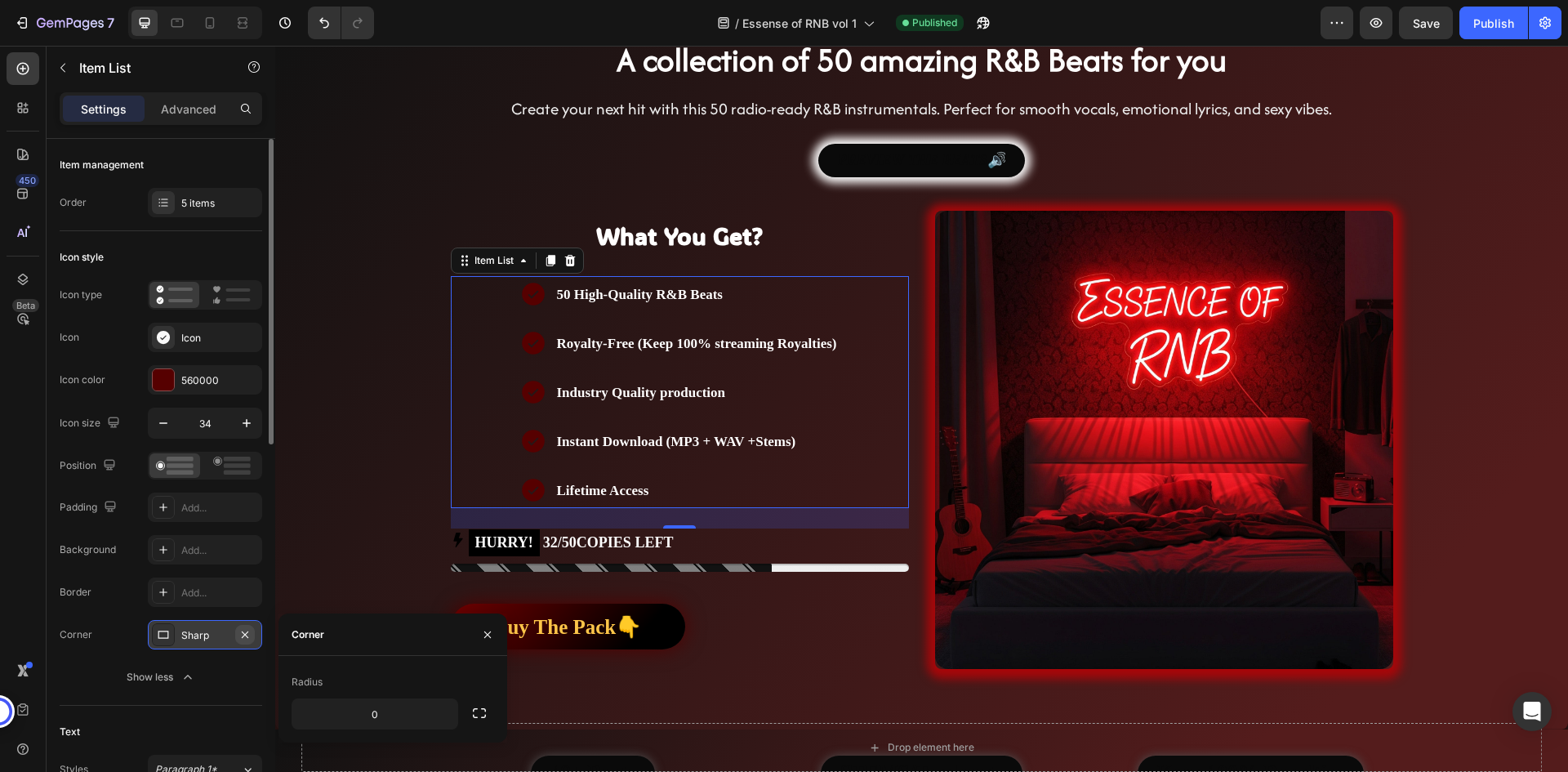
click at [241, 628] on icon "button" at bounding box center [245, 635] width 13 height 13
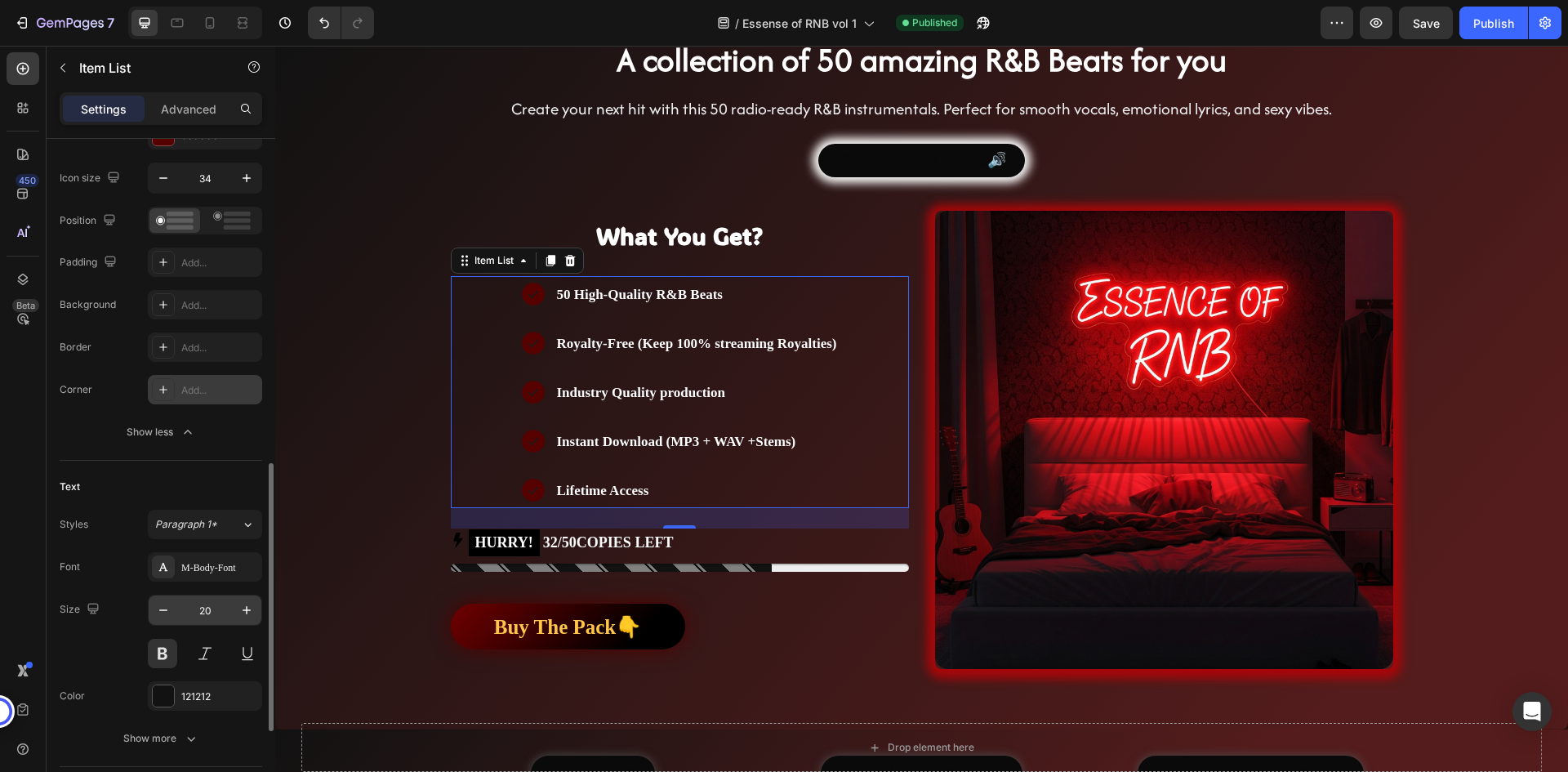
scroll to position [408, 0]
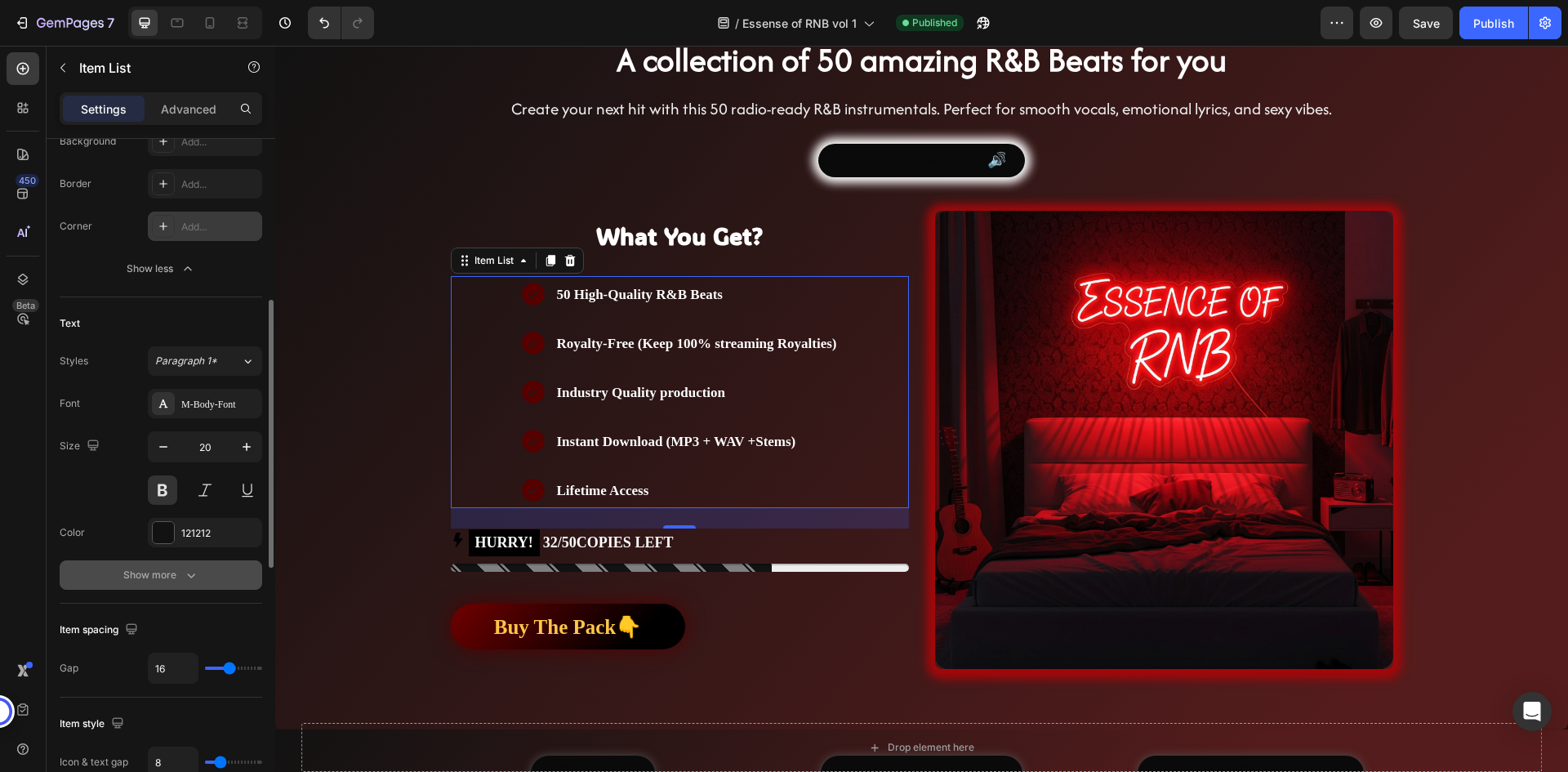
click at [189, 579] on icon "button" at bounding box center [192, 575] width 17 height 17
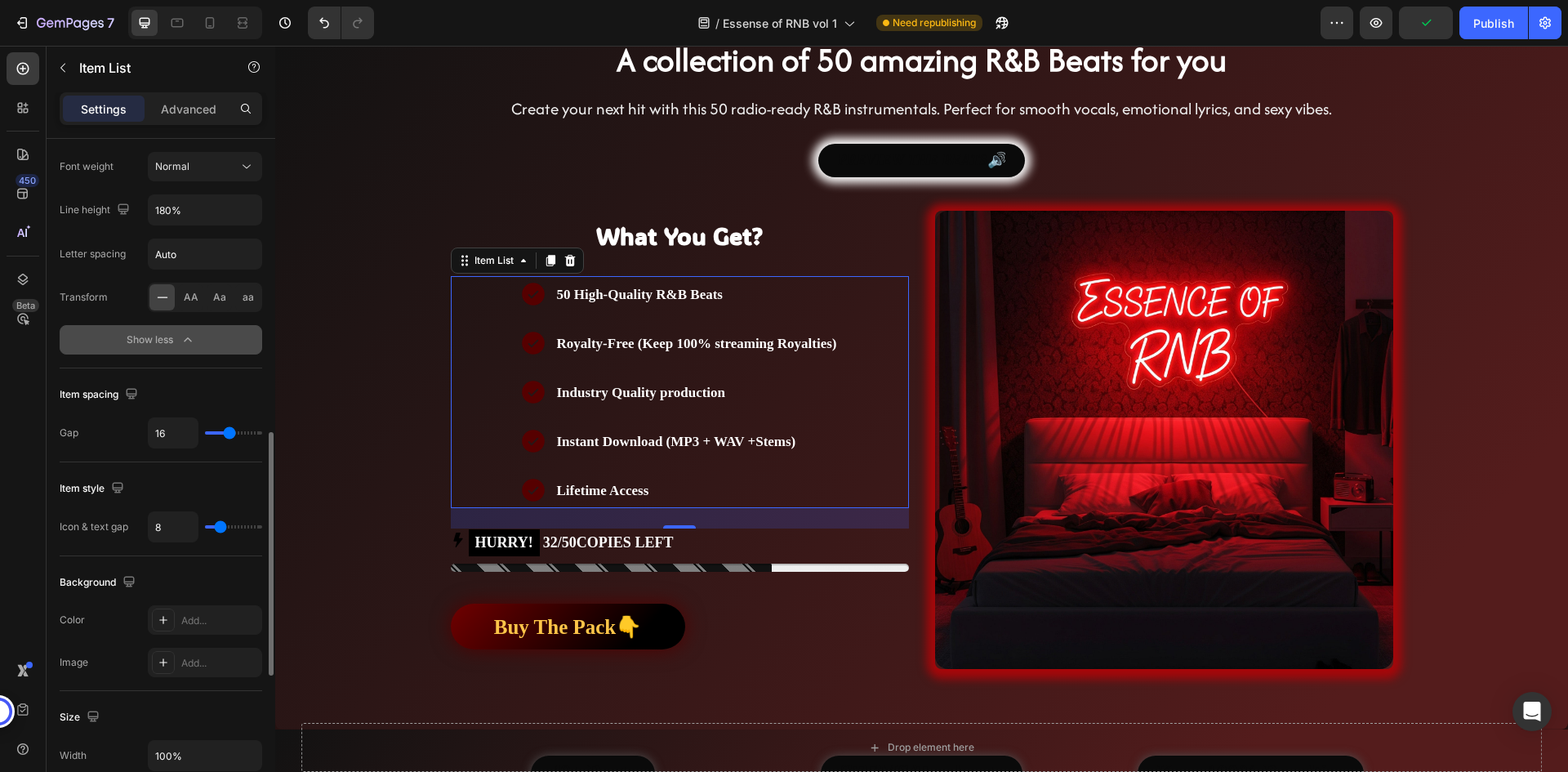
scroll to position [1061, 0]
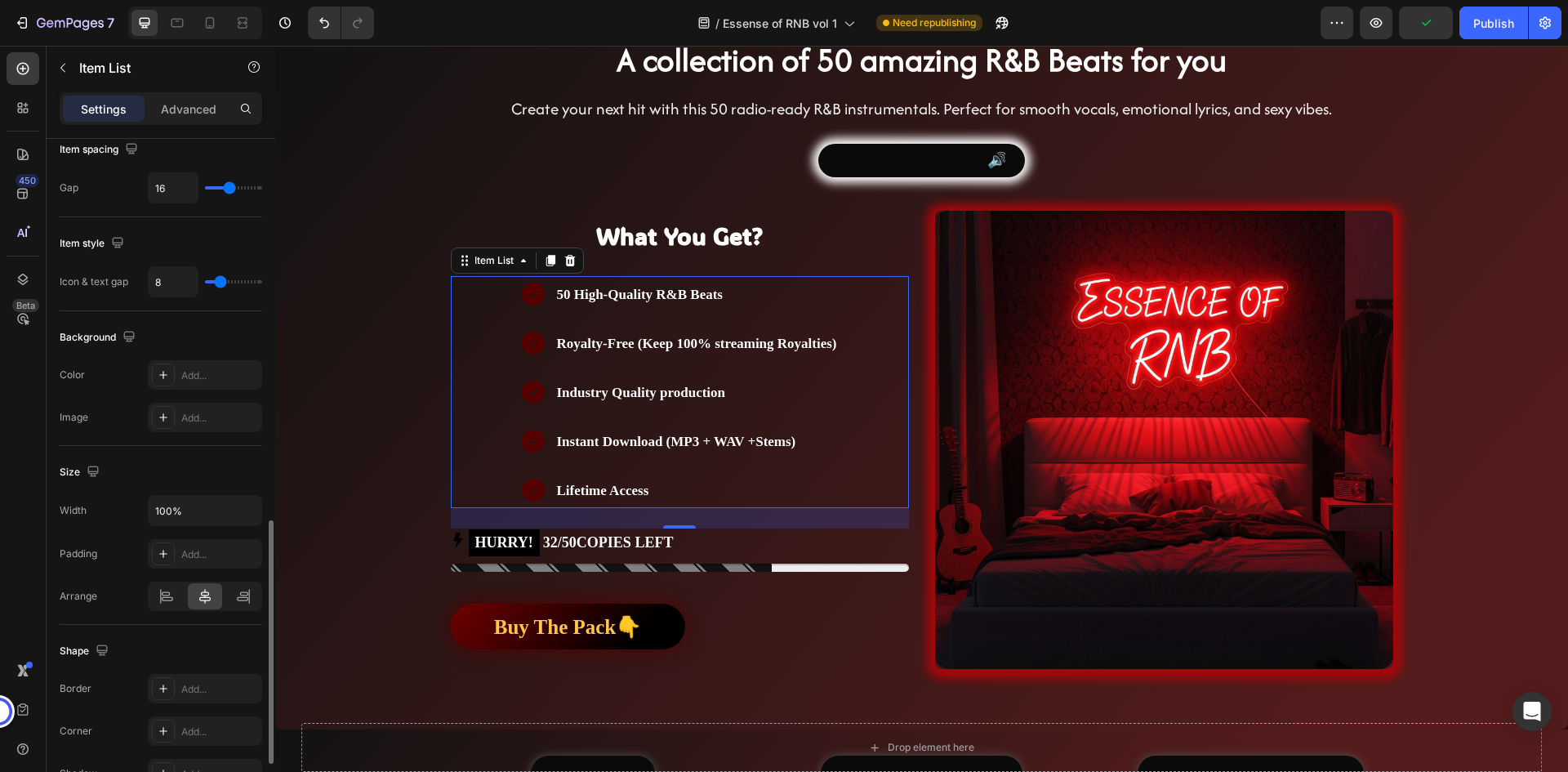
click at [193, 462] on div "Size" at bounding box center [161, 472] width 203 height 26
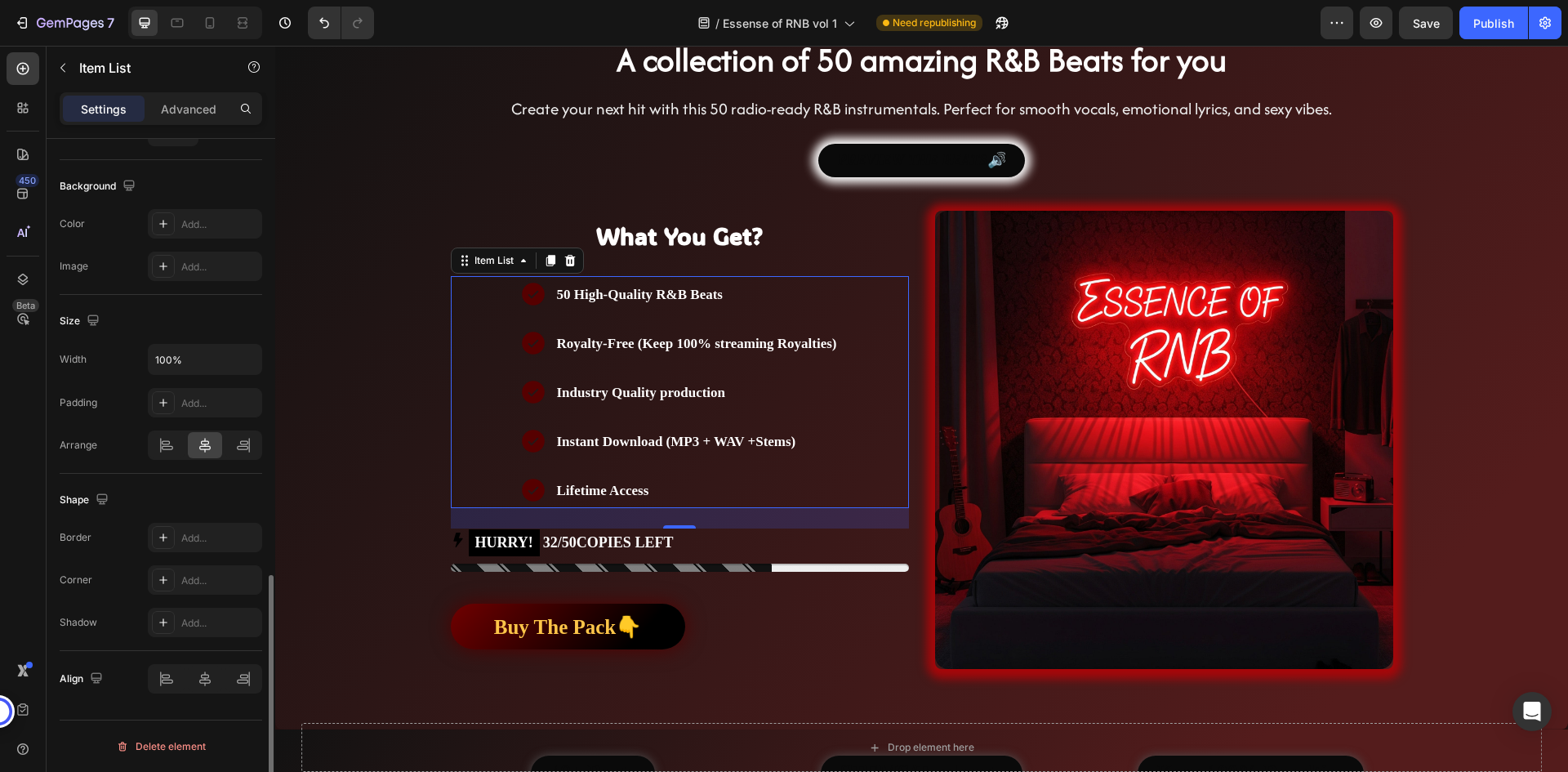
click at [194, 497] on div "Shape" at bounding box center [161, 499] width 203 height 26
drag, startPoint x: 61, startPoint y: 500, endPoint x: 111, endPoint y: 496, distance: 50.2
click at [111, 496] on div "Shape" at bounding box center [86, 500] width 53 height 22
click at [166, 495] on div "Shape" at bounding box center [161, 499] width 203 height 26
click at [71, 500] on div "Shape" at bounding box center [86, 500] width 53 height 22
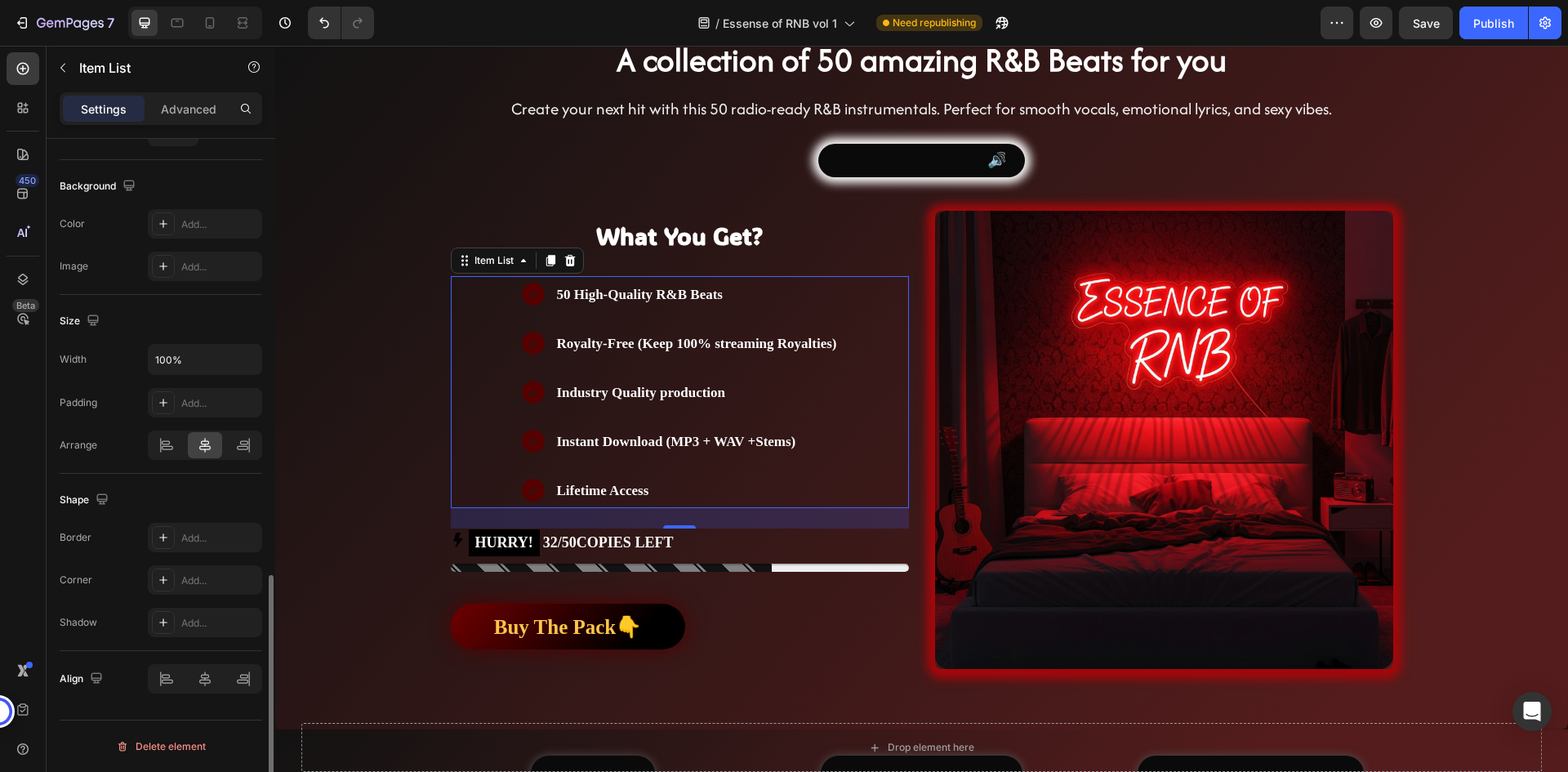
click at [76, 535] on div "Border" at bounding box center [76, 537] width 32 height 15
click at [187, 720] on div at bounding box center [161, 719] width 203 height 1
click at [184, 470] on div "Size Width 100% Padding Add... [GEOGRAPHIC_DATA]" at bounding box center [161, 384] width 203 height 179
click at [176, 450] on div at bounding box center [167, 445] width 35 height 26
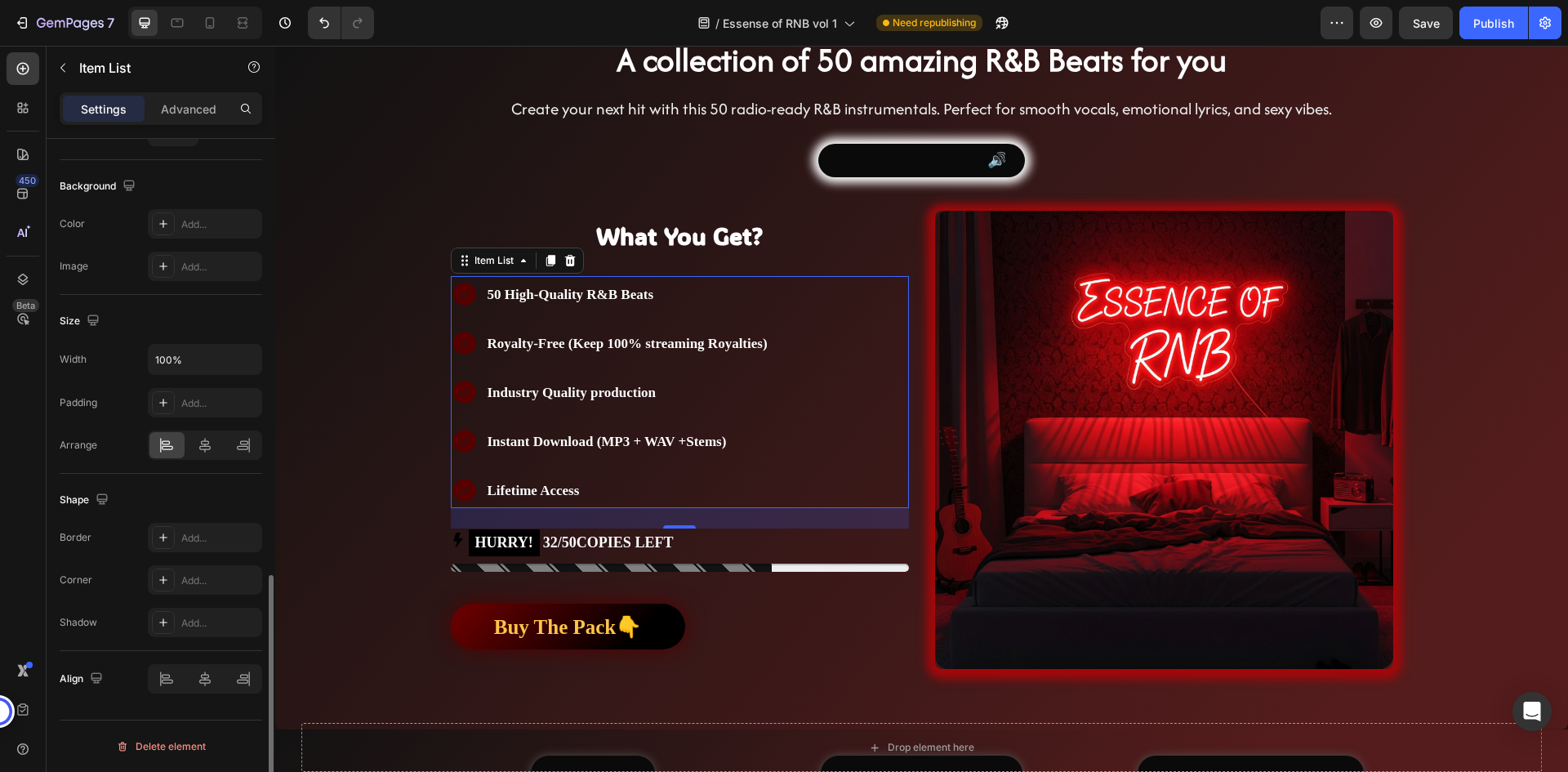
click at [204, 491] on div "Shape" at bounding box center [161, 499] width 203 height 26
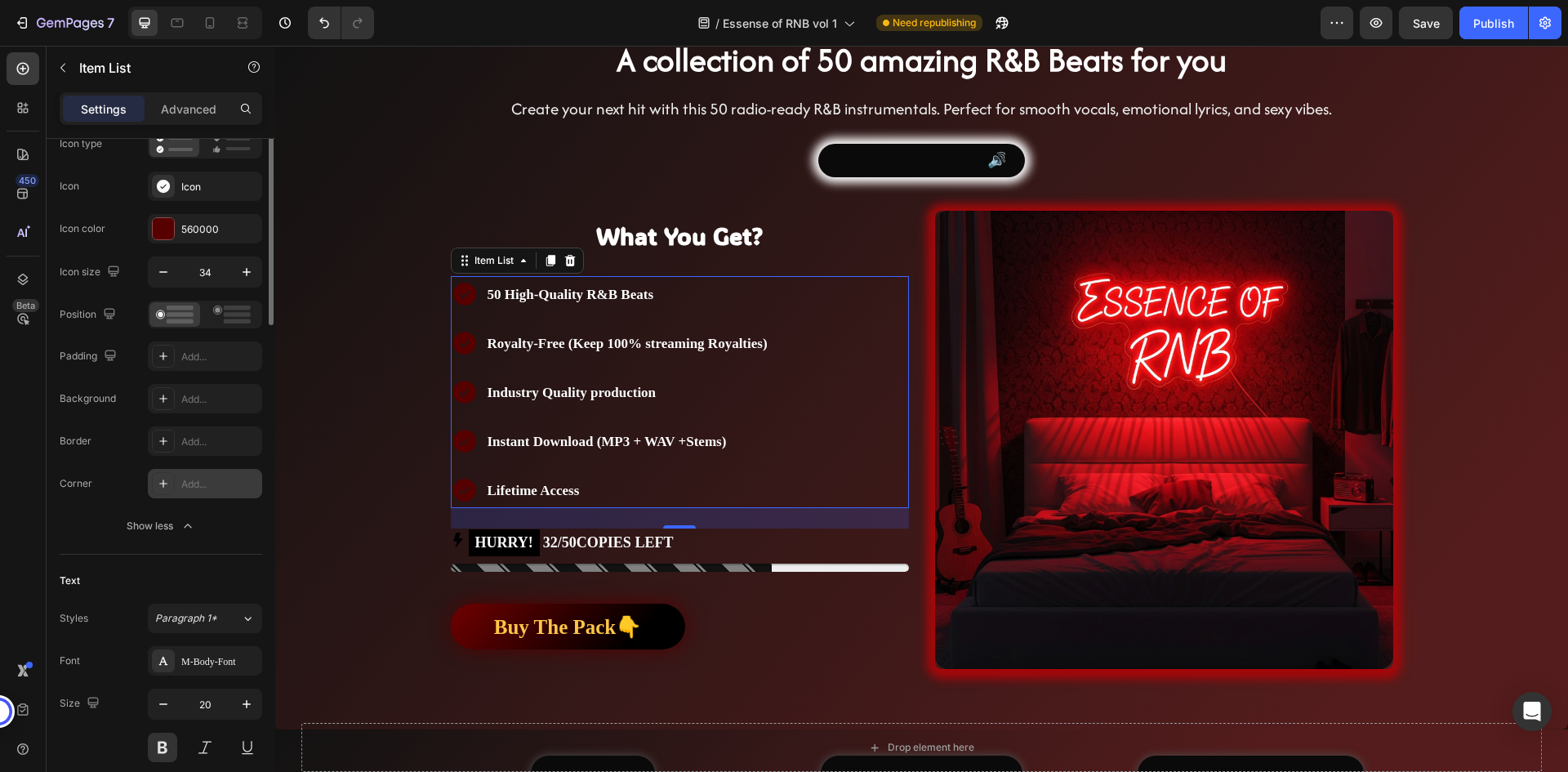
scroll to position [0, 0]
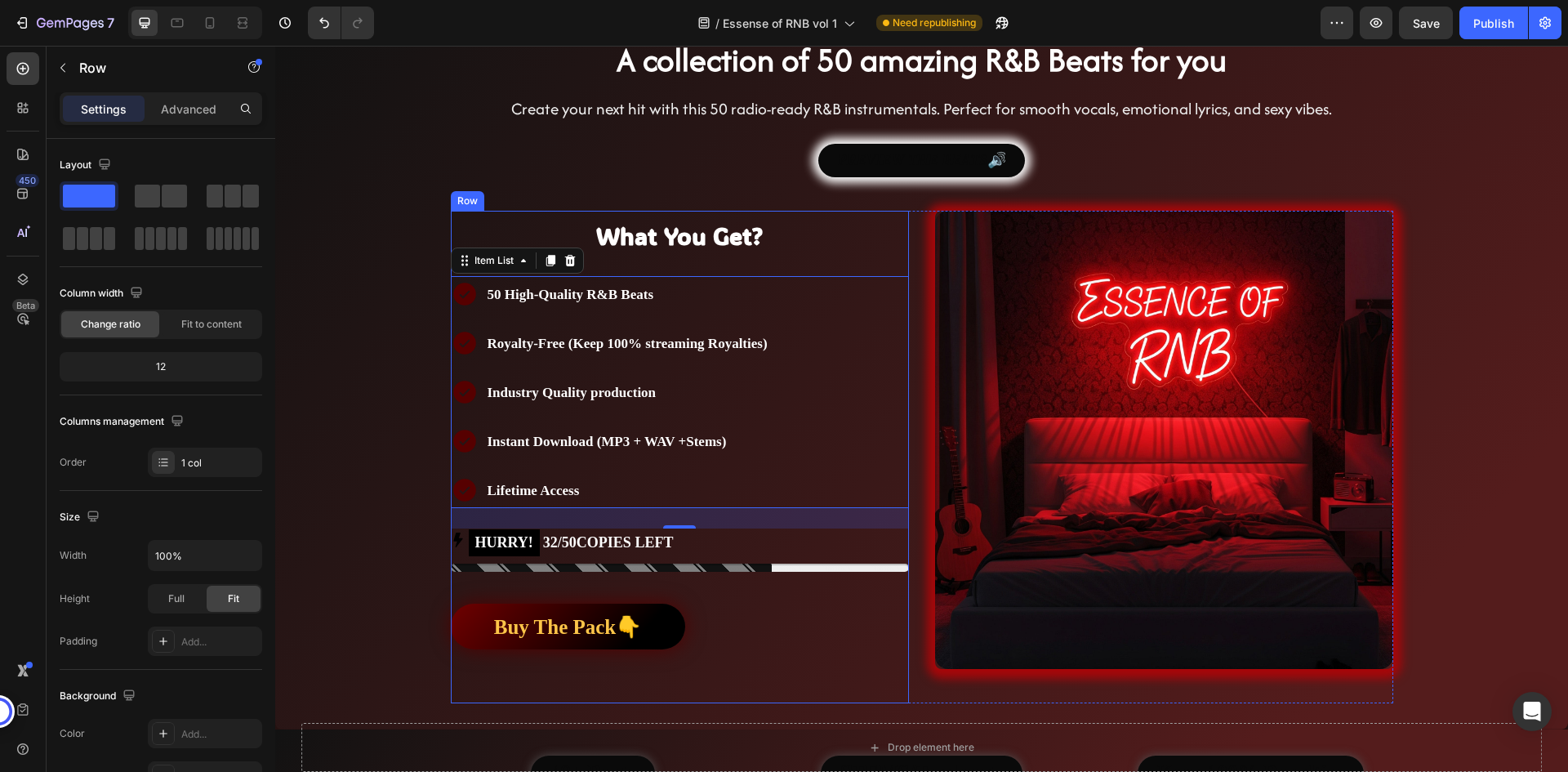
click at [807, 594] on div "Buy The Pack👇 Button" at bounding box center [679, 645] width 458 height 116
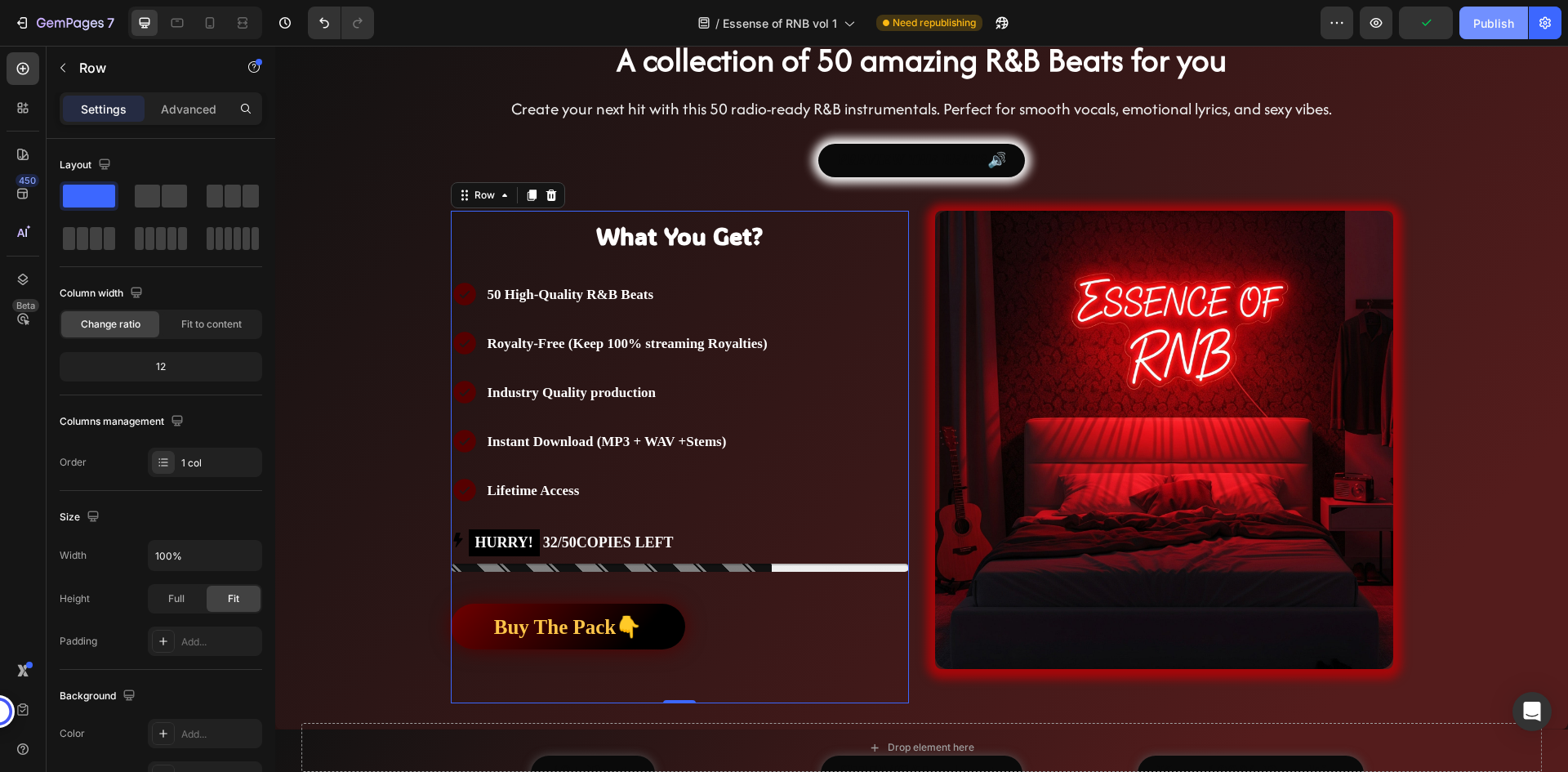
click at [1490, 20] on div "Publish" at bounding box center [1493, 23] width 41 height 18
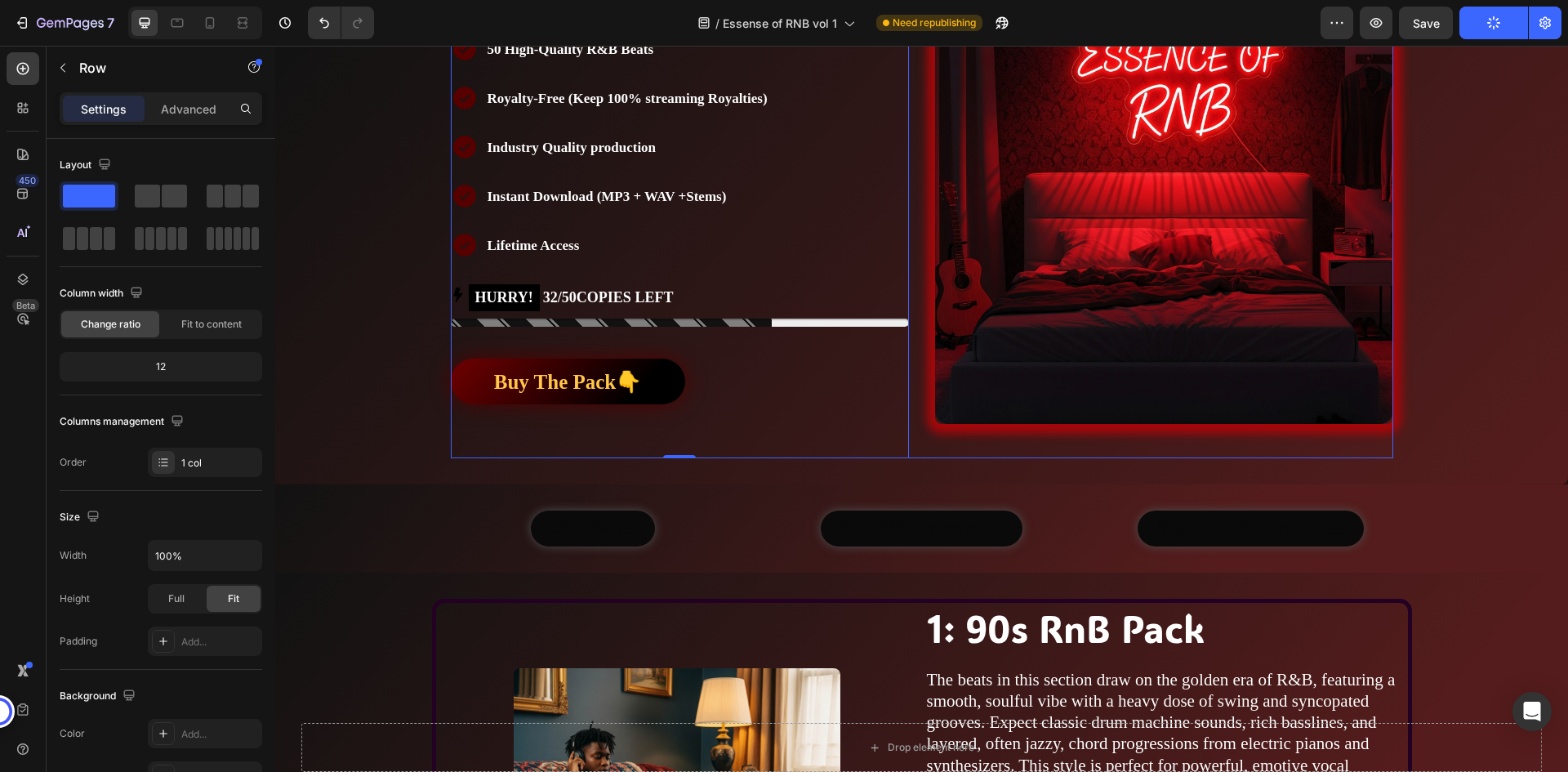
click at [911, 391] on div "What You Get? Heading Text Block 50 High-Quality R&B Beats Royalty-Free (Keep 1…" at bounding box center [921, 212] width 942 height 492
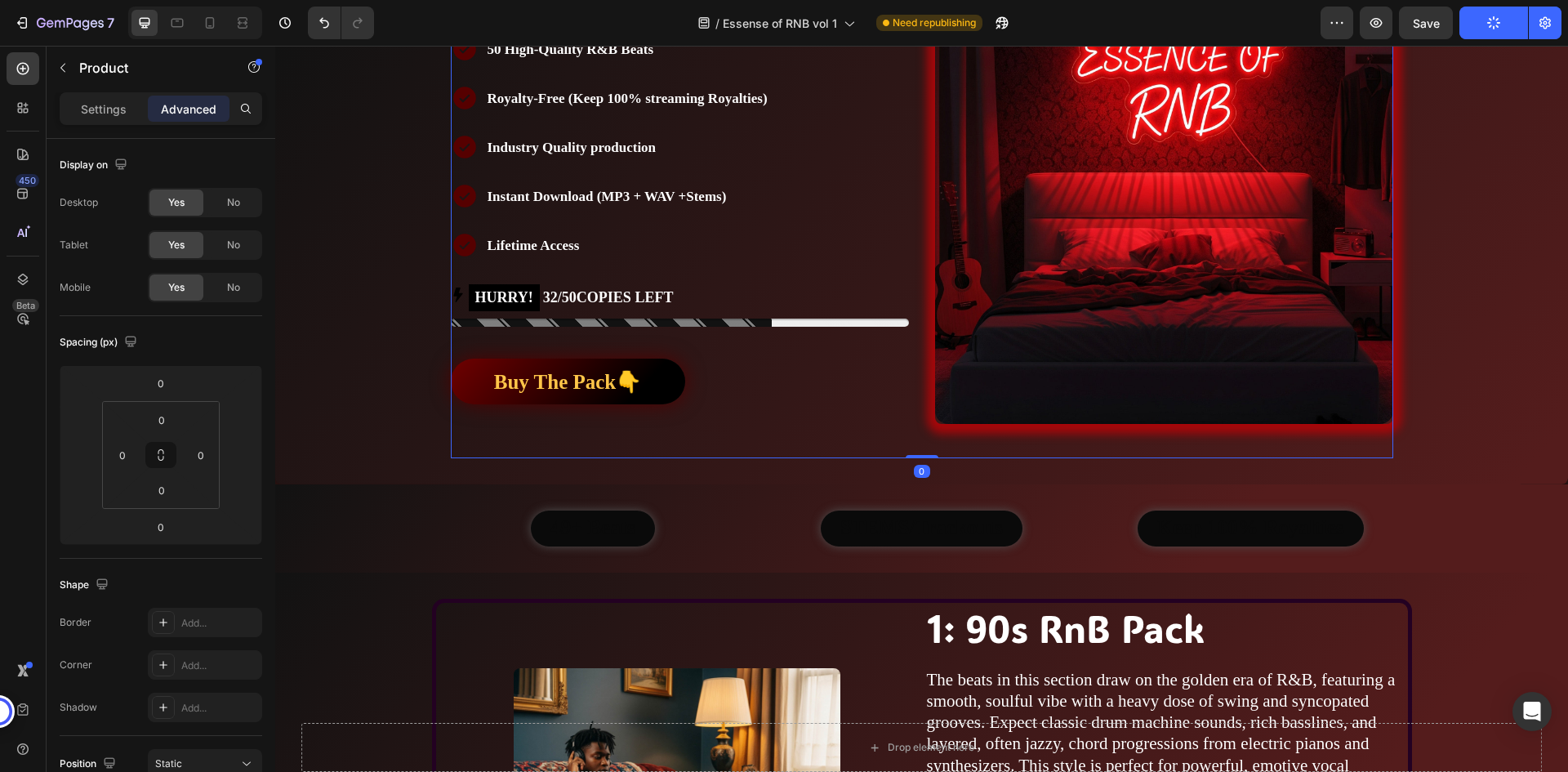
click at [911, 391] on div "What You Get? Heading Text Block 50 High-Quality R&B Beats Royalty-Free (Keep 1…" at bounding box center [921, 212] width 942 height 492
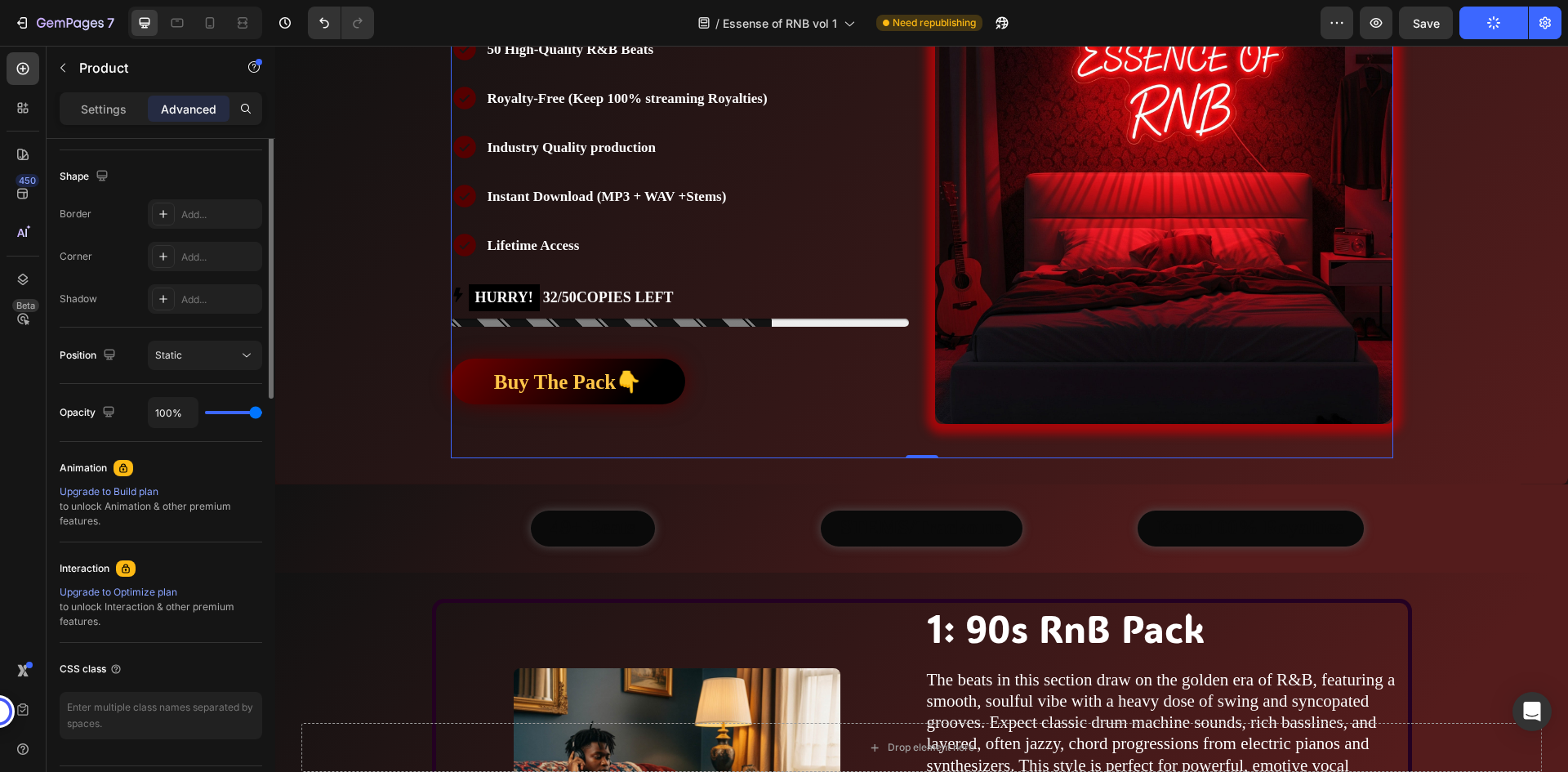
scroll to position [0, 0]
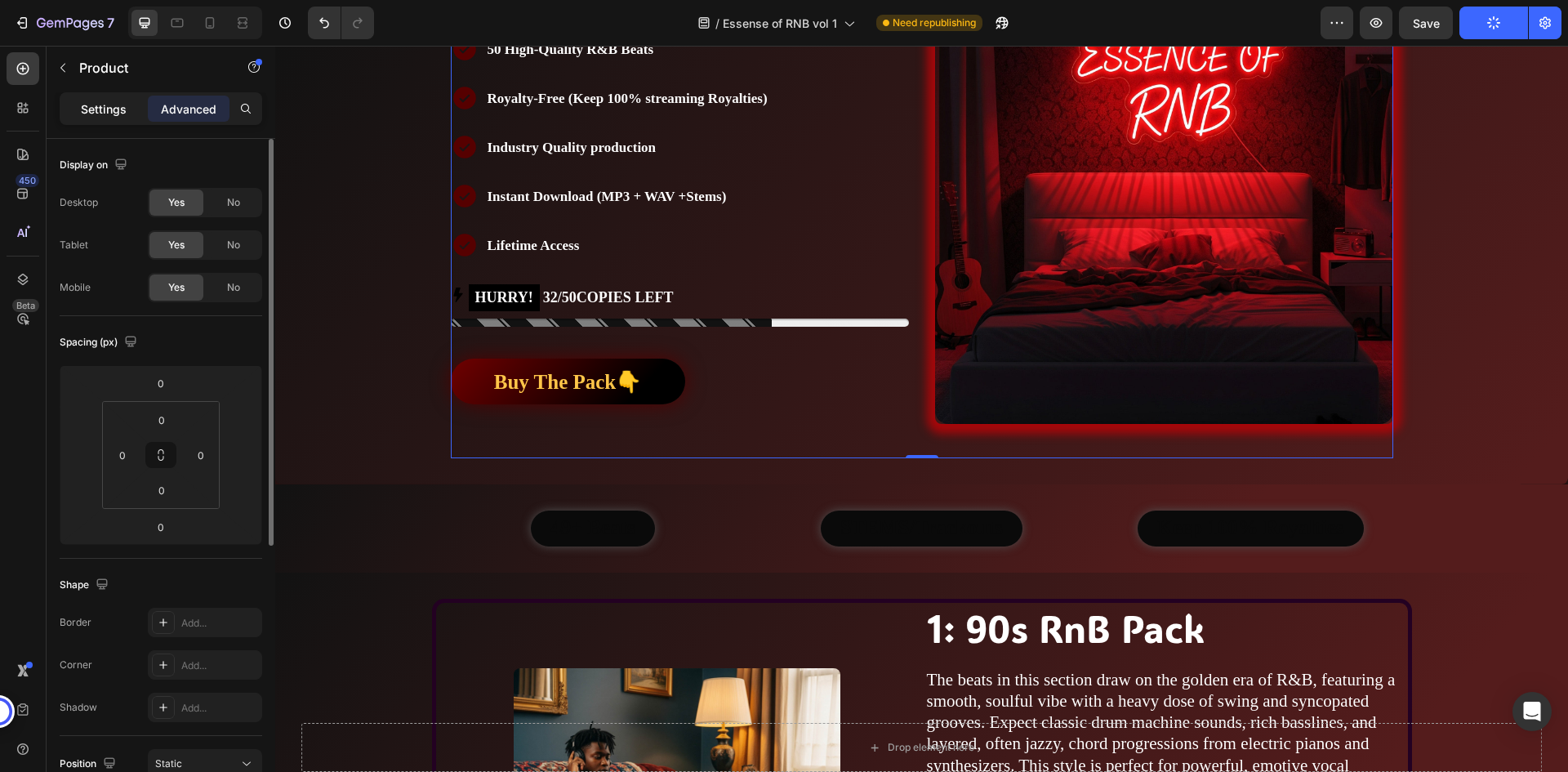
click at [92, 104] on p "Settings" at bounding box center [104, 109] width 46 height 18
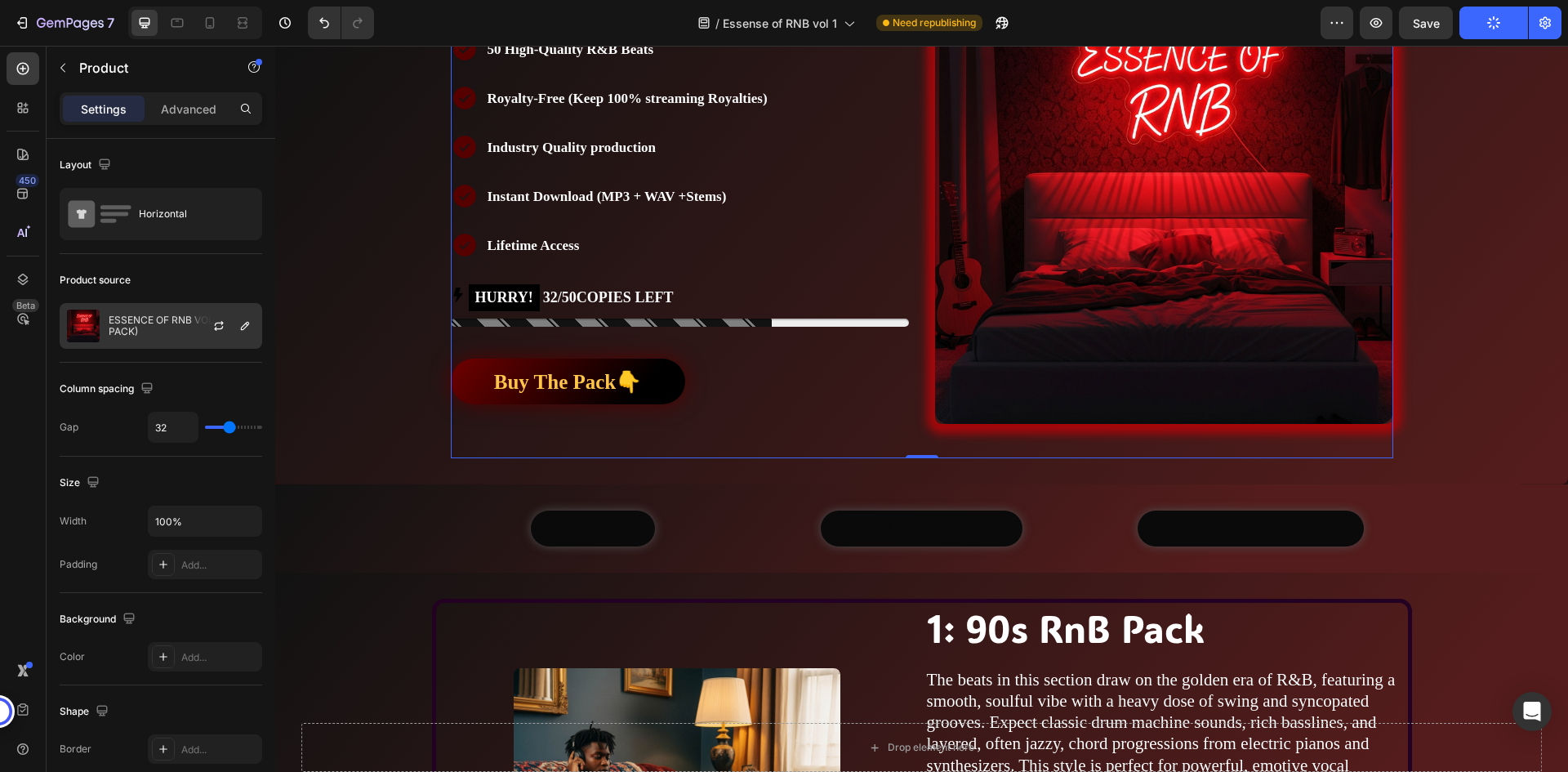
click at [175, 328] on p "ESSENCE OF RNB VOL.1 (BEAT PACK)" at bounding box center [181, 325] width 146 height 23
click at [188, 392] on div "Column spacing" at bounding box center [161, 389] width 203 height 26
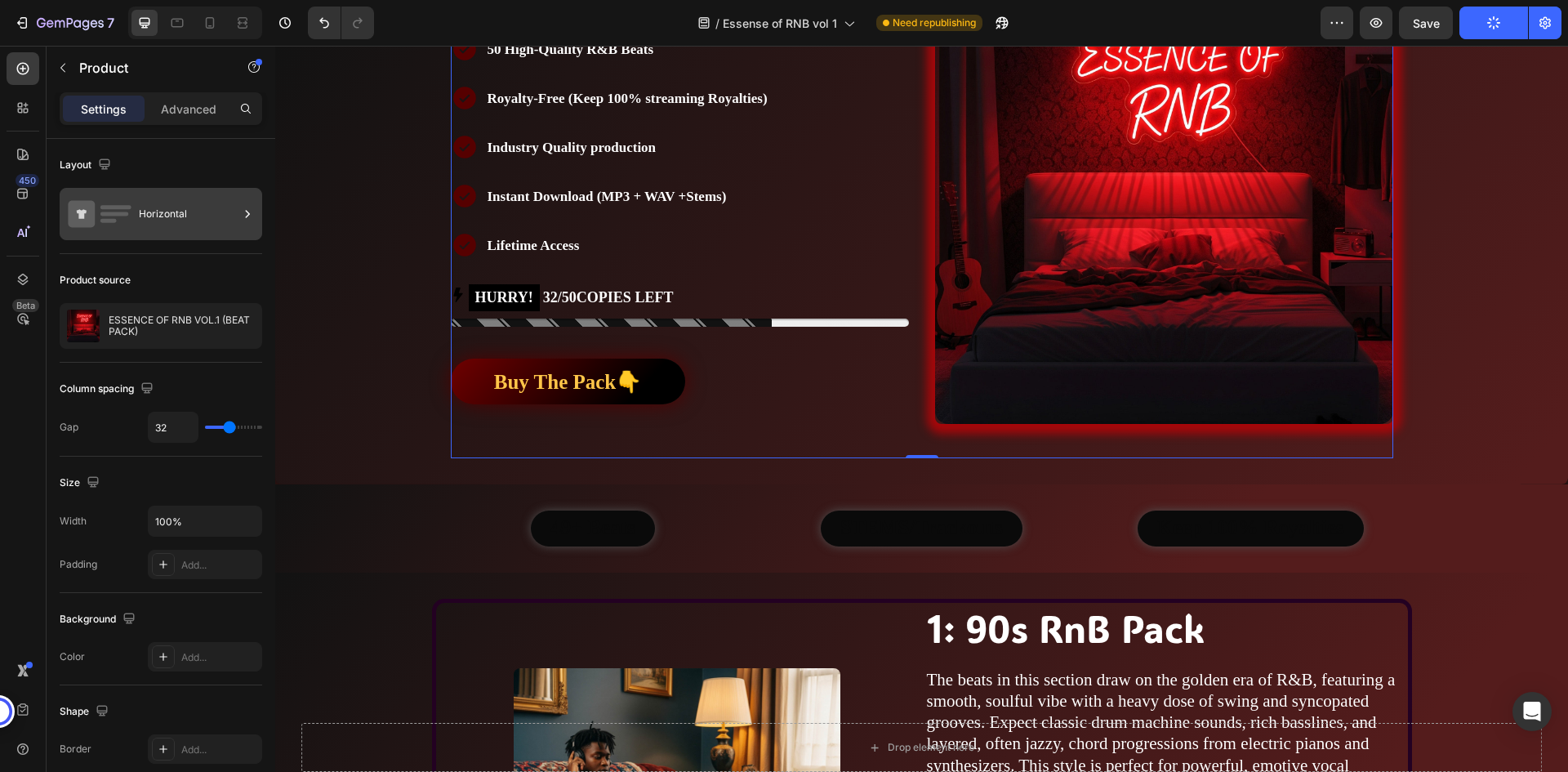
click at [173, 219] on div "Horizontal" at bounding box center [189, 214] width 99 height 38
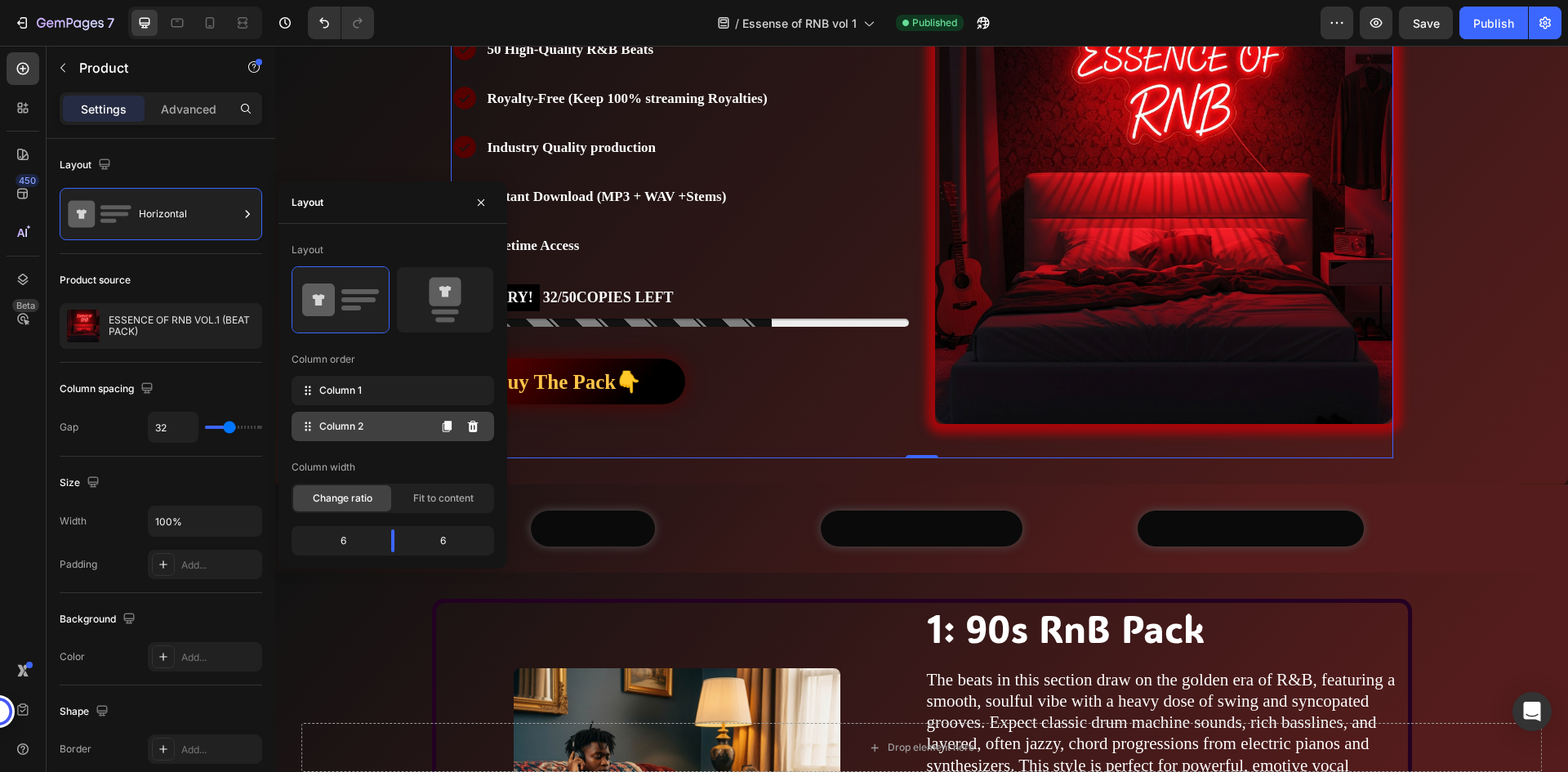
click at [388, 428] on div "Column 2" at bounding box center [392, 427] width 203 height 29
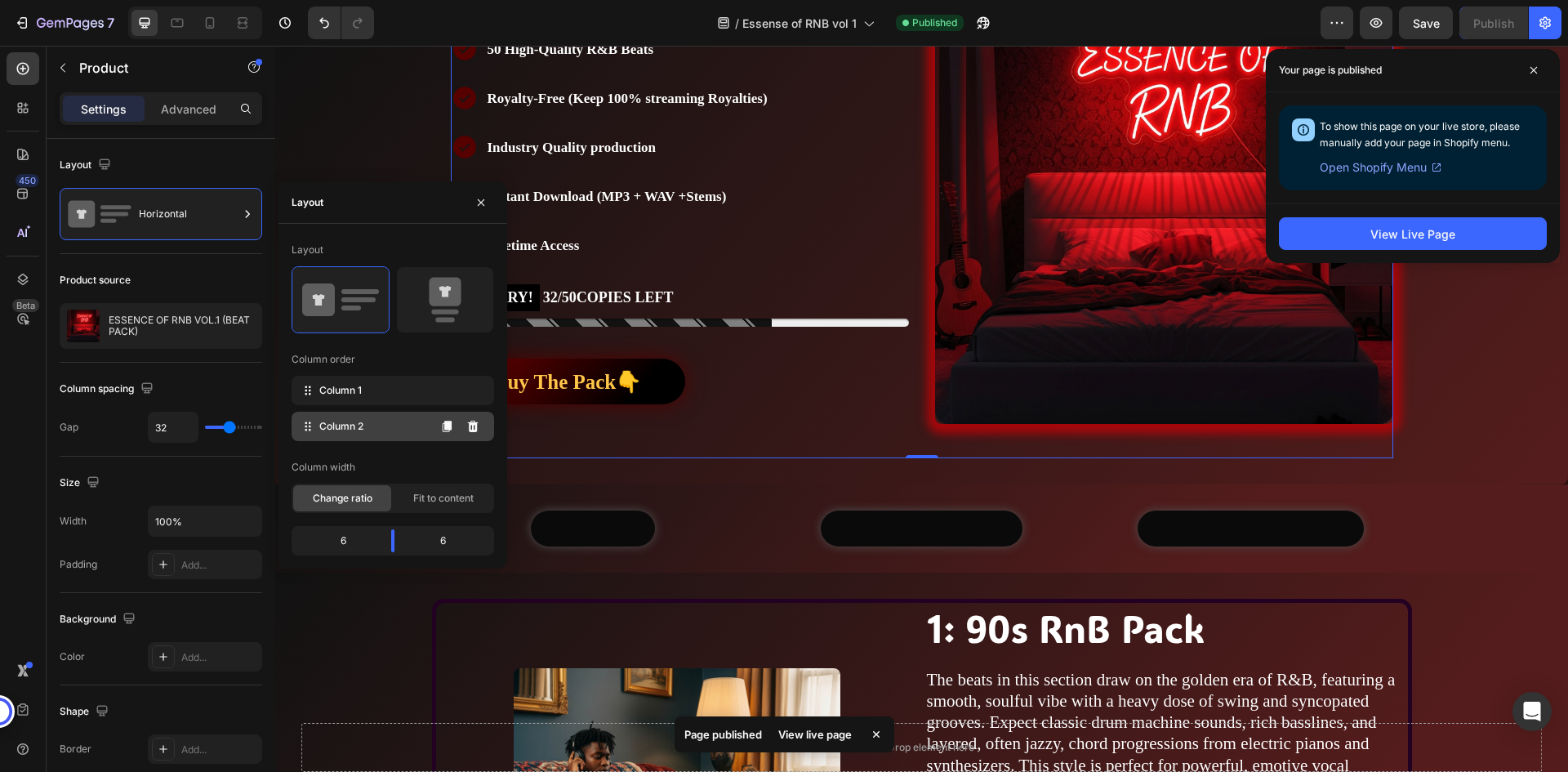
click at [388, 428] on div "Column 2" at bounding box center [392, 427] width 203 height 29
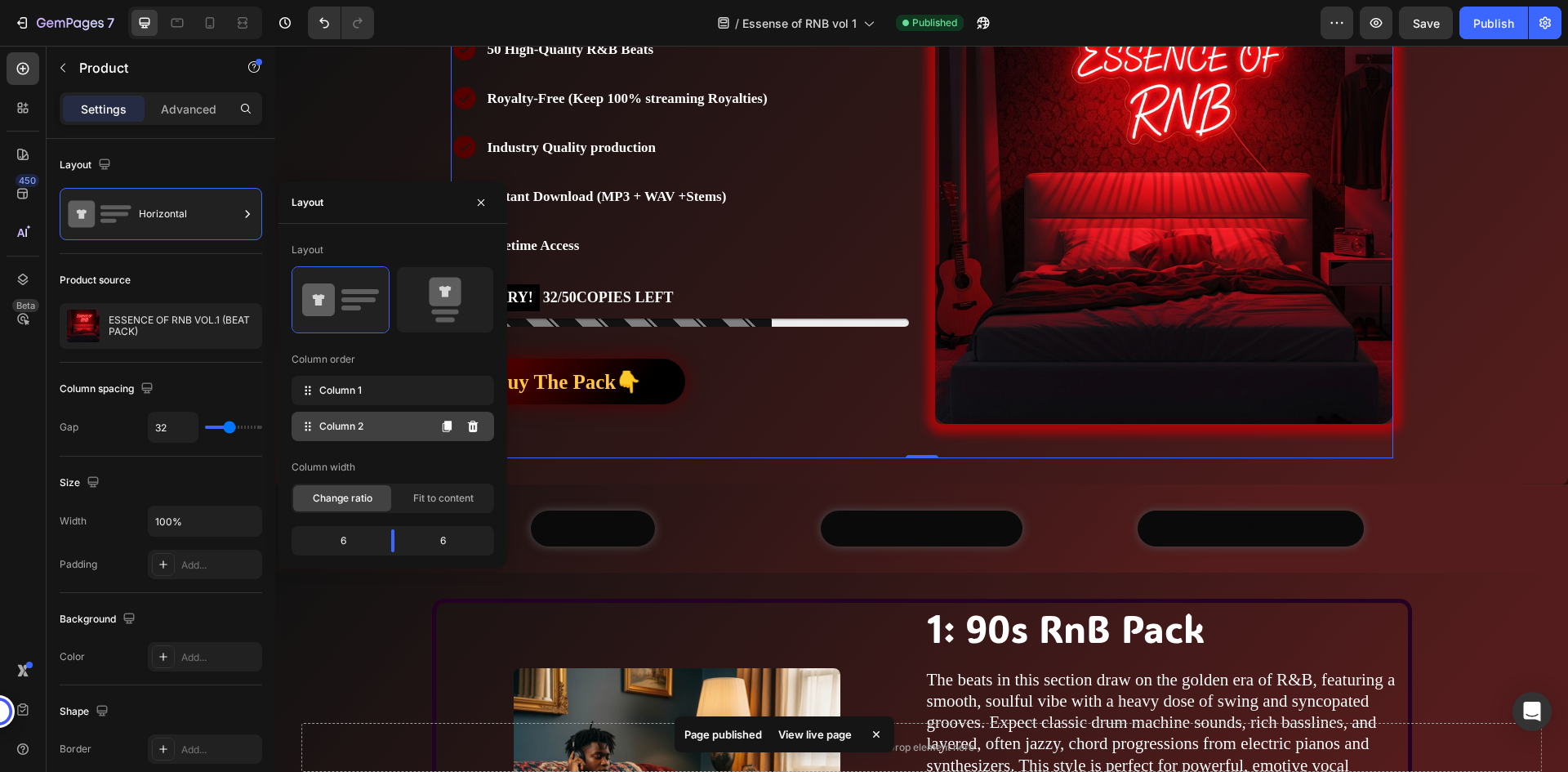
click at [388, 428] on div "Column 2" at bounding box center [392, 427] width 203 height 29
click at [397, 396] on div "Column 1" at bounding box center [392, 391] width 203 height 29
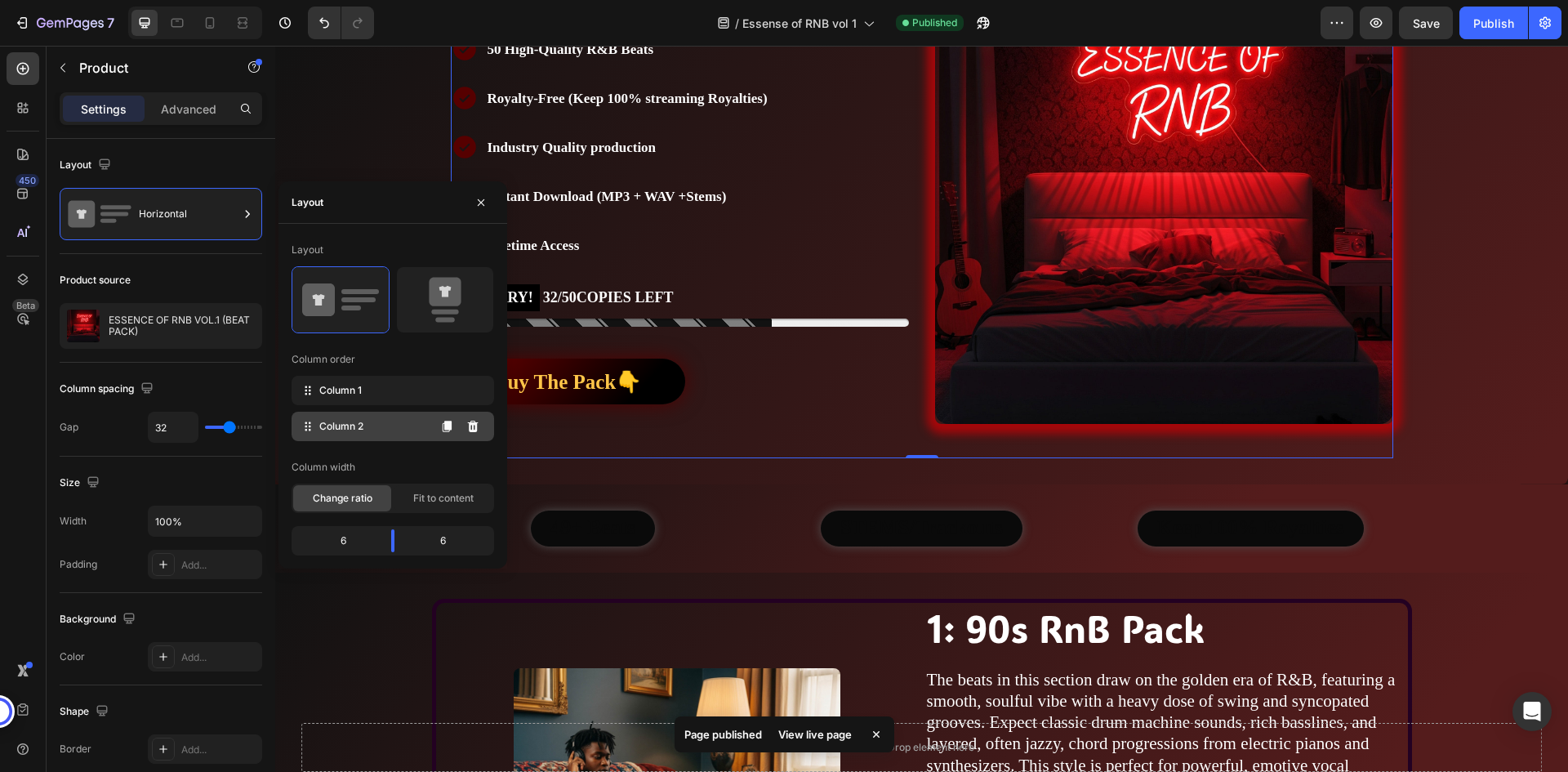
click at [390, 433] on div "Column 2" at bounding box center [392, 427] width 203 height 29
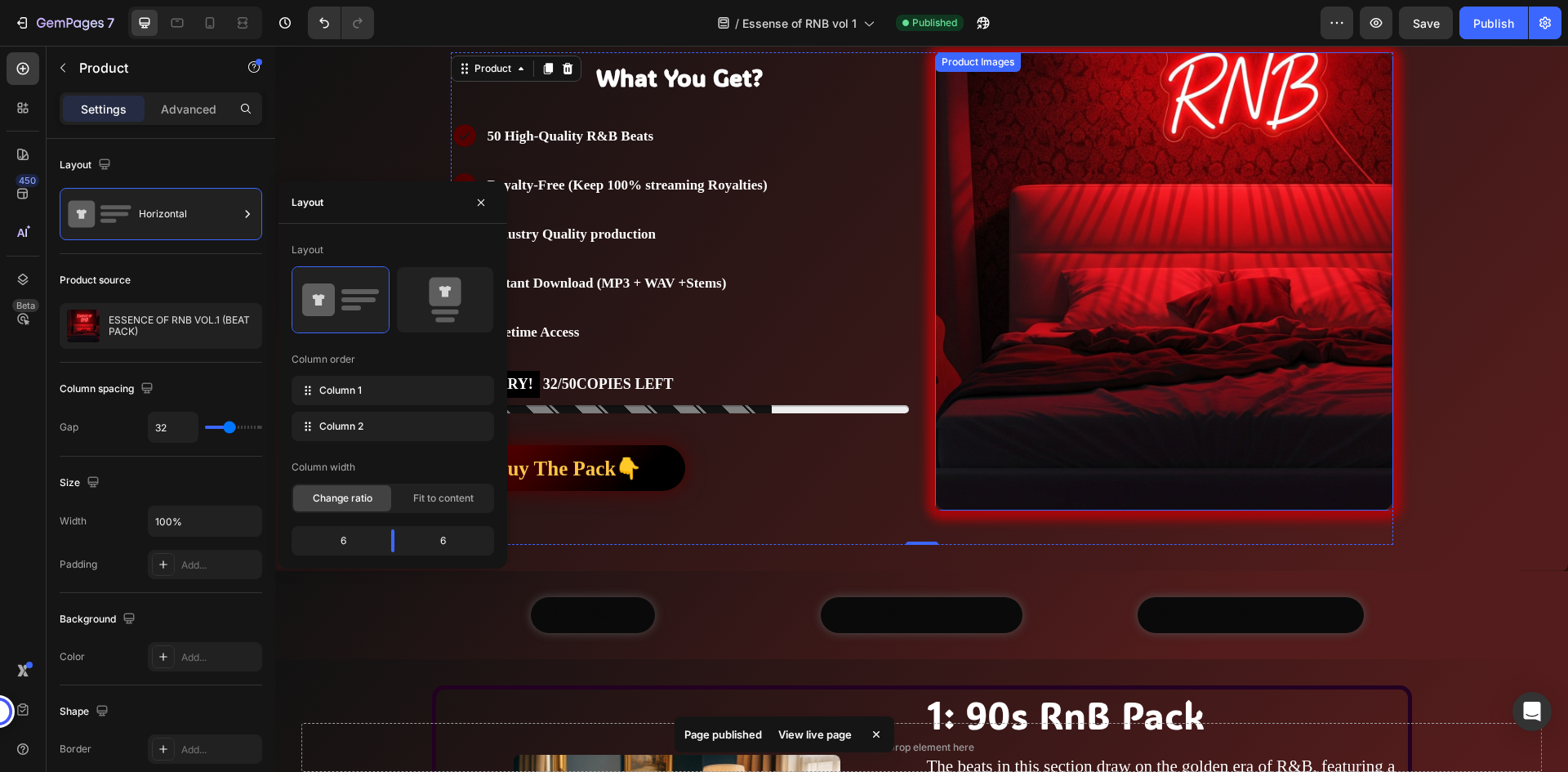
scroll to position [408, 0]
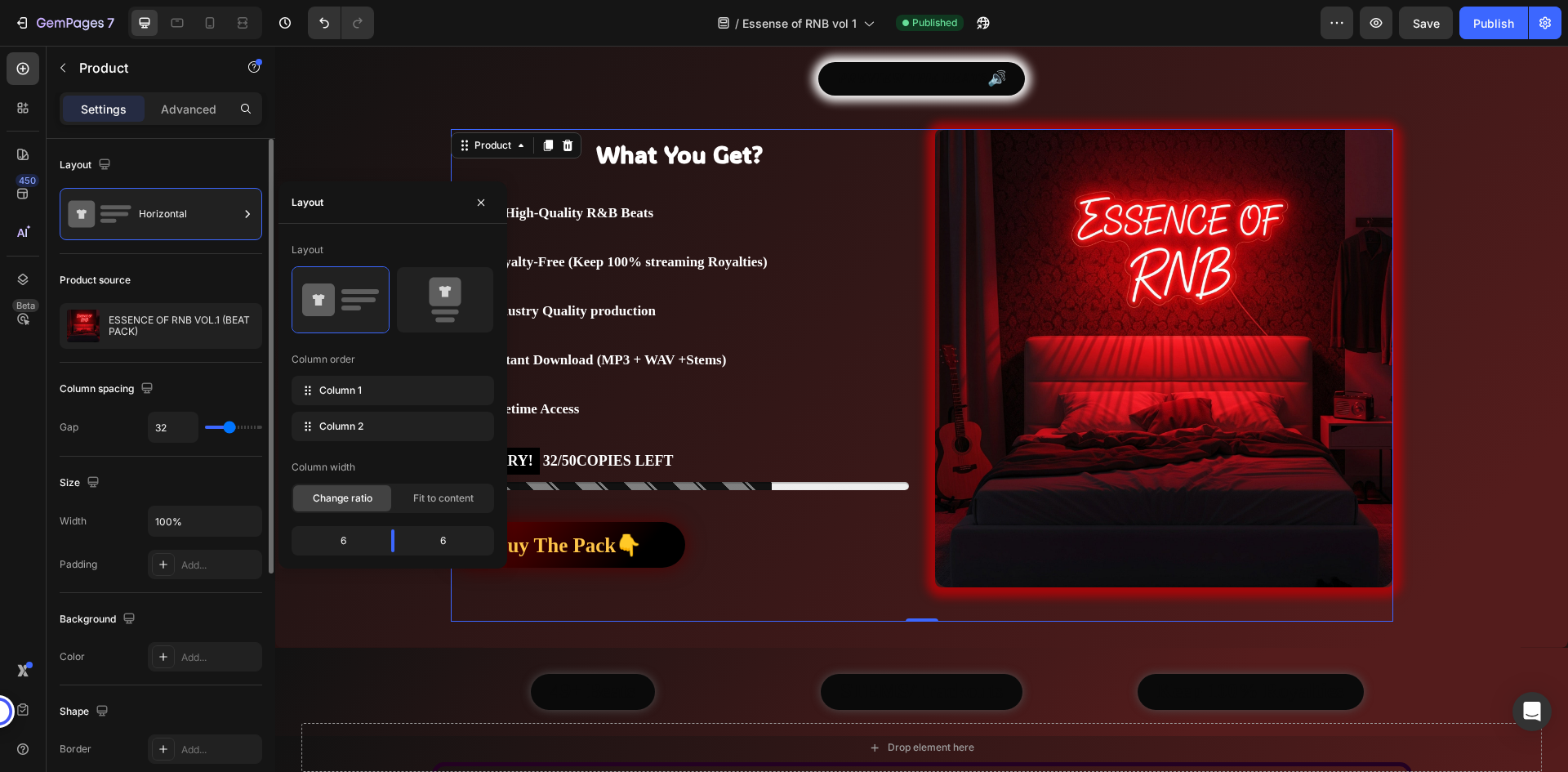
click at [196, 481] on div "Size" at bounding box center [161, 483] width 203 height 26
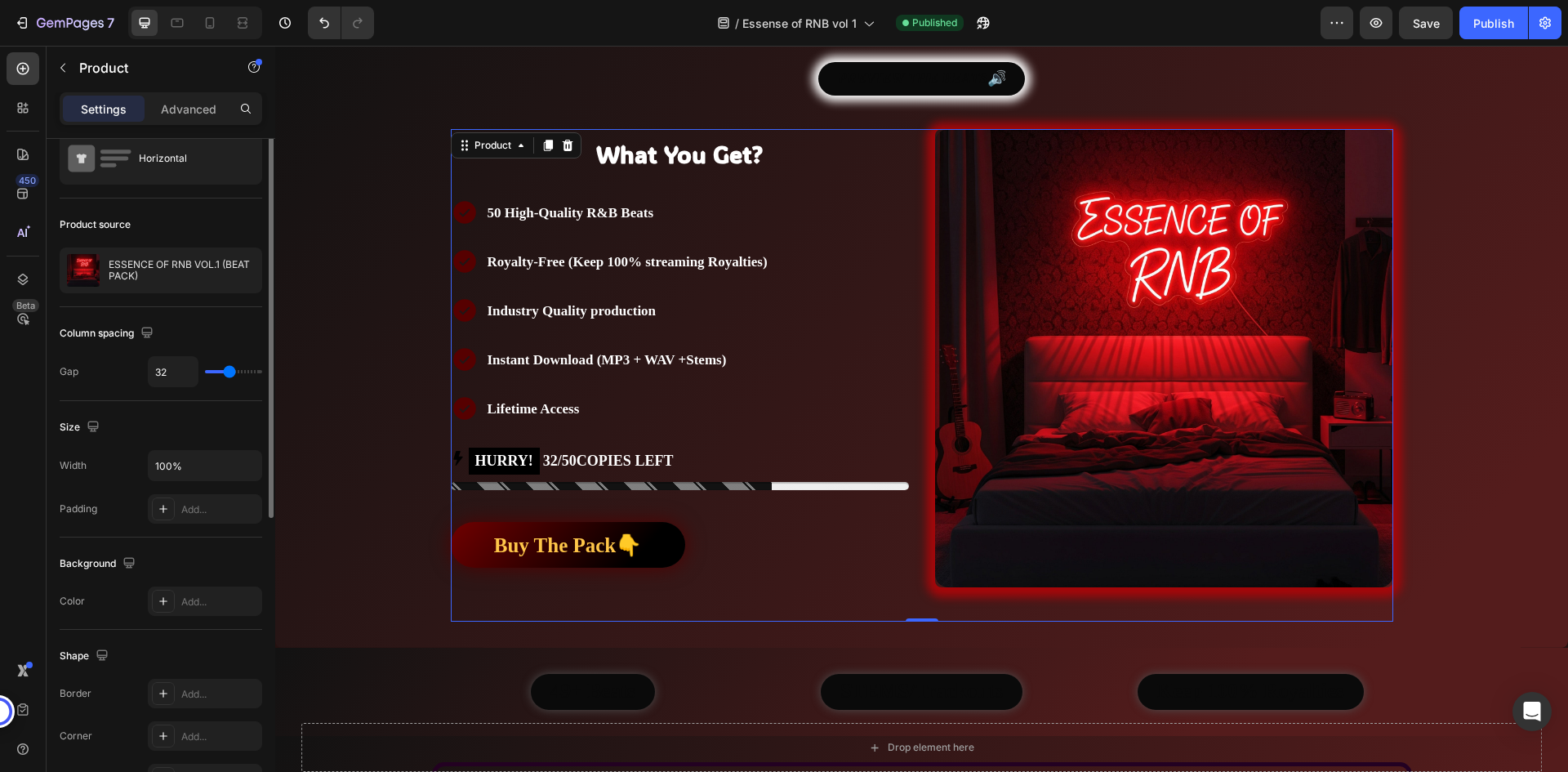
scroll to position [0, 0]
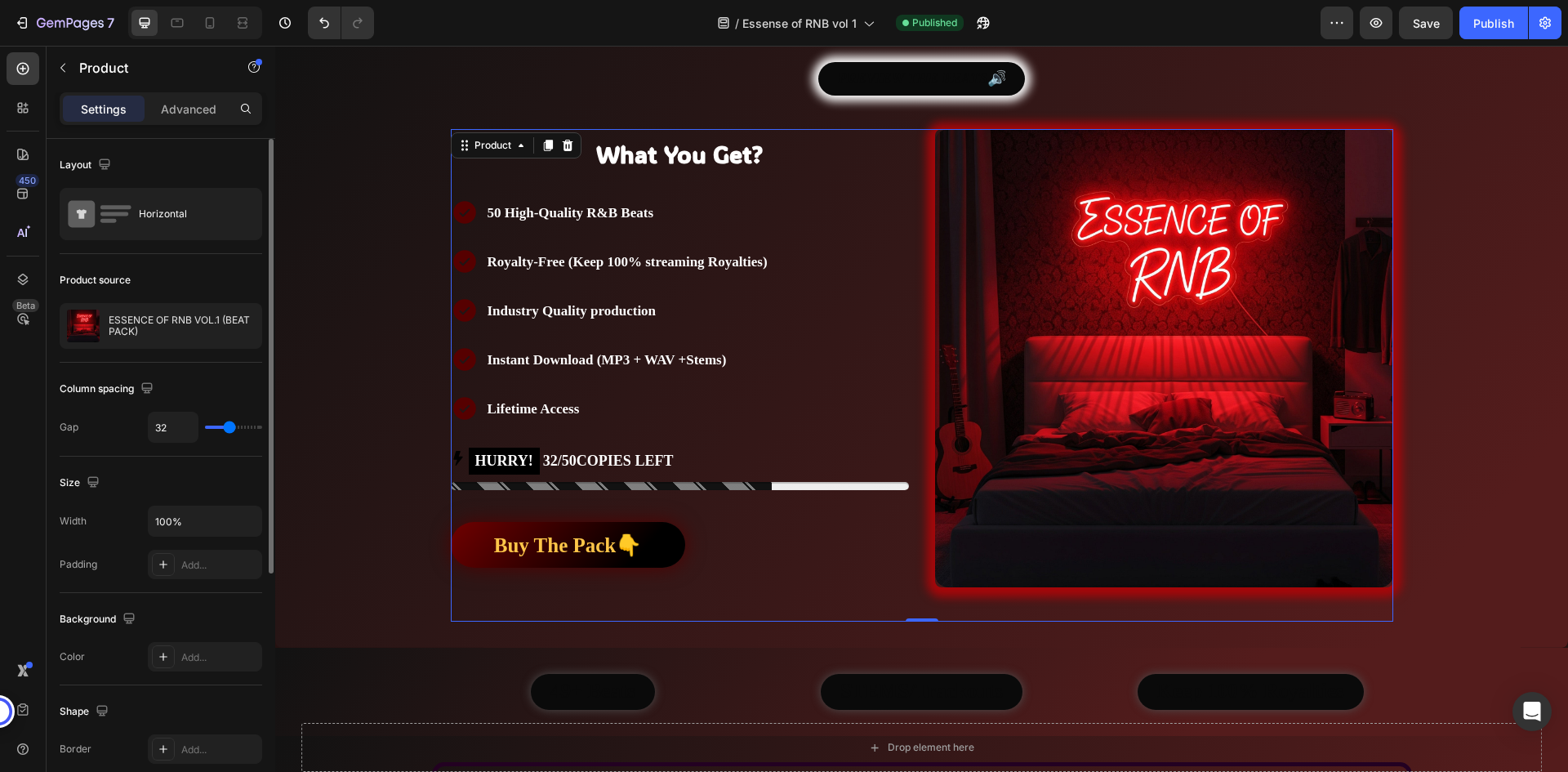
click at [190, 363] on div "Layout Horizontal" at bounding box center [161, 410] width 203 height 94
click at [190, 109] on p "Advanced" at bounding box center [189, 109] width 55 height 18
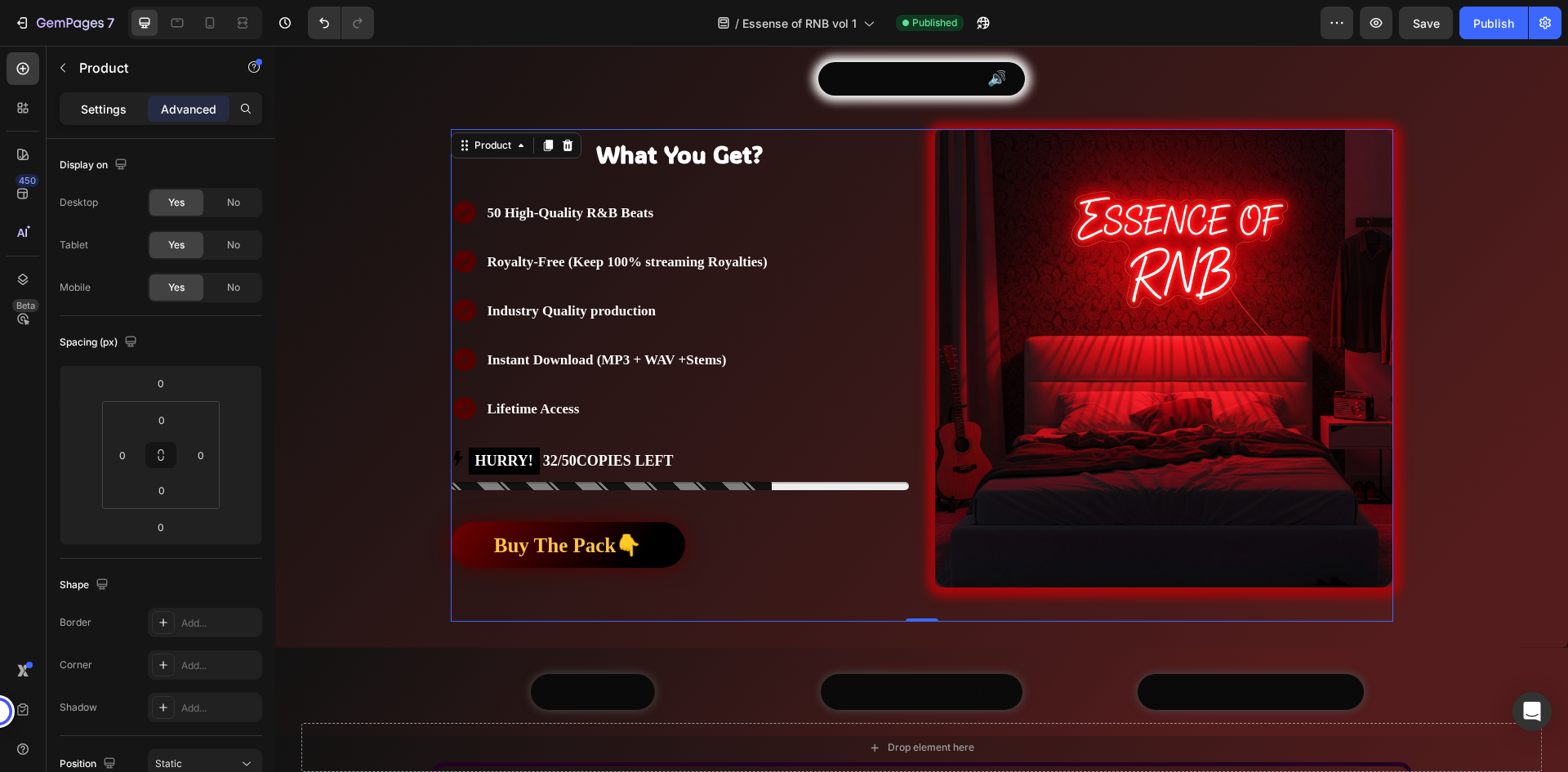
click at [109, 104] on p "Settings" at bounding box center [104, 109] width 46 height 18
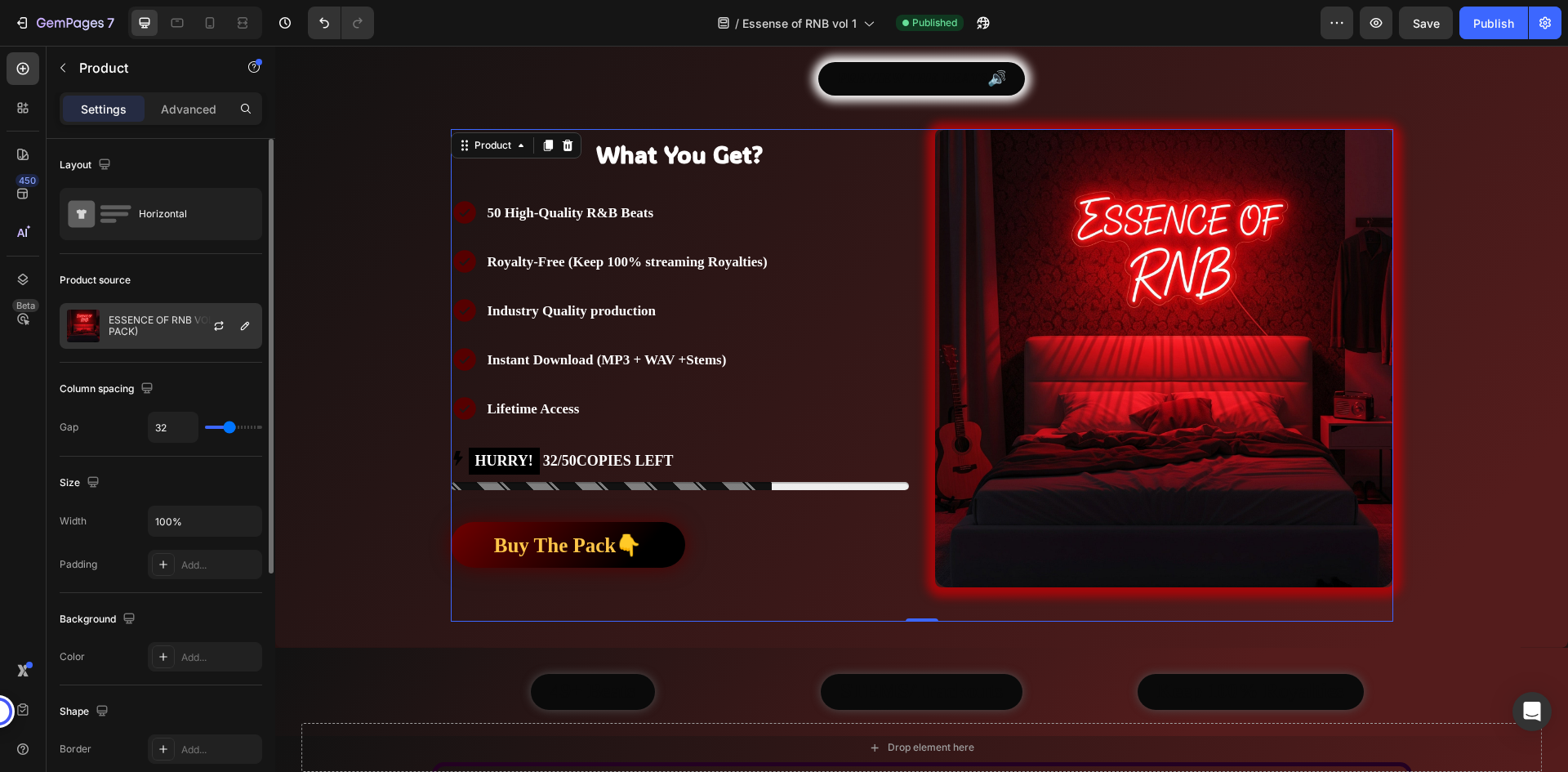
click at [169, 334] on p "ESSENCE OF RNB VOL.1 (BEAT PACK)" at bounding box center [181, 325] width 146 height 23
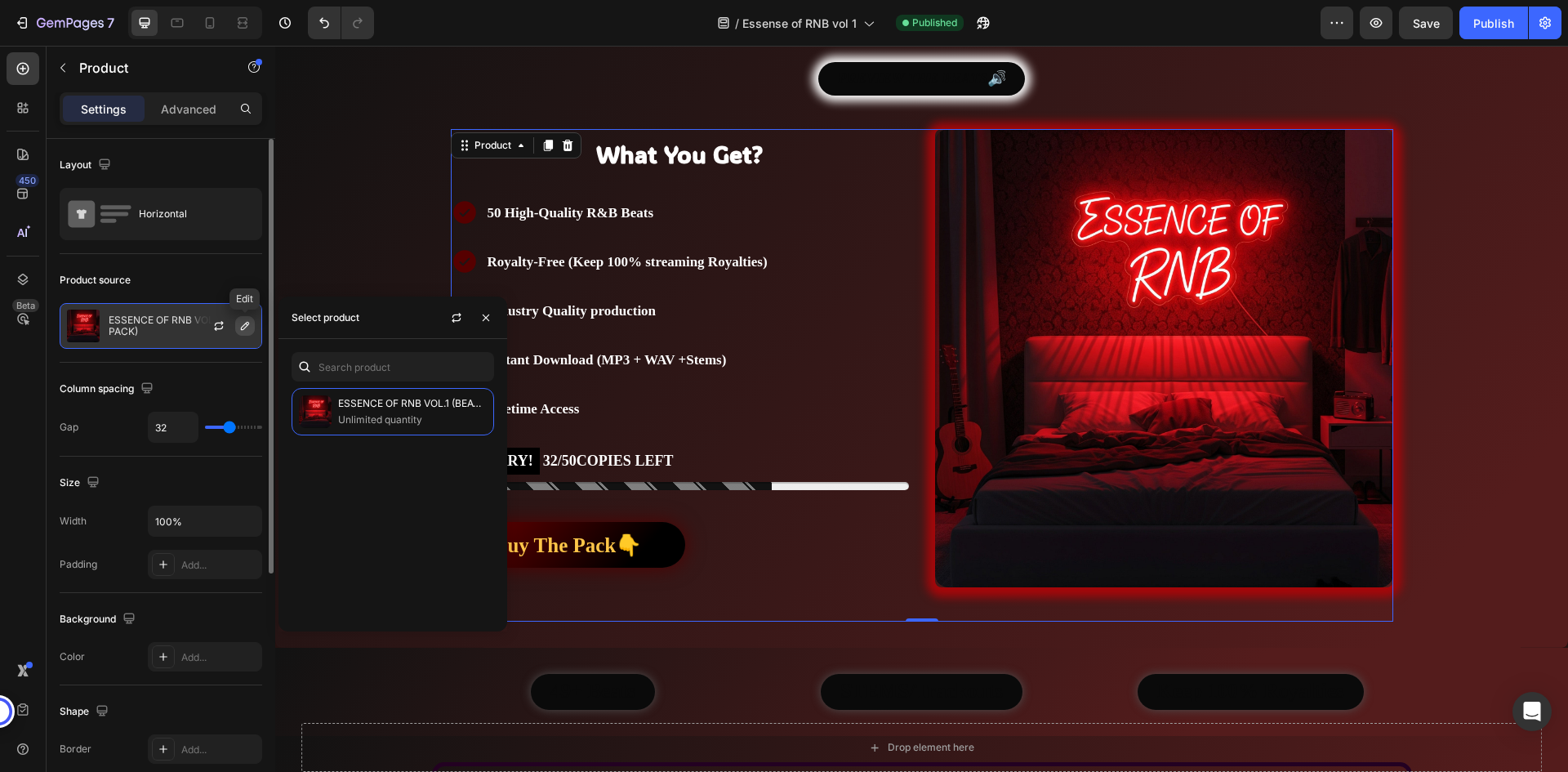
click at [248, 325] on icon "button" at bounding box center [244, 325] width 8 height 8
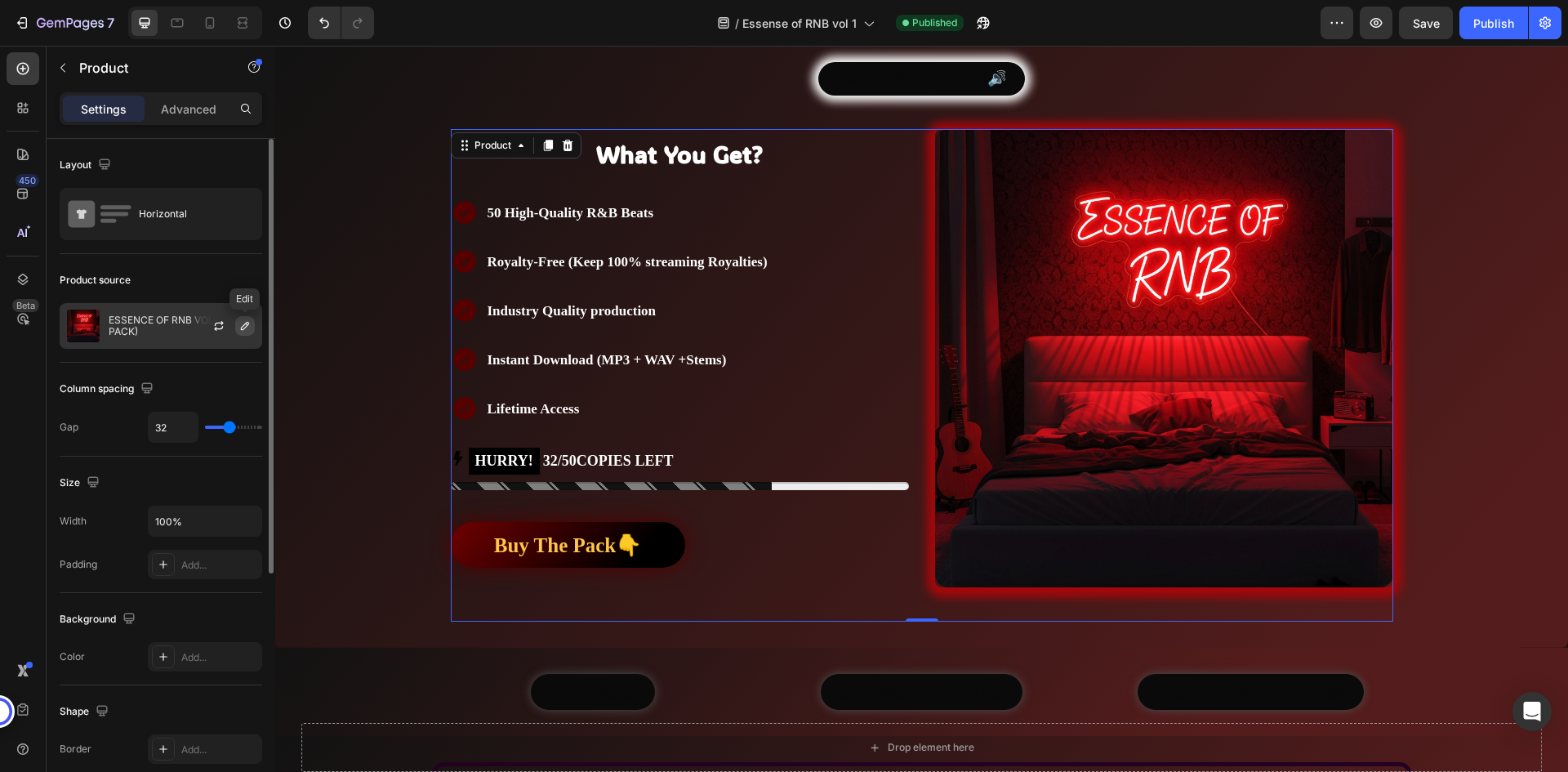
click at [248, 325] on icon "button" at bounding box center [244, 325] width 8 height 8
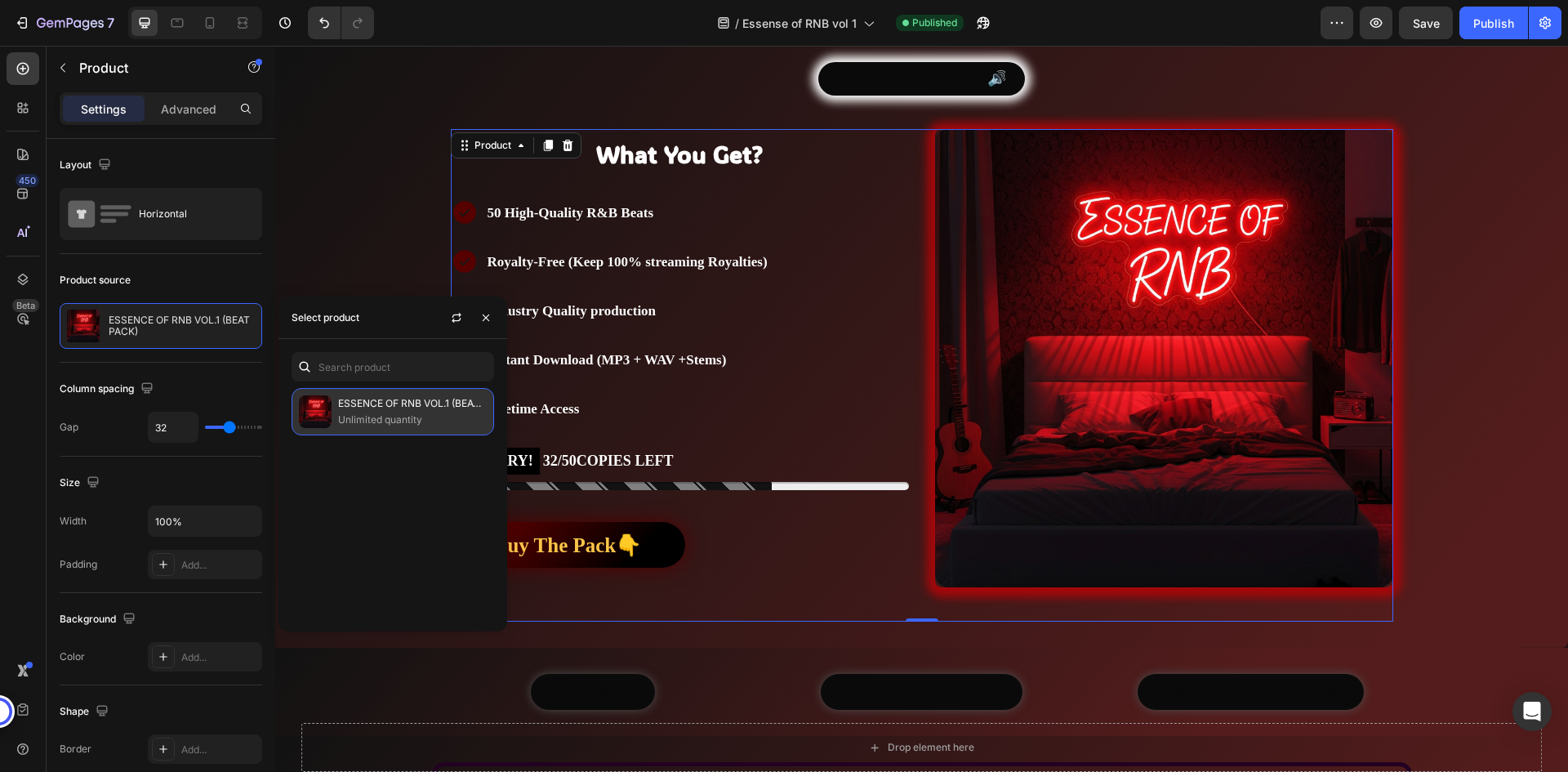
click at [395, 422] on p "Unlimited quantity" at bounding box center [412, 420] width 148 height 17
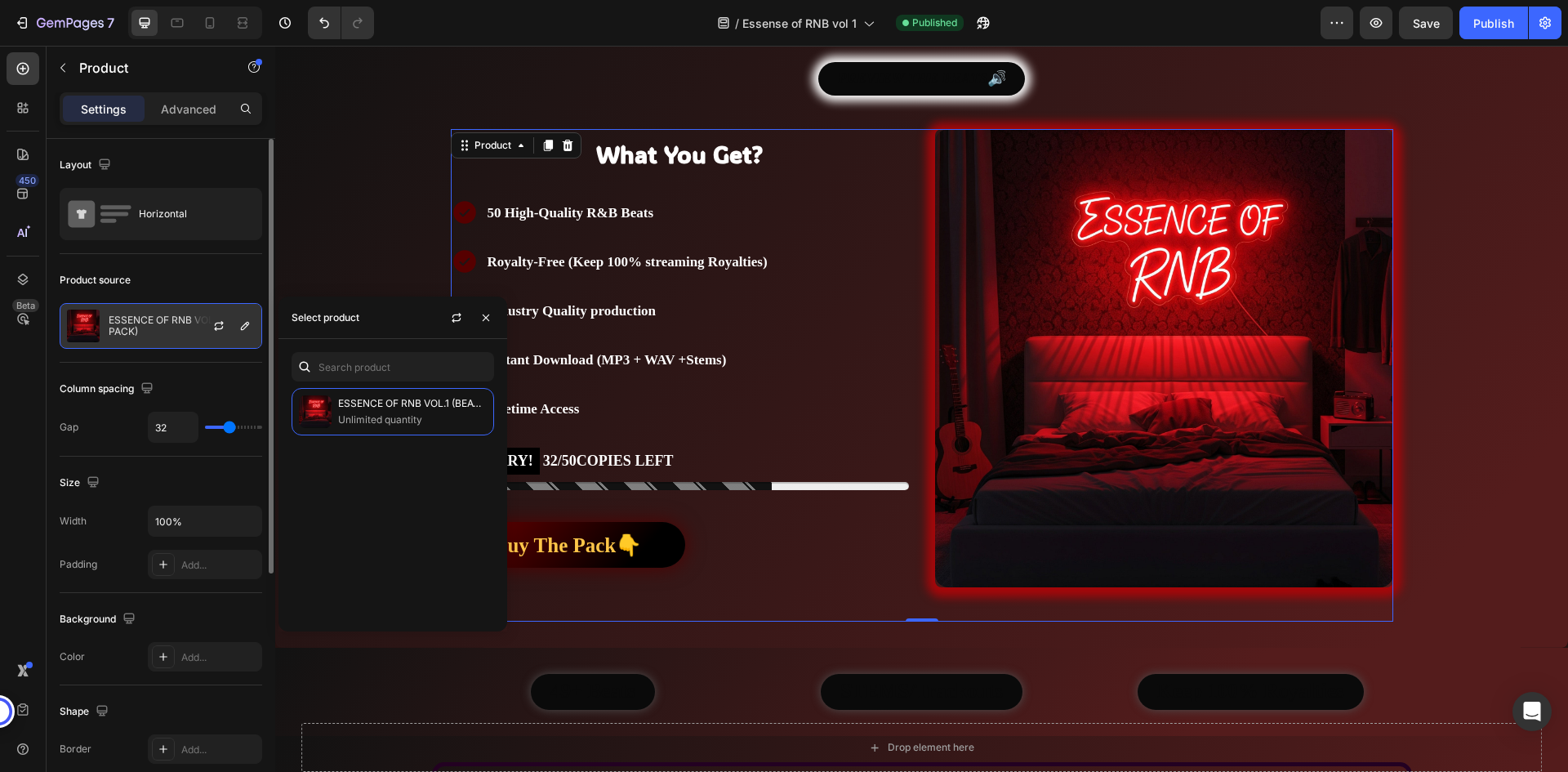
click at [194, 329] on div at bounding box center [226, 326] width 72 height 44
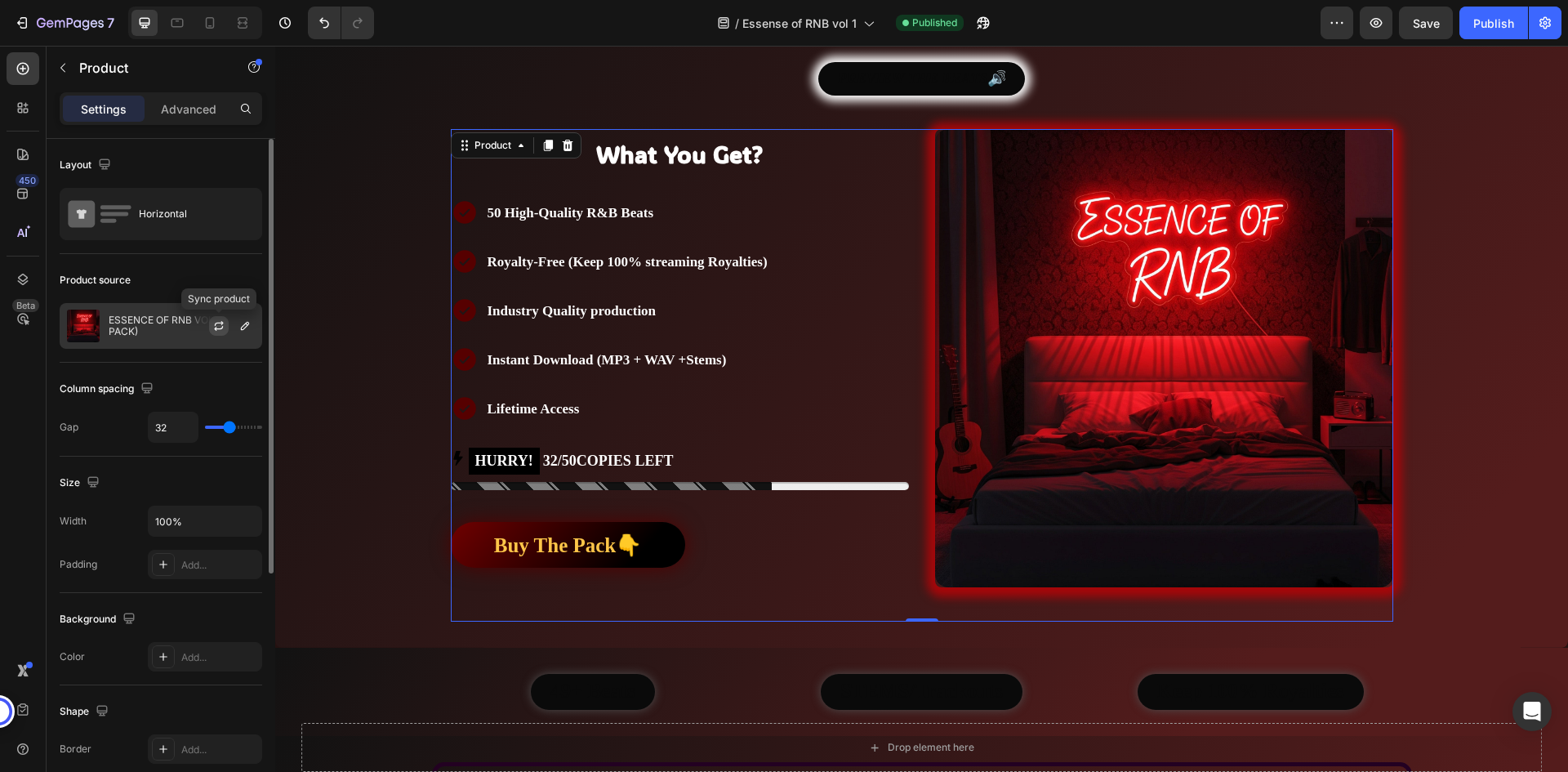
click at [216, 326] on icon "button" at bounding box center [218, 326] width 13 height 13
click at [179, 330] on p "ESSENCE OF RNB VOL.1 (BEAT PACK)" at bounding box center [181, 325] width 146 height 23
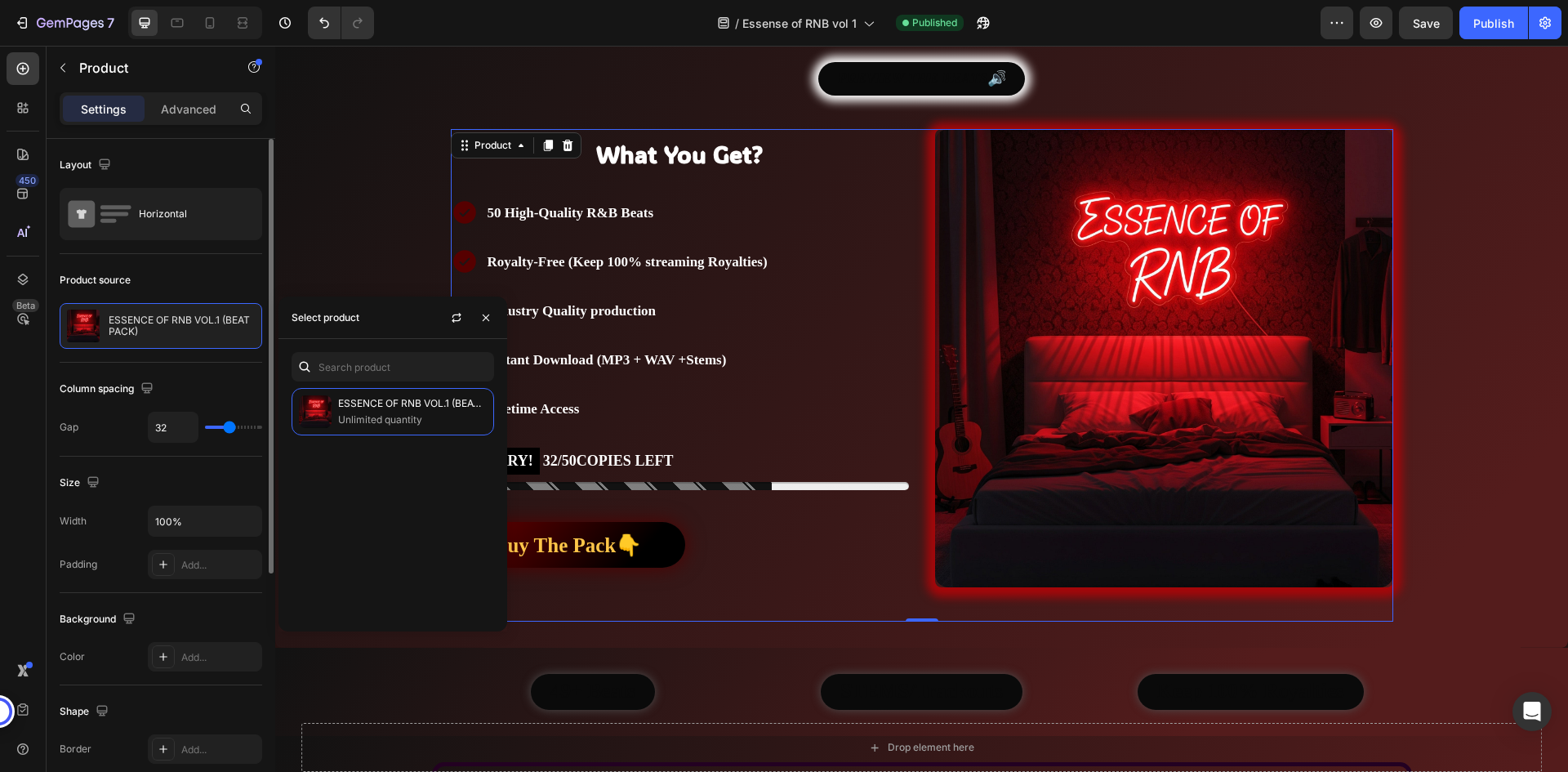
click at [186, 685] on div "Product source ESSENCE OF RNB VOL.1 (BEAT PACK)" at bounding box center [161, 774] width 203 height 177
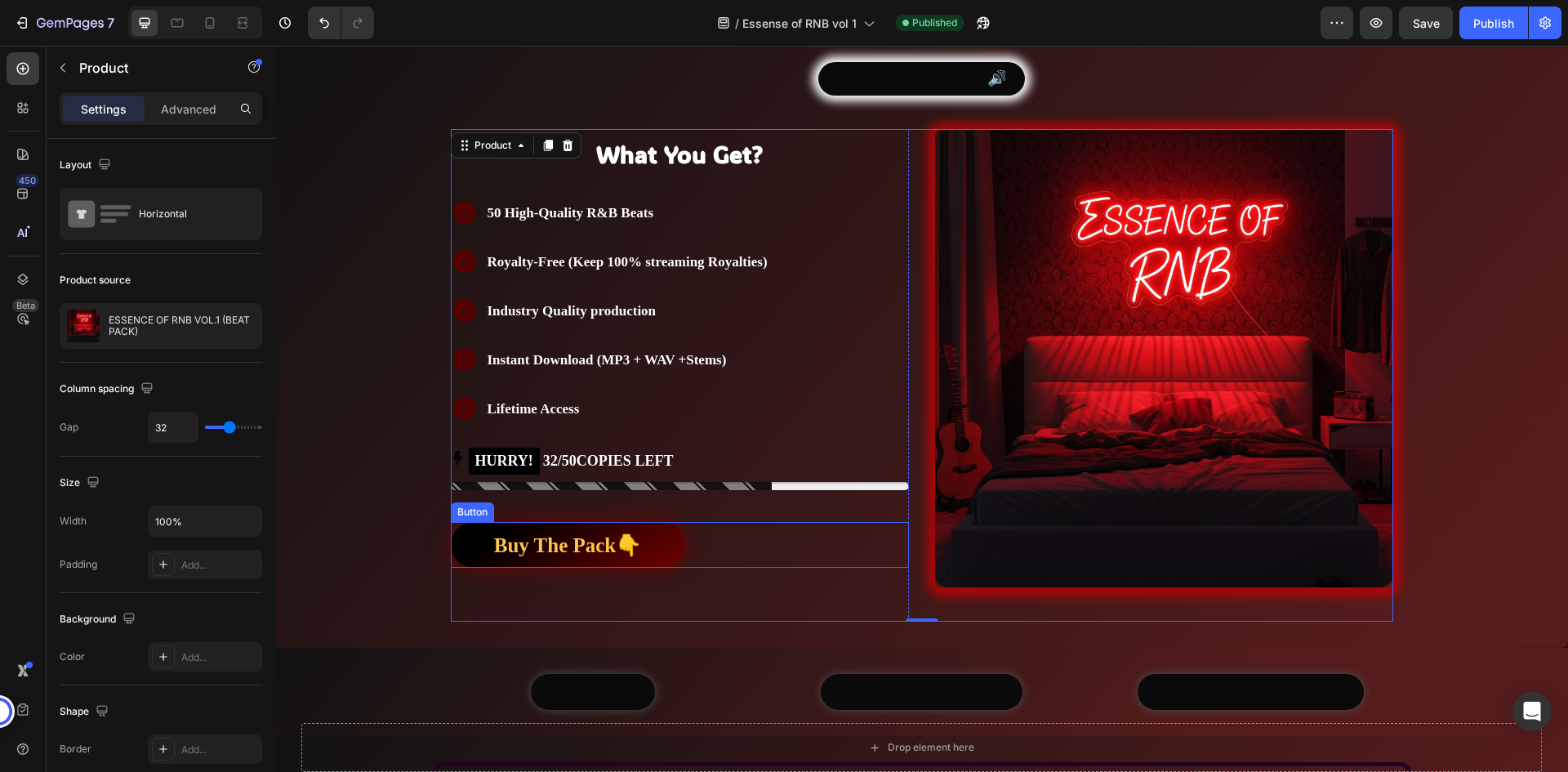
click at [669, 541] on link "Buy The Pack👇" at bounding box center [568, 544] width 234 height 46
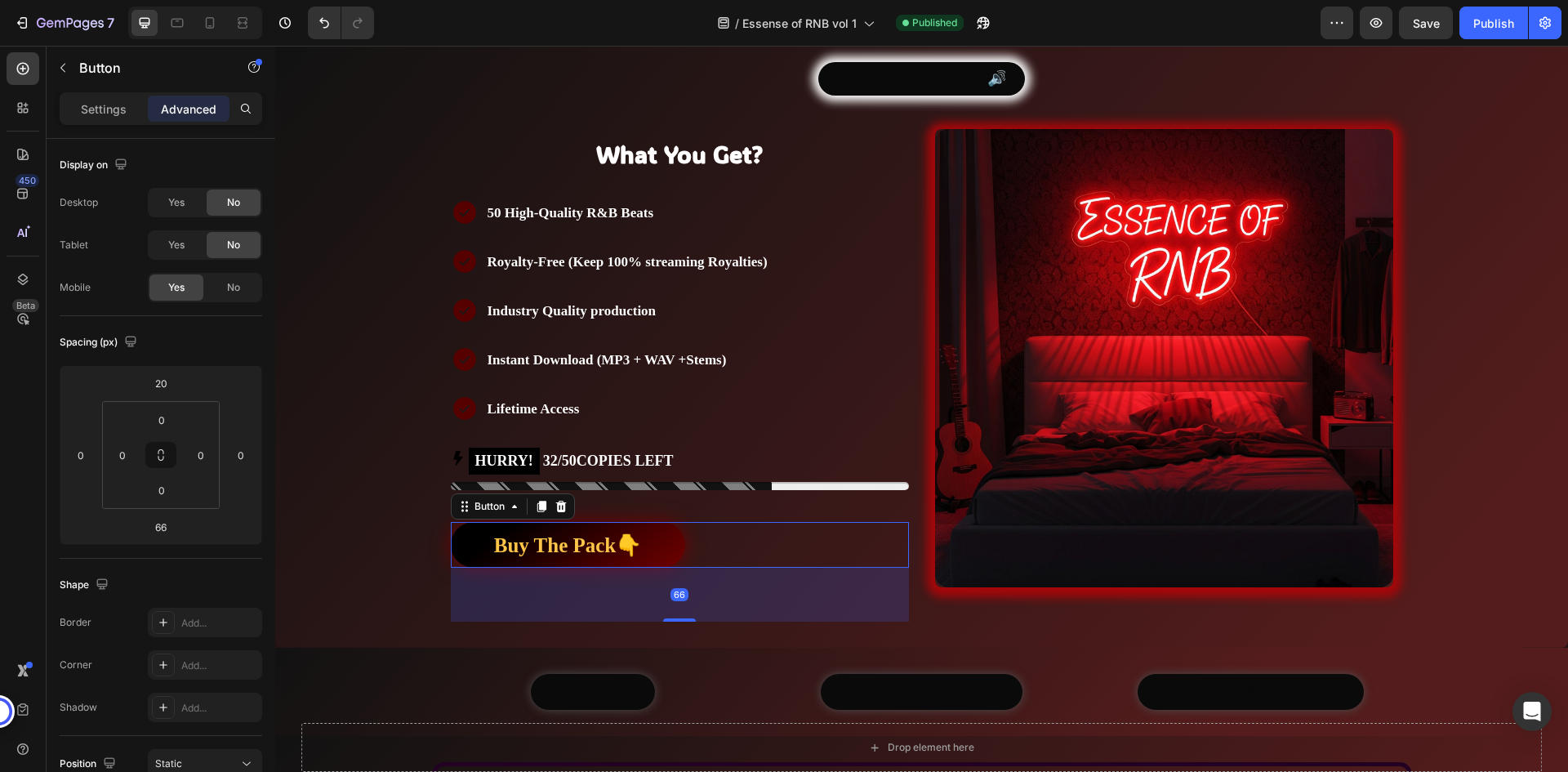
click at [649, 544] on link "Buy The Pack👇" at bounding box center [568, 544] width 234 height 46
click at [565, 544] on strong "Buy The Pack👇" at bounding box center [568, 545] width 147 height 22
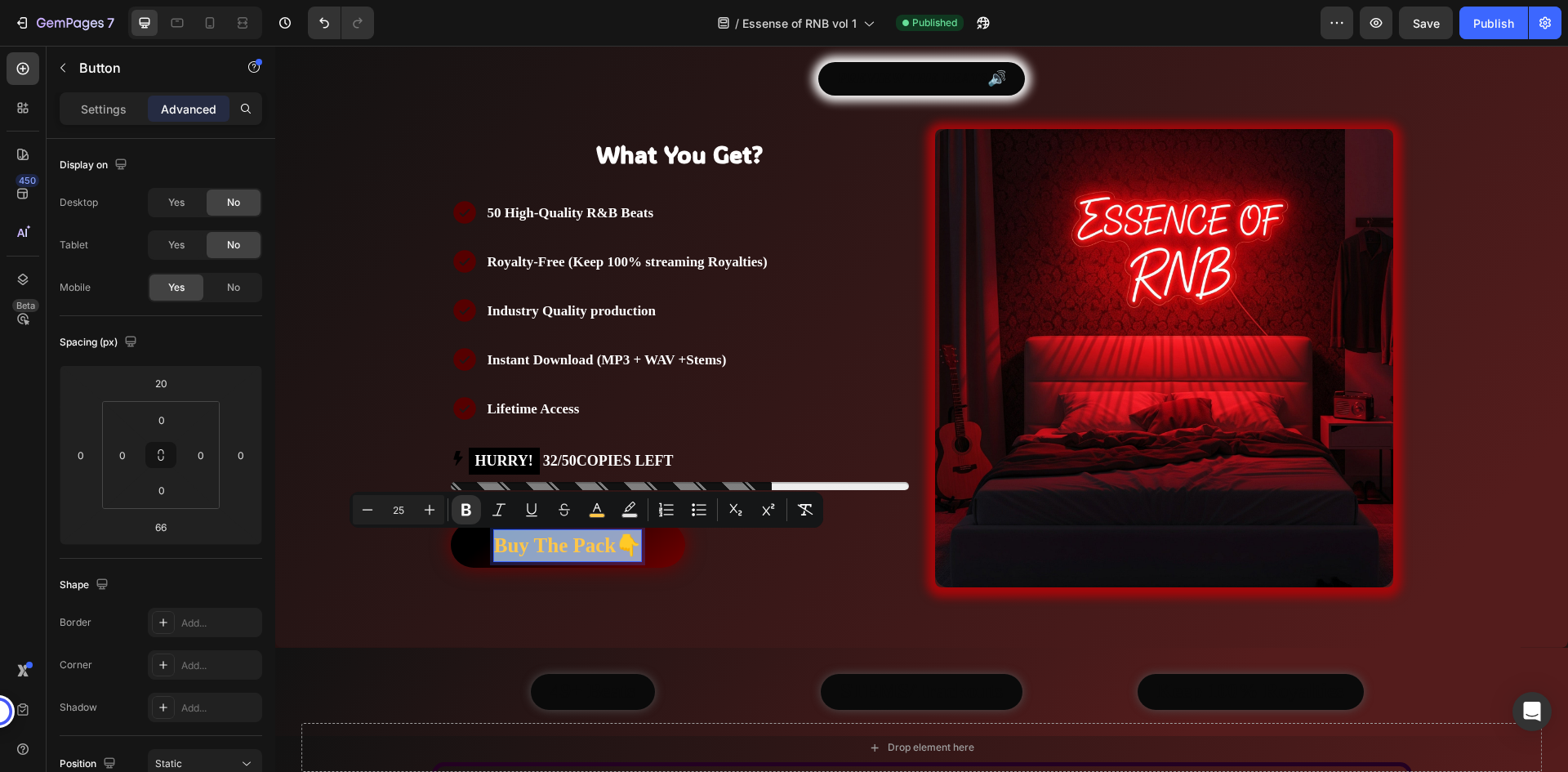
click at [565, 544] on strong "Buy The Pack👇" at bounding box center [568, 545] width 147 height 22
click at [681, 542] on div "Buy The Pack👇 Button 66" at bounding box center [679, 544] width 458 height 46
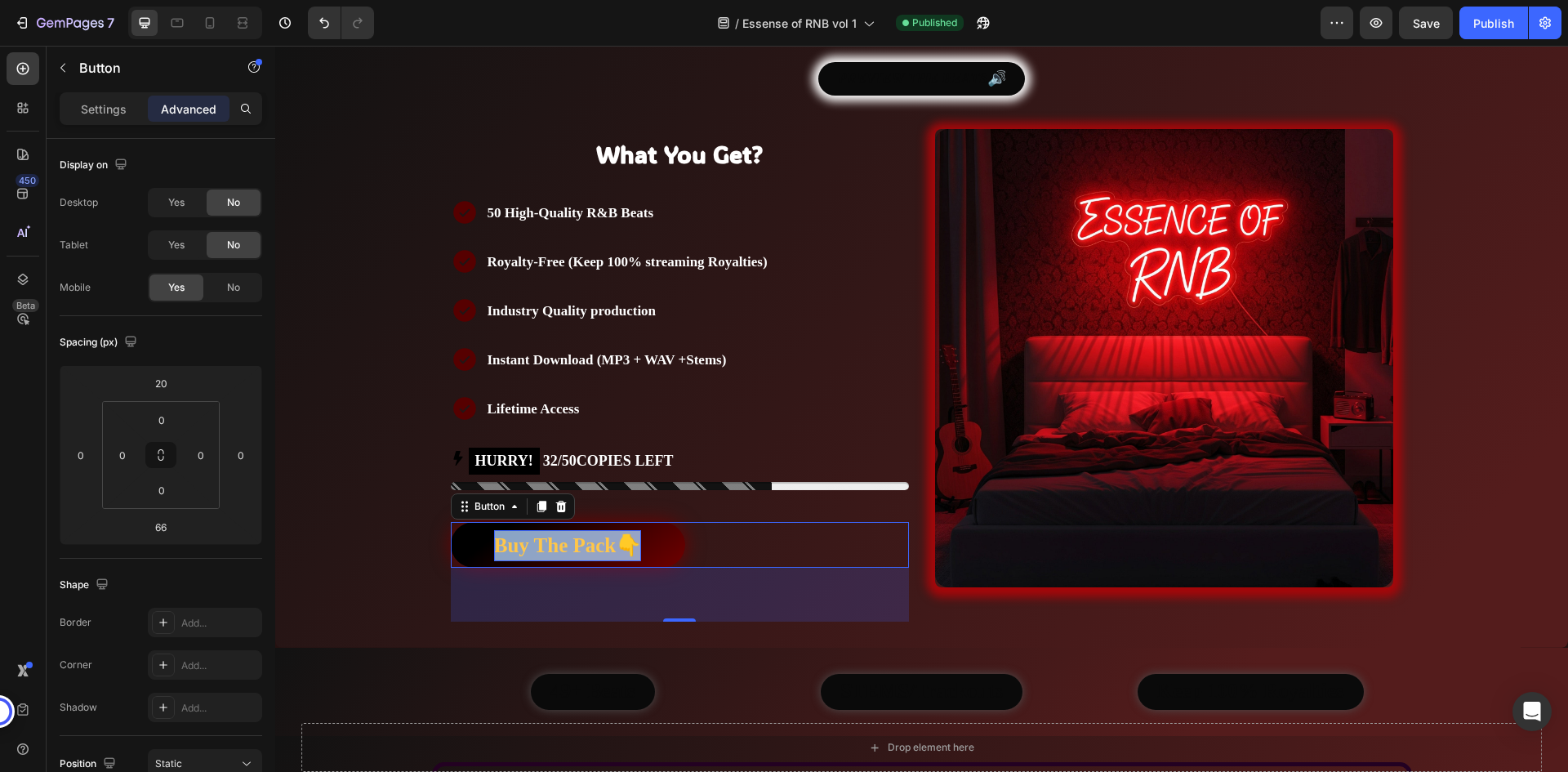
click at [668, 542] on link "Buy The Pack👇" at bounding box center [568, 544] width 234 height 46
click at [115, 108] on p "Settings" at bounding box center [104, 109] width 46 height 18
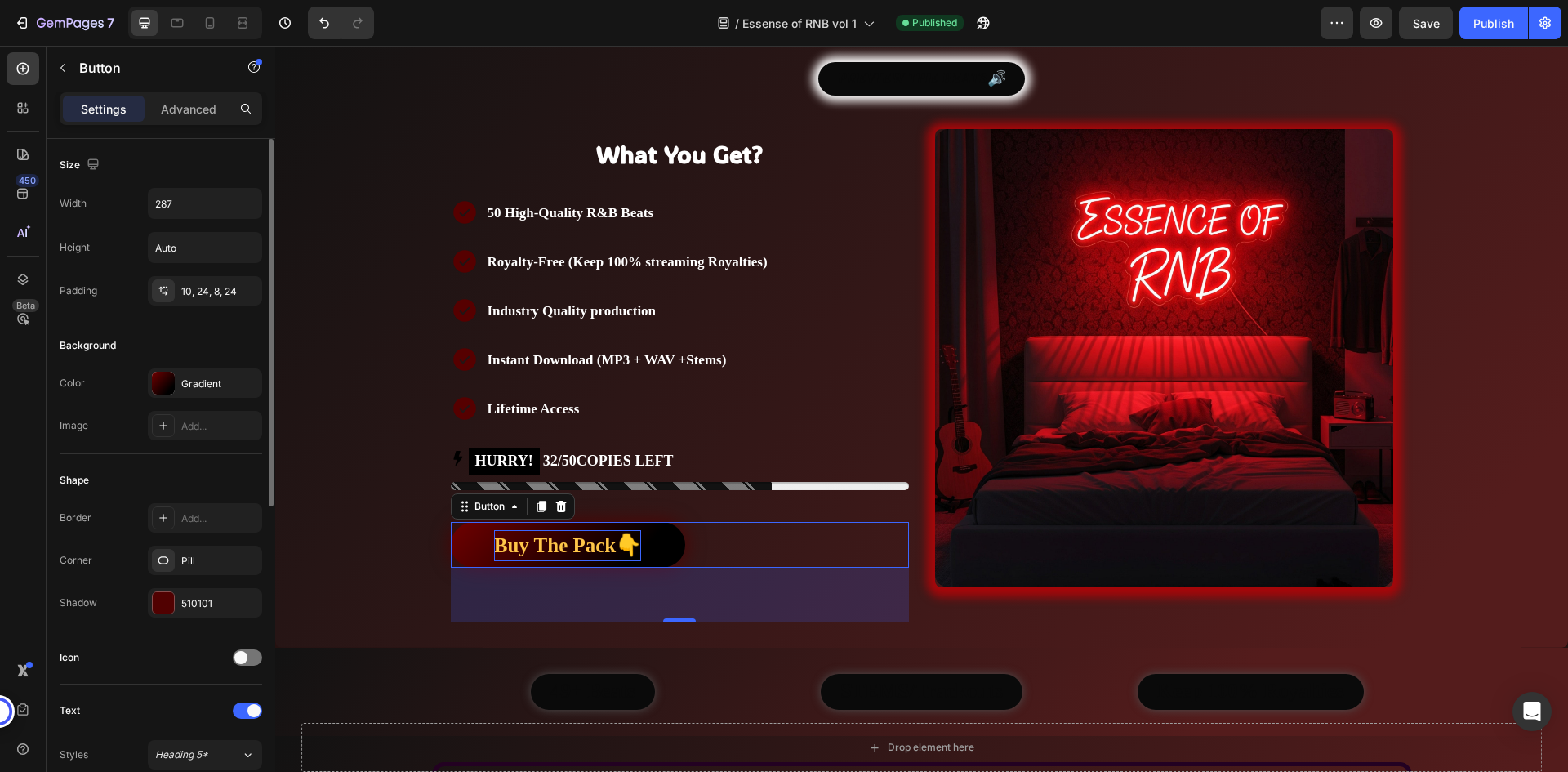
click at [206, 334] on div "Background" at bounding box center [161, 345] width 203 height 26
click at [695, 536] on div "Buy The Pack👇 Button 66" at bounding box center [679, 544] width 458 height 46
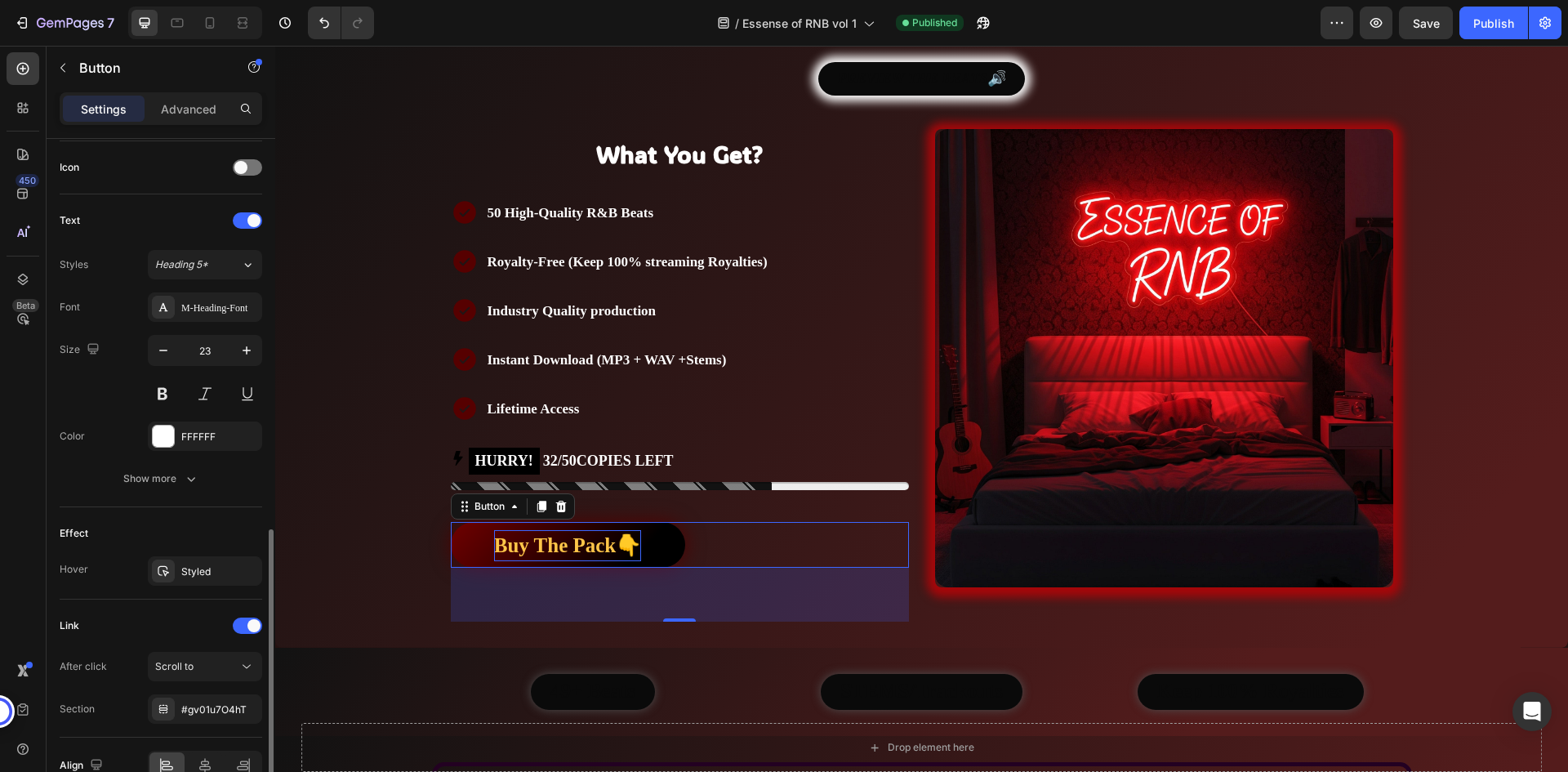
scroll to position [577, 0]
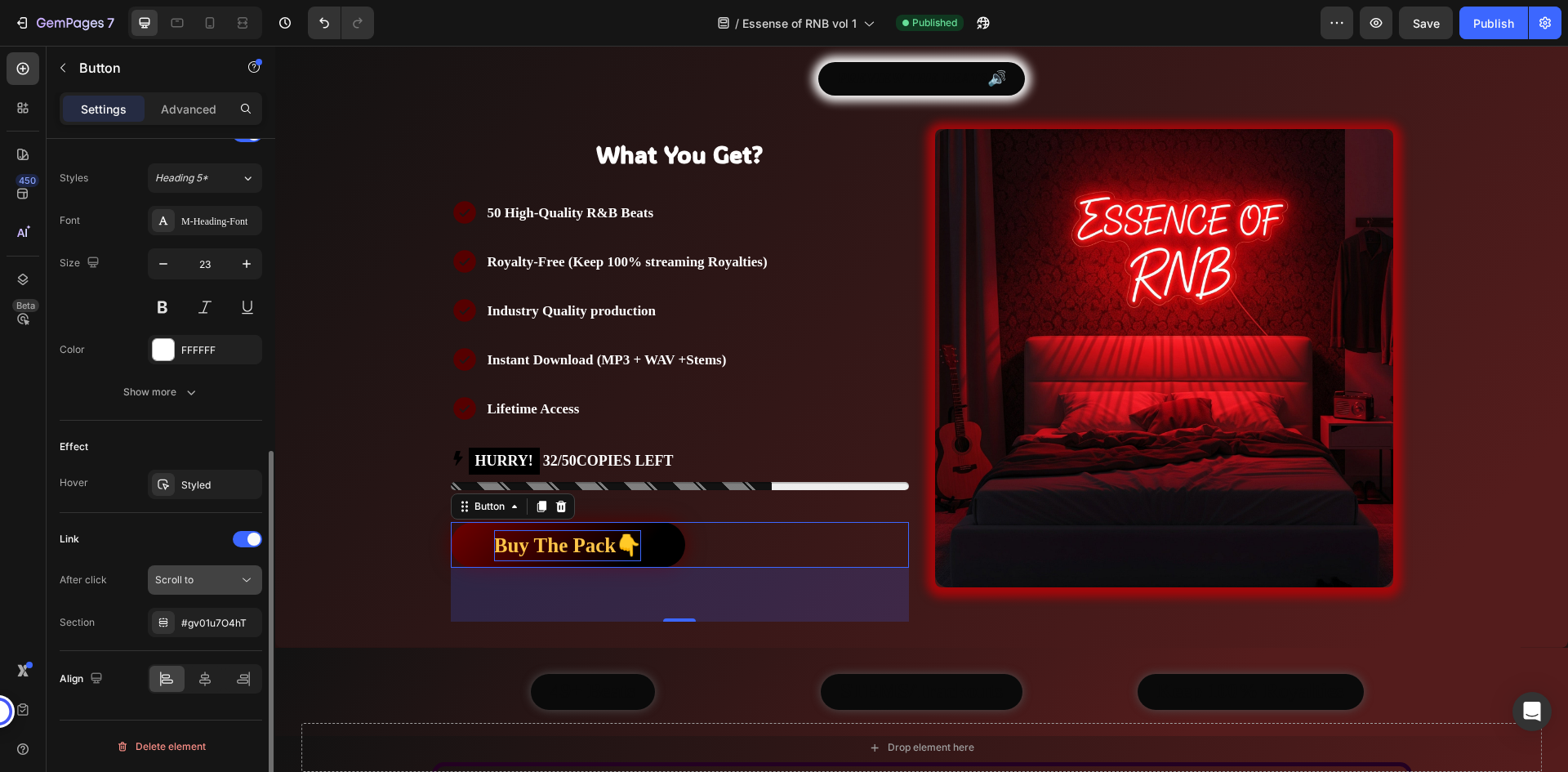
click at [193, 579] on span "Scroll to" at bounding box center [174, 579] width 39 height 12
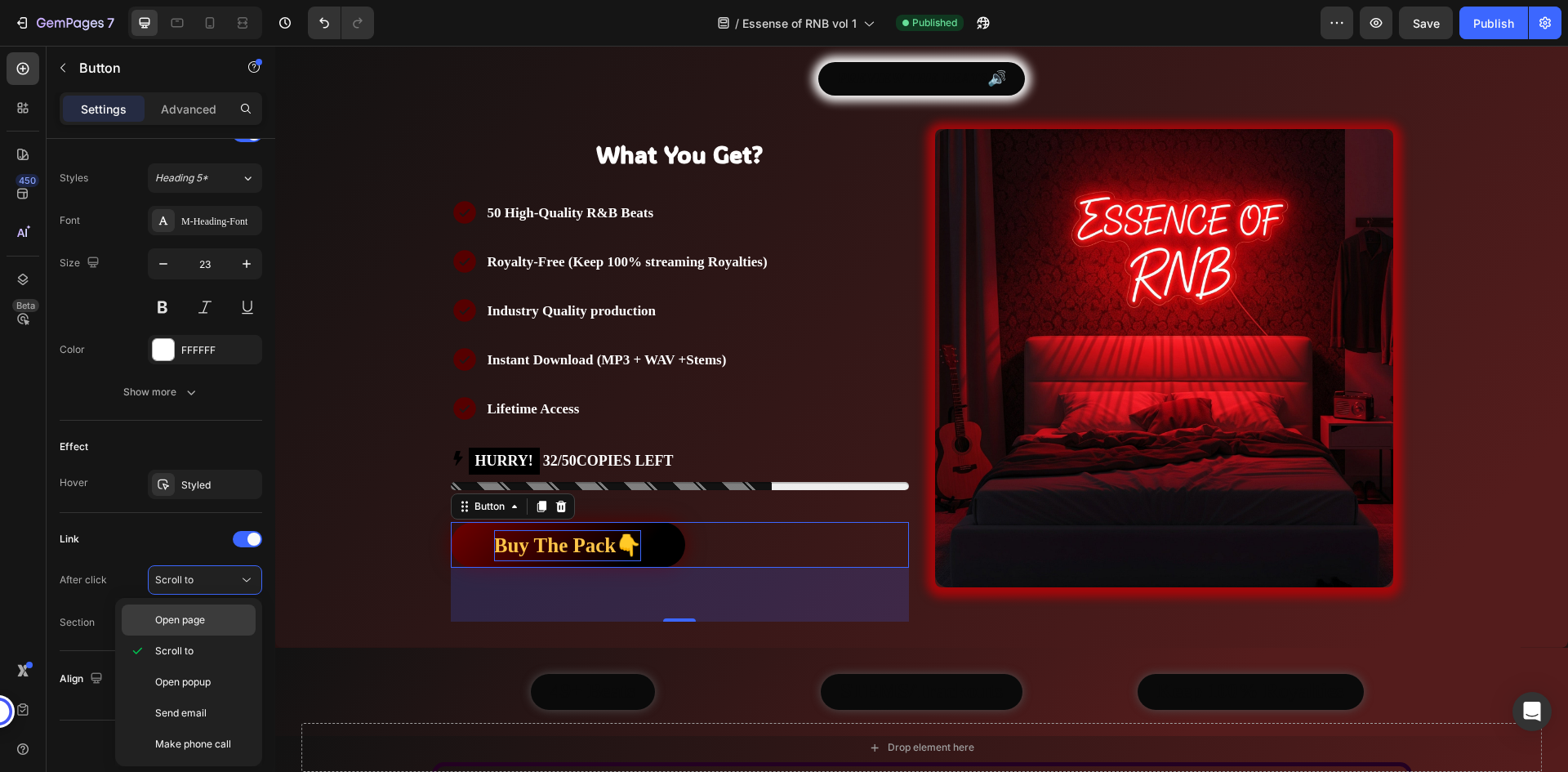
click at [203, 620] on span "Open page" at bounding box center [180, 620] width 50 height 15
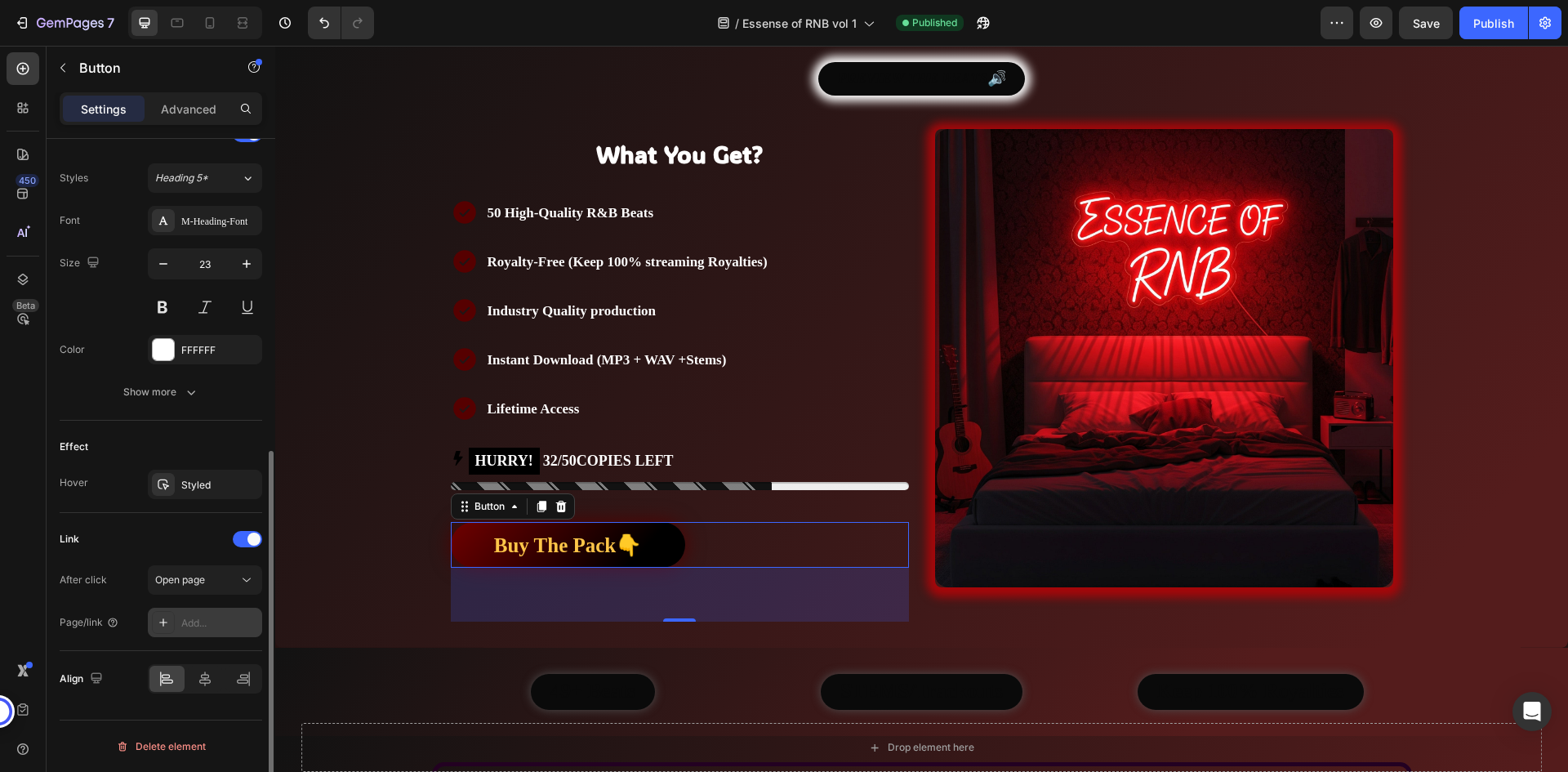
click at [211, 626] on div "Add..." at bounding box center [219, 623] width 76 height 15
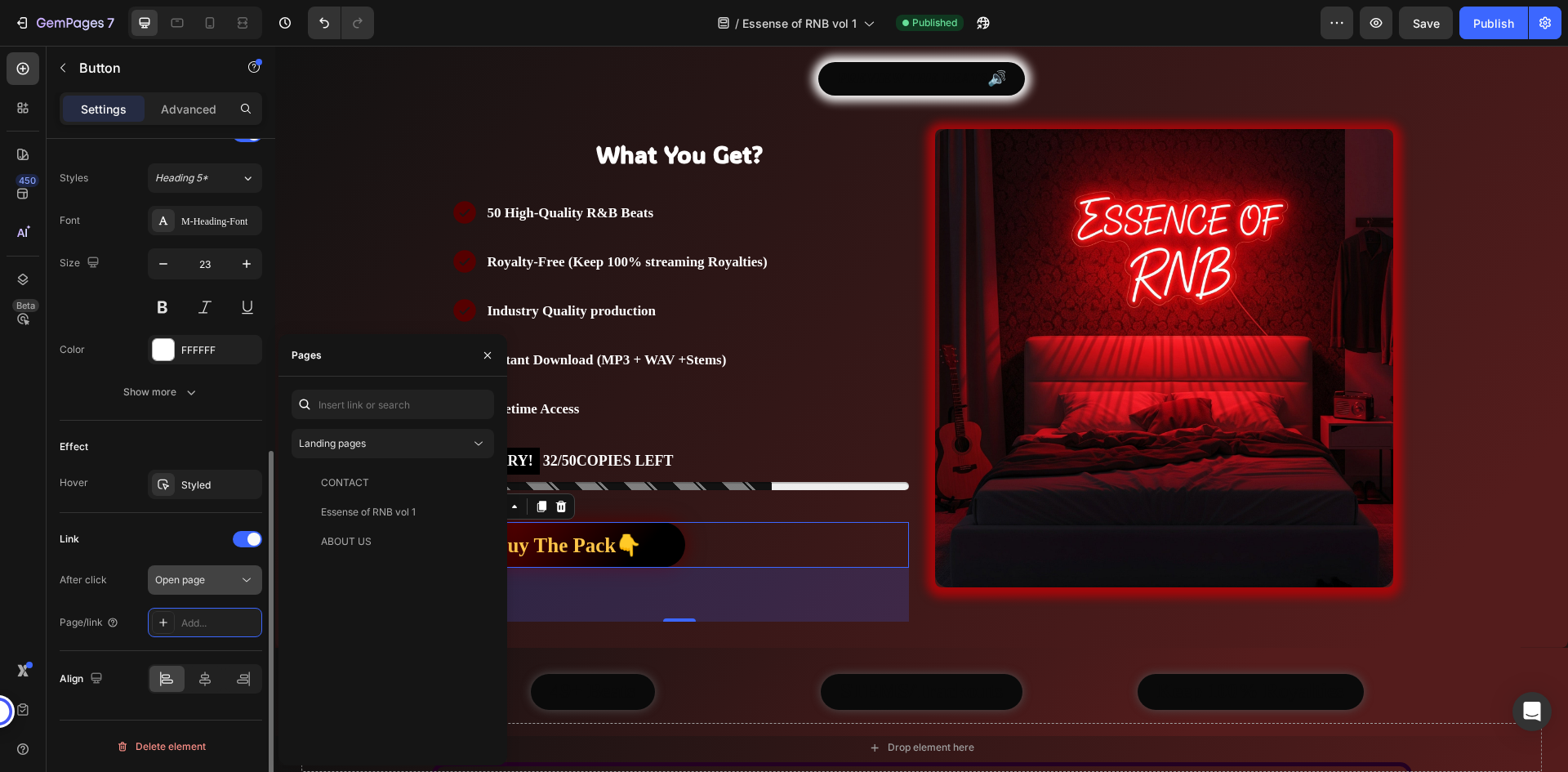
click at [199, 579] on span "Open page" at bounding box center [180, 579] width 50 height 12
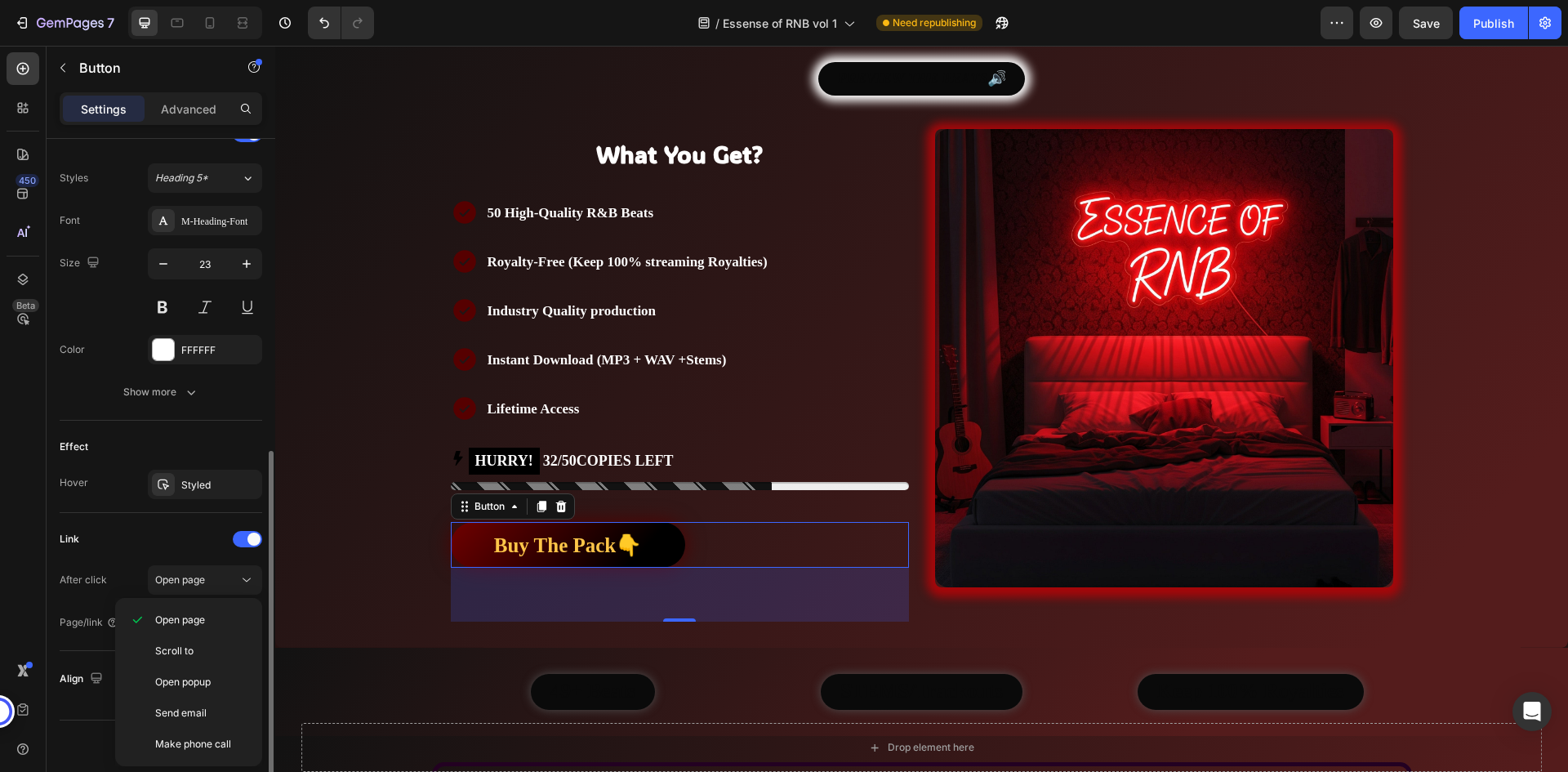
click at [183, 544] on div "Link" at bounding box center [161, 539] width 203 height 26
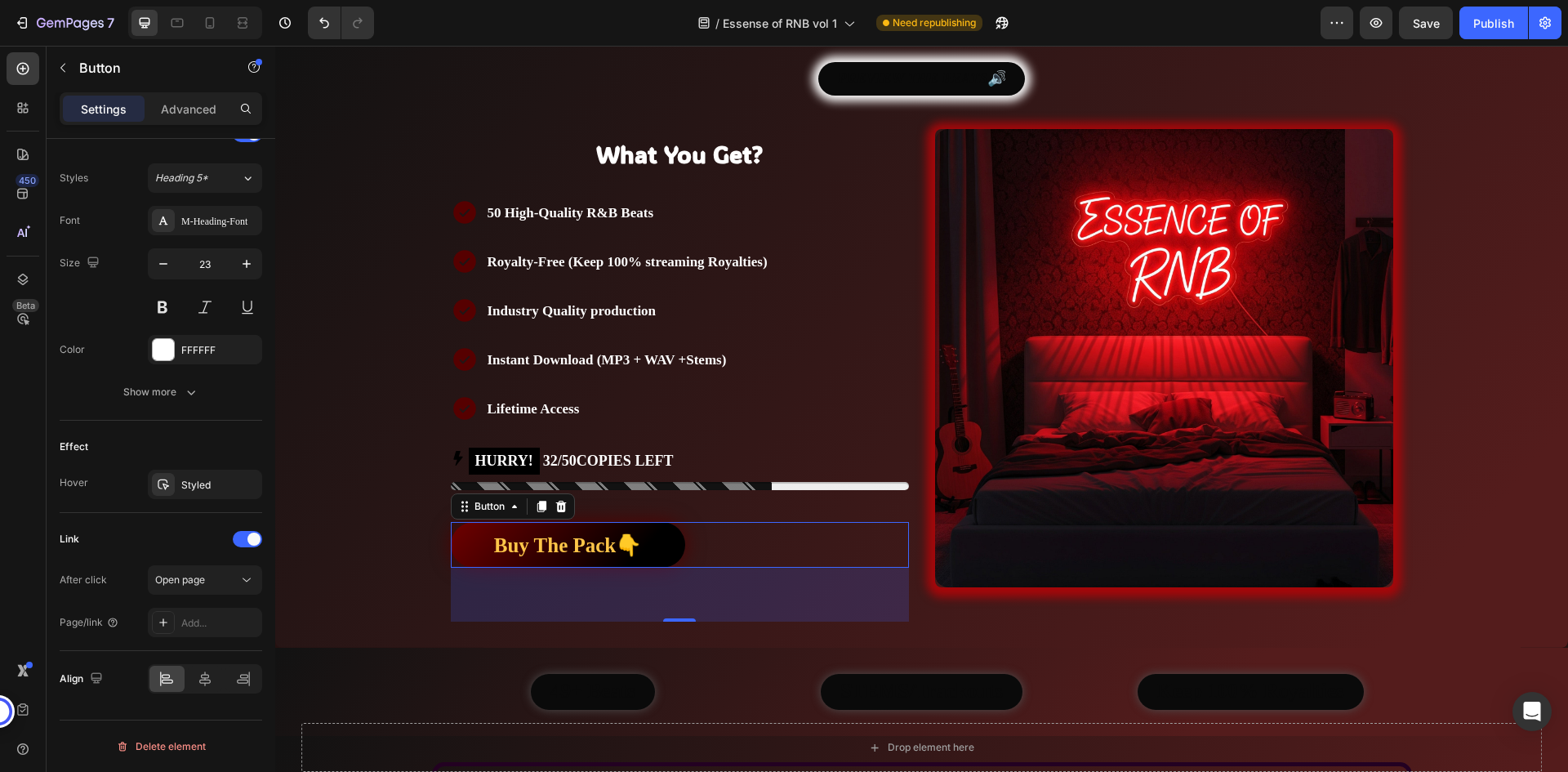
click at [823, 541] on div "Buy The Pack👇 Button 66" at bounding box center [679, 544] width 458 height 46
click at [661, 542] on button "Buy The Pack👇" at bounding box center [568, 544] width 234 height 46
click at [240, 532] on div at bounding box center [248, 539] width 29 height 17
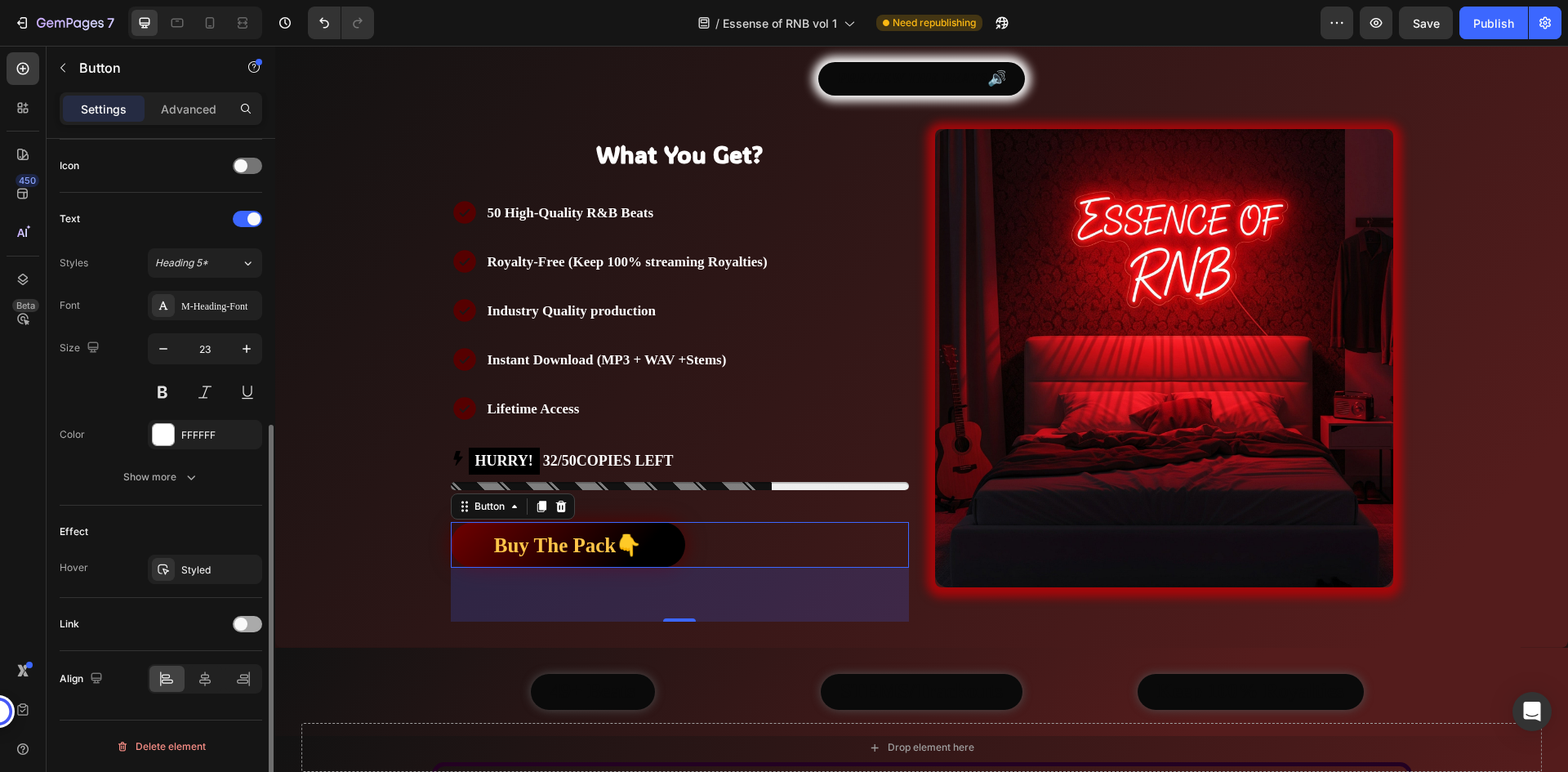
click at [244, 621] on span at bounding box center [240, 624] width 13 height 13
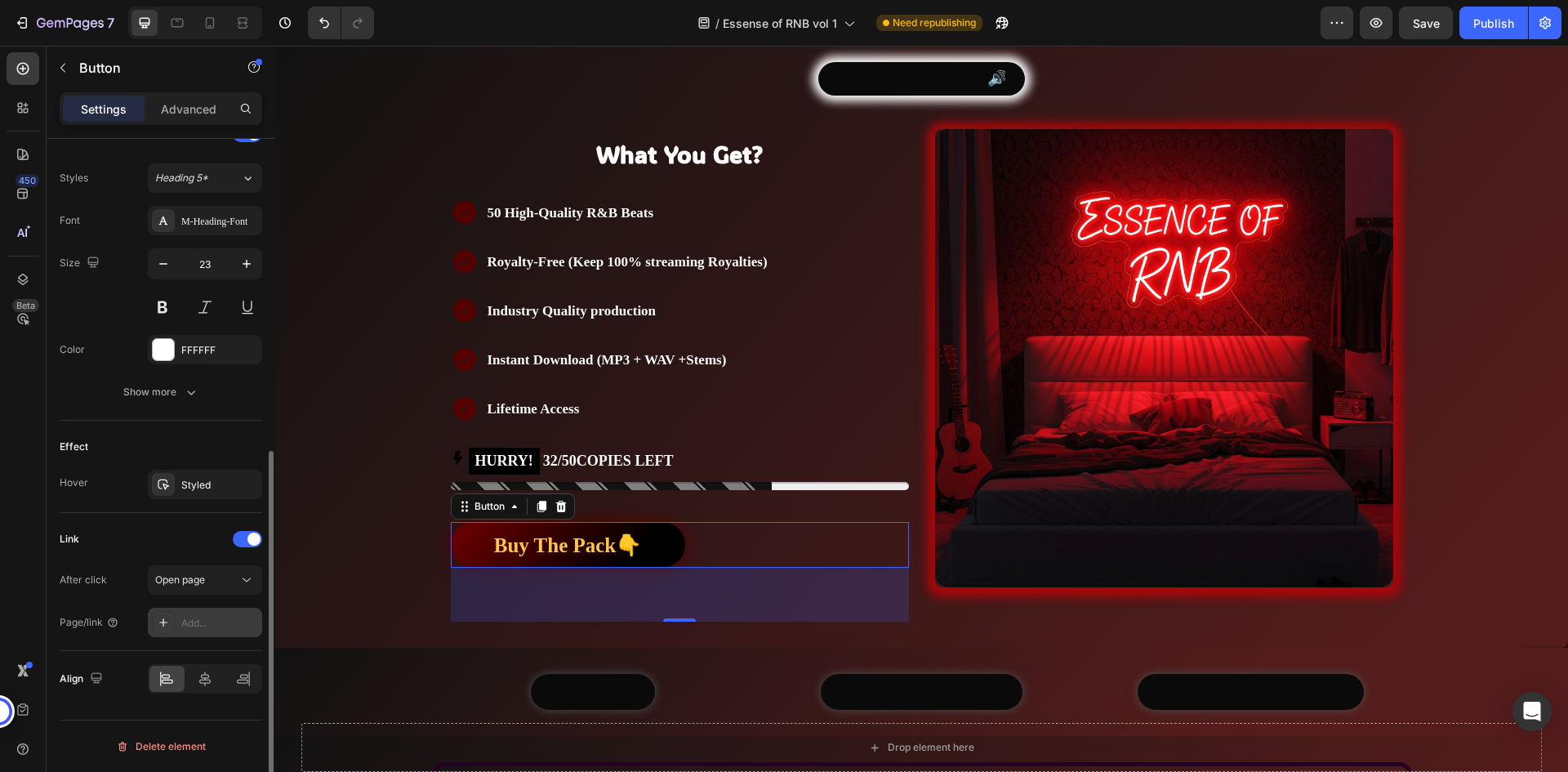
click at [193, 626] on div "Add..." at bounding box center [219, 623] width 76 height 15
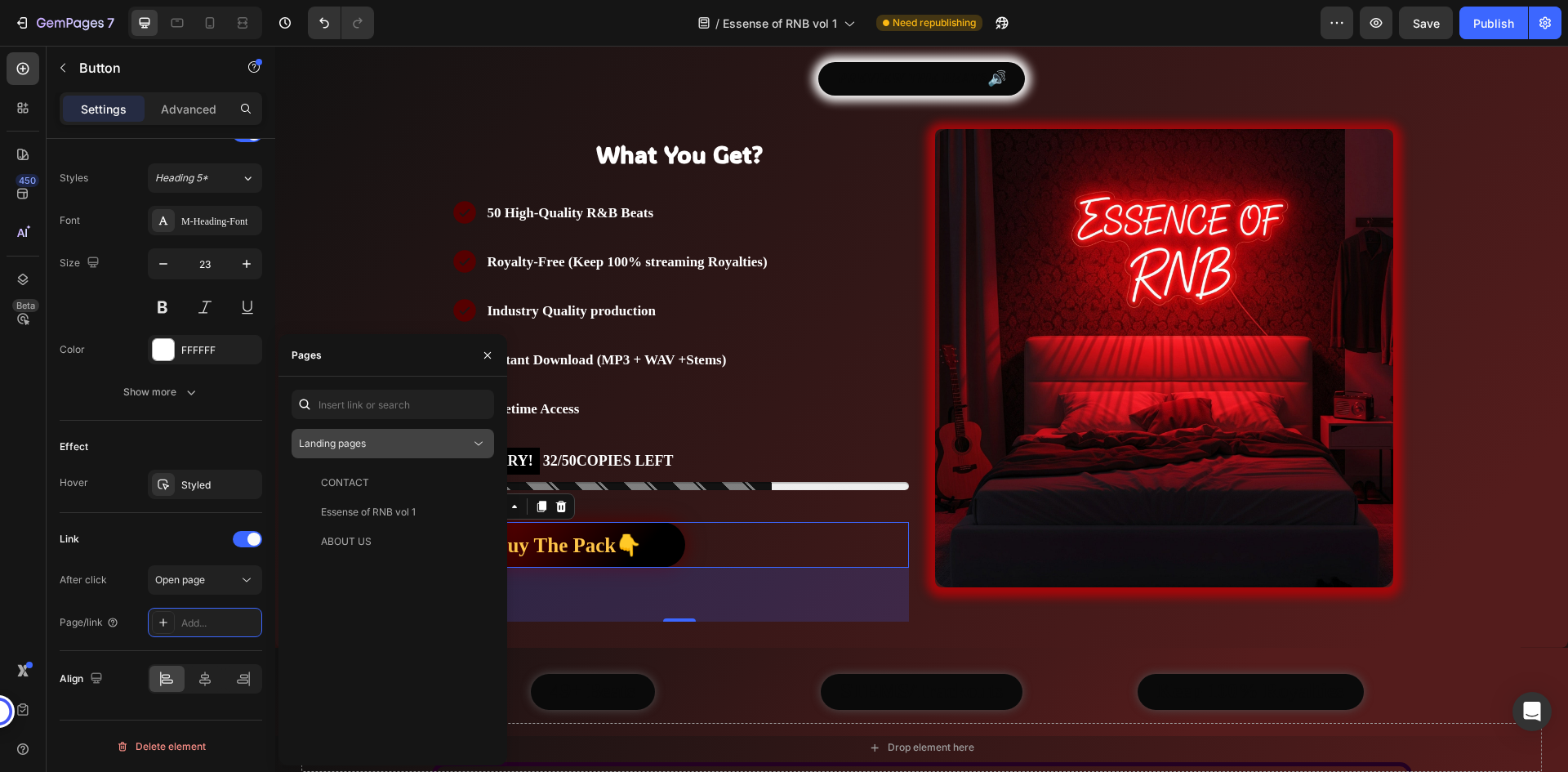
click at [348, 447] on span "Landing pages" at bounding box center [332, 442] width 67 height 12
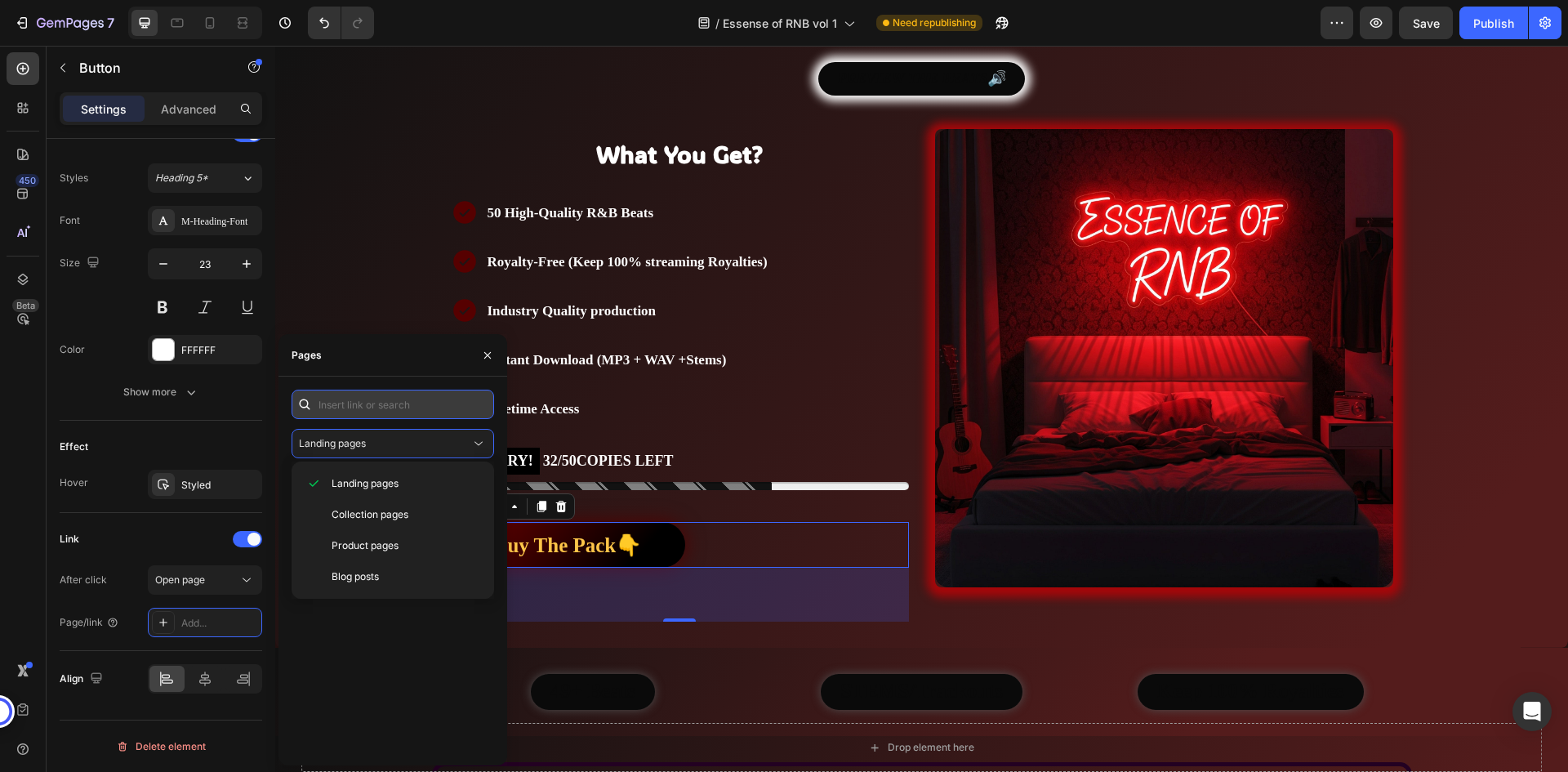
click at [368, 415] on input "text" at bounding box center [392, 404] width 203 height 29
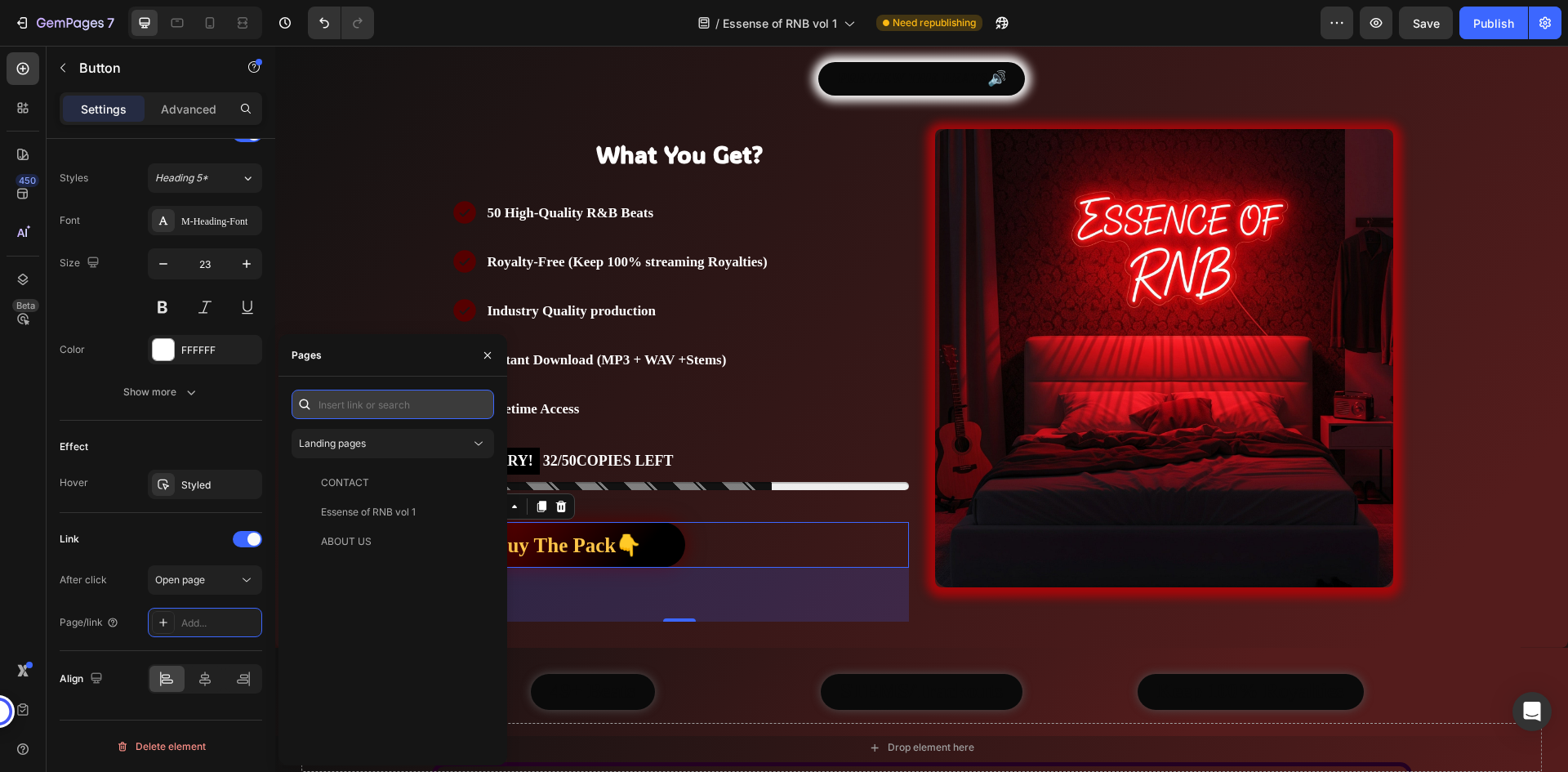
paste input "[URL][DOMAIN_NAME]"
type input "[URL][DOMAIN_NAME]"
click at [368, 433] on div "[URL][DOMAIN_NAME] View" at bounding box center [389, 443] width 196 height 29
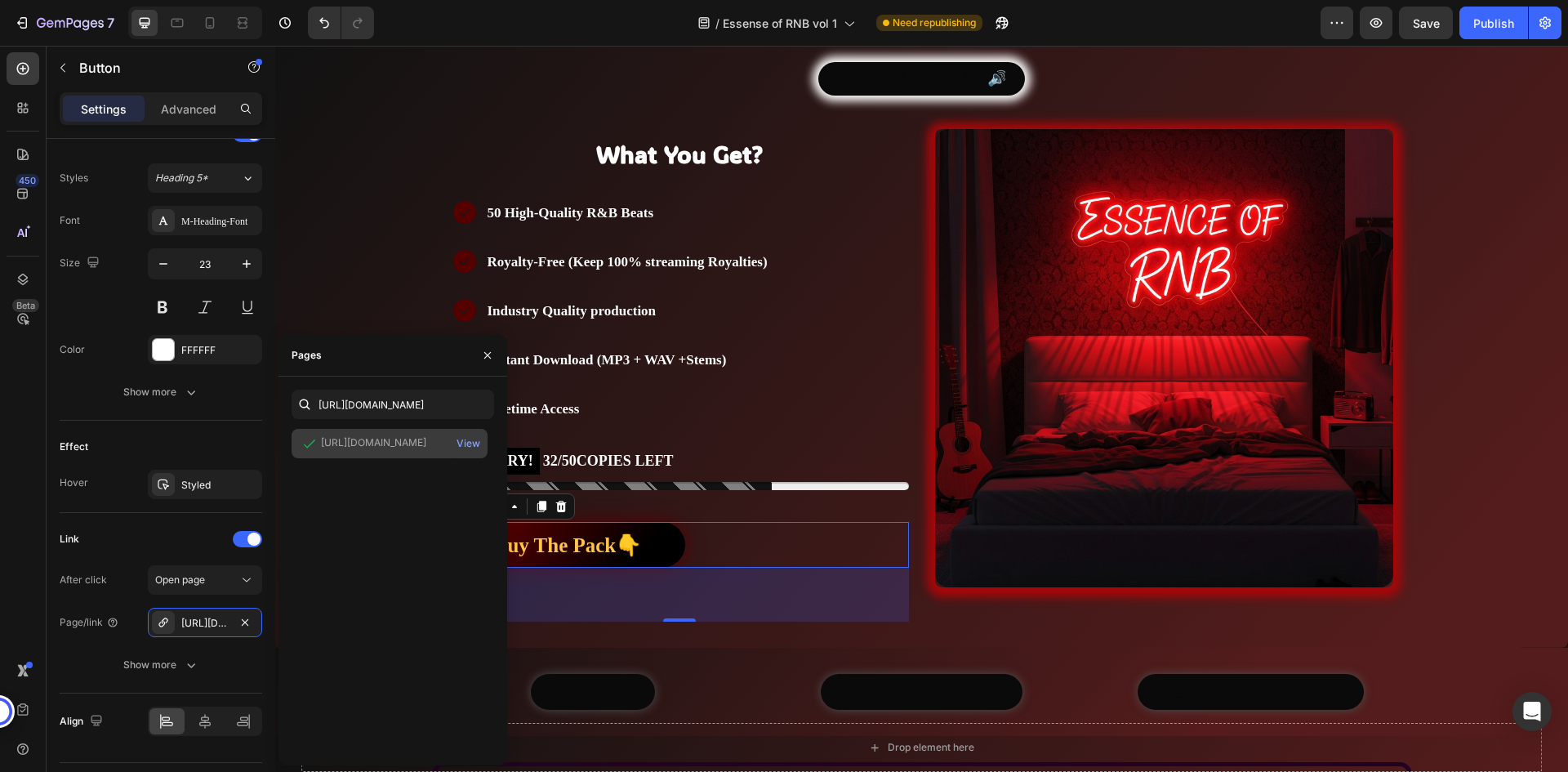
scroll to position [0, 0]
click at [189, 539] on div "Link" at bounding box center [161, 539] width 203 height 26
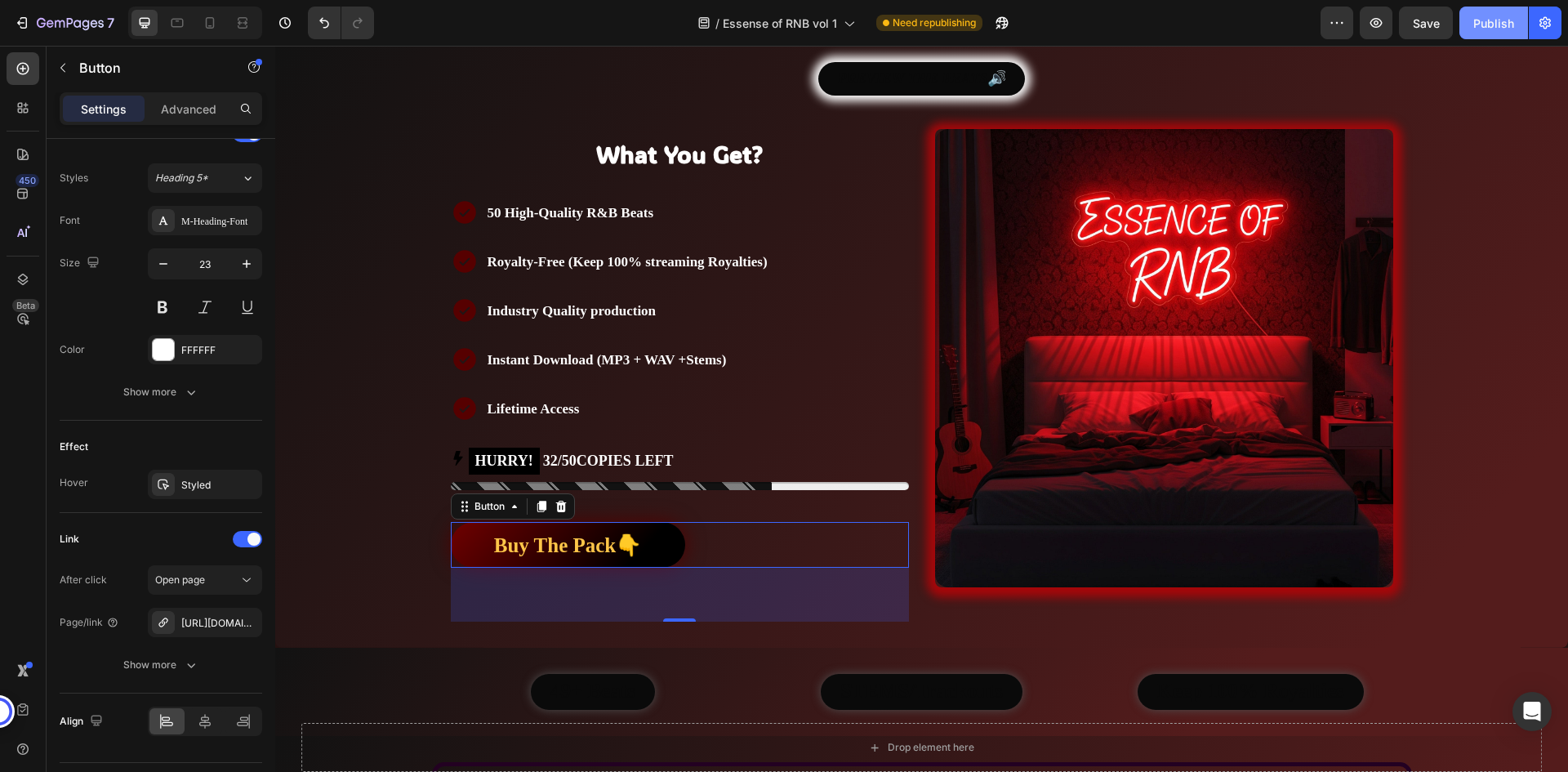
click at [1509, 22] on div "Publish" at bounding box center [1493, 23] width 41 height 18
click at [475, 13] on div "/ Essense of RNB vol 1 Need republishing" at bounding box center [853, 22] width 933 height 32
click at [151, 530] on div "Link" at bounding box center [161, 539] width 203 height 26
click at [161, 532] on div "Link" at bounding box center [161, 539] width 203 height 26
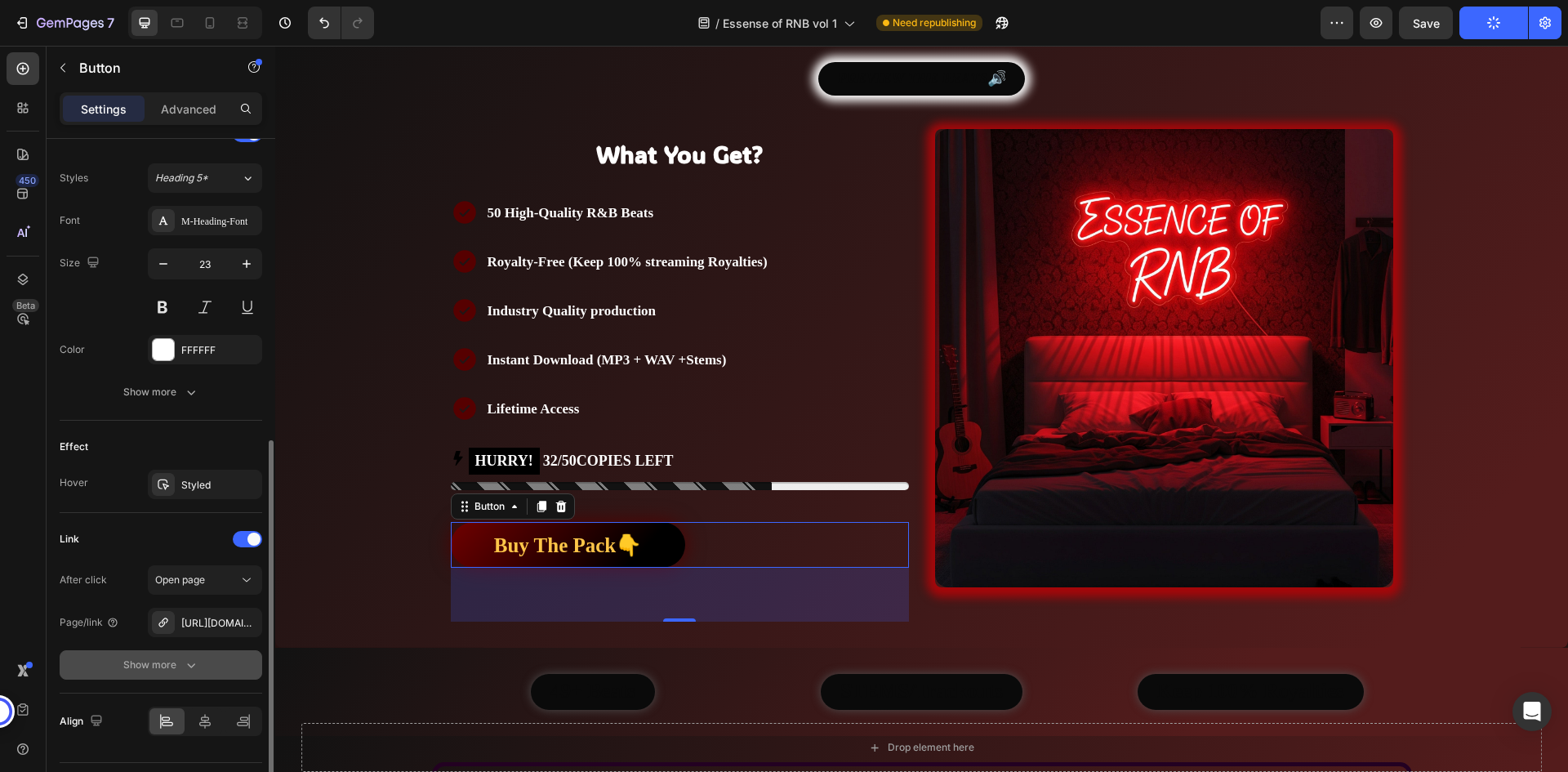
click at [201, 661] on button "Show more" at bounding box center [161, 664] width 203 height 29
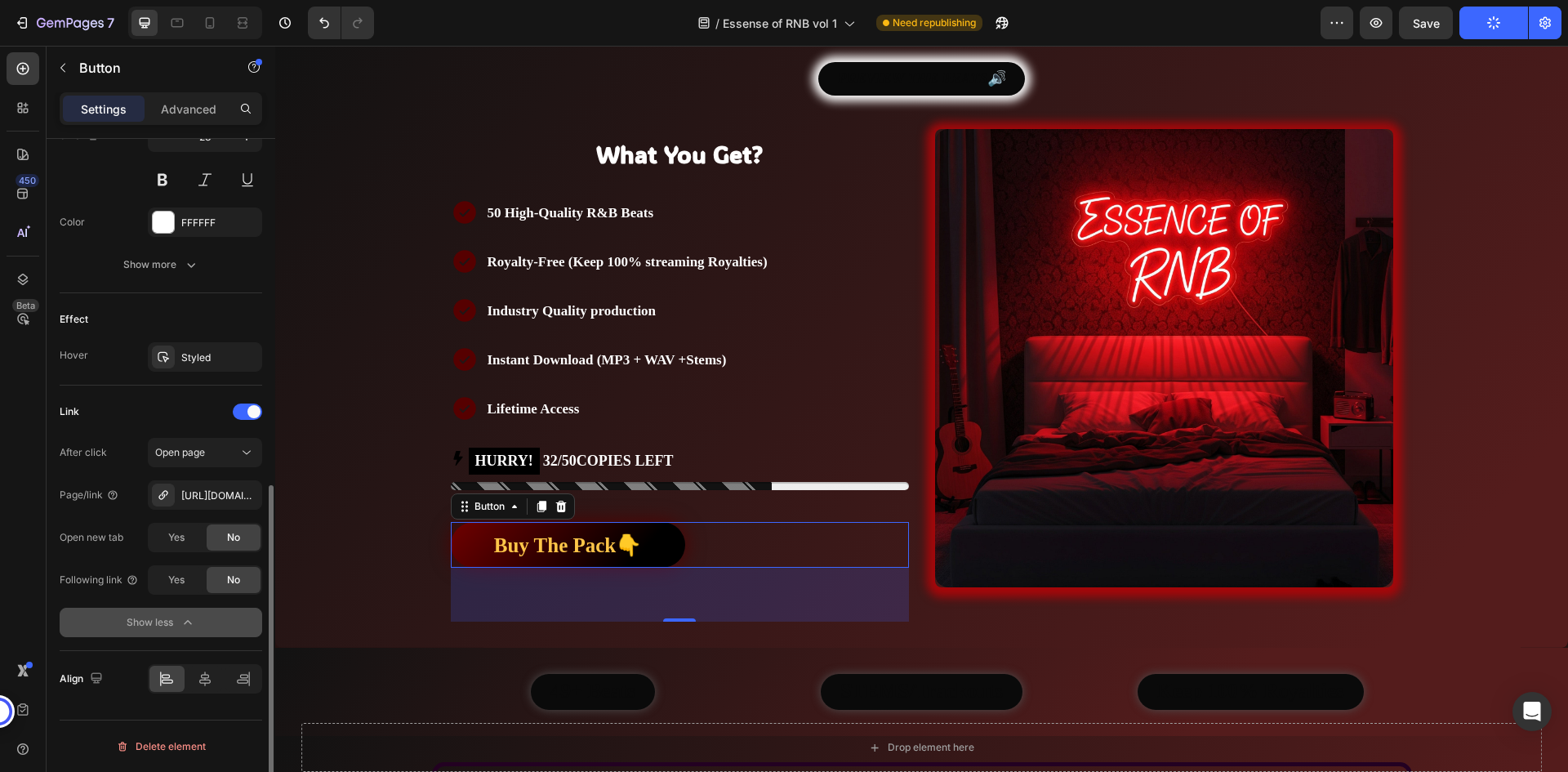
click at [194, 621] on icon "button" at bounding box center [188, 622] width 17 height 17
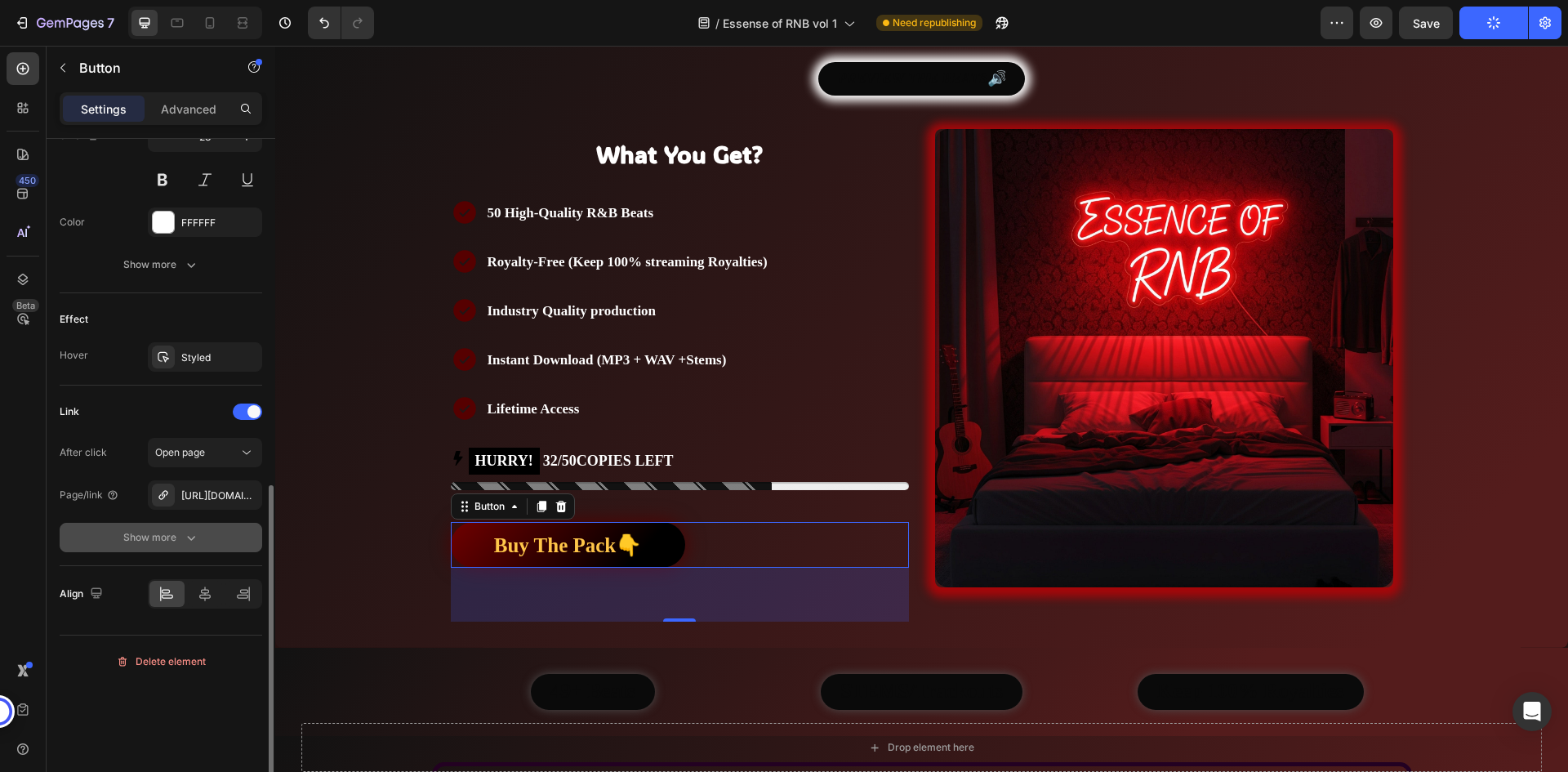
click at [187, 547] on button "Show more" at bounding box center [161, 537] width 203 height 29
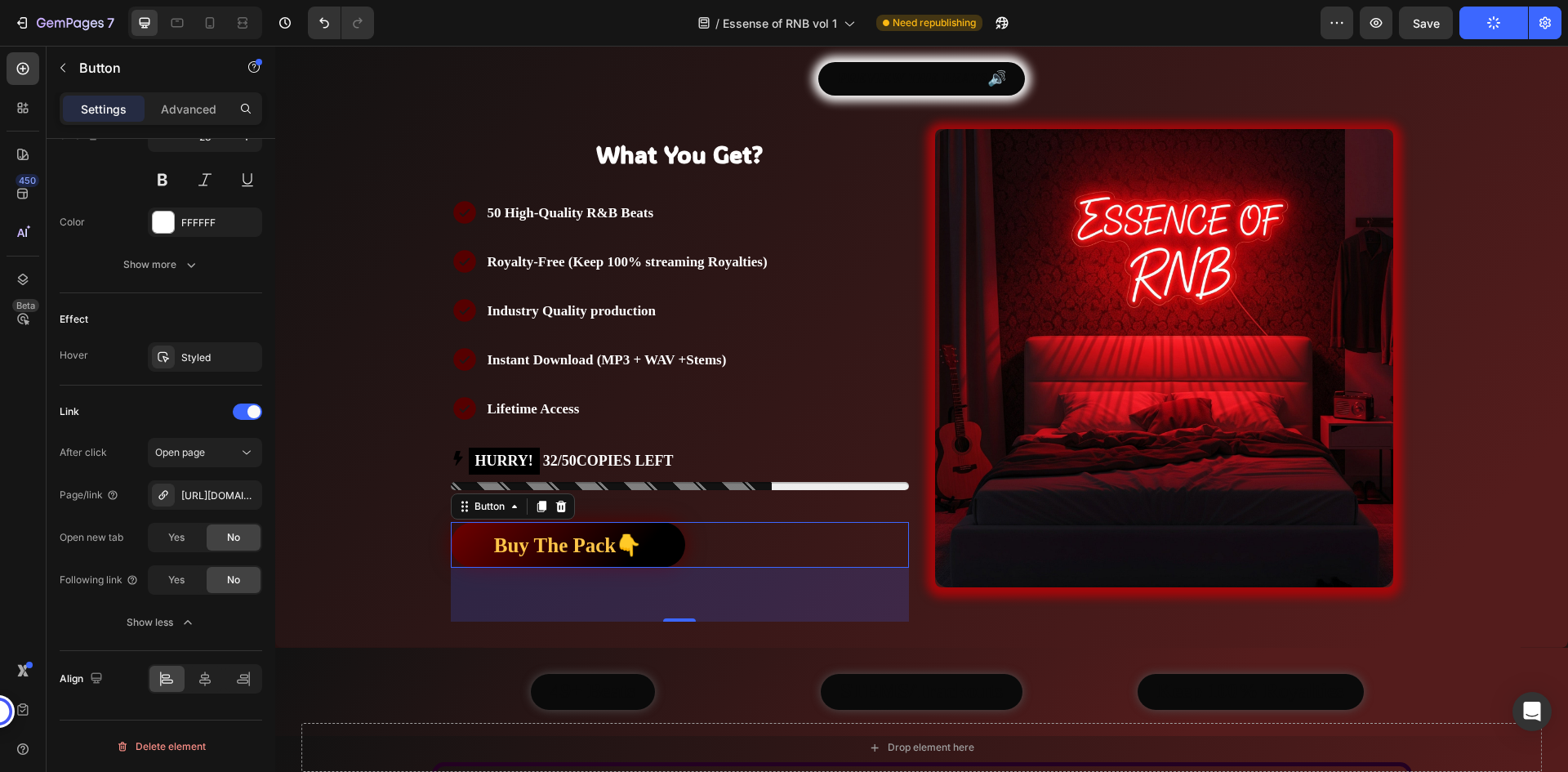
click at [178, 627] on div "Show less" at bounding box center [160, 622] width 69 height 17
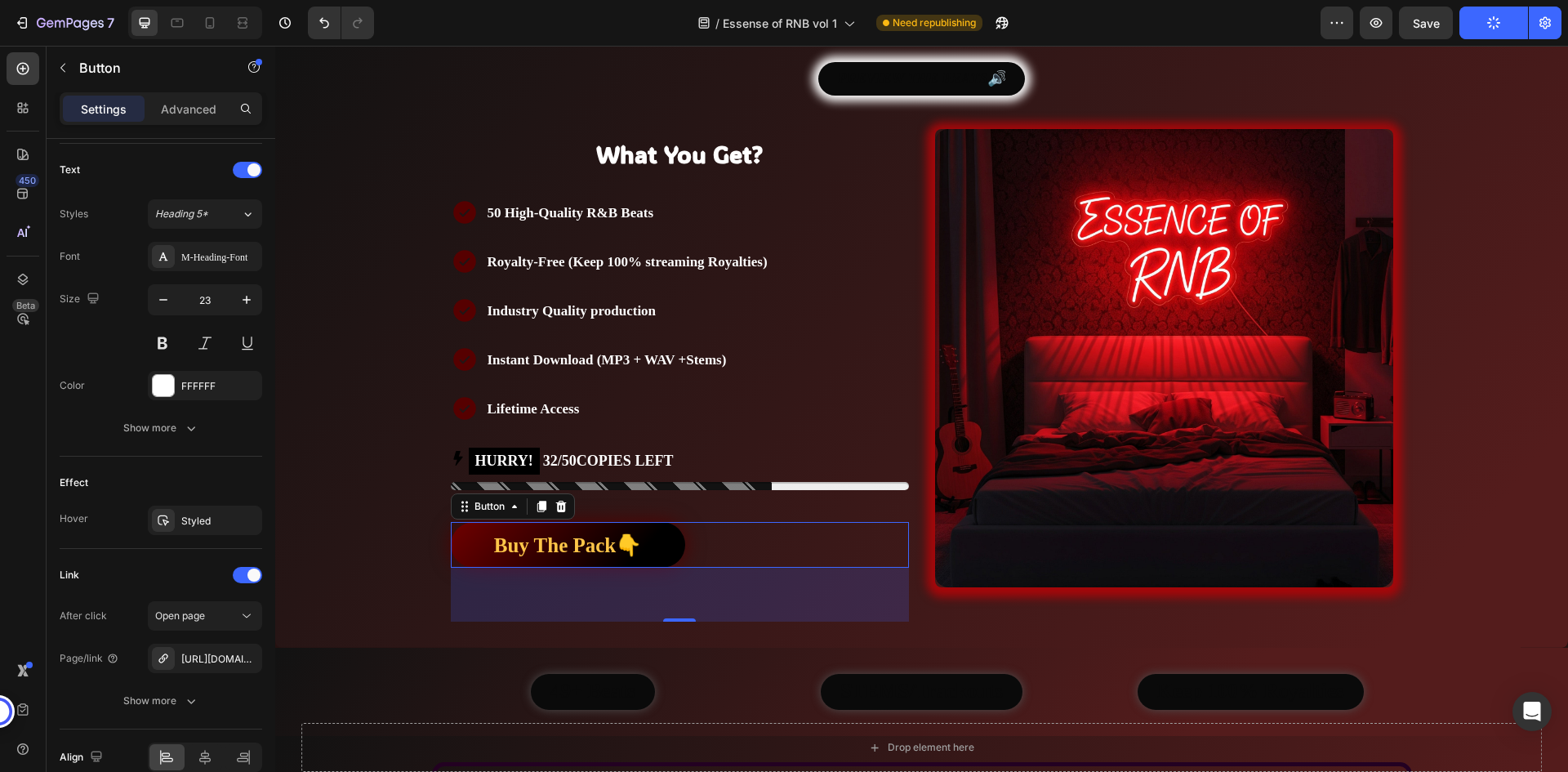
click at [221, 476] on div "Effect" at bounding box center [161, 483] width 203 height 26
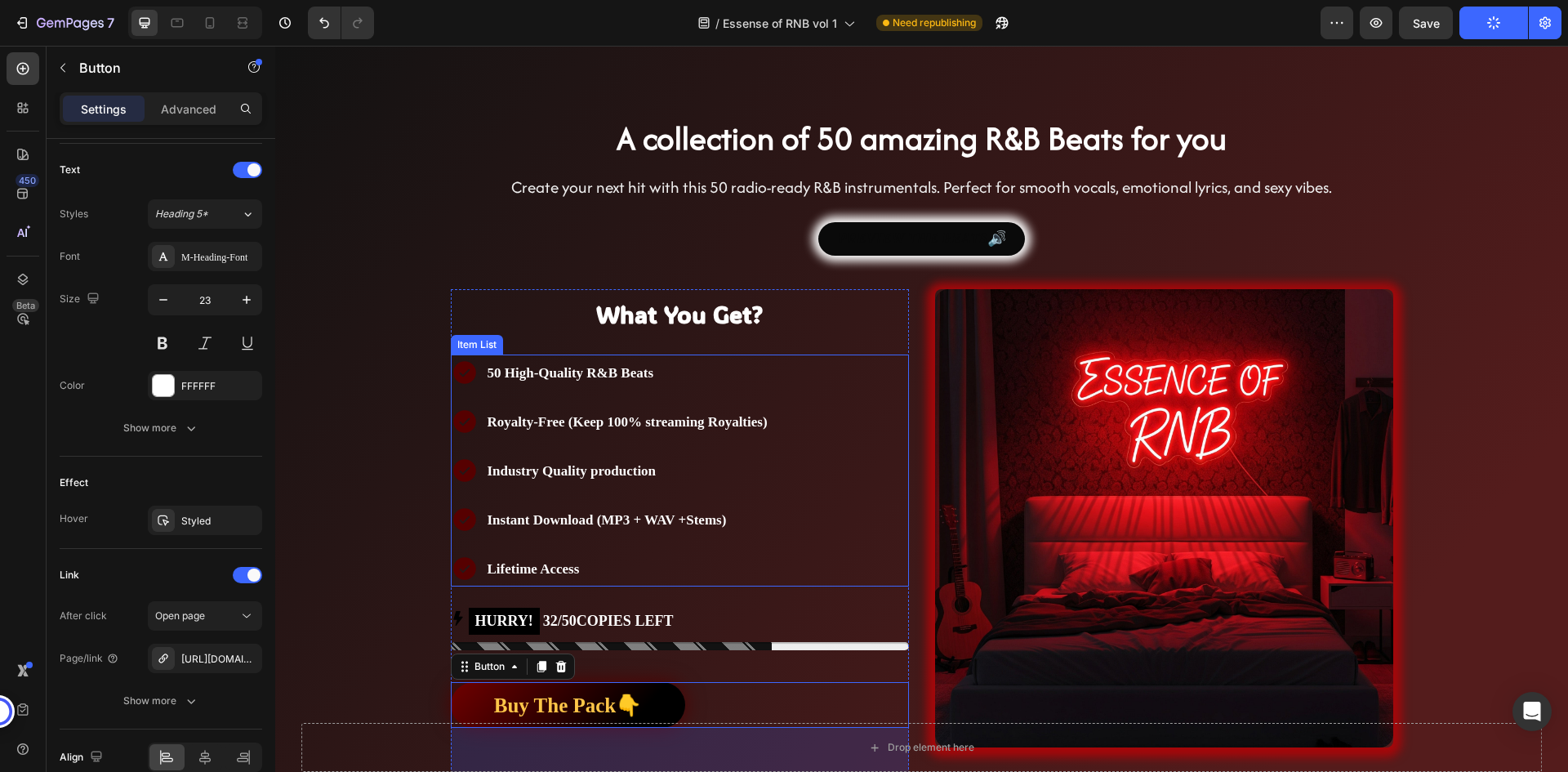
scroll to position [245, 0]
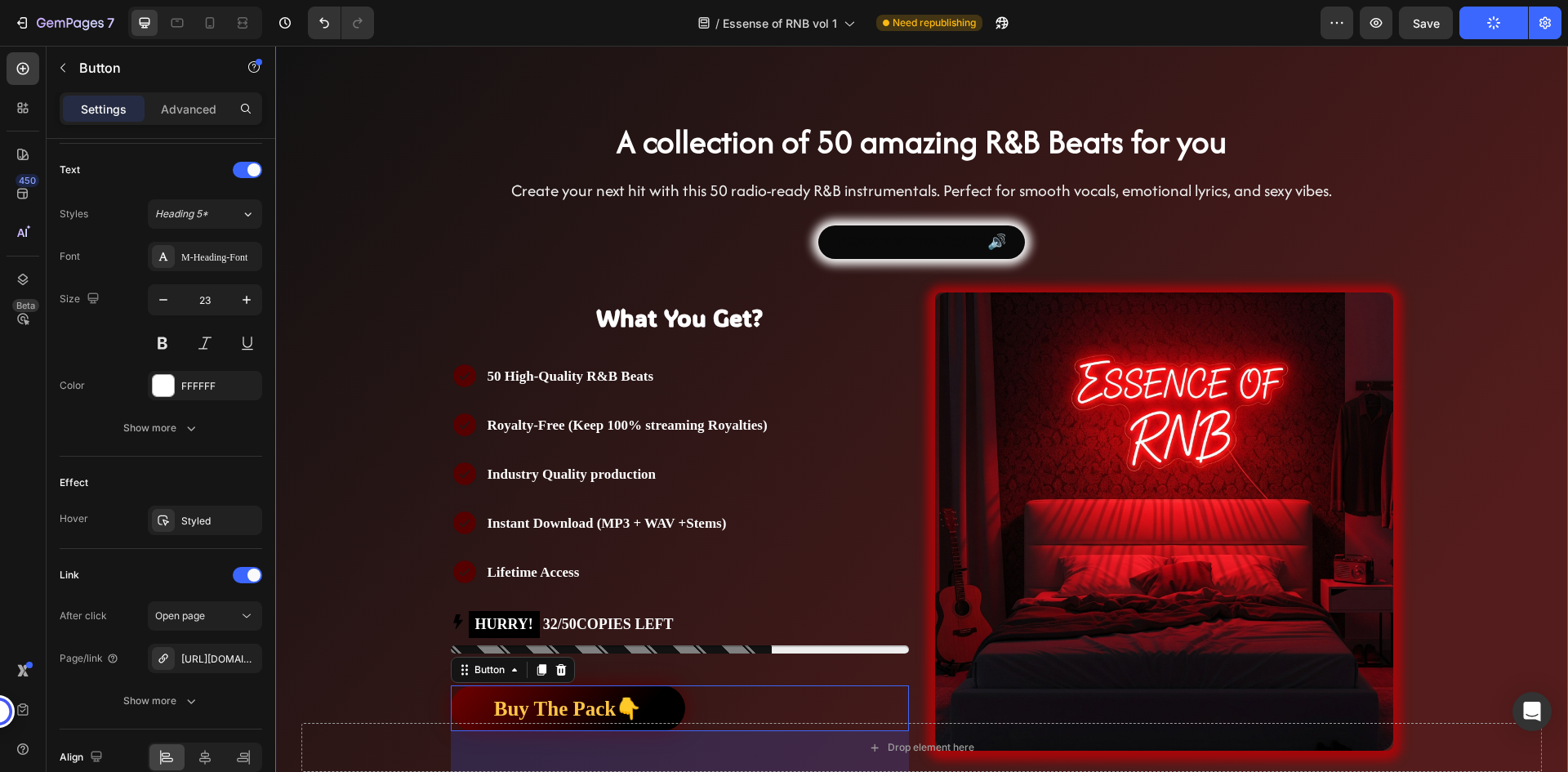
click at [1392, 356] on div "Publish the page to see the content. Custom Code Publish the page to see the co…" at bounding box center [922, 322] width 980 height 924
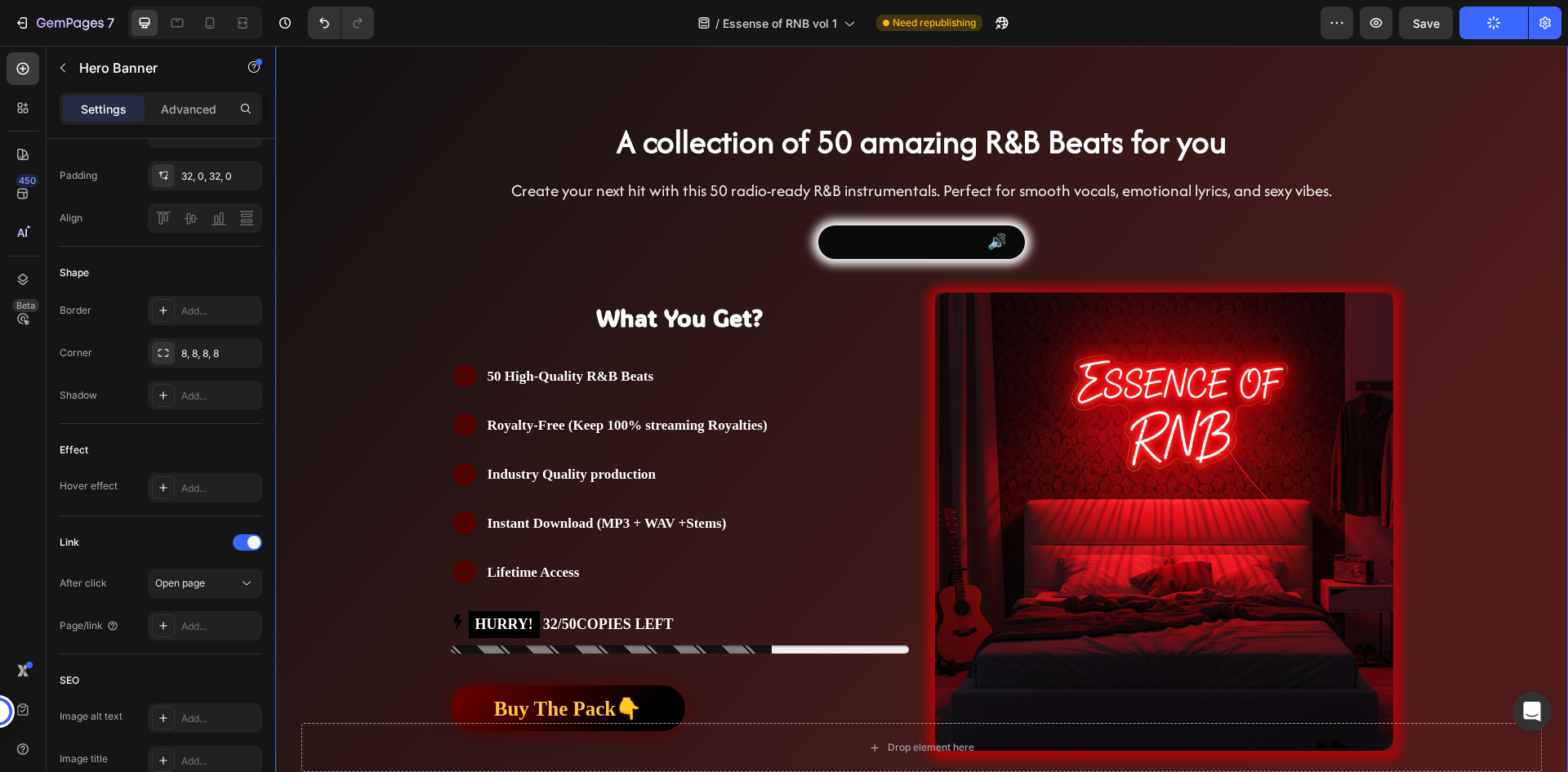
scroll to position [0, 0]
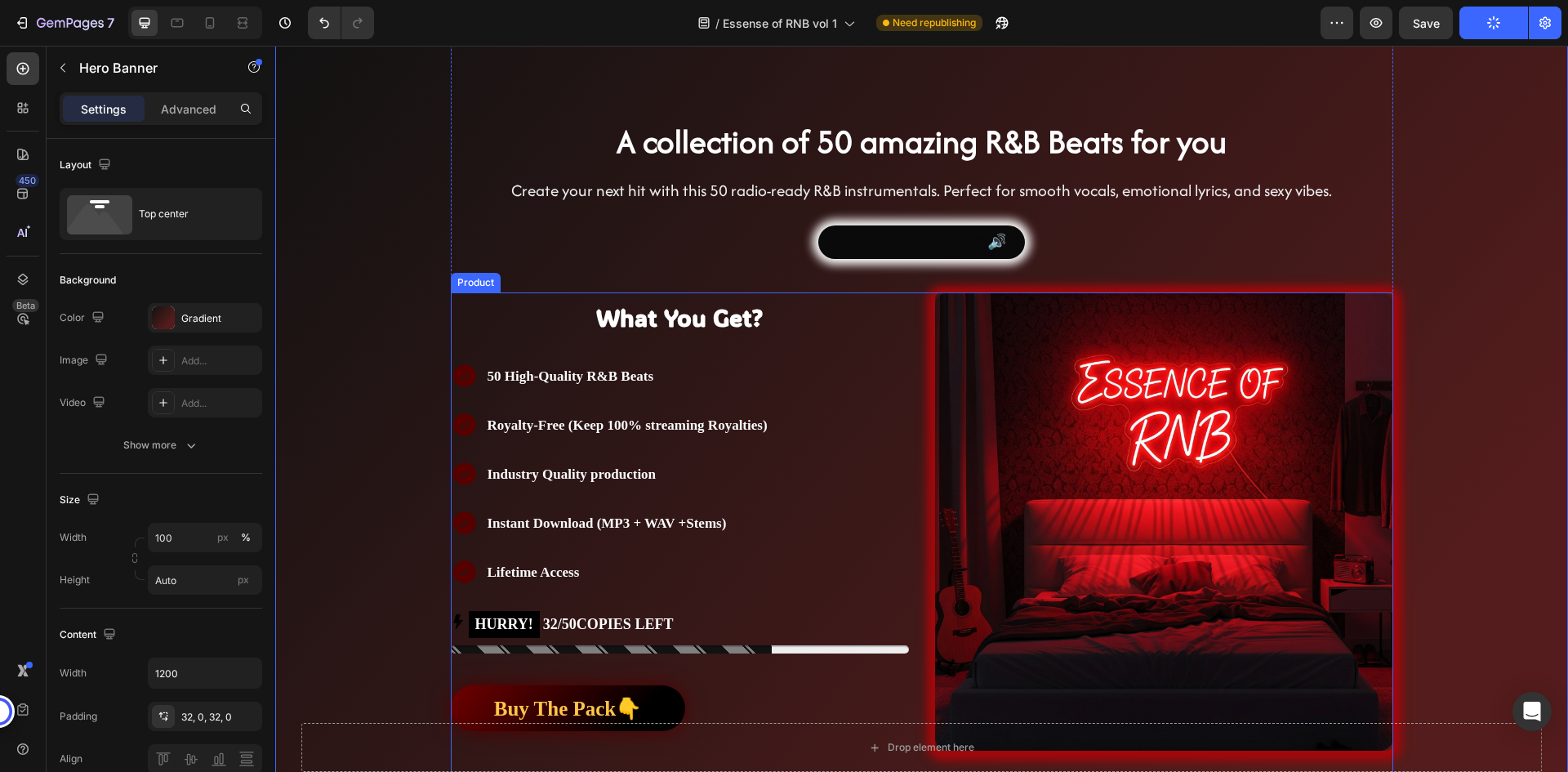
click at [914, 335] on div "What You Get? Heading Text Block 50 High-Quality R&B Beats Royalty-Free (Keep 1…" at bounding box center [921, 538] width 942 height 492
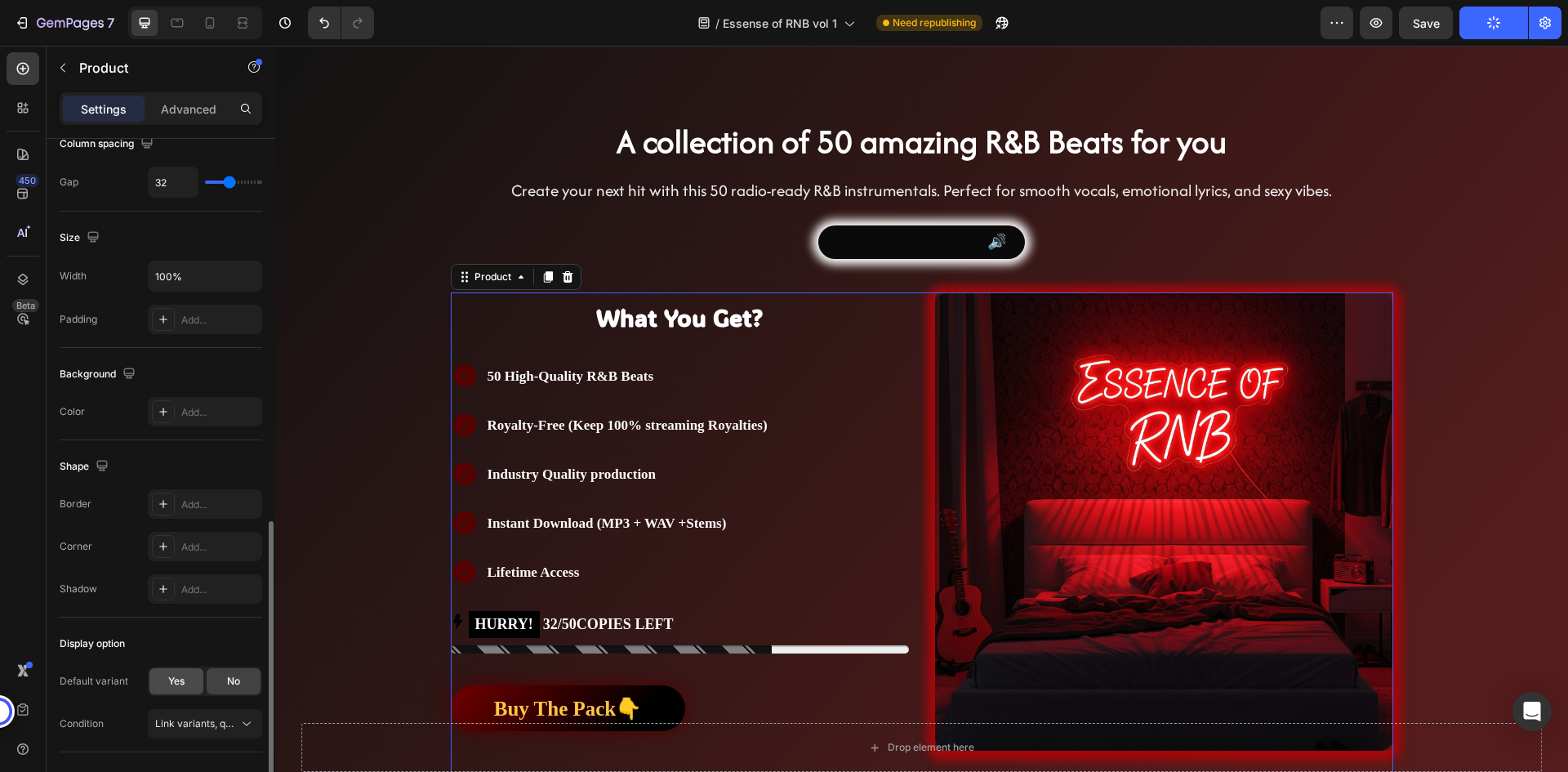
scroll to position [382, 0]
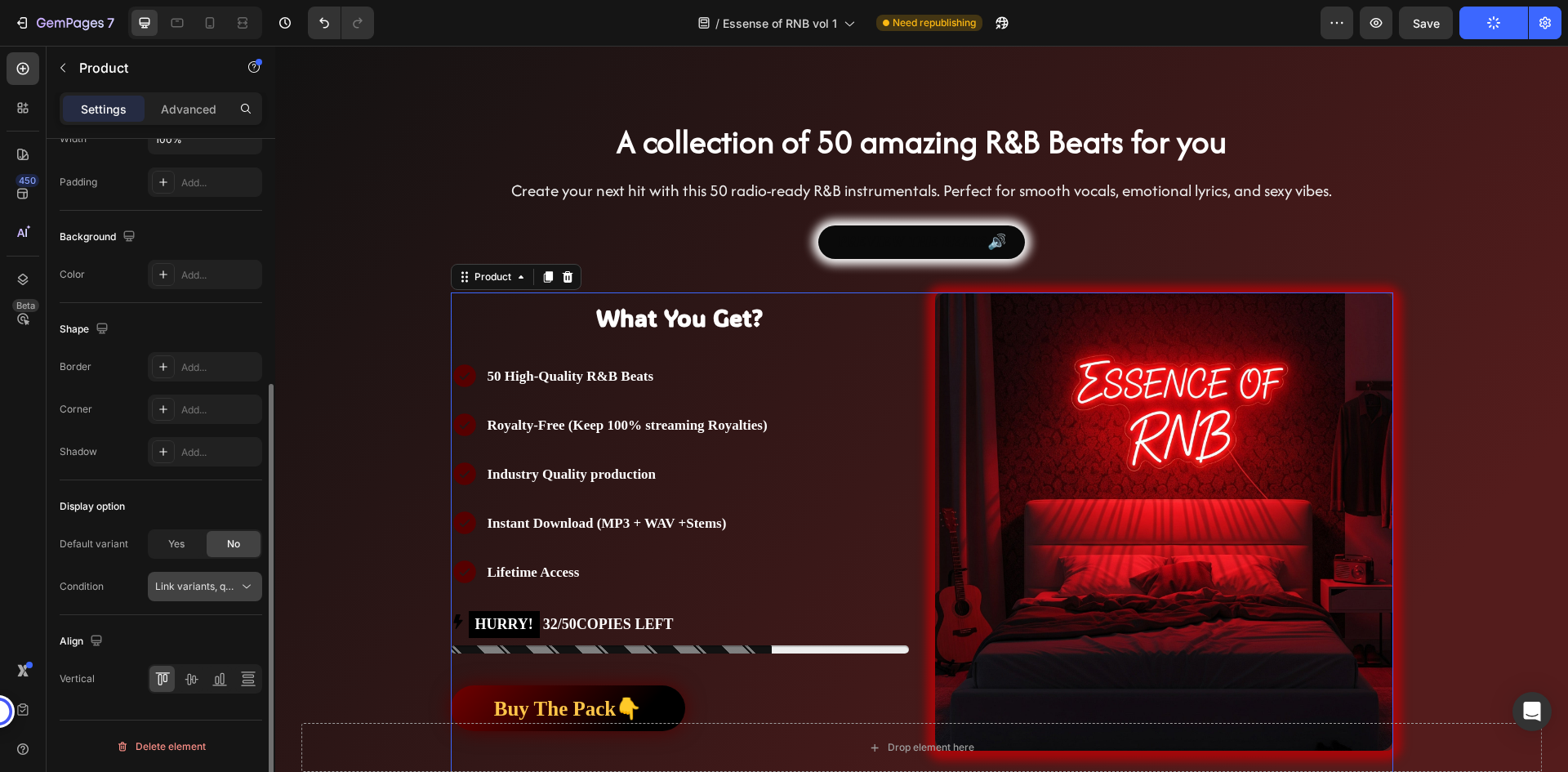
click at [171, 579] on span "Link variants, quantity <br> between same products" at bounding box center [275, 585] width 240 height 12
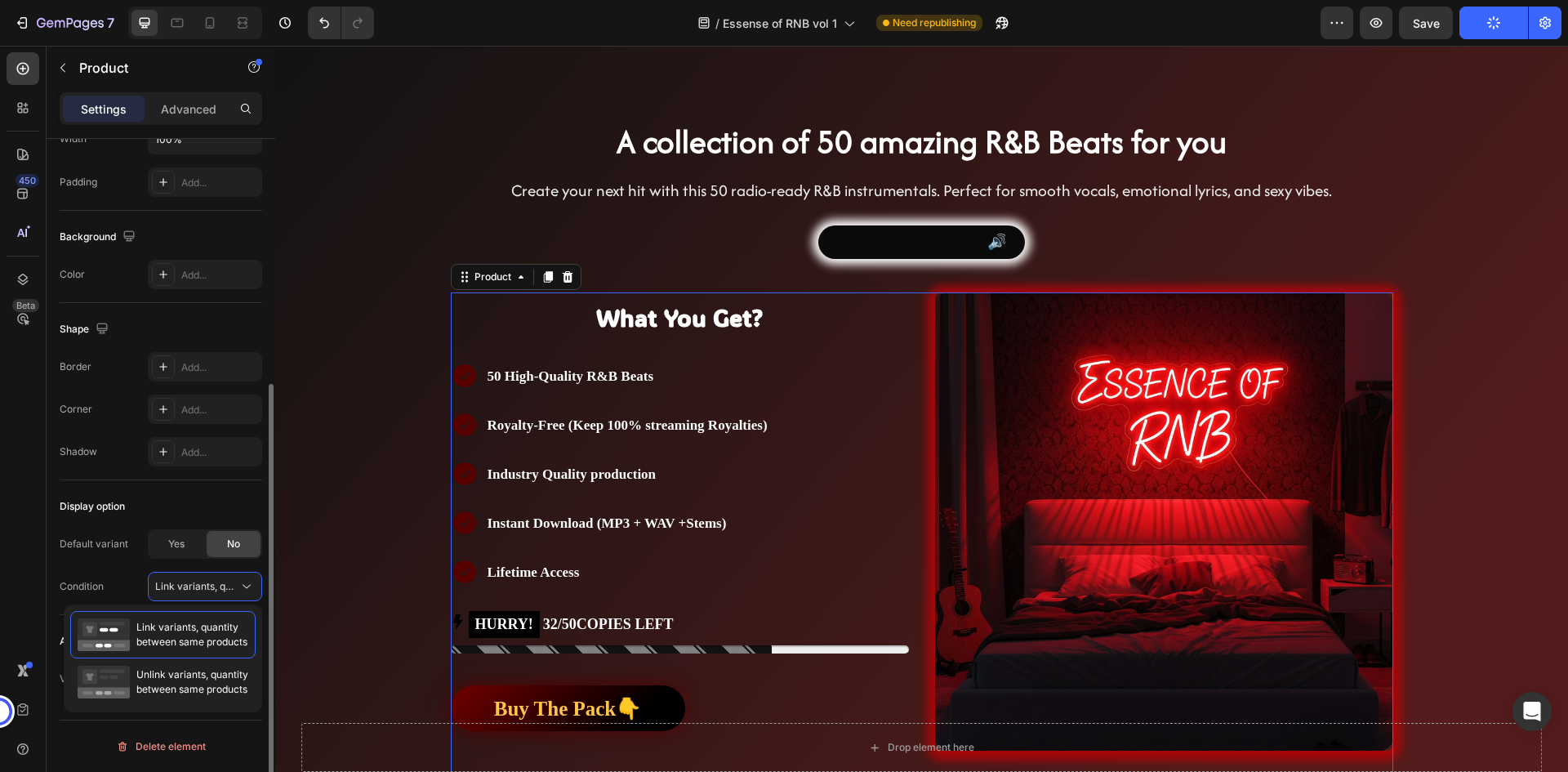
click at [124, 578] on div "Condition Link variants, quantity <br> between same products" at bounding box center [161, 586] width 203 height 29
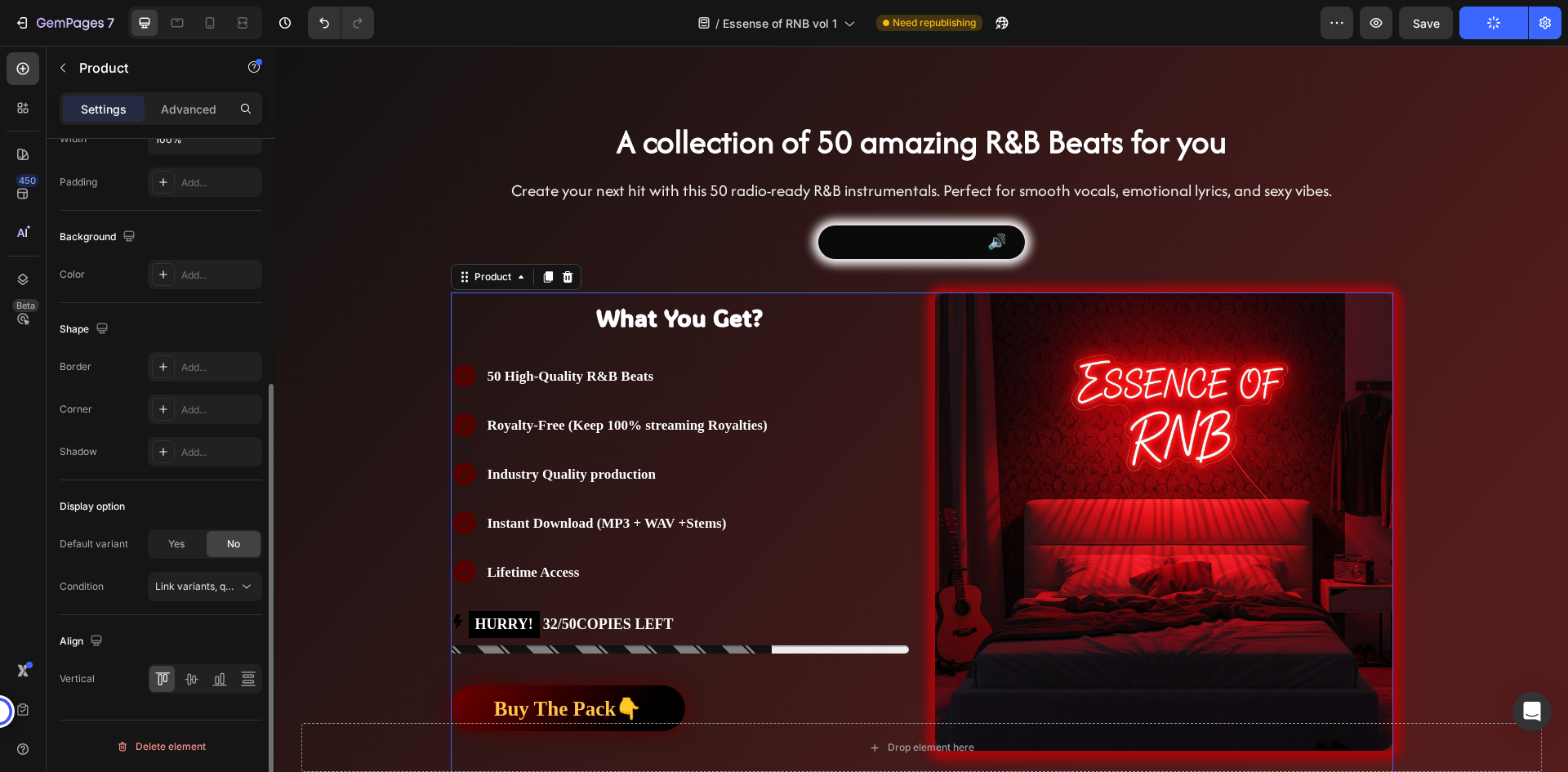
click at [166, 499] on div "Display option" at bounding box center [161, 506] width 203 height 26
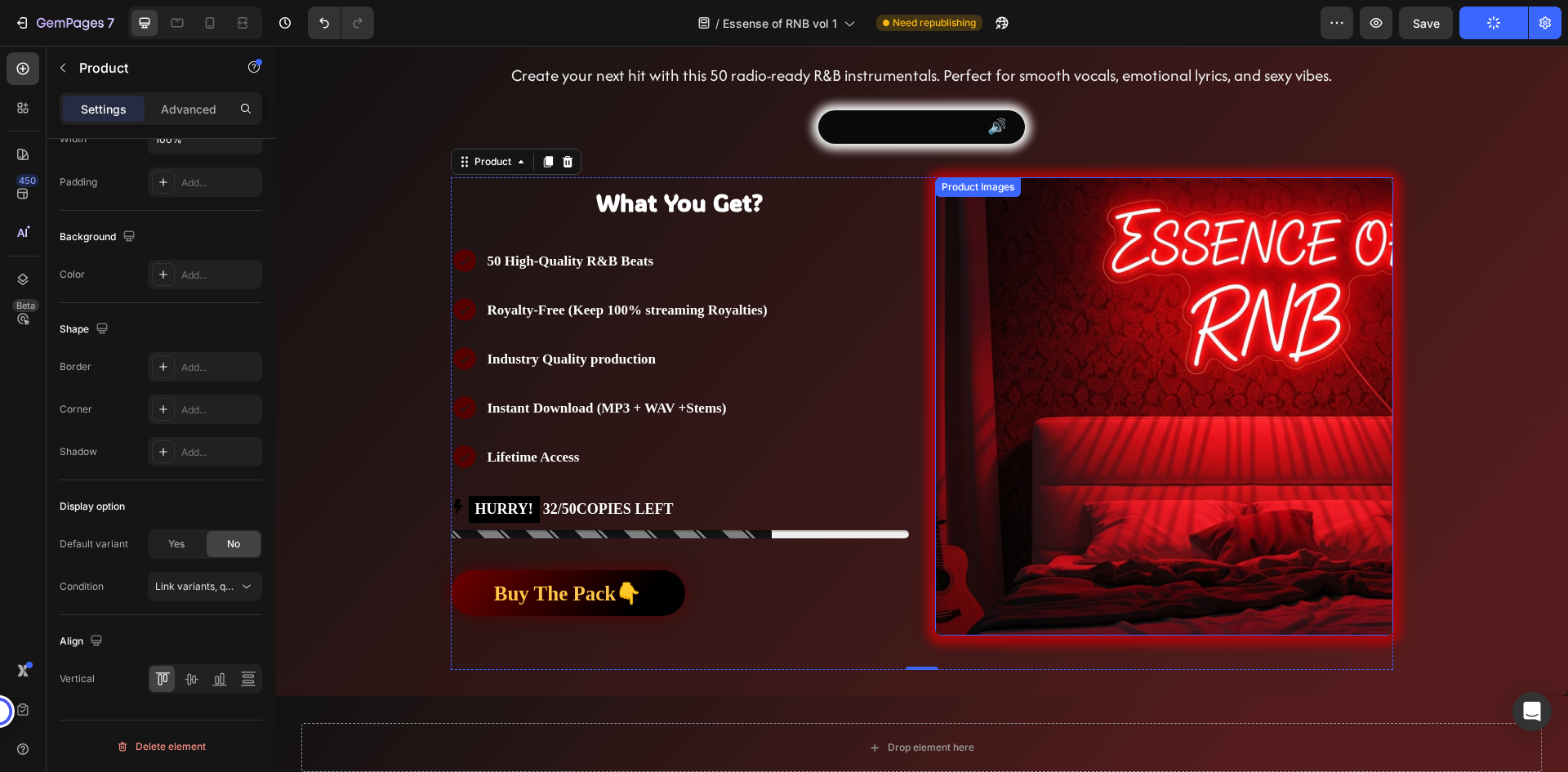
scroll to position [408, 0]
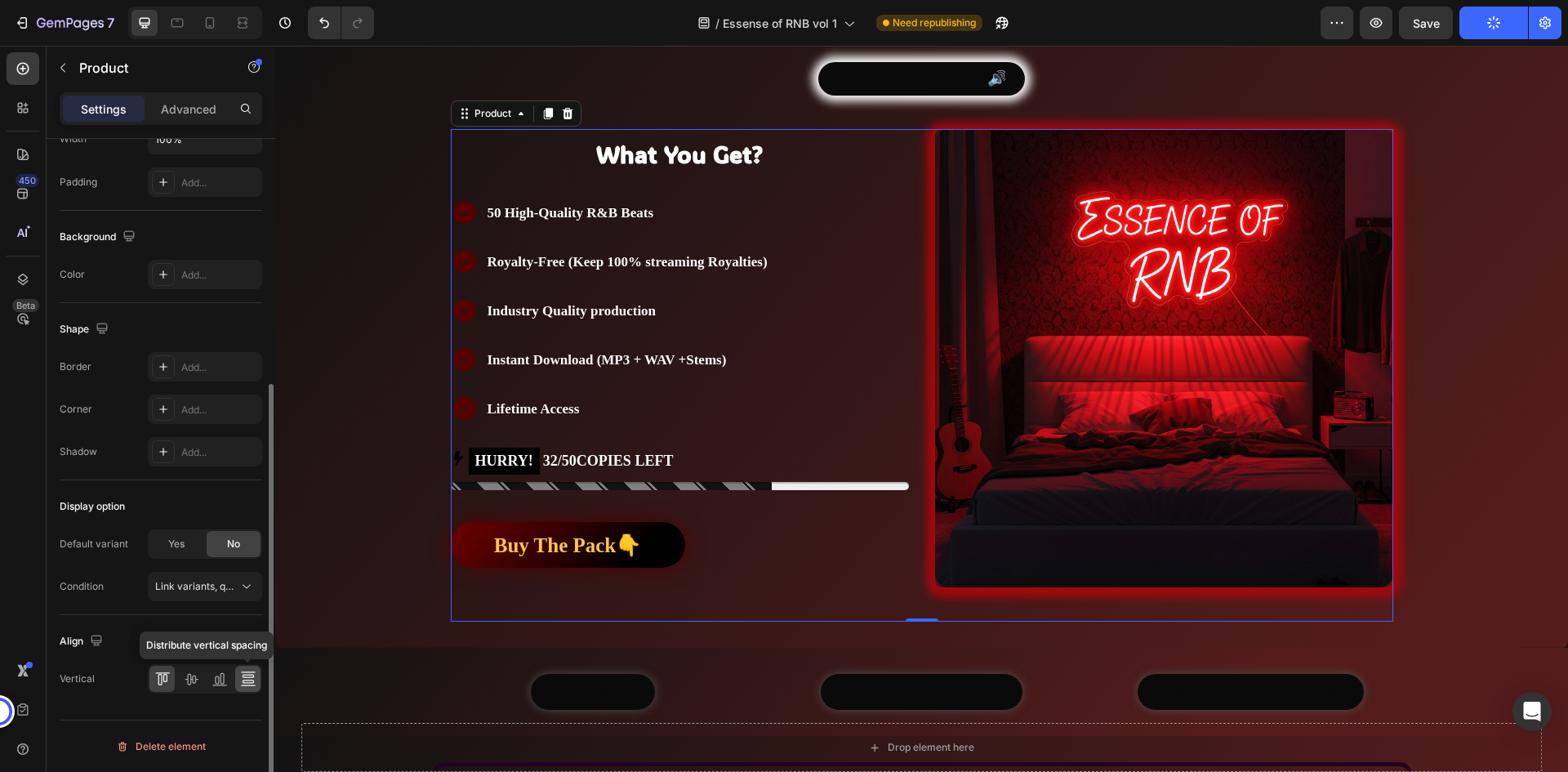
click at [245, 674] on icon at bounding box center [247, 676] width 11 height 4
click at [167, 678] on icon at bounding box center [164, 677] width 4 height 8
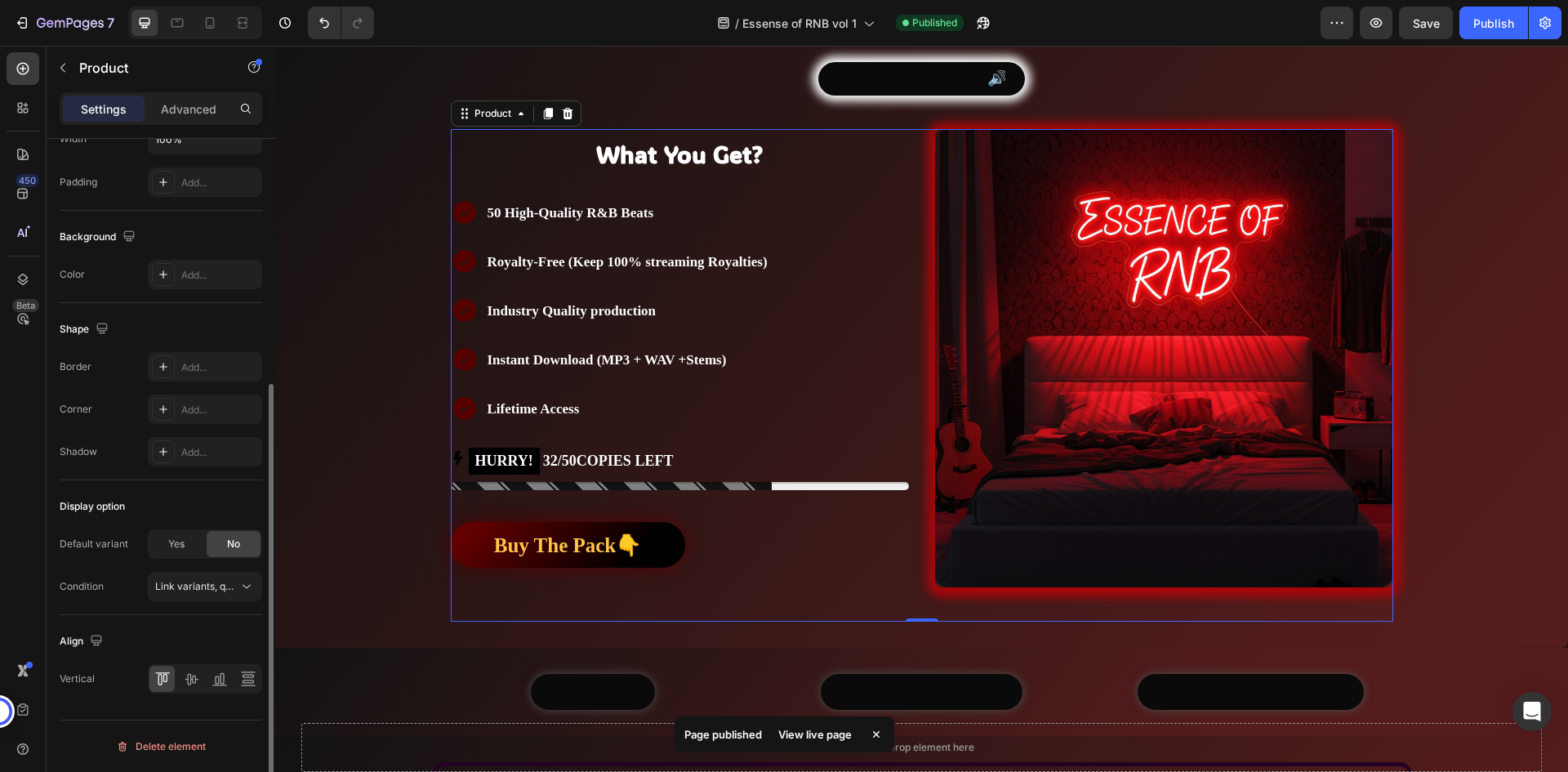
click at [195, 630] on div "Align" at bounding box center [161, 641] width 203 height 26
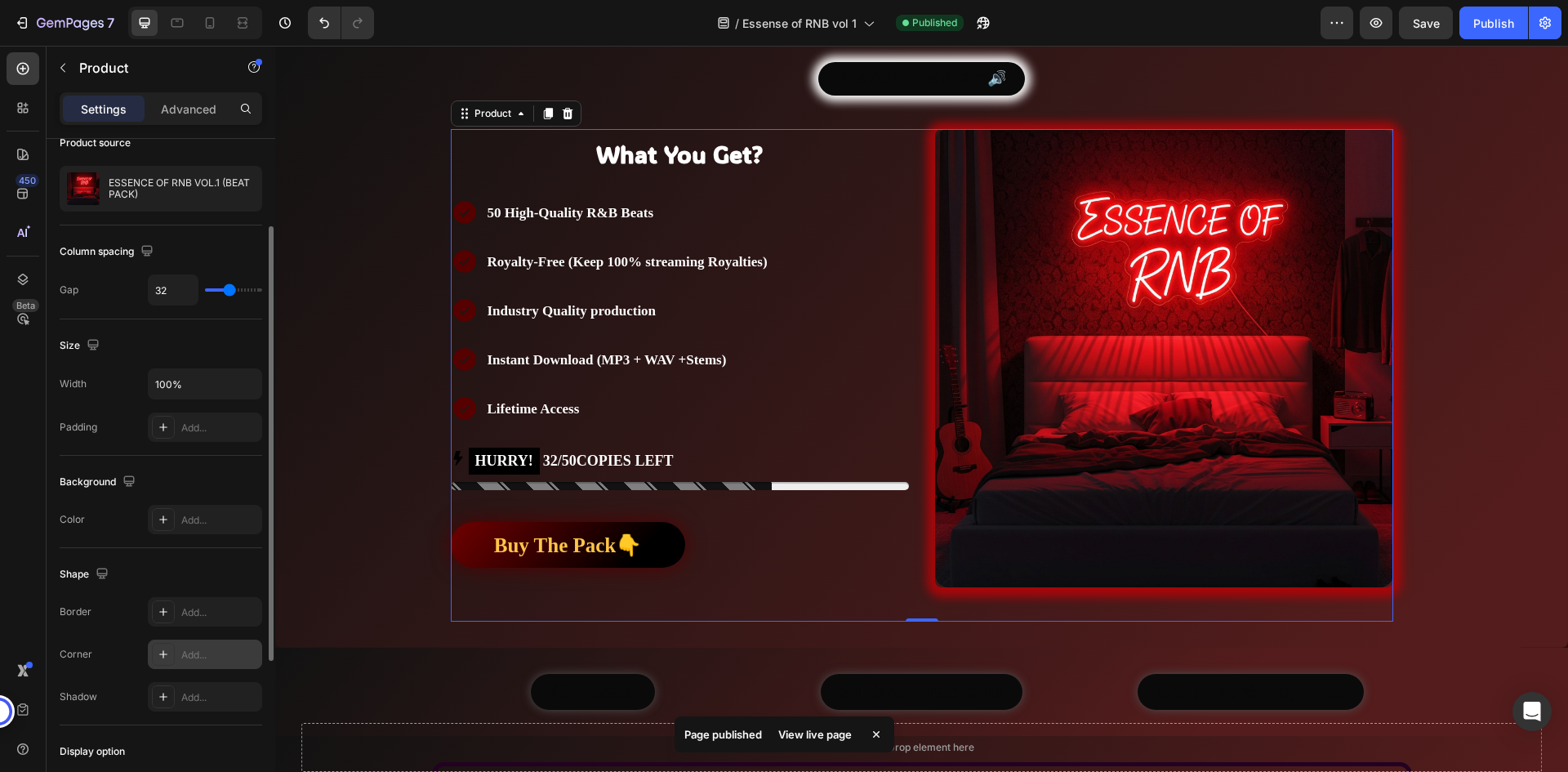
scroll to position [55, 0]
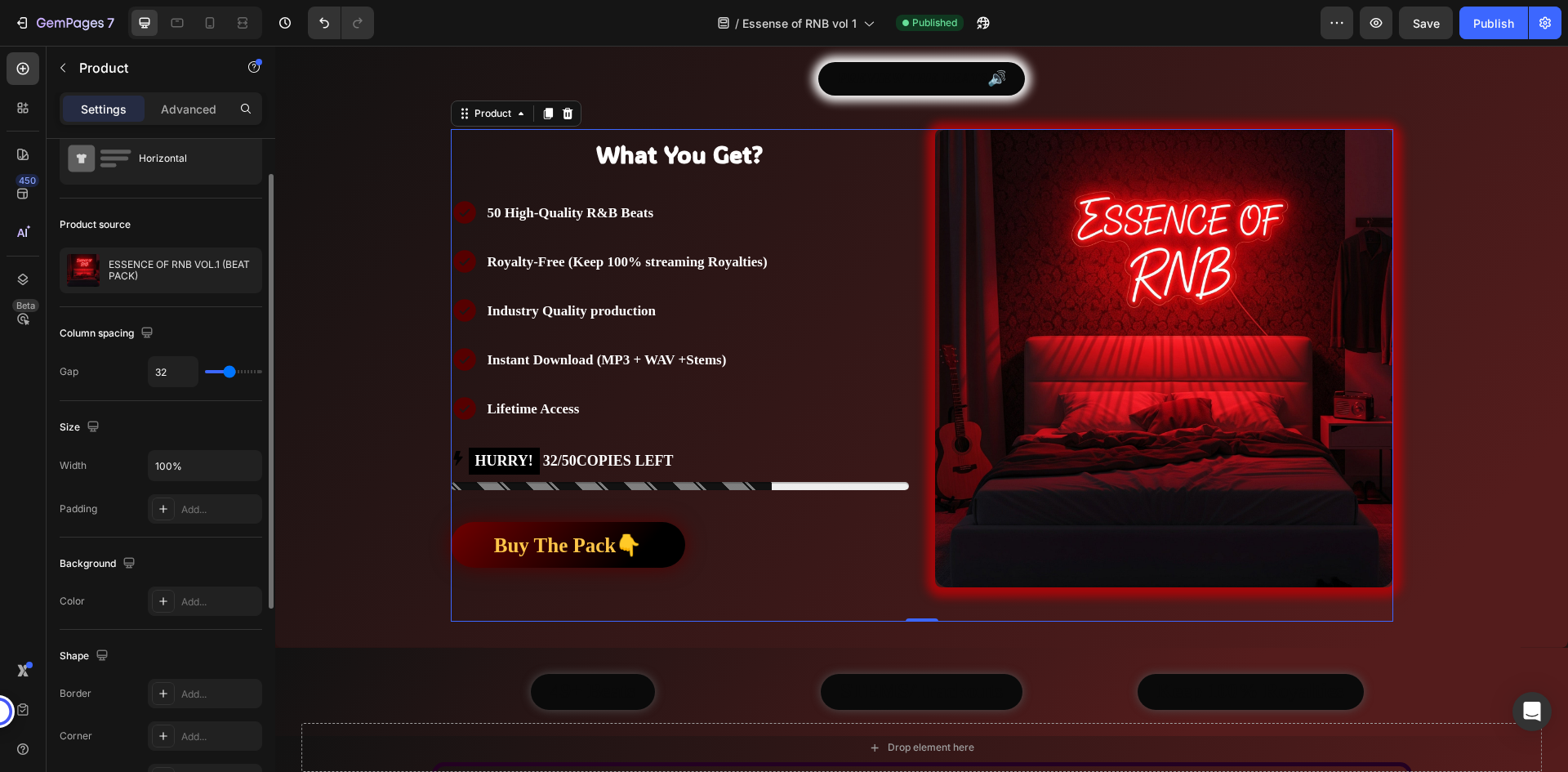
click at [176, 629] on div "Product source ESSENCE OF RNB VOL.1 (BEAT PACK)" at bounding box center [161, 718] width 203 height 177
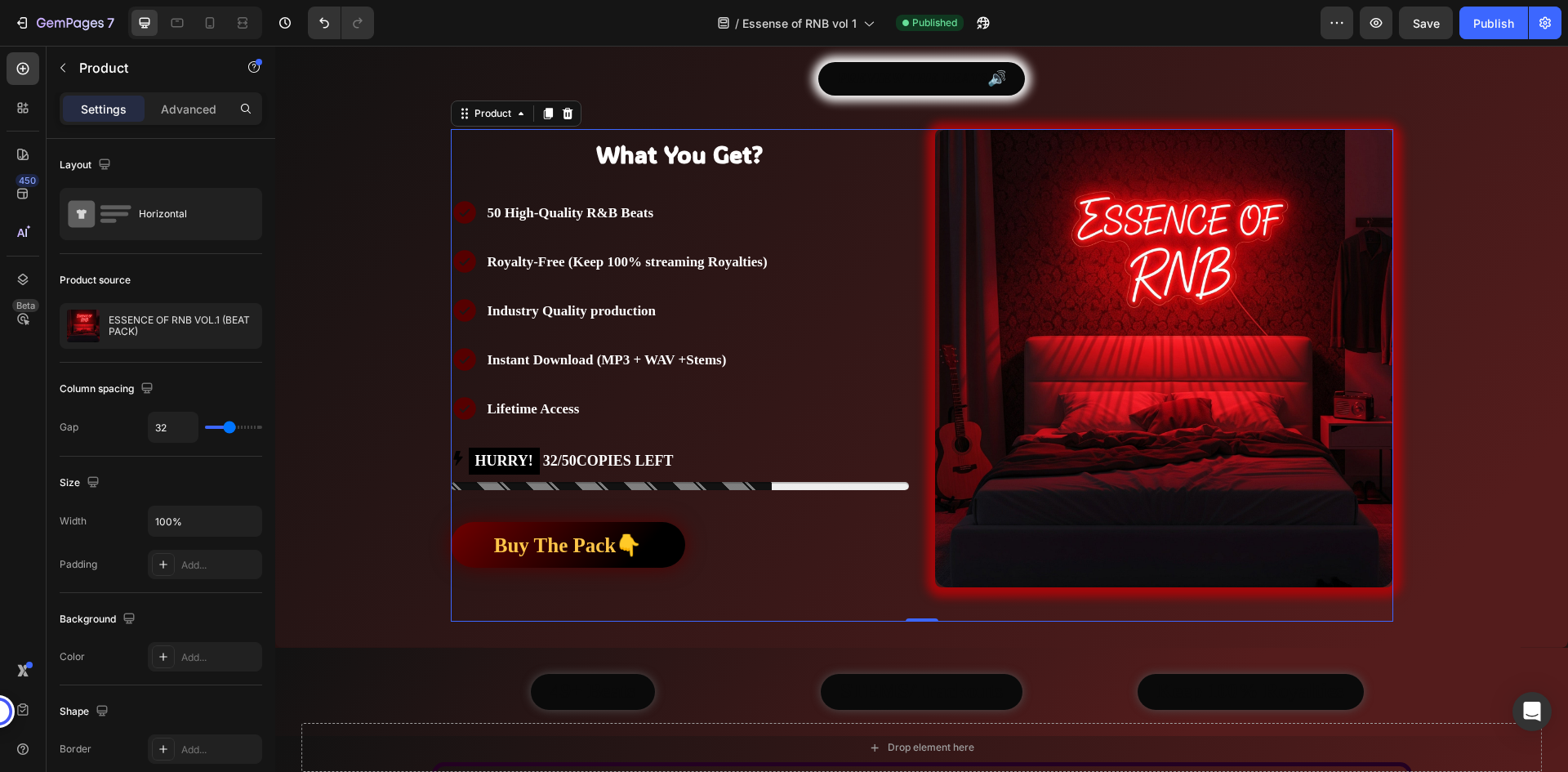
click at [909, 282] on div "What You Get? Heading Text Block 50 High-Quality R&B Beats Royalty-Free (Keep 1…" at bounding box center [921, 375] width 942 height 492
click at [865, 274] on div "50 High-Quality R&B Beats Royalty-Free (Keep 100% streaming Royalties) Industry…" at bounding box center [679, 310] width 458 height 232
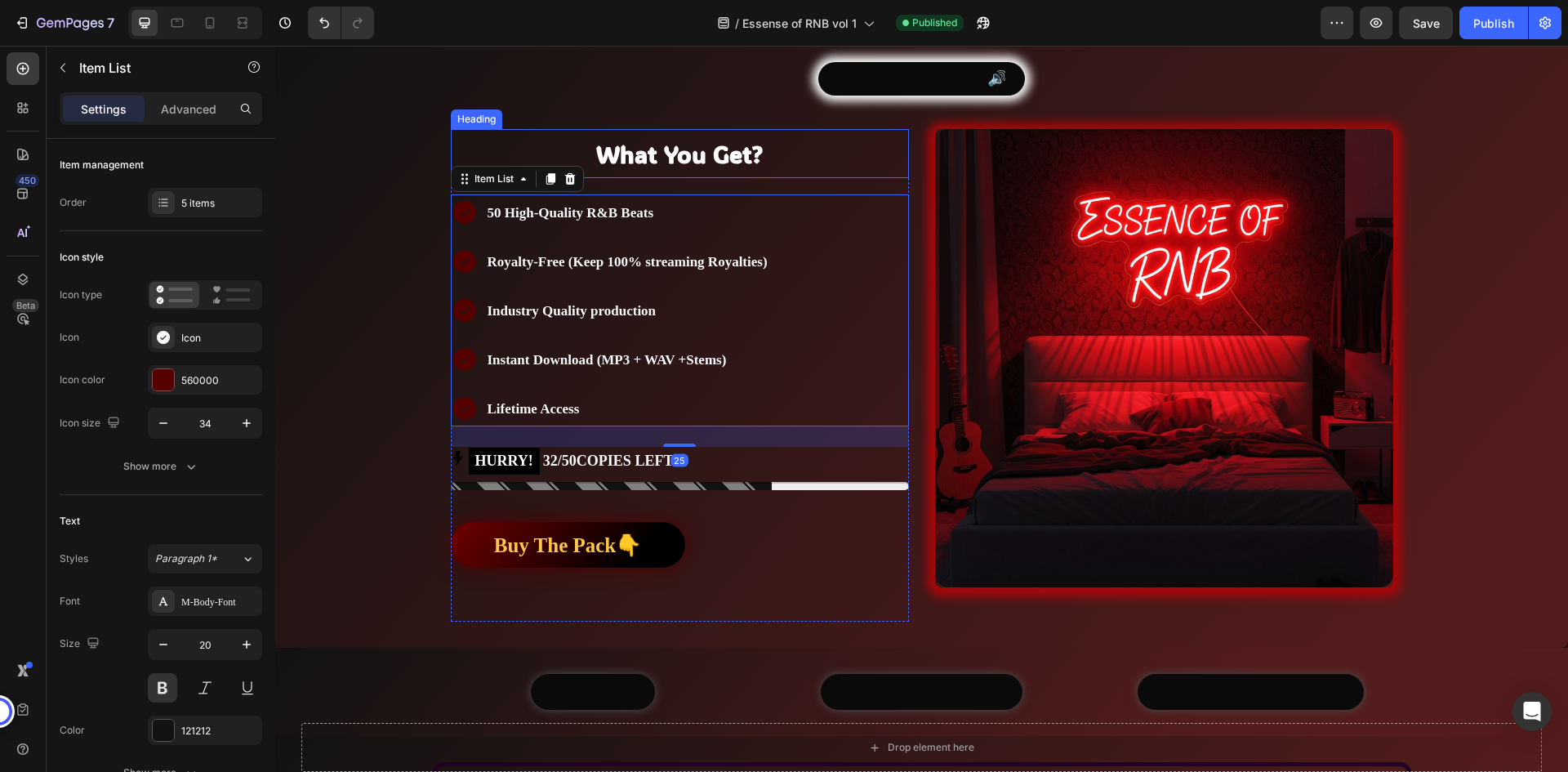
click at [881, 158] on h2 "What You Get?" at bounding box center [679, 153] width 458 height 49
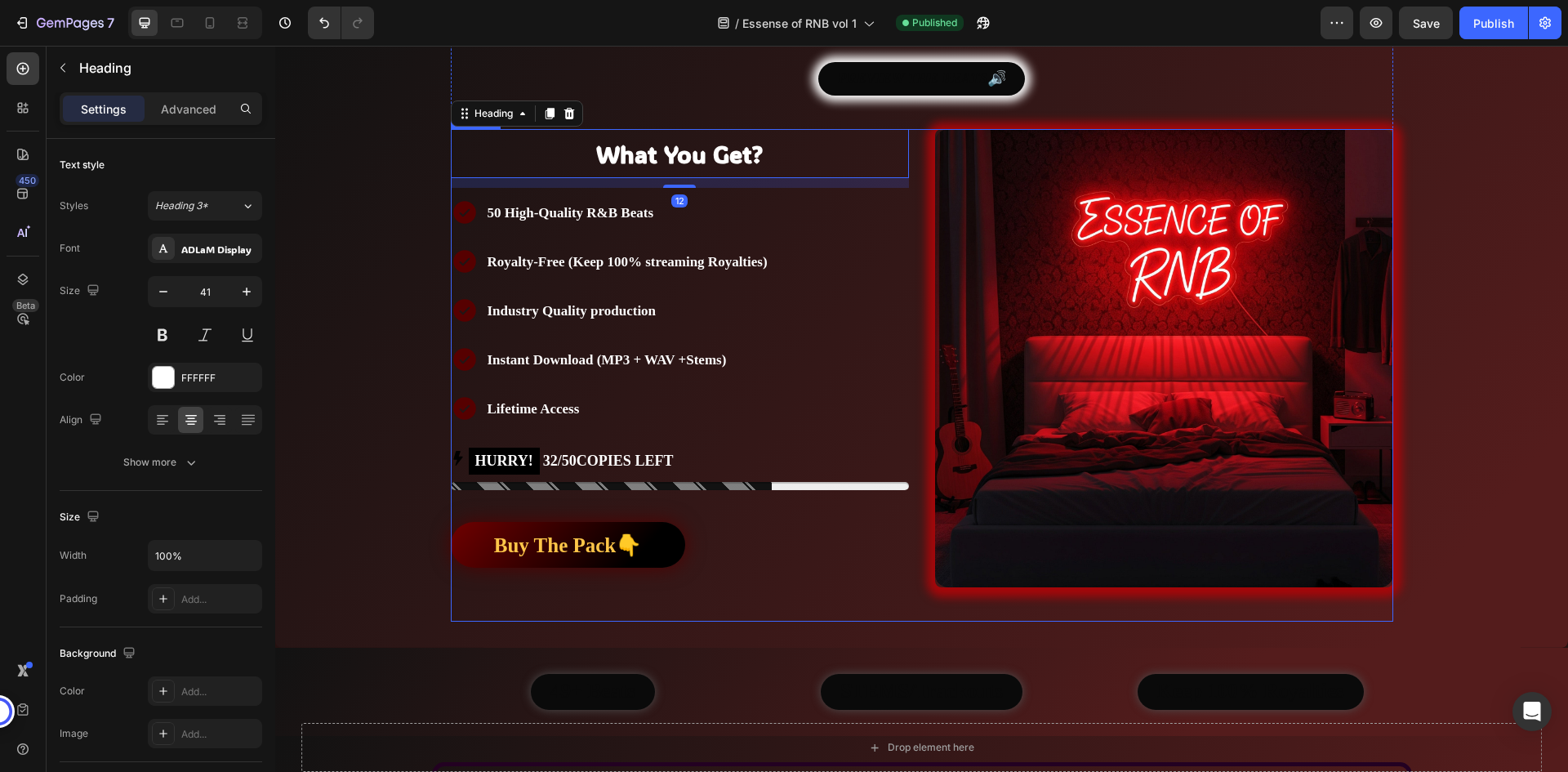
click at [907, 151] on div "What You Get? Heading 12 Text Block 50 High-Quality R&B Beats Royalty-Free (Kee…" at bounding box center [921, 375] width 942 height 492
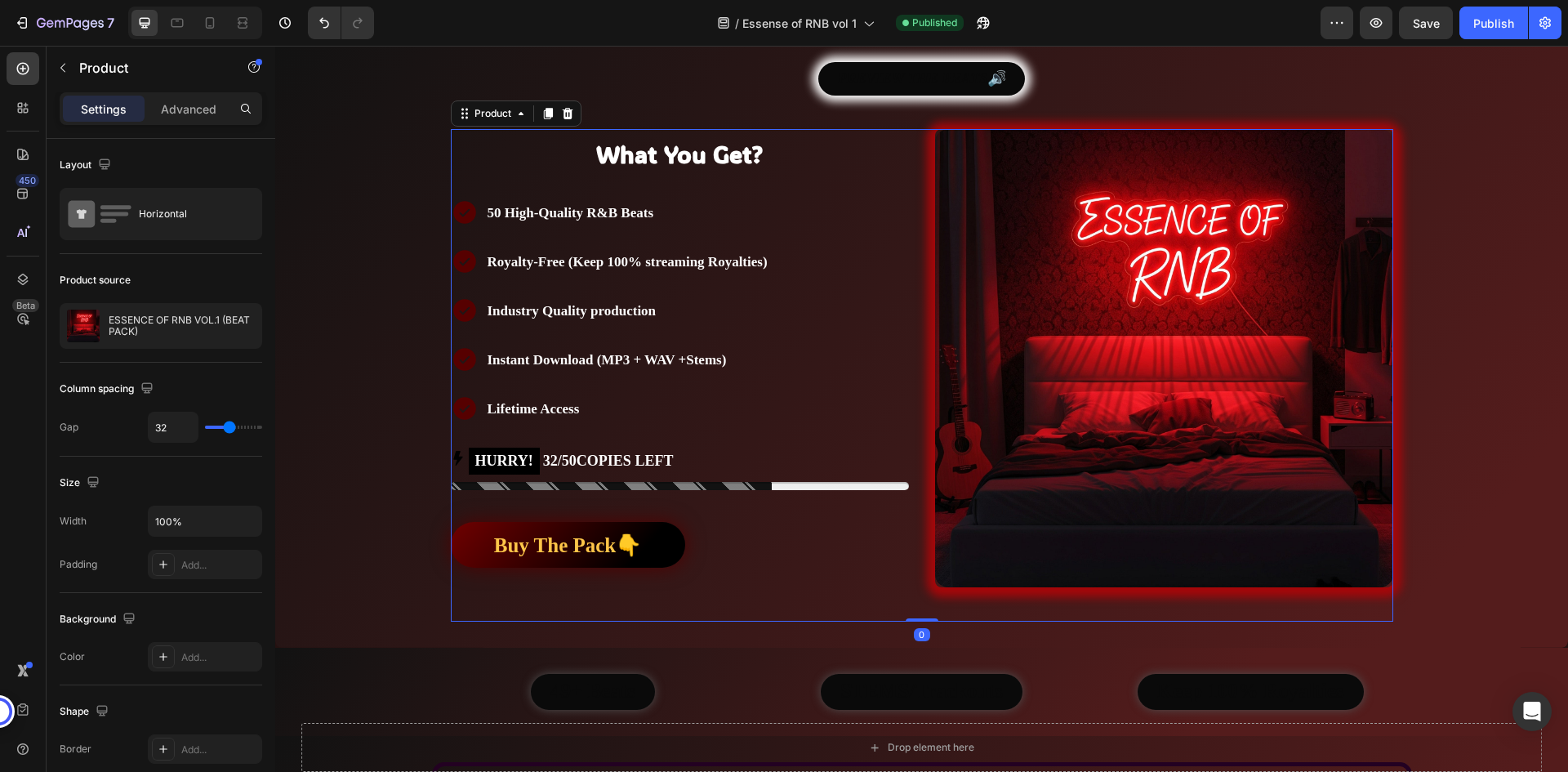
click at [907, 151] on div "What You Get? Heading Text Block 50 High-Quality R&B Beats Royalty-Free (Keep 1…" at bounding box center [921, 375] width 942 height 492
click at [909, 350] on div "What You Get? Heading Text Block 50 High-Quality R&B Beats Royalty-Free (Keep 1…" at bounding box center [921, 375] width 942 height 492
click at [98, 322] on img at bounding box center [83, 325] width 32 height 32
click at [1334, 600] on div "Product Images" at bounding box center [1164, 375] width 458 height 492
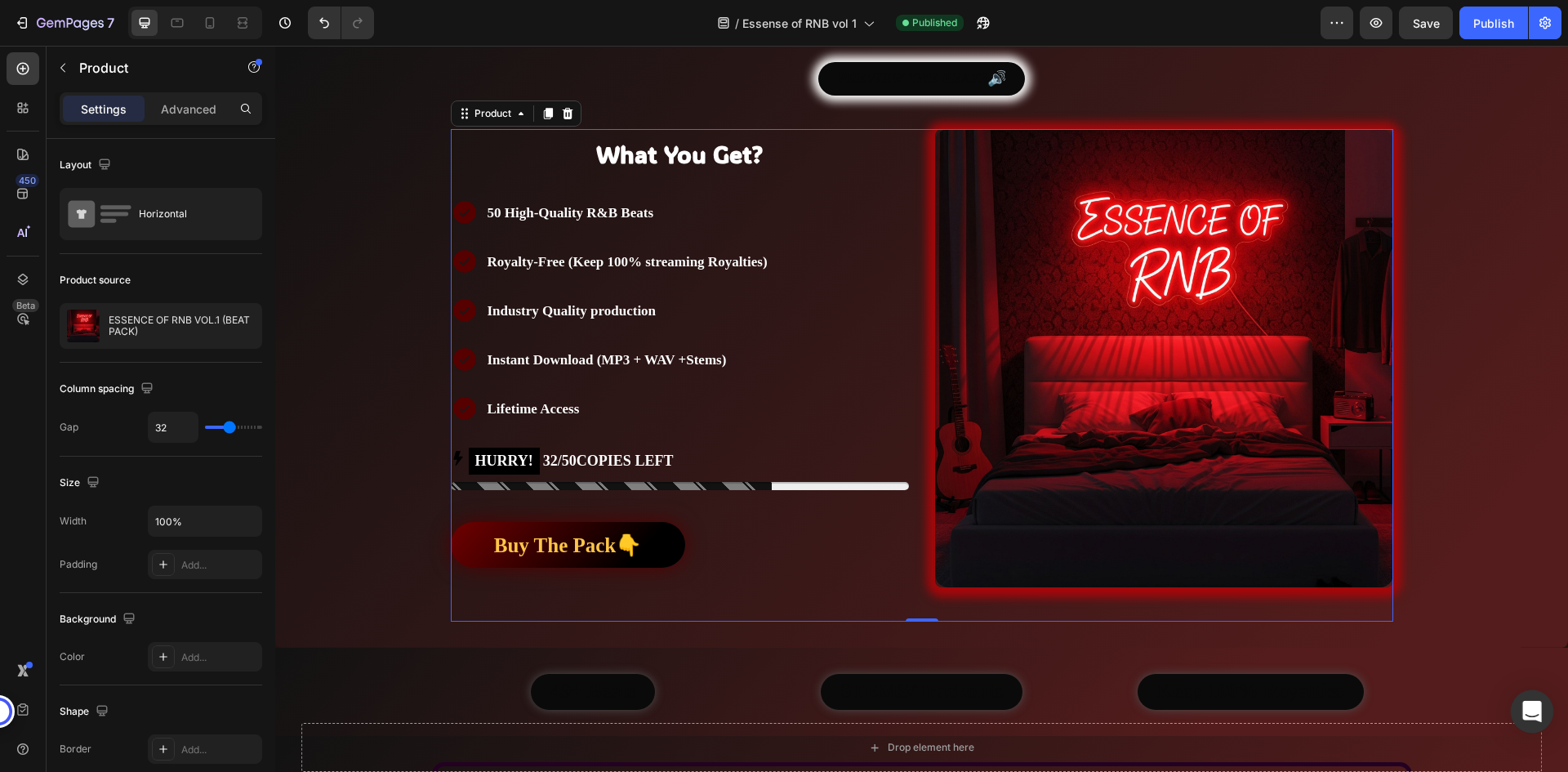
click at [1531, 708] on icon "Open Intercom Messenger" at bounding box center [1531, 710] width 18 height 21
click at [935, 566] on img at bounding box center [1164, 357] width 458 height 458
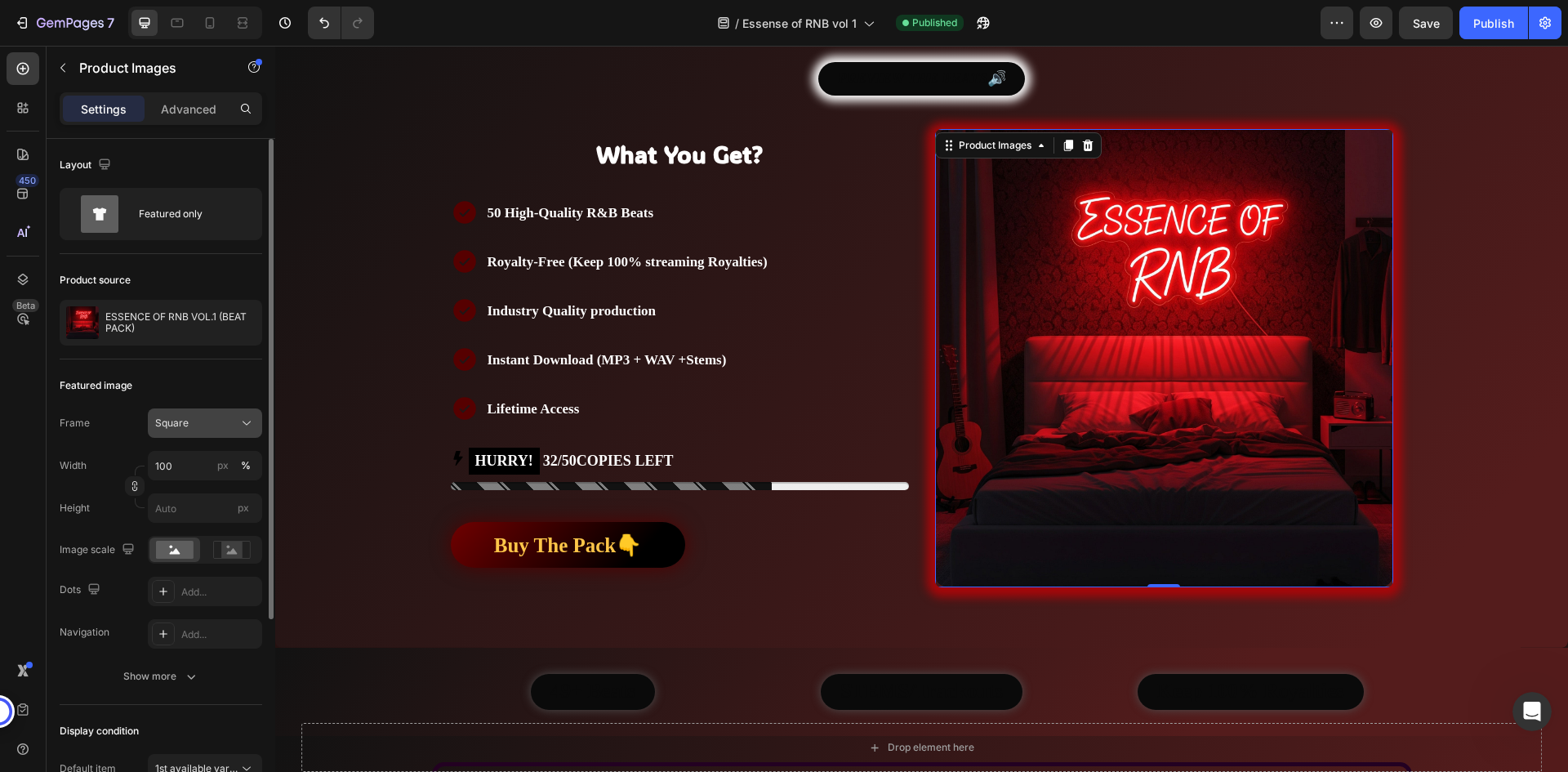
click at [212, 427] on div "Square" at bounding box center [194, 423] width 80 height 15
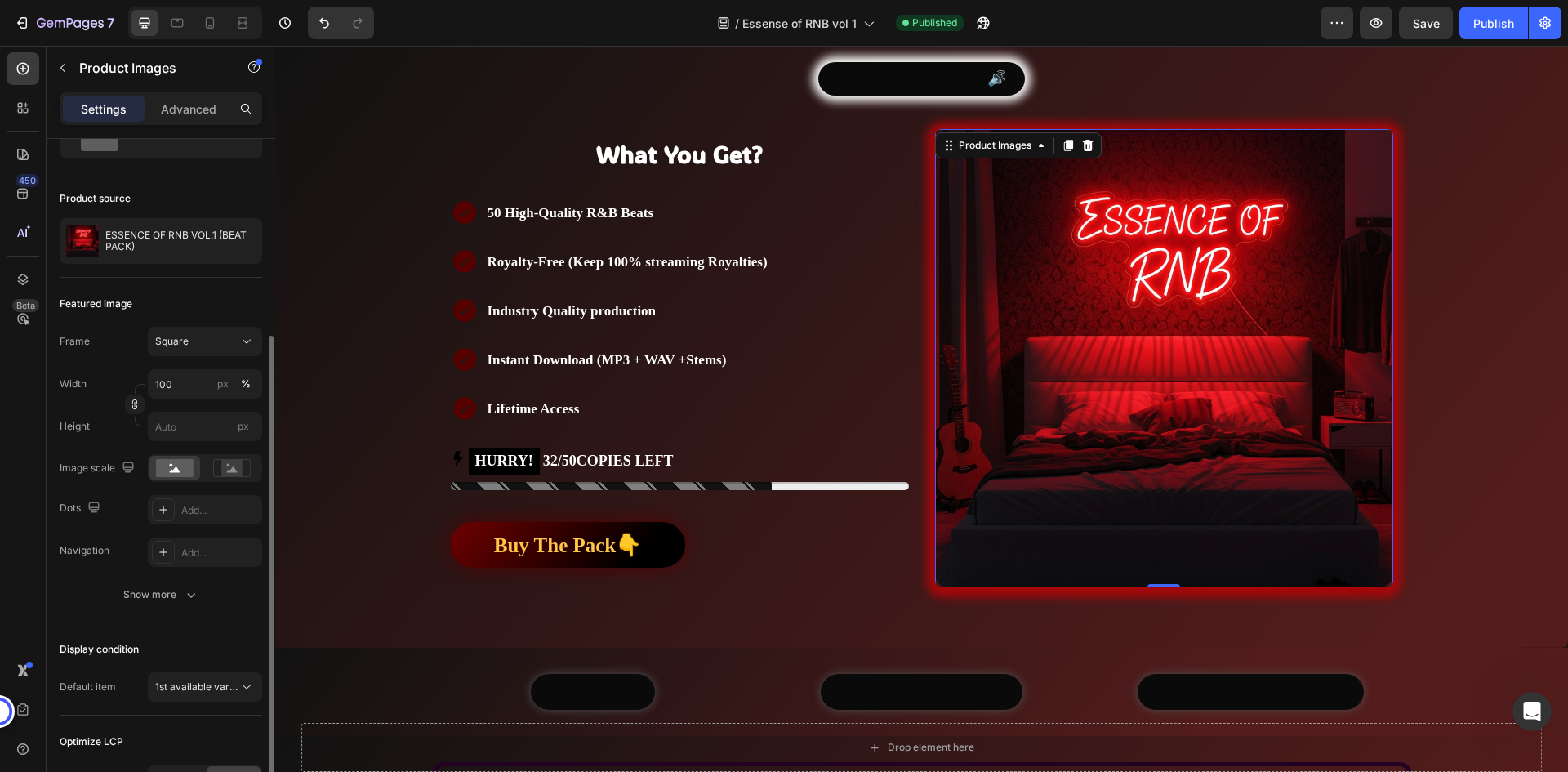
scroll to position [245, 0]
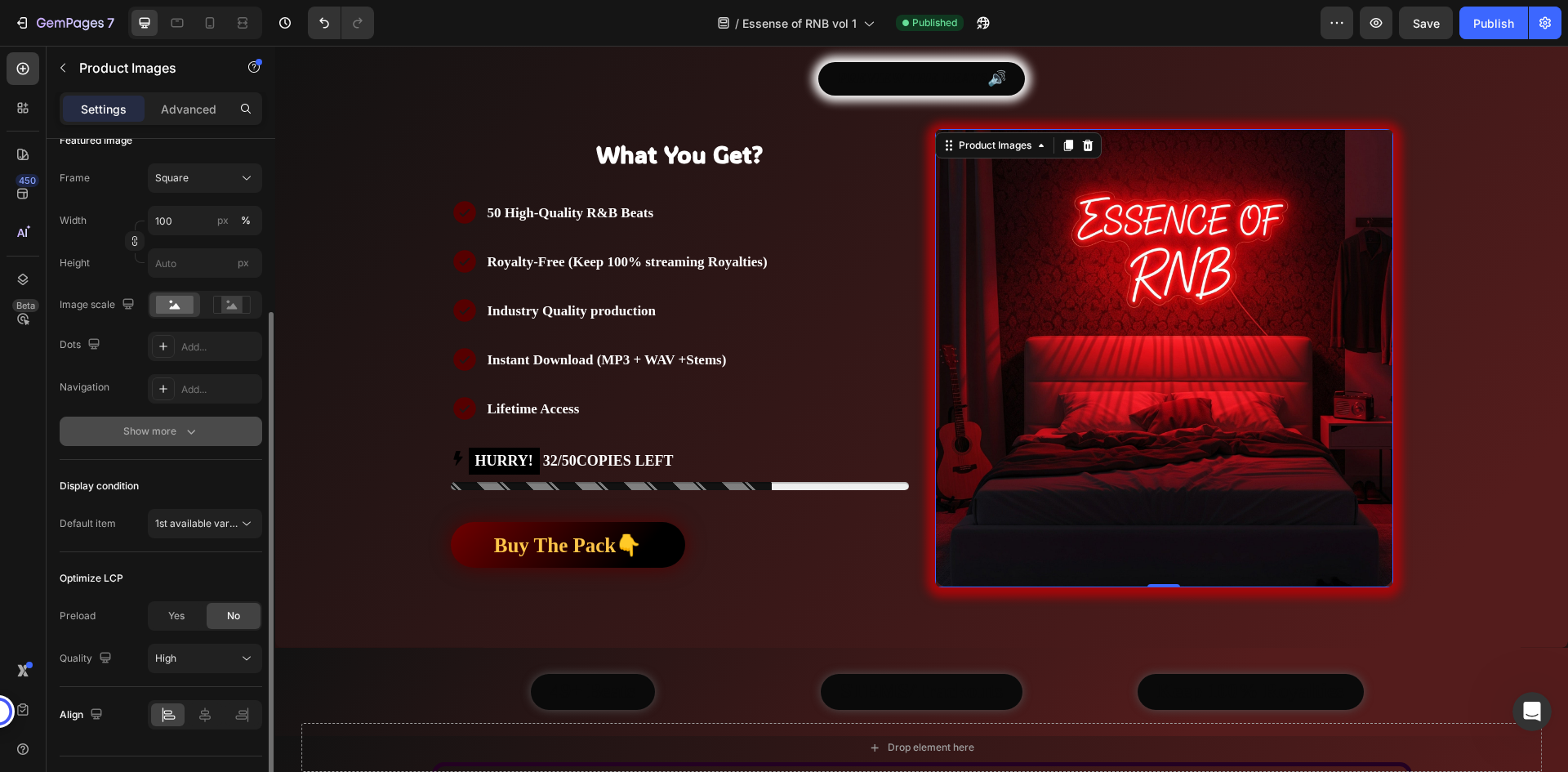
click at [150, 434] on div "Show more" at bounding box center [161, 431] width 76 height 17
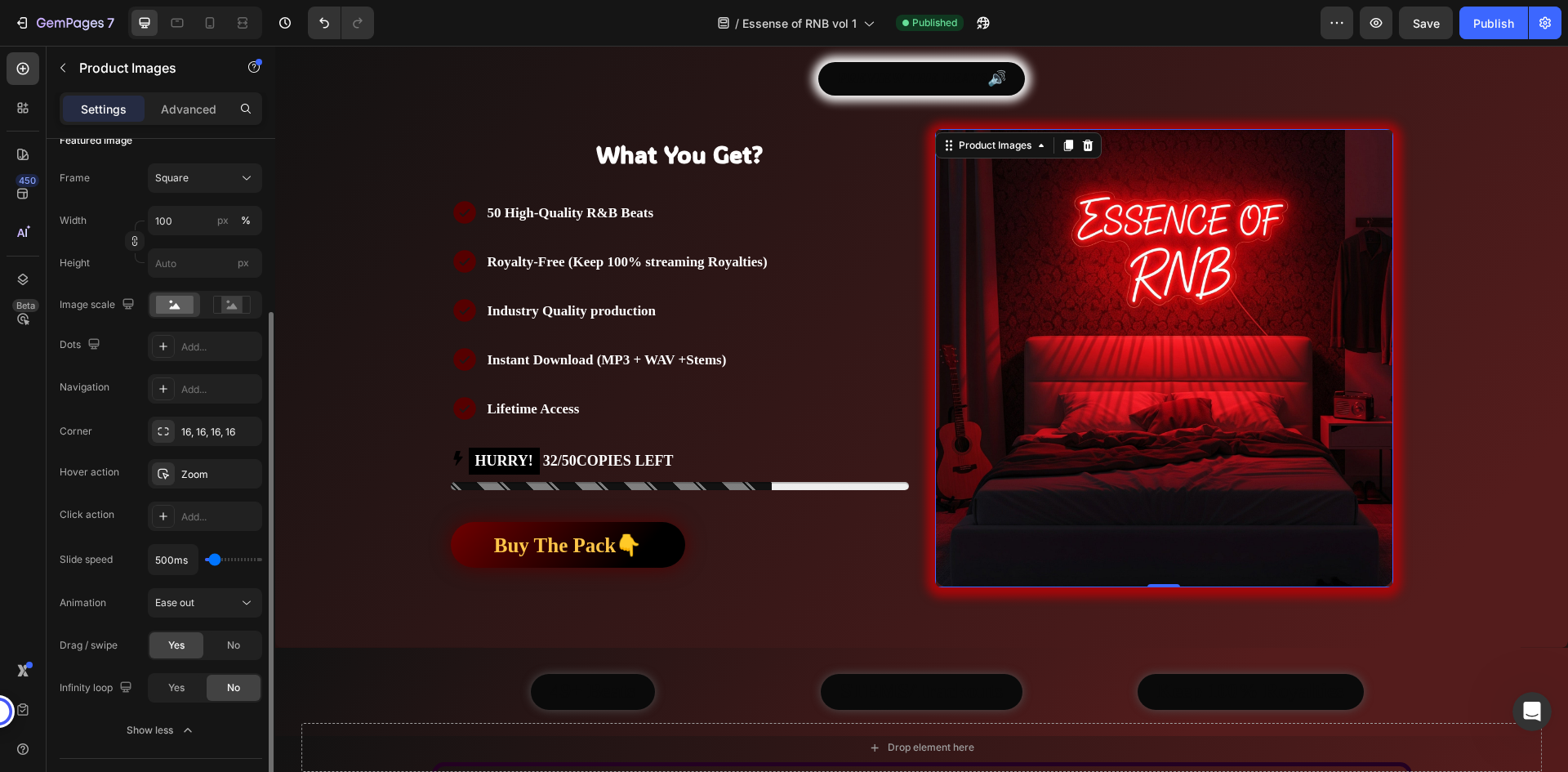
scroll to position [327, 0]
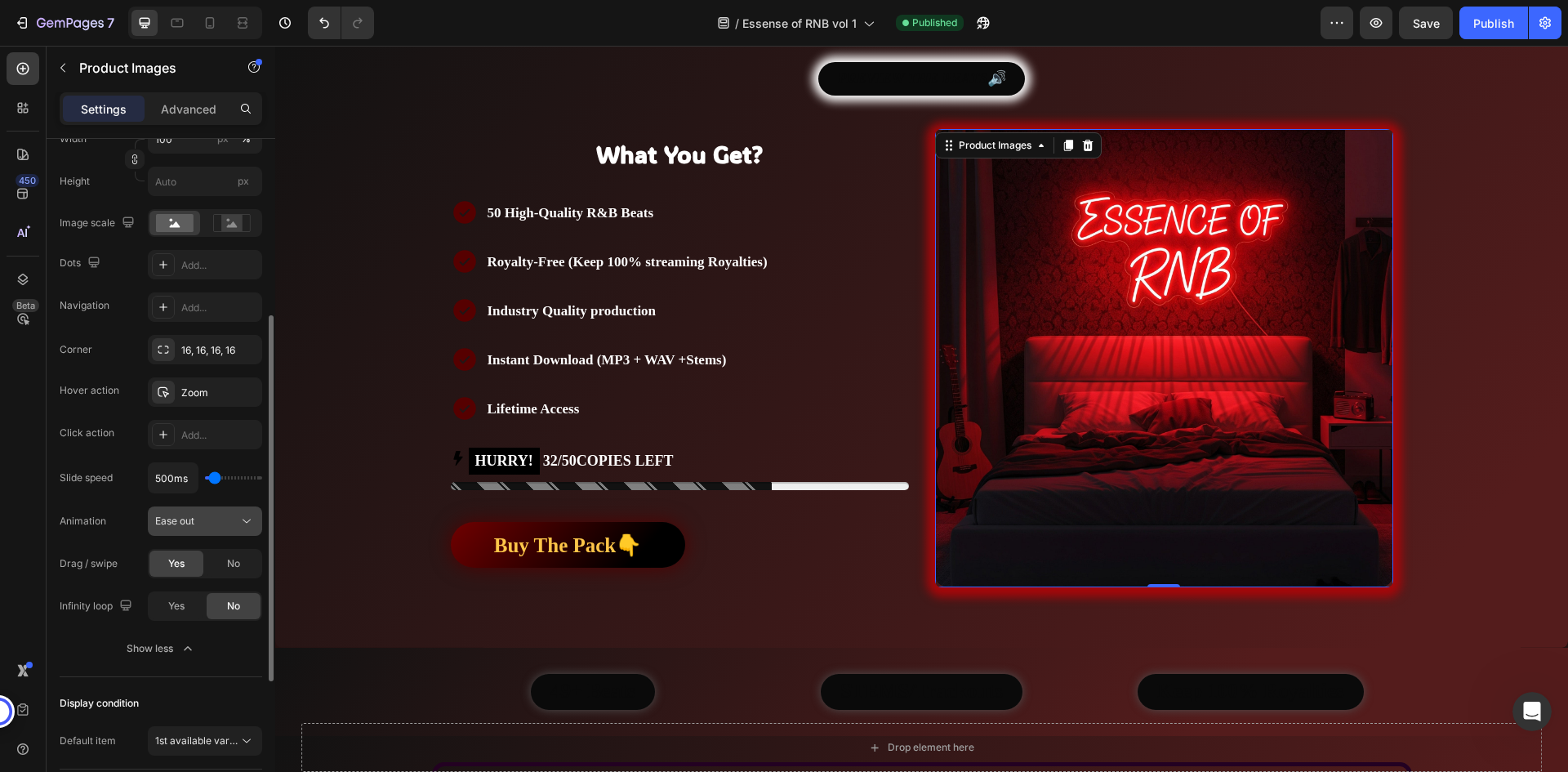
click at [184, 524] on span "Ease out" at bounding box center [174, 520] width 40 height 12
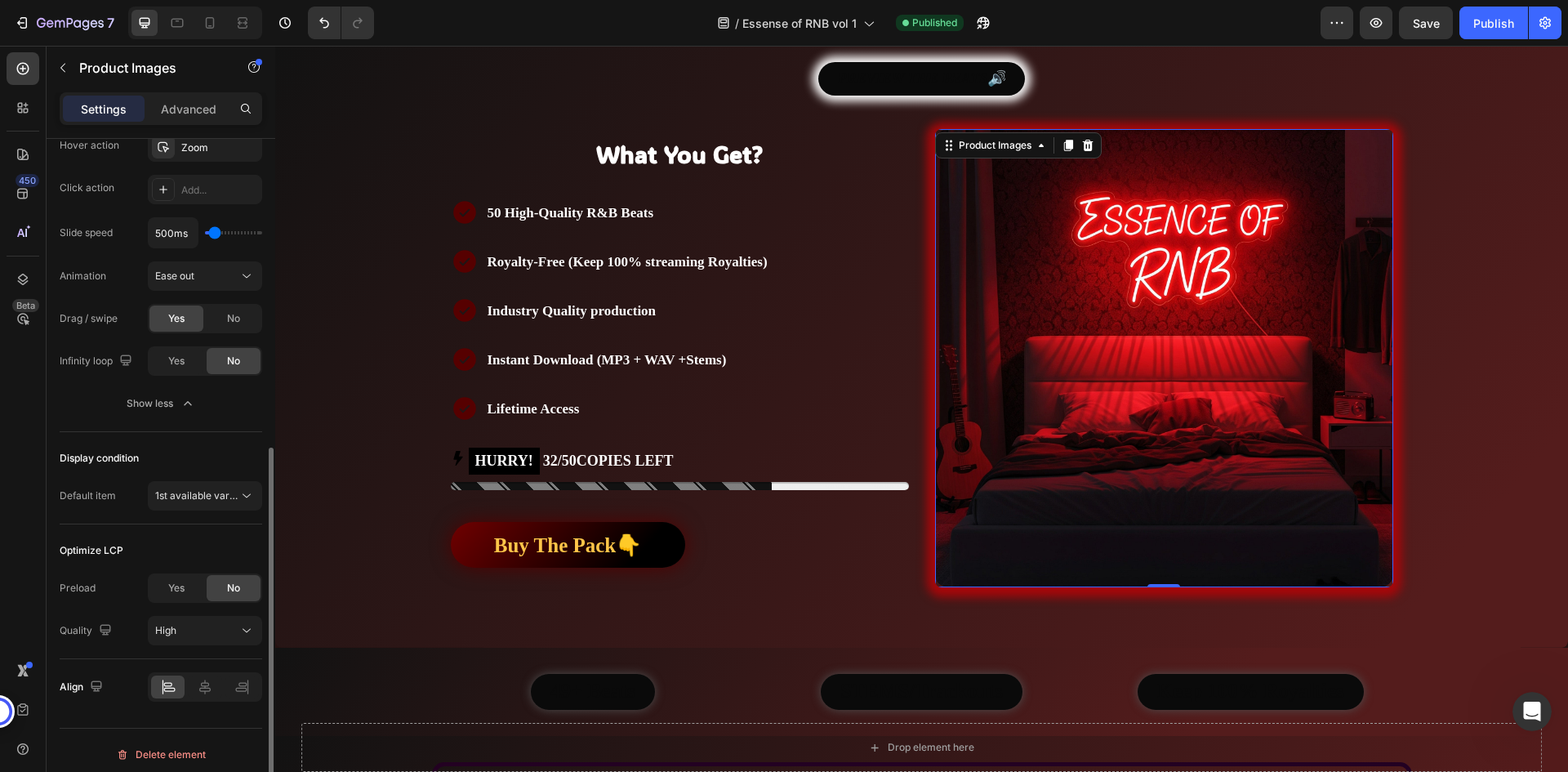
scroll to position [579, 0]
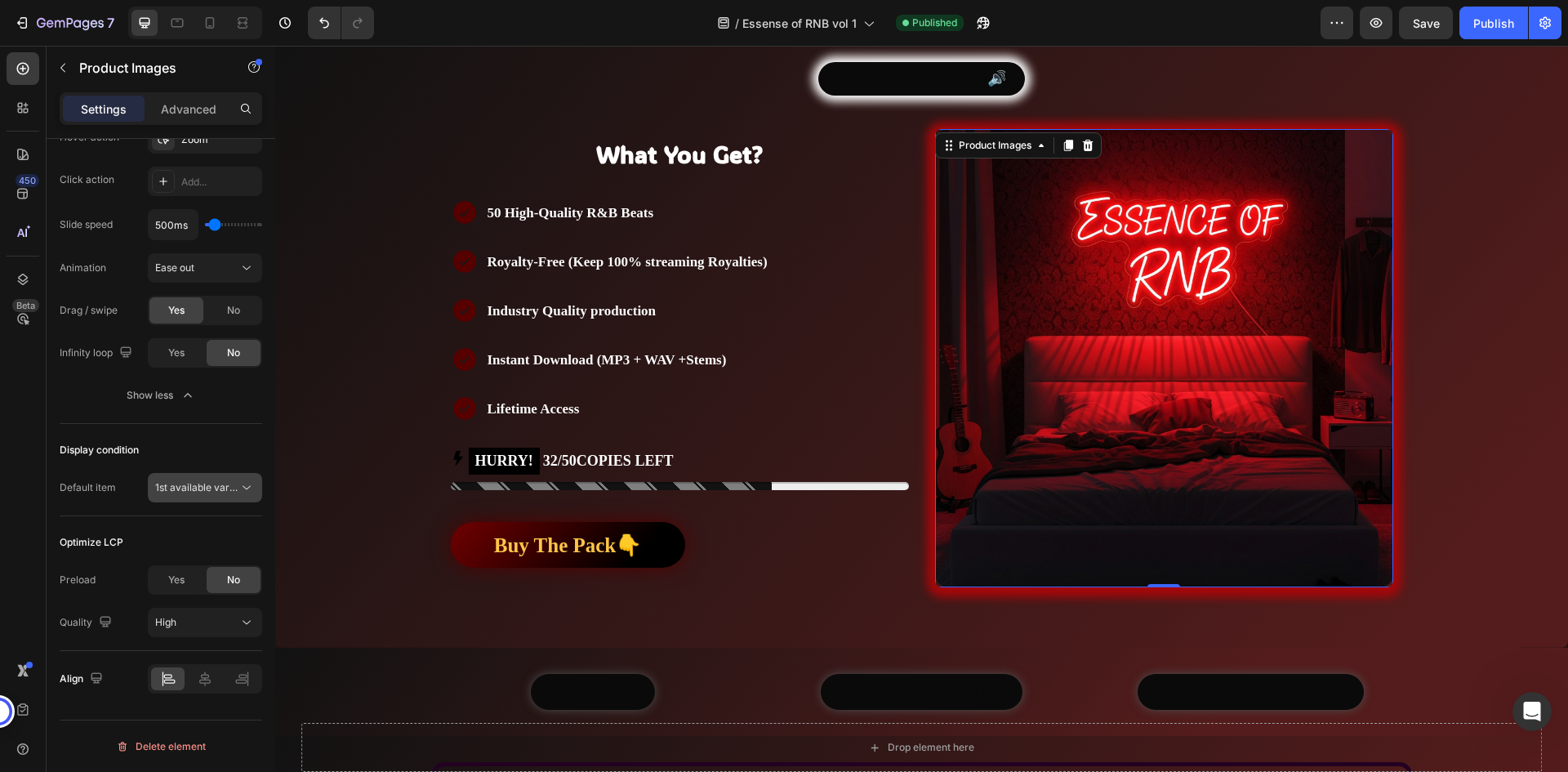
click at [181, 481] on span "1st available variant" at bounding box center [200, 486] width 91 height 12
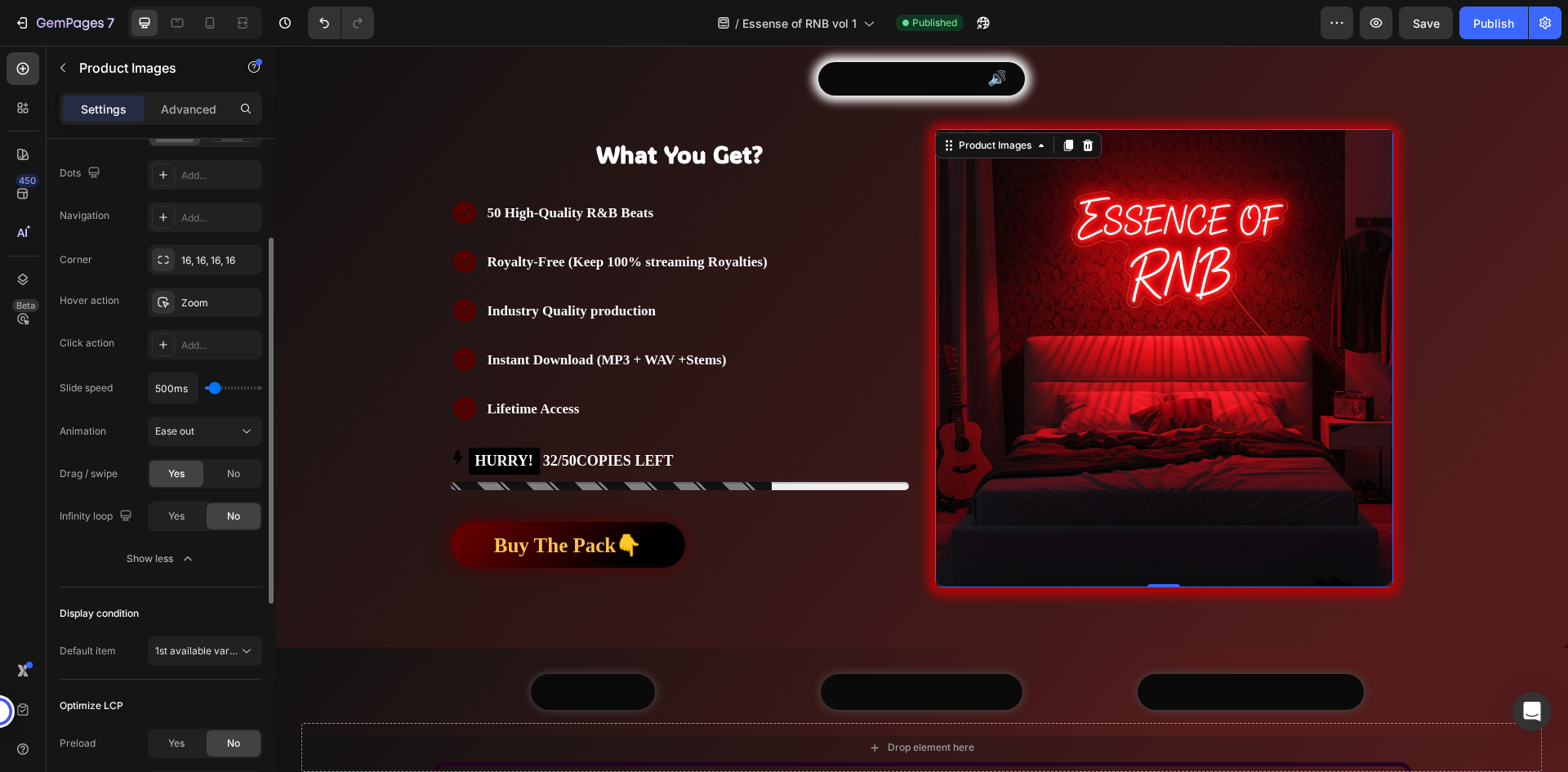
scroll to position [253, 0]
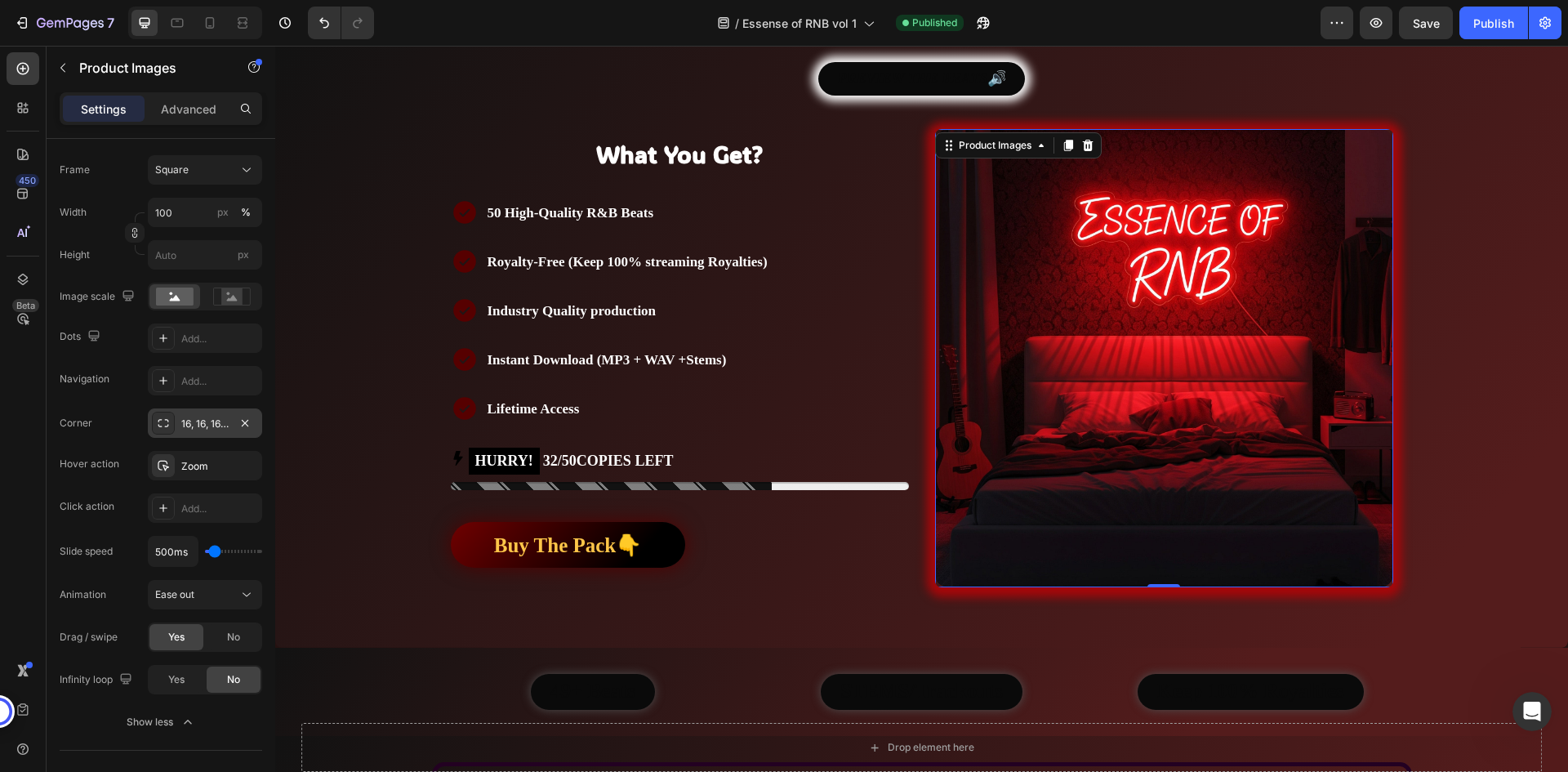
click at [216, 429] on div "16, 16, 16, 16" at bounding box center [205, 424] width 47 height 15
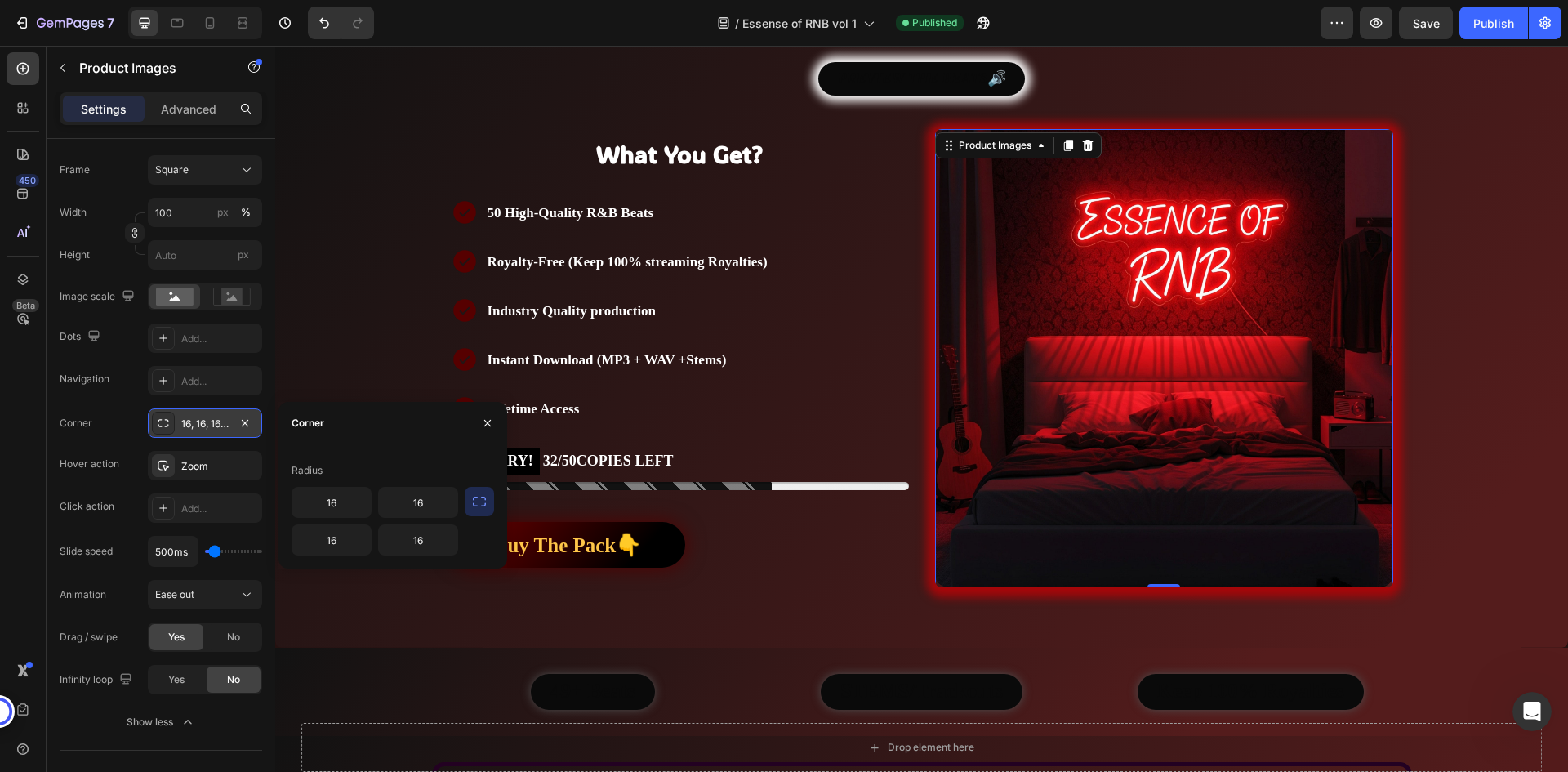
click at [216, 429] on div "16, 16, 16, 16" at bounding box center [205, 424] width 47 height 15
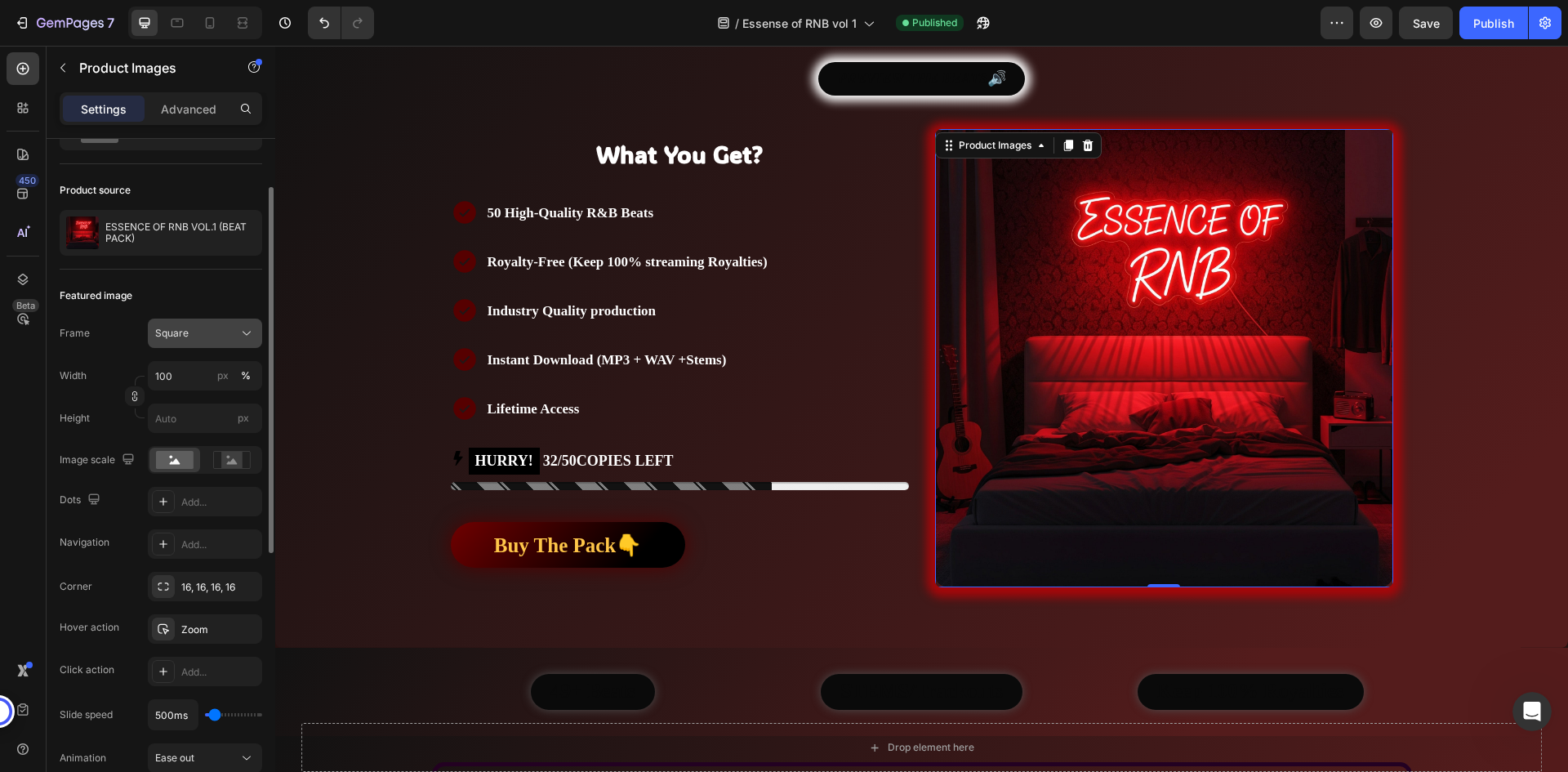
scroll to position [8, 0]
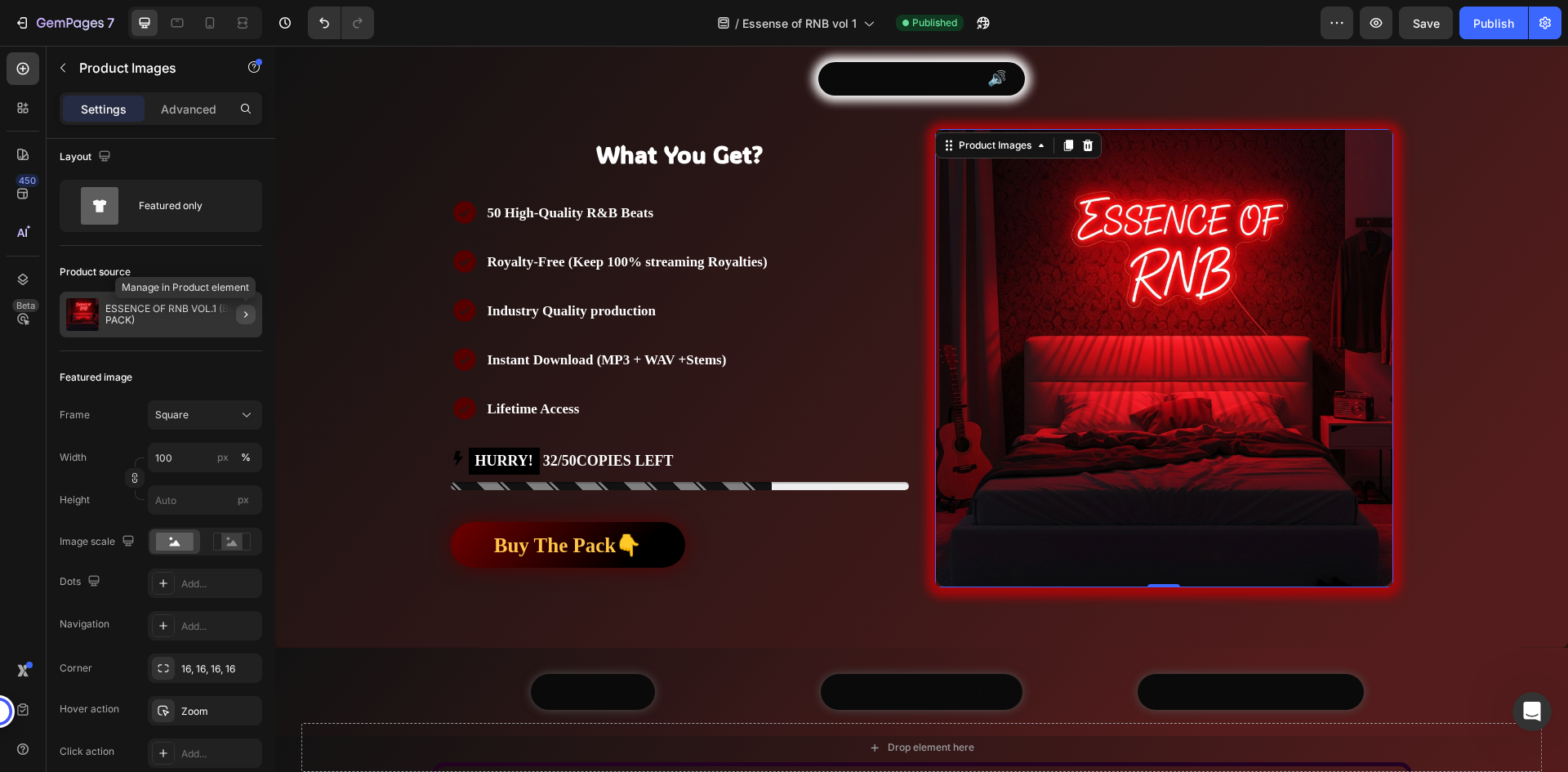
click at [246, 315] on icon "button" at bounding box center [246, 314] width 4 height 6
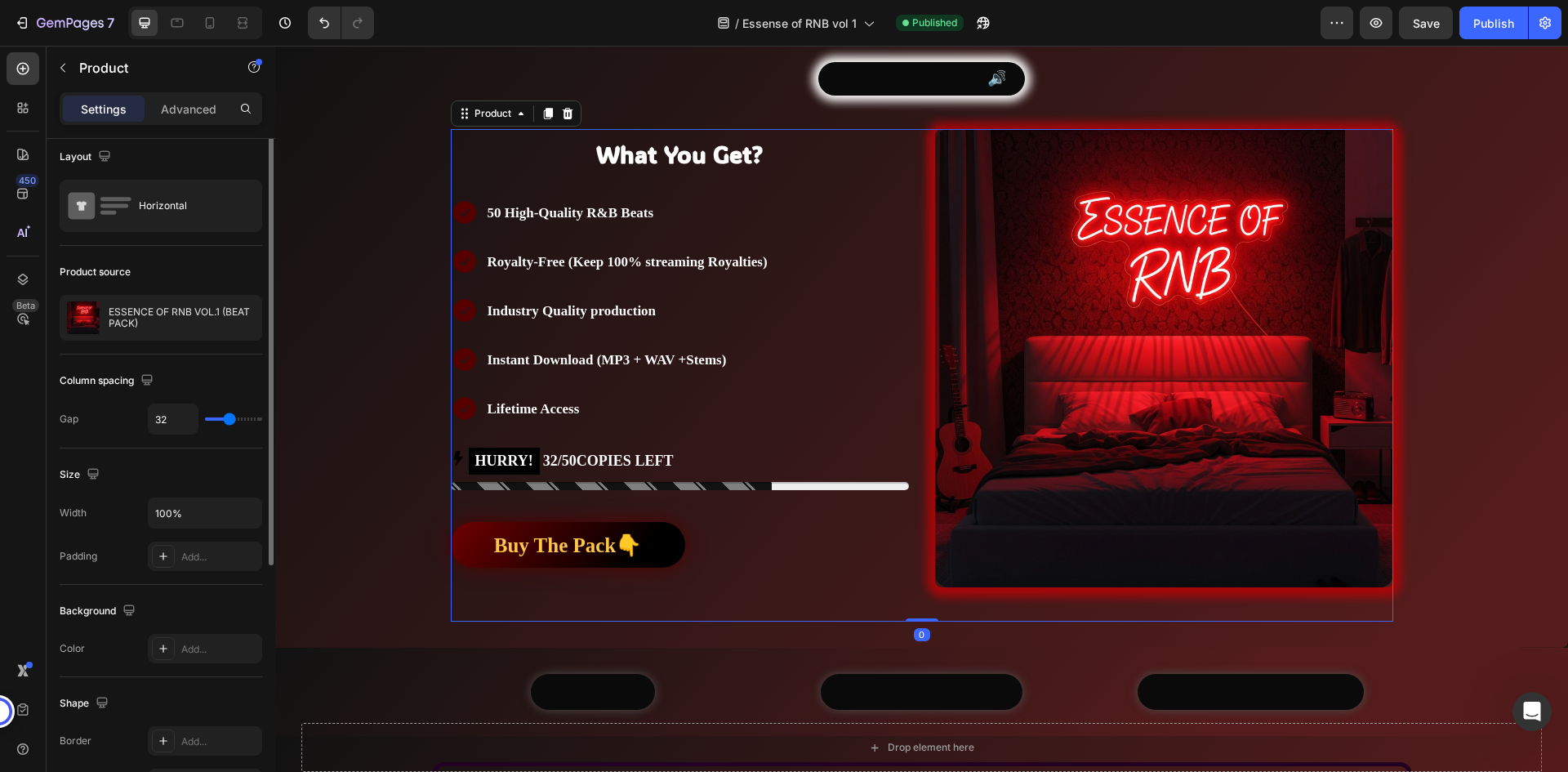
scroll to position [0, 0]
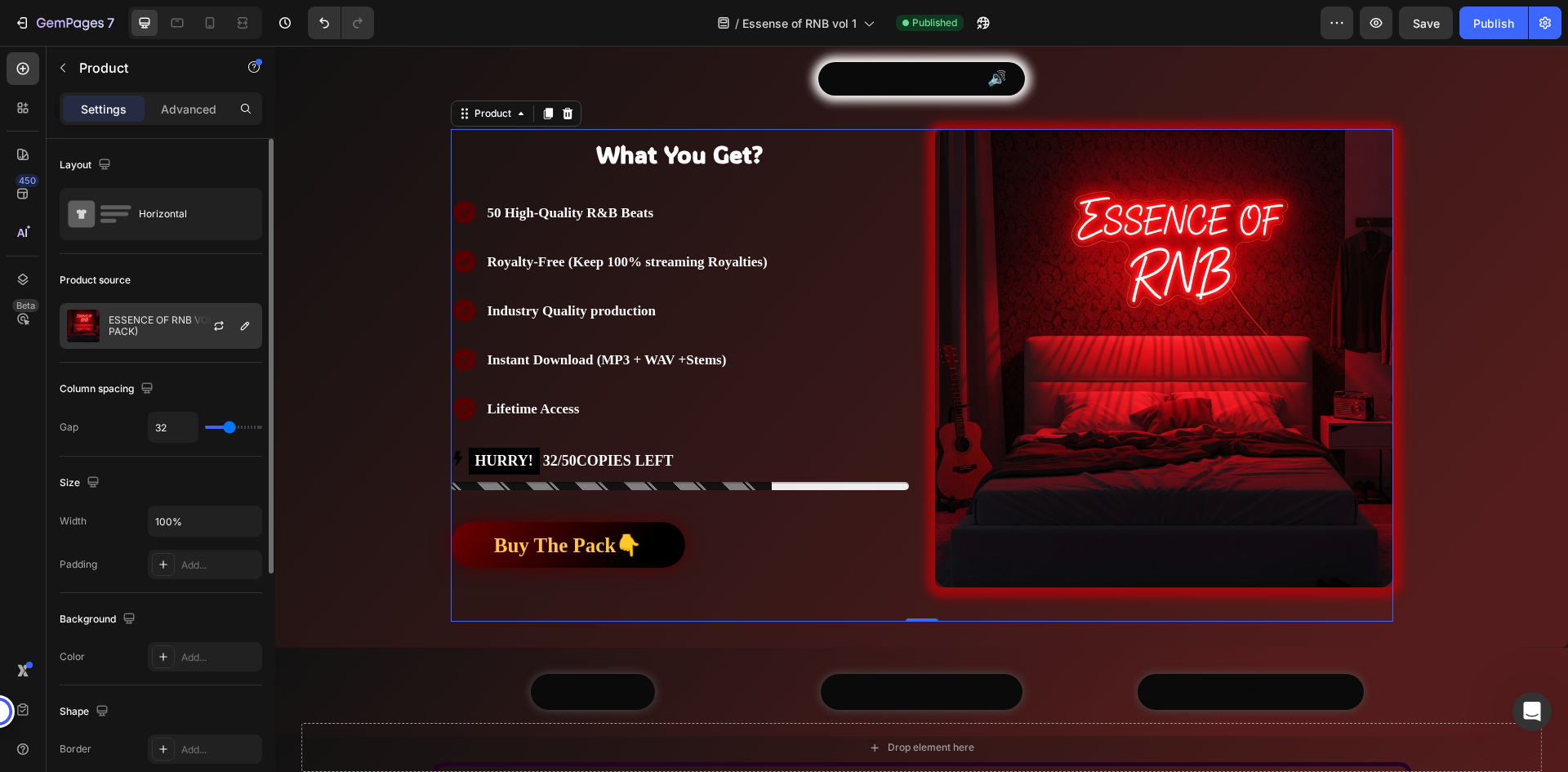
click at [198, 334] on div at bounding box center [226, 326] width 72 height 44
click at [191, 277] on div "Product source" at bounding box center [161, 280] width 203 height 26
click at [170, 112] on p "Advanced" at bounding box center [189, 109] width 55 height 18
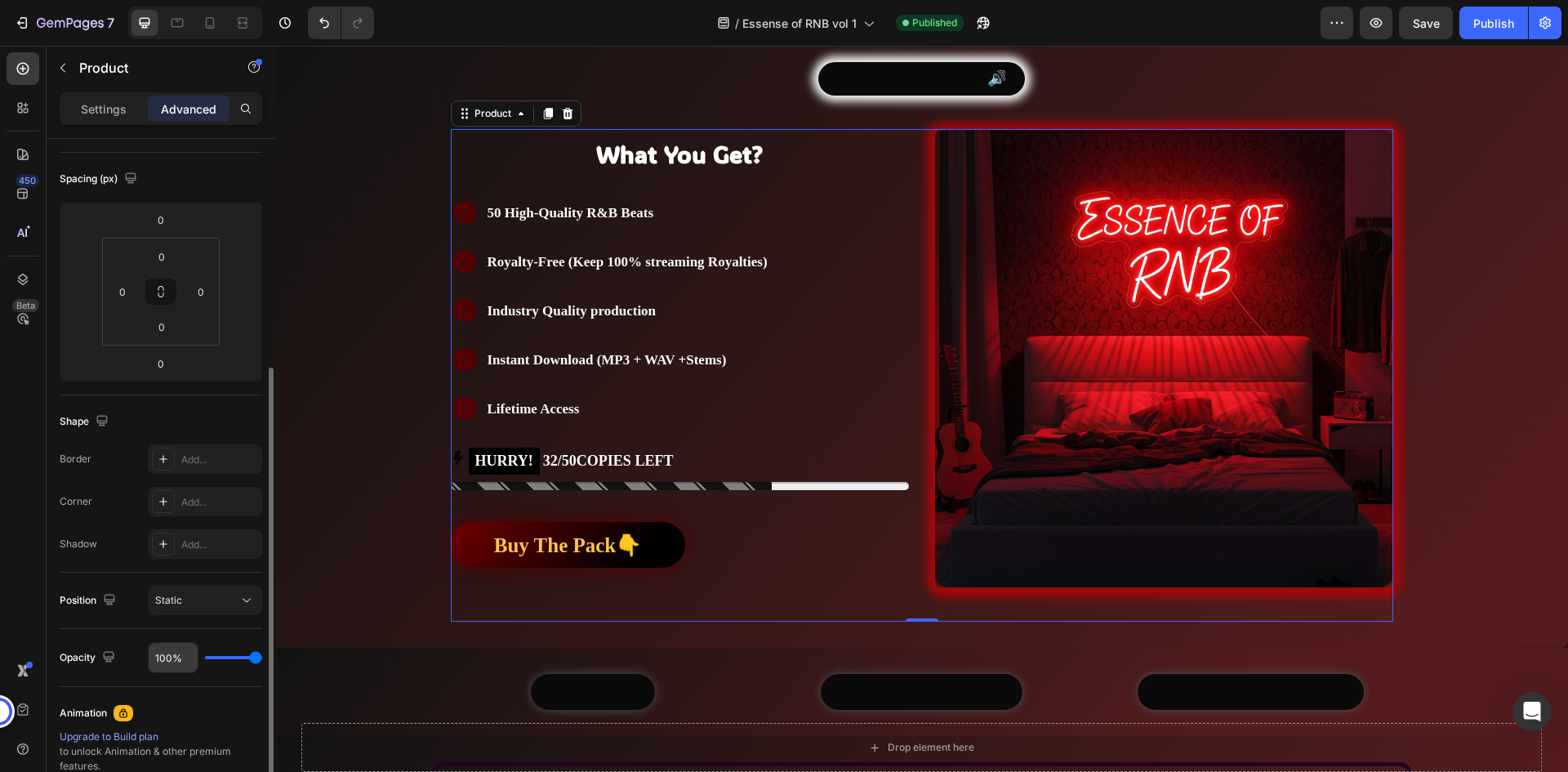
scroll to position [327, 0]
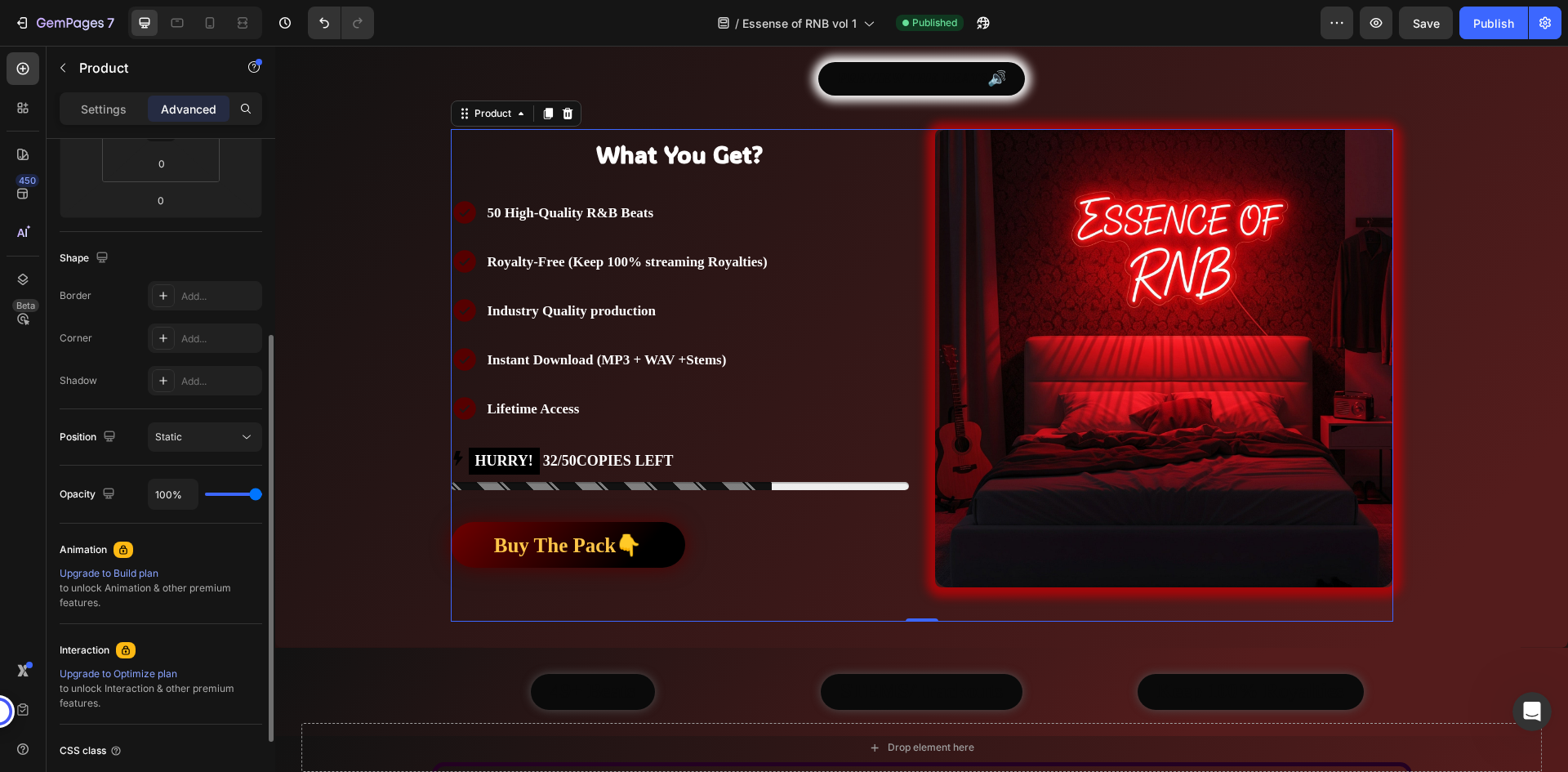
type input "87%"
type input "87"
type input "83%"
type input "83"
type input "72%"
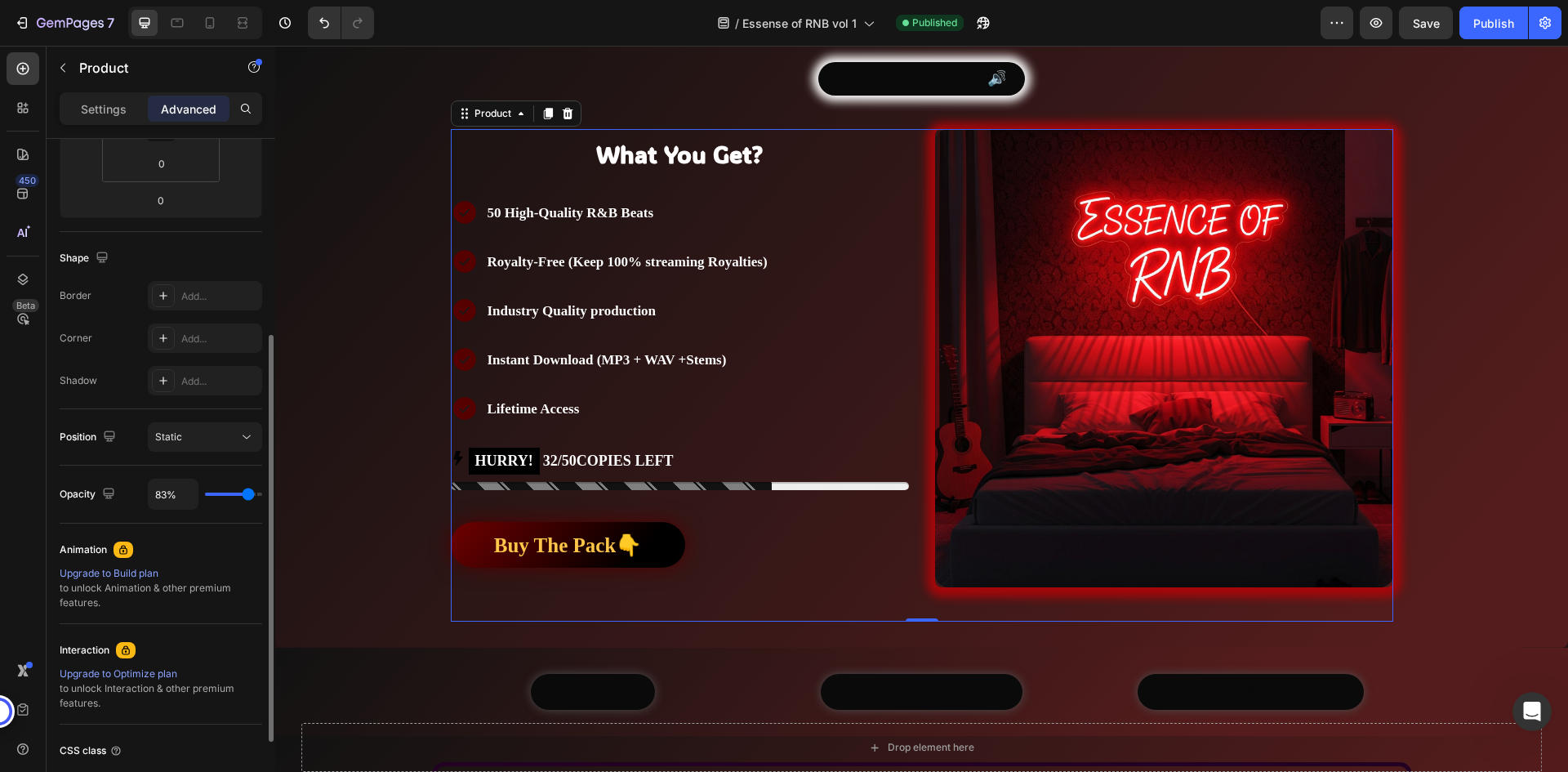
type input "72"
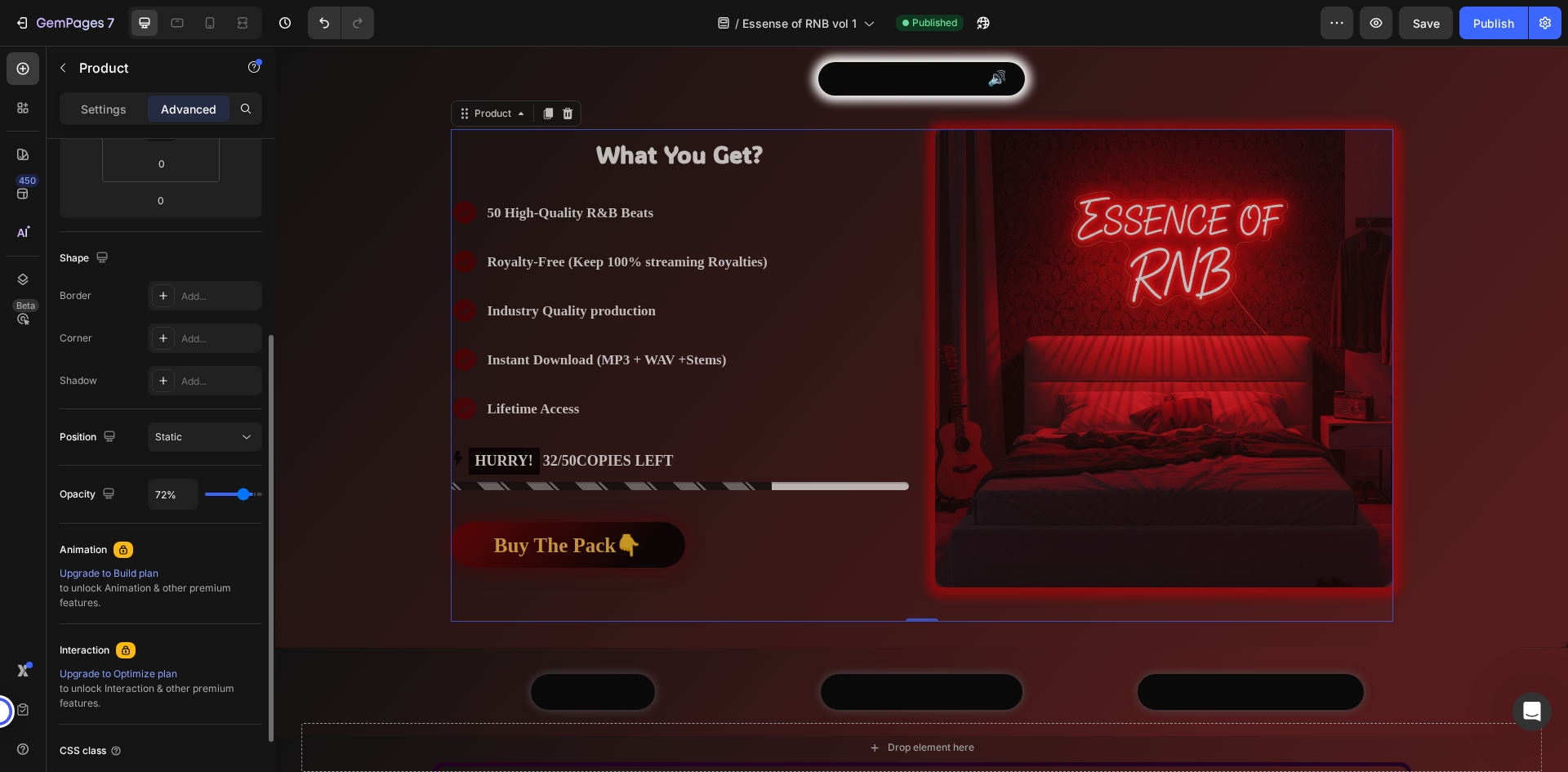
type input "70%"
type input "70"
type input "69%"
type input "69"
type input "61%"
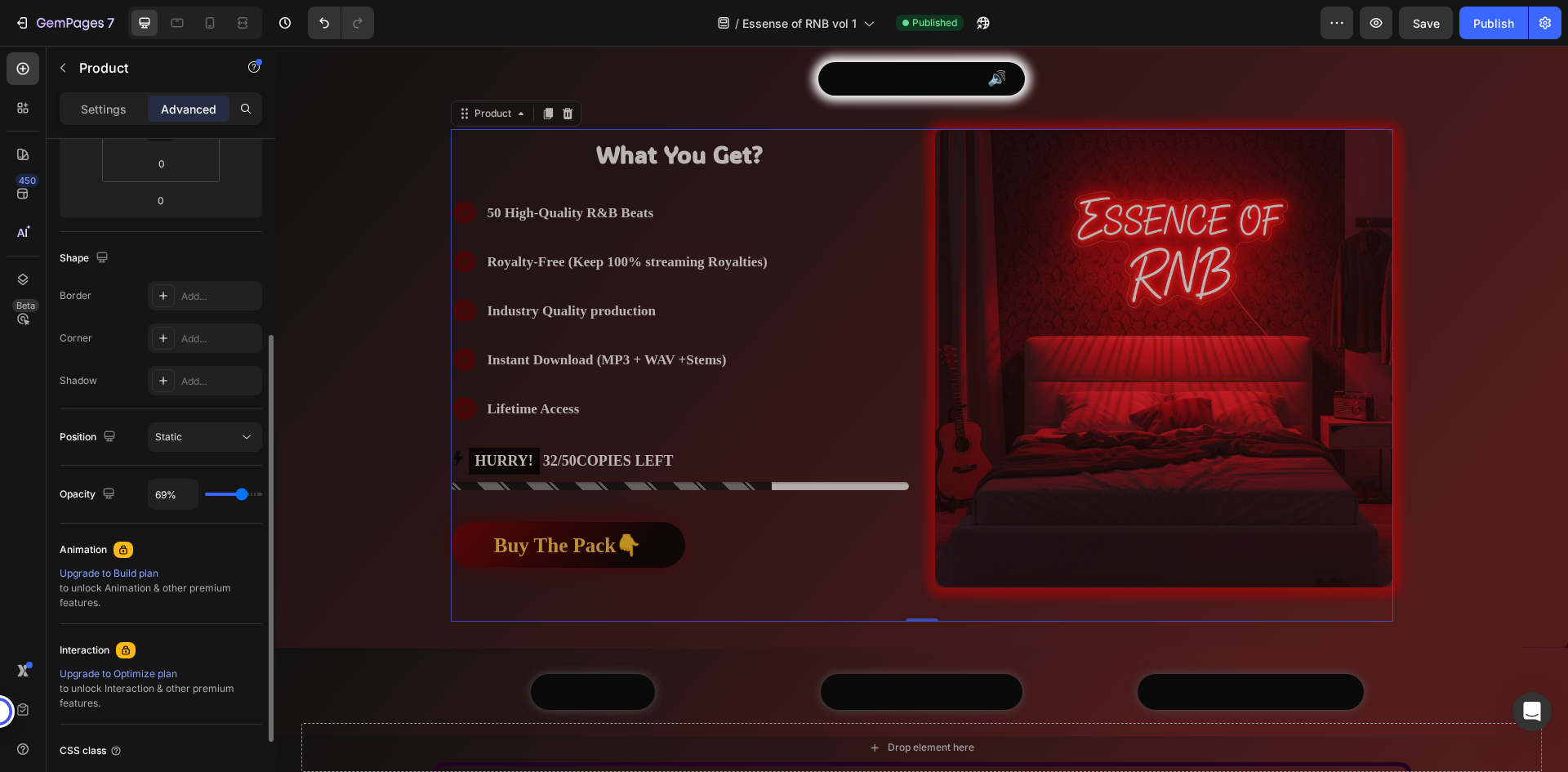
type input "61"
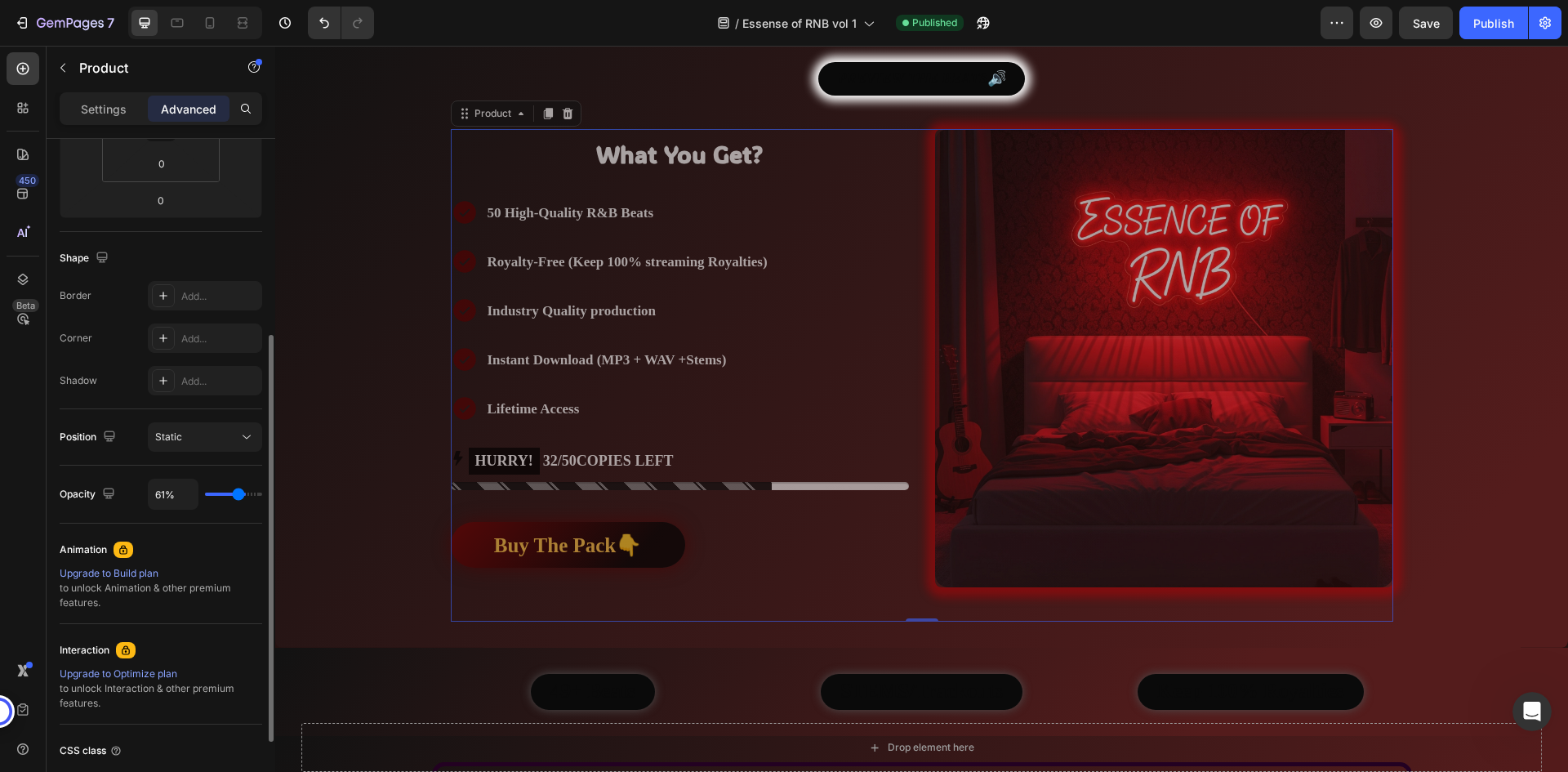
type input "59%"
type input "59"
type input "57%"
type input "57"
type input "56%"
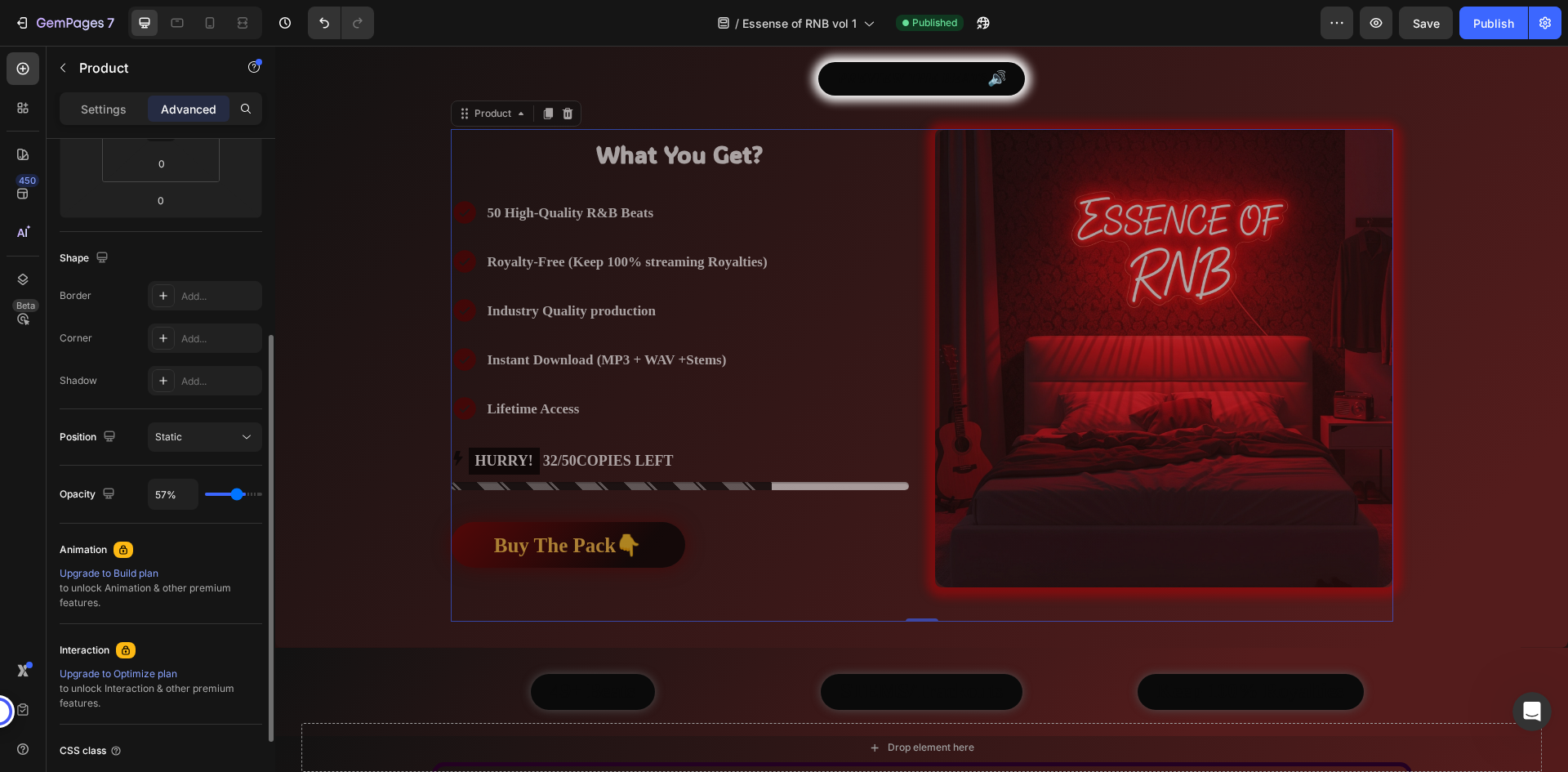
type input "56"
type input "54%"
type input "54"
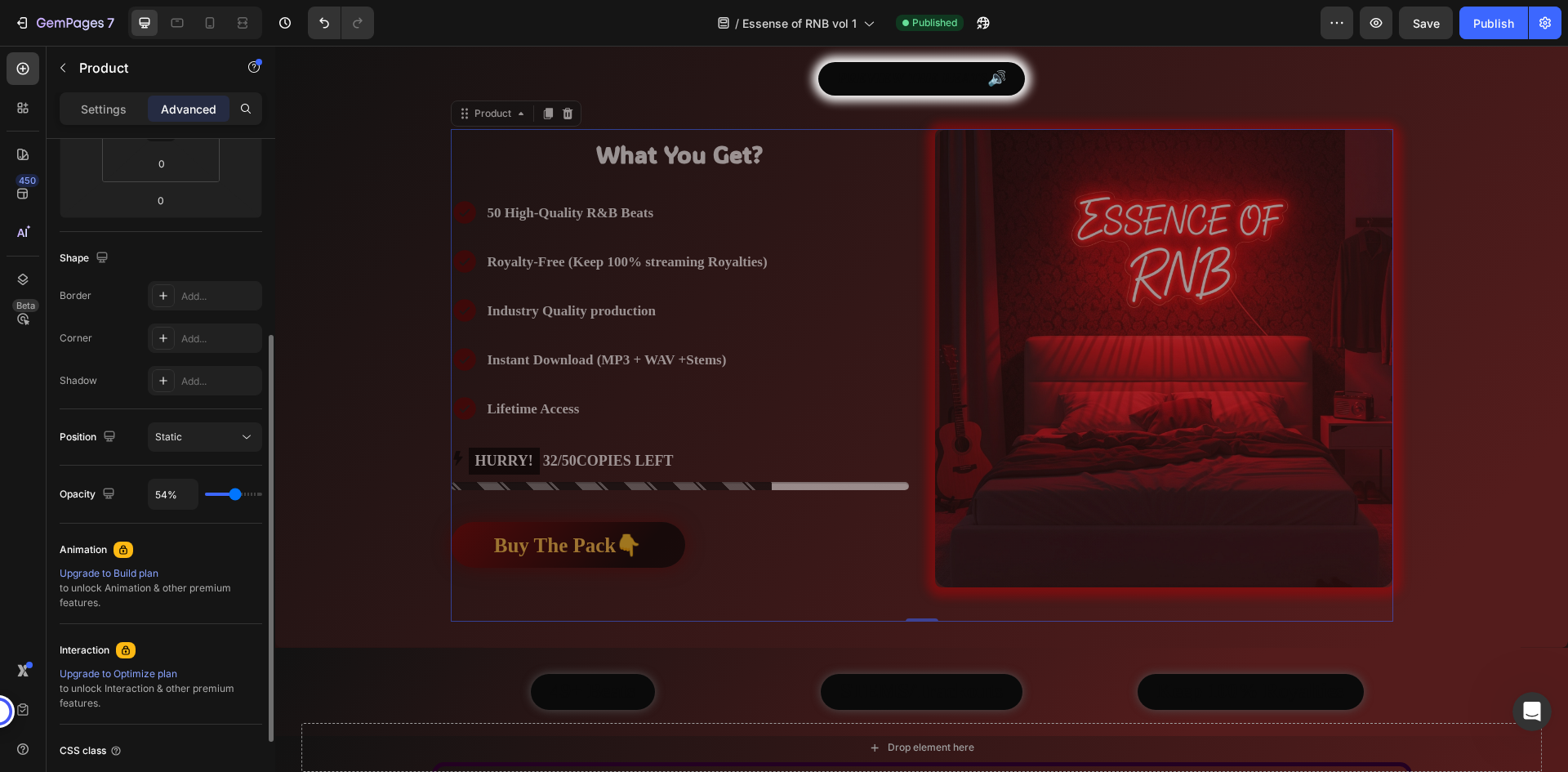
type input "52%"
type input "52"
type input "50%"
type input "50"
type input "46%"
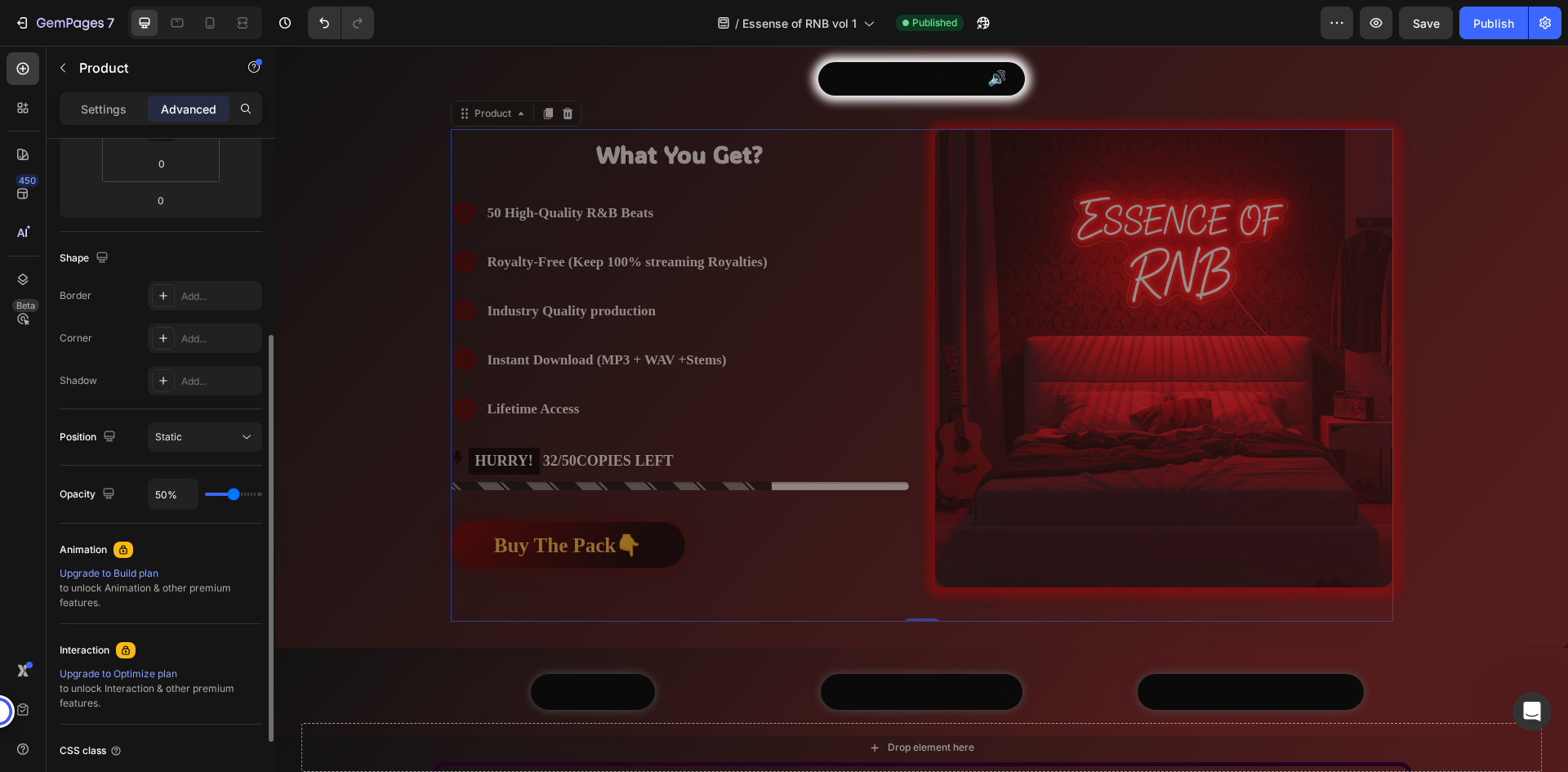
type input "46"
type input "44%"
type input "44"
type input "43%"
type input "43"
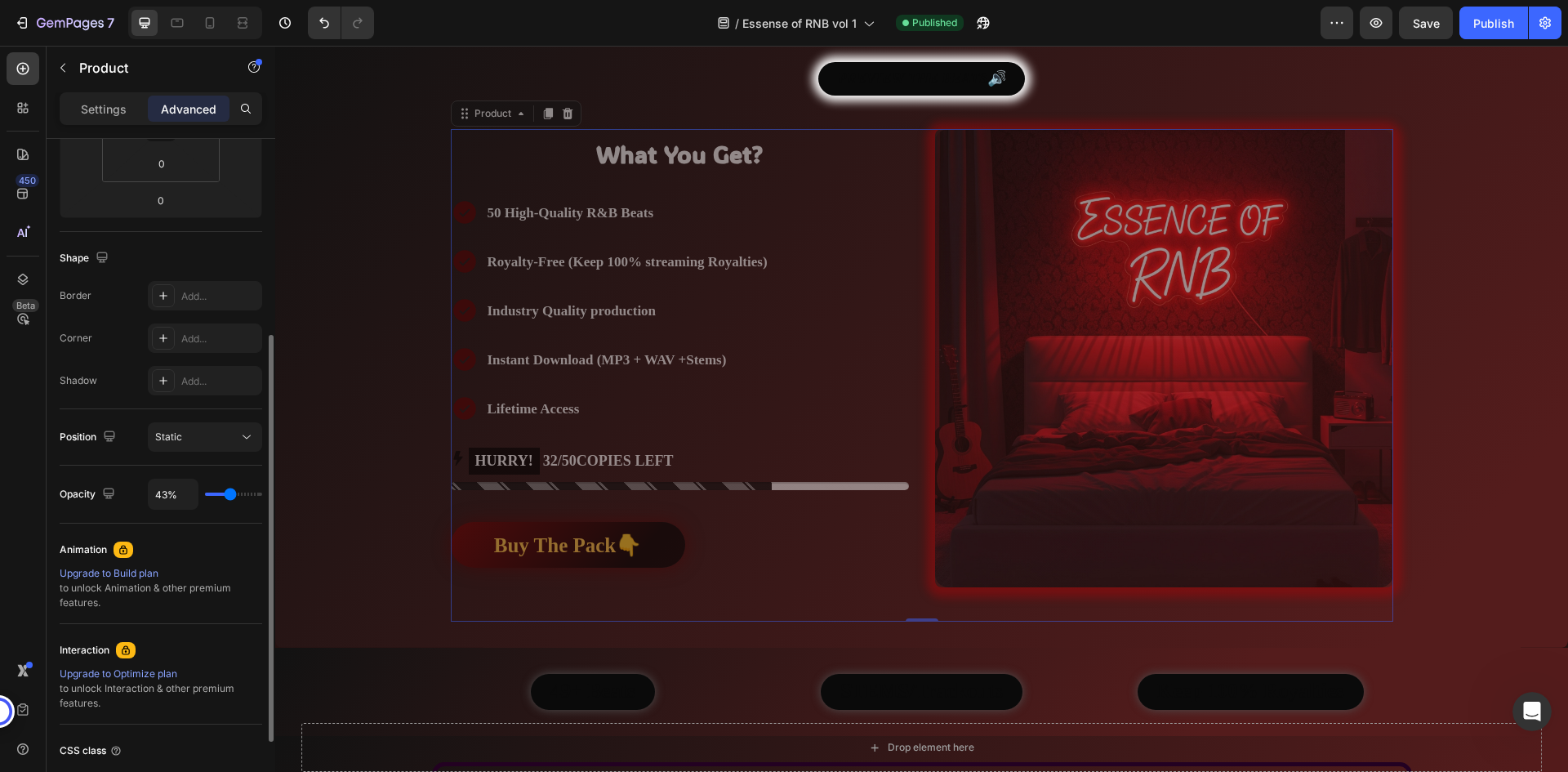
type input "41%"
type input "41"
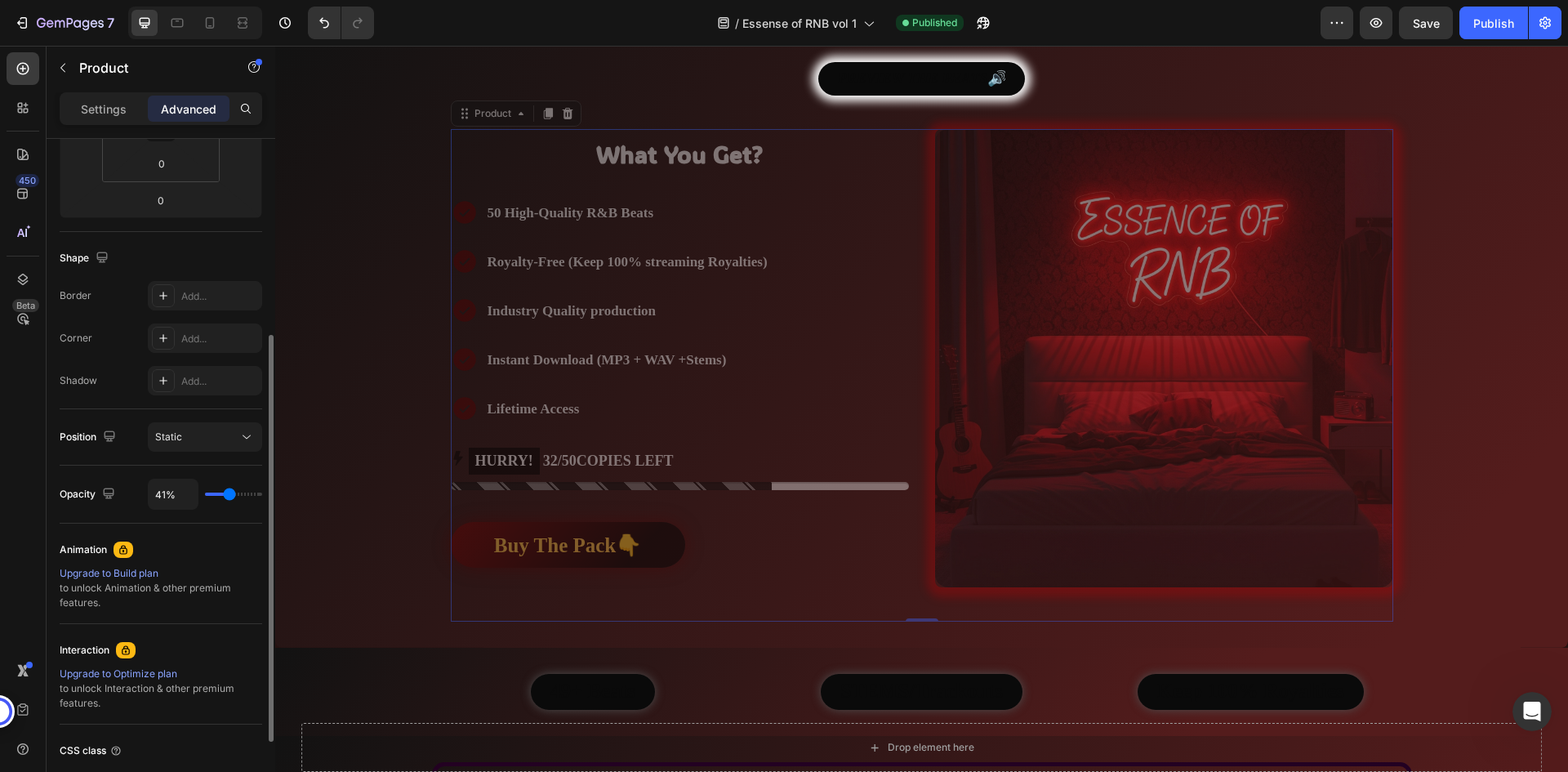
type input "39%"
type input "39"
type input "37%"
type input "37"
type input "33%"
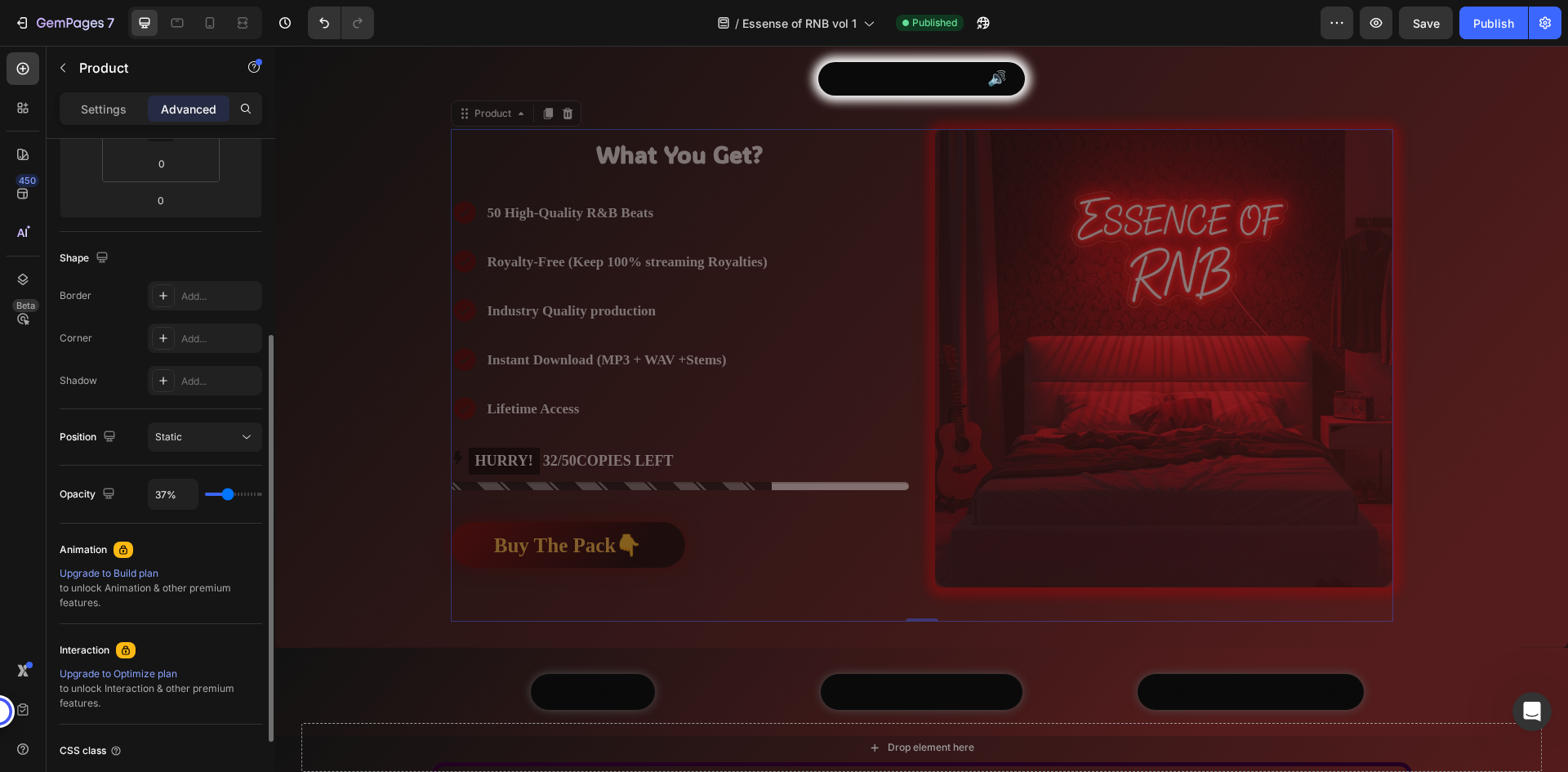
type input "33"
type input "30%"
type input "30"
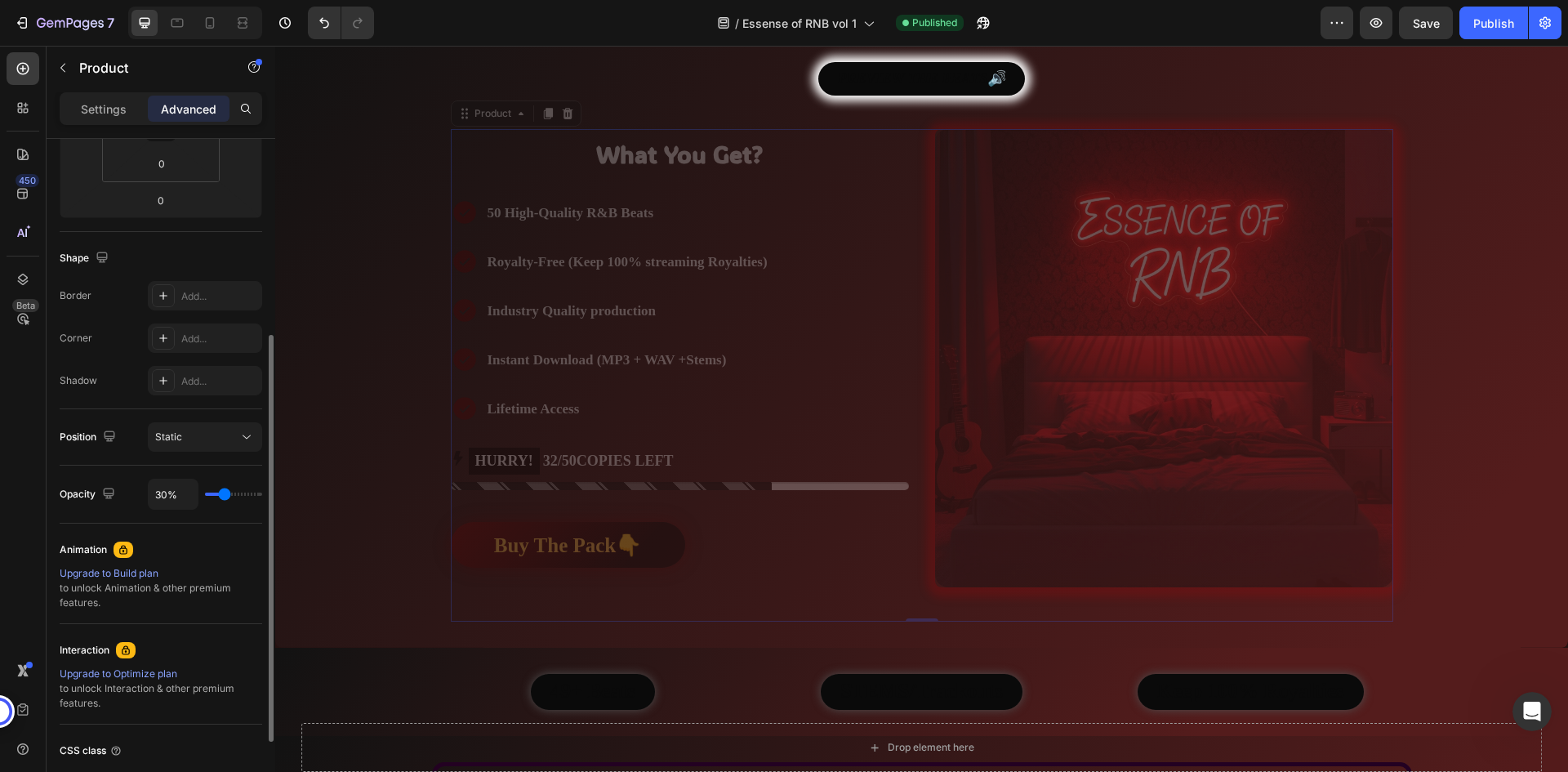
type input "26%"
type input "26"
type input "24%"
type input "24"
type input "22%"
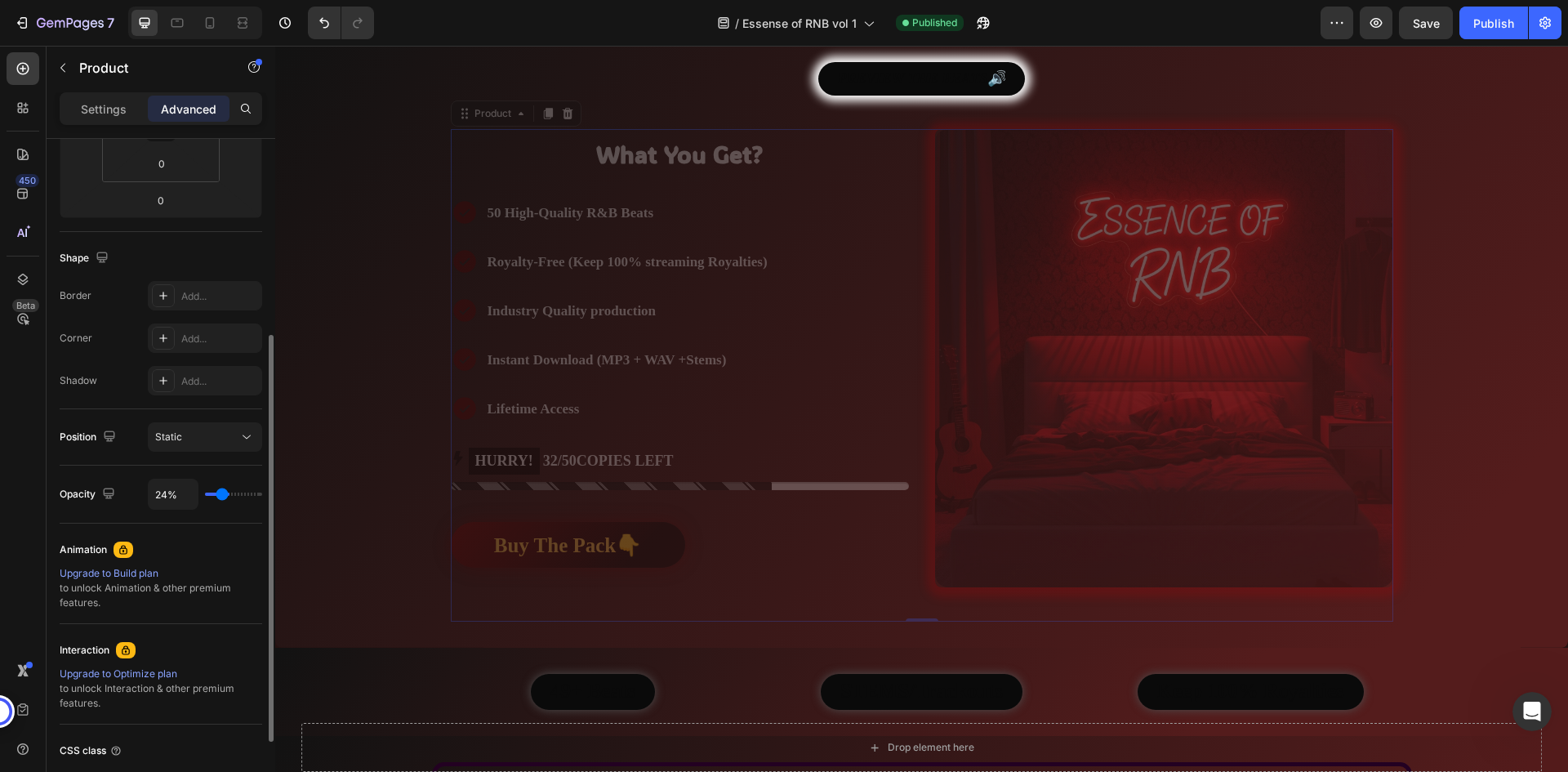
type input "22"
type input "46%"
type input "46"
type input "80%"
type input "80"
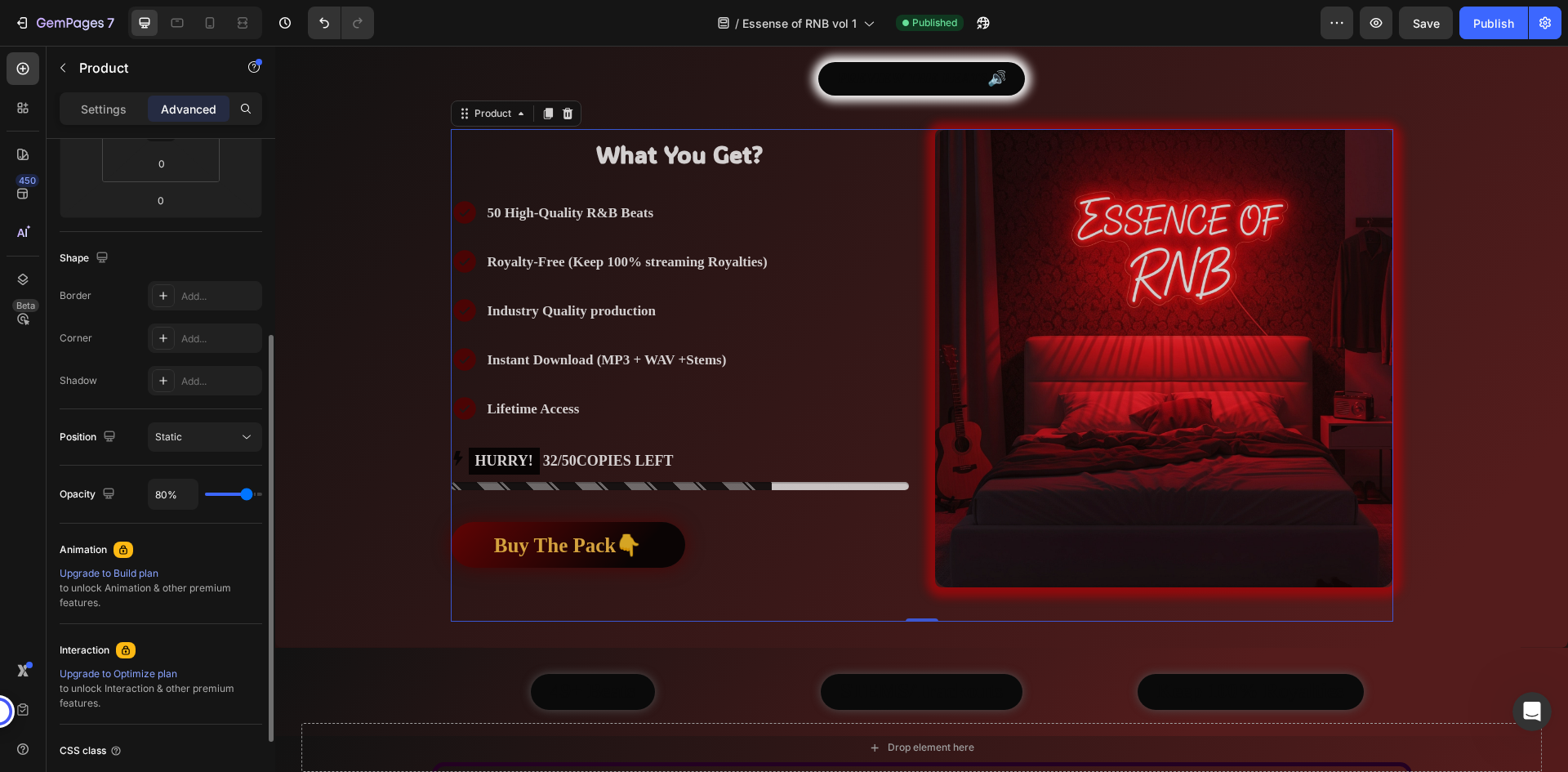
type input "89%"
type input "89"
type input "93%"
type input "93"
type input "94%"
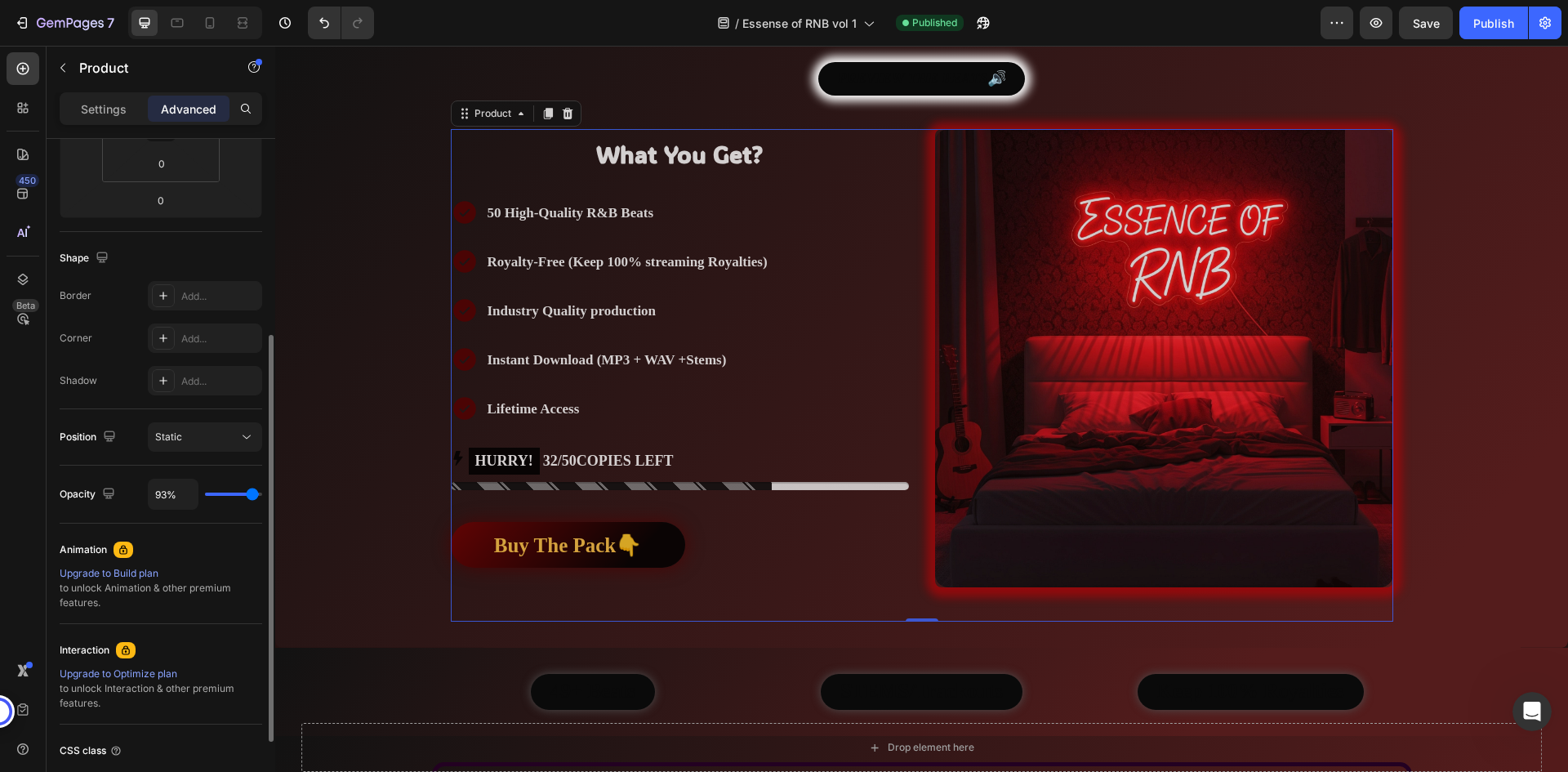
type input "94"
type input "98%"
type input "98"
type input "100%"
type input "100"
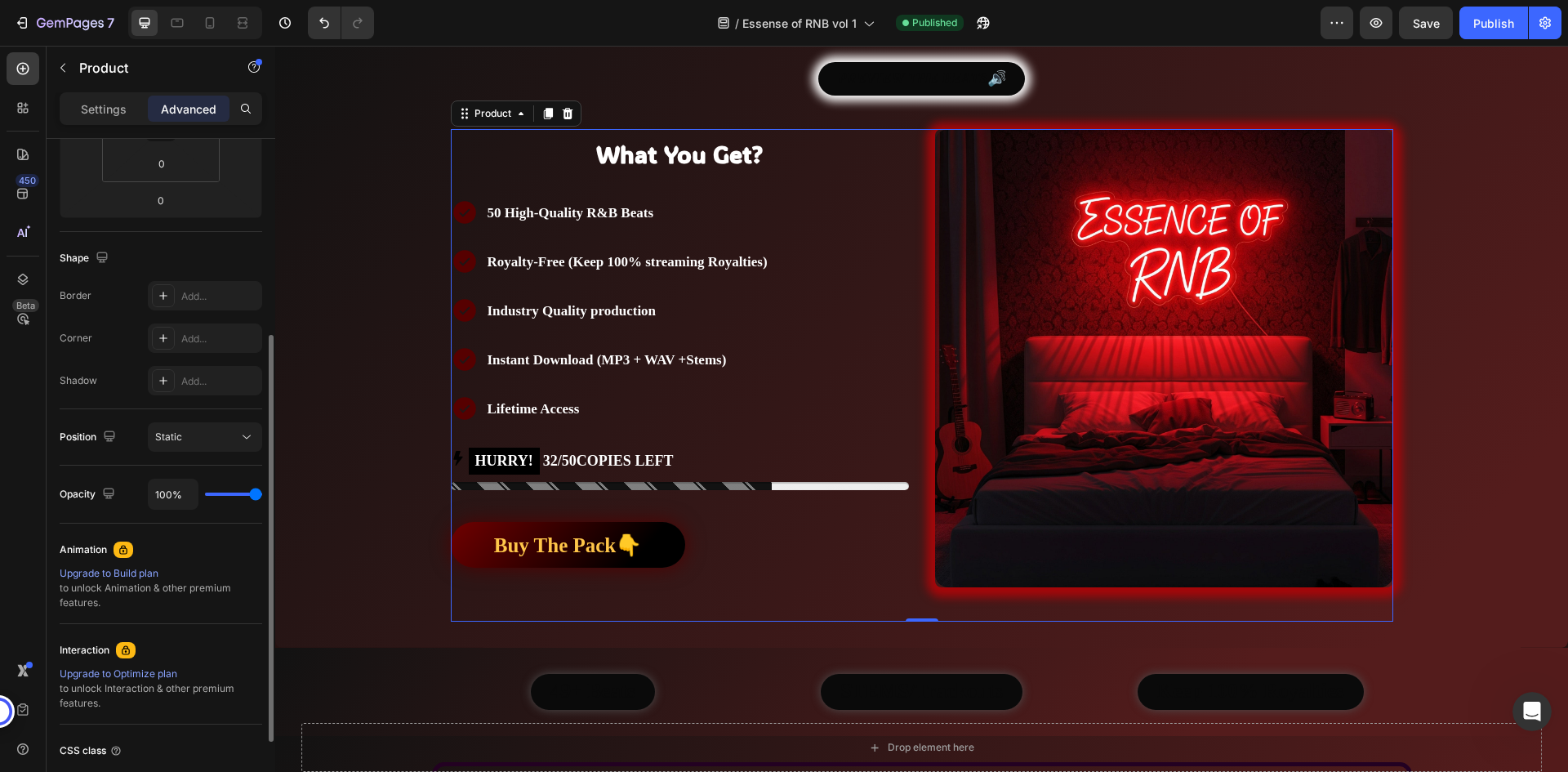
drag, startPoint x: 252, startPoint y: 495, endPoint x: 263, endPoint y: 496, distance: 11.0
click at [262, 496] on input "range" at bounding box center [233, 494] width 57 height 4
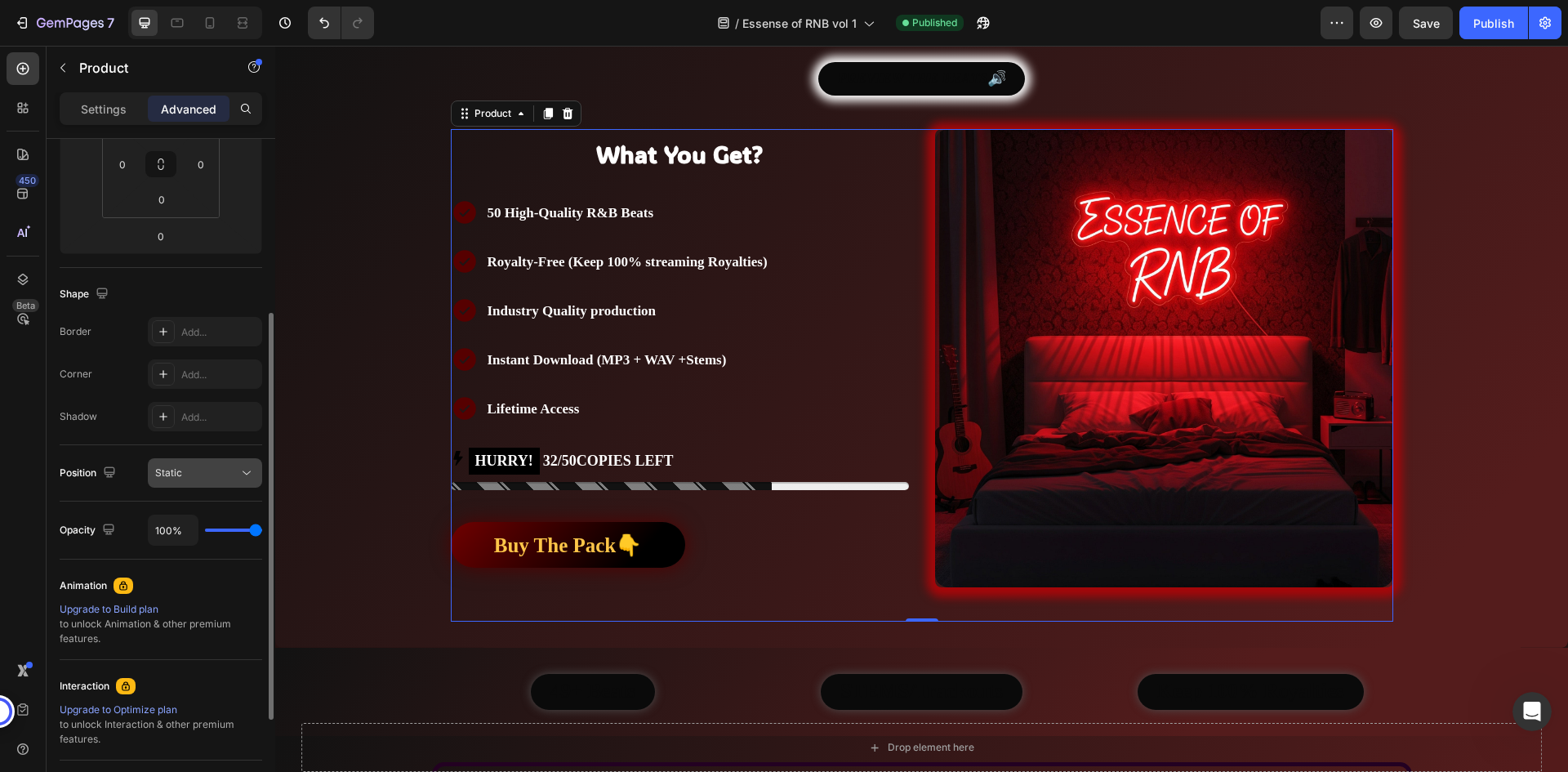
scroll to position [209, 0]
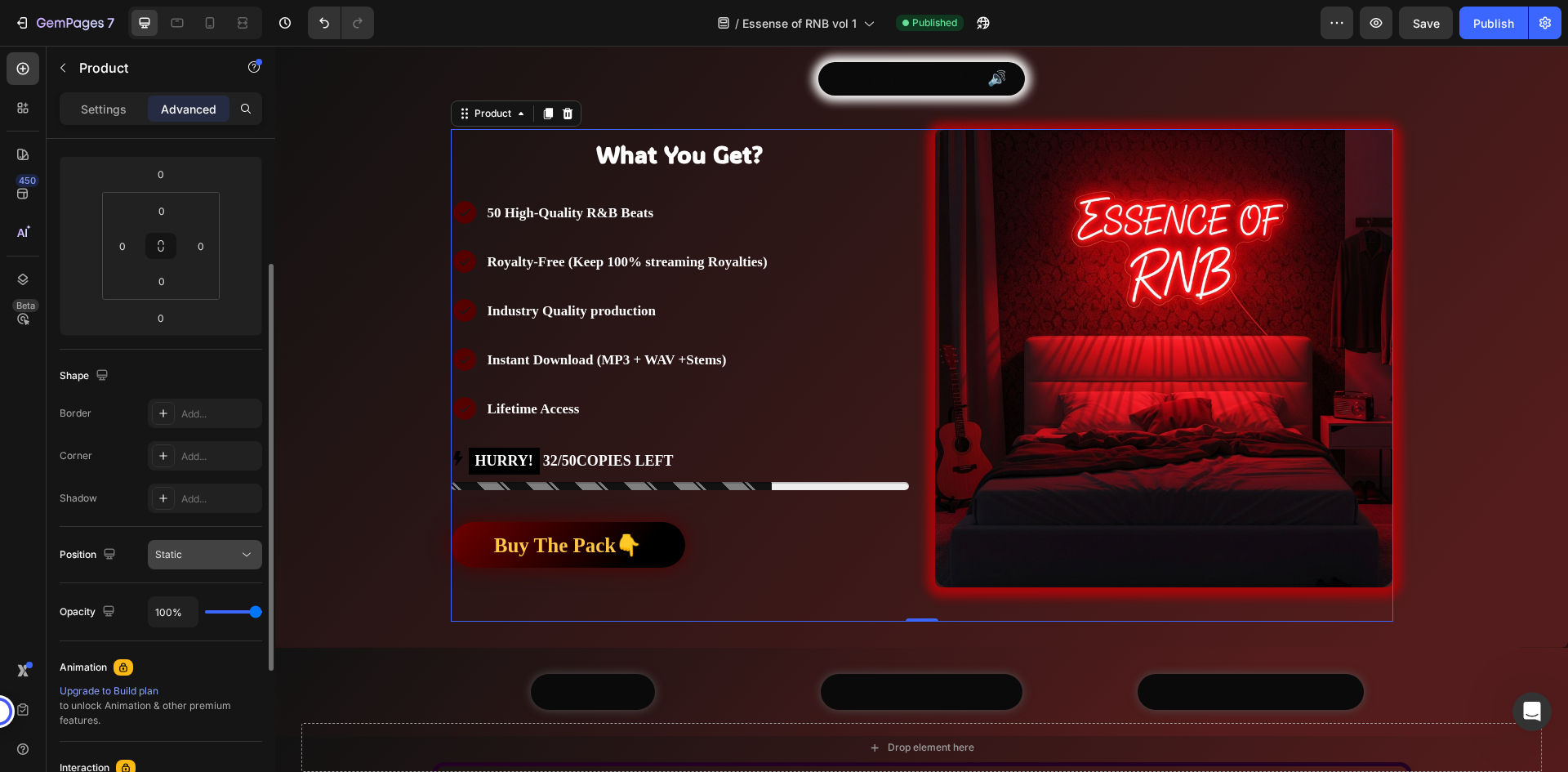
click at [204, 554] on div "Static" at bounding box center [196, 555] width 83 height 15
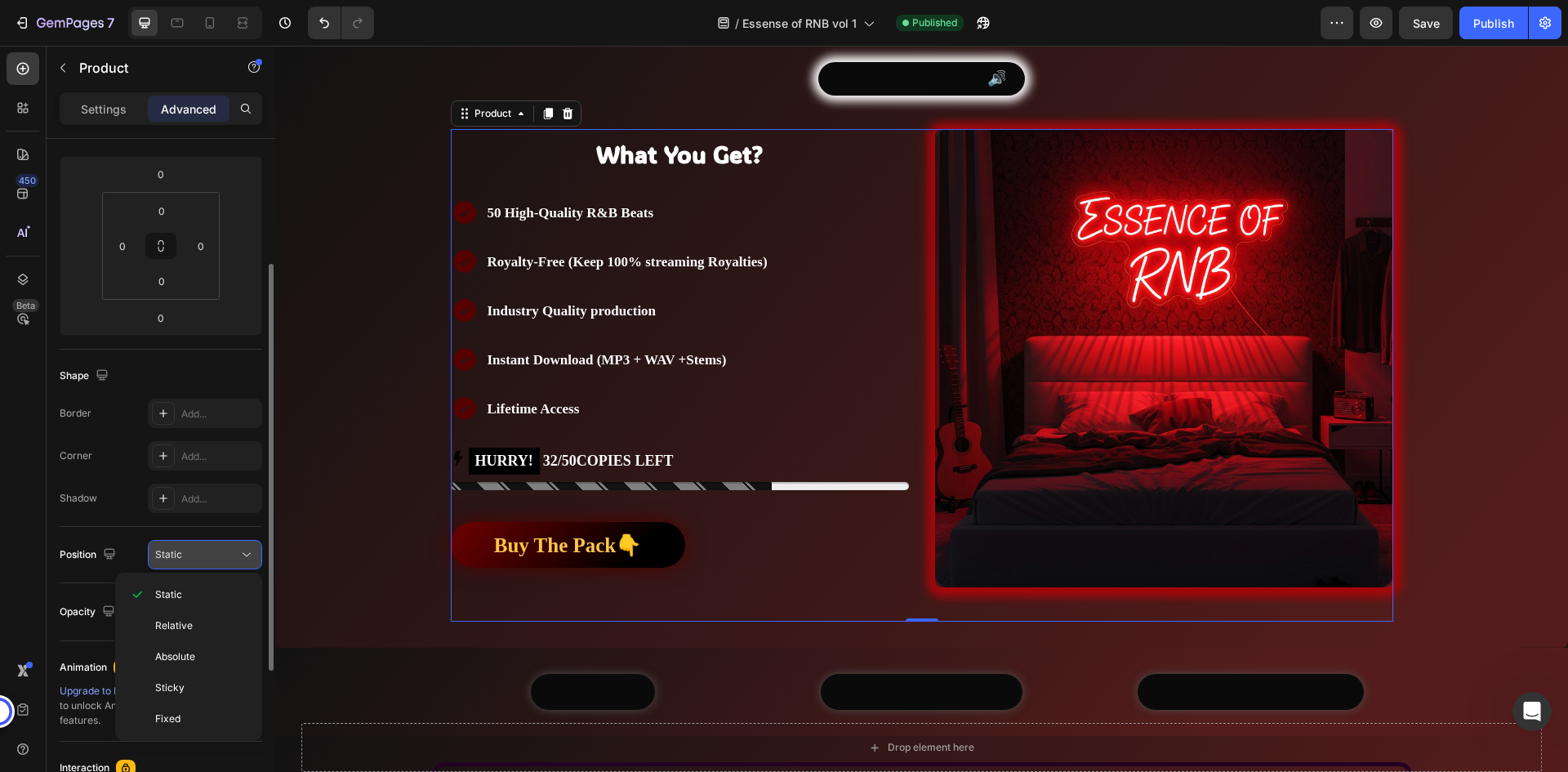
click at [204, 554] on div "Static" at bounding box center [196, 555] width 83 height 15
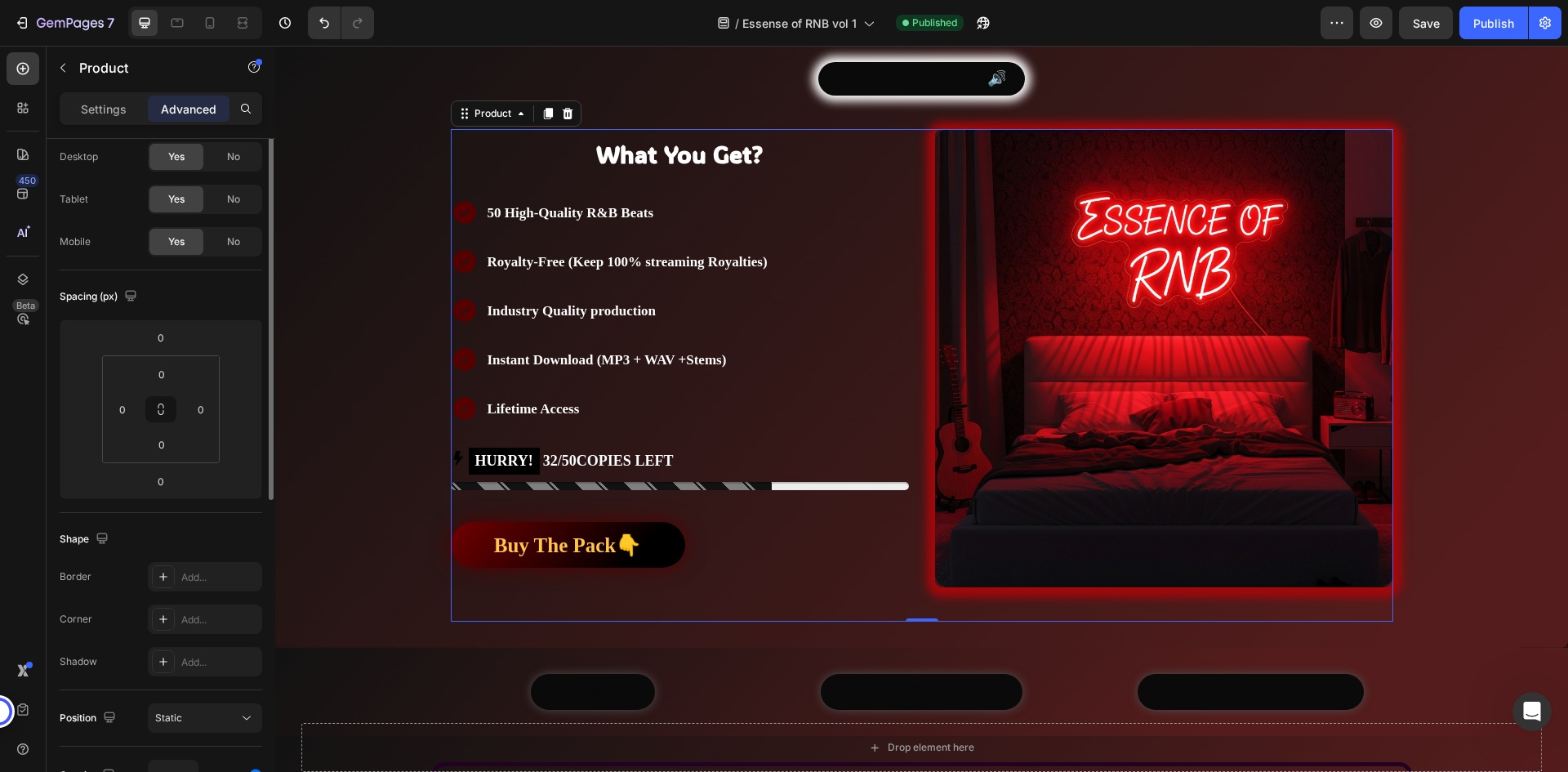
scroll to position [0, 0]
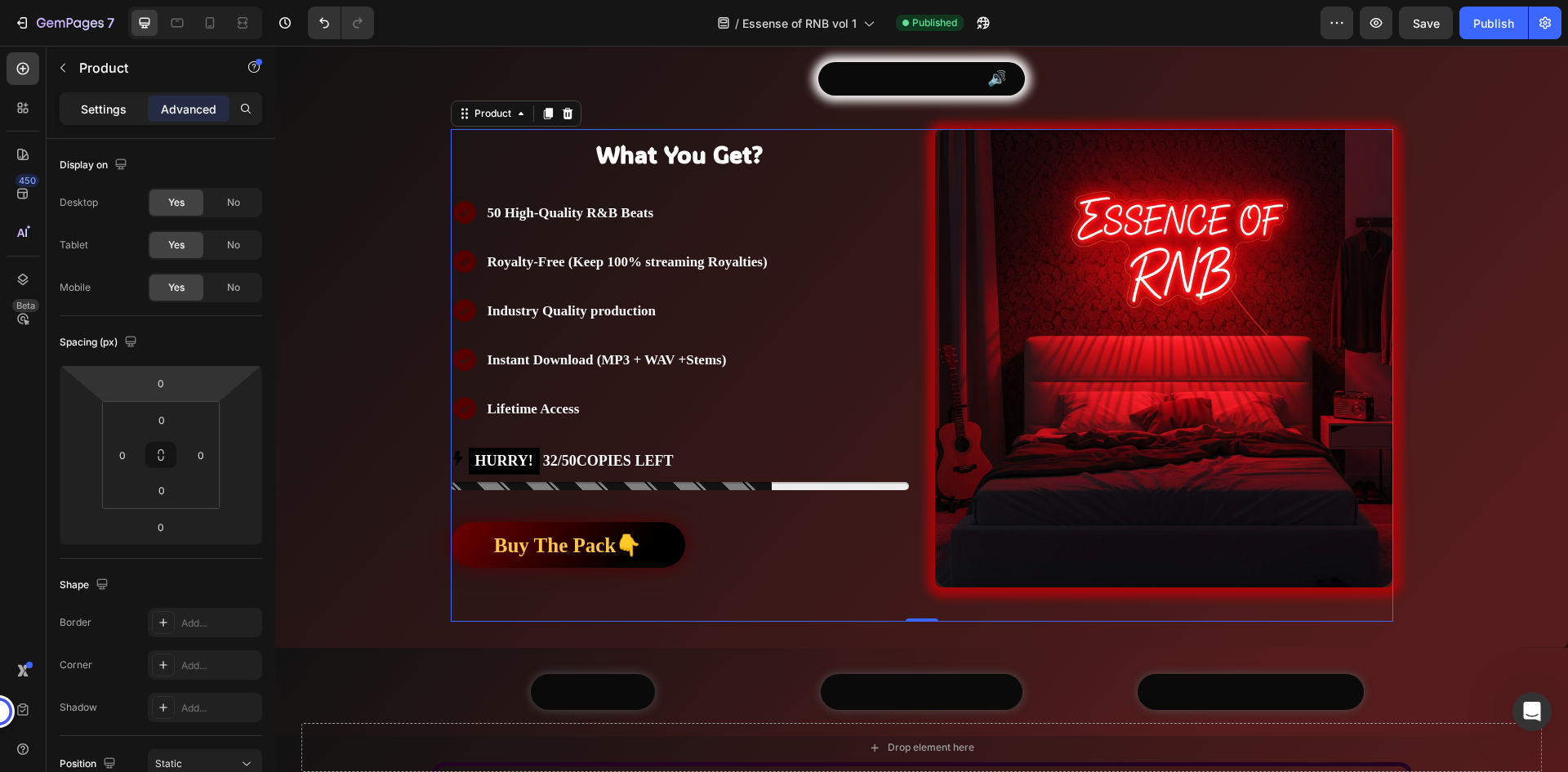
click at [111, 117] on p "Settings" at bounding box center [104, 109] width 46 height 18
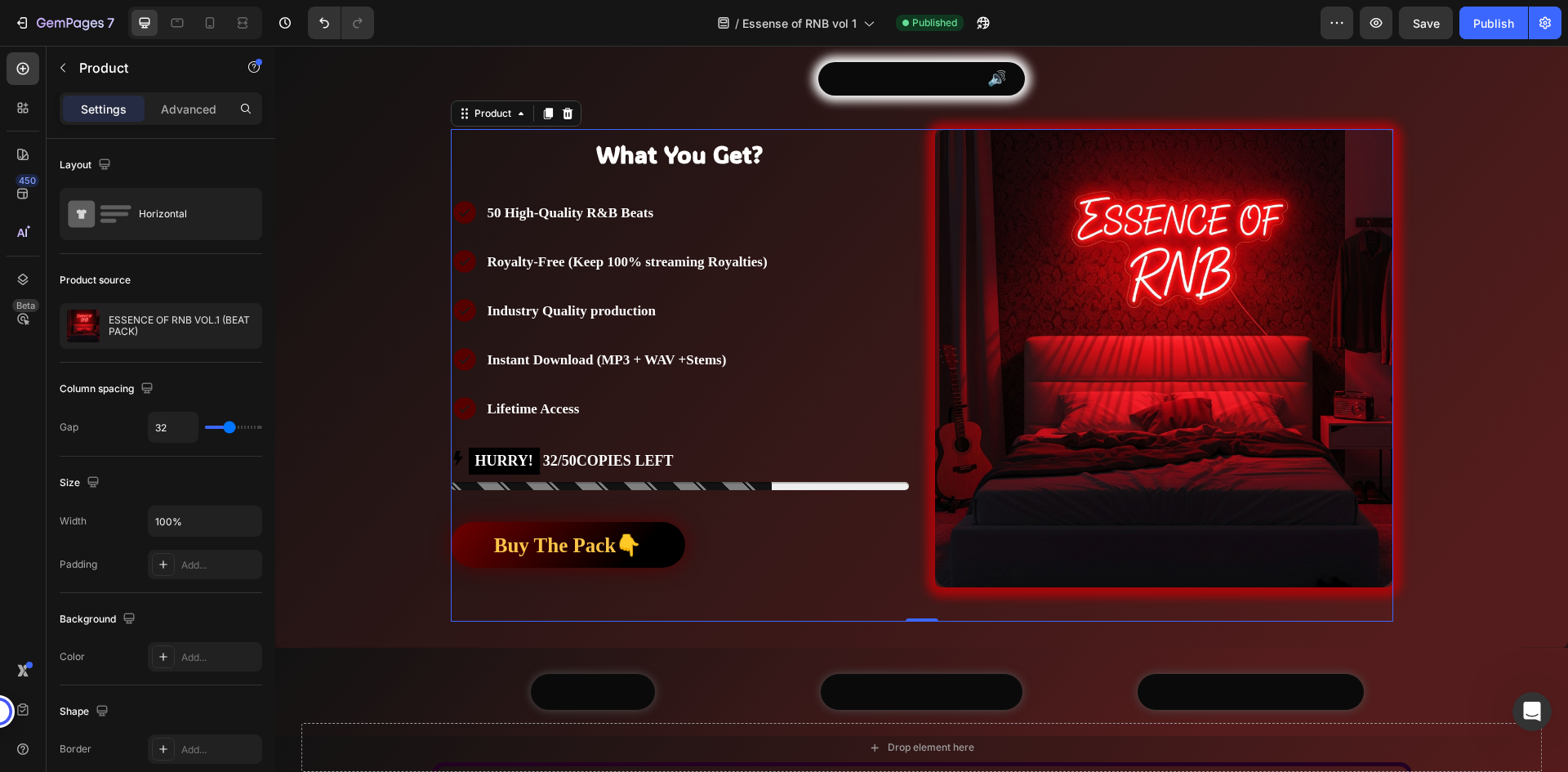
click at [909, 155] on div "What You Get? Heading Text Block 50 High-Quality R&B Beats Royalty-Free (Keep 1…" at bounding box center [921, 375] width 942 height 492
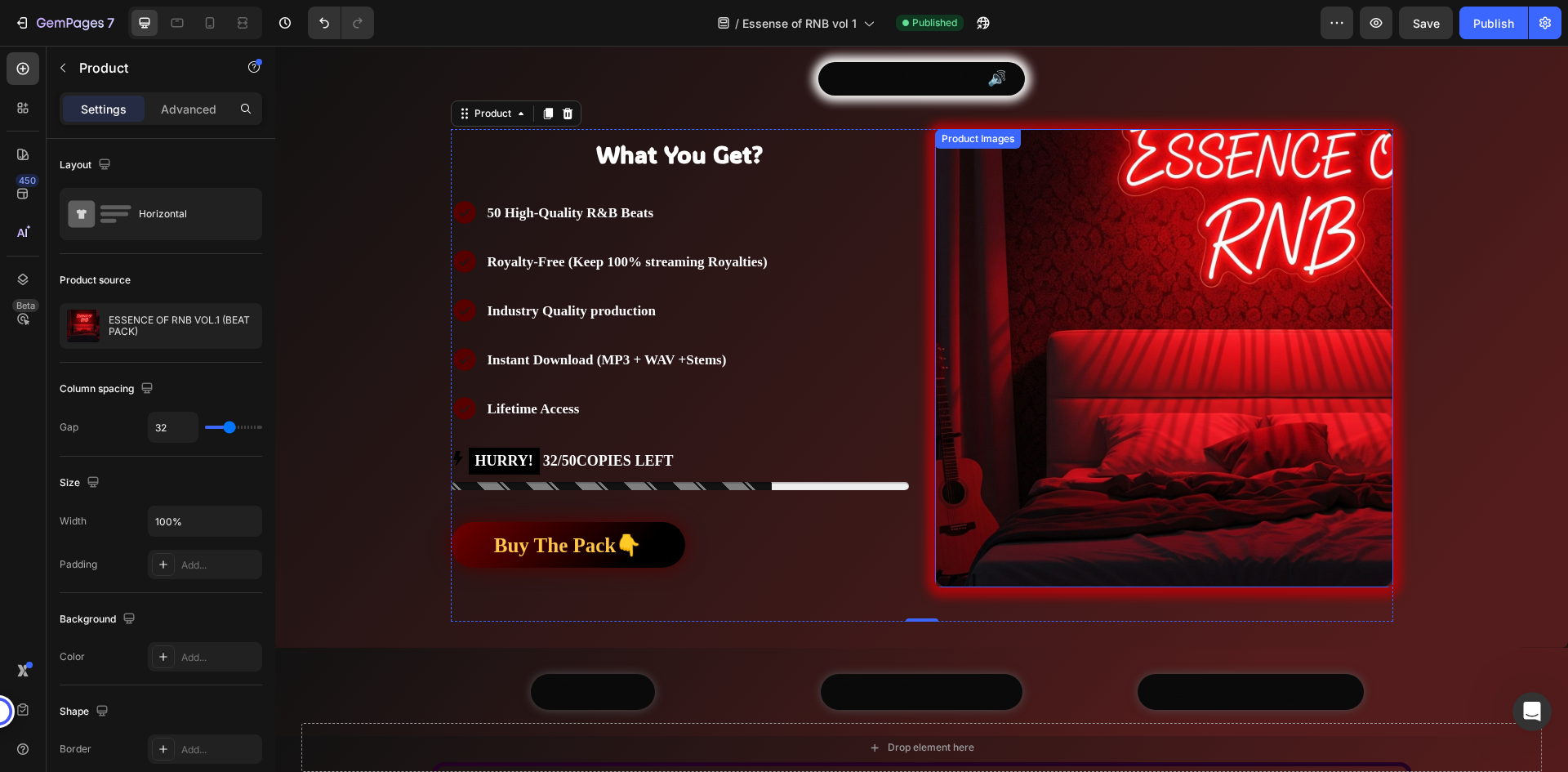
click at [973, 348] on img at bounding box center [1164, 357] width 458 height 458
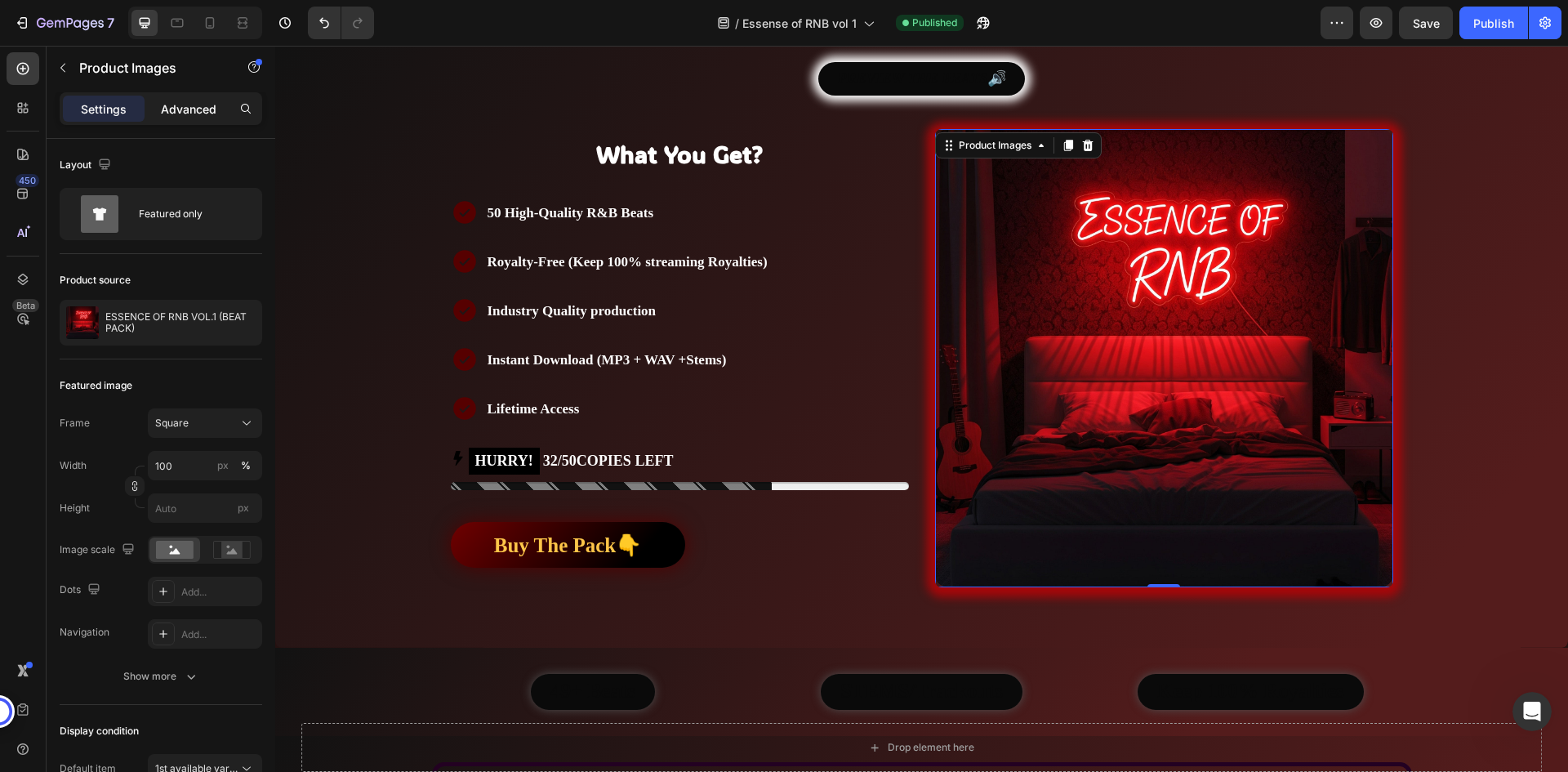
click at [192, 112] on p "Advanced" at bounding box center [189, 109] width 55 height 18
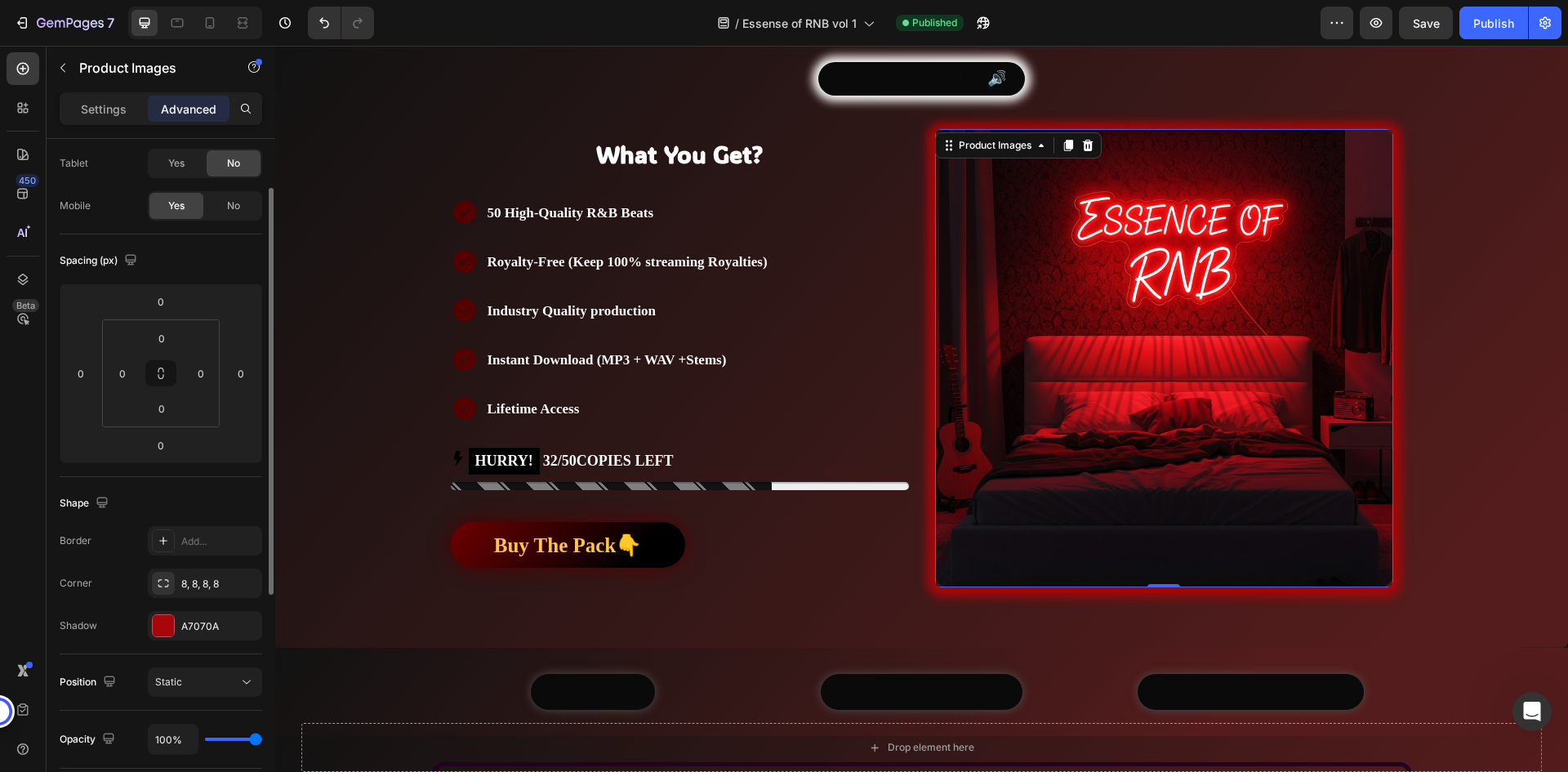
scroll to position [163, 0]
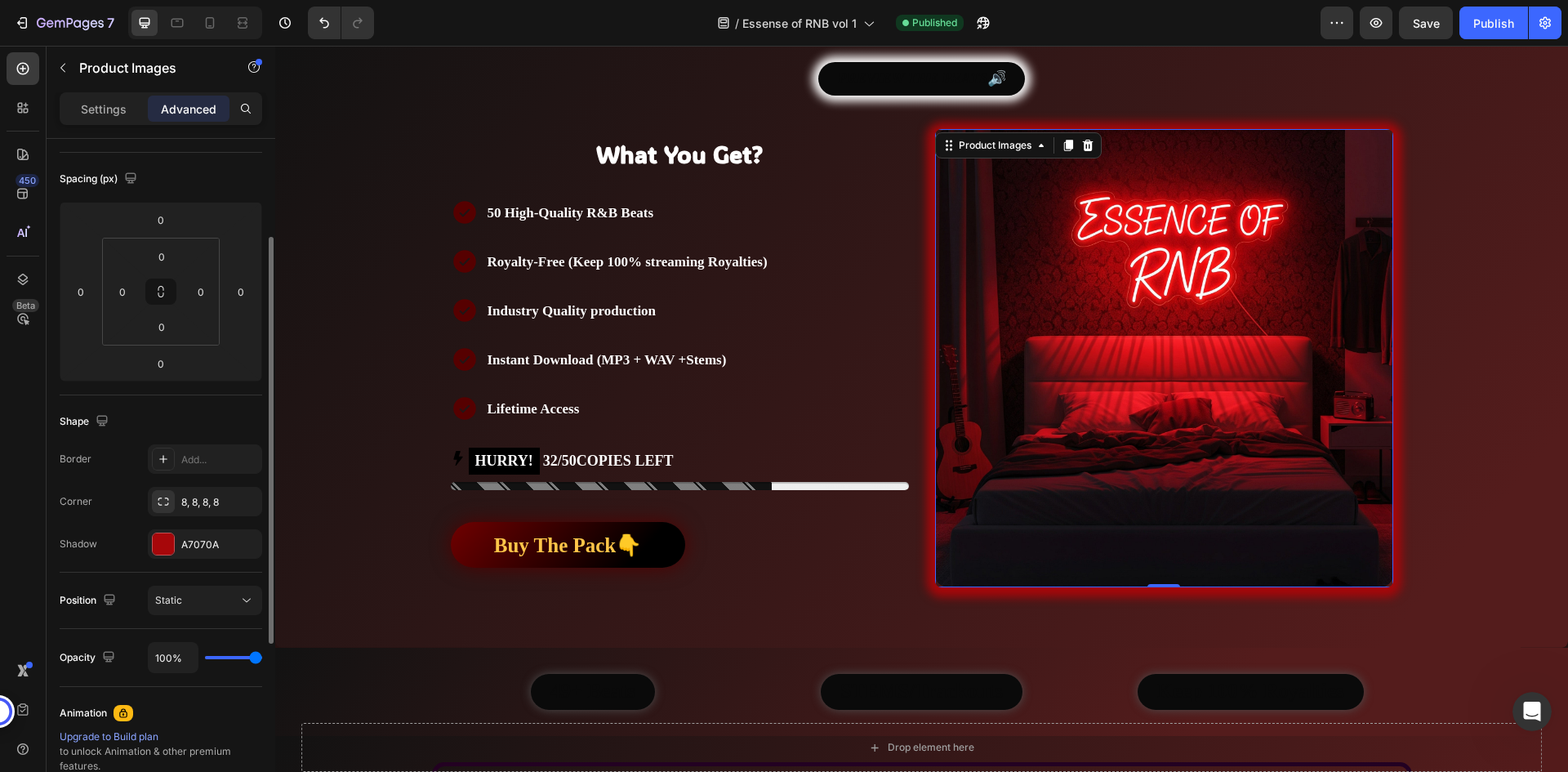
type input "76%"
type input "76"
type input "67%"
type input "67"
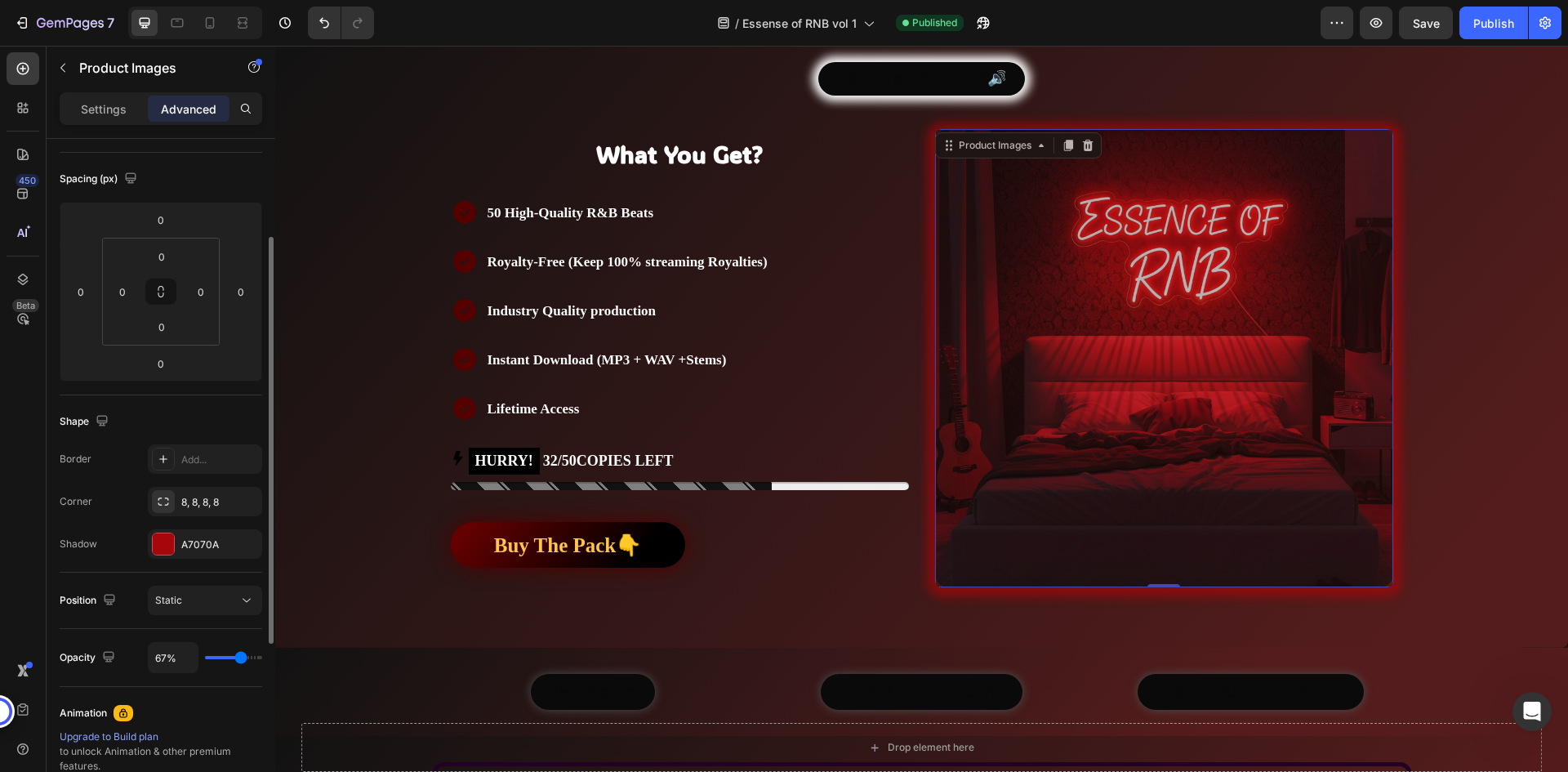
type input "65%"
type input "65"
type input "61%"
type input "61"
type input "59%"
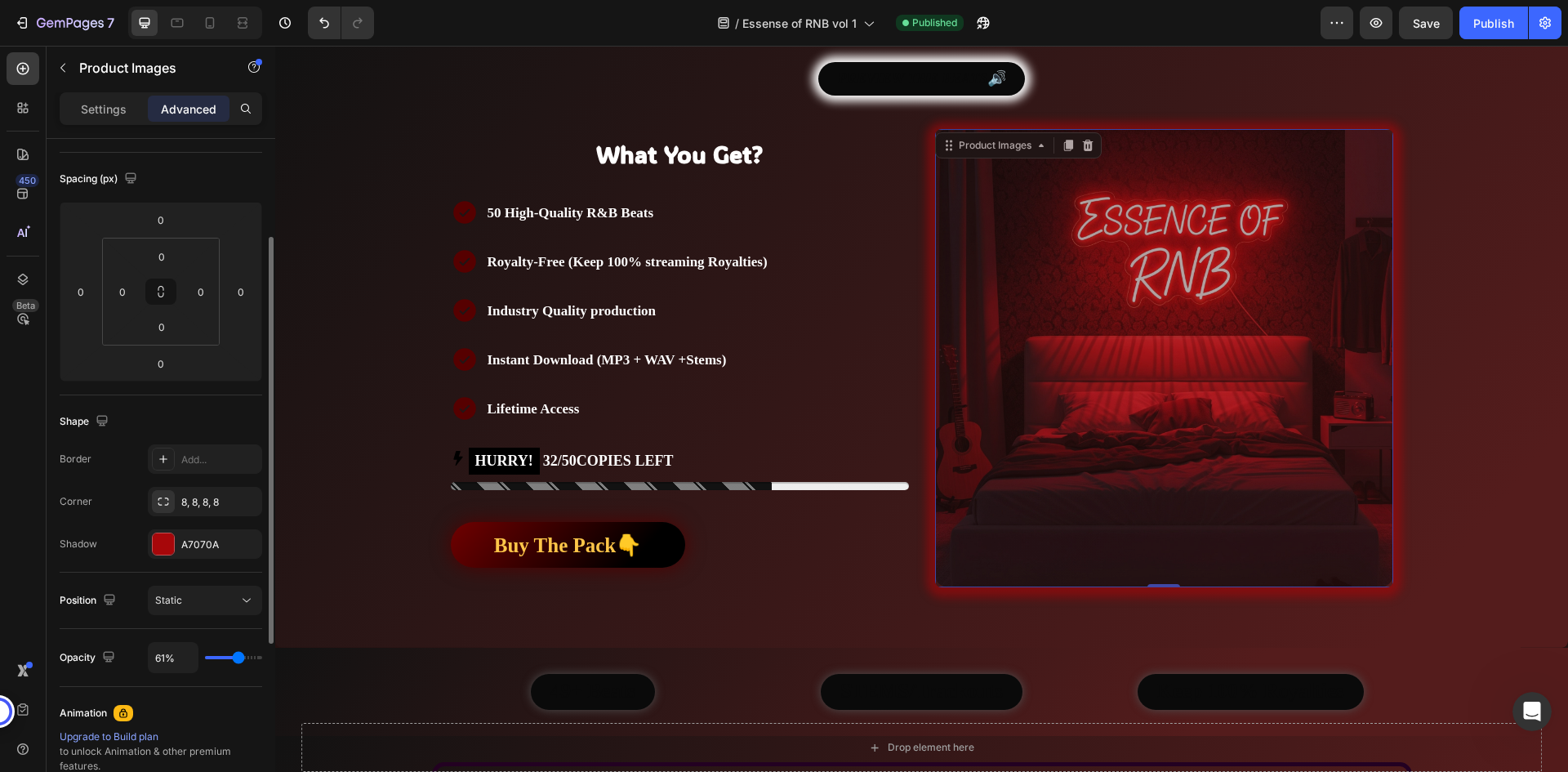
type input "59"
type input "57%"
type input "57"
type input "56%"
type input "56"
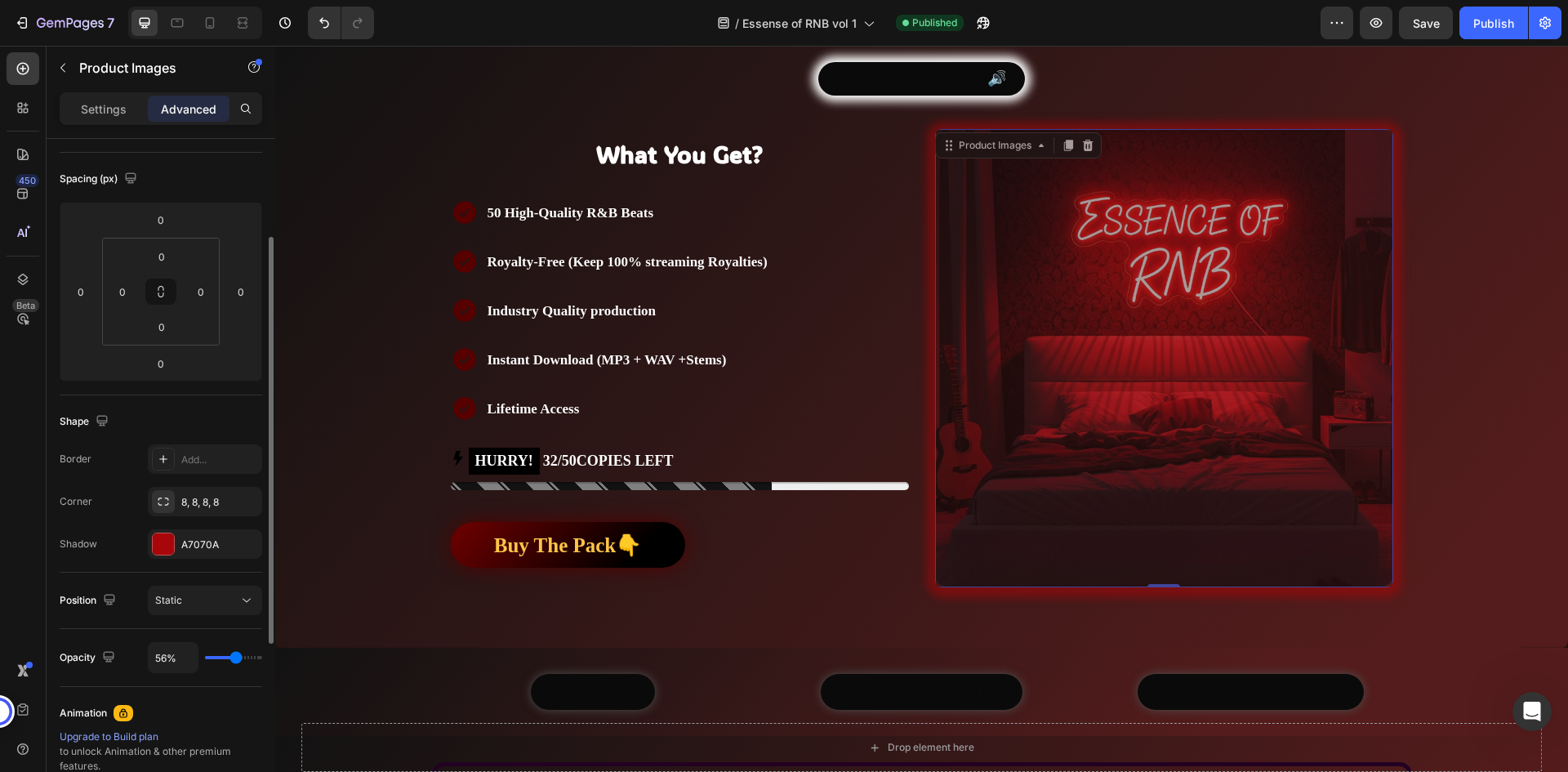
type input "54%"
type input "54"
type input "52%"
type input "52"
type input "44%"
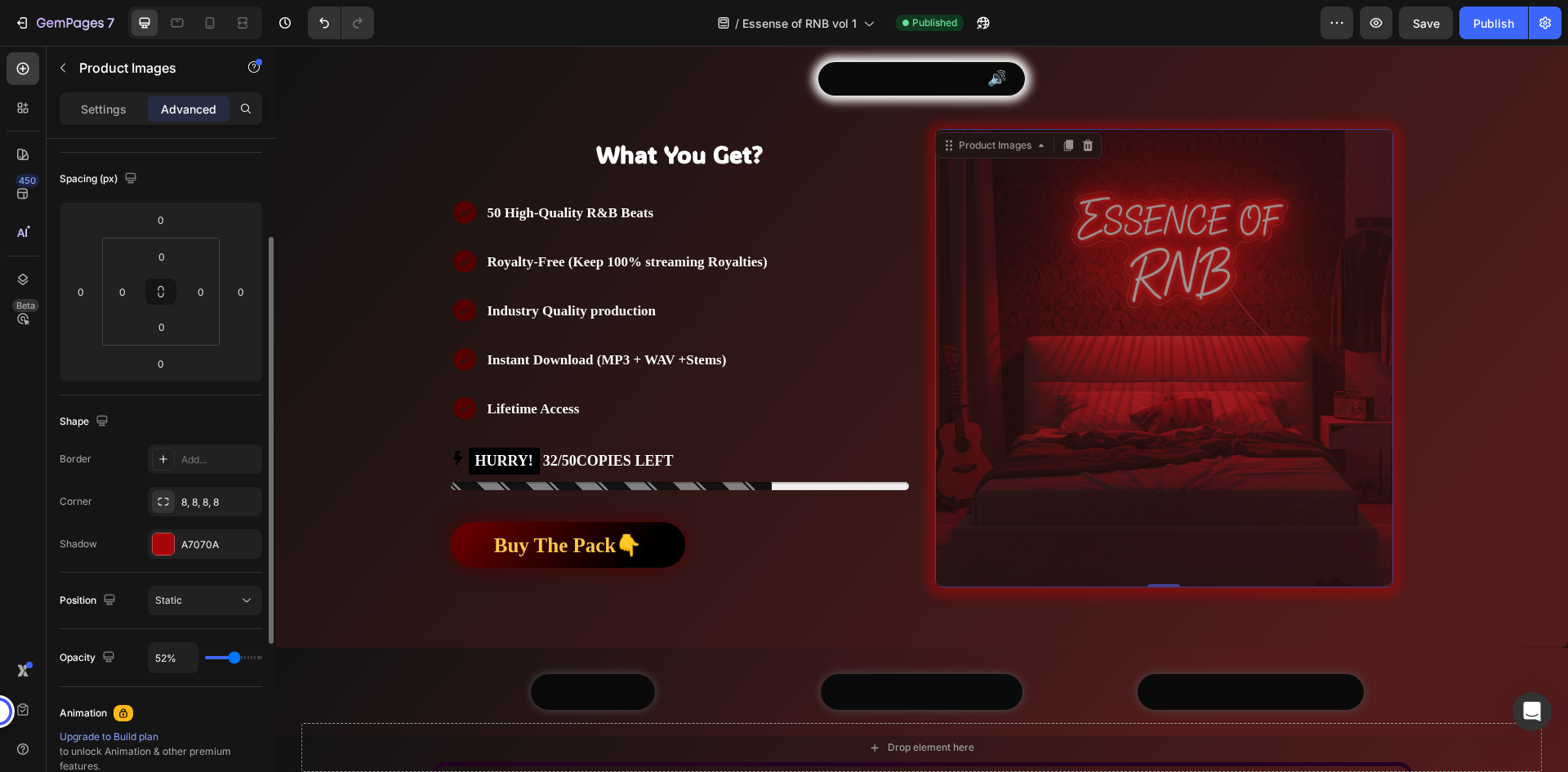
type input "44"
type input "43%"
type input "43"
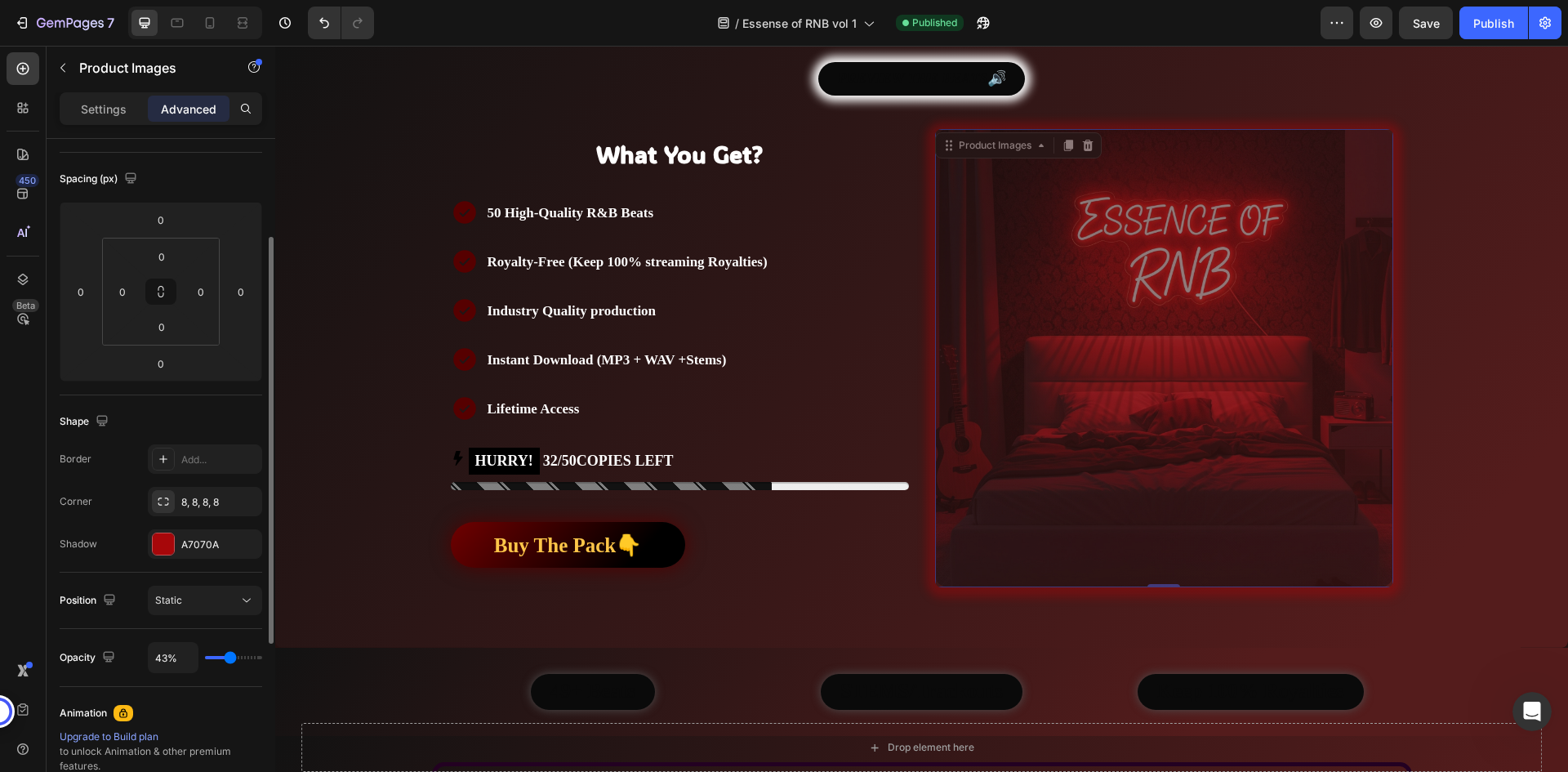
type input "48%"
type input "48"
type input "59%"
type input "59"
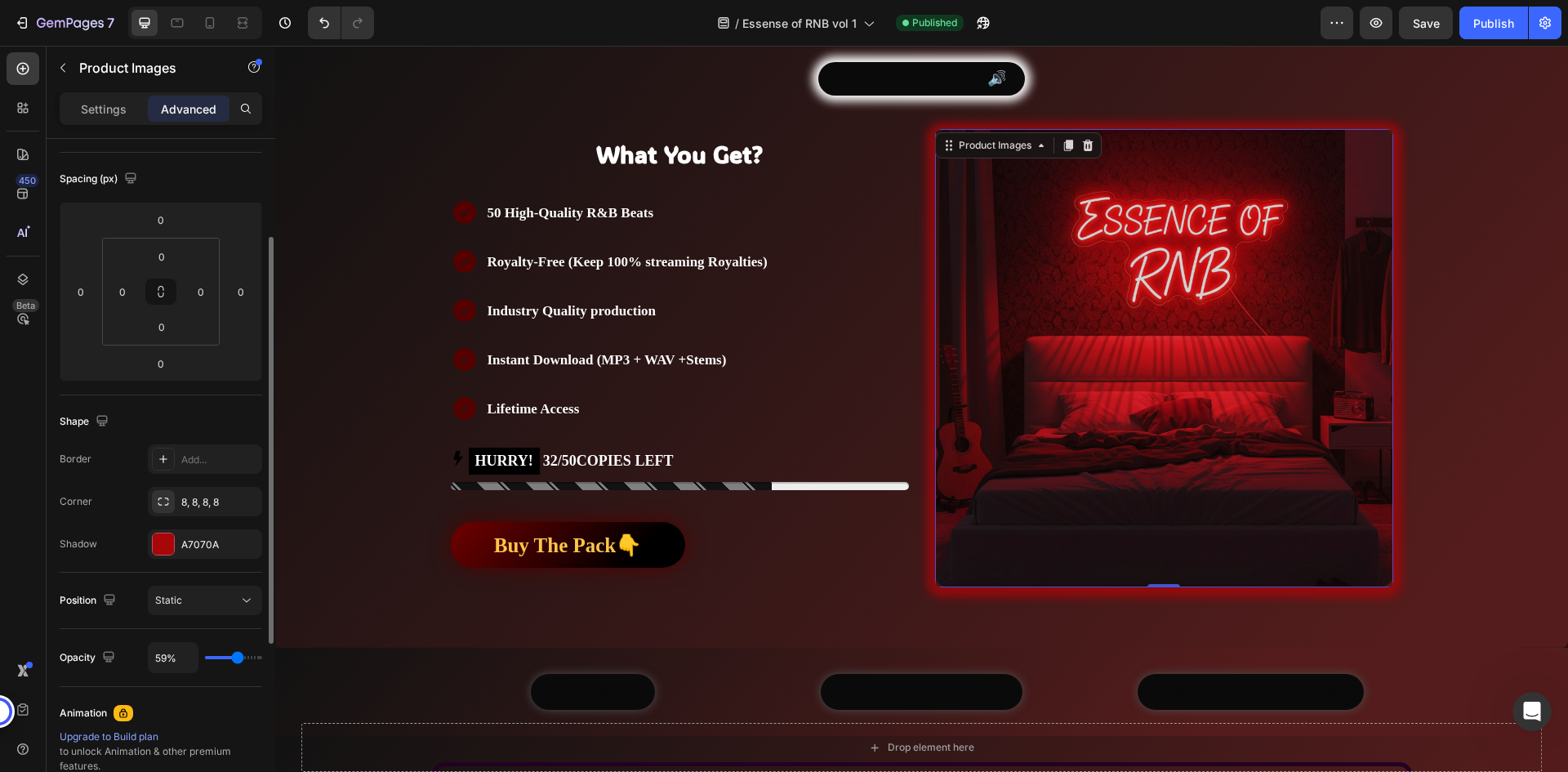
type input "81%"
type input "81"
type input "98%"
type input "98"
type input "100%"
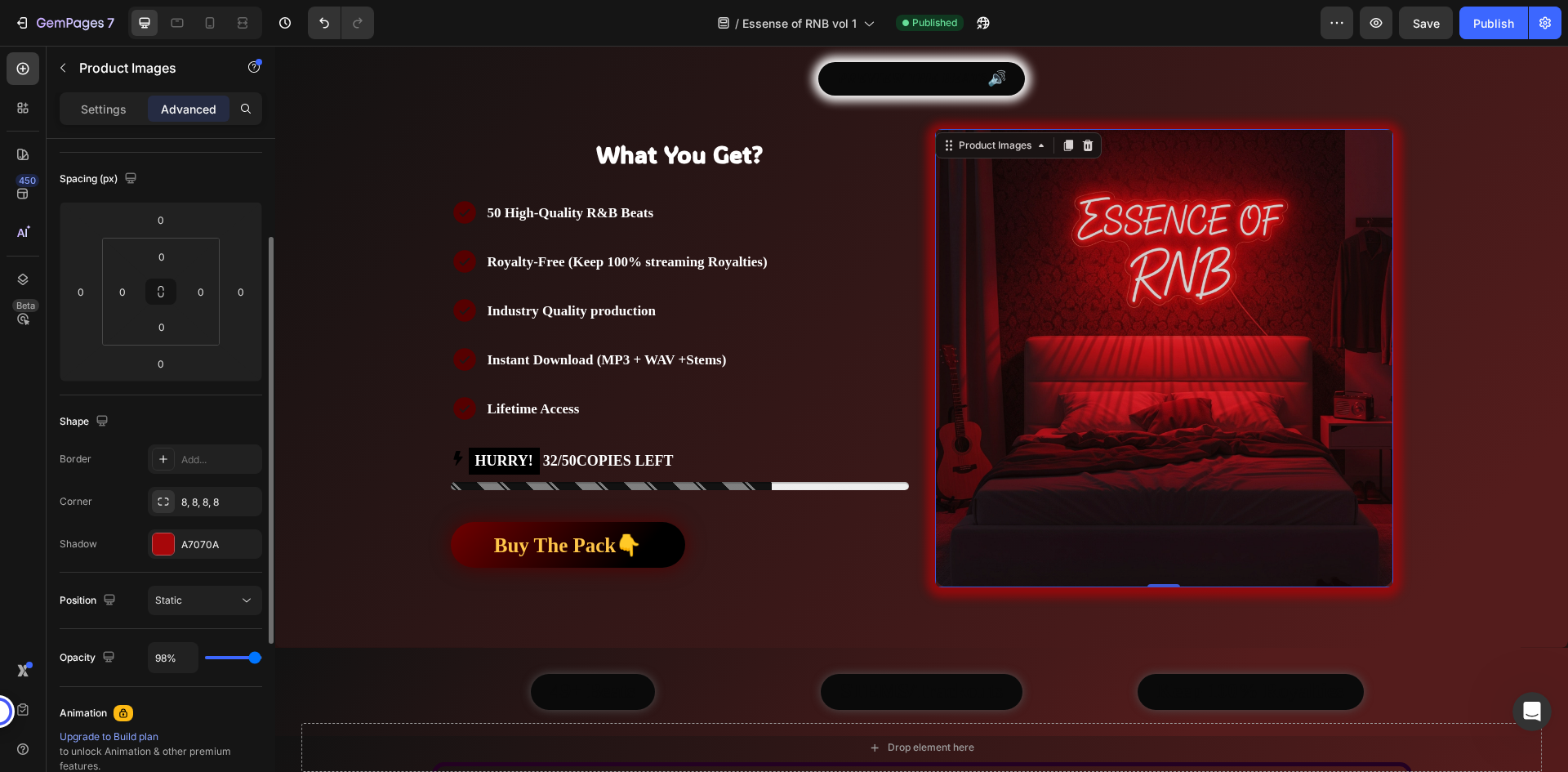
type input "100"
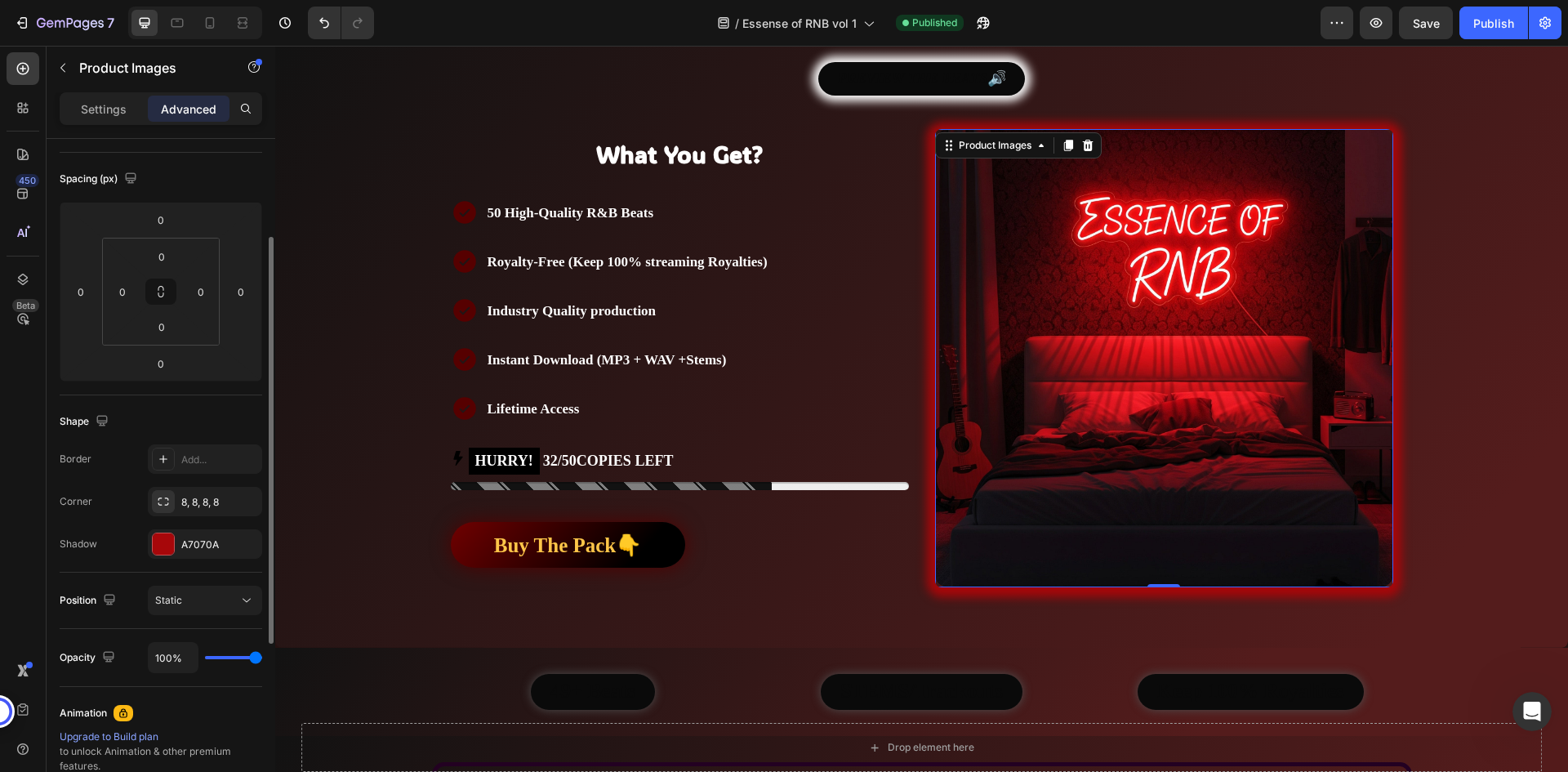
drag, startPoint x: 252, startPoint y: 659, endPoint x: 271, endPoint y: 658, distance: 19.0
click at [262, 658] on input "range" at bounding box center [233, 658] width 57 height 4
click at [162, 542] on div at bounding box center [163, 544] width 21 height 21
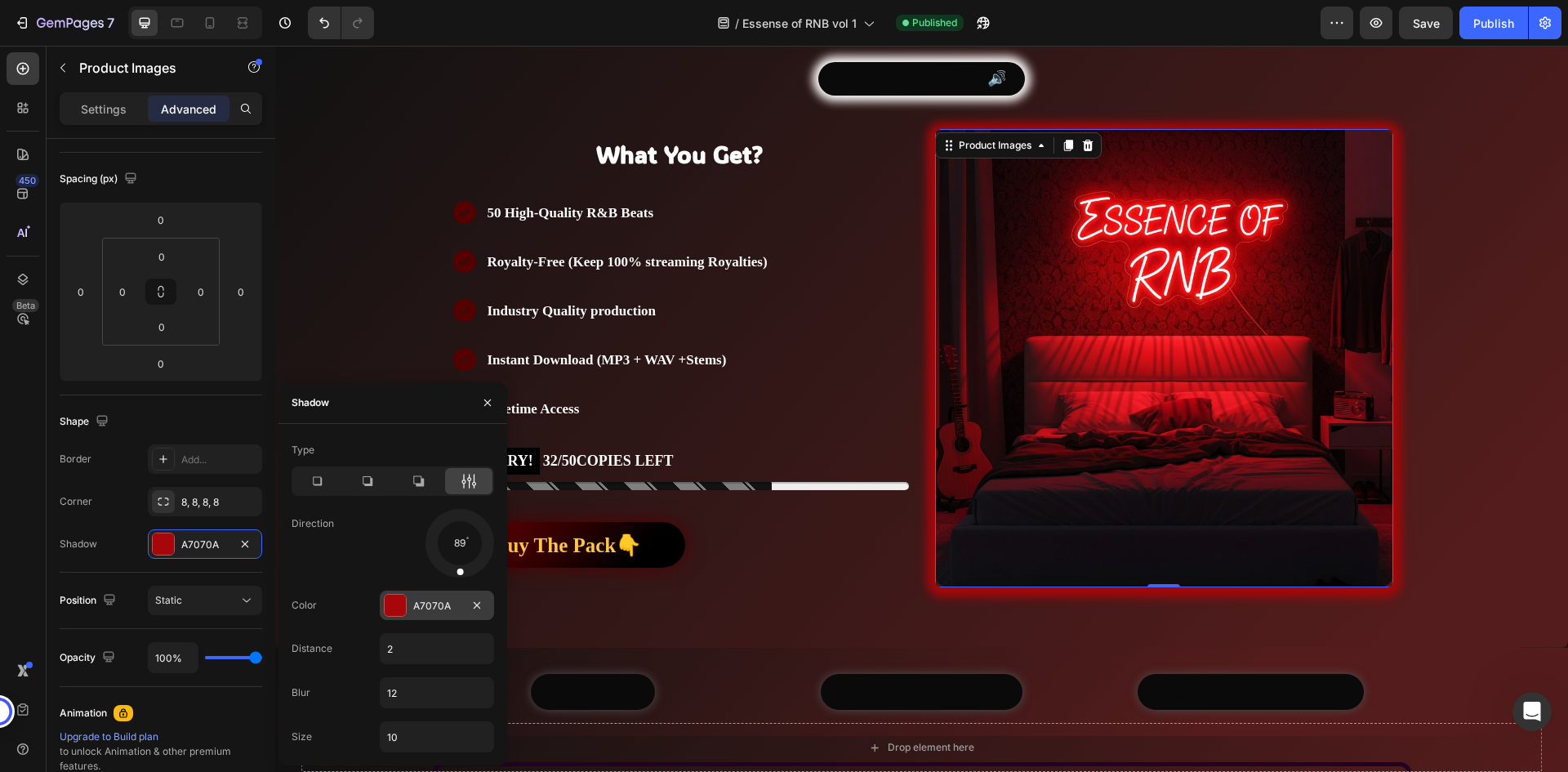
click at [392, 599] on div at bounding box center [394, 604] width 21 height 21
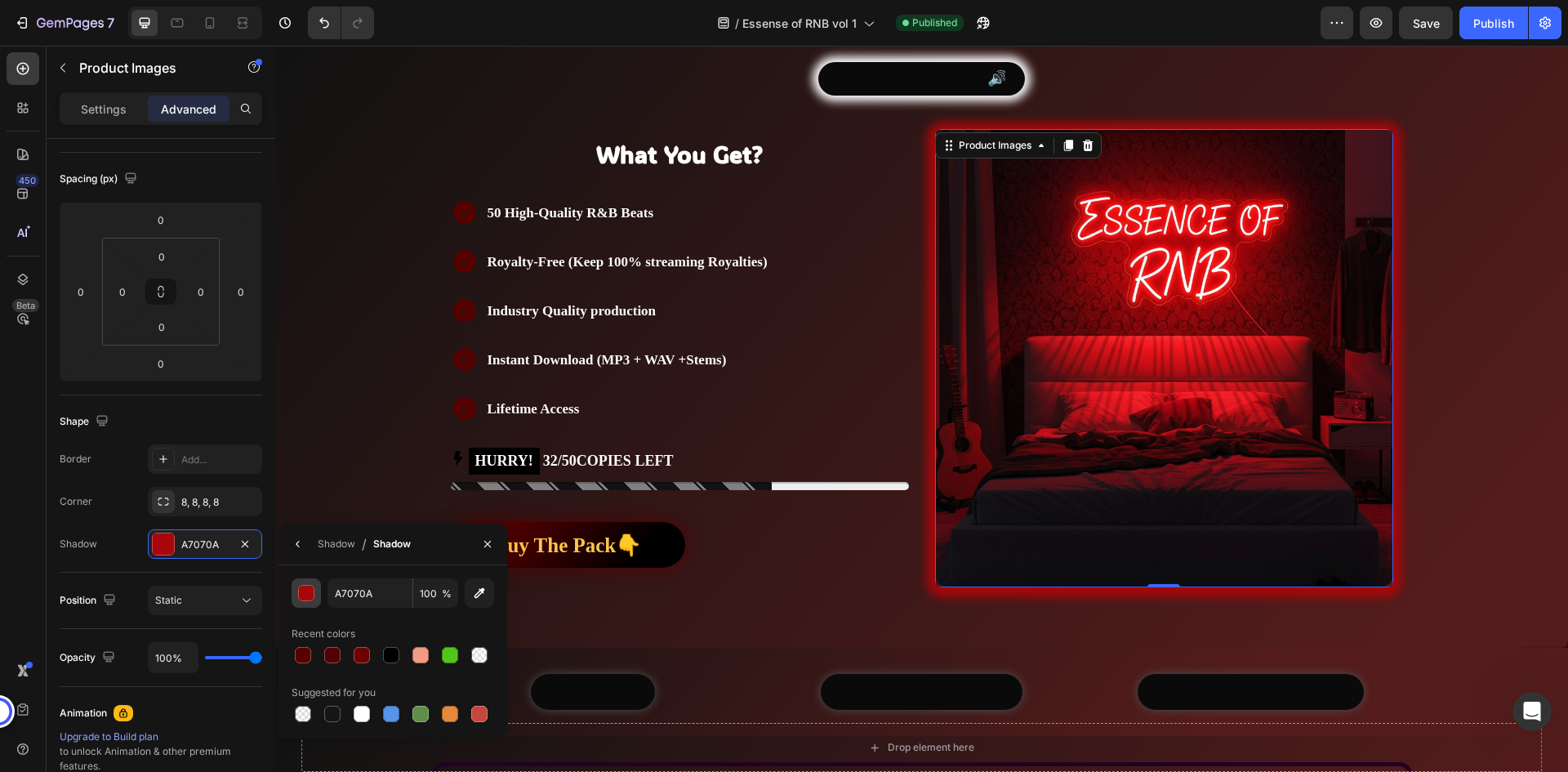
click at [305, 594] on div "button" at bounding box center [307, 593] width 17 height 17
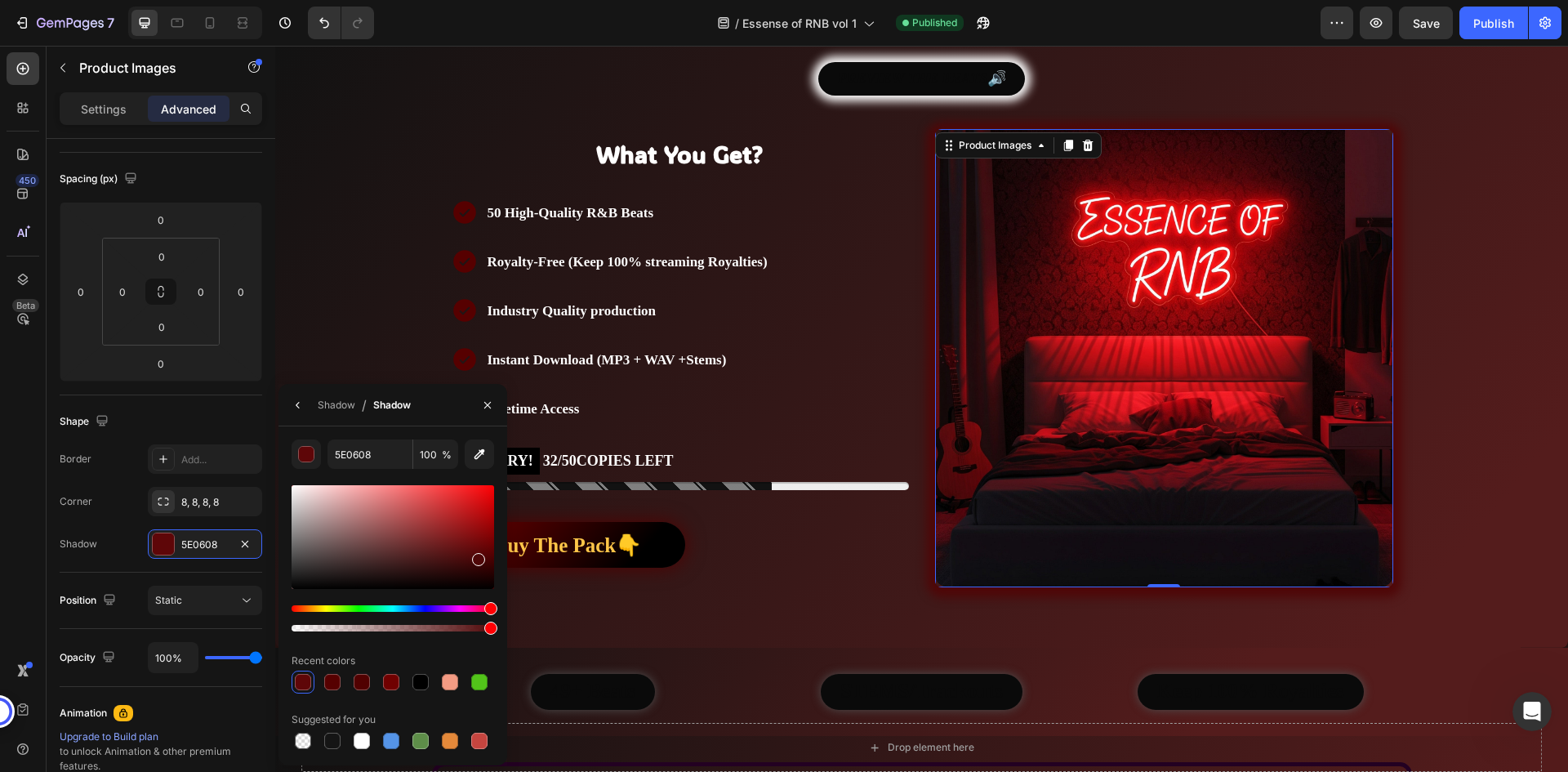
type input "4F0708"
drag, startPoint x: 486, startPoint y: 523, endPoint x: 477, endPoint y: 556, distance: 34.2
click at [477, 556] on div at bounding box center [478, 559] width 13 height 13
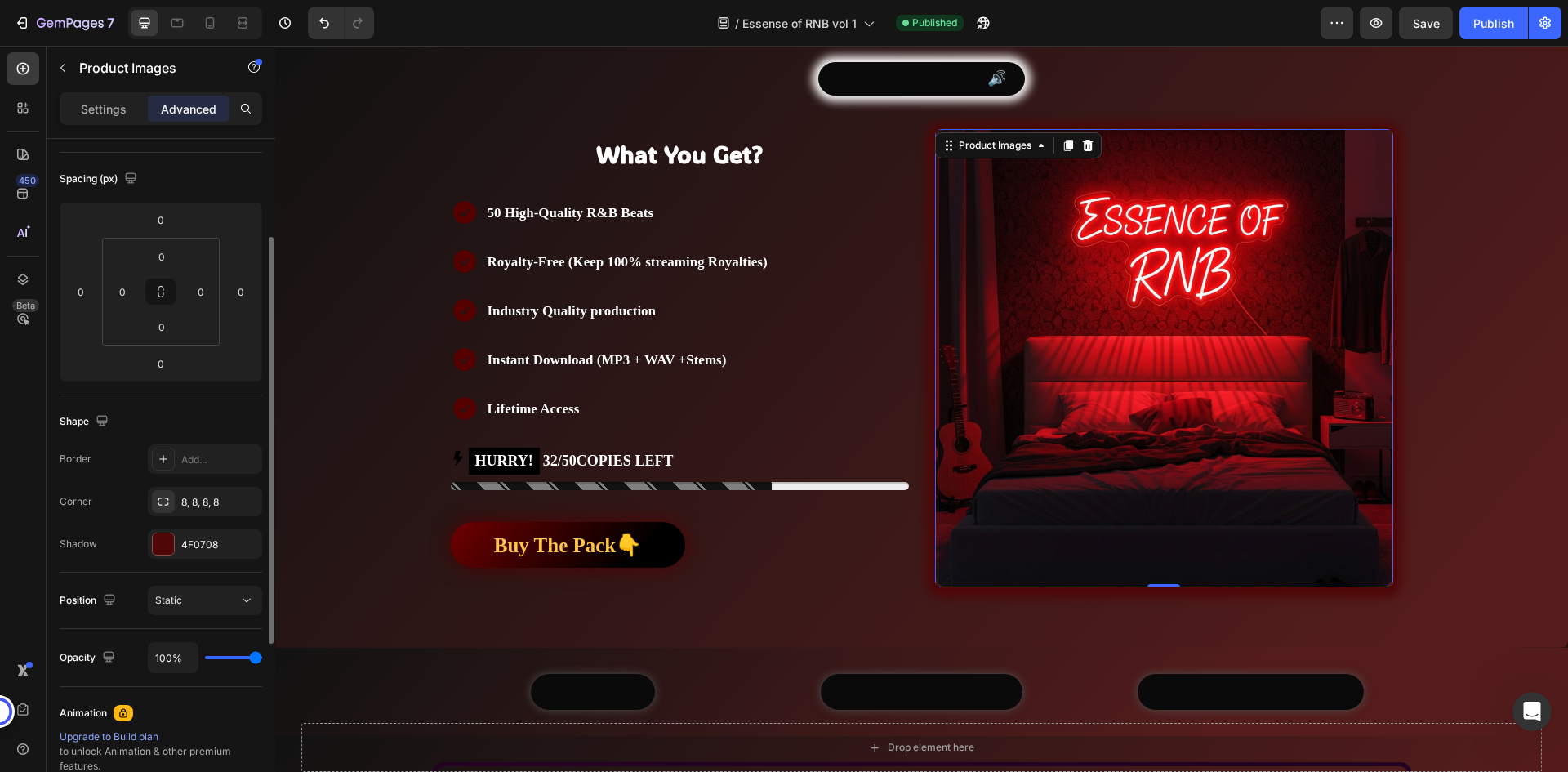
click at [226, 422] on div "Shape" at bounding box center [161, 421] width 203 height 26
click at [202, 541] on div "4F0708" at bounding box center [205, 544] width 47 height 15
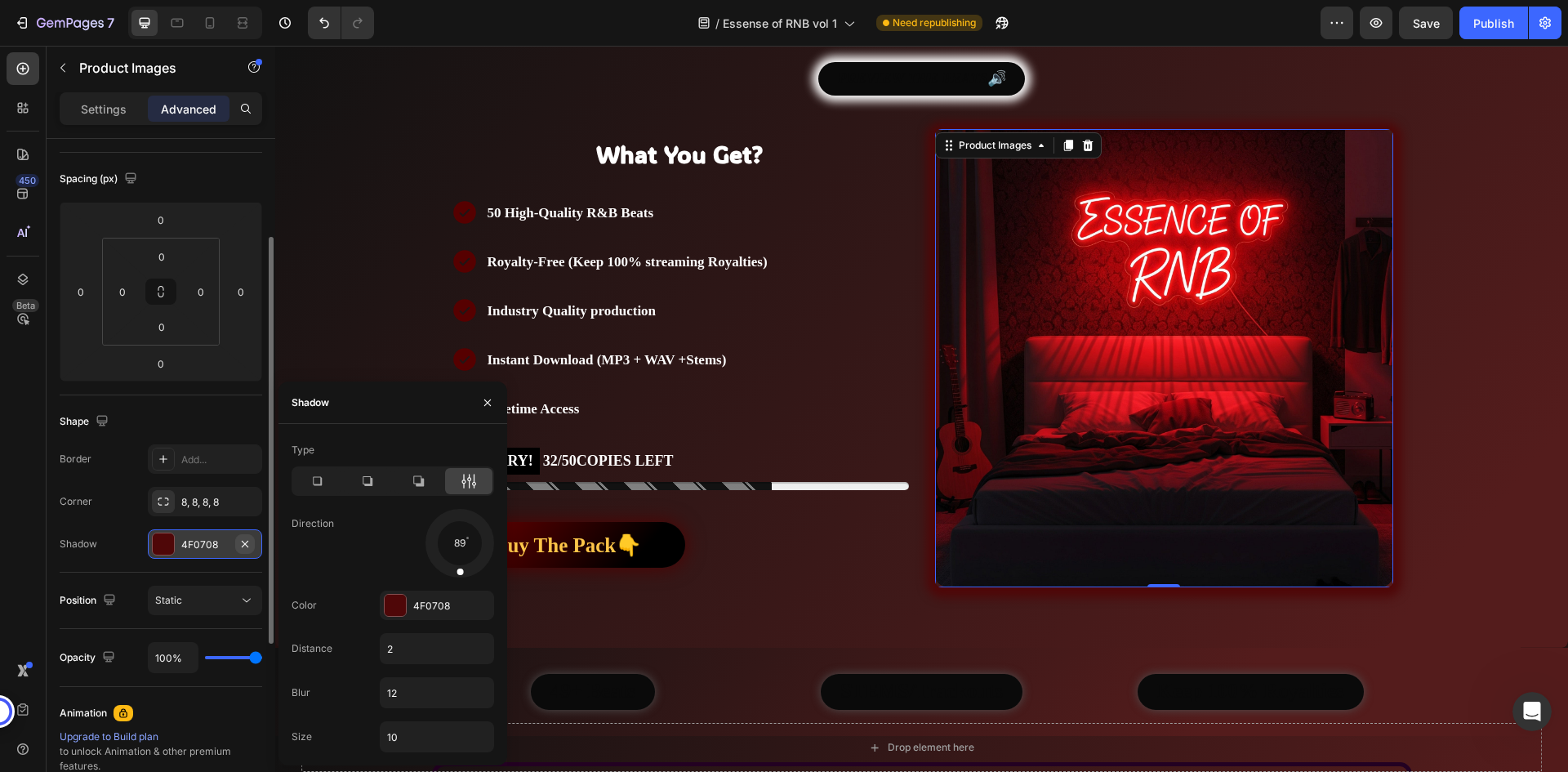
click at [247, 539] on icon "button" at bounding box center [245, 544] width 13 height 13
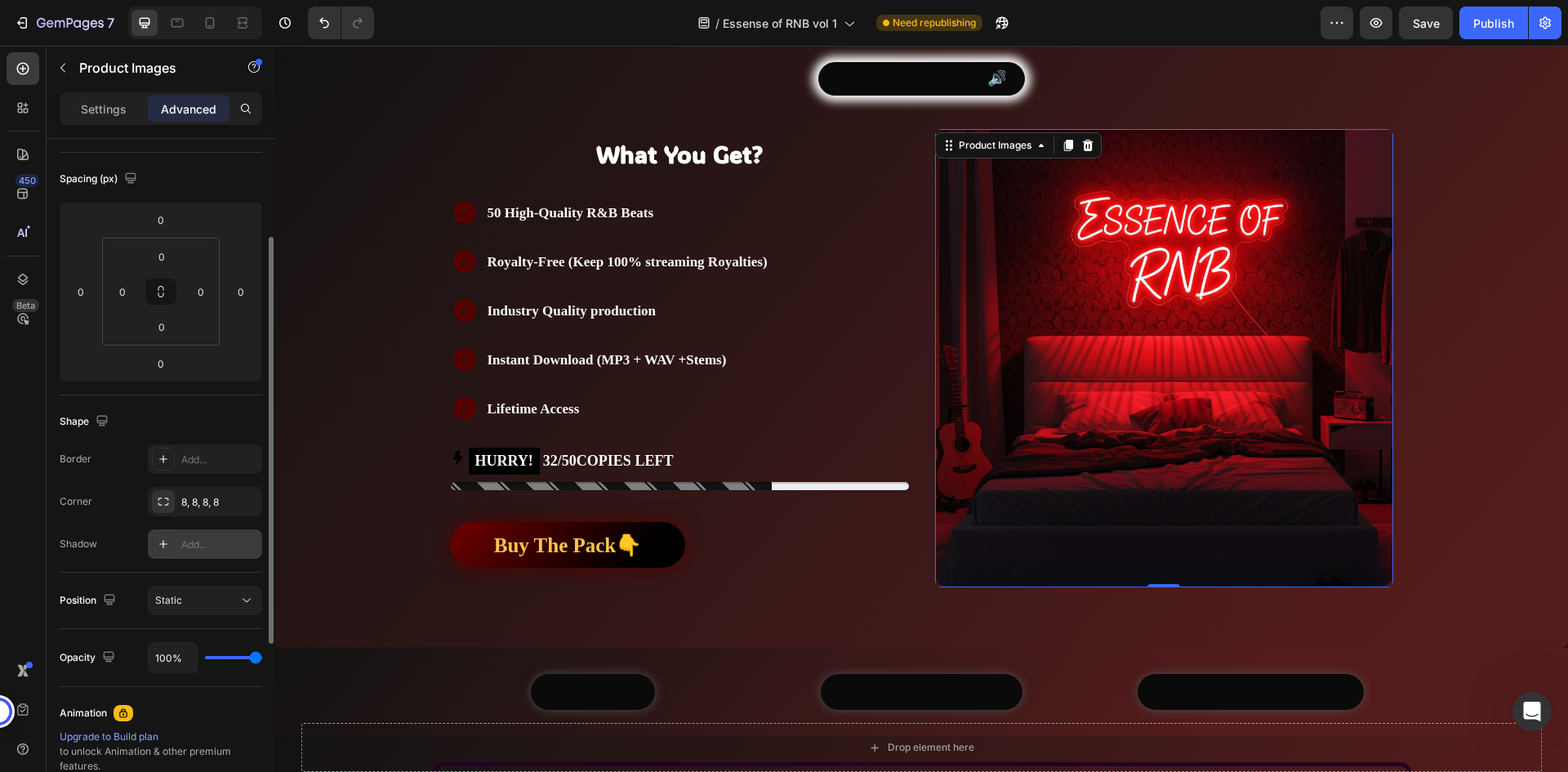
click at [133, 577] on div "Position Static" at bounding box center [161, 600] width 203 height 56
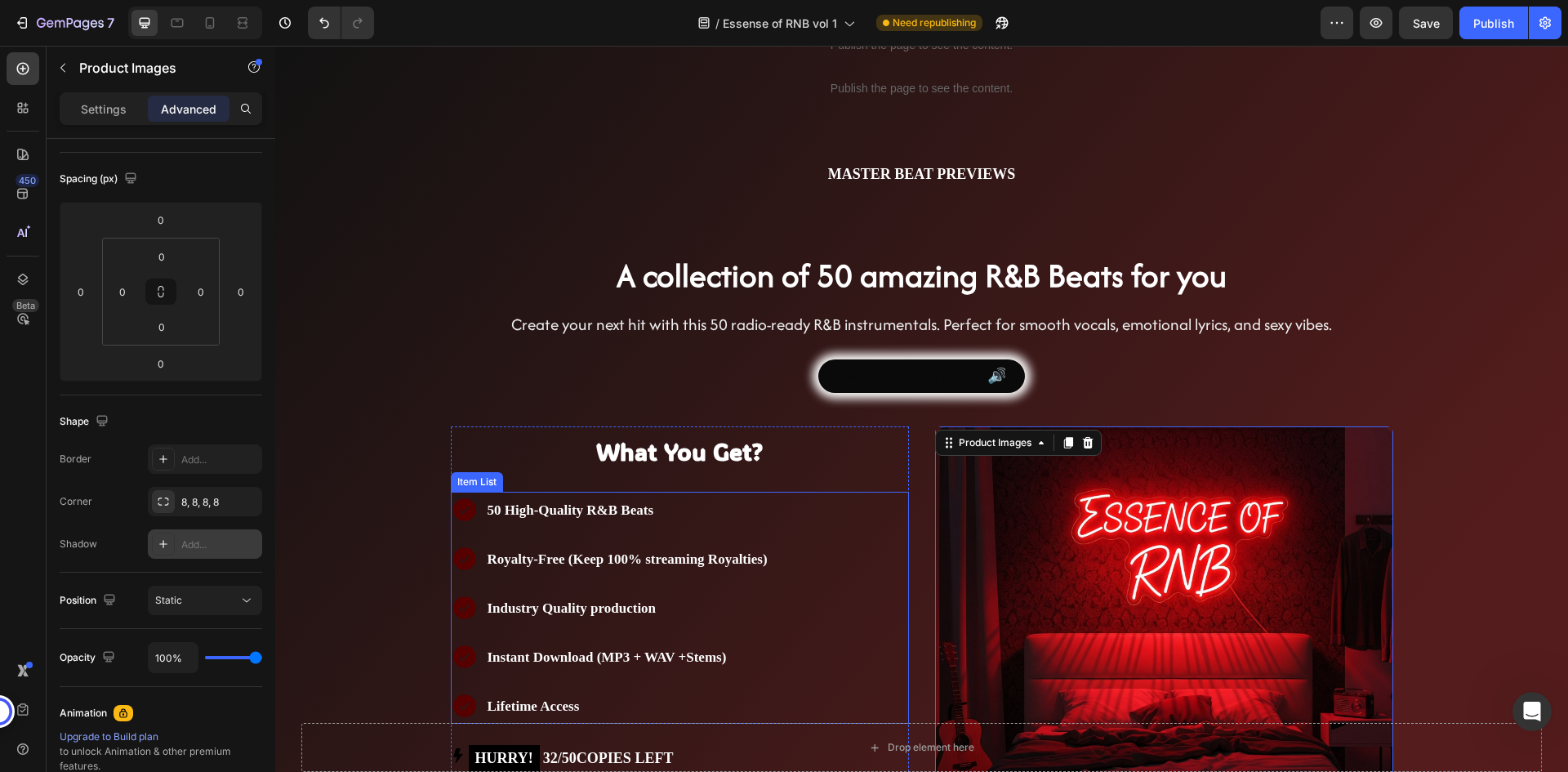
scroll to position [82, 0]
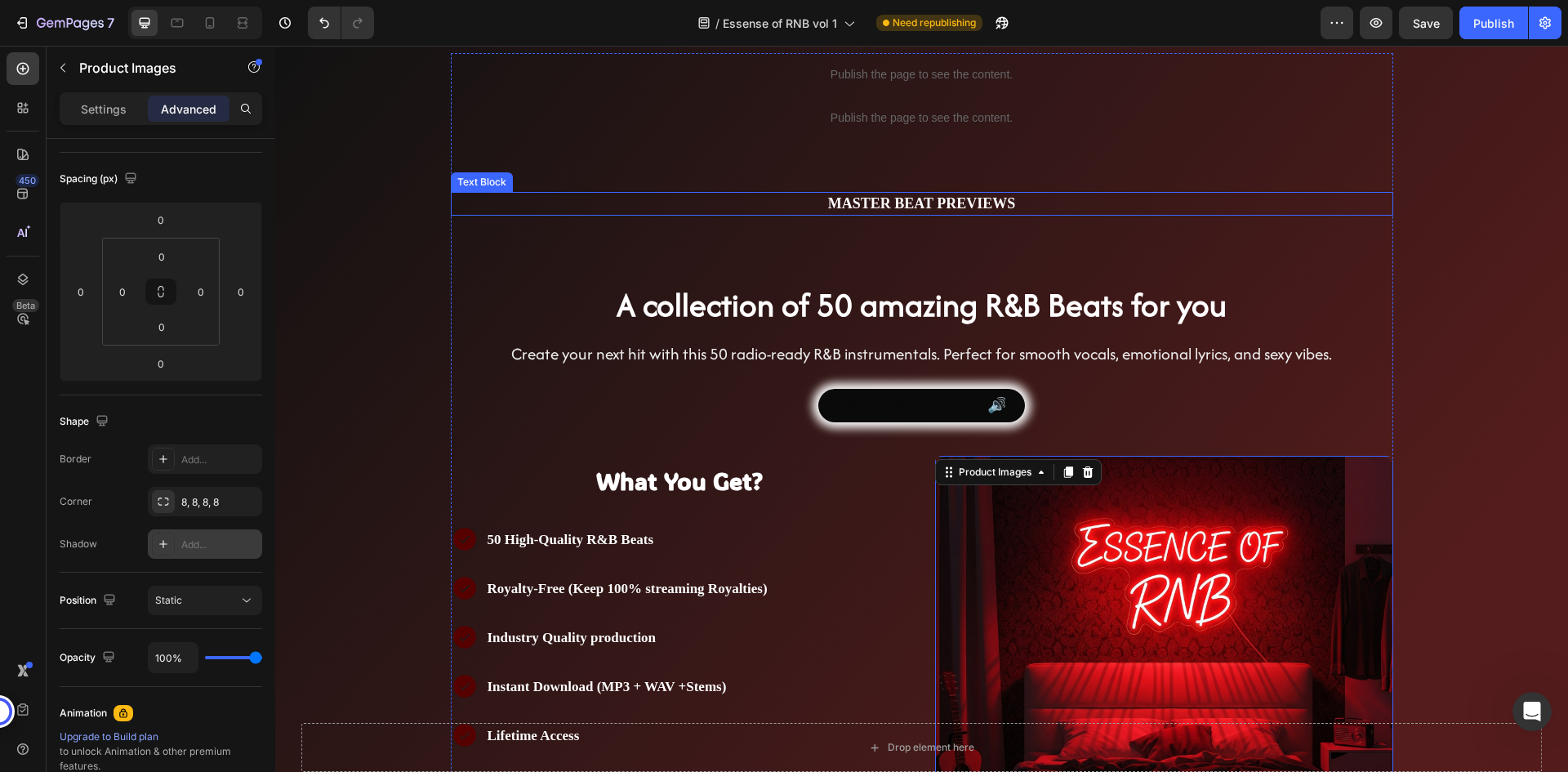
click at [1124, 175] on div "Publish the page to see the content. Custom Code Publish the page to see the co…" at bounding box center [921, 500] width 942 height 895
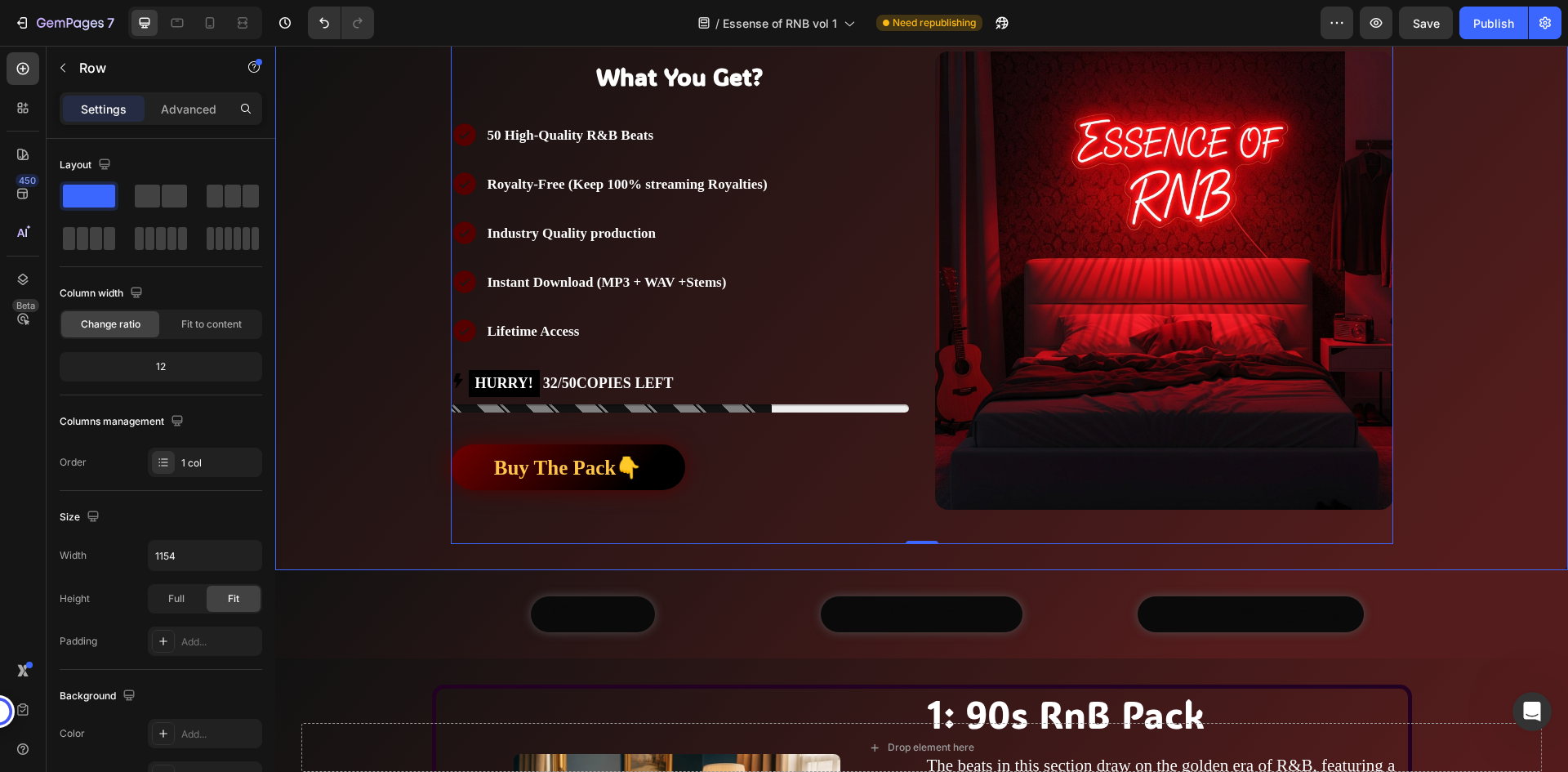
scroll to position [571, 0]
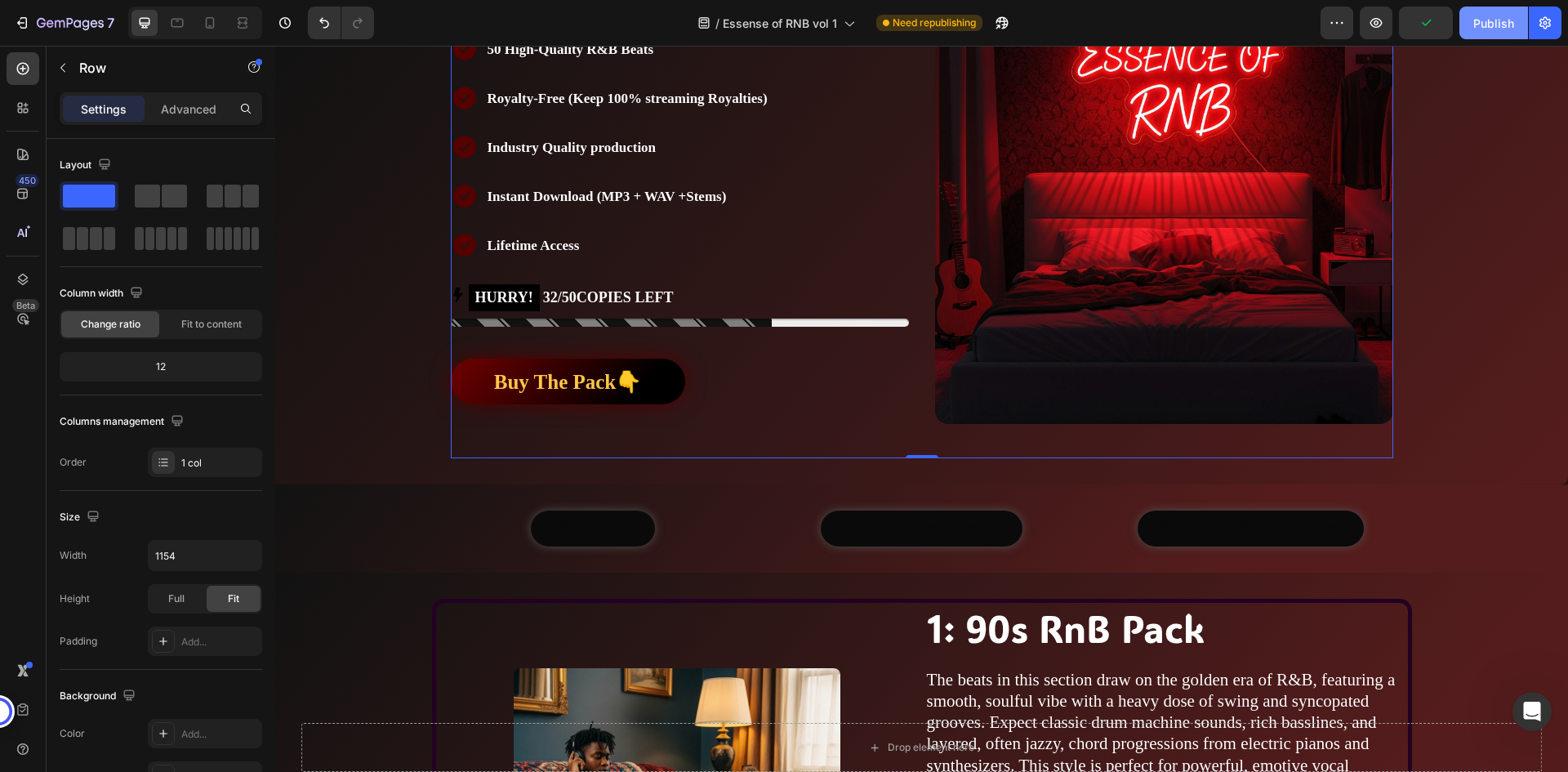
click at [1494, 24] on div "Publish" at bounding box center [1493, 23] width 41 height 18
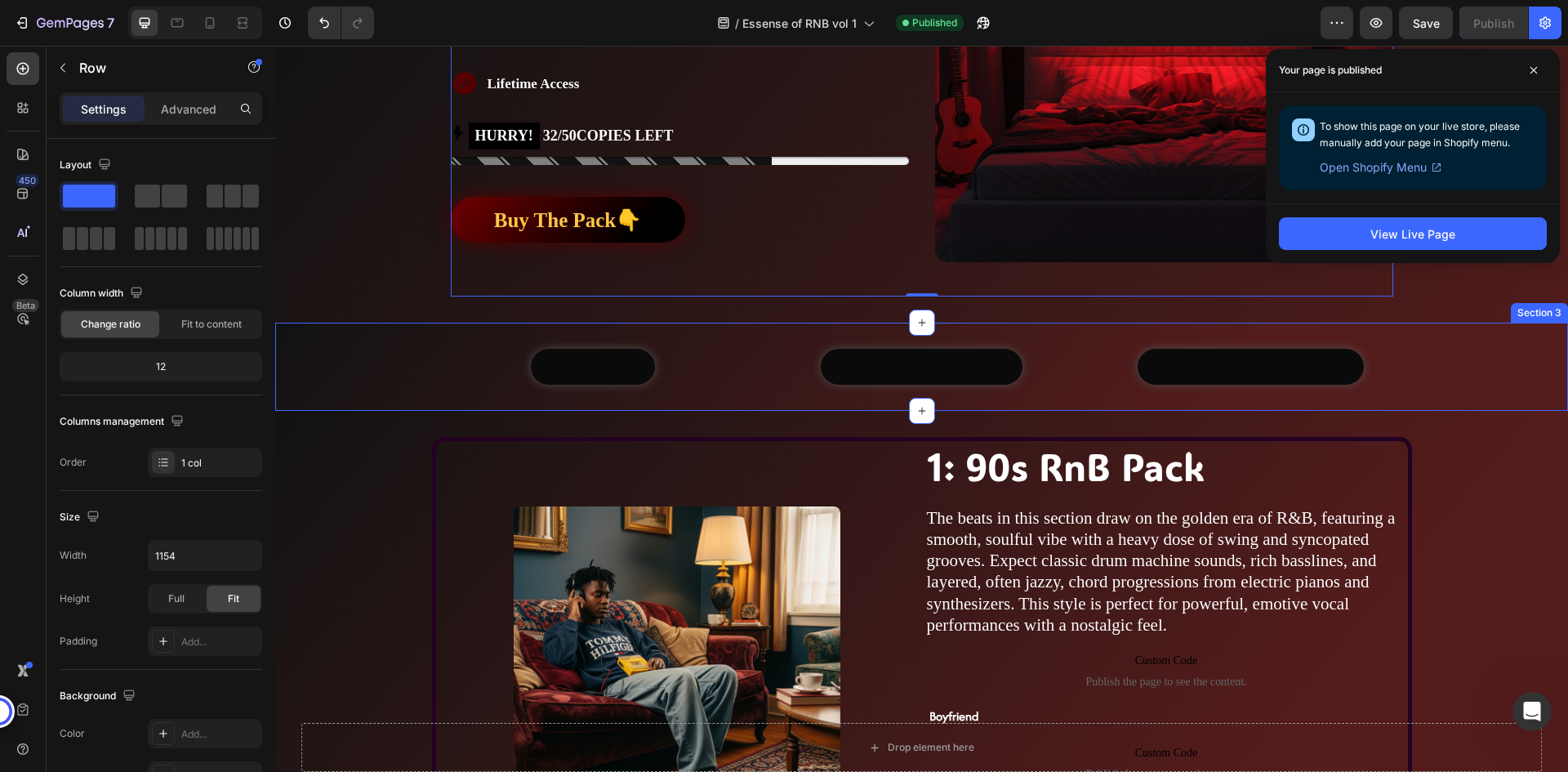
scroll to position [735, 0]
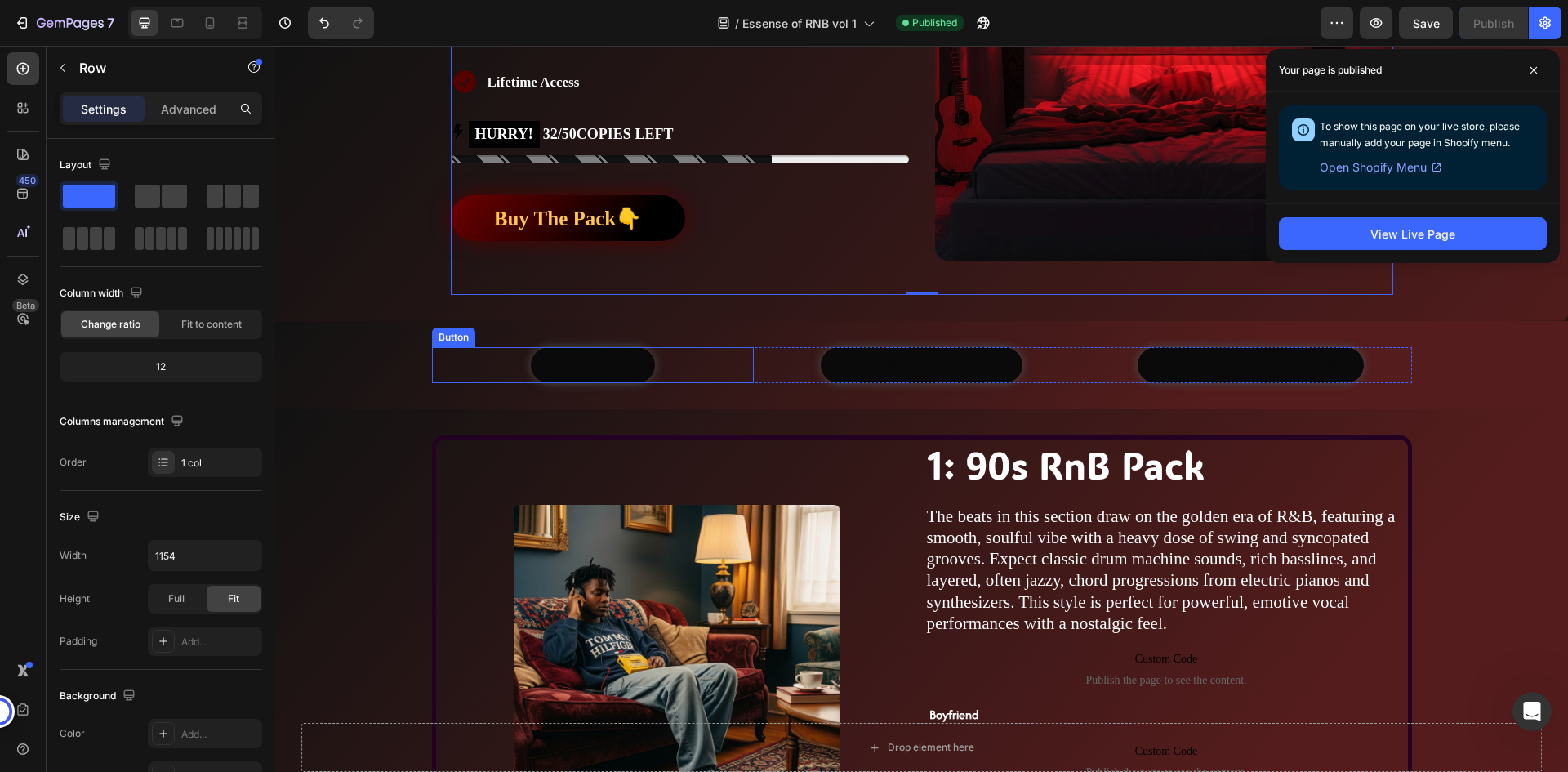
click at [681, 354] on div "49+ Beats Button" at bounding box center [593, 365] width 322 height 36
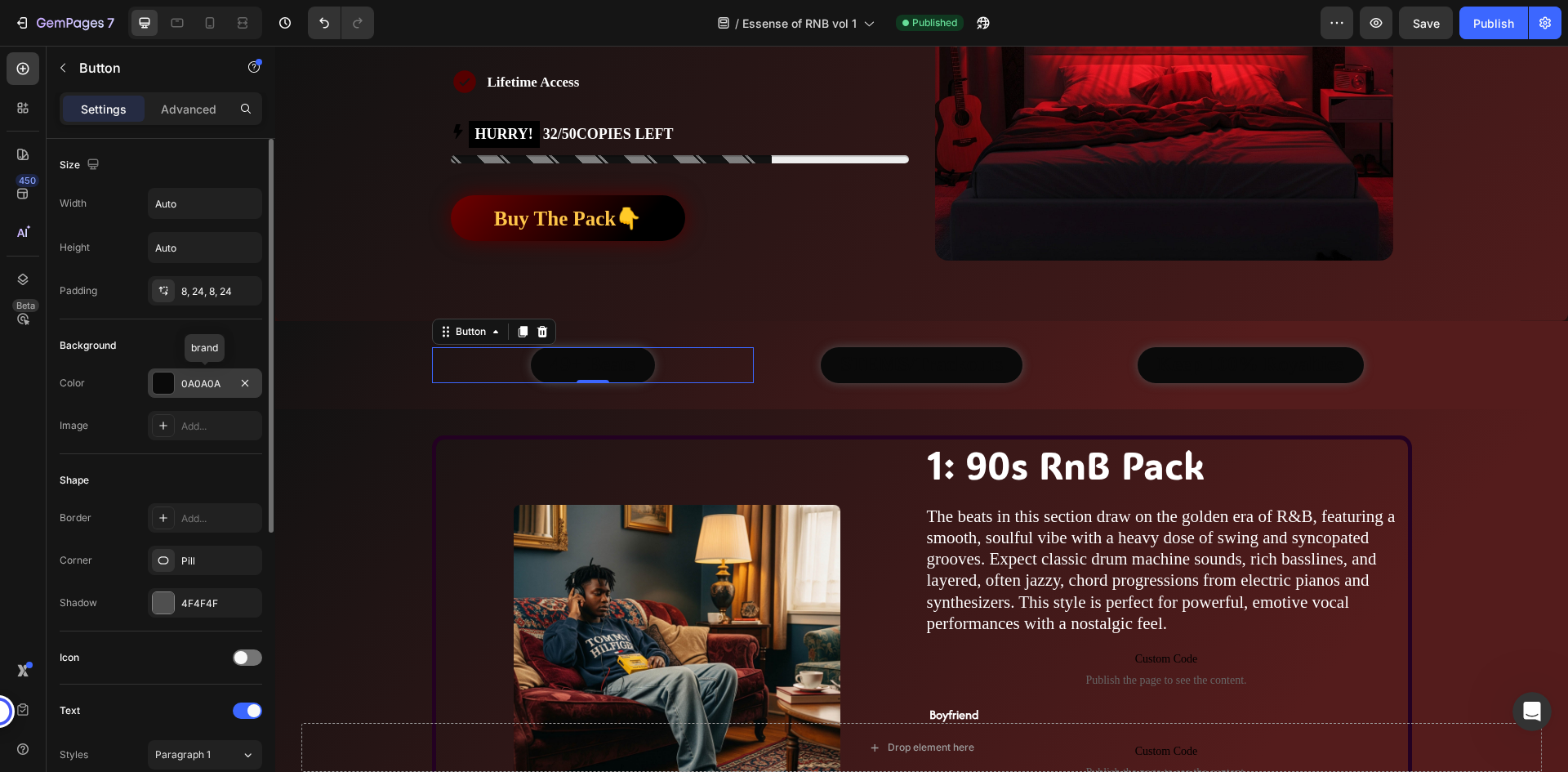
click at [184, 384] on div "0A0A0A" at bounding box center [205, 384] width 47 height 15
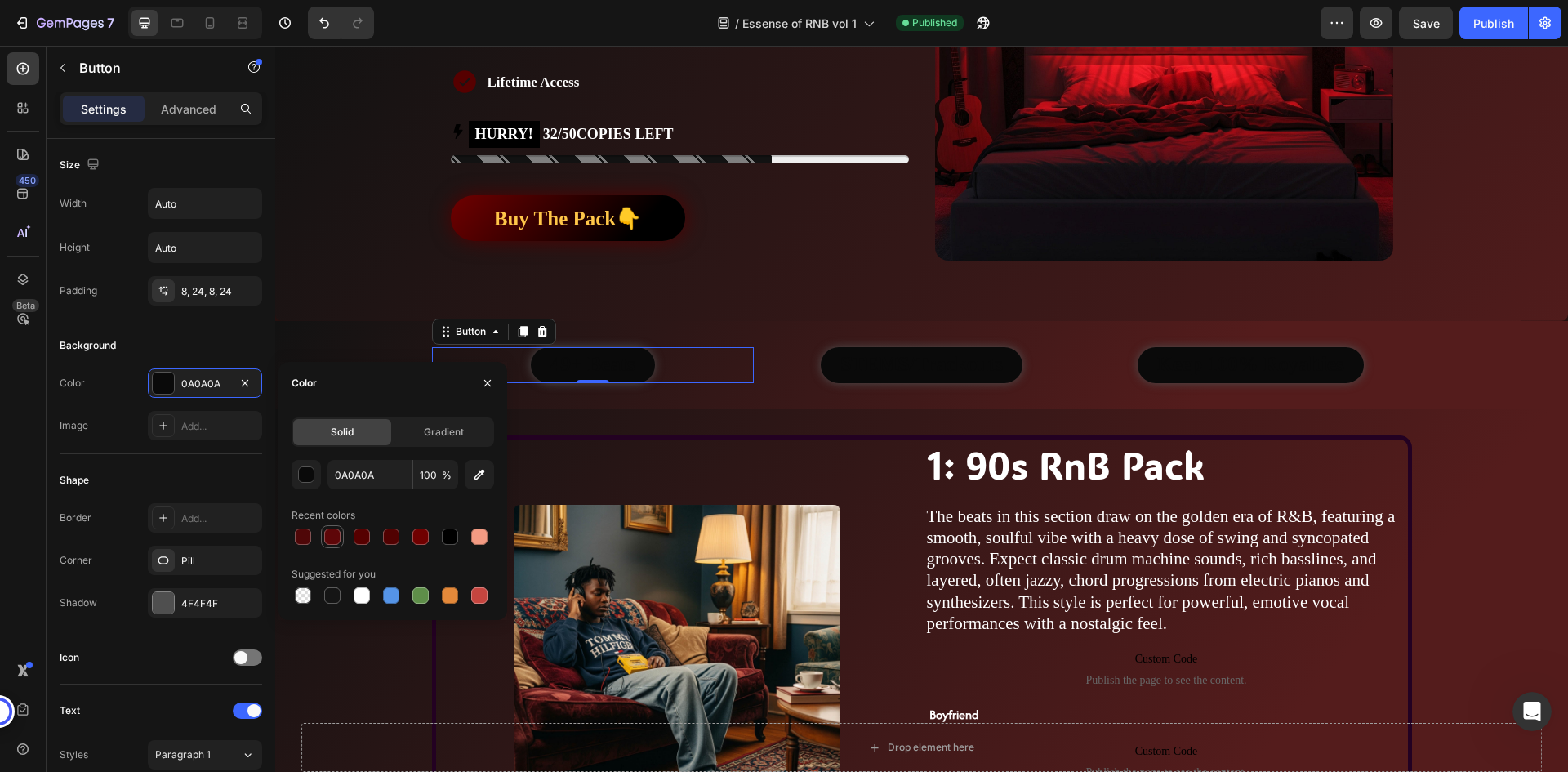
click at [337, 534] on div at bounding box center [333, 536] width 17 height 17
type input "5E0608"
click at [439, 432] on span "Gradient" at bounding box center [443, 432] width 40 height 15
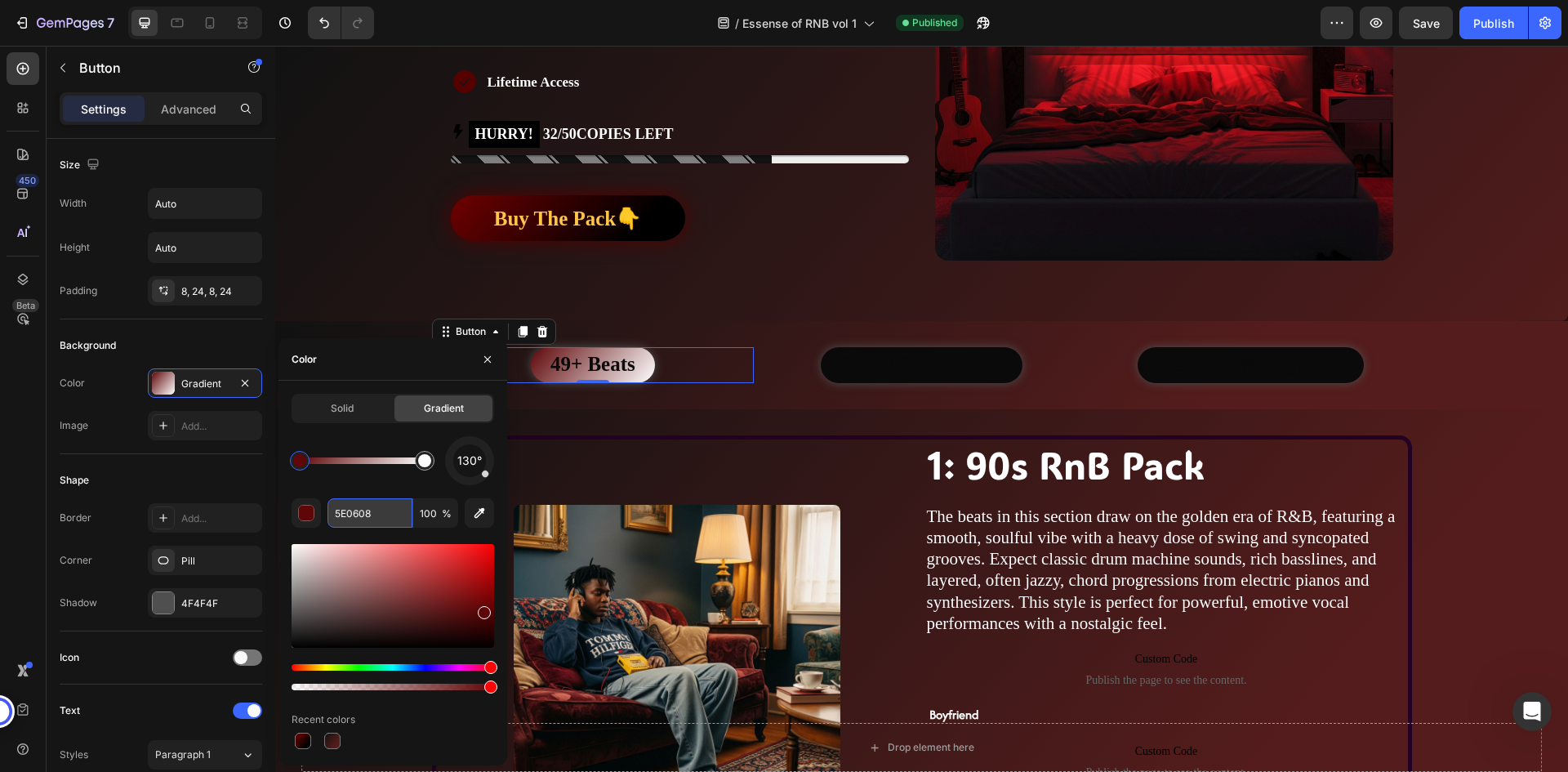
click at [364, 503] on input "5E0608" at bounding box center [369, 513] width 85 height 29
paste input "000000"
click at [345, 508] on input "000000" at bounding box center [369, 513] width 85 height 29
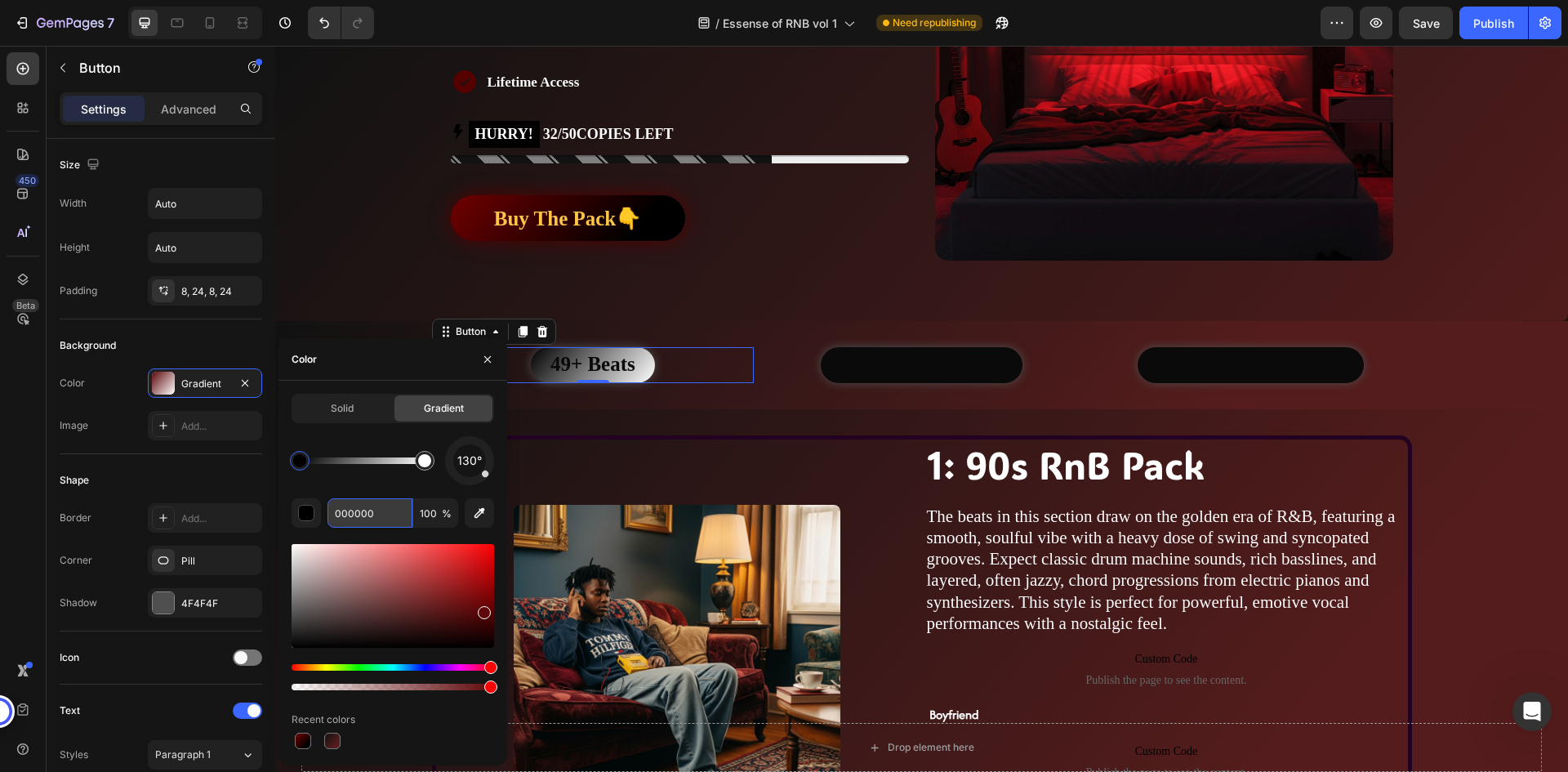
paste input "7"
click at [342, 479] on div "130°" at bounding box center [392, 460] width 203 height 49
click at [427, 462] on div at bounding box center [425, 461] width 13 height 13
click at [364, 512] on input "FFFFFF" at bounding box center [369, 513] width 85 height 29
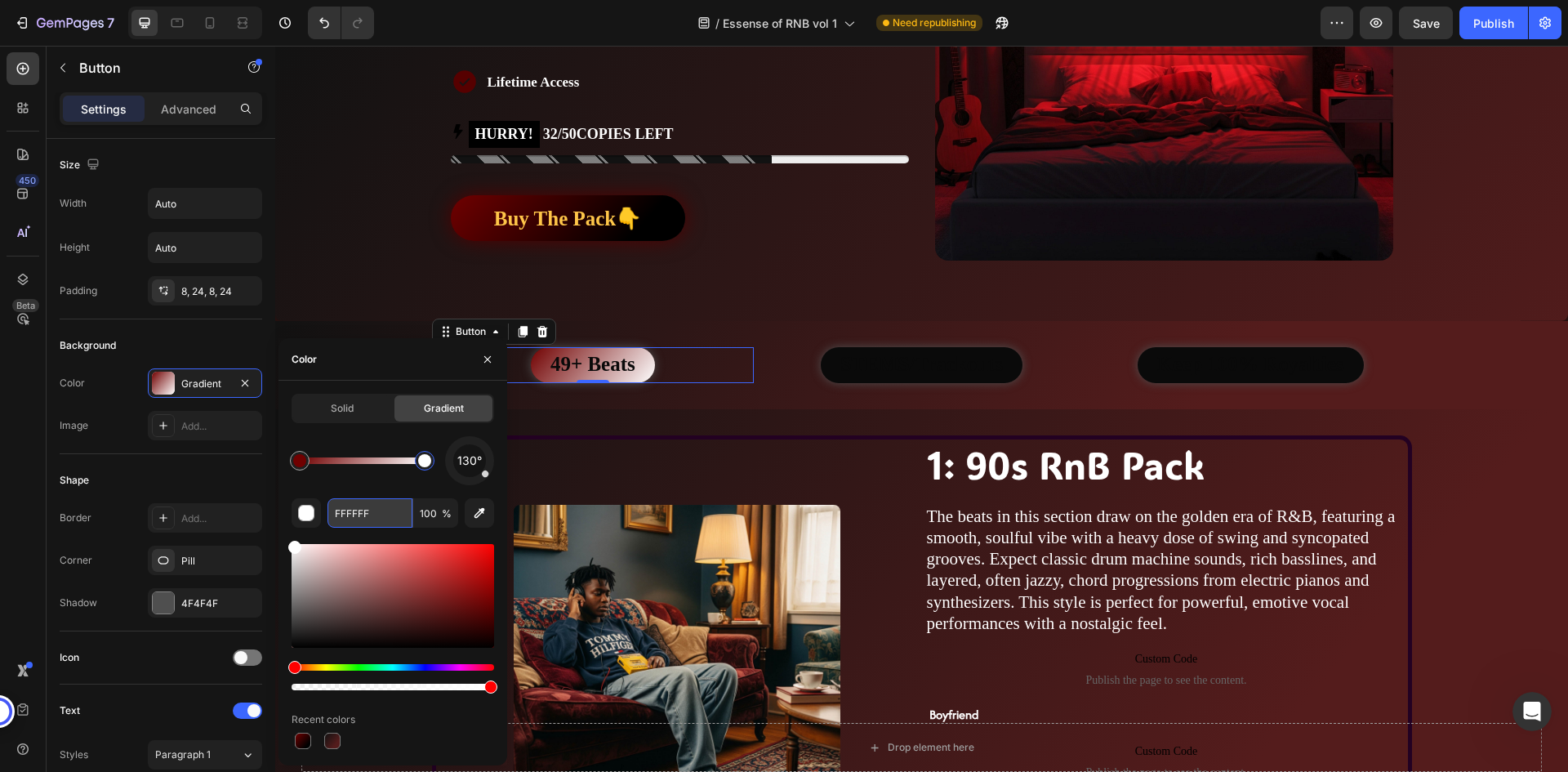
paste input "000000"
type input "000000"
click at [357, 479] on div "130°" at bounding box center [392, 460] width 203 height 49
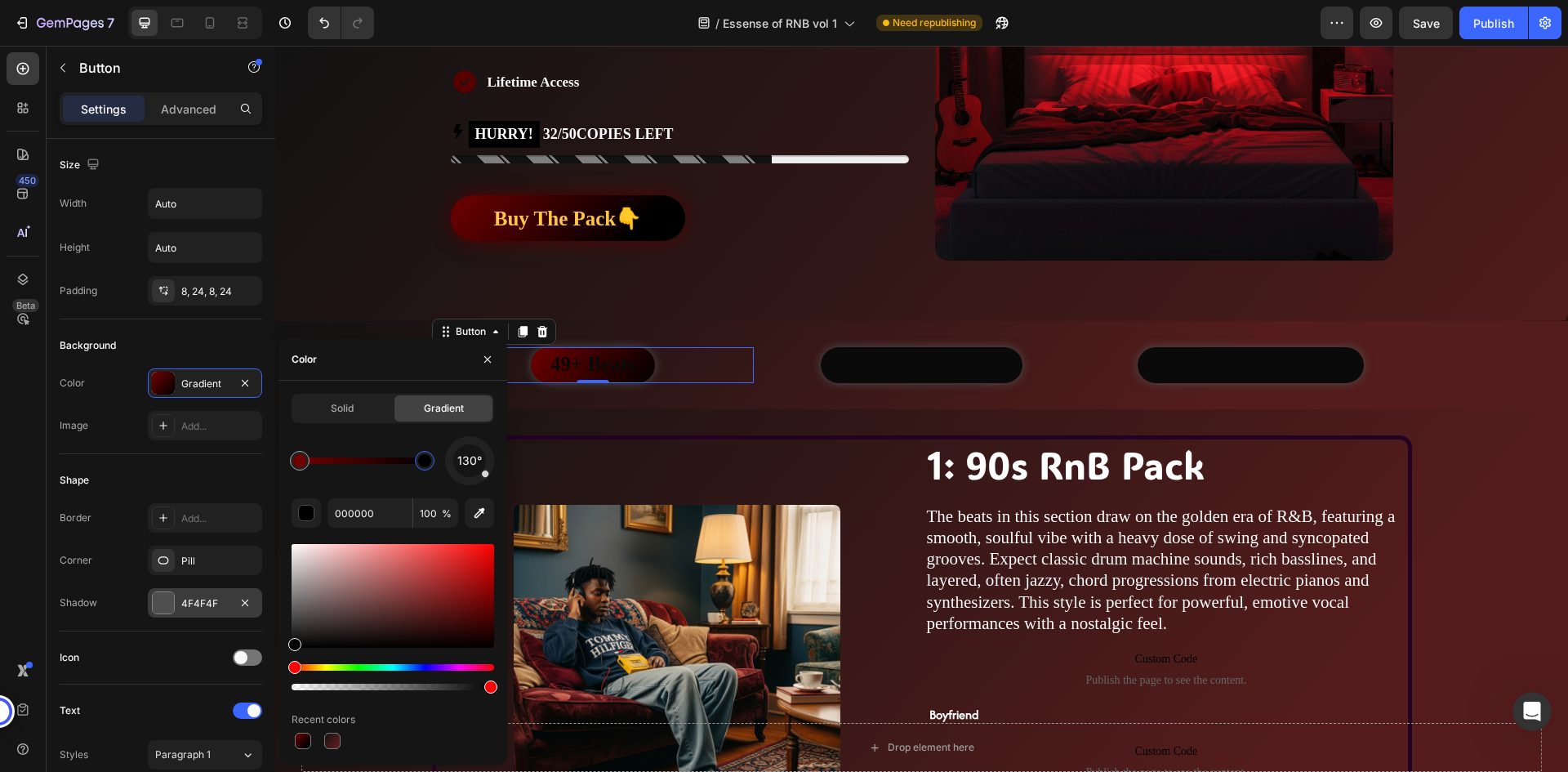
click at [223, 598] on div "4F4F4F" at bounding box center [205, 603] width 47 height 15
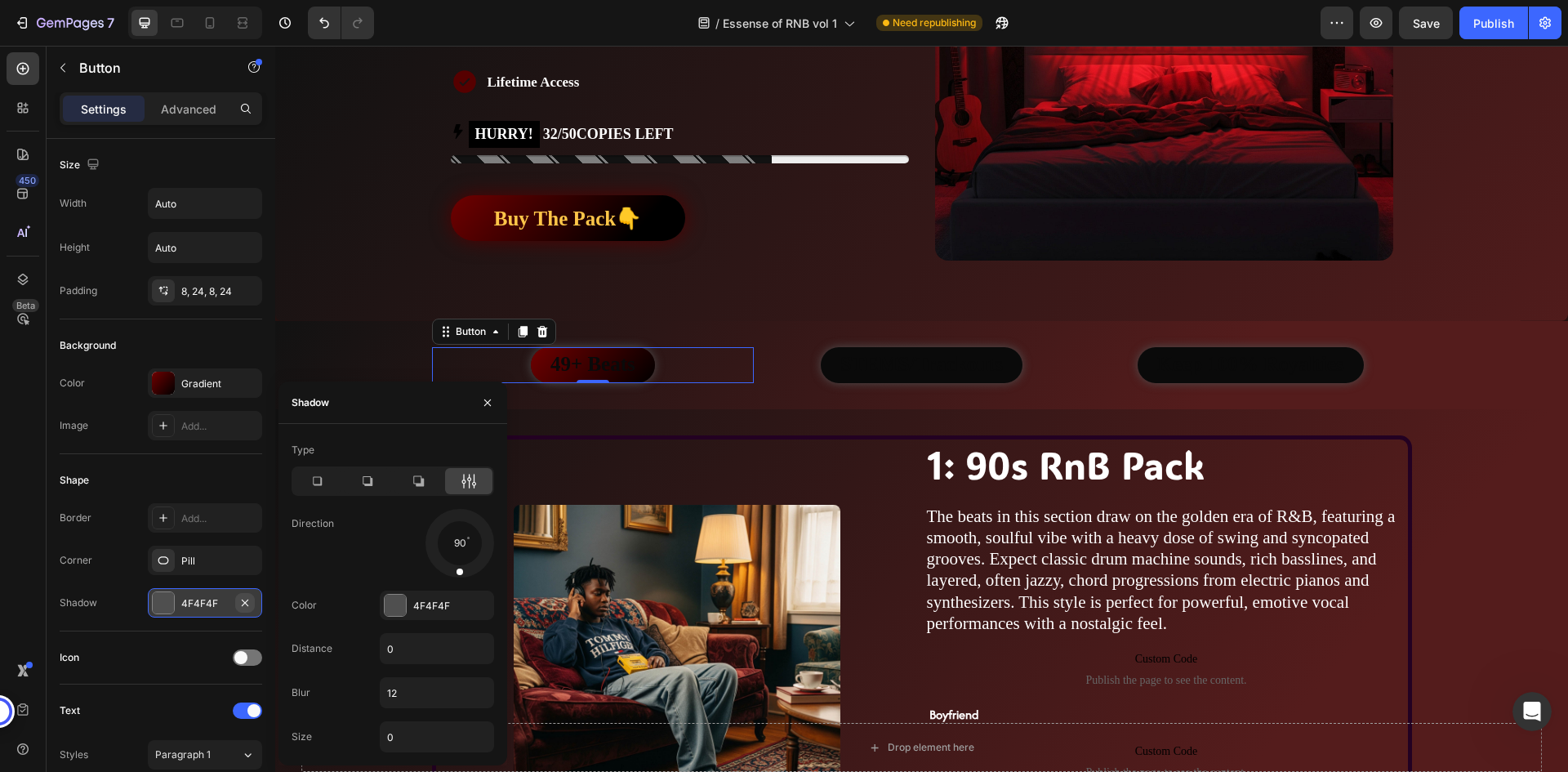
click at [245, 600] on icon "button" at bounding box center [245, 602] width 13 height 13
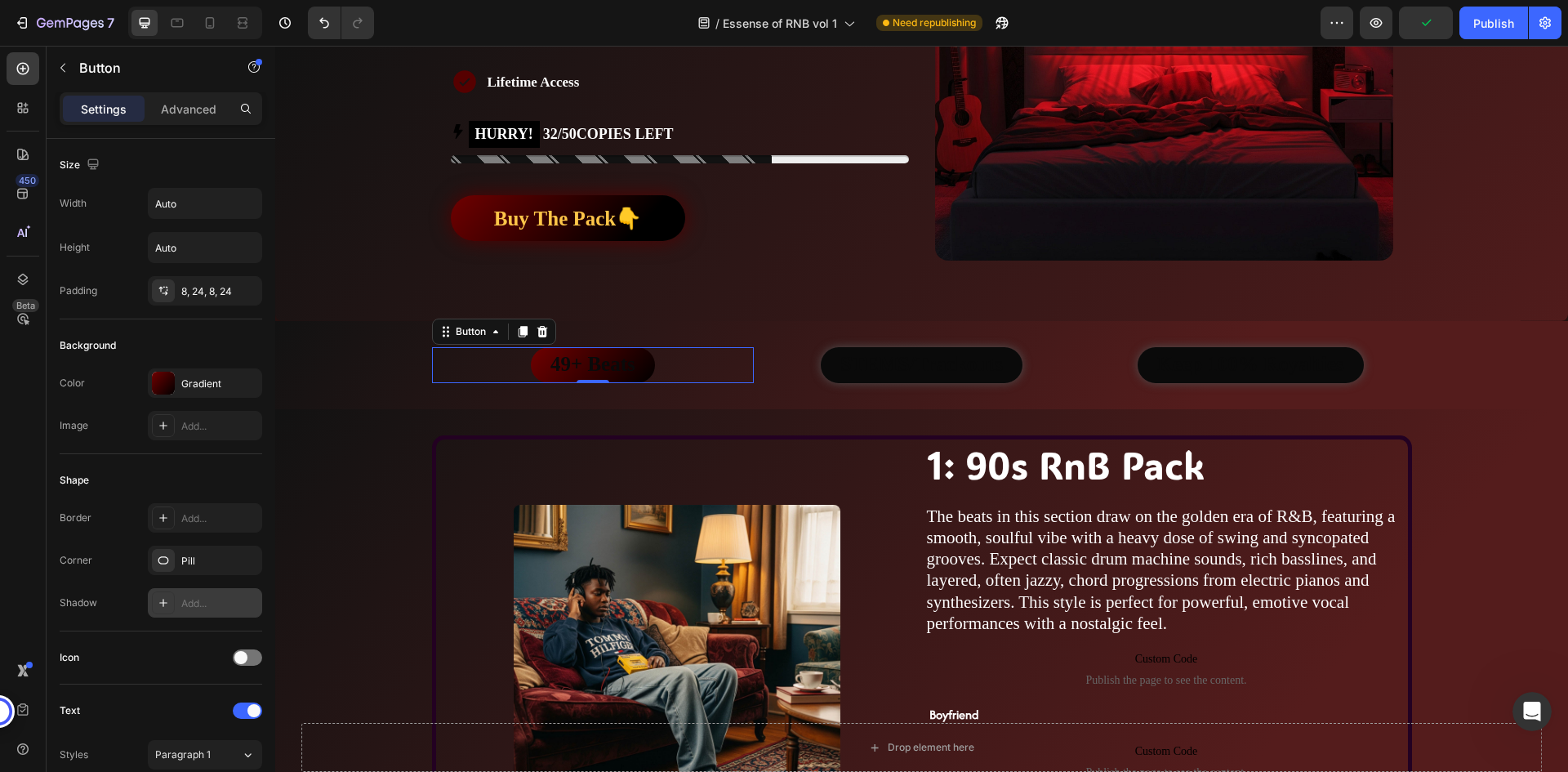
click at [216, 604] on div "Add..." at bounding box center [219, 603] width 76 height 15
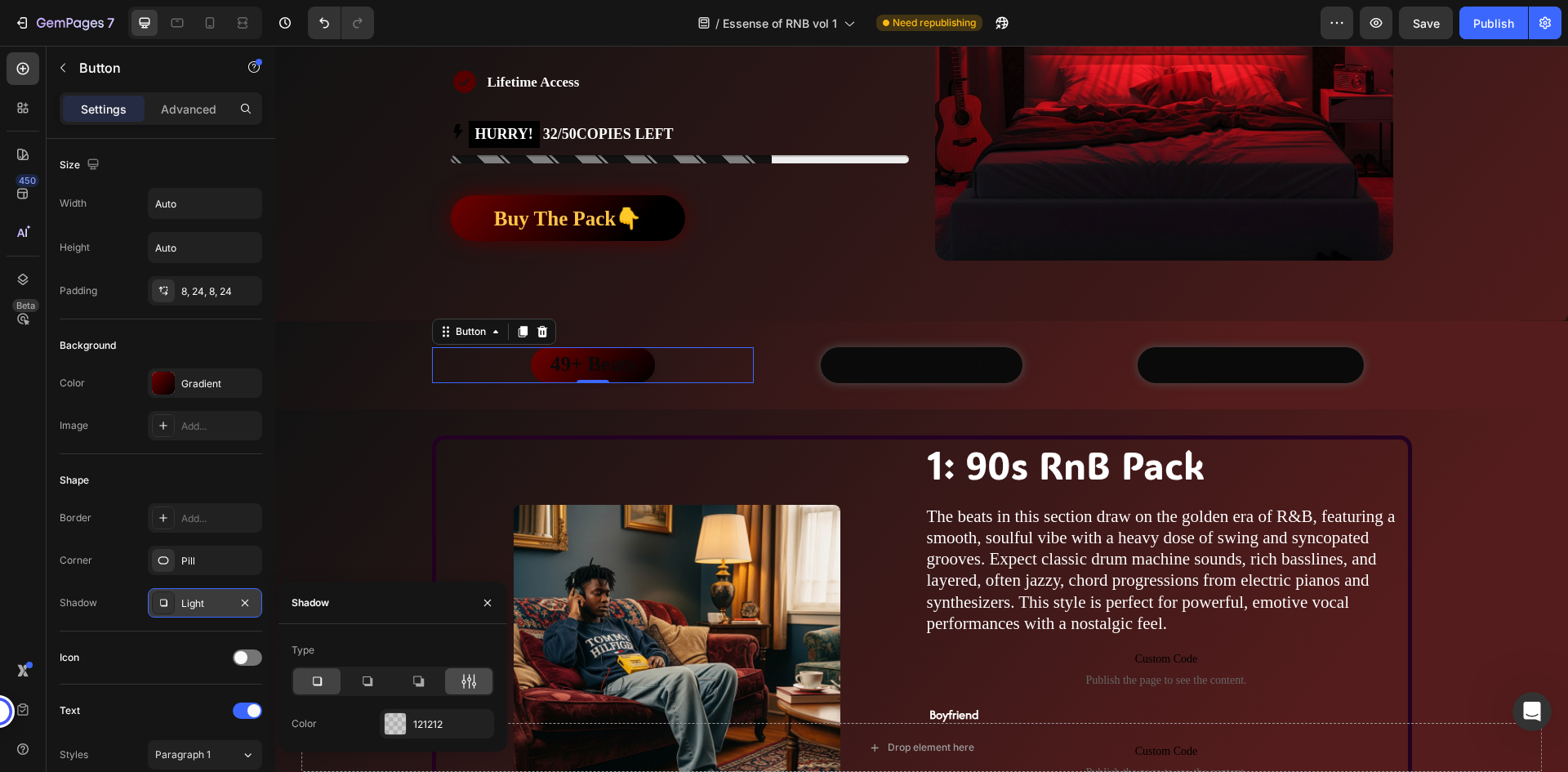
click at [475, 679] on icon at bounding box center [469, 681] width 17 height 17
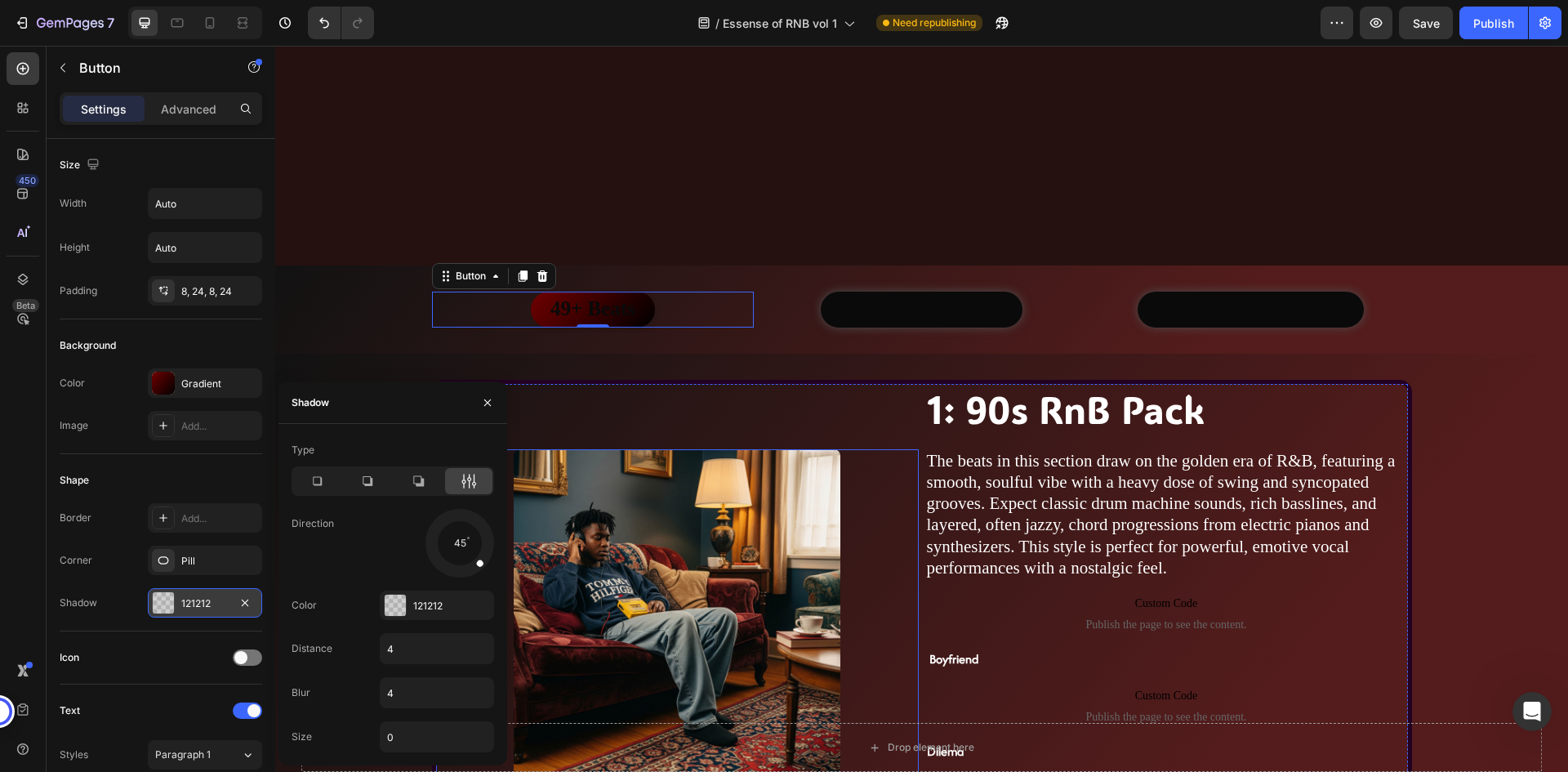
scroll to position [1061, 0]
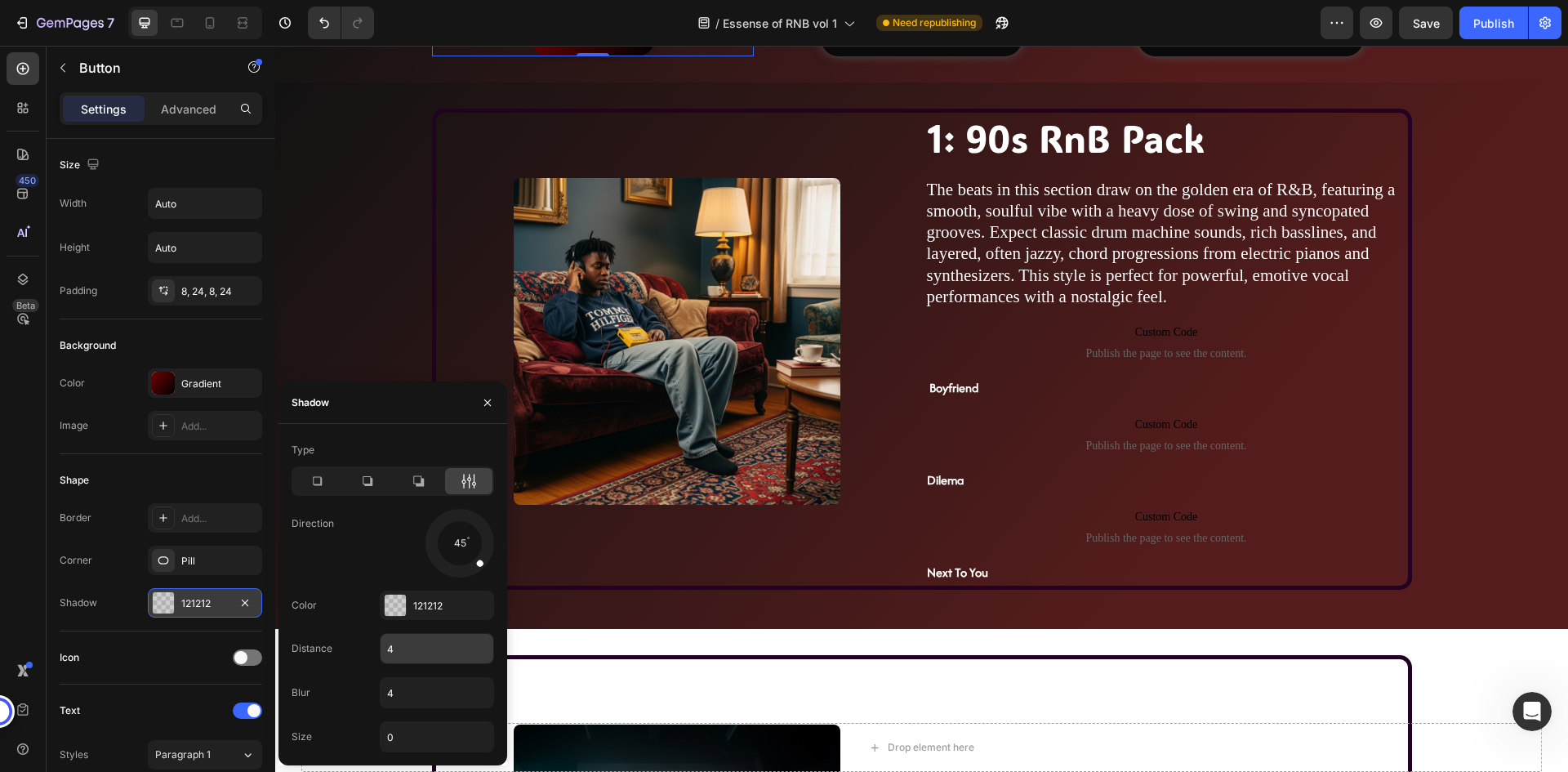
click at [431, 651] on input "4" at bounding box center [437, 649] width 112 height 29
type input "0"
click at [420, 729] on input "0" at bounding box center [437, 736] width 112 height 29
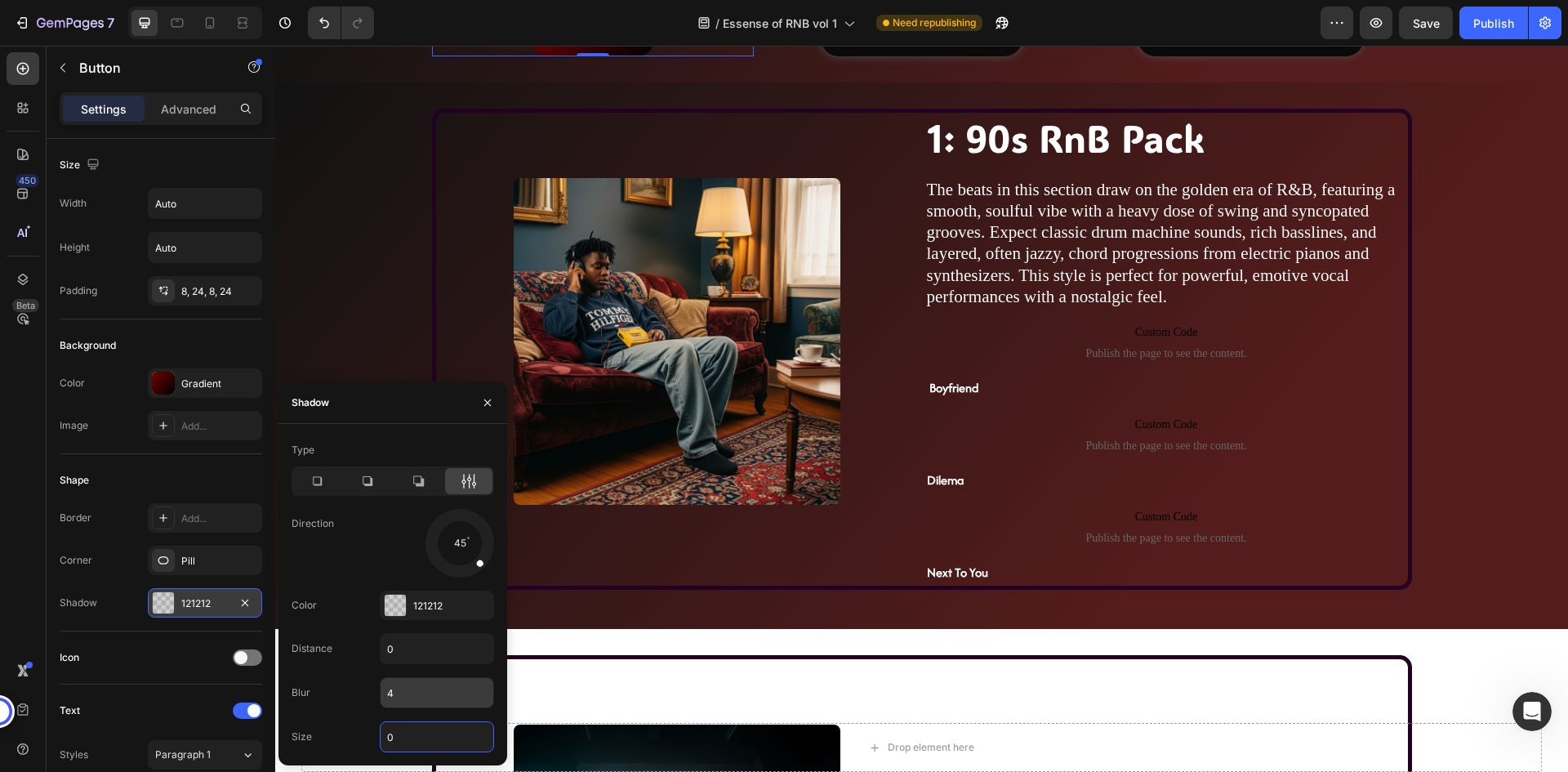
click at [413, 685] on input "4" at bounding box center [437, 693] width 112 height 29
type input "25"
click at [402, 532] on div "45" at bounding box center [437, 543] width 114 height 68
click at [420, 614] on div "121212" at bounding box center [437, 605] width 114 height 29
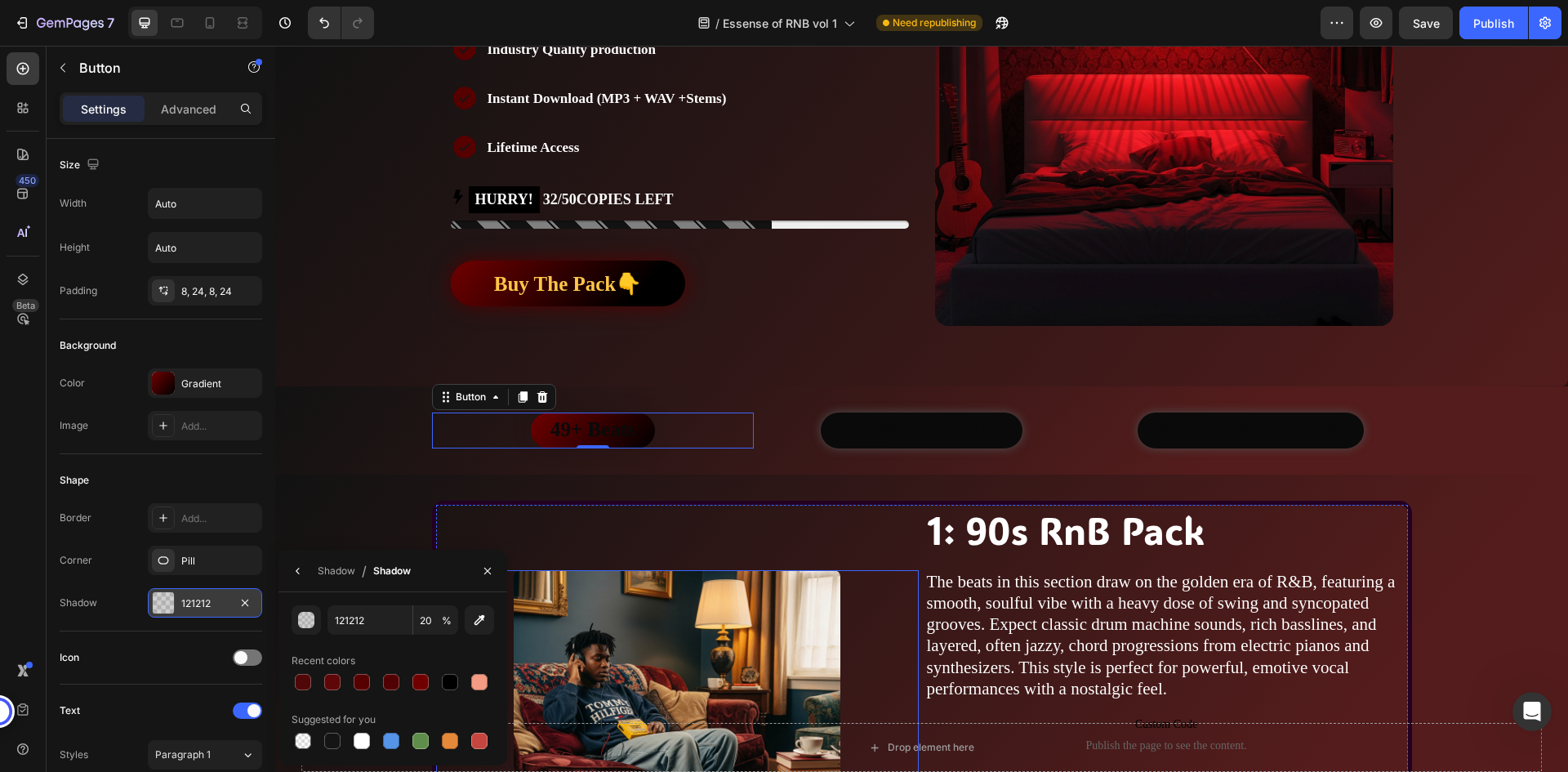
scroll to position [653, 0]
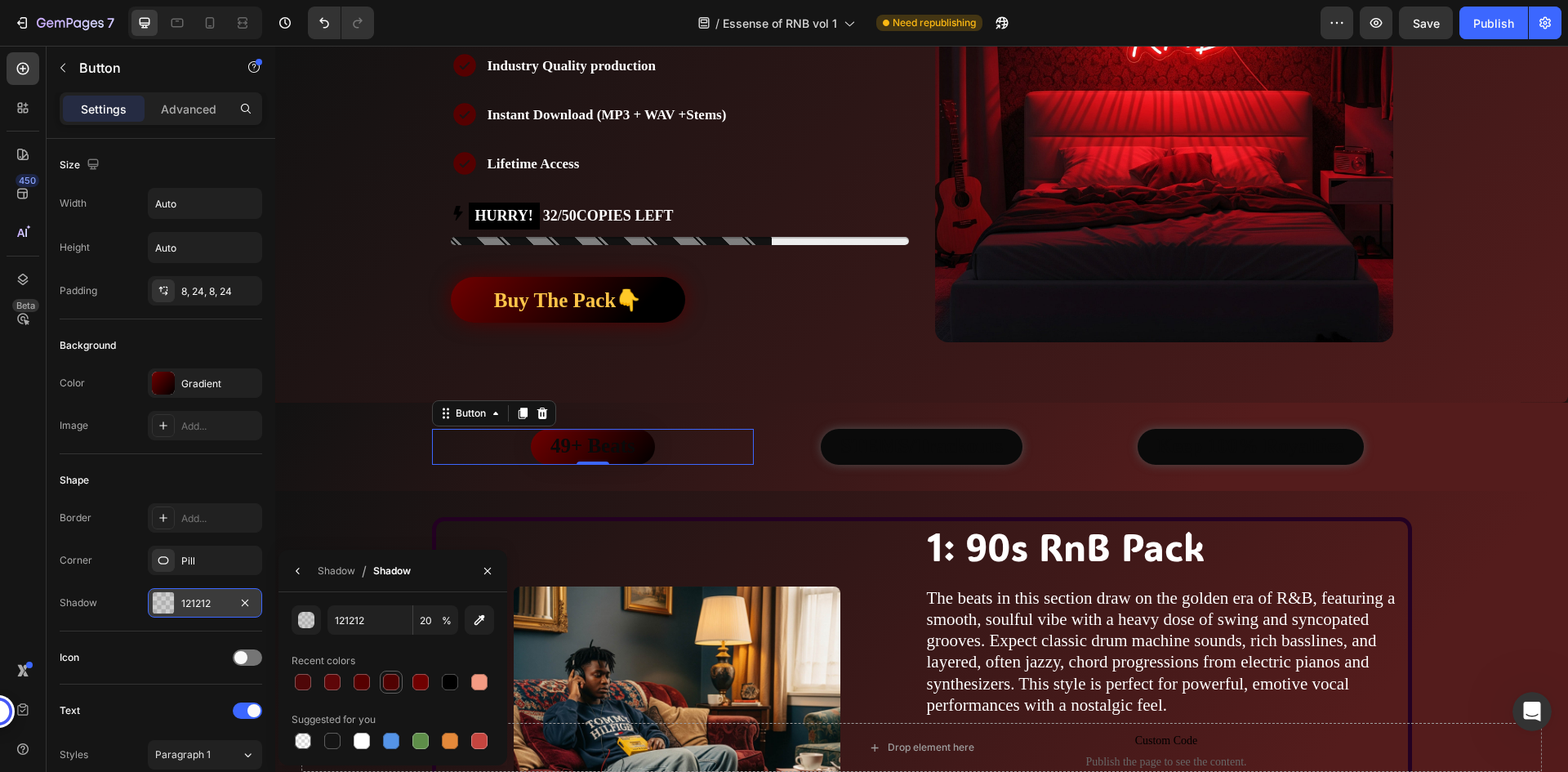
click at [392, 684] on div at bounding box center [392, 682] width 17 height 17
type input "510101"
type input "100"
click at [309, 676] on div at bounding box center [303, 682] width 17 height 17
type input "4F0708"
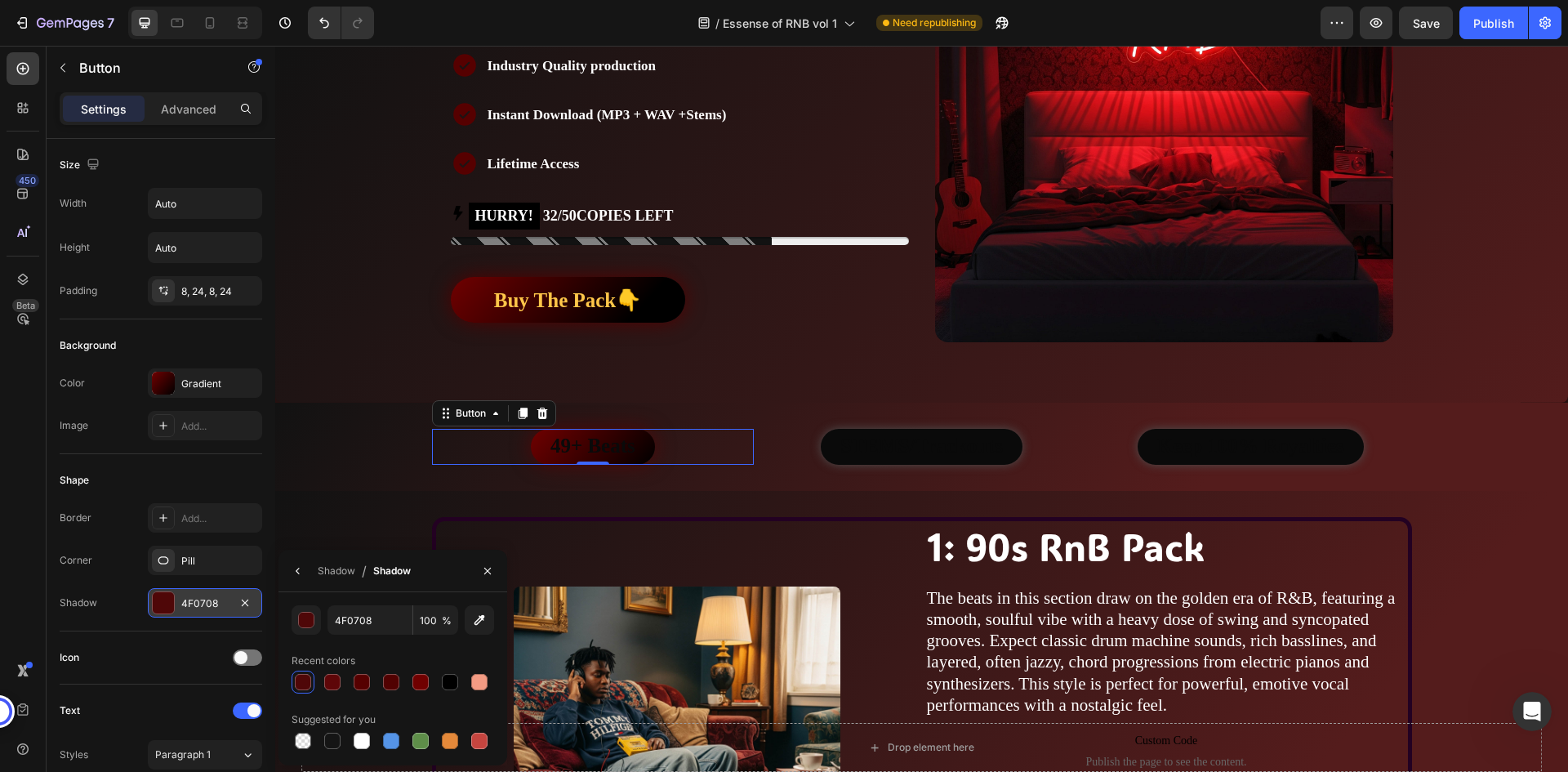
click at [195, 477] on div "Shape" at bounding box center [161, 480] width 203 height 26
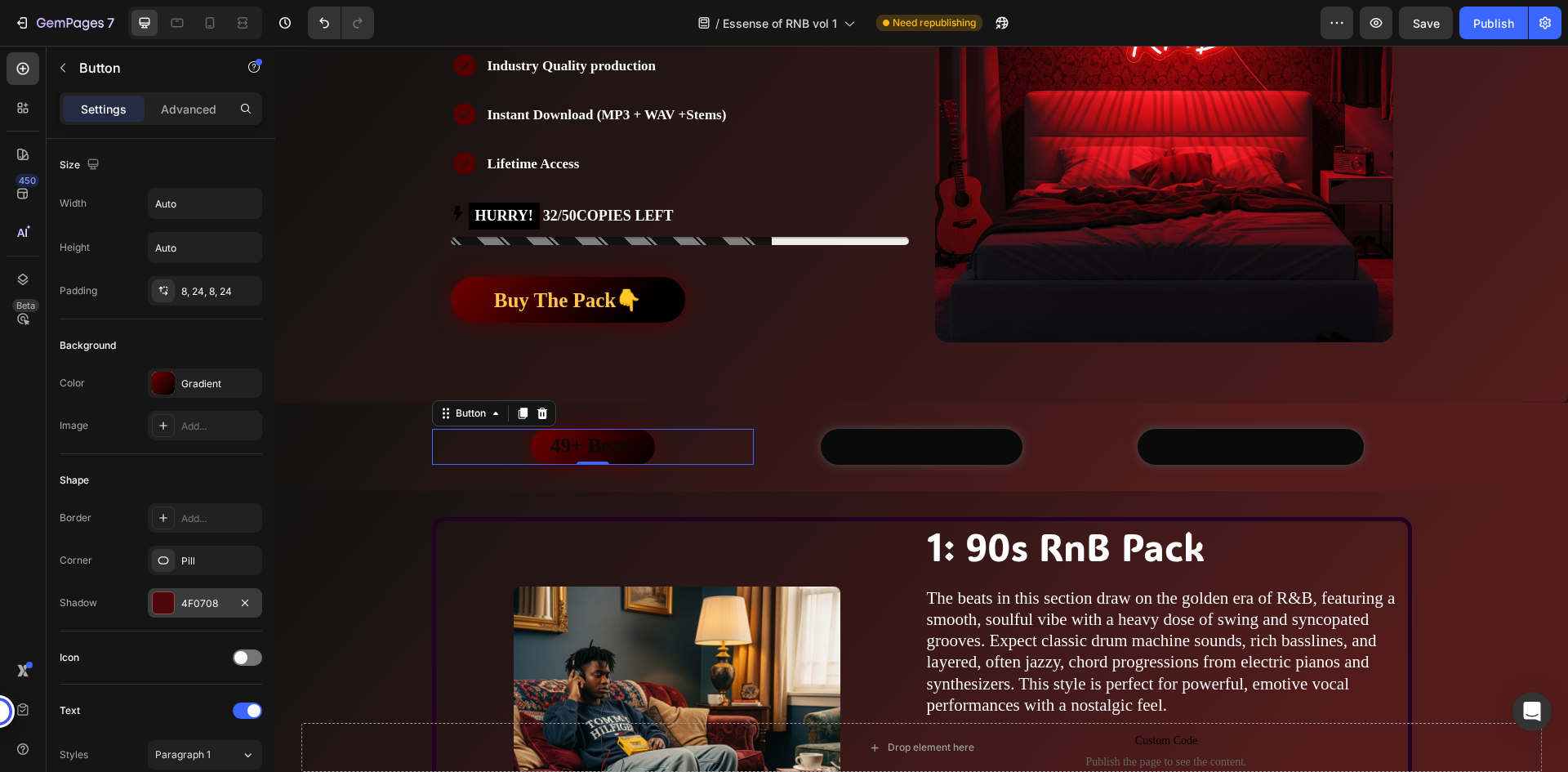
click at [206, 470] on div "Shape" at bounding box center [161, 480] width 203 height 26
click at [211, 598] on div "4F0708" at bounding box center [205, 603] width 47 height 15
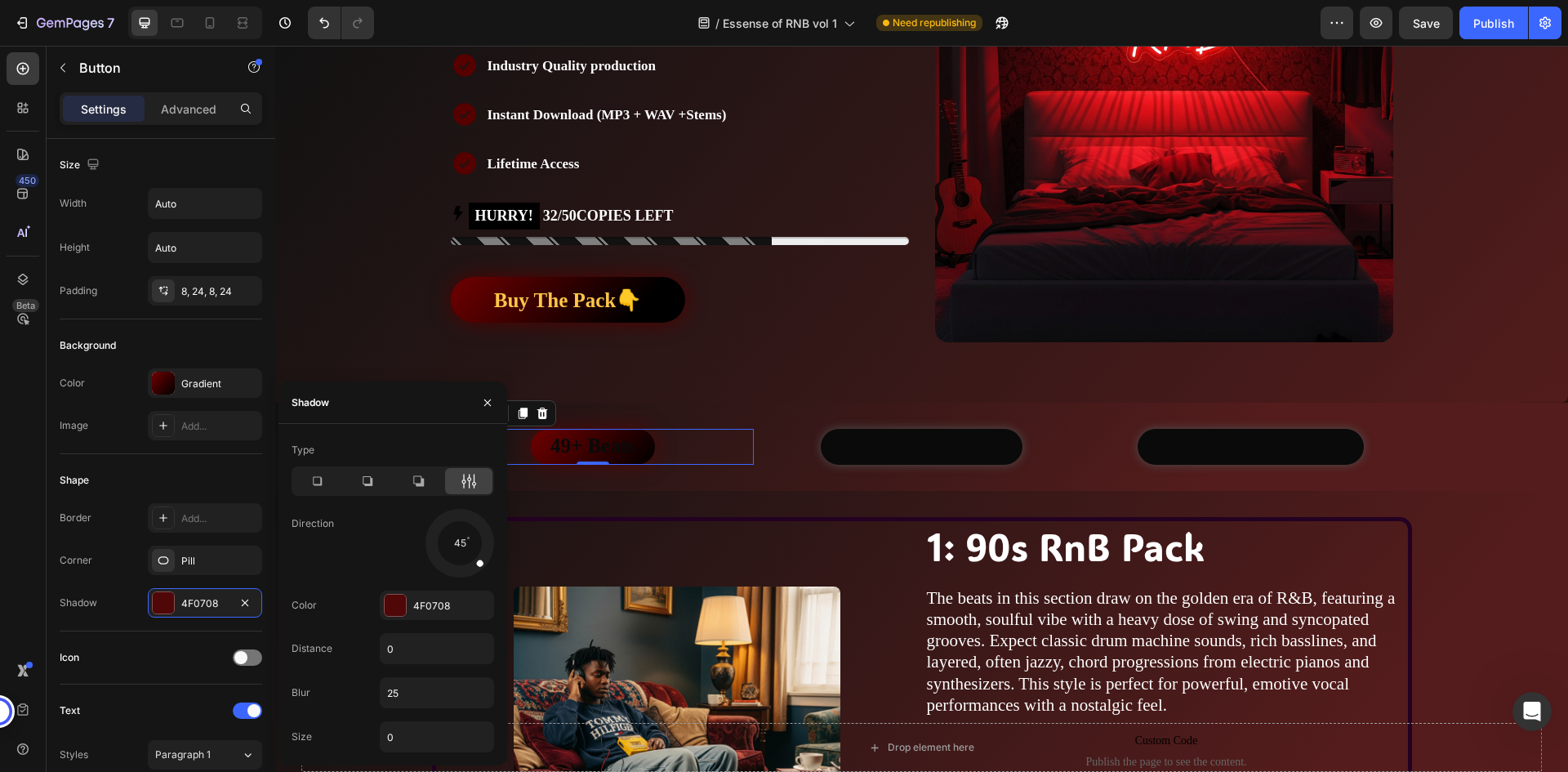
click at [199, 476] on div "Shape" at bounding box center [161, 480] width 203 height 26
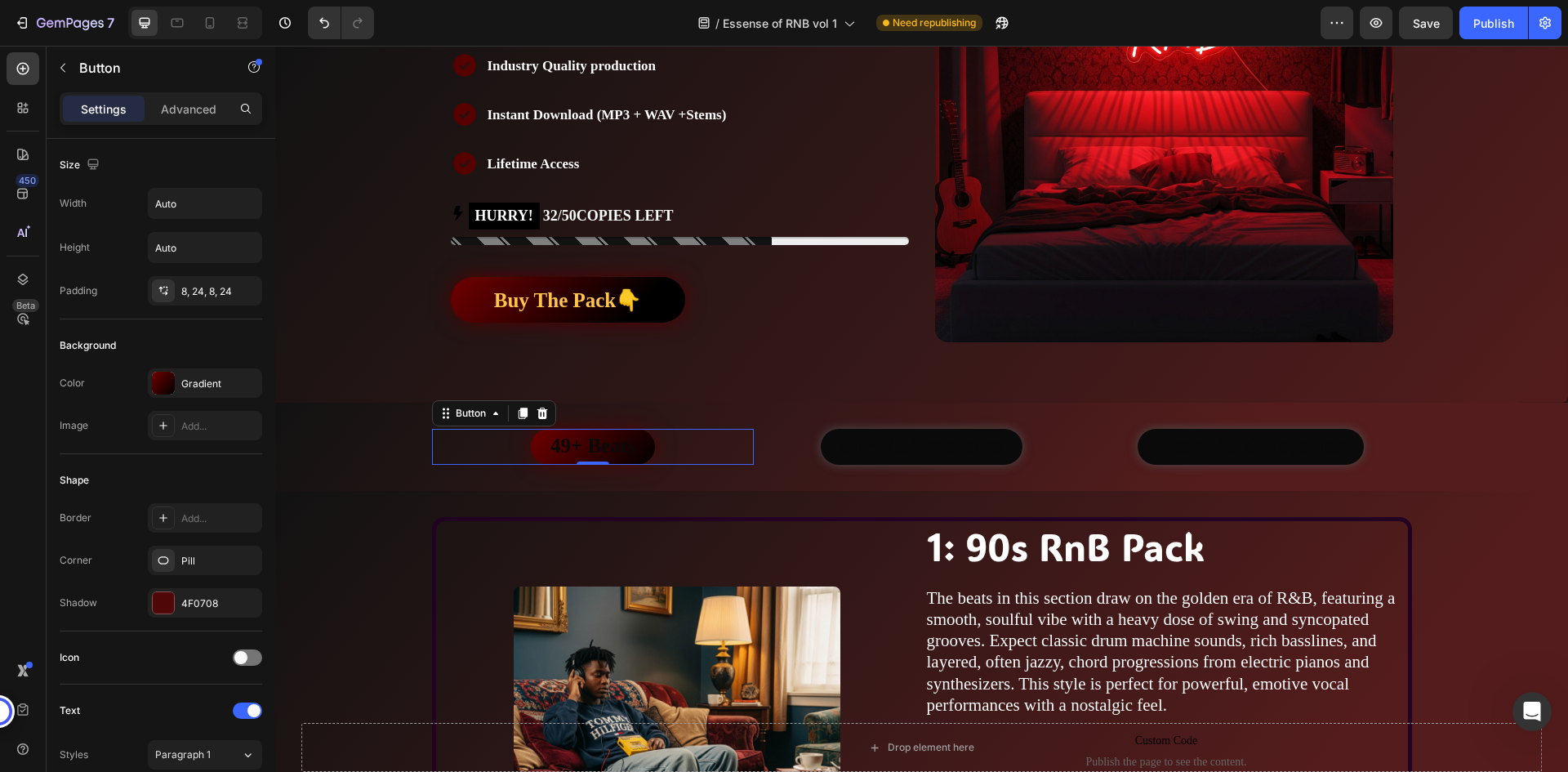
click at [205, 481] on div "Shape" at bounding box center [161, 480] width 203 height 26
click at [700, 445] on div "49+ Beats Button 0" at bounding box center [593, 446] width 322 height 36
click at [613, 448] on strong "49+ Beats" at bounding box center [592, 445] width 85 height 22
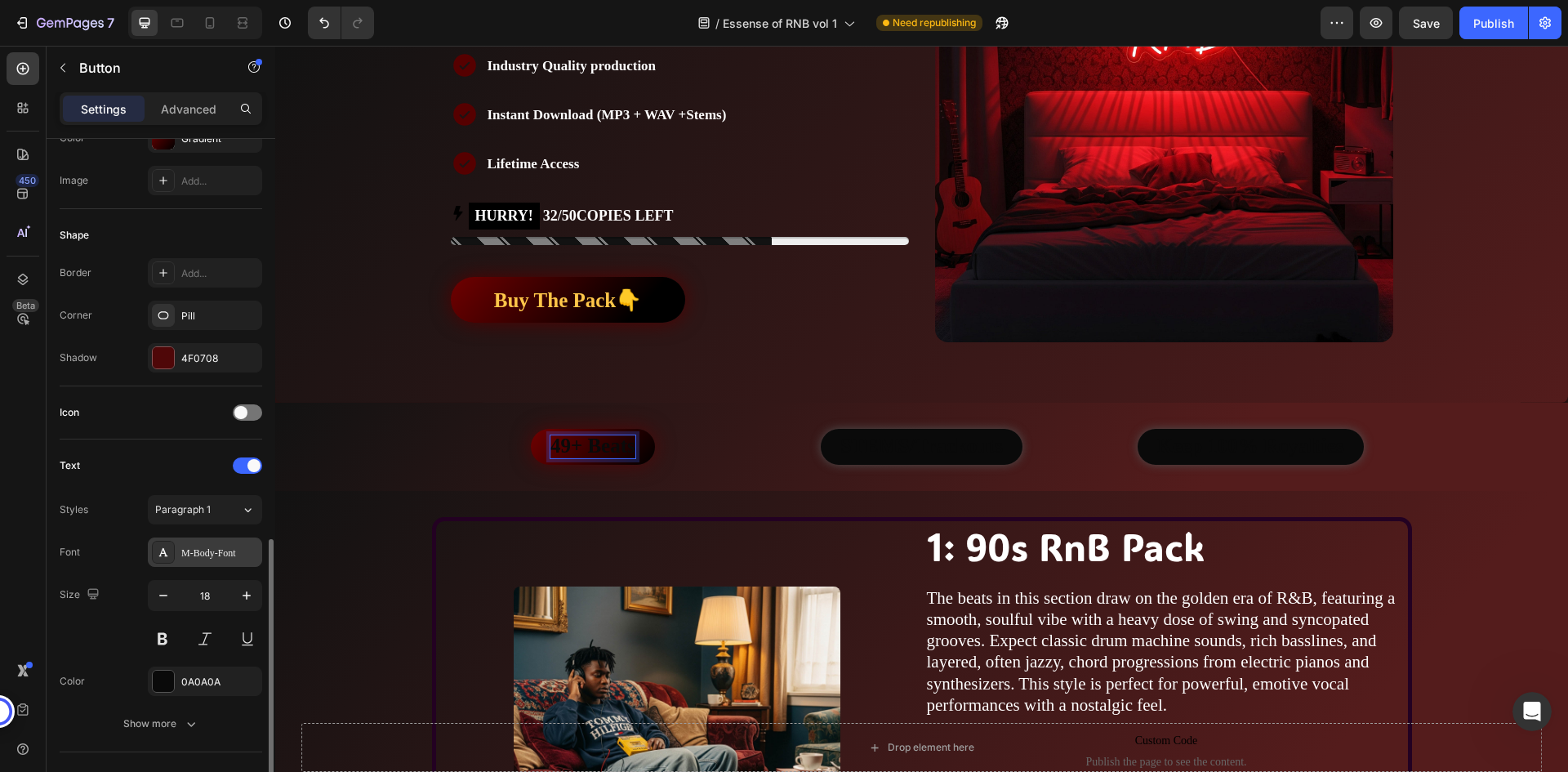
scroll to position [408, 0]
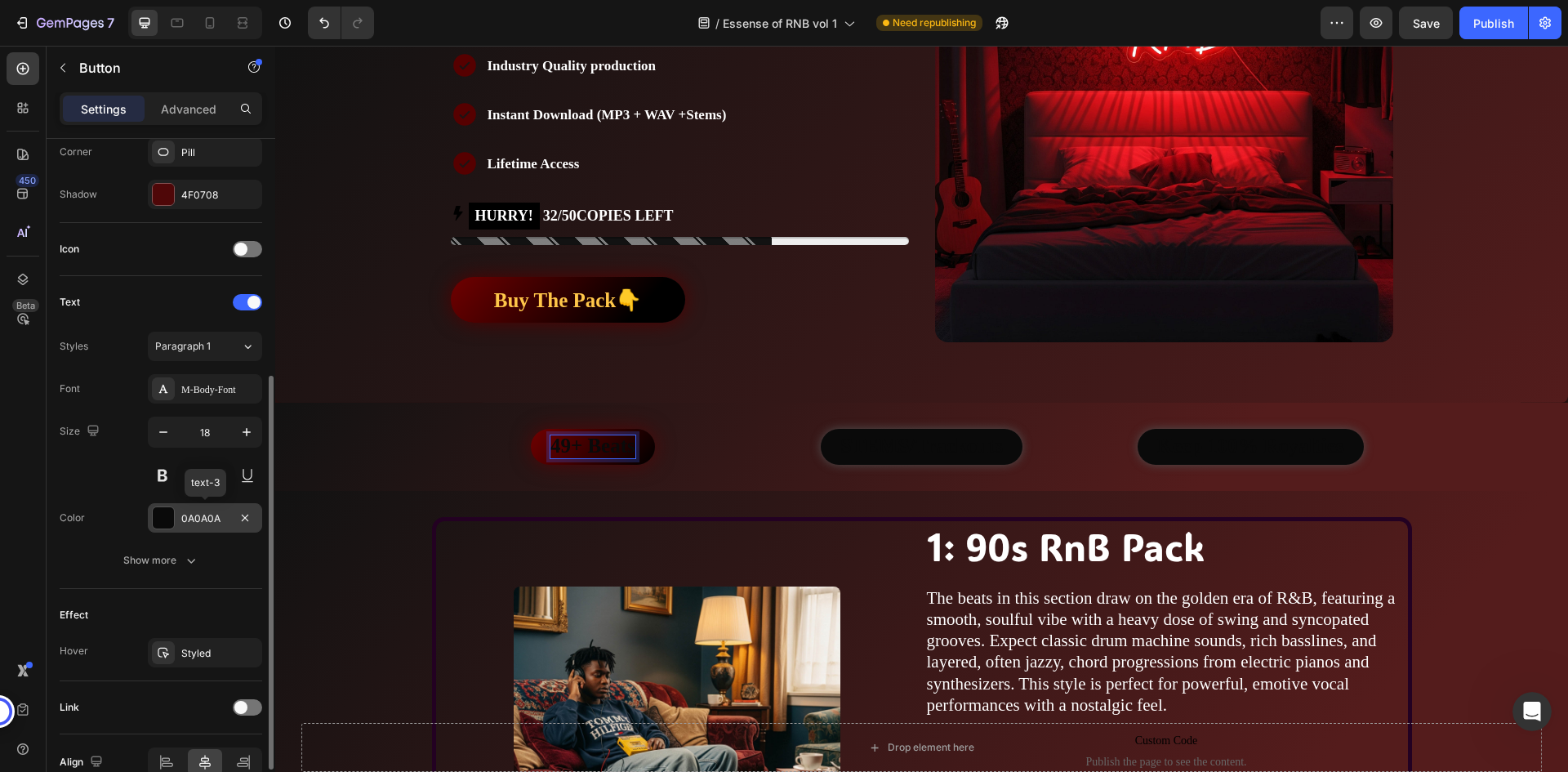
click at [191, 519] on div "0A0A0A" at bounding box center [205, 519] width 47 height 15
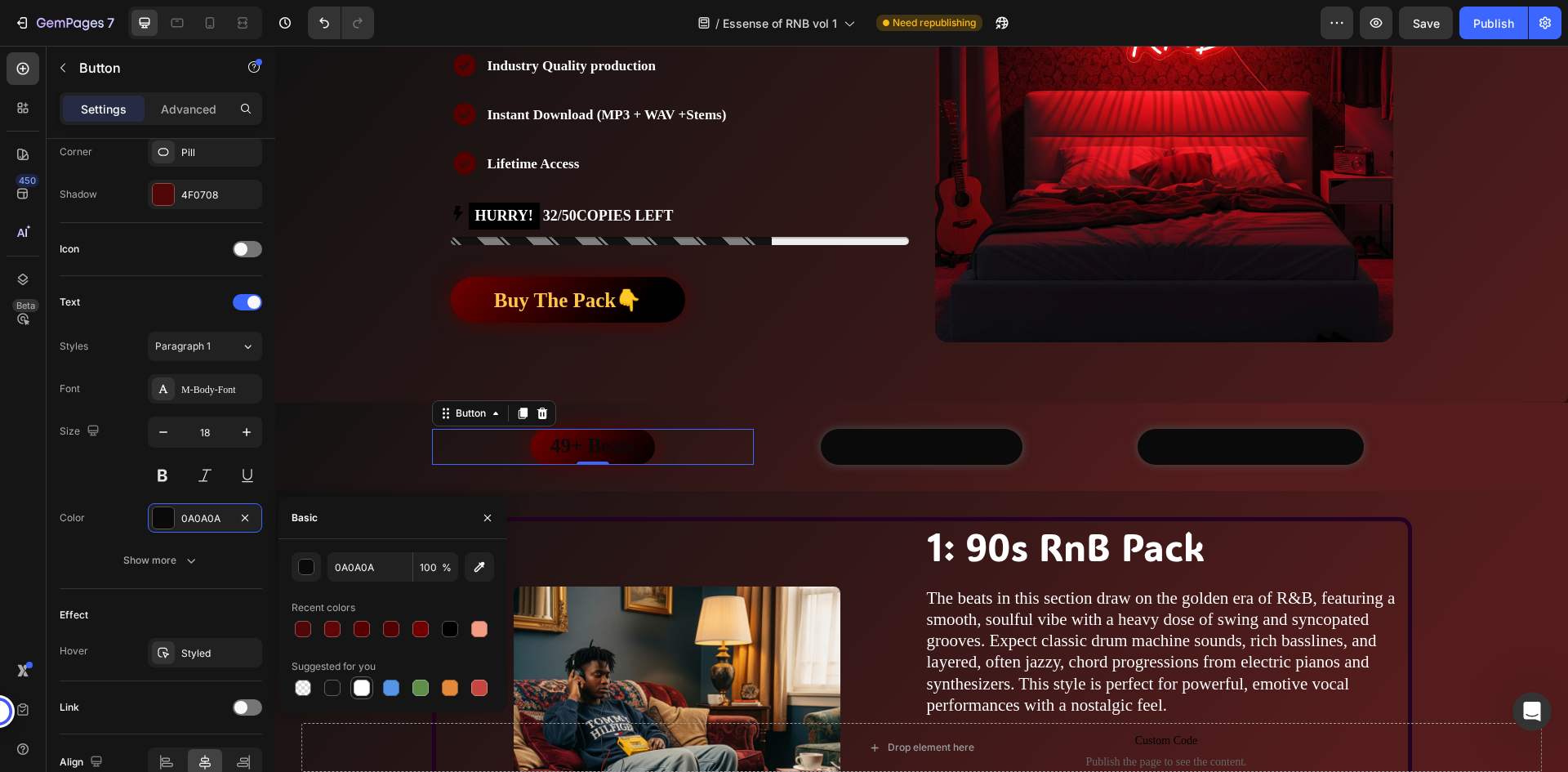
click at [355, 684] on div at bounding box center [362, 687] width 17 height 17
type input "FFFFFF"
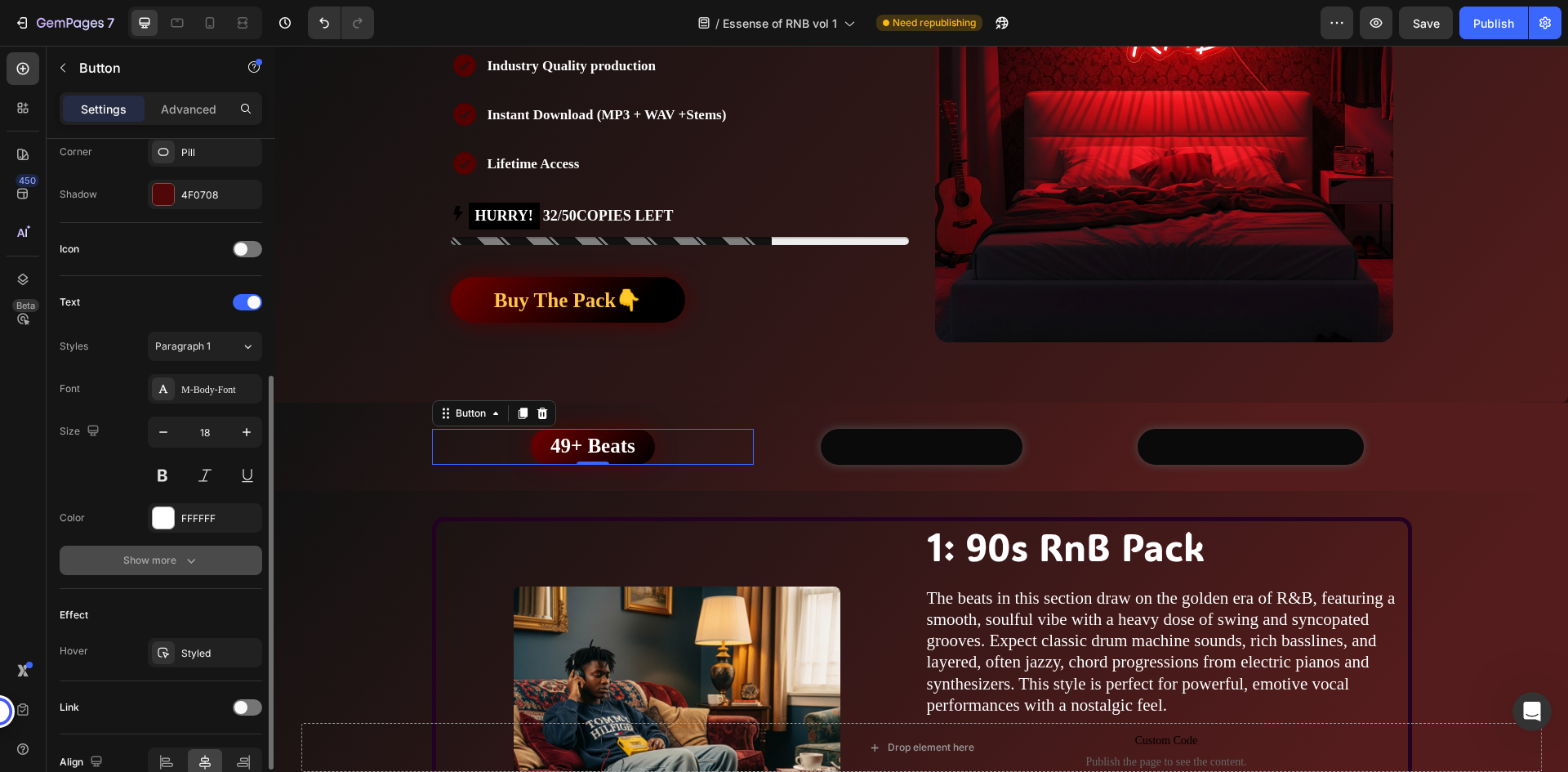
click at [224, 566] on button "Show more" at bounding box center [161, 560] width 203 height 29
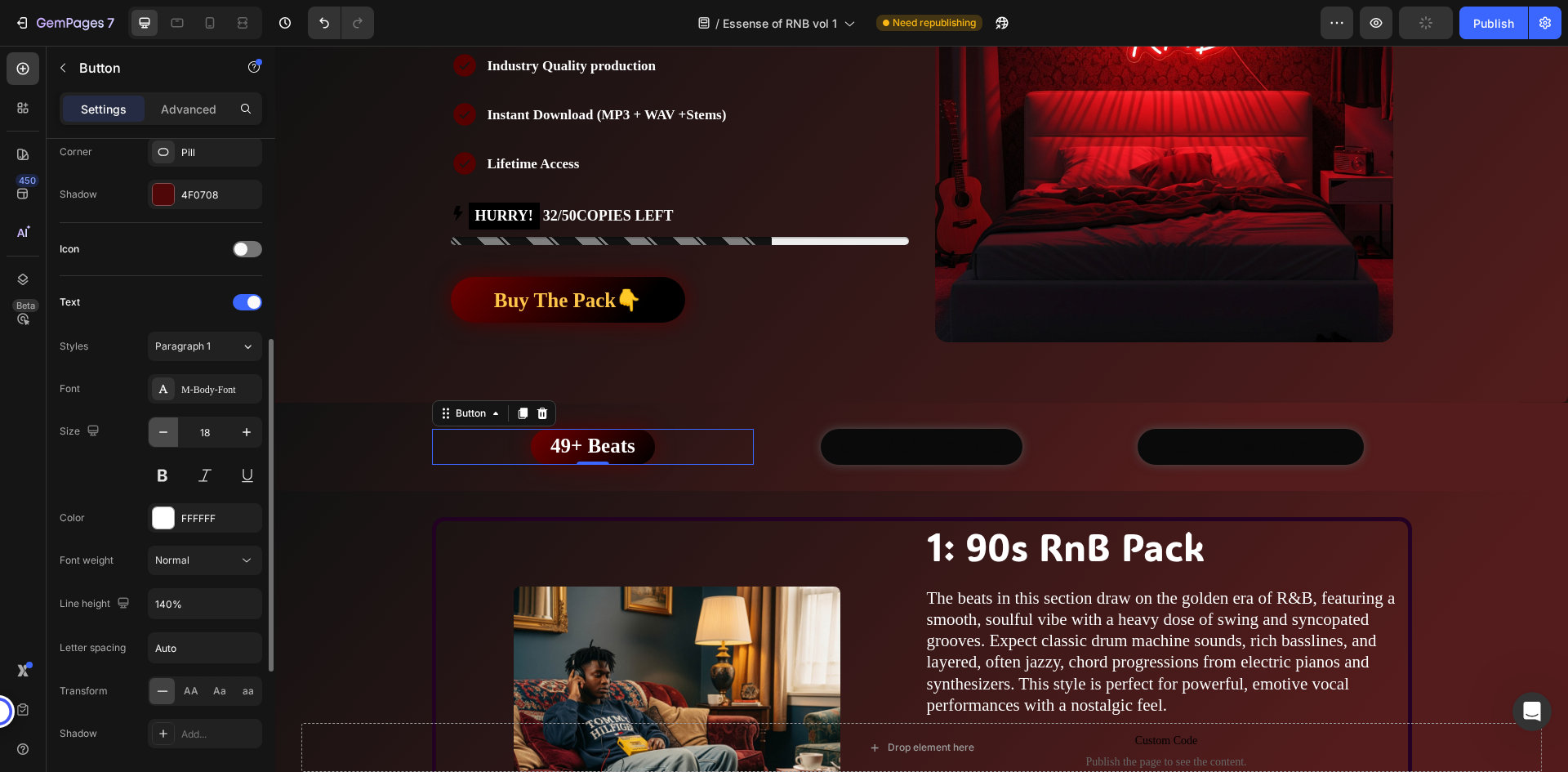
click at [168, 434] on icon "button" at bounding box center [163, 432] width 17 height 17
click at [244, 431] on icon "button" at bounding box center [247, 432] width 17 height 17
type input "18"
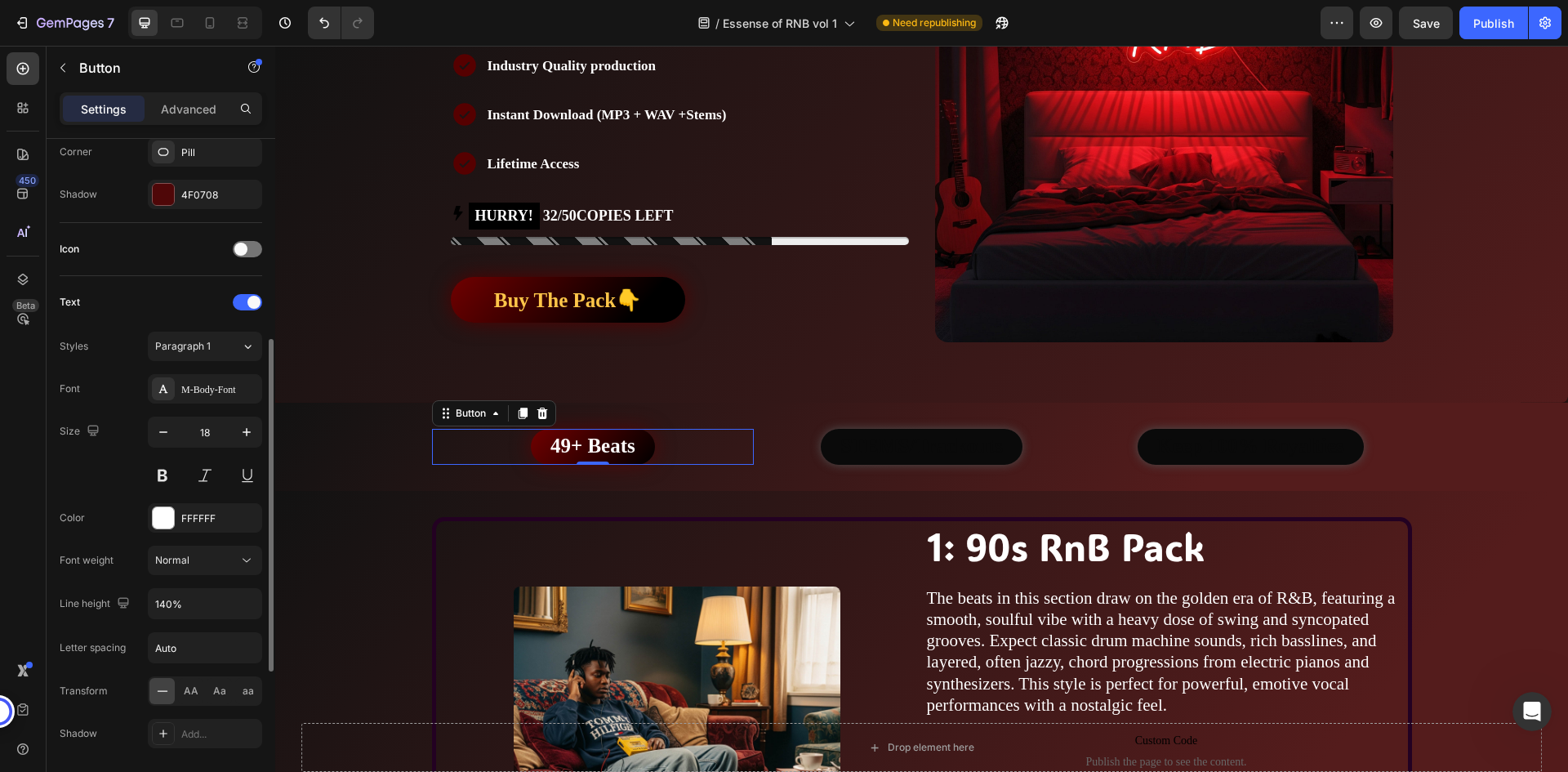
click at [135, 457] on div "Size 18" at bounding box center [161, 453] width 203 height 74
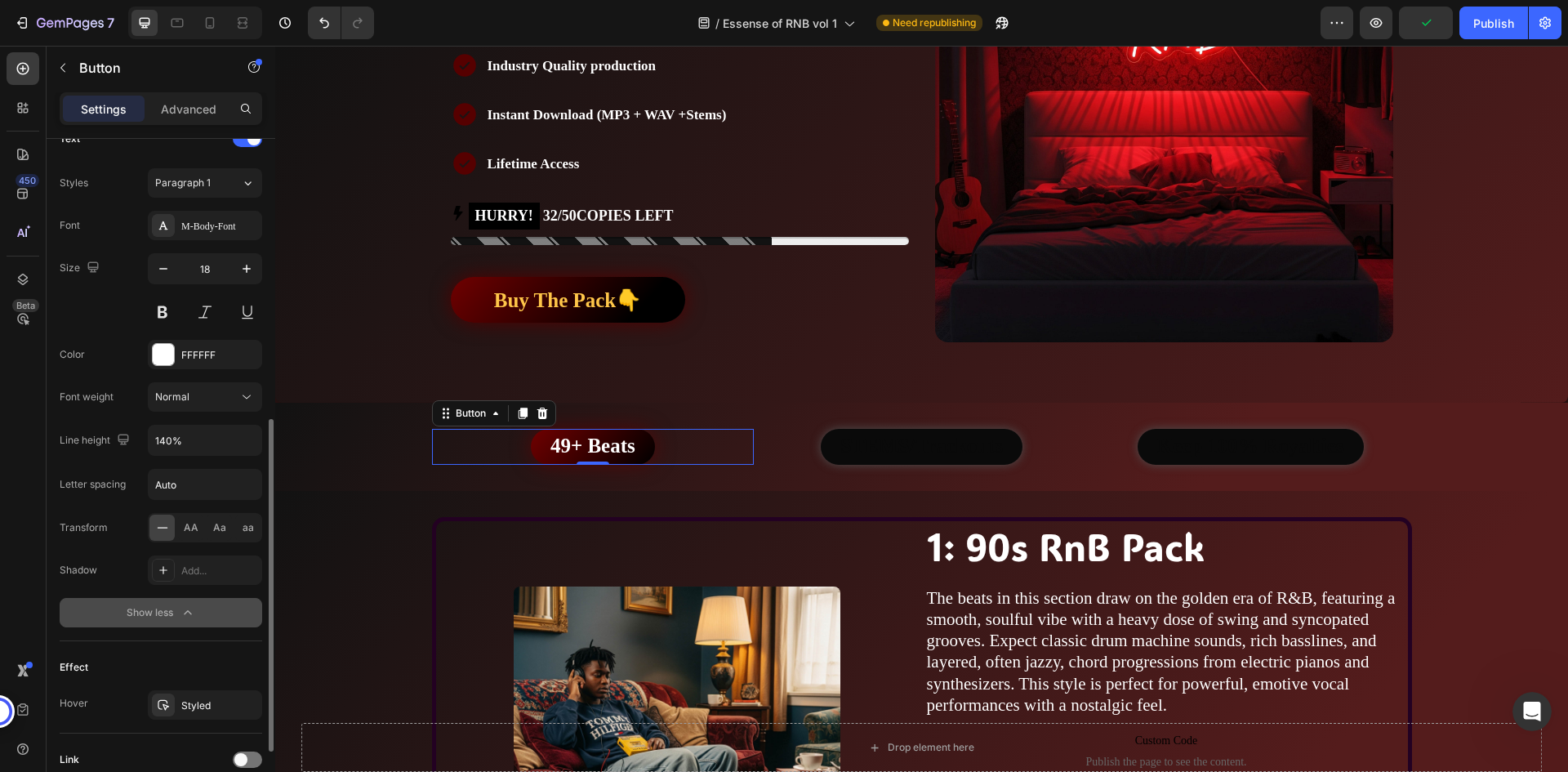
scroll to position [708, 0]
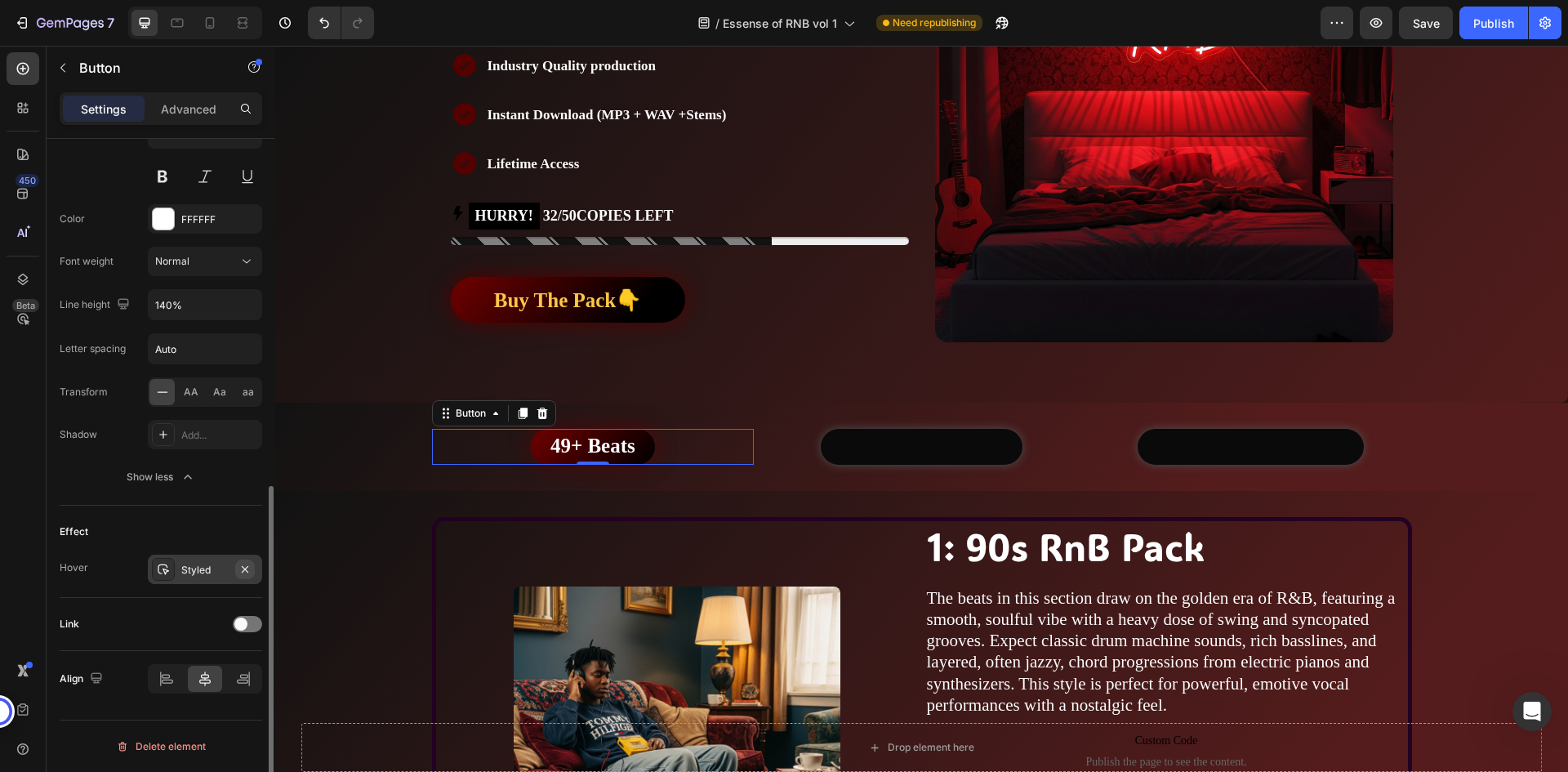
click at [246, 565] on icon "button" at bounding box center [245, 569] width 13 height 13
click at [232, 546] on div "Effect Hover Add..." at bounding box center [161, 552] width 203 height 92
click at [219, 560] on div "Add..." at bounding box center [205, 569] width 114 height 29
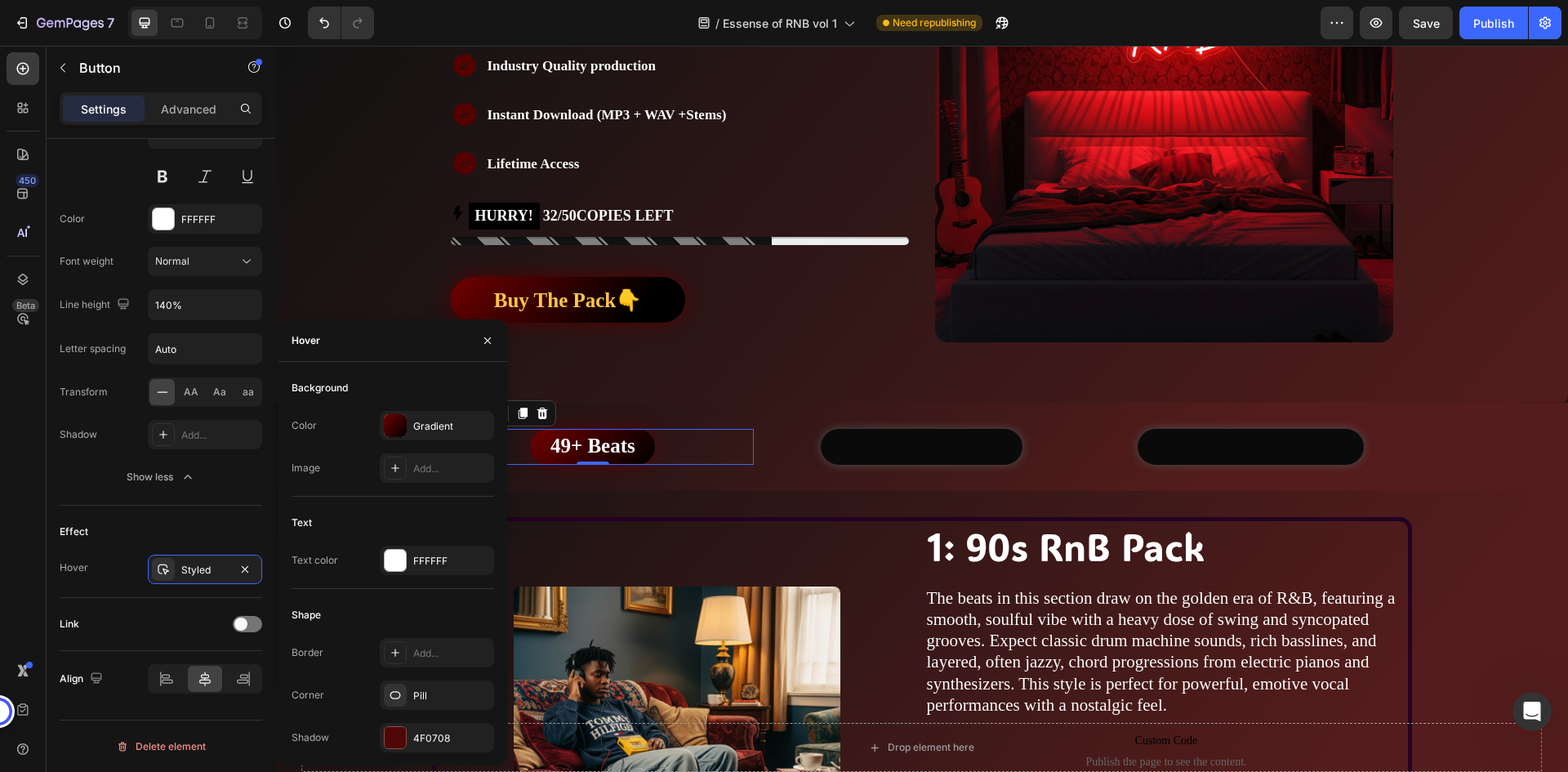
click at [193, 532] on div "Effect" at bounding box center [161, 532] width 203 height 26
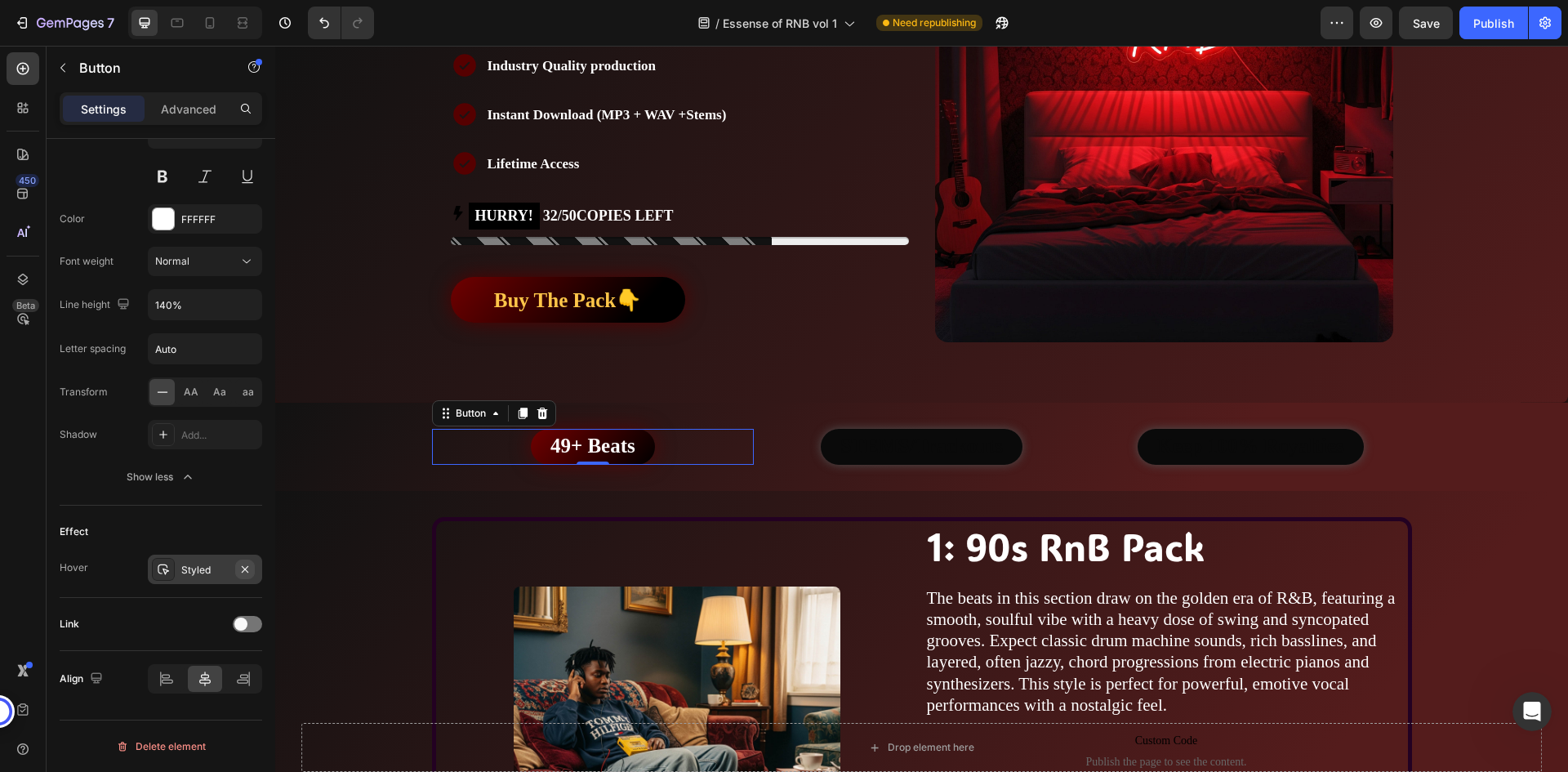
click at [248, 566] on icon "button" at bounding box center [244, 567] width 6 height 6
click at [237, 535] on div "Effect" at bounding box center [161, 532] width 203 height 26
click at [218, 626] on div "Link" at bounding box center [161, 624] width 203 height 26
click at [157, 528] on div "Effect" at bounding box center [161, 532] width 203 height 26
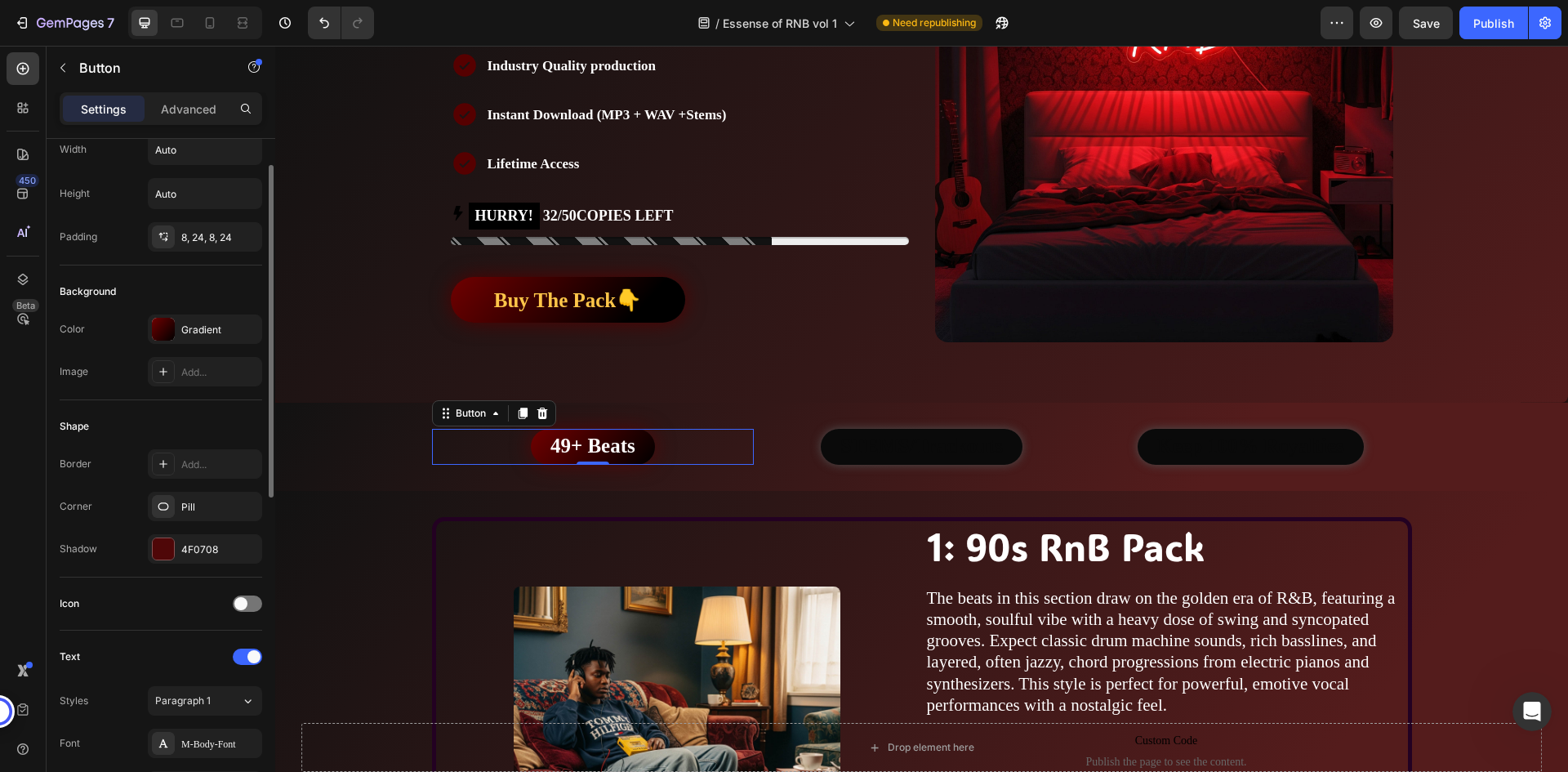
scroll to position [0, 0]
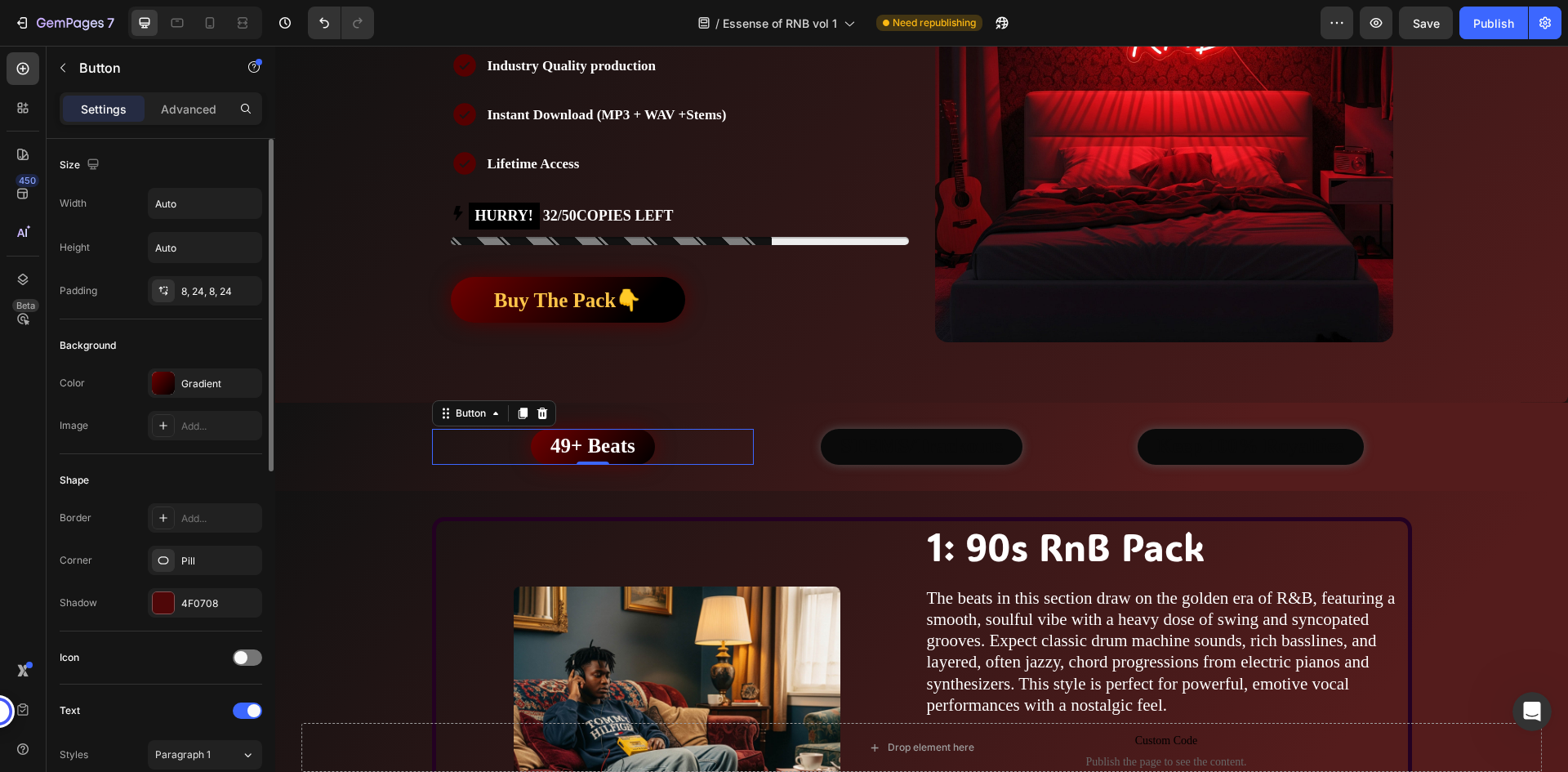
click at [192, 161] on div "Size" at bounding box center [161, 165] width 203 height 26
click at [1497, 25] on div "Publish" at bounding box center [1493, 23] width 41 height 18
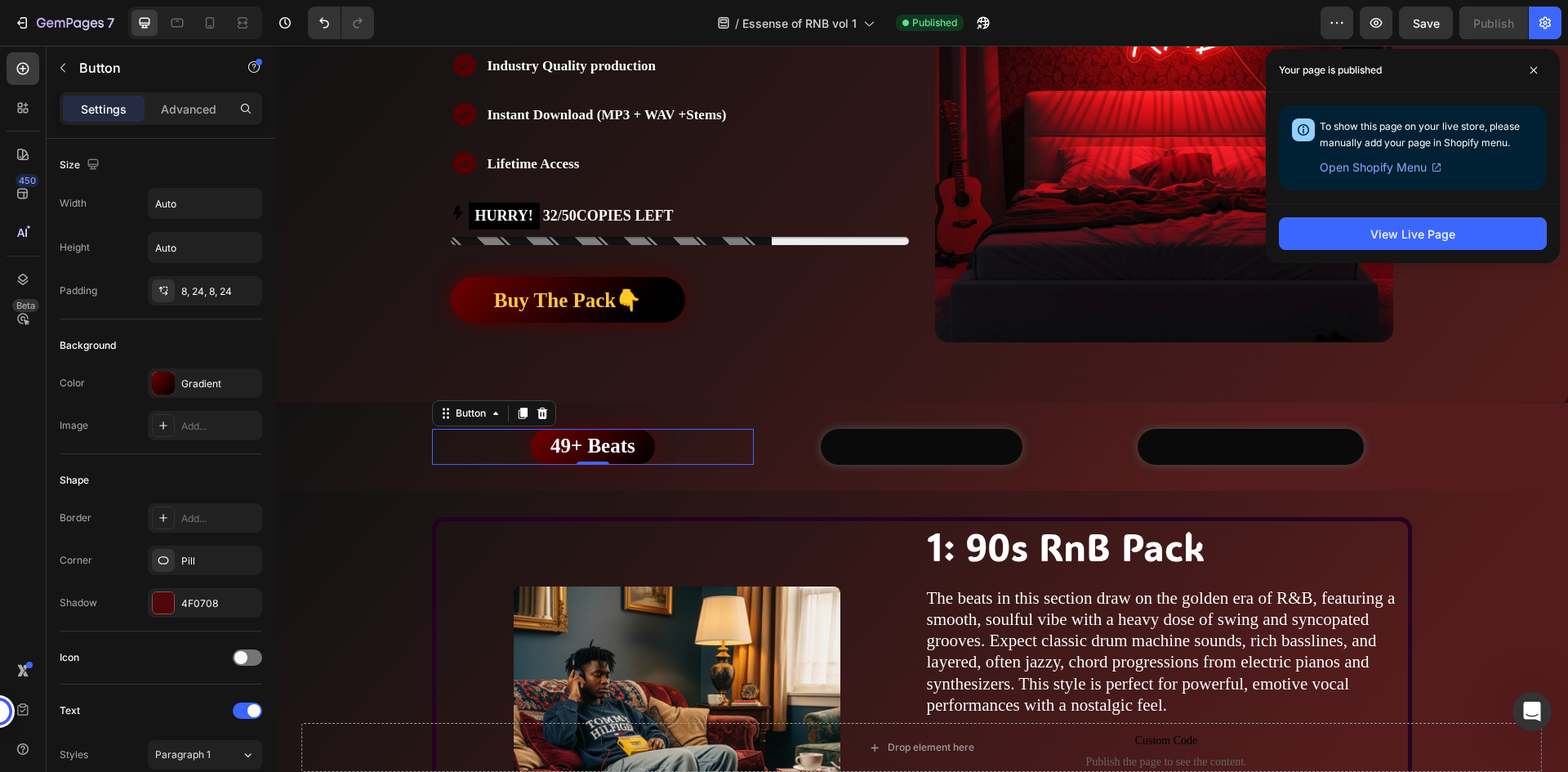
click at [671, 446] on div "49+ Beats Button 0" at bounding box center [593, 446] width 322 height 36
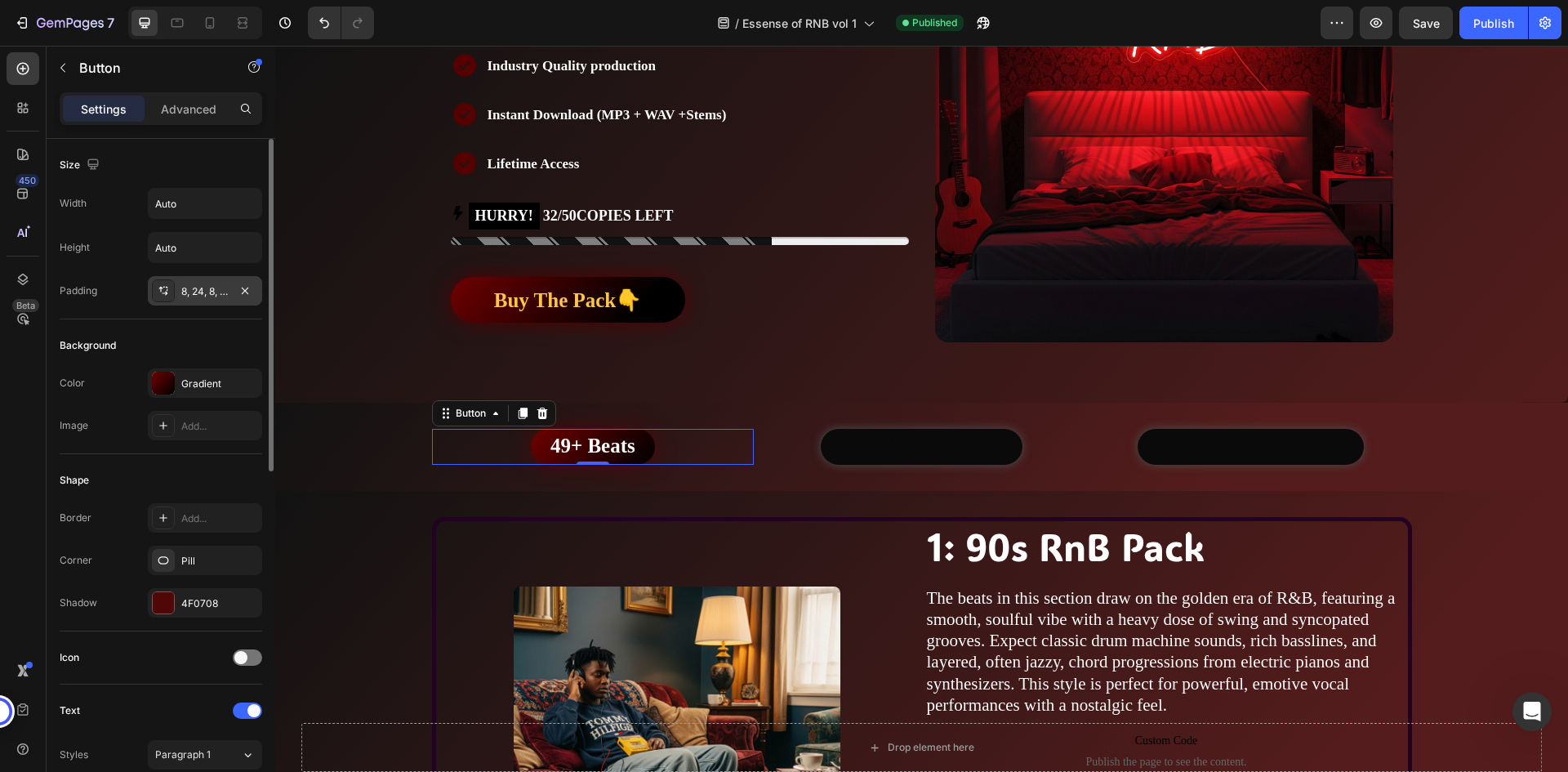
click at [208, 297] on div "8, 24, 8, 24" at bounding box center [205, 291] width 47 height 15
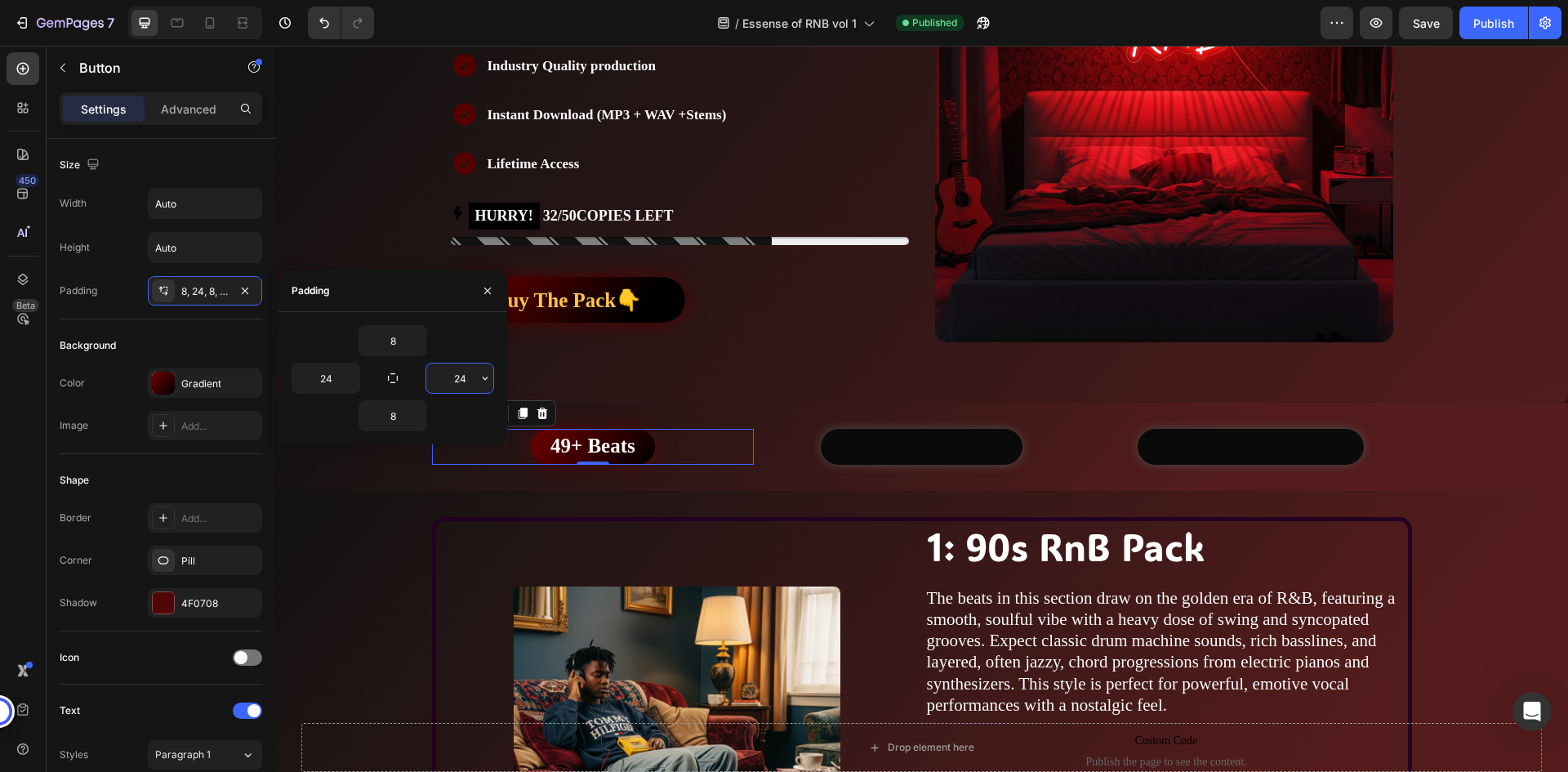
click at [456, 378] on input "24" at bounding box center [460, 378] width 67 height 29
click at [401, 378] on button "button" at bounding box center [392, 378] width 23 height 23
type input "8"
click at [401, 378] on button "button" at bounding box center [392, 378] width 23 height 23
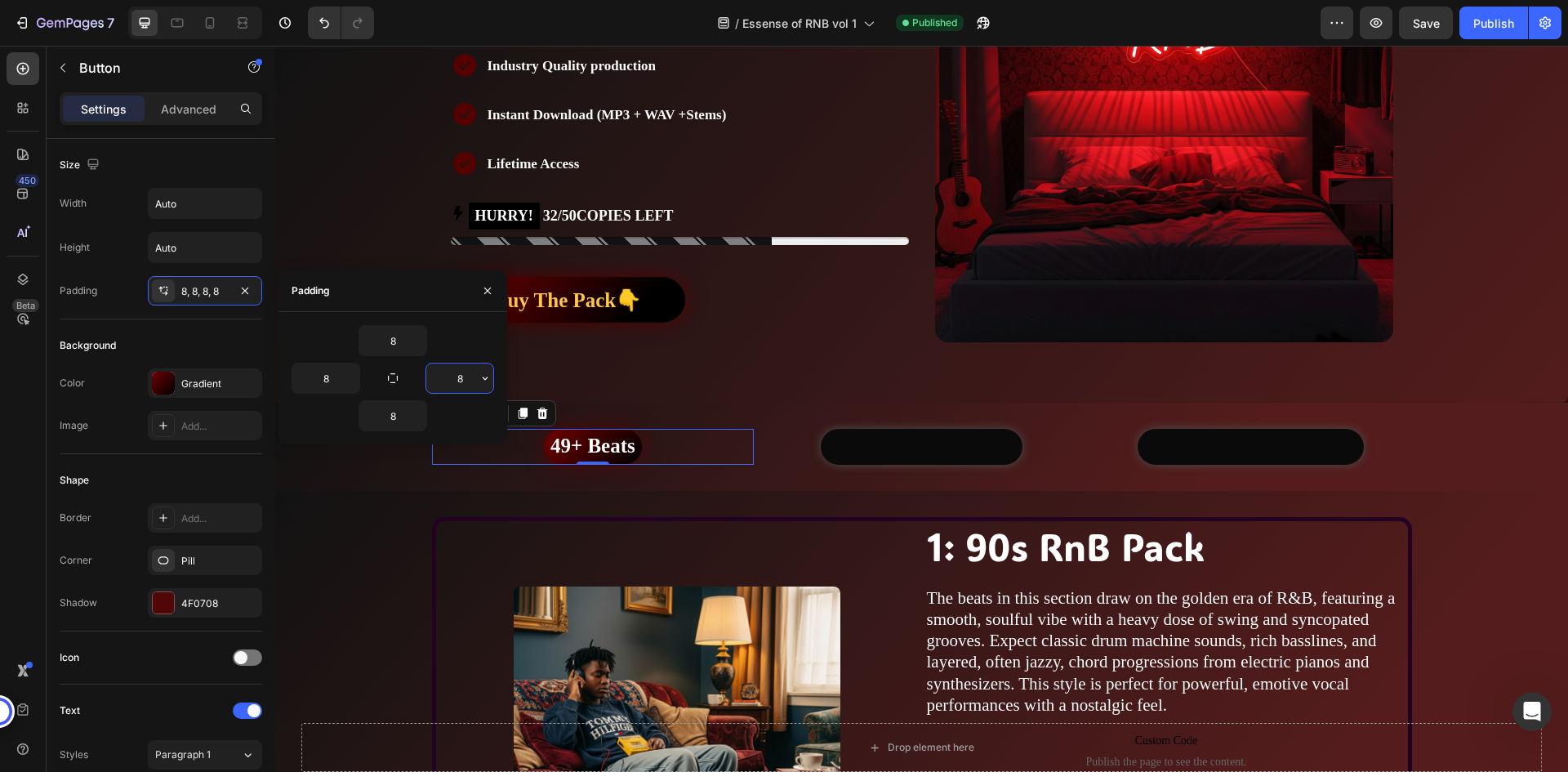
click at [449, 378] on input "8" at bounding box center [460, 378] width 67 height 29
click at [322, 371] on input "8" at bounding box center [325, 378] width 67 height 29
click at [441, 375] on input "8" at bounding box center [460, 378] width 67 height 29
click at [386, 380] on icon "button" at bounding box center [392, 378] width 13 height 13
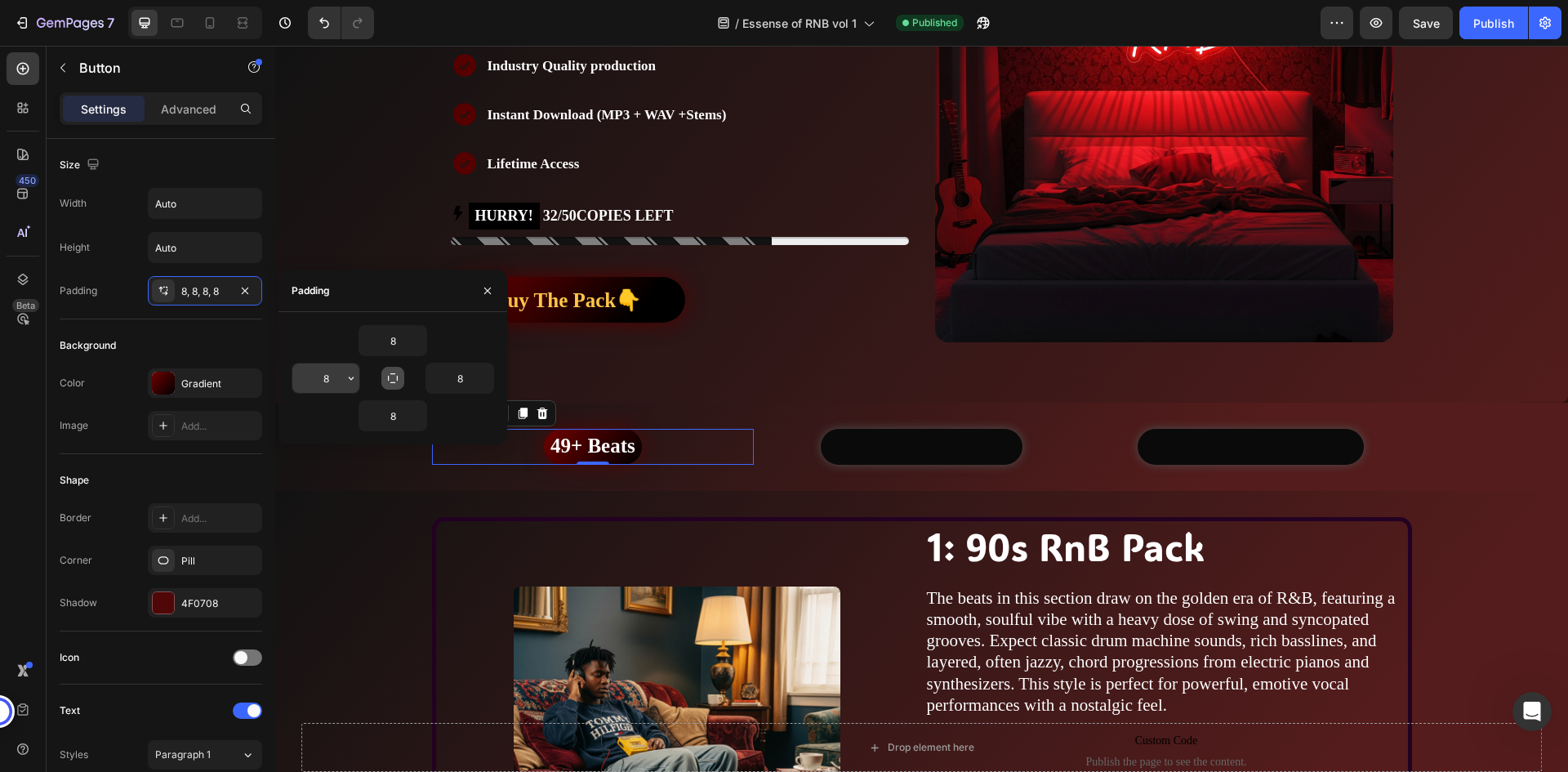
click at [341, 383] on input "8" at bounding box center [325, 378] width 67 height 29
type input "40"
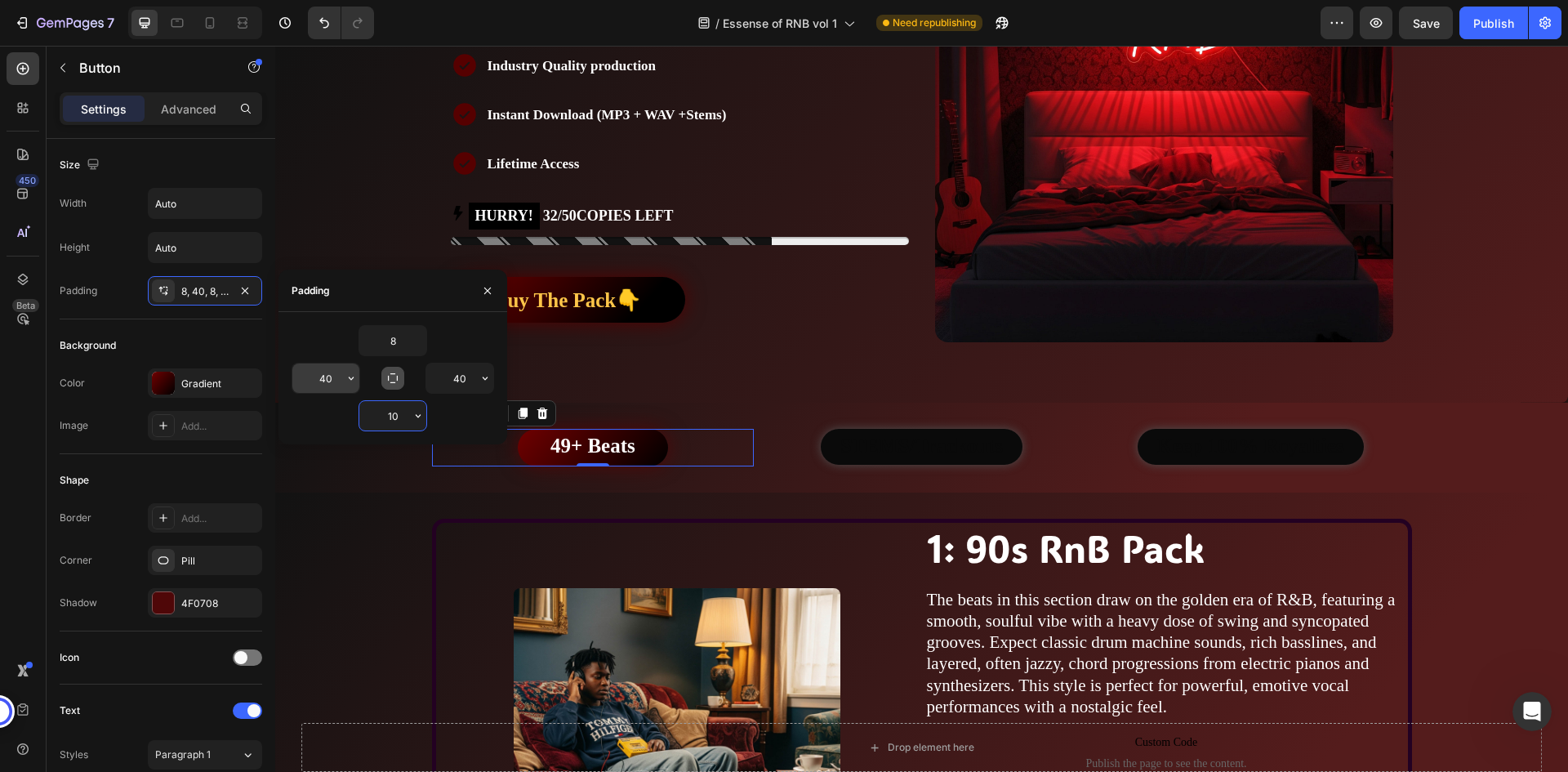
type input "10"
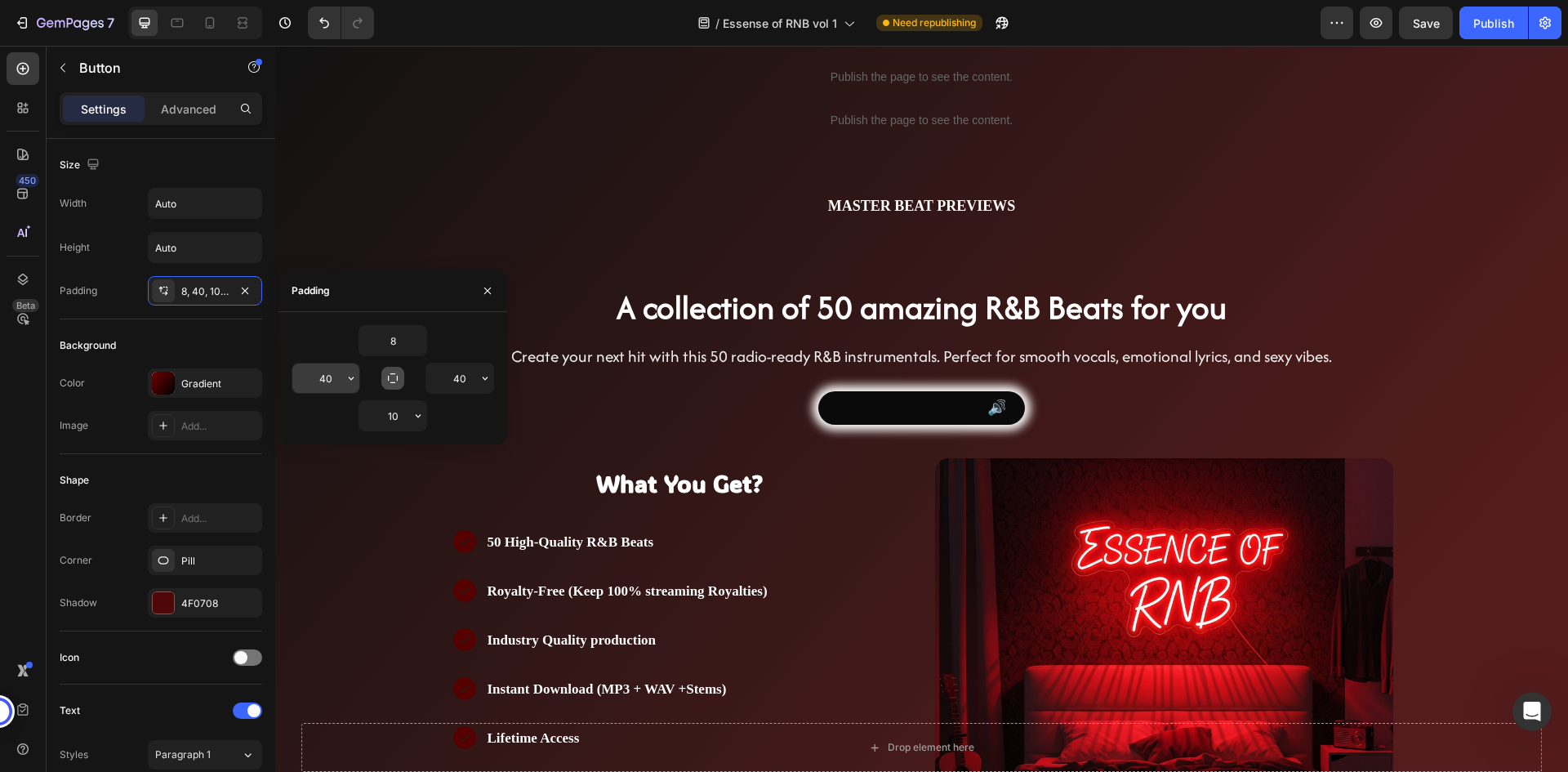
scroll to position [78, 0]
click at [403, 342] on input "8" at bounding box center [392, 341] width 67 height 29
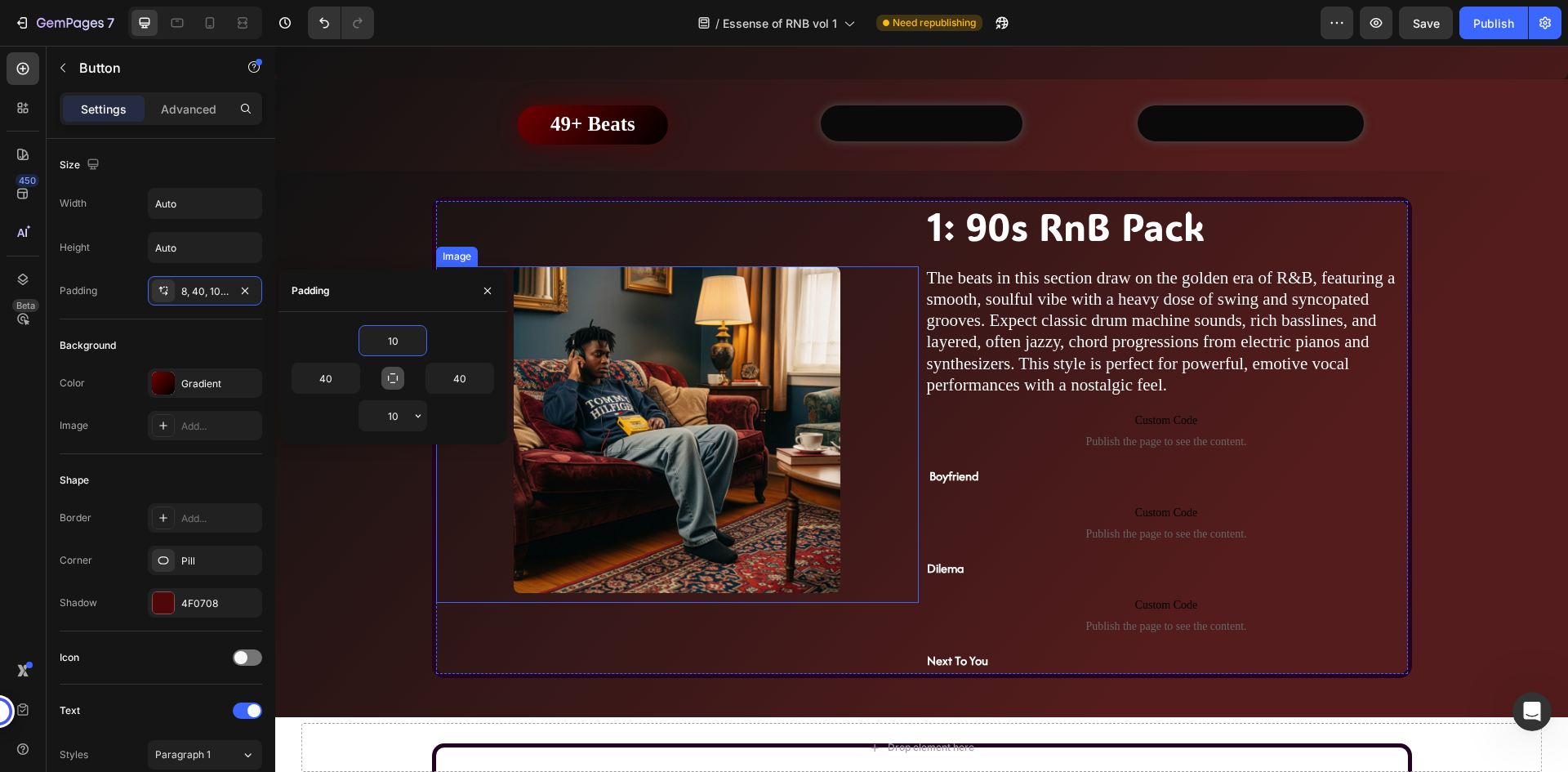
scroll to position [731, 0]
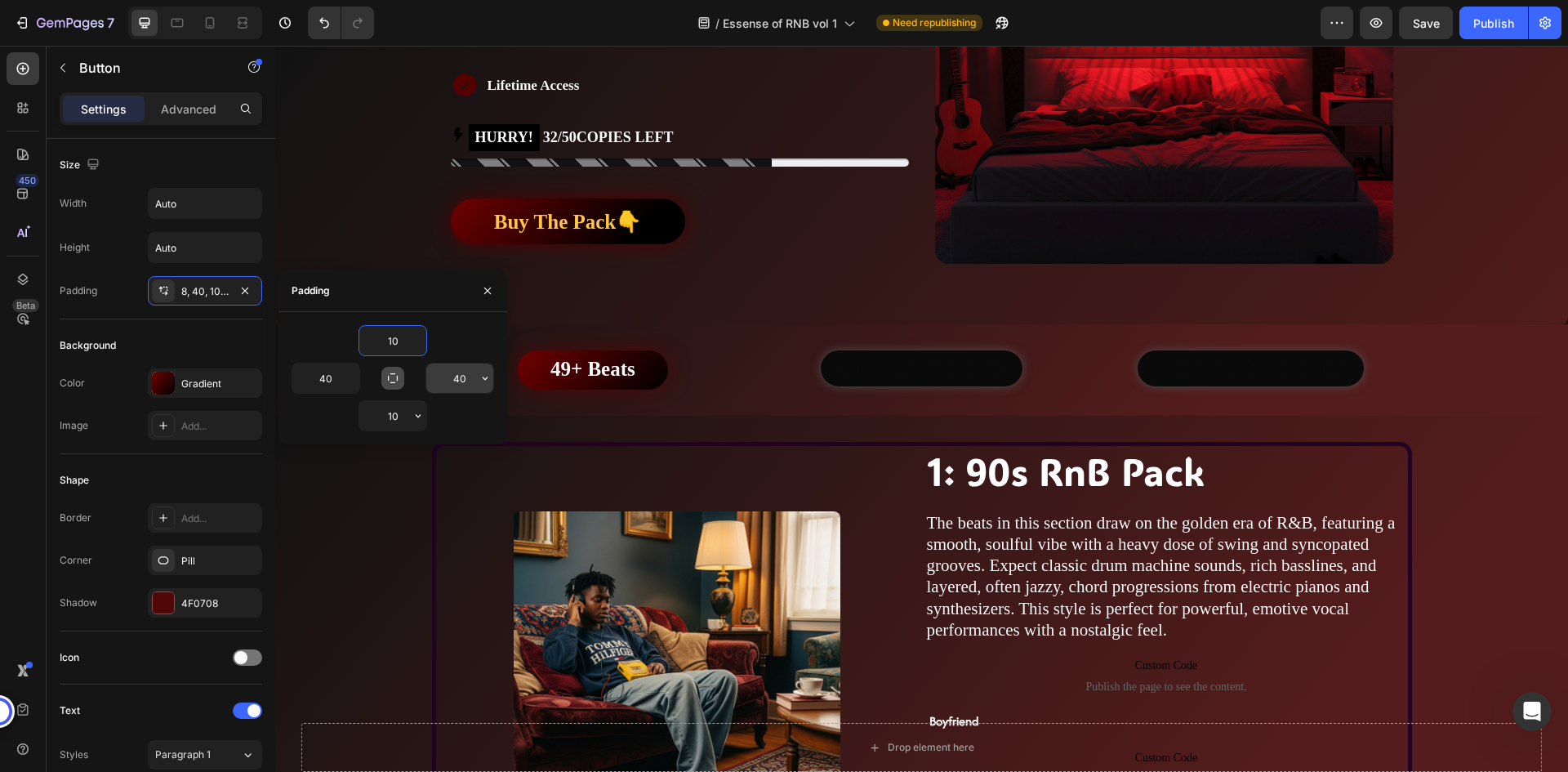
click at [457, 380] on input "40" at bounding box center [460, 378] width 67 height 29
click at [530, 363] on button "49+ Beats" at bounding box center [592, 369] width 150 height 40
click at [410, 328] on button "button" at bounding box center [418, 341] width 17 height 29
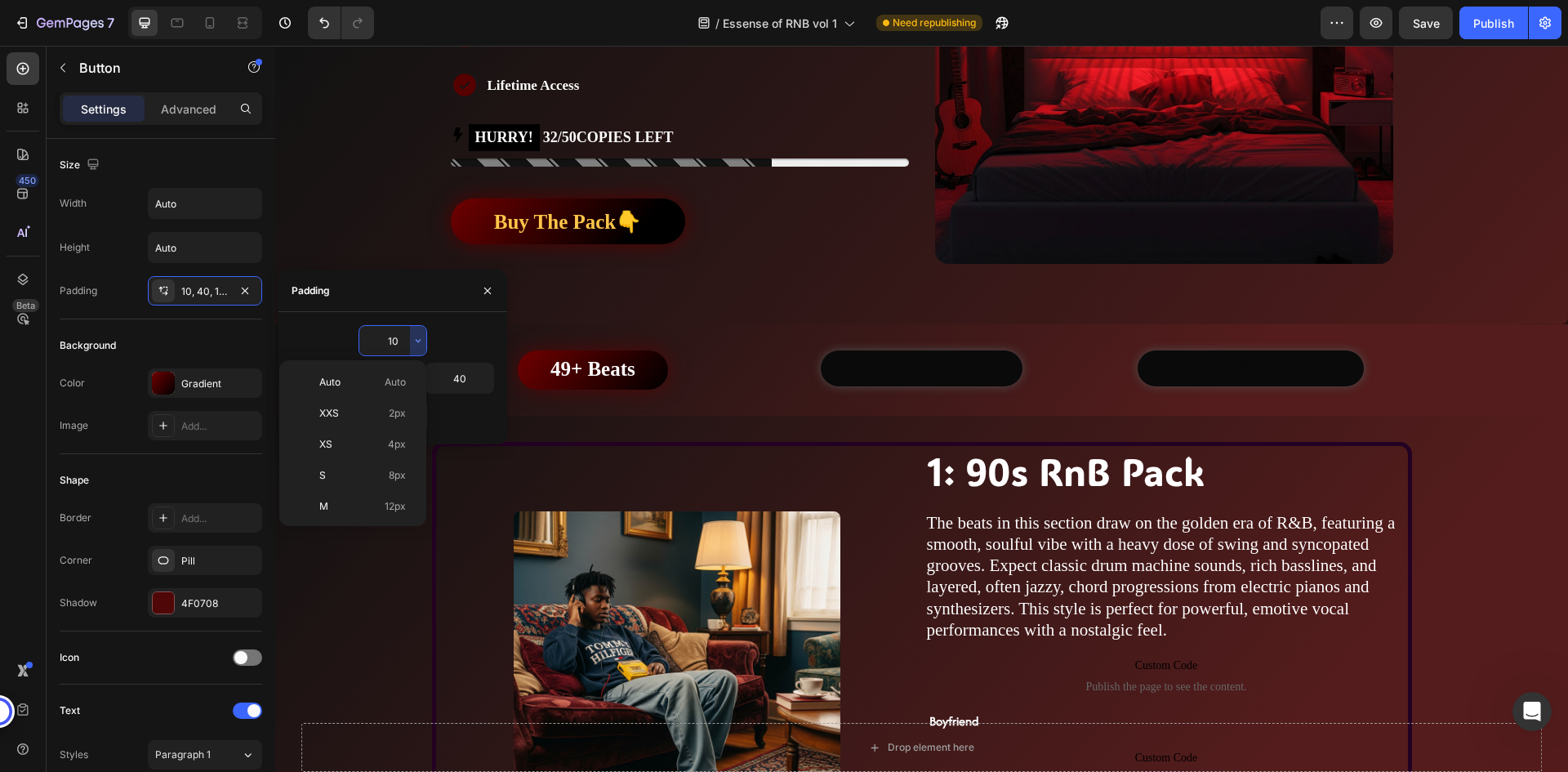
click at [392, 336] on input "10" at bounding box center [392, 341] width 67 height 29
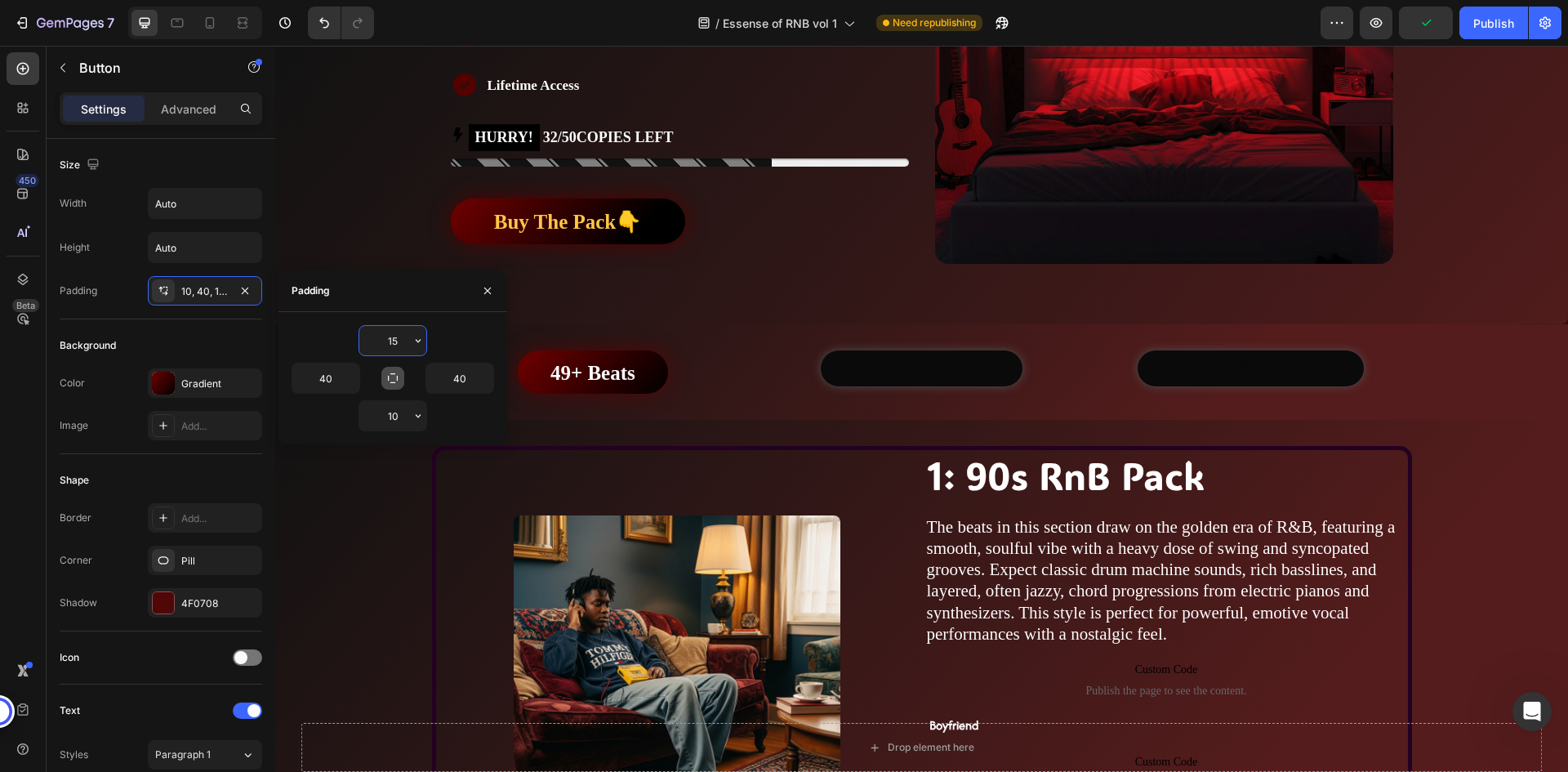
type input "13"
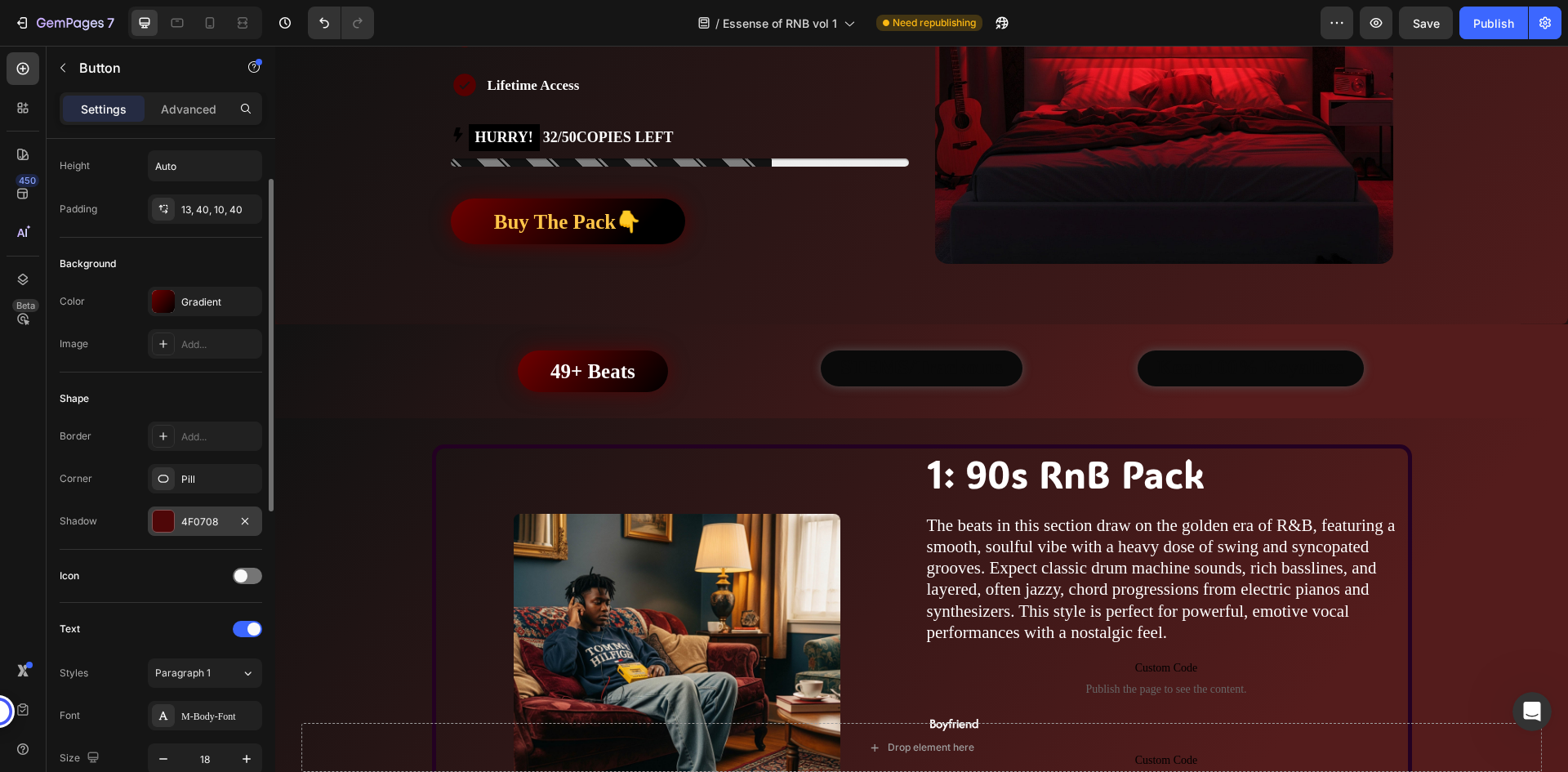
scroll to position [245, 0]
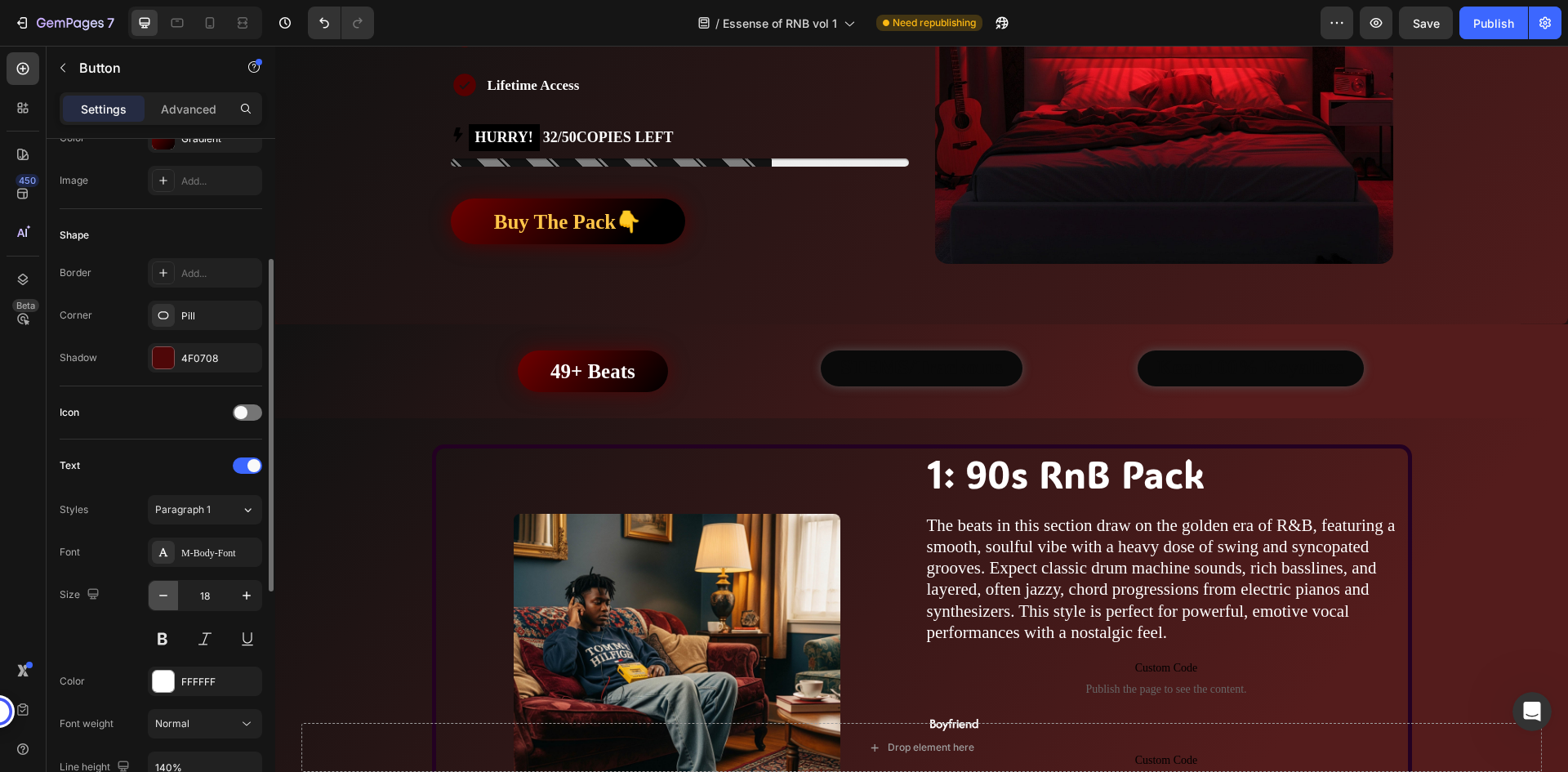
click at [161, 597] on icon "button" at bounding box center [163, 595] width 17 height 17
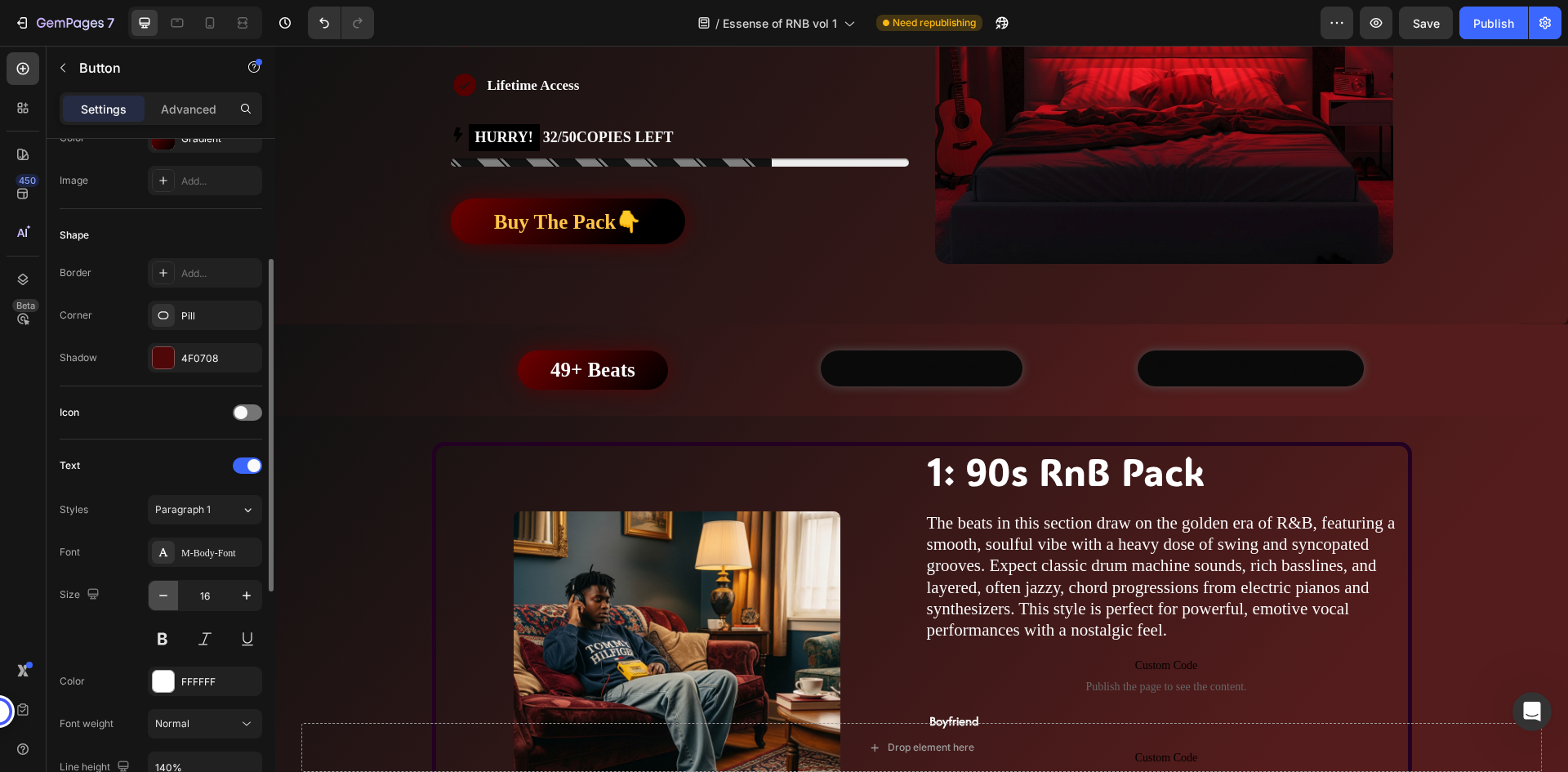
click at [161, 597] on icon "button" at bounding box center [163, 595] width 17 height 17
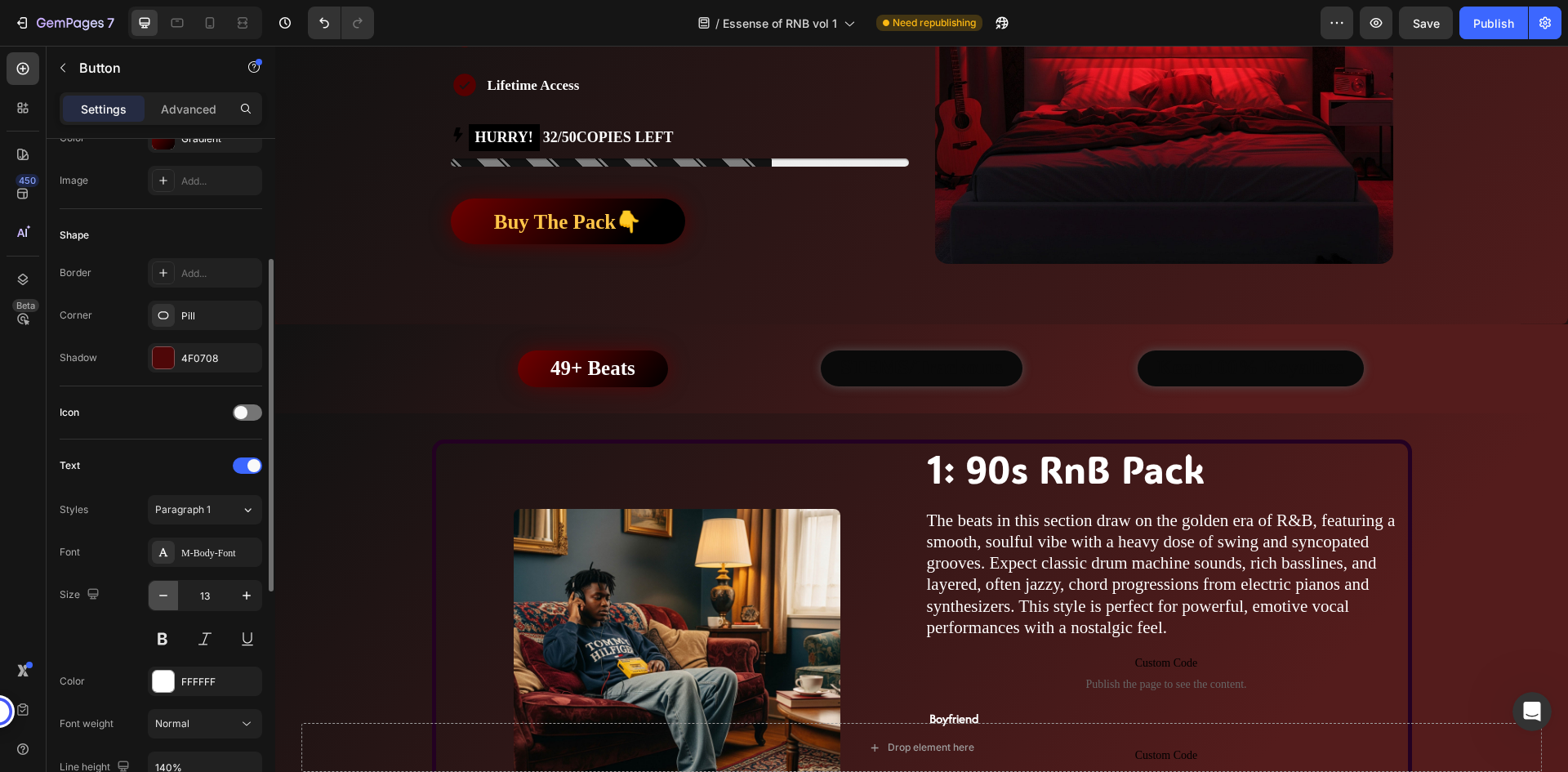
click at [161, 597] on icon "button" at bounding box center [163, 595] width 17 height 17
type input "9"
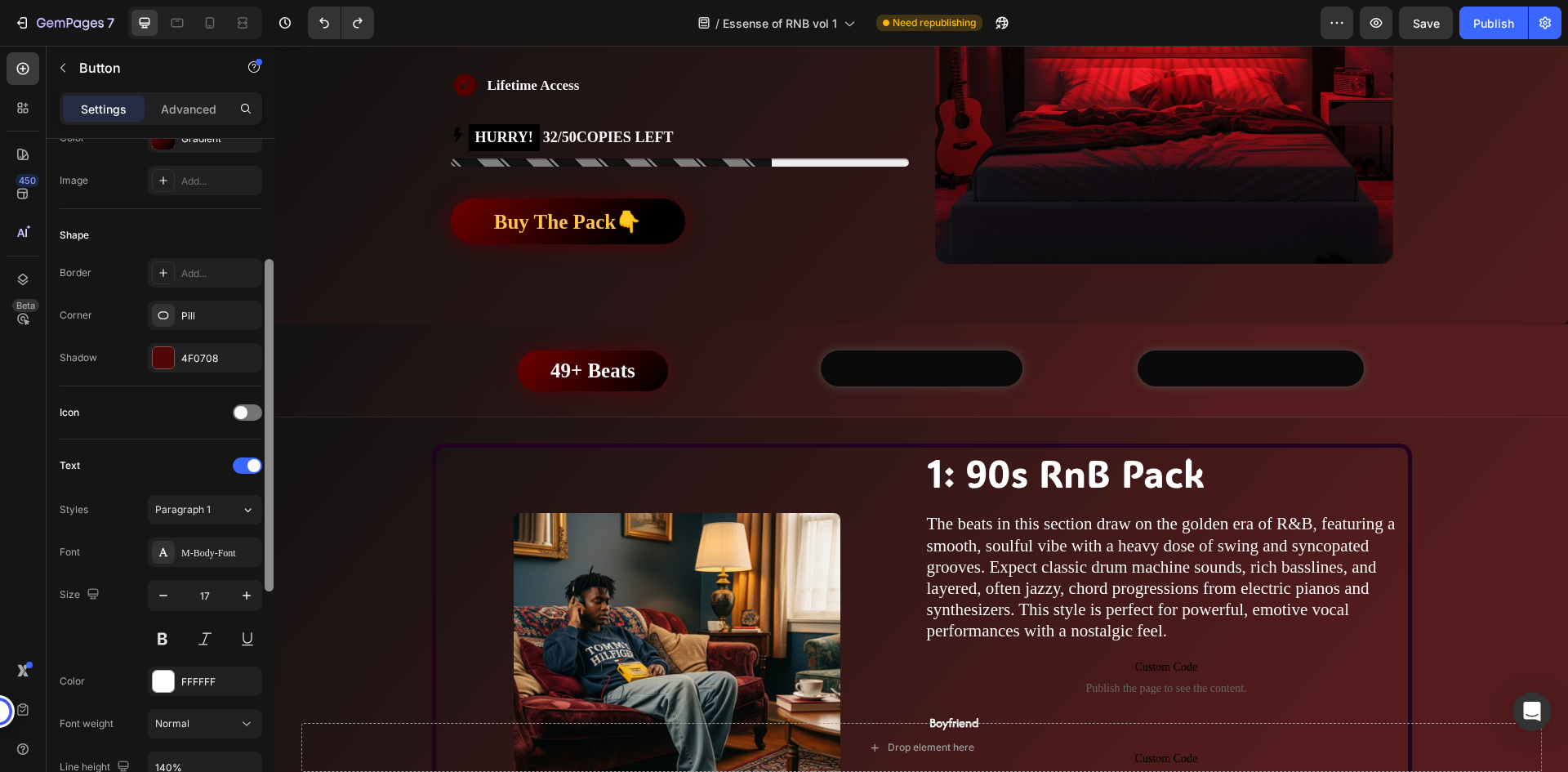
type input "18"
